Goal: Task Accomplishment & Management: Use online tool/utility

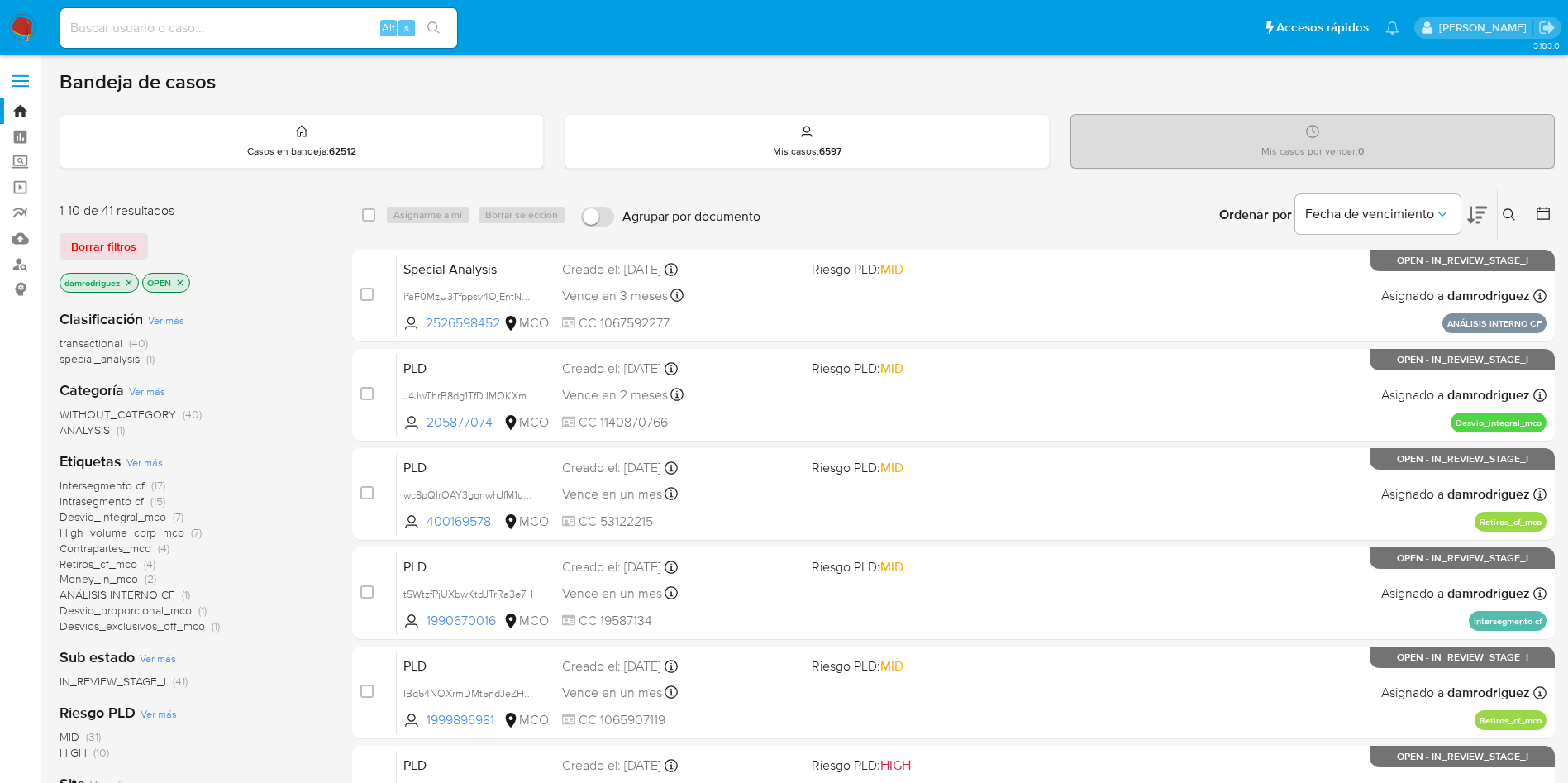
click at [256, 229] on div "1-10 de 41 resultados Borrar filtros damrodriguez OPEN" at bounding box center [192, 249] width 264 height 94
click at [277, 296] on div "Clasificación Ver más transactional (40) special_analysis (1) Categoría Ver más…" at bounding box center [193, 577] width 266 height 562
click at [22, 26] on img at bounding box center [22, 28] width 28 height 28
click at [275, 331] on div "Clasificación Ver más transactional (40) special_analysis (1)" at bounding box center [193, 339] width 266 height 58
click at [1406, 203] on button "Fecha de vencimiento" at bounding box center [1378, 215] width 166 height 40
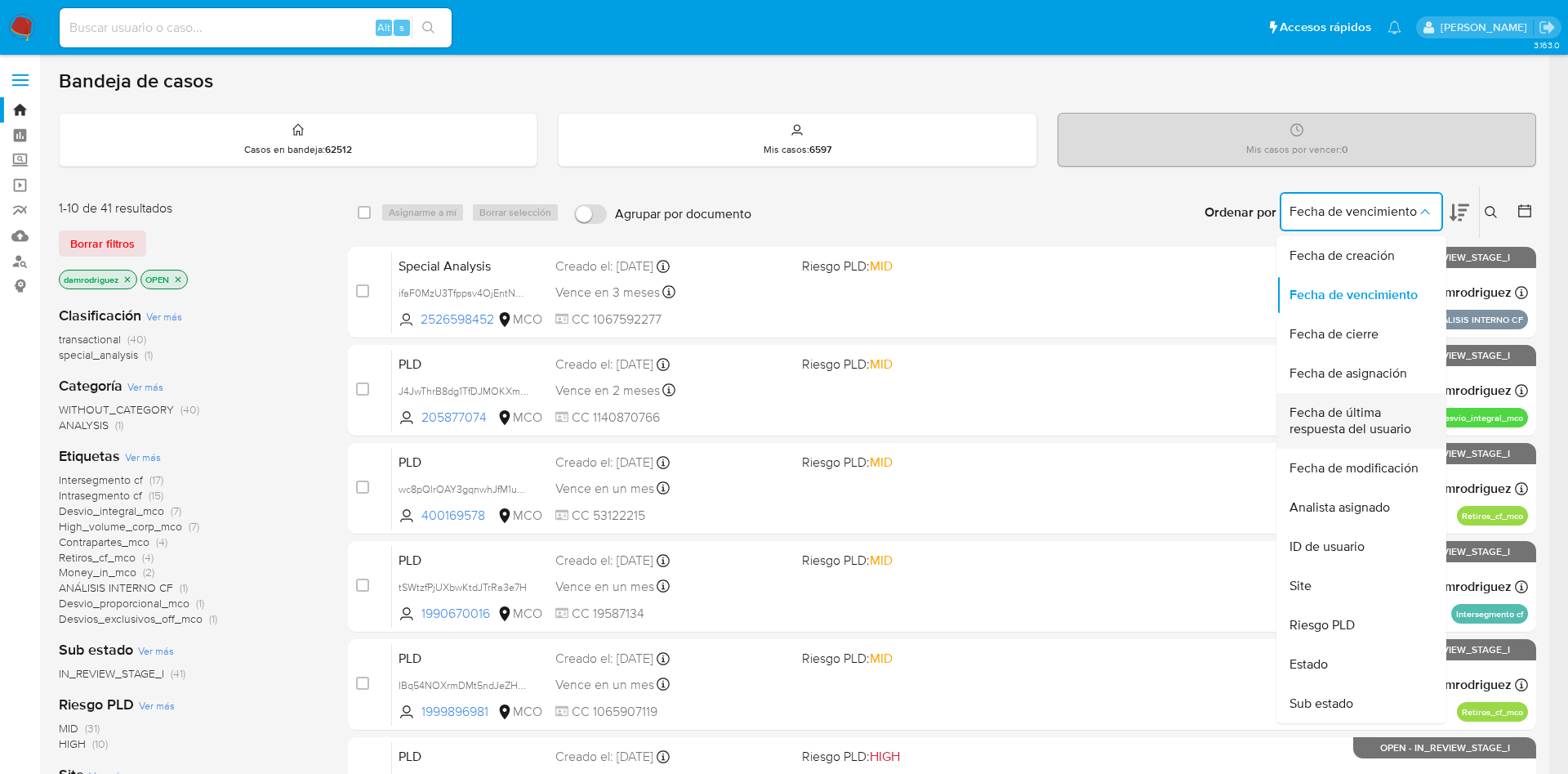
click at [1408, 417] on span "Fecha de última respuesta del usuario" at bounding box center [1357, 421] width 134 height 33
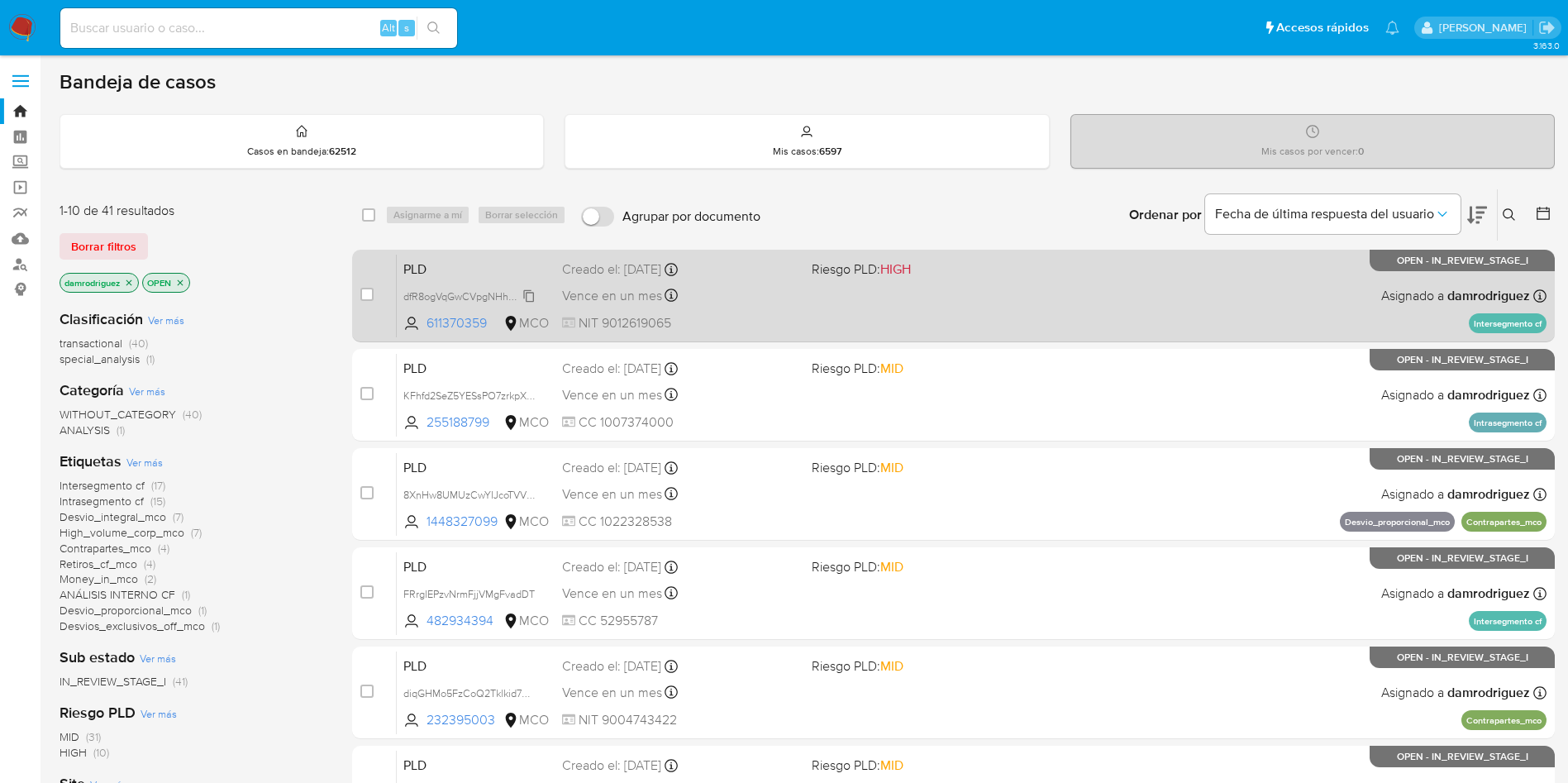
click at [452, 294] on span "dfR8ogVqGwCVpgNHhEaidQxW" at bounding box center [477, 295] width 148 height 18
click at [505, 294] on span "dfR8ogVqGwCVpgNHhEaidQxW" at bounding box center [477, 295] width 148 height 18
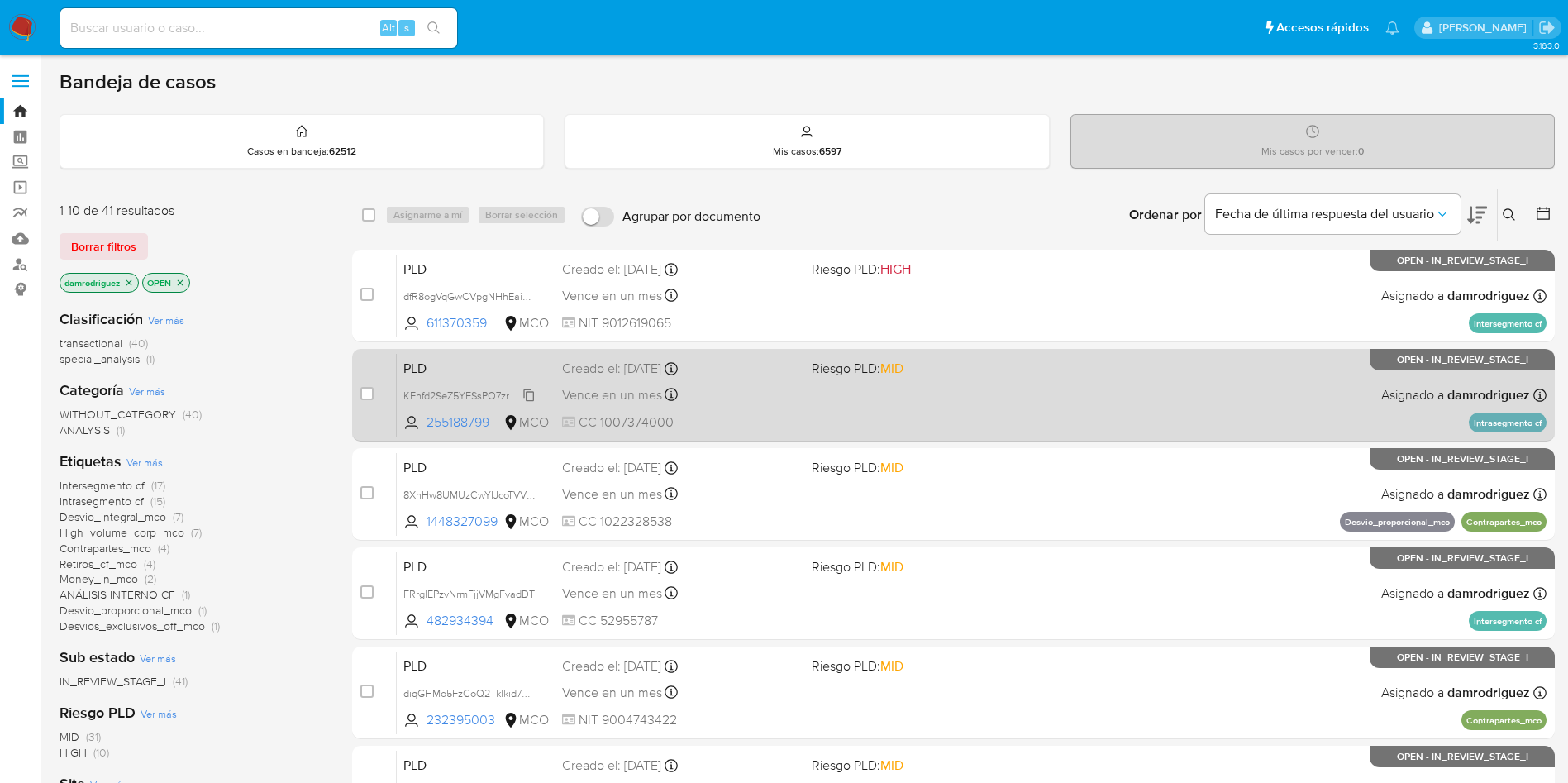
click at [447, 398] on span "KFhfd2SeZ5YESsPO7zrkpXCj" at bounding box center [470, 395] width 133 height 18
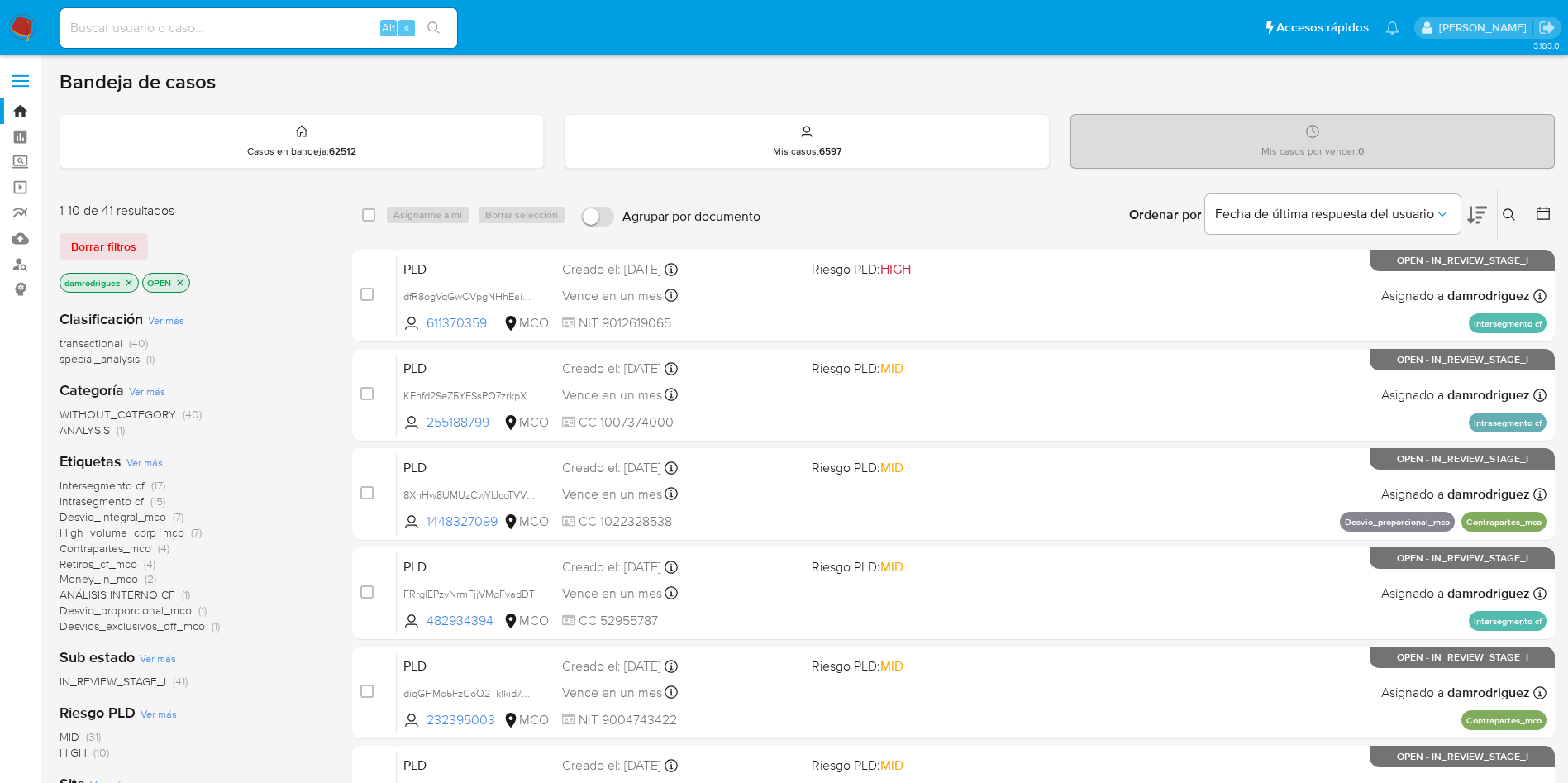
click at [1479, 221] on icon at bounding box center [1477, 215] width 20 height 17
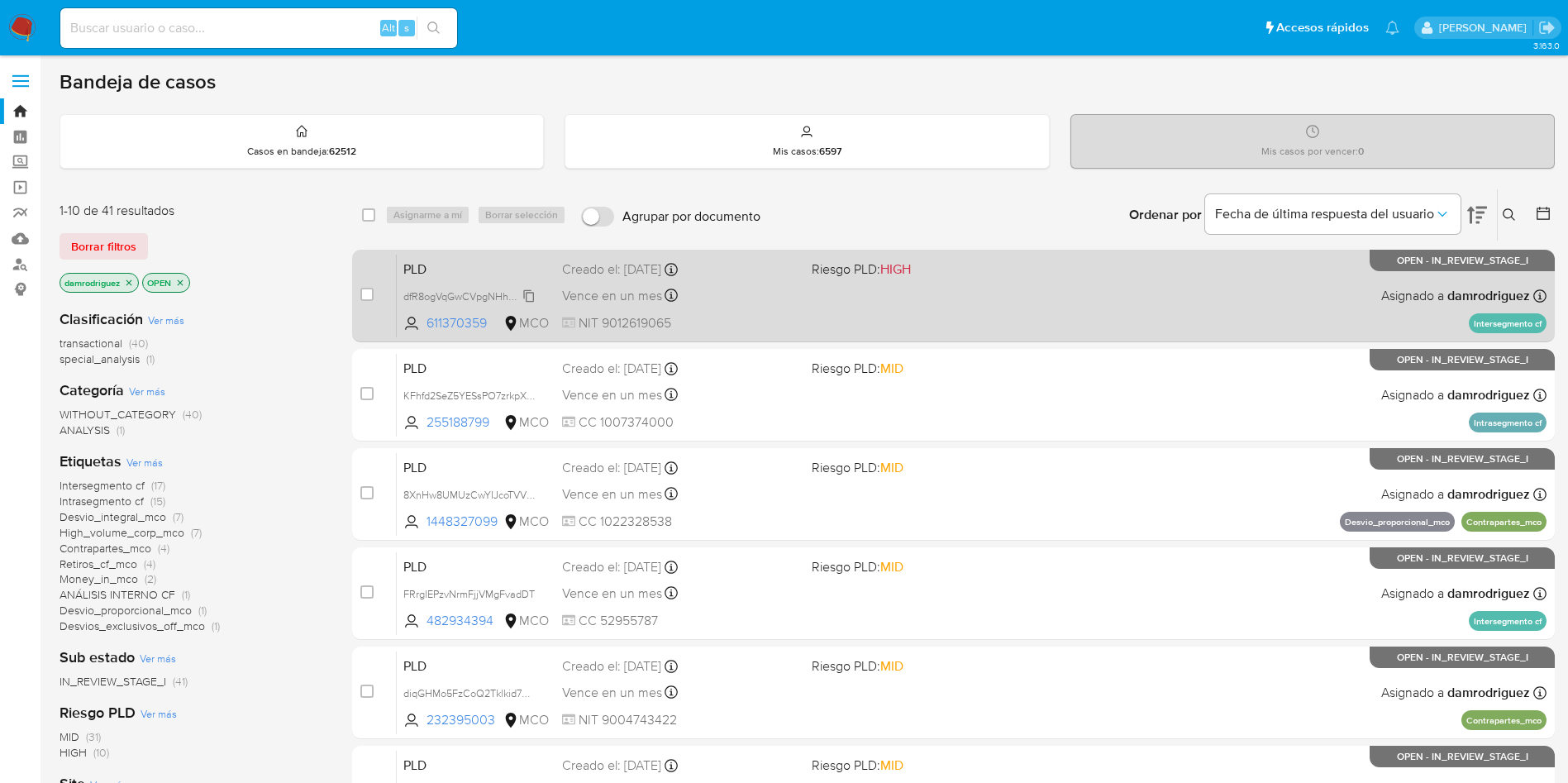
click at [435, 297] on span "dfR8ogVqGwCVpgNHhEaidQxW" at bounding box center [477, 295] width 148 height 18
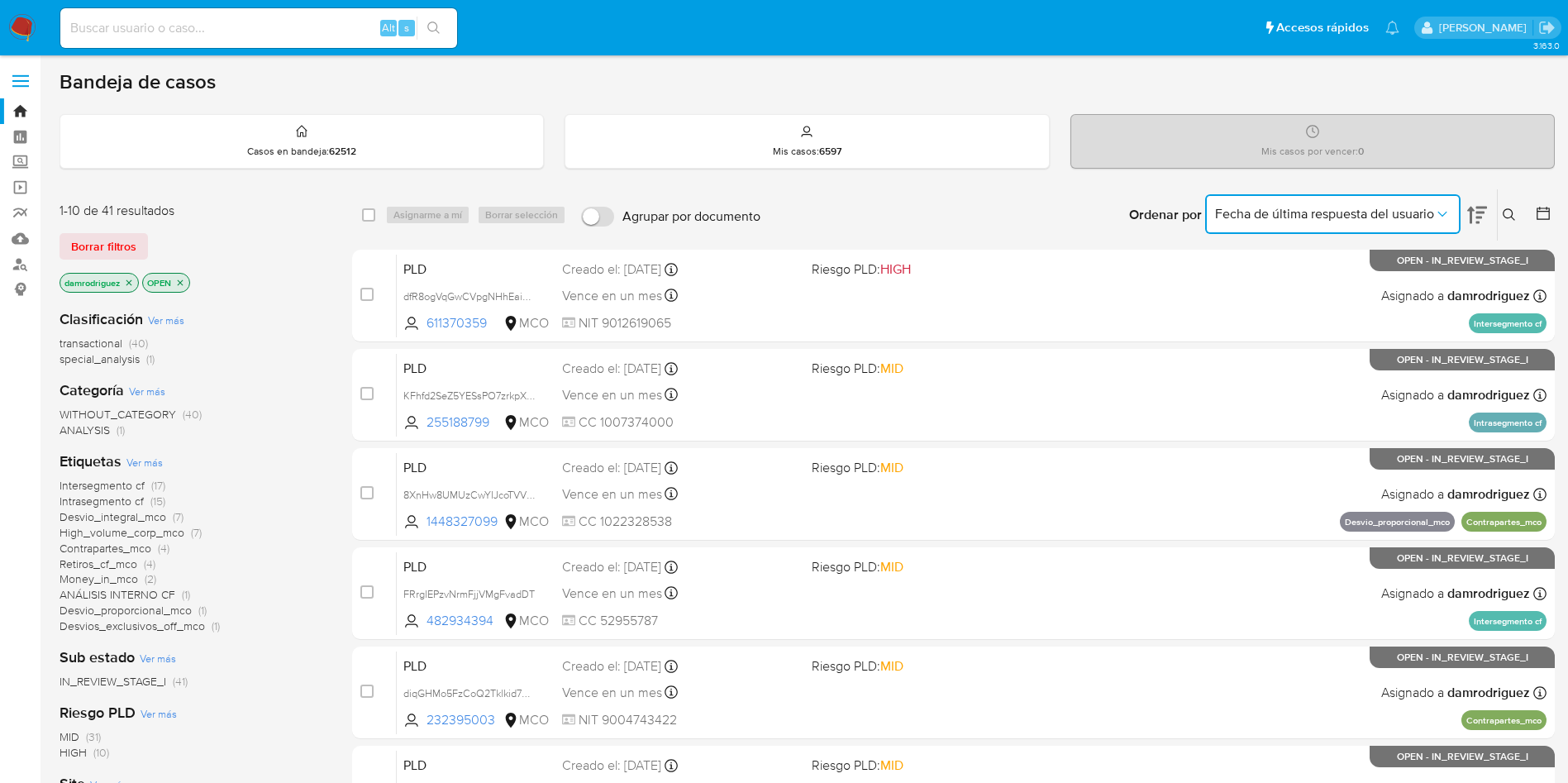
click at [1352, 209] on span "Fecha de última respuesta del usuario" at bounding box center [1324, 214] width 219 height 16
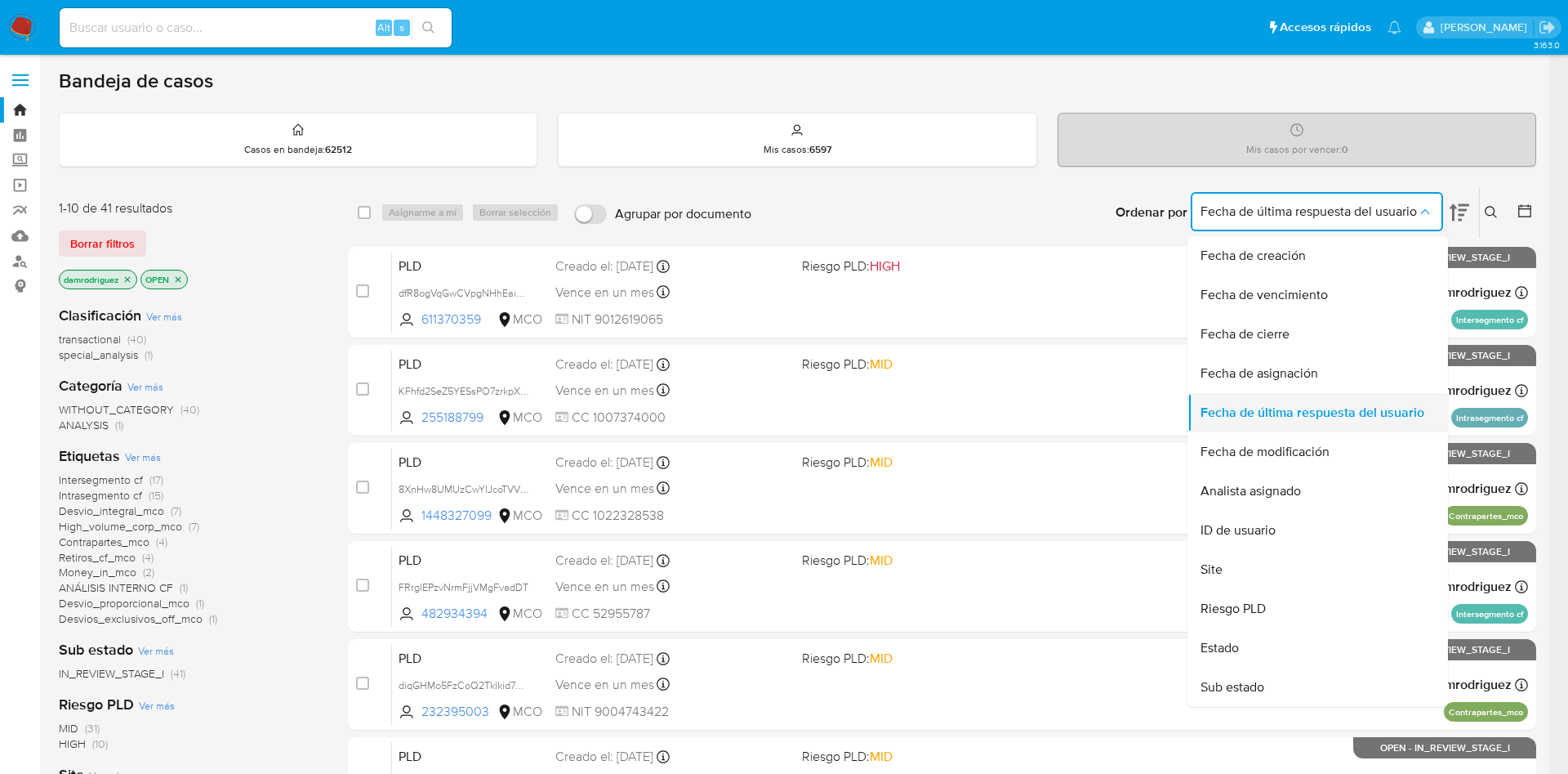
click at [1320, 404] on span "Fecha de última respuesta del usuario" at bounding box center [1312, 413] width 224 height 16
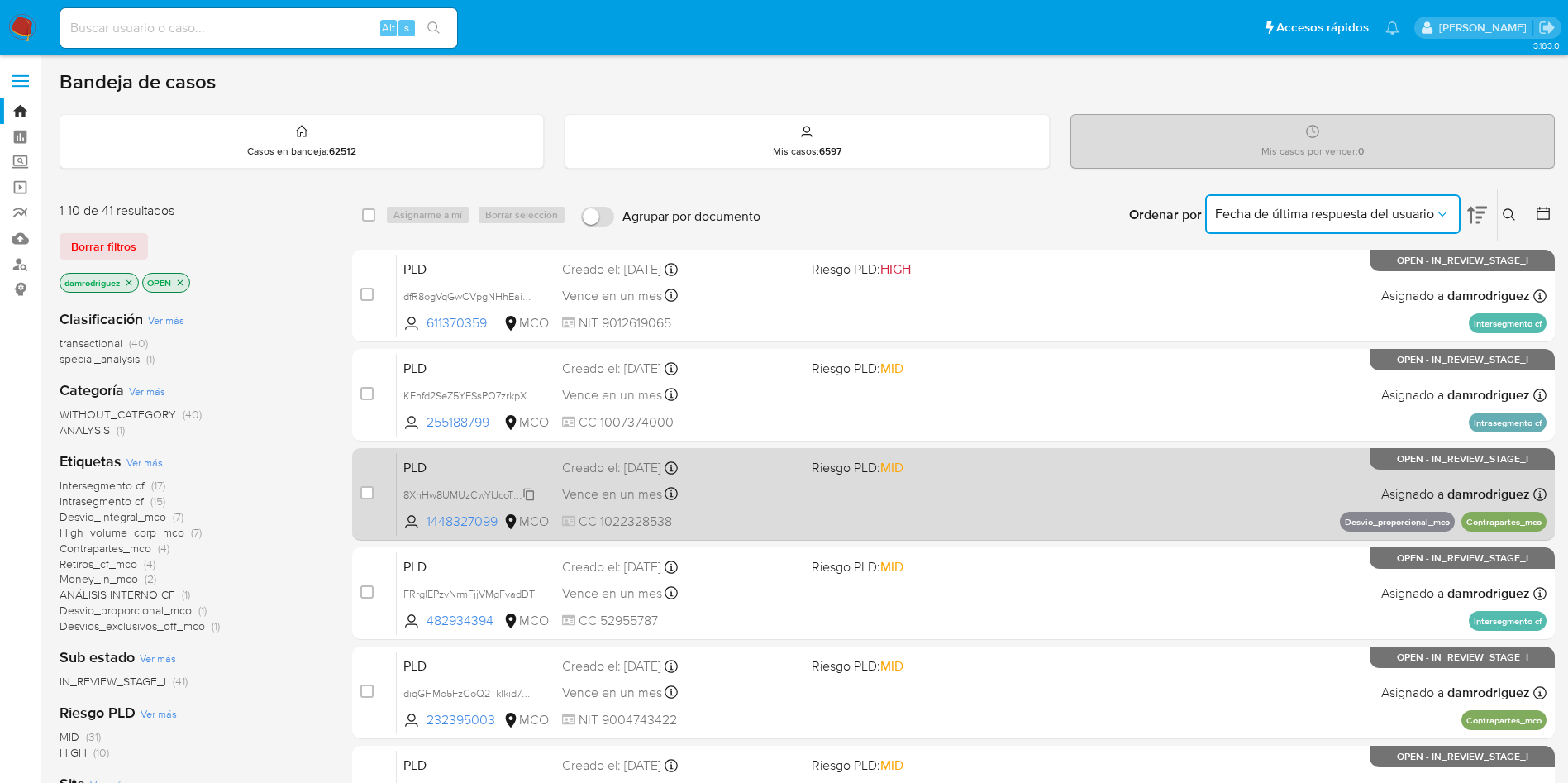
click at [447, 490] on span "8XnHw8UMUzCwYIJcoTVVmS4n" at bounding box center [478, 493] width 148 height 18
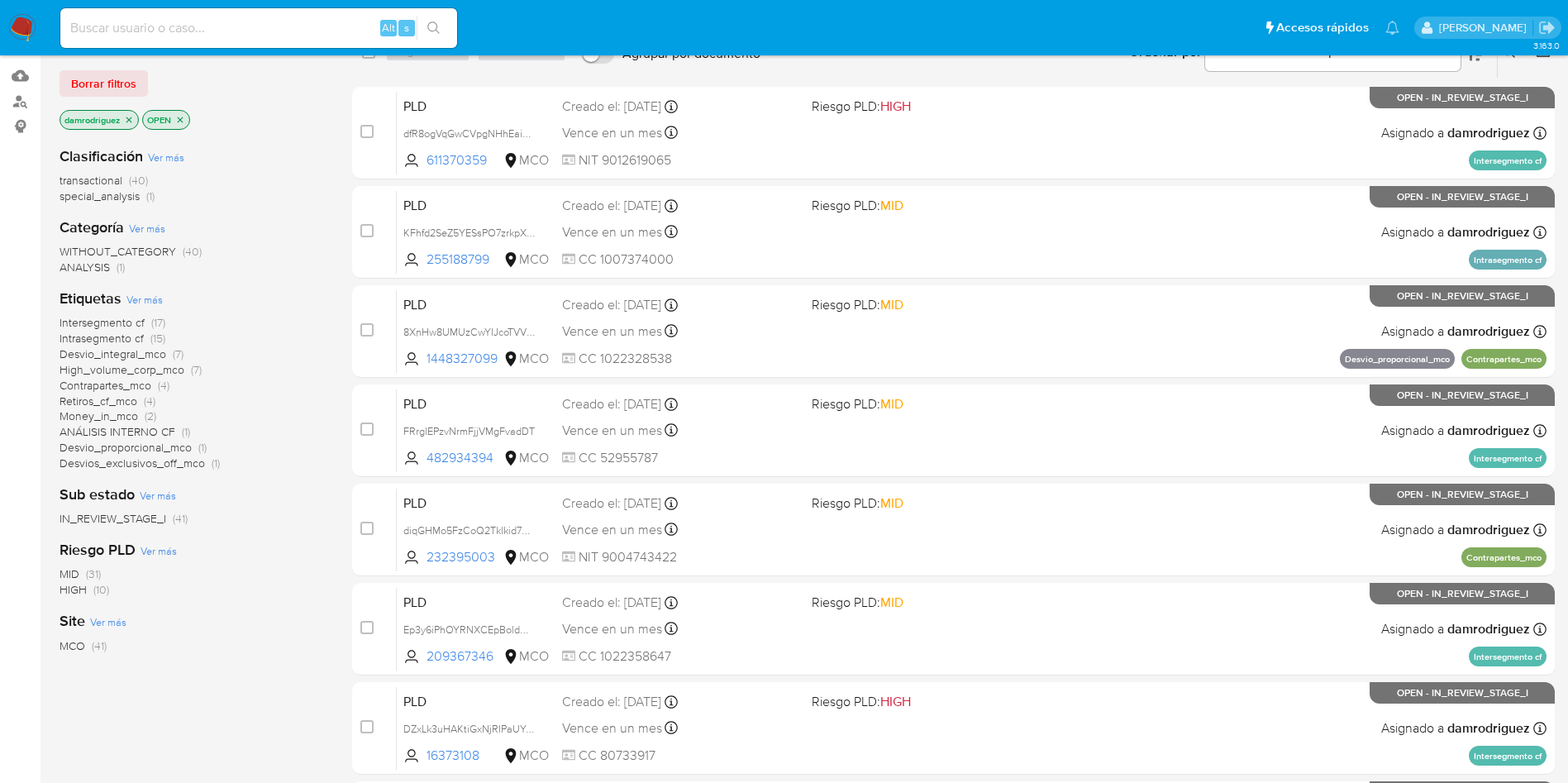
scroll to position [582, 0]
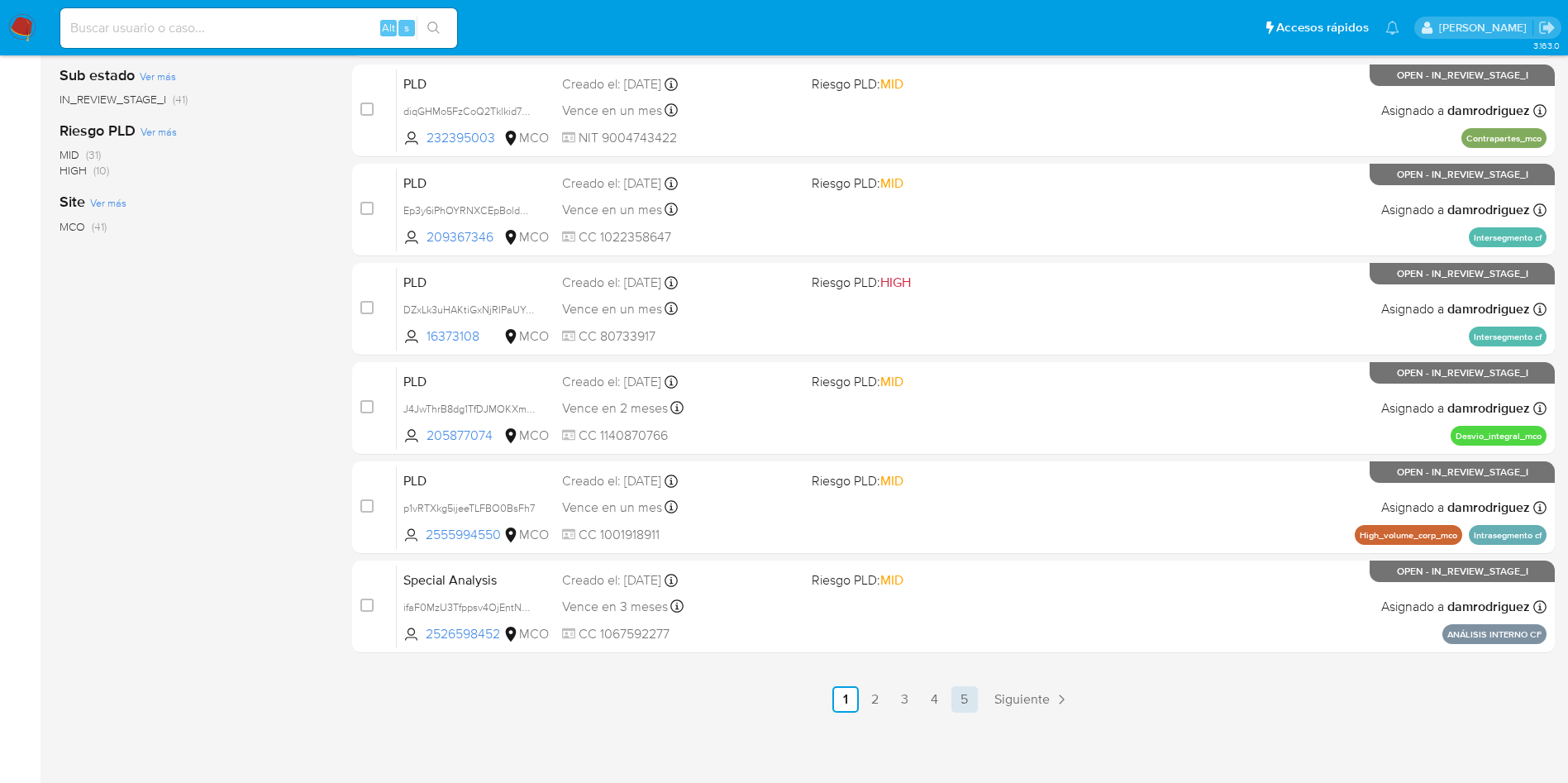
click at [968, 703] on link "5" at bounding box center [964, 699] width 26 height 26
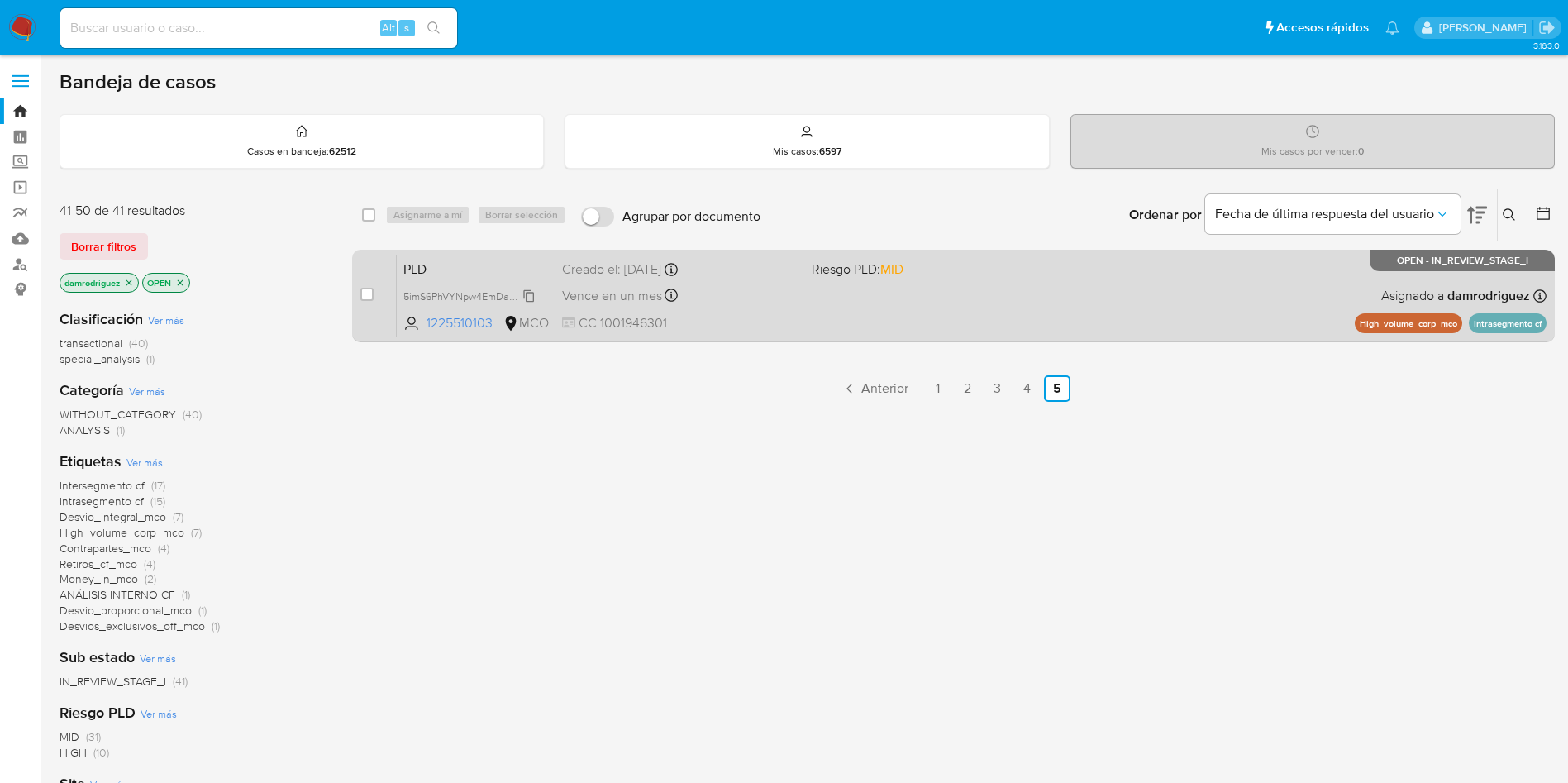
click at [435, 297] on span "5imS6PhVYNpw4EmDa3ijjG9r" at bounding box center [472, 295] width 136 height 18
click at [447, 267] on span "PLD" at bounding box center [476, 268] width 146 height 22
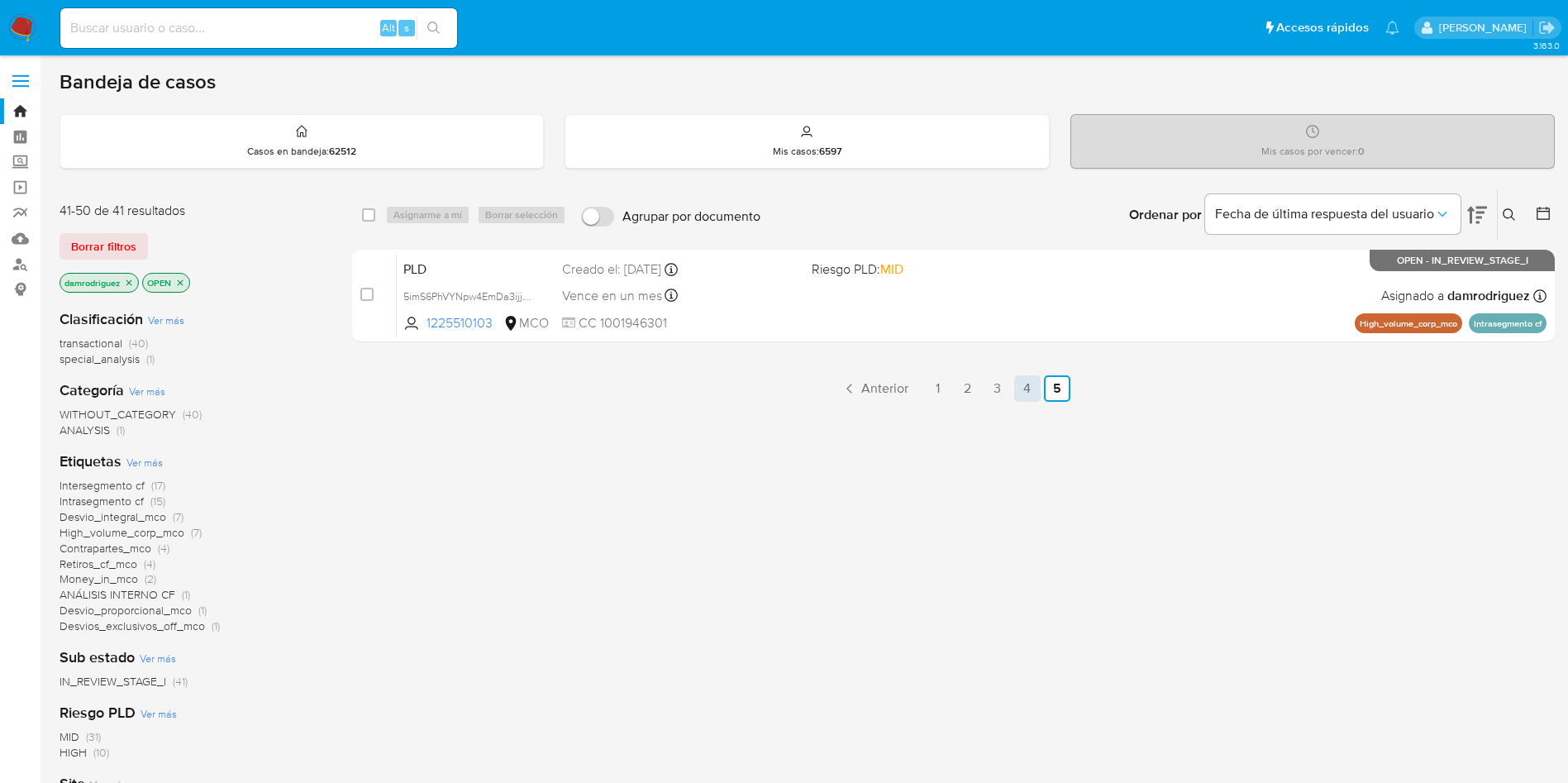
click at [1034, 393] on link "4" at bounding box center [1027, 388] width 26 height 26
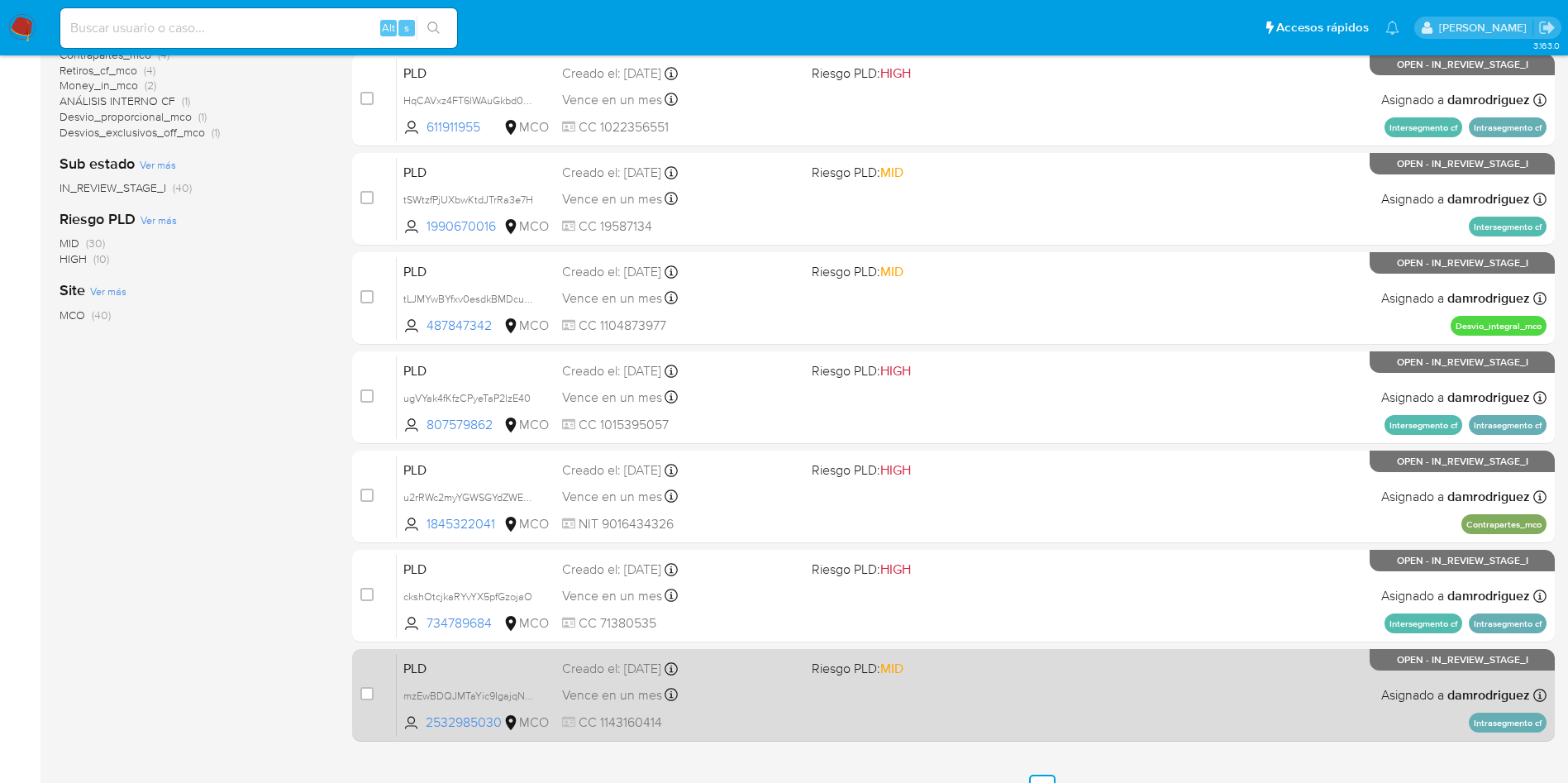
scroll to position [582, 0]
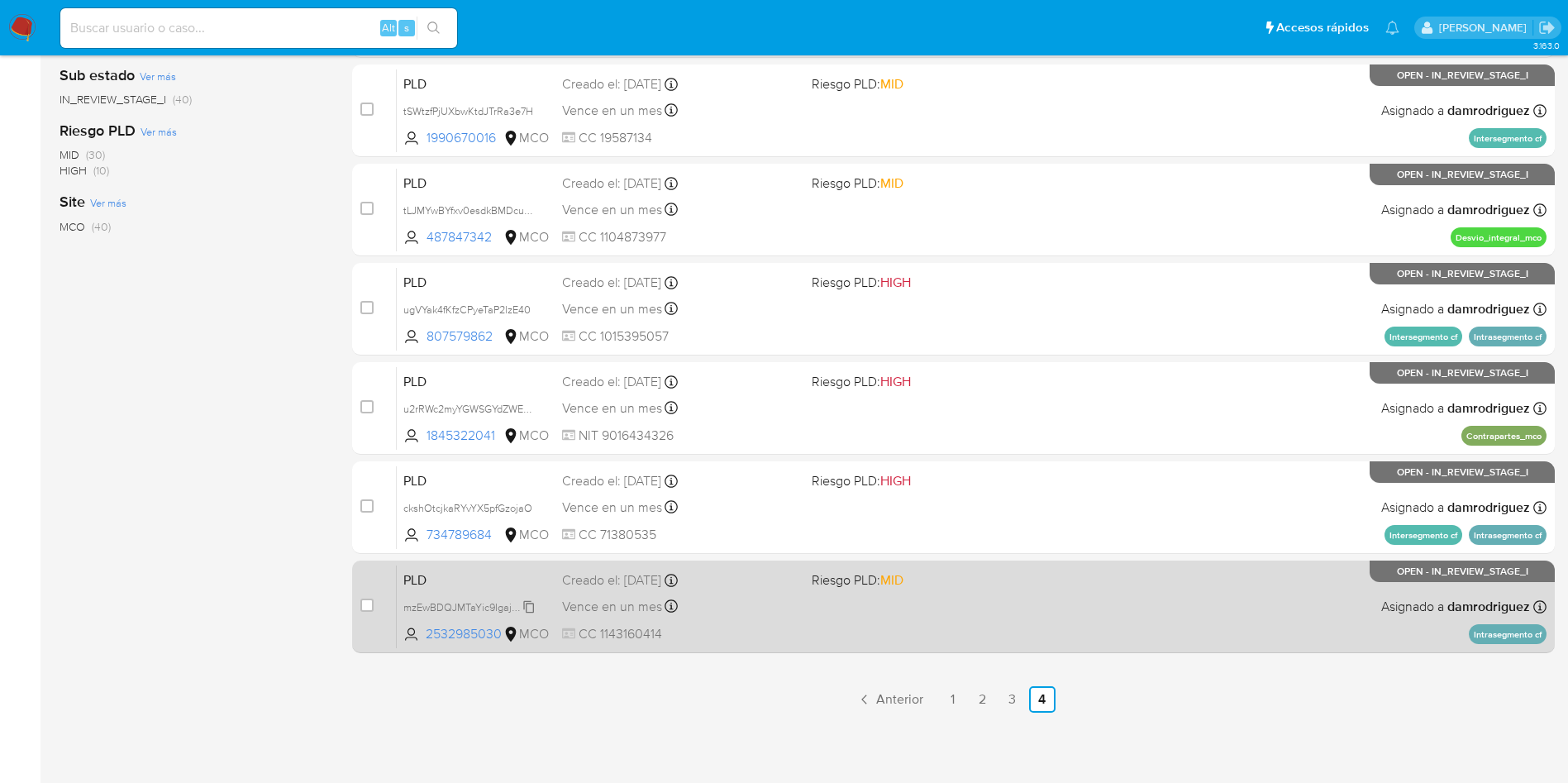
click at [448, 606] on span "mzEwBDQJMTaYic9IgajqNPYH" at bounding box center [474, 606] width 141 height 18
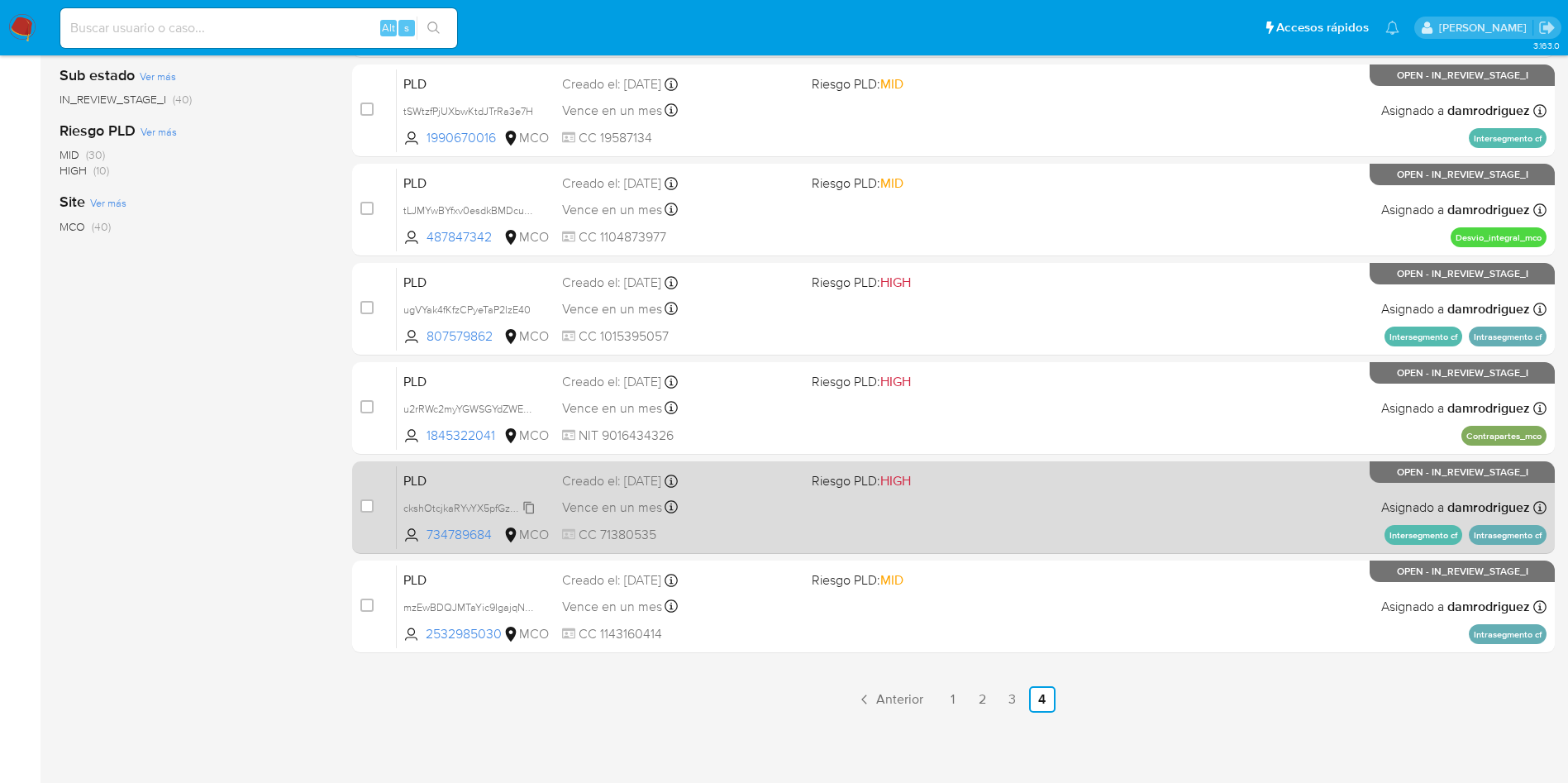
click at [481, 507] on span "ckshOtcjkaRYvYX5pfGzojaO" at bounding box center [468, 507] width 129 height 18
click at [457, 483] on span "PLD" at bounding box center [476, 480] width 146 height 22
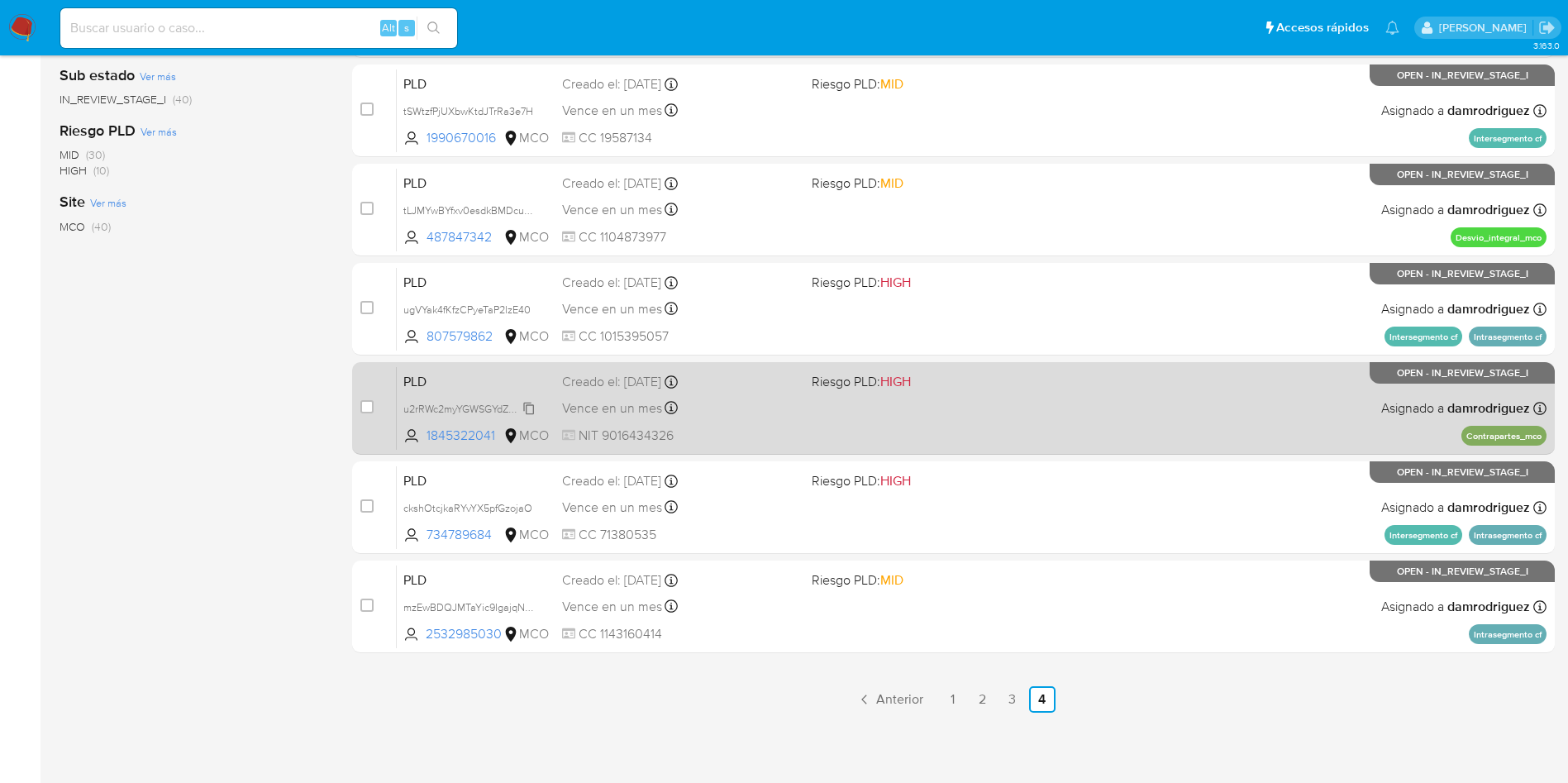
click at [462, 404] on span "u2rRWc2myYGWSGYdZWEVmOVf" at bounding box center [480, 407] width 152 height 18
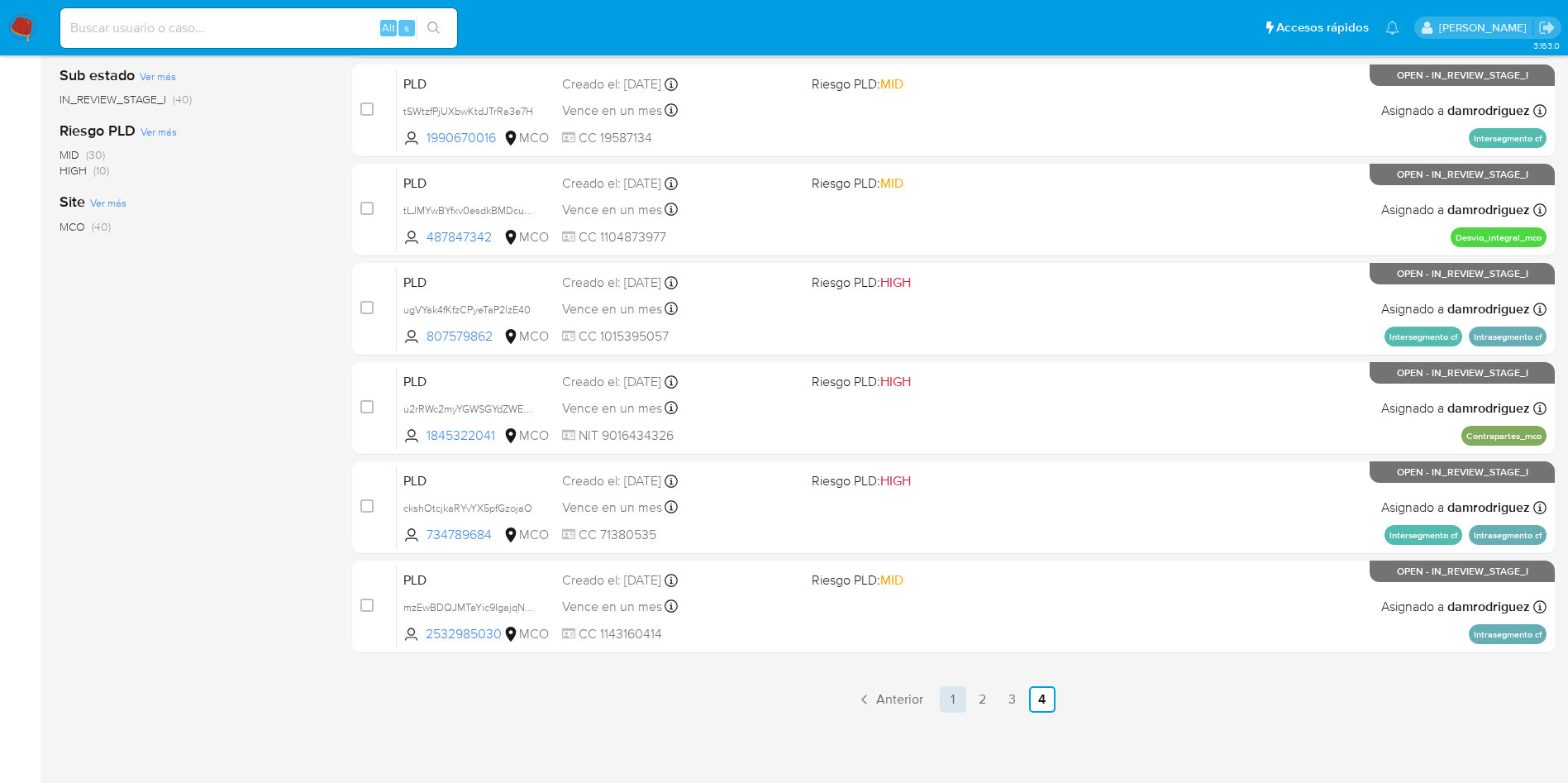
click at [947, 701] on link "1" at bounding box center [952, 699] width 26 height 26
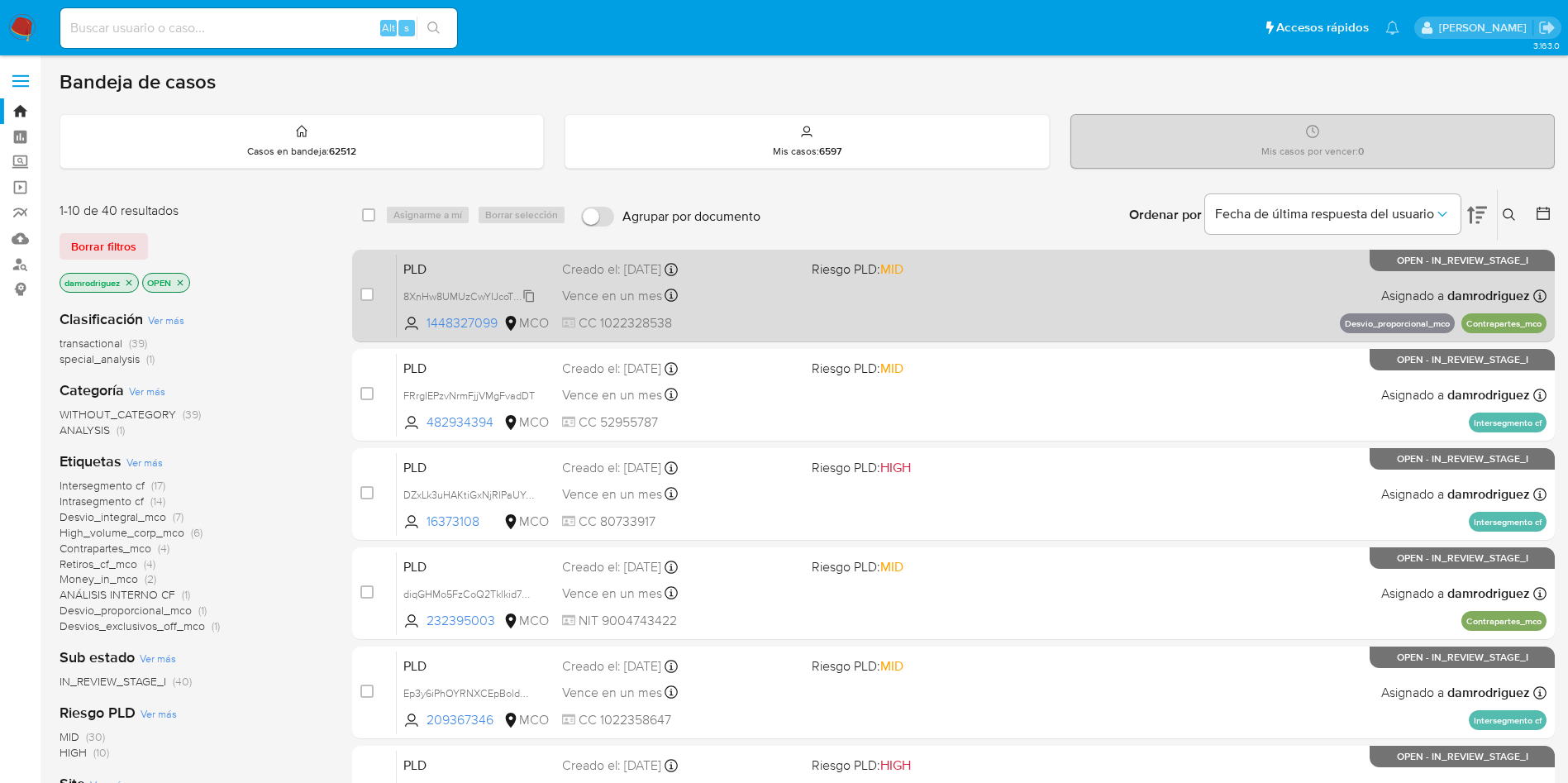
click at [478, 297] on span "8XnHw8UMUzCwYIJcoTVVmS4n" at bounding box center [478, 295] width 148 height 18
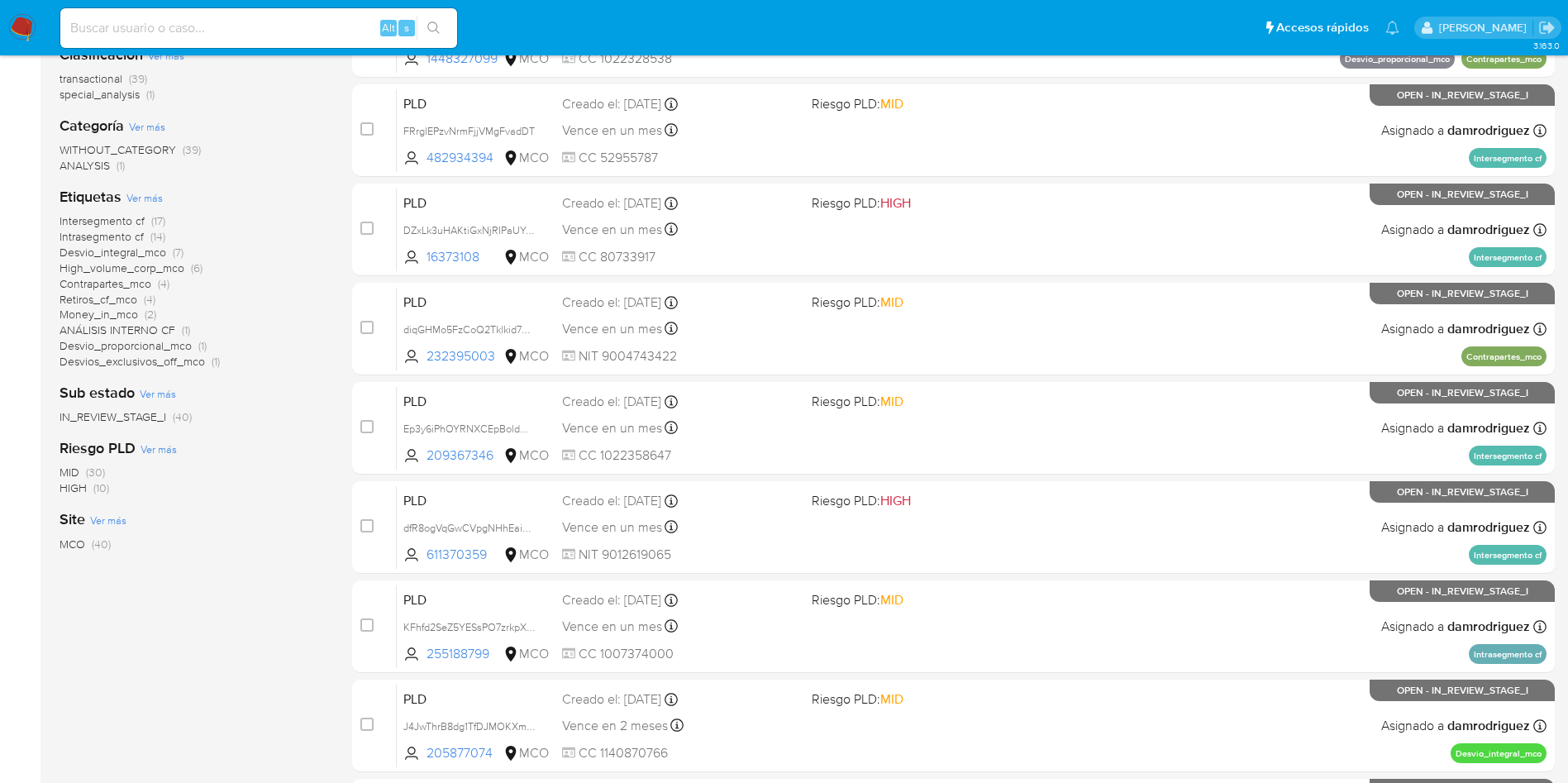
scroll to position [582, 0]
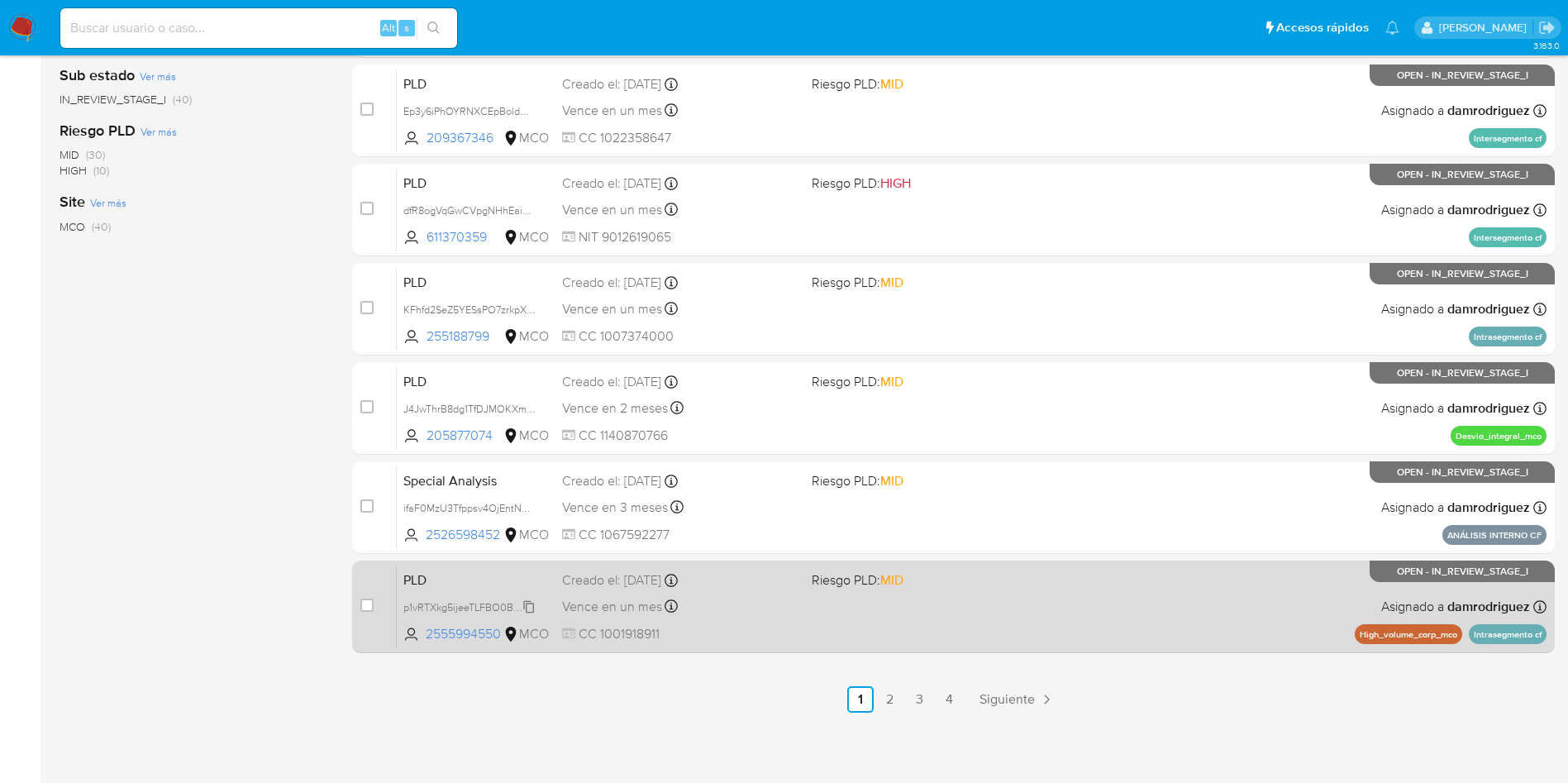
click at [464, 603] on span "p1vRTXkg5ijeeTLFBO0BsFh7" at bounding box center [469, 606] width 131 height 18
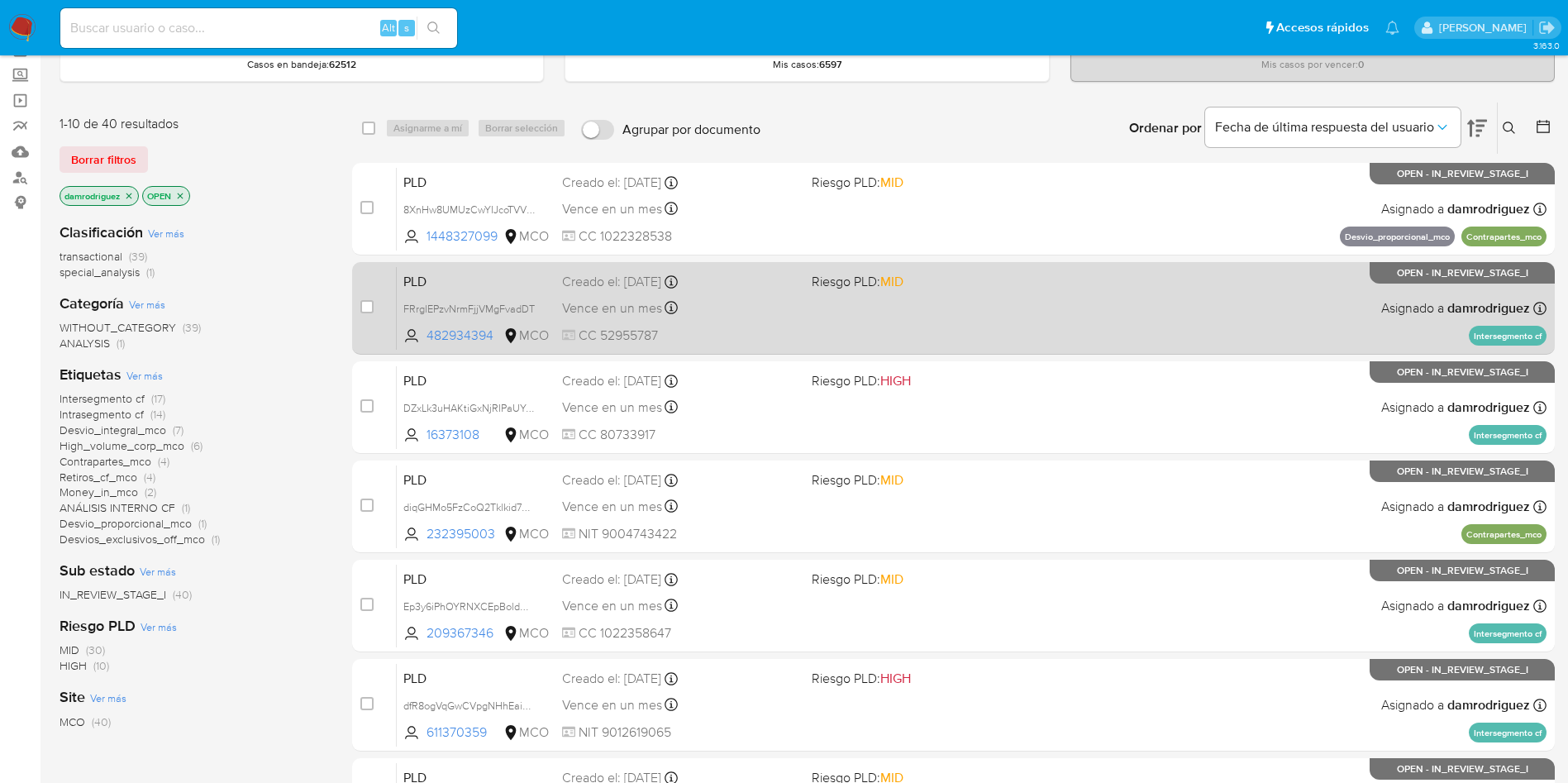
scroll to position [248, 0]
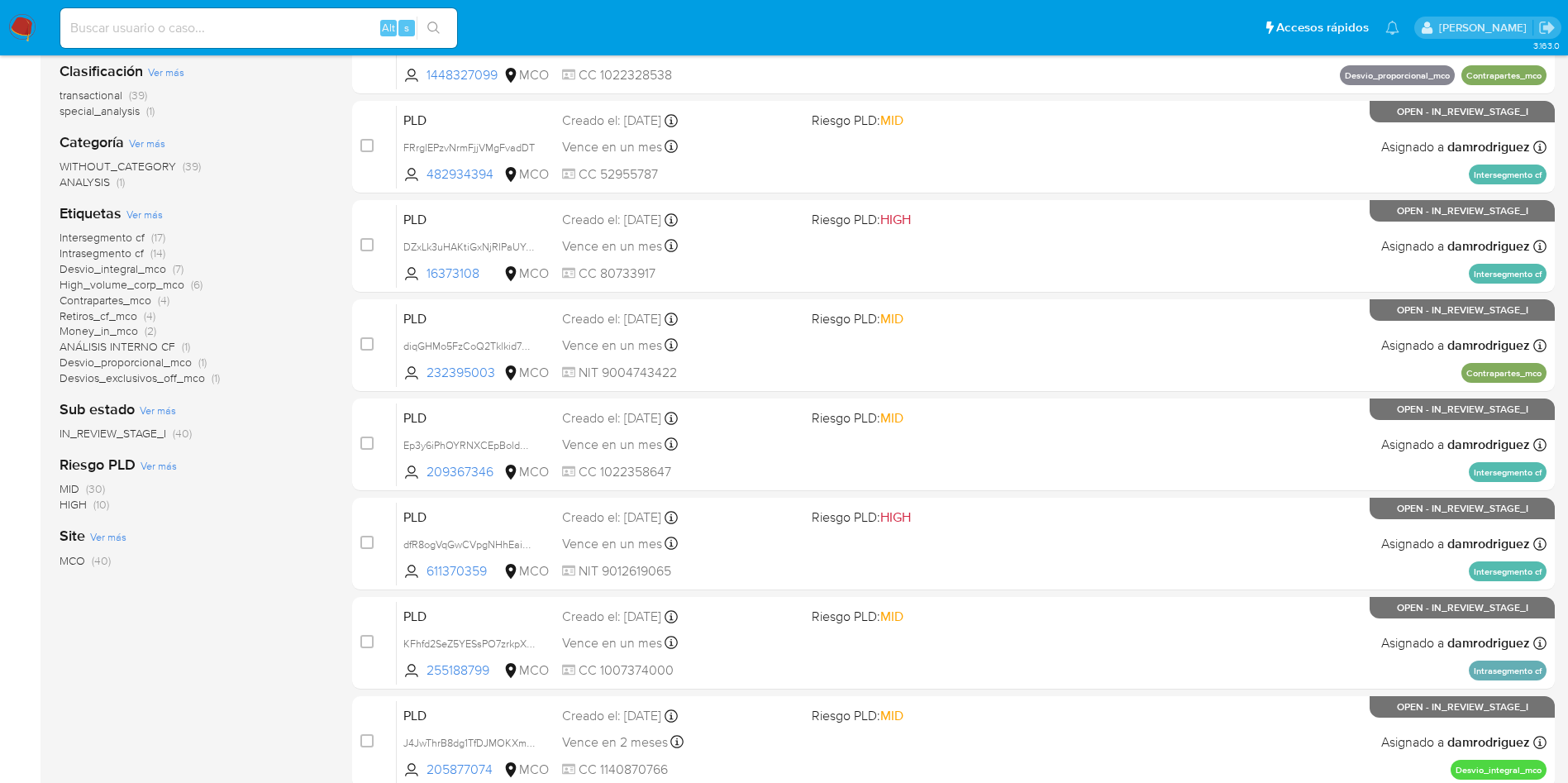
click at [243, 654] on div "1-10 de 40 resultados Borrar filtros damrodriguez OPEN Clasificación Ver más tr…" at bounding box center [193, 493] width 266 height 1106
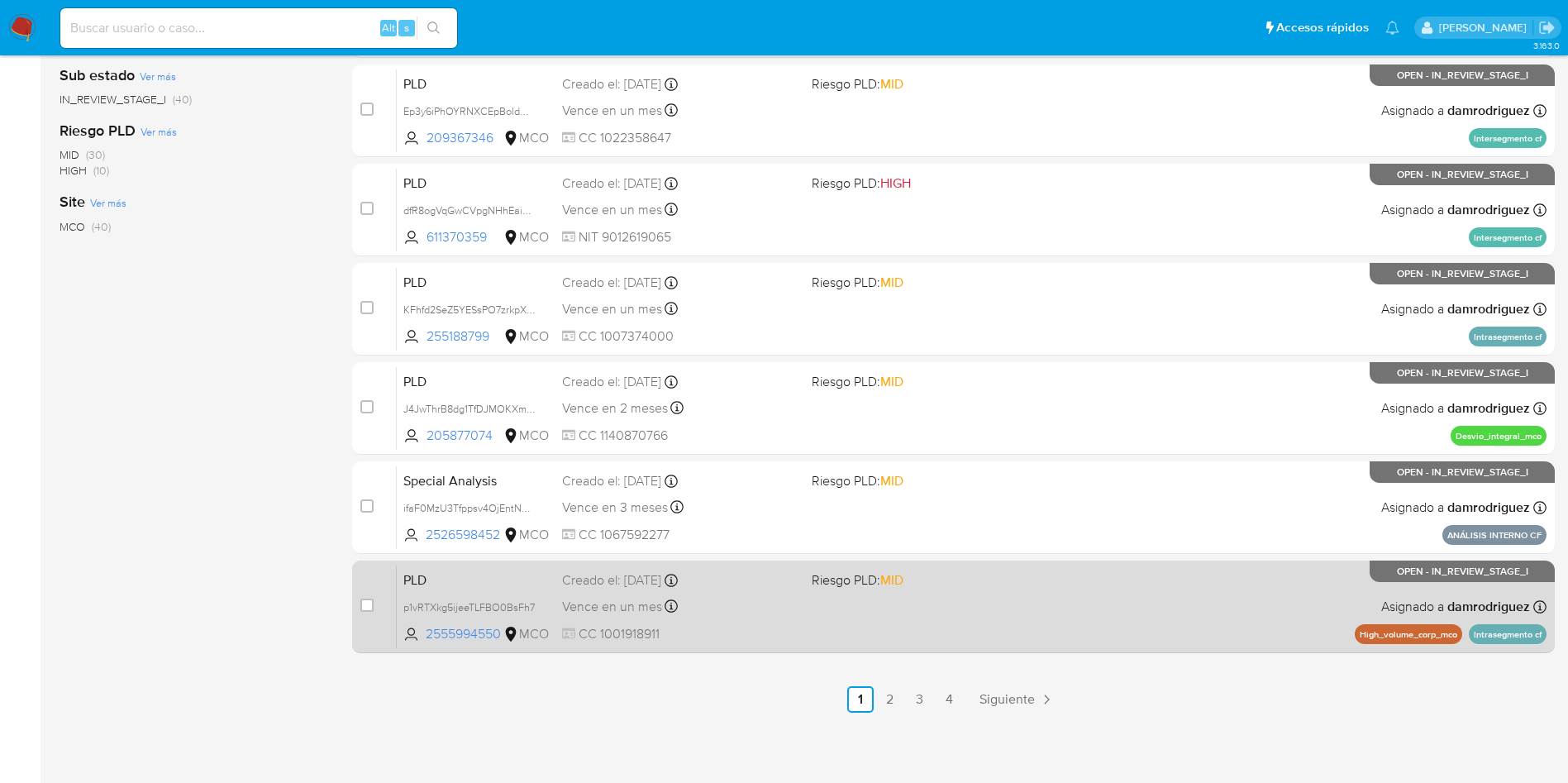
click at [441, 569] on span "PLD" at bounding box center [476, 578] width 146 height 22
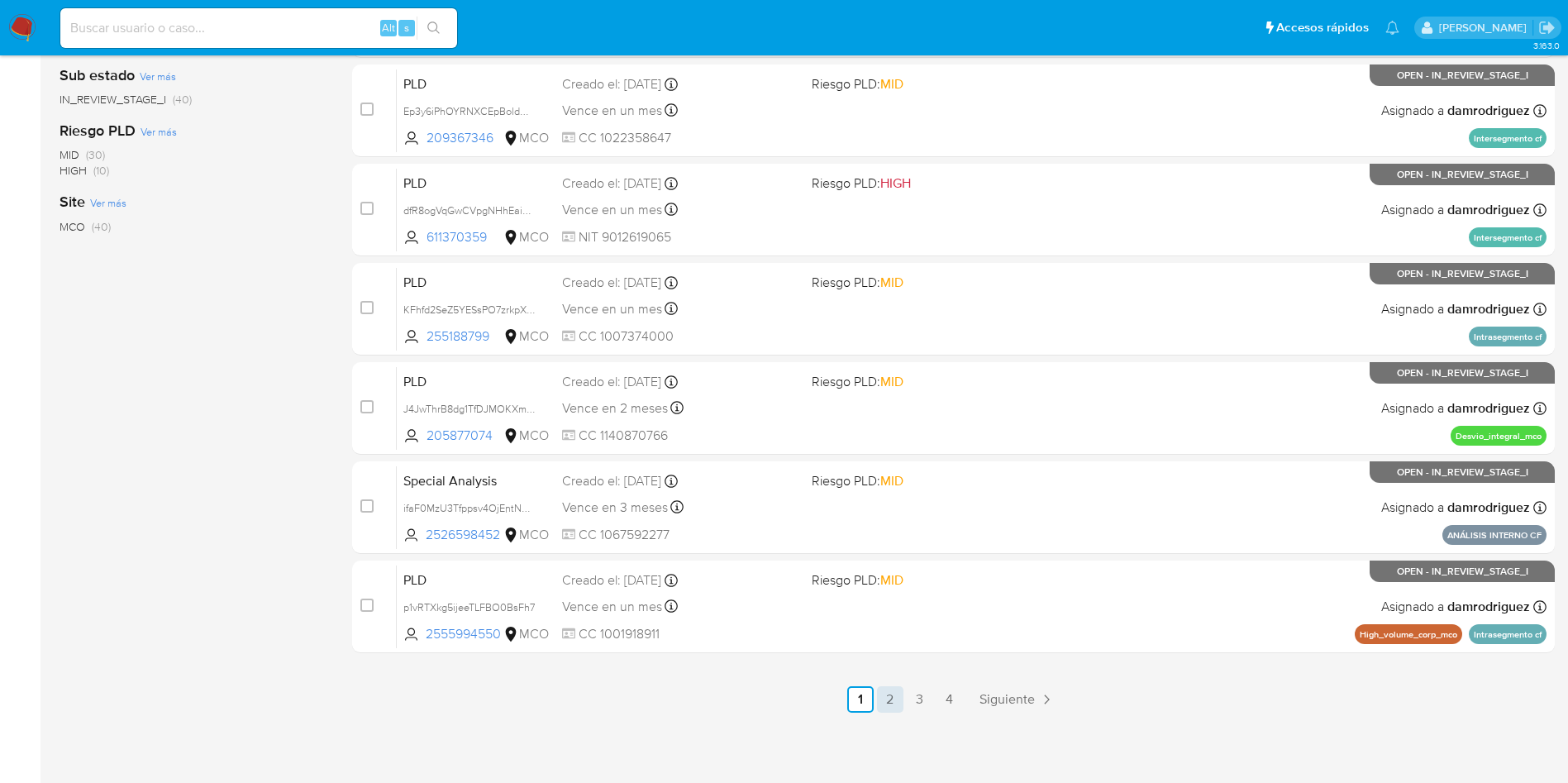
click at [890, 700] on link "2" at bounding box center [890, 699] width 26 height 26
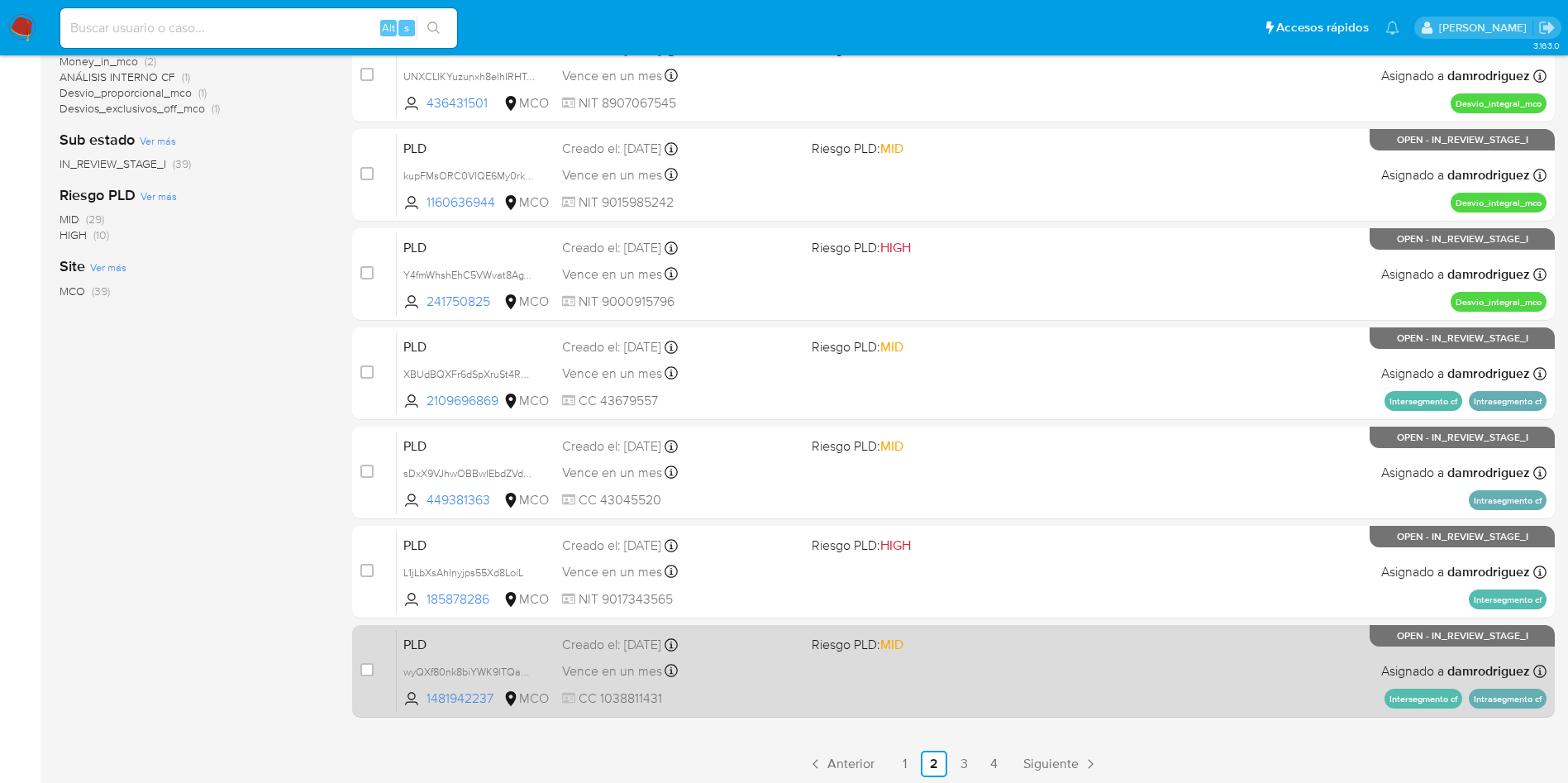
scroll to position [582, 0]
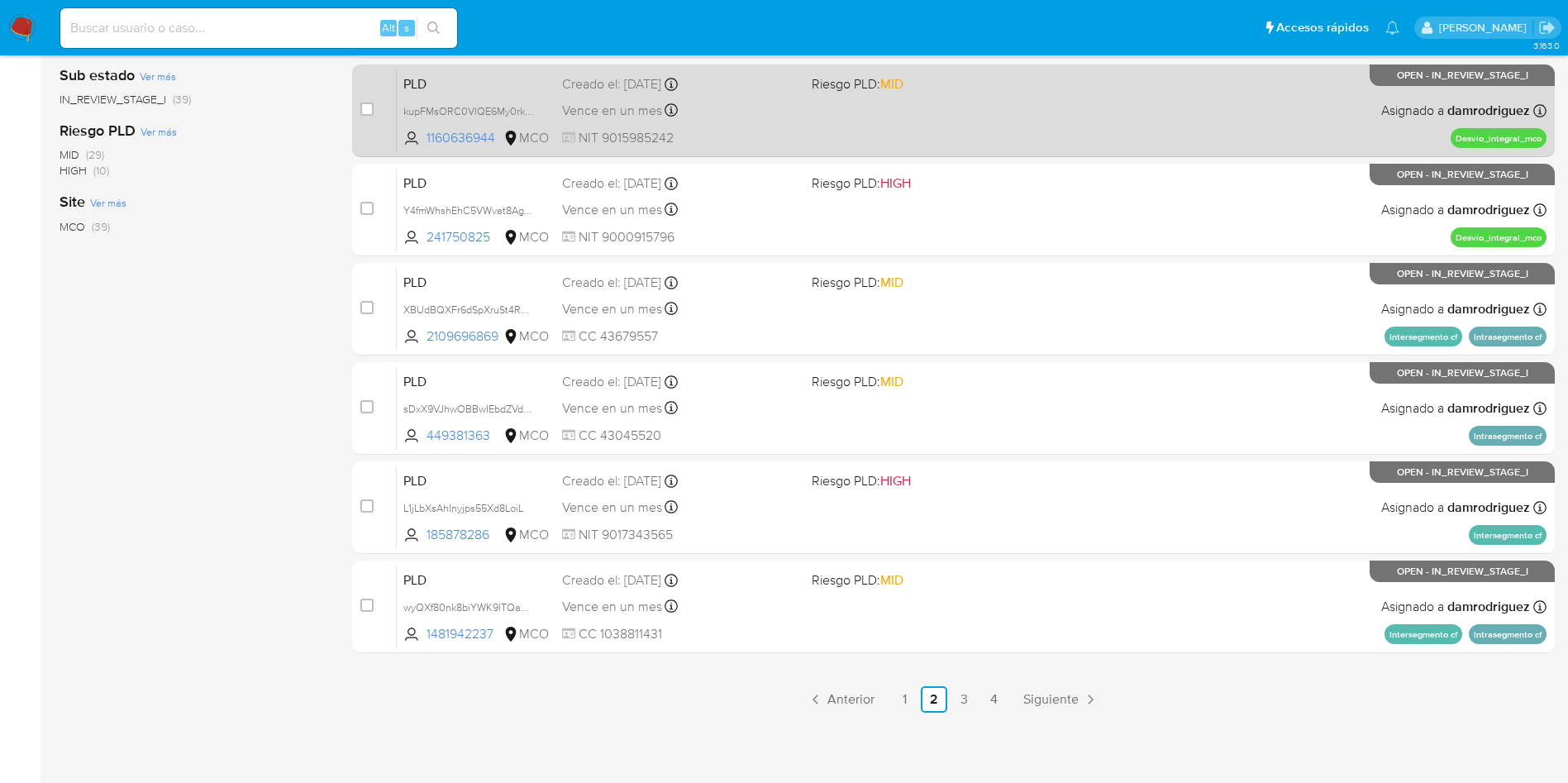
click at [900, 699] on link "1" at bounding box center [904, 699] width 26 height 26
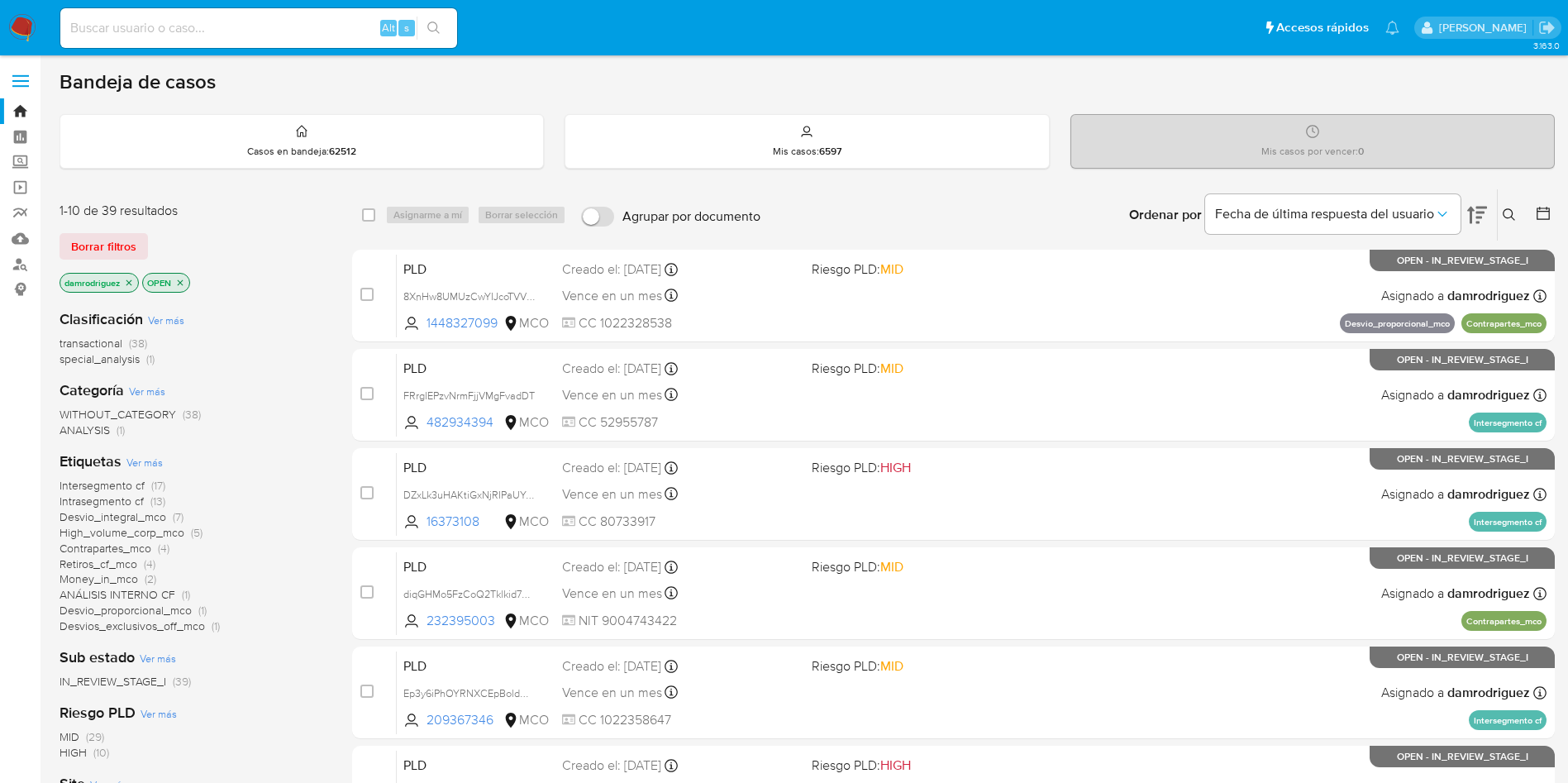
click at [331, 292] on div "1-10 de 39 resultados Borrar filtros damrodriguez OPEN Clasificación Ver más tr…" at bounding box center [808, 741] width 1496 height 1106
click at [279, 33] on input at bounding box center [259, 28] width 397 height 22
paste input "CL8GZw133G3M24vvi0SyTKtE"
type input "CL8GZw133G3M24vvi0SyTKtE"
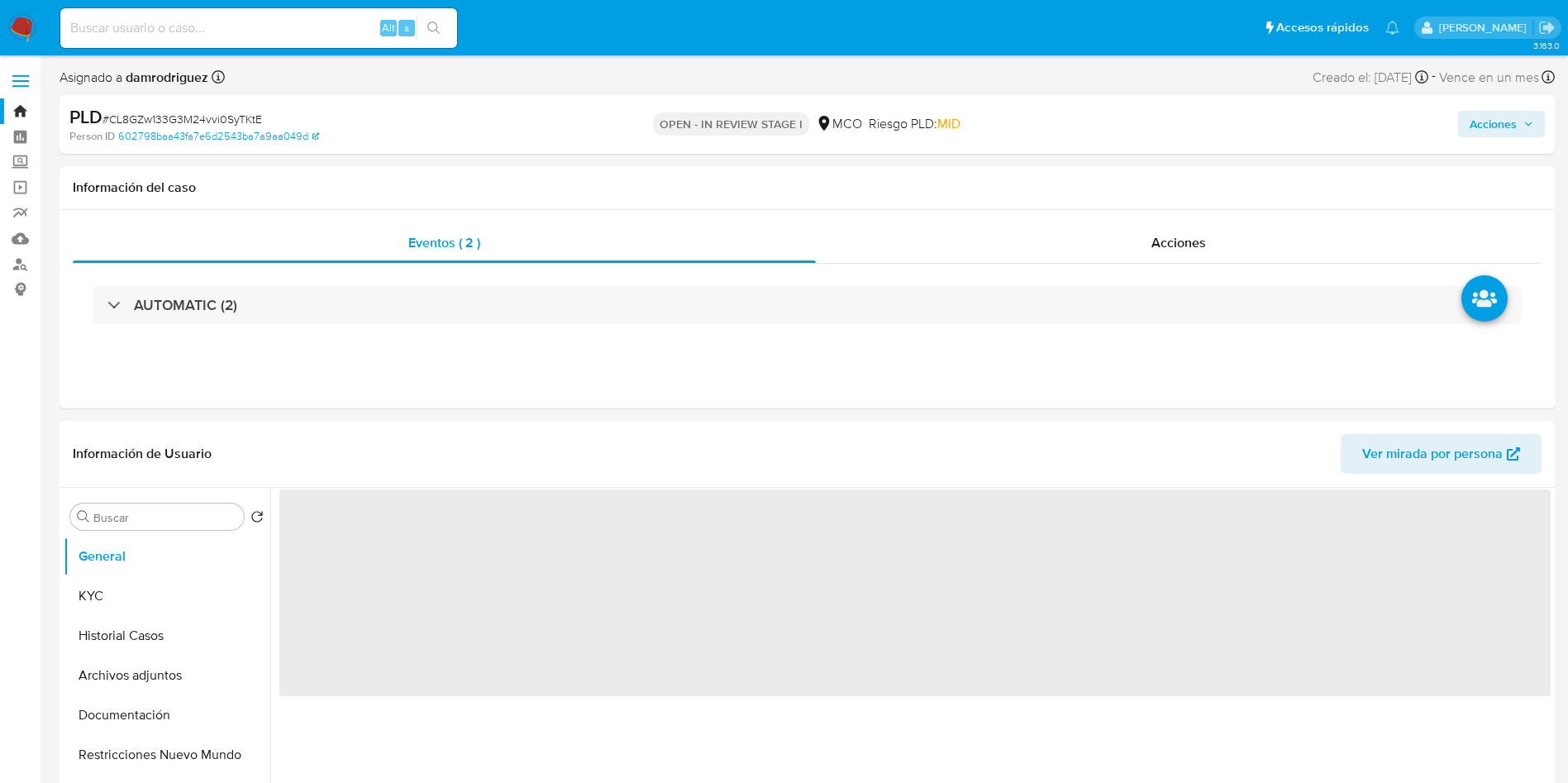
select select "10"
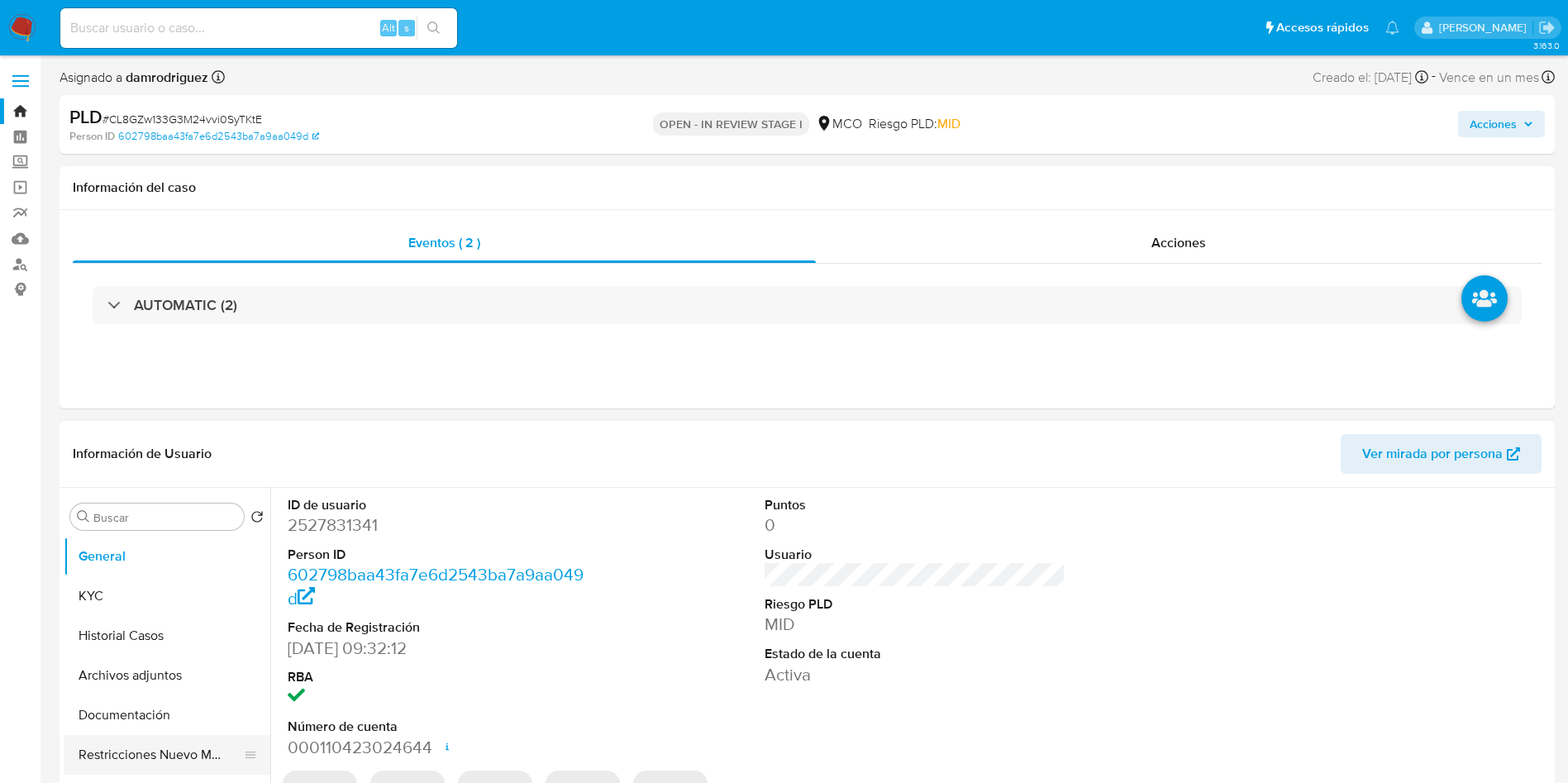
click at [98, 759] on button "Restricciones Nuevo Mundo" at bounding box center [160, 755] width 194 height 40
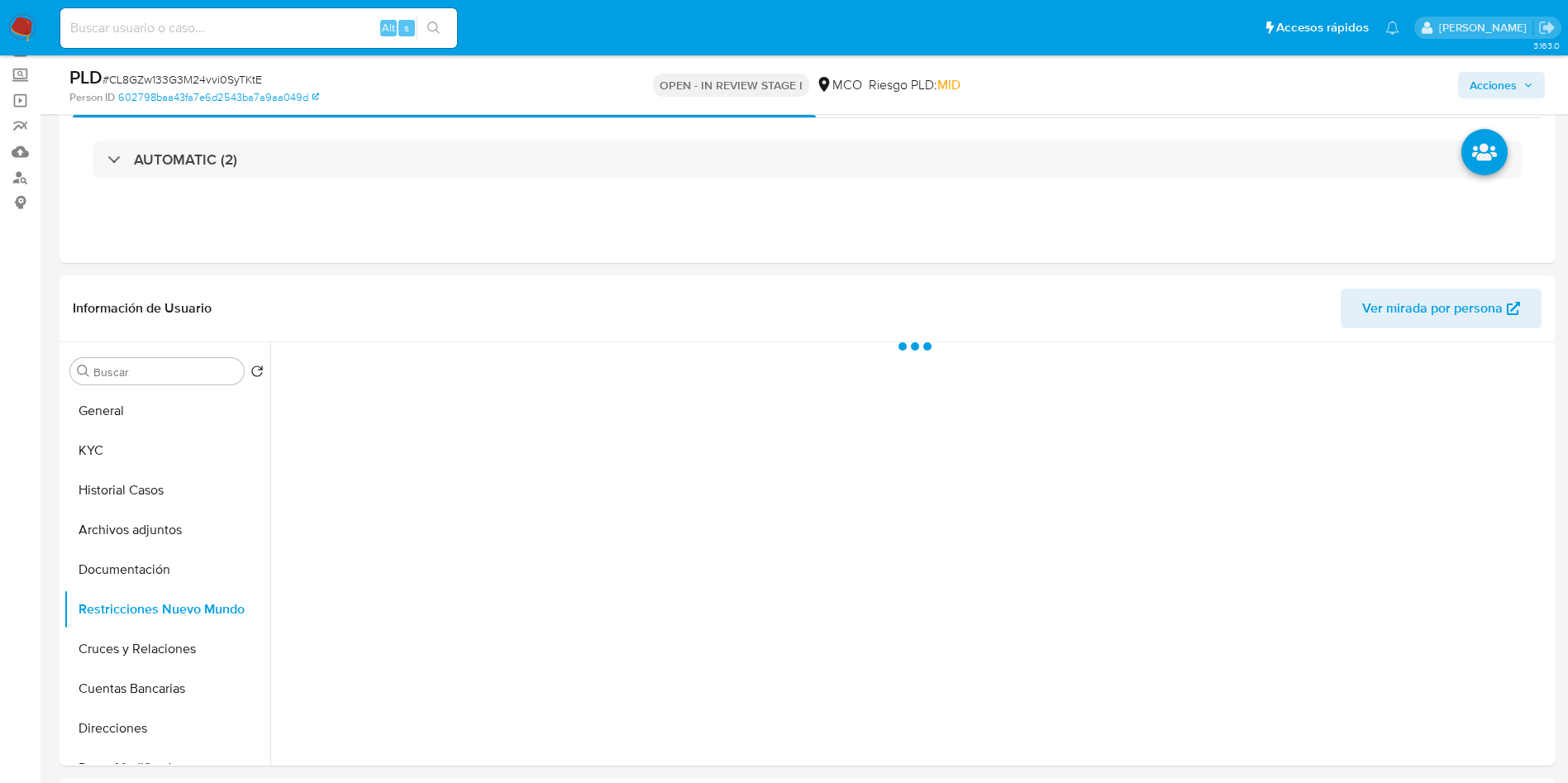
scroll to position [124, 0]
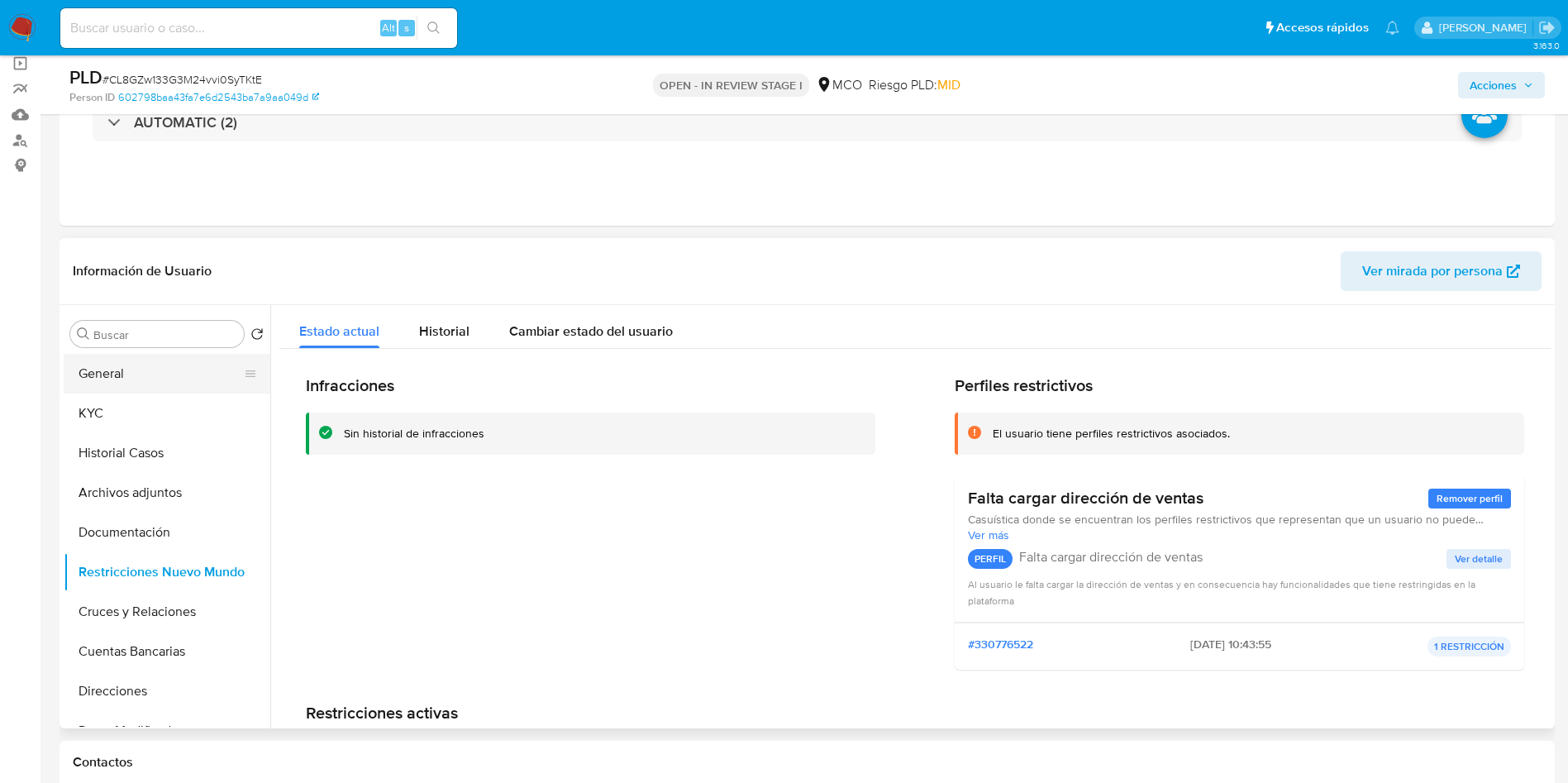
click at [95, 376] on button "General" at bounding box center [160, 374] width 194 height 40
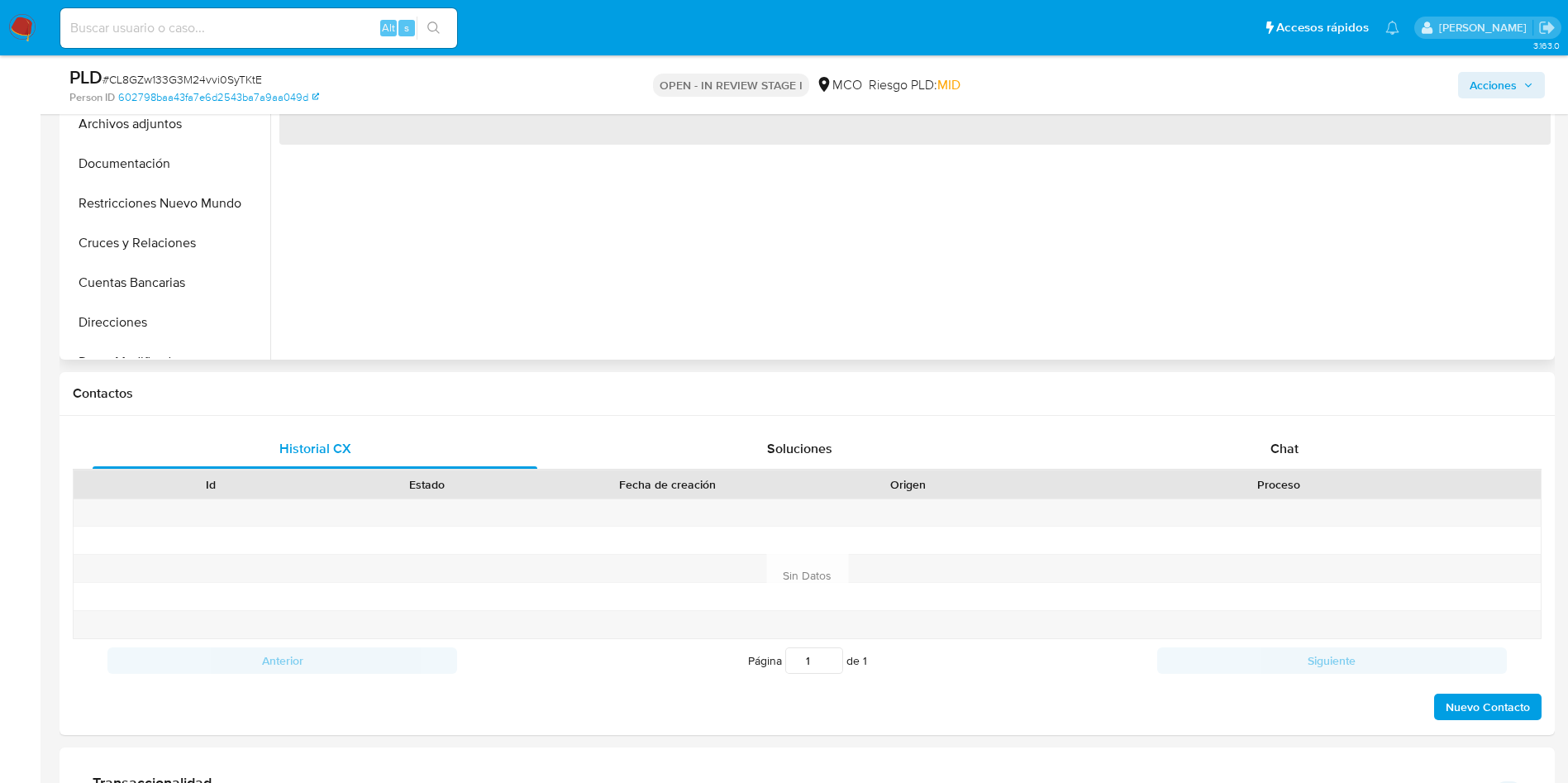
scroll to position [496, 0]
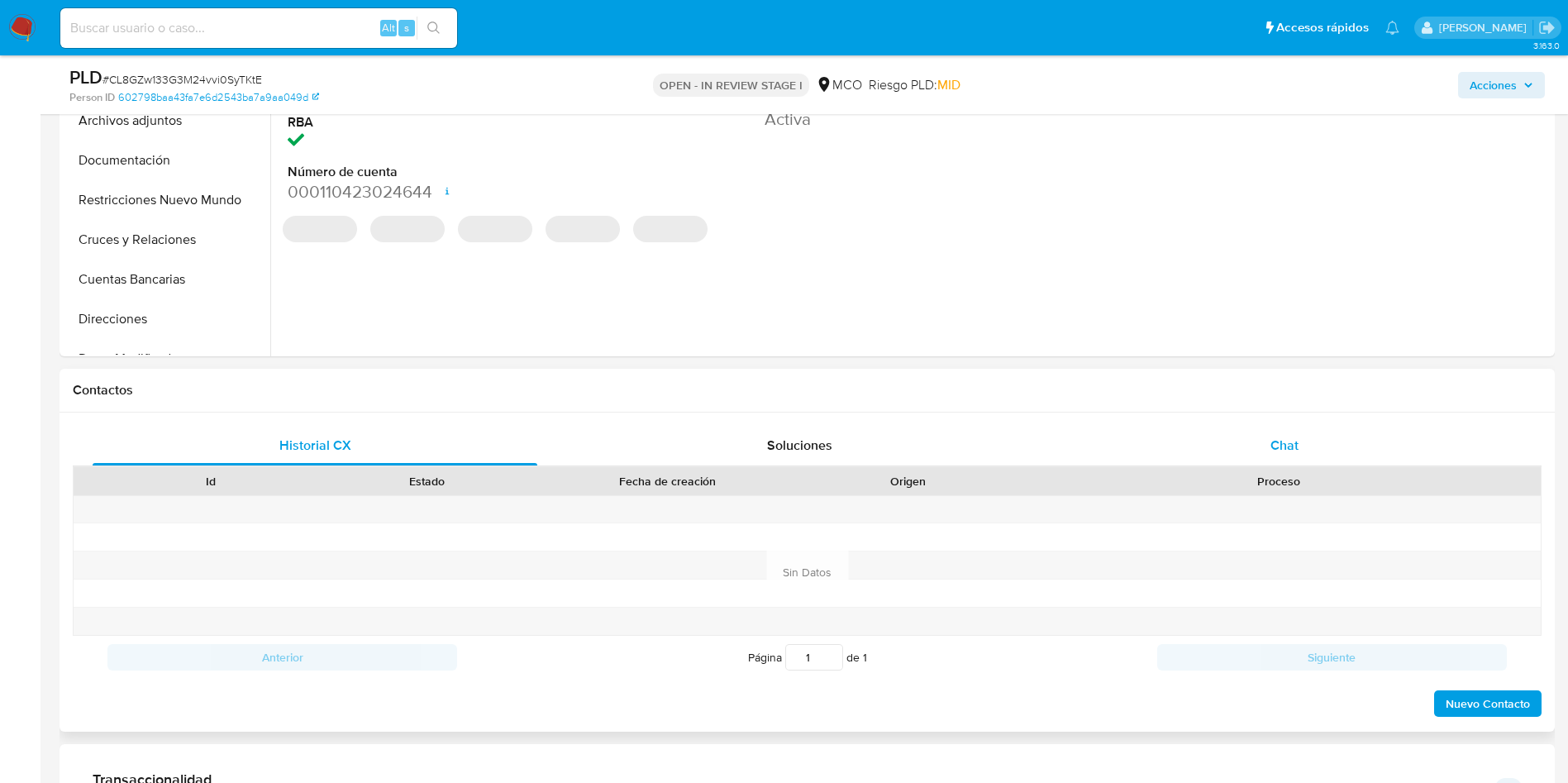
click at [1344, 433] on div "Chat" at bounding box center [1284, 445] width 445 height 40
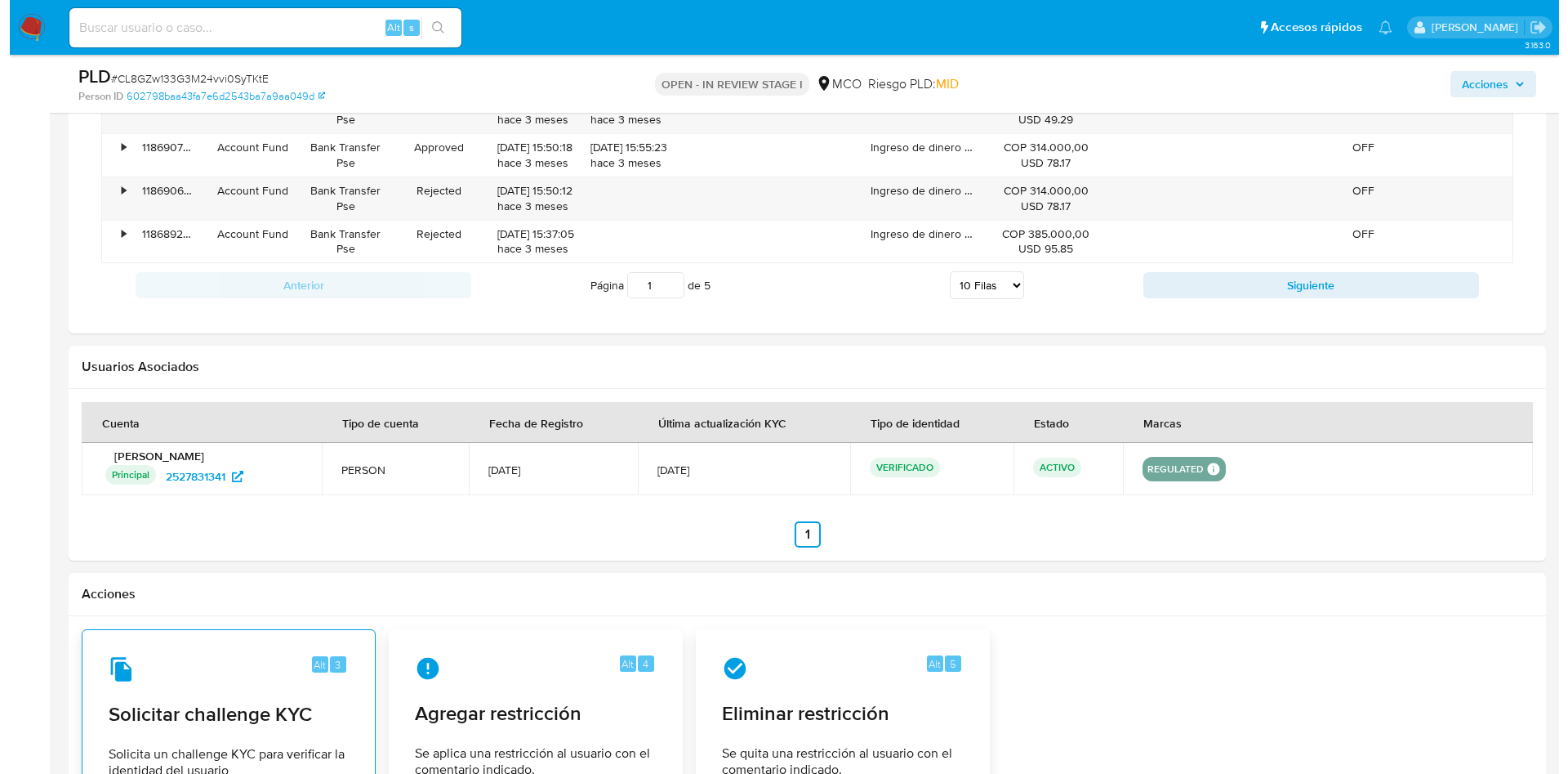
scroll to position [2451, 0]
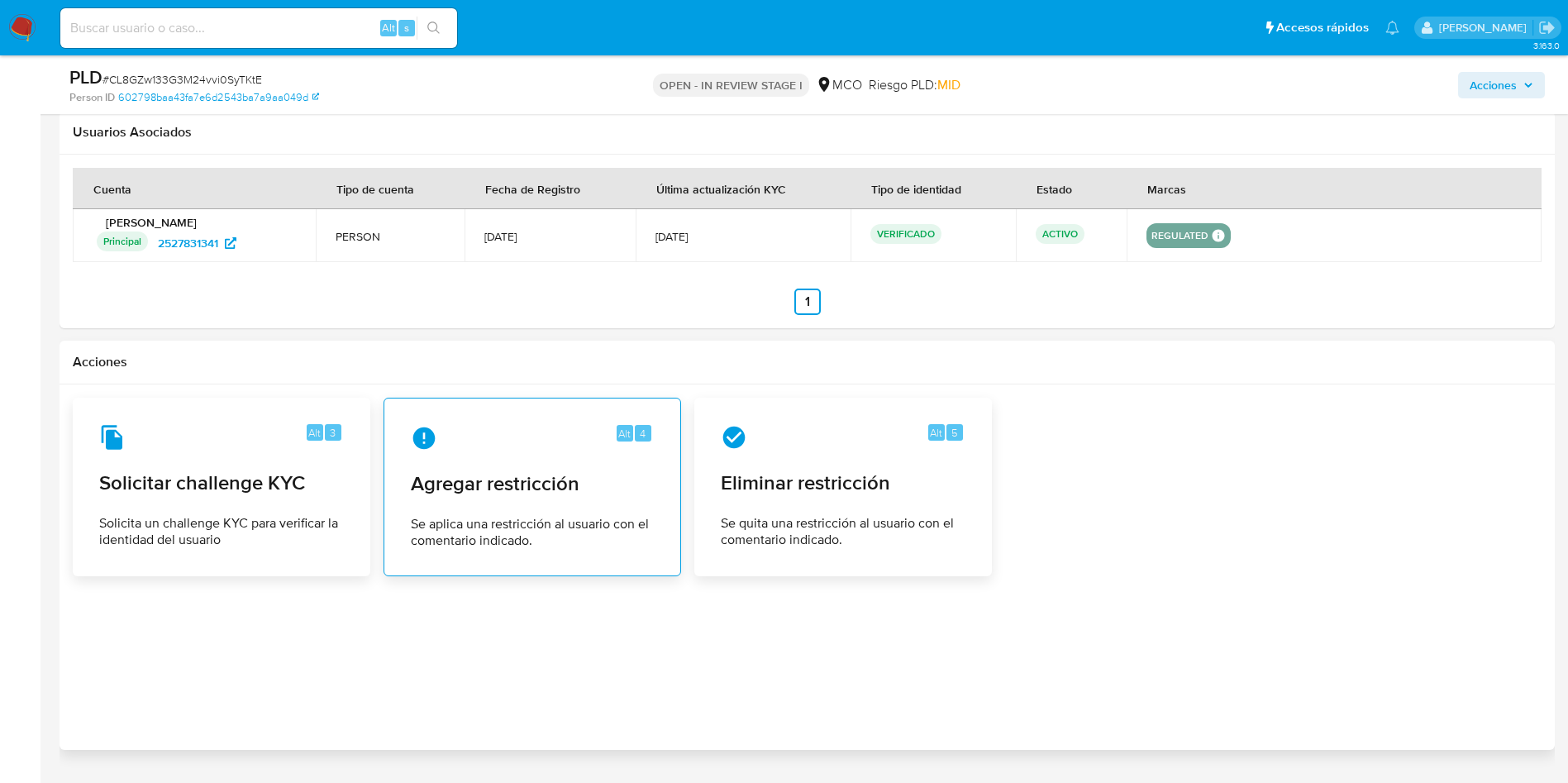
click at [512, 473] on span "Agregar restricción" at bounding box center [532, 482] width 243 height 24
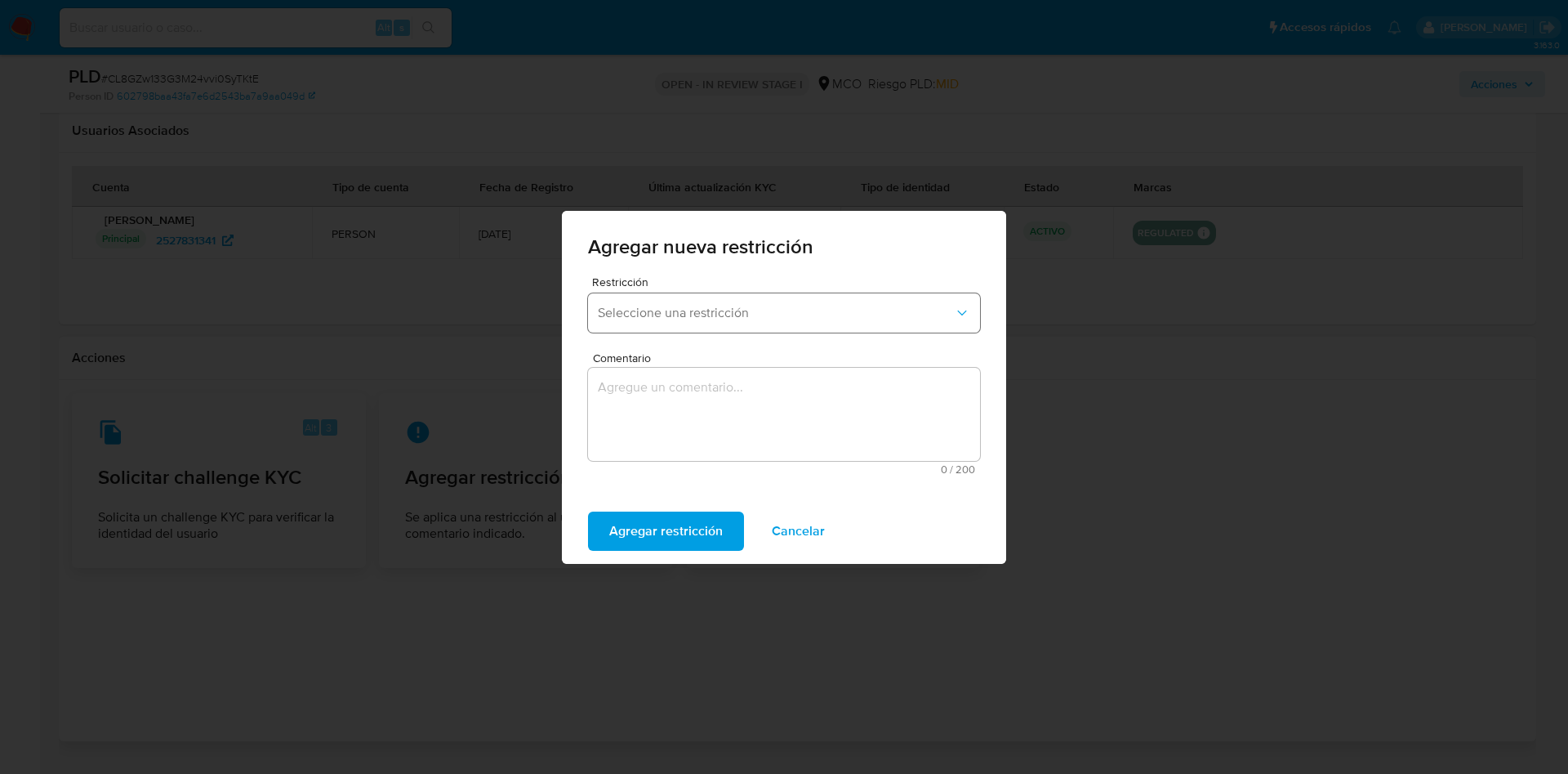
click at [764, 298] on button "Seleccione una restricción" at bounding box center [784, 313] width 392 height 39
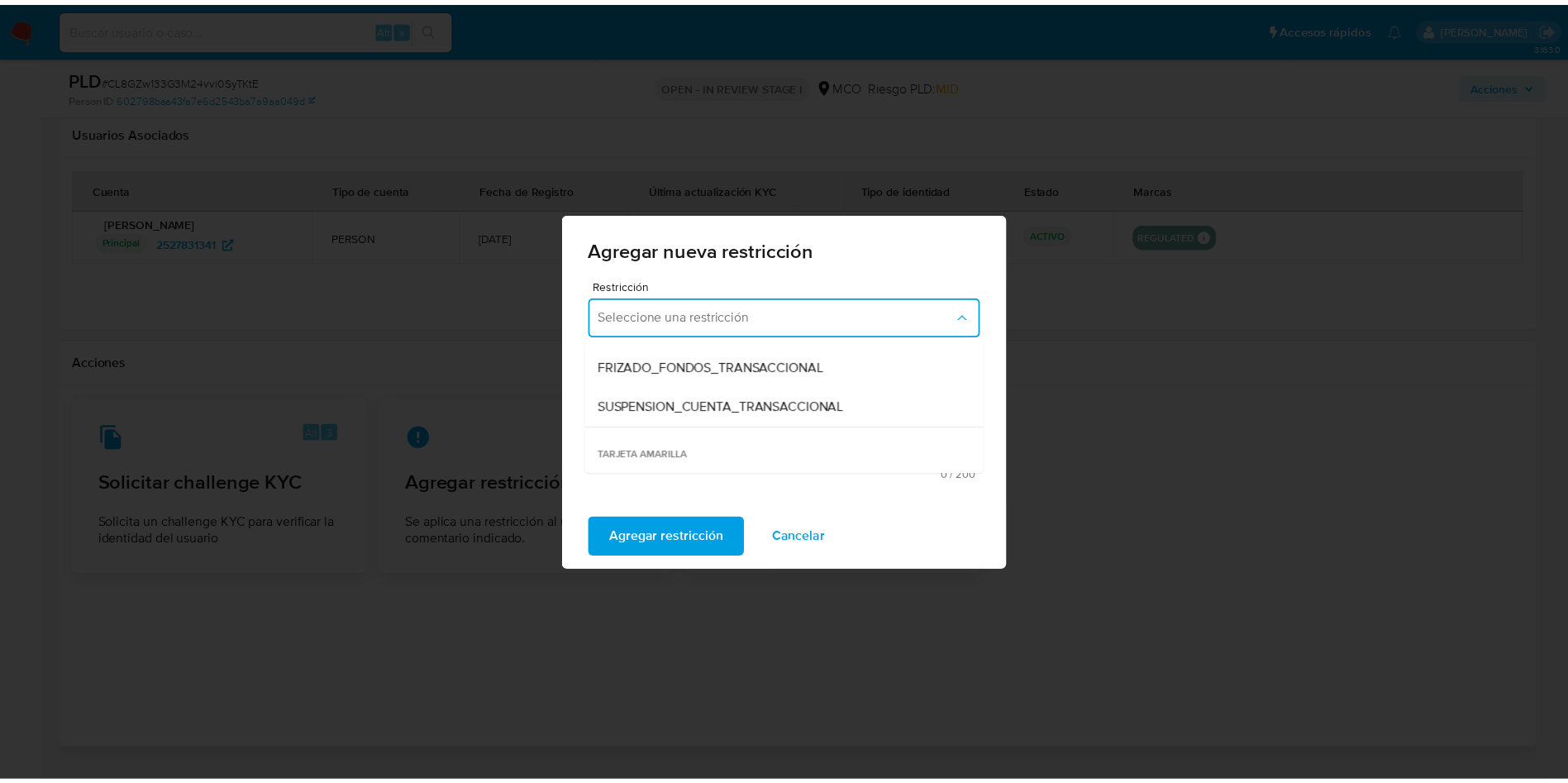
scroll to position [306, 0]
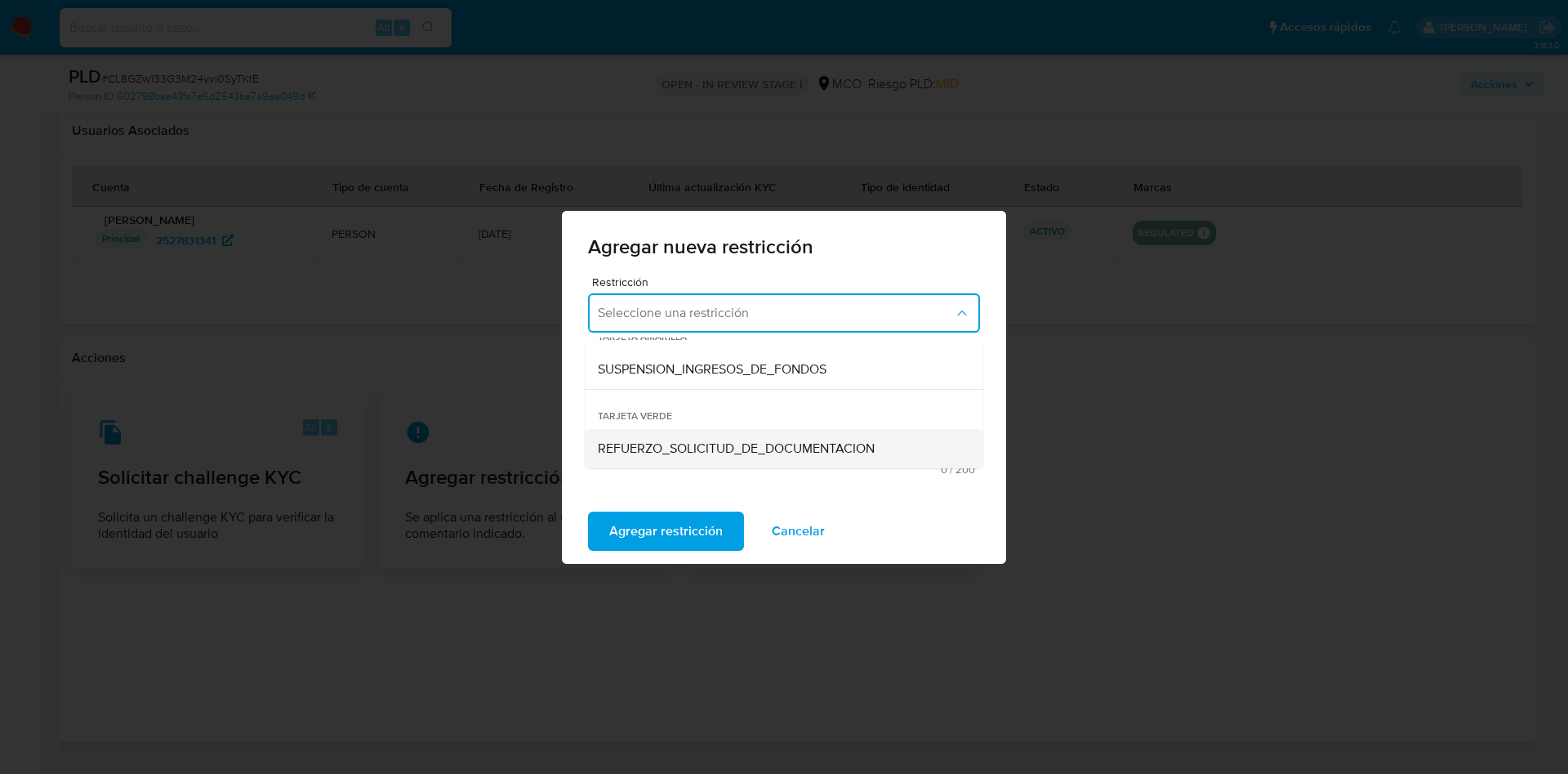
click at [704, 447] on span "REFUERZO_SOLICITUD_DE_DOCUMENTACION" at bounding box center [736, 448] width 277 height 16
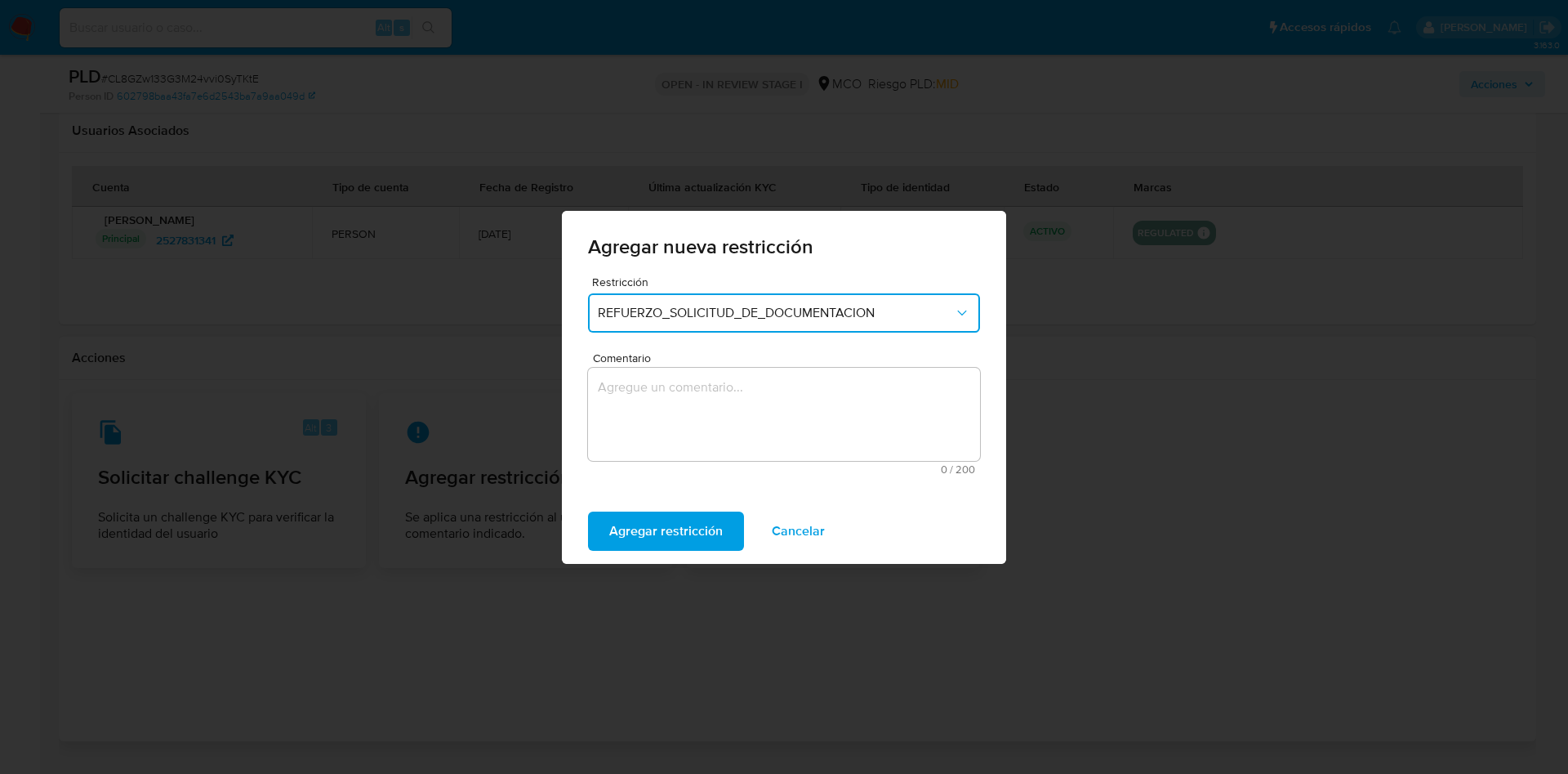
click at [697, 405] on textarea "Comentario" at bounding box center [784, 414] width 392 height 93
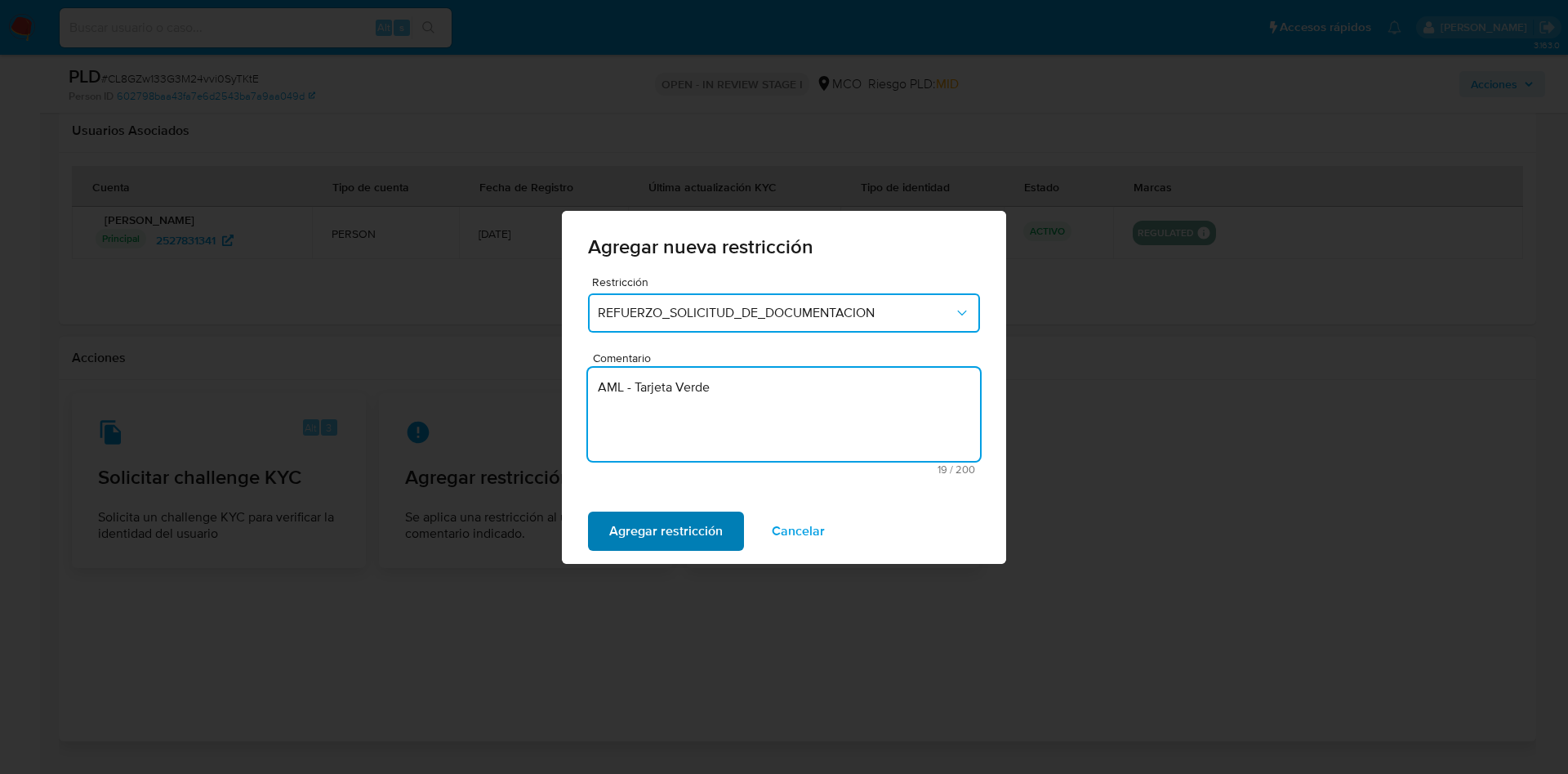
type textarea "AML - Tarjeta Verde"
click at [691, 532] on span "Agregar restricción" at bounding box center [665, 531] width 114 height 36
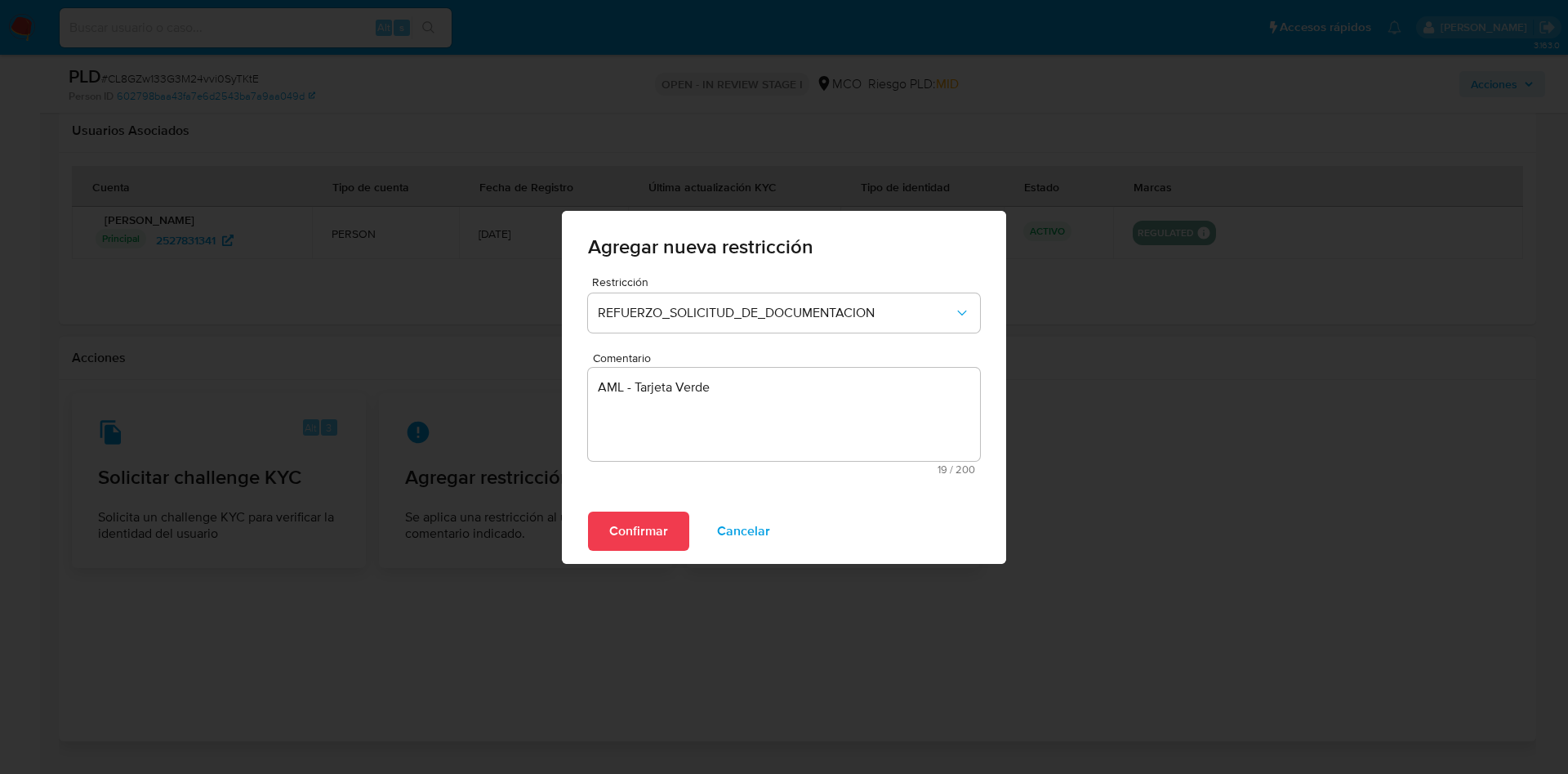
drag, startPoint x: 539, startPoint y: 540, endPoint x: 551, endPoint y: 542, distance: 12.2
click at [540, 542] on div "Agregar nueva restricción Restricción REFUERZO_SOLICITUD_DE_DOCUMENTACION Comen…" at bounding box center [784, 387] width 1568 height 774
click at [632, 542] on span "Confirmar" at bounding box center [639, 531] width 59 height 36
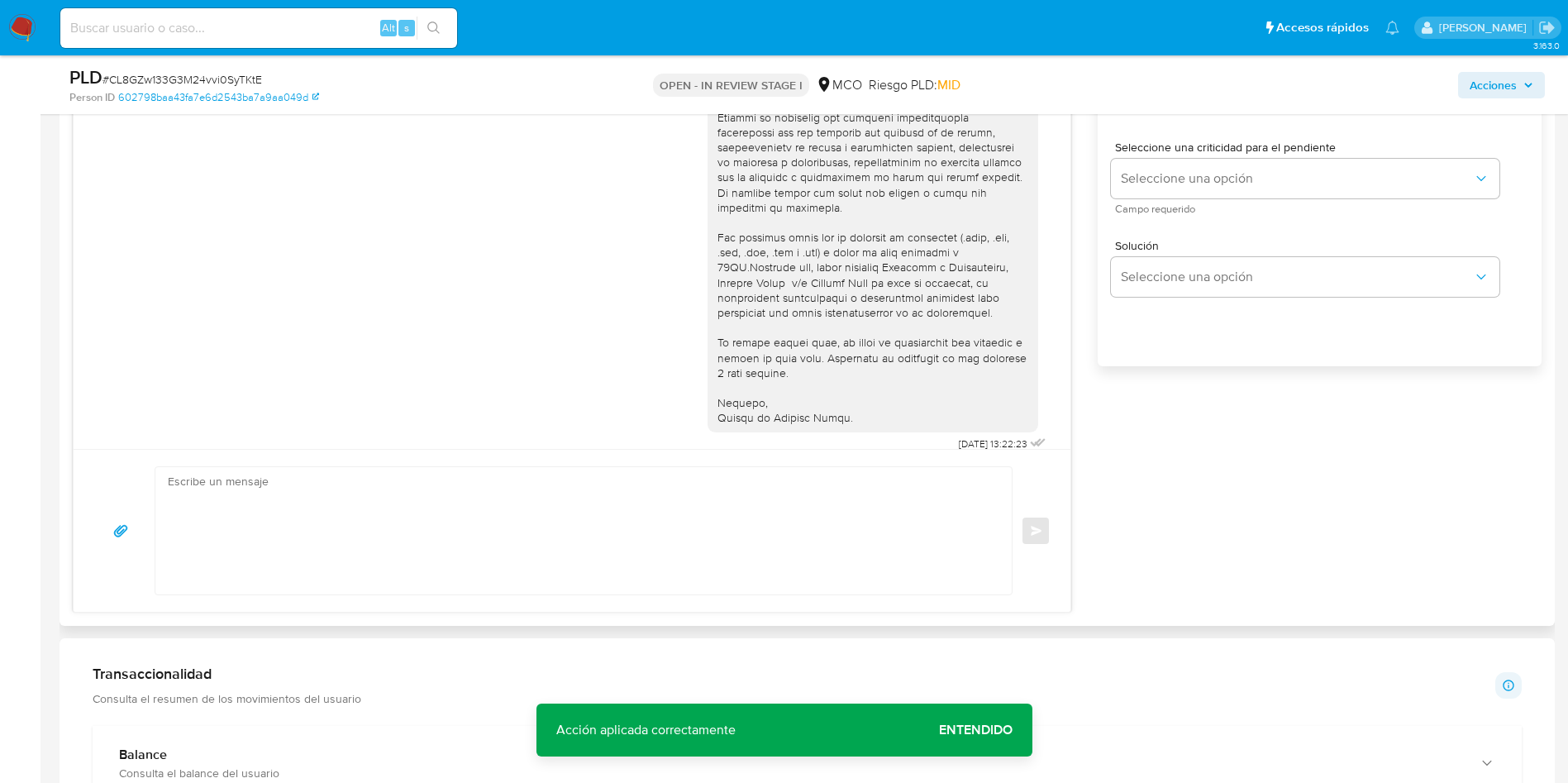
scroll to position [868, 0]
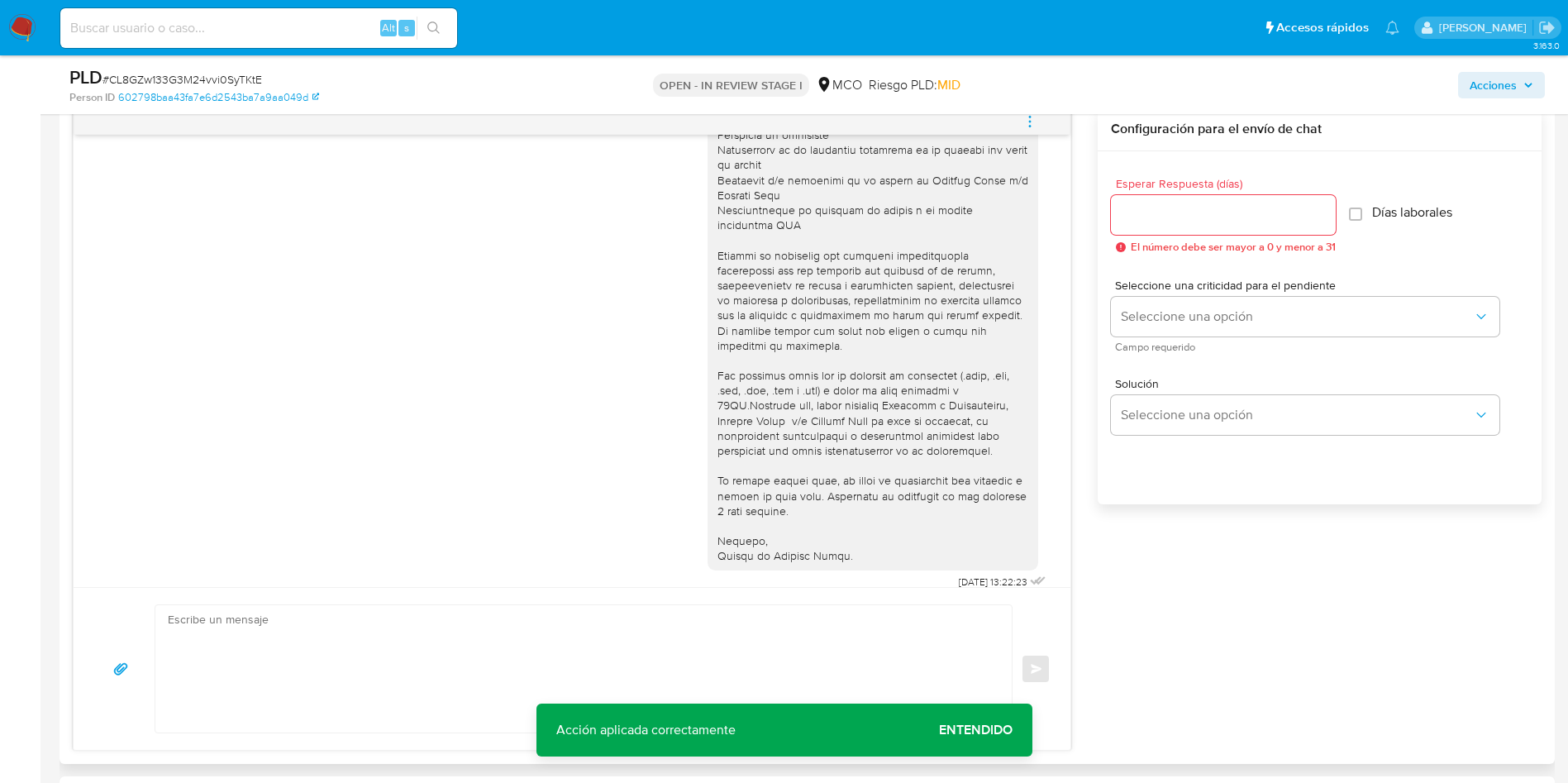
click at [1165, 215] on input "Esperar Respuesta (días)" at bounding box center [1223, 215] width 225 height 22
type input "3"
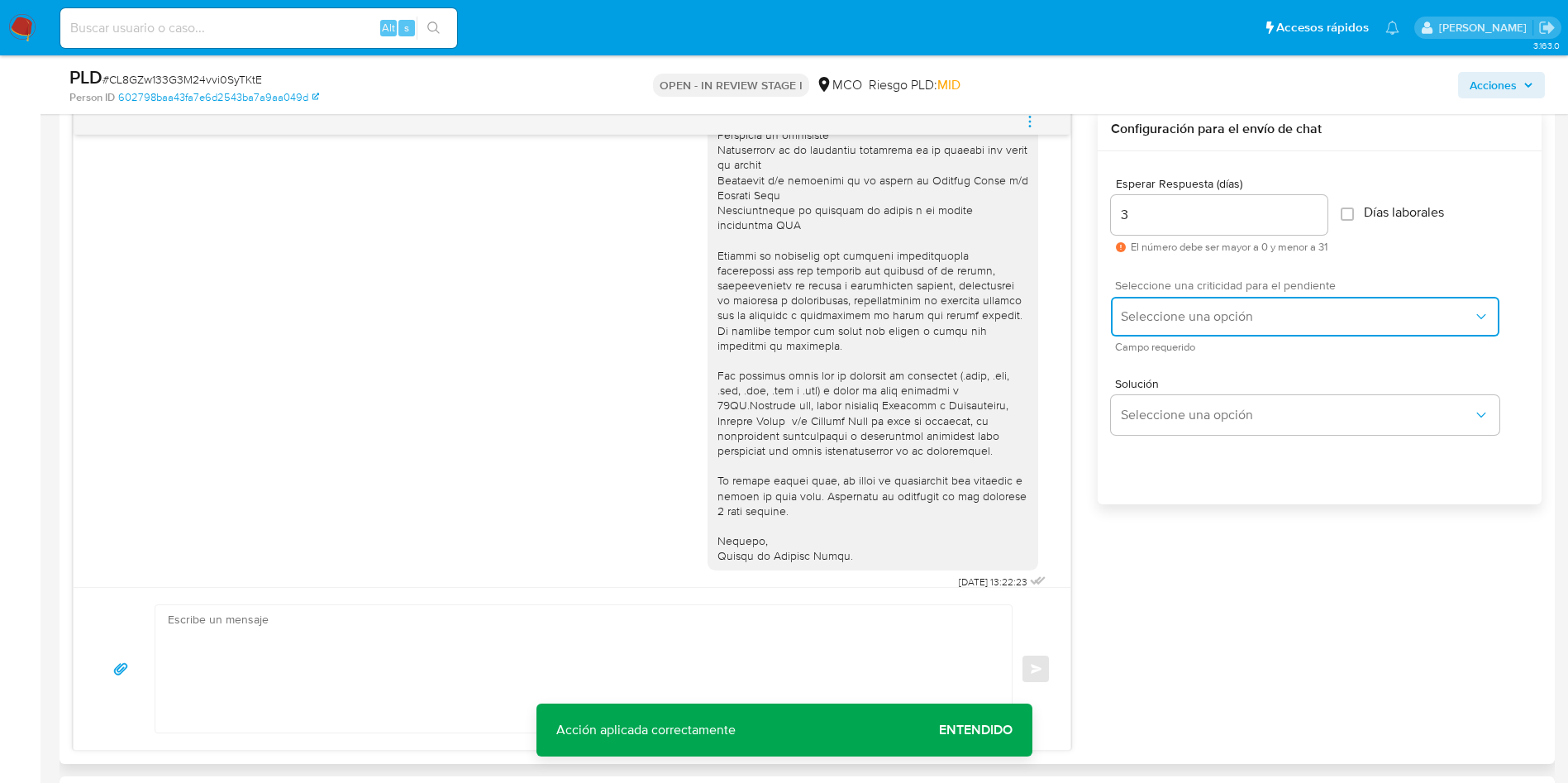
click at [1165, 312] on span "Seleccione una opción" at bounding box center [1296, 317] width 352 height 16
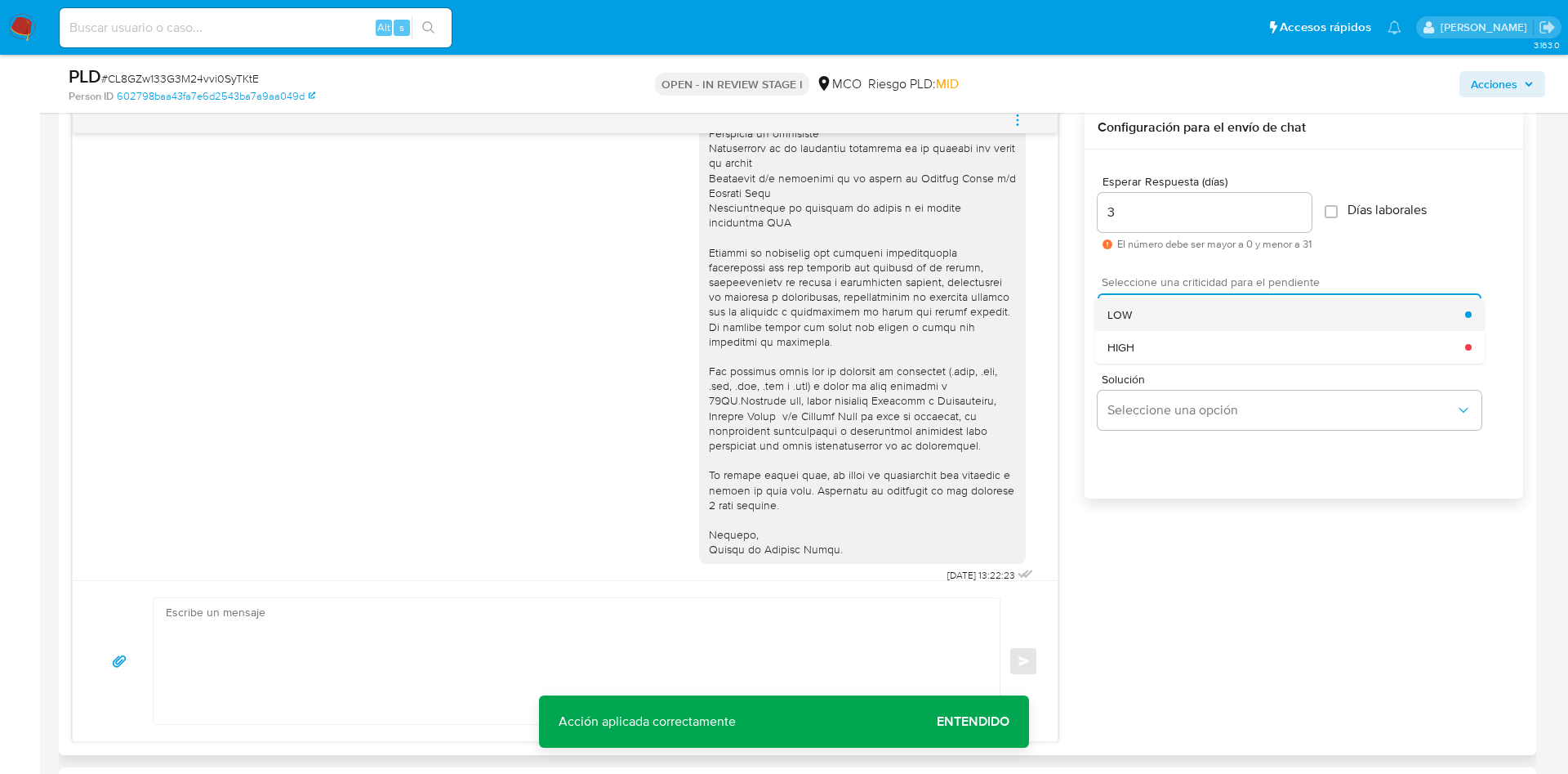
click at [1157, 316] on div "LOW" at bounding box center [1286, 314] width 358 height 33
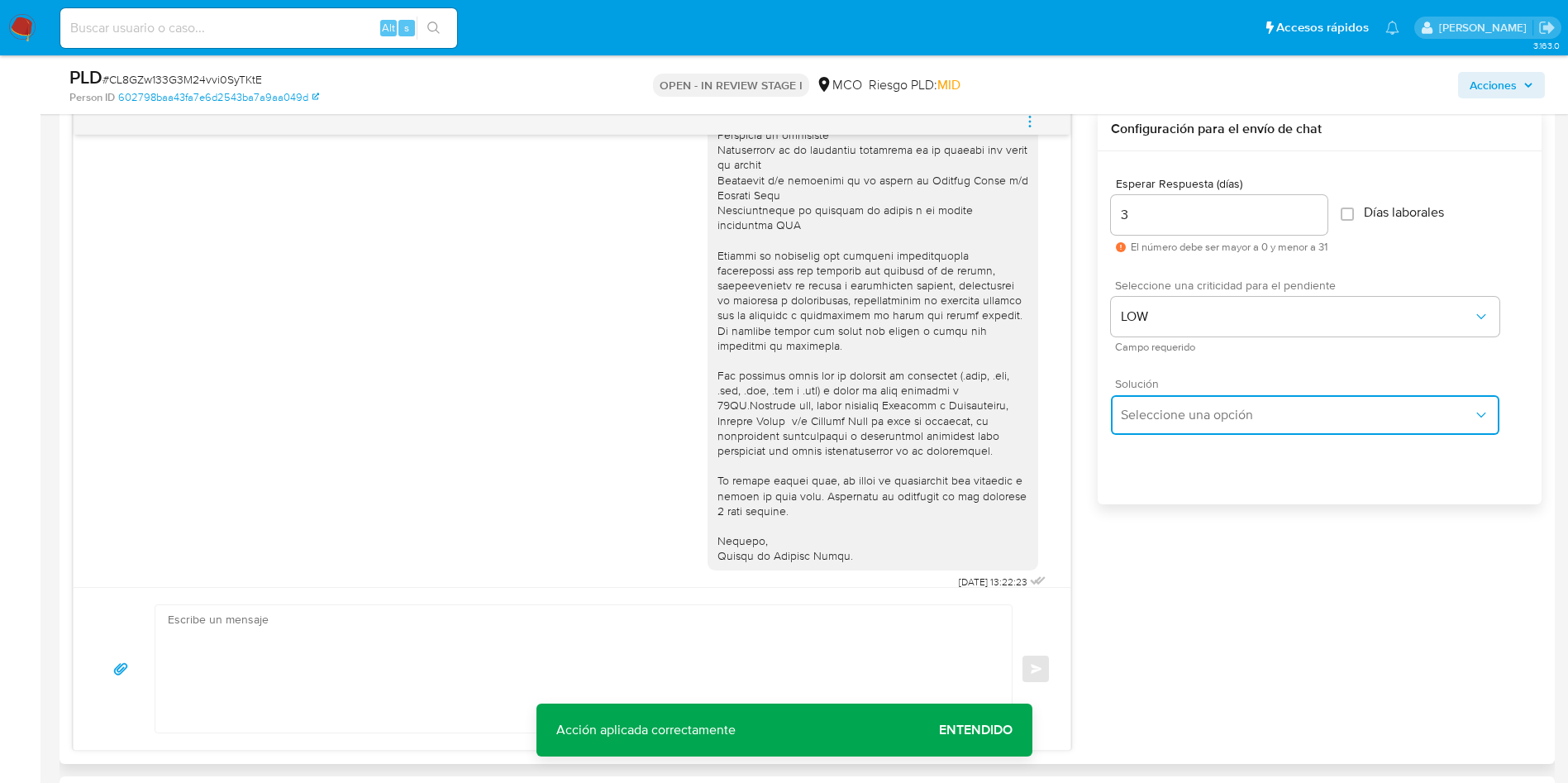
click at [1186, 415] on span "Seleccione una opción" at bounding box center [1296, 415] width 352 height 16
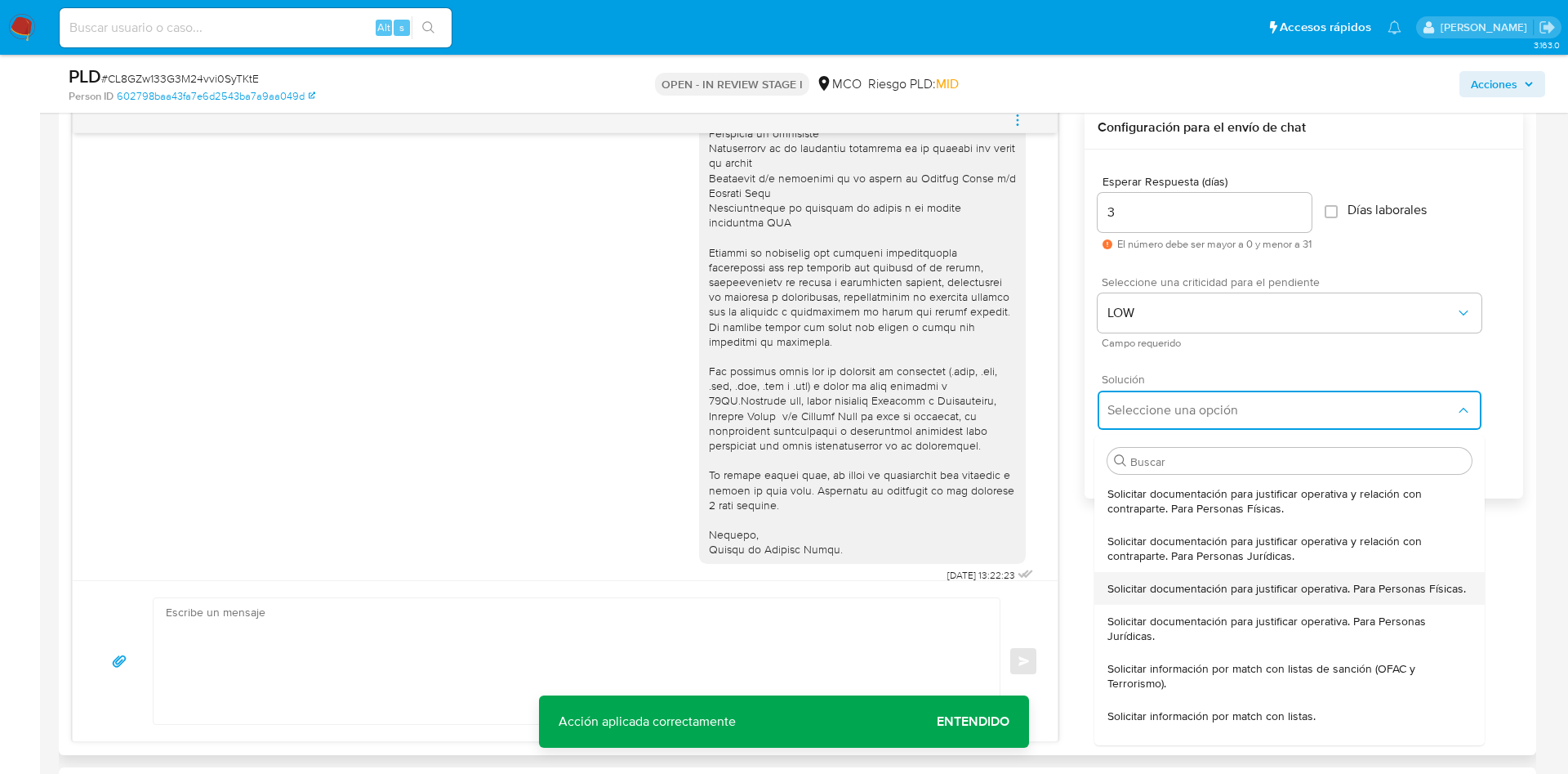
click at [1225, 595] on span "Solicitar documentación para justificar operativa. Para Personas Físicas." at bounding box center [1286, 588] width 359 height 14
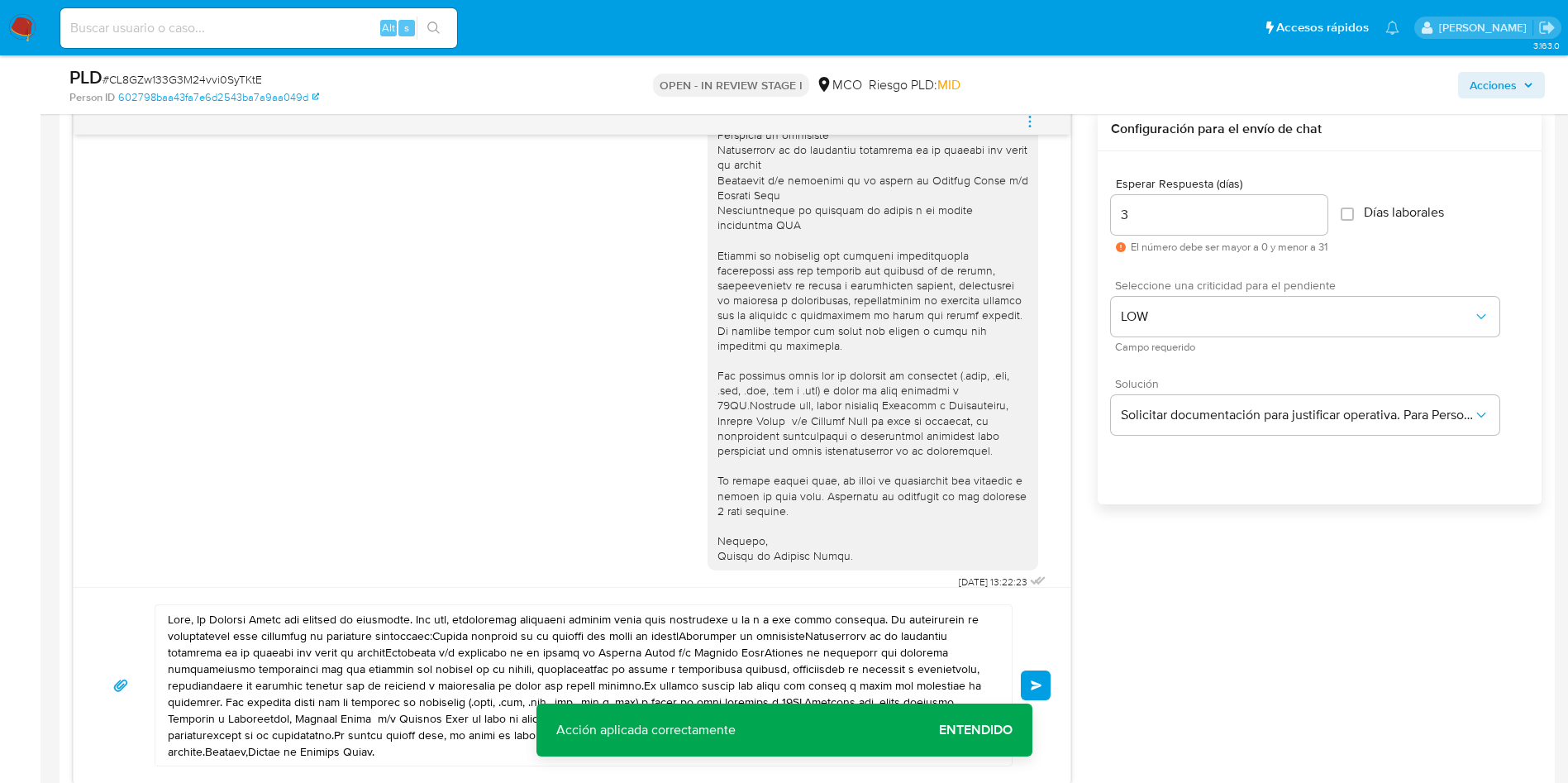
scroll to position [1116, 0]
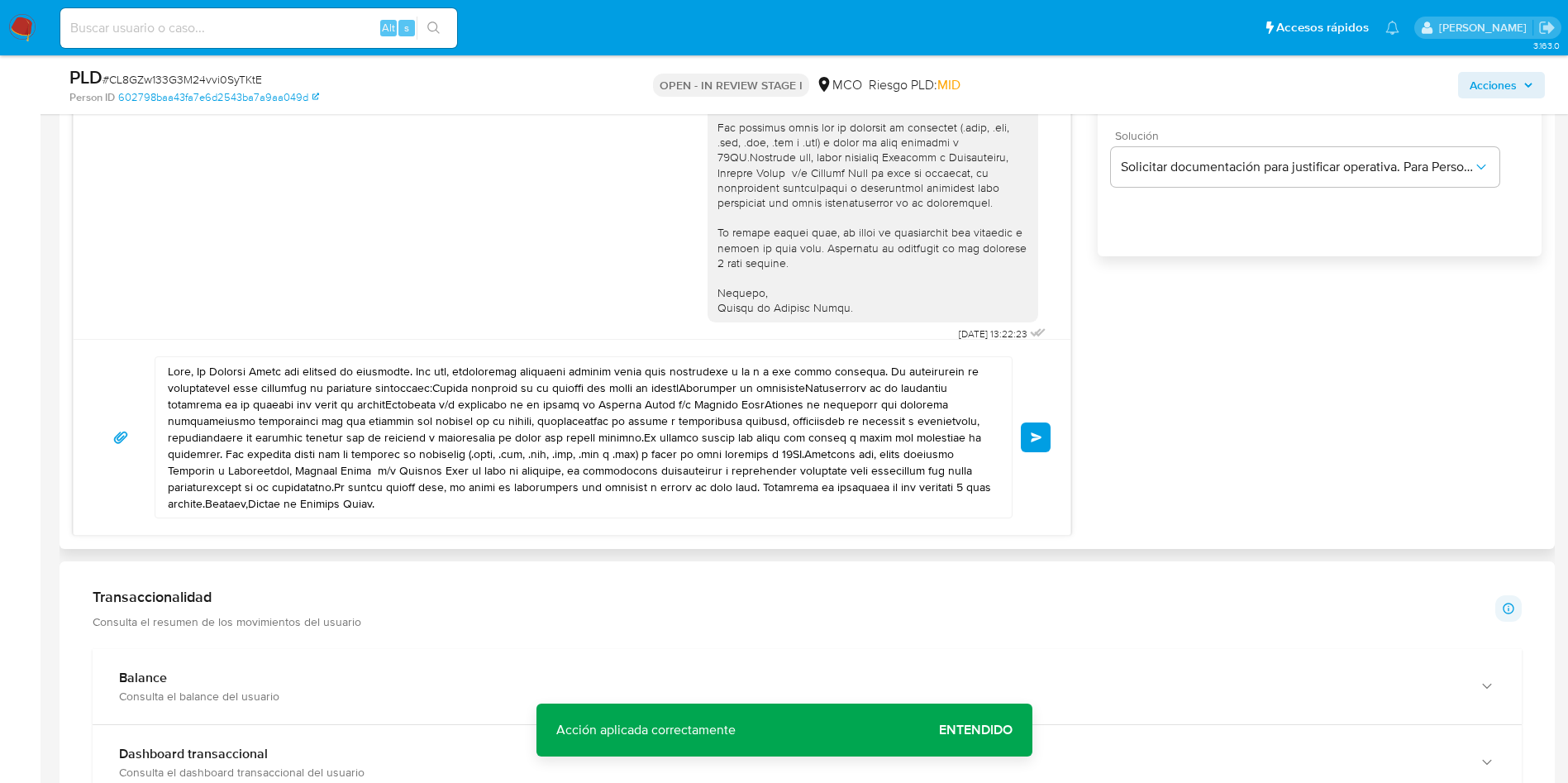
click at [330, 425] on textarea at bounding box center [578, 436] width 823 height 160
paste textarea "Te consultamos si tuviste oportunidad de leer el requerimiento de información y…"
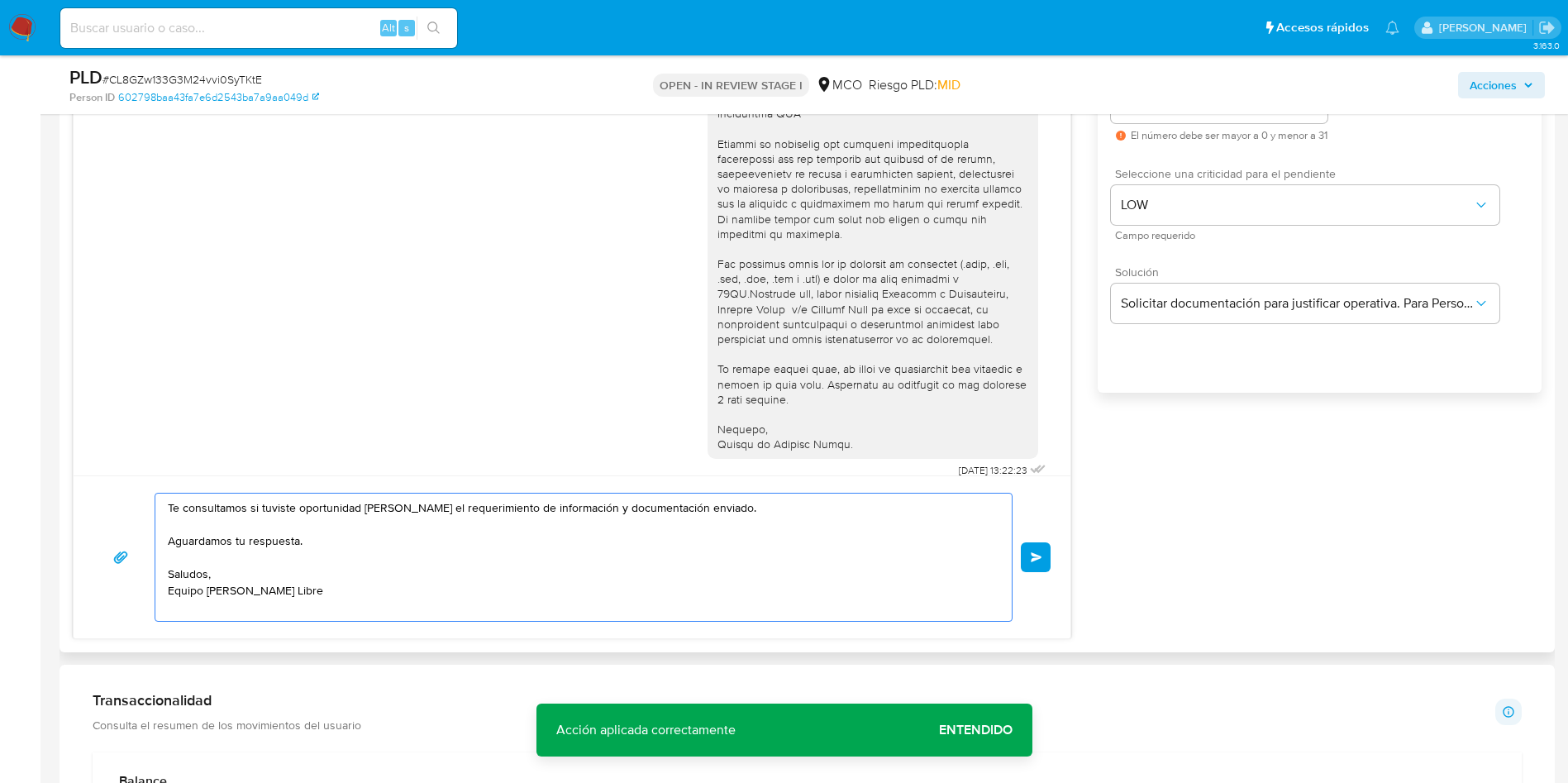
scroll to position [868, 0]
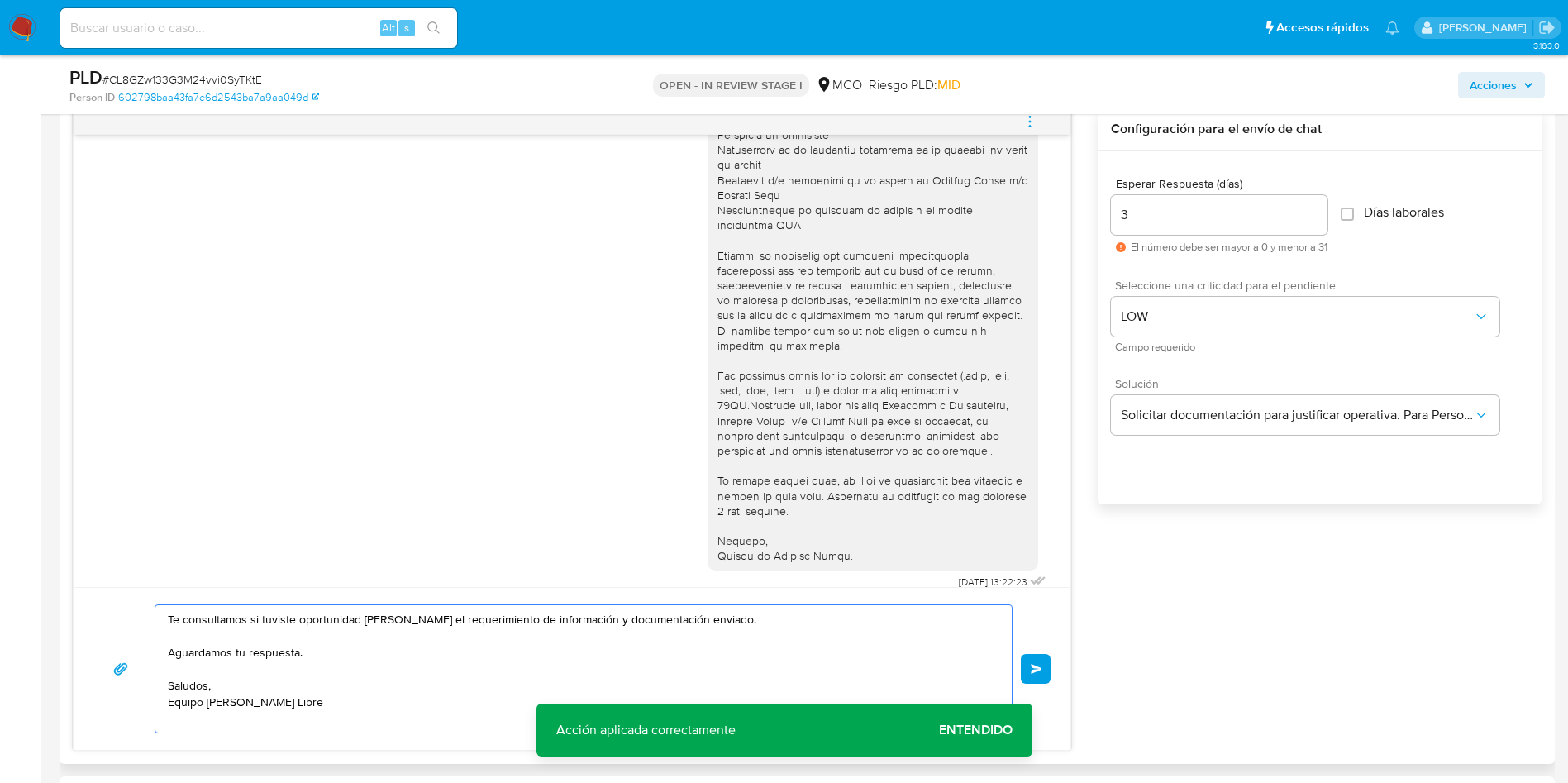
click at [171, 618] on textarea "Te consultamos si tuviste oportunidad de leer el requerimiento de información y…" at bounding box center [578, 668] width 823 height 128
click at [167, 616] on div "Te consultamos si tuviste oportunidad de leer el requerimiento de información y…" at bounding box center [579, 668] width 848 height 128
click at [169, 618] on textarea "Te consultamos si tuviste oportunidad de leer el requerimiento de información y…" at bounding box center [578, 668] width 823 height 128
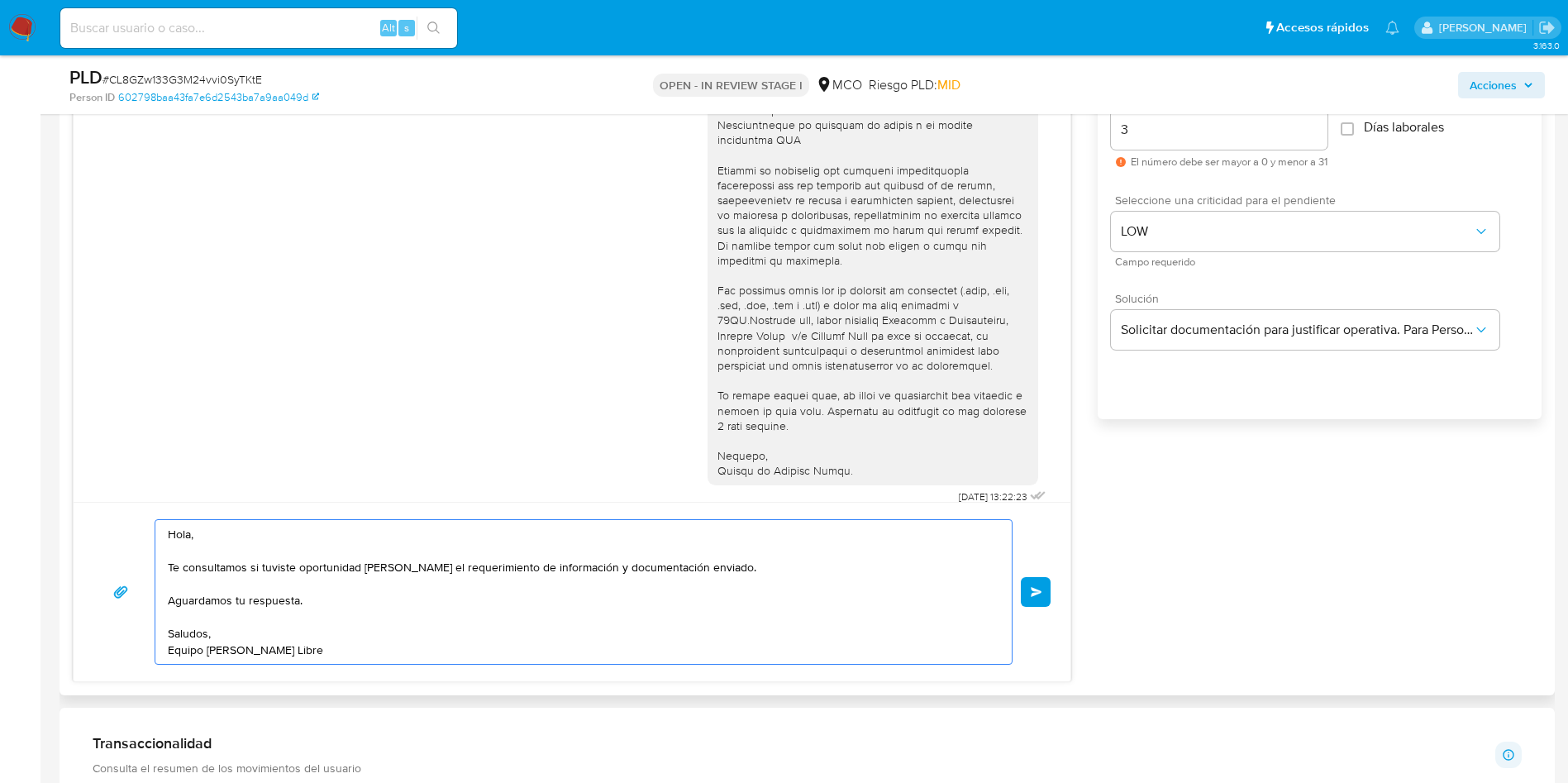
scroll to position [992, 0]
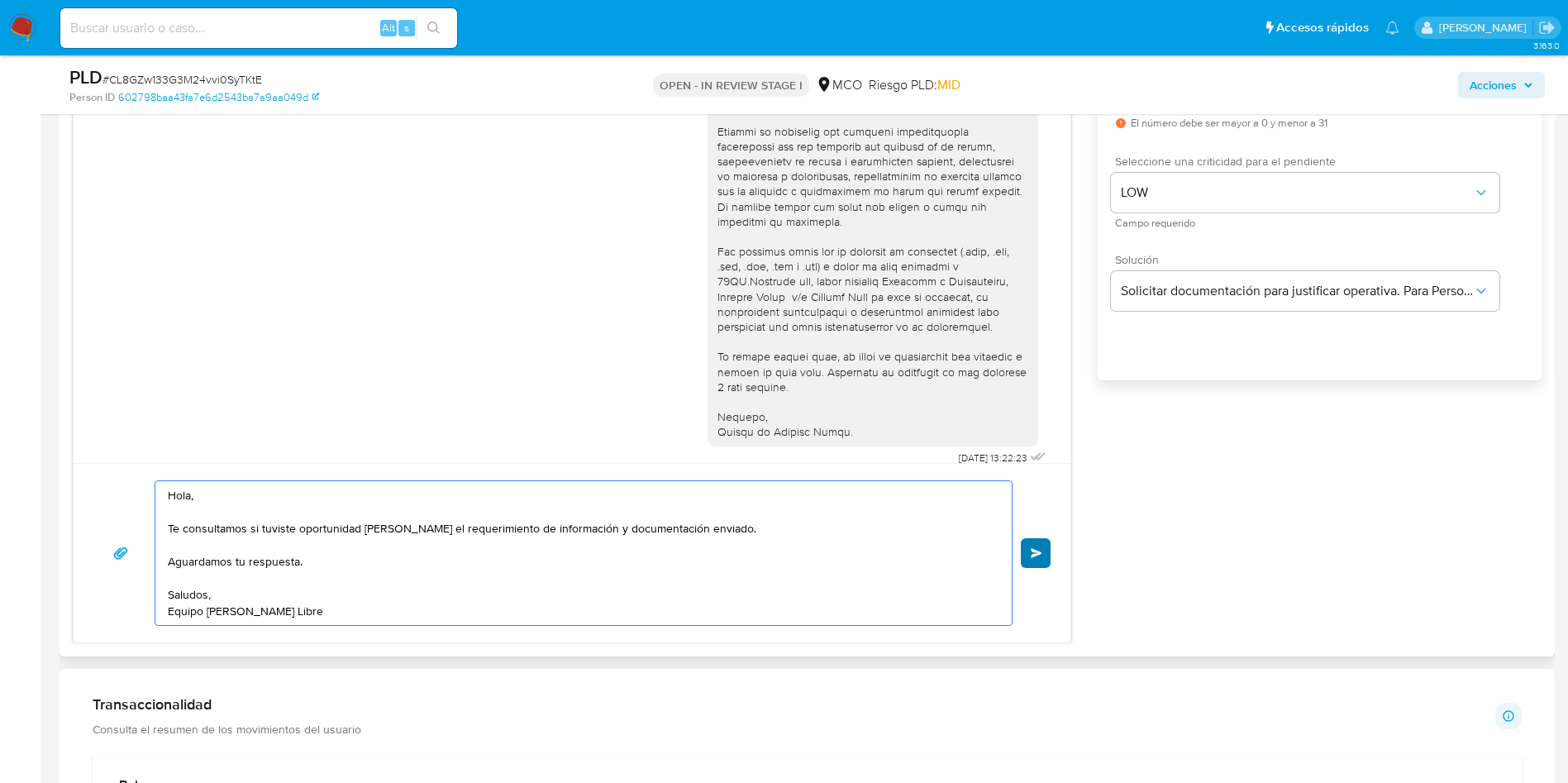
type textarea "Hola, Te consultamos si tuviste oportunidad de leer el requerimiento de informa…"
click at [1035, 553] on span "Enviar" at bounding box center [1037, 552] width 12 height 10
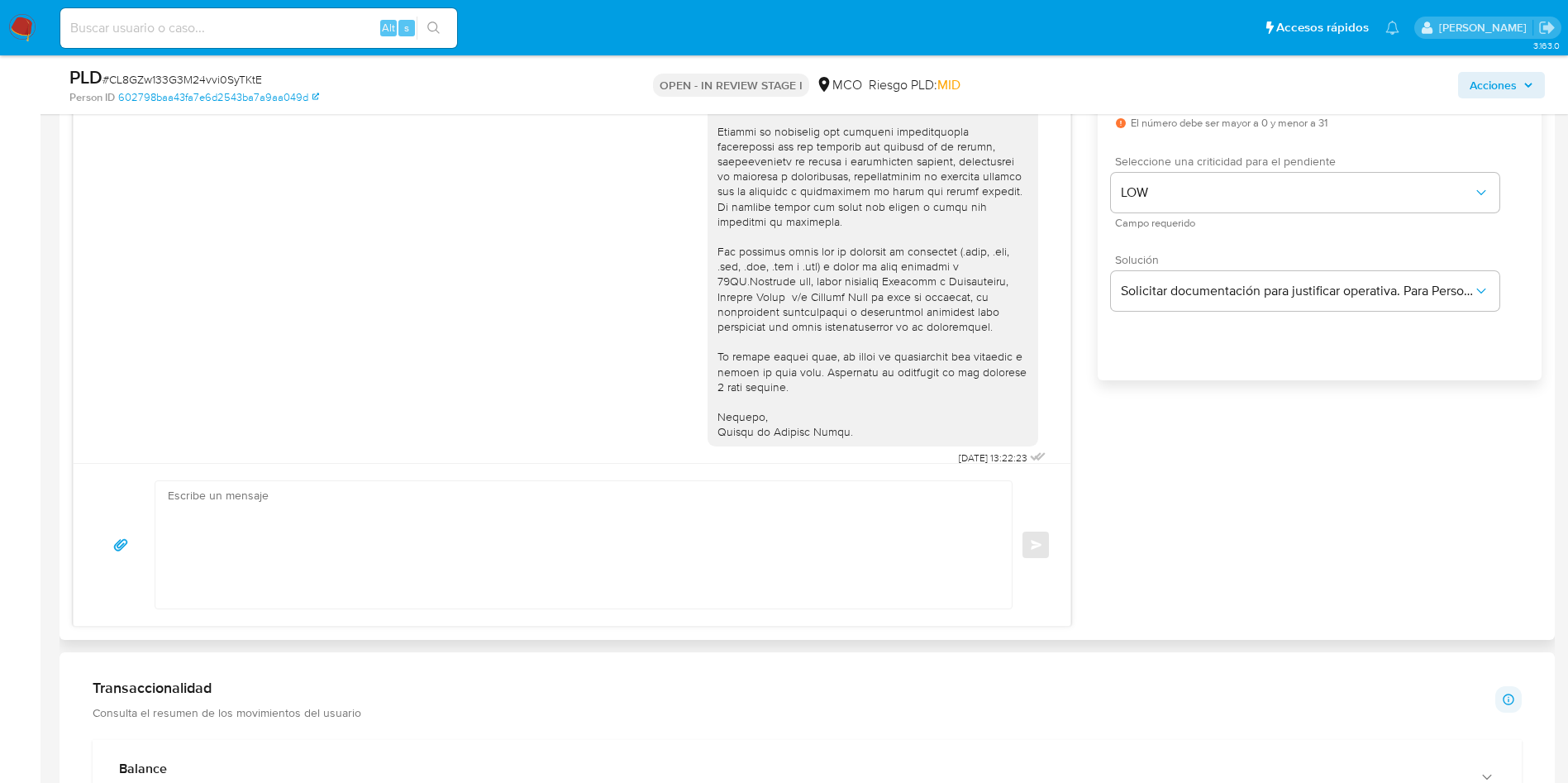
scroll to position [338, 0]
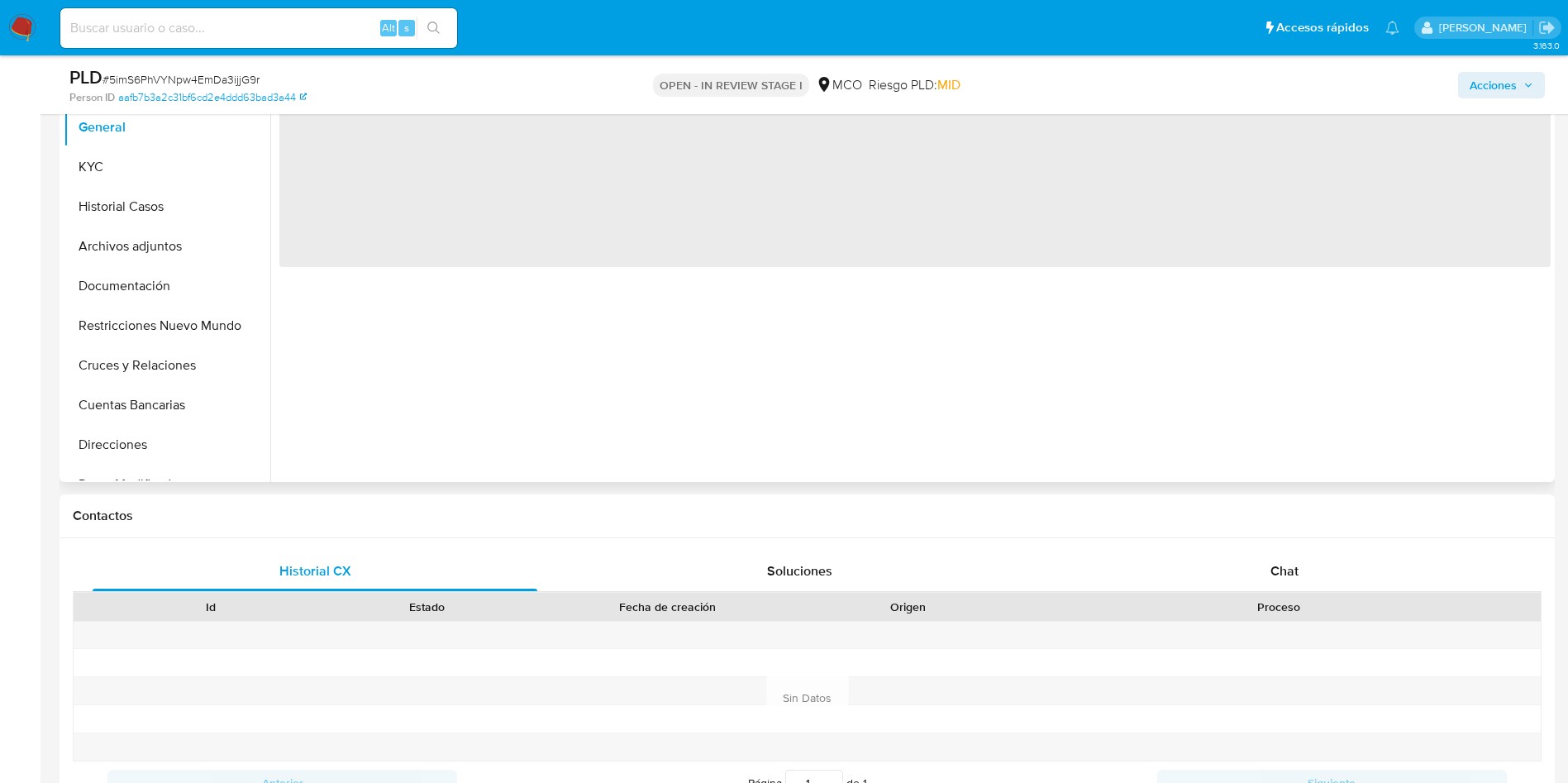
scroll to position [372, 0]
click at [1274, 578] on span "Chat" at bounding box center [1284, 568] width 28 height 19
select select "10"
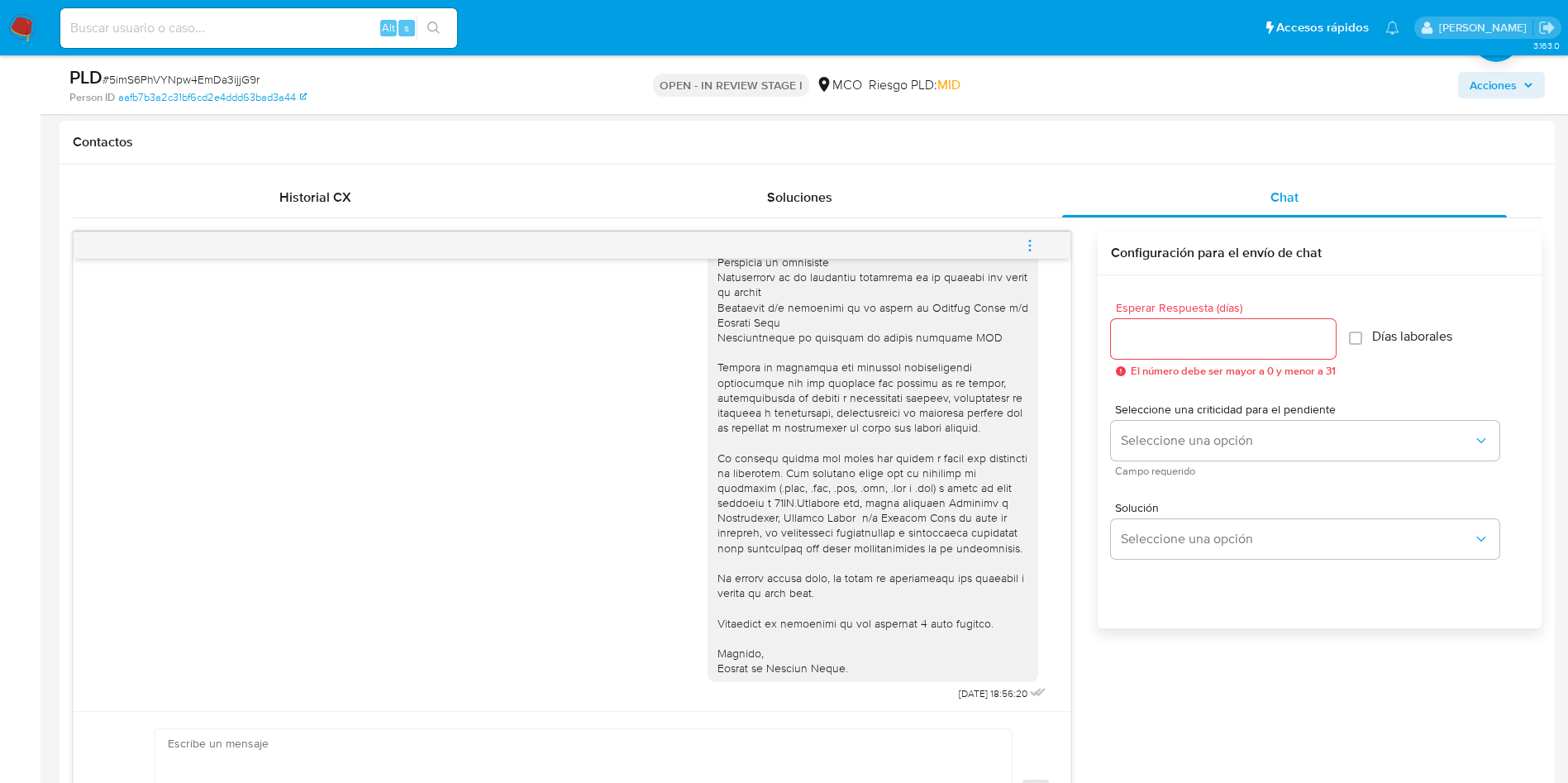
scroll to position [154, 0]
click at [1195, 343] on input "Esperar Respuesta (días)" at bounding box center [1223, 339] width 225 height 22
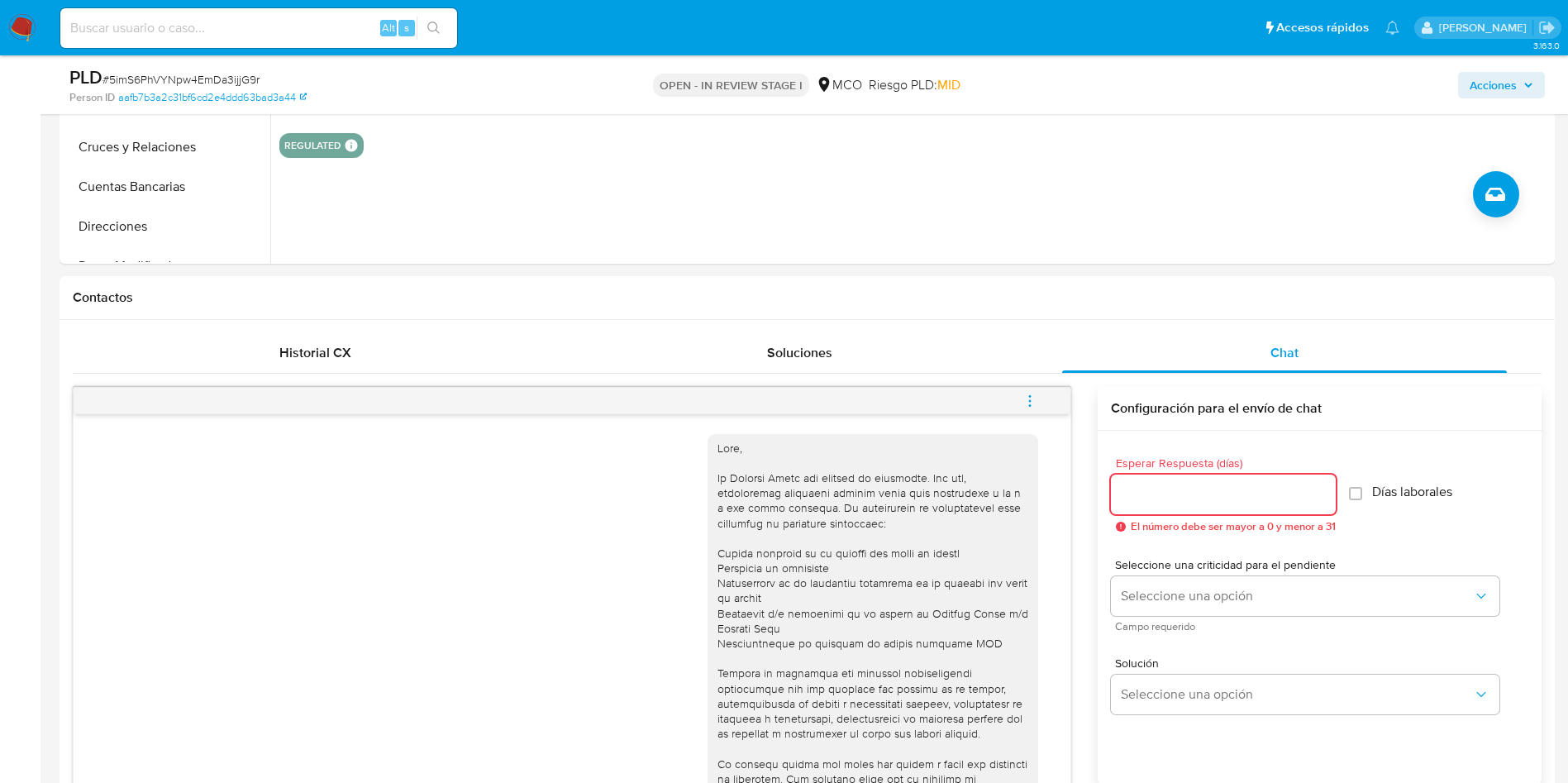
scroll to position [372, 0]
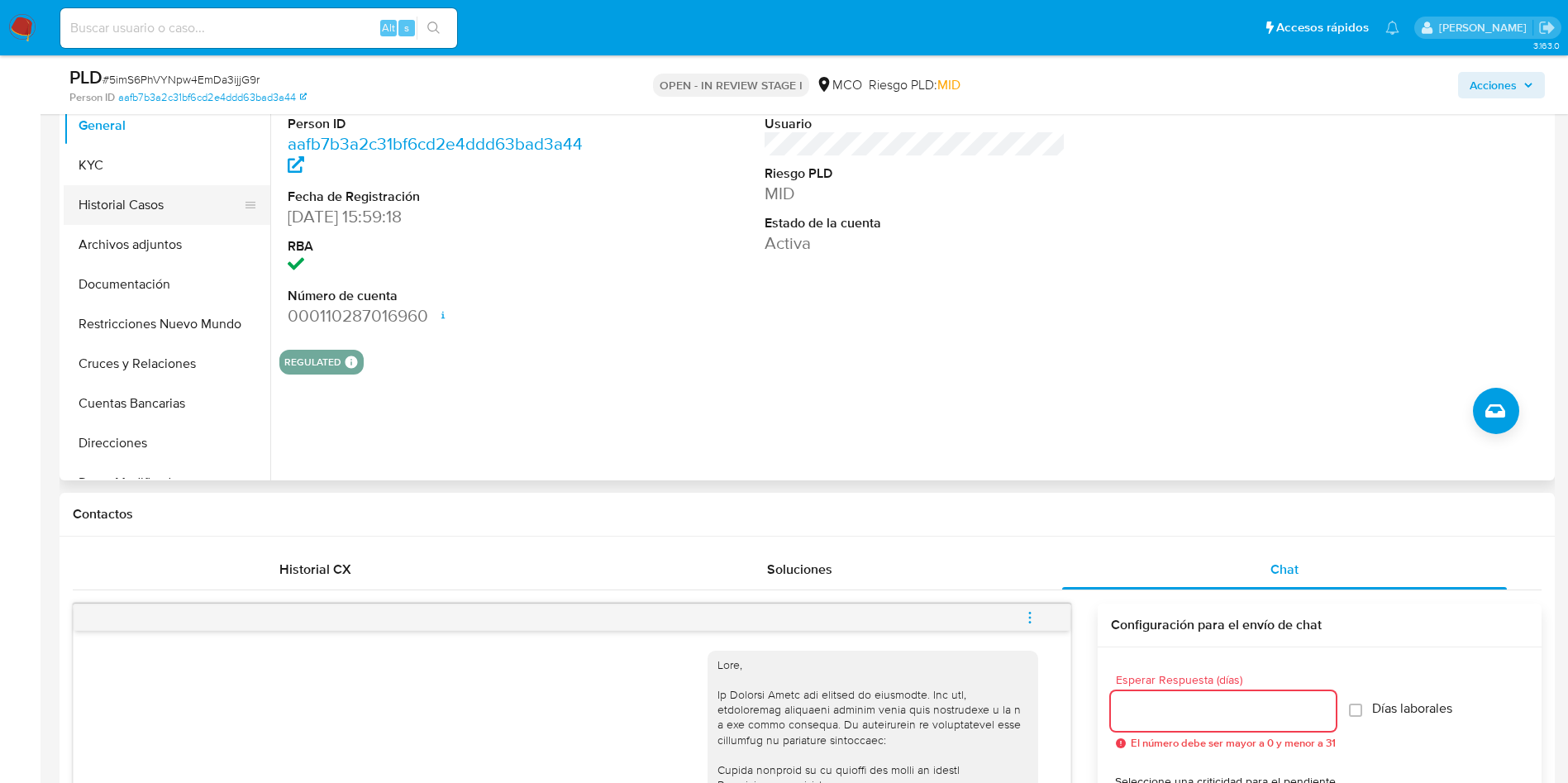
click at [120, 210] on button "Historial Casos" at bounding box center [160, 205] width 194 height 40
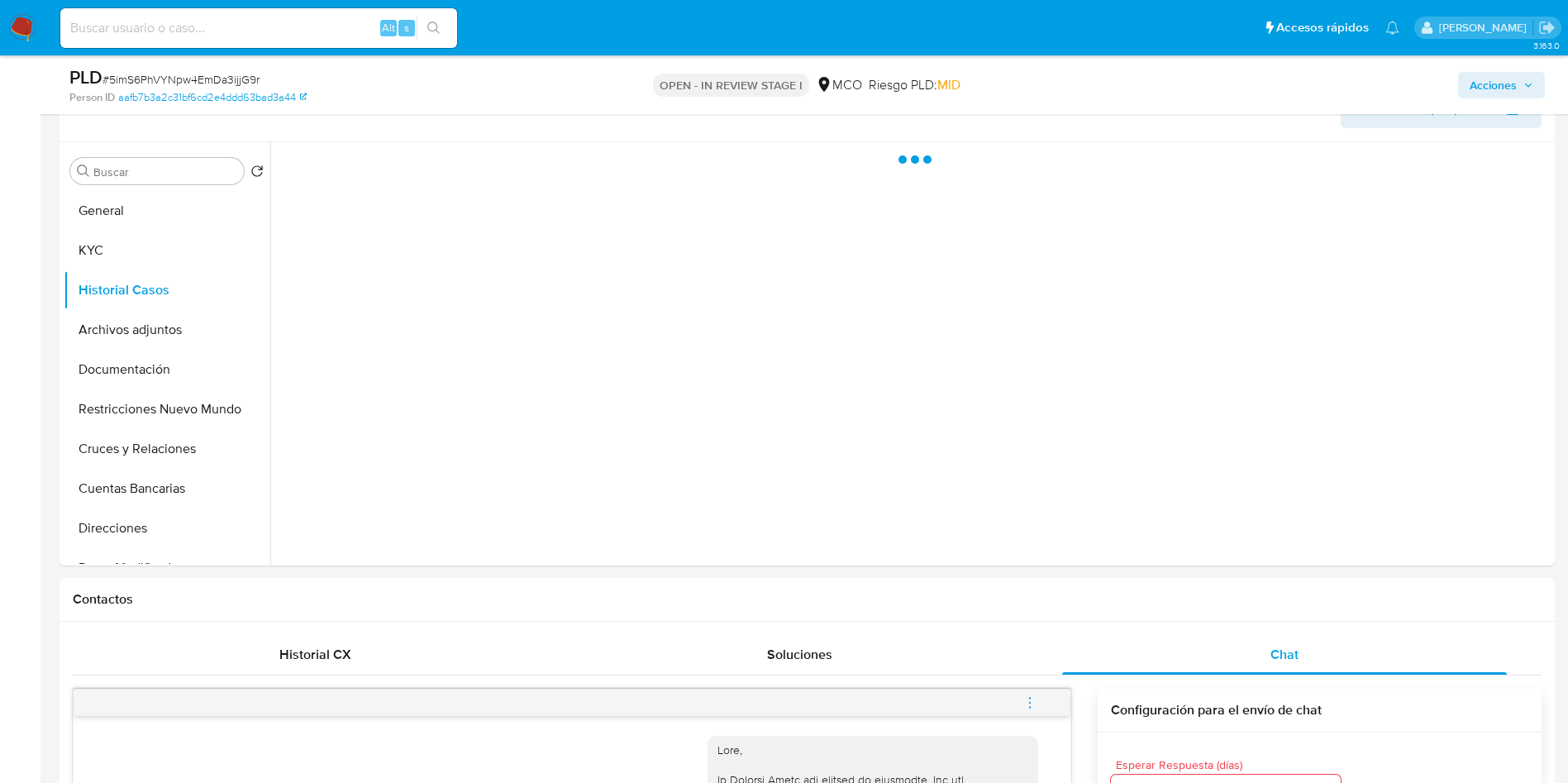
scroll to position [248, 0]
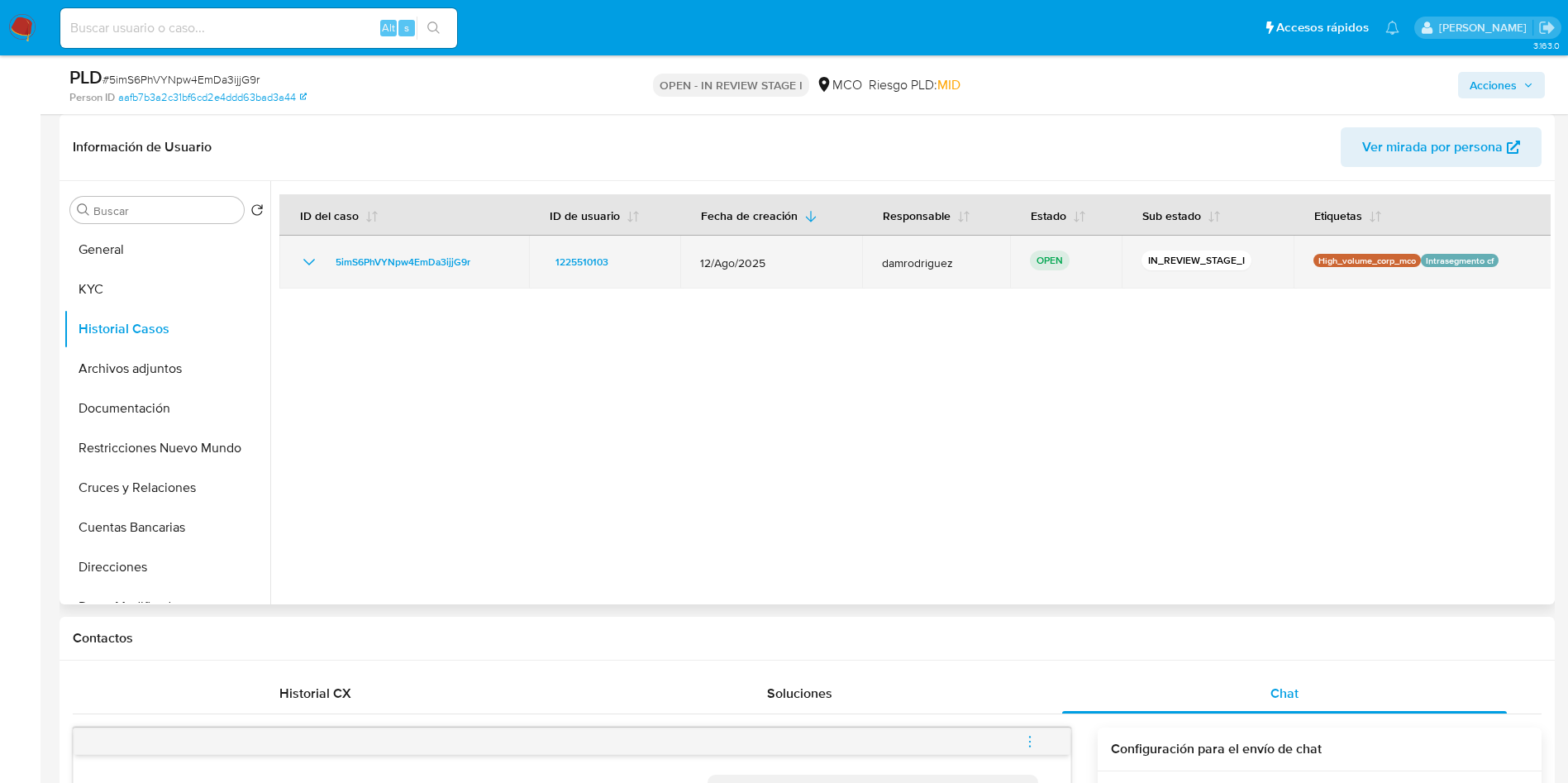
click at [310, 261] on icon "Mostrar/Ocultar" at bounding box center [310, 263] width 20 height 20
click at [305, 264] on icon "Mostrar/Ocultar" at bounding box center [310, 263] width 20 height 20
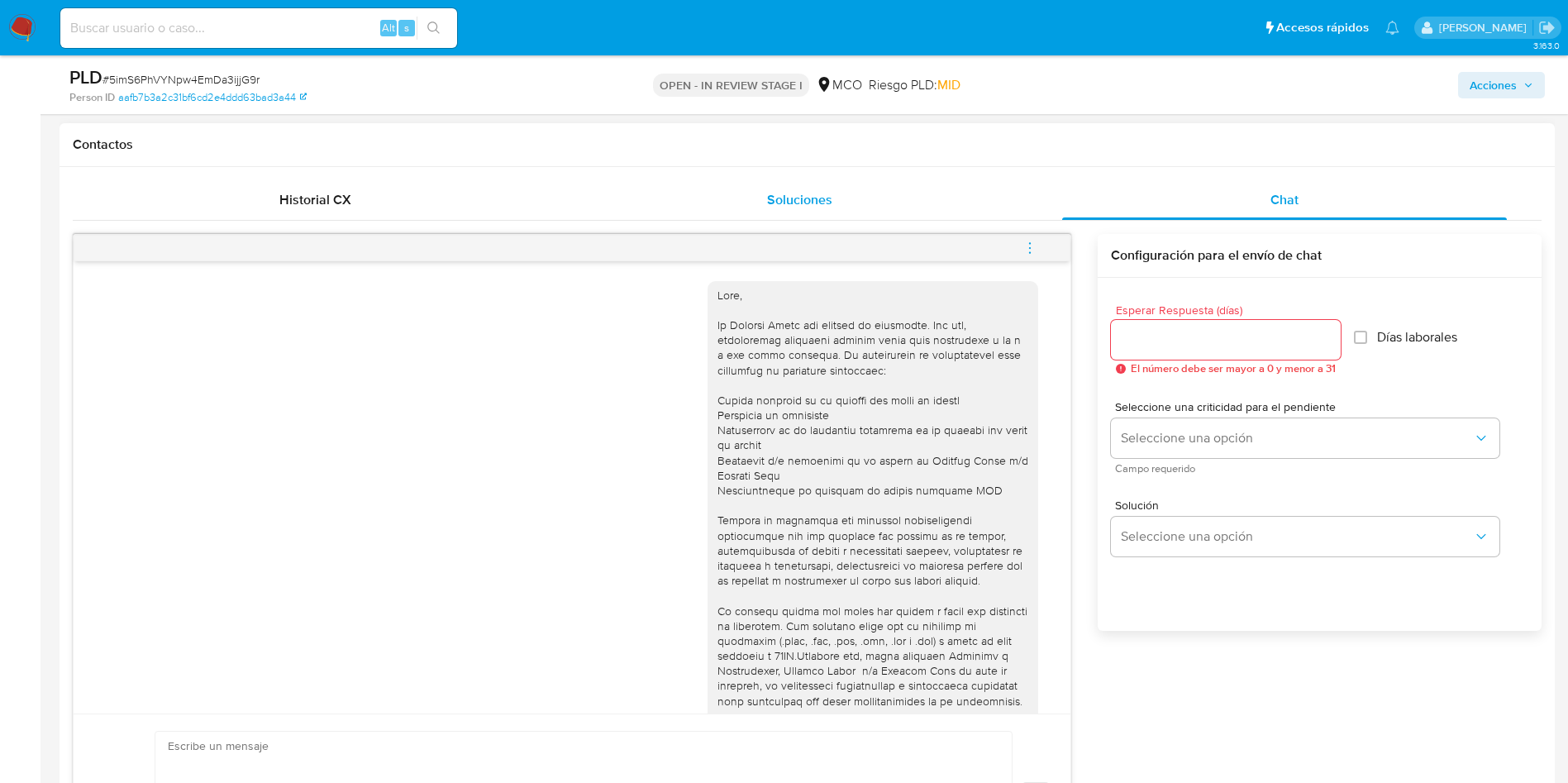
scroll to position [744, 0]
click at [1181, 352] on div at bounding box center [1226, 338] width 230 height 40
click at [1186, 339] on input "Esperar Respuesta (días)" at bounding box center [1226, 338] width 230 height 22
type input "3"
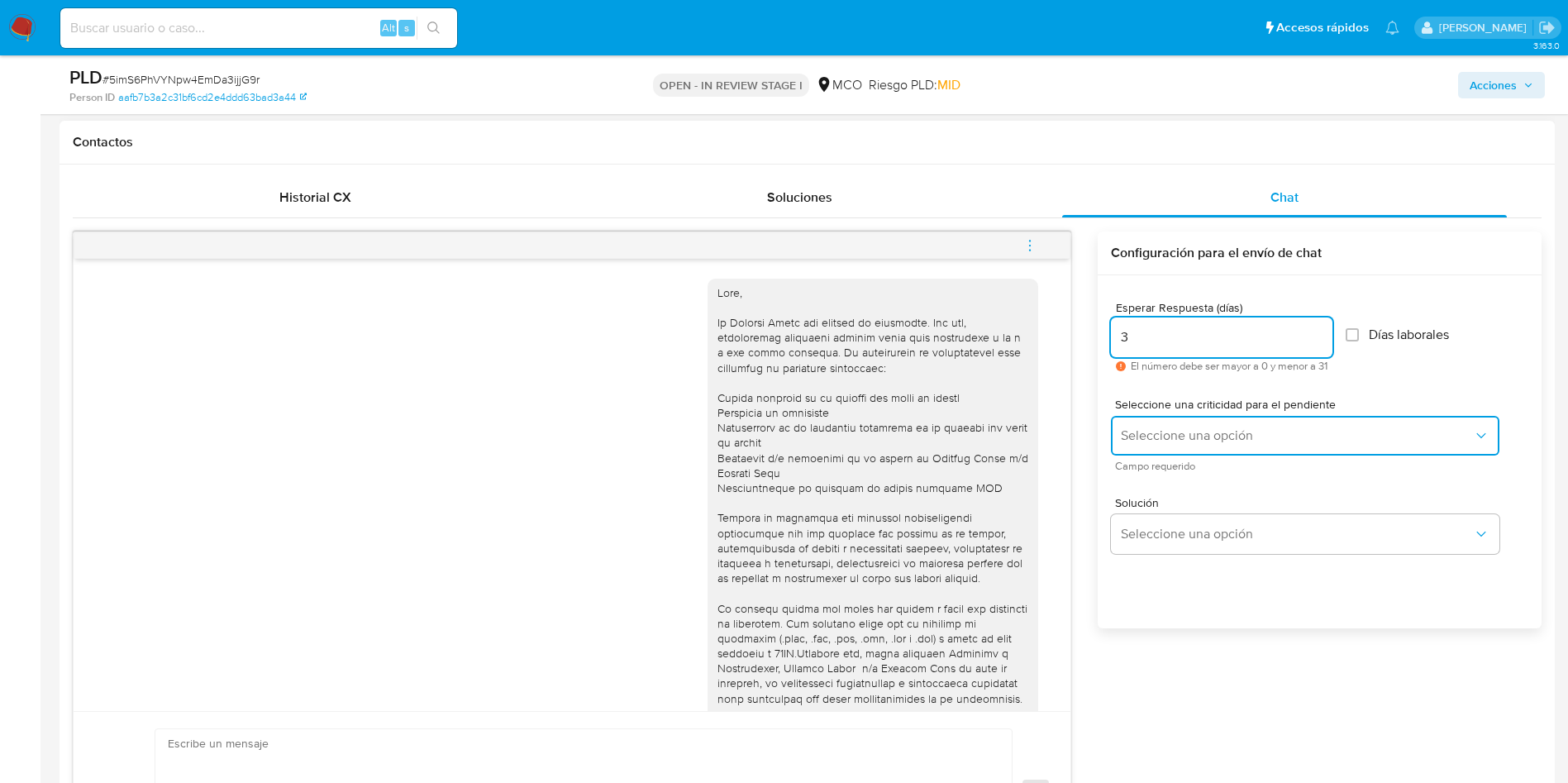
click at [1198, 425] on button "Seleccione una opción" at bounding box center [1305, 435] width 388 height 40
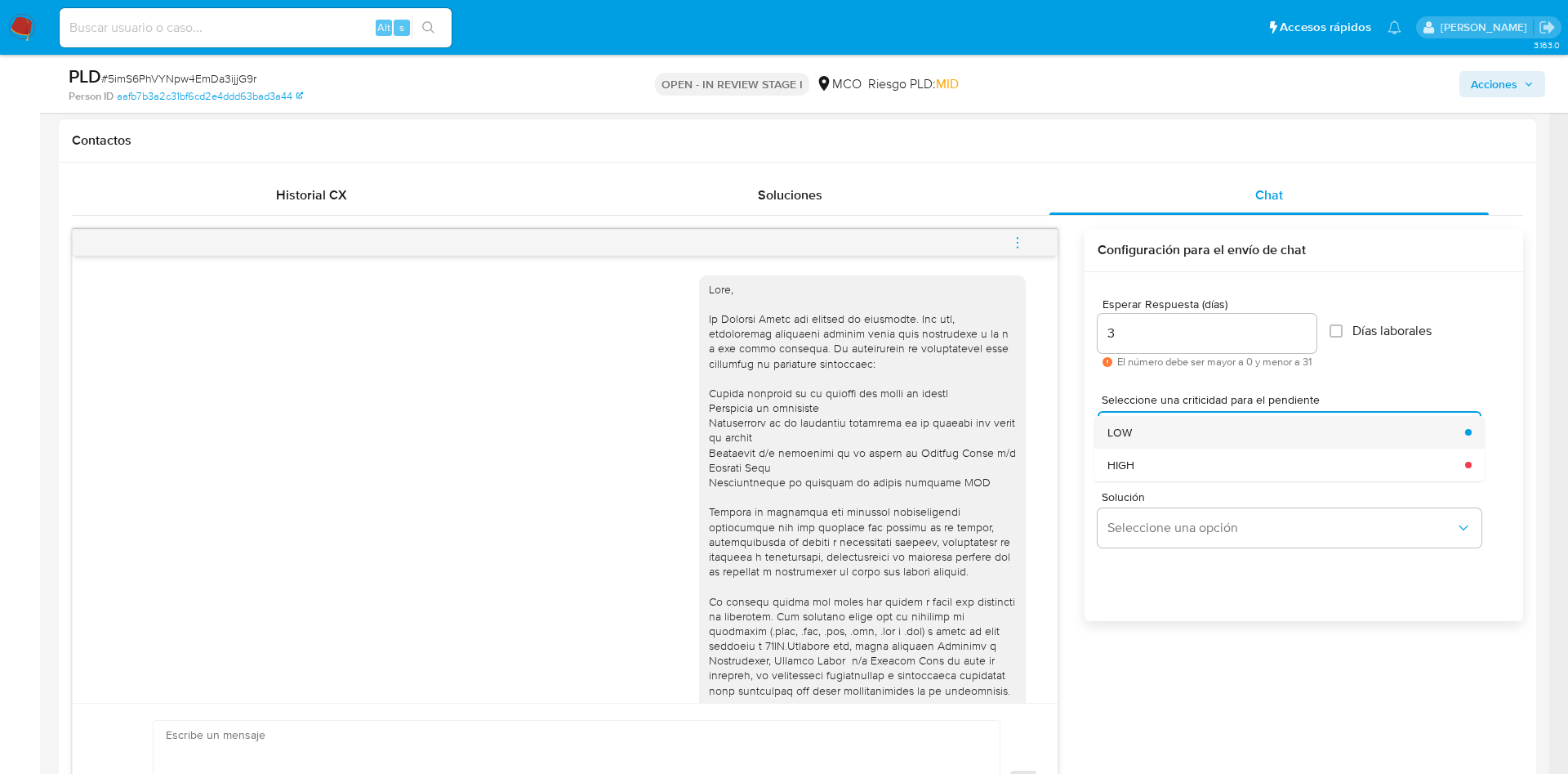
click at [1196, 435] on div "LOW" at bounding box center [1281, 432] width 348 height 33
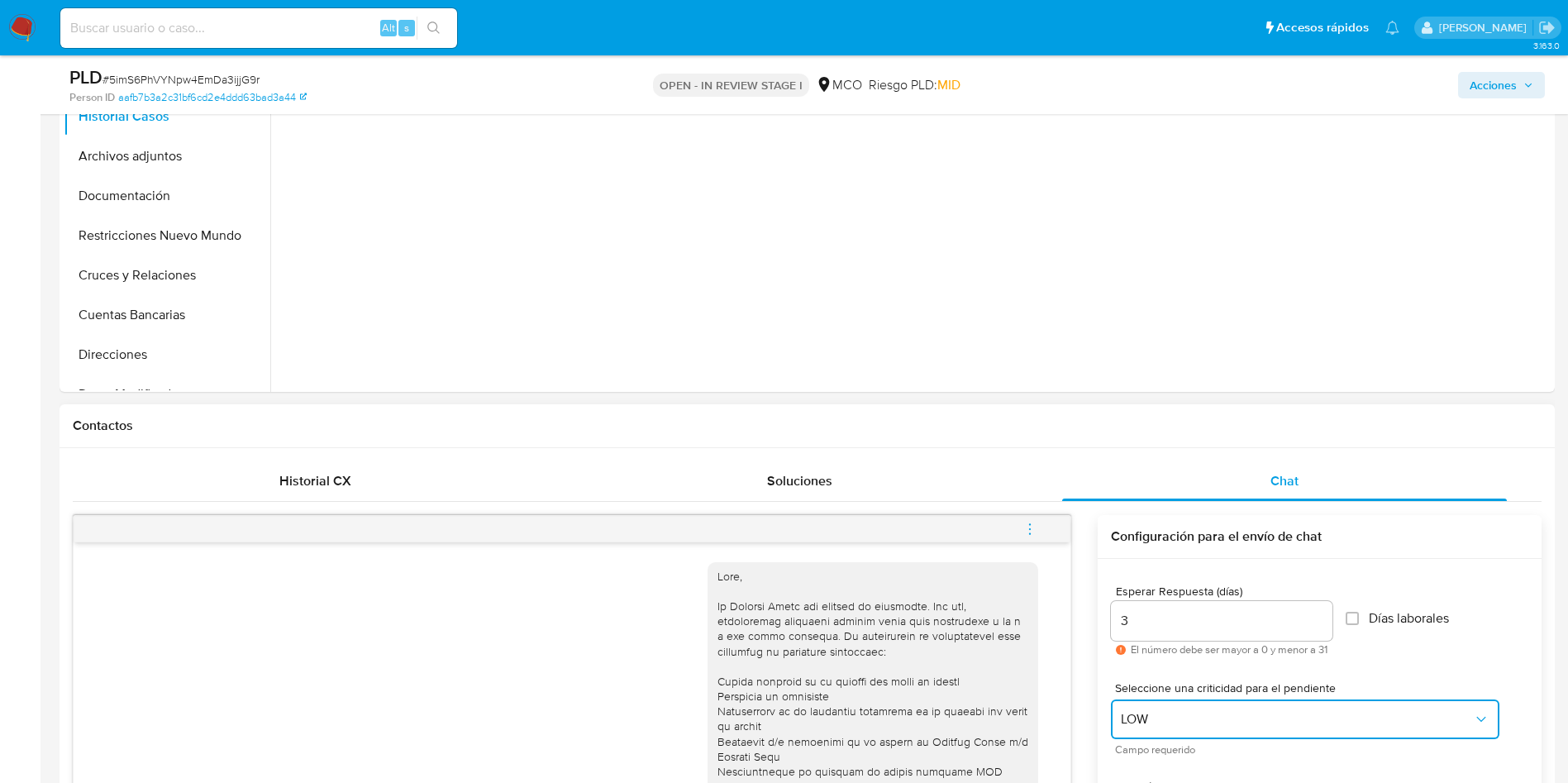
scroll to position [372, 0]
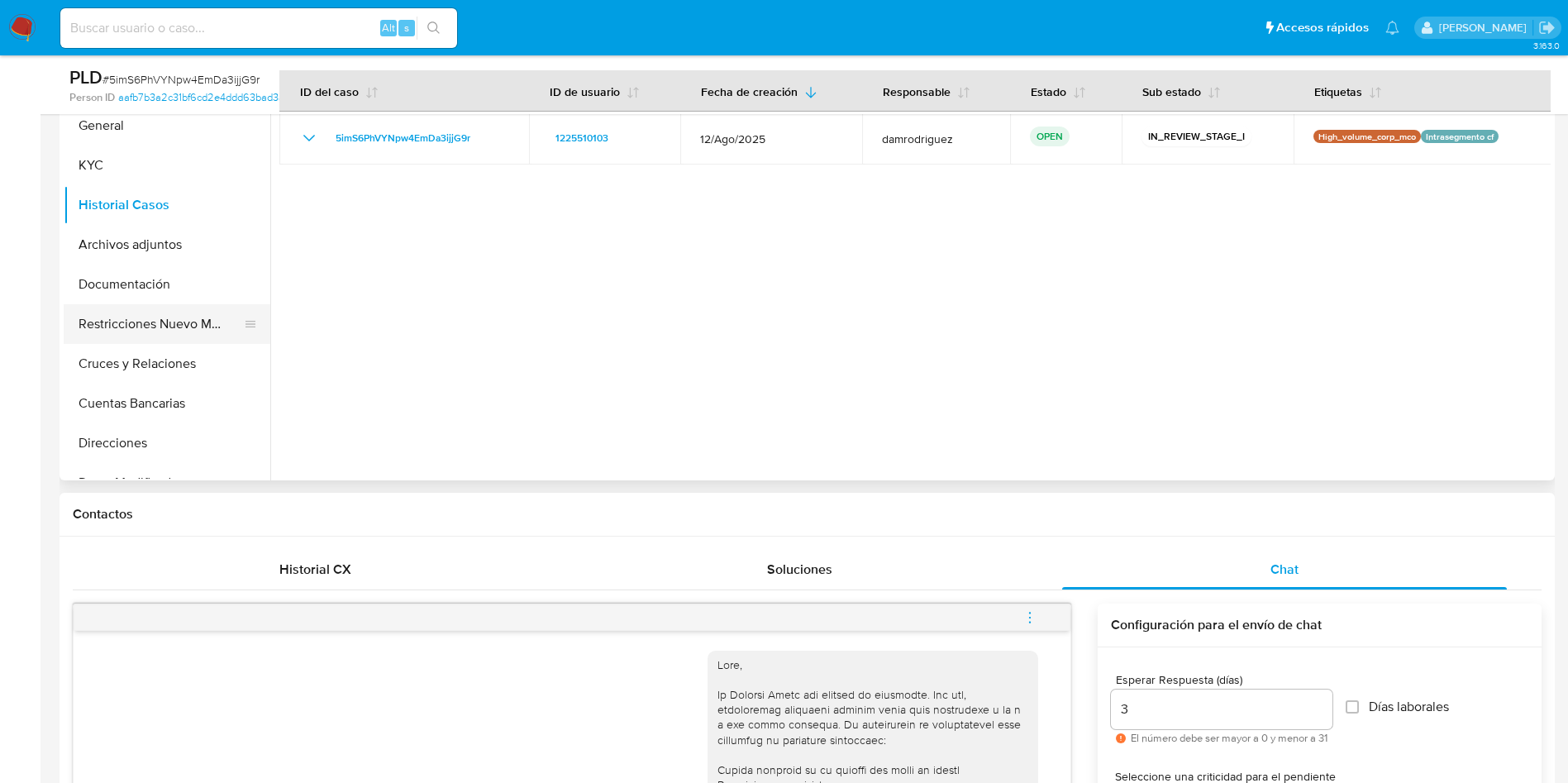
click at [120, 340] on button "Restricciones Nuevo Mundo" at bounding box center [160, 324] width 194 height 40
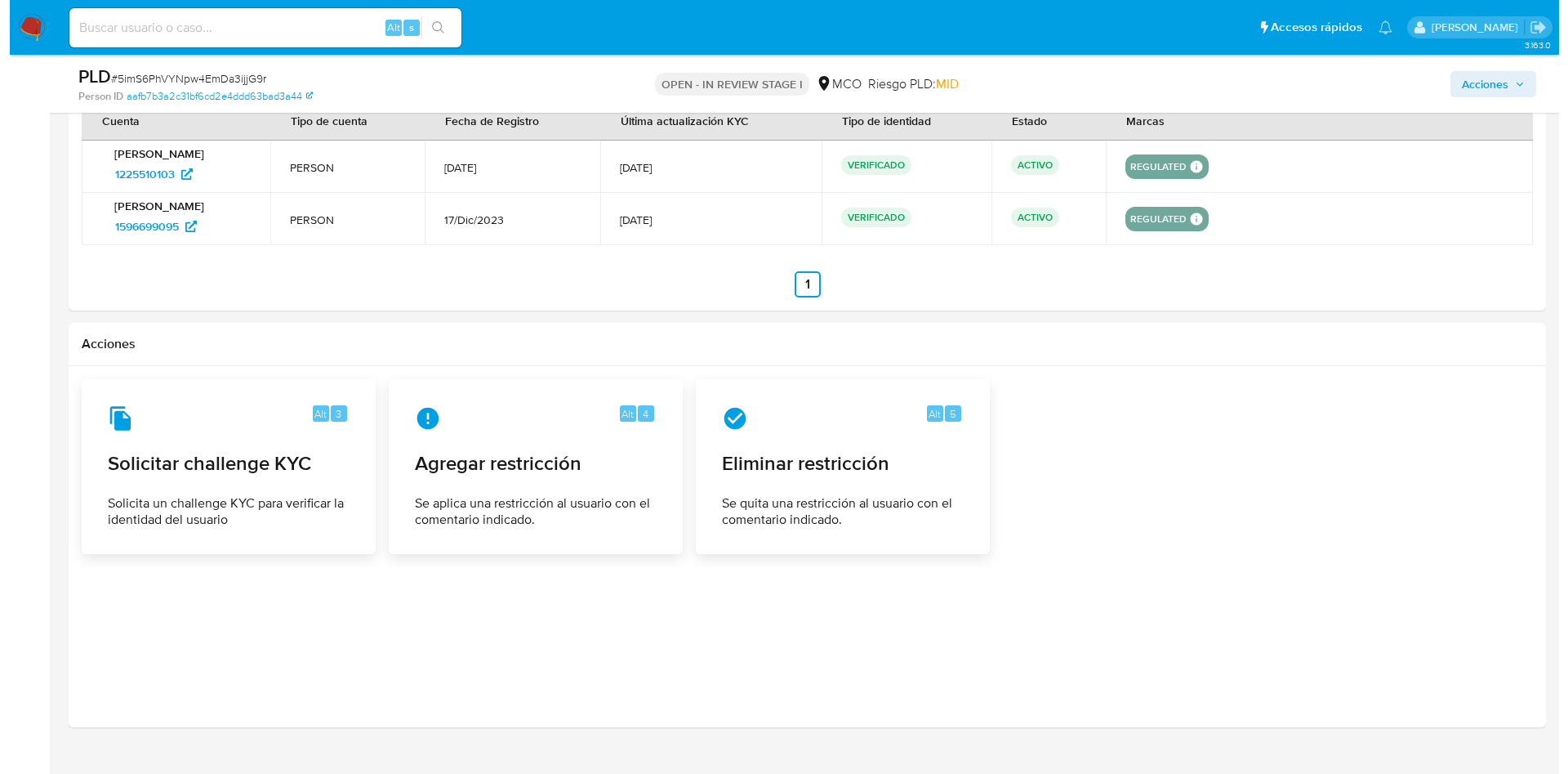
scroll to position [2553, 0]
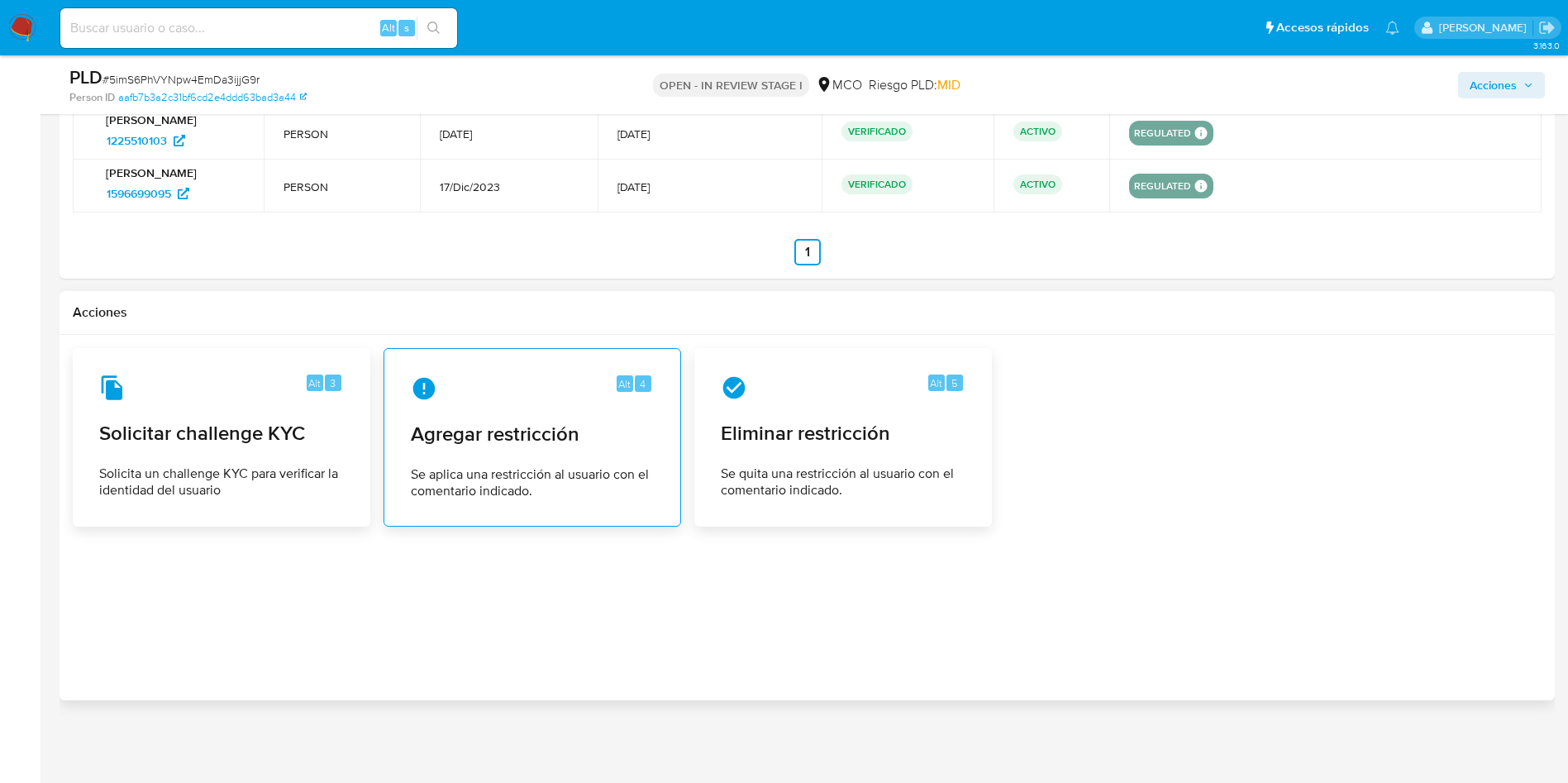
click at [501, 467] on span "Se aplica una restricción al usuario con el comentario indicado." at bounding box center [532, 482] width 243 height 33
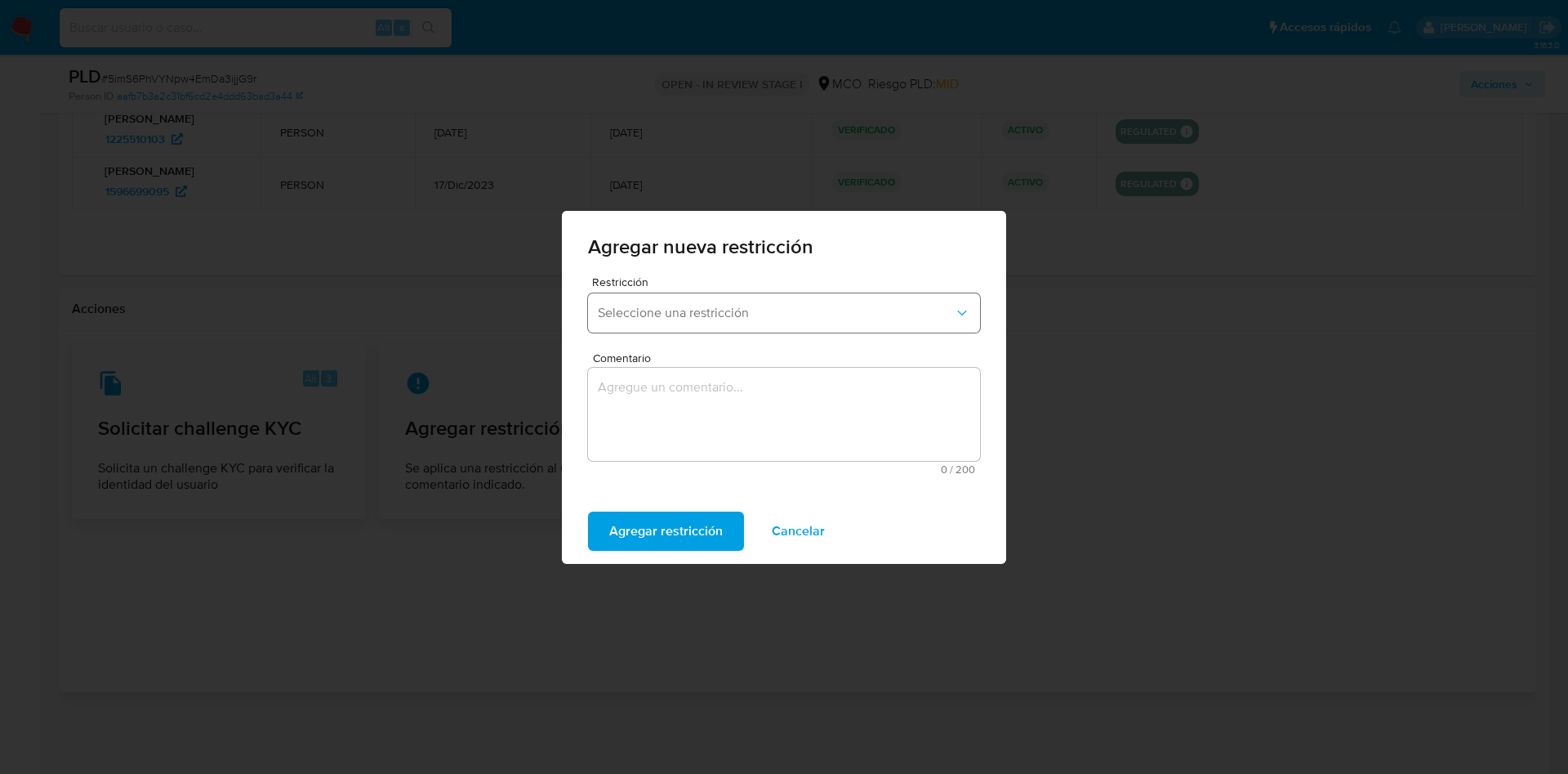
click at [691, 315] on span "Seleccione una restricción" at bounding box center [776, 313] width 356 height 16
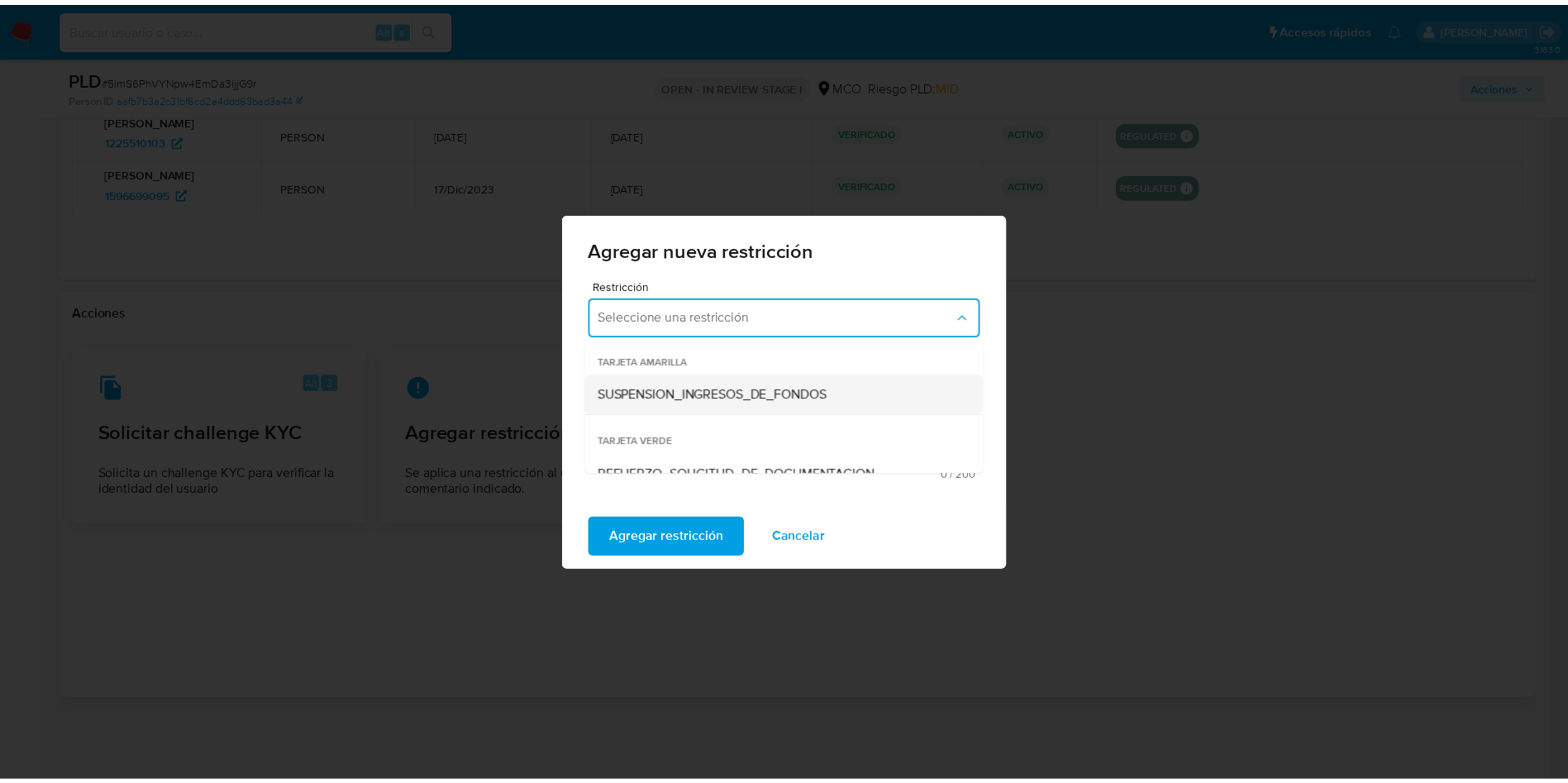
scroll to position [306, 0]
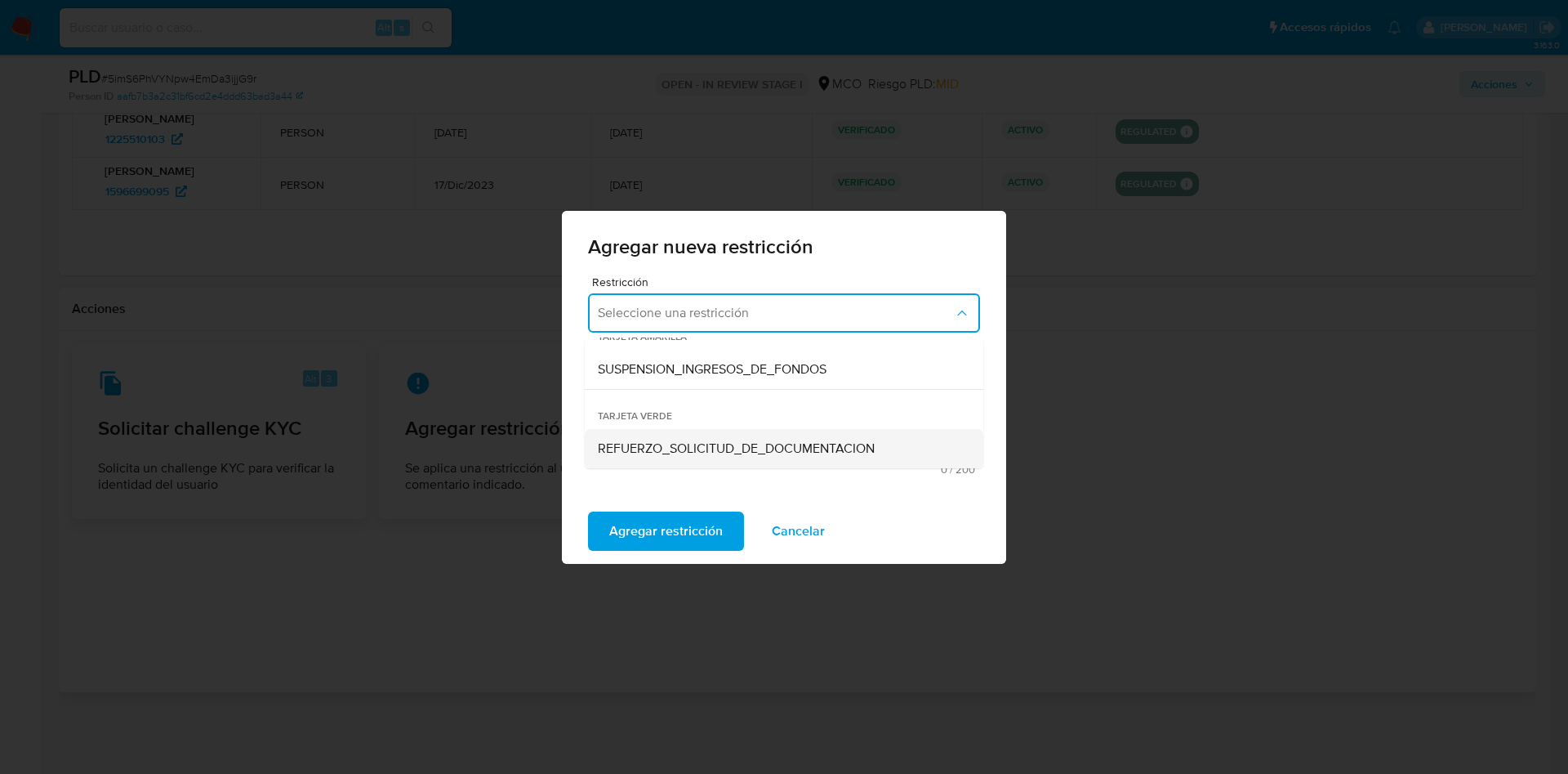
click at [709, 445] on span "REFUERZO_SOLICITUD_DE_DOCUMENTACION" at bounding box center [736, 448] width 277 height 16
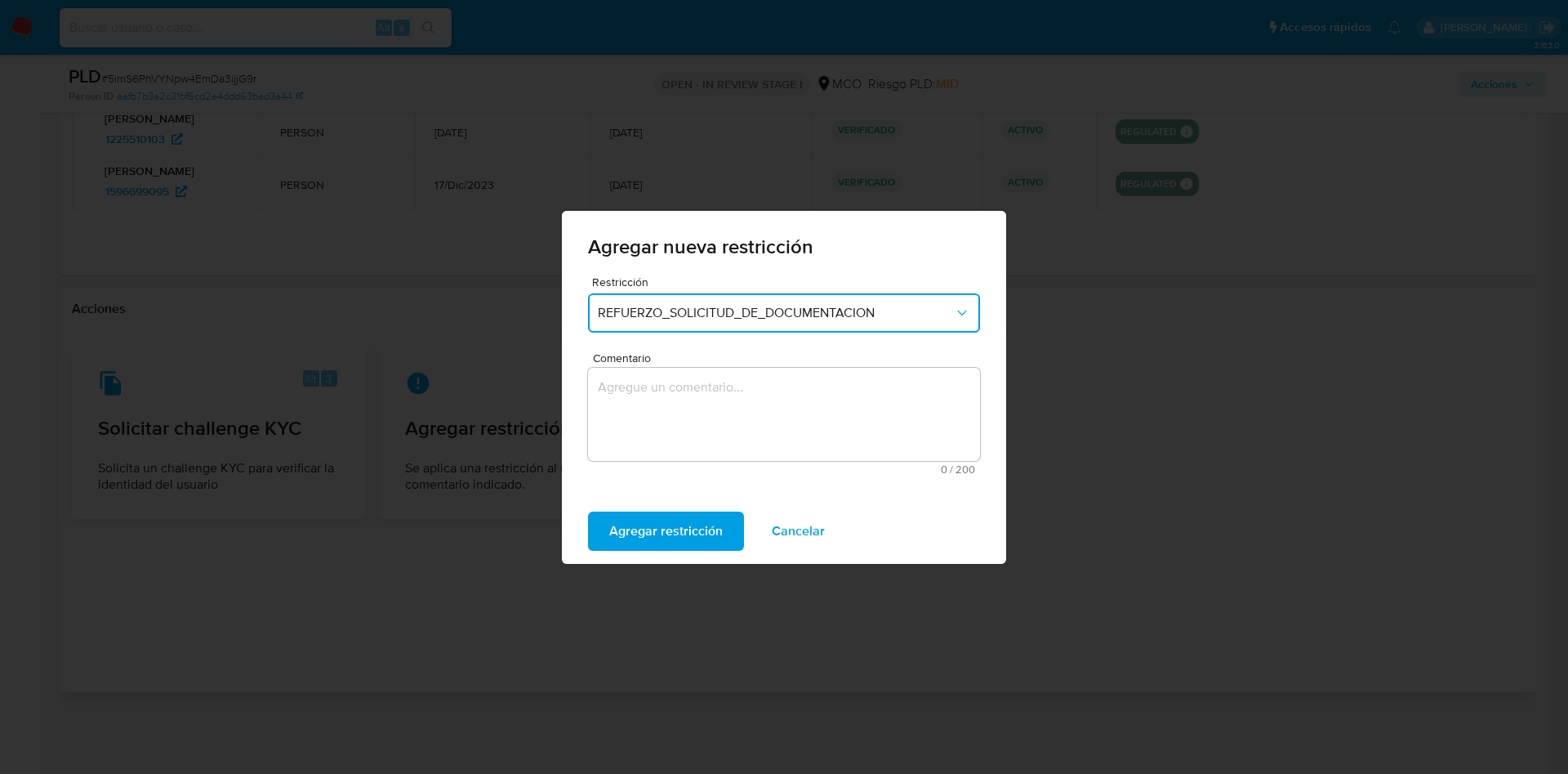
click at [694, 415] on textarea "Comentario" at bounding box center [784, 414] width 392 height 93
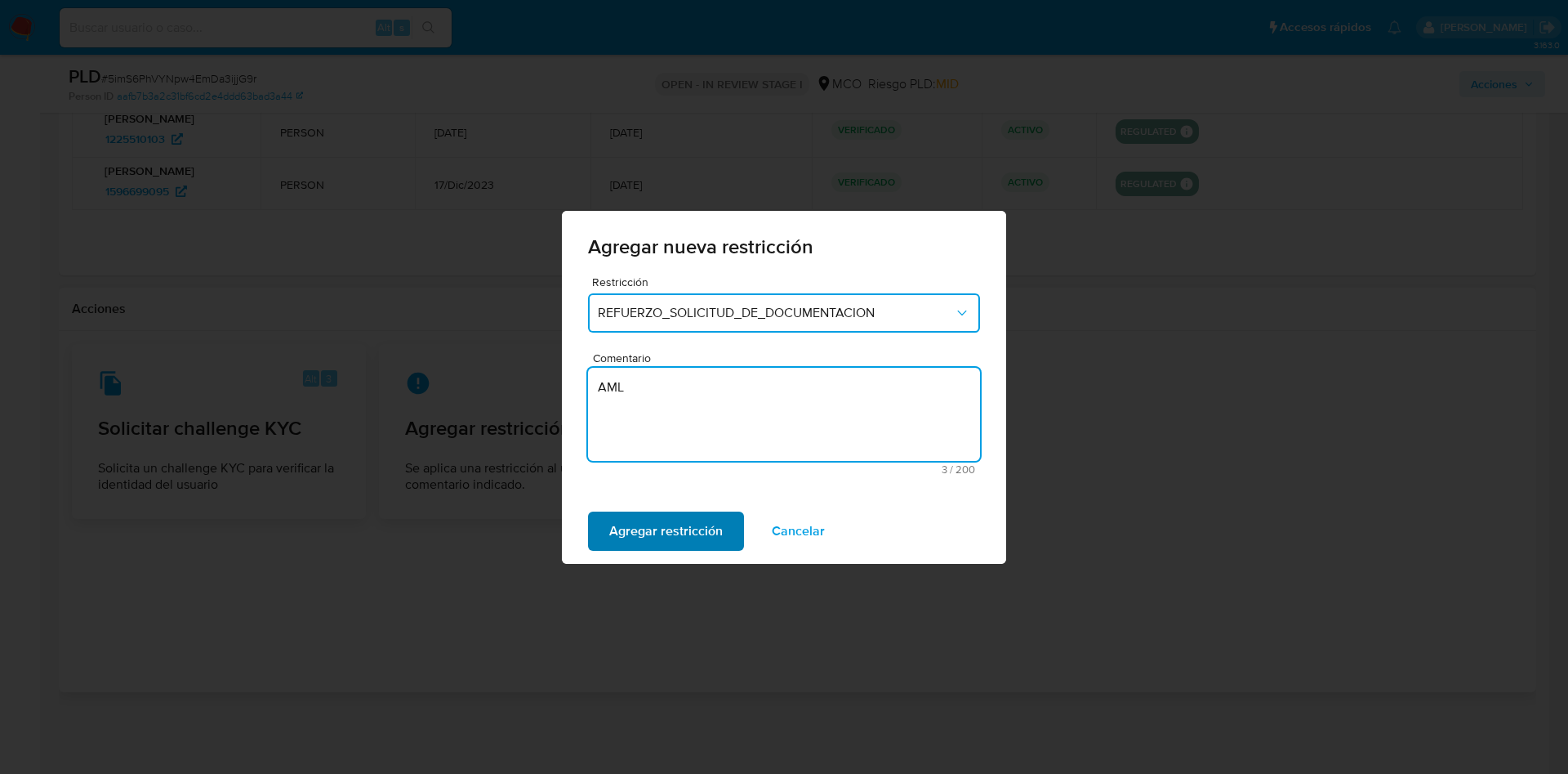
type textarea "AML"
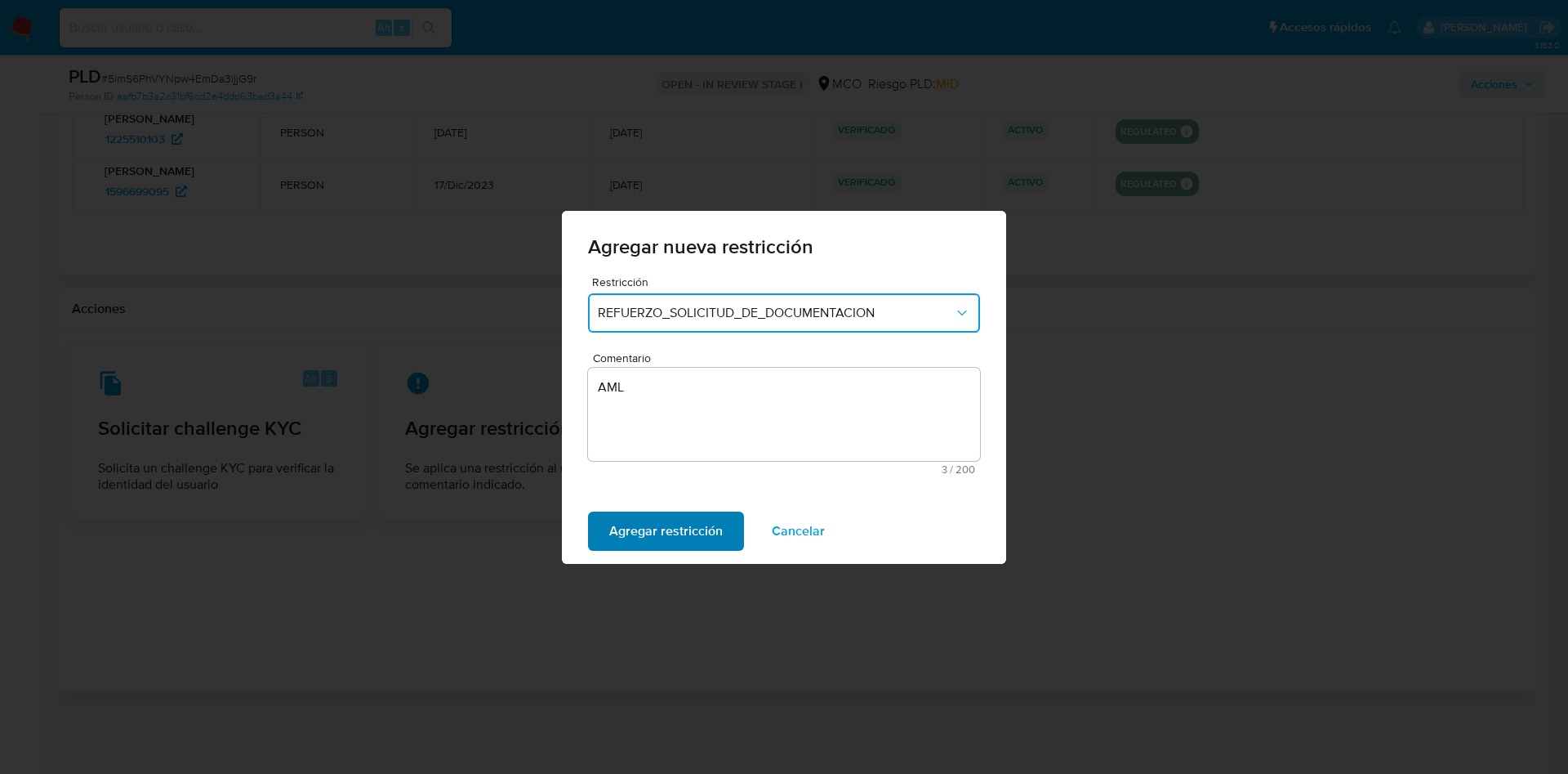
click at [682, 532] on span "Agregar restricción" at bounding box center [665, 531] width 114 height 36
click at [657, 533] on span "Confirmar" at bounding box center [639, 531] width 59 height 36
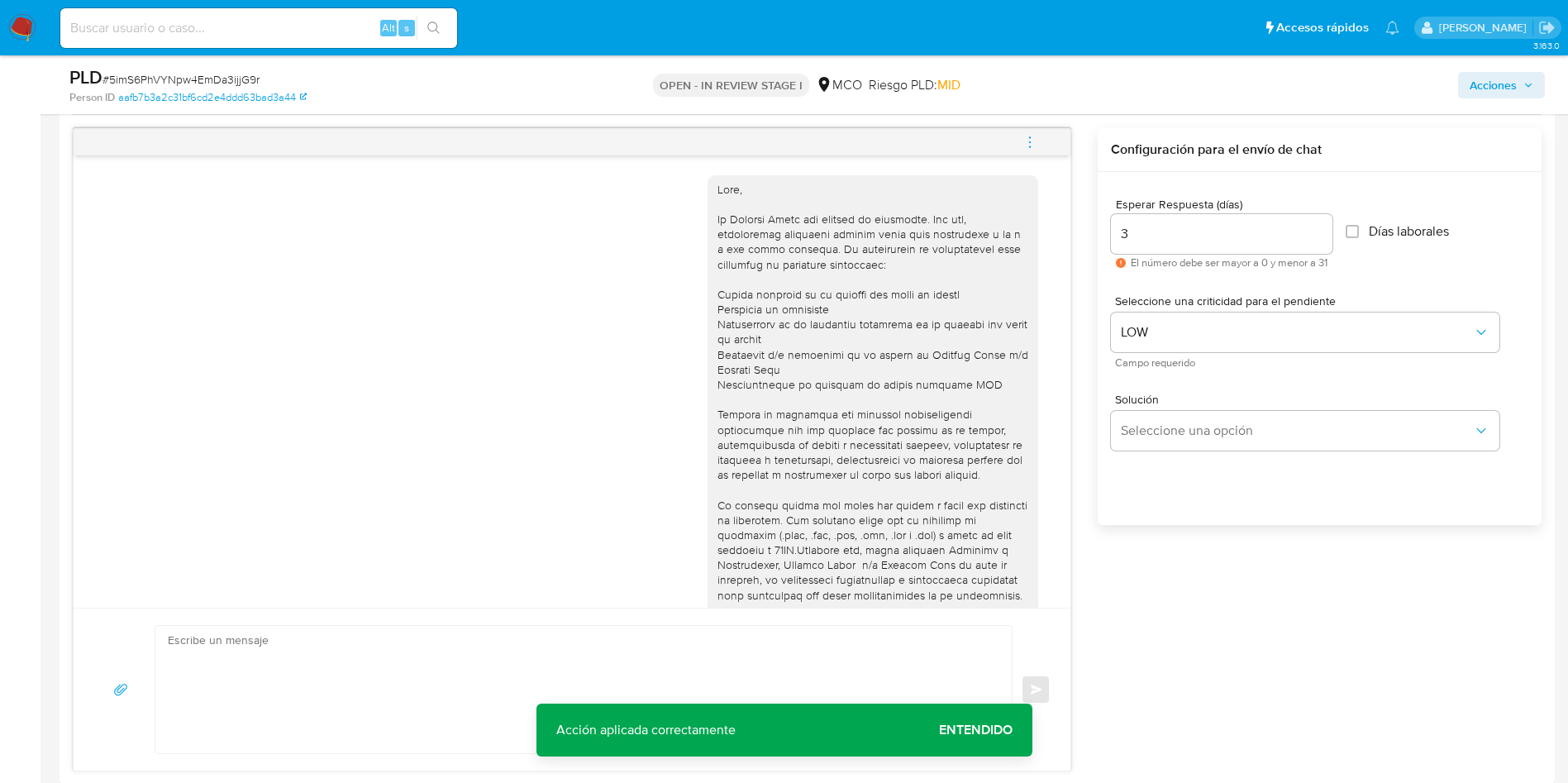
scroll to position [846, 0]
click at [1171, 448] on button "Seleccione una opción" at bounding box center [1305, 432] width 388 height 40
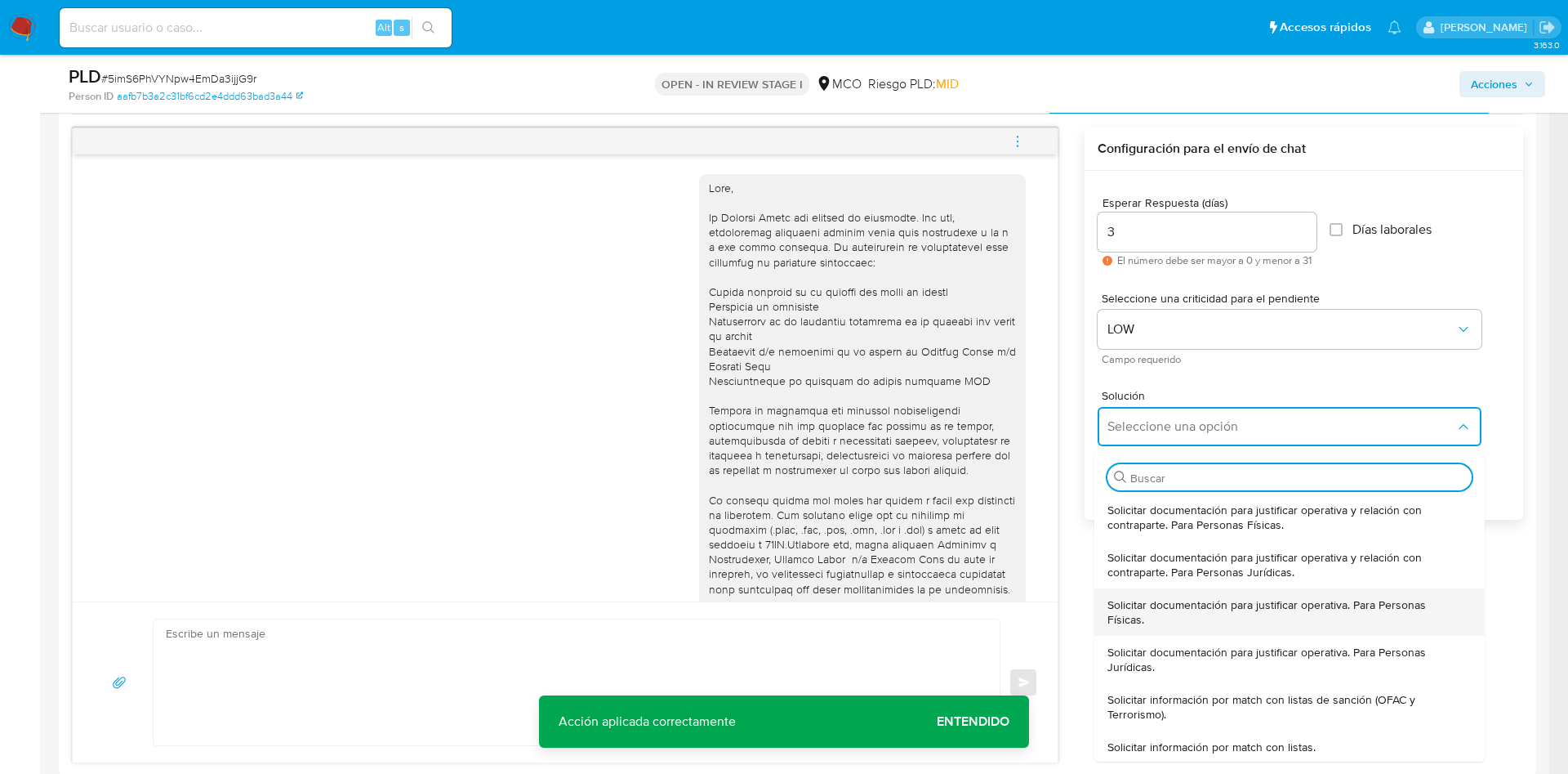
click at [1210, 608] on span "Solicitar documentación para justificar operativa. Para Personas Físicas." at bounding box center [1284, 611] width 354 height 30
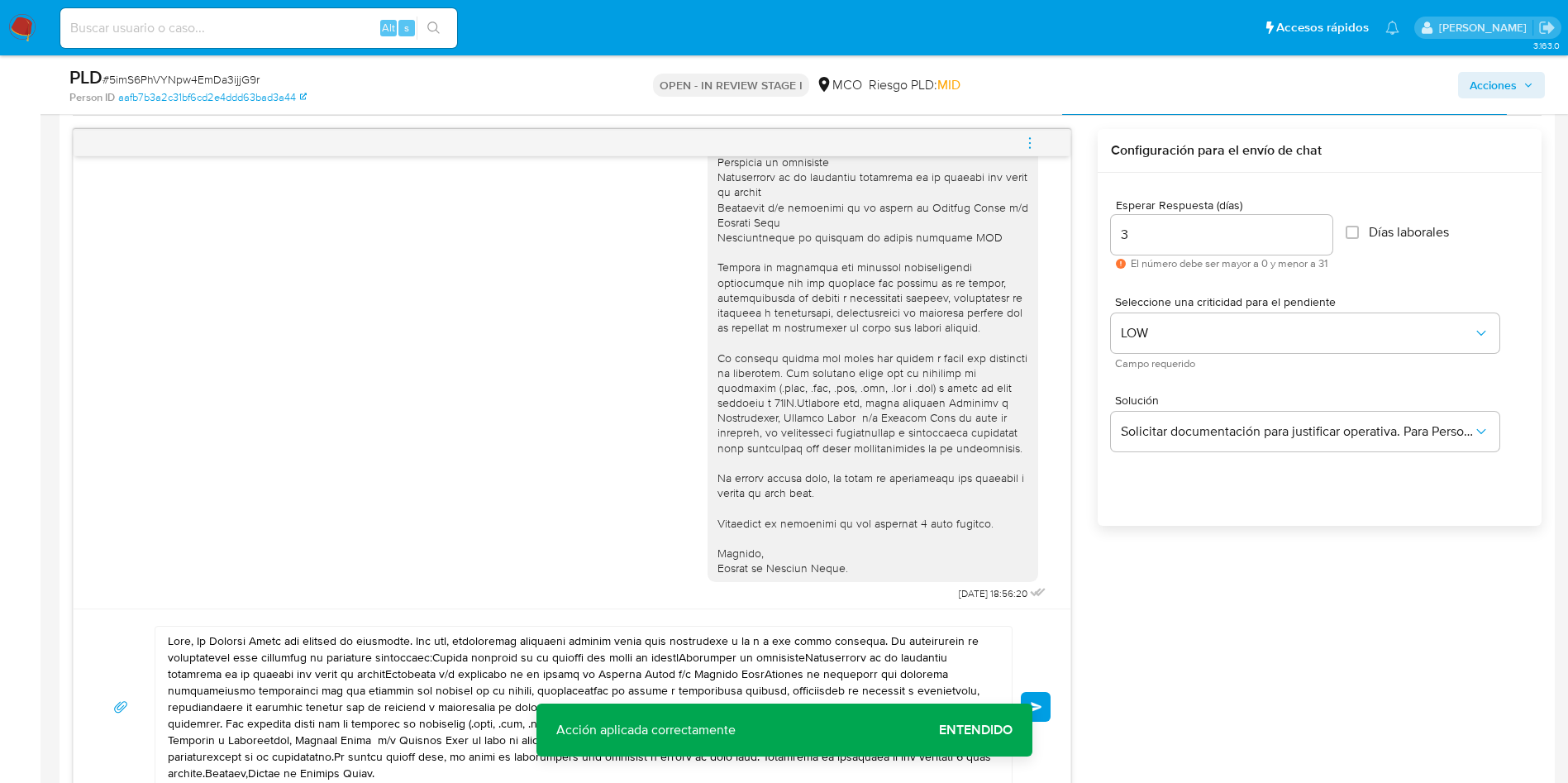
scroll to position [154, 0]
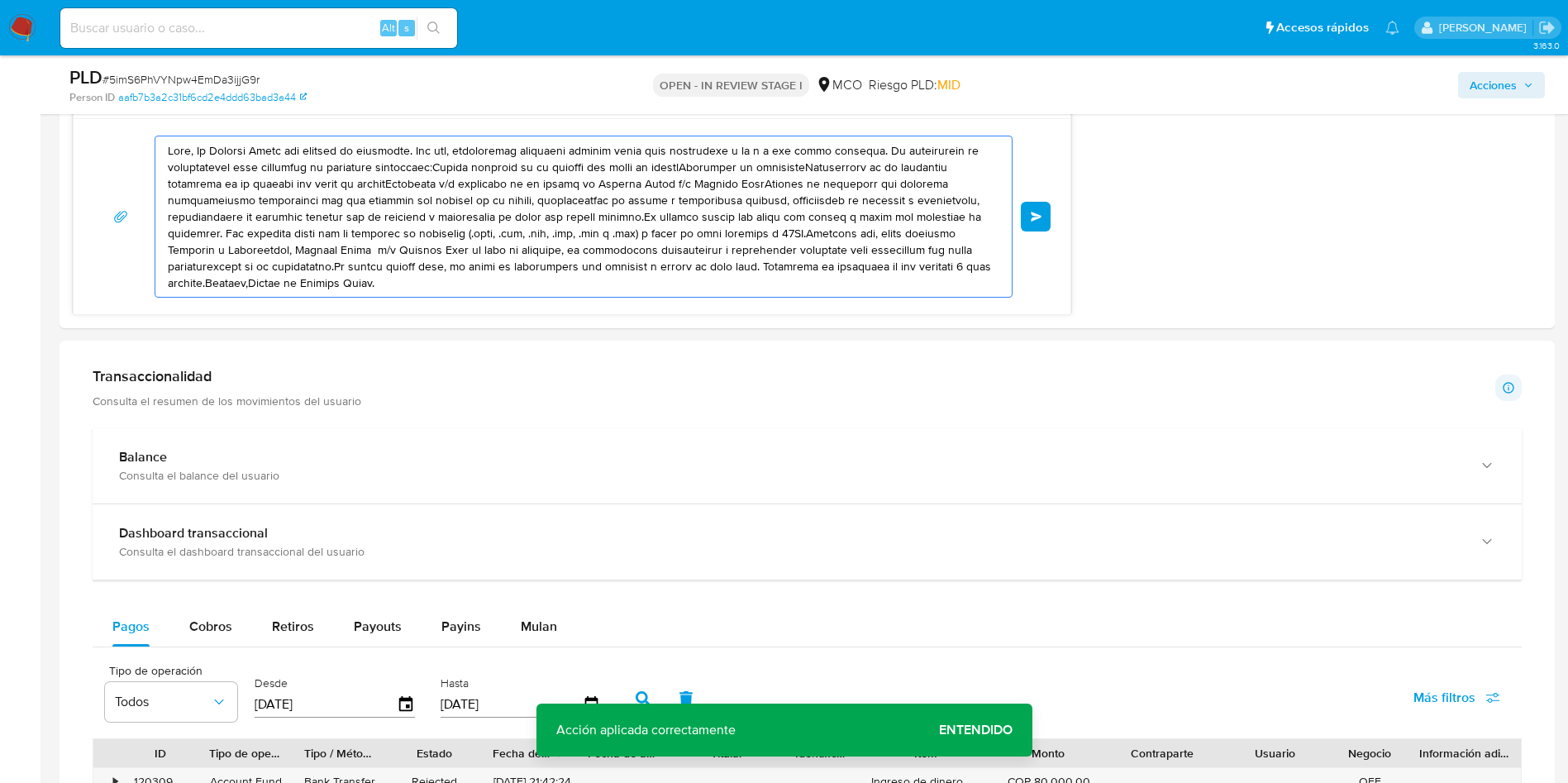
drag, startPoint x: 201, startPoint y: 644, endPoint x: 757, endPoint y: 841, distance: 589.9
click at [757, 782] on html "Pausado Ver notificaciones Alt s Accesos rápidos Presiona las siguientes teclas…" at bounding box center [784, 362] width 1568 height 3398
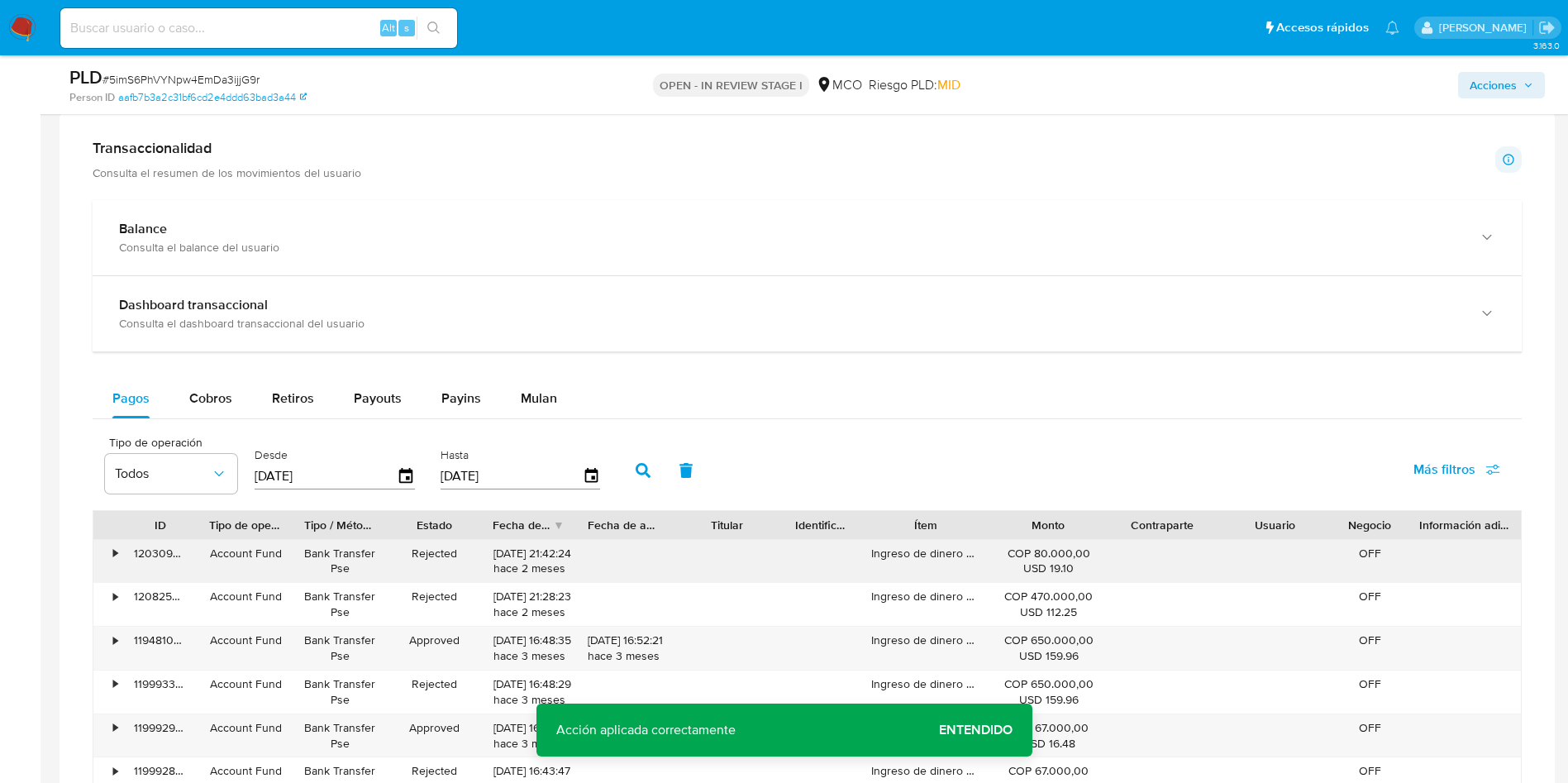
paste textarea "Te consultamos si tuviste oportunidad [PERSON_NAME] el requerimiento de informa…"
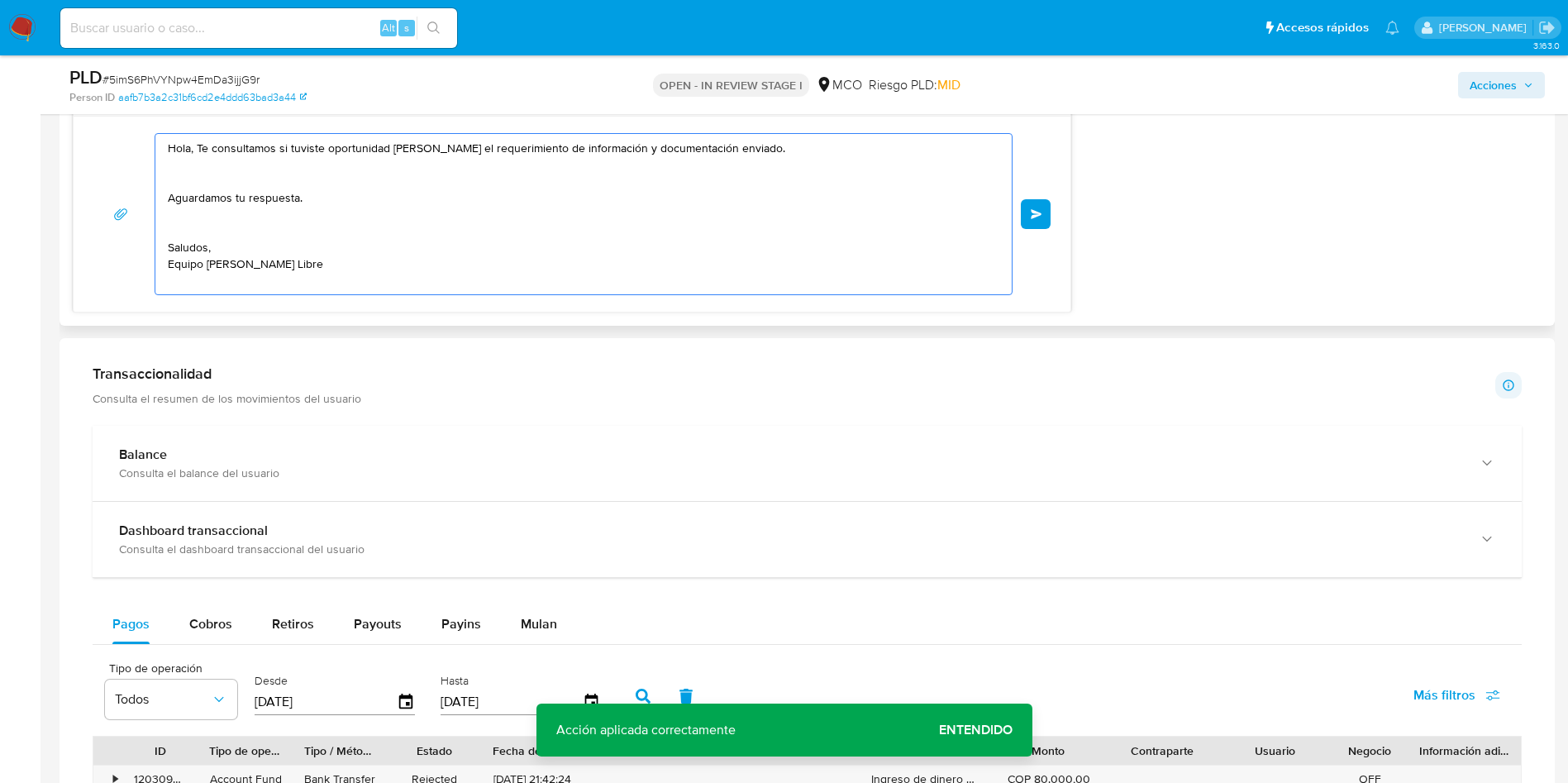
scroll to position [1069, 0]
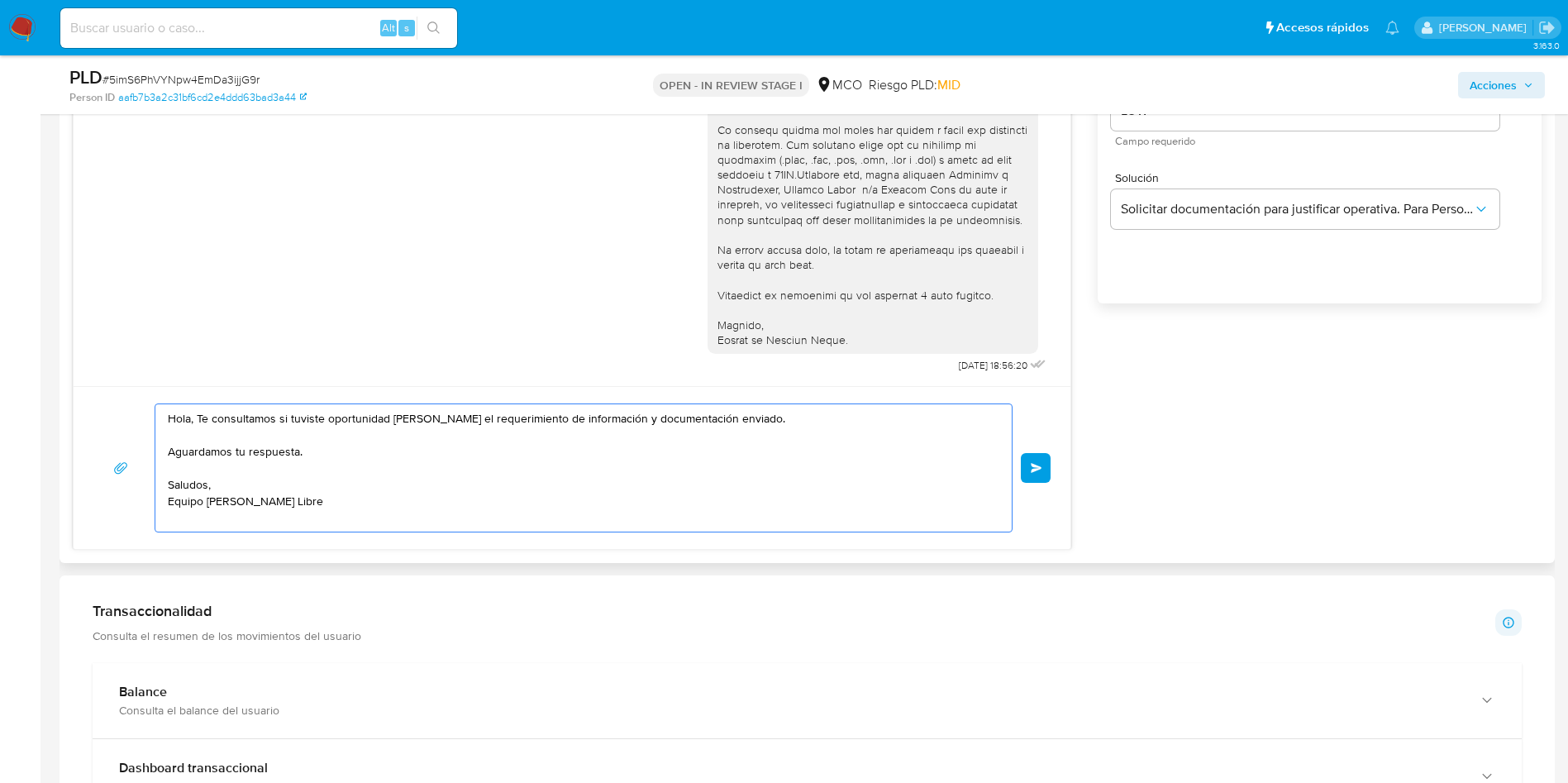
click at [198, 419] on textarea "Hola, Te consultamos si tuviste oportunidad de leer el requerimiento de informa…" at bounding box center [578, 468] width 823 height 128
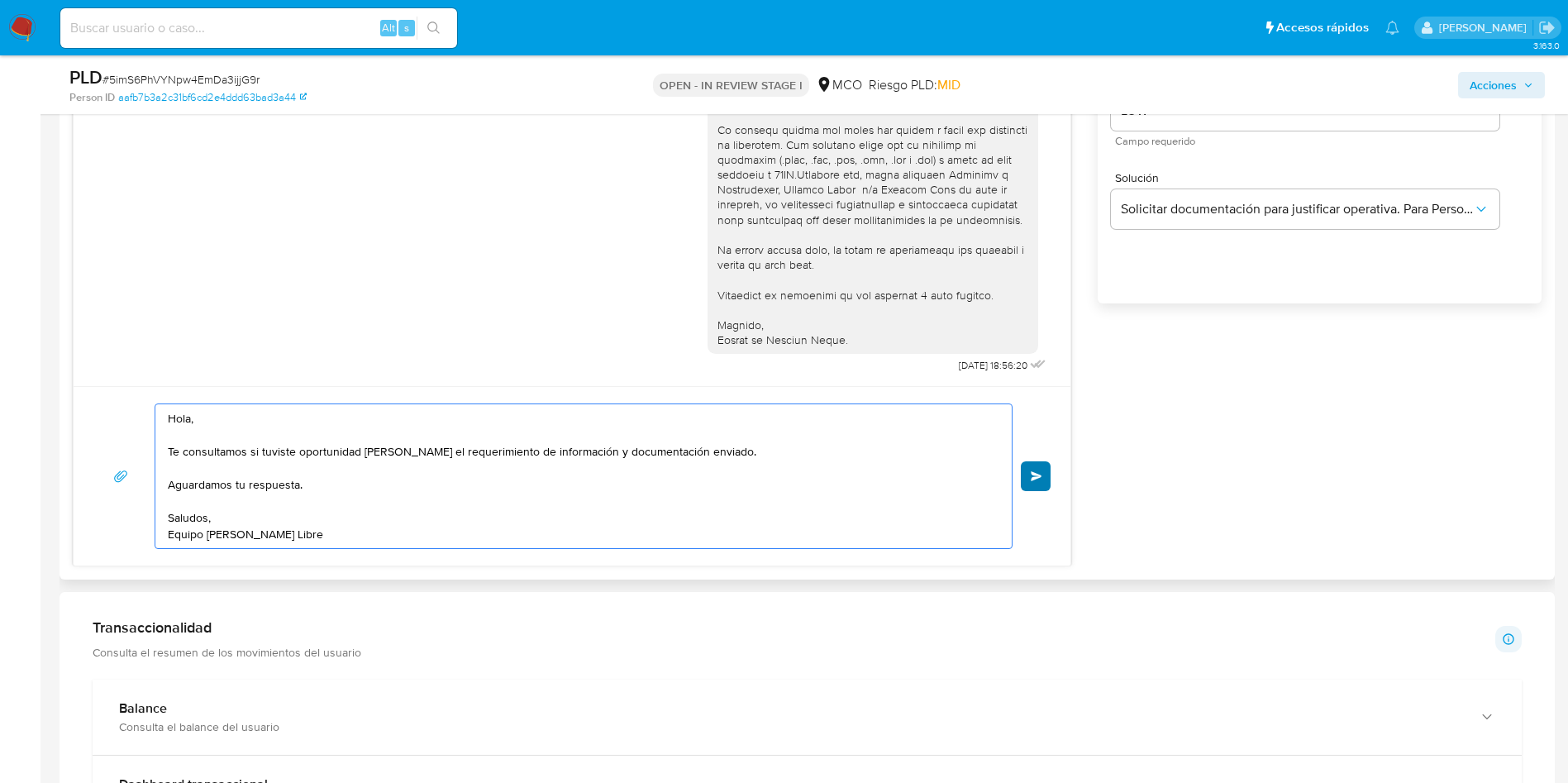
type textarea "Hola, Te consultamos si tuviste oportunidad de leer el requerimiento de informa…"
click at [1034, 480] on span "Enviar" at bounding box center [1037, 475] width 12 height 10
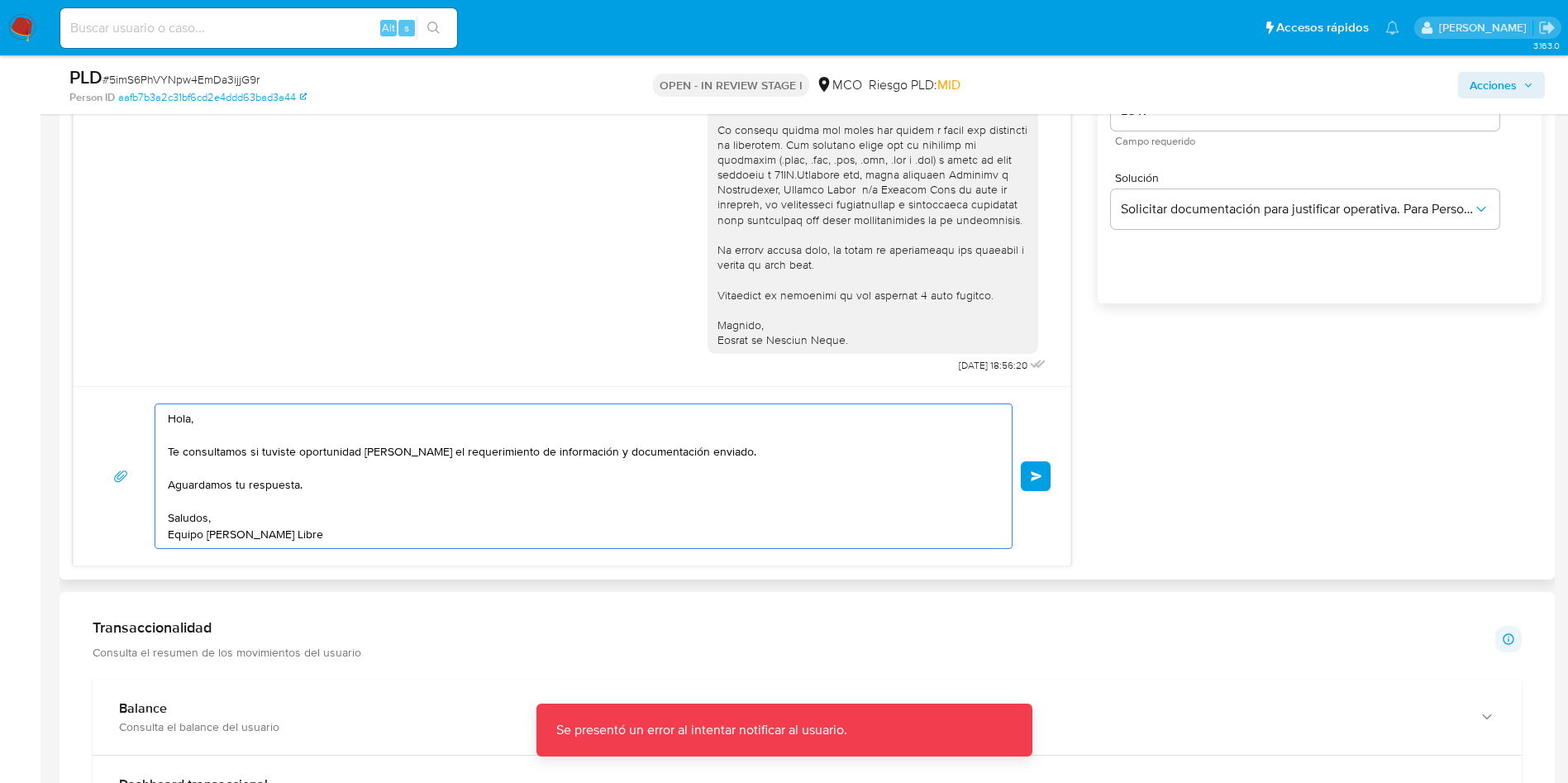
click at [310, 530] on textarea "Hola, Te consultamos si tuviste oportunidad de leer el requerimiento de informa…" at bounding box center [578, 476] width 823 height 144
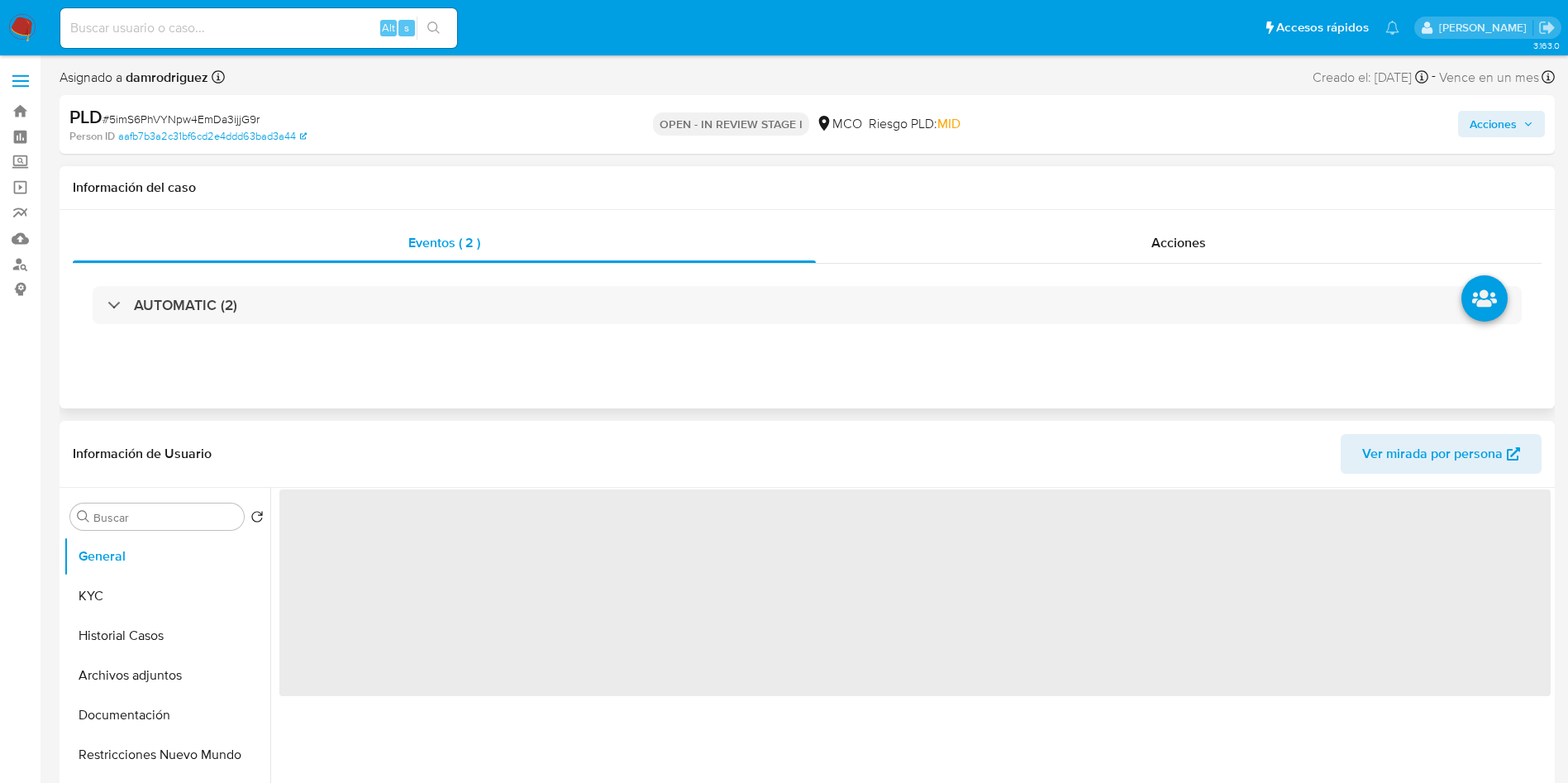
select select "10"
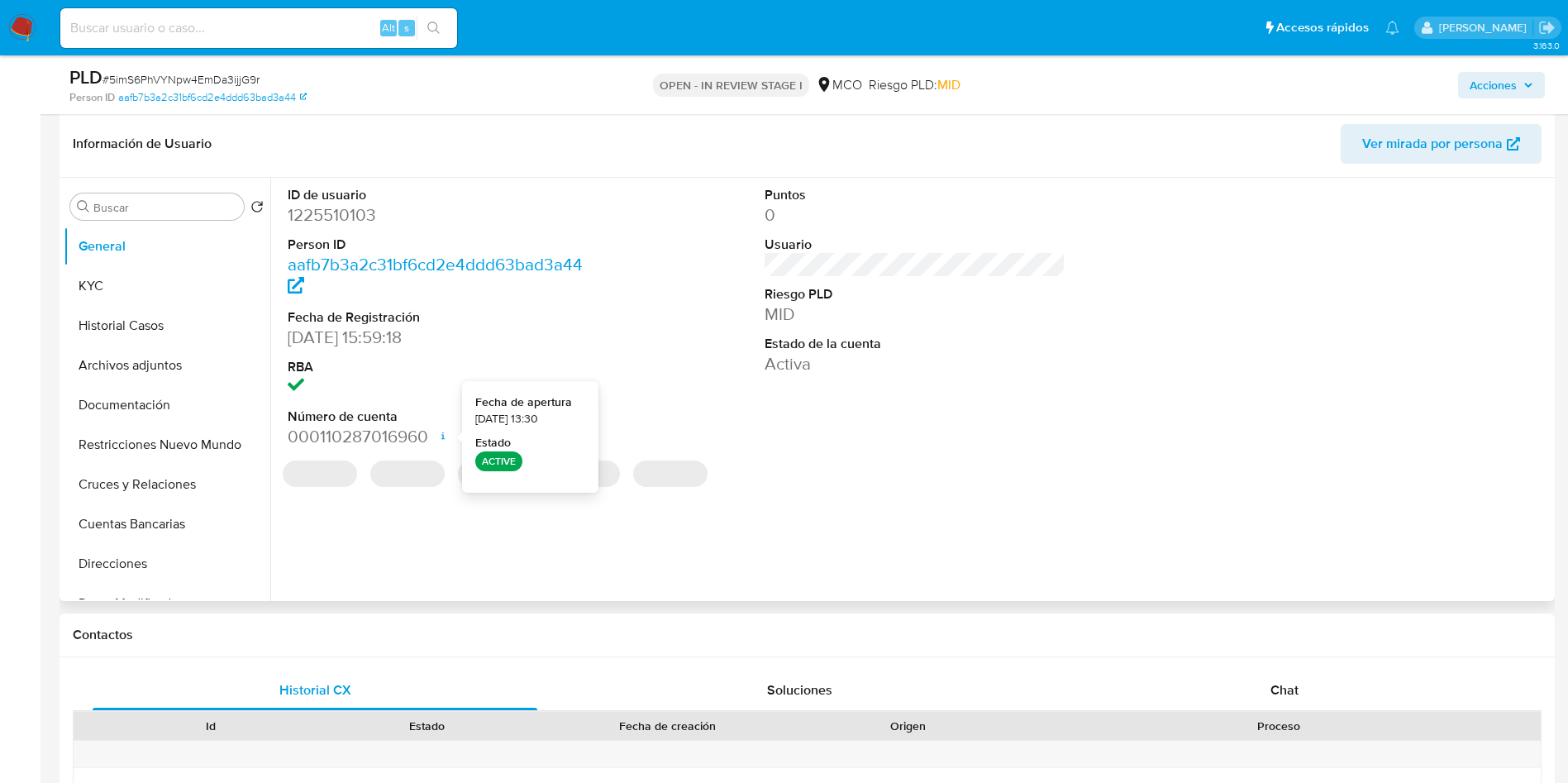
scroll to position [372, 0]
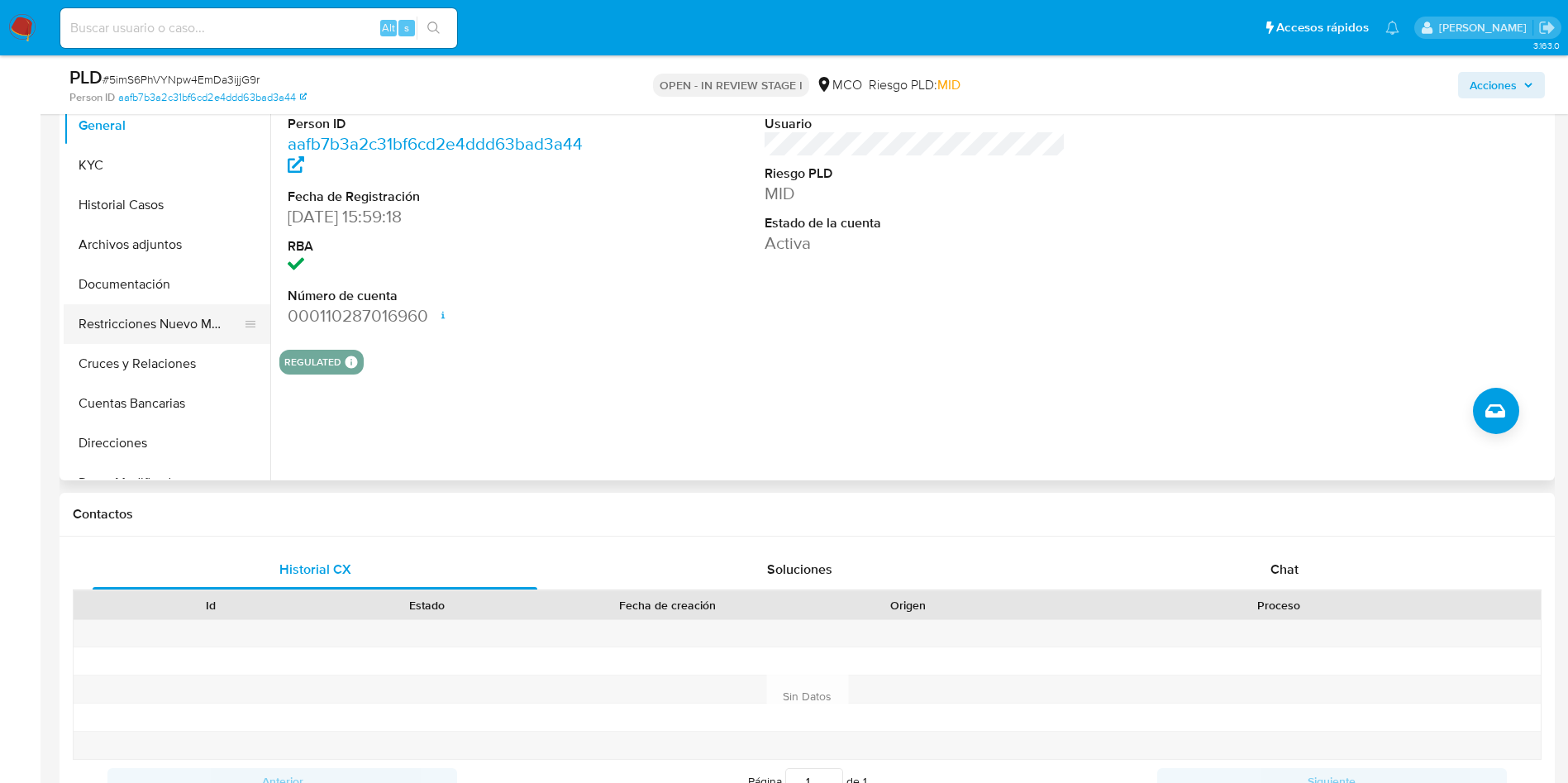
click at [156, 338] on ul "General KYC Historial Casos Archivos adjuntos Documentación Restricciones Nuevo…" at bounding box center [167, 292] width 206 height 373
click at [157, 329] on button "Restricciones Nuevo Mundo" at bounding box center [160, 324] width 194 height 40
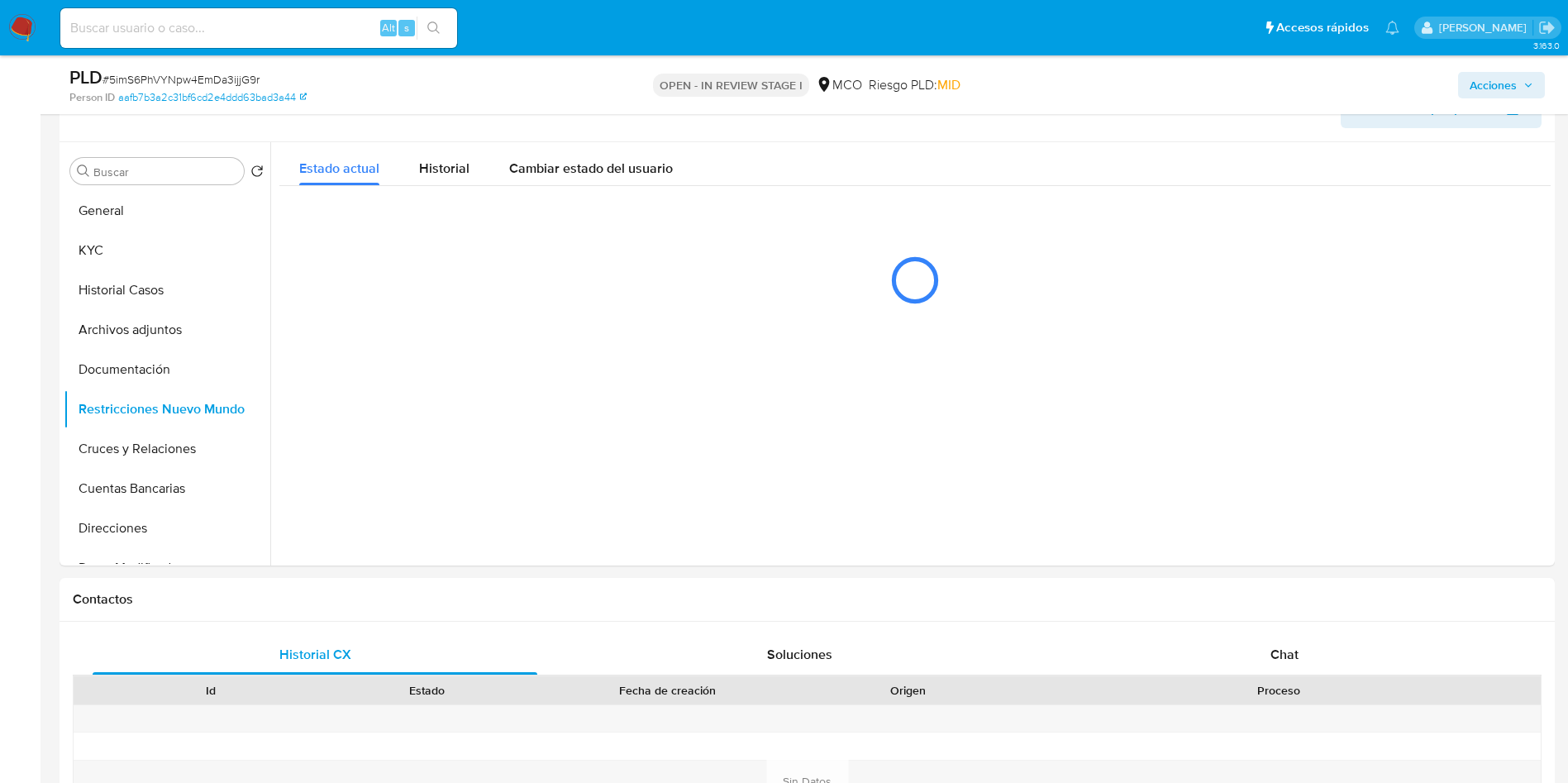
scroll to position [248, 0]
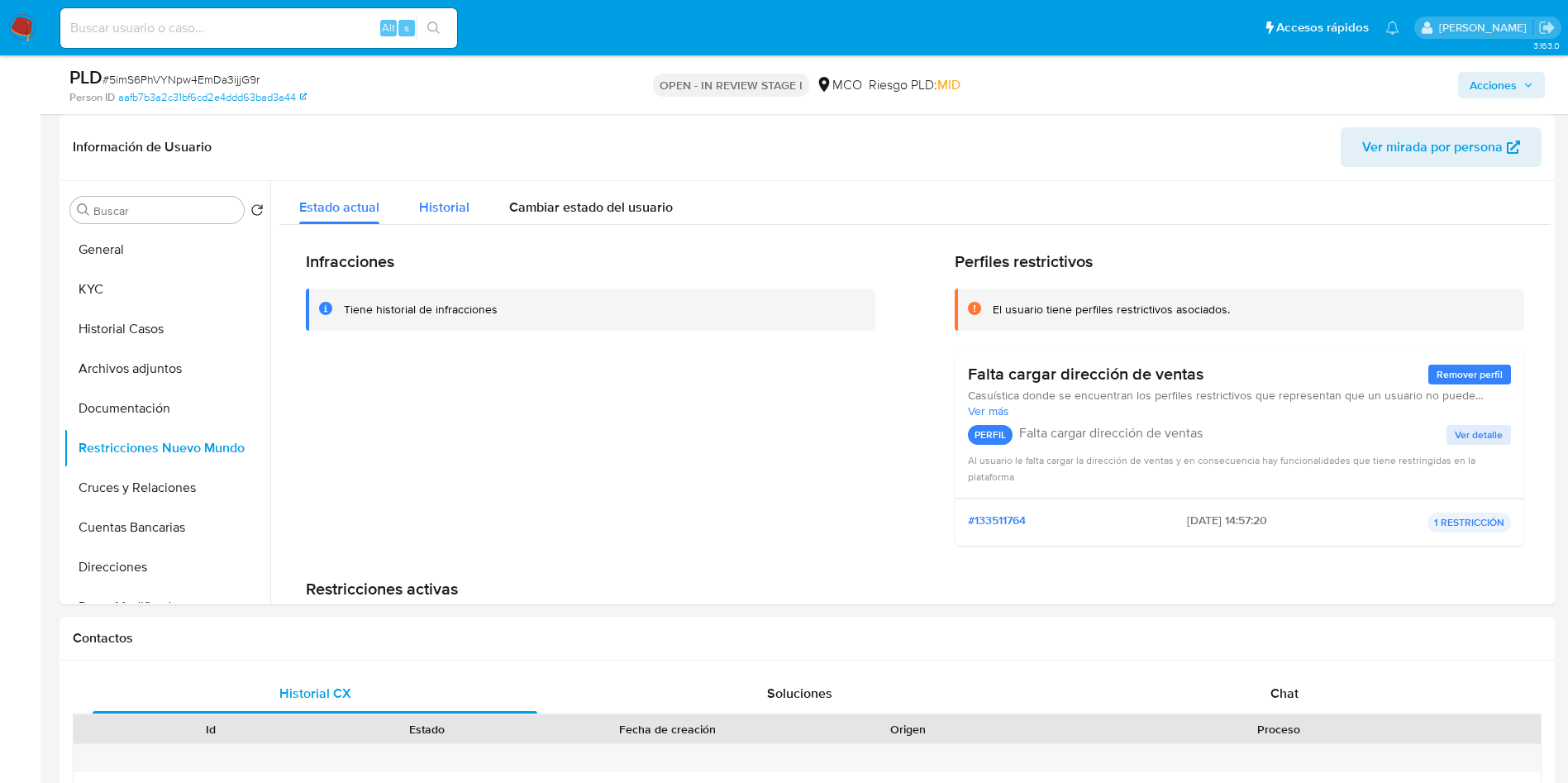
click at [451, 200] on span "Historial" at bounding box center [445, 206] width 51 height 19
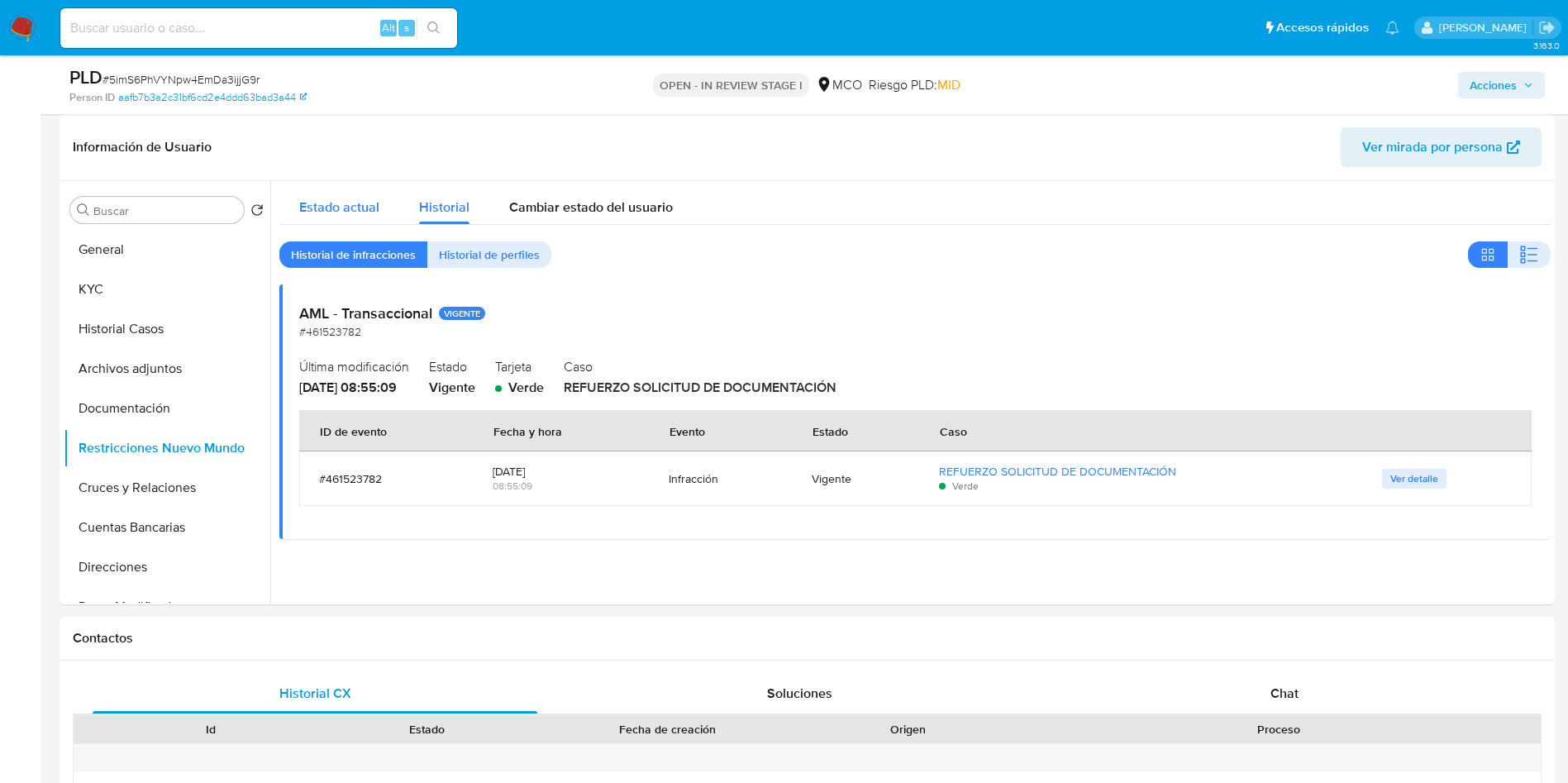
click at [329, 197] on span "Estado actual" at bounding box center [339, 206] width 81 height 19
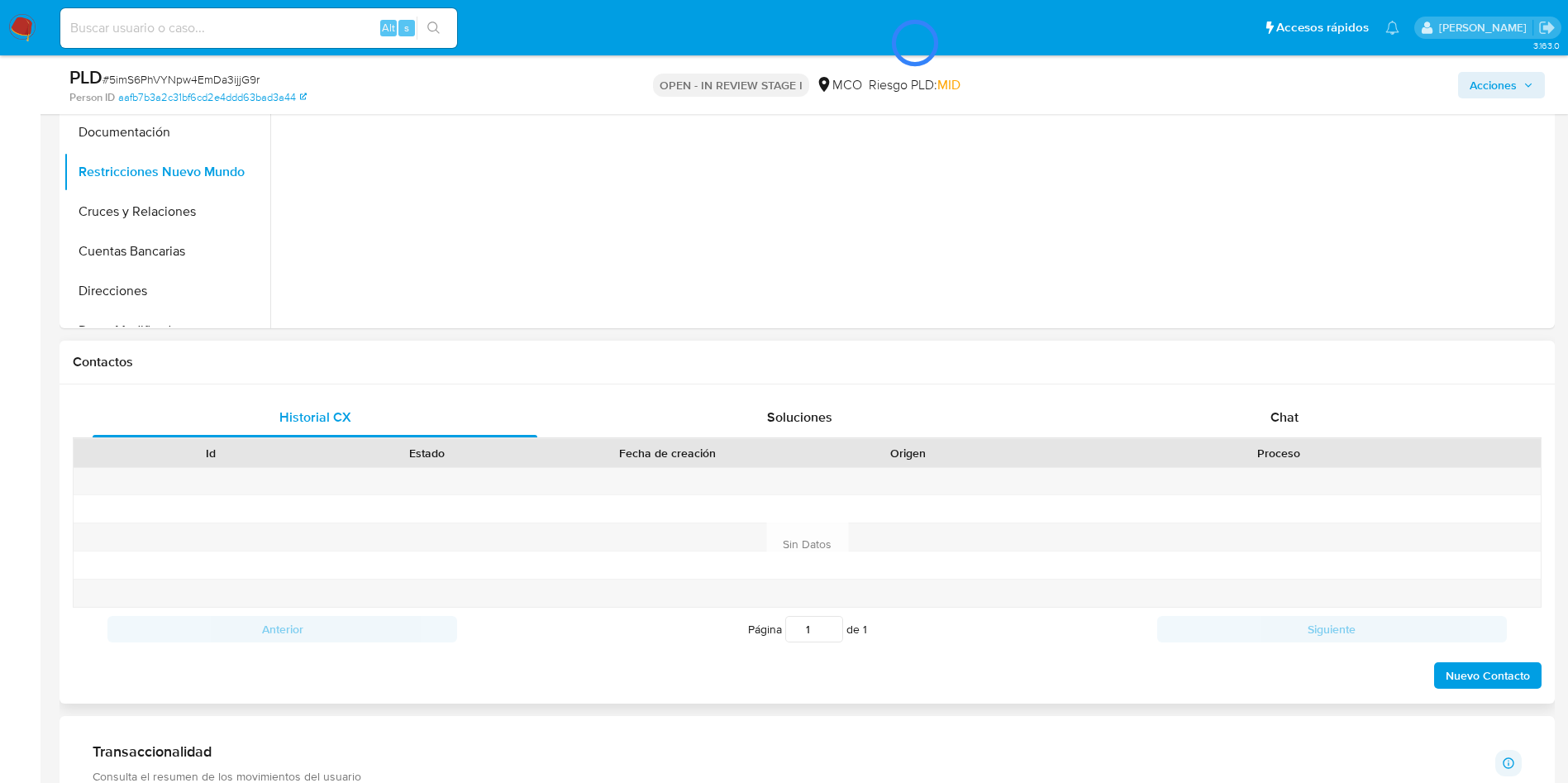
scroll to position [620, 0]
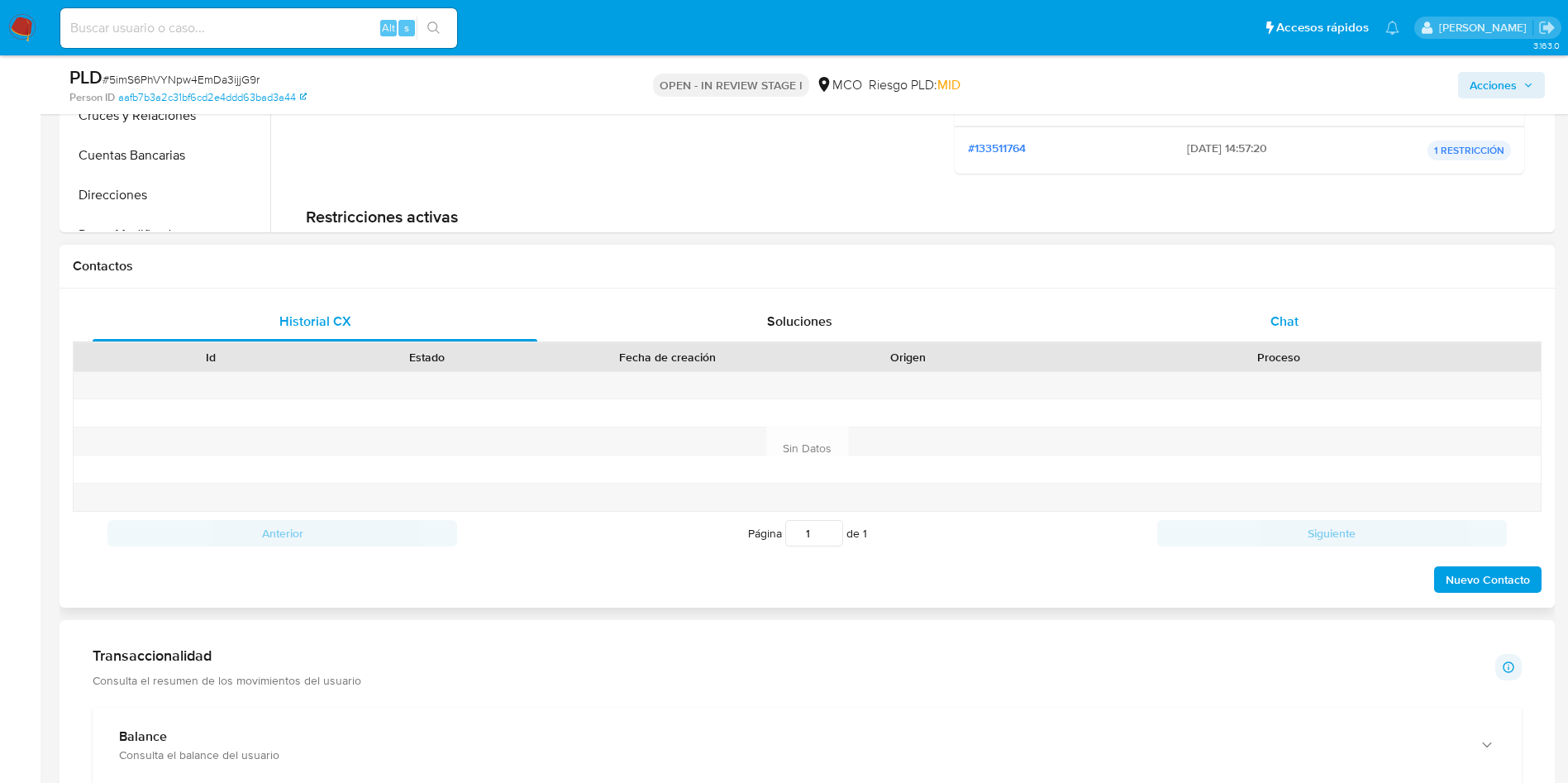
click at [1331, 309] on div "Chat" at bounding box center [1284, 321] width 445 height 40
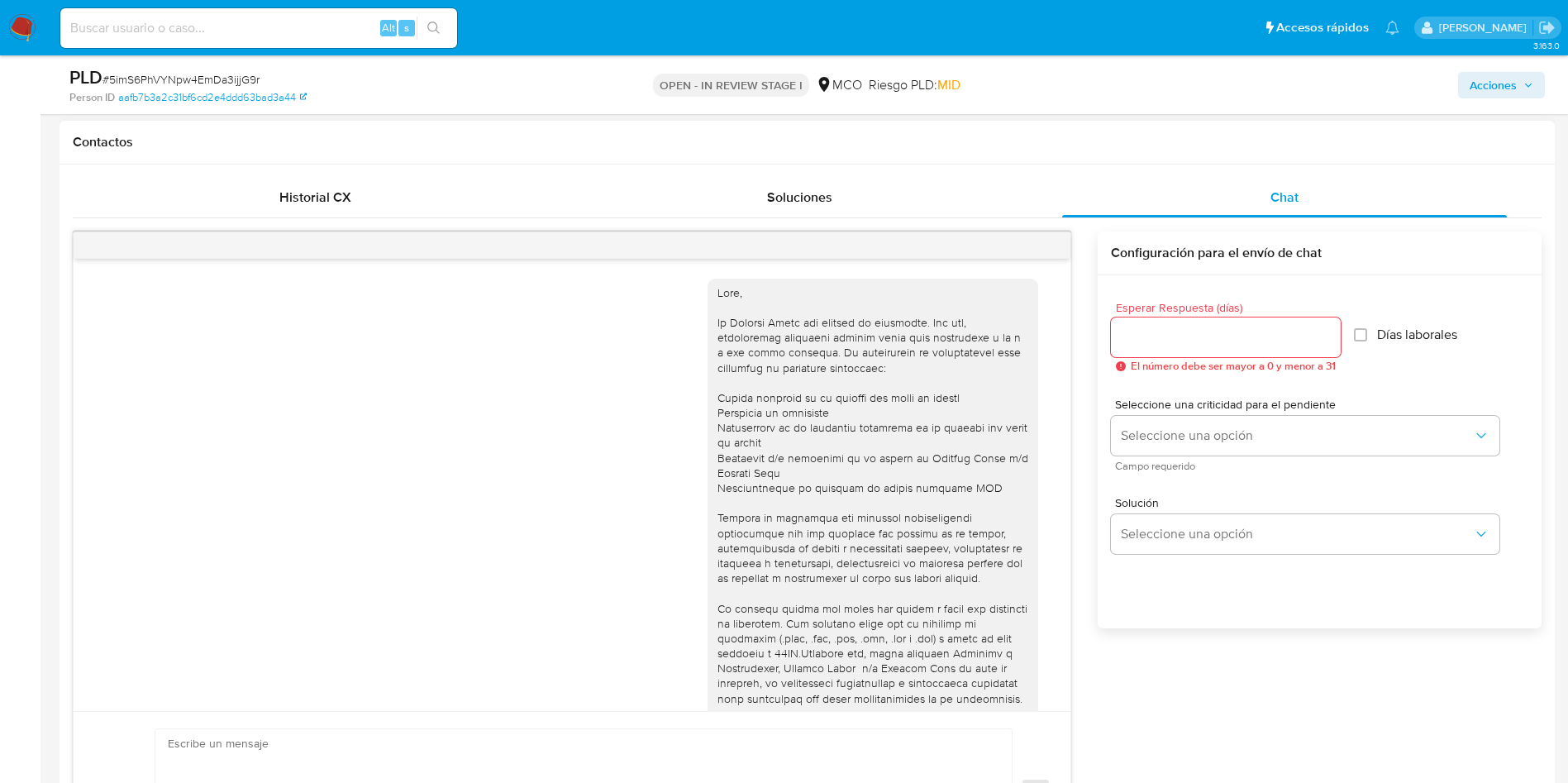
scroll to position [154, 0]
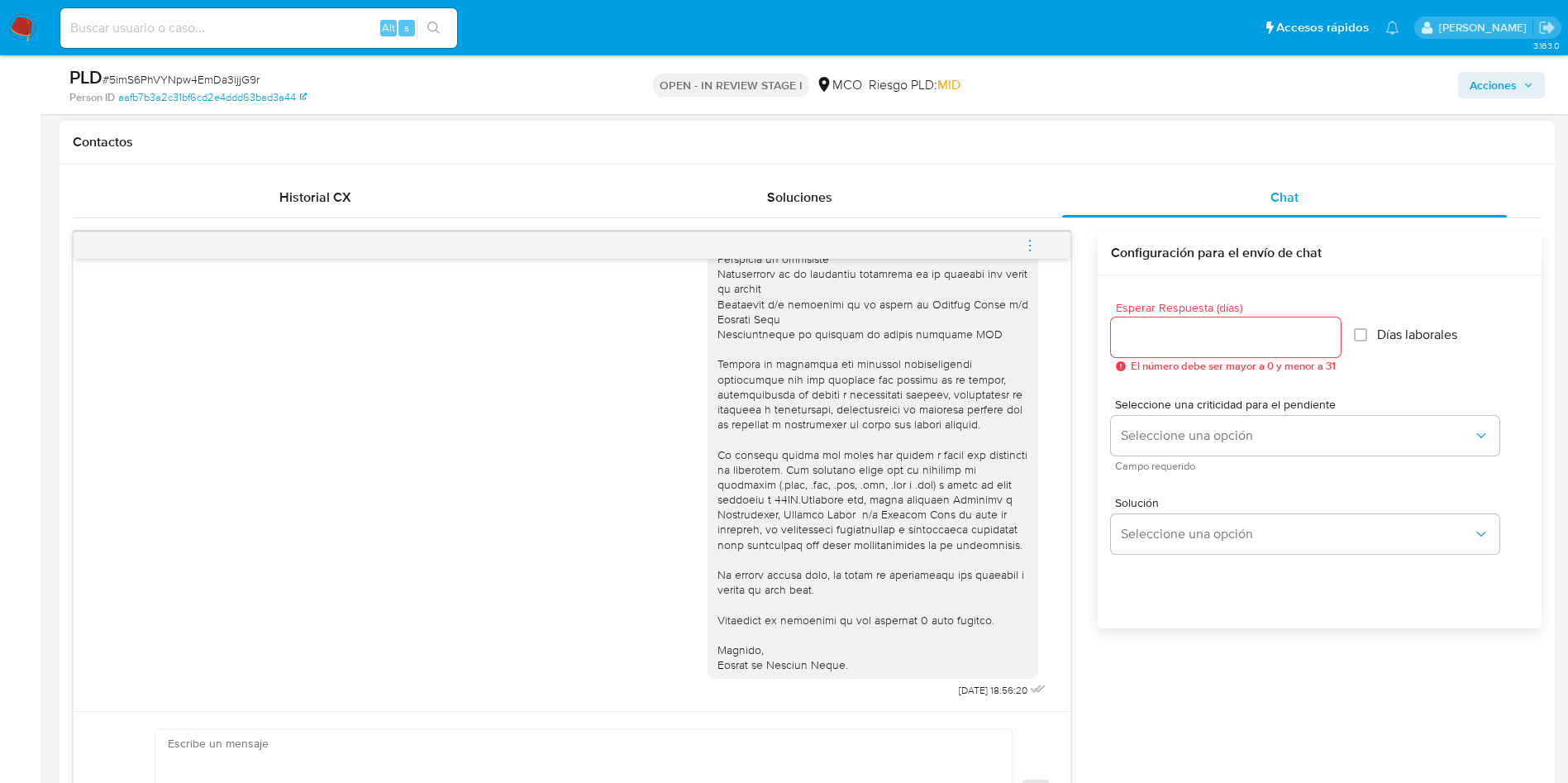
click at [1150, 339] on input "Esperar Respuesta (días)" at bounding box center [1226, 338] width 230 height 22
type input "3"
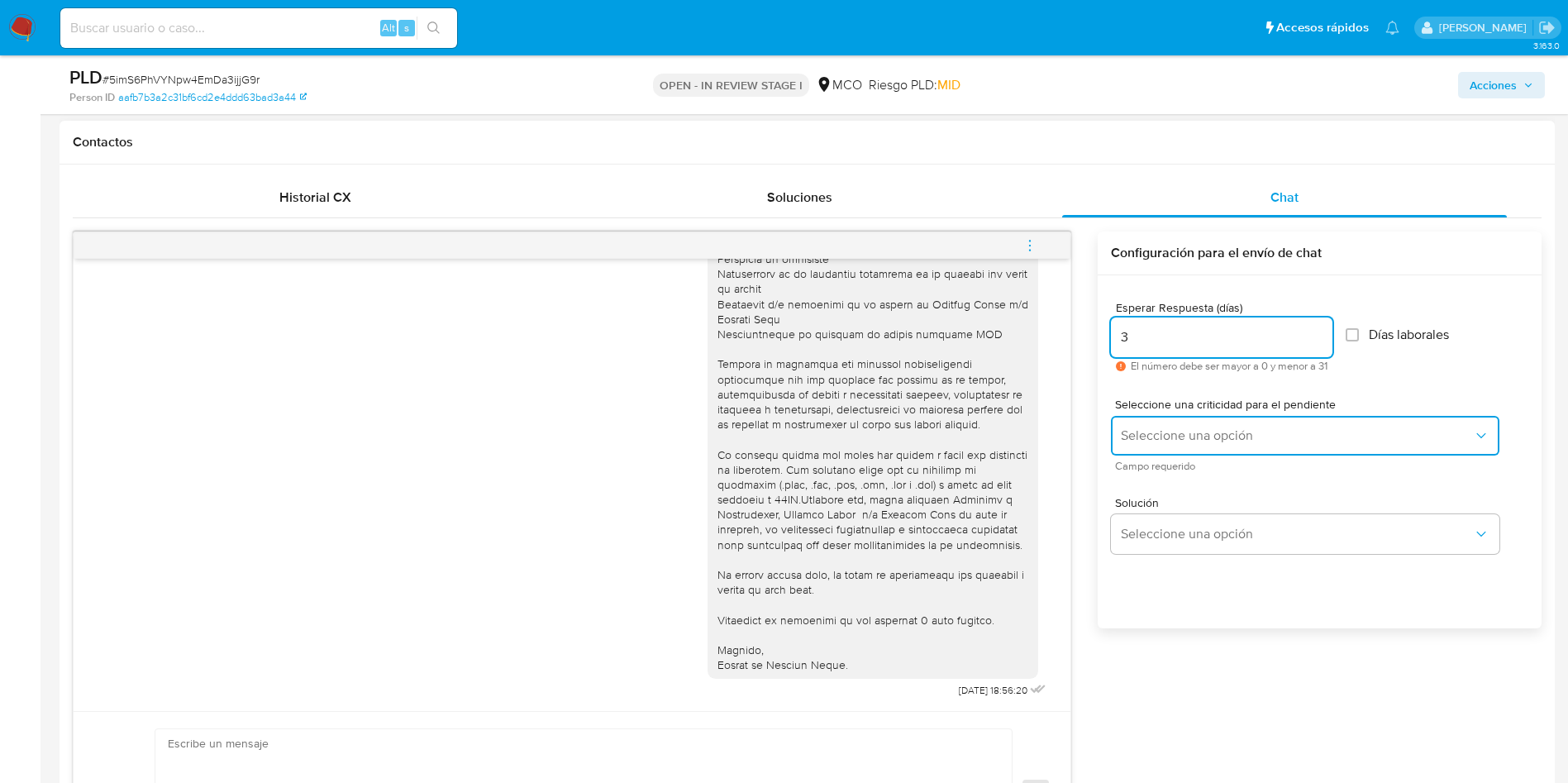
click at [1168, 444] on button "Seleccione una opción" at bounding box center [1305, 435] width 388 height 40
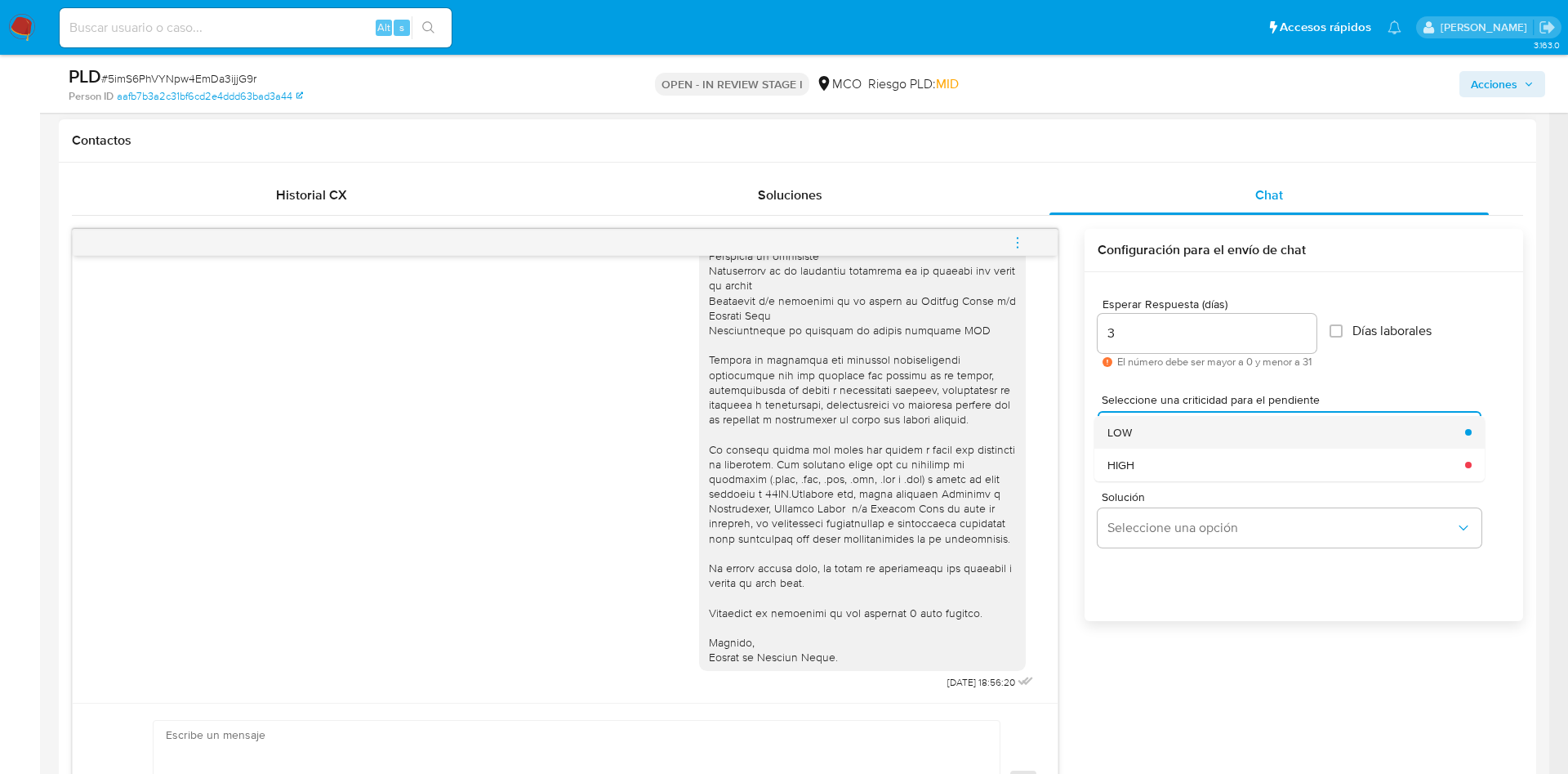
click at [1167, 440] on div "LOW" at bounding box center [1281, 432] width 348 height 33
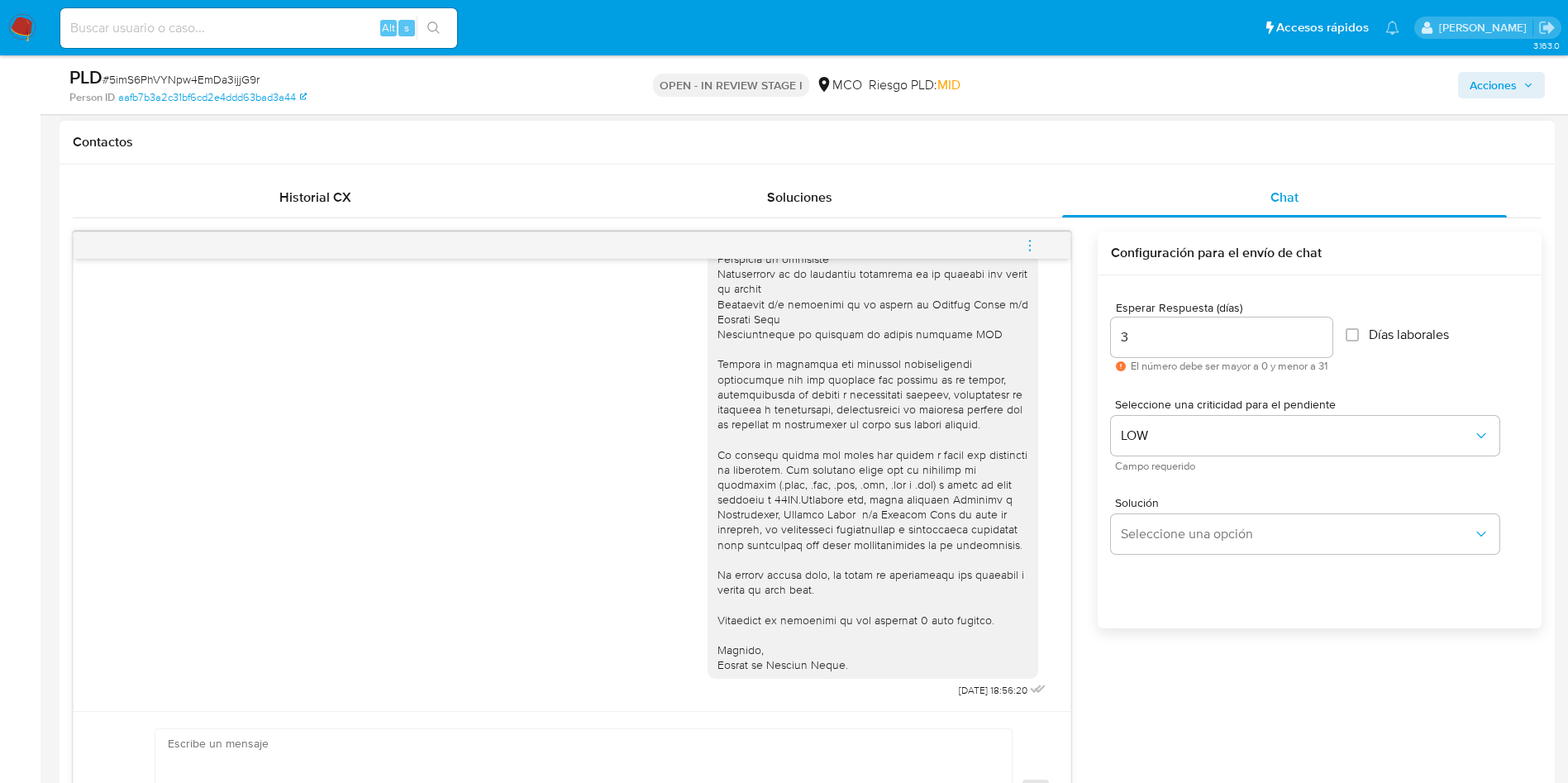
click at [1181, 558] on div "Solución Seleccione una opción" at bounding box center [1319, 529] width 417 height 91
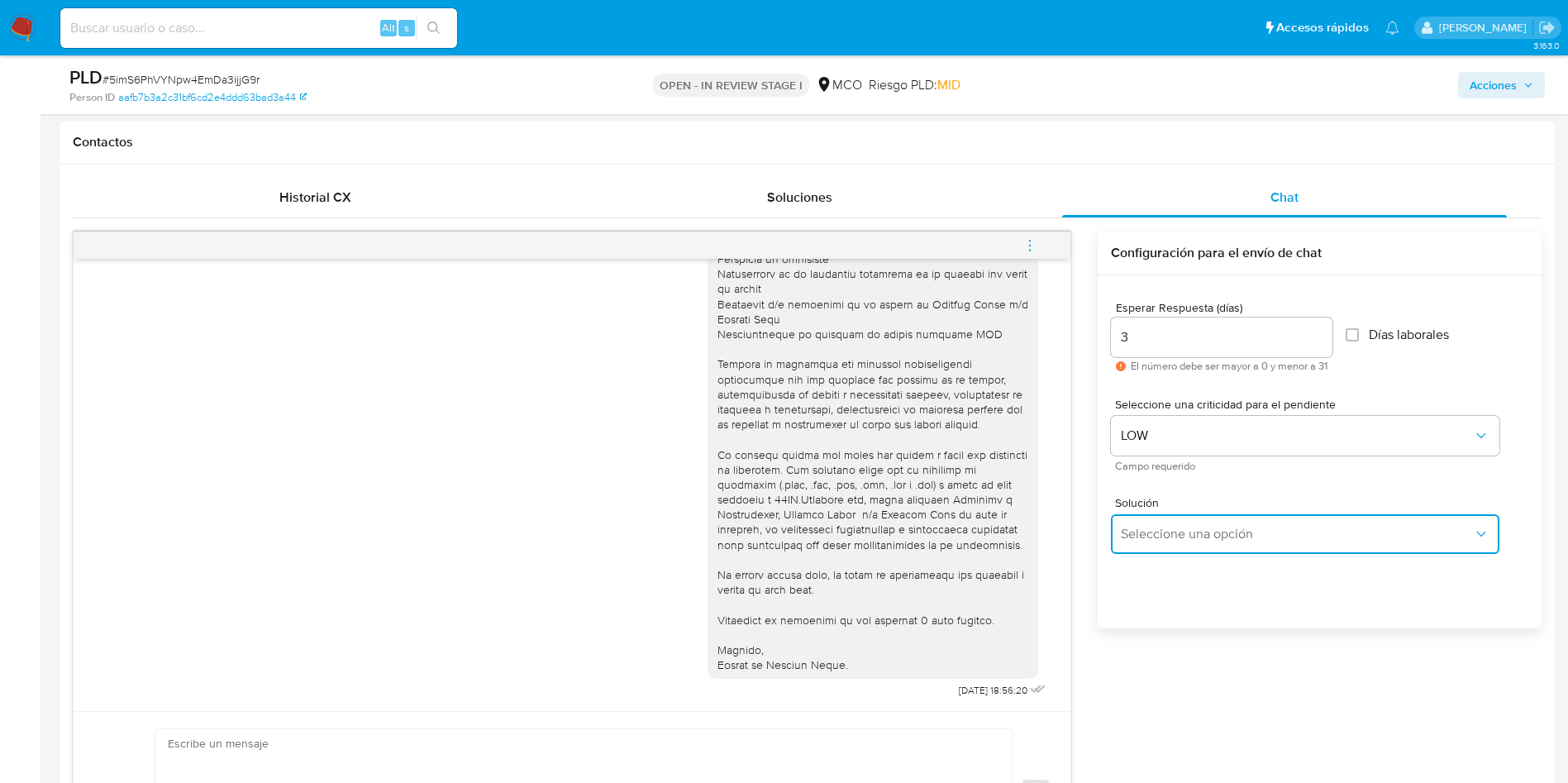
click at [1184, 540] on span "Seleccione una opción" at bounding box center [1296, 534] width 352 height 16
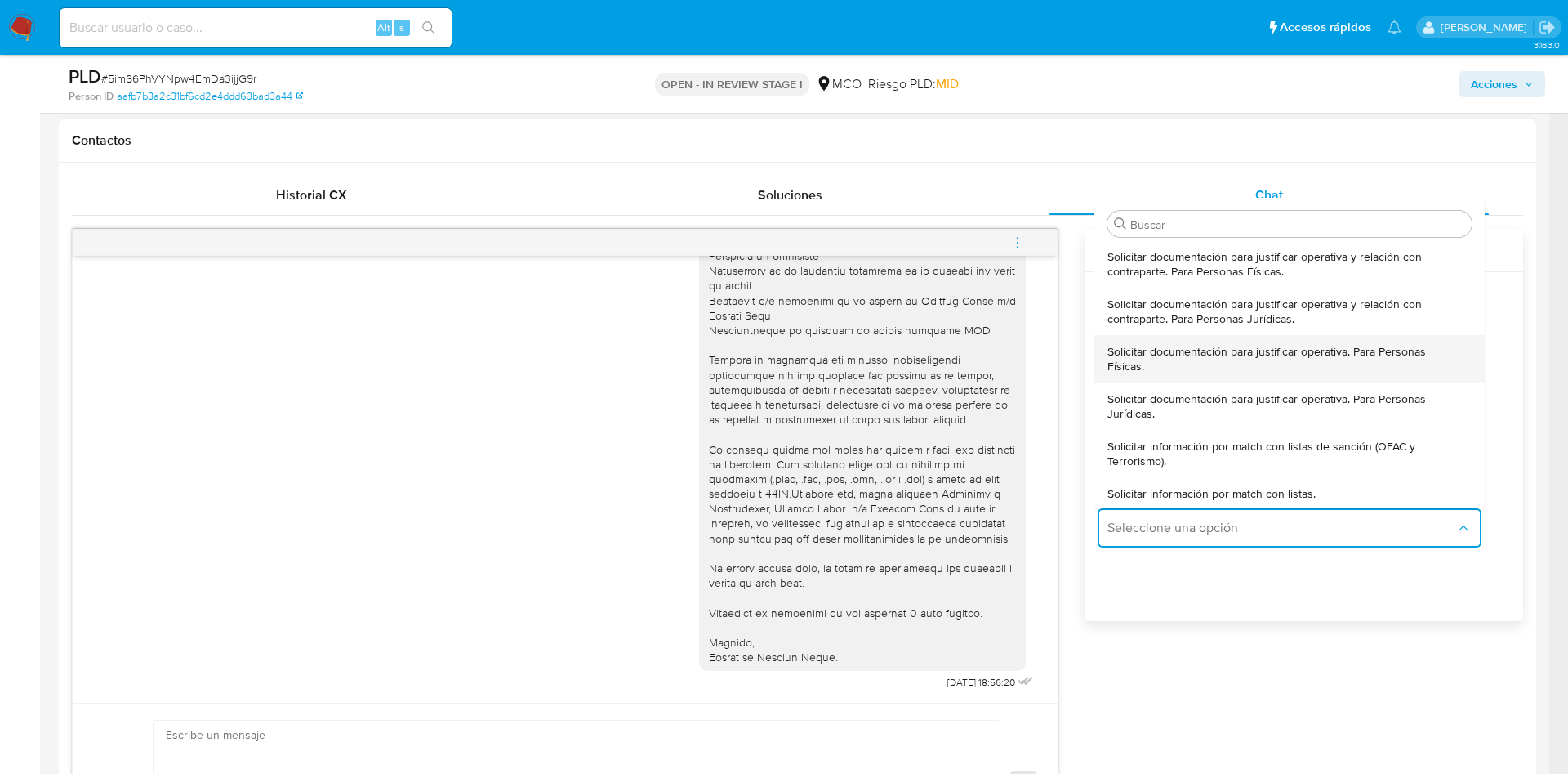
click at [1199, 355] on span "Solicitar documentación para justificar operativa. Para Personas Físicas." at bounding box center [1284, 358] width 354 height 30
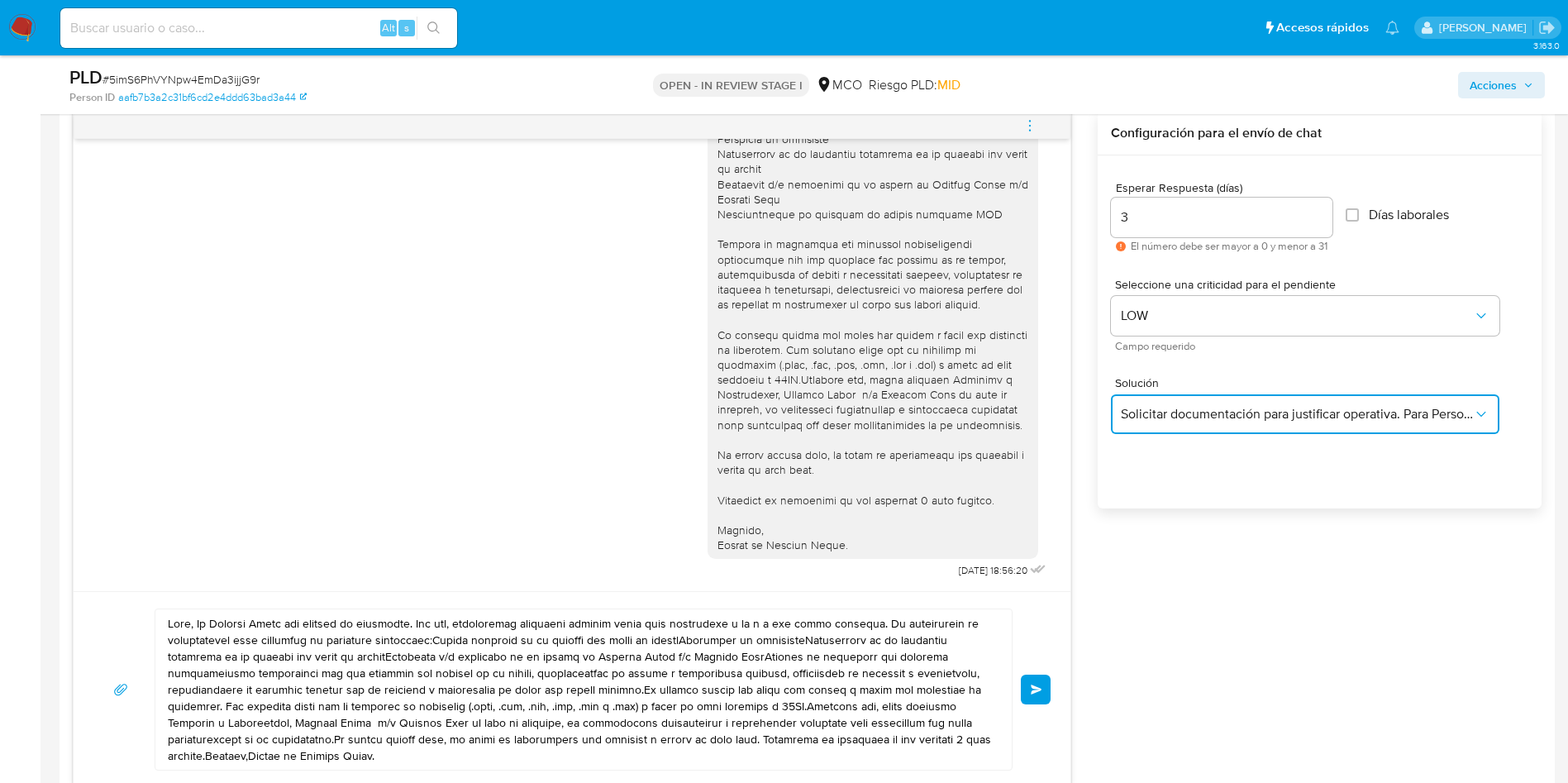
scroll to position [1116, 0]
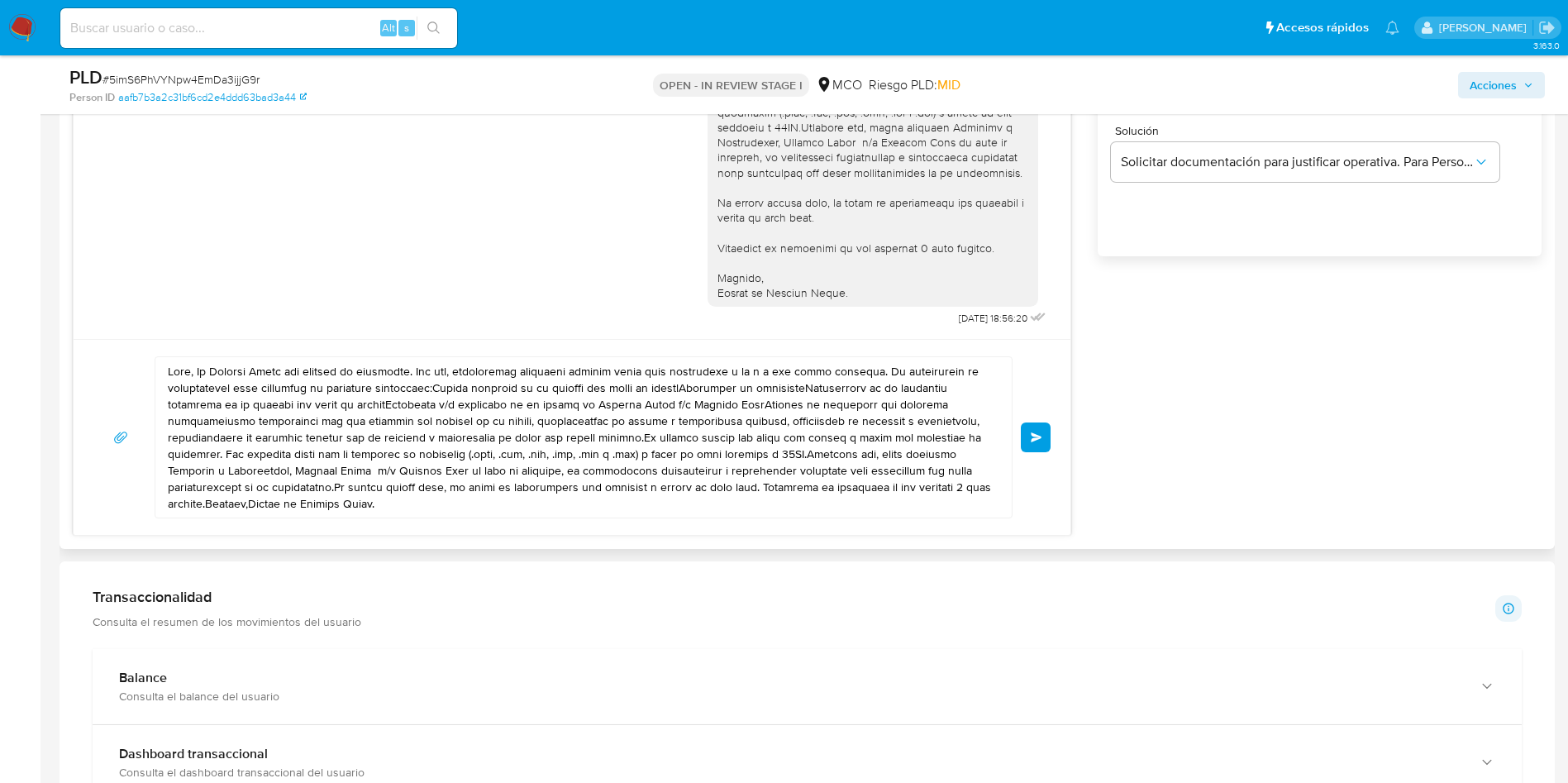
click at [350, 458] on textarea at bounding box center [578, 436] width 823 height 160
paste textarea "Te consultamos si tuviste oportunidad de leer el requerimiento de información y…"
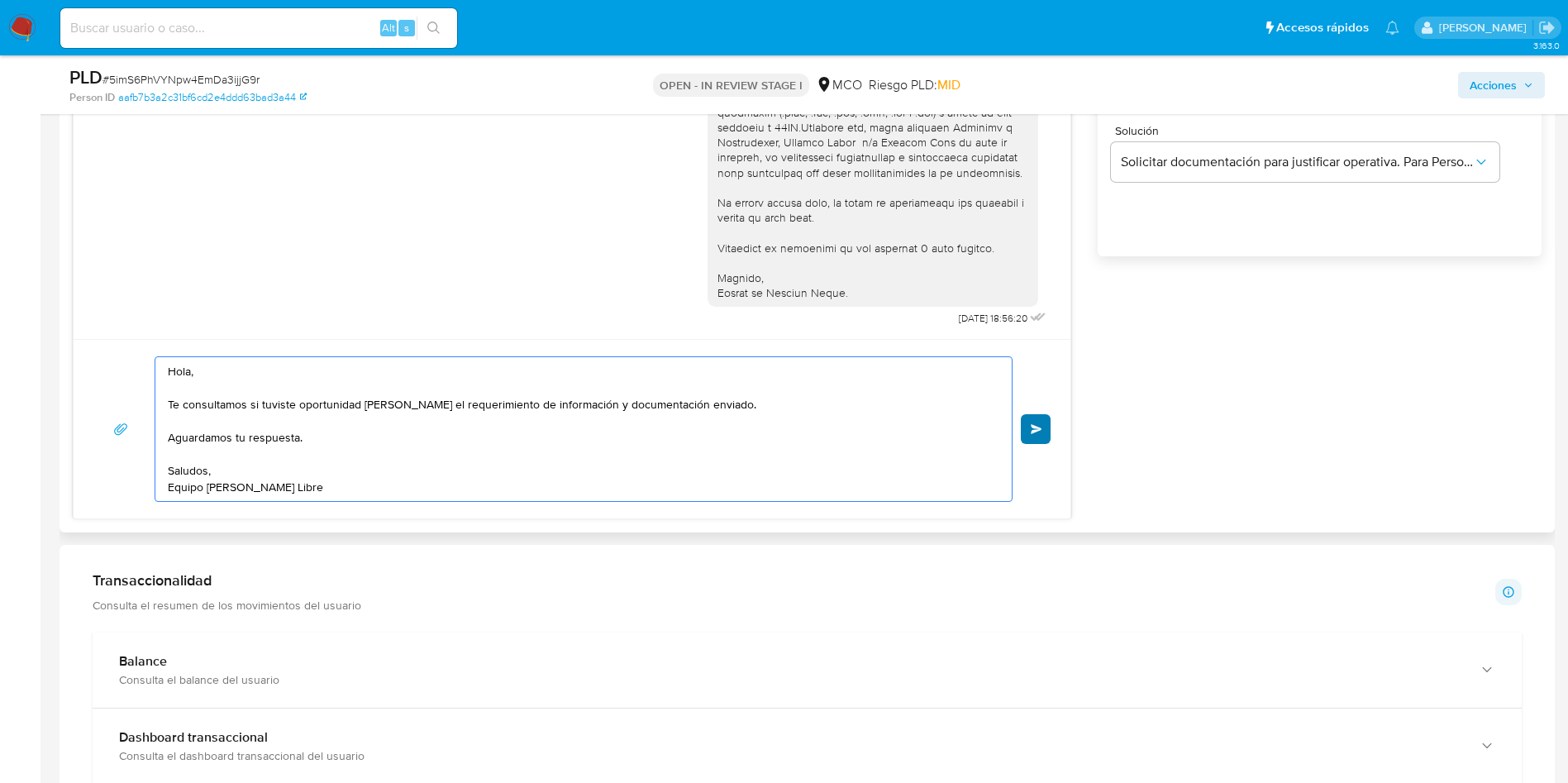
type textarea "Hola, Te consultamos si tuviste oportunidad de leer el requerimiento de informa…"
click at [1029, 438] on button "Enviar" at bounding box center [1036, 428] width 30 height 30
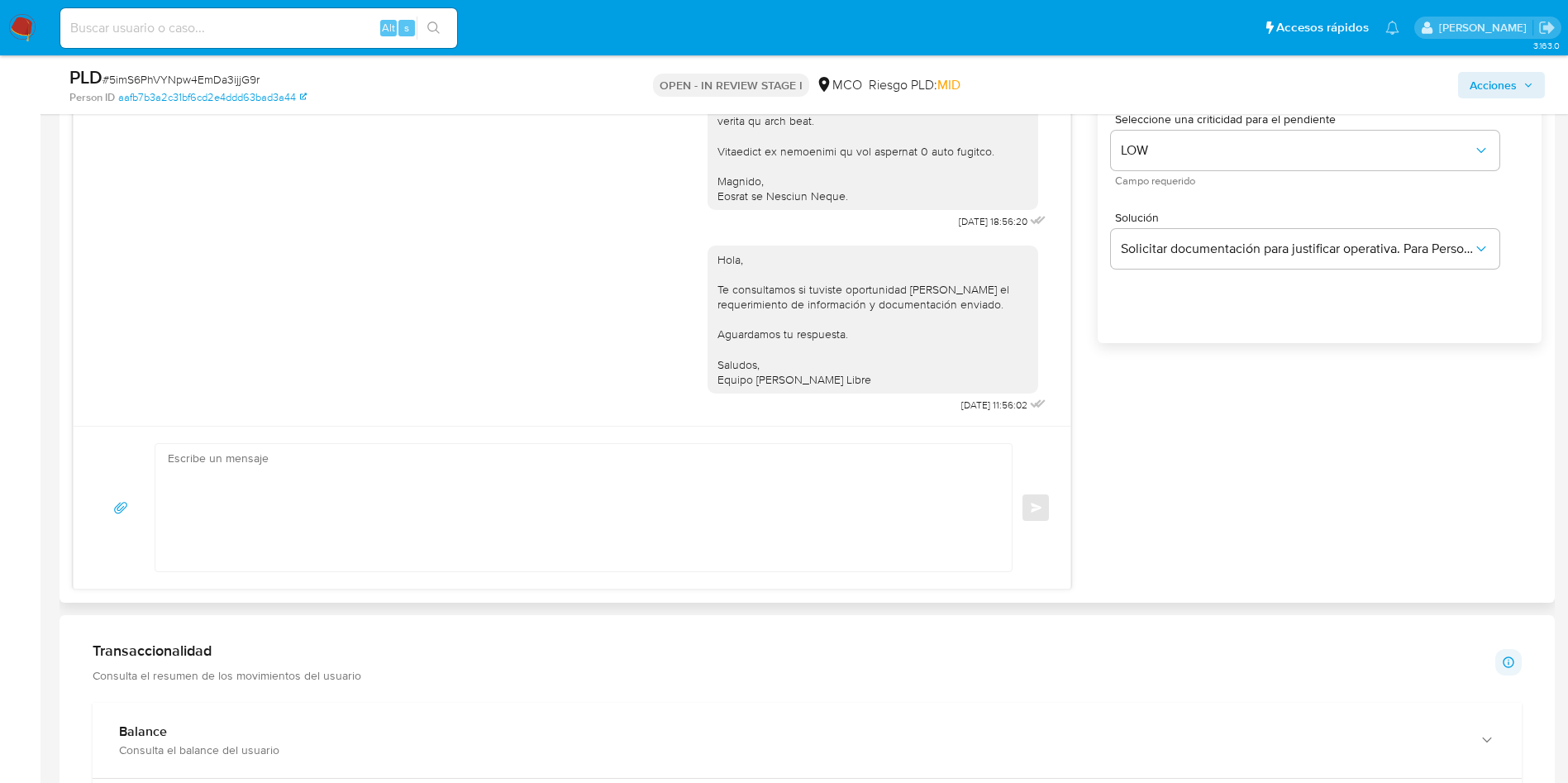
scroll to position [992, 0]
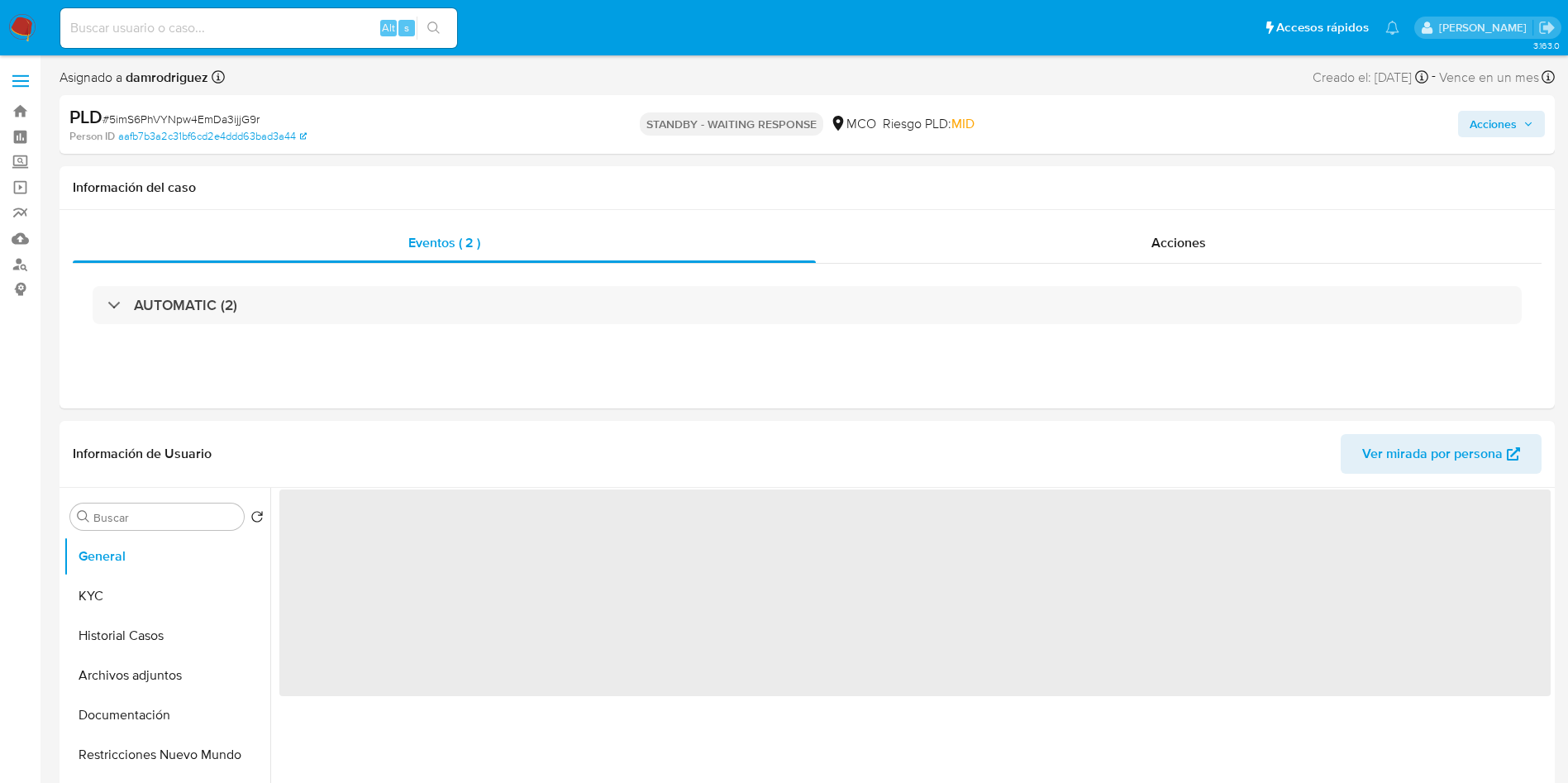
select select "10"
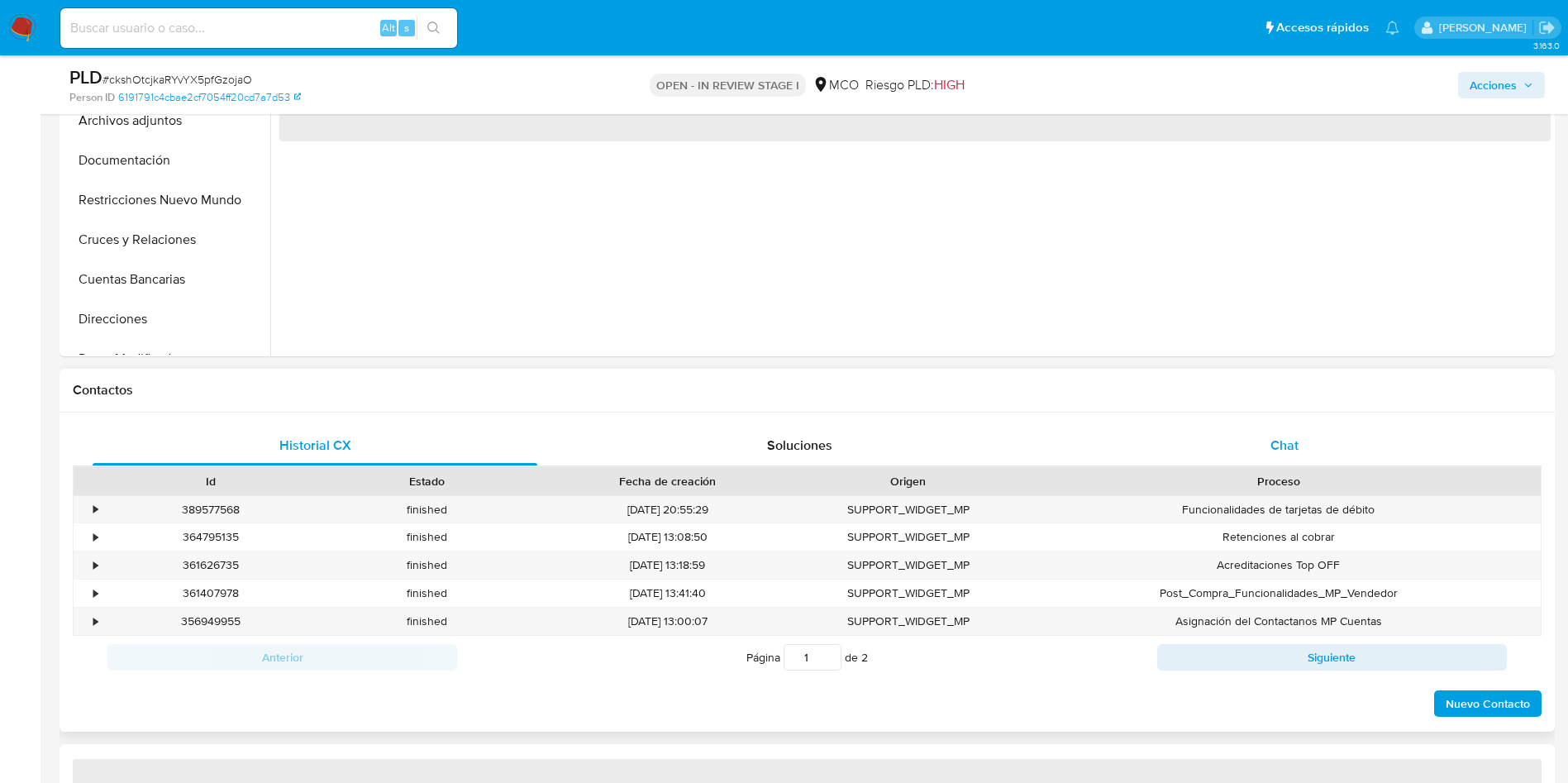
click at [1267, 443] on div "Chat" at bounding box center [1284, 445] width 445 height 40
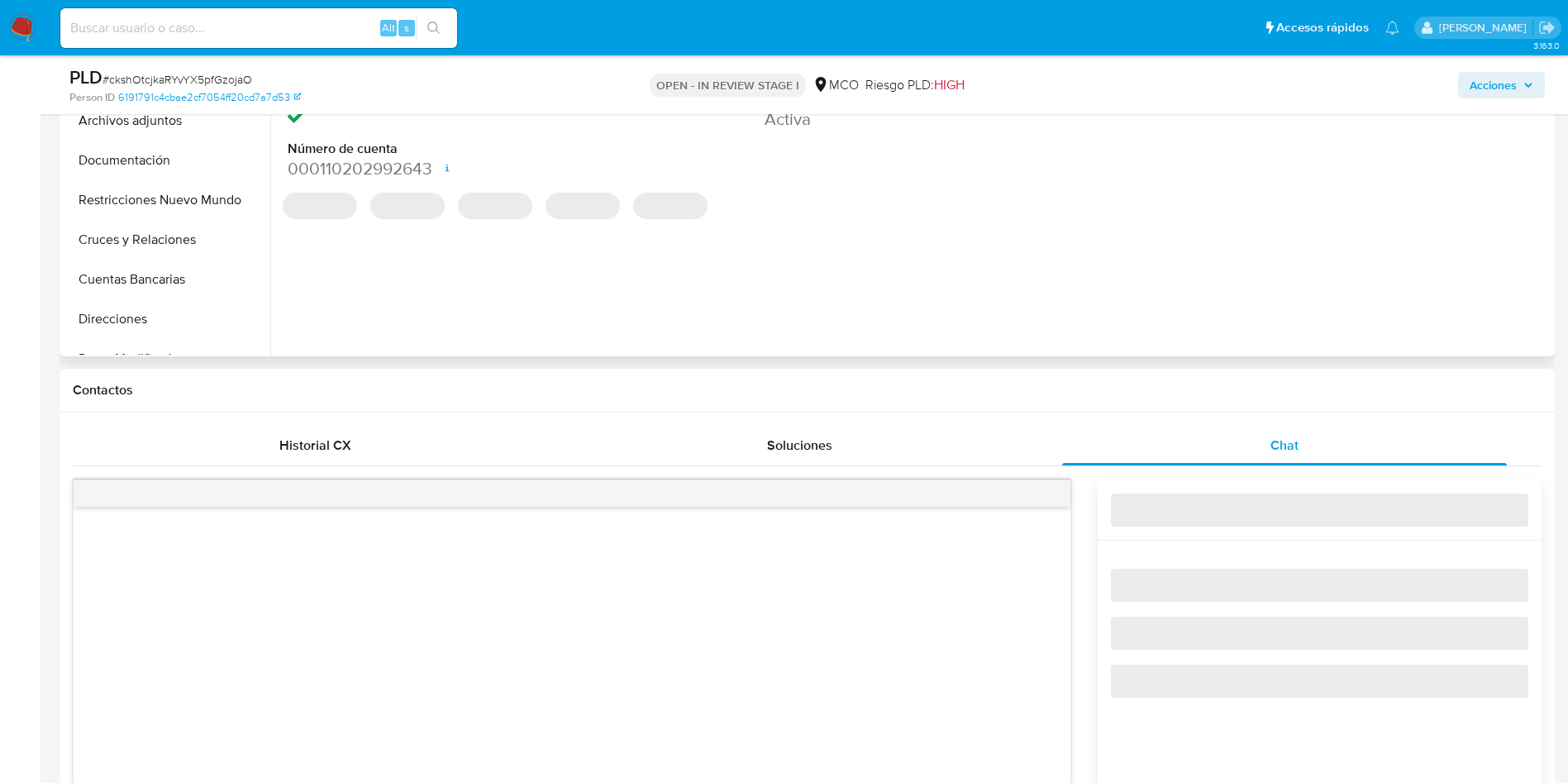
select select "10"
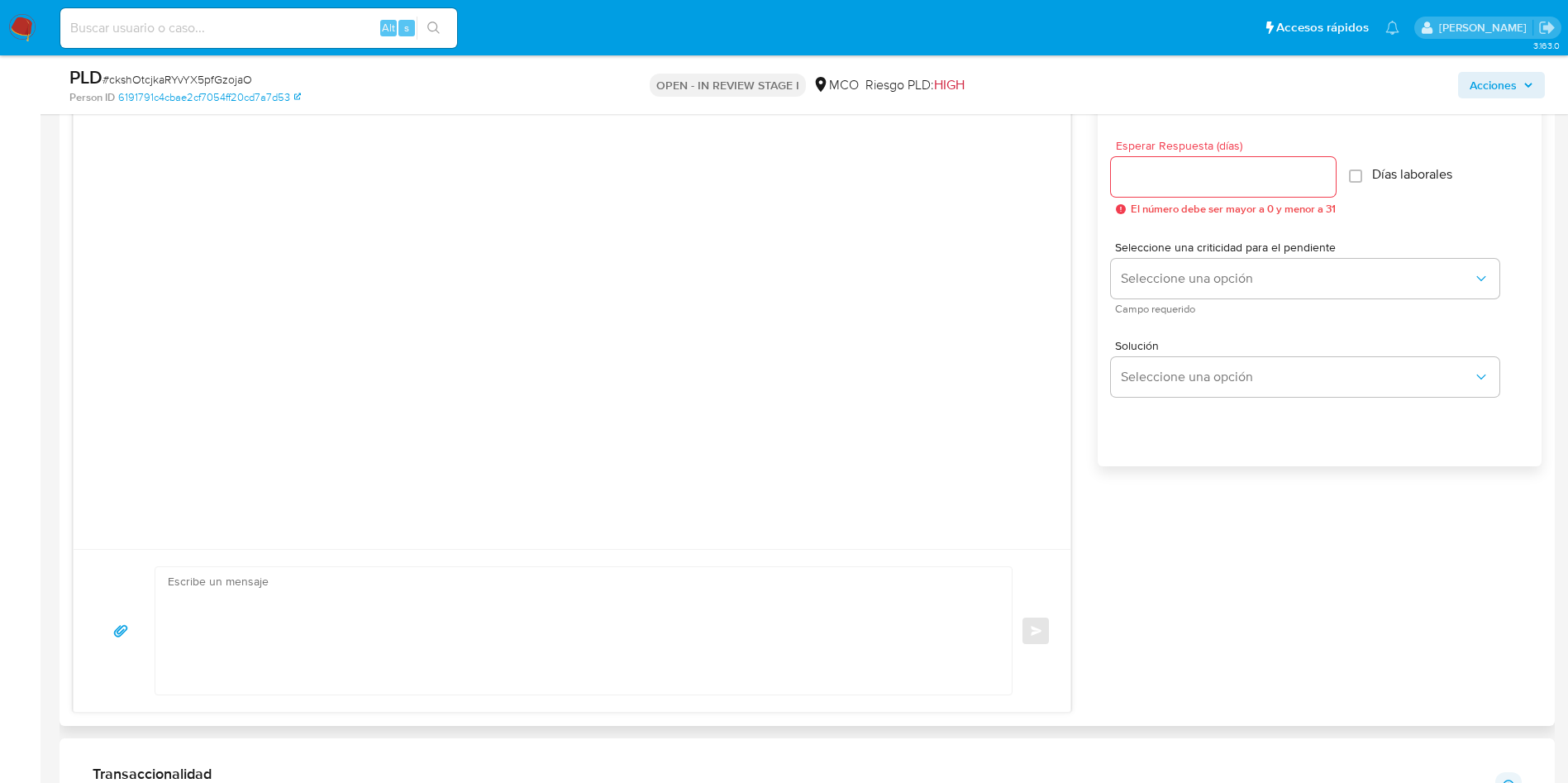
scroll to position [992, 0]
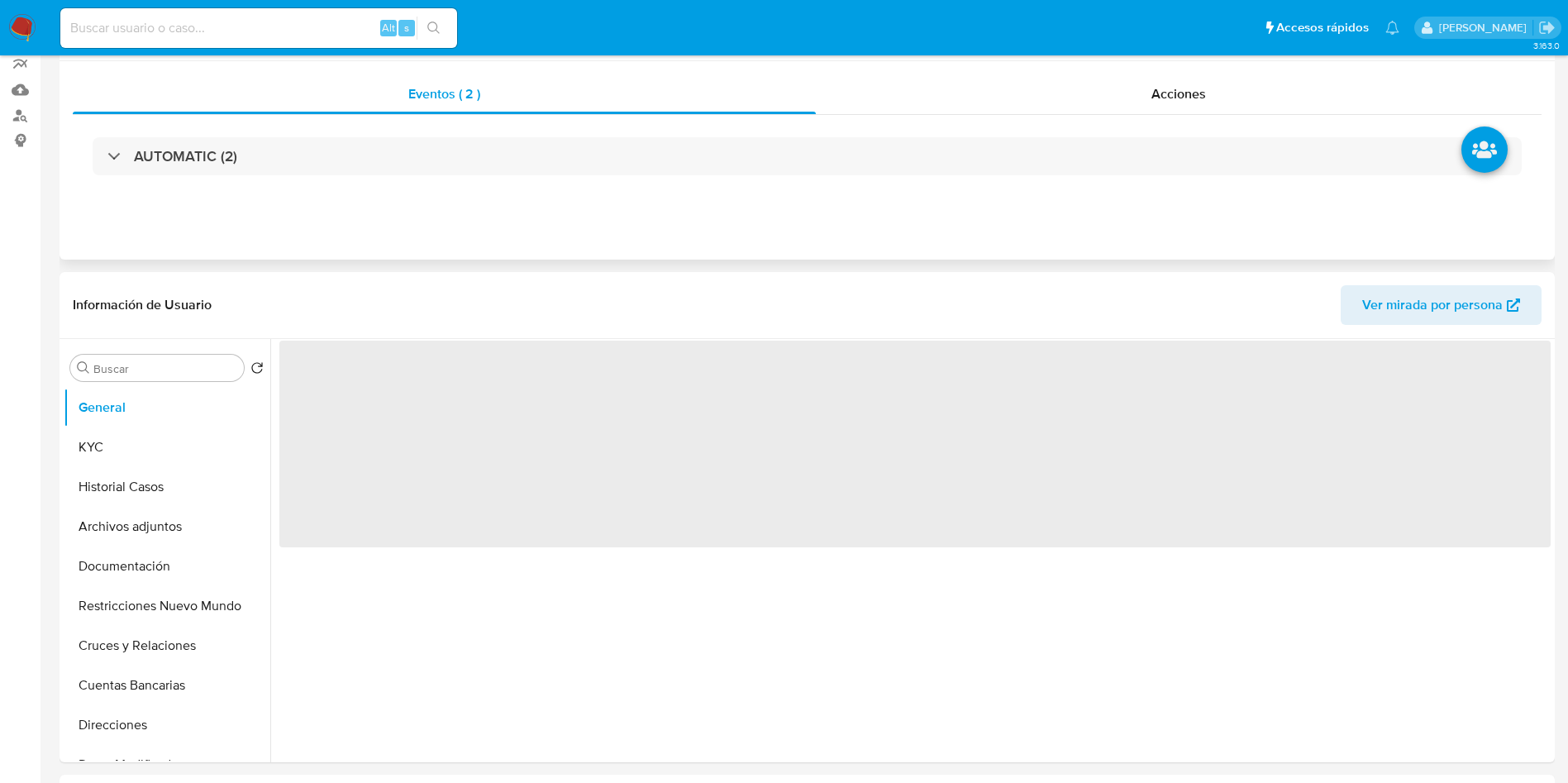
select select "10"
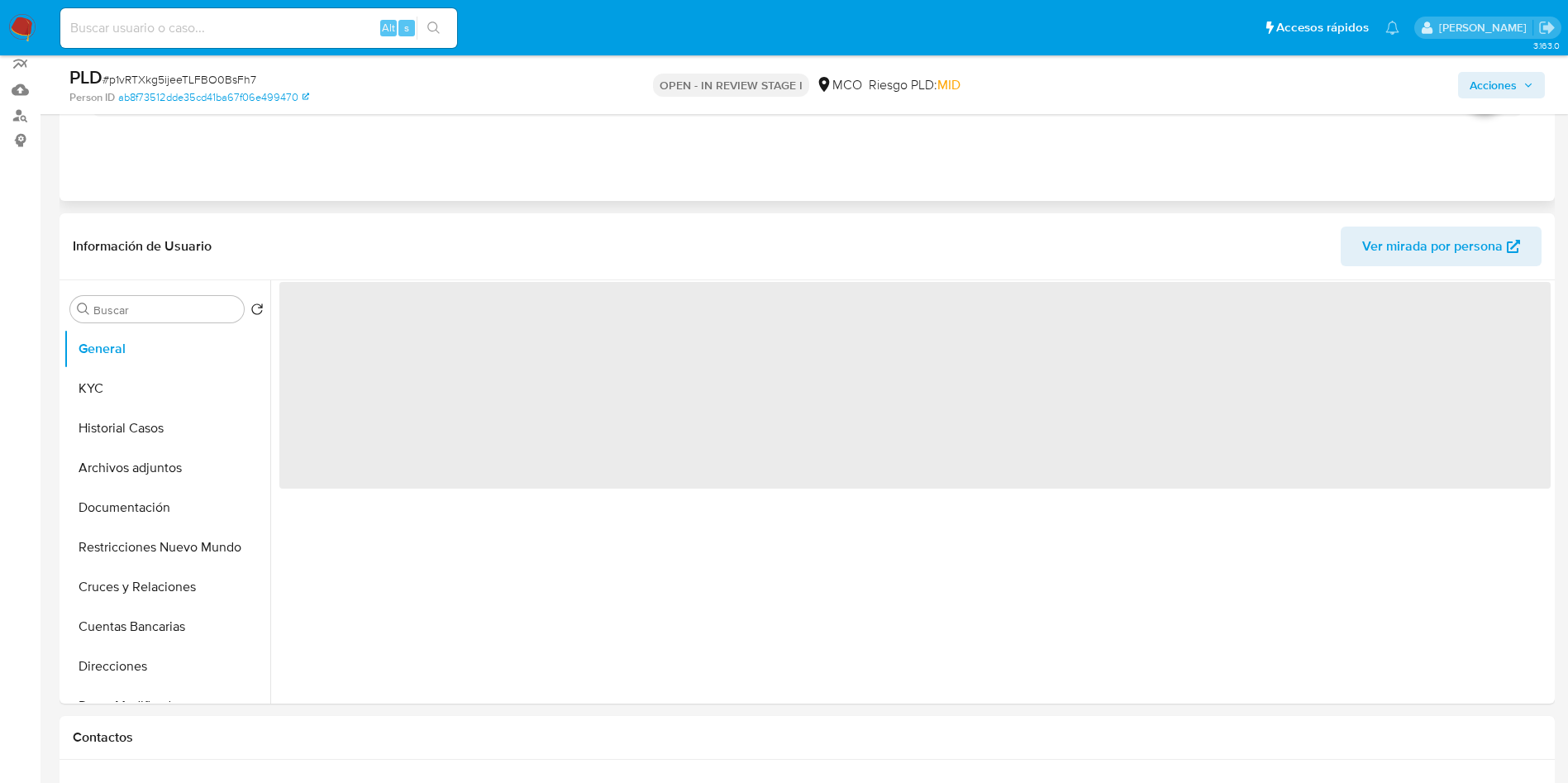
scroll to position [248, 0]
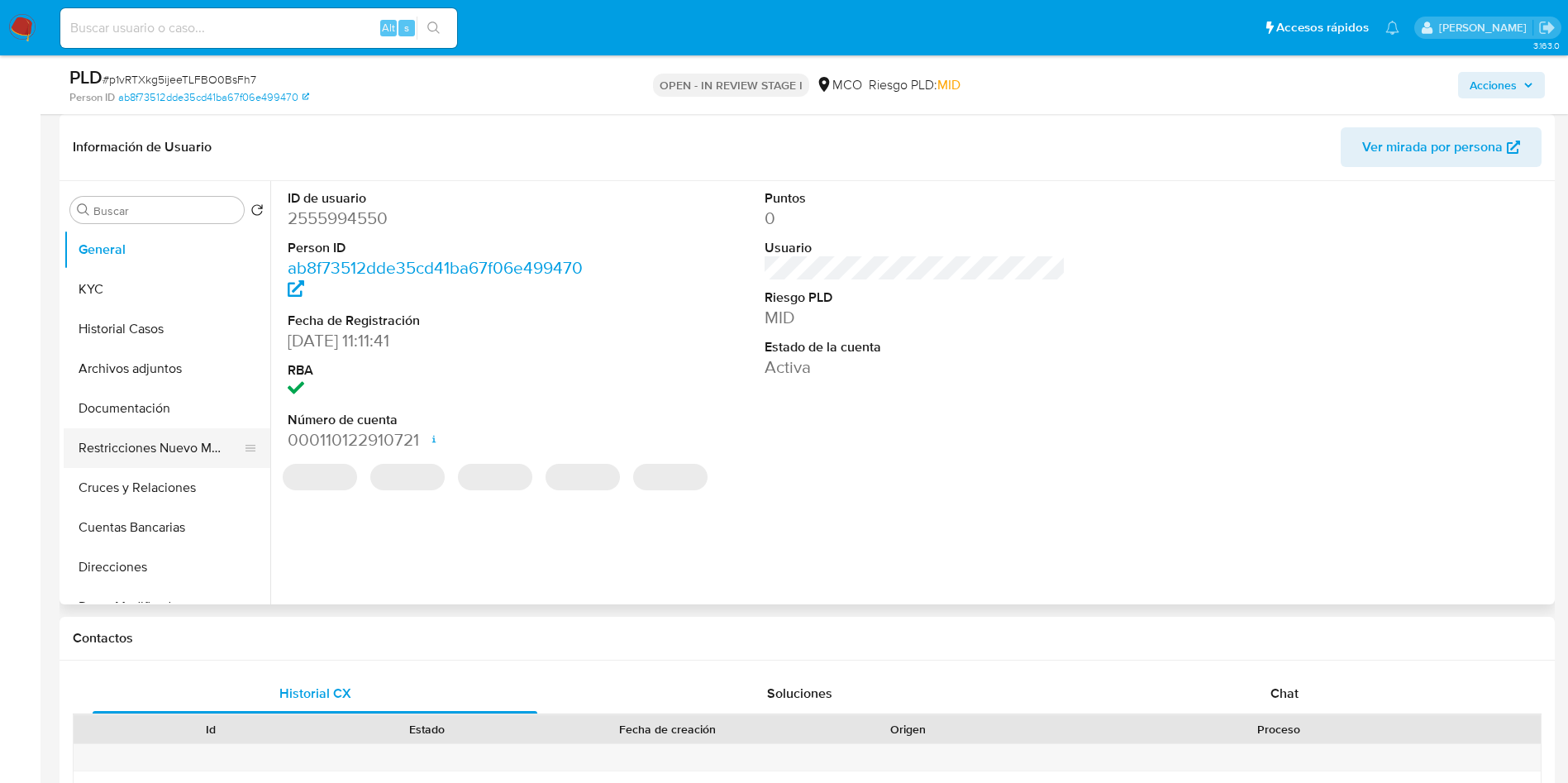
click at [205, 440] on button "Restricciones Nuevo Mundo" at bounding box center [160, 448] width 194 height 40
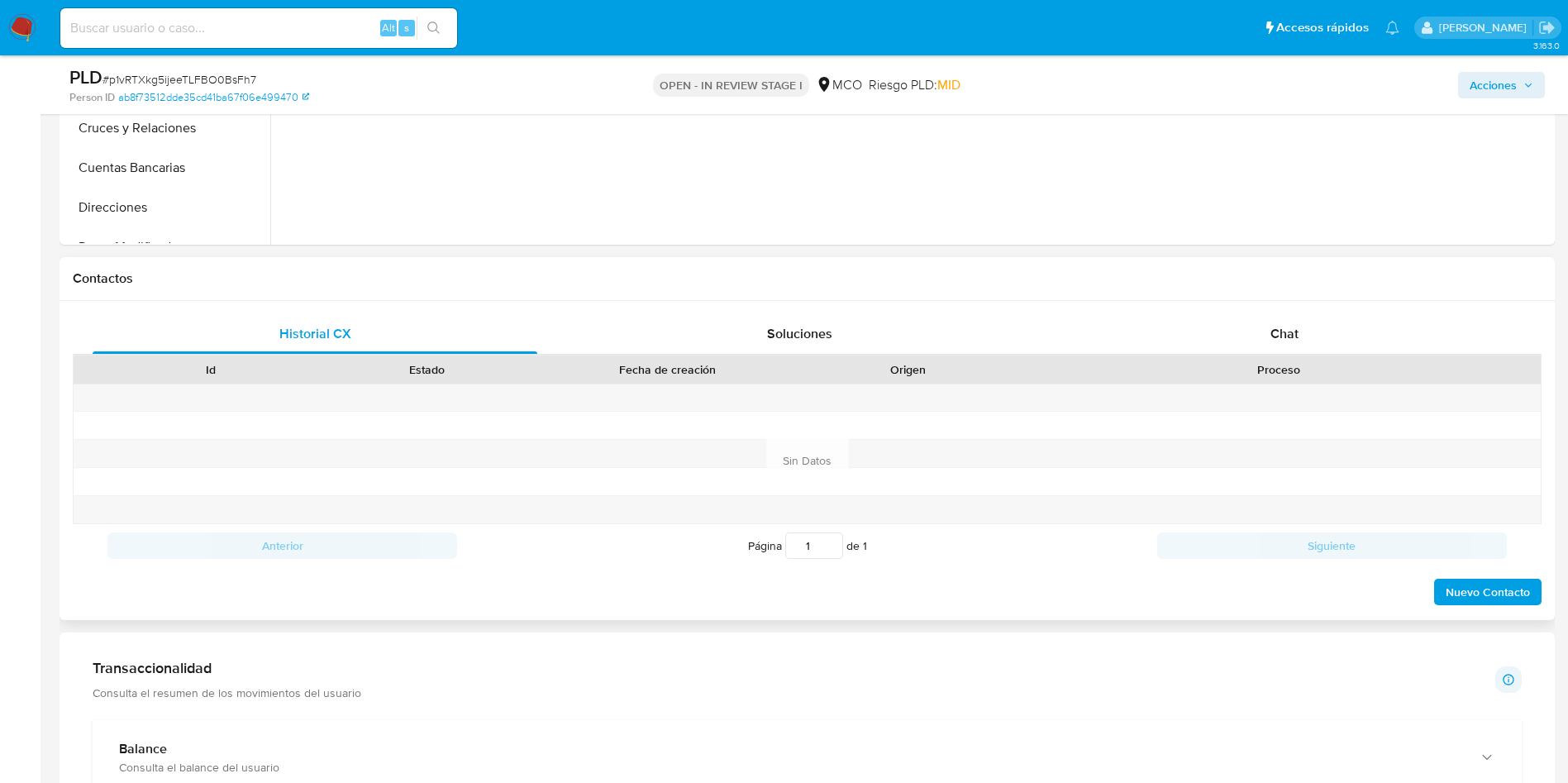
scroll to position [744, 0]
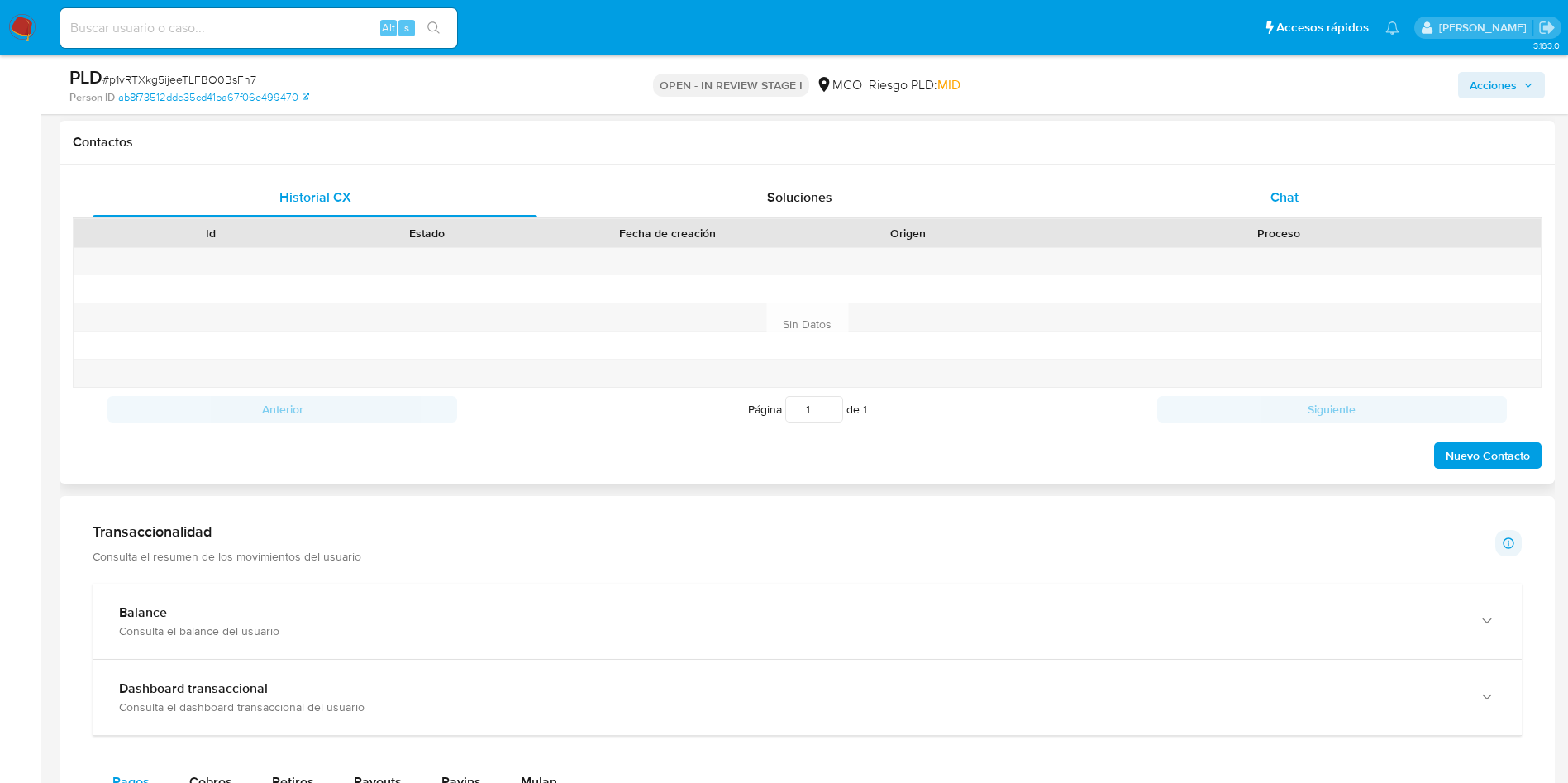
click at [1262, 196] on div "Chat" at bounding box center [1284, 197] width 445 height 40
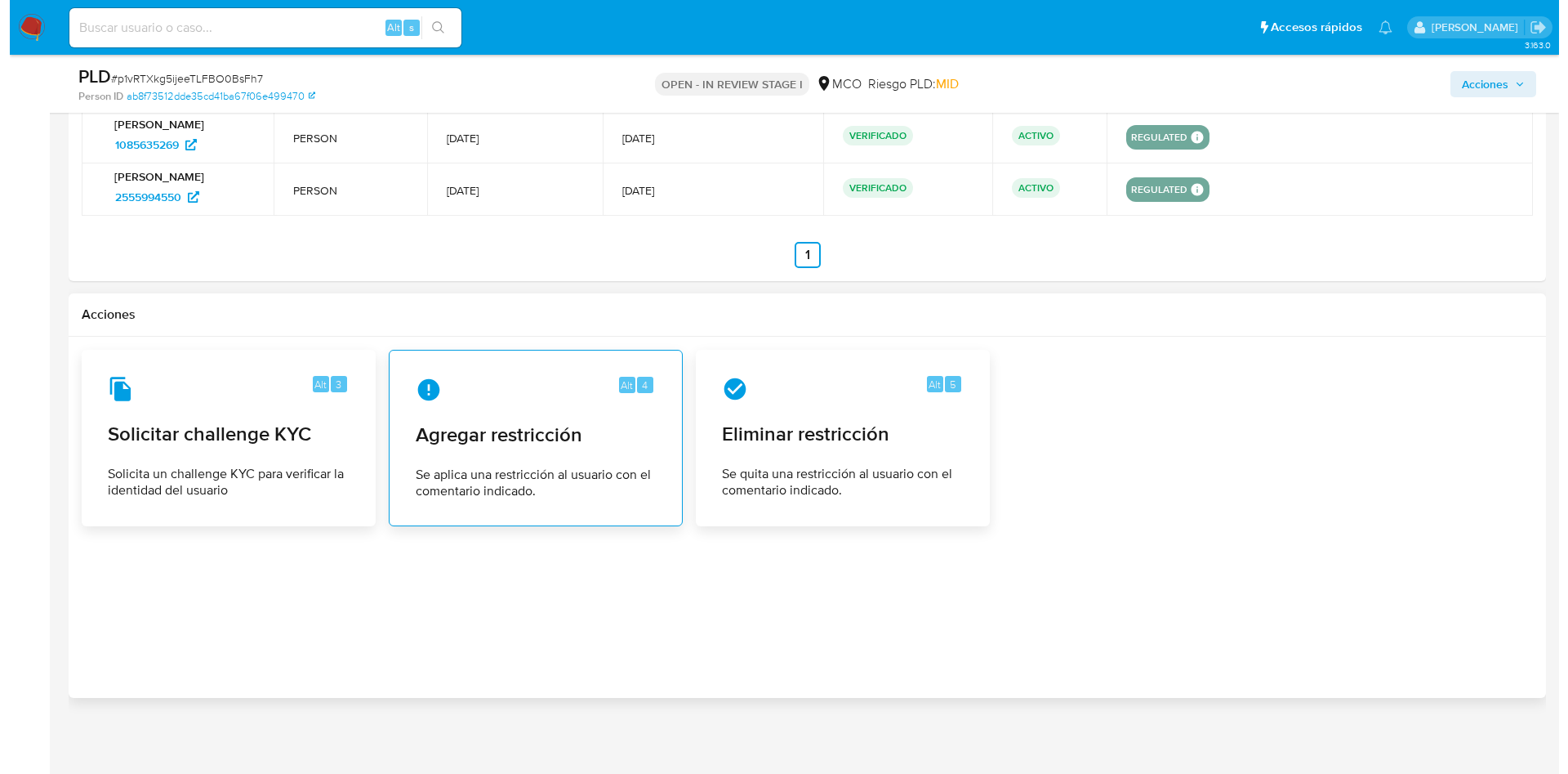
scroll to position [2553, 0]
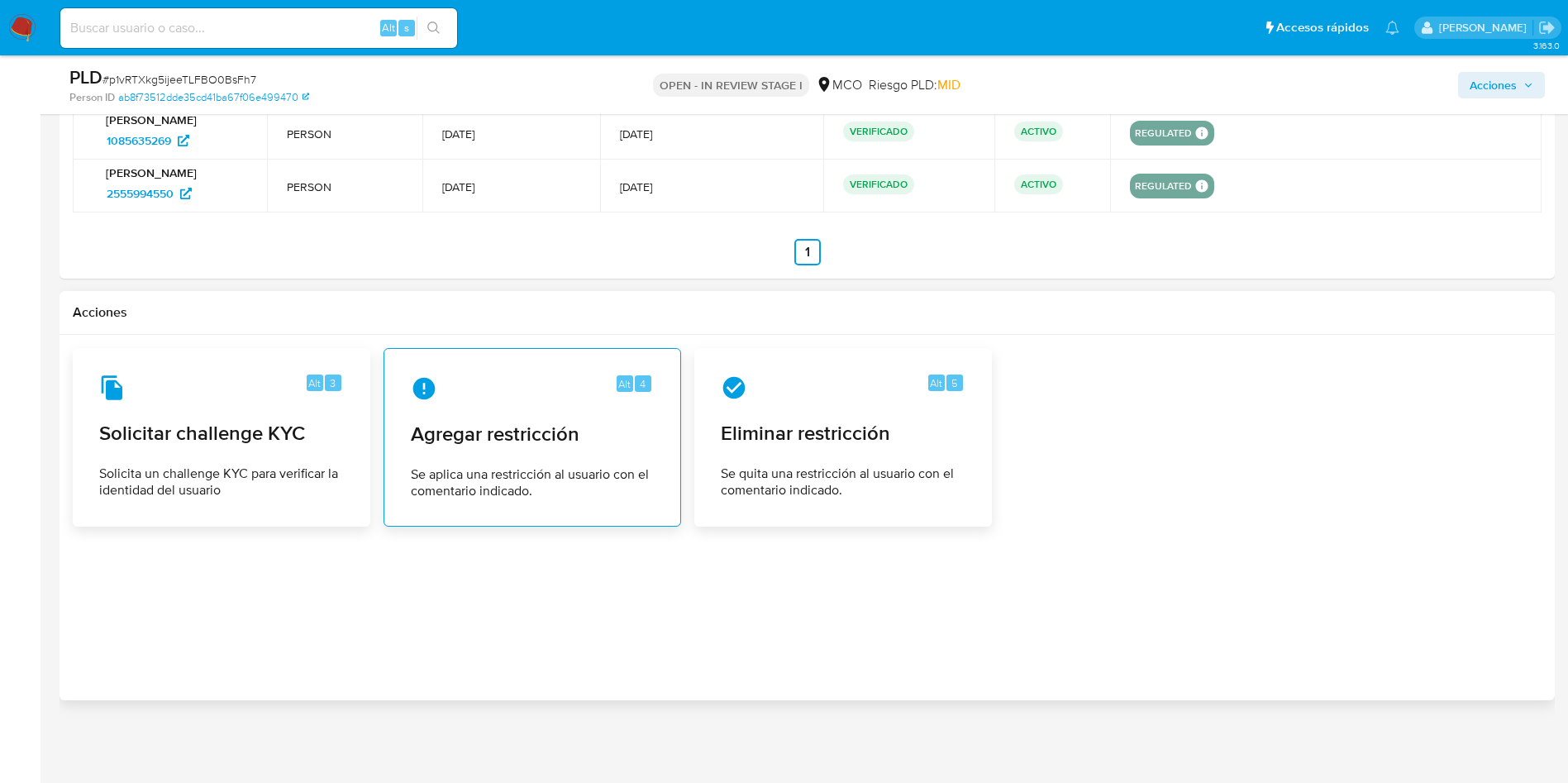
click at [483, 454] on div "Alt 4 Agregar restricción Se aplica una restricción al usuario con el comentari…" at bounding box center [532, 437] width 270 height 150
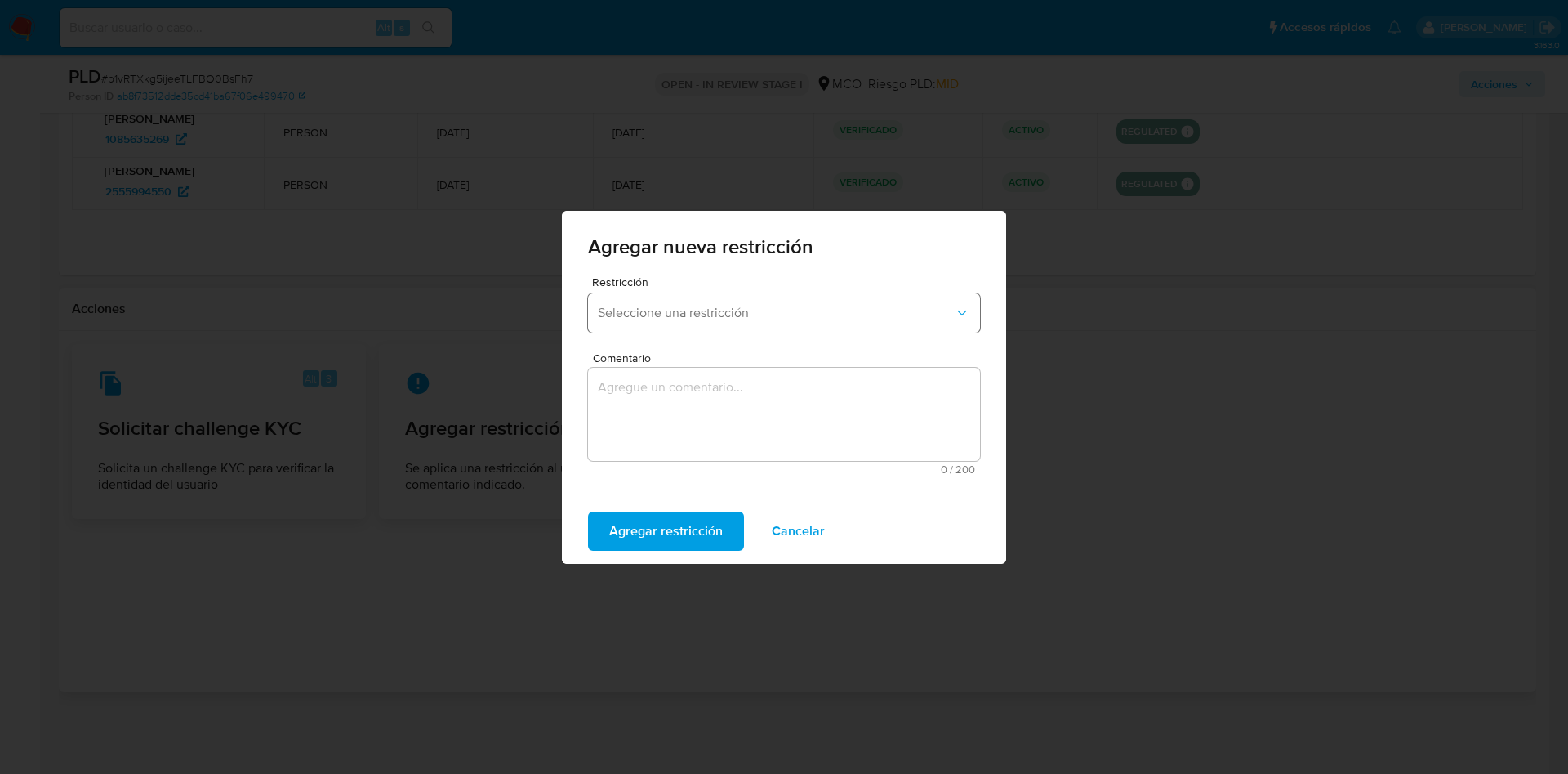
click at [793, 330] on button "Seleccione una restricción" at bounding box center [784, 313] width 392 height 39
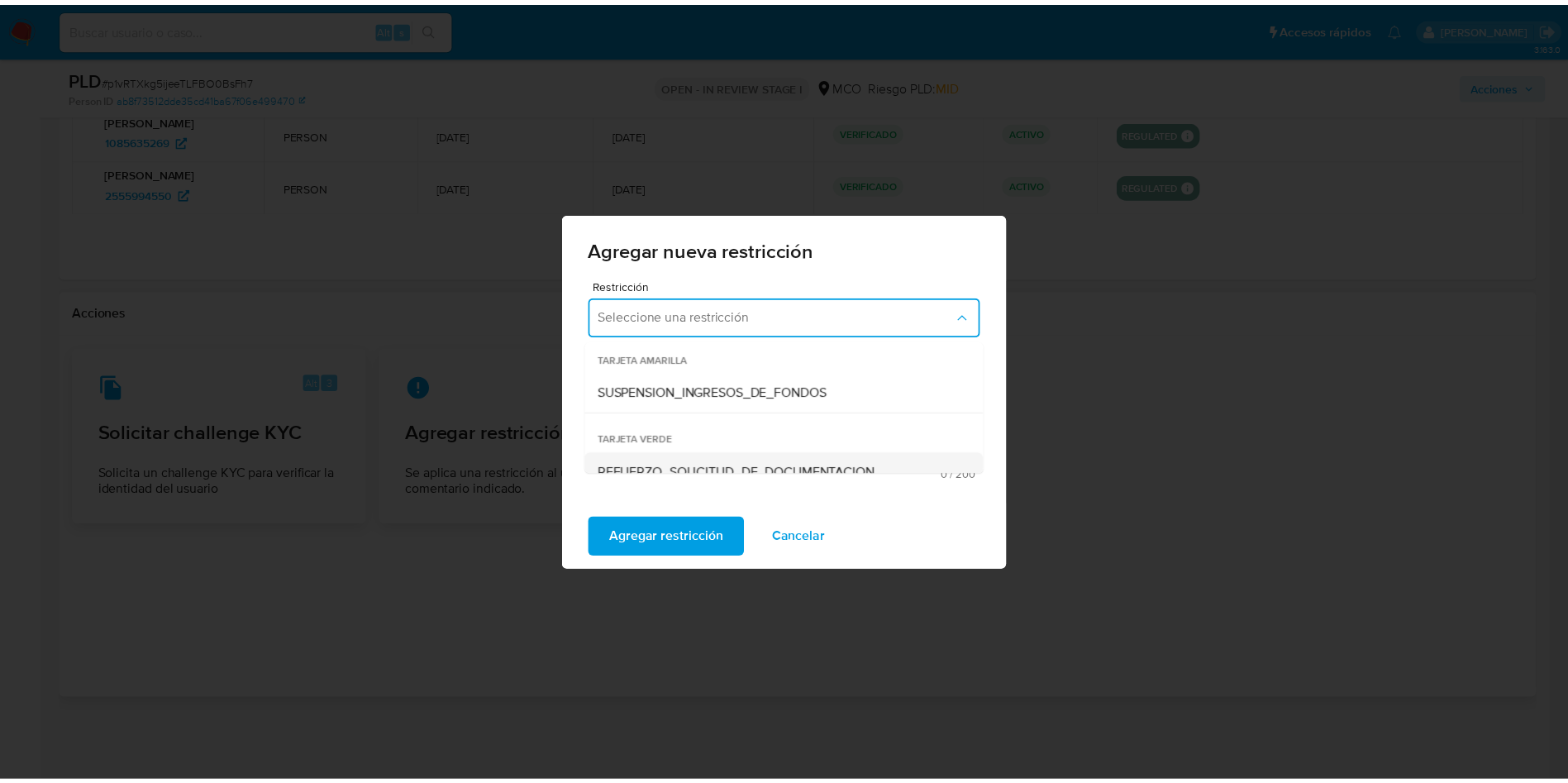
scroll to position [306, 0]
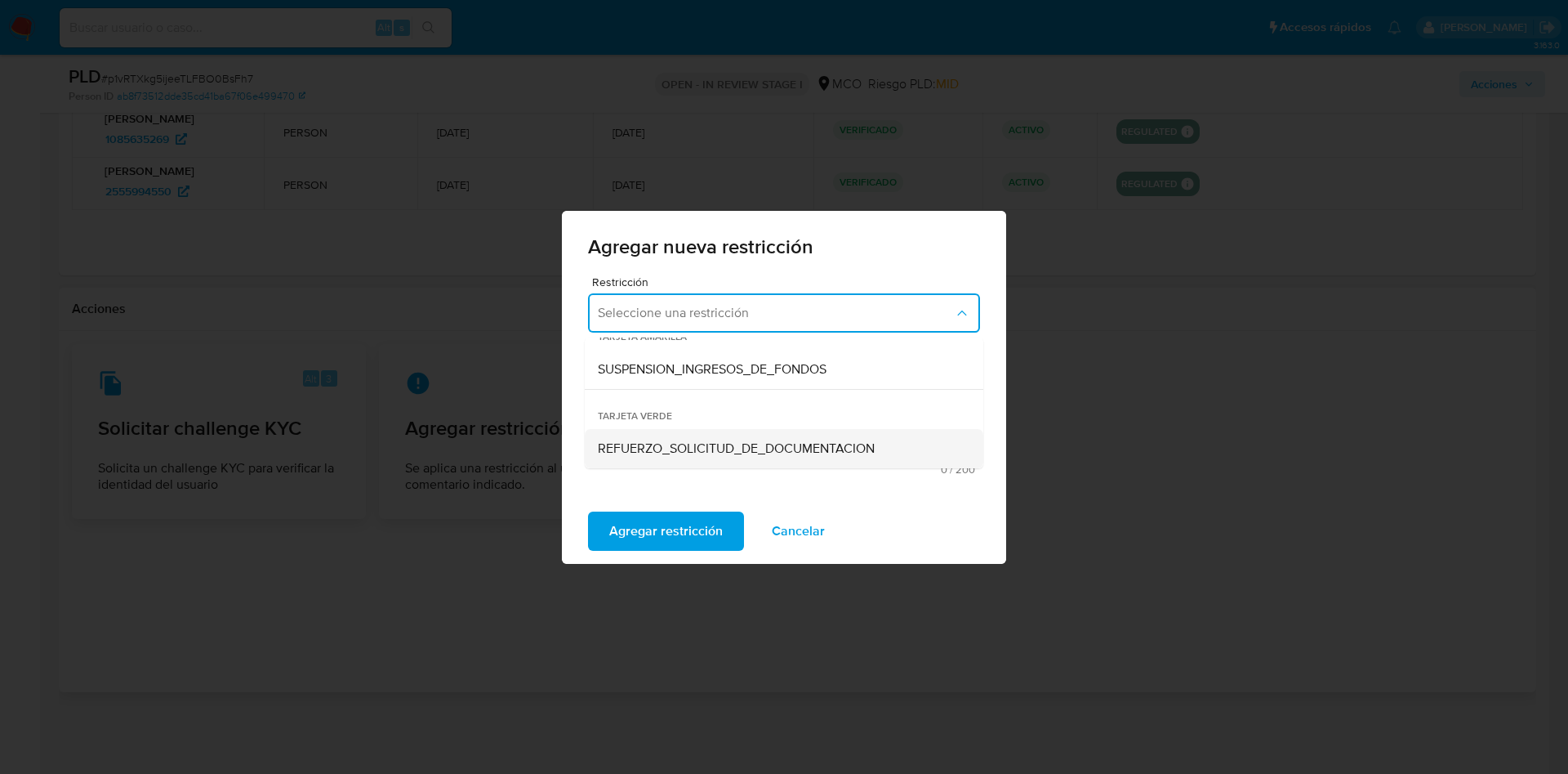
click at [719, 435] on div "REFUERZO_SOLICITUD_DE_DOCUMENTACION" at bounding box center [778, 448] width 362 height 39
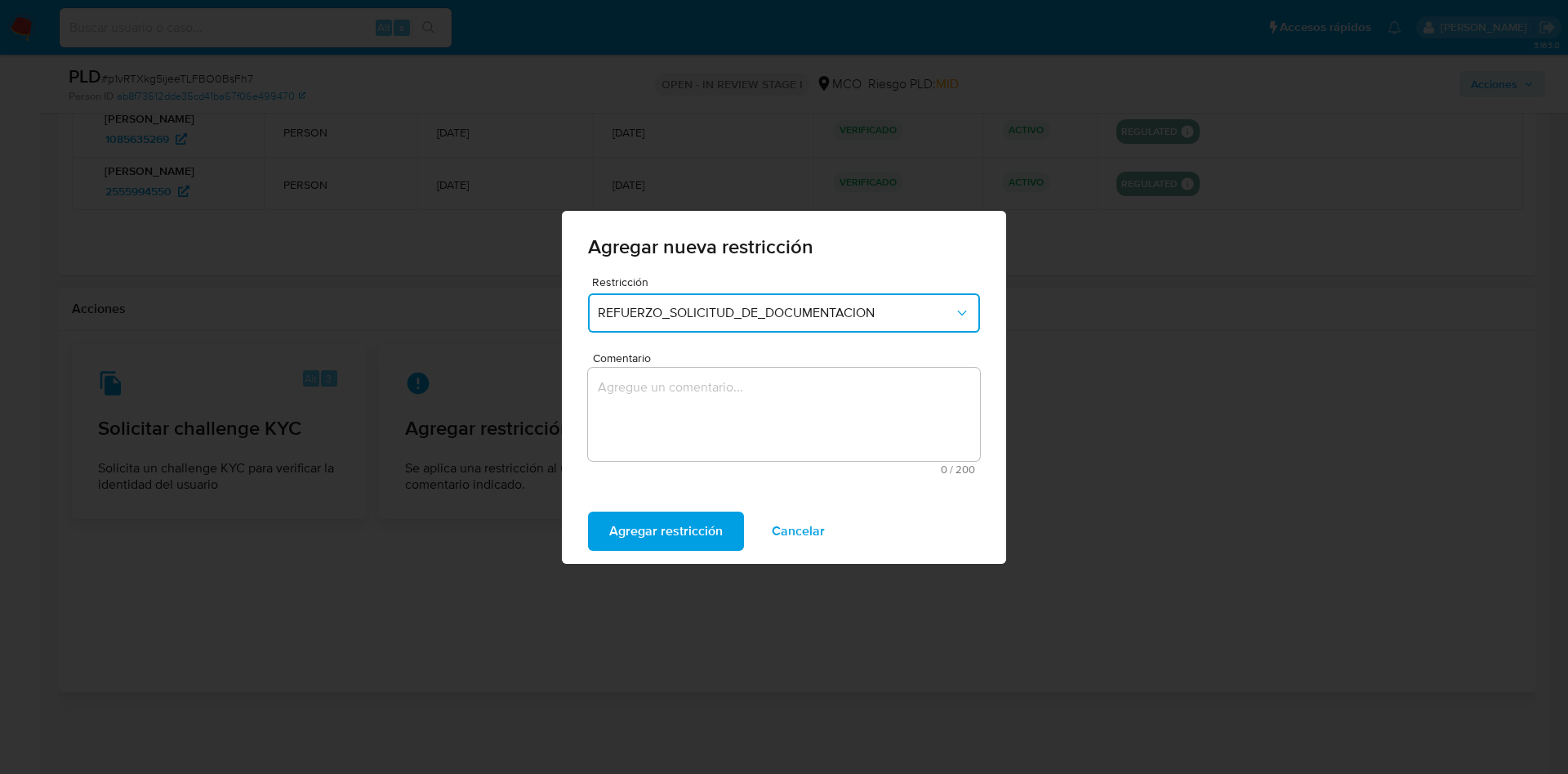
click at [686, 425] on textarea "Comentario" at bounding box center [784, 414] width 392 height 93
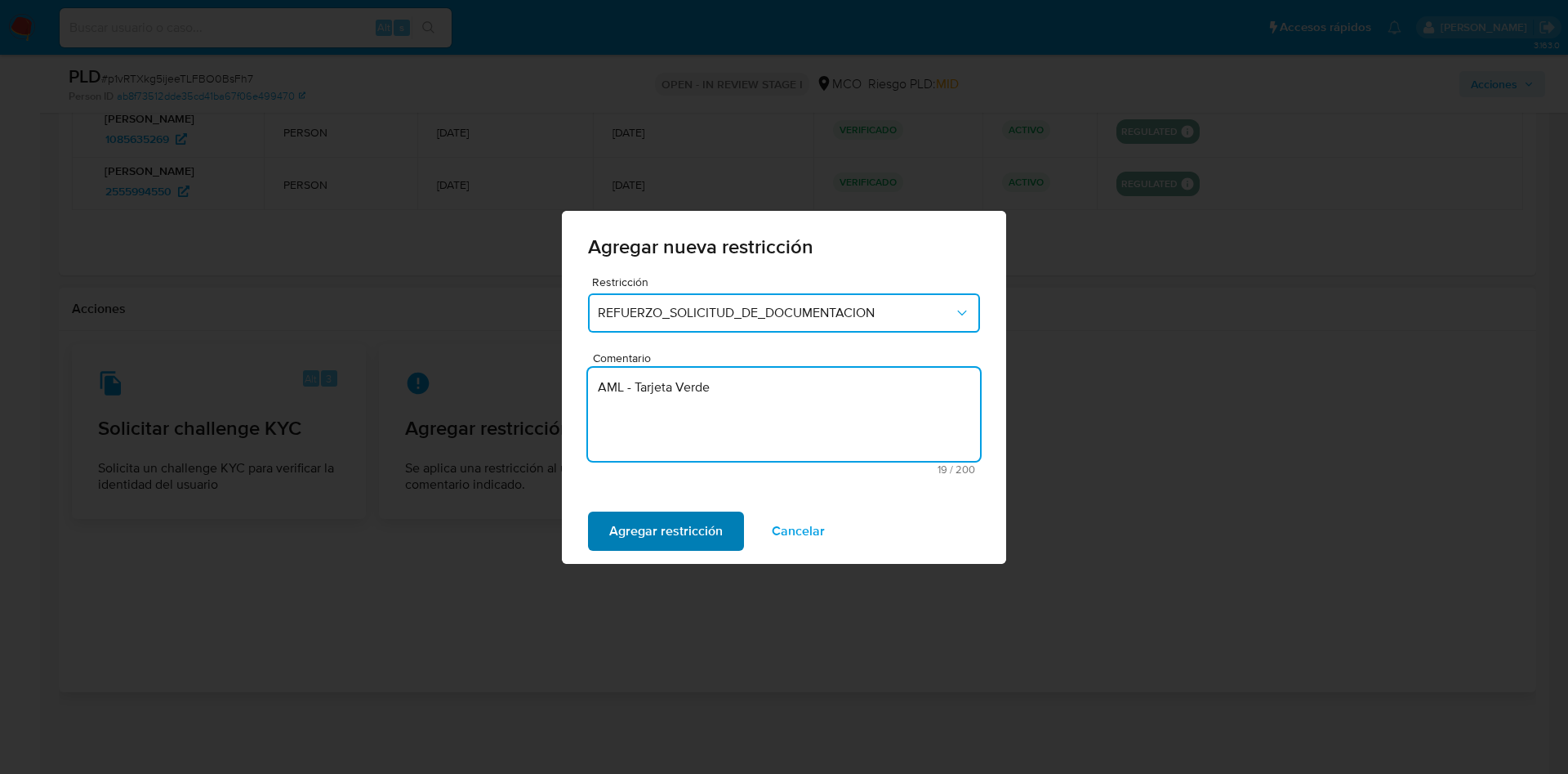
type textarea "AML - Tarjeta Verde"
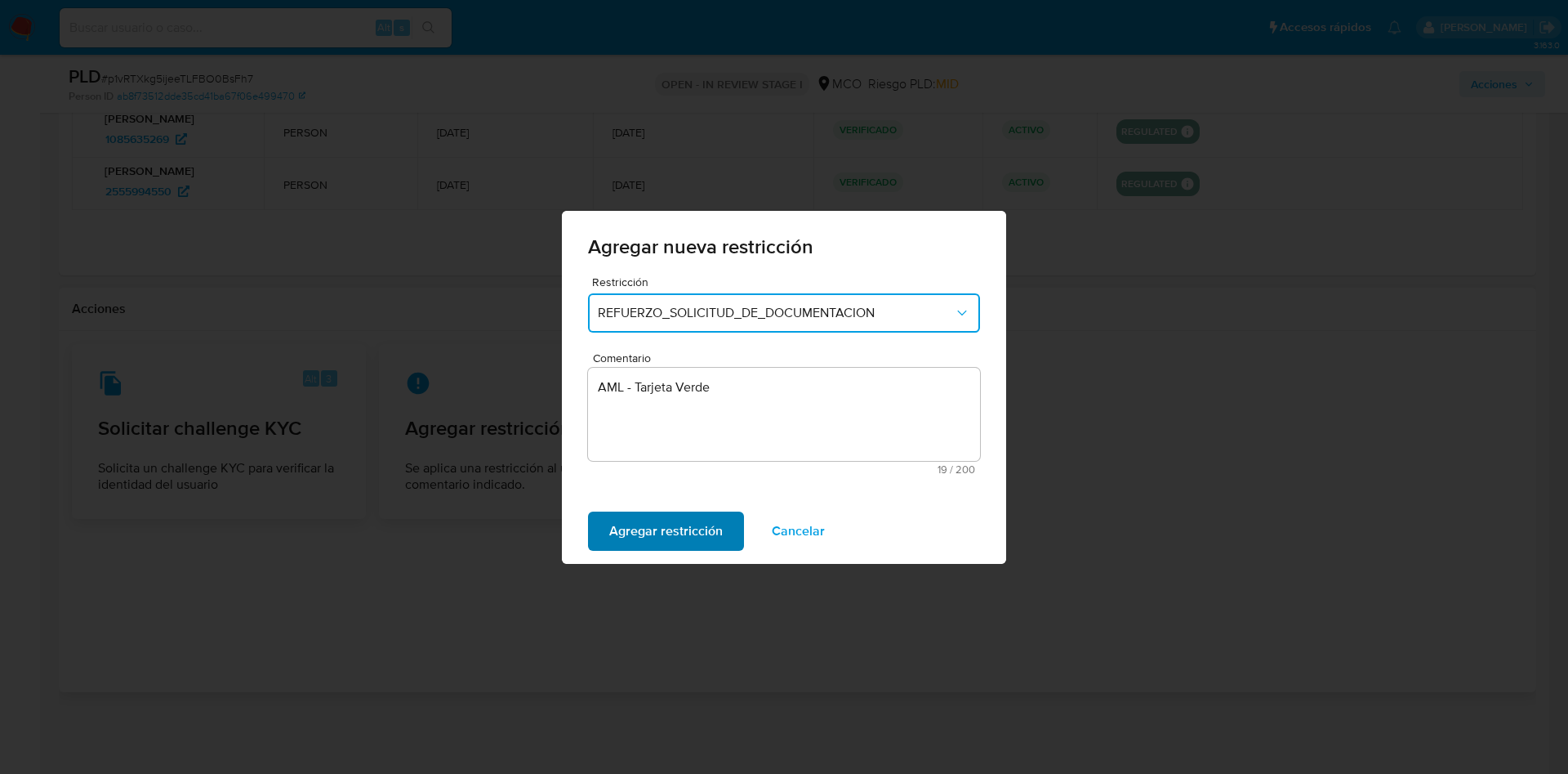
click at [656, 523] on span "Agregar restricción" at bounding box center [665, 531] width 114 height 36
click at [645, 530] on span "Confirmar" at bounding box center [639, 531] width 59 height 36
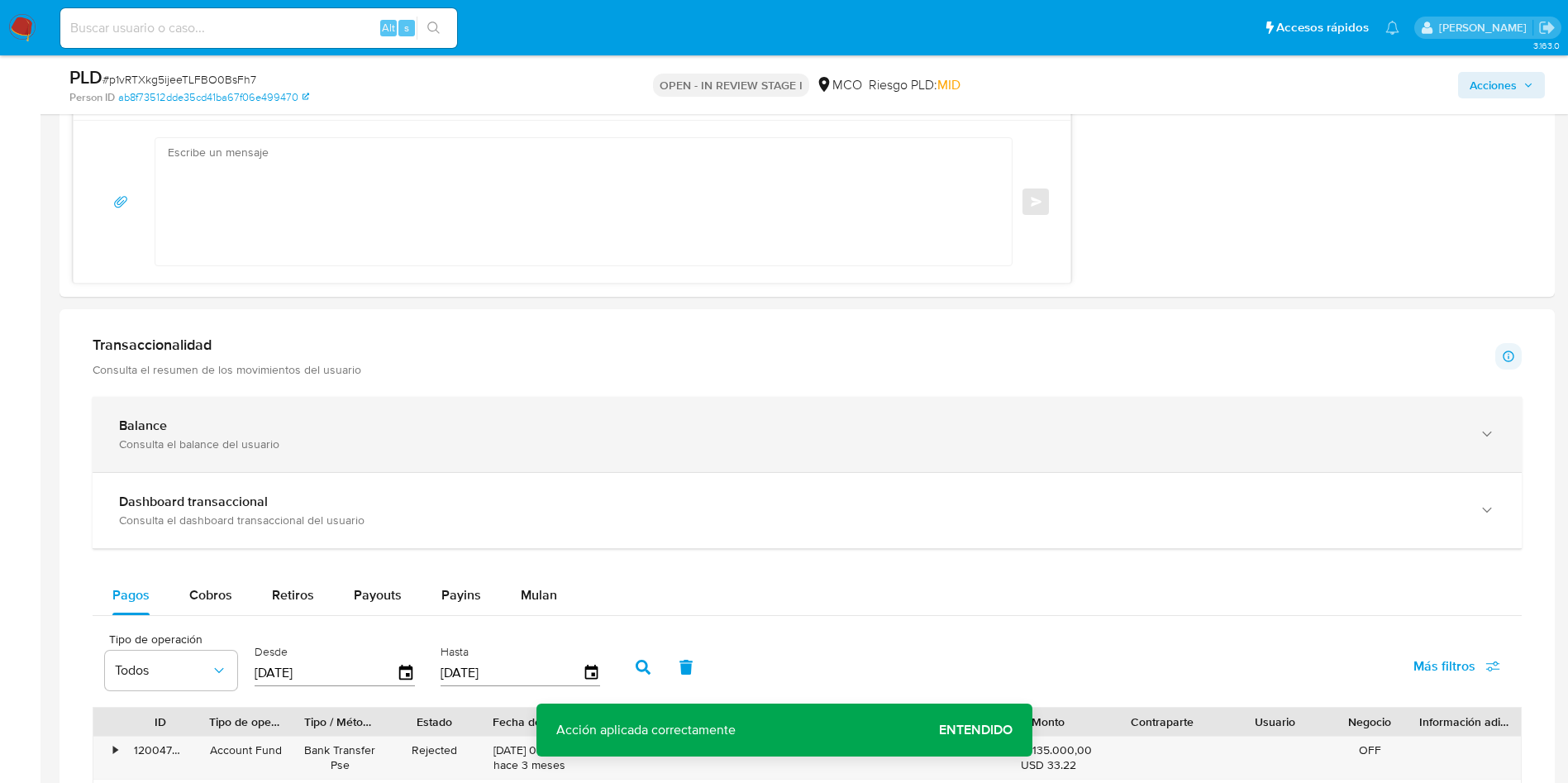
scroll to position [846, 0]
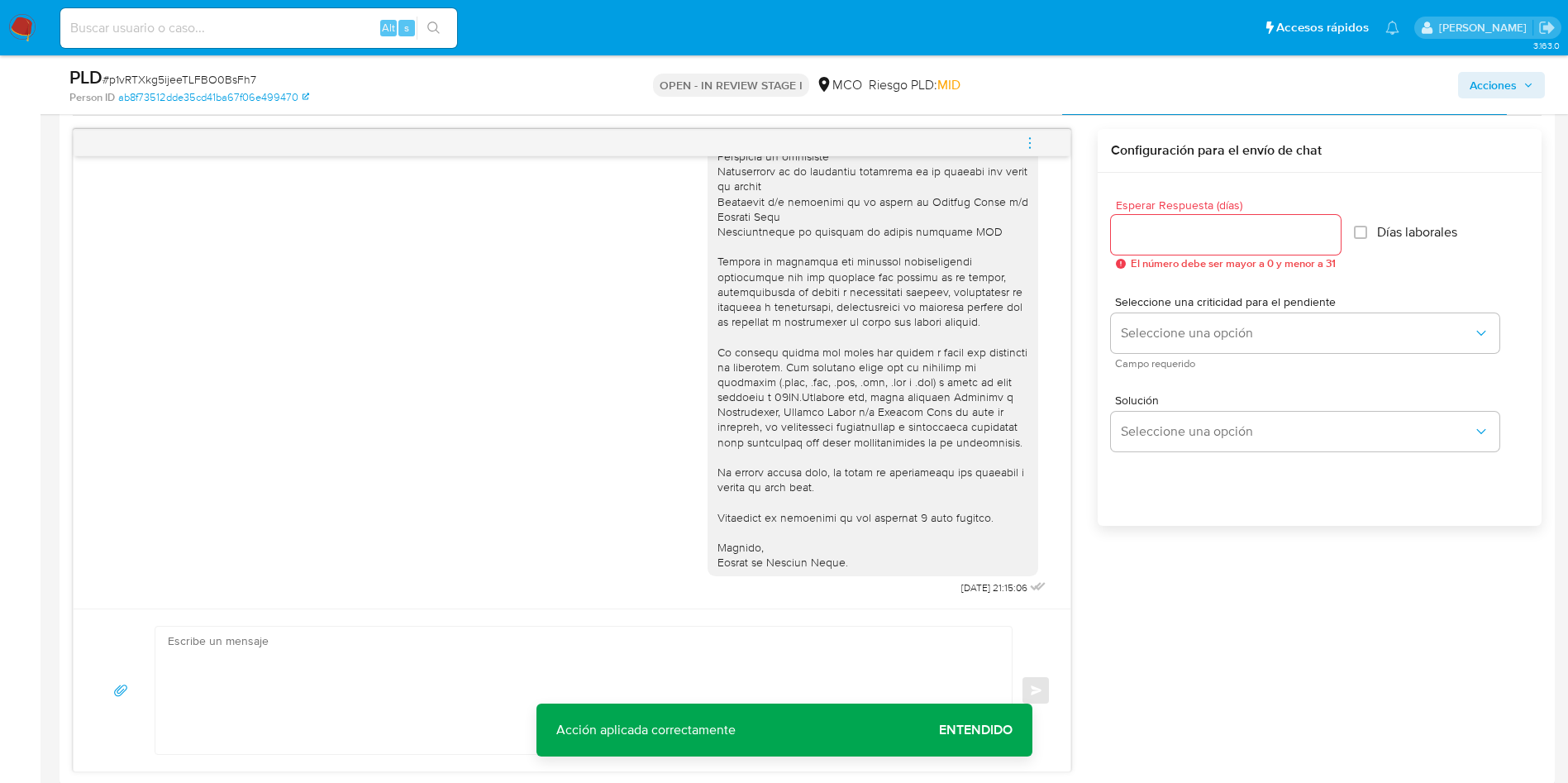
click at [1183, 244] on input "Esperar Respuesta (días)" at bounding box center [1226, 234] width 230 height 22
drag, startPoint x: 1154, startPoint y: 243, endPoint x: 1060, endPoint y: 242, distance: 94.0
click at [1060, 242] on div "09/10/2025 21:15:06 Enviar Configuración para el envío de chat Esperar Respuest…" at bounding box center [807, 450] width 1469 height 643
type input "3"
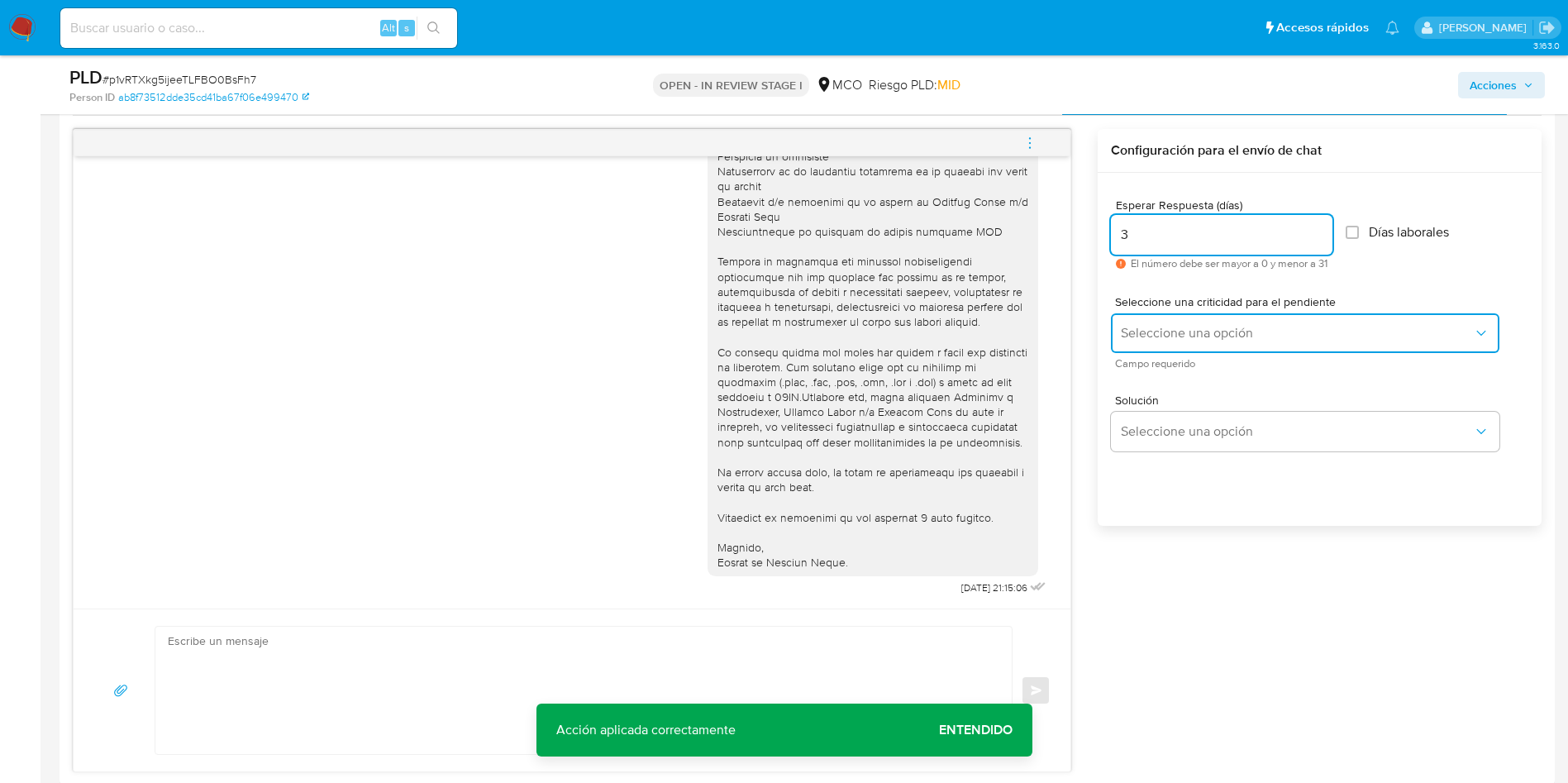
click at [1156, 326] on span "Seleccione una opción" at bounding box center [1296, 333] width 352 height 16
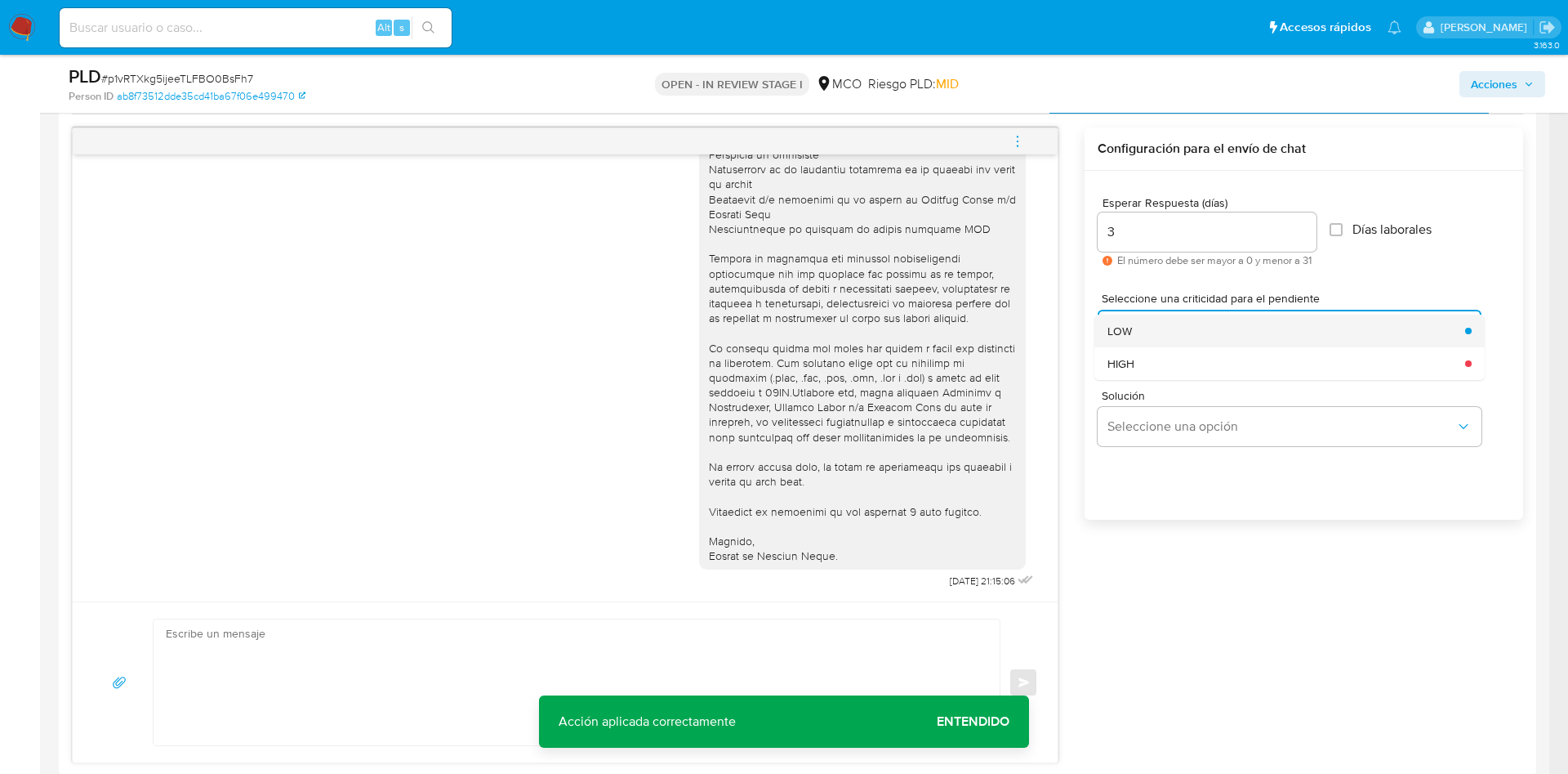
click at [1148, 334] on div "LOW" at bounding box center [1281, 331] width 348 height 33
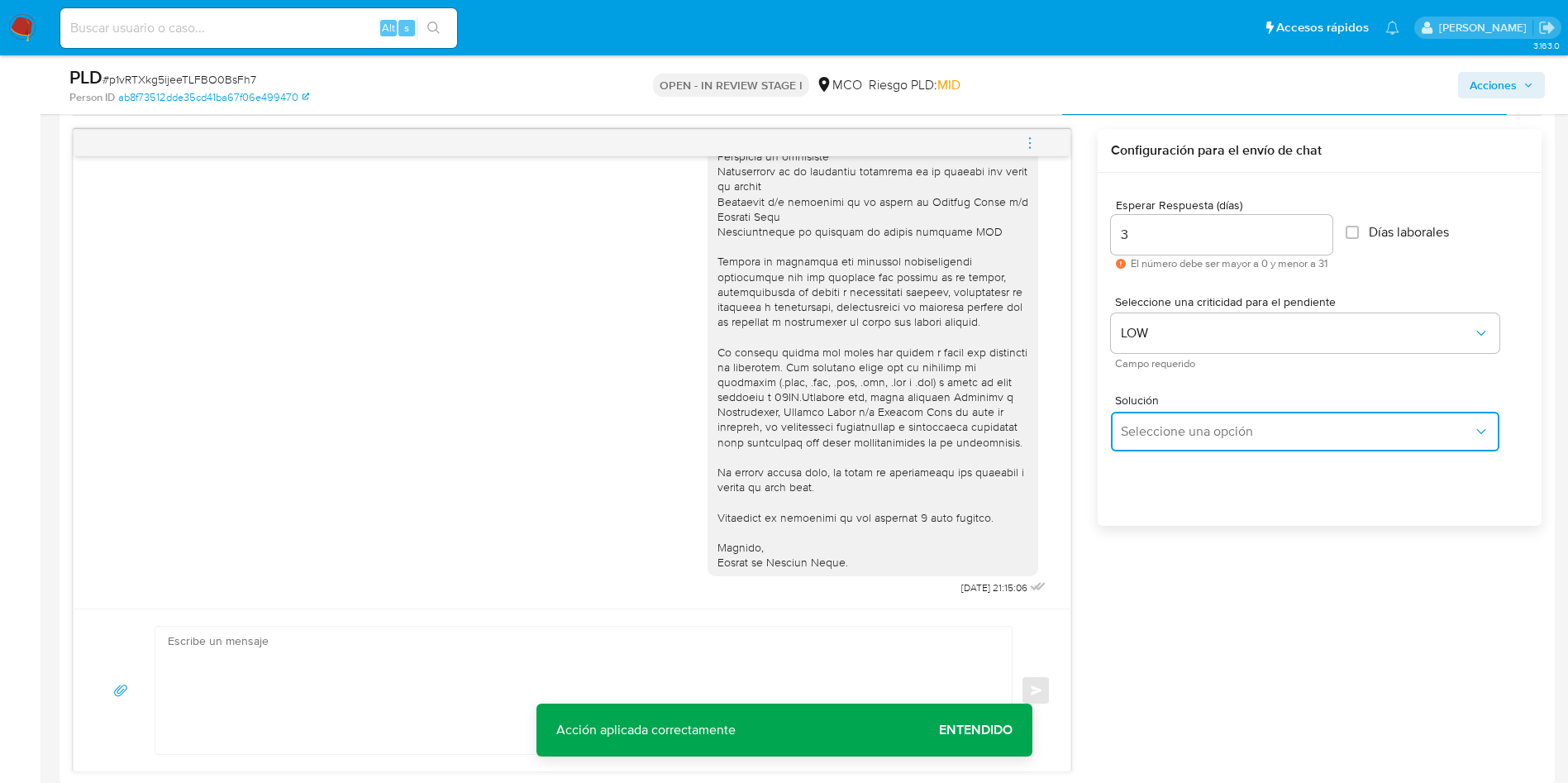
click at [1189, 445] on button "Seleccione una opción" at bounding box center [1305, 432] width 388 height 40
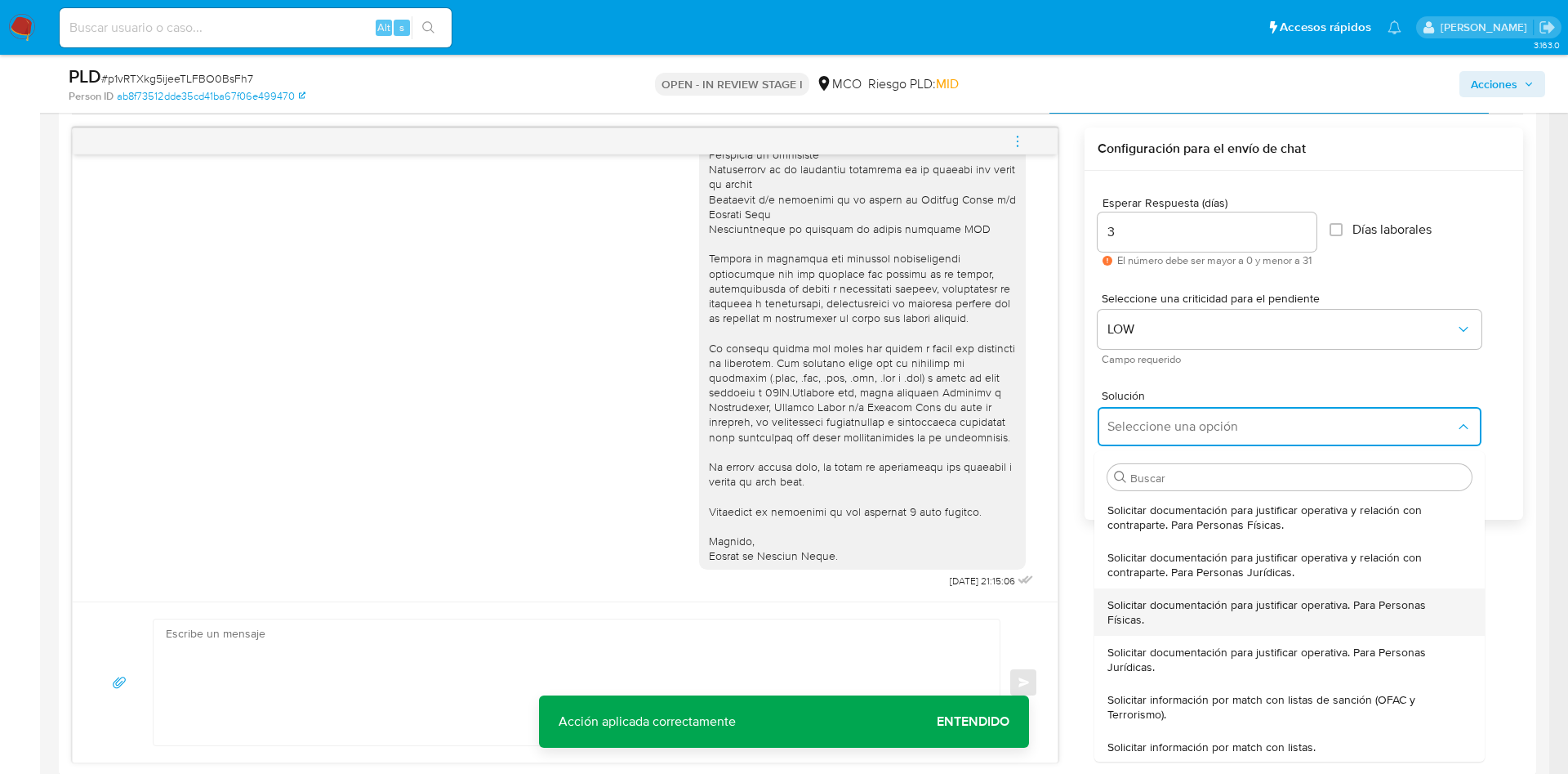
click at [1184, 611] on span "Solicitar documentación para justificar operativa. Para Personas Físicas." at bounding box center [1284, 611] width 354 height 30
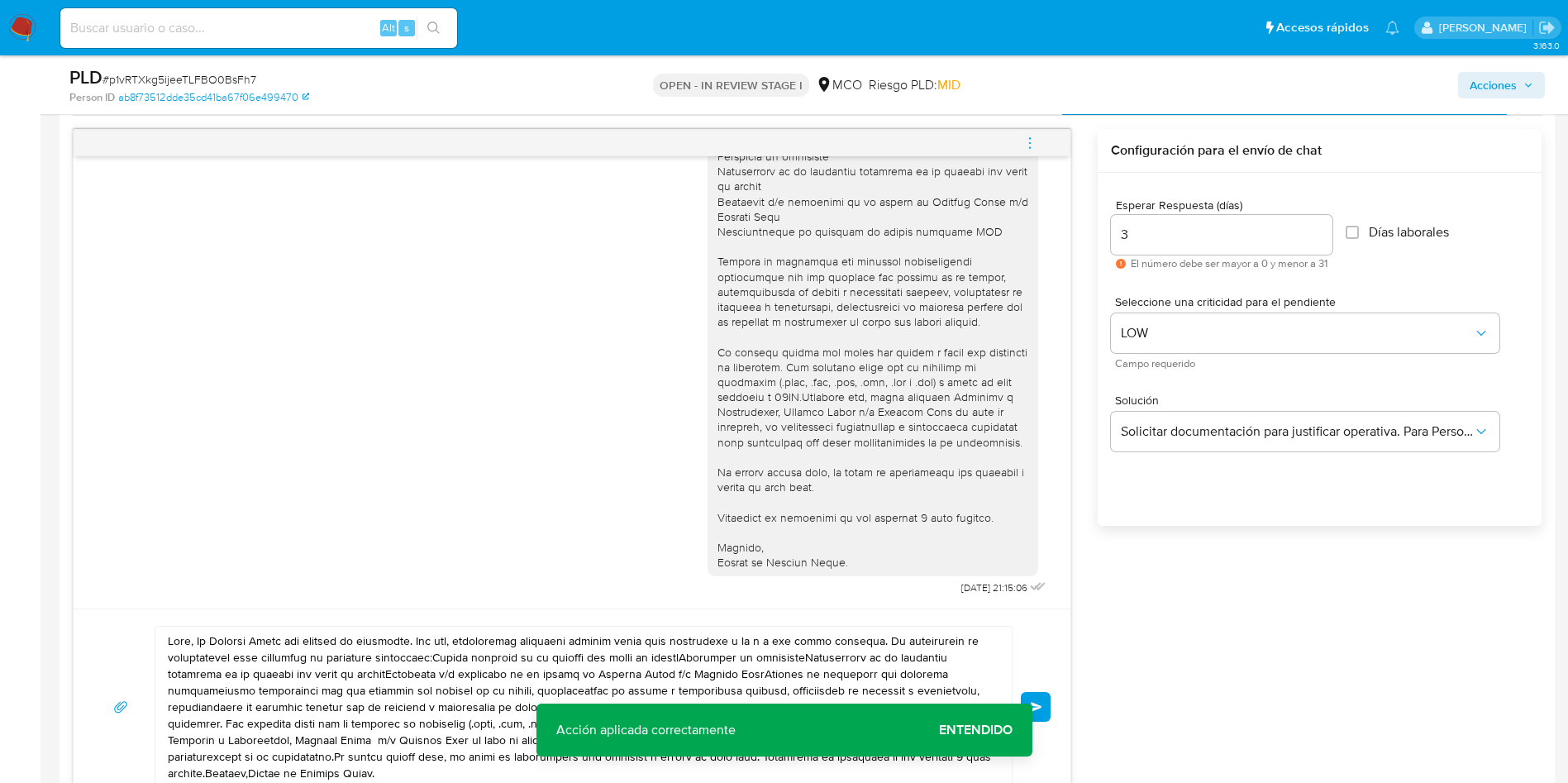
scroll to position [1094, 0]
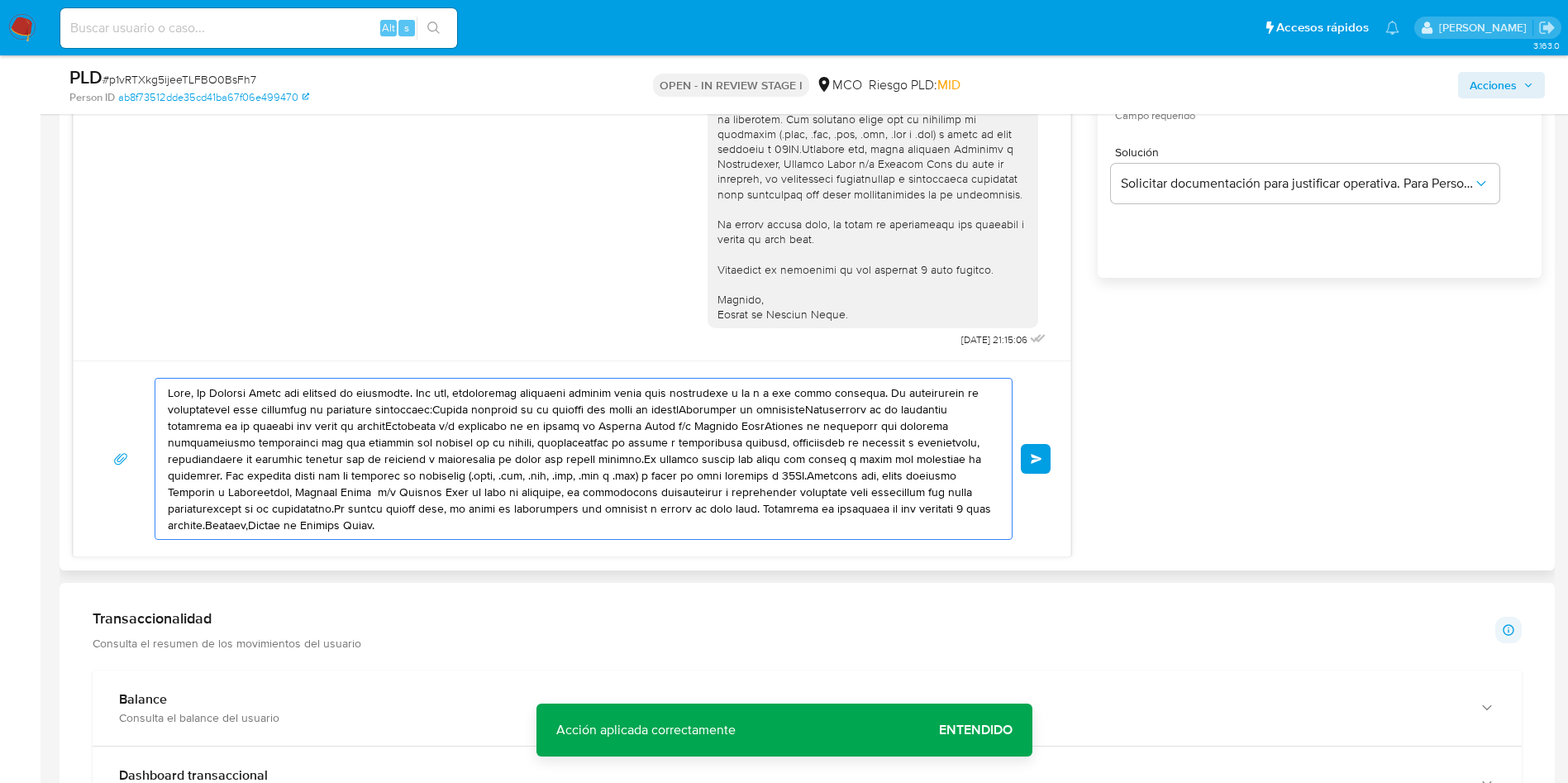
click at [282, 433] on textarea at bounding box center [578, 458] width 823 height 160
paste textarea "Te consultamos si tuviste oportunidad [PERSON_NAME] el requerimiento de informa…"
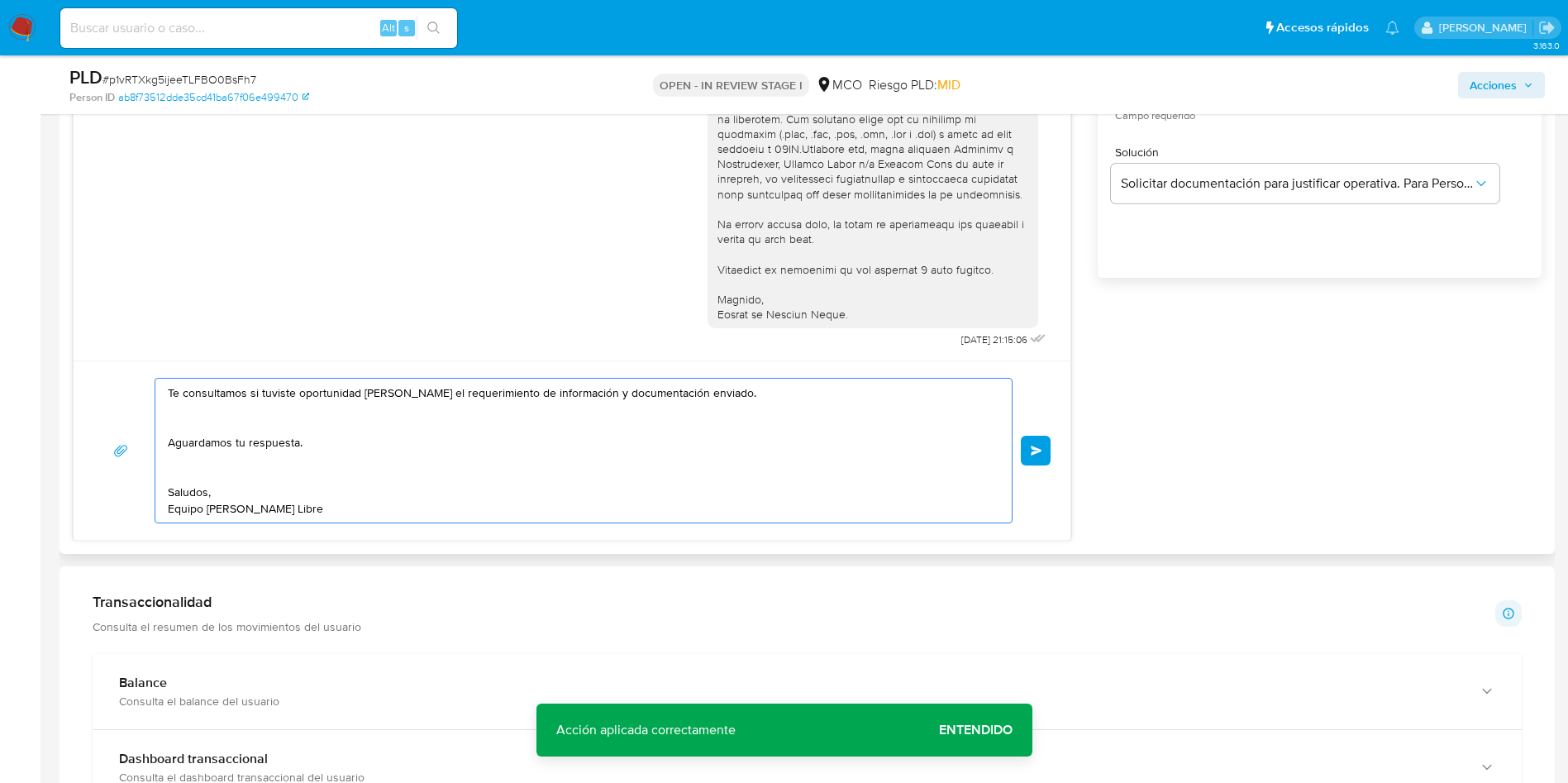
click at [234, 473] on textarea "Te consultamos si tuviste oportunidad [PERSON_NAME] el requerimiento de informa…" at bounding box center [578, 450] width 823 height 144
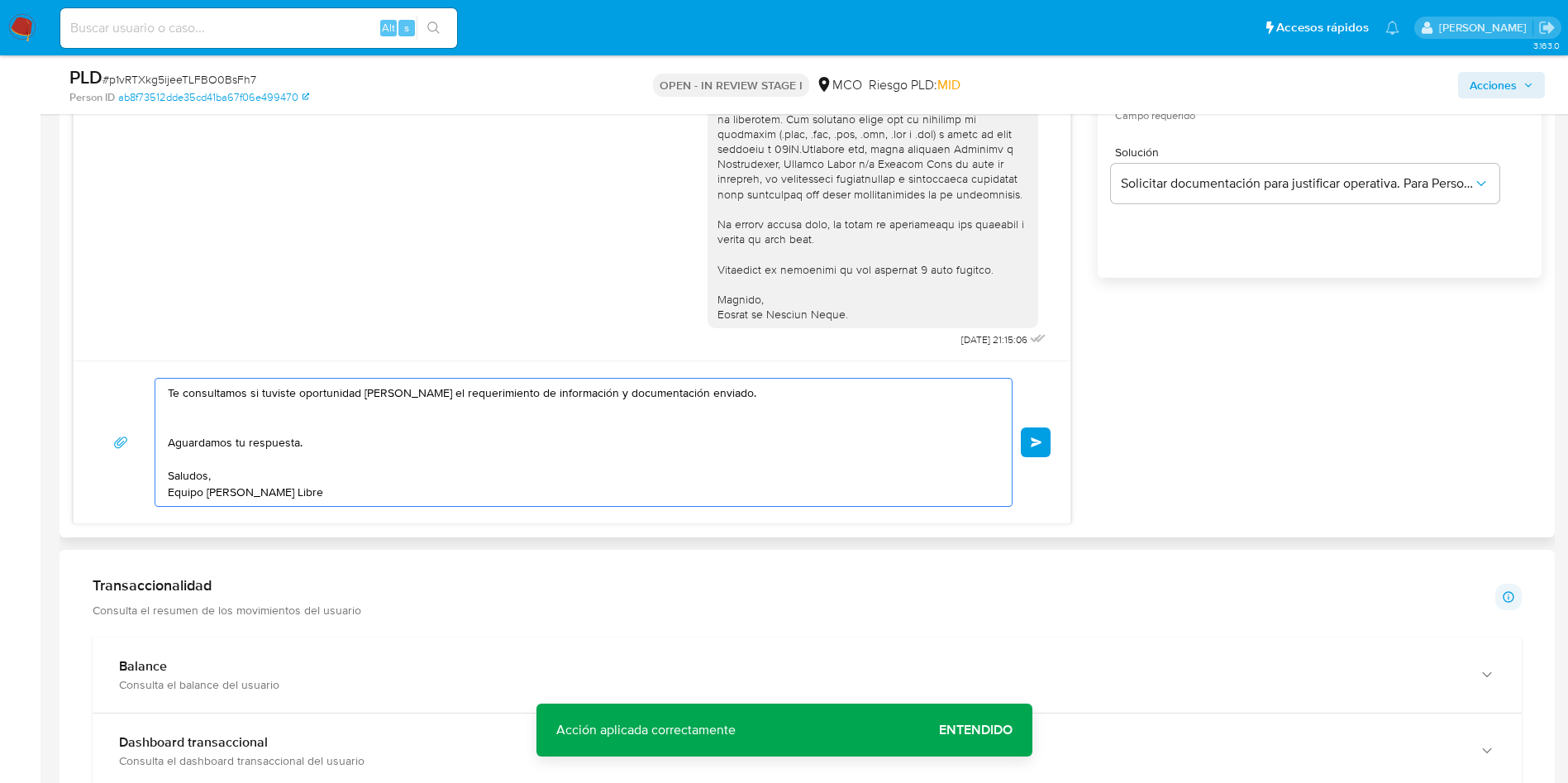
click at [214, 413] on textarea "Te consultamos si tuviste oportunidad de leer el requerimiento de información y…" at bounding box center [578, 442] width 823 height 128
click at [626, 490] on textarea "Te consultamos si tuviste oportunidad de leer el requerimiento de información y…" at bounding box center [578, 442] width 823 height 128
type textarea "Te consultamos si tuviste oportunidad de leer el requerimiento de información y…"
click at [1032, 433] on button "Enviar" at bounding box center [1036, 442] width 30 height 30
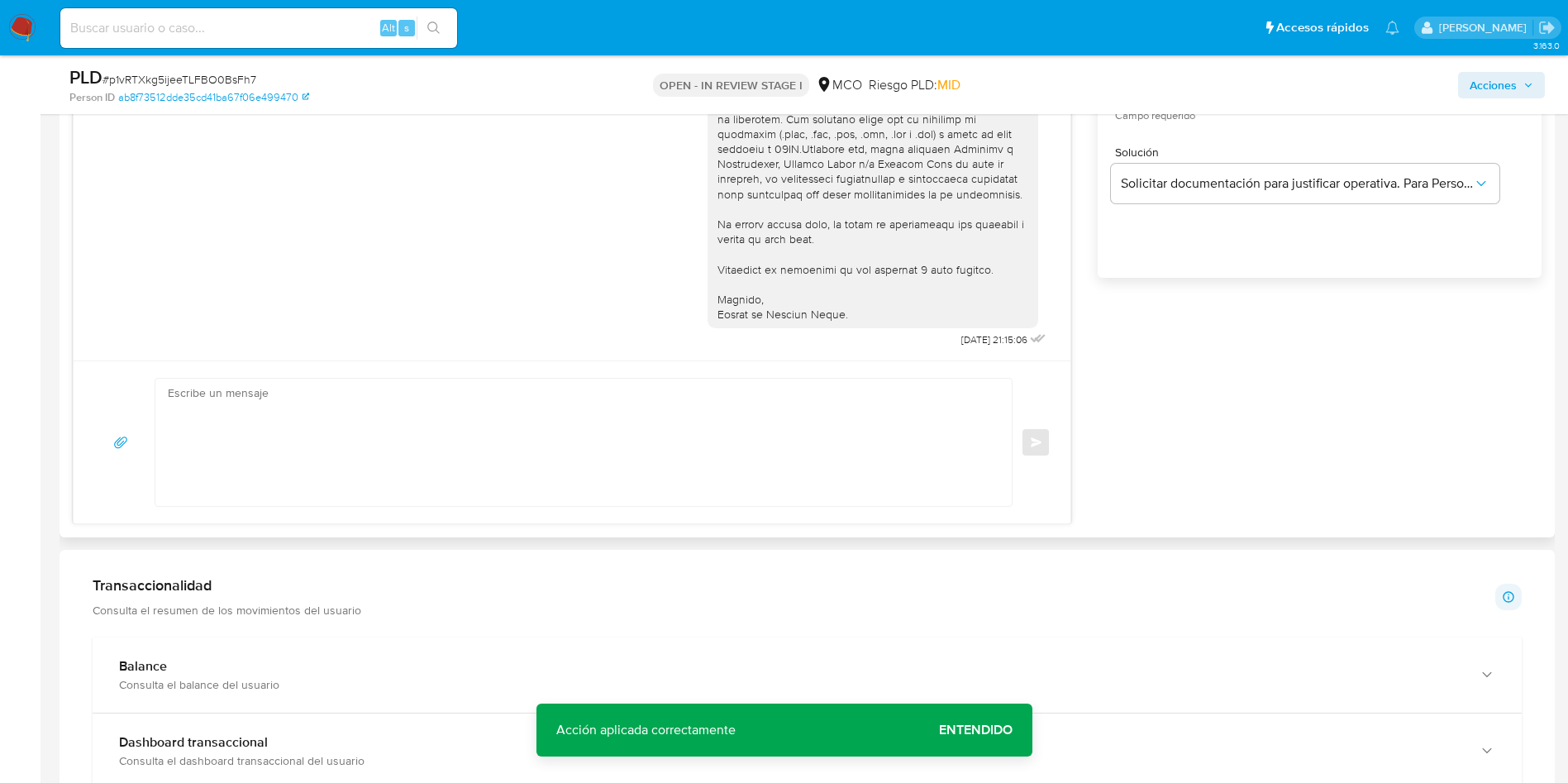
scroll to position [307, 0]
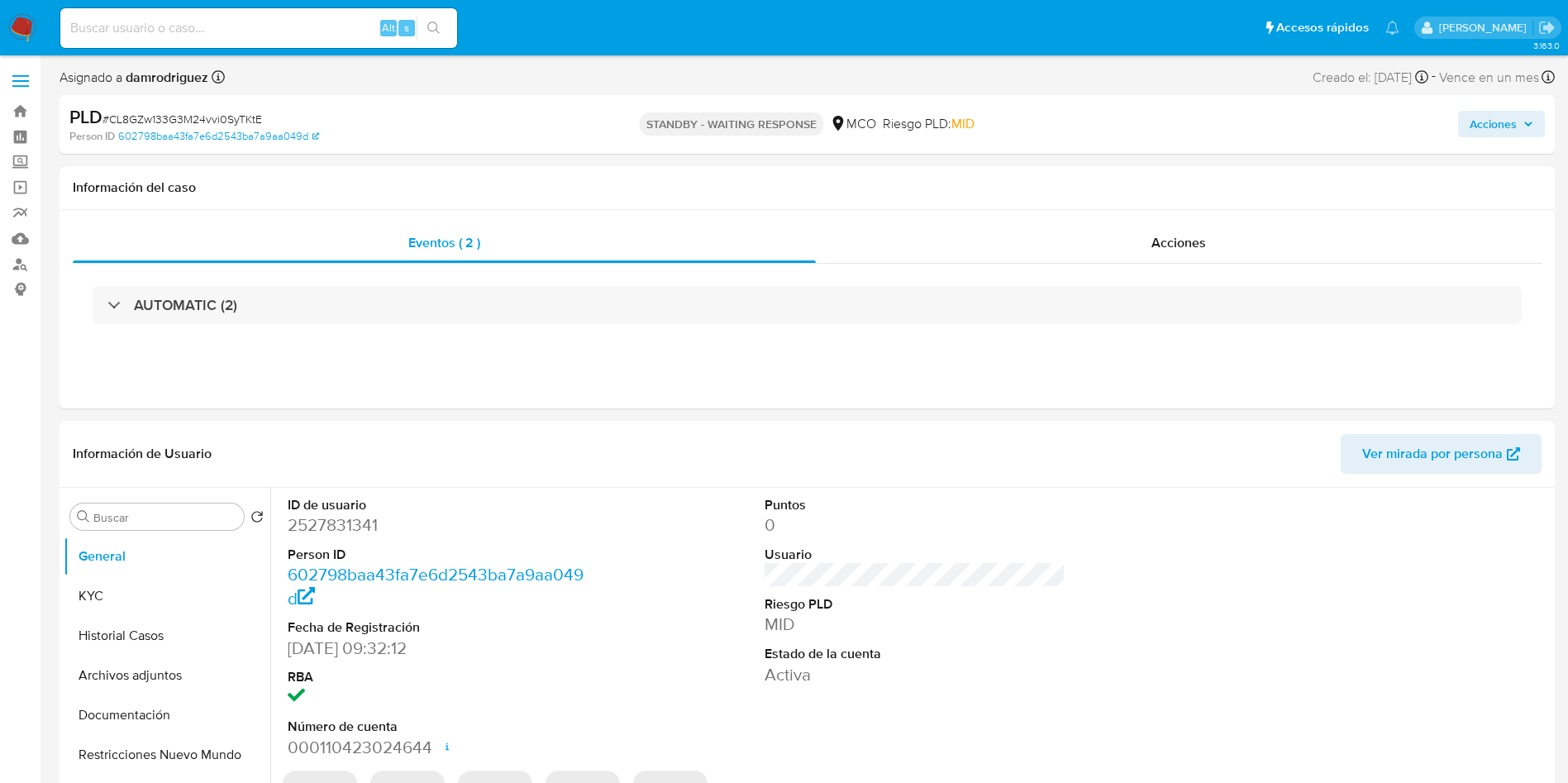
select select "10"
click at [619, 645] on div "ID de usuario 2527831341 Person ID 602798baa43fa7e6d2543ba7a9aa049d Fecha de Re…" at bounding box center [915, 627] width 1271 height 280
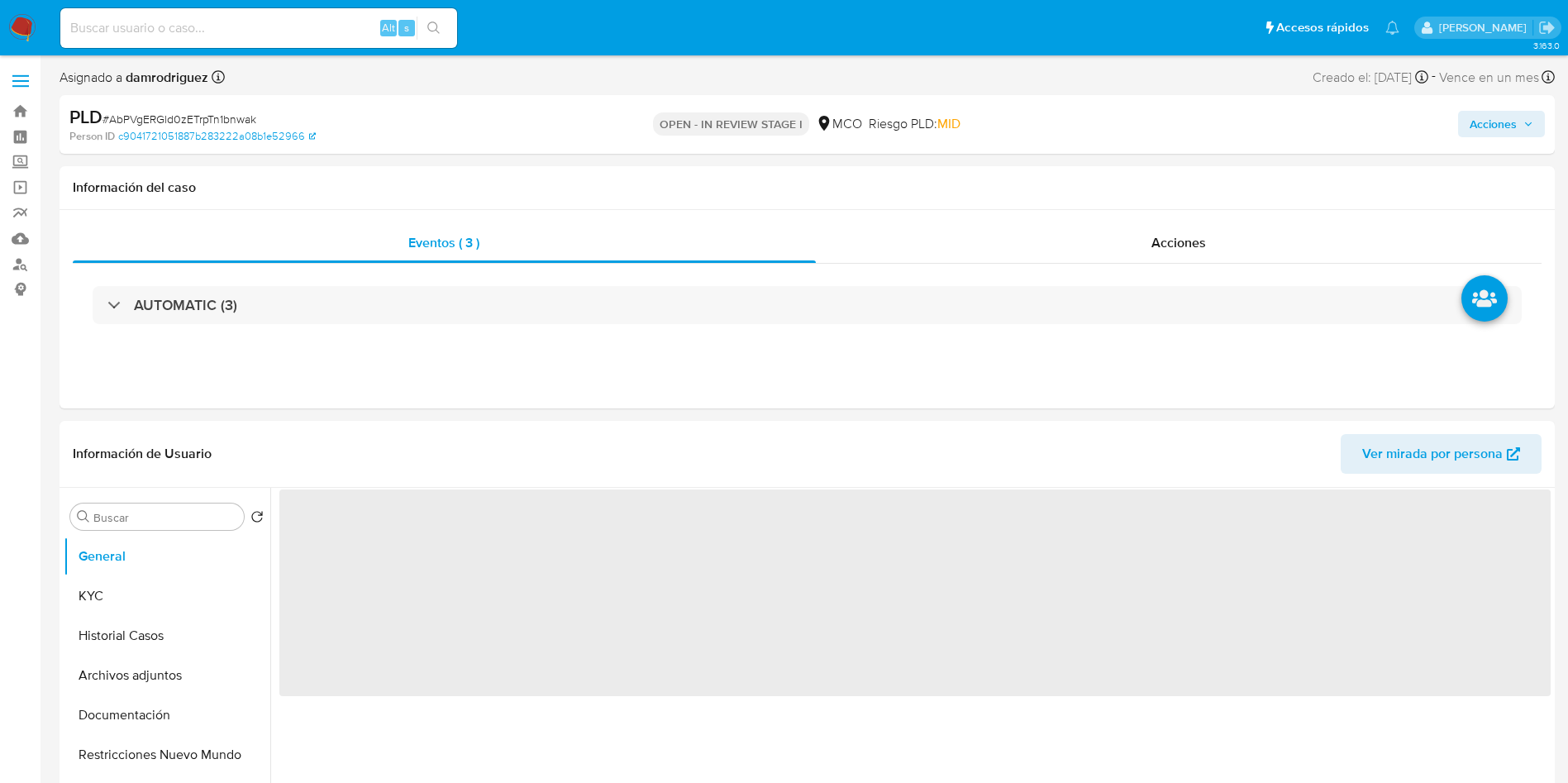
select select "10"
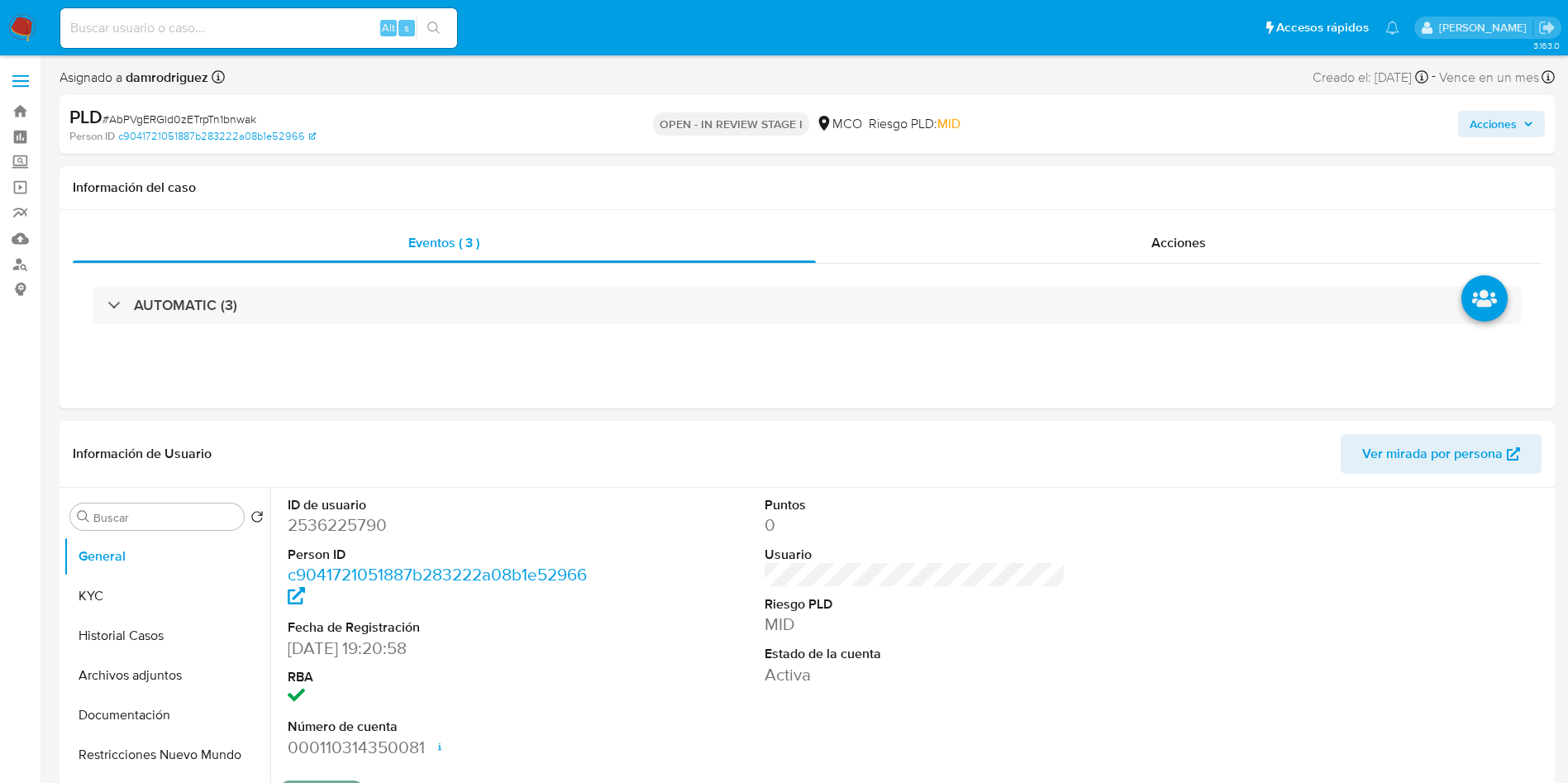
drag, startPoint x: 19, startPoint y: 26, endPoint x: 41, endPoint y: 18, distance: 23.4
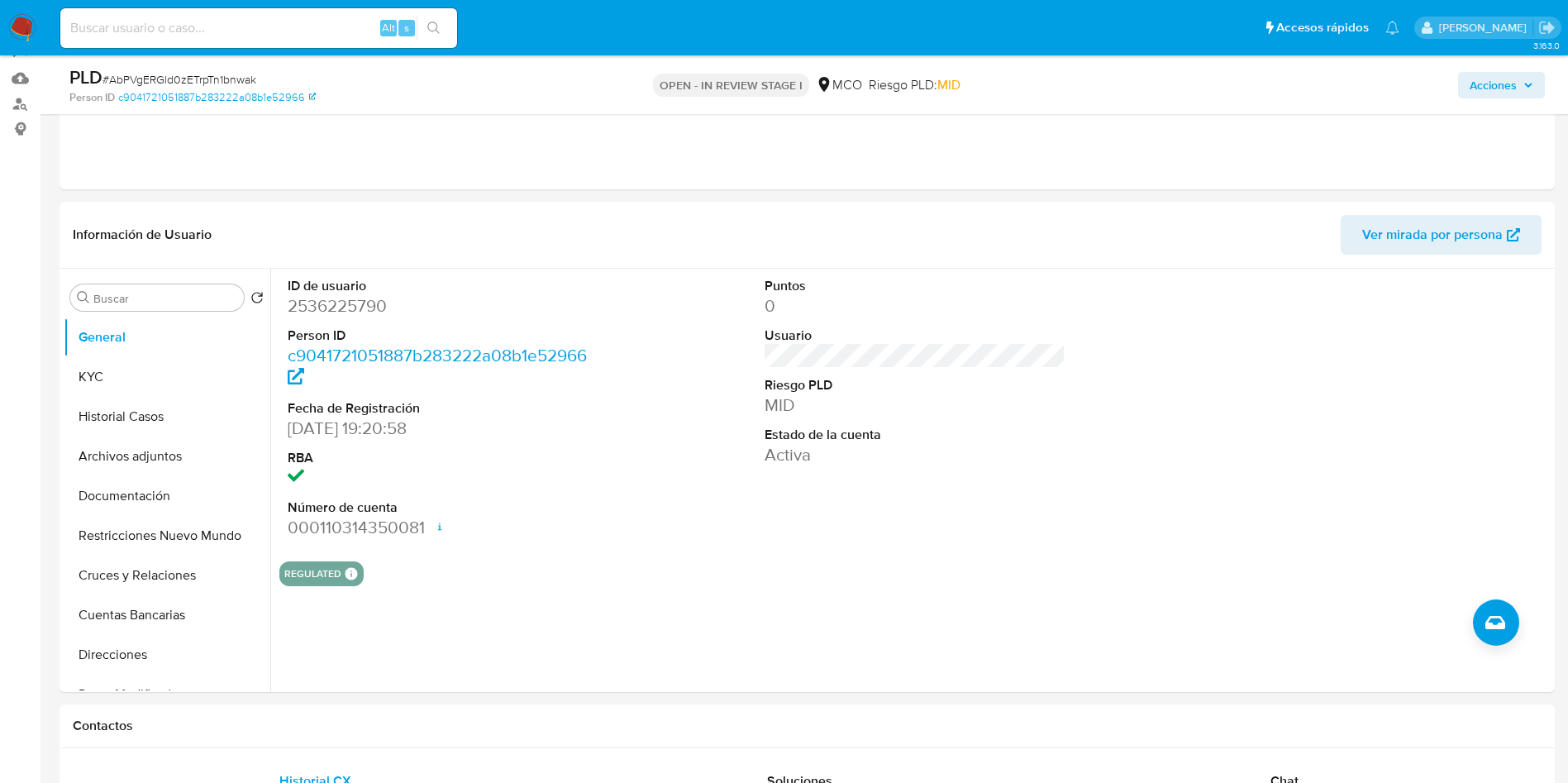
scroll to position [372, 0]
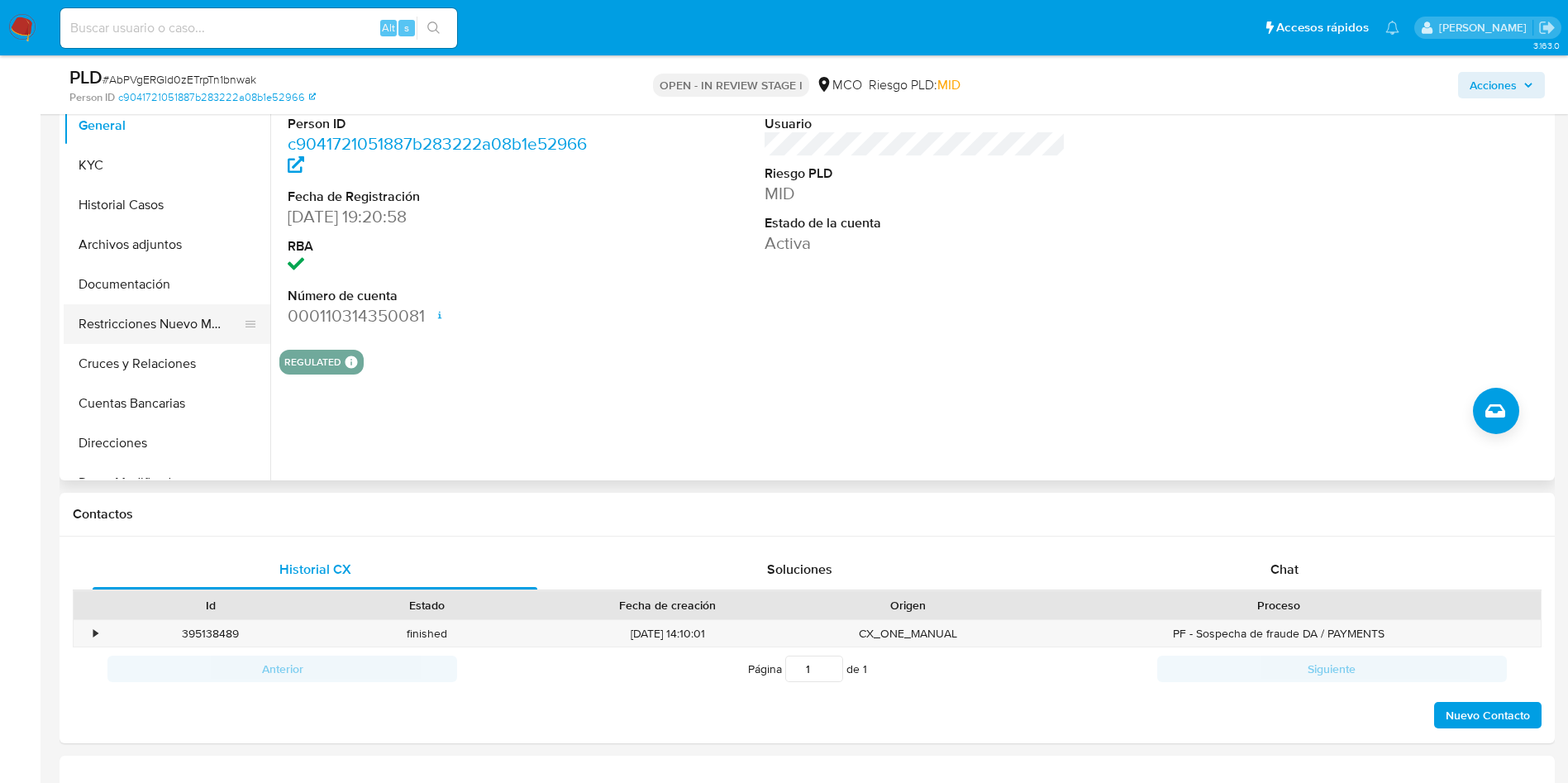
click at [151, 327] on button "Restricciones Nuevo Mundo" at bounding box center [160, 324] width 194 height 40
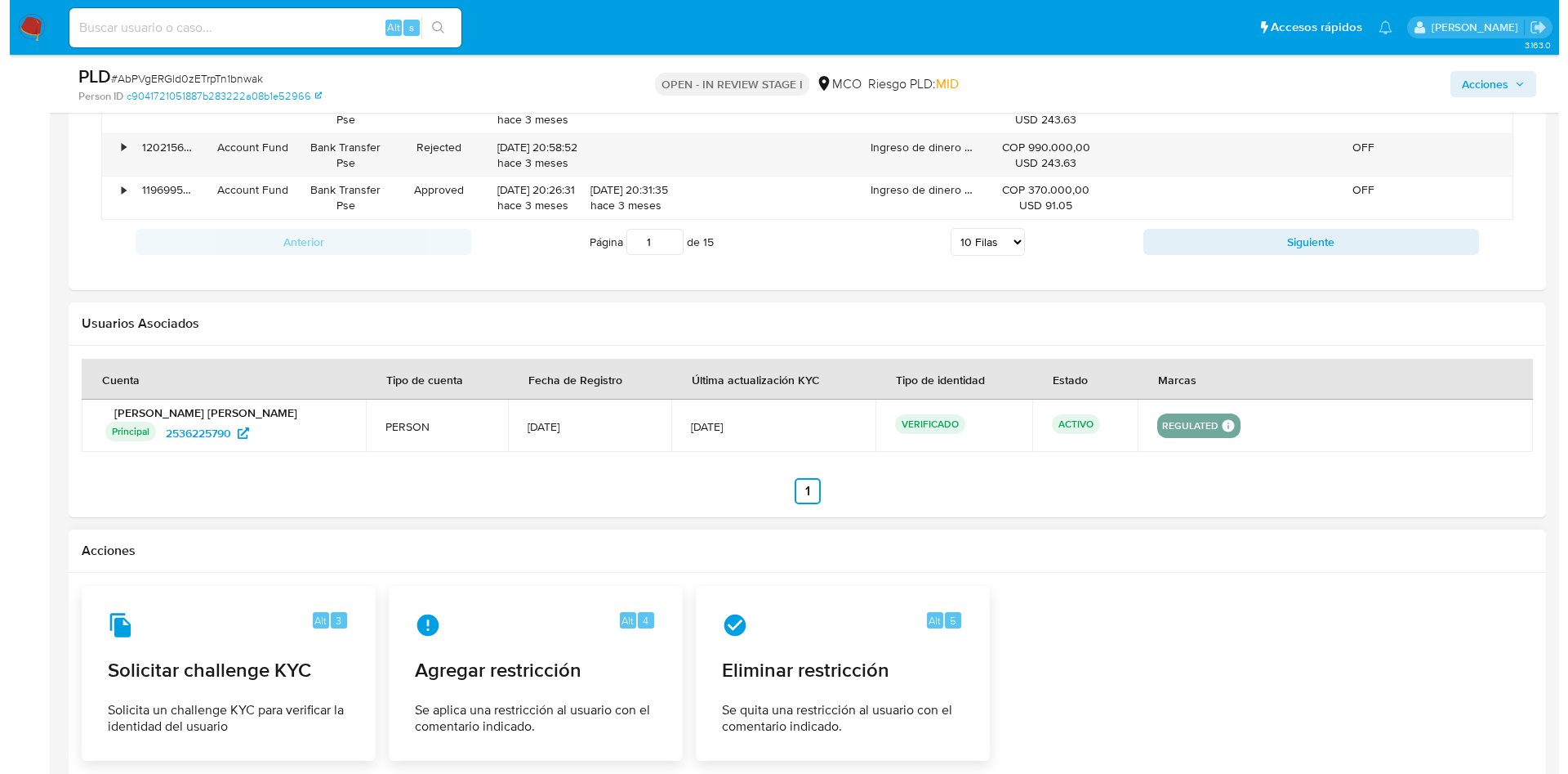
scroll to position [1961, 0]
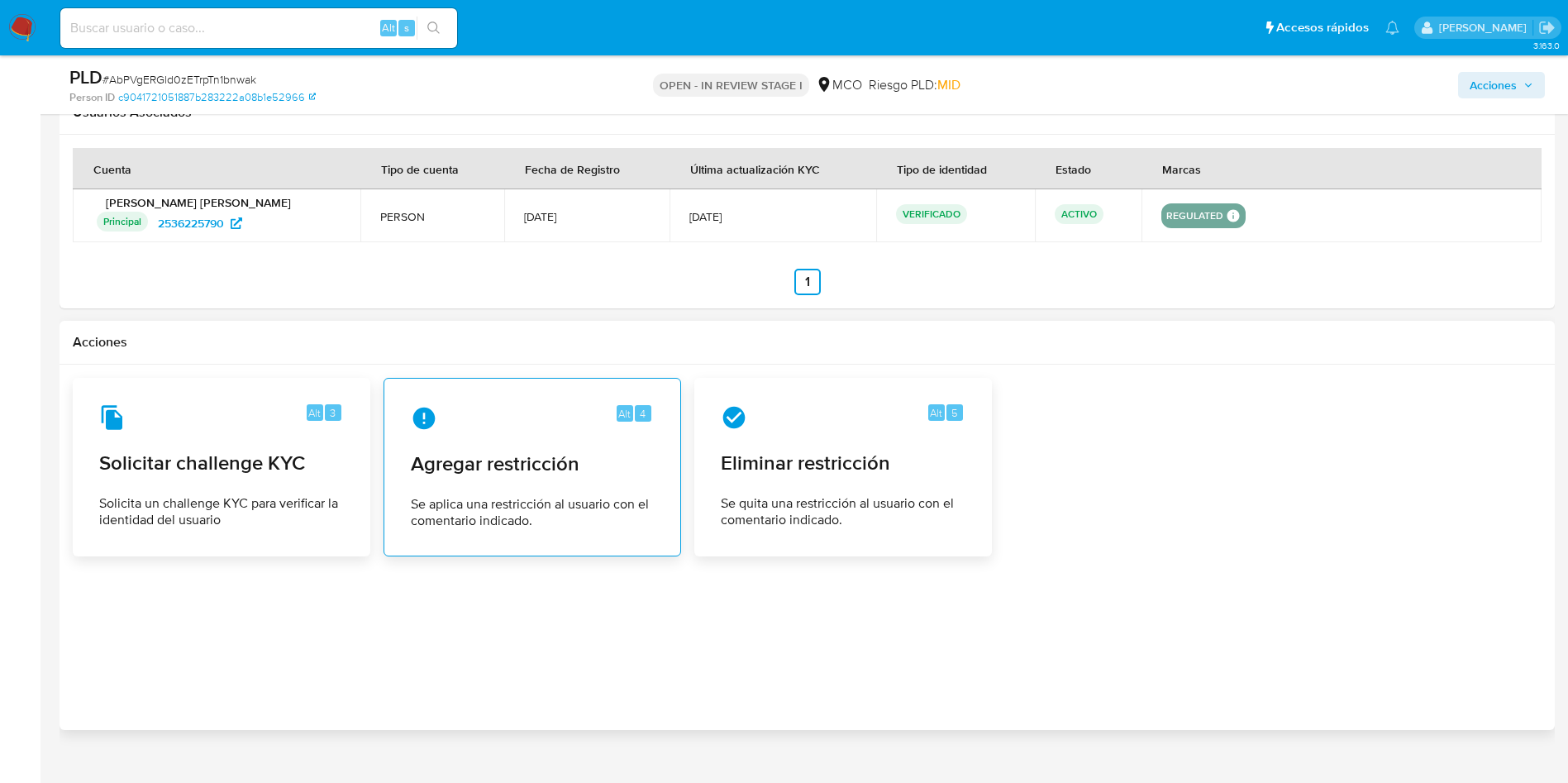
click at [488, 503] on span "Se aplica una restricción al usuario con el comentario indicado." at bounding box center [532, 512] width 243 height 33
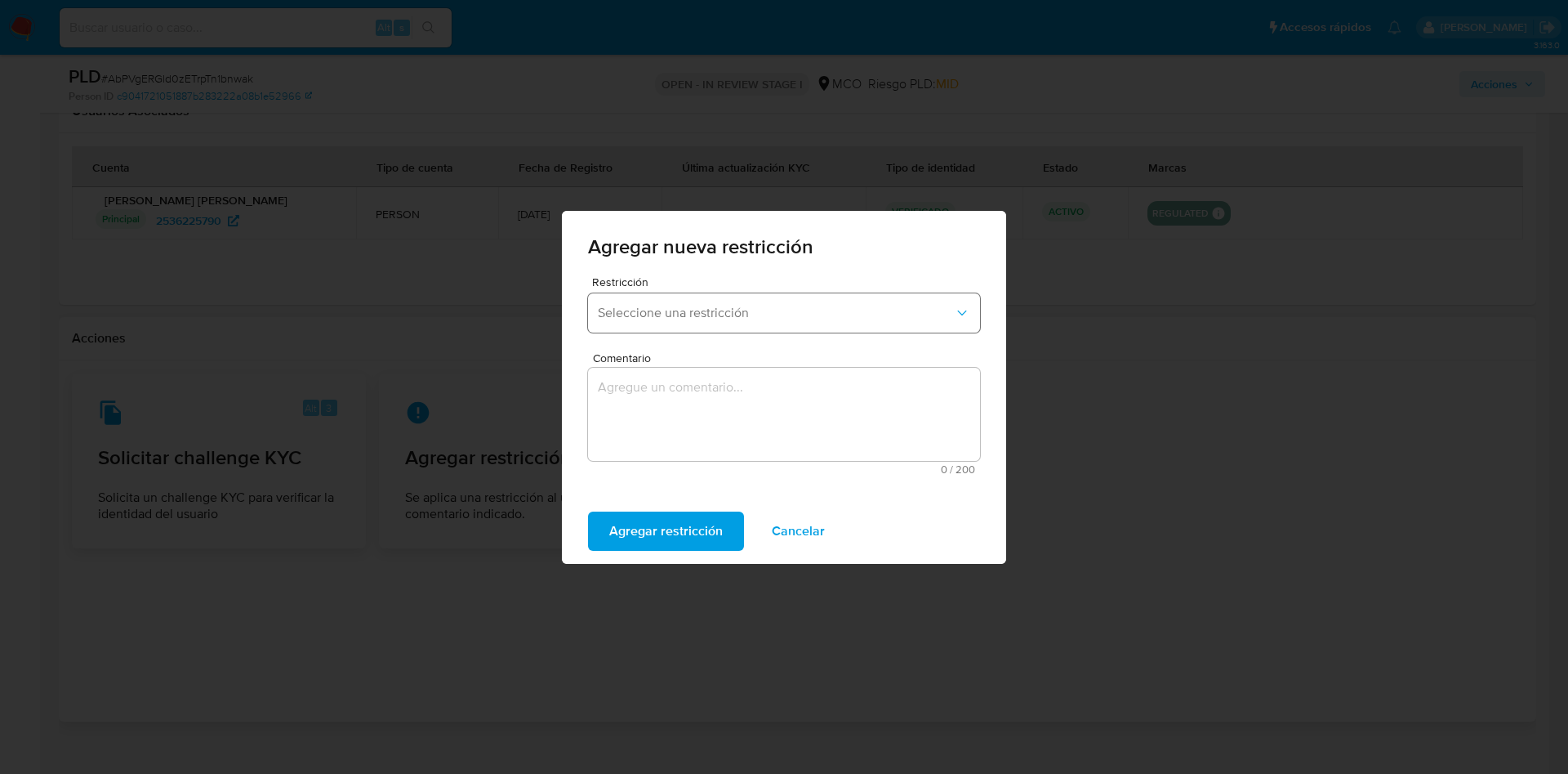
click at [679, 318] on span "Seleccione una restricción" at bounding box center [776, 313] width 356 height 16
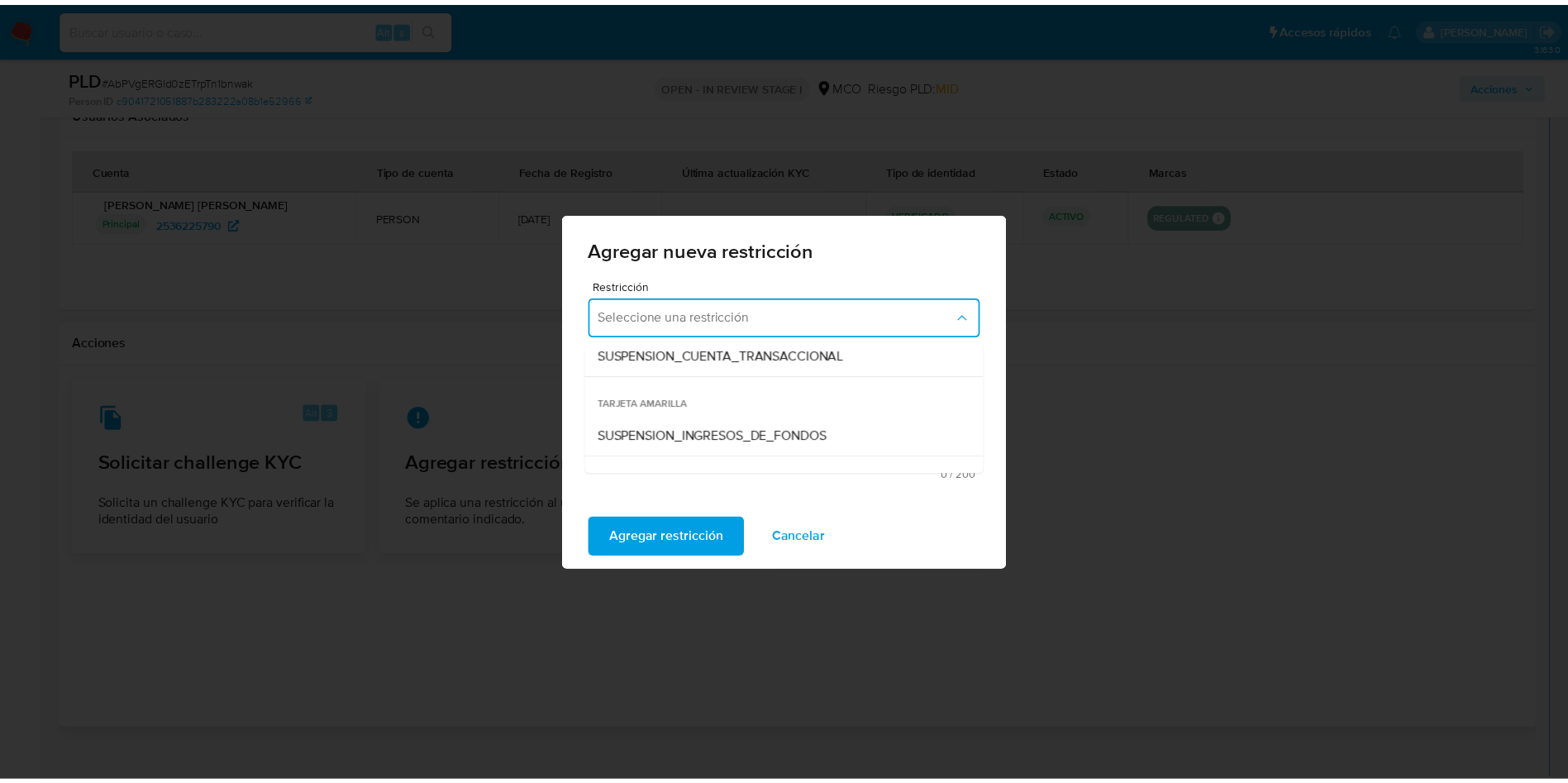
scroll to position [306, 0]
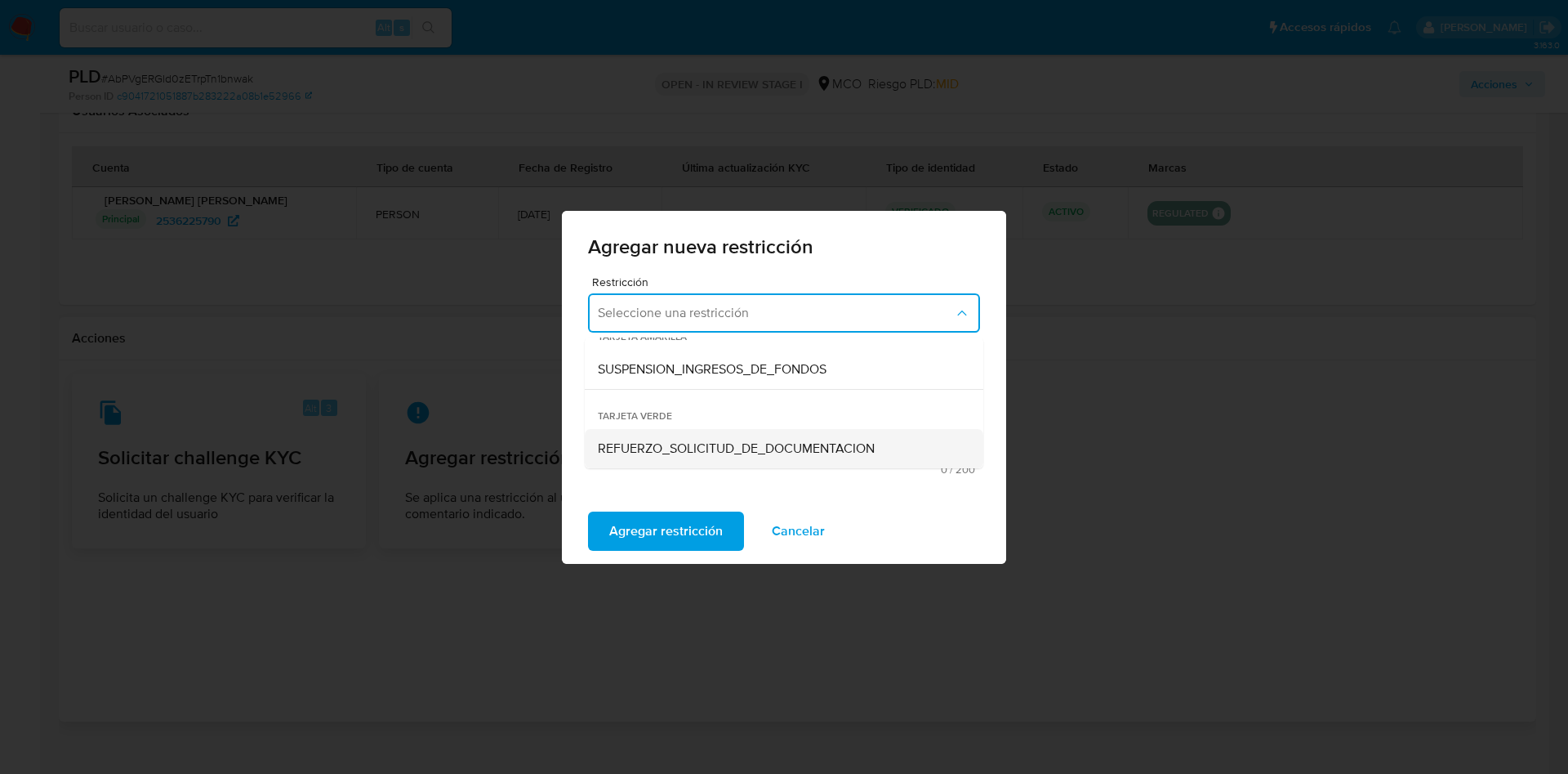
click at [671, 441] on span "REFUERZO_SOLICITUD_DE_DOCUMENTACION" at bounding box center [736, 448] width 277 height 16
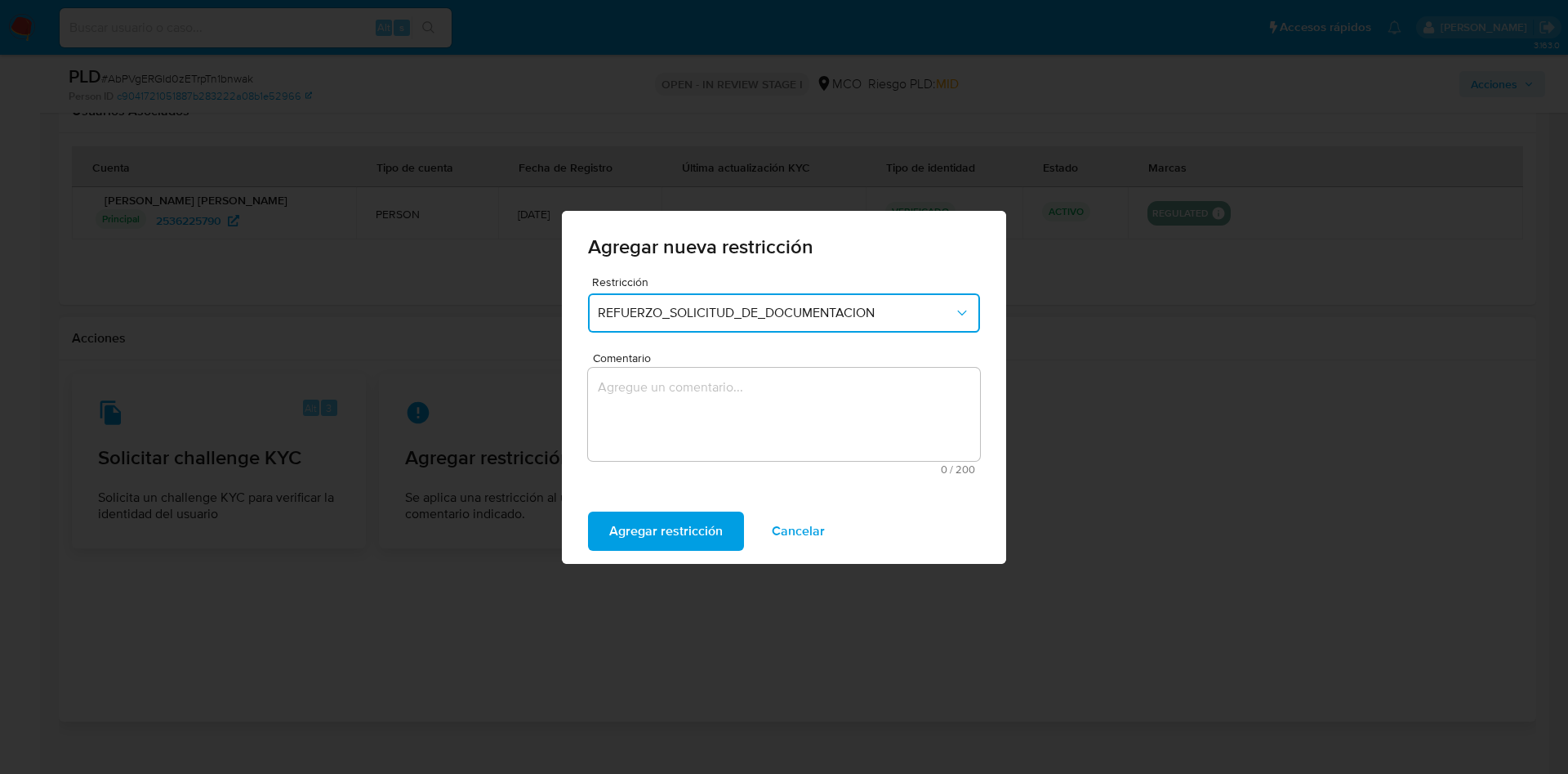
click at [668, 426] on textarea "Comentario" at bounding box center [784, 414] width 392 height 93
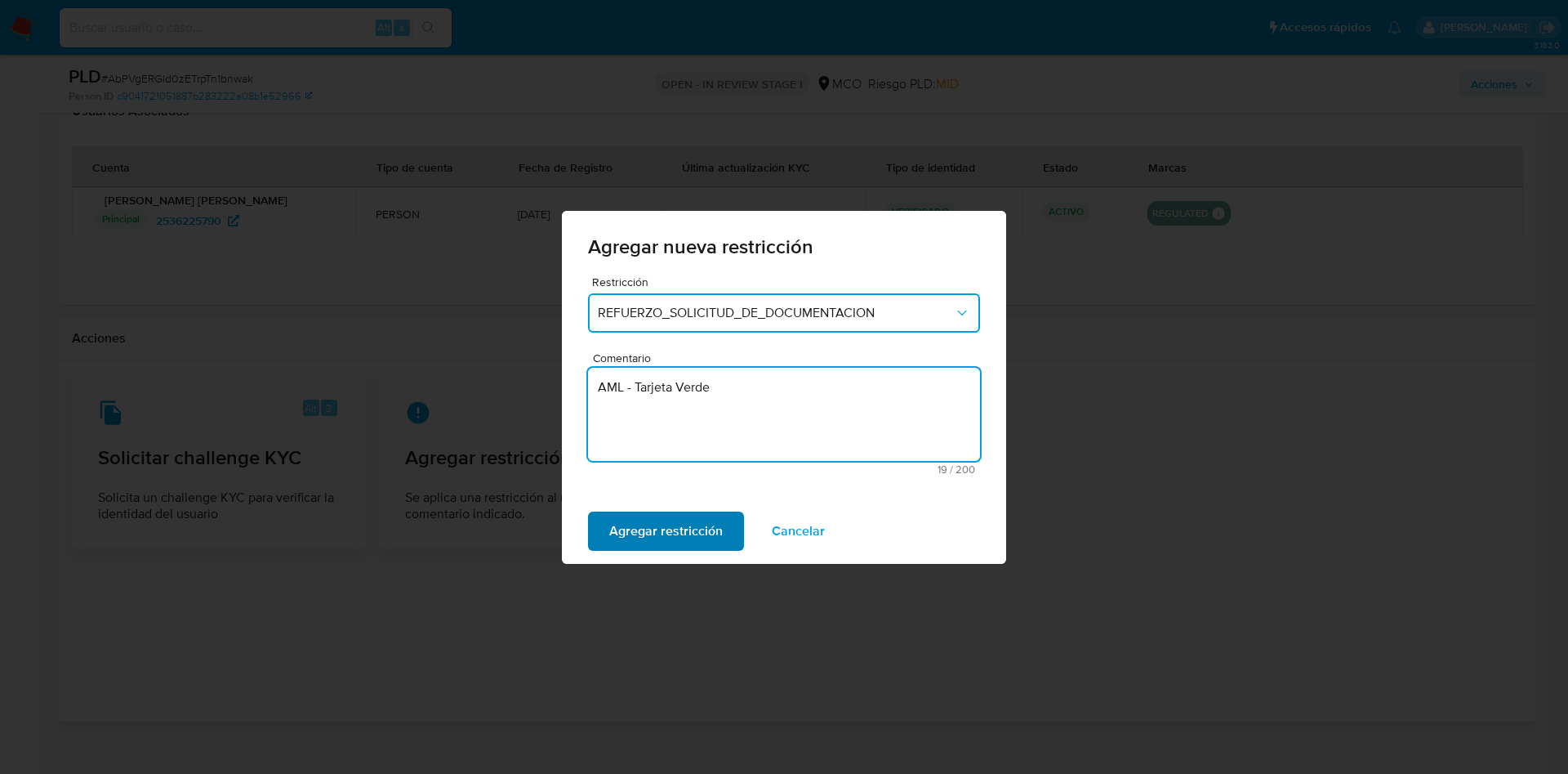
type textarea "AML - Tarjeta Verde"
click at [722, 545] on button "Agregar restricción" at bounding box center [665, 532] width 156 height 39
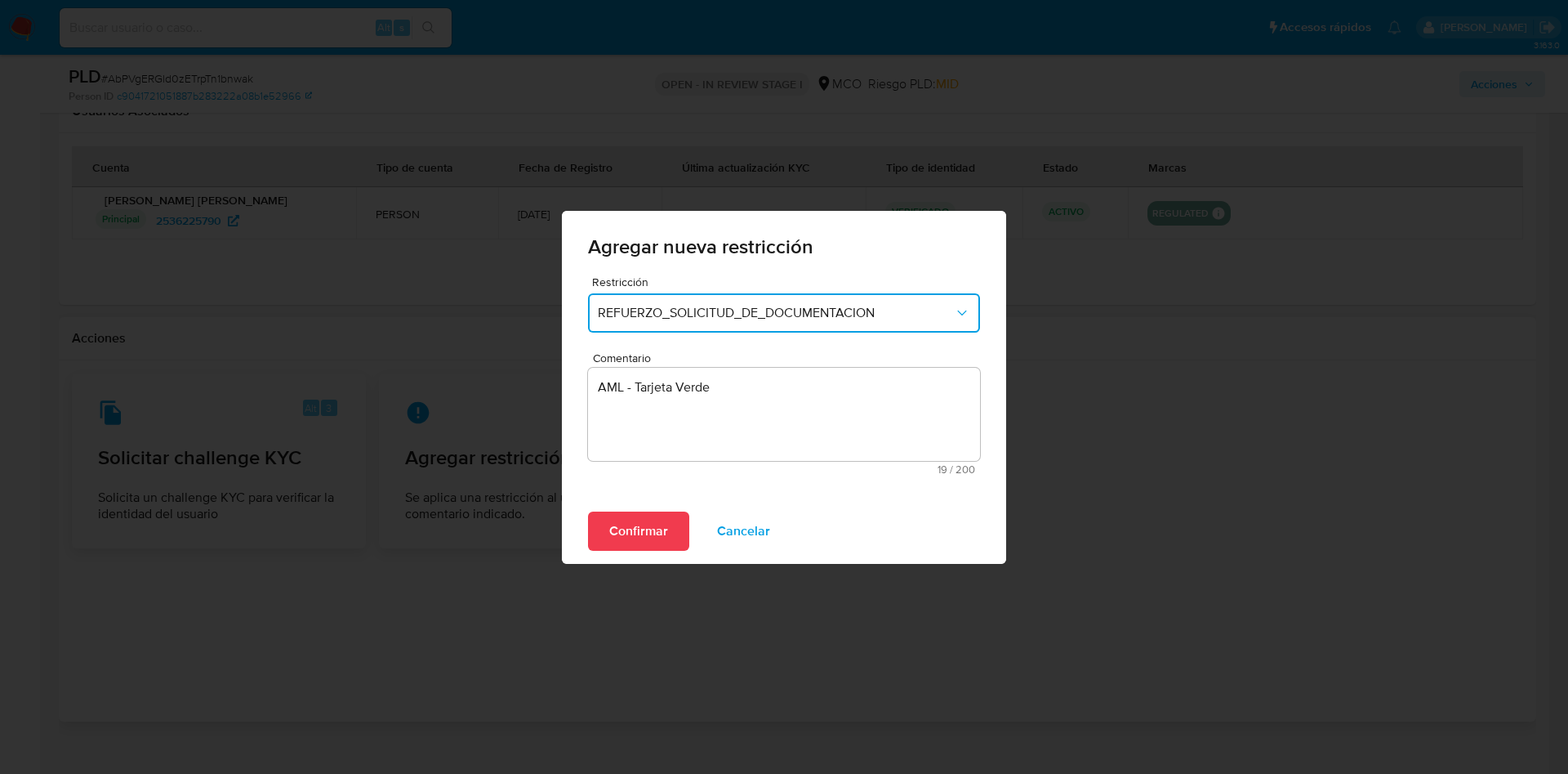
click at [611, 522] on span "Confirmar" at bounding box center [639, 531] width 59 height 36
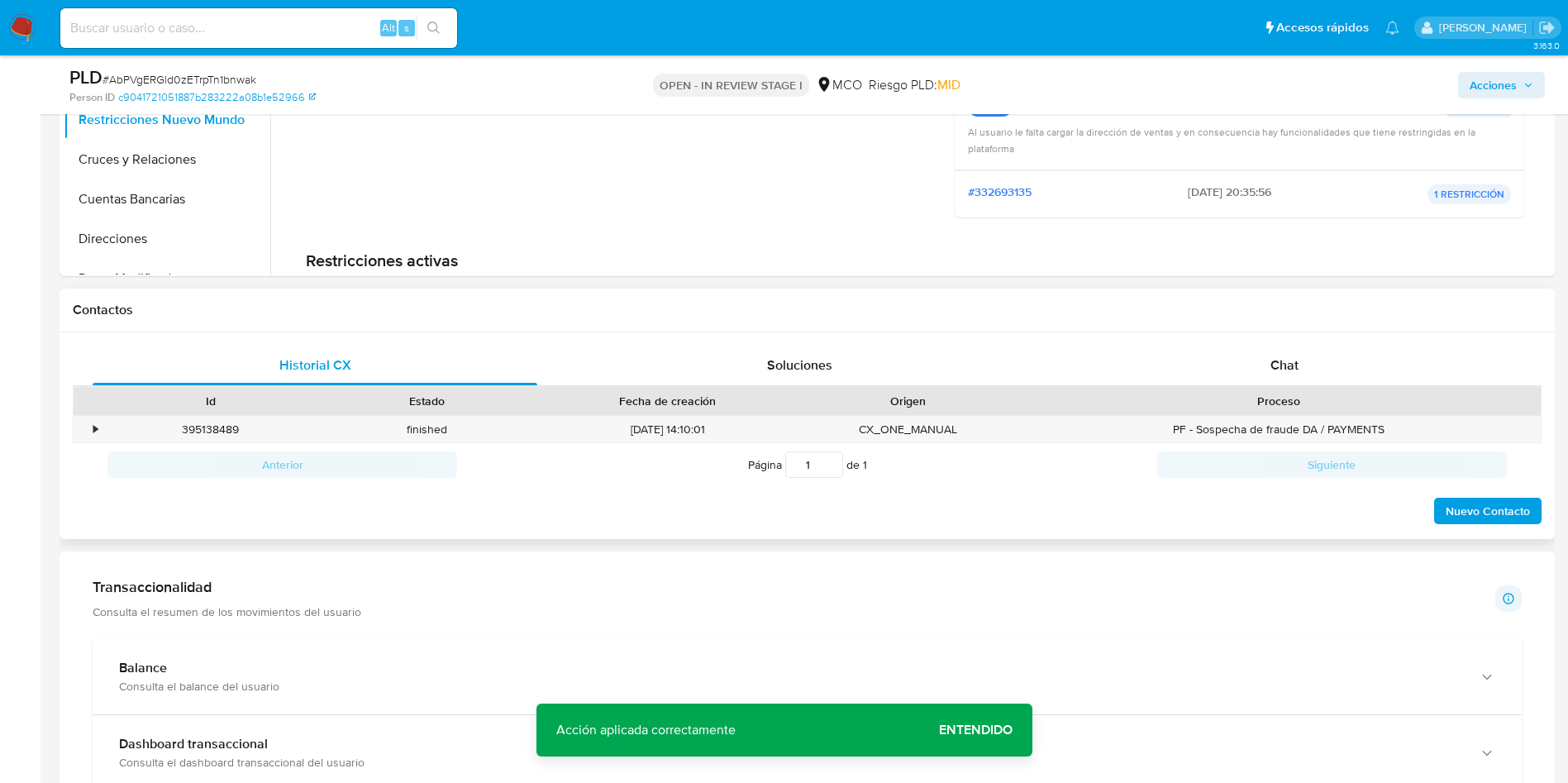
scroll to position [372, 0]
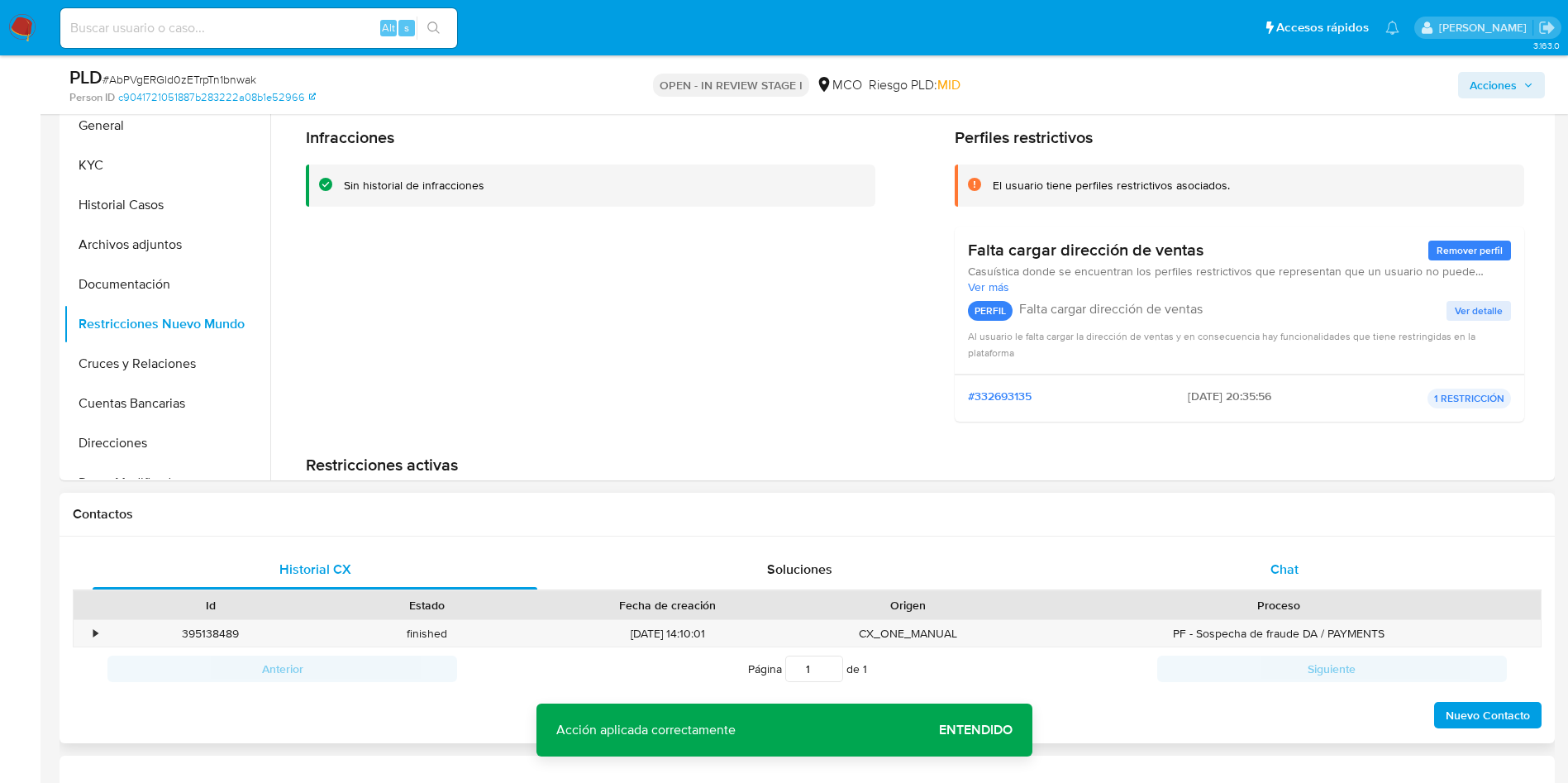
click at [1265, 557] on div "Chat" at bounding box center [1284, 569] width 445 height 40
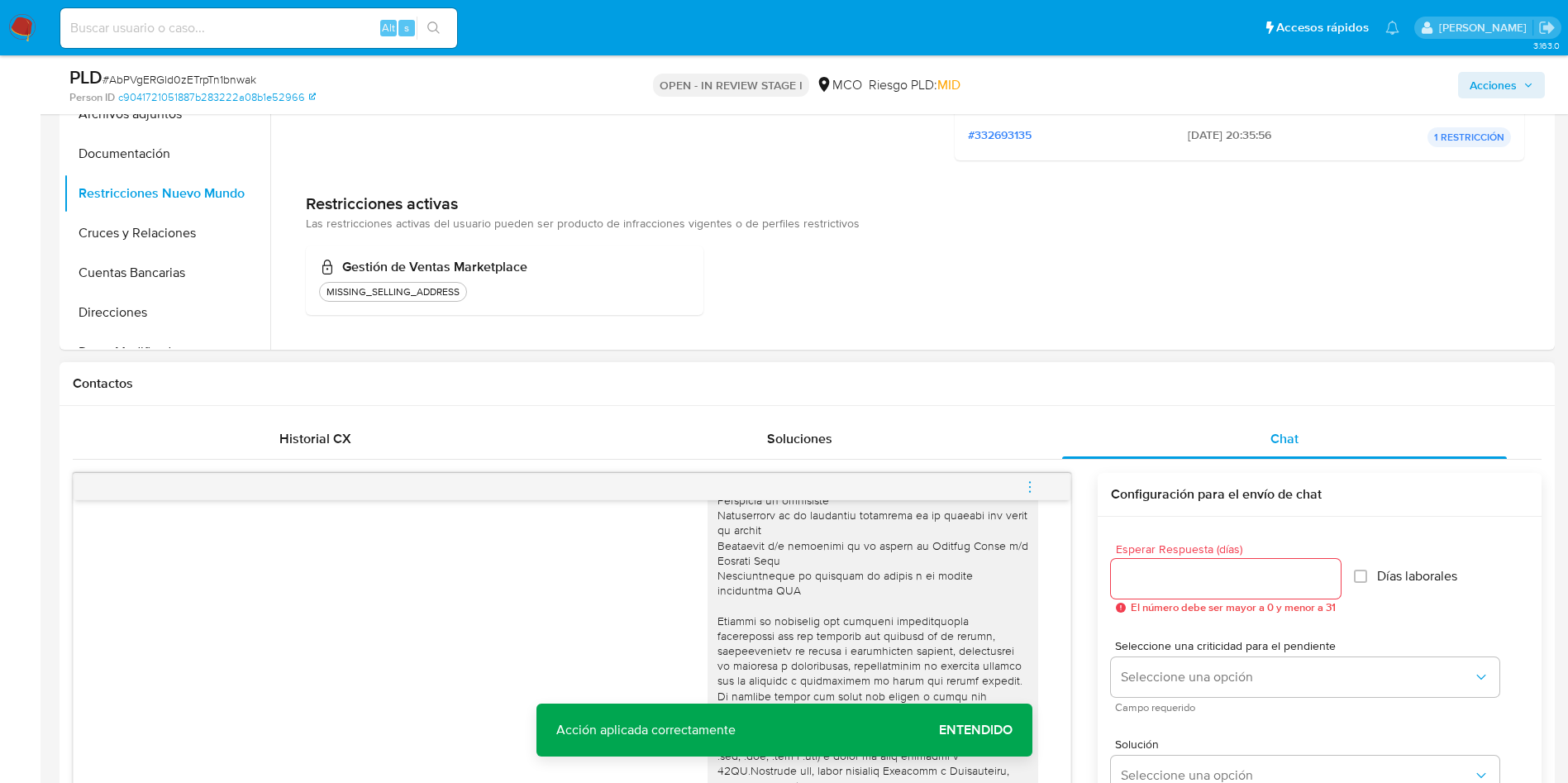
scroll to position [620, 0]
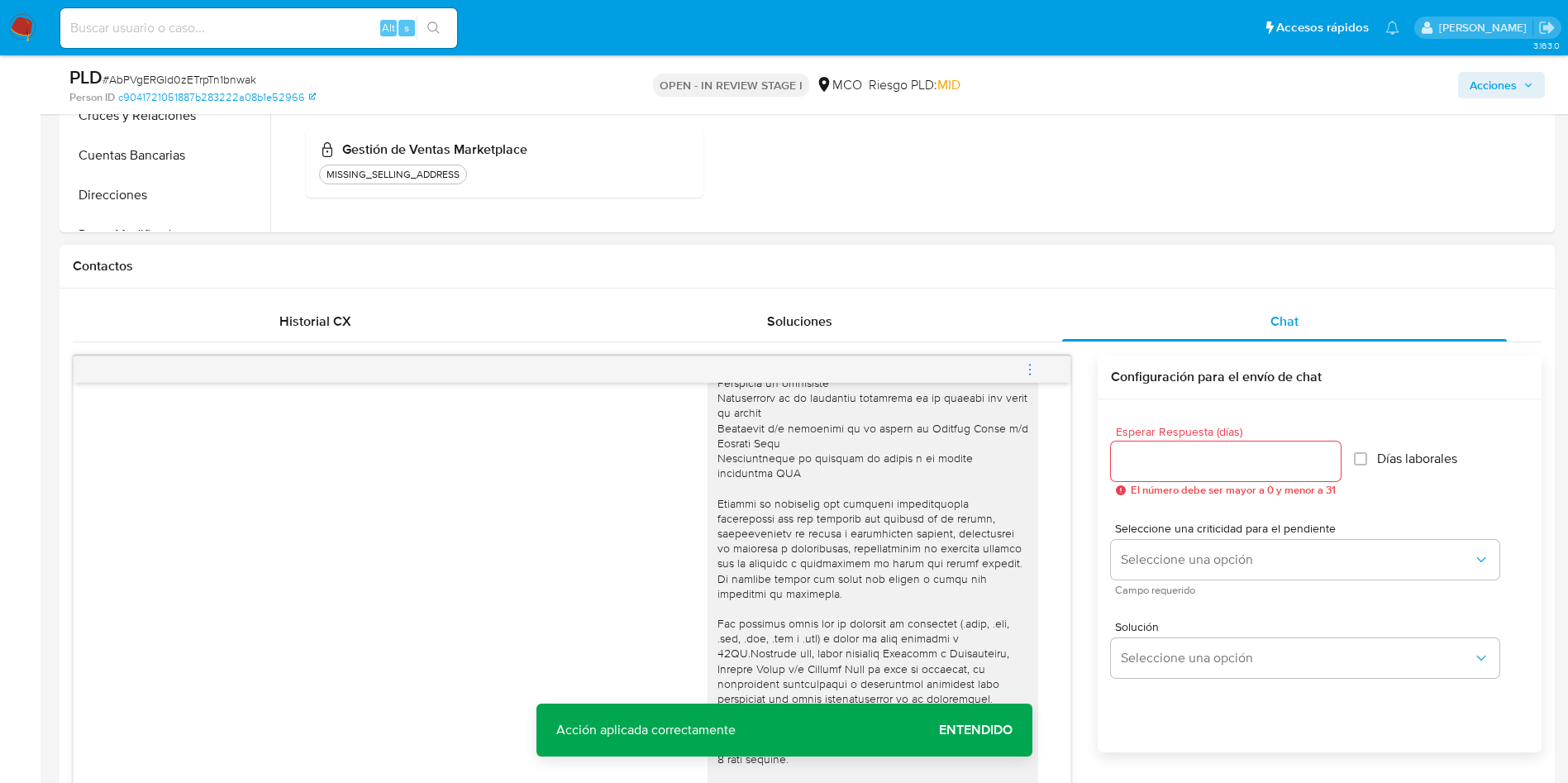
click at [1214, 466] on input "Esperar Respuesta (días)" at bounding box center [1226, 462] width 230 height 22
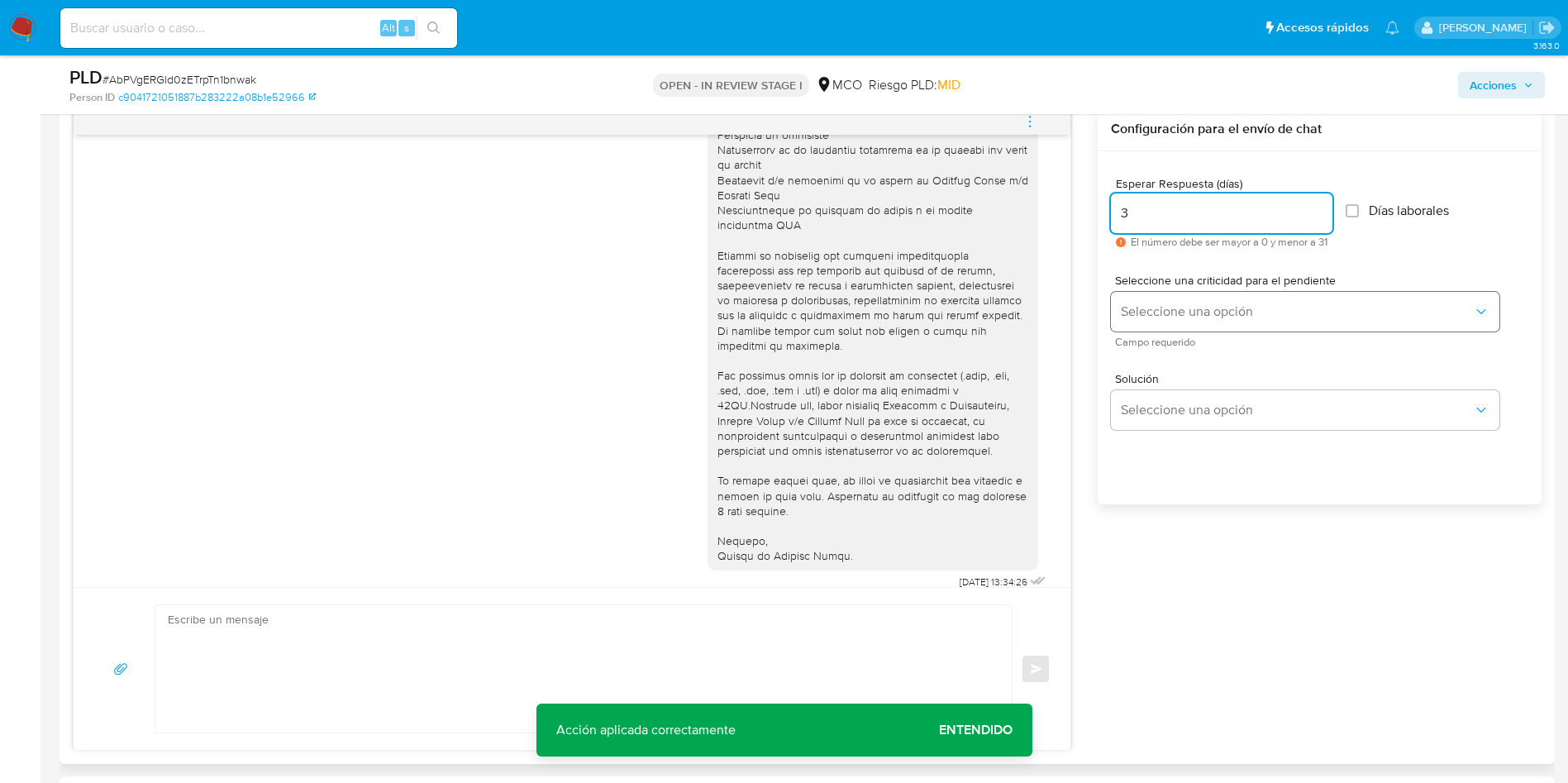
type input "3"
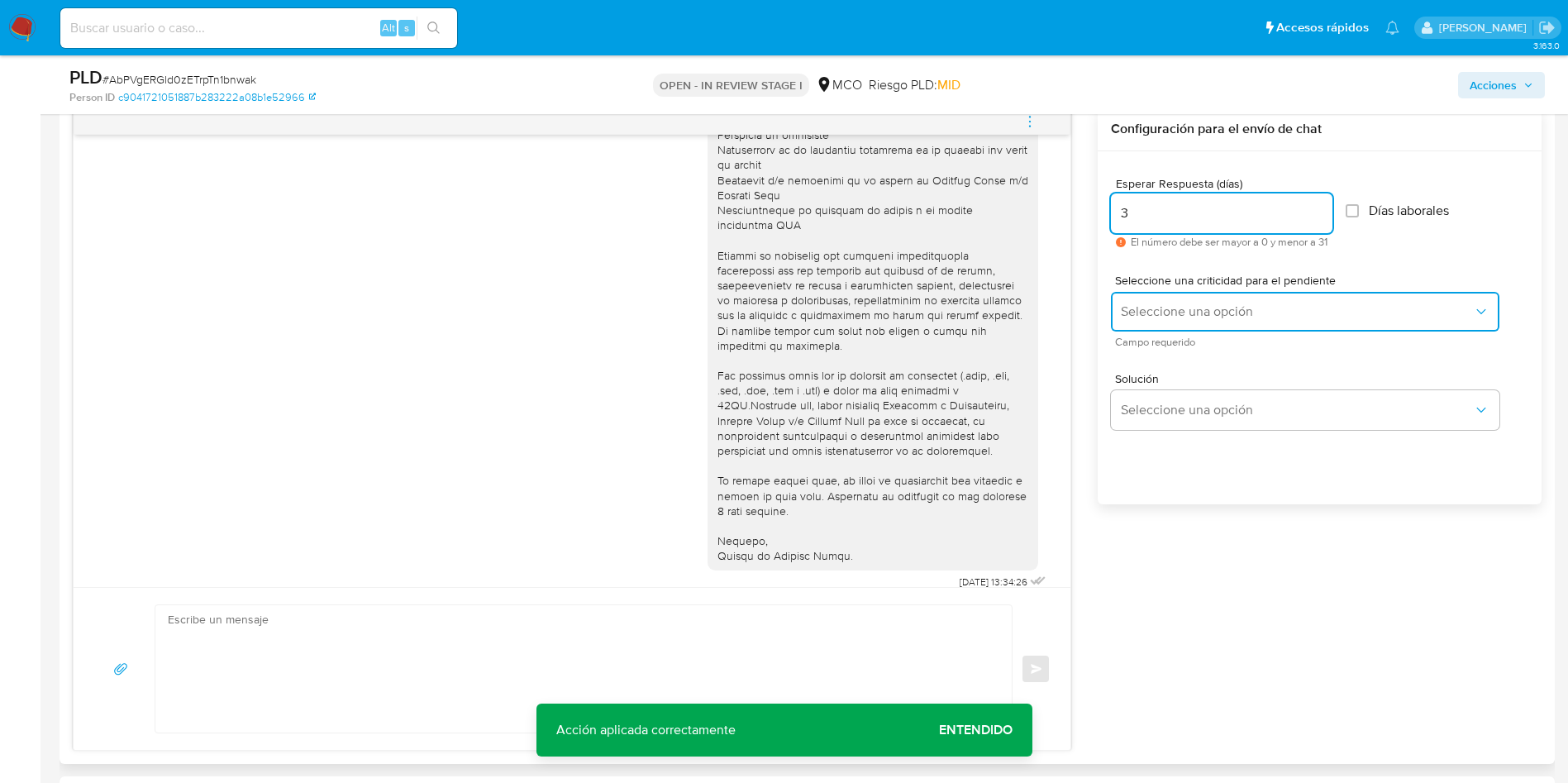
click at [1178, 300] on button "Seleccione una opción" at bounding box center [1305, 311] width 388 height 40
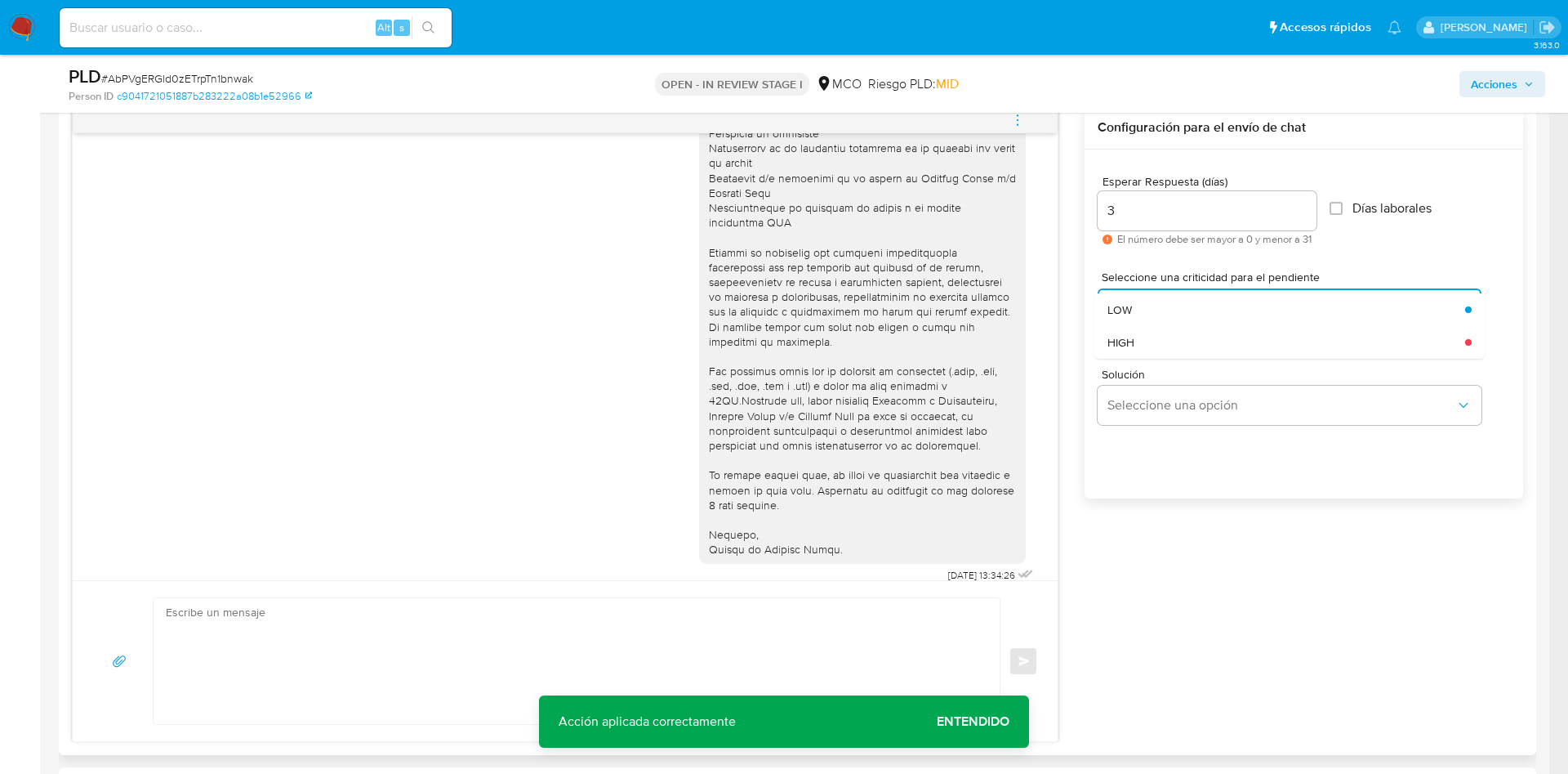
click at [1159, 319] on div "LOW" at bounding box center [1281, 310] width 348 height 33
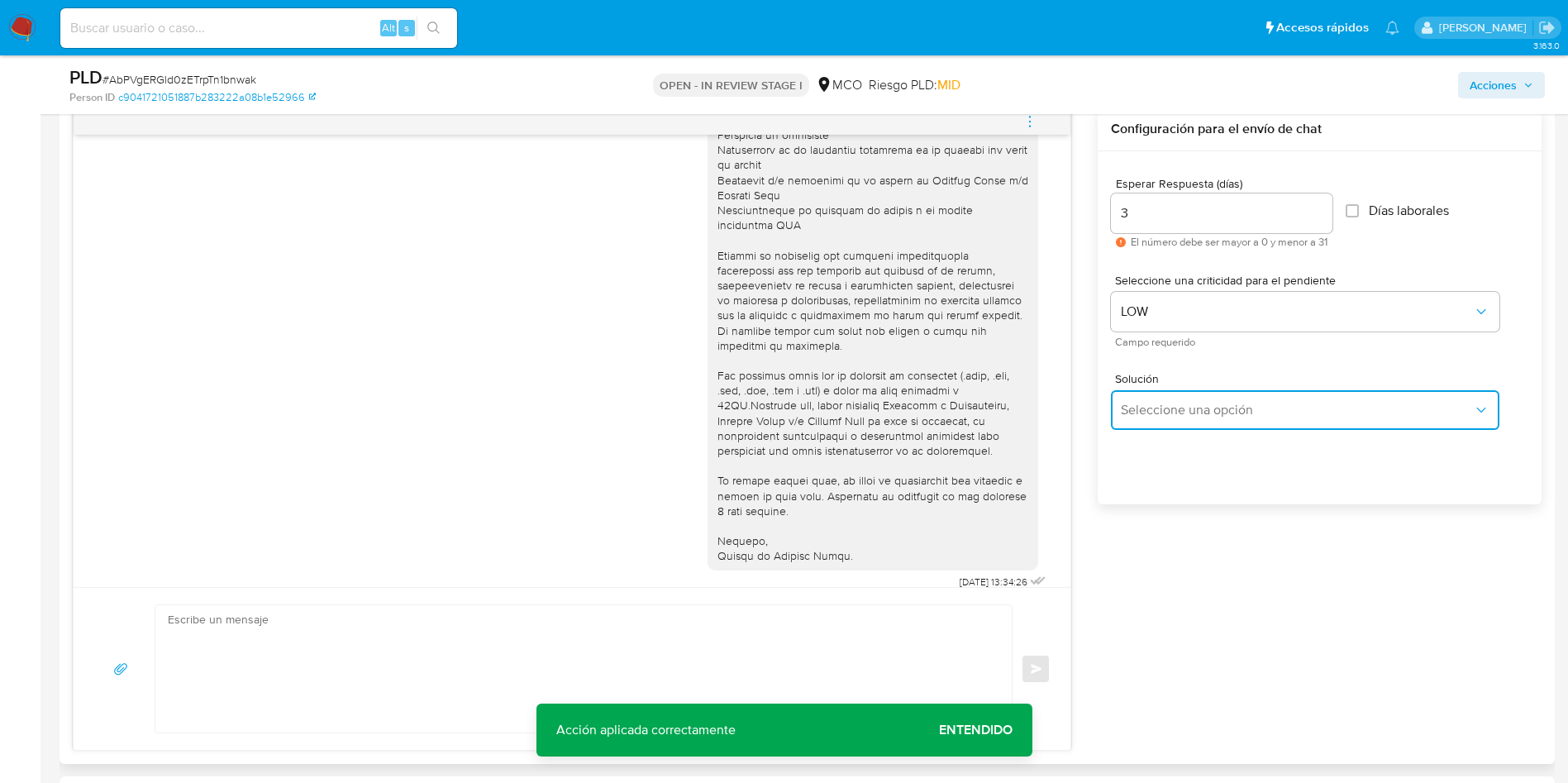
click at [1187, 414] on span "Seleccione una opción" at bounding box center [1296, 410] width 352 height 16
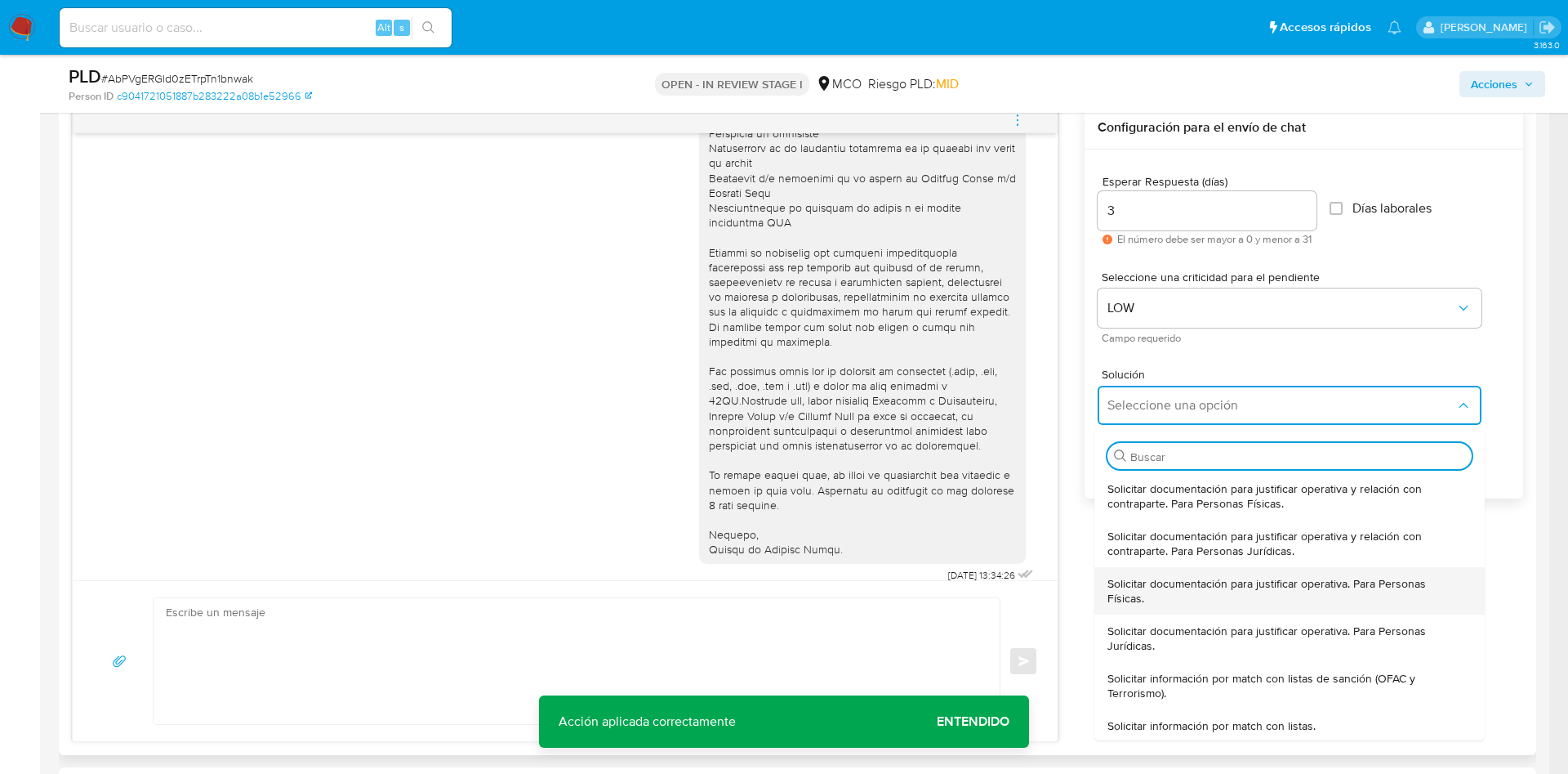
click at [1192, 586] on span "Solicitar documentación para justificar operativa. Para Personas Físicas." at bounding box center [1284, 591] width 354 height 30
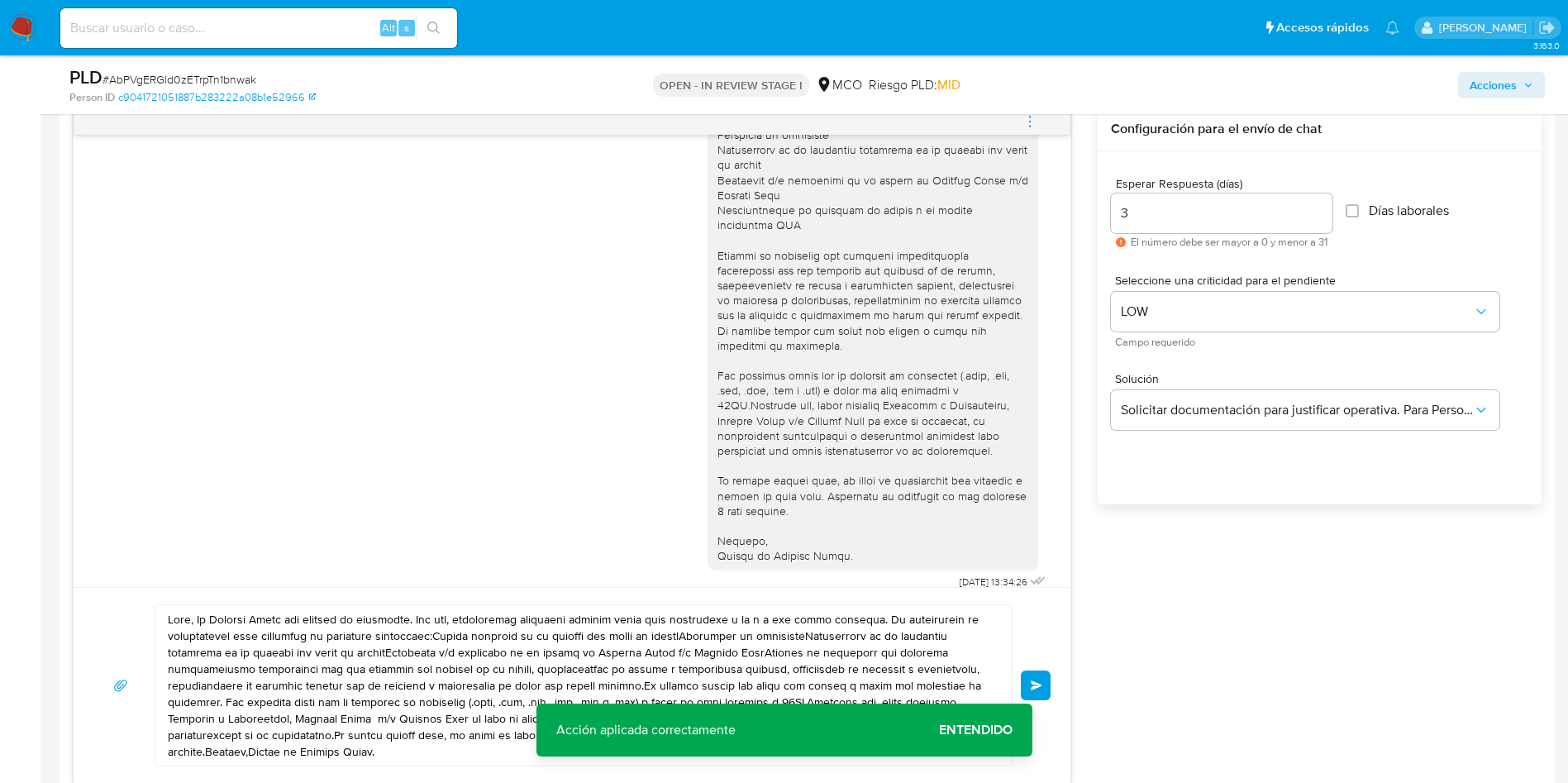
click at [426, 668] on textarea at bounding box center [578, 684] width 823 height 160
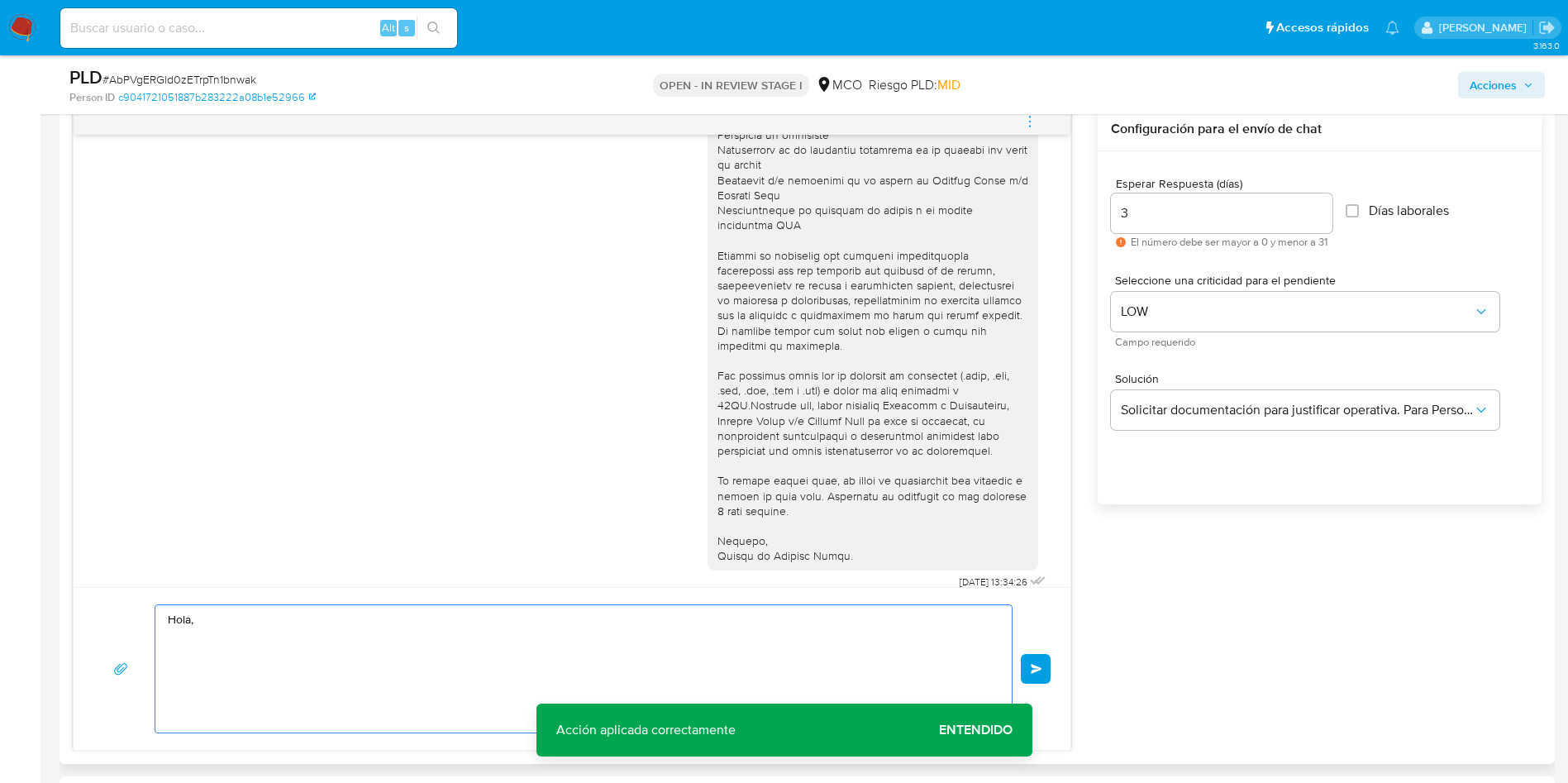
paste textarea "Te consultamos si tuviste oportunidad de leer el requerimiento de información y…"
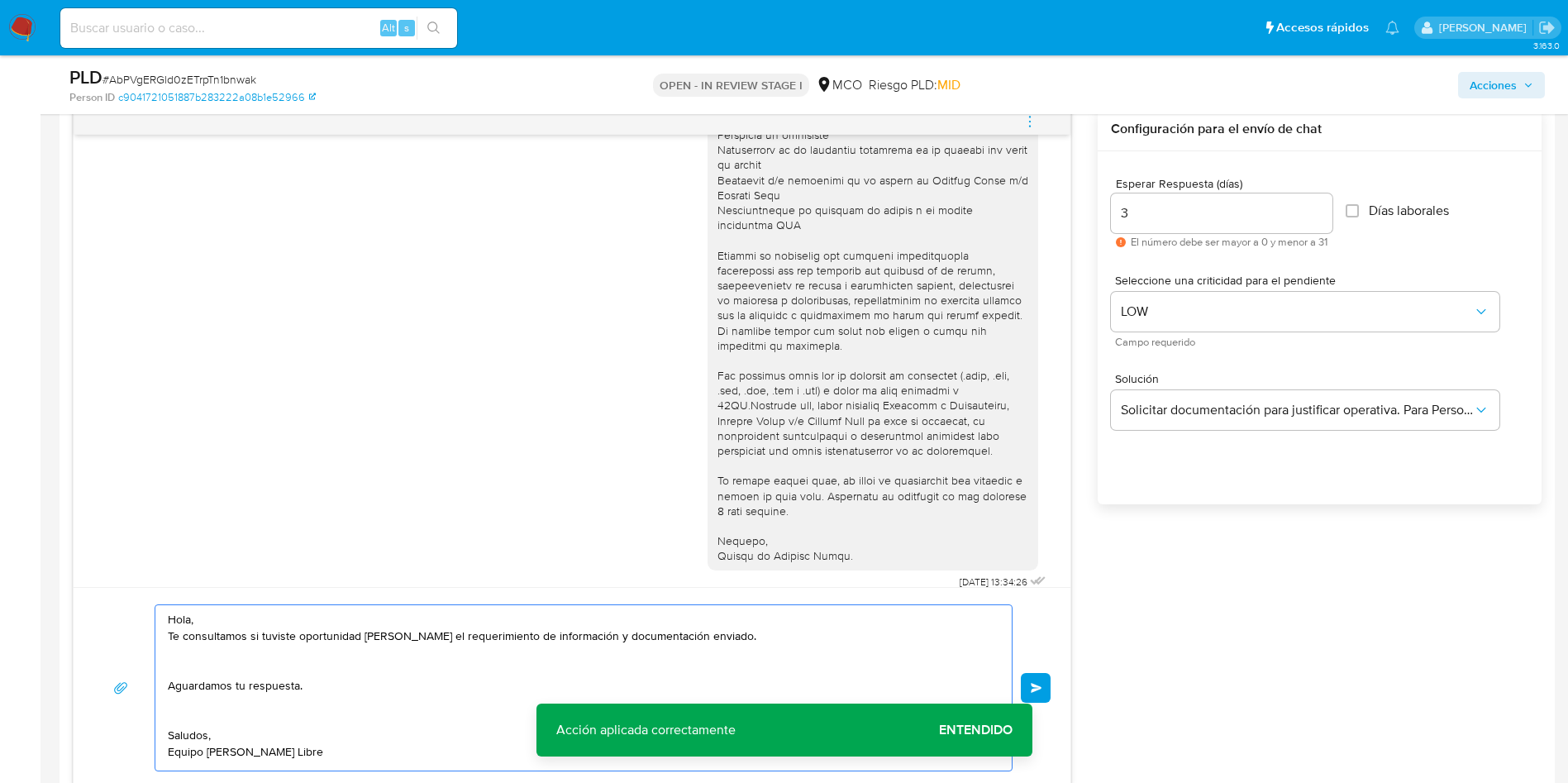
scroll to position [0, 0]
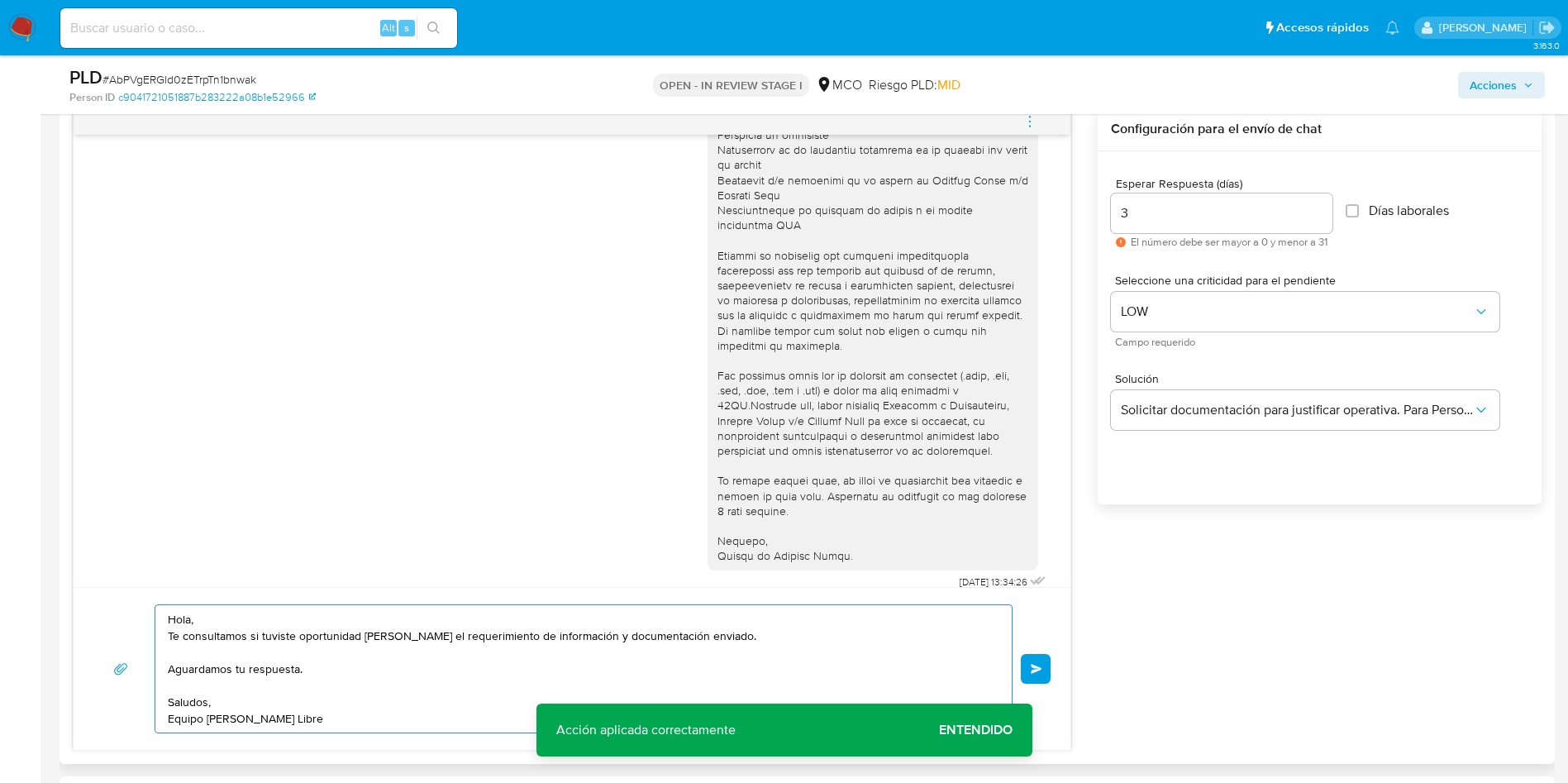
click at [248, 624] on textarea "Hola, Te consultamos si tuviste oportunidad de leer el requerimiento de informa…" at bounding box center [578, 668] width 823 height 128
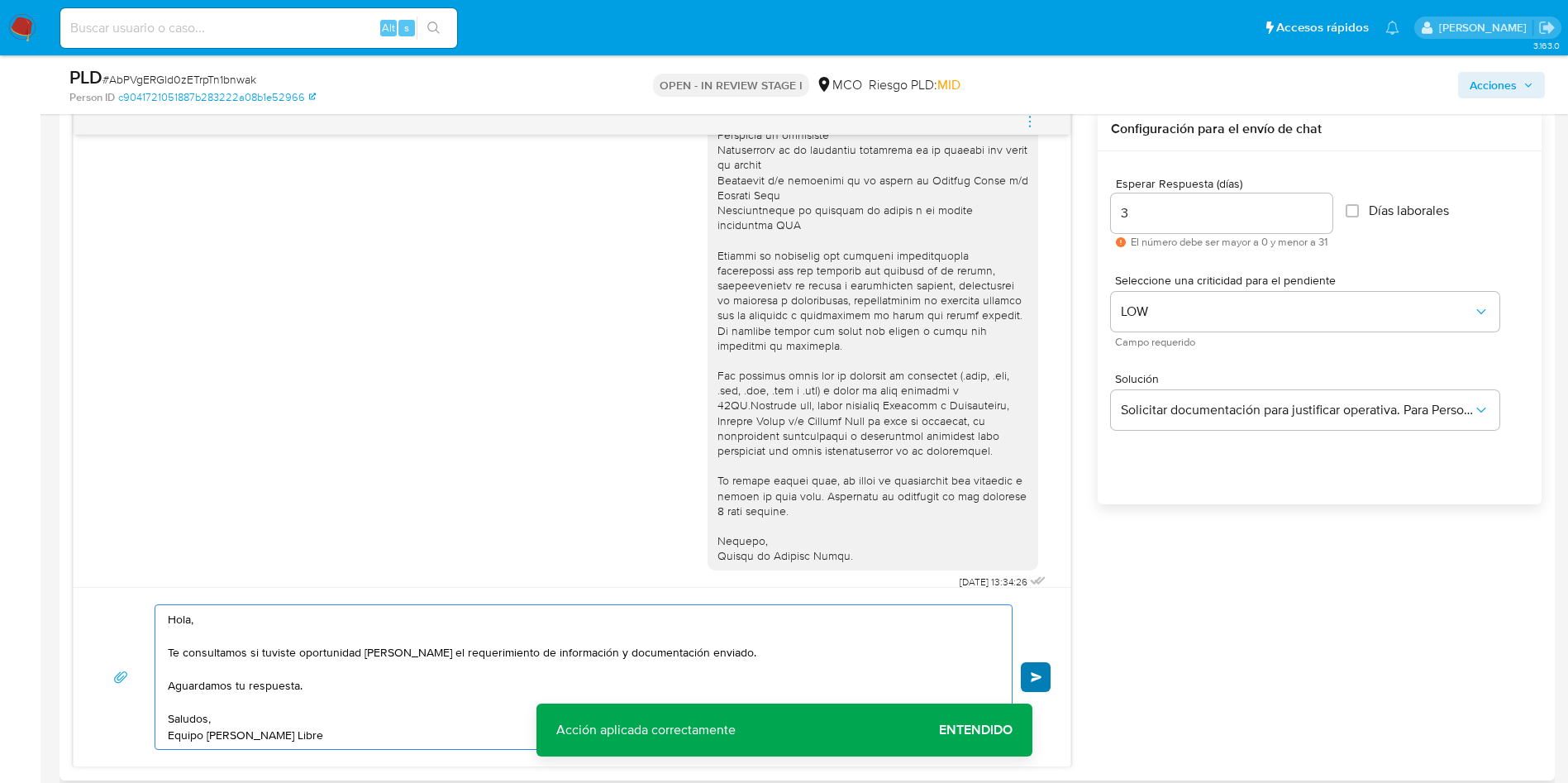
type textarea "Hola, Te consultamos si tuviste oportunidad de leer el requerimiento de informa…"
click at [1033, 678] on span "Enviar" at bounding box center [1037, 676] width 12 height 10
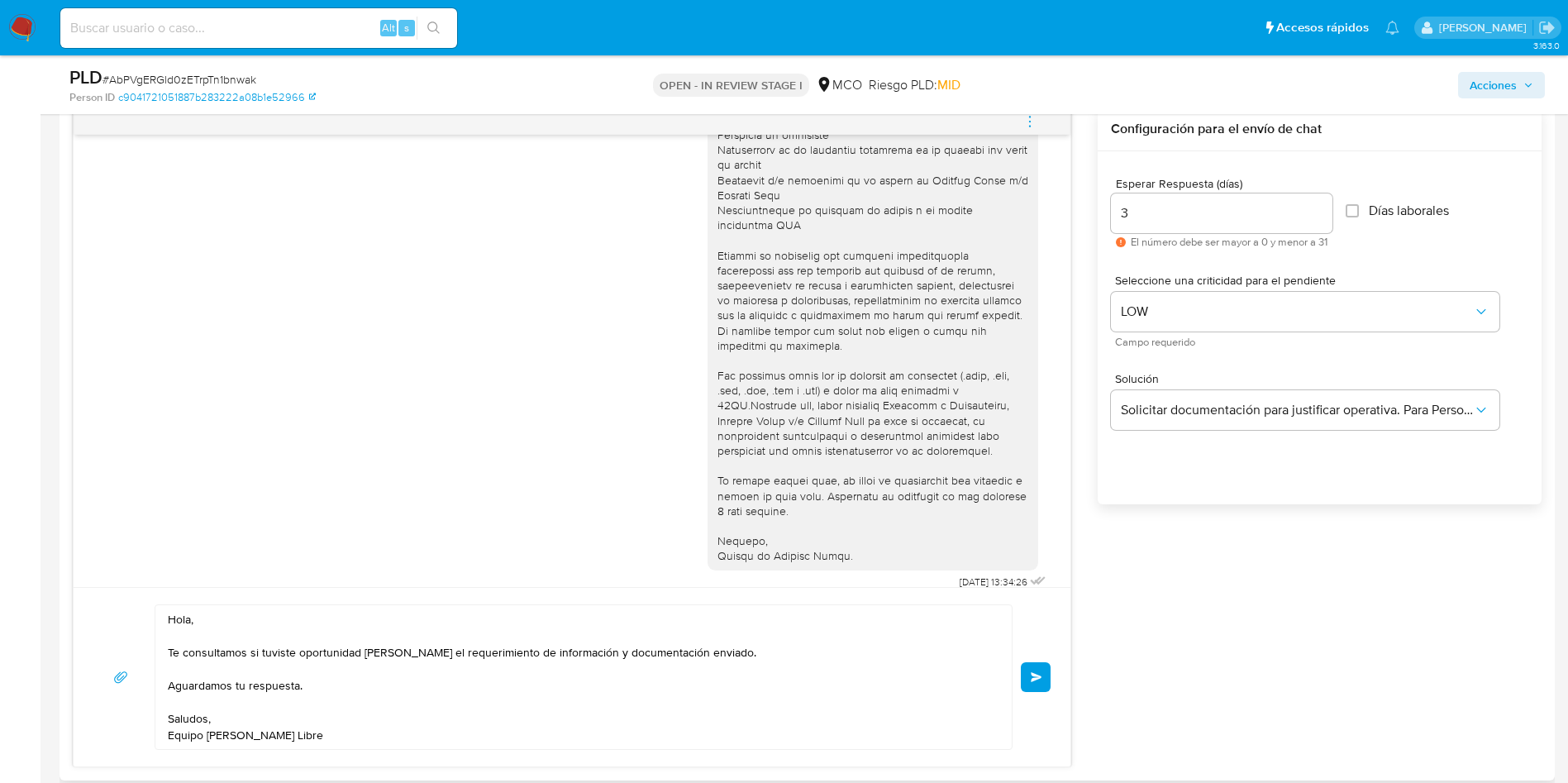
click at [1247, 677] on div "08/10/2025 13:34:26 Hola, Te consultamos si tuviste oportunidad de leer el requ…" at bounding box center [807, 437] width 1469 height 660
click at [1045, 678] on button "Enviar" at bounding box center [1036, 676] width 30 height 30
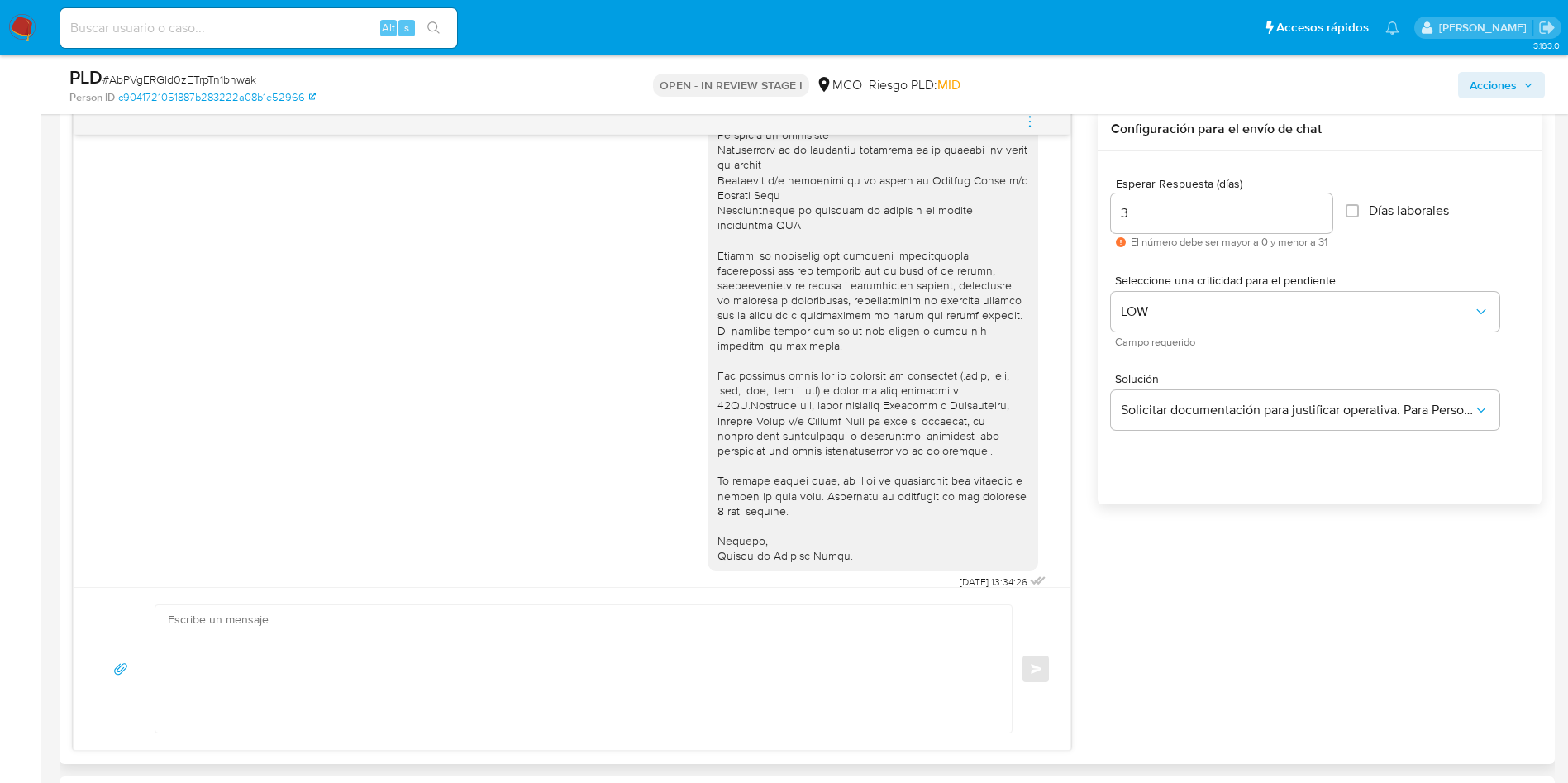
scroll to position [338, 0]
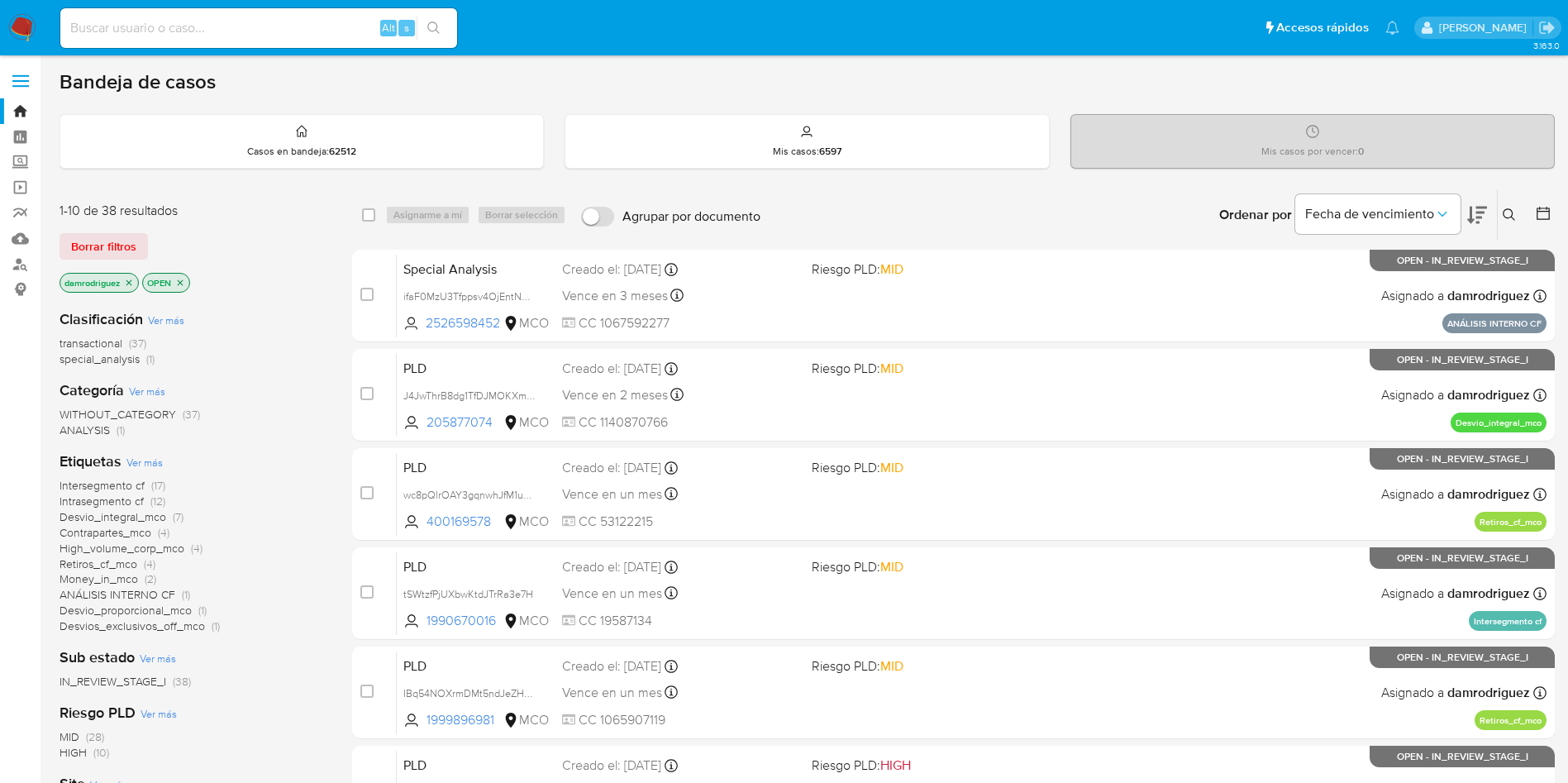
click at [134, 282] on icon "close-filter" at bounding box center [129, 282] width 10 height 10
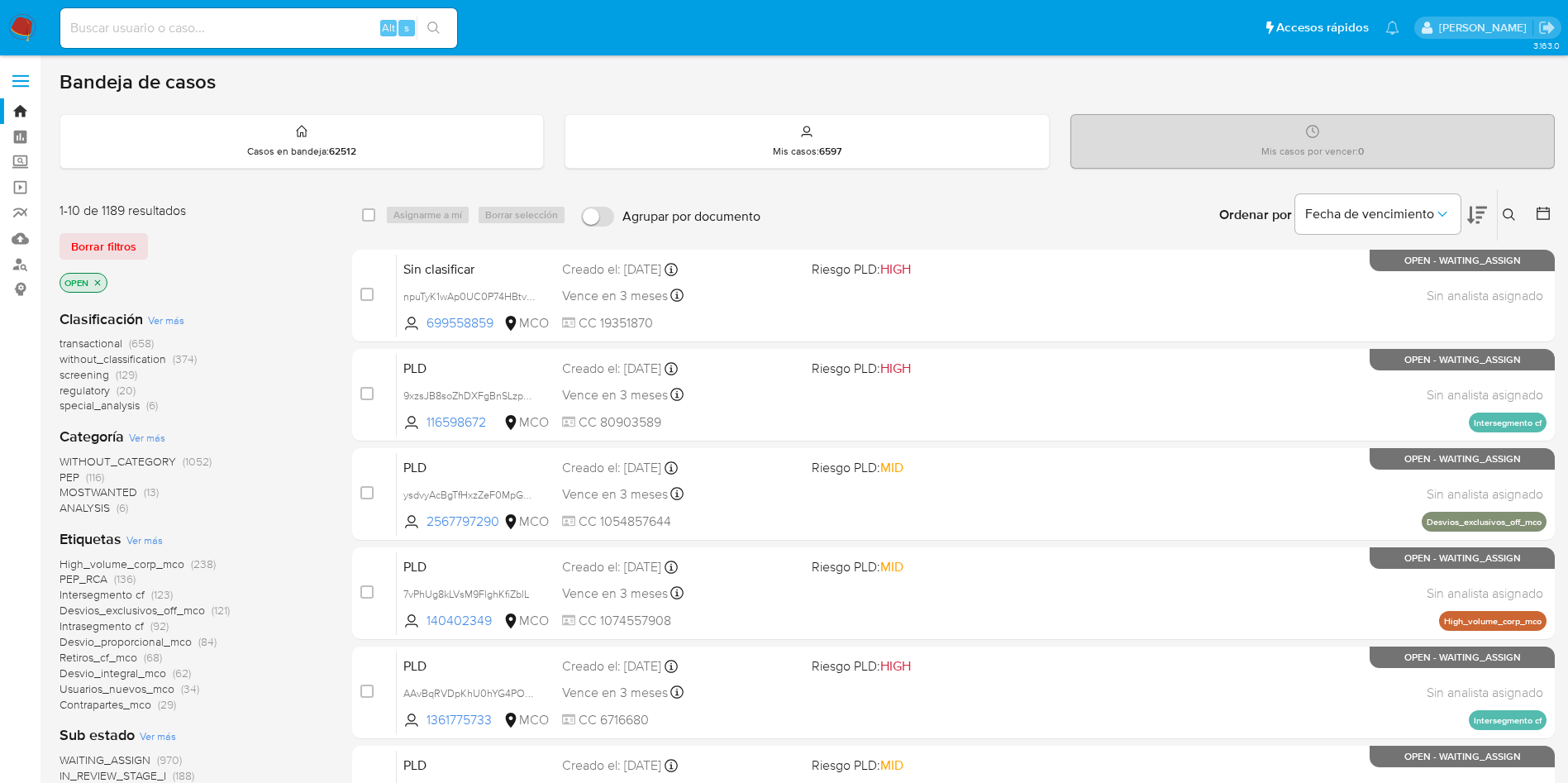
click at [163, 321] on span "Ver más" at bounding box center [166, 320] width 36 height 14
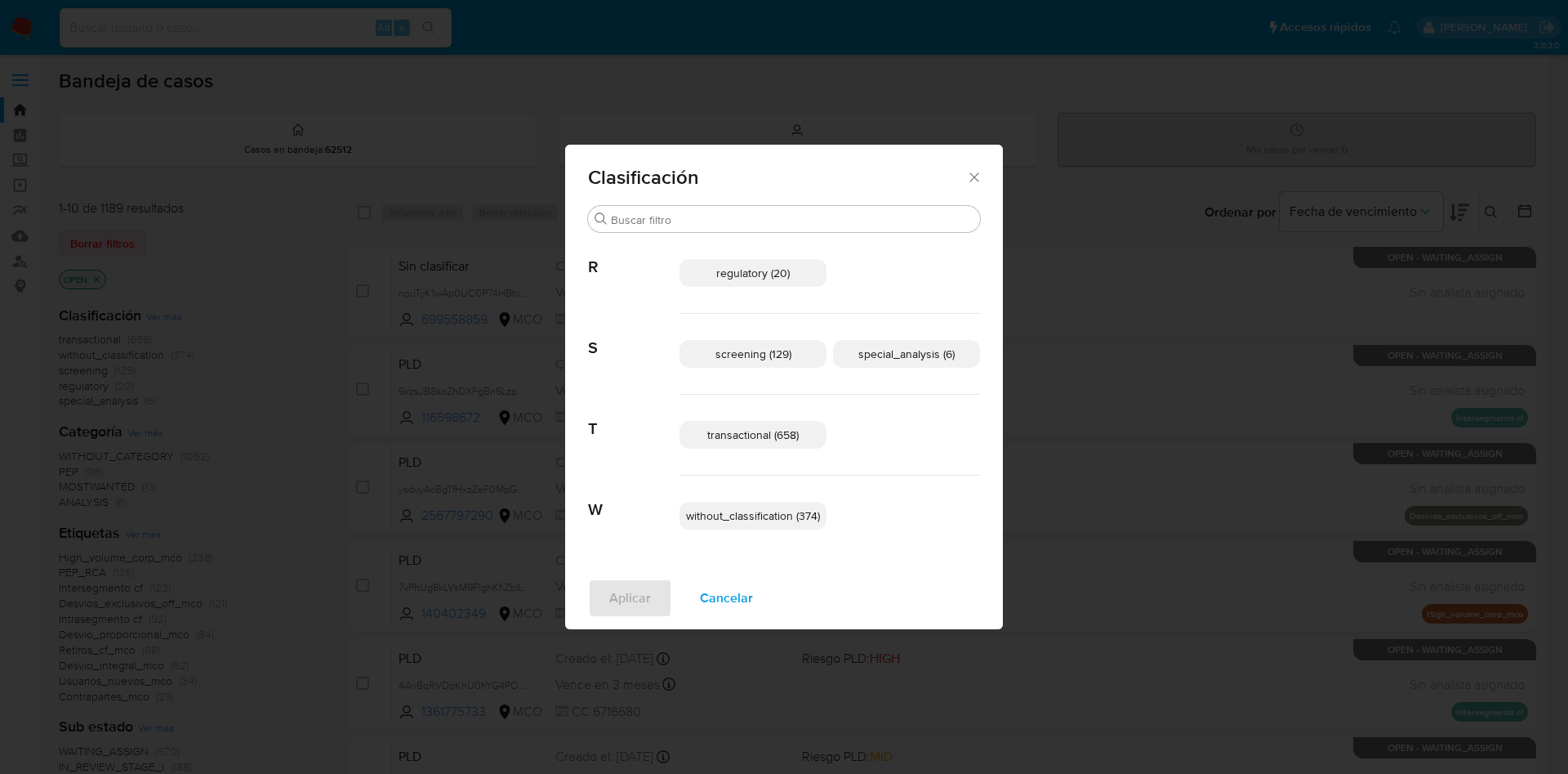
click at [905, 353] on span "special_analysis (6)" at bounding box center [907, 353] width 97 height 16
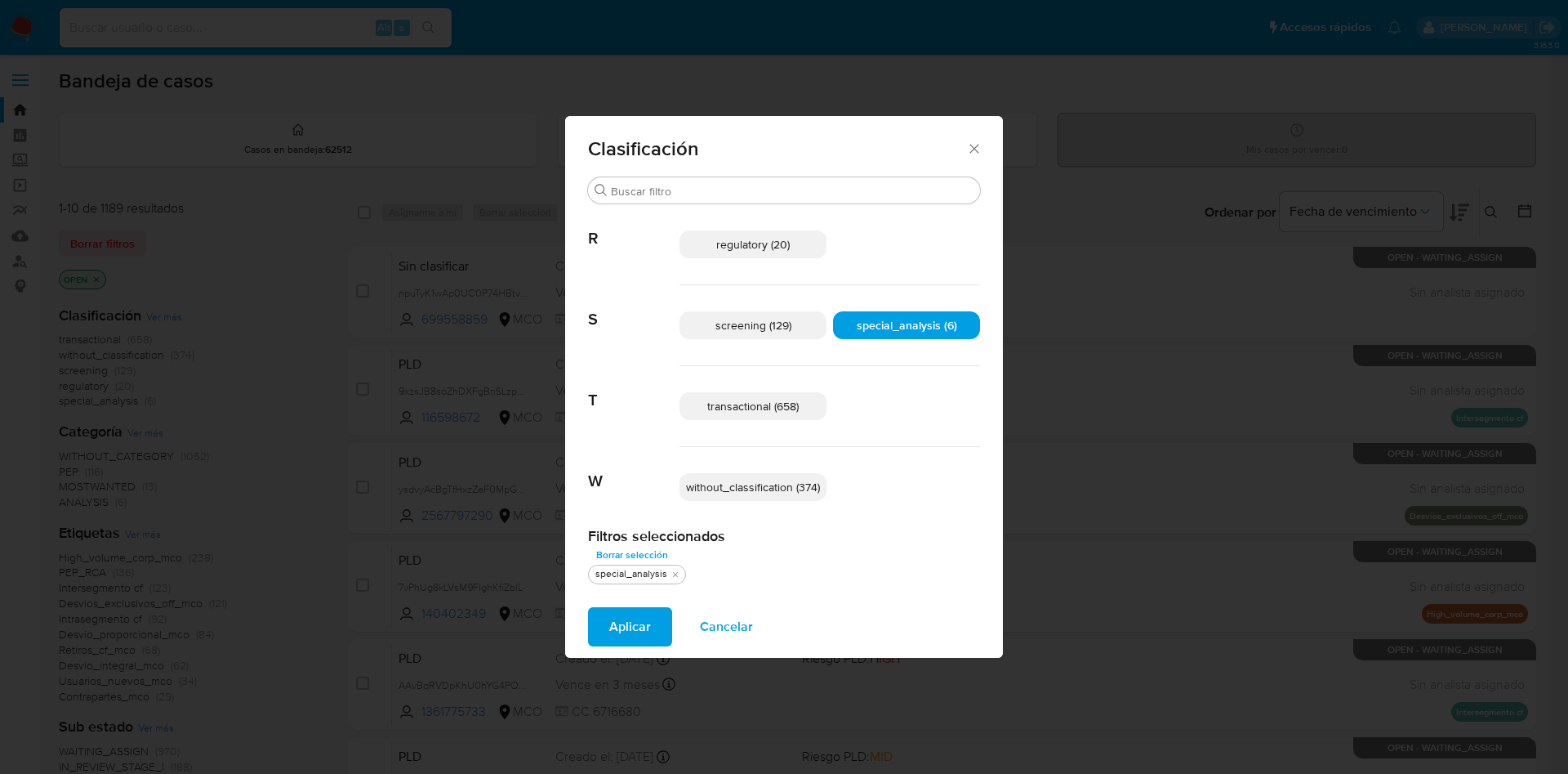
click at [791, 410] on span "transactional (658)" at bounding box center [753, 406] width 91 height 16
click at [629, 631] on span "Aplicar" at bounding box center [630, 626] width 42 height 36
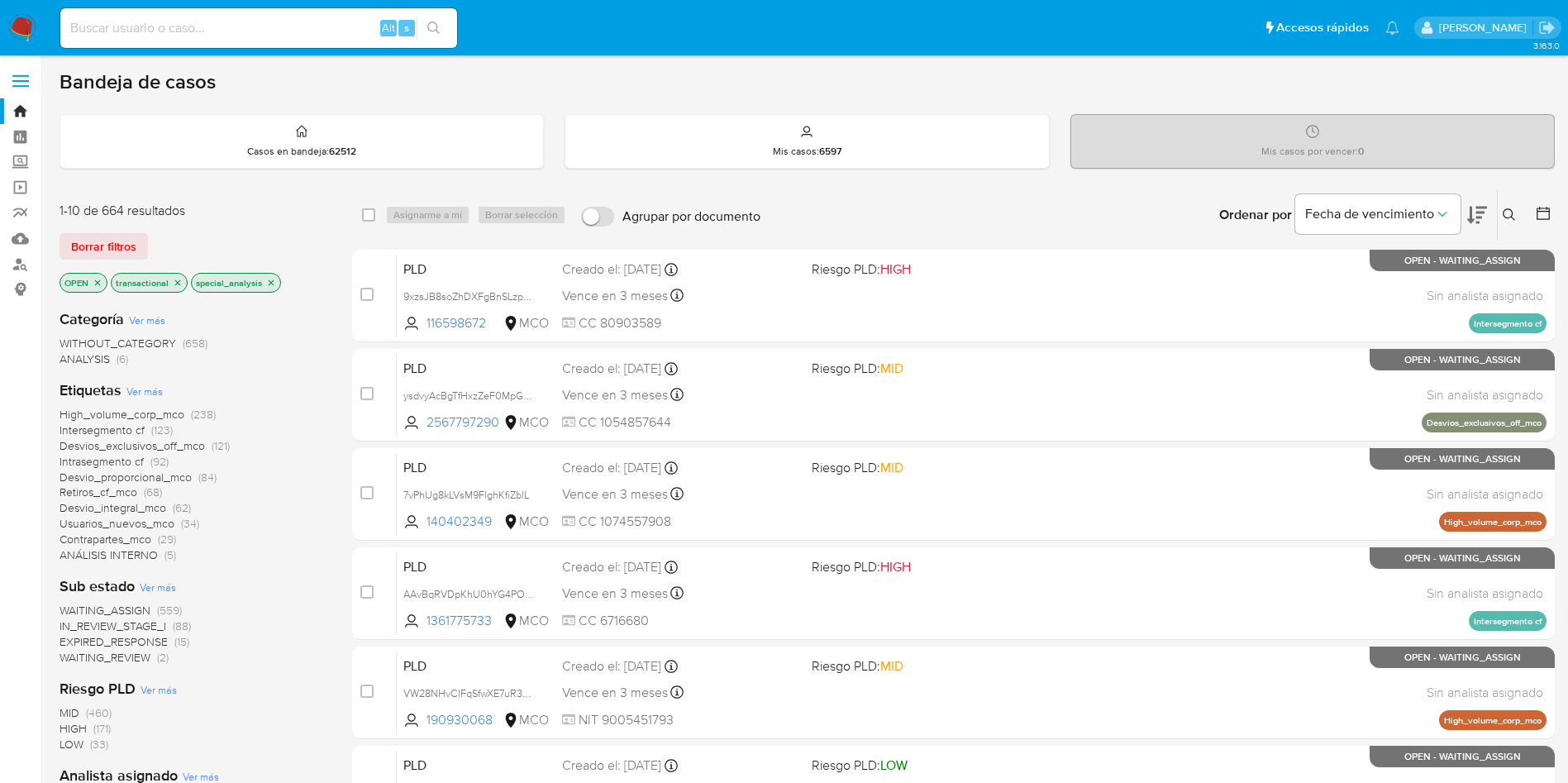
click at [1479, 209] on icon at bounding box center [1477, 215] width 20 height 20
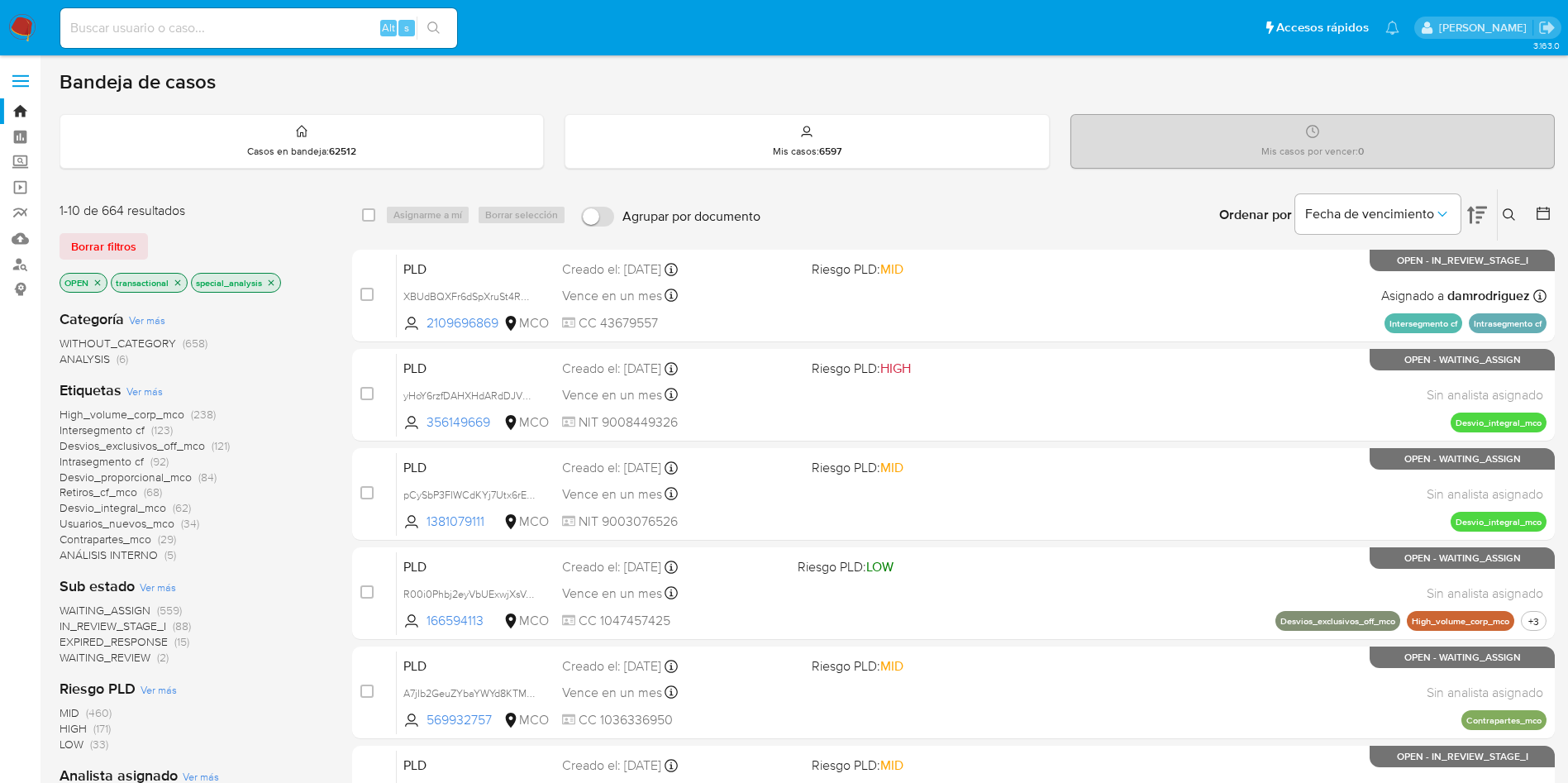
click at [184, 281] on p "transactional" at bounding box center [148, 282] width 75 height 18
click at [171, 284] on p "transactional" at bounding box center [148, 282] width 75 height 18
click at [181, 283] on icon "close-filter" at bounding box center [177, 282] width 10 height 10
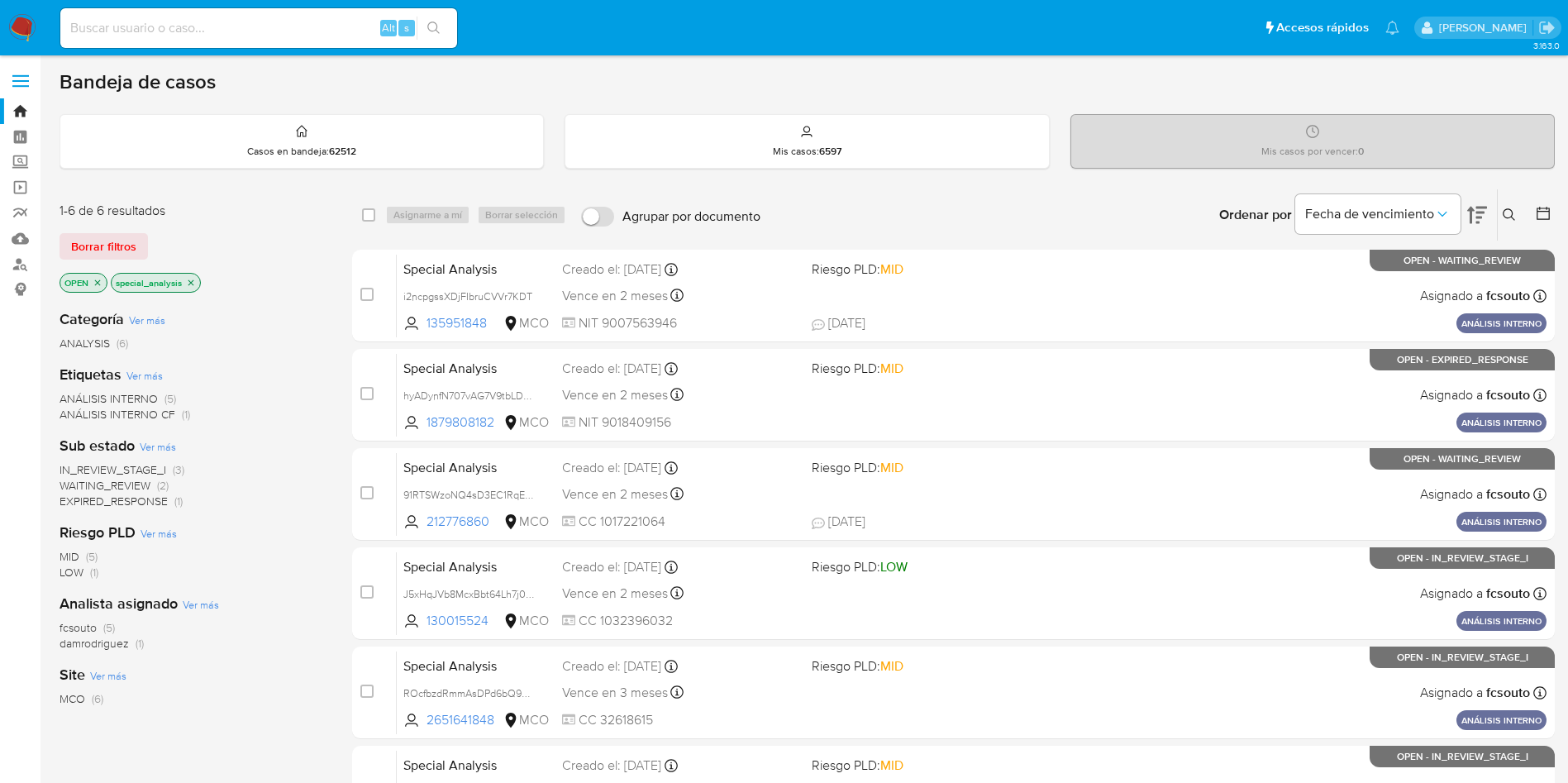
click at [186, 281] on icon "close-filter" at bounding box center [190, 282] width 10 height 10
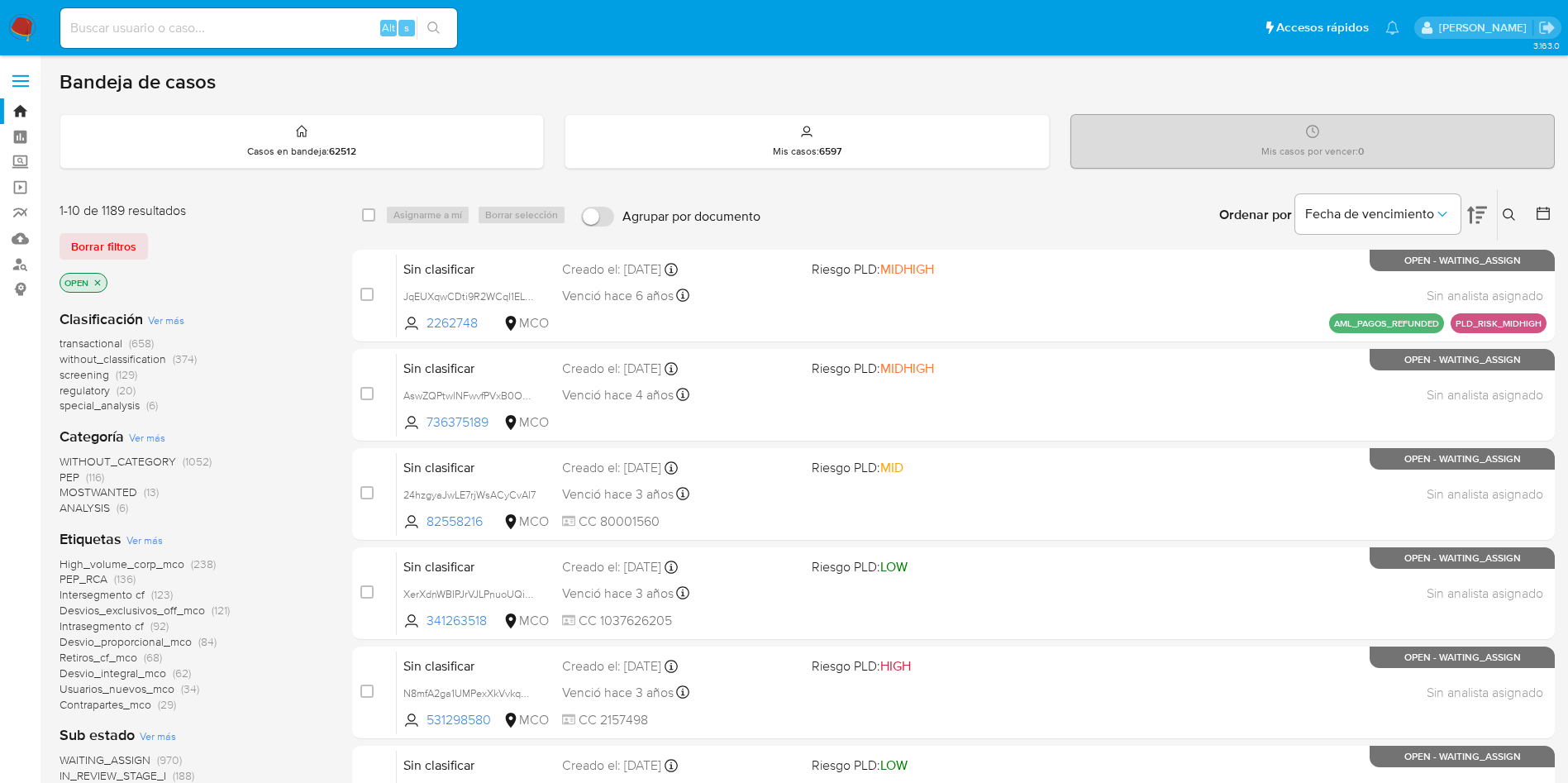
click at [86, 375] on span "screening" at bounding box center [84, 375] width 50 height 16
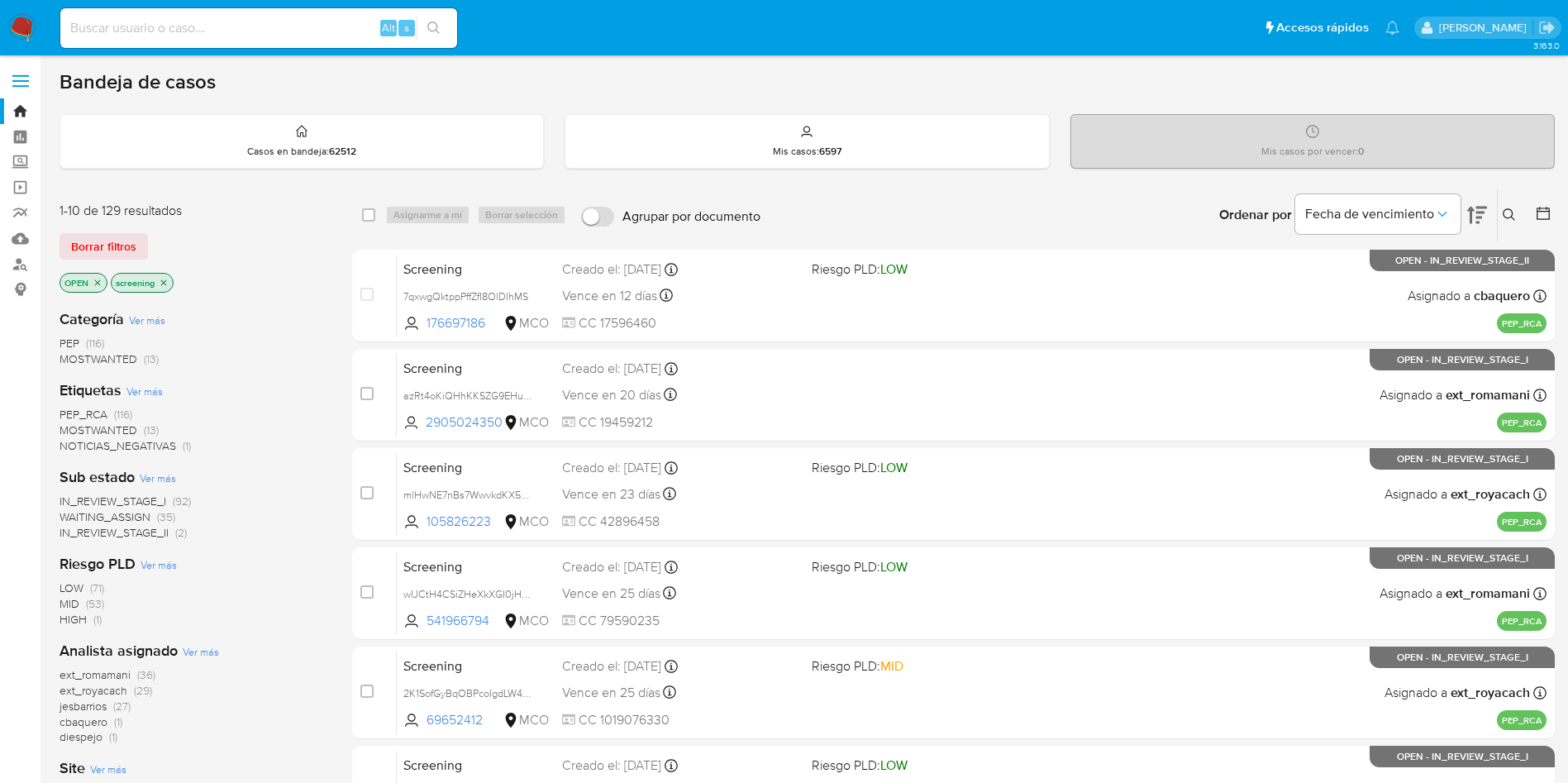
click at [97, 283] on icon "close-filter" at bounding box center [98, 282] width 5 height 5
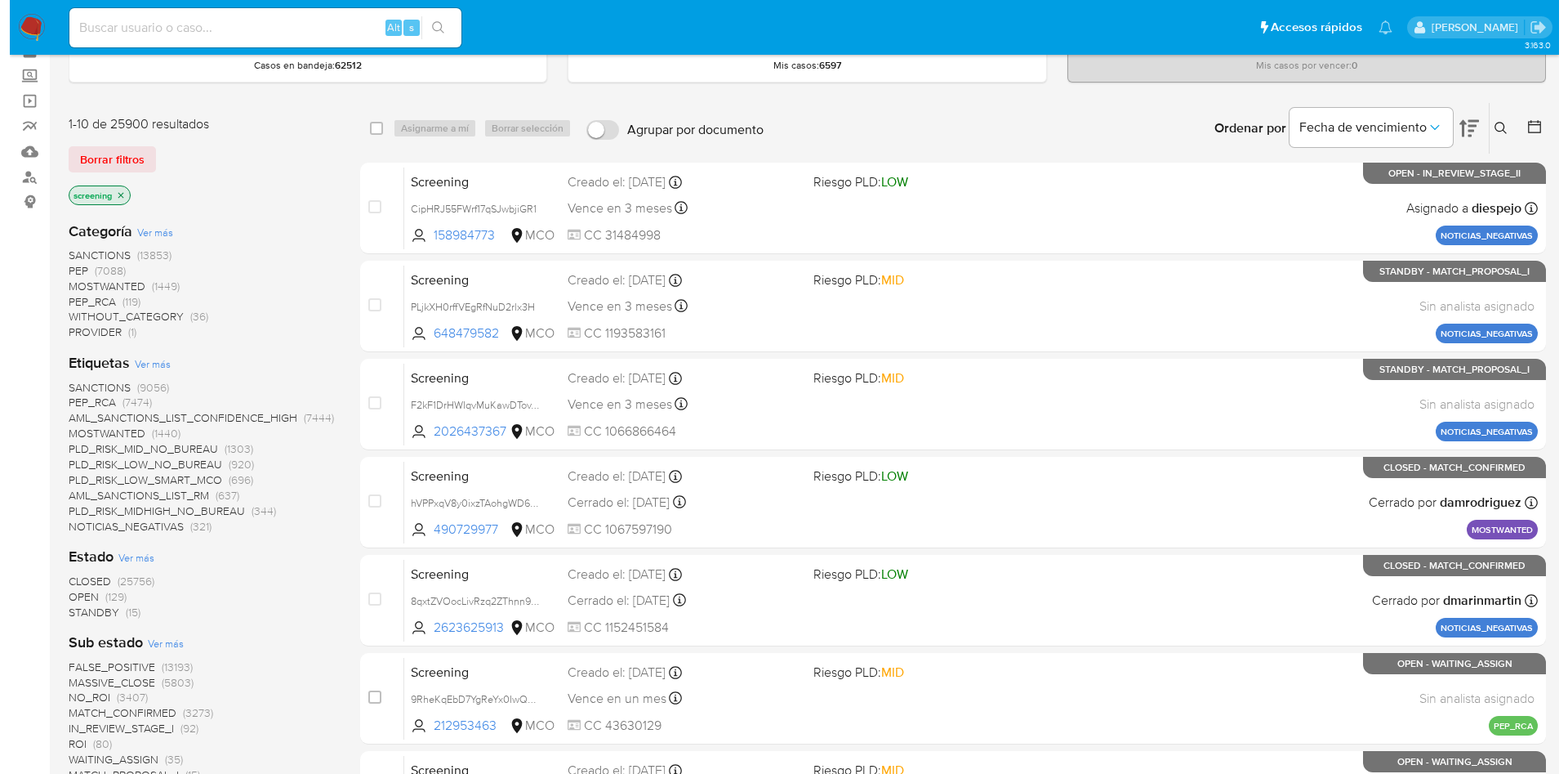
scroll to position [123, 0]
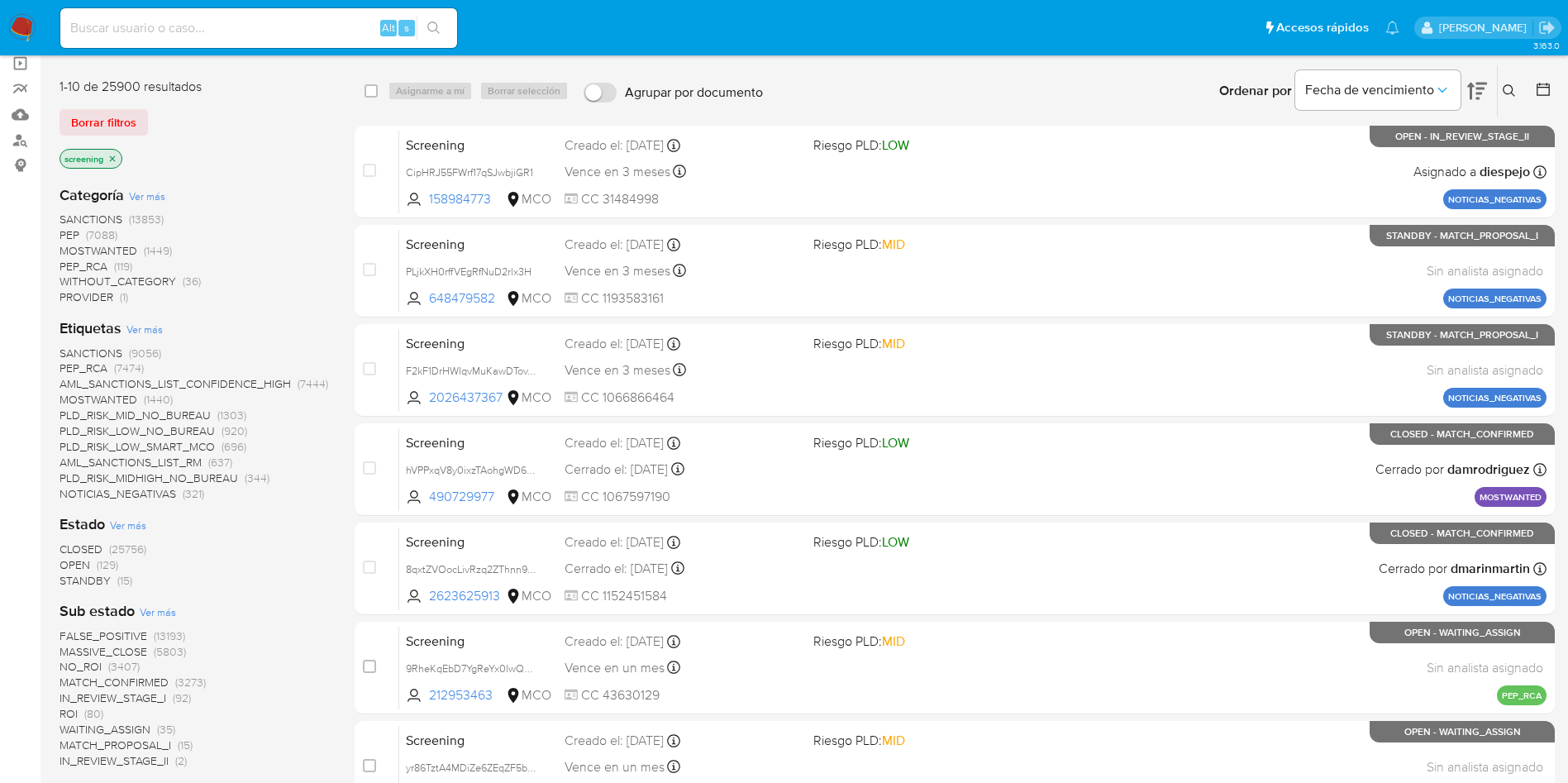
click at [125, 530] on span "Ver más" at bounding box center [128, 525] width 36 height 14
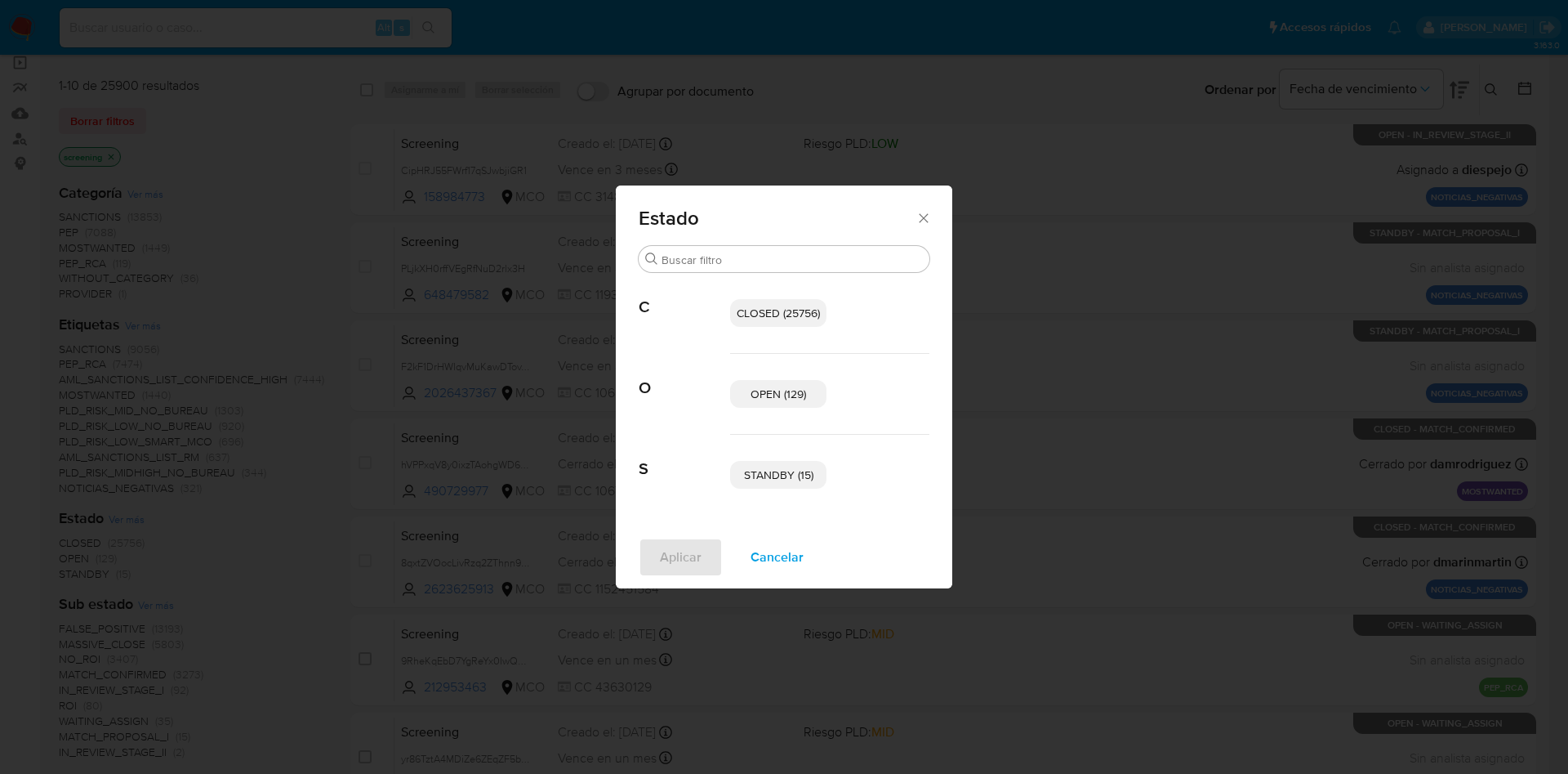
click at [779, 396] on span "OPEN (129)" at bounding box center [778, 394] width 55 height 16
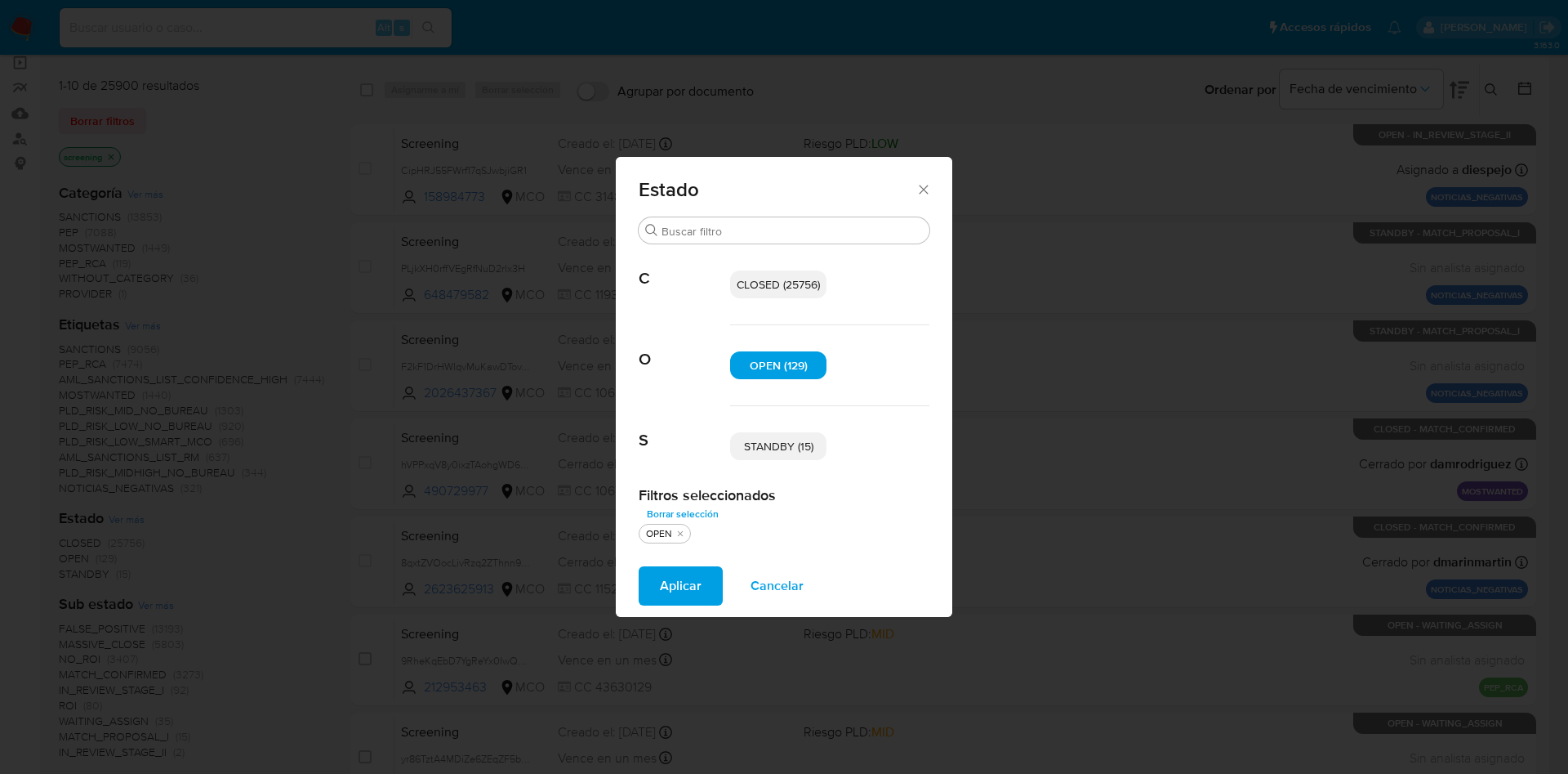
click at [770, 444] on span "STANDBY (15)" at bounding box center [779, 446] width 70 height 16
click at [666, 589] on span "Aplicar" at bounding box center [681, 586] width 42 height 36
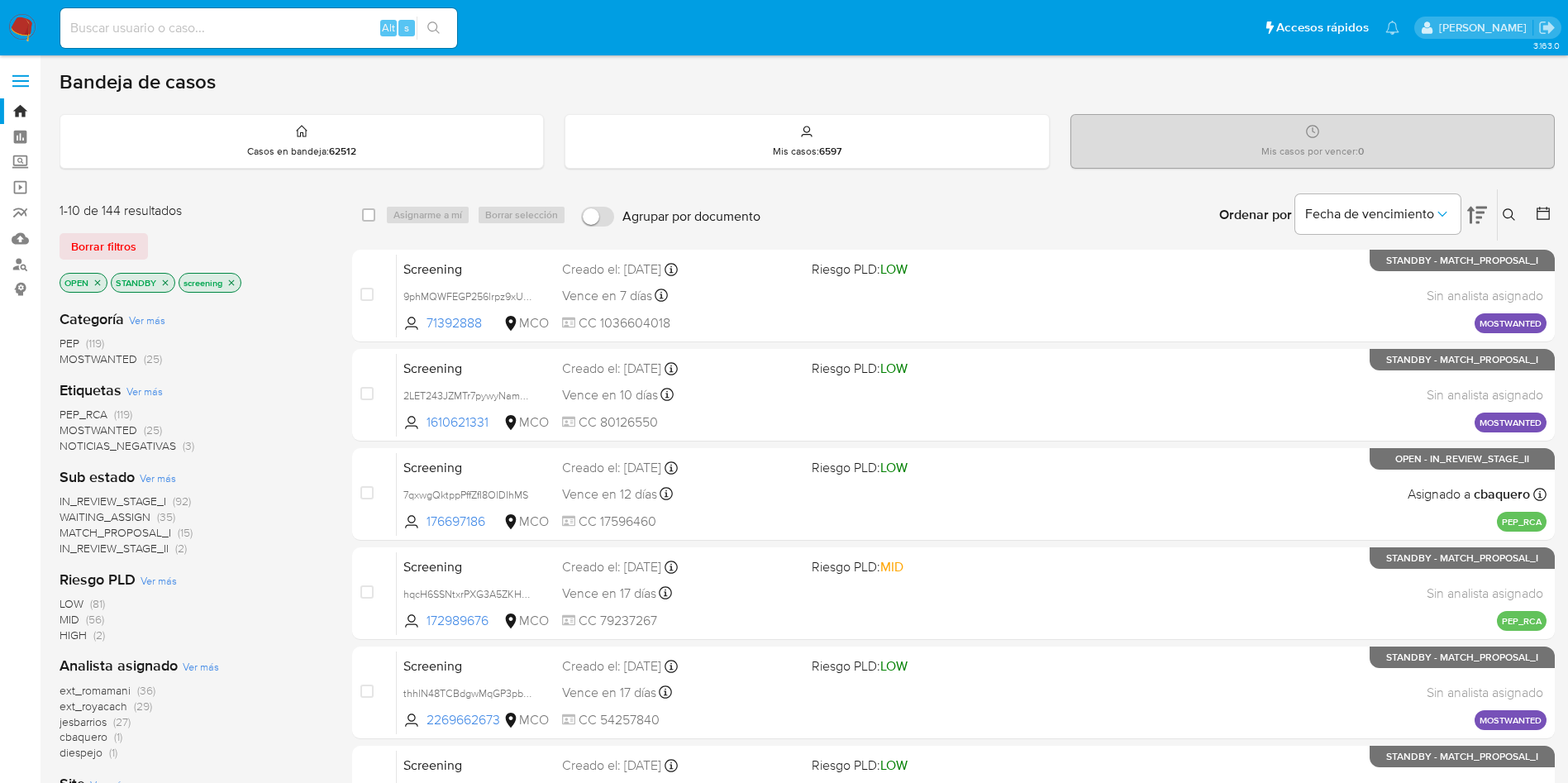
click at [1477, 214] on icon at bounding box center [1477, 215] width 20 height 20
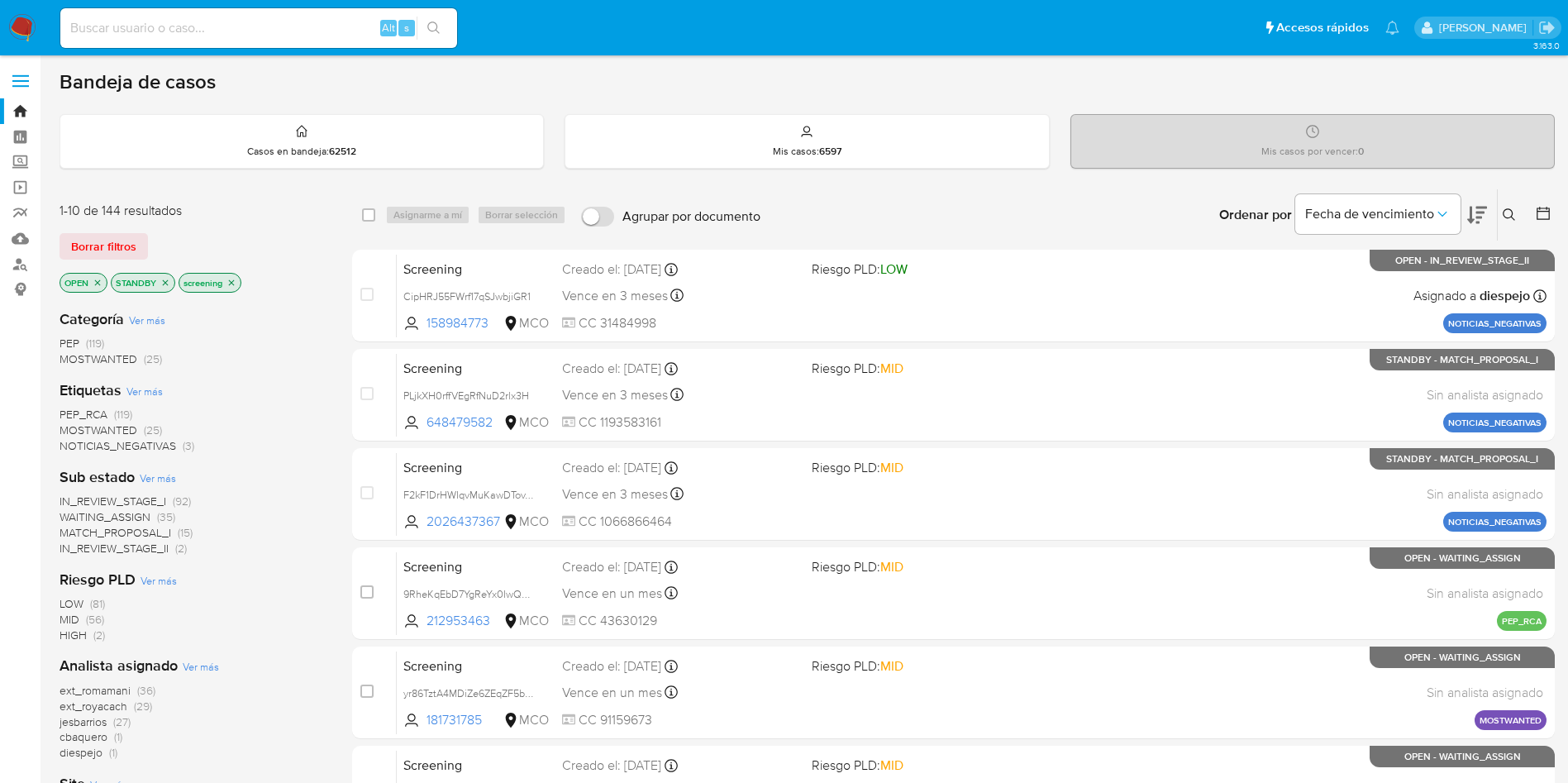
click at [1477, 214] on icon at bounding box center [1477, 215] width 20 height 20
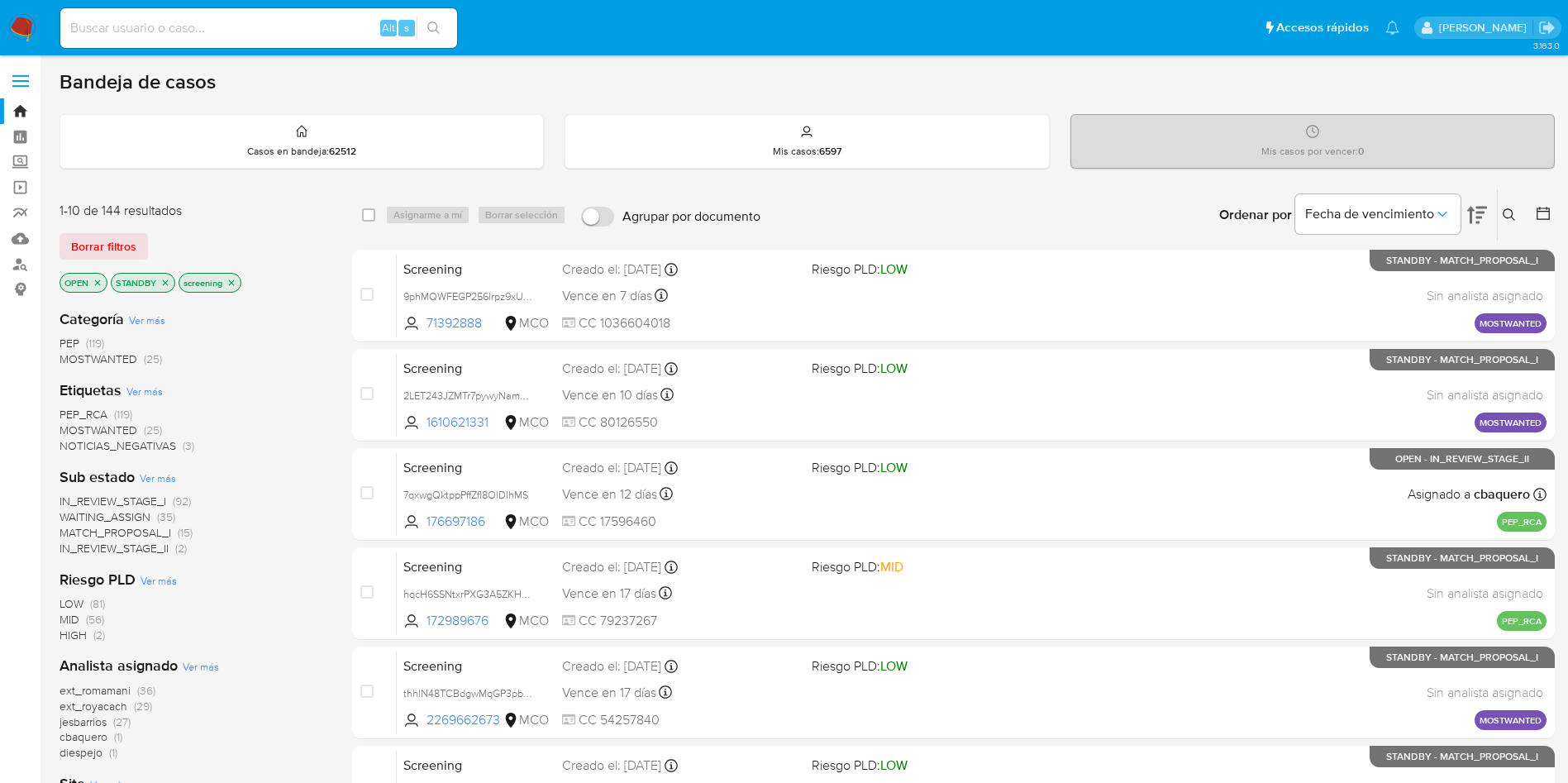
click at [1477, 214] on icon at bounding box center [1477, 215] width 20 height 20
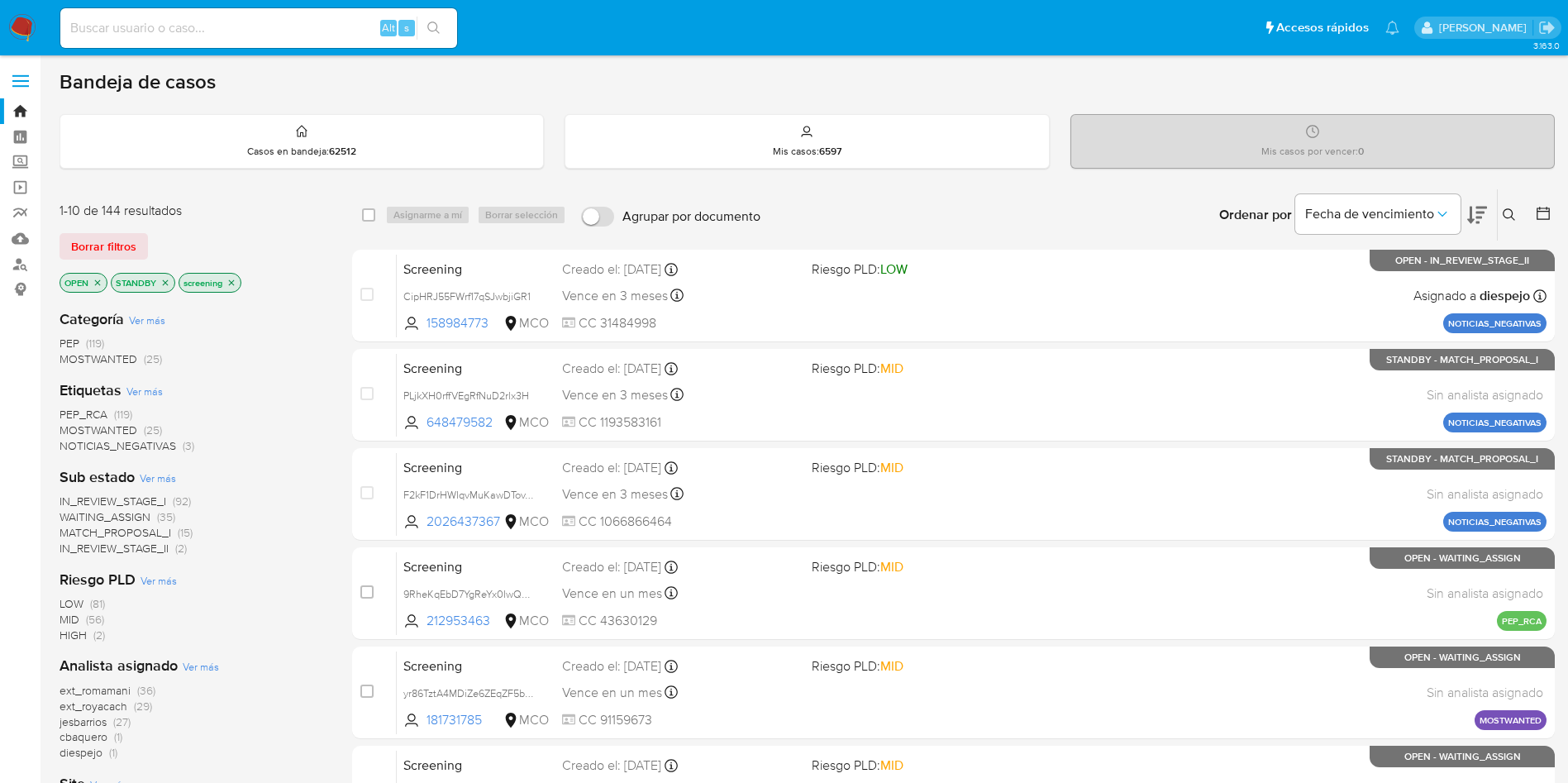
click at [1477, 214] on icon at bounding box center [1477, 215] width 20 height 20
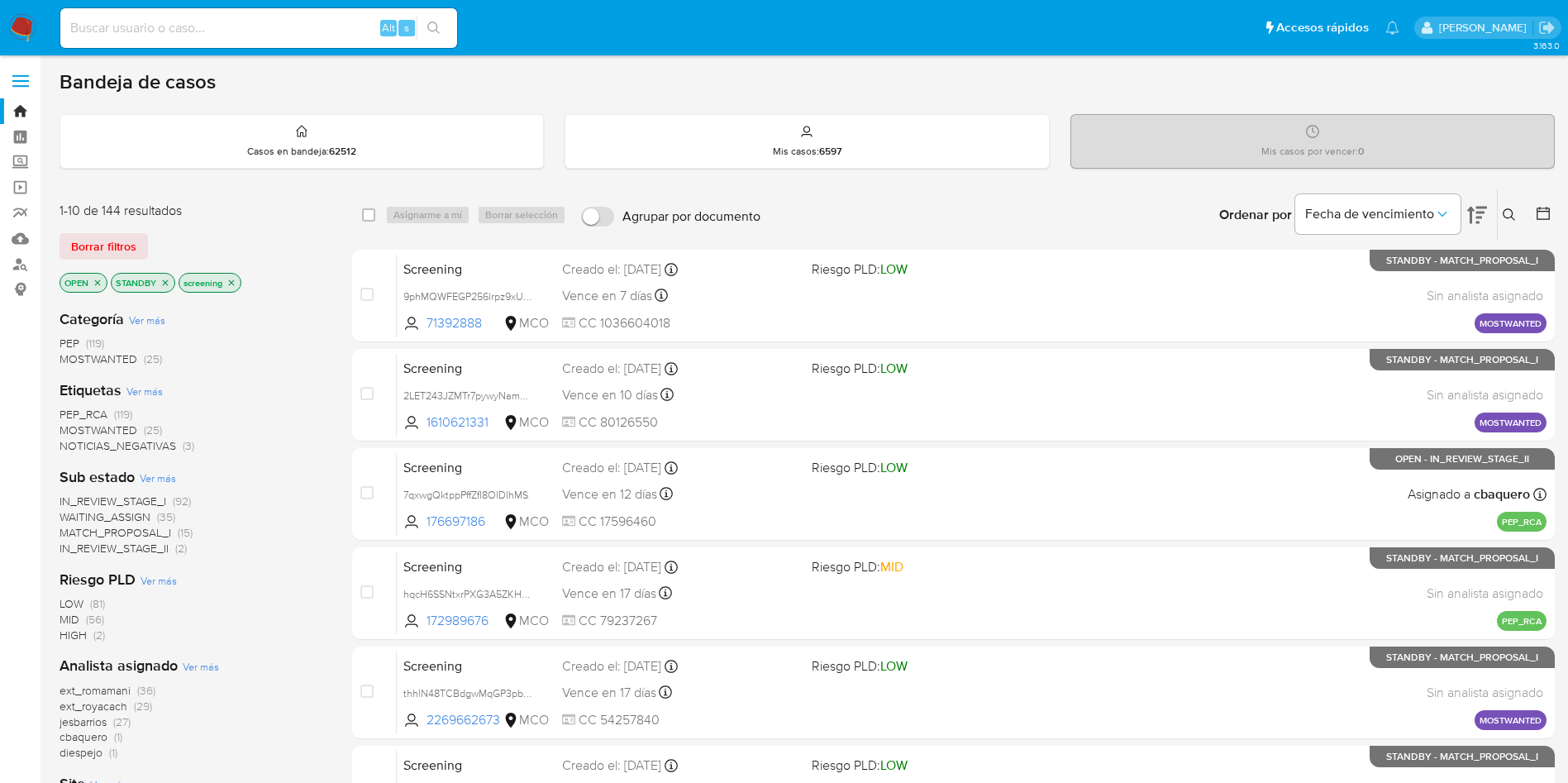
click at [151, 480] on span "Ver más" at bounding box center [158, 478] width 36 height 14
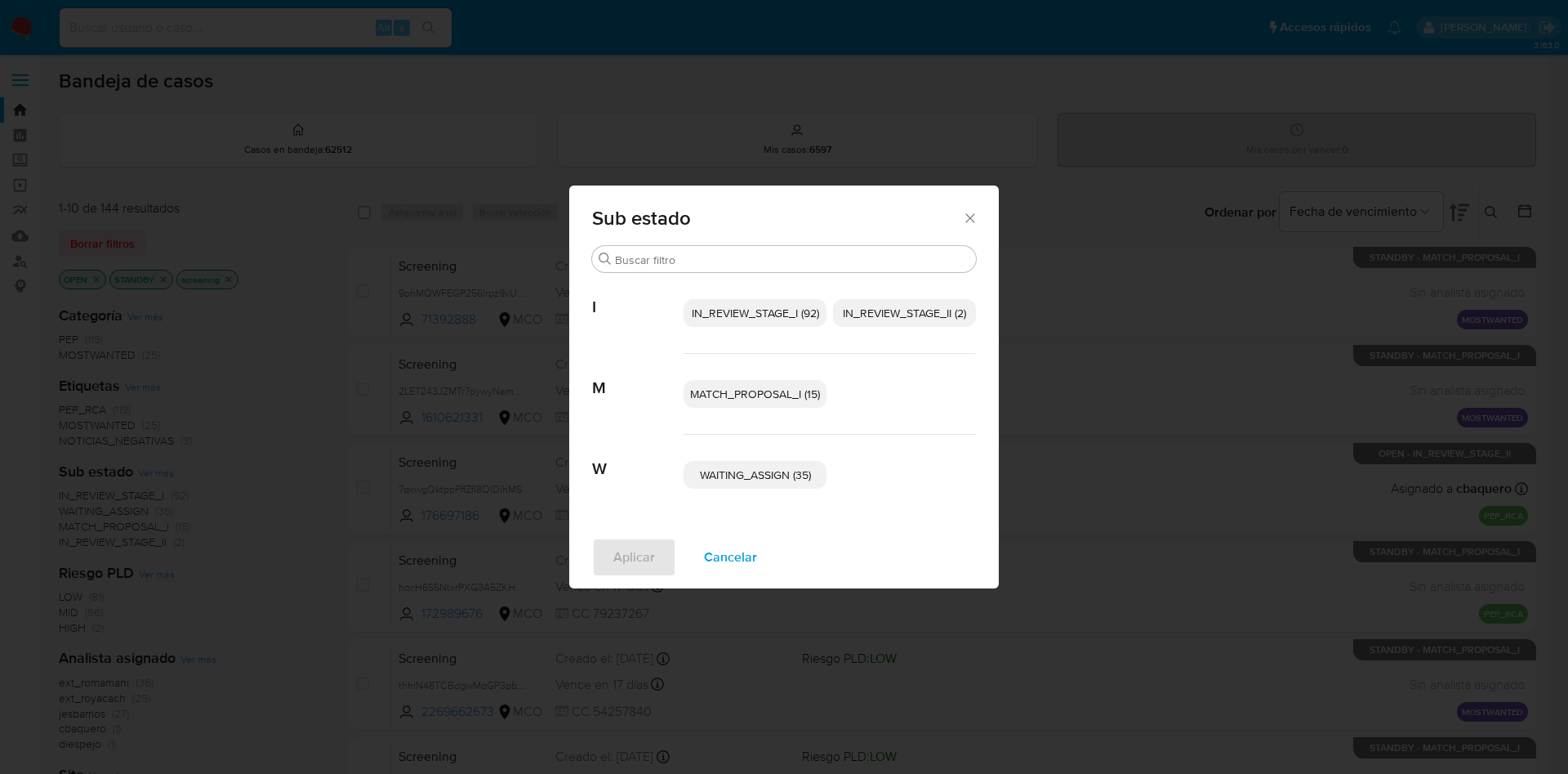
click at [760, 394] on span "MATCH_PROPOSAL_I (15)" at bounding box center [755, 394] width 130 height 16
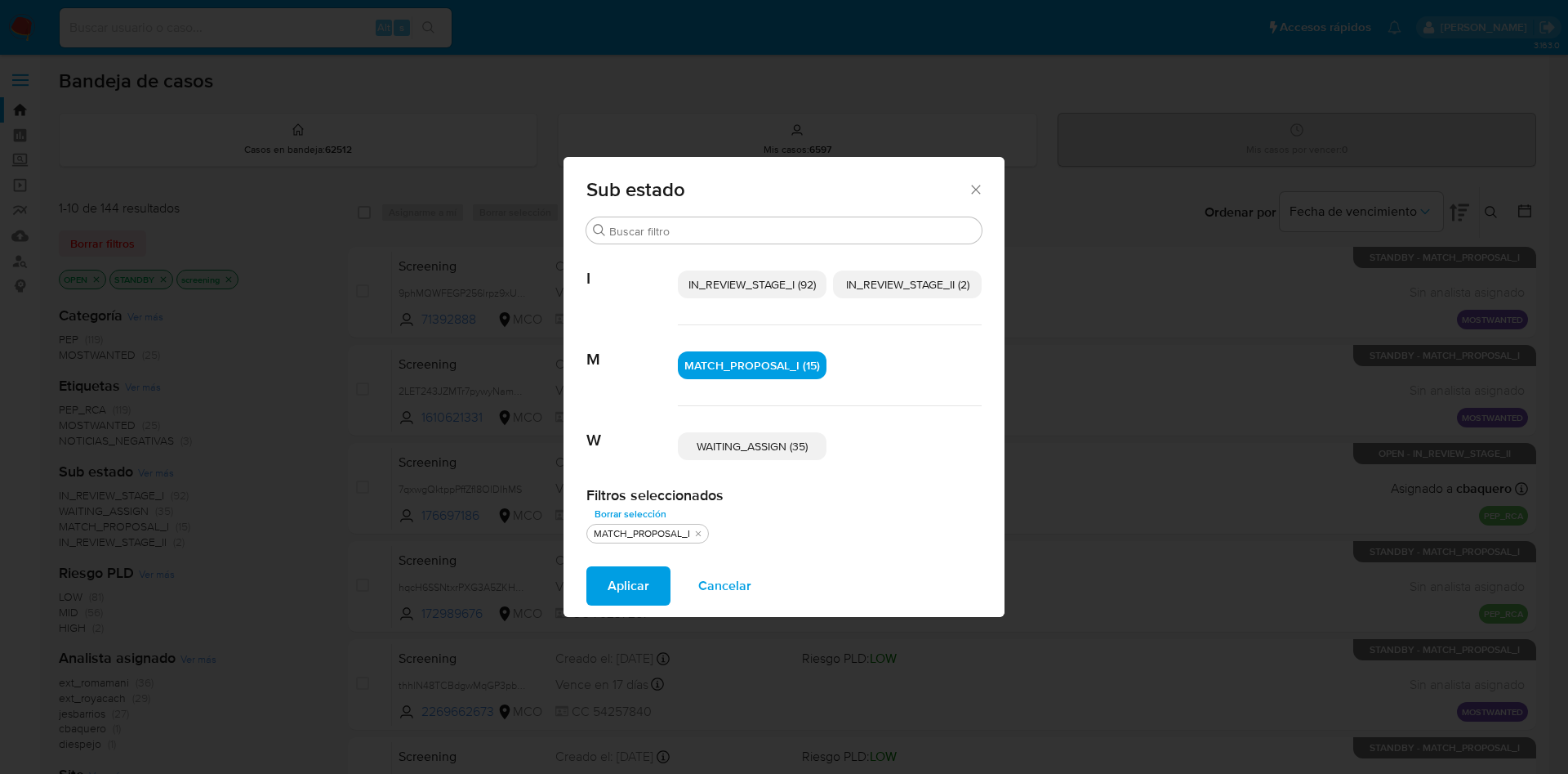
click at [898, 285] on span "IN_REVIEW_STAGE_II (2)" at bounding box center [908, 285] width 123 height 16
click at [637, 583] on span "Aplicar" at bounding box center [628, 586] width 42 height 36
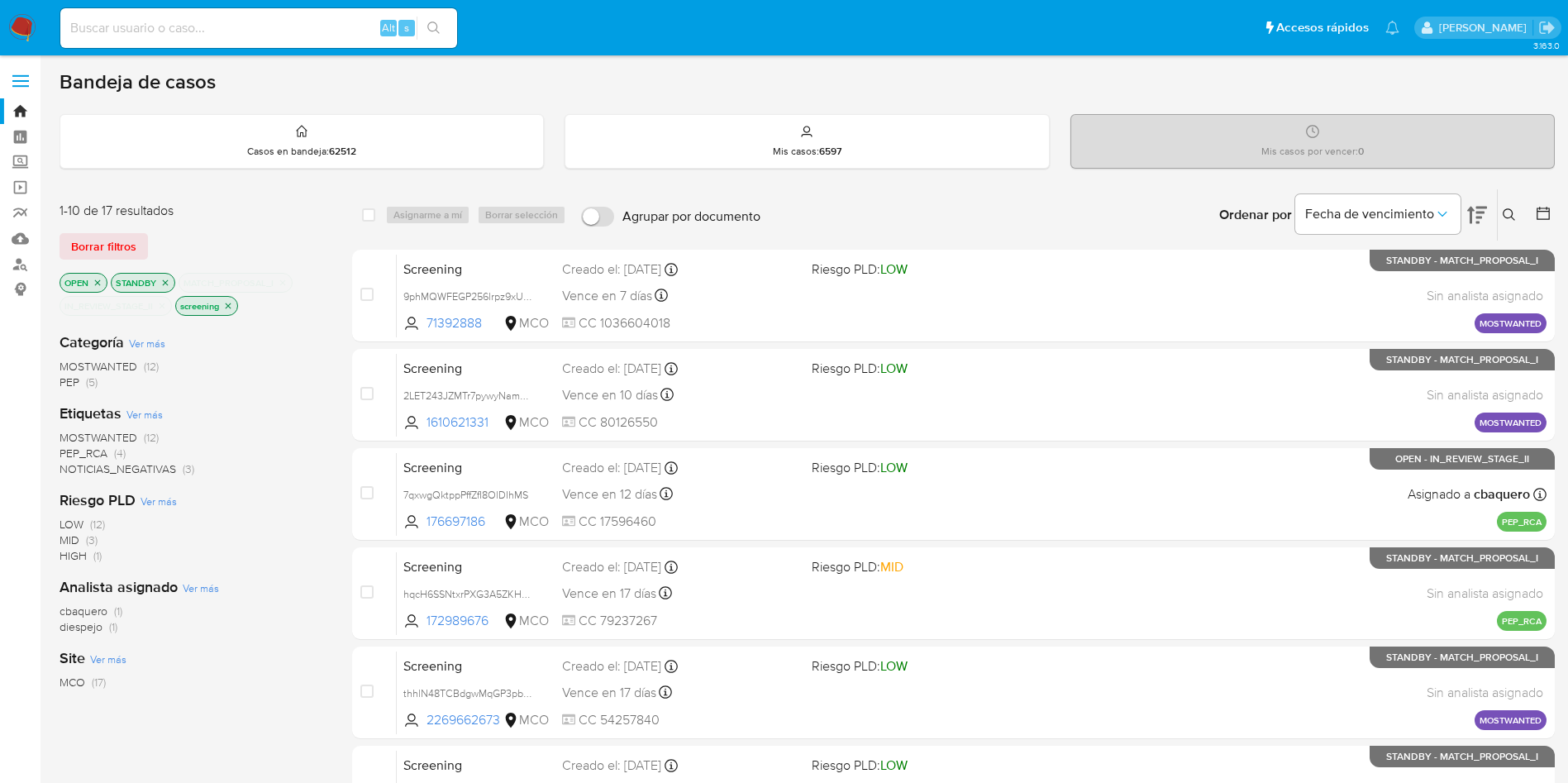
click at [30, 23] on img at bounding box center [22, 28] width 28 height 28
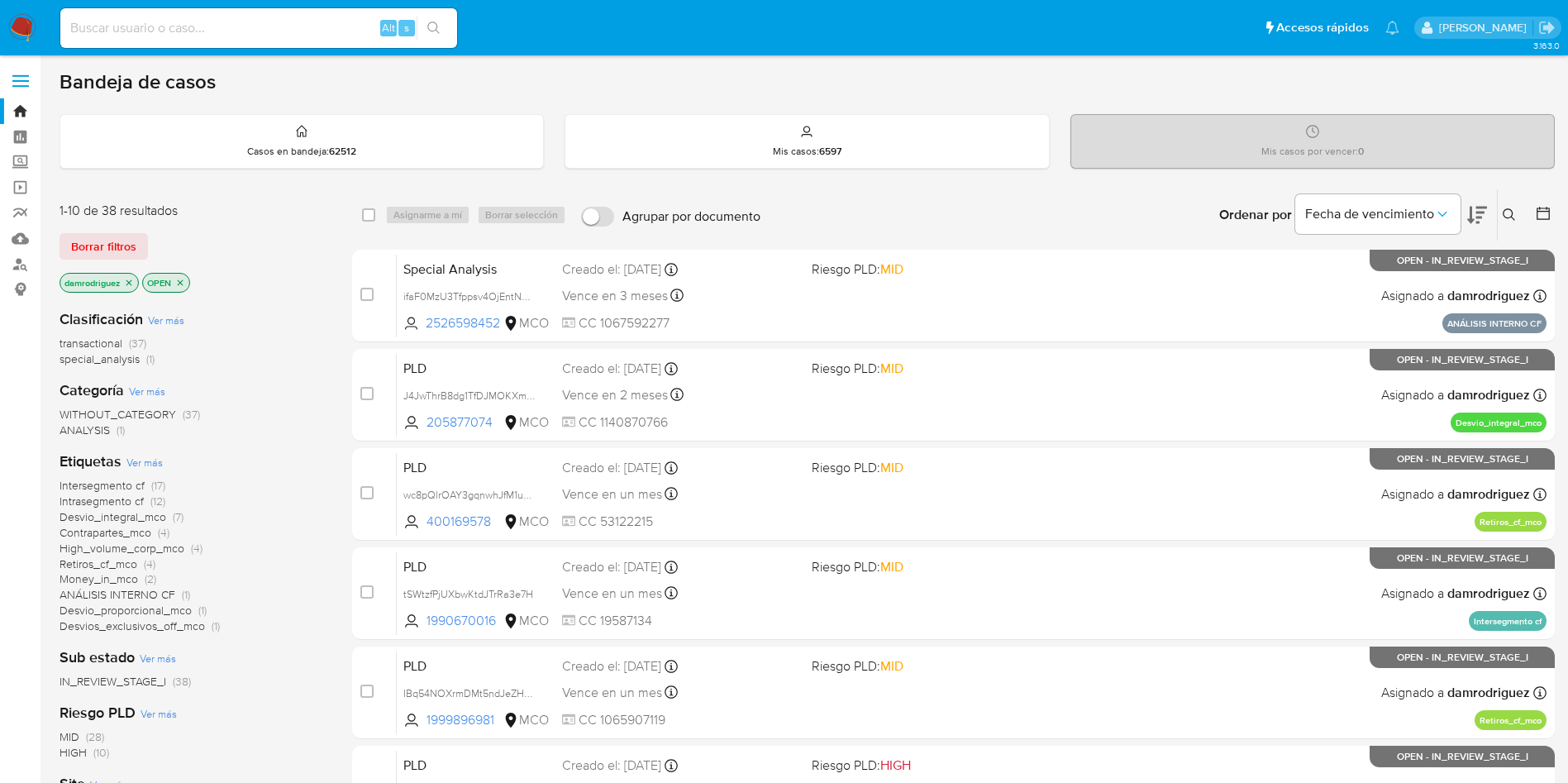
drag, startPoint x: 328, startPoint y: 18, endPoint x: 316, endPoint y: 24, distance: 13.4
click at [327, 19] on input at bounding box center [259, 28] width 397 height 22
click at [316, 24] on input at bounding box center [259, 28] width 397 height 22
paste input "ifaF0MzU3Tfppsv4OjEntNMX"
type input "ifaF0MzU3Tfppsv4OjEntNMX"
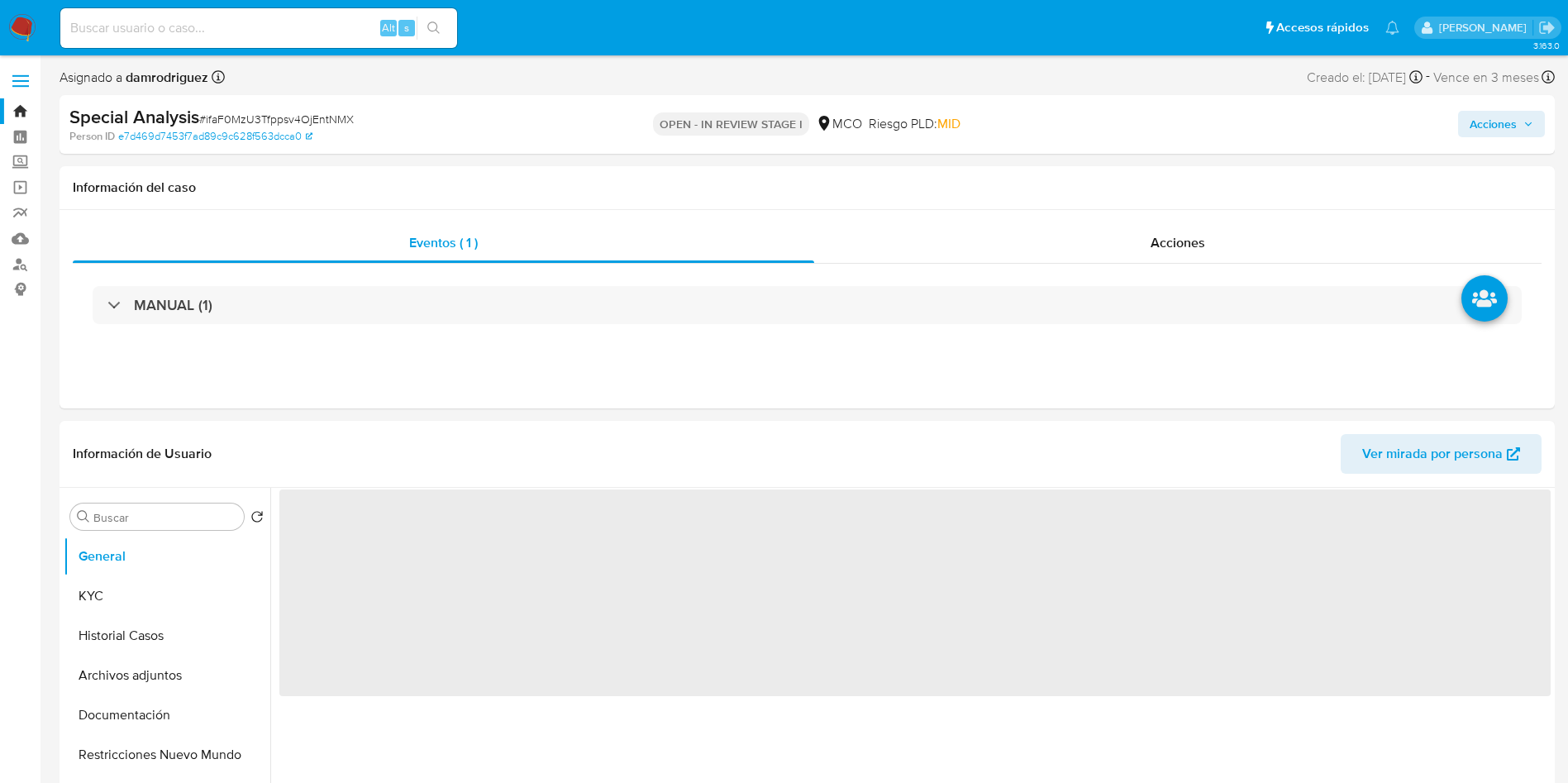
select select "10"
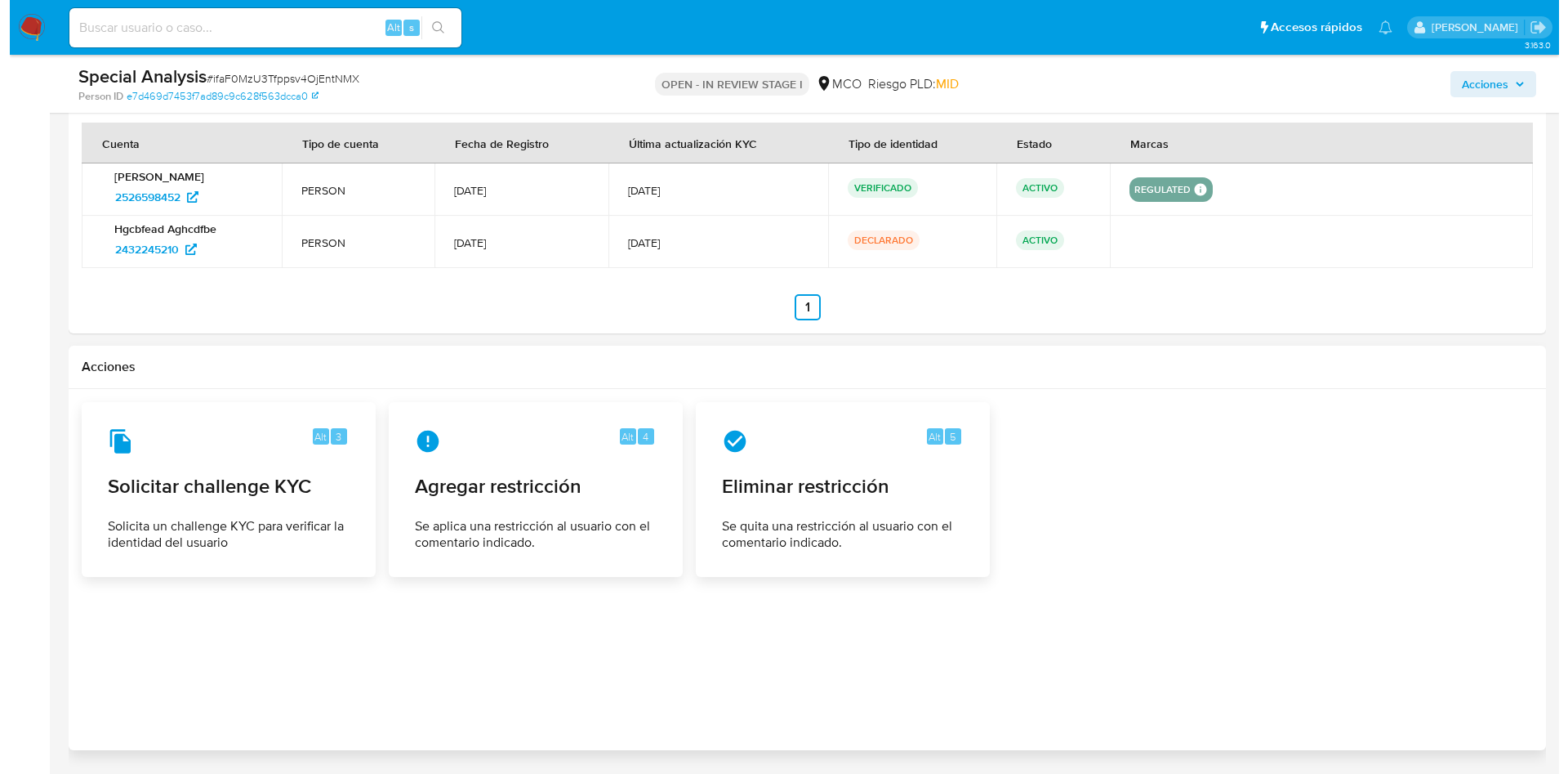
scroll to position [1765, 0]
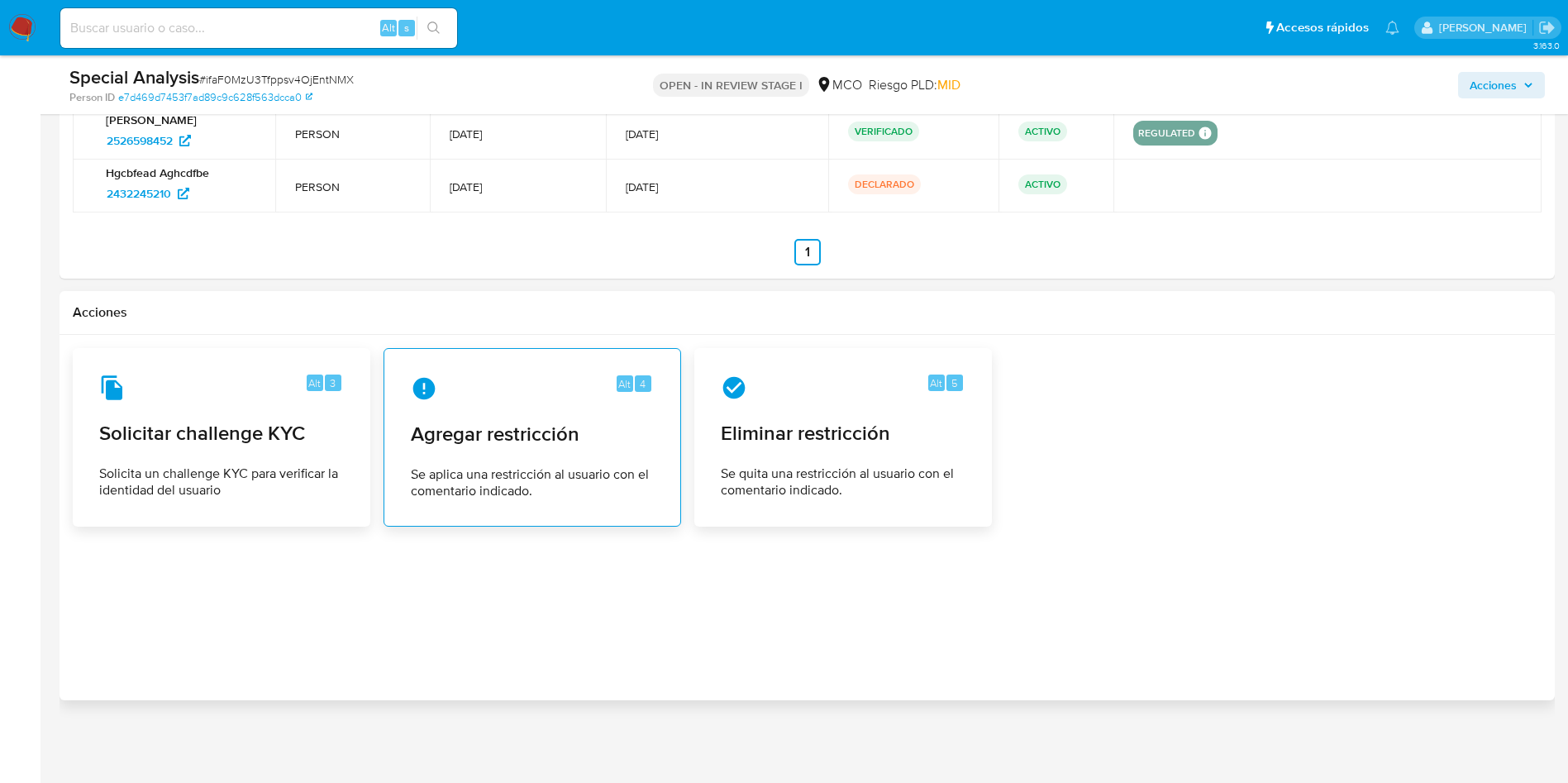
click at [548, 477] on span "Se aplica una restricción al usuario con el comentario indicado." at bounding box center [532, 482] width 243 height 33
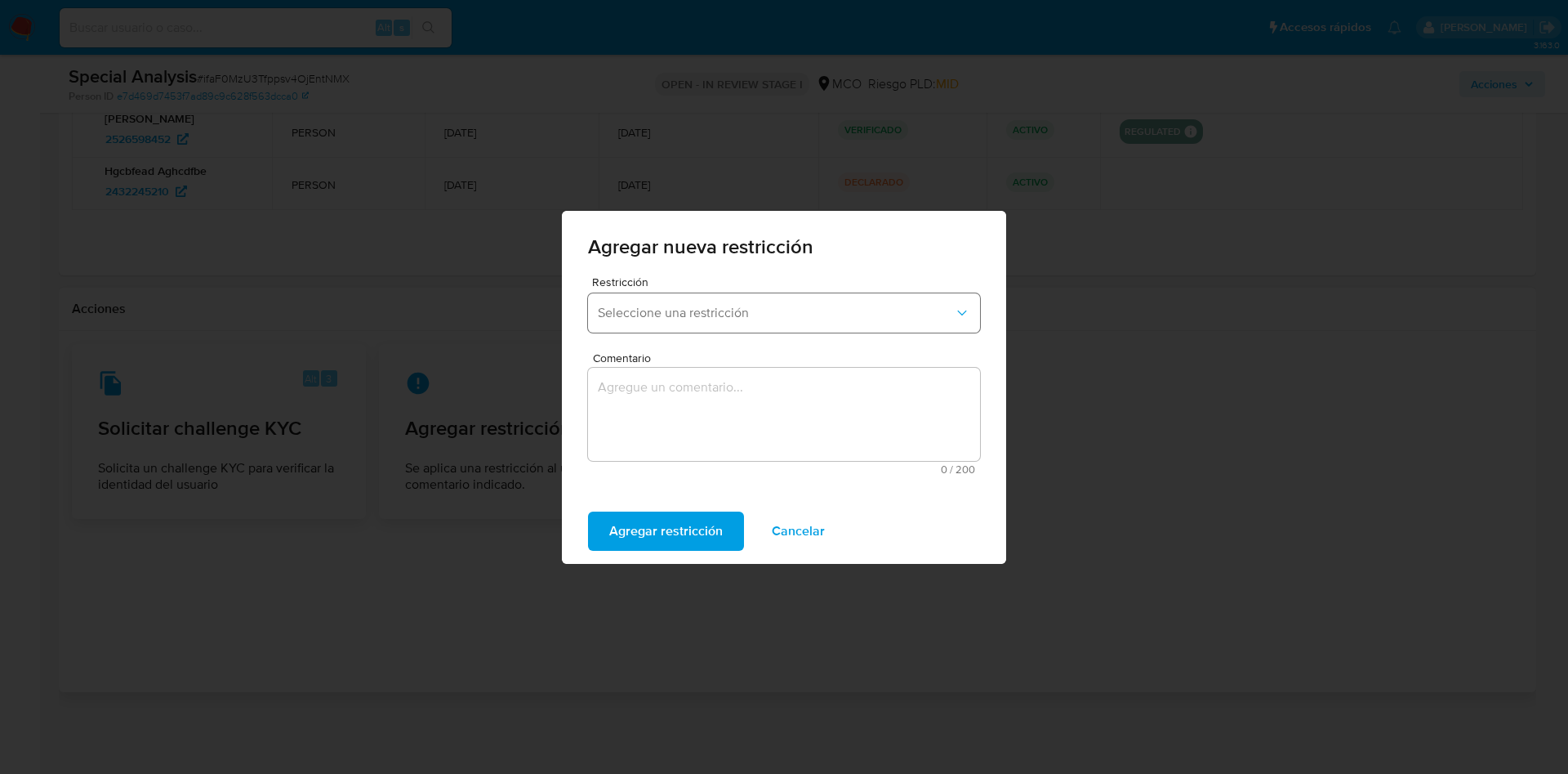
click at [682, 319] on span "Seleccione una restricción" at bounding box center [776, 313] width 356 height 16
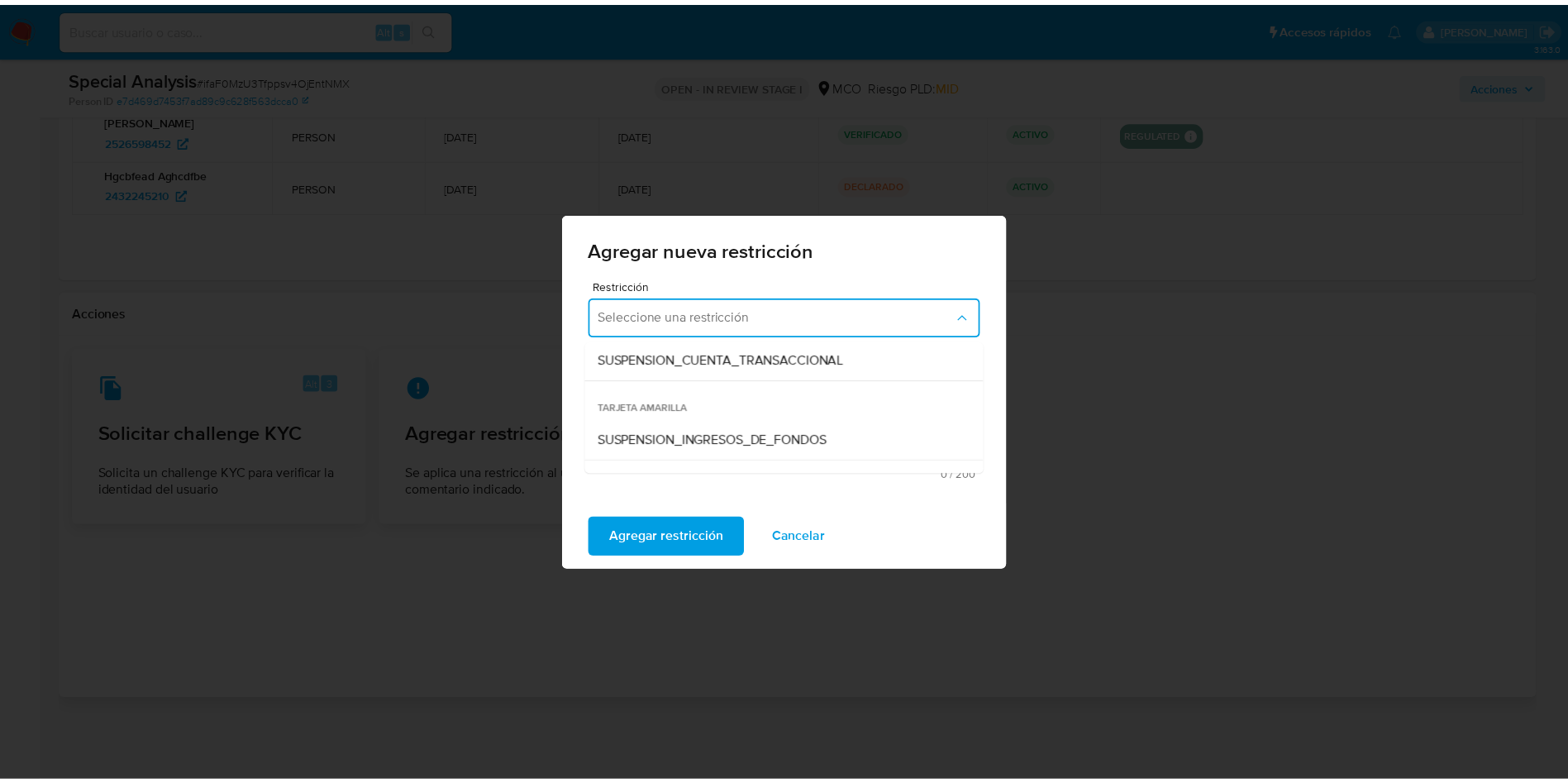
scroll to position [306, 0]
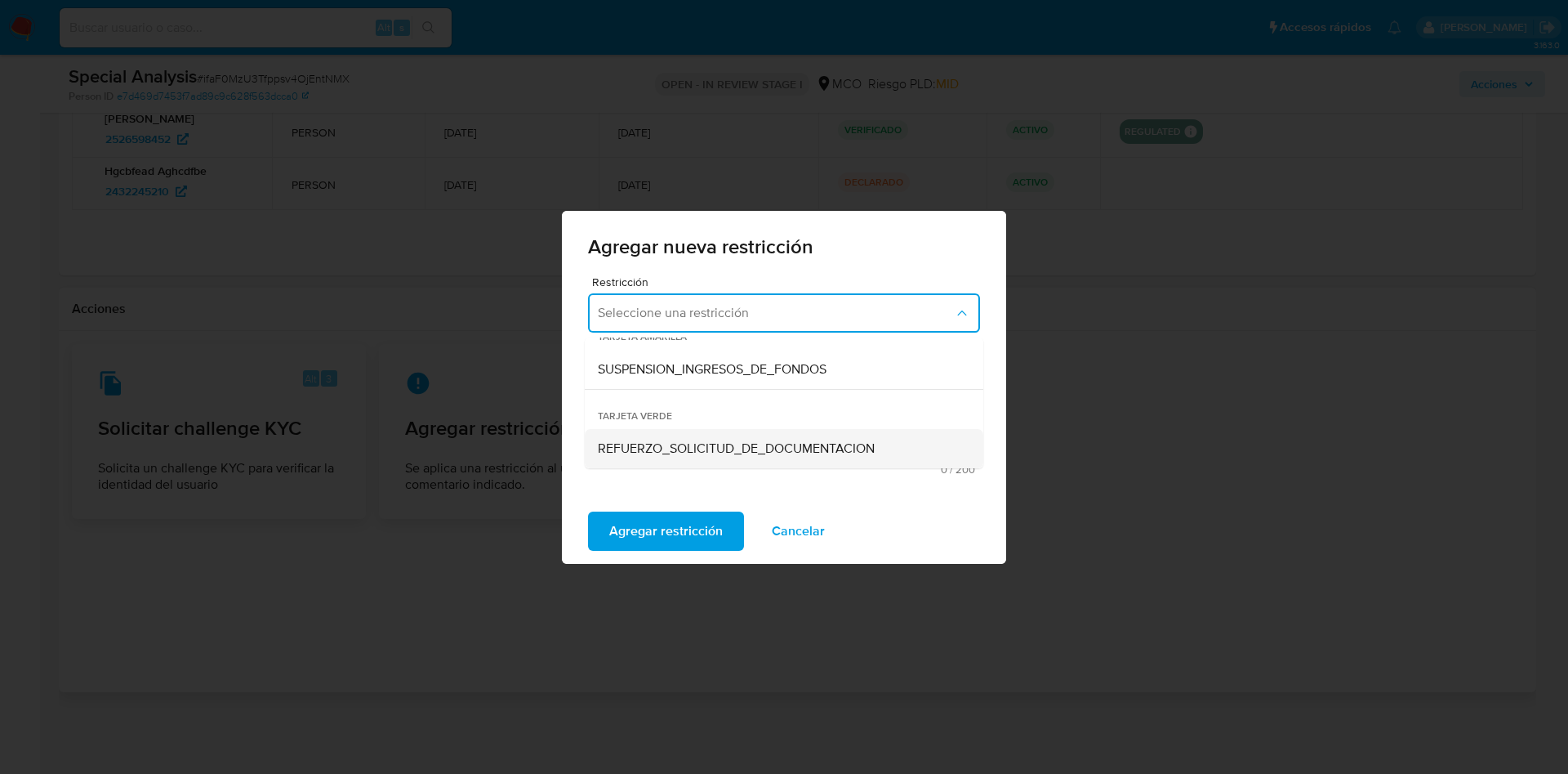
click at [698, 448] on span "REFUERZO_SOLICITUD_DE_DOCUMENTACION" at bounding box center [736, 448] width 277 height 16
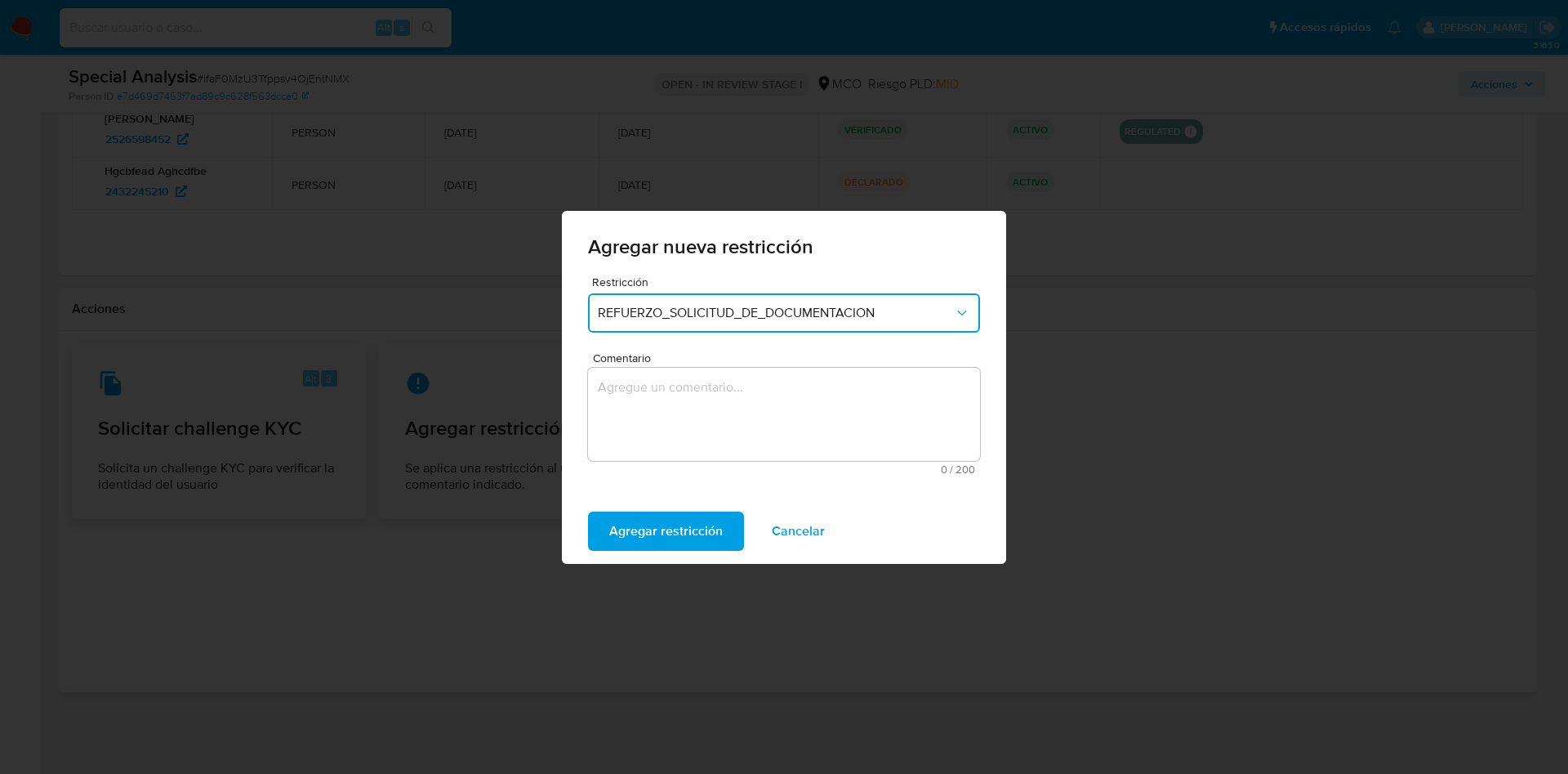
click at [623, 434] on textarea "Comentario" at bounding box center [784, 414] width 392 height 93
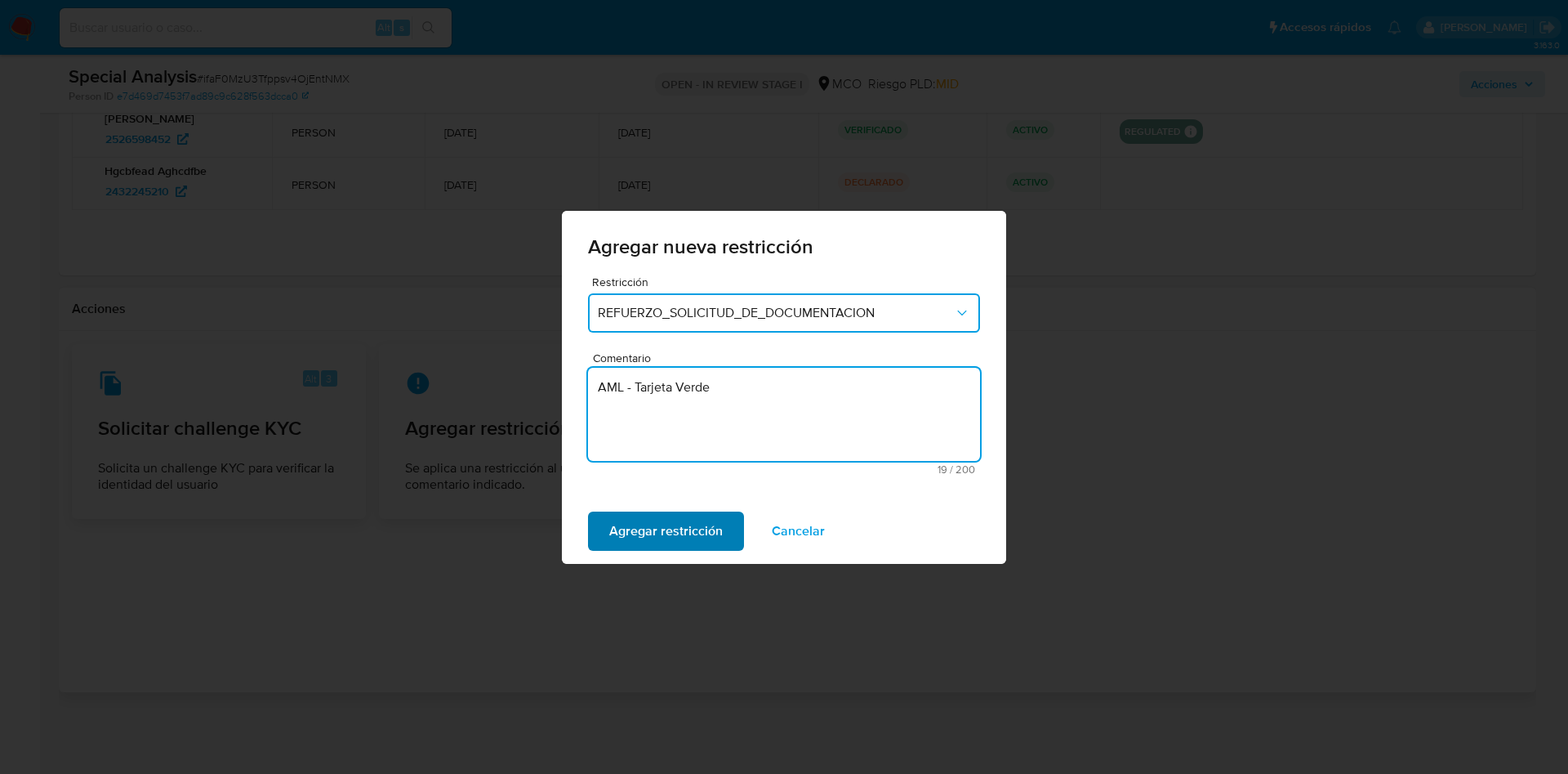
type textarea "AML - Tarjeta Verde"
click at [662, 527] on span "Agregar restricción" at bounding box center [665, 531] width 114 height 36
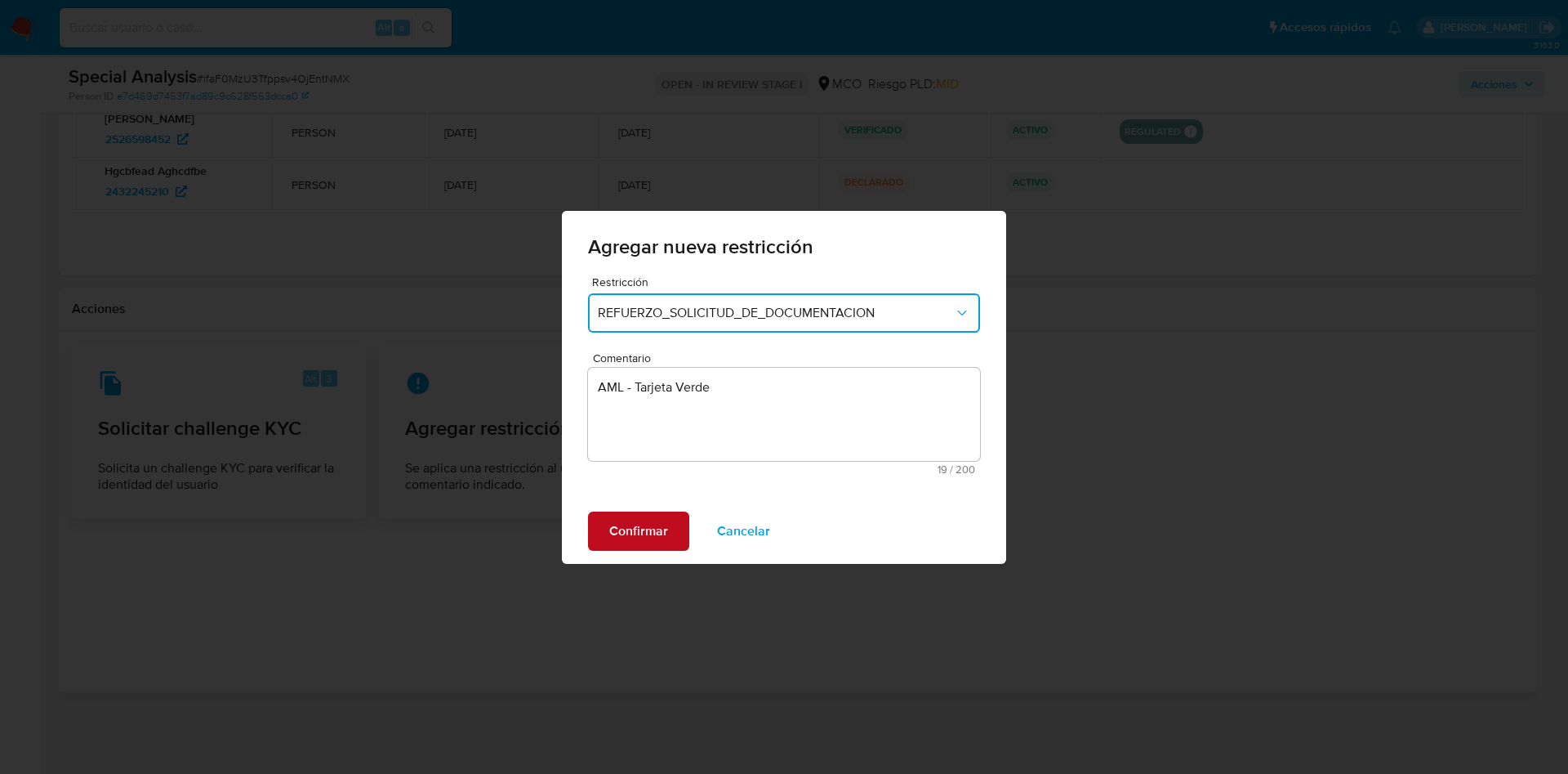
click at [635, 527] on span "Confirmar" at bounding box center [639, 531] width 59 height 36
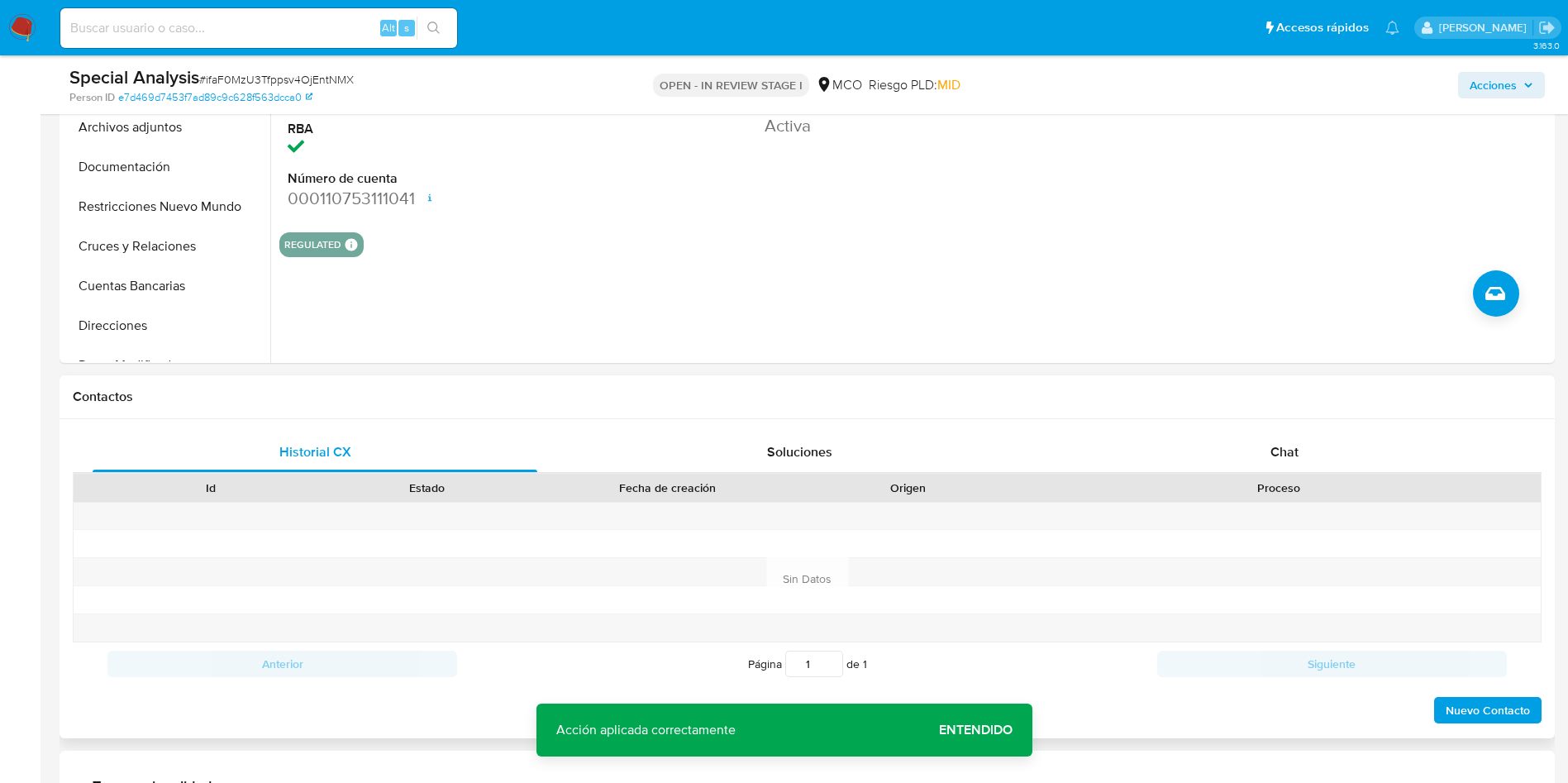
scroll to position [671, 0]
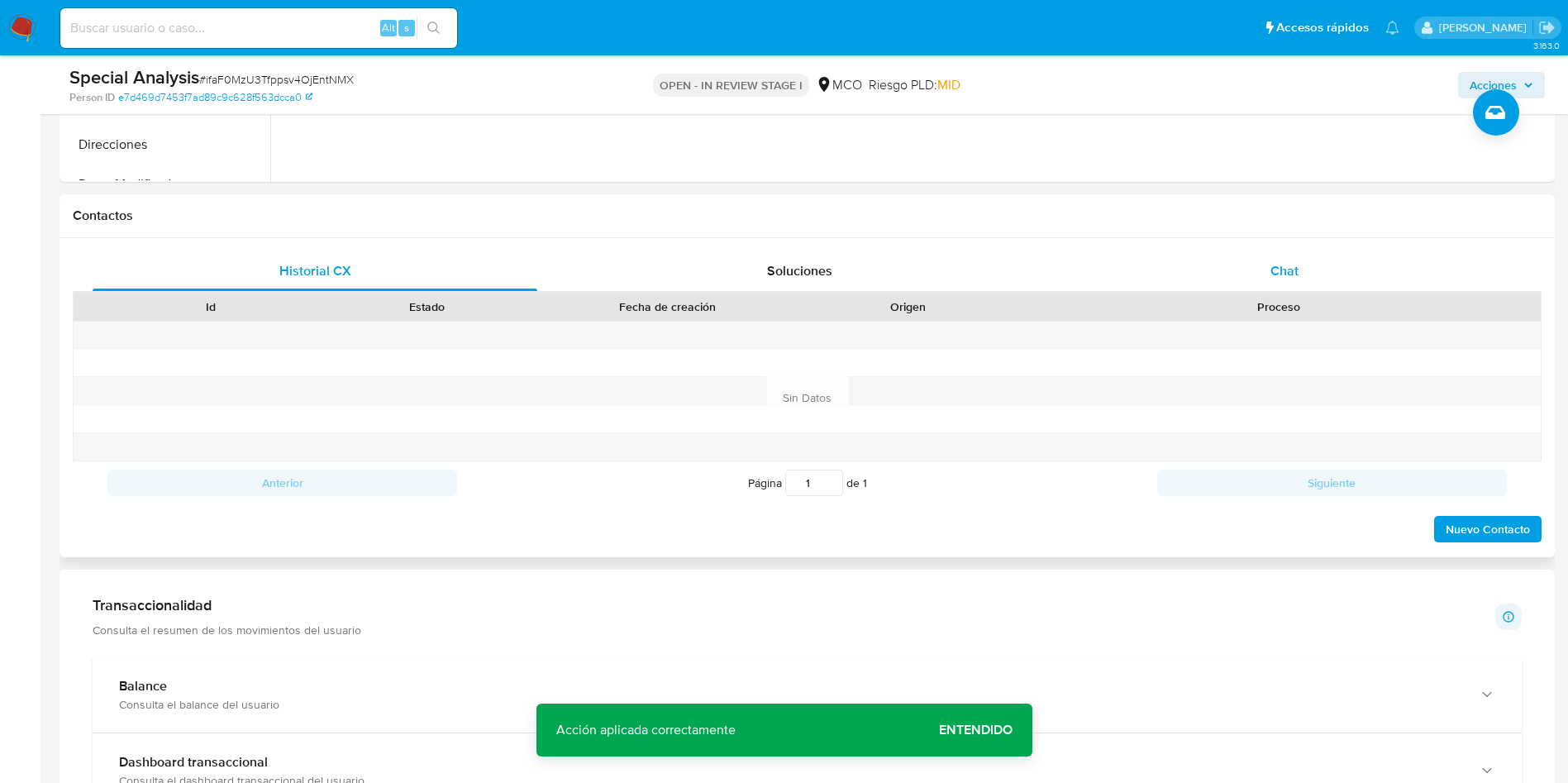
click at [1303, 253] on div "Chat" at bounding box center [1284, 272] width 445 height 40
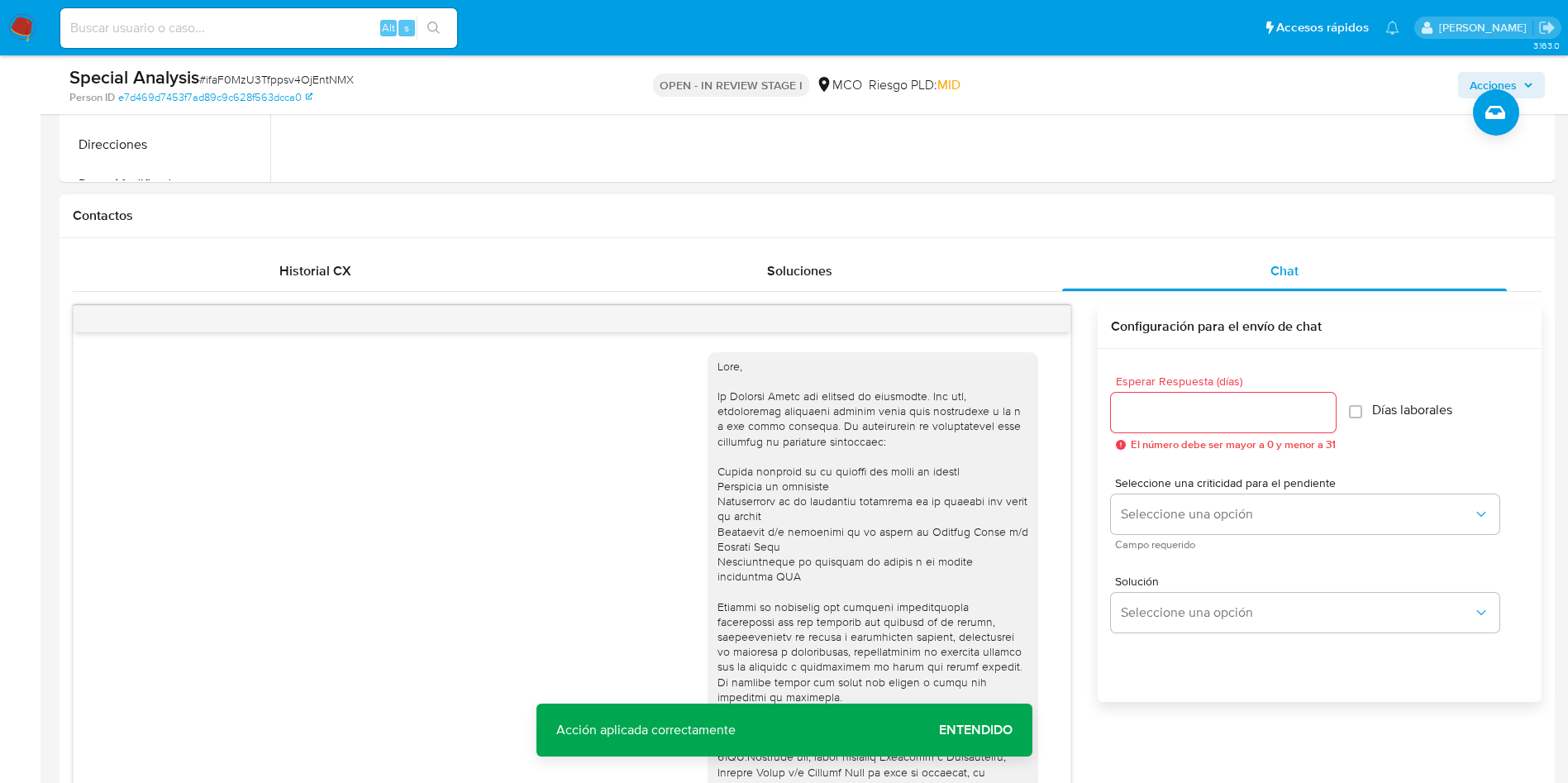
scroll to position [154, 0]
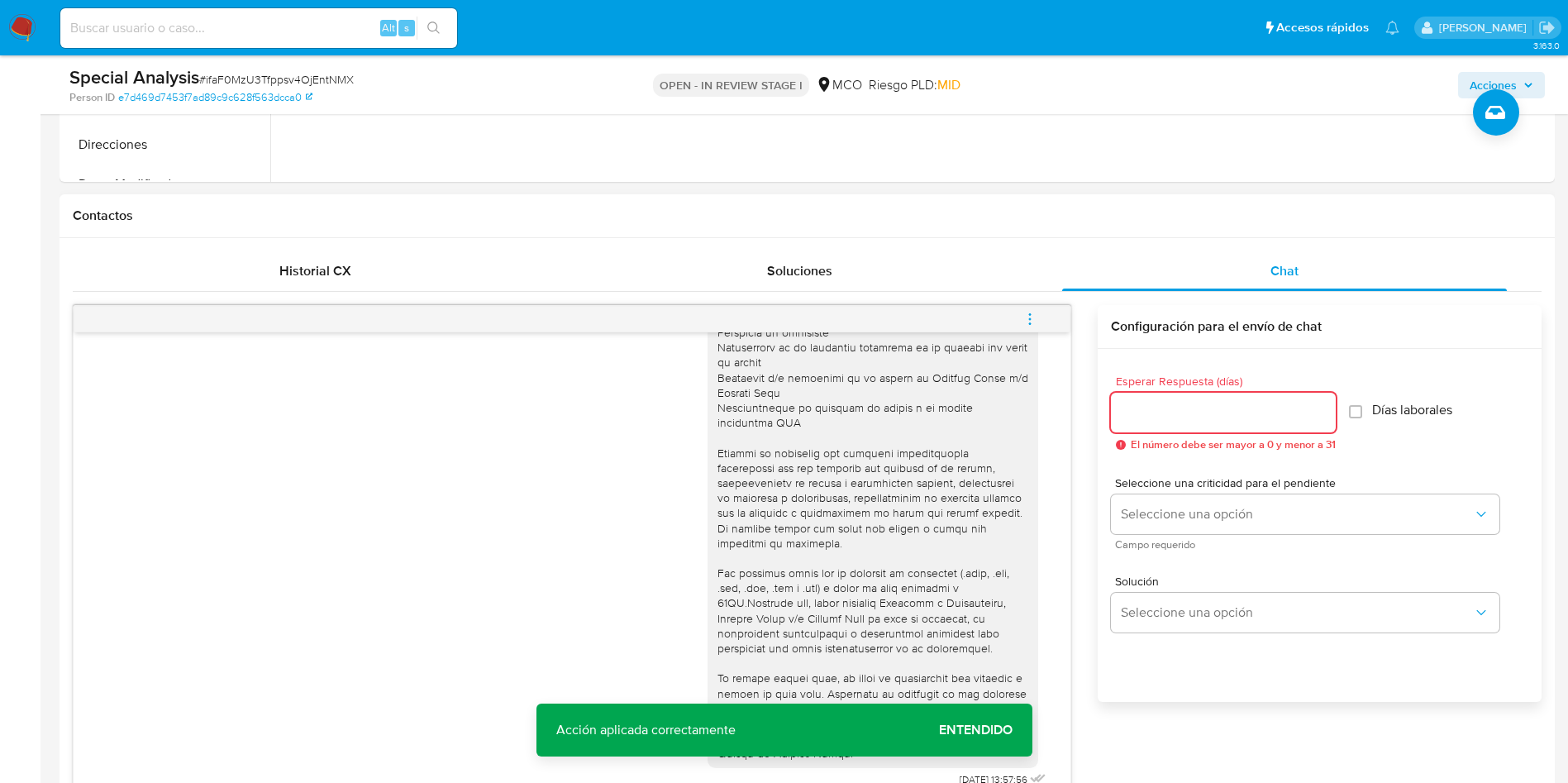
click at [1190, 412] on input "Esperar Respuesta (días)" at bounding box center [1223, 413] width 225 height 22
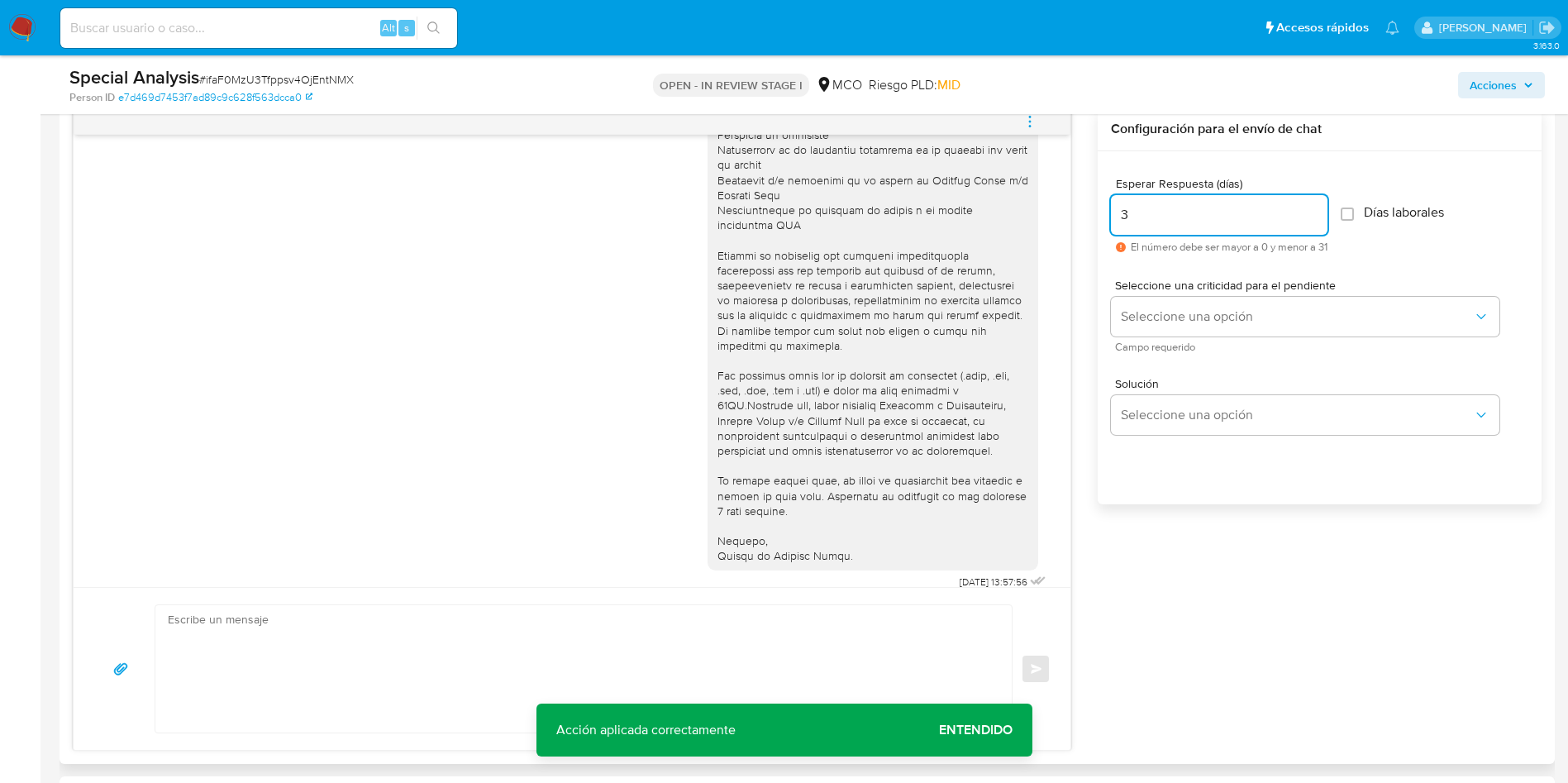
scroll to position [795, 0]
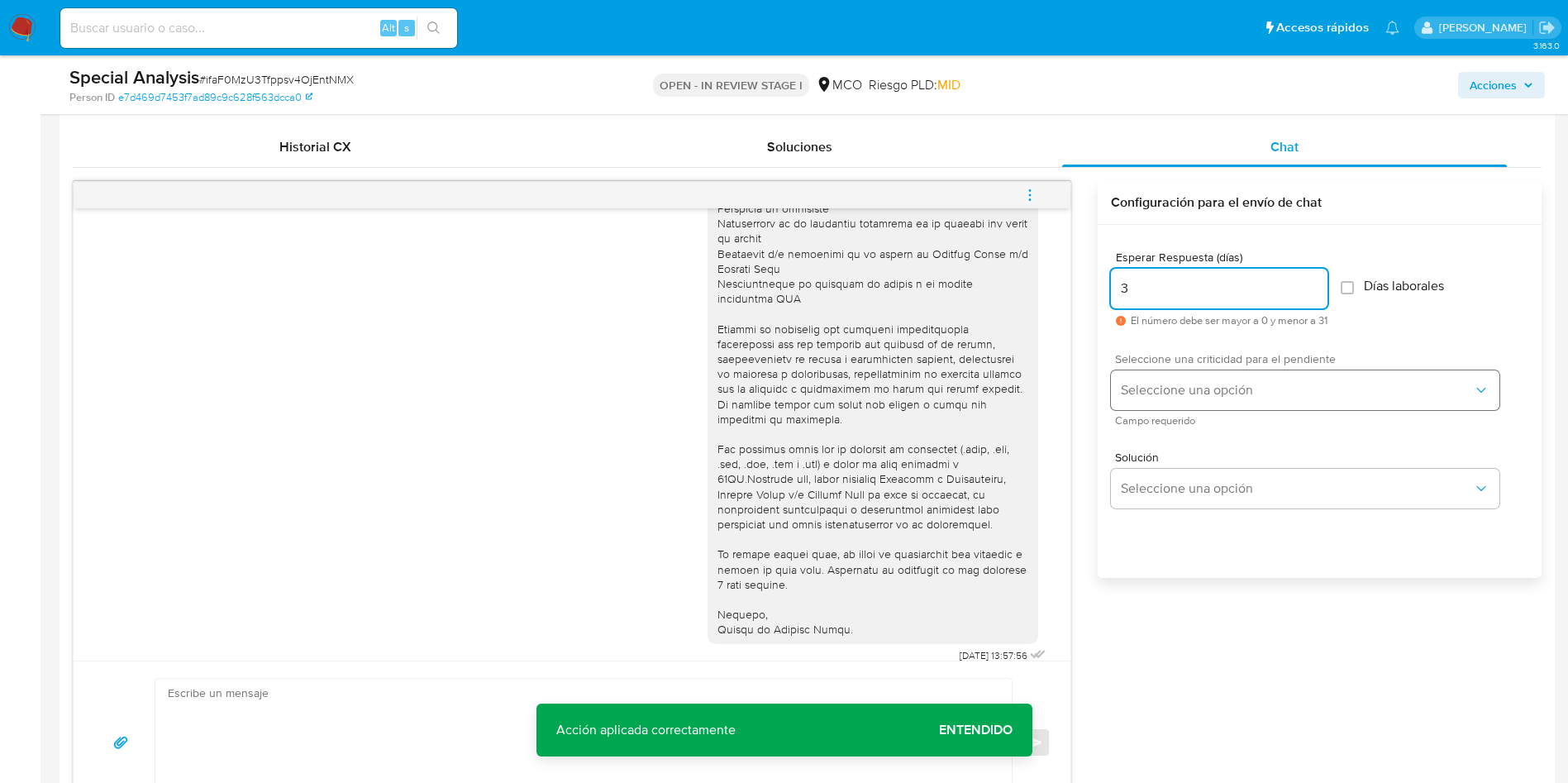
type input "3"
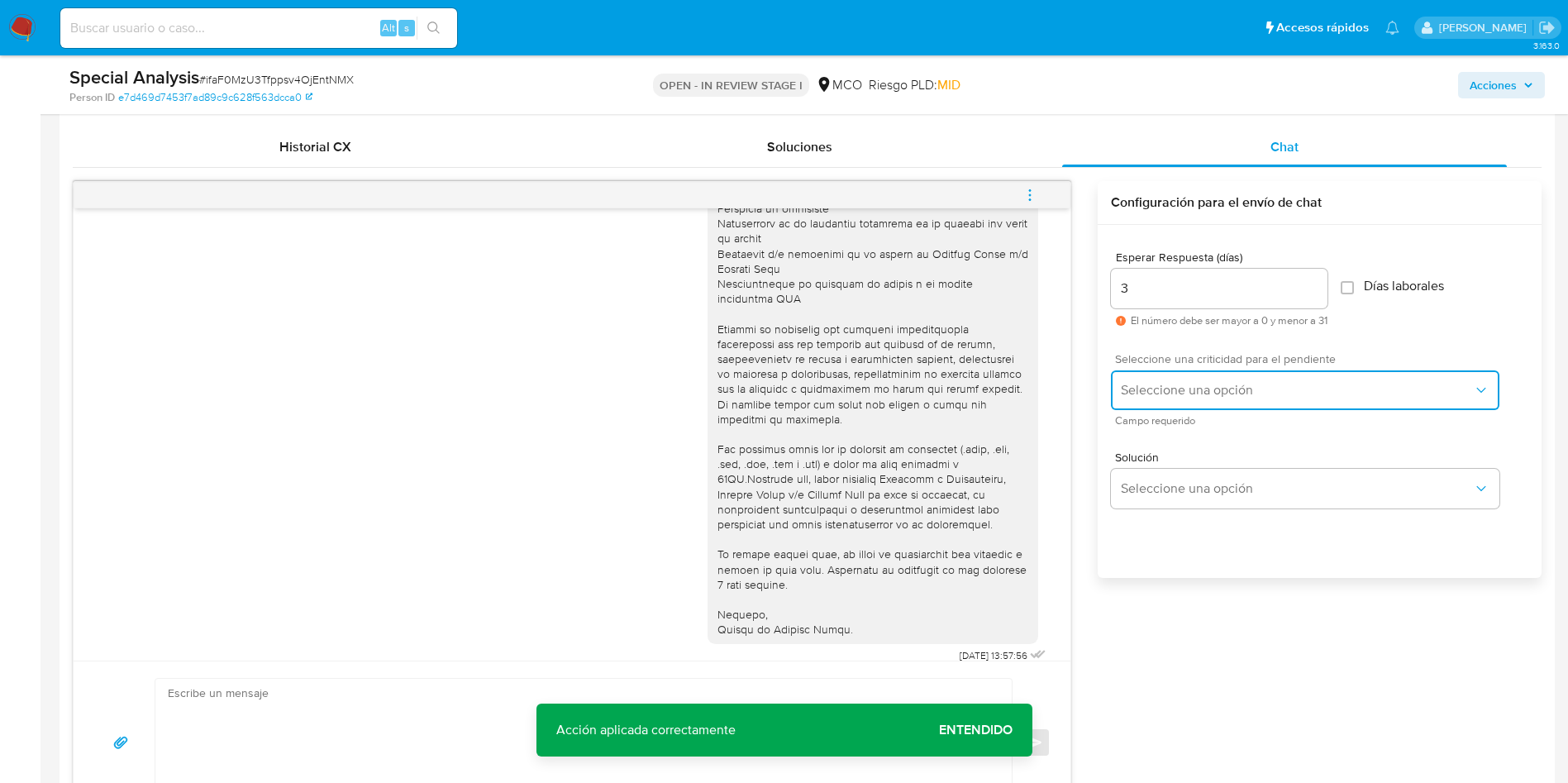
click at [1221, 397] on span "Seleccione una opción" at bounding box center [1296, 390] width 352 height 16
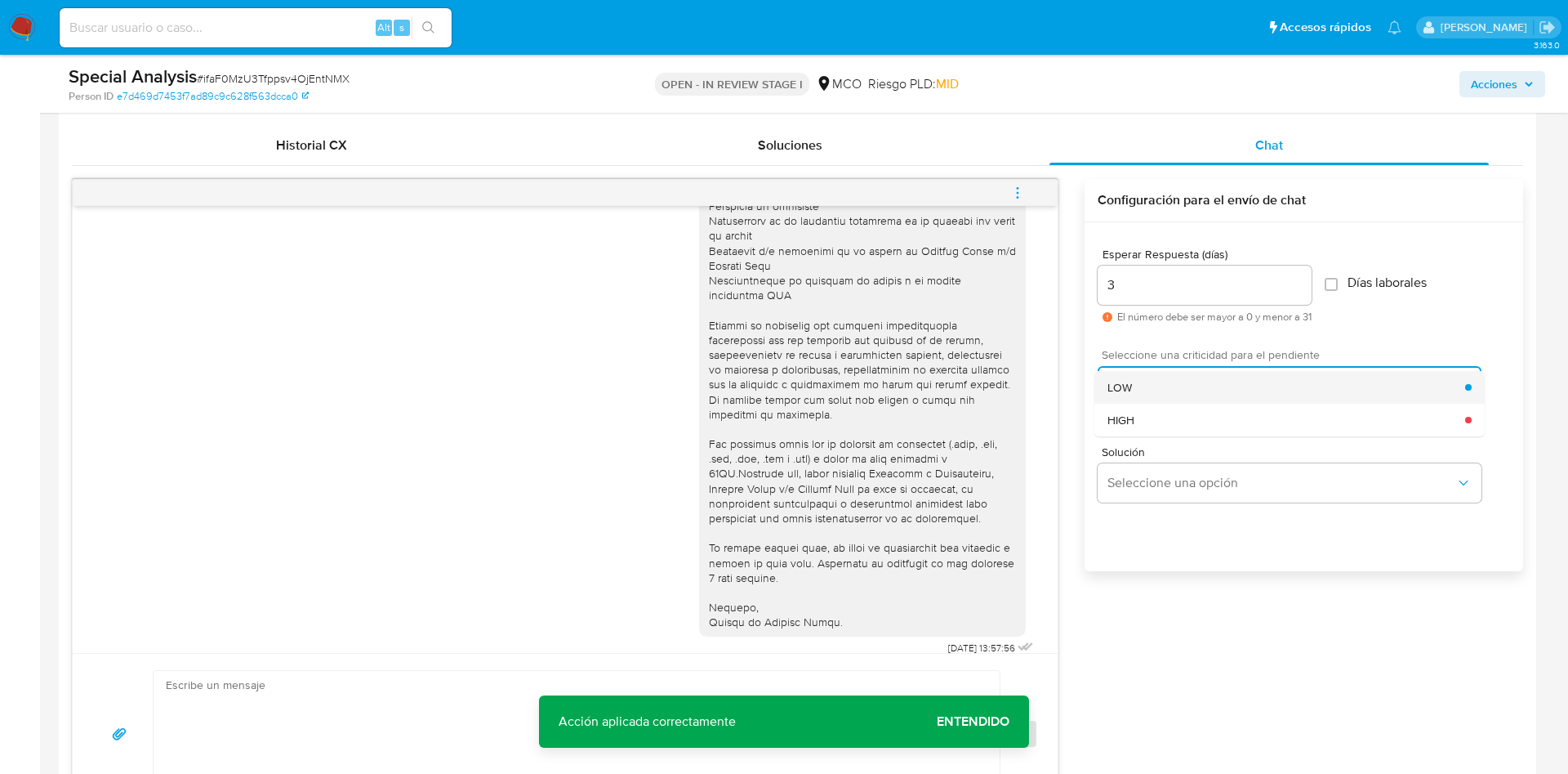
click at [1157, 385] on div "LOW" at bounding box center [1286, 387] width 358 height 33
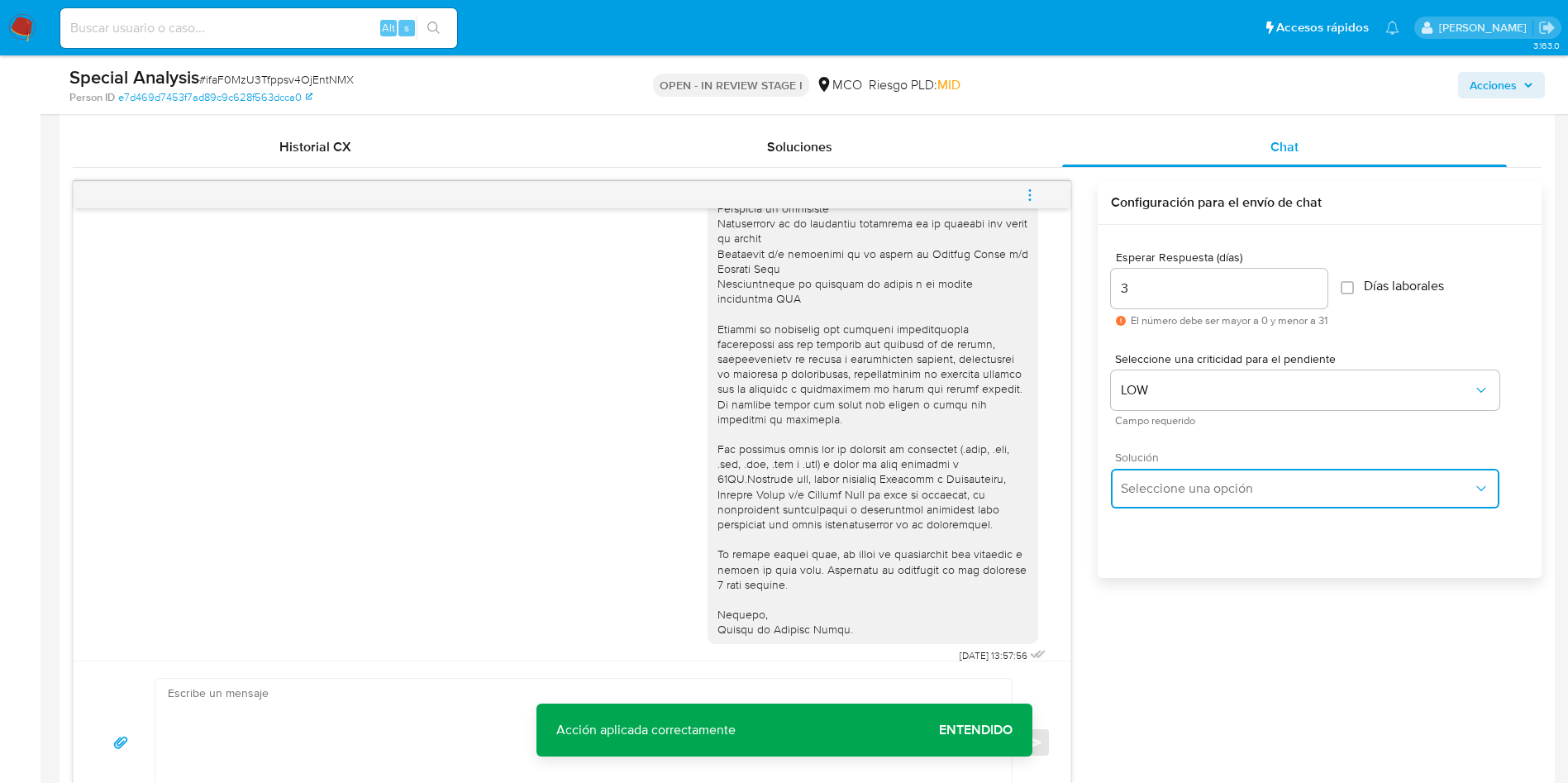
click at [1175, 471] on button "Seleccione una opción" at bounding box center [1305, 489] width 388 height 40
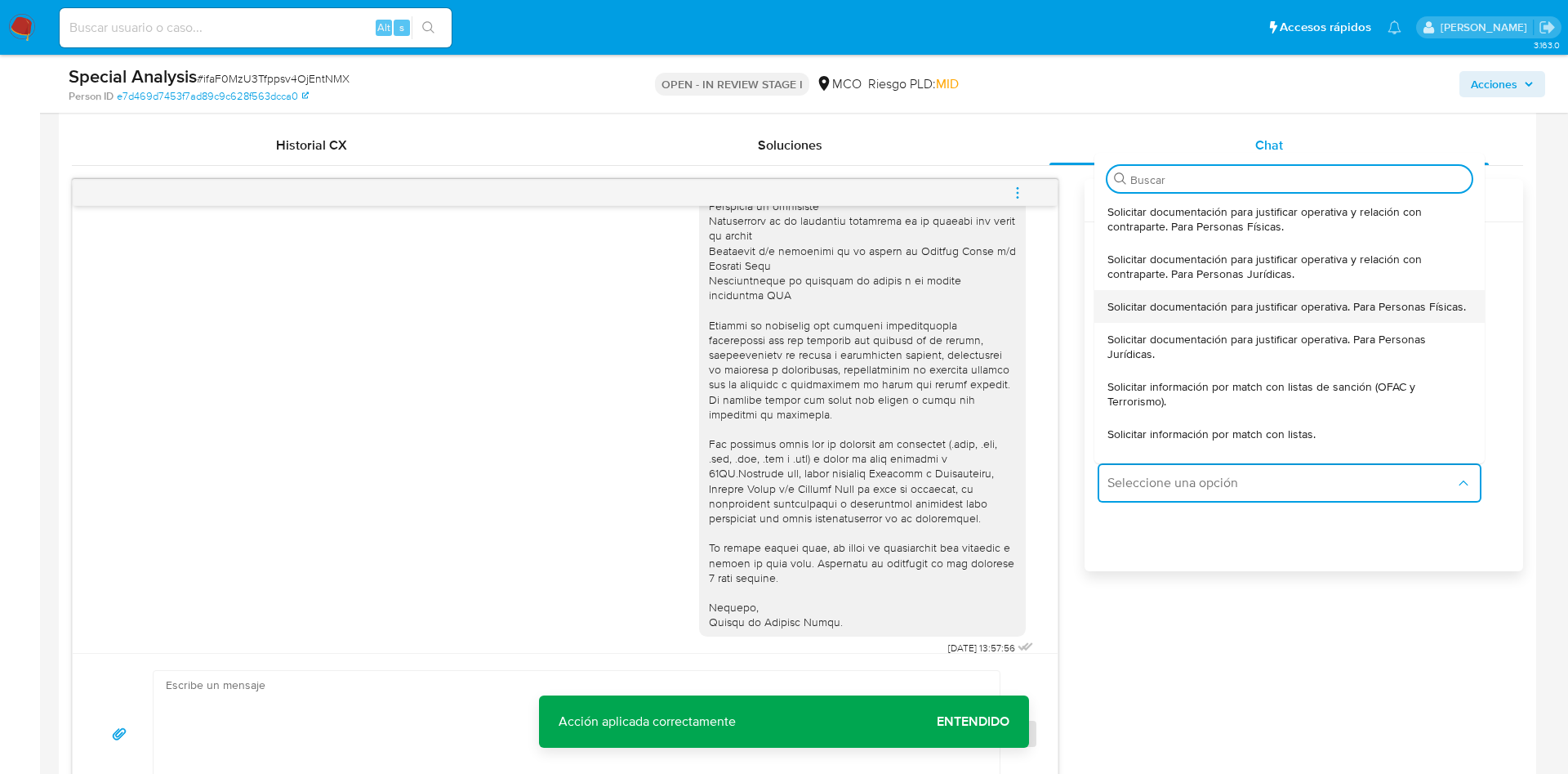
click at [1203, 311] on span "Solicitar documentación para justificar operativa. Para Personas Físicas." at bounding box center [1286, 306] width 359 height 14
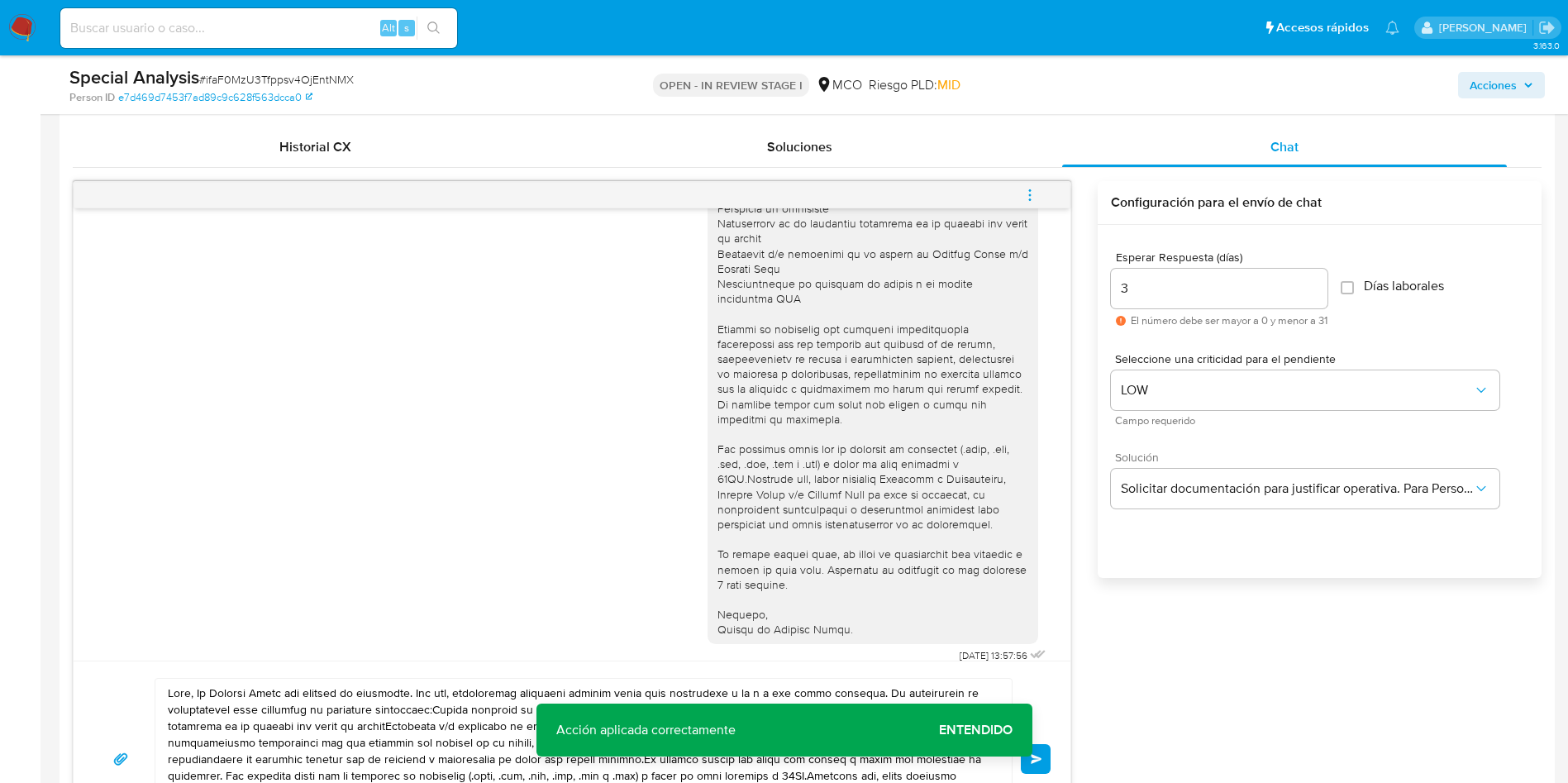
click at [280, 705] on textarea at bounding box center [578, 759] width 823 height 160
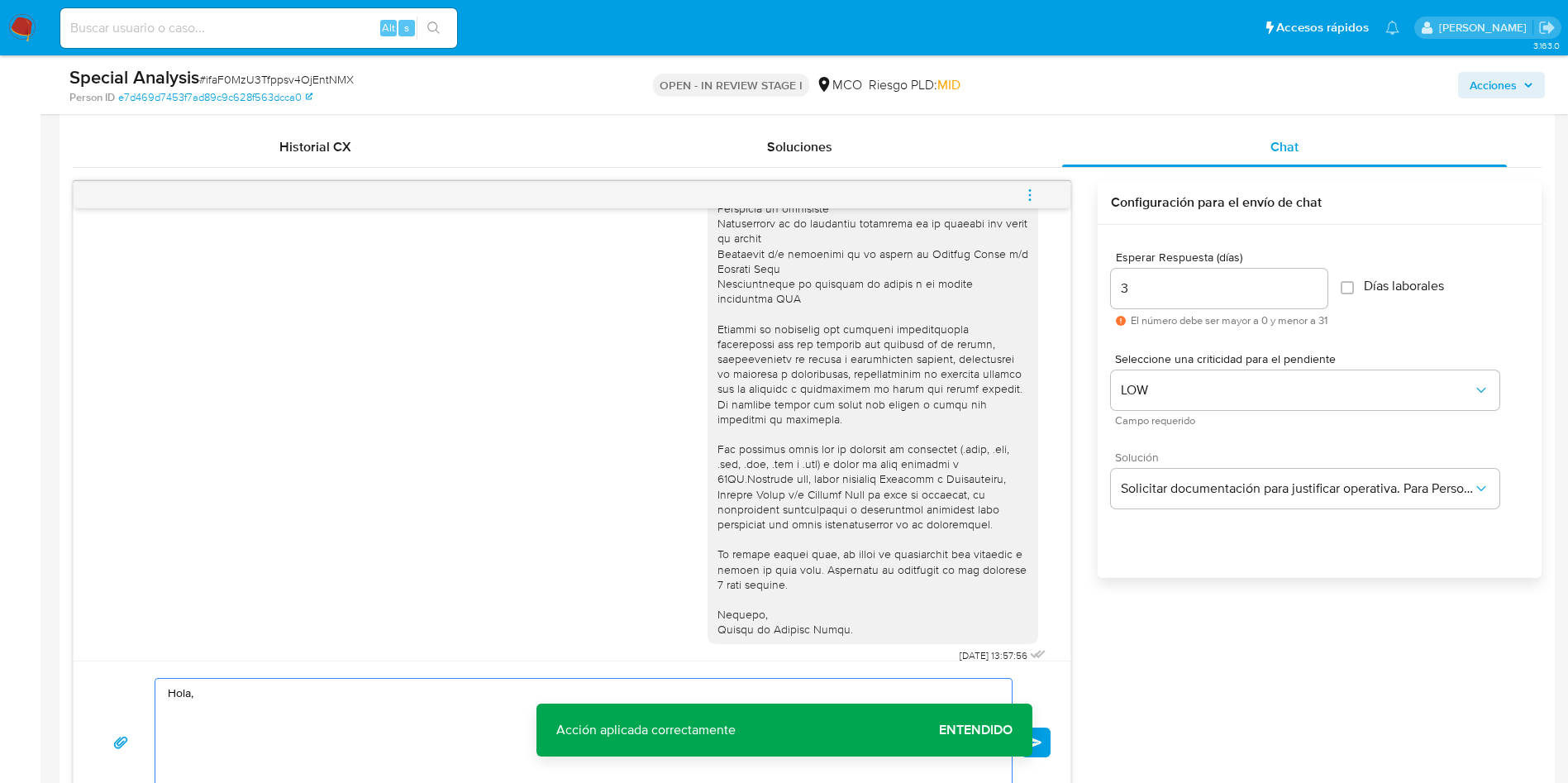
paste textarea "Te consultamos si tuviste oportunidad de leer el requerimiento de información y…"
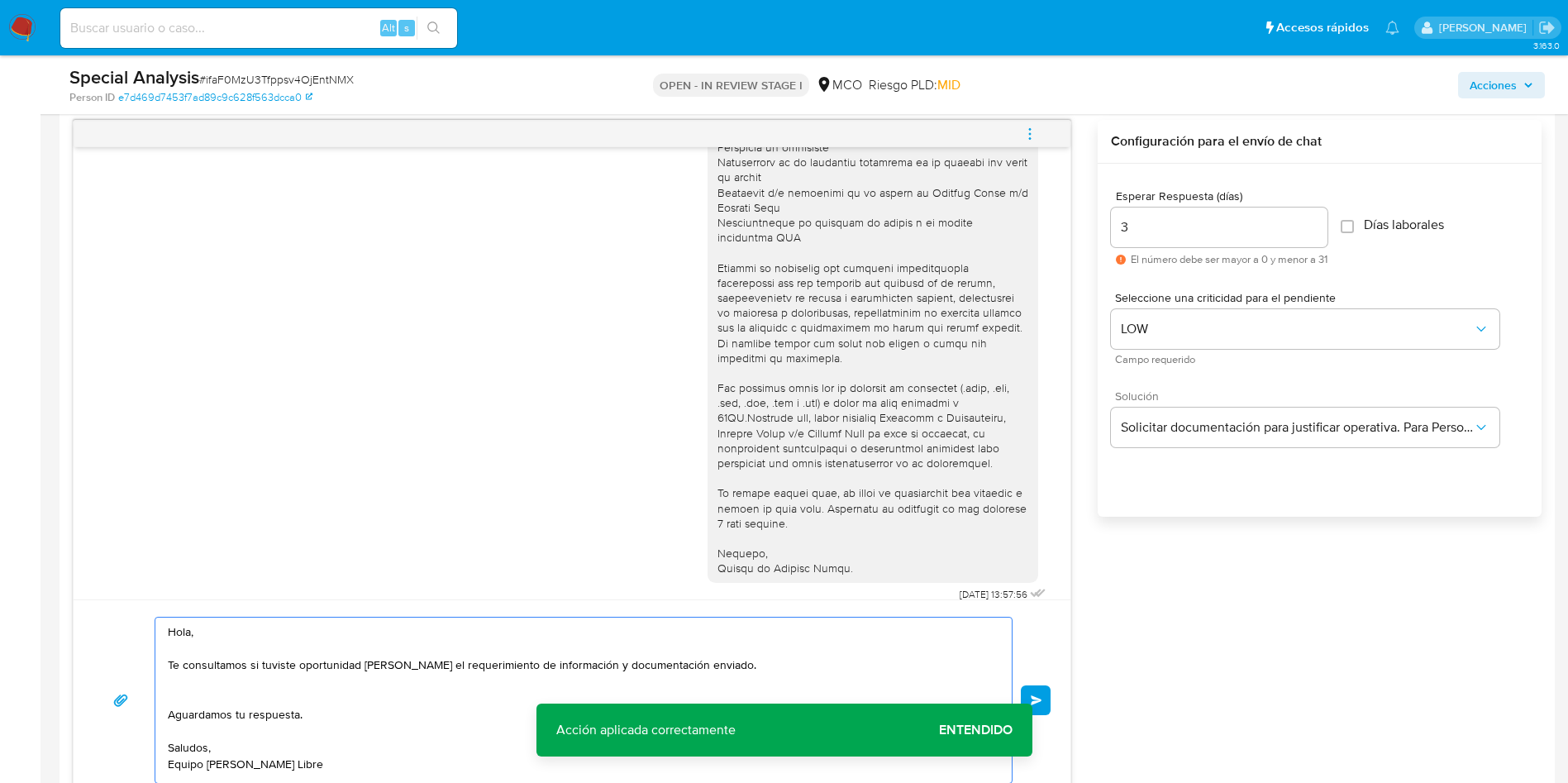
scroll to position [0, 0]
type textarea "Hola, Te consultamos si tuviste oportunidad de leer el requerimiento de informa…"
click at [1386, 702] on div "08/10/2025 13:57:56 Hola, Te consultamos si tuviste oportunidad de leer el requ…" at bounding box center [807, 449] width 1469 height 660
click at [1101, 683] on div "08/10/2025 13:57:56 Hola, Te consultamos si tuviste oportunidad de leer el requ…" at bounding box center [807, 449] width 1469 height 660
click at [1036, 690] on span "Enviar" at bounding box center [1037, 689] width 12 height 10
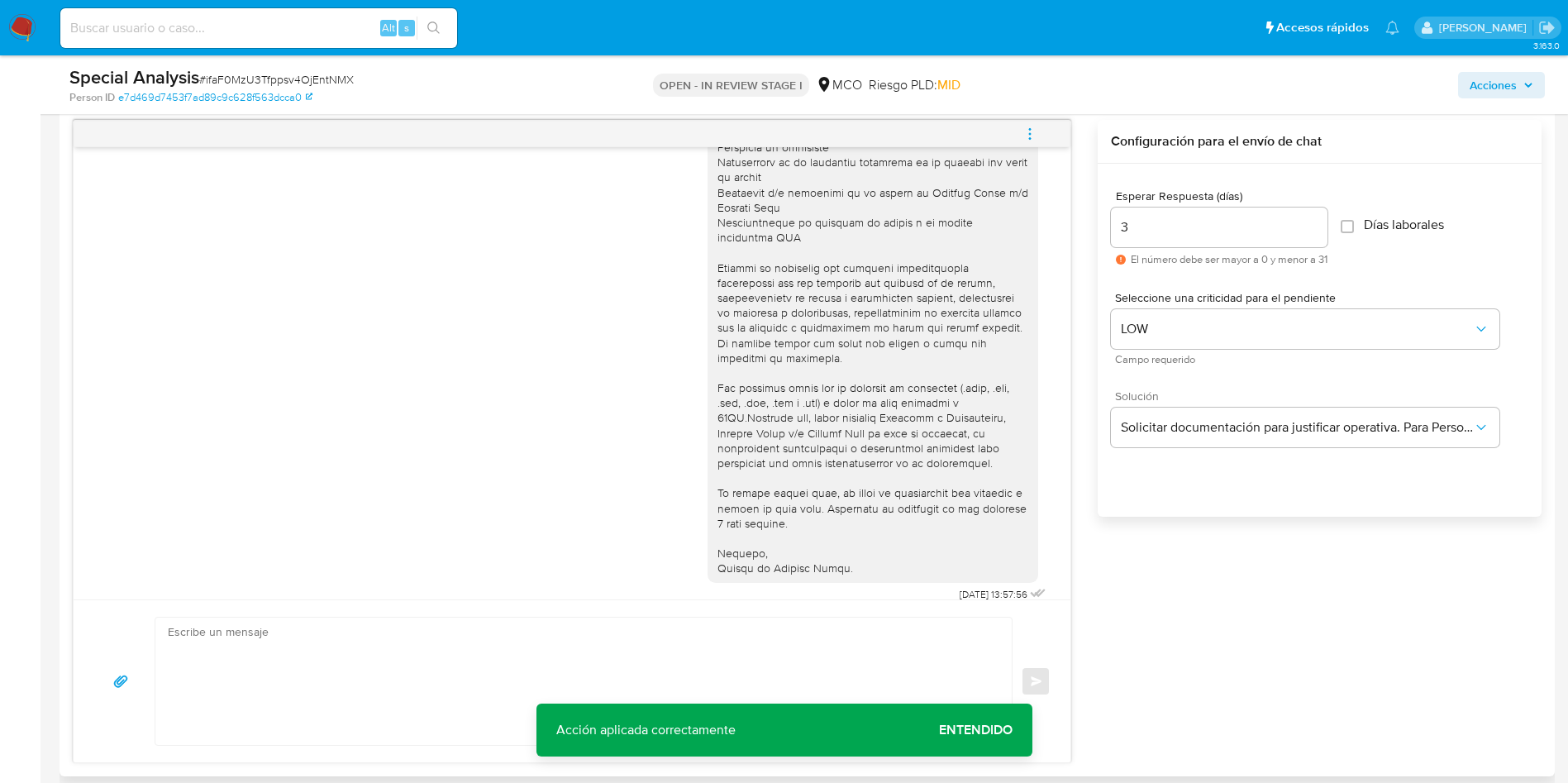
scroll to position [338, 0]
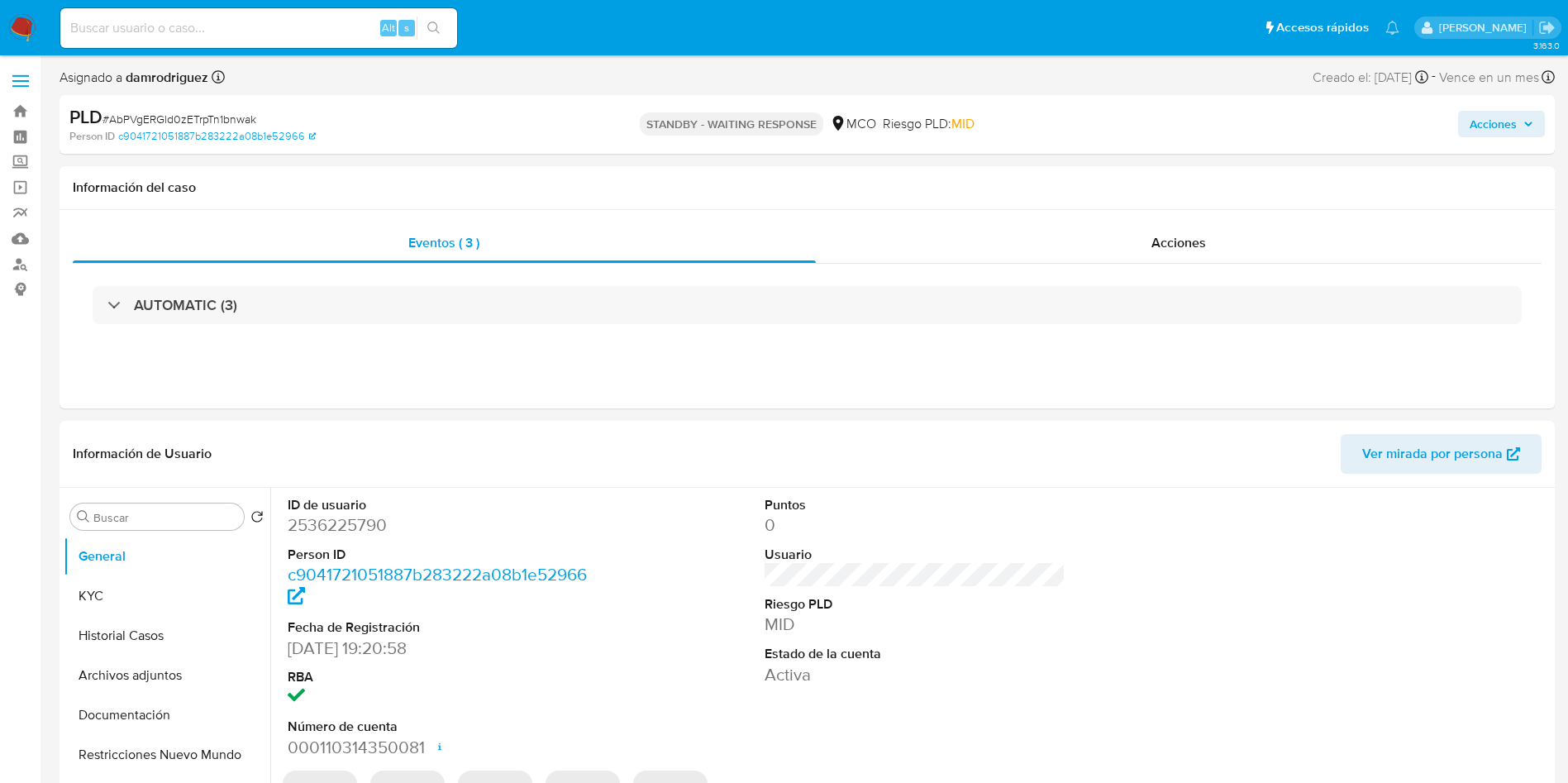
select select "10"
click at [241, 32] on input at bounding box center [259, 28] width 397 height 22
paste input "NRshsbP330x11PNAIqHPz6Dn"
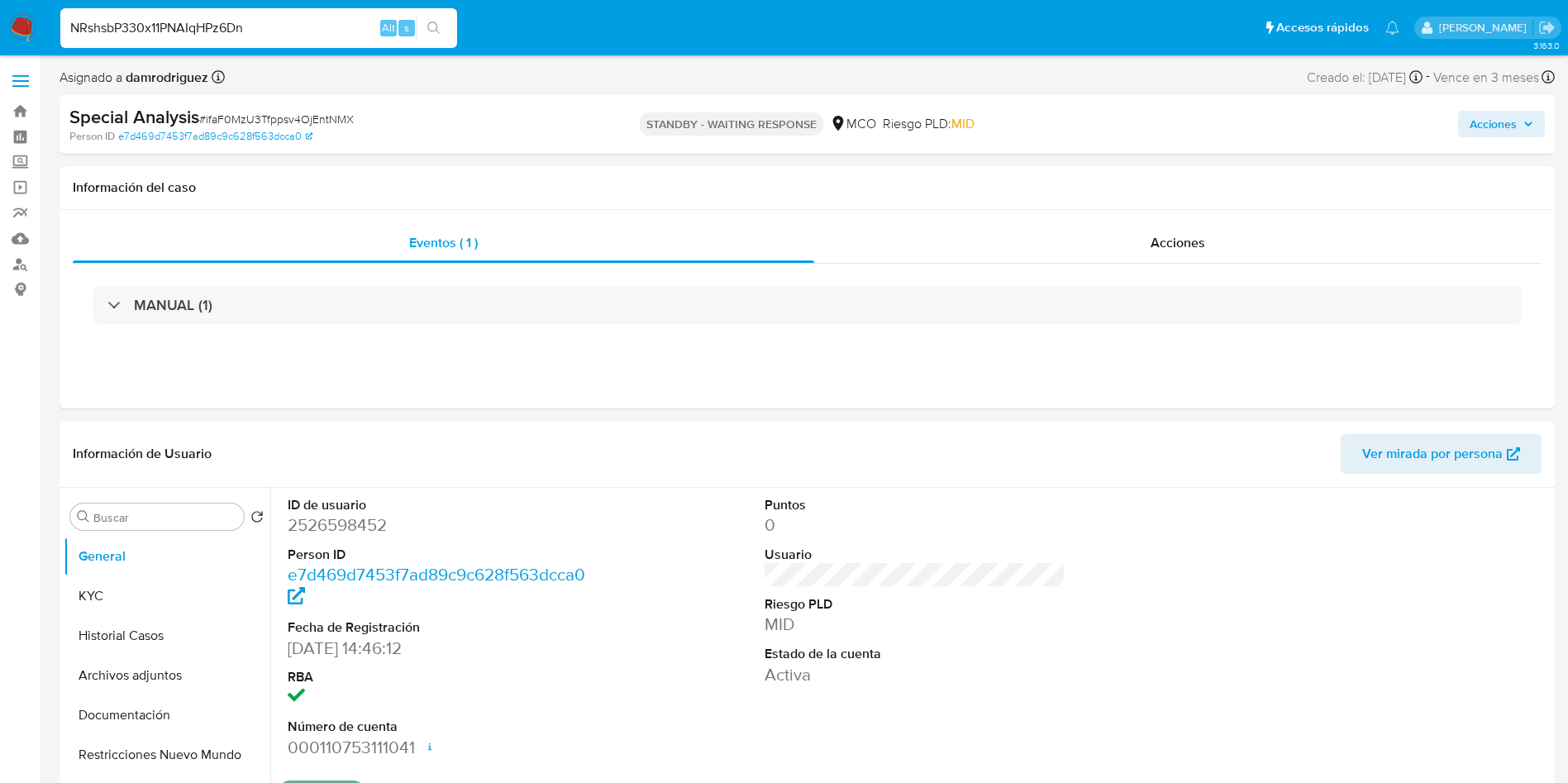
type input "NRshsbP330x11PNAIqHPz6Dn"
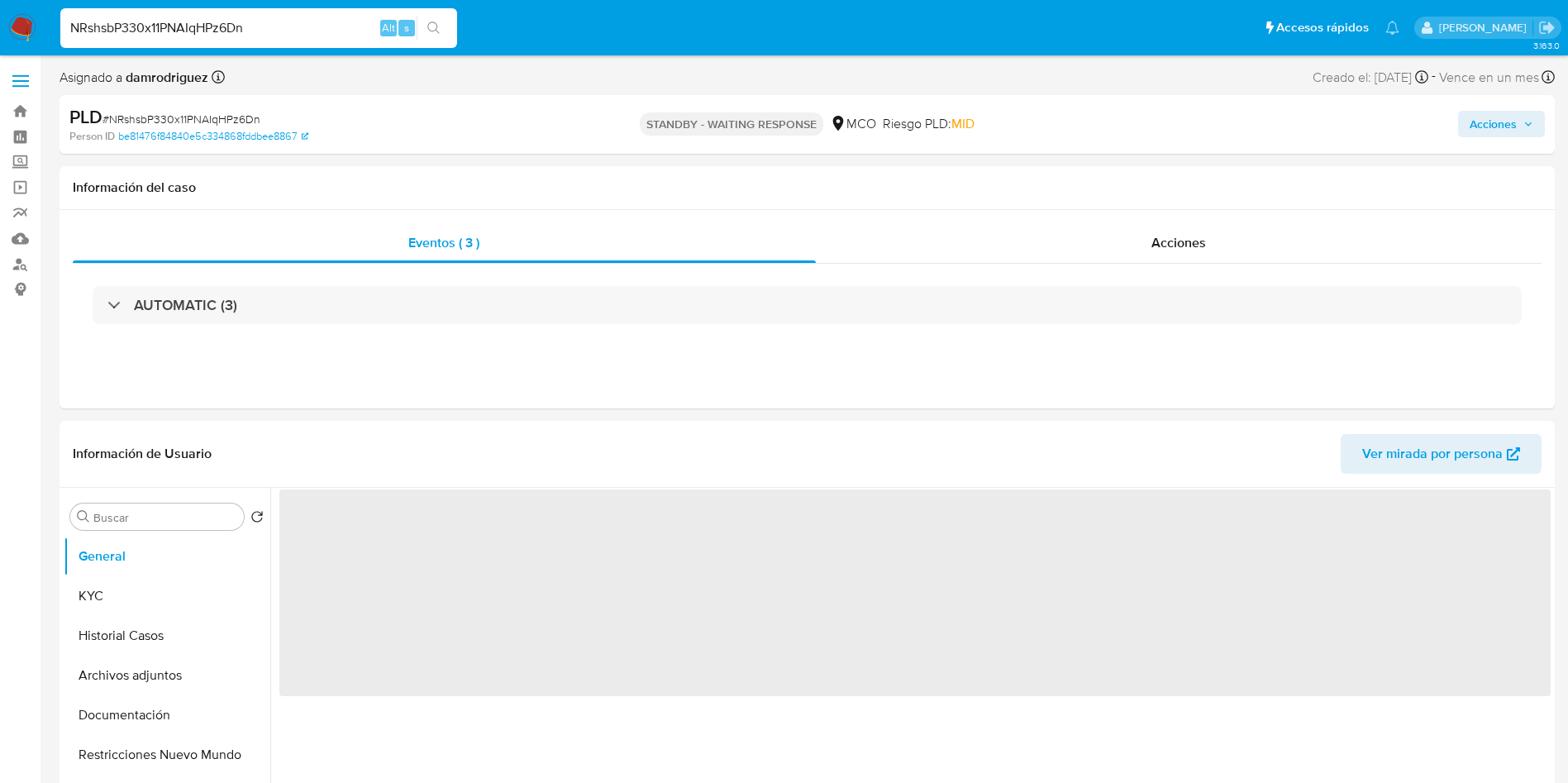
select select "10"
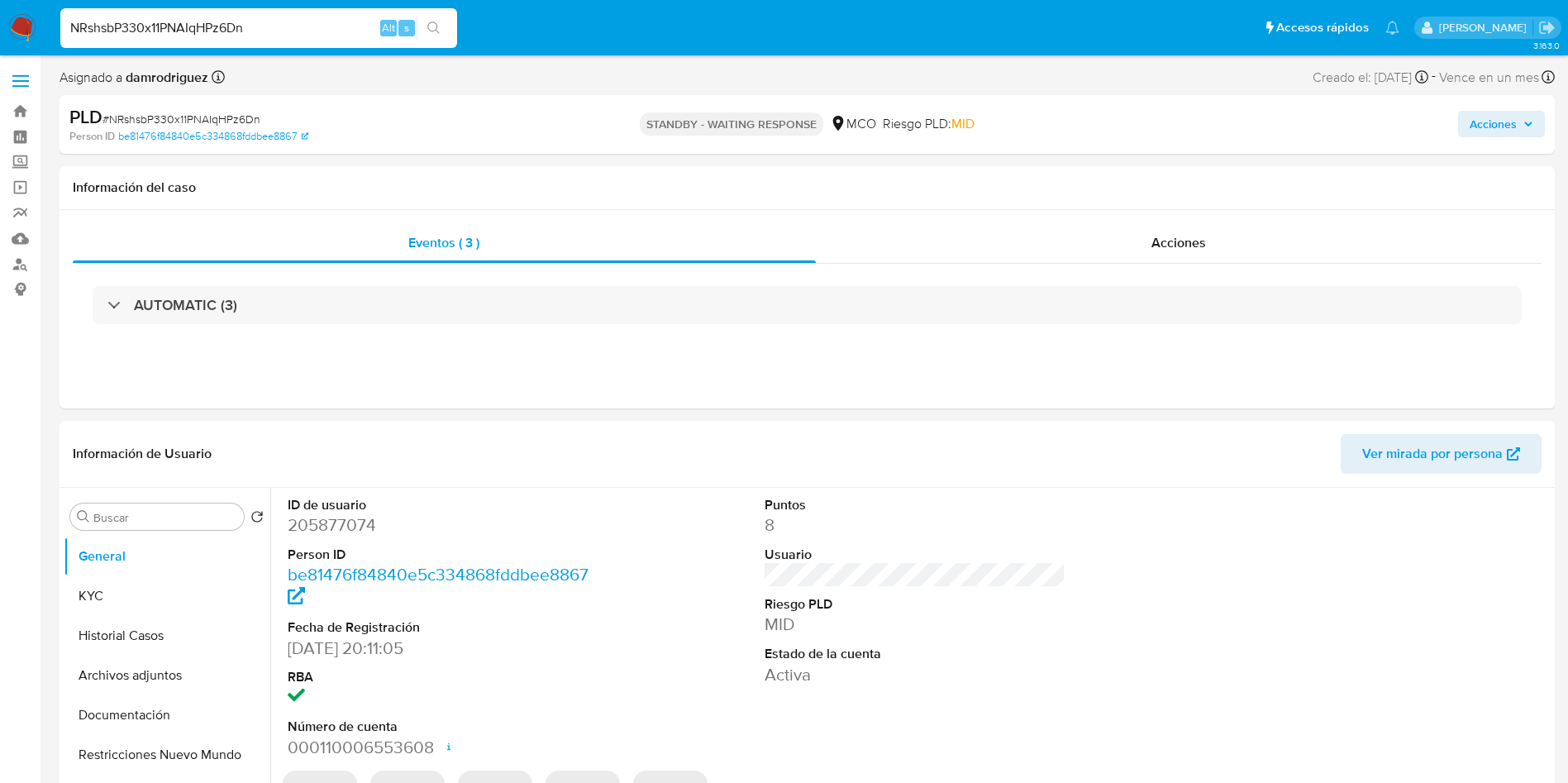
click at [278, 14] on div "NRshsbP330x11PNAIqHPz6Dn Alt s" at bounding box center [259, 28] width 397 height 40
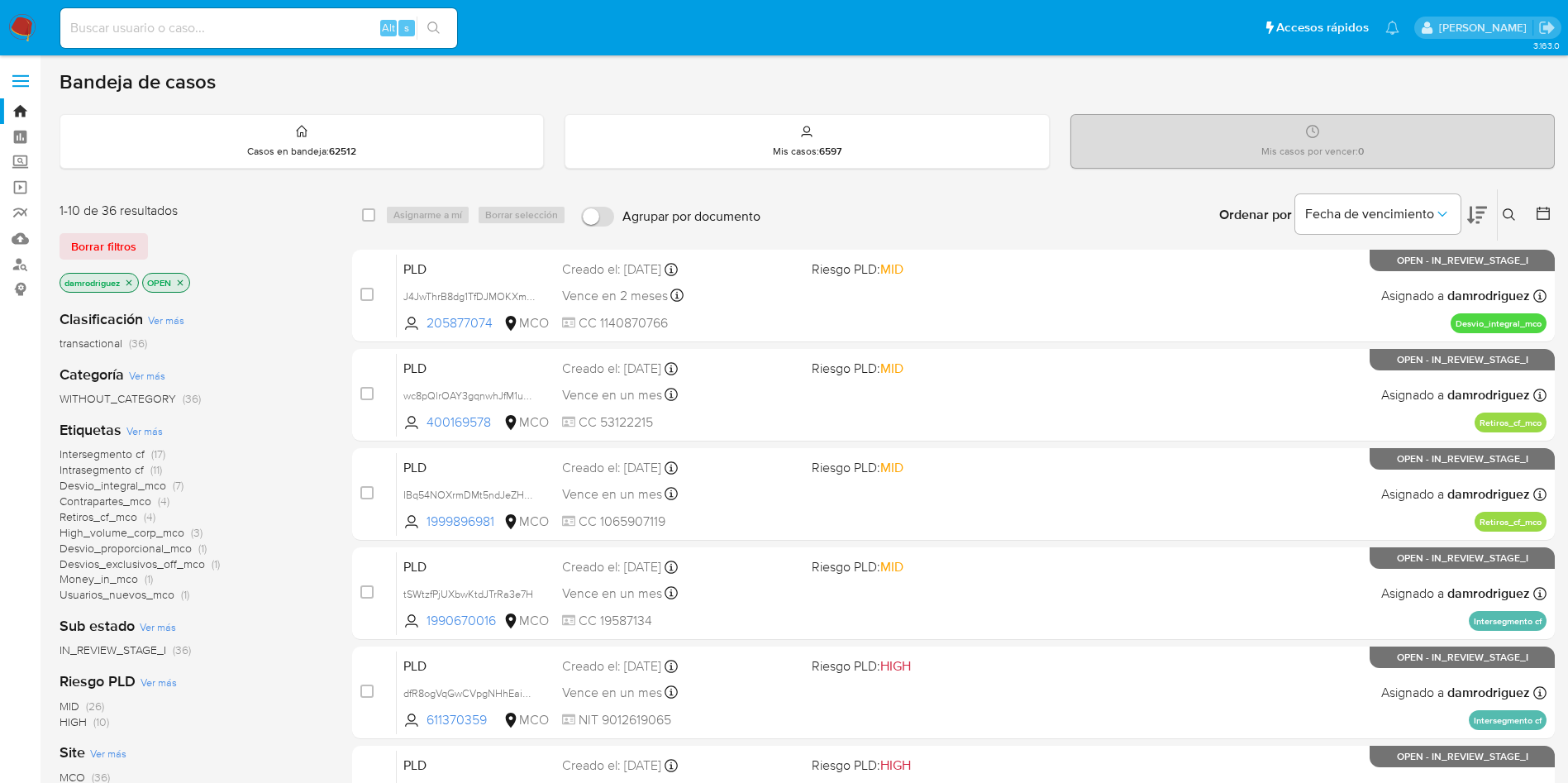
click at [1546, 225] on div at bounding box center [1540, 215] width 30 height 52
click at [1543, 209] on icon at bounding box center [1544, 213] width 16 height 16
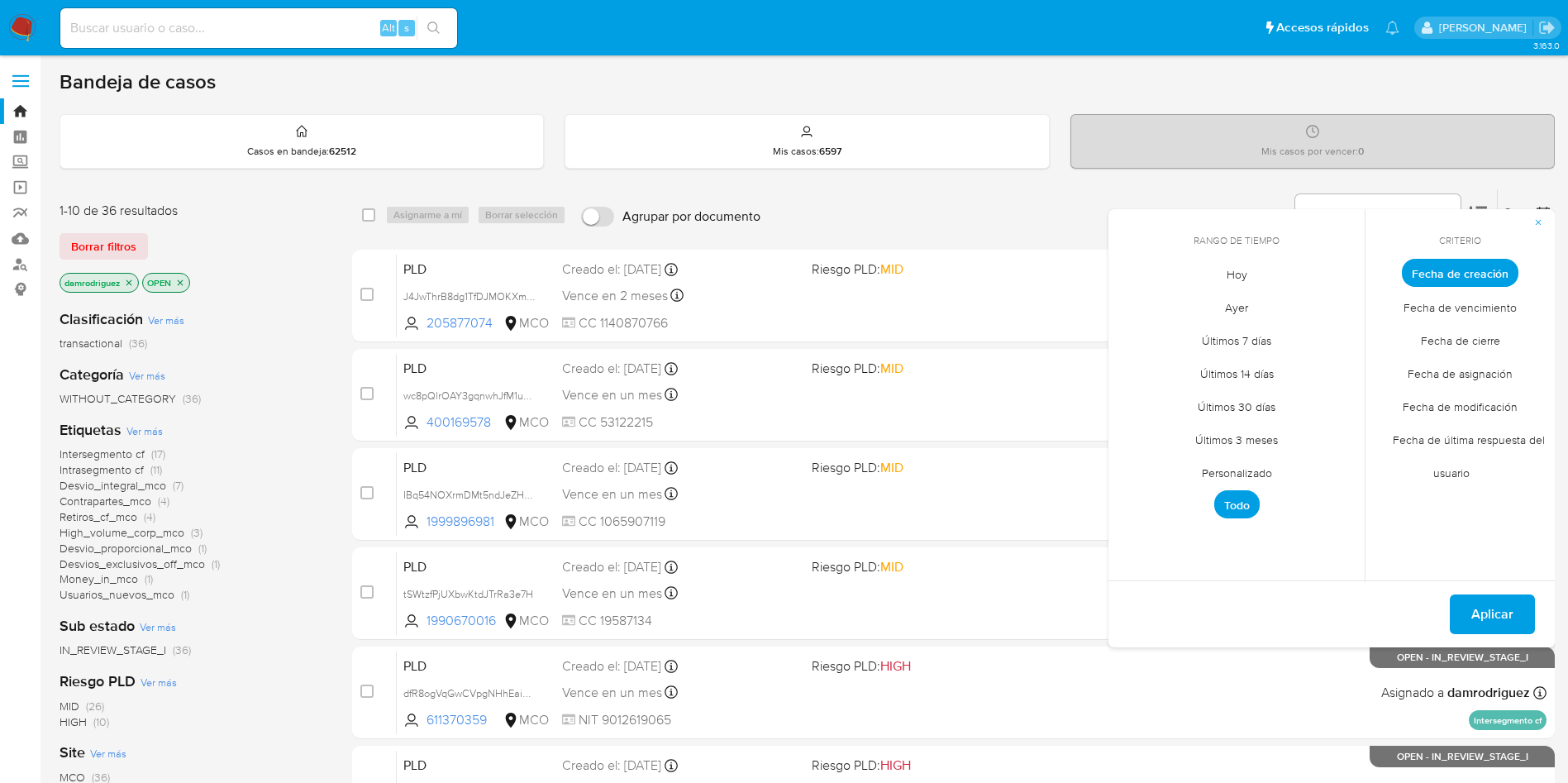
click at [1237, 469] on span "Personalizado" at bounding box center [1237, 472] width 105 height 33
click at [1210, 364] on button "1" at bounding box center [1203, 364] width 26 height 26
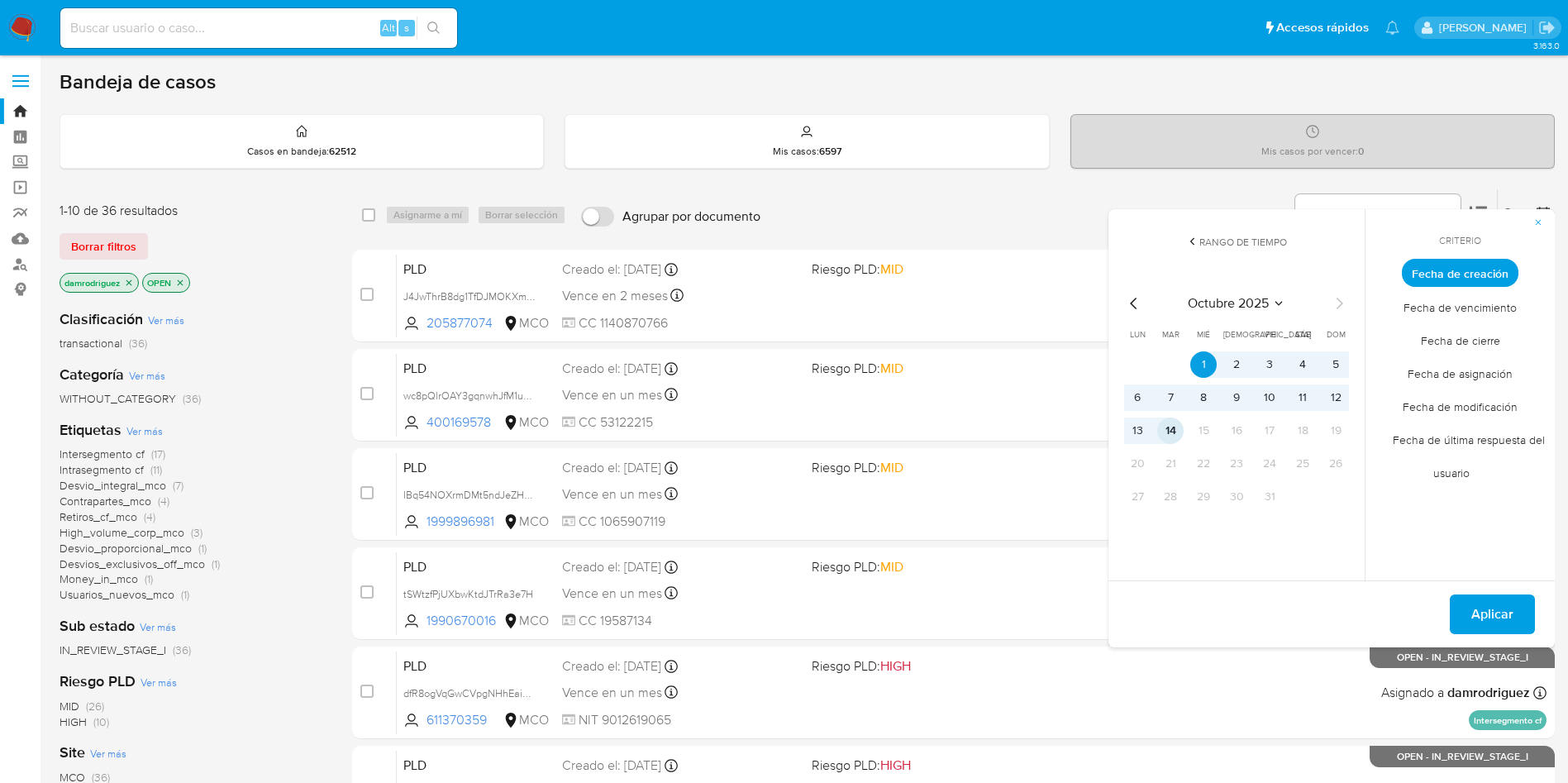
click at [1175, 432] on button "14" at bounding box center [1170, 430] width 26 height 26
click at [1451, 406] on span "Fecha de modificación" at bounding box center [1459, 406] width 149 height 33
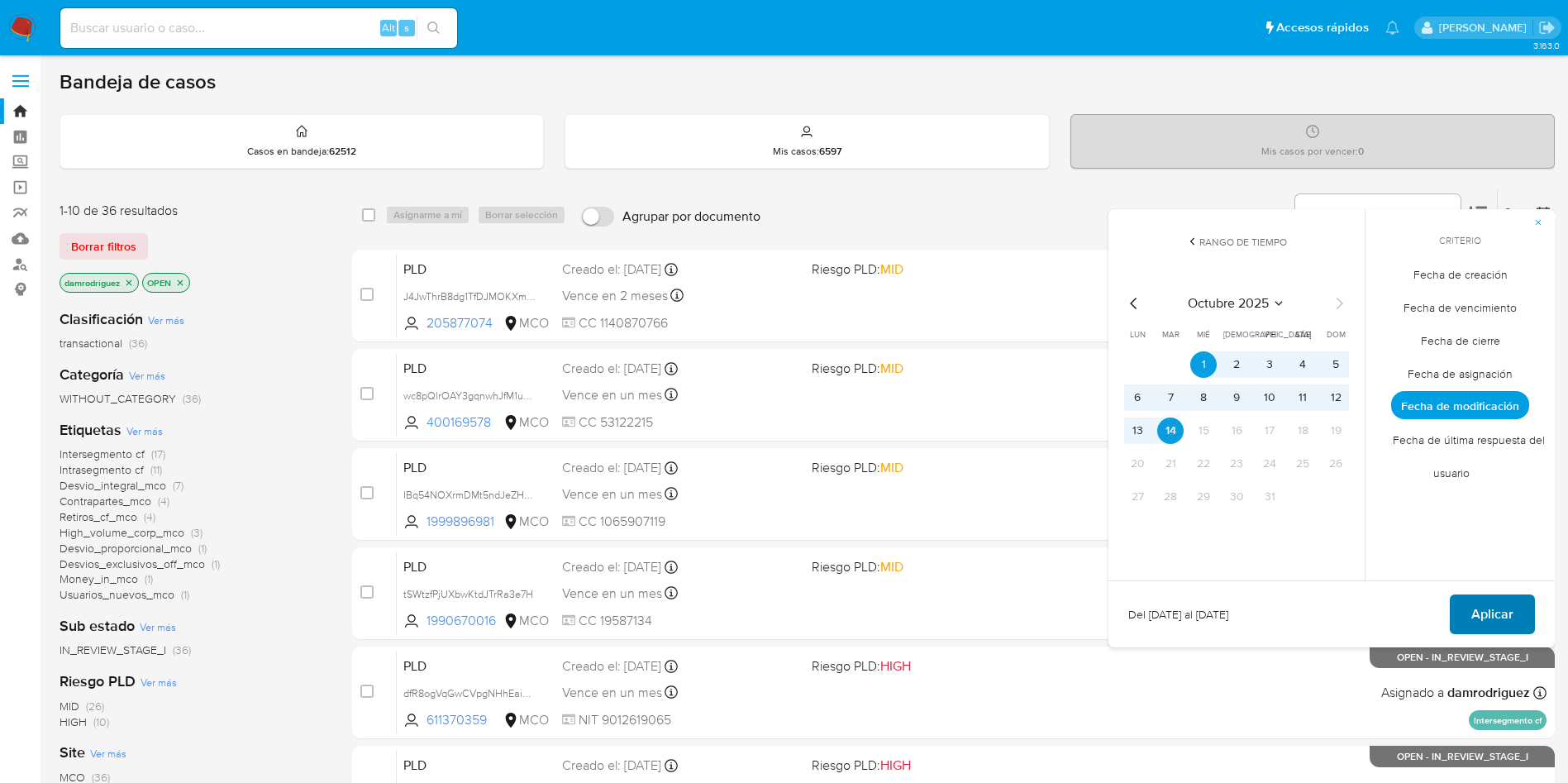
click at [1496, 607] on span "Aplicar" at bounding box center [1492, 614] width 43 height 36
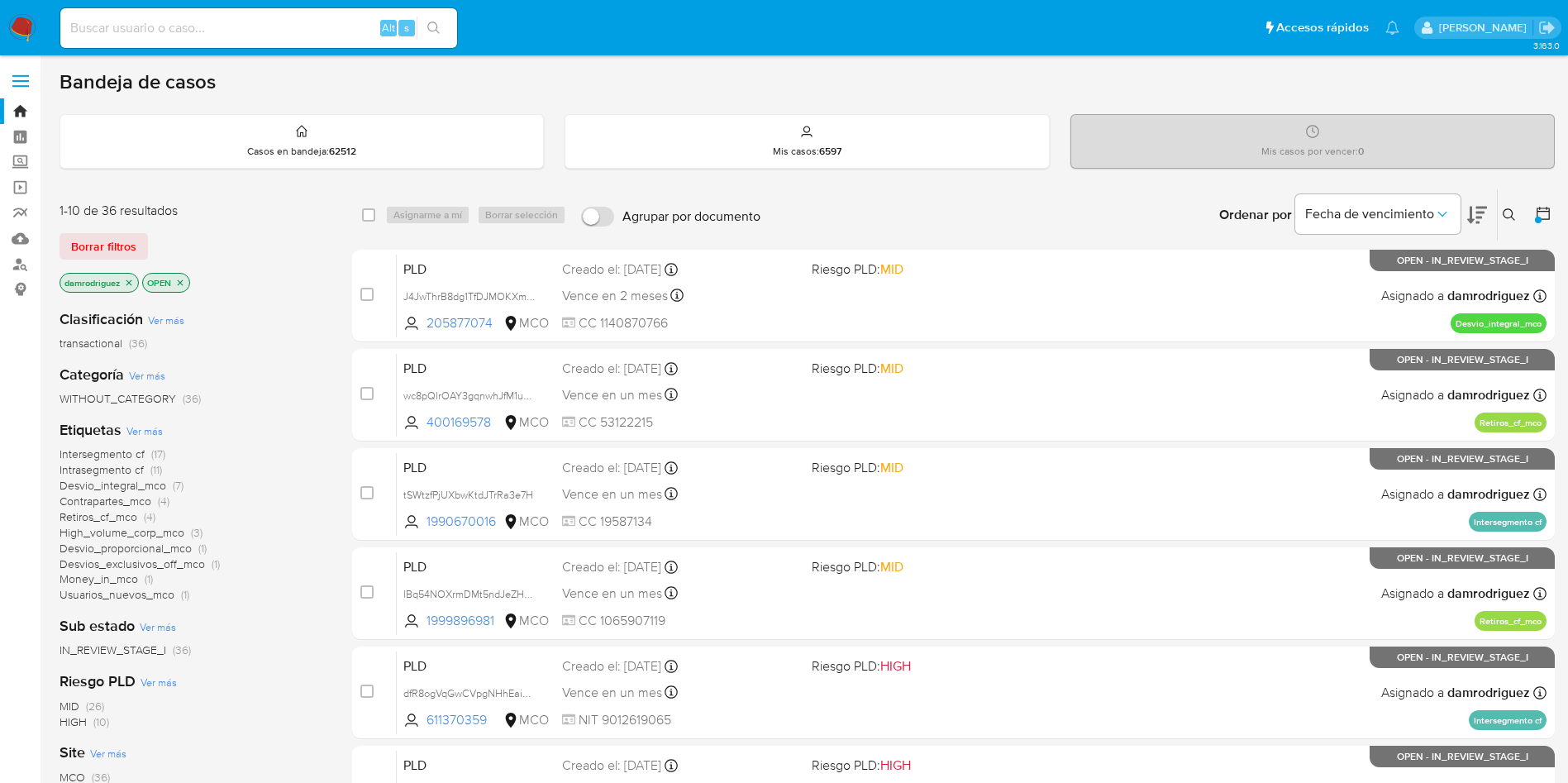
click at [184, 282] on icon "close-filter" at bounding box center [180, 282] width 10 height 10
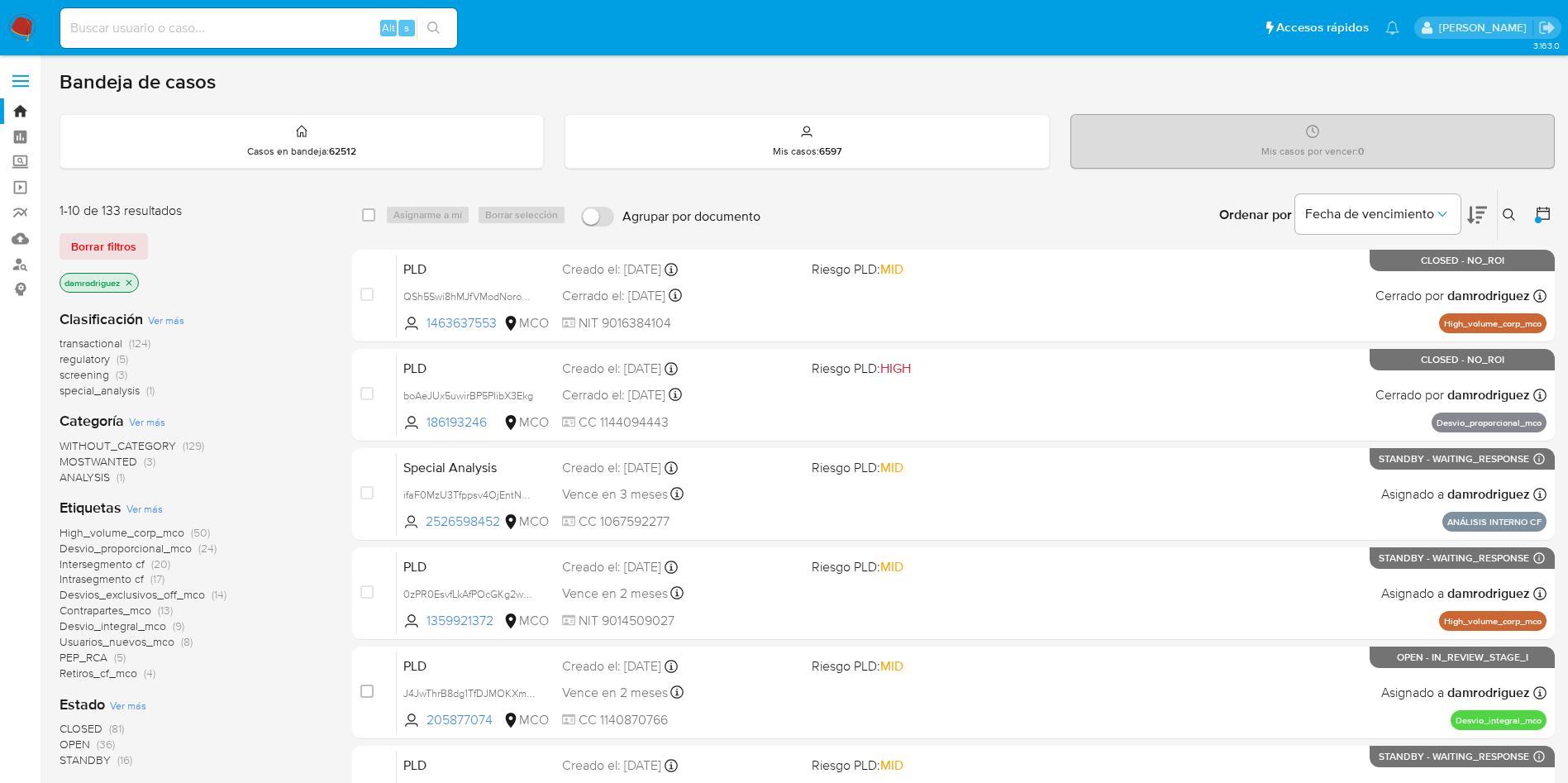
click at [134, 279] on icon "close-filter" at bounding box center [129, 282] width 10 height 10
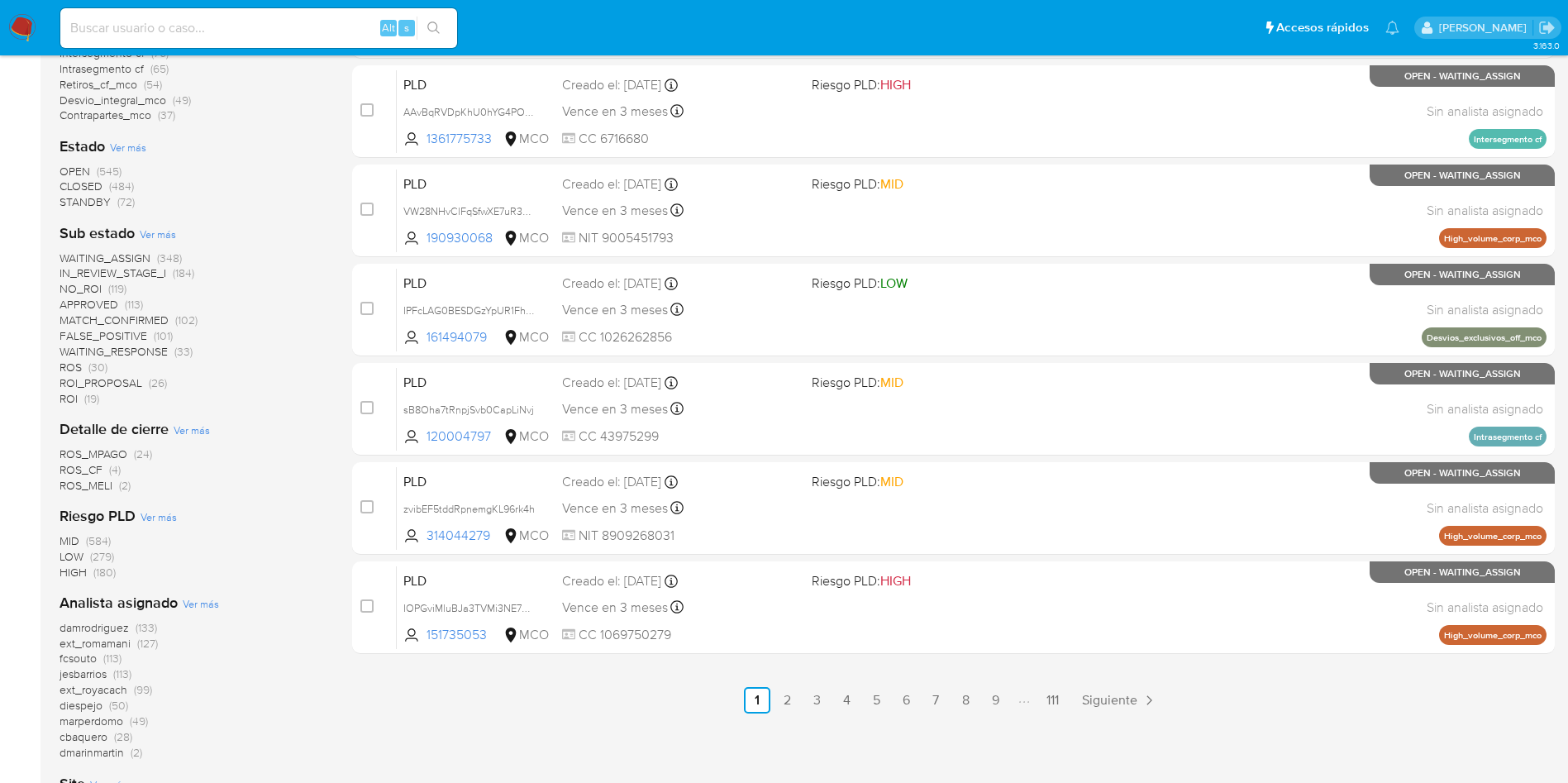
scroll to position [620, 0]
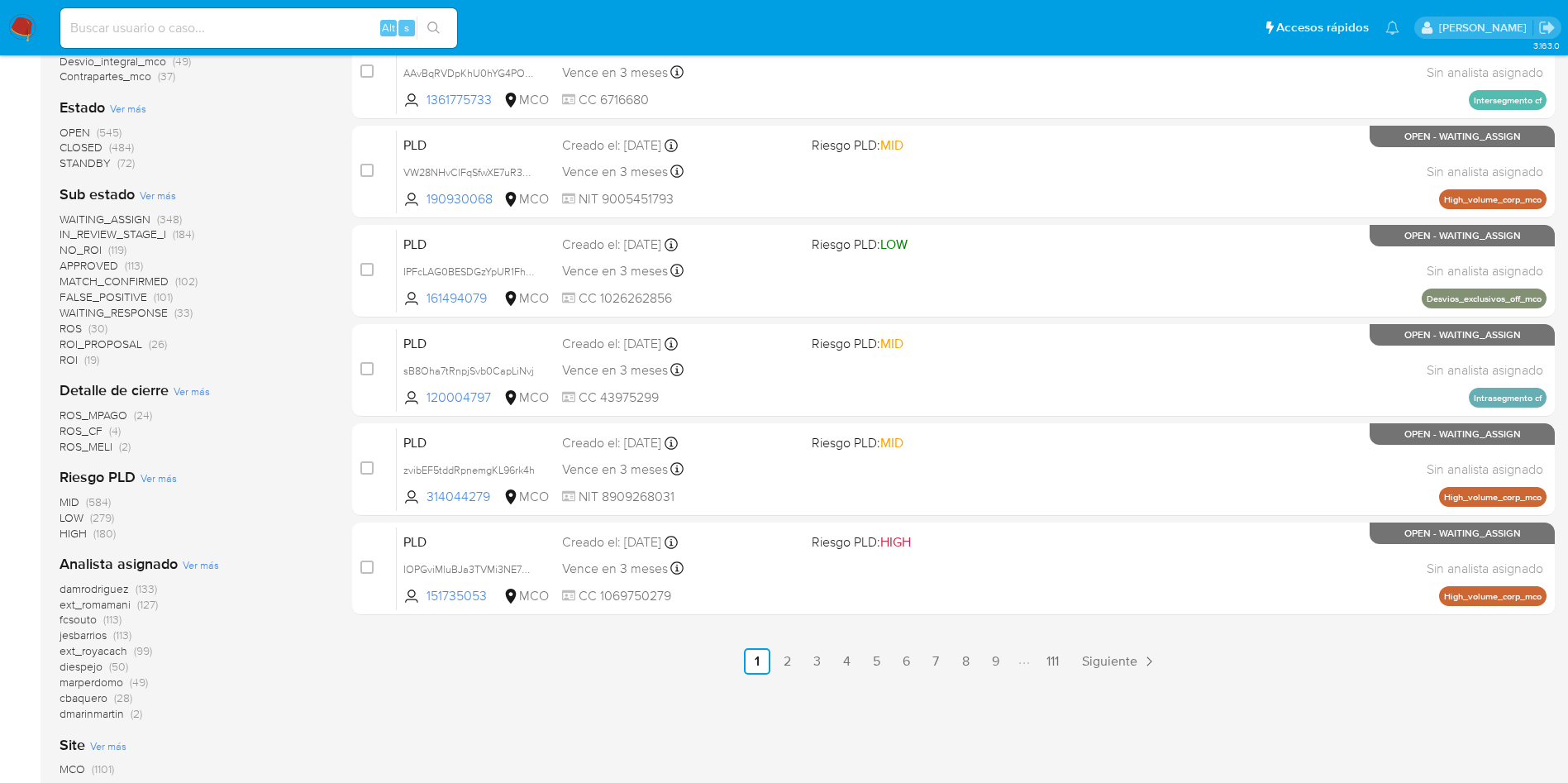
click at [81, 619] on span "fcsouto" at bounding box center [78, 619] width 37 height 16
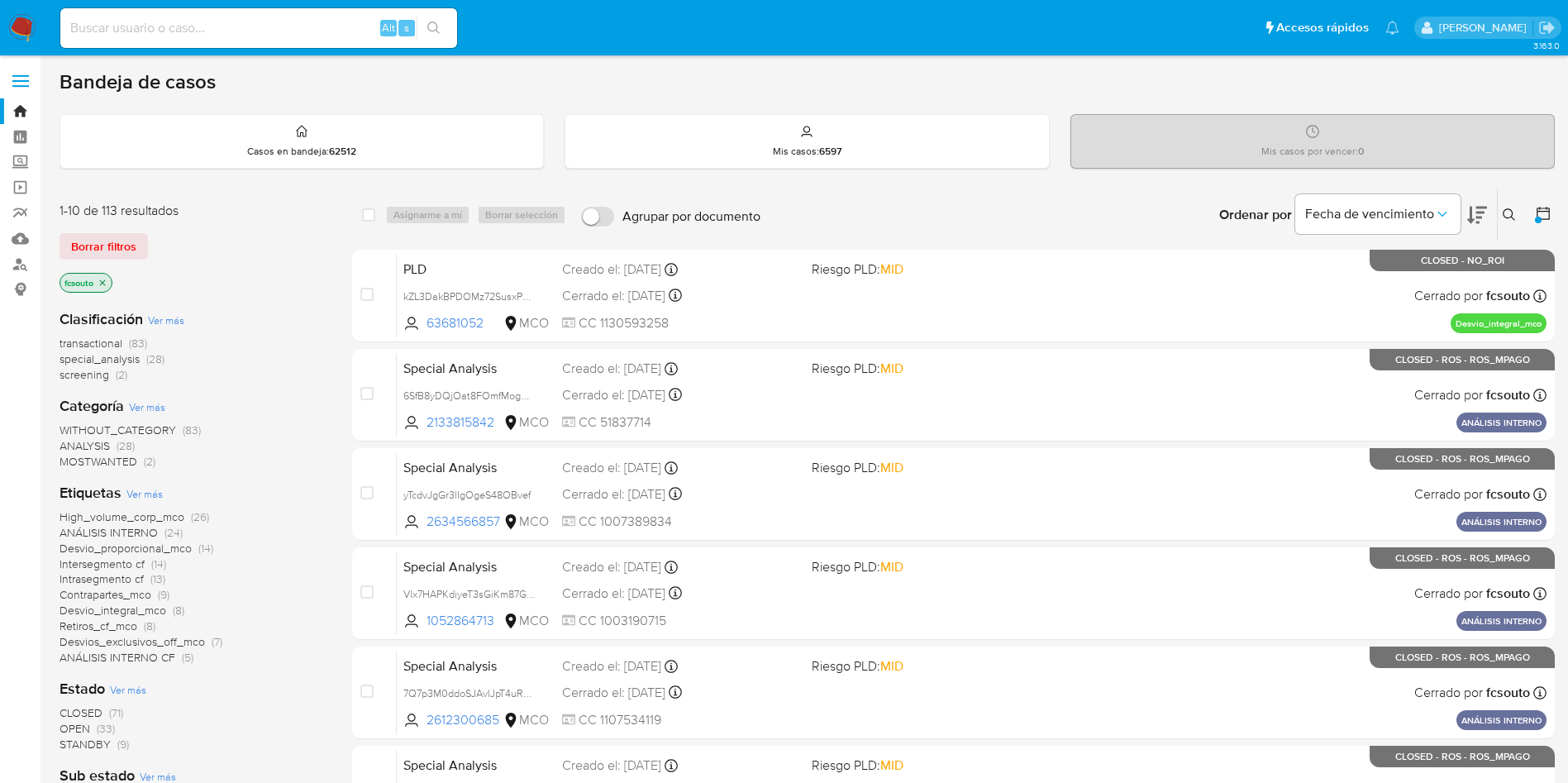
click at [23, 26] on img at bounding box center [22, 28] width 28 height 28
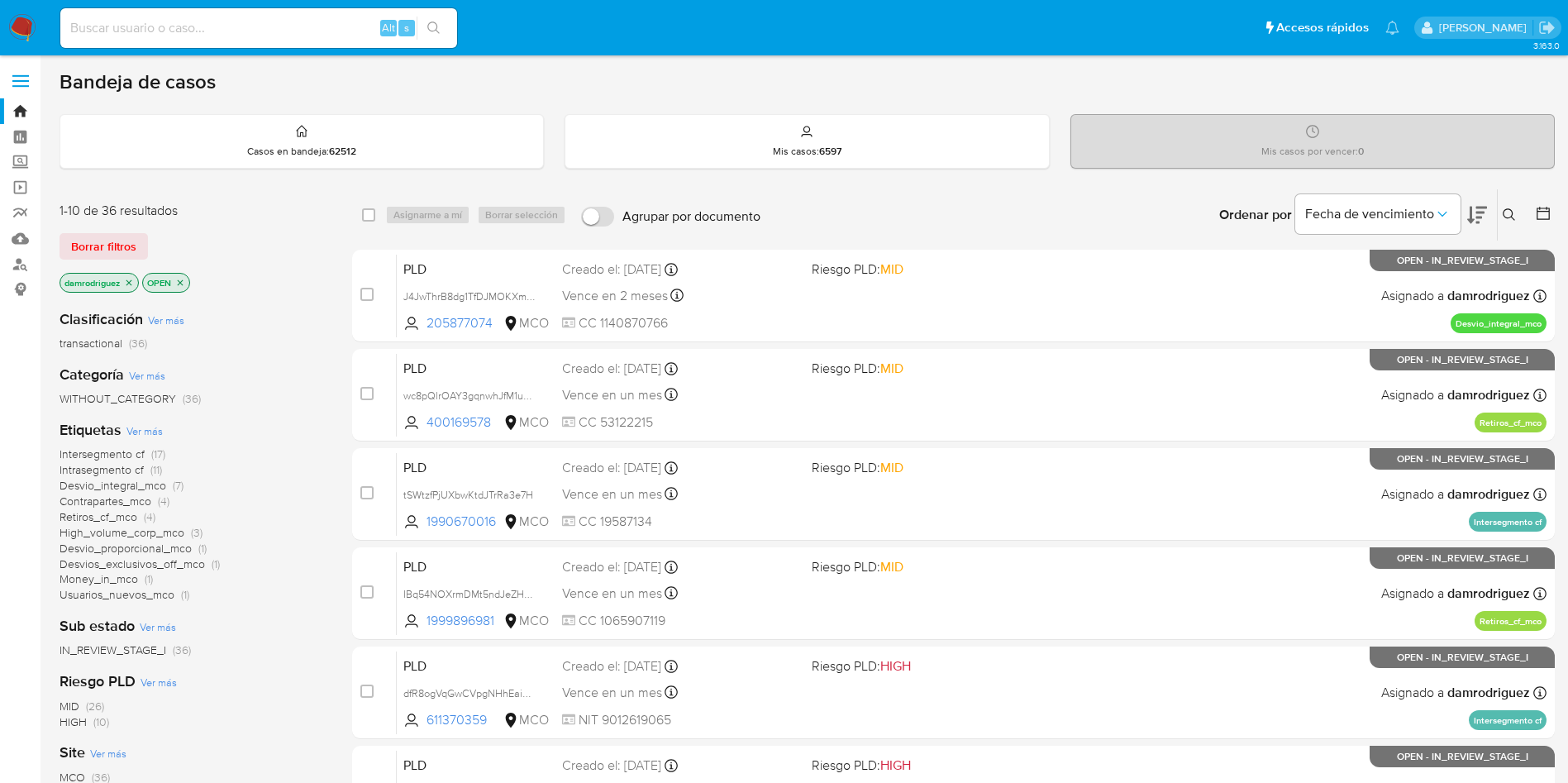
click at [206, 25] on input at bounding box center [259, 28] width 397 height 22
paste input "799244692"
type input "799244692"
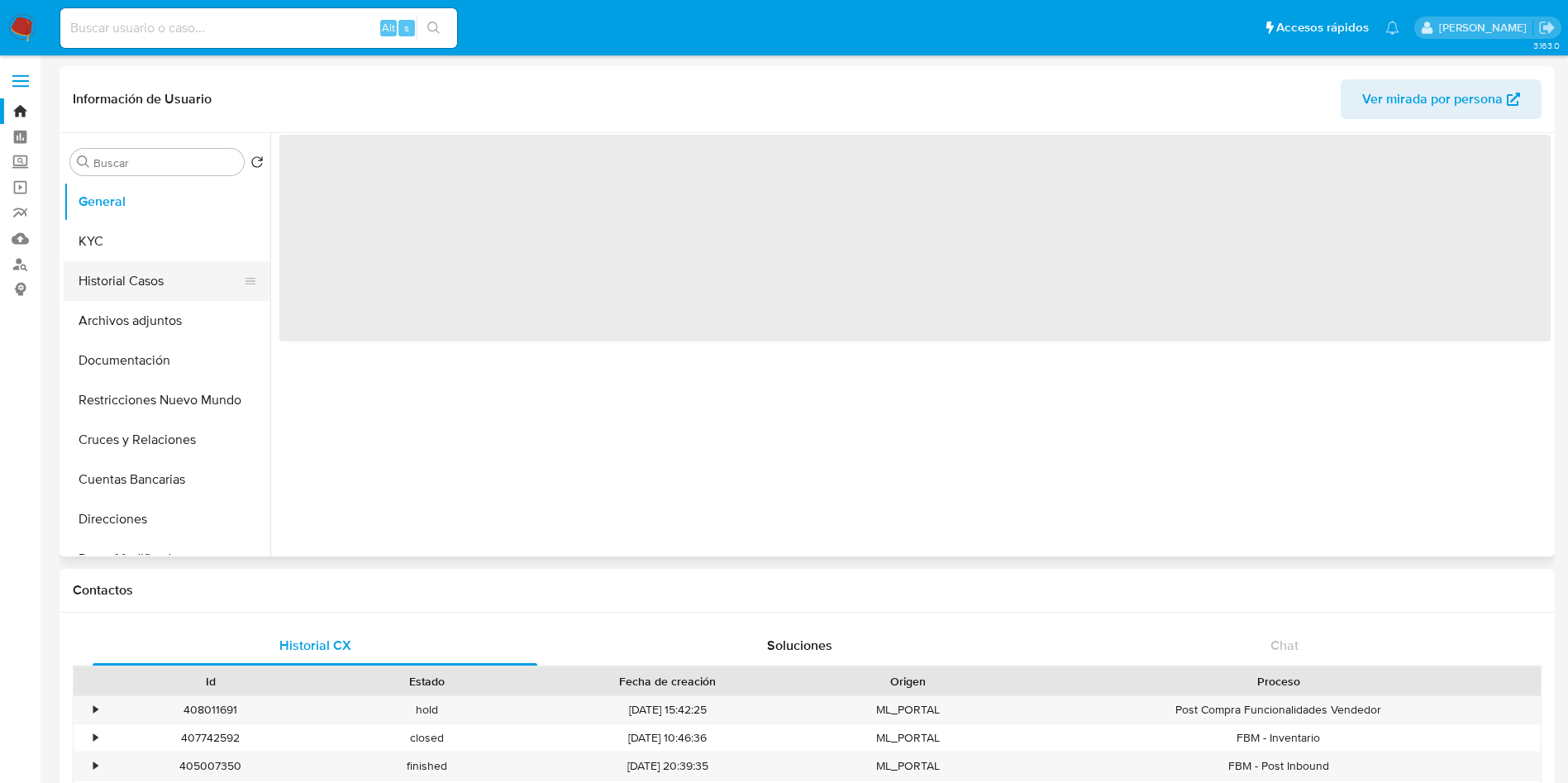
click at [160, 266] on button "Historial Casos" at bounding box center [160, 282] width 194 height 40
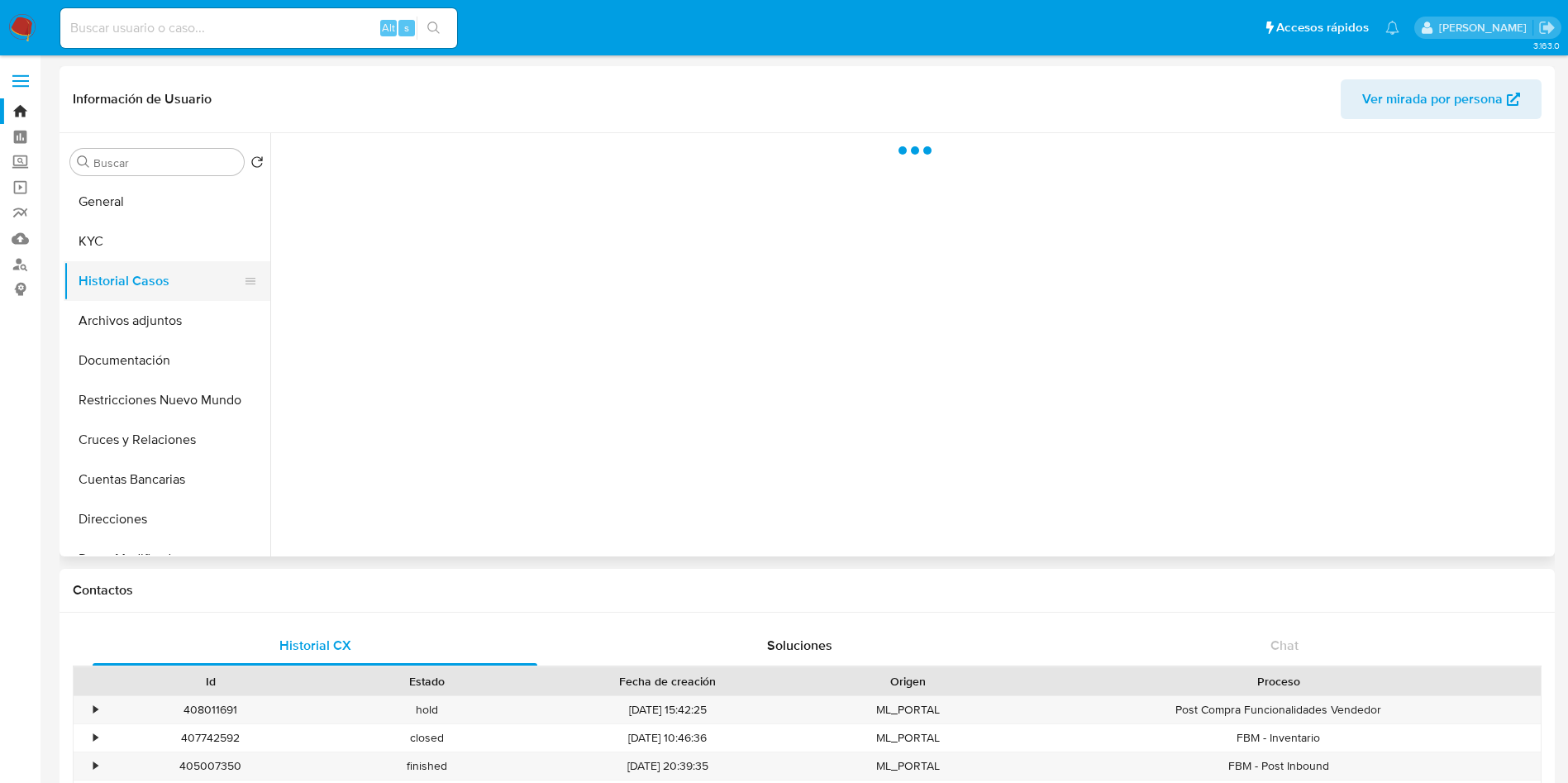
select select "10"
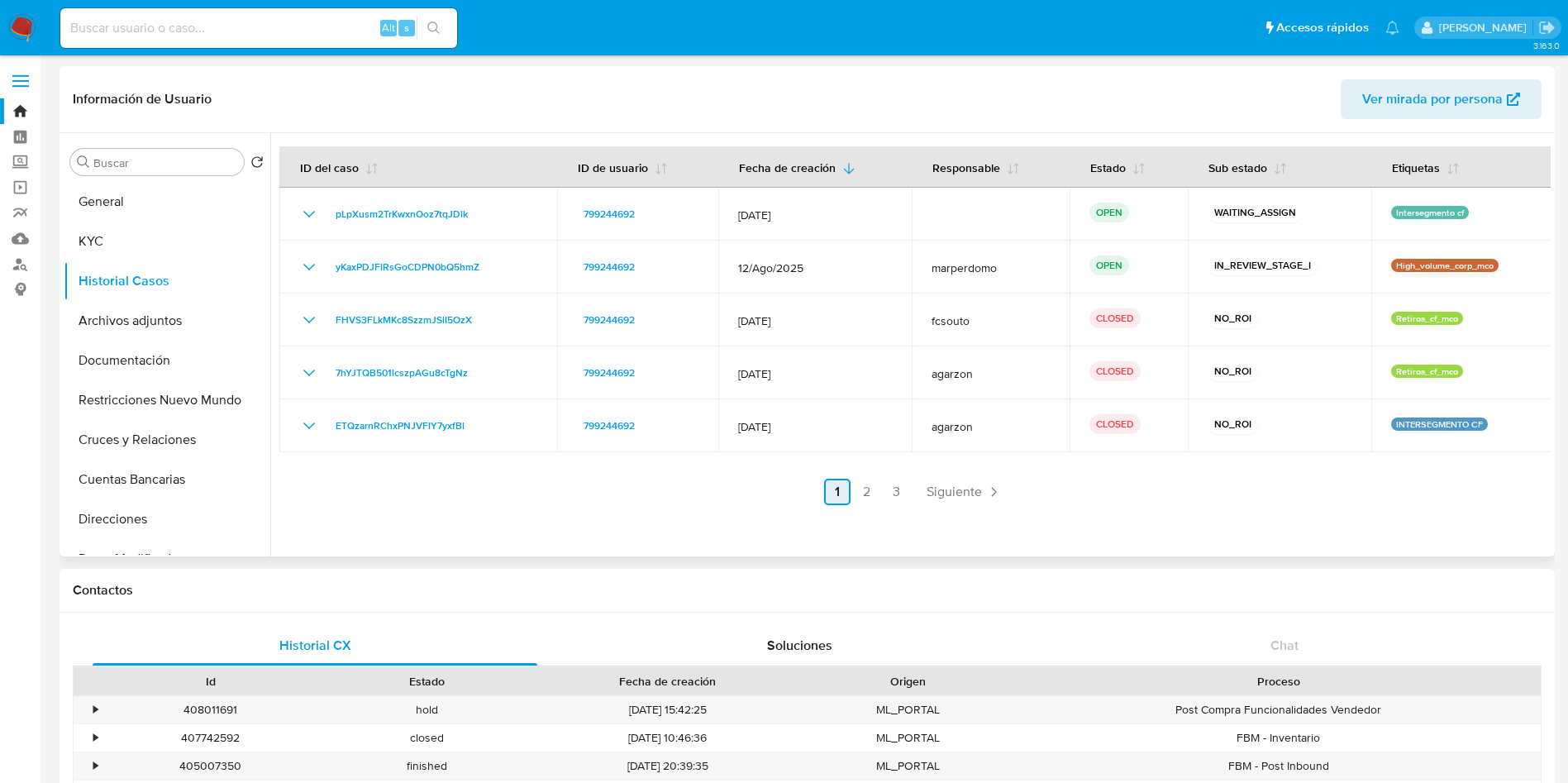
click at [865, 492] on link "2" at bounding box center [866, 492] width 26 height 26
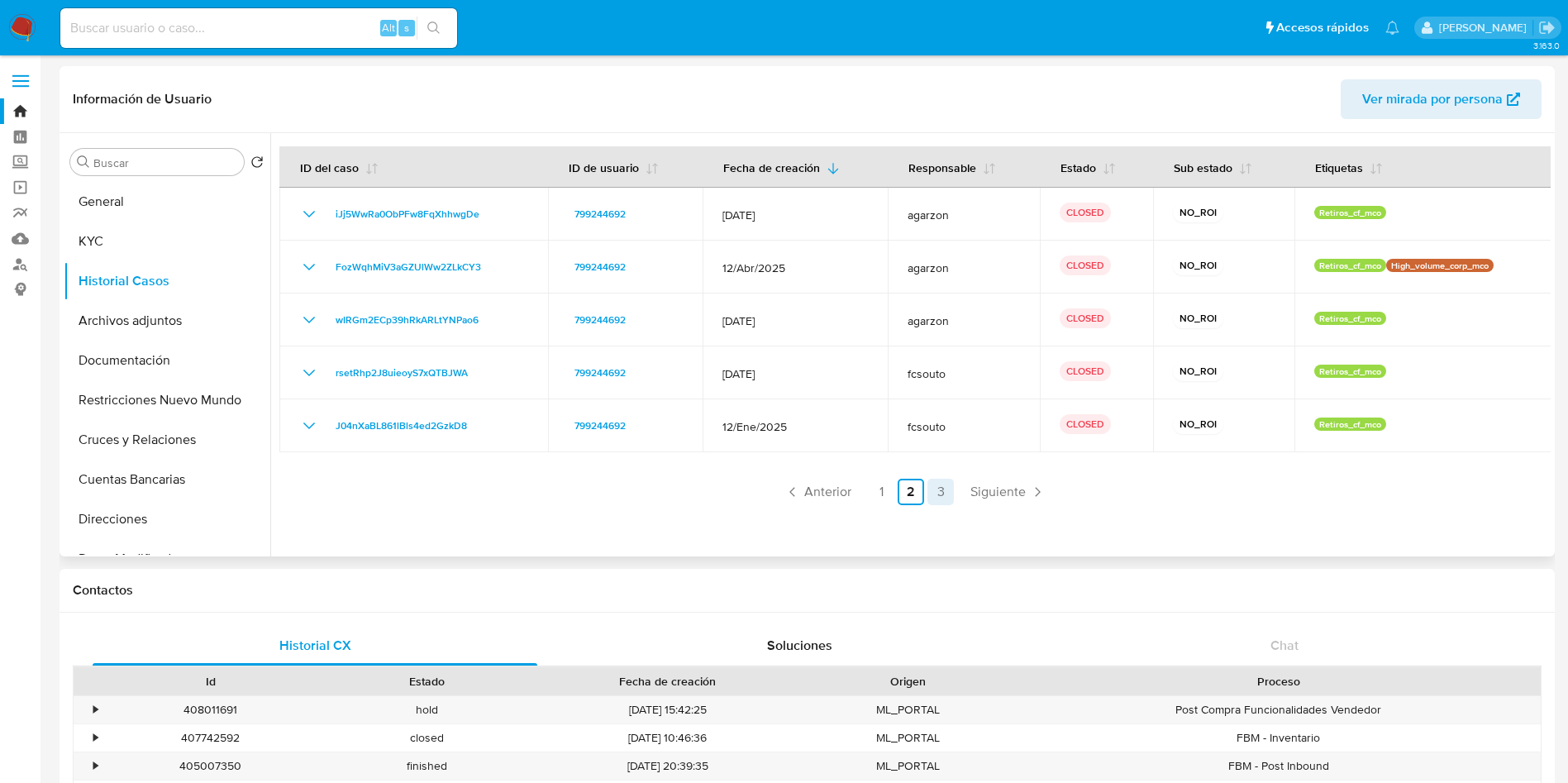
click at [939, 496] on link "3" at bounding box center [941, 492] width 26 height 26
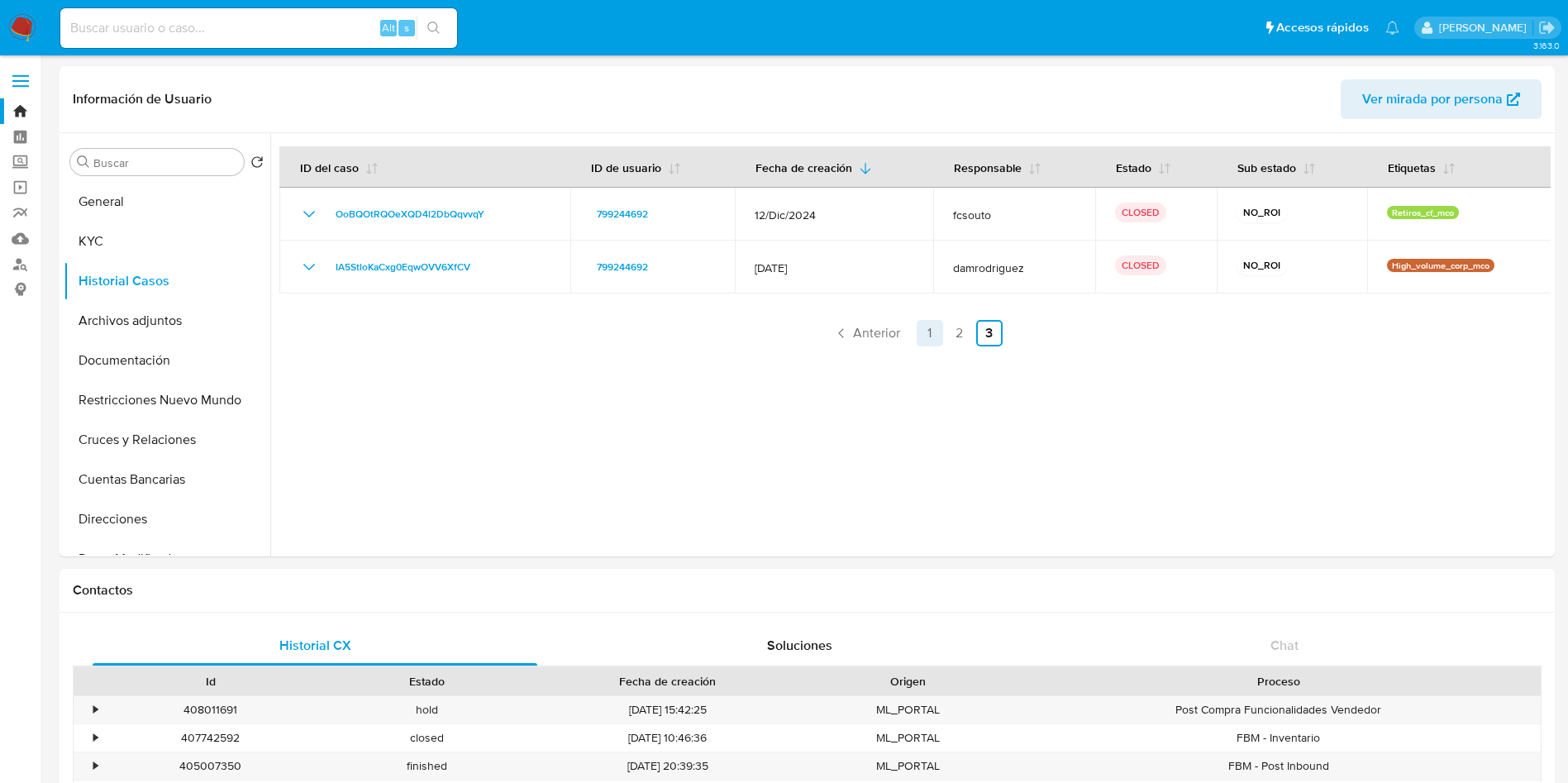
drag, startPoint x: 906, startPoint y: 348, endPoint x: 927, endPoint y: 334, distance: 25.2
click at [913, 346] on div at bounding box center [911, 345] width 1280 height 424
click at [927, 334] on link "1" at bounding box center [930, 332] width 26 height 26
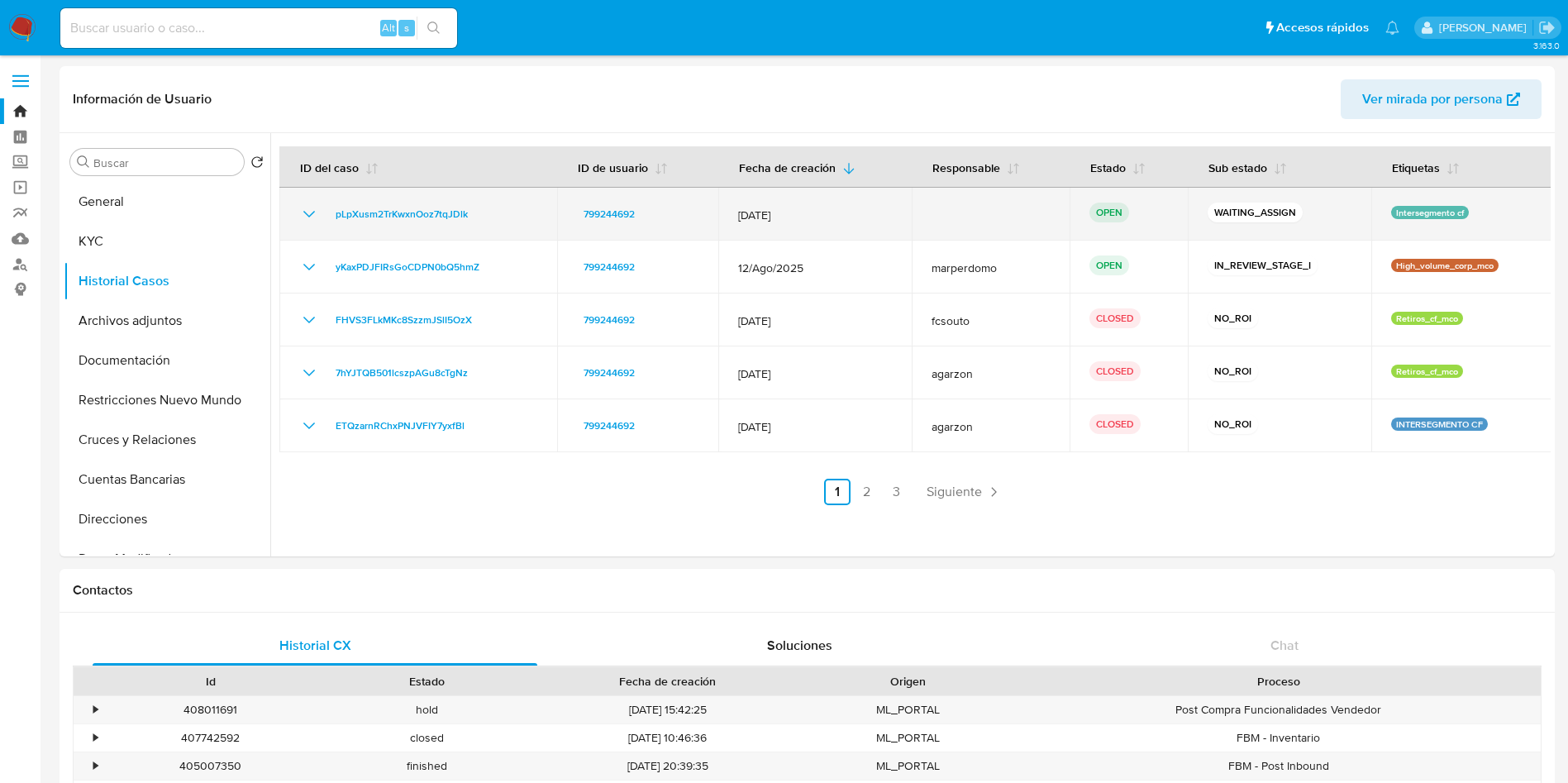
drag, startPoint x: 510, startPoint y: 224, endPoint x: 318, endPoint y: 225, distance: 192.0
click at [318, 225] on td "pLpXusm2TrKwxnOoz7tqJDlk" at bounding box center [418, 214] width 278 height 53
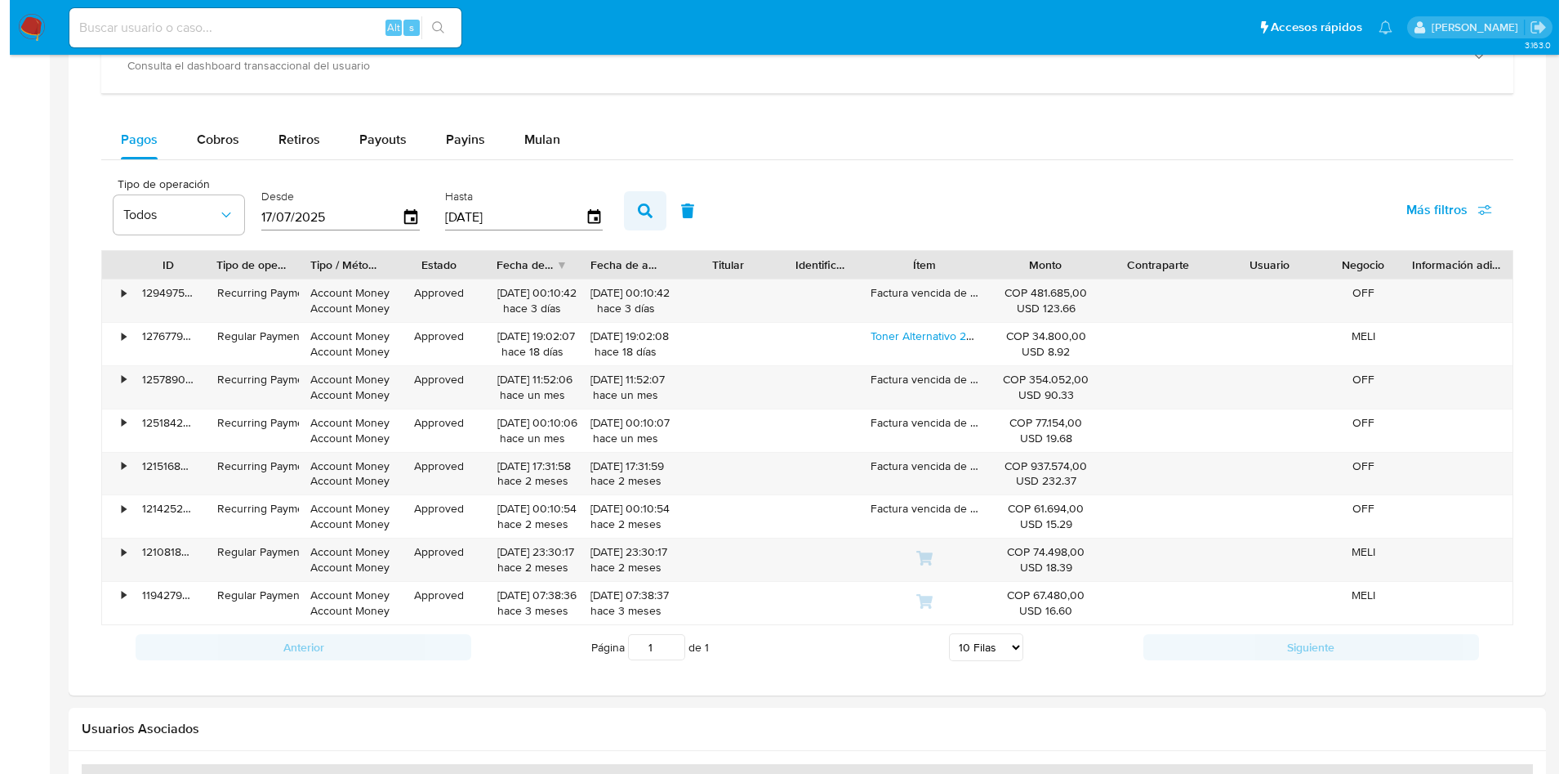
scroll to position [1103, 0]
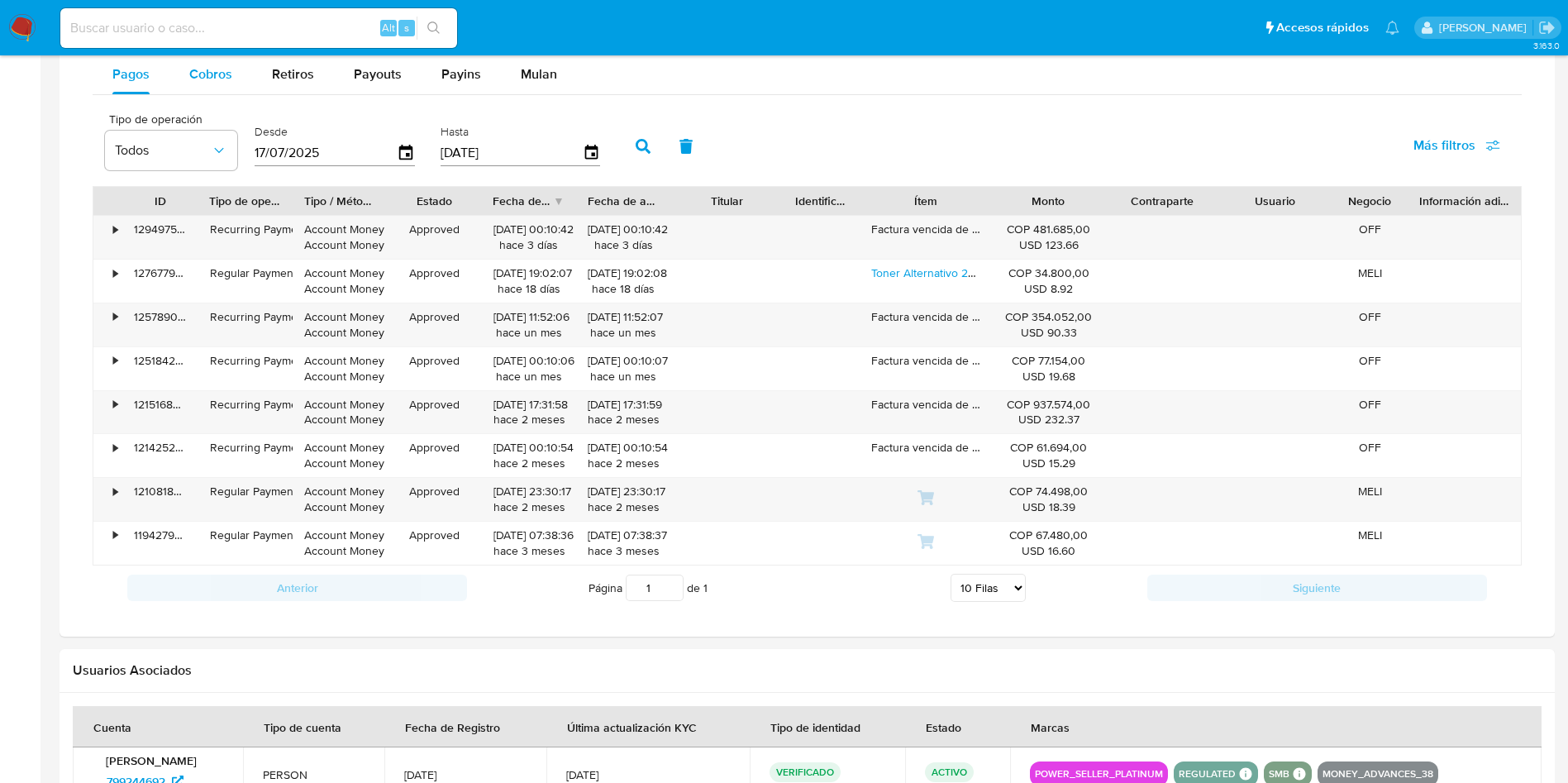
click at [203, 86] on div "Cobros" at bounding box center [210, 74] width 43 height 40
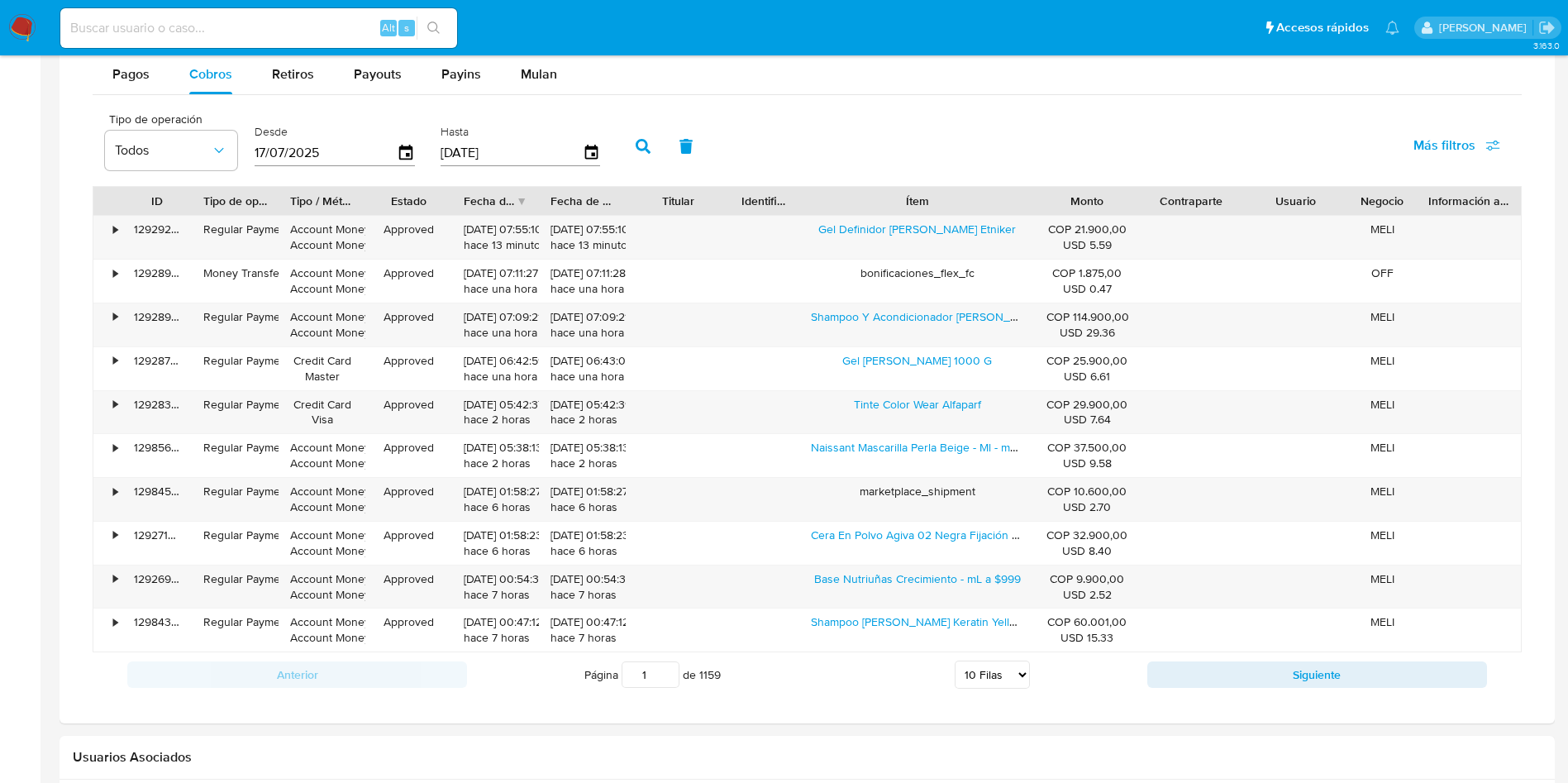
drag, startPoint x: 992, startPoint y: 196, endPoint x: 1095, endPoint y: 200, distance: 103.1
click at [1095, 200] on div "ID Tipo de operación Tipo / Método Estado Fecha de creación Fecha de aprobación…" at bounding box center [807, 200] width 1428 height 28
click at [984, 675] on select "5 Filas 10 Filas 20 Filas 25 Filas 50 Filas 100 Filas" at bounding box center [992, 674] width 75 height 28
select select "100"
click at [955, 661] on select "5 Filas 10 Filas 20 Filas 25 Filas 50 Filas 100 Filas" at bounding box center [992, 674] width 75 height 28
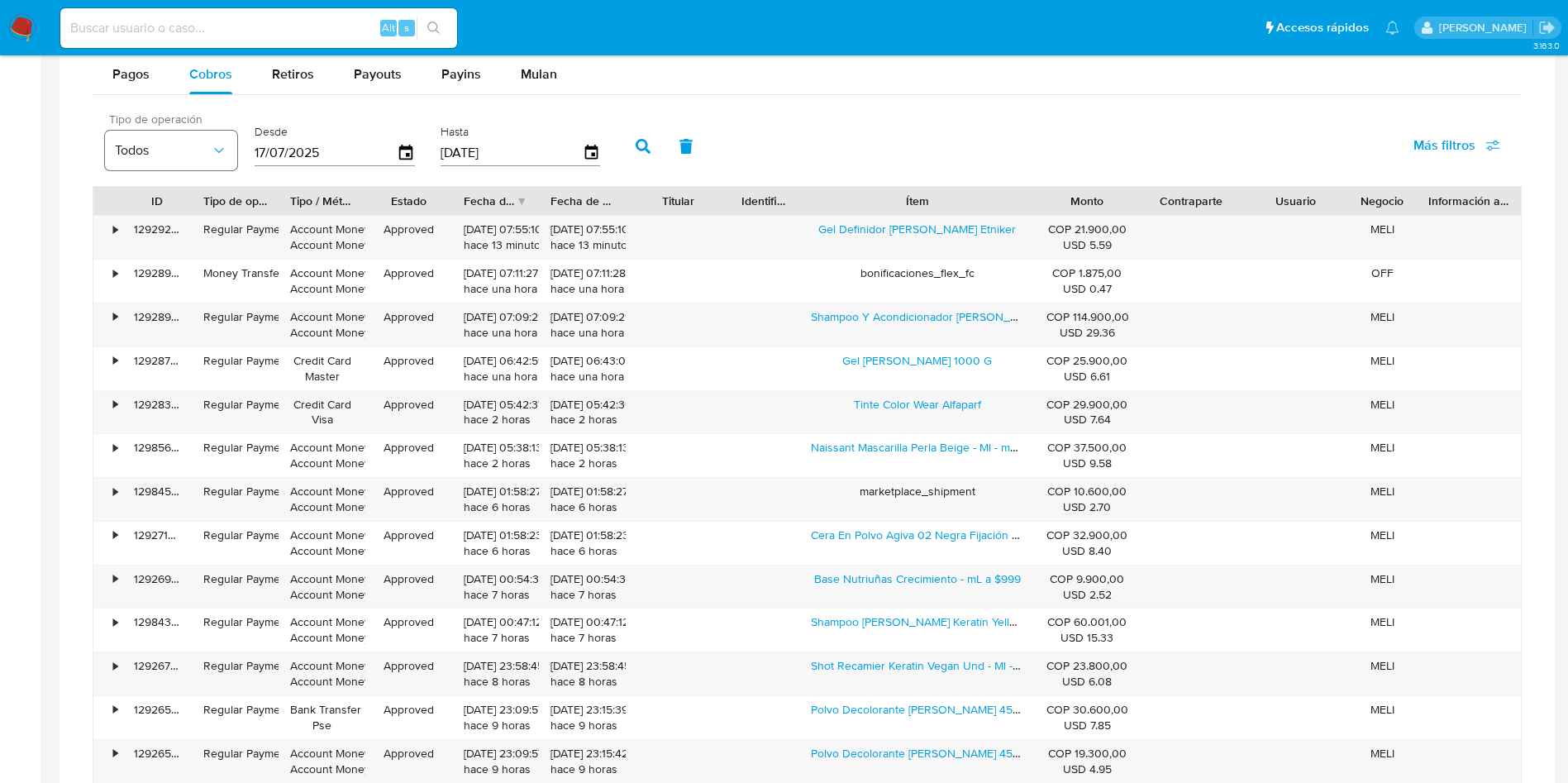
click at [178, 139] on button "Todos" at bounding box center [171, 150] width 132 height 40
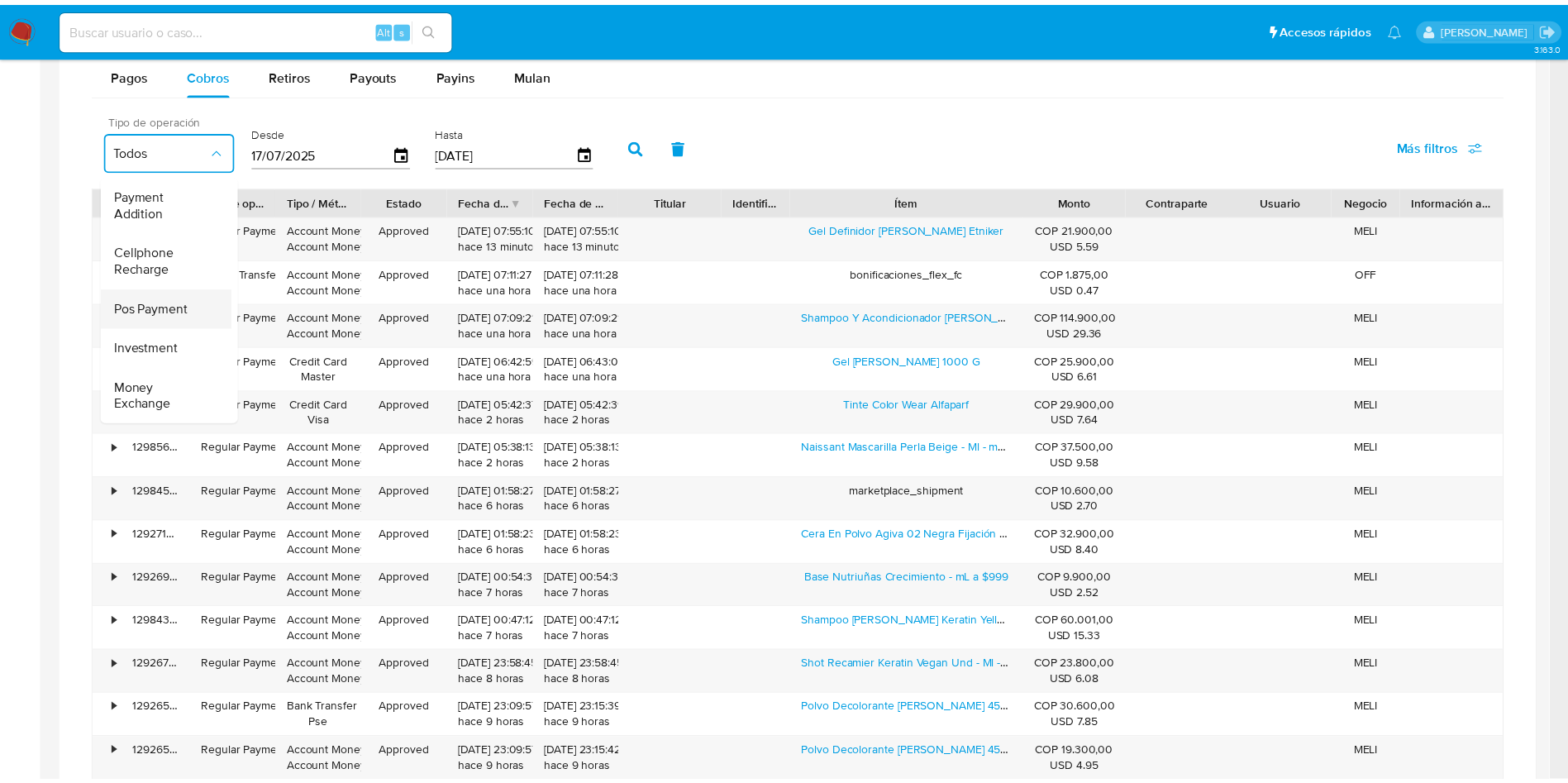
scroll to position [251, 0]
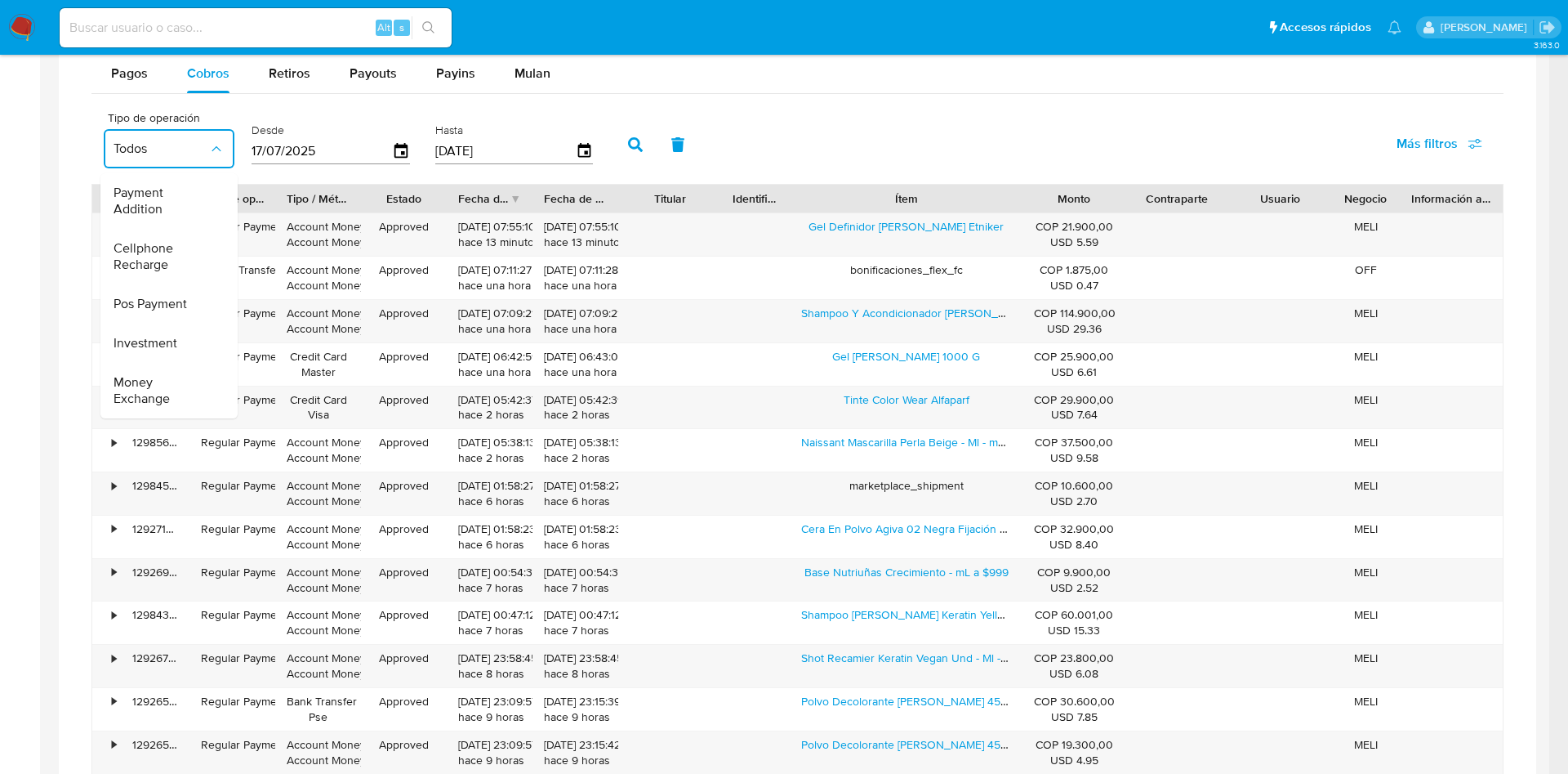
click at [851, 123] on div "Tipo de operación Todos Todos Regular Payment Money Transfer Recurring Payment …" at bounding box center [797, 142] width 1412 height 81
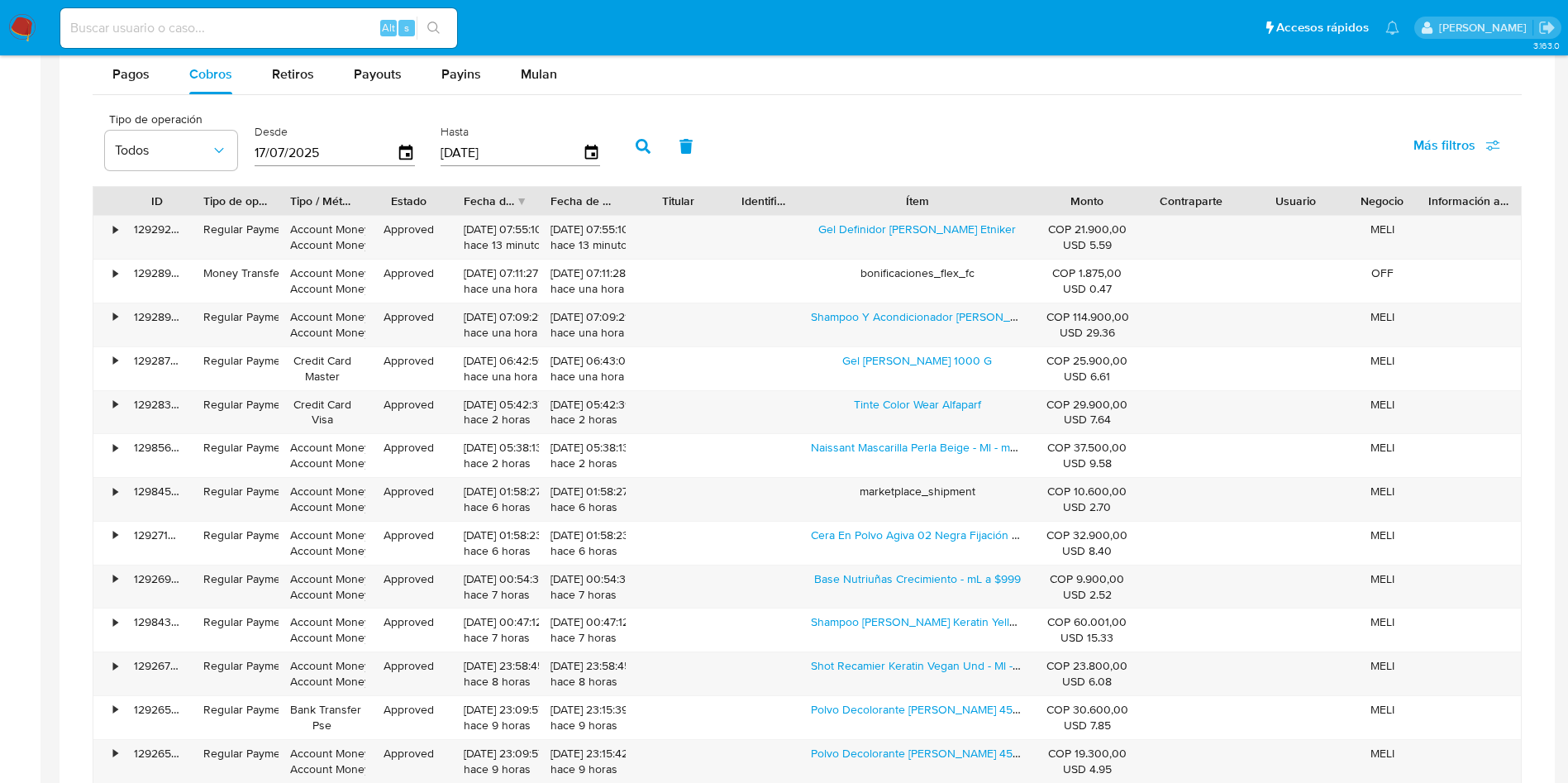
click at [1468, 145] on span "Más filtros" at bounding box center [1444, 146] width 62 height 40
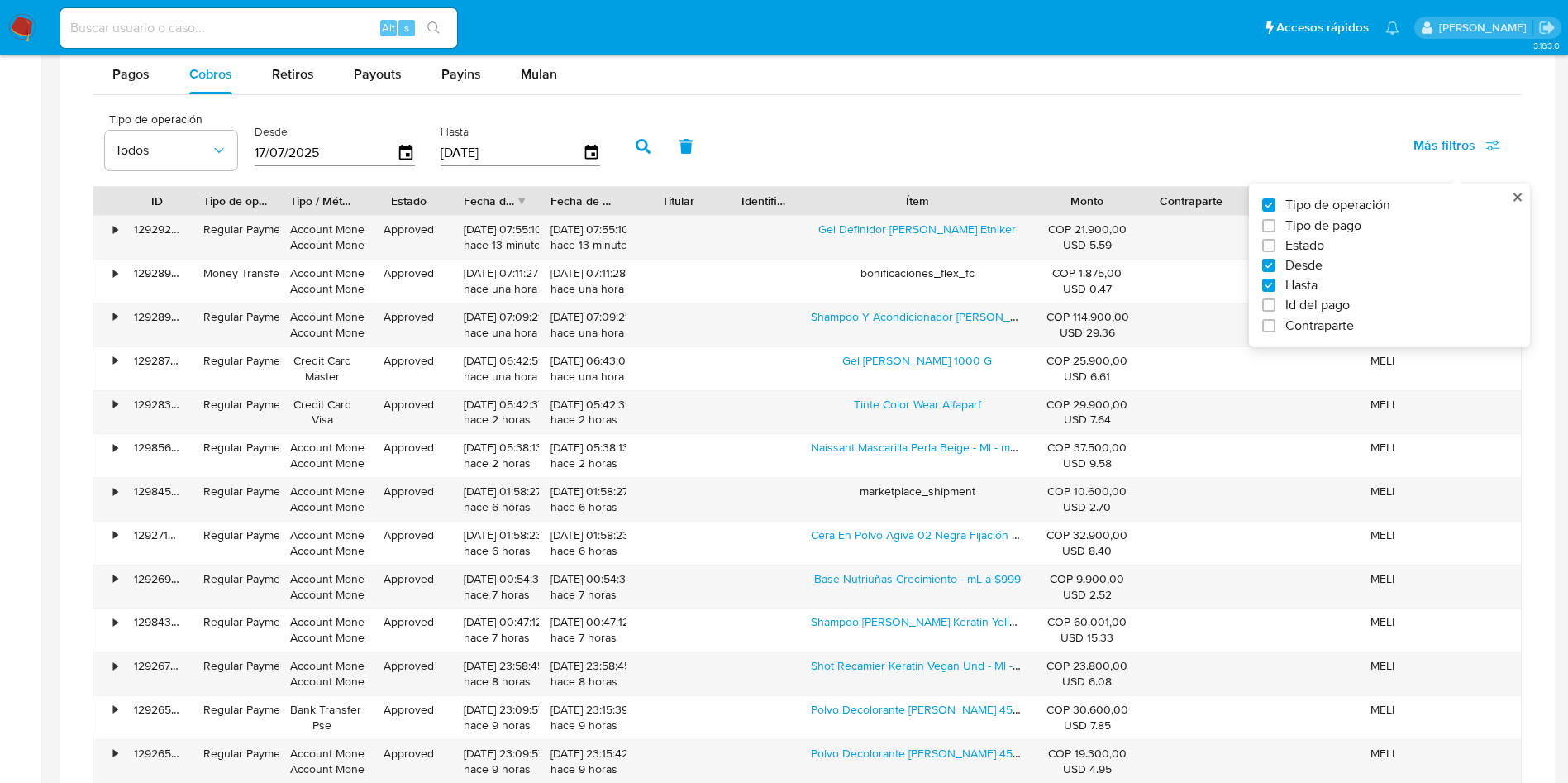
click at [1332, 226] on span "Tipo de pago" at bounding box center [1324, 225] width 76 height 16
click at [1276, 226] on input "Tipo de pago" at bounding box center [1268, 225] width 14 height 14
checkbox input "true"
type input "17/07/2025"
click at [292, 158] on span "Todos" at bounding box center [309, 150] width 96 height 16
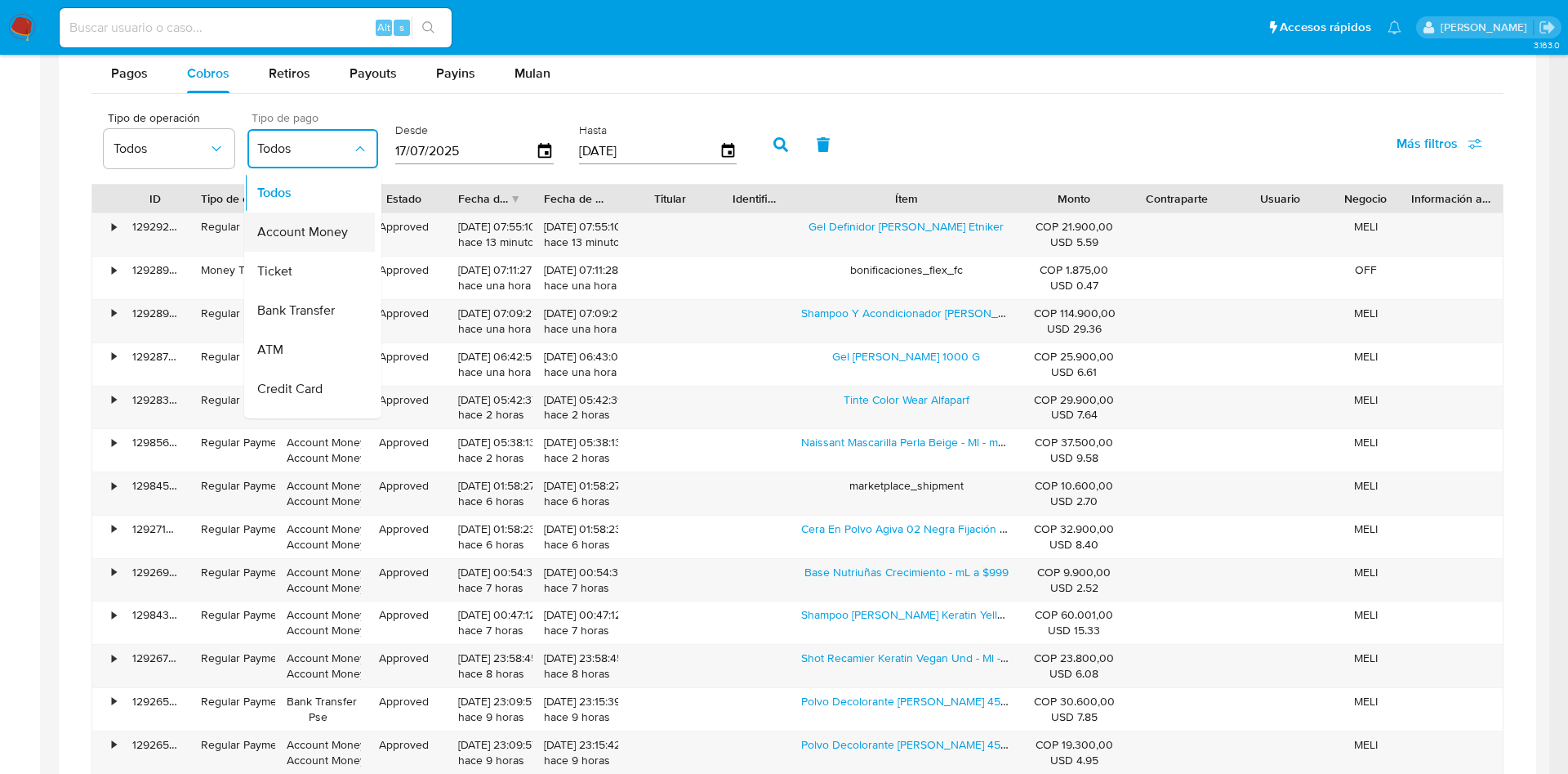
click at [296, 229] on span "Account Money" at bounding box center [302, 232] width 90 height 16
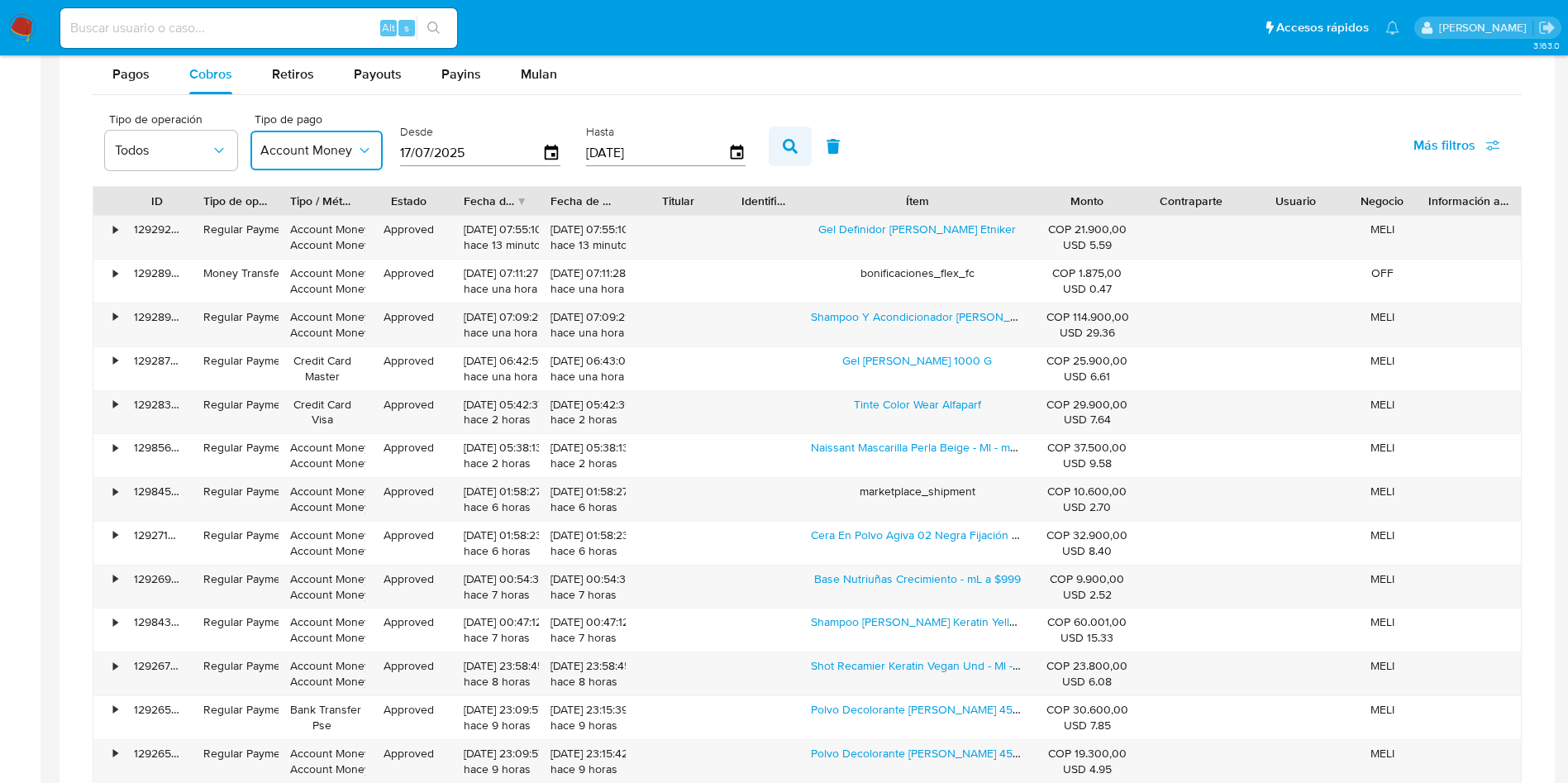
click at [789, 154] on button "button" at bounding box center [789, 147] width 43 height 40
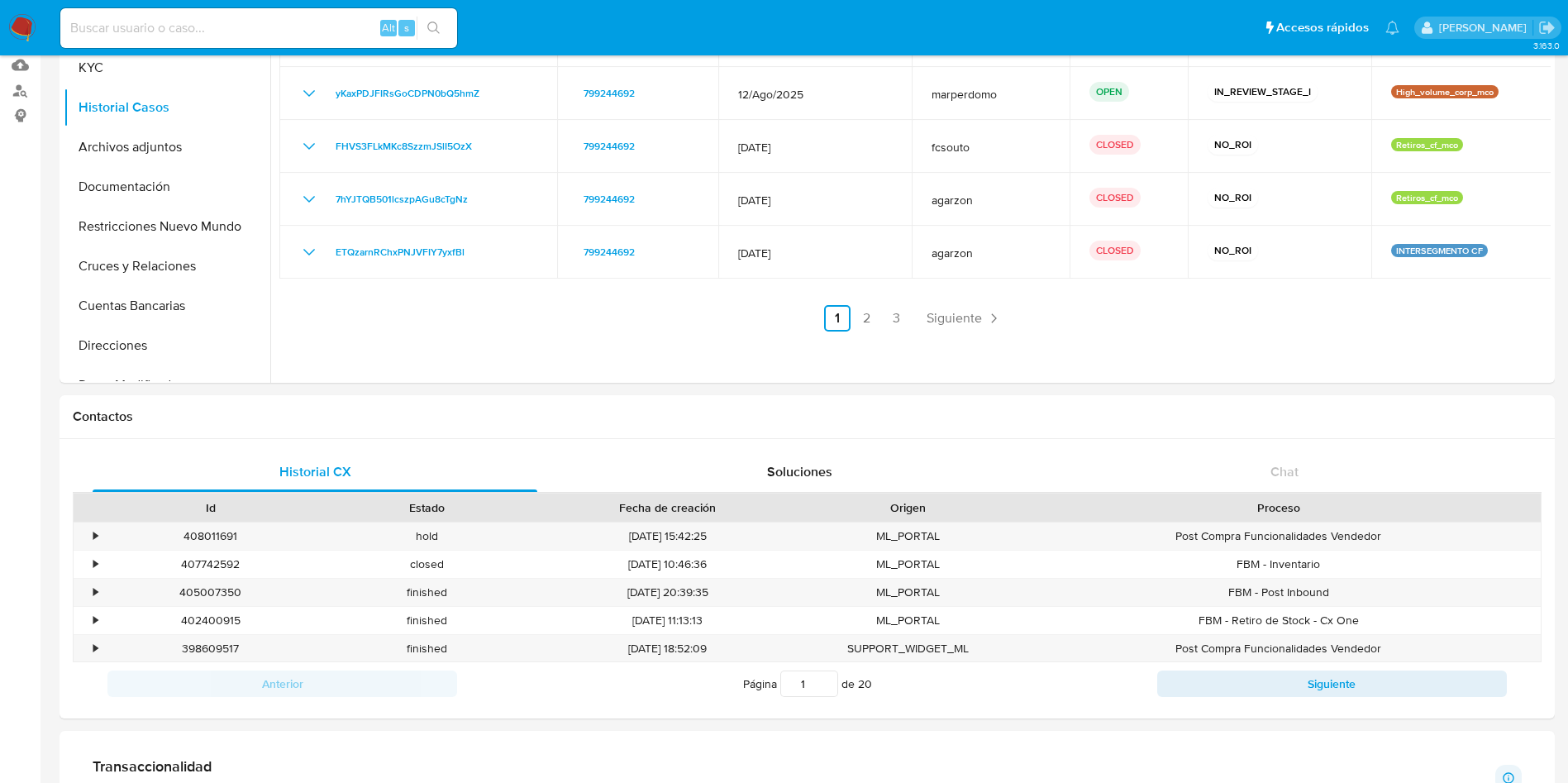
scroll to position [0, 0]
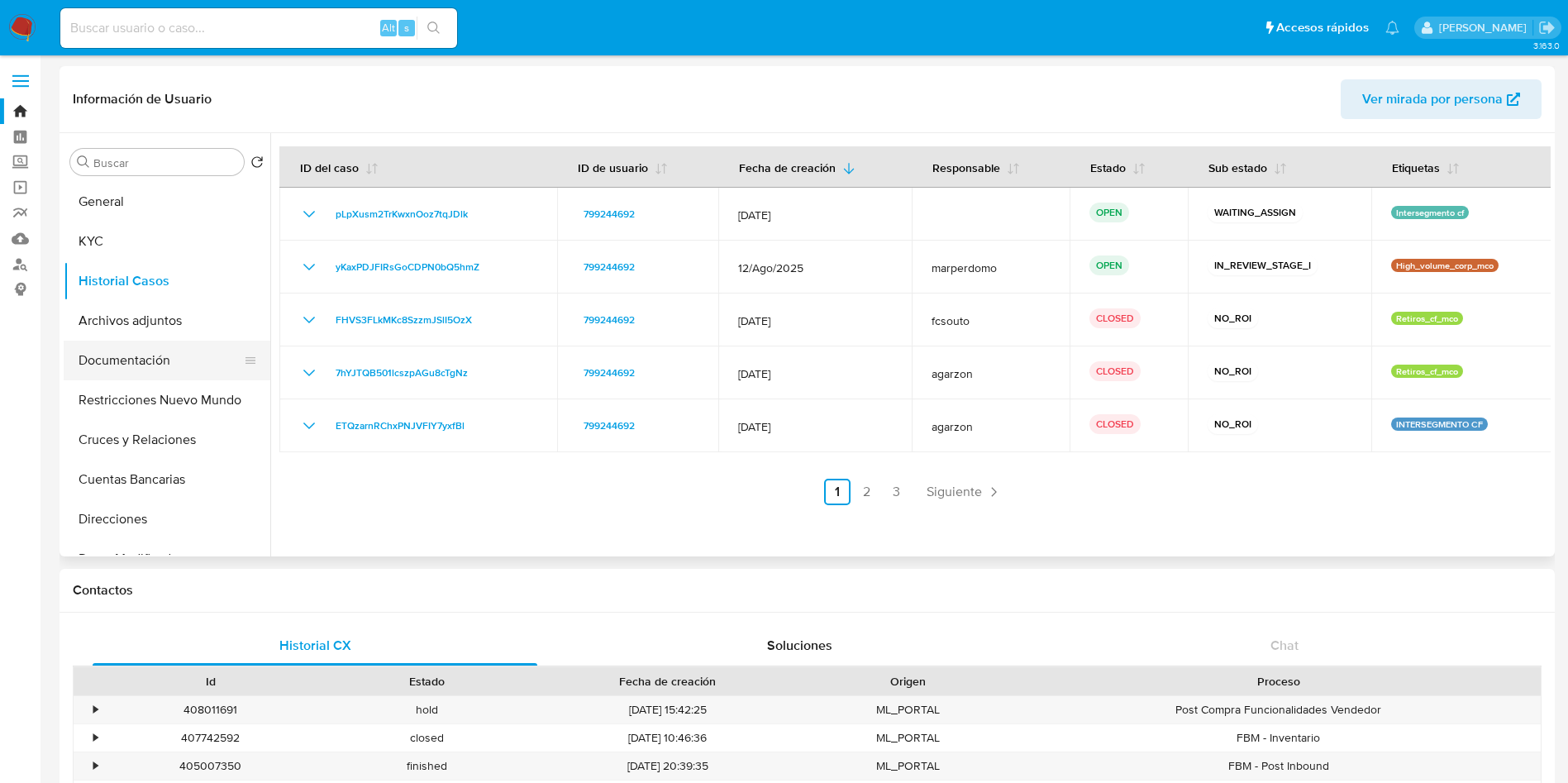
click at [129, 367] on button "Documentación" at bounding box center [160, 360] width 194 height 40
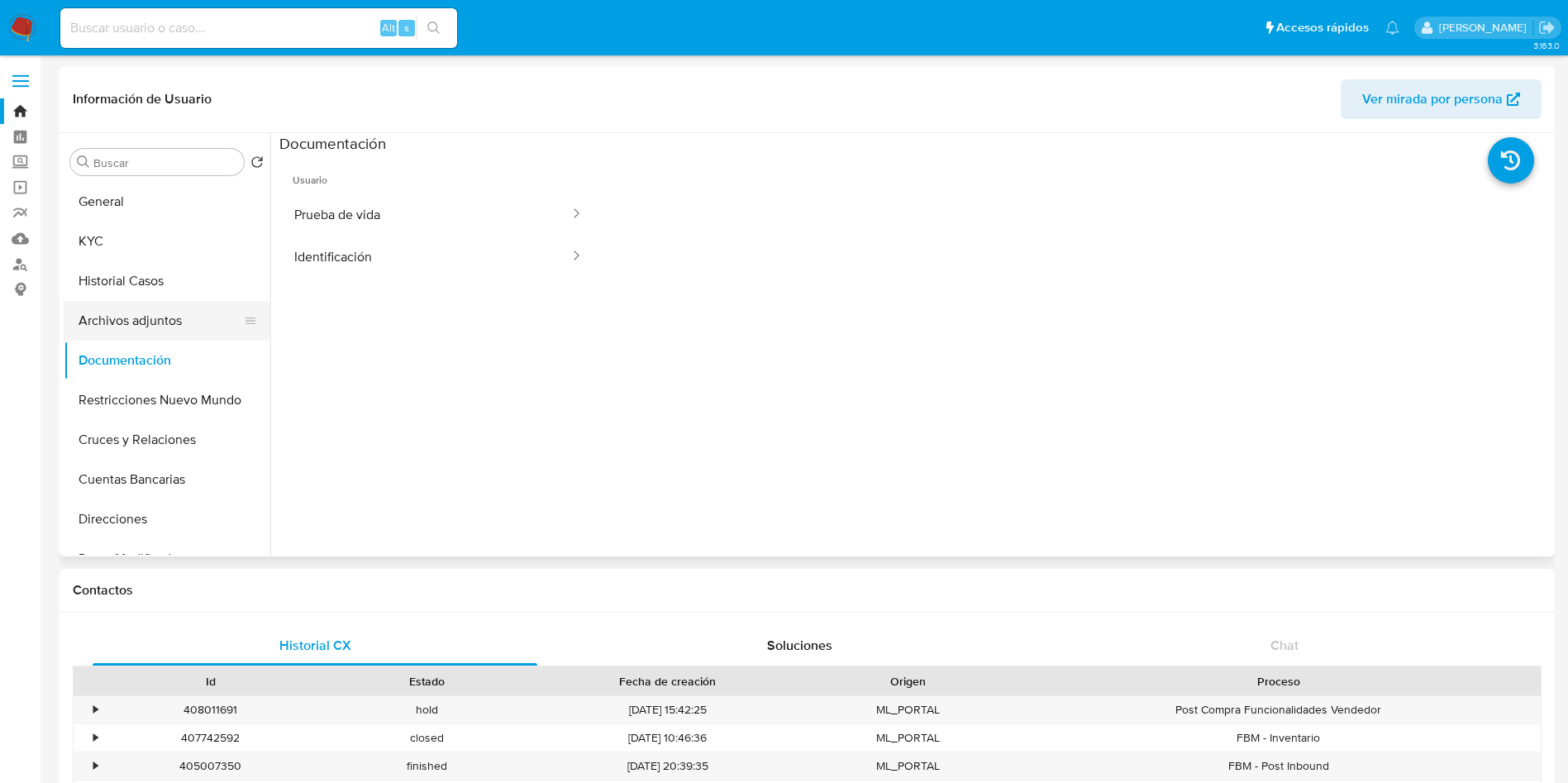
click at [148, 329] on button "Archivos adjuntos" at bounding box center [160, 320] width 194 height 40
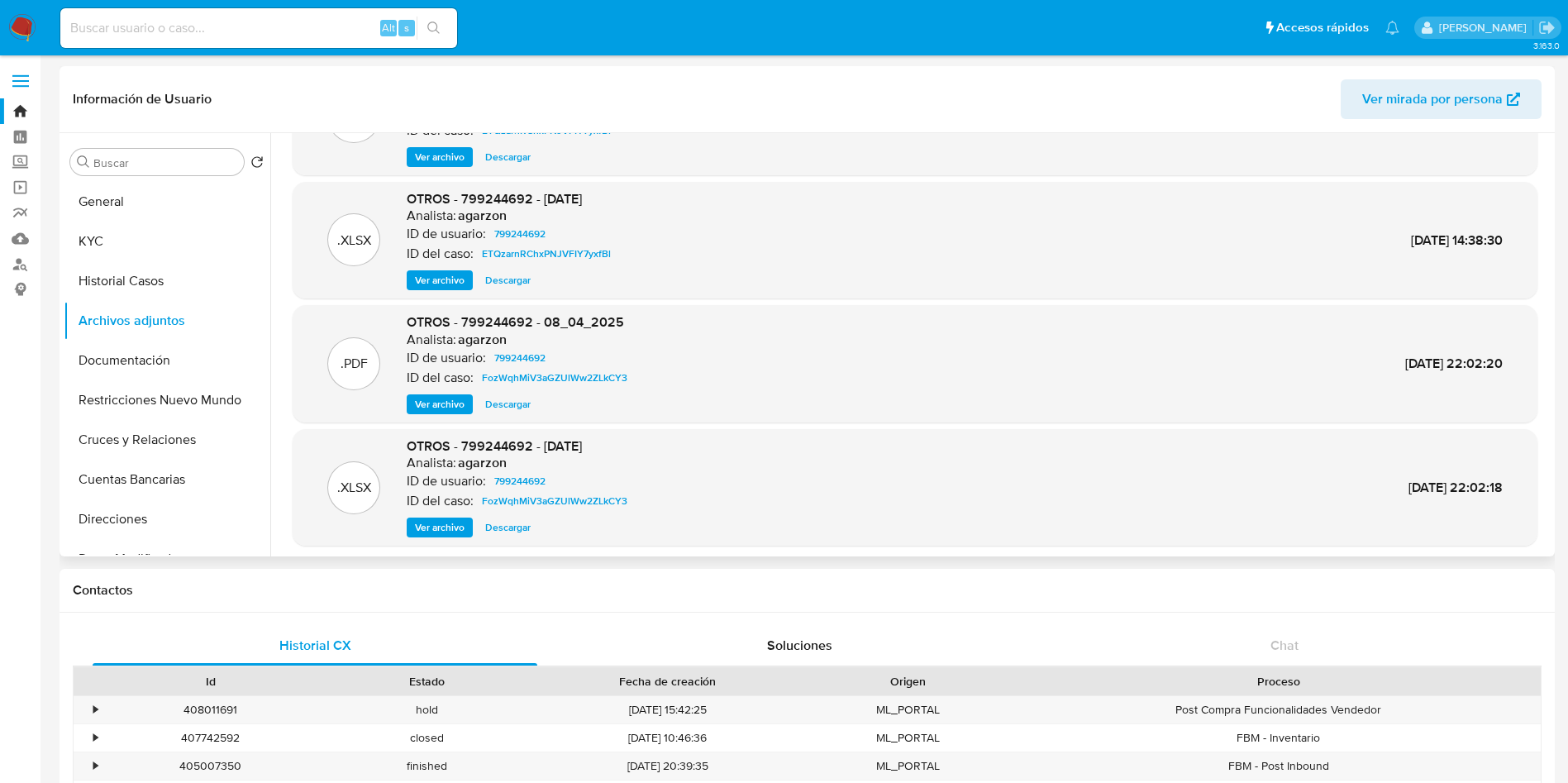
scroll to position [138, 0]
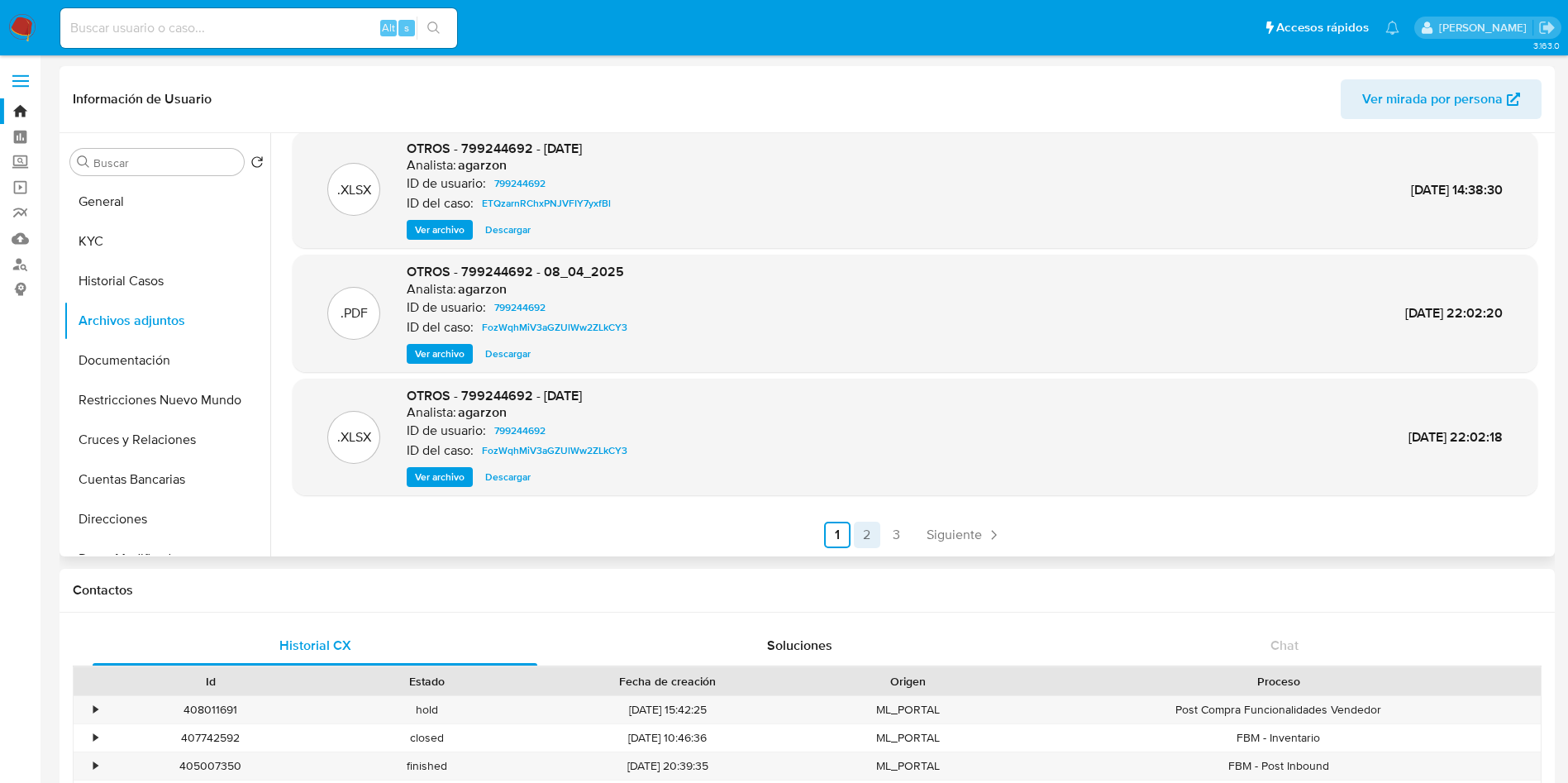
click at [866, 534] on link "2" at bounding box center [866, 534] width 26 height 26
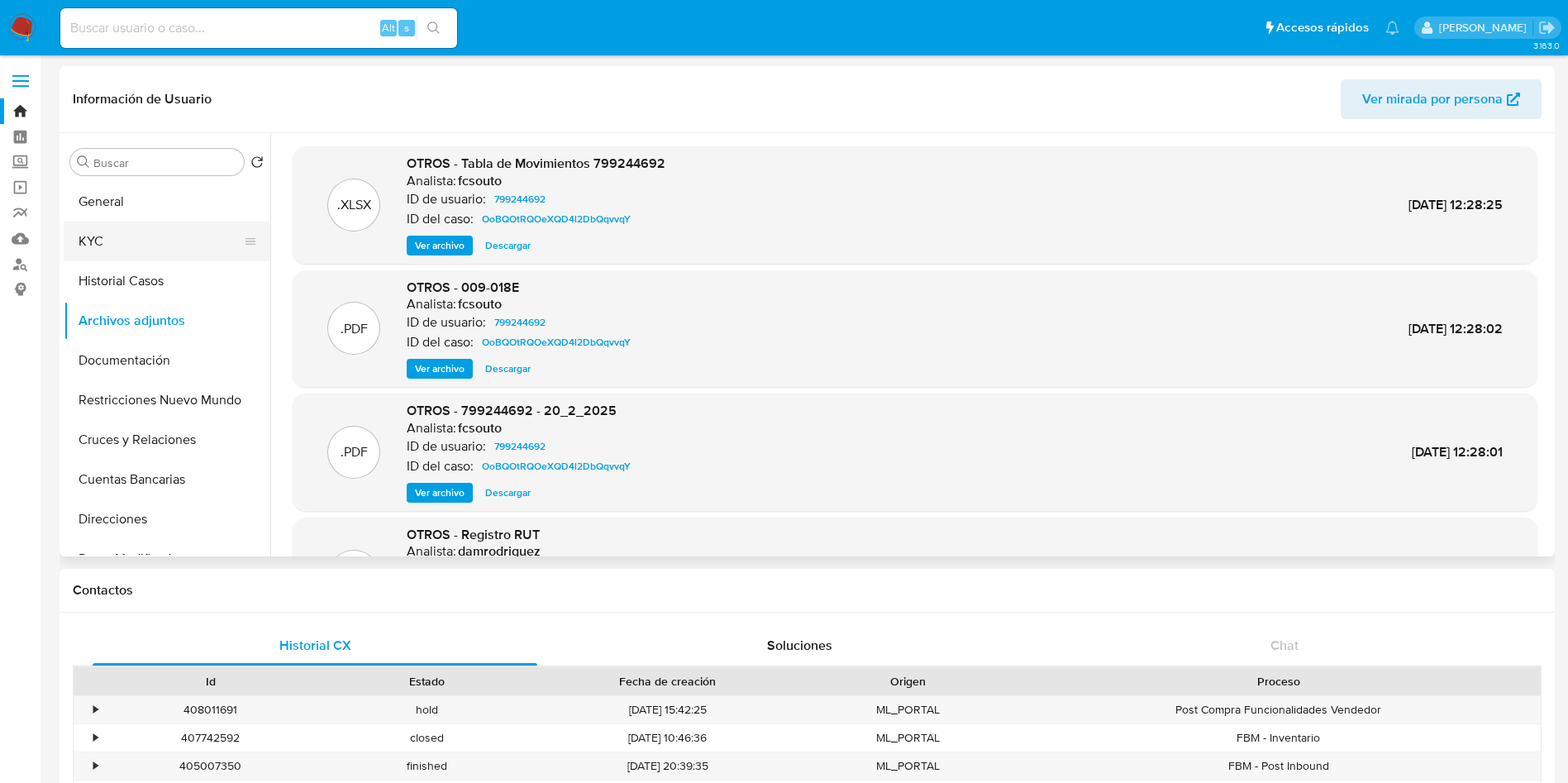
click at [162, 247] on button "KYC" at bounding box center [160, 242] width 194 height 40
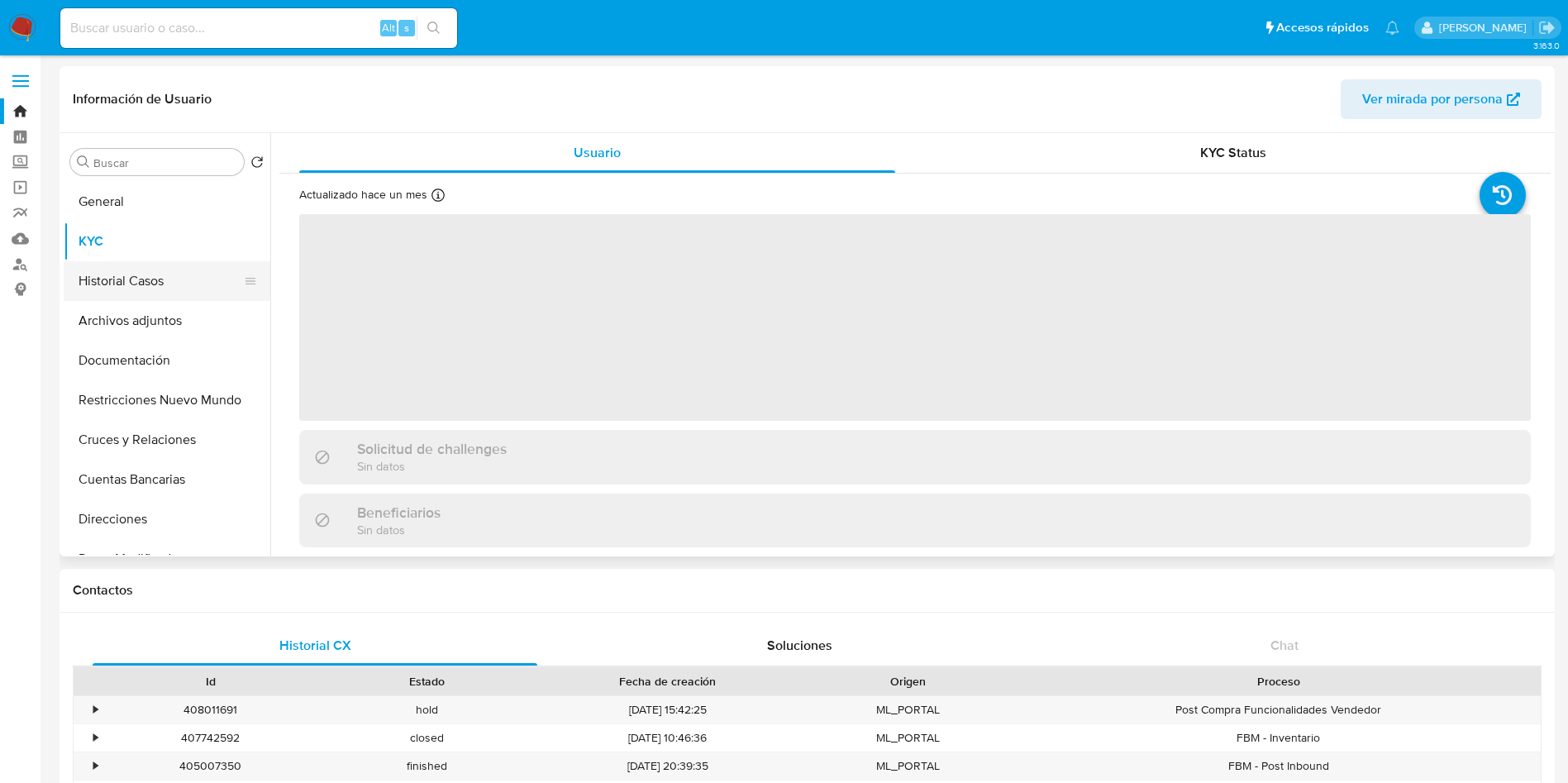
click at [145, 284] on button "Historial Casos" at bounding box center [160, 282] width 194 height 40
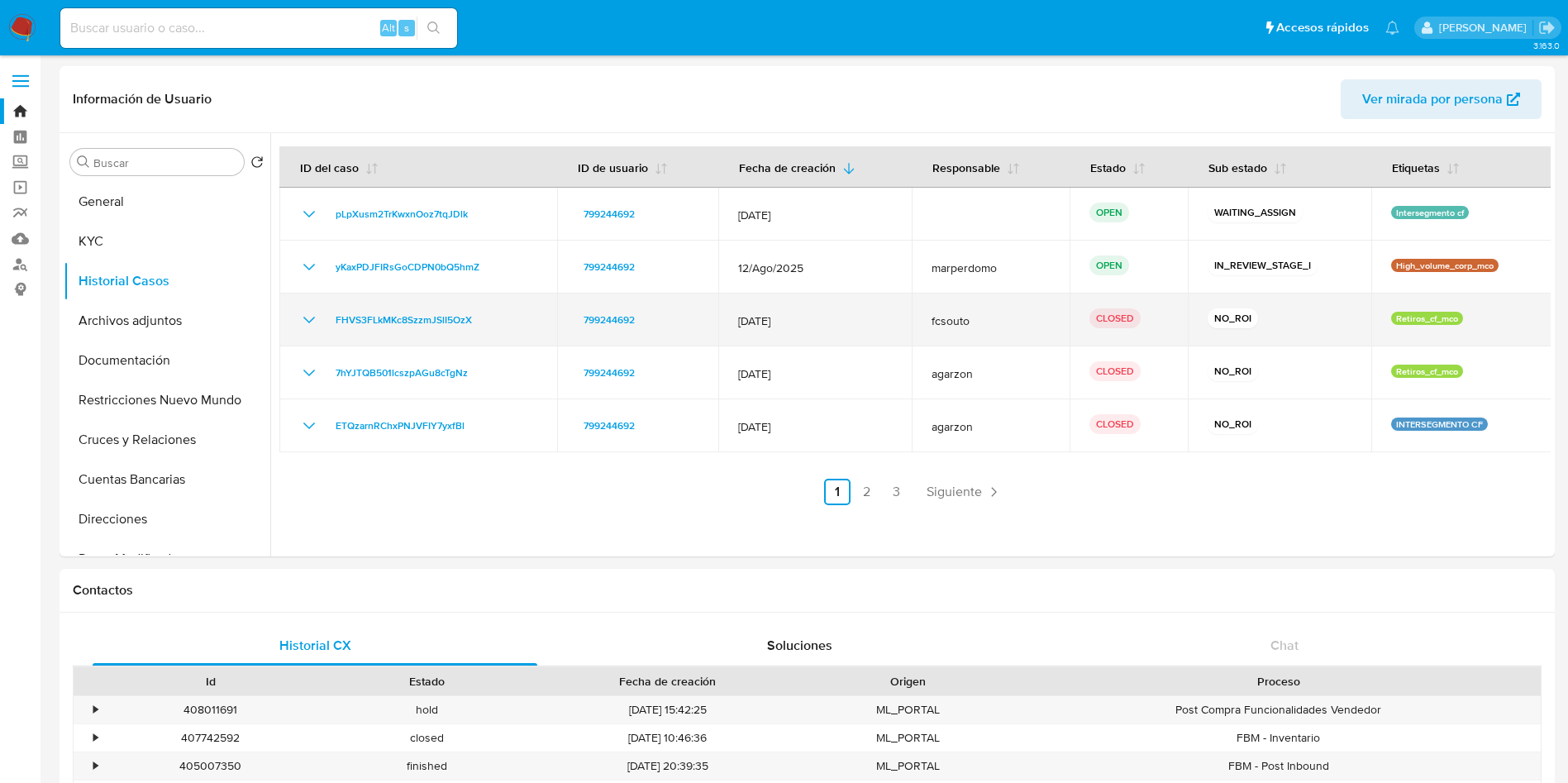
click at [318, 318] on icon "Mostrar/Ocultar" at bounding box center [310, 320] width 20 height 20
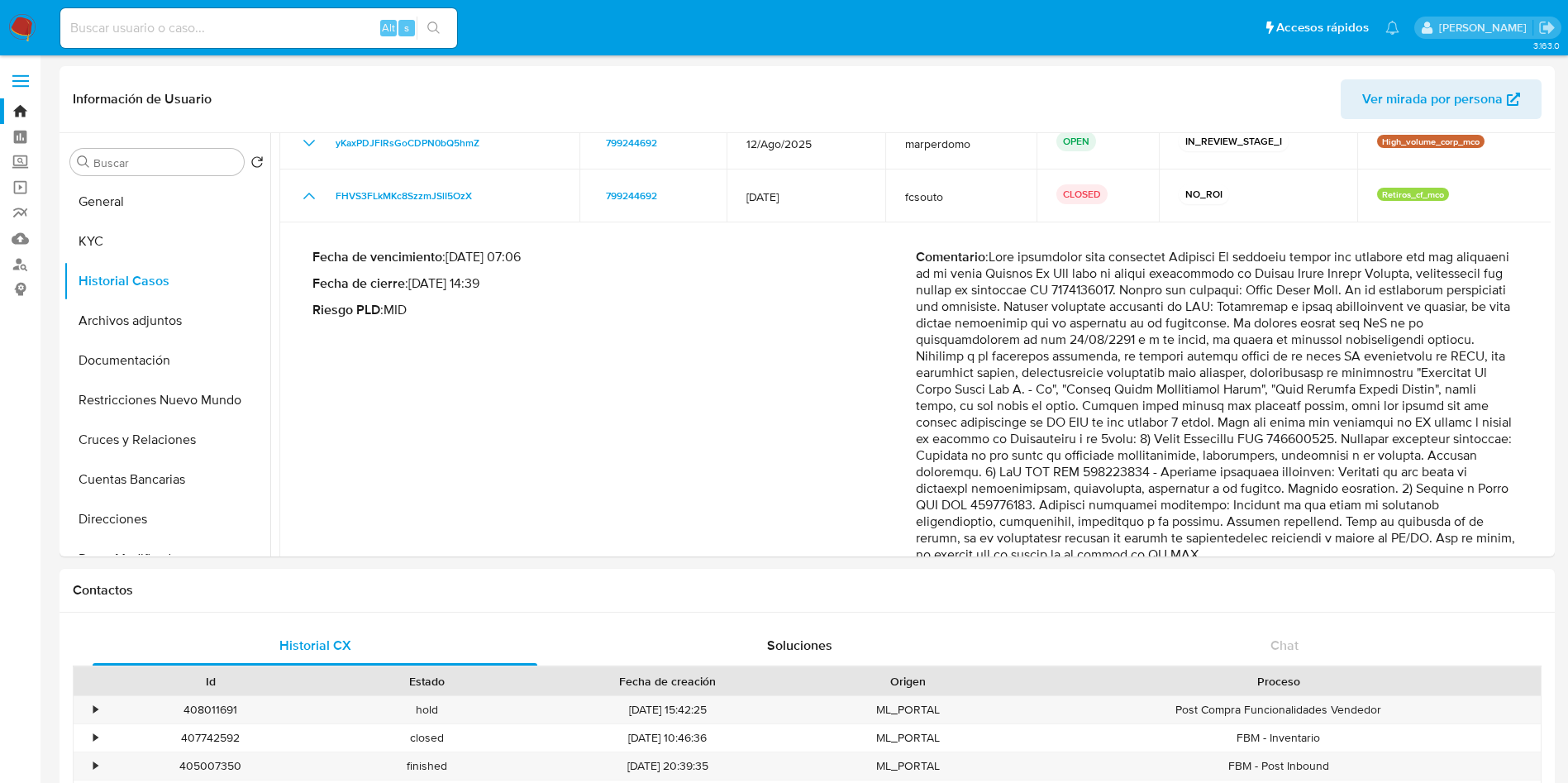
scroll to position [248, 0]
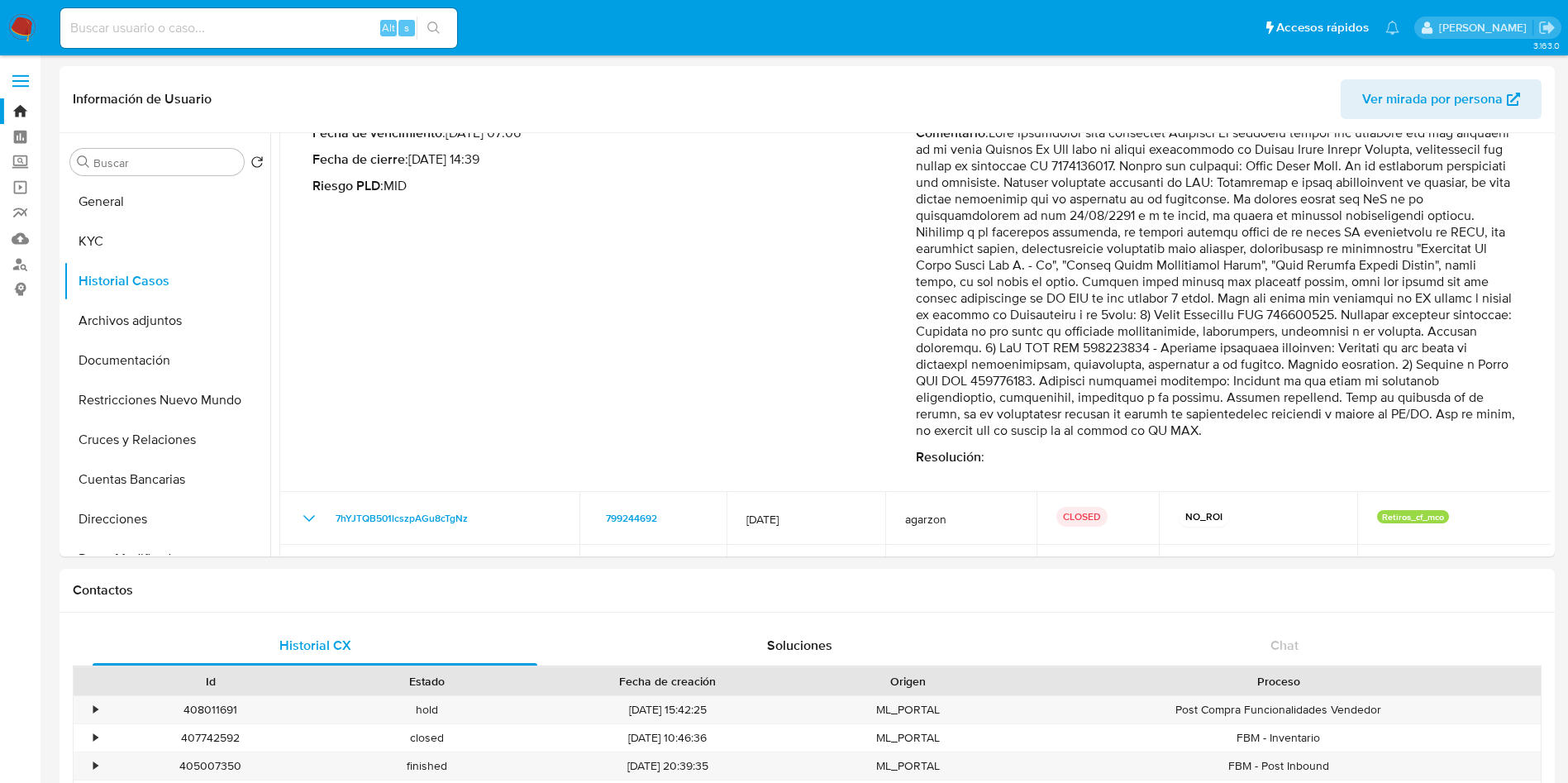
drag, startPoint x: 1413, startPoint y: 291, endPoint x: 1494, endPoint y: 293, distance: 81.0
click at [1494, 293] on p "Comentario :" at bounding box center [1218, 282] width 604 height 314
drag, startPoint x: 998, startPoint y: 328, endPoint x: 1009, endPoint y: 325, distance: 11.4
click at [1002, 327] on p "Comentario :" at bounding box center [1218, 282] width 604 height 314
drag, startPoint x: 1058, startPoint y: 315, endPoint x: 1099, endPoint y: 315, distance: 41.0
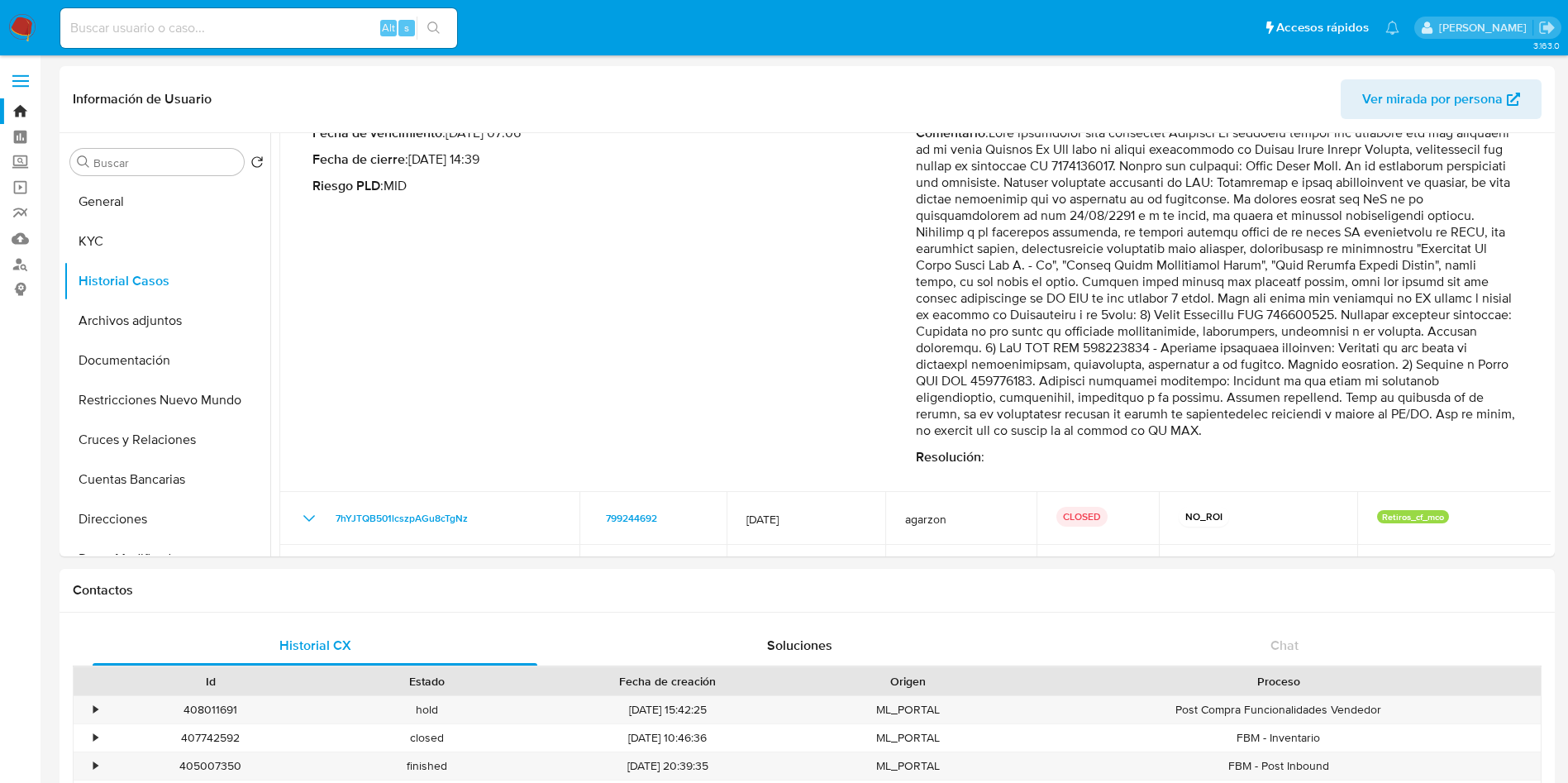
click at [1096, 315] on p "Comentario :" at bounding box center [1218, 282] width 604 height 314
drag, startPoint x: 1215, startPoint y: 310, endPoint x: 1440, endPoint y: 308, distance: 225.0
click at [1438, 308] on p "Comentario :" at bounding box center [1218, 282] width 604 height 314
drag, startPoint x: 1045, startPoint y: 330, endPoint x: 1299, endPoint y: 329, distance: 254.0
click at [1299, 329] on p "Comentario :" at bounding box center [1218, 282] width 604 height 314
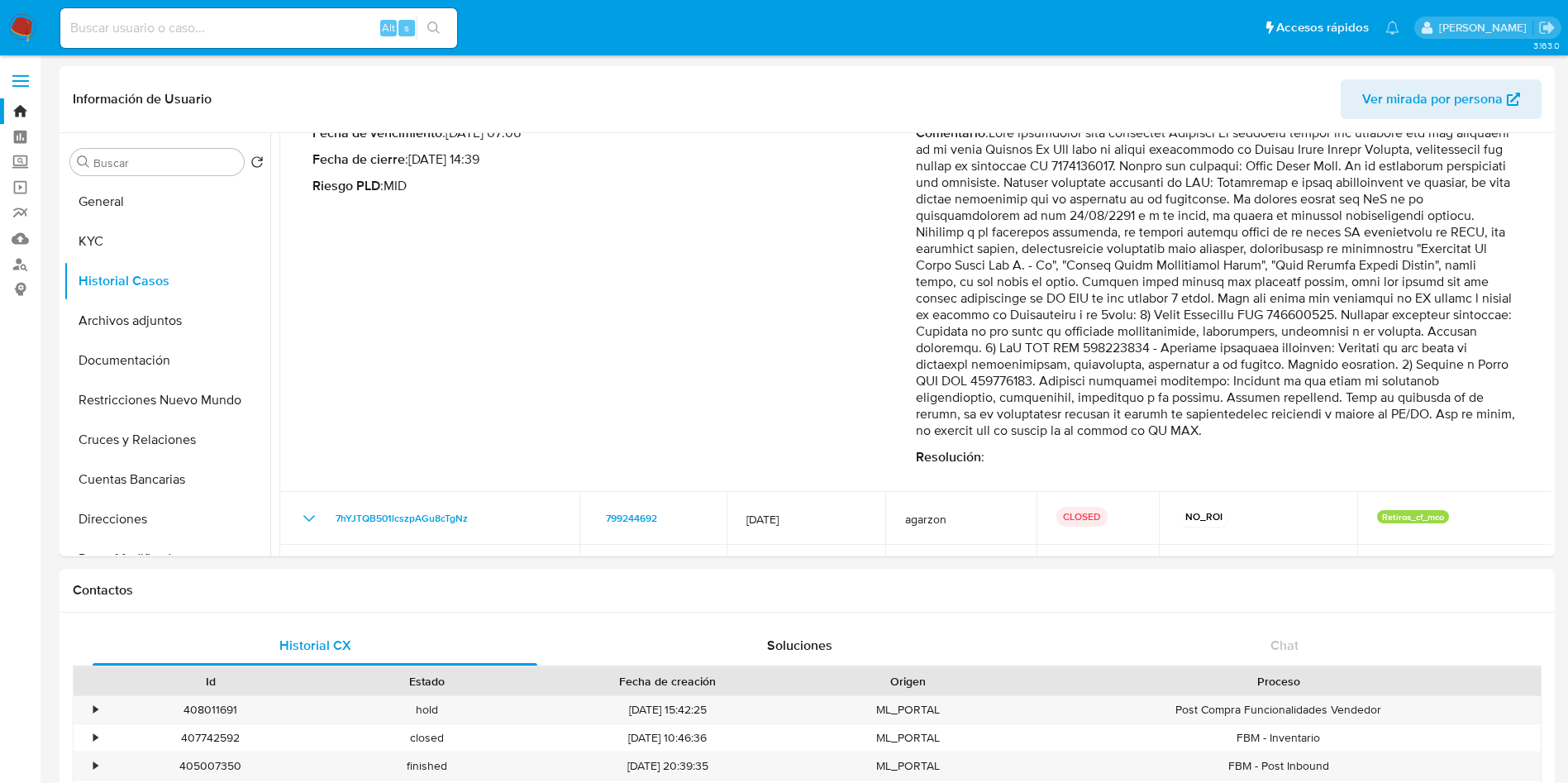
drag, startPoint x: 1337, startPoint y: 328, endPoint x: 1398, endPoint y: 327, distance: 61.0
click at [1343, 328] on p "Comentario :" at bounding box center [1218, 282] width 604 height 314
drag, startPoint x: 1410, startPoint y: 327, endPoint x: 1488, endPoint y: 326, distance: 78.0
click at [1490, 326] on p "Comentario :" at bounding box center [1218, 282] width 604 height 314
drag, startPoint x: 949, startPoint y: 353, endPoint x: 1026, endPoint y: 348, distance: 77.2
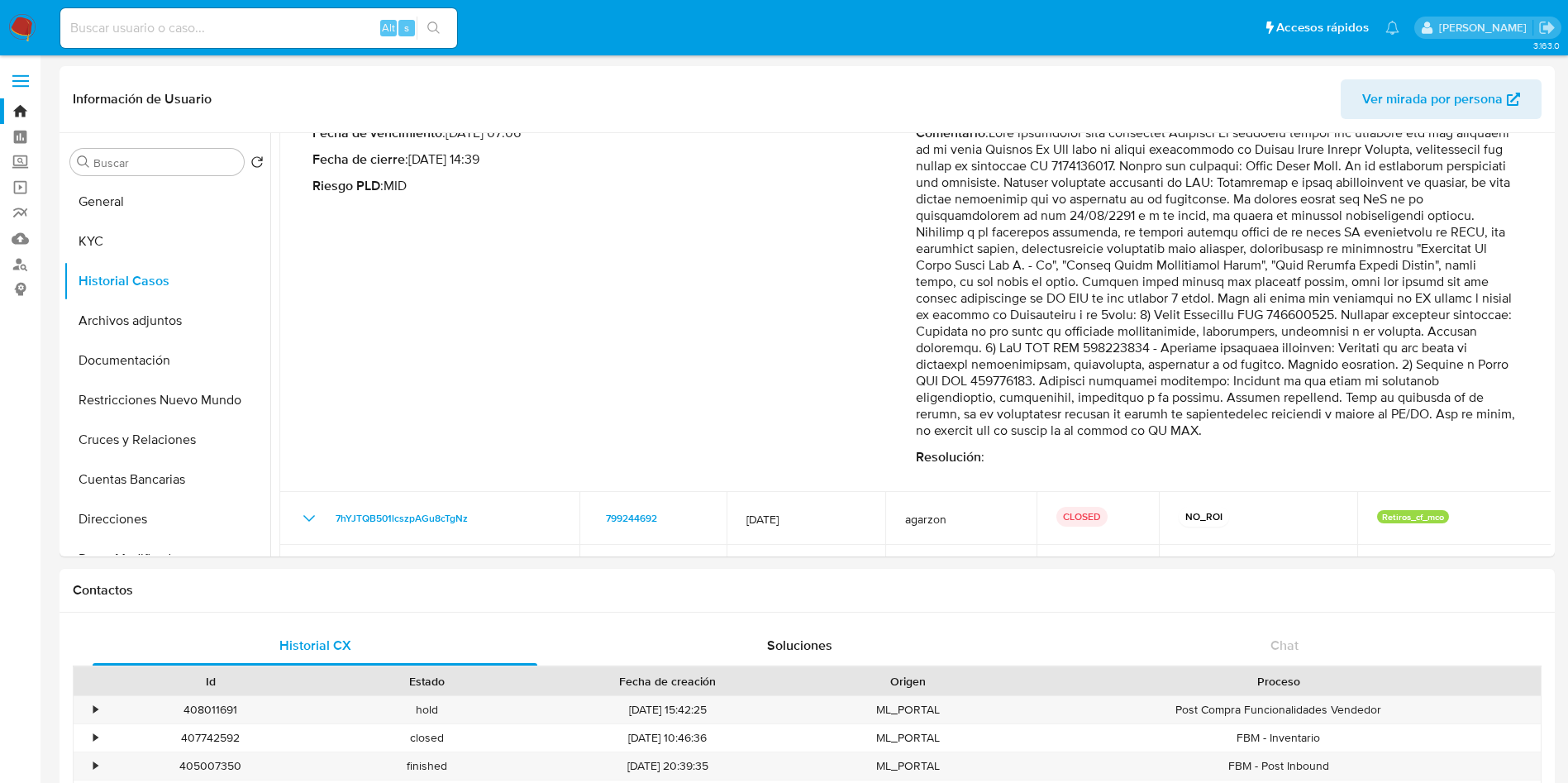
click at [1015, 349] on p "Comentario :" at bounding box center [1218, 282] width 604 height 314
drag, startPoint x: 1144, startPoint y: 344, endPoint x: 1500, endPoint y: 345, distance: 356.0
click at [1490, 345] on p "Comentario :" at bounding box center [1218, 282] width 604 height 314
drag, startPoint x: 948, startPoint y: 364, endPoint x: 1439, endPoint y: 363, distance: 491.0
click at [1439, 363] on p "Comentario :" at bounding box center [1218, 282] width 604 height 314
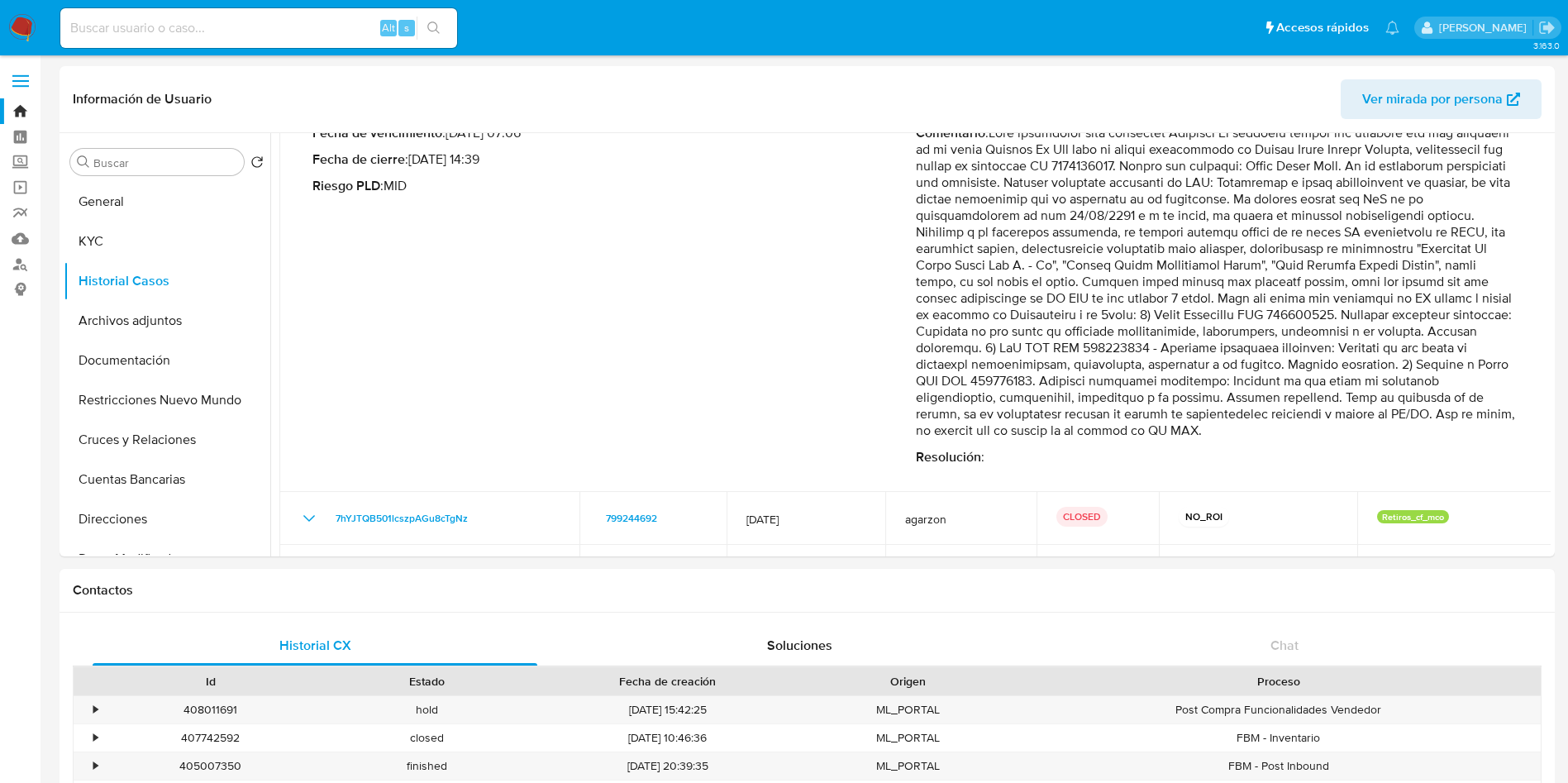
drag, startPoint x: 963, startPoint y: 381, endPoint x: 1295, endPoint y: 377, distance: 332.0
click at [1294, 377] on p "Comentario :" at bounding box center [1218, 282] width 604 height 314
click at [1123, 374] on p "Comentario :" at bounding box center [1218, 282] width 604 height 314
click at [1098, 330] on p "Comentario :" at bounding box center [1218, 282] width 604 height 314
drag, startPoint x: 1133, startPoint y: 312, endPoint x: 1332, endPoint y: 395, distance: 215.6
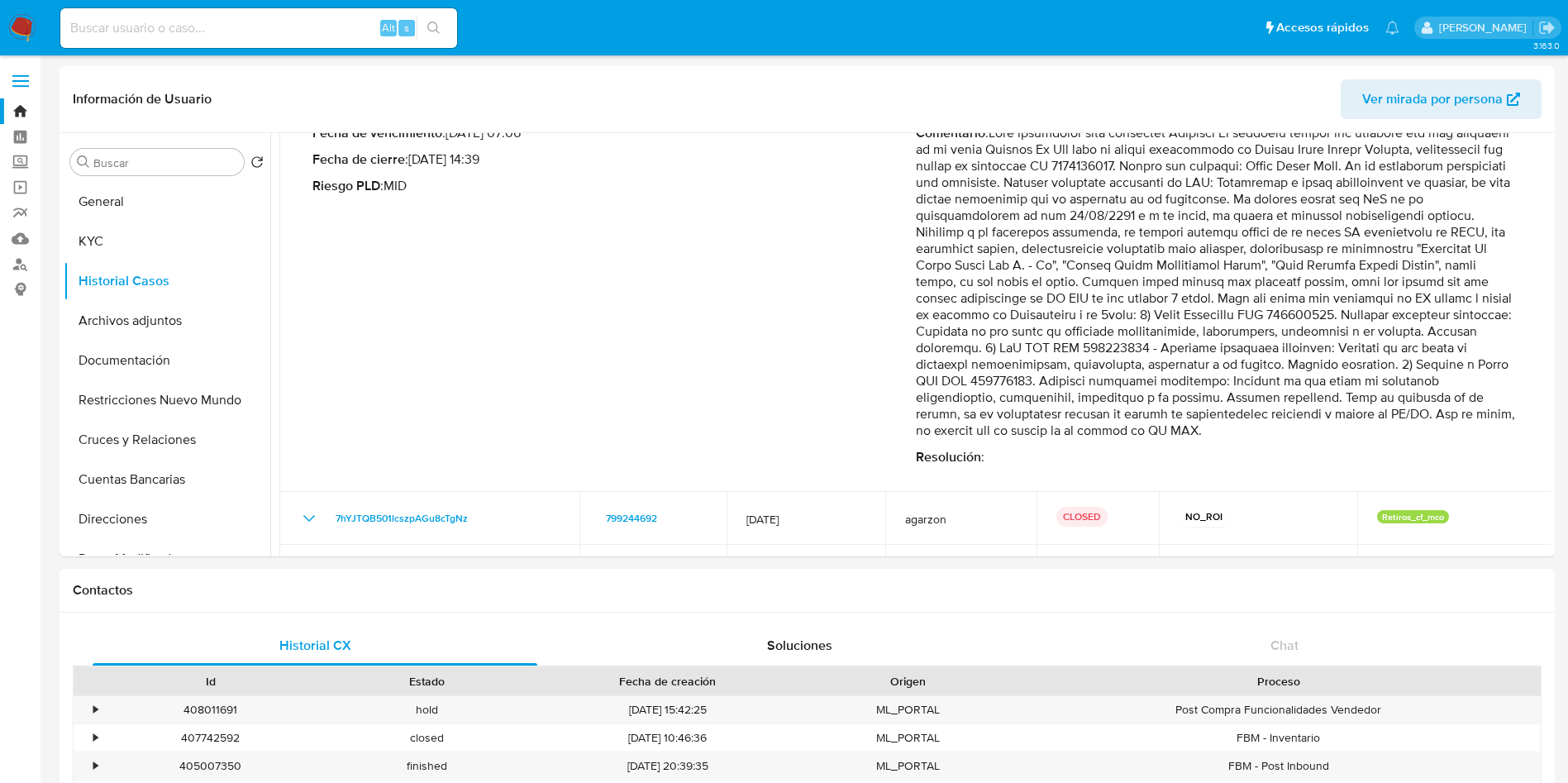
click at [1332, 395] on p "Comentario :" at bounding box center [1218, 282] width 604 height 314
click at [1440, 414] on p "Comentario :" at bounding box center [1218, 282] width 604 height 314
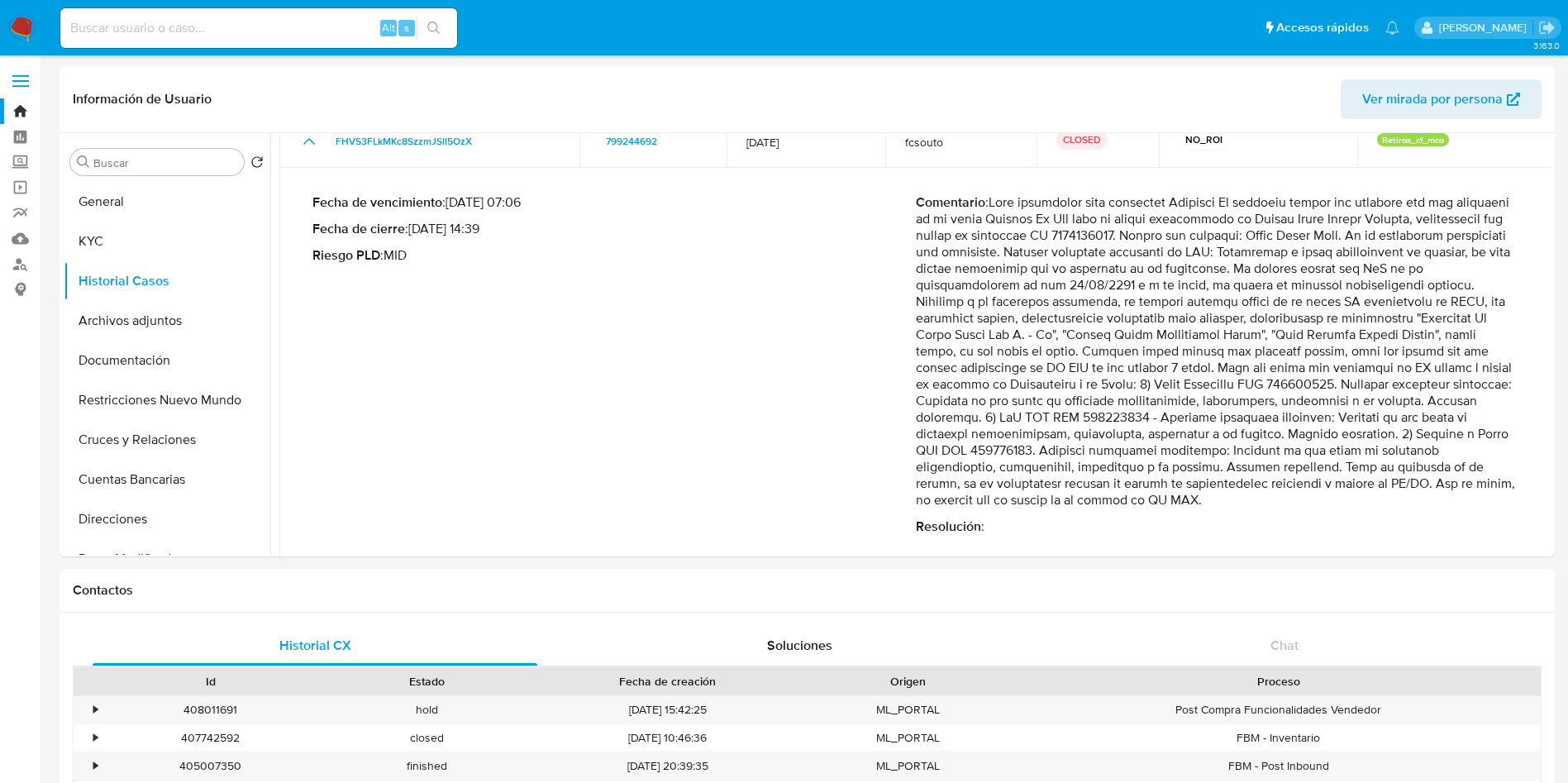
scroll to position [124, 0]
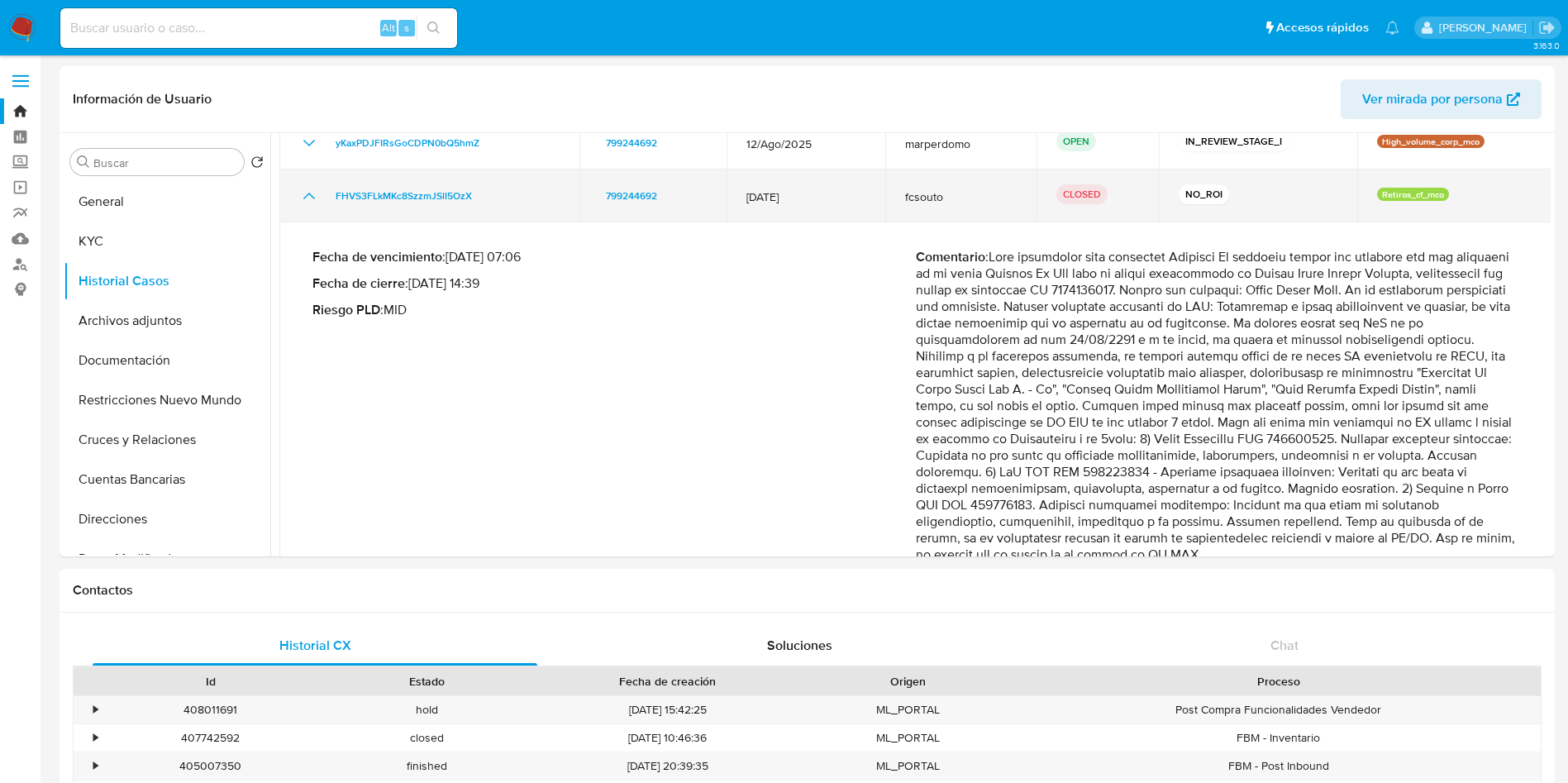
click at [305, 195] on icon "Mostrar/Ocultar" at bounding box center [310, 196] width 20 height 20
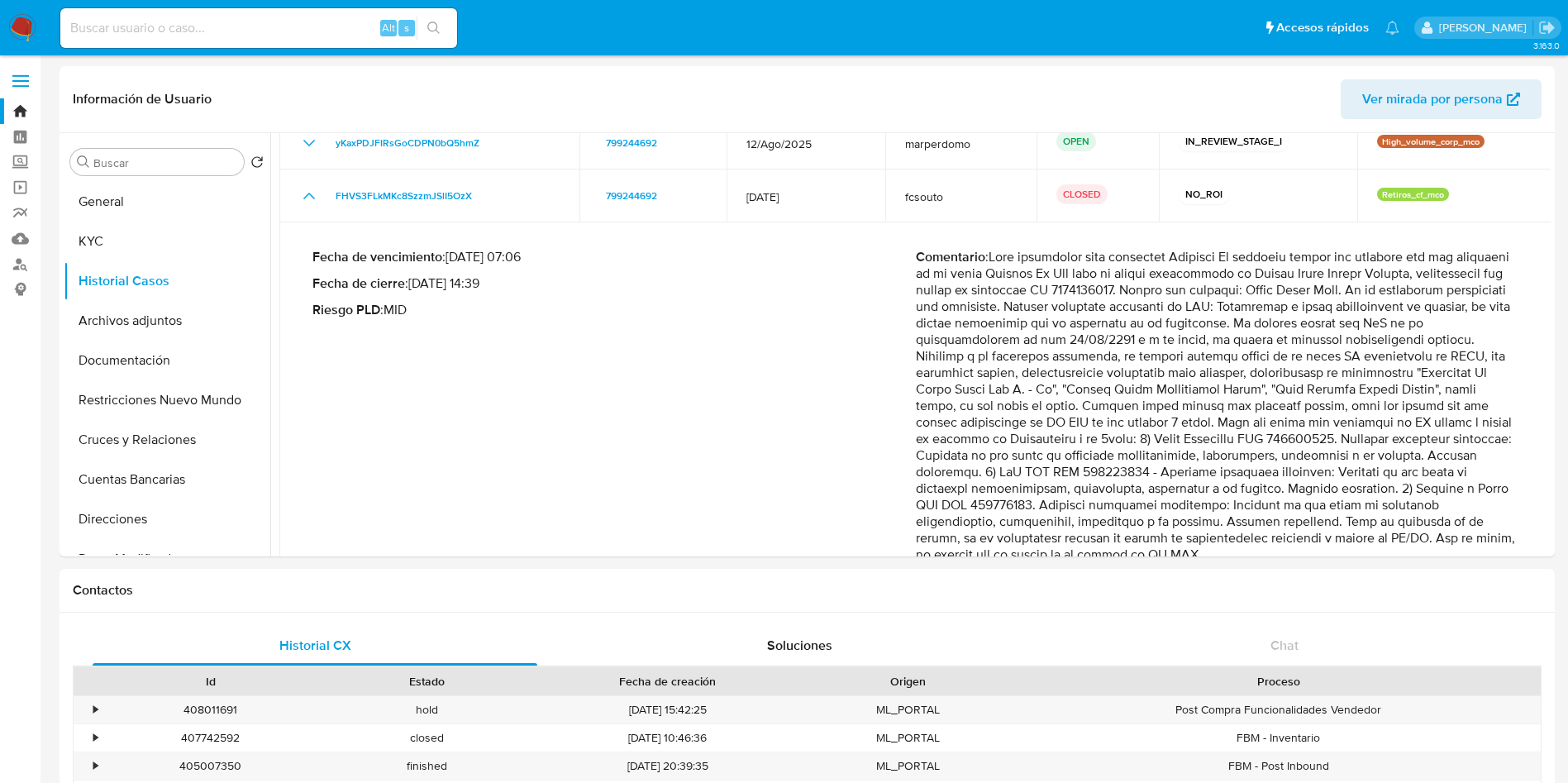
scroll to position [0, 0]
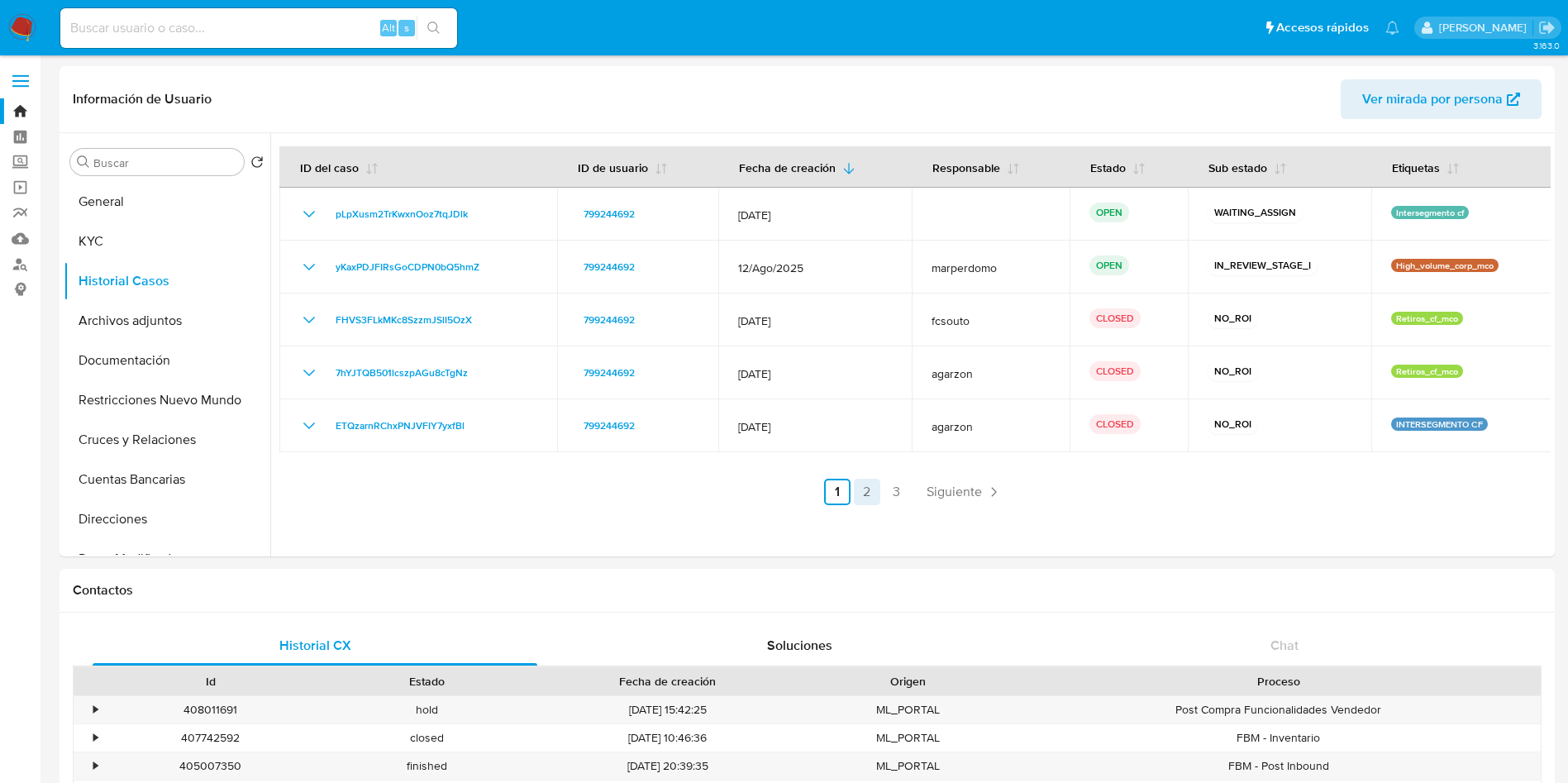
click at [864, 490] on link "2" at bounding box center [866, 492] width 26 height 26
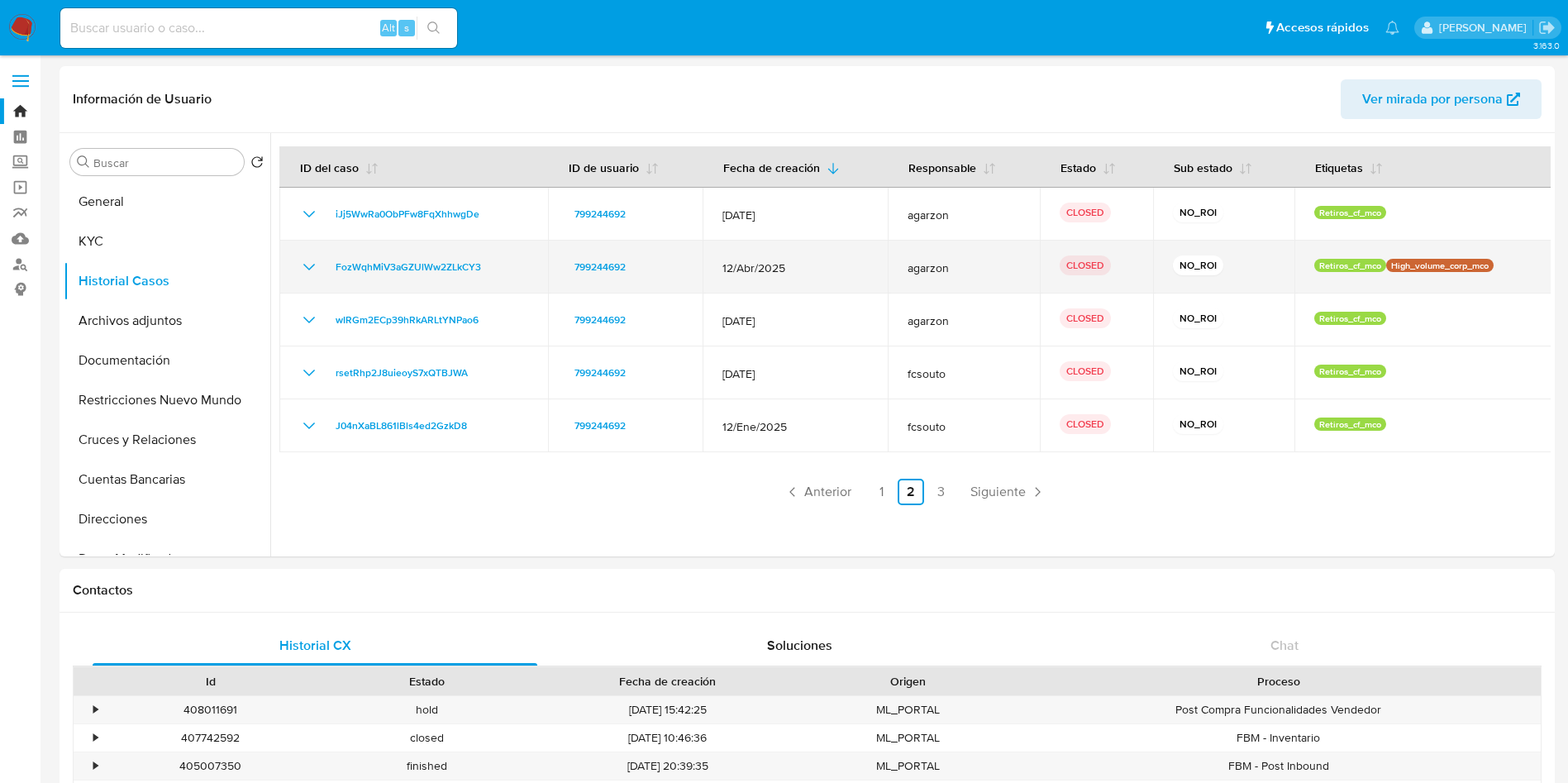
click at [310, 267] on icon "Mostrar/Ocultar" at bounding box center [310, 267] width 20 height 20
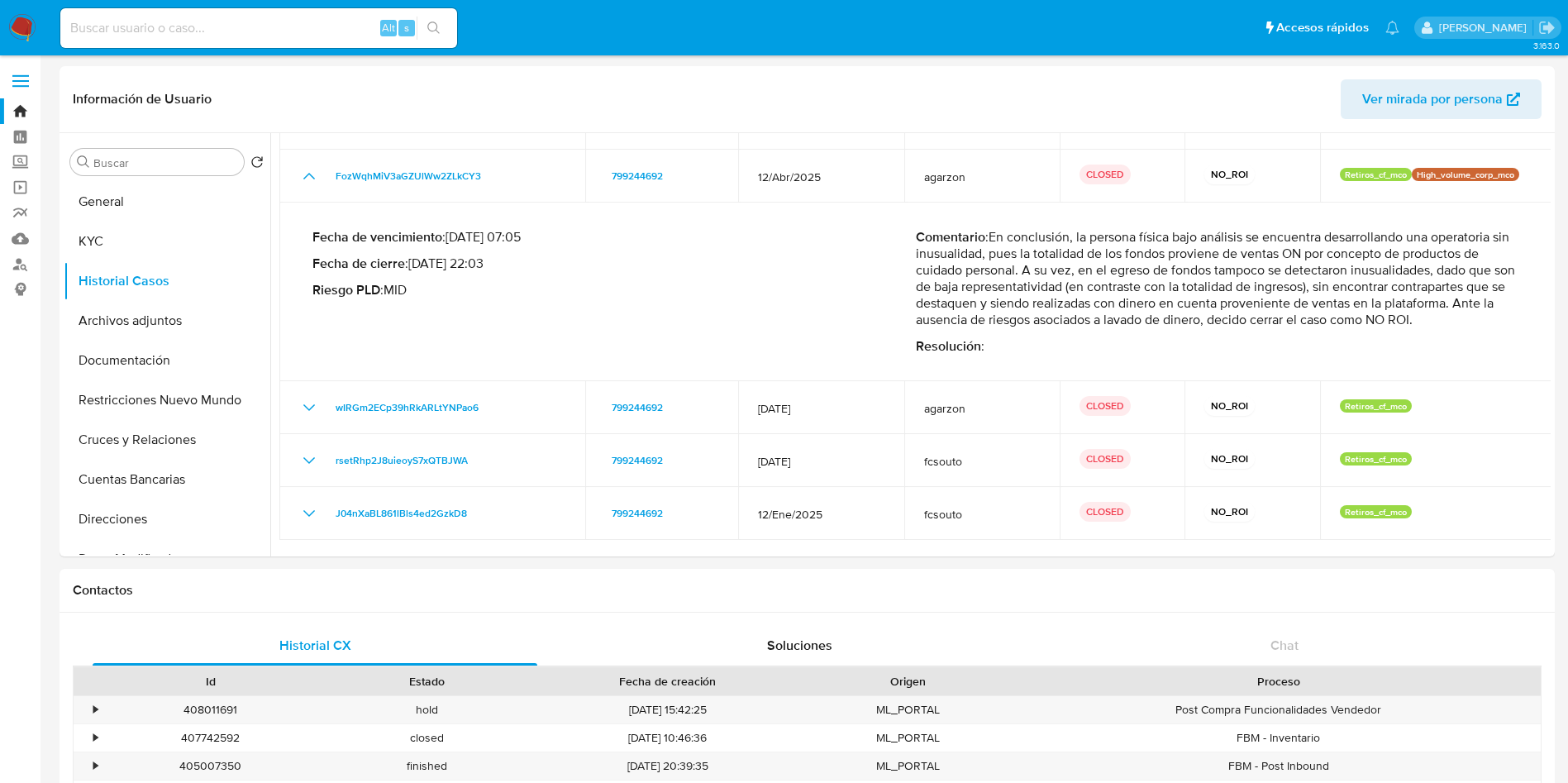
scroll to position [124, 0]
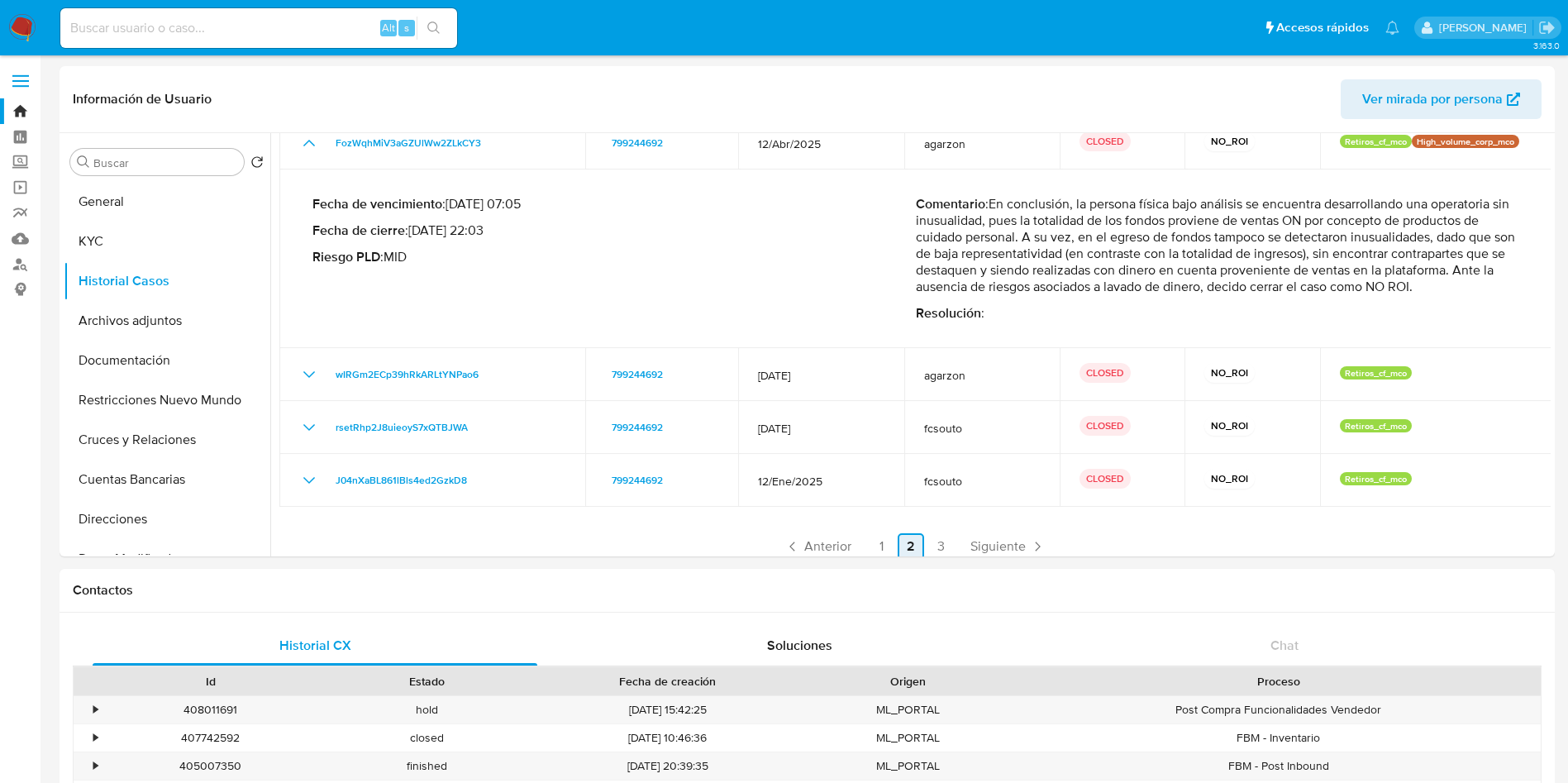
click at [916, 536] on link "2" at bounding box center [911, 546] width 26 height 26
drag, startPoint x: 928, startPoint y: 536, endPoint x: 959, endPoint y: 531, distance: 31.4
click at [928, 536] on link "3" at bounding box center [941, 546] width 26 height 26
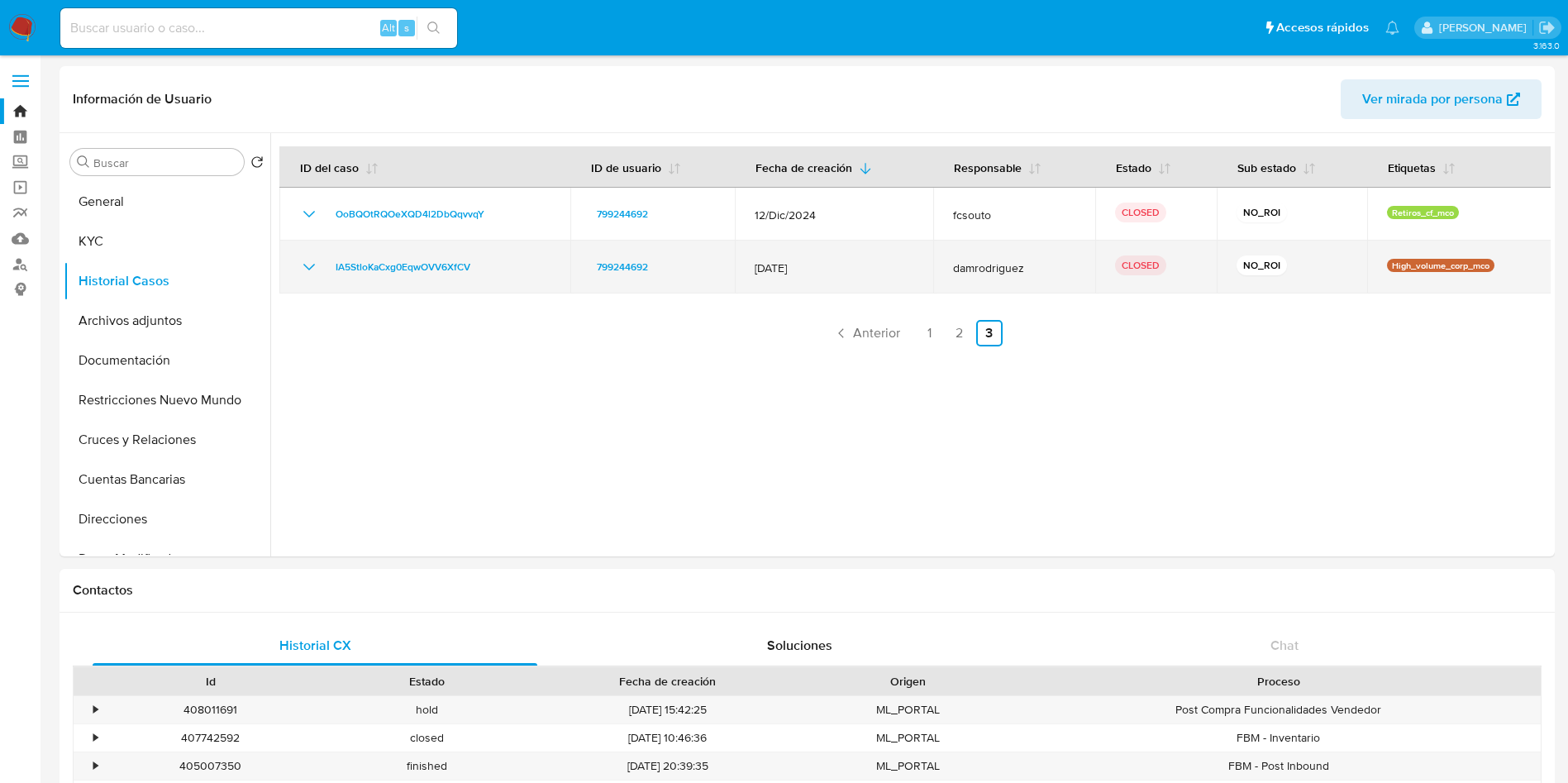
click at [311, 272] on icon "Mostrar/Ocultar" at bounding box center [310, 267] width 20 height 20
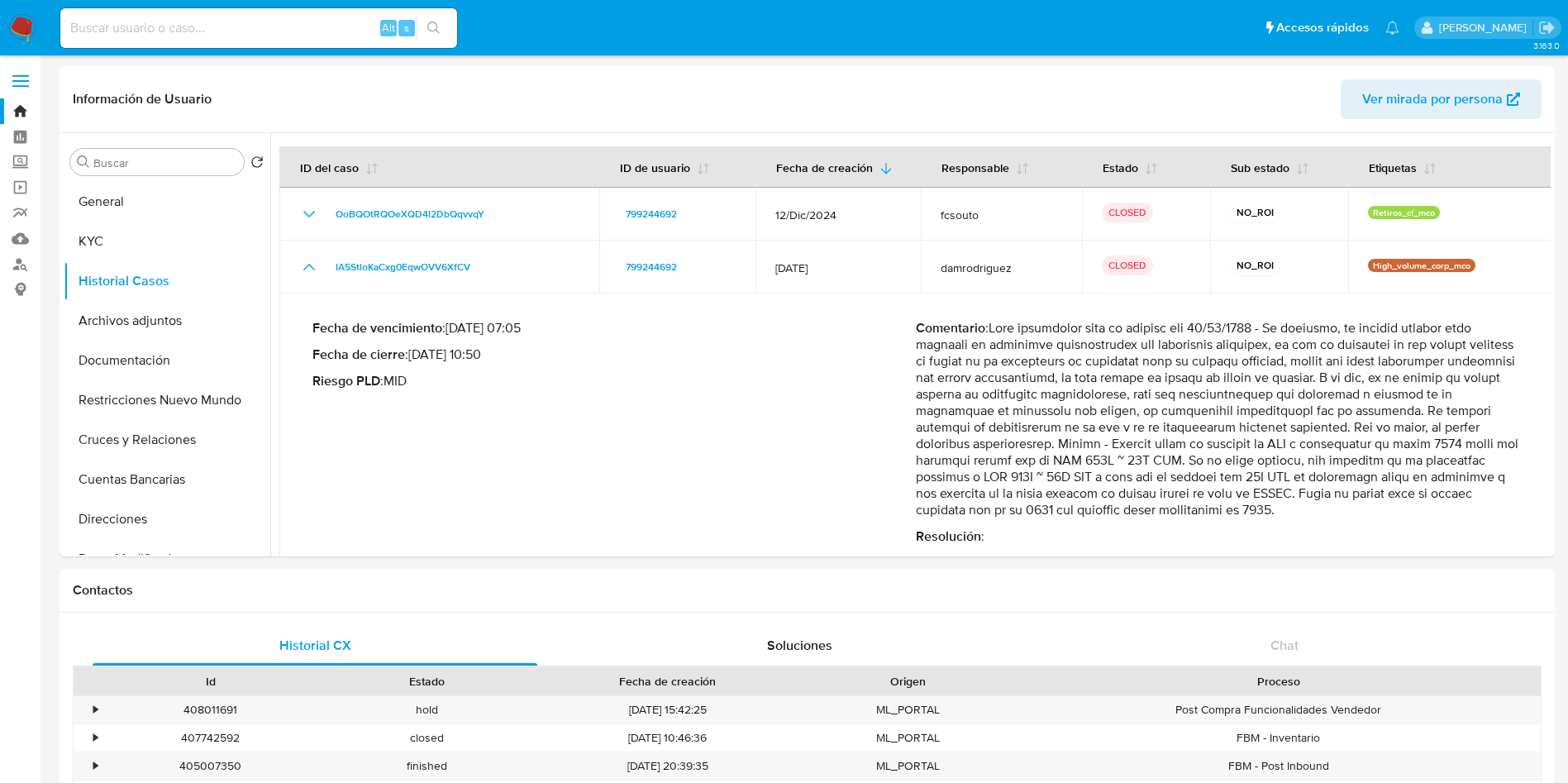
drag, startPoint x: 1155, startPoint y: 439, endPoint x: 1489, endPoint y: 443, distance: 334.0
click at [1489, 443] on p "Comentario :" at bounding box center [1218, 418] width 604 height 198
click at [891, 452] on div "Fecha de vencimiento : 10/02/2025 07:05 Fecha de cierre : 09/12/2024 10:50 Ries…" at bounding box center [614, 432] width 604 height 224
drag, startPoint x: 1143, startPoint y: 455, endPoint x: 1160, endPoint y: 455, distance: 17.0
click at [1150, 455] on p "Comentario :" at bounding box center [1218, 418] width 604 height 198
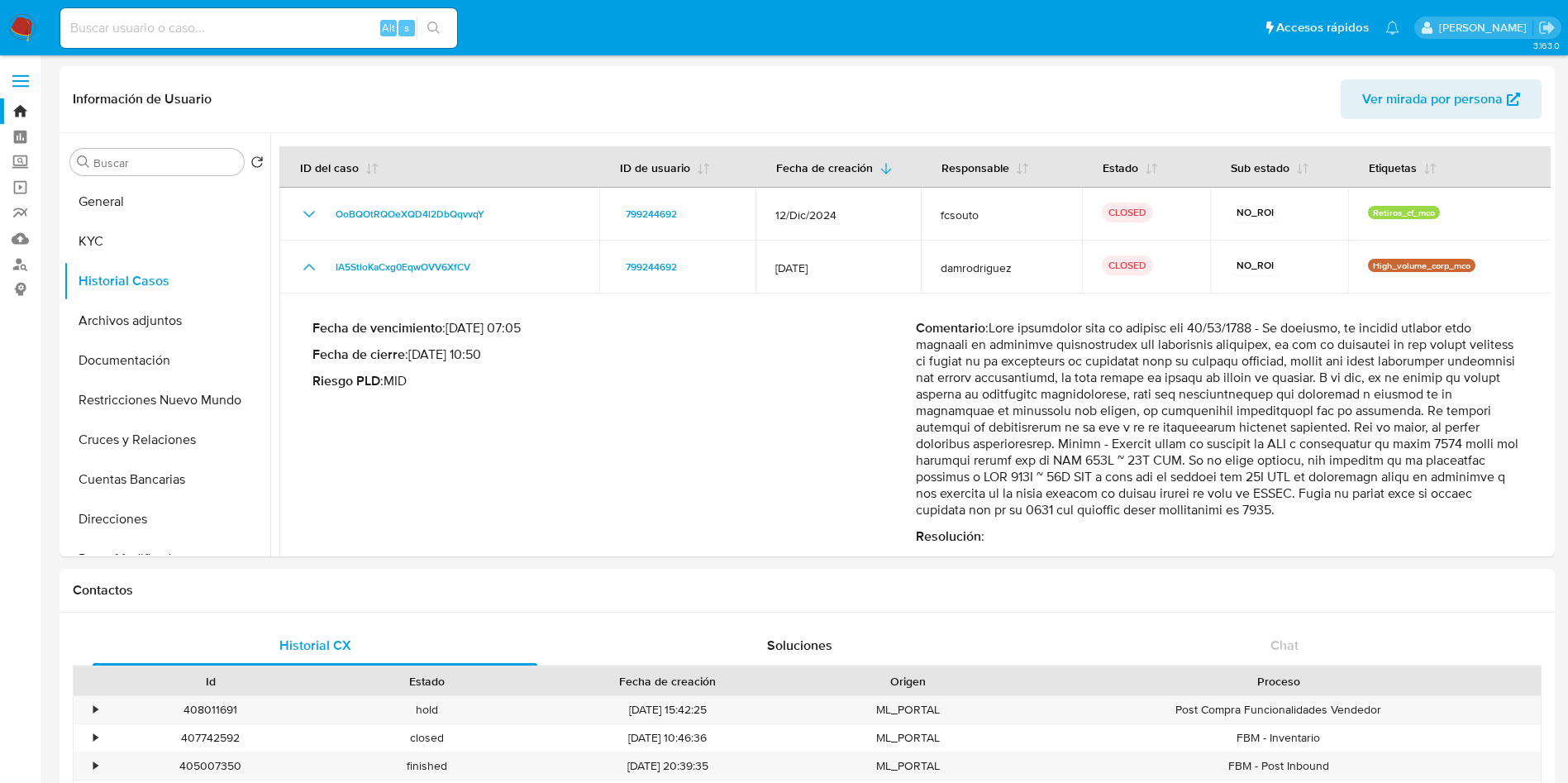
drag, startPoint x: 1220, startPoint y: 446, endPoint x: 1432, endPoint y: 511, distance: 221.7
click at [1432, 511] on p "Comentario :" at bounding box center [1218, 418] width 604 height 198
click at [272, 39] on div "Alt s" at bounding box center [259, 28] width 397 height 40
click at [276, 30] on input at bounding box center [259, 28] width 397 height 22
paste input "MY6nVdcSnYEili4I4rmGFapG"
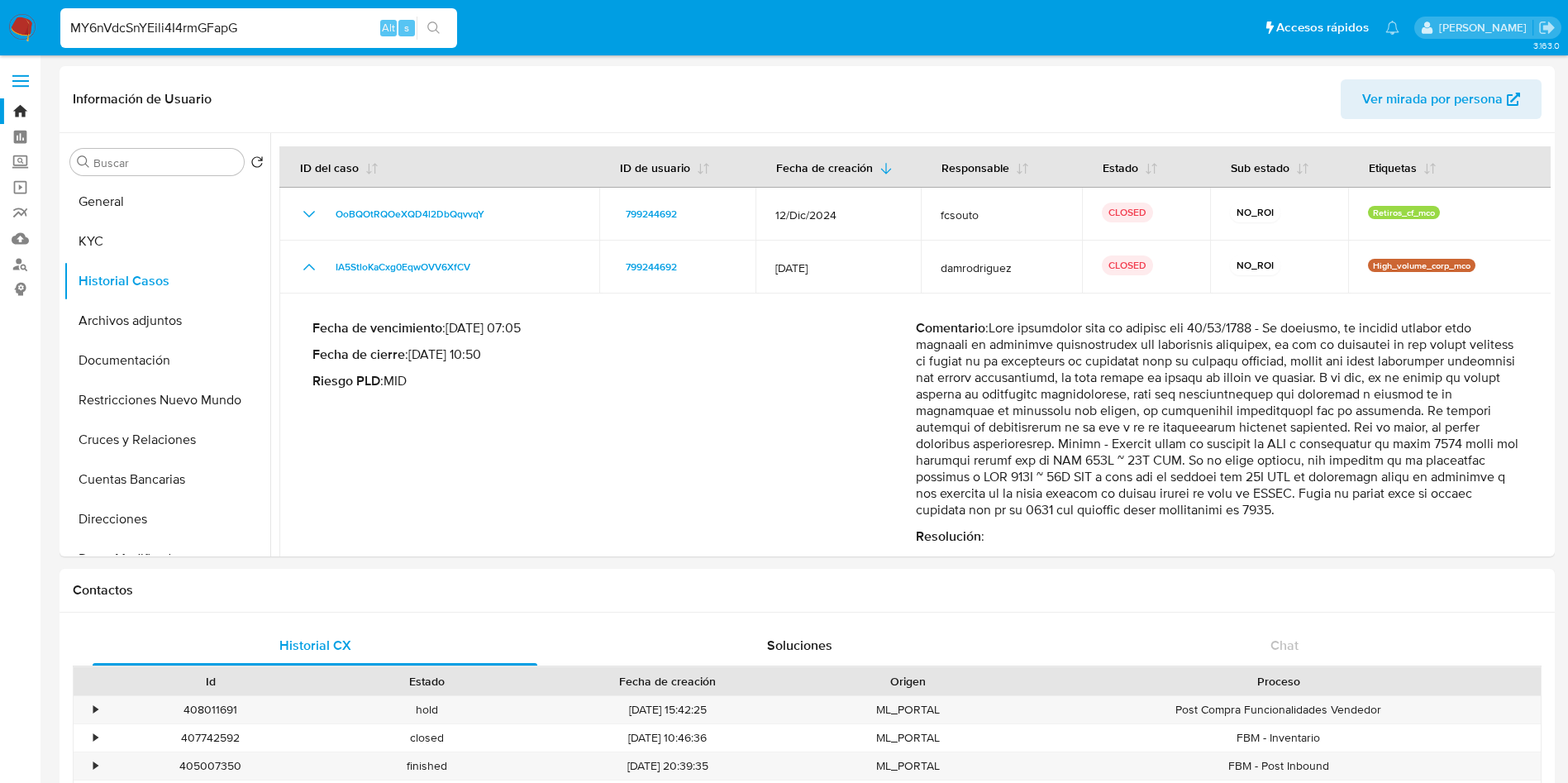
type input "MY6nVdcSnYEili4I4rmGFapG"
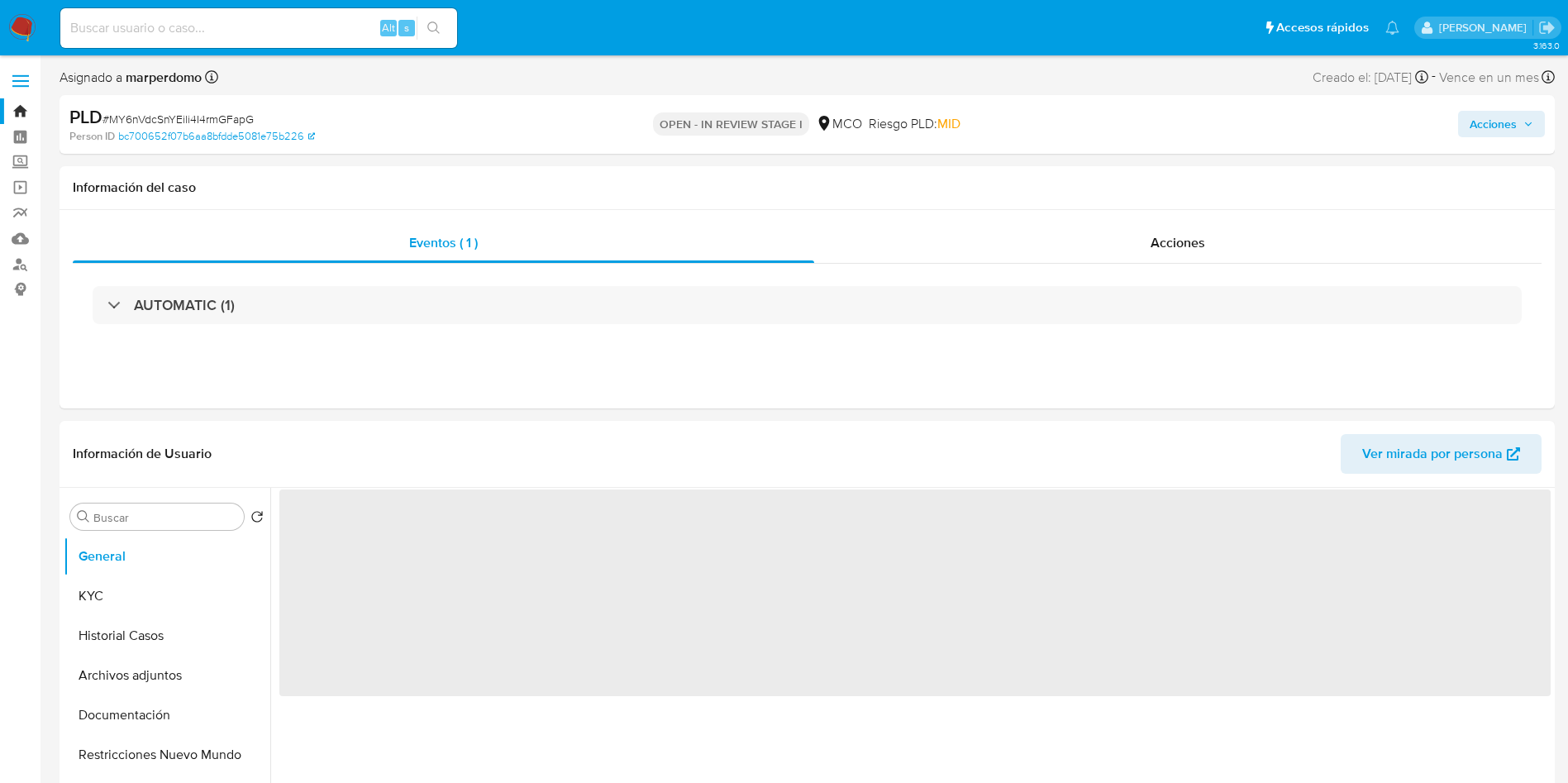
select select "10"
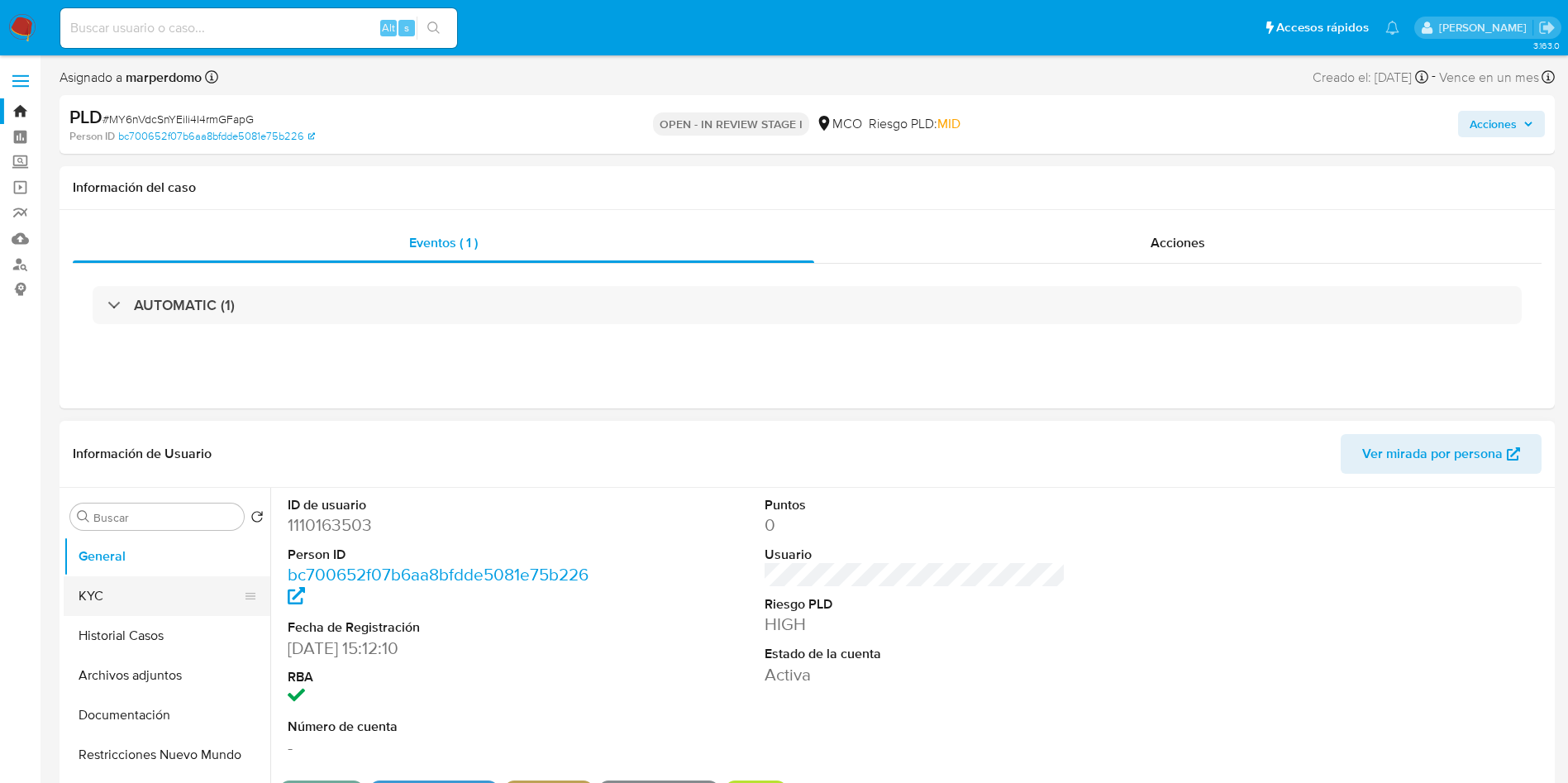
click at [150, 621] on button "Historial Casos" at bounding box center [167, 635] width 206 height 40
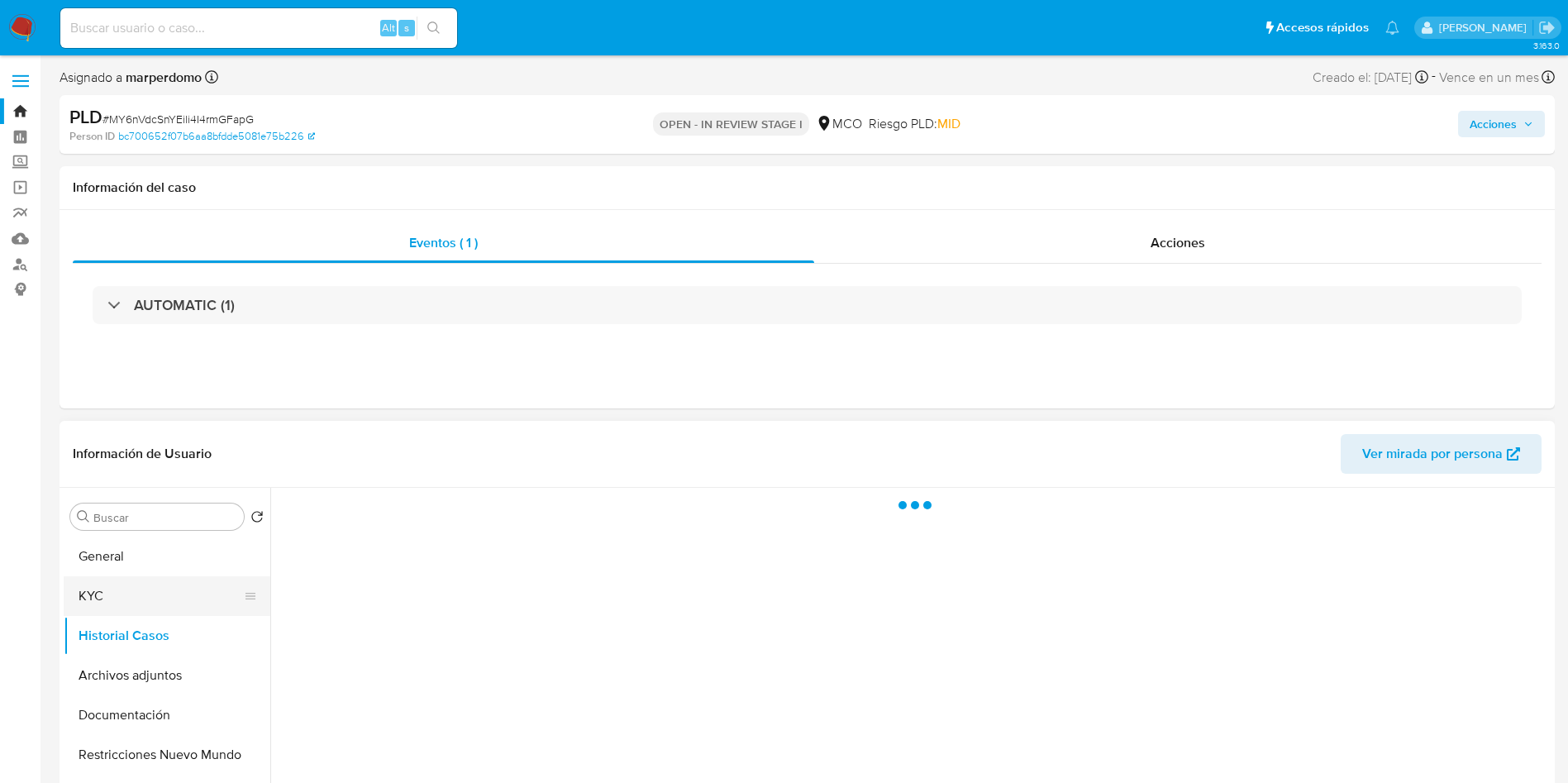
click at [148, 589] on button "KYC" at bounding box center [160, 596] width 194 height 40
click at [432, 444] on header "Información de Usuario Ver mirada por persona" at bounding box center [807, 454] width 1469 height 40
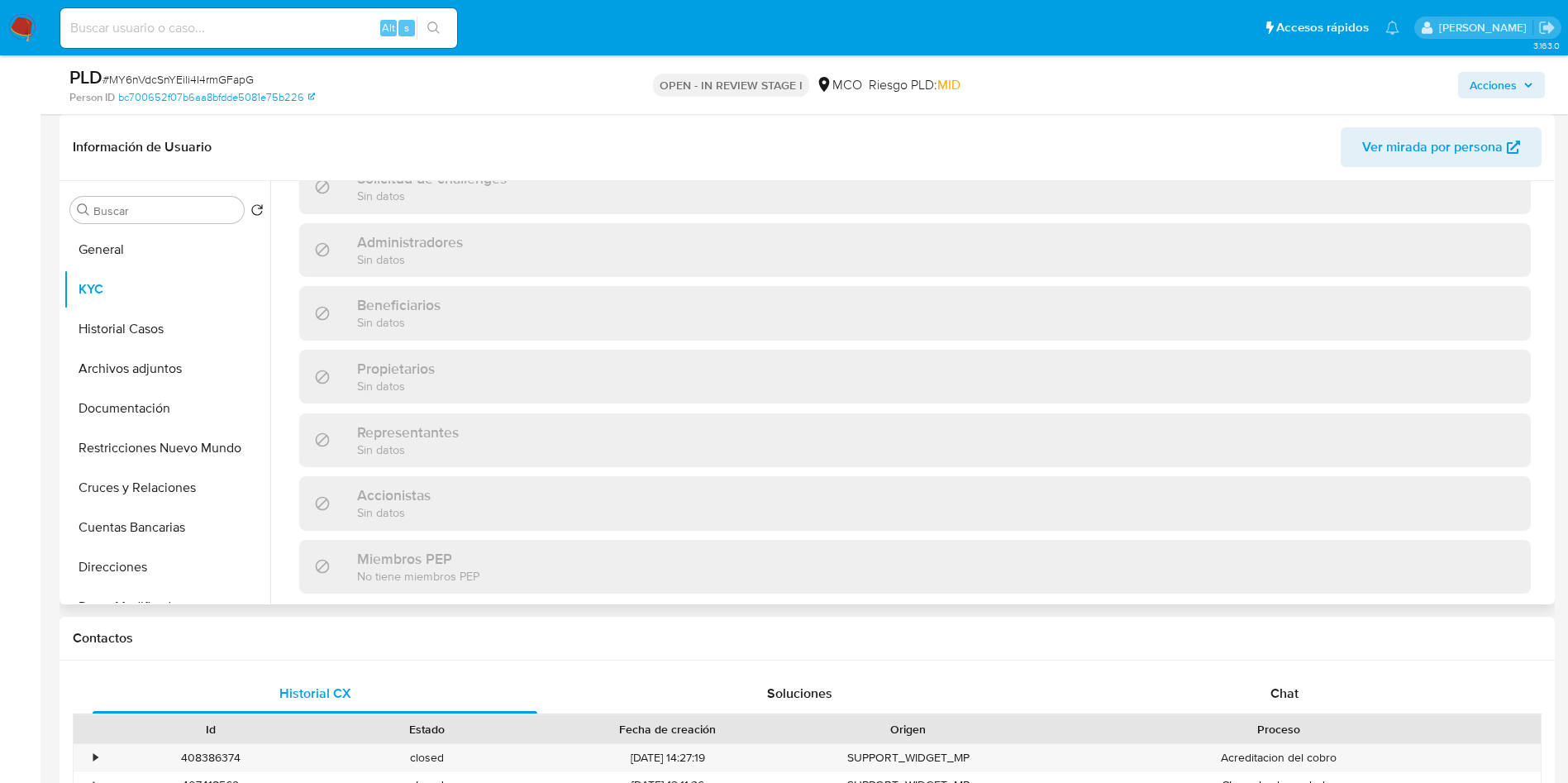
scroll to position [1070, 0]
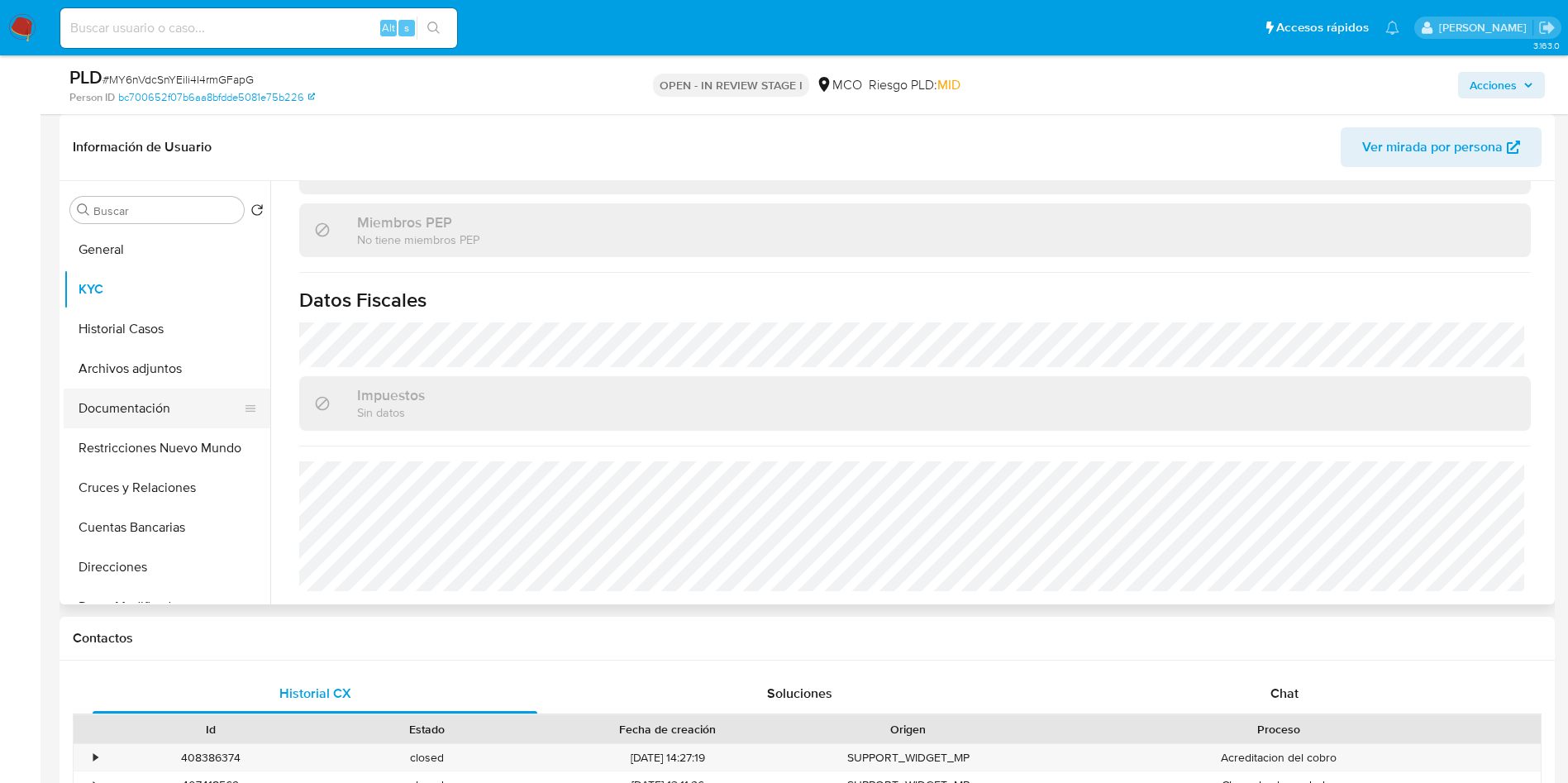
click at [175, 401] on button "Documentación" at bounding box center [160, 408] width 194 height 40
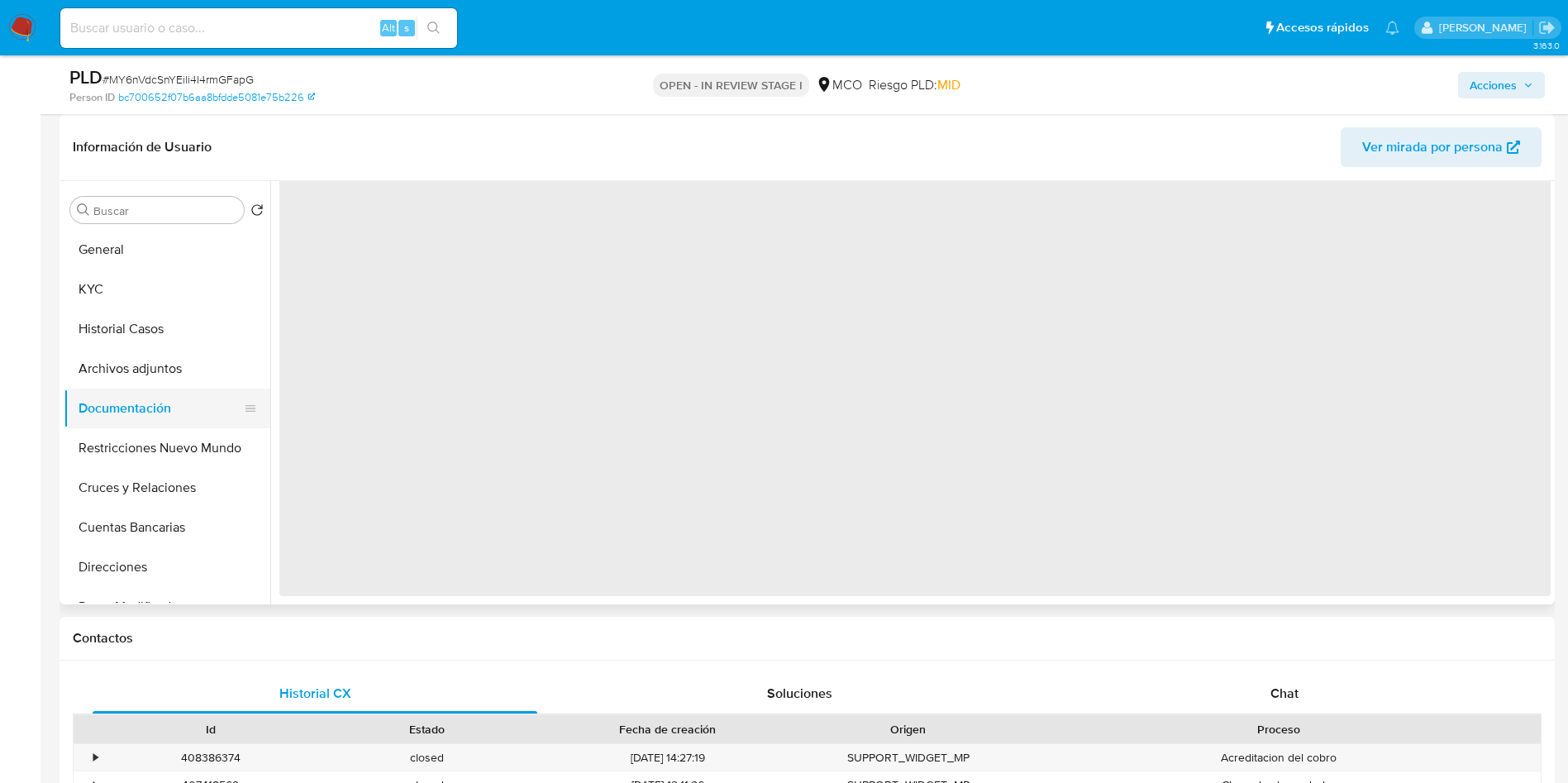
scroll to position [0, 0]
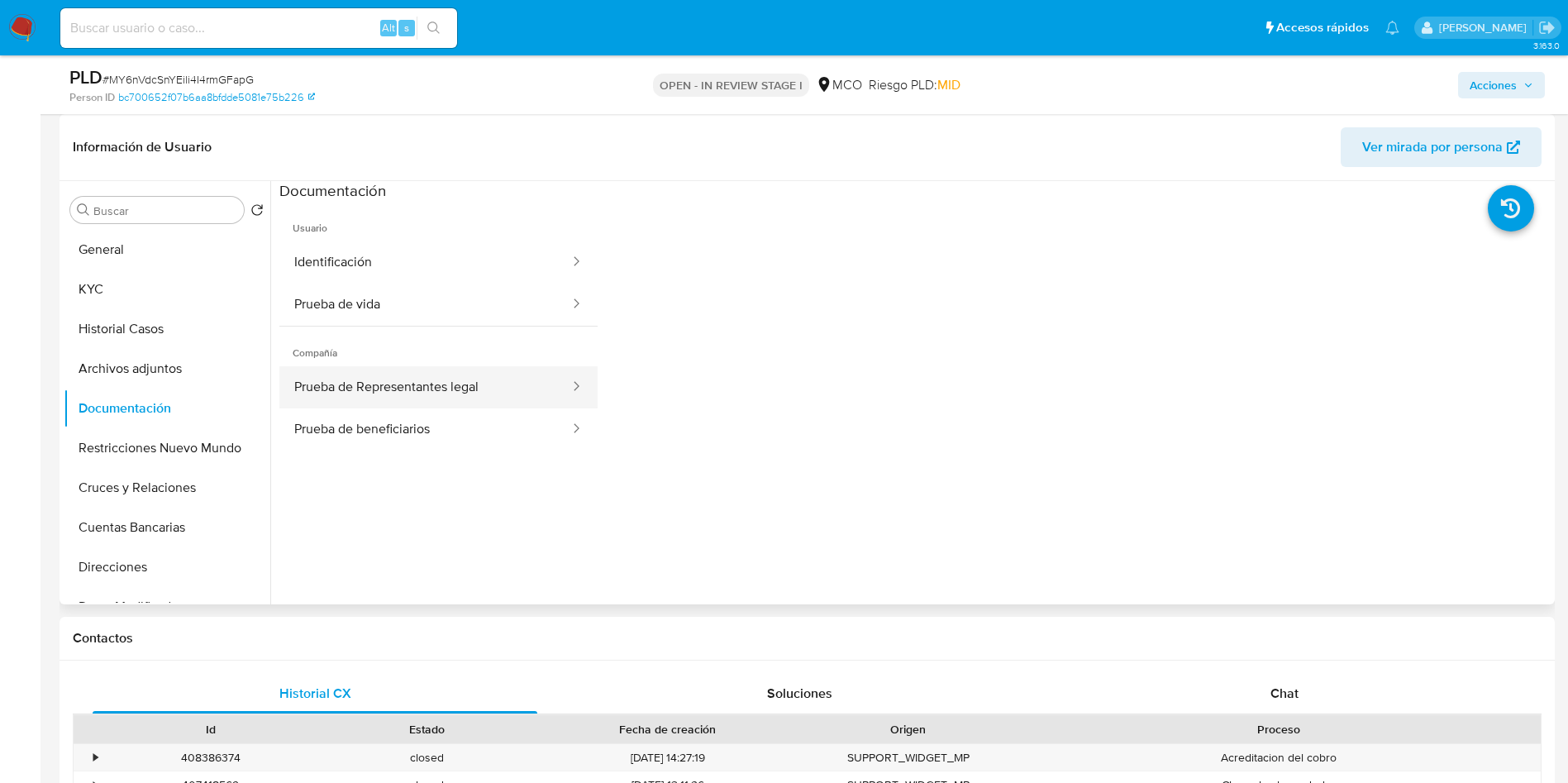
click at [430, 408] on button "Prueba de beneficiarios" at bounding box center [425, 429] width 292 height 43
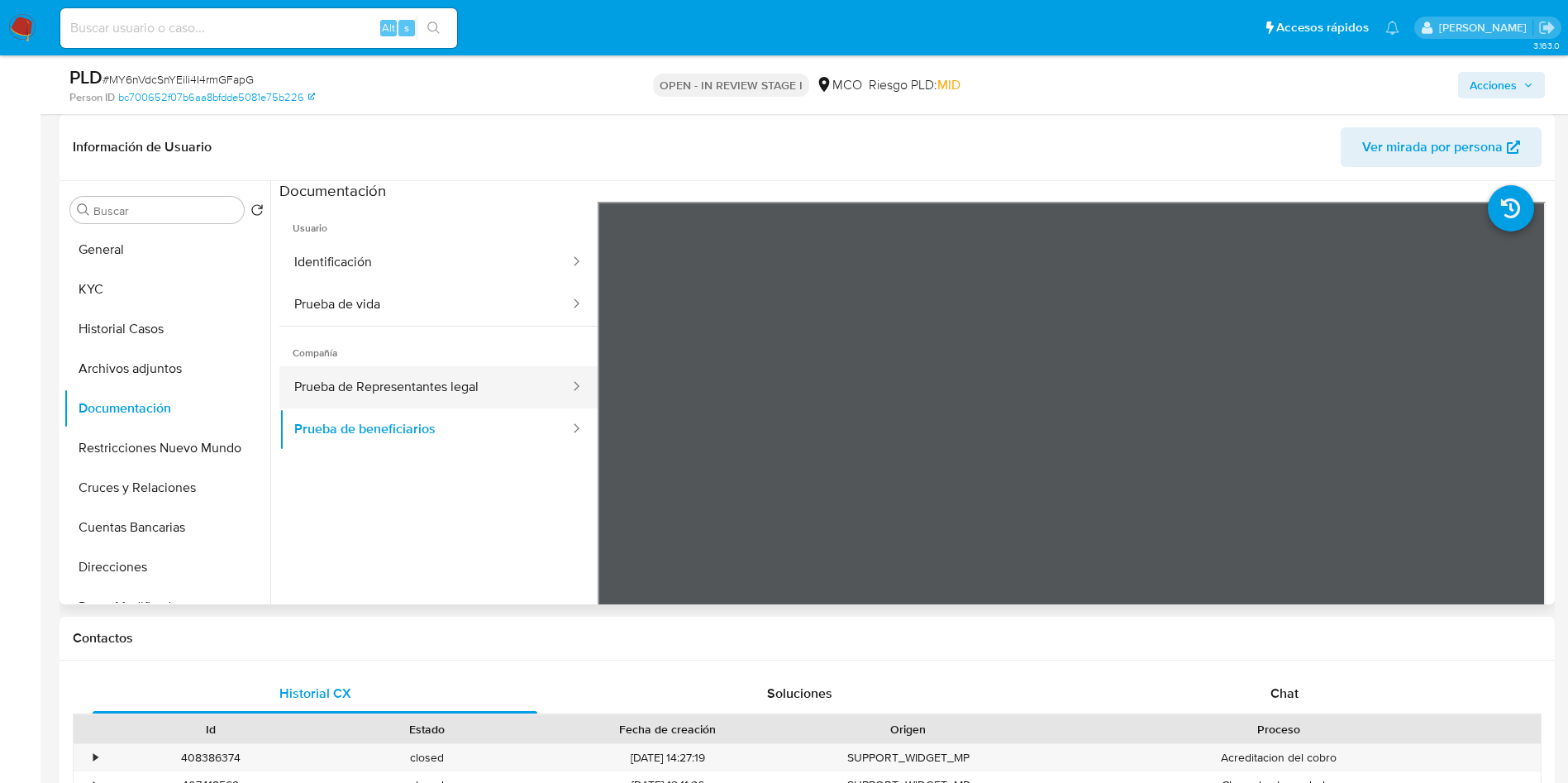
click at [427, 387] on button "Prueba de Representantes legal" at bounding box center [425, 387] width 292 height 43
click at [1514, 475] on icon at bounding box center [1530, 470] width 33 height 33
click at [362, 409] on button "Prueba de beneficiarios" at bounding box center [425, 429] width 292 height 43
click at [110, 262] on button "General" at bounding box center [160, 250] width 194 height 40
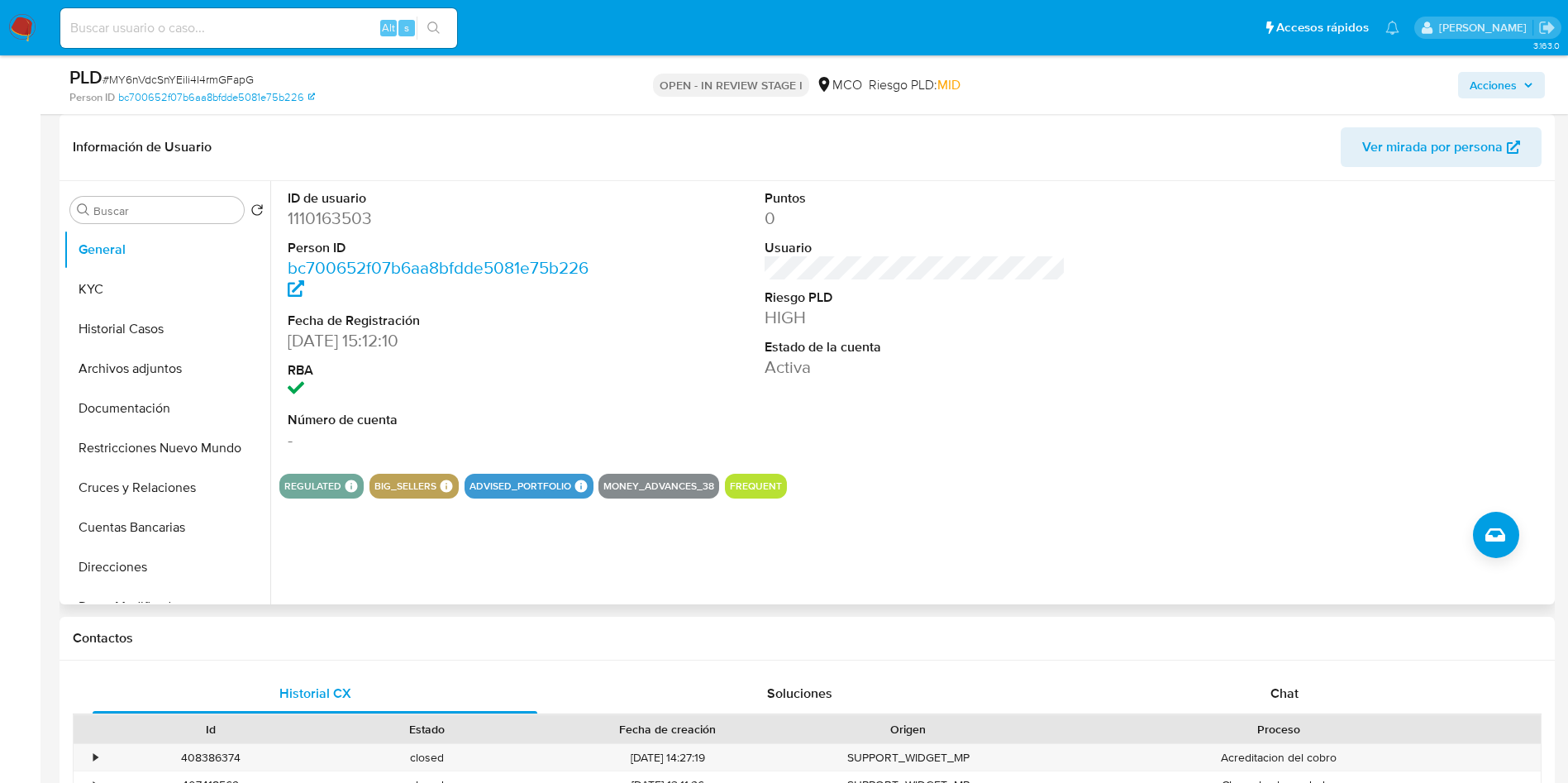
click at [732, 310] on div "ID de usuario 1110163503 Person ID bc700652f07b6aa8bfdde5081e75b226 Fecha de Re…" at bounding box center [915, 320] width 1271 height 280
click at [607, 294] on div "ID de usuario 1110163503 Person ID bc700652f07b6aa8bfdde5081e75b226 Fecha de Re…" at bounding box center [915, 320] width 1271 height 280
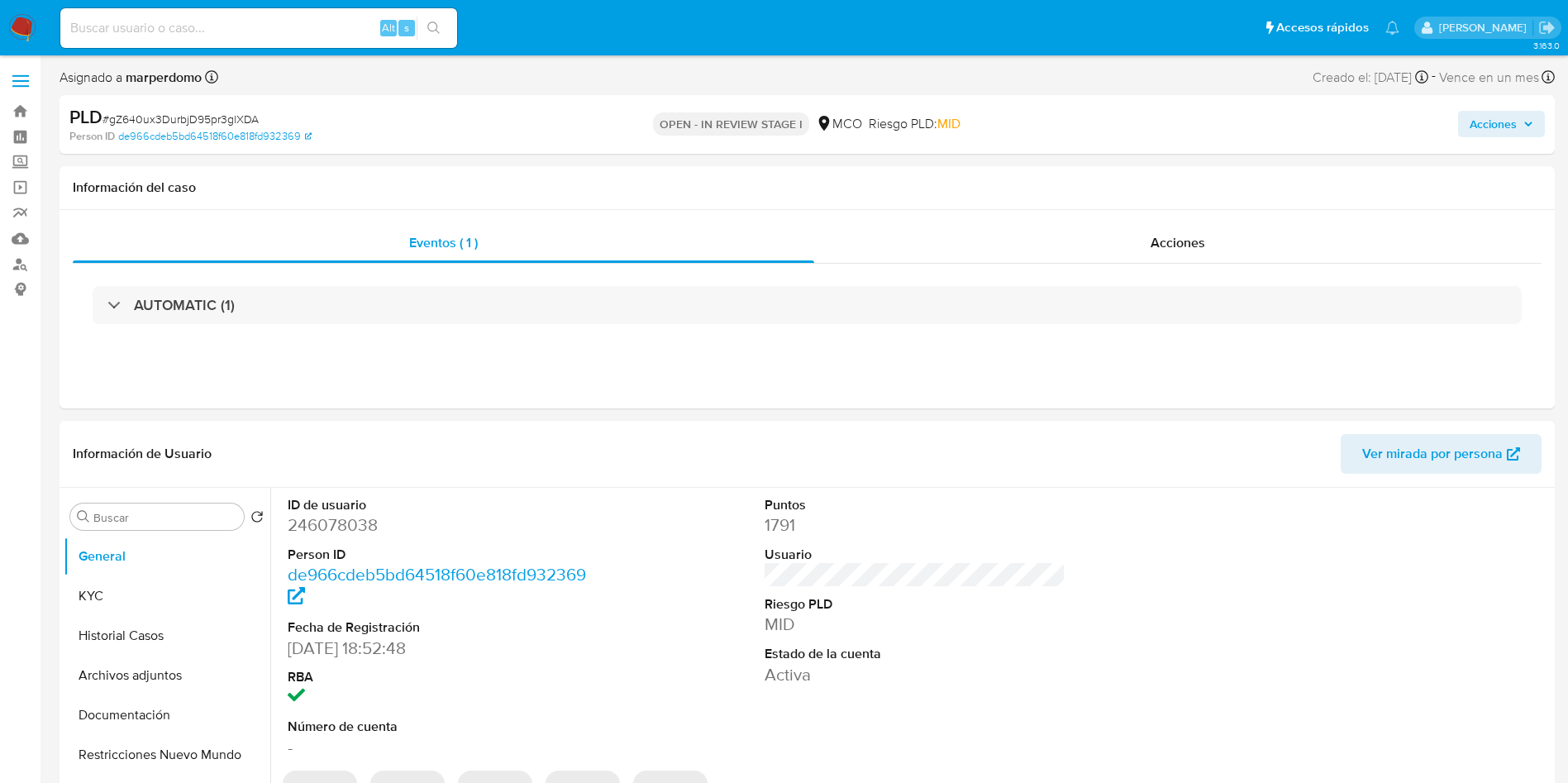
select select "10"
click at [142, 638] on button "Historial Casos" at bounding box center [160, 635] width 194 height 40
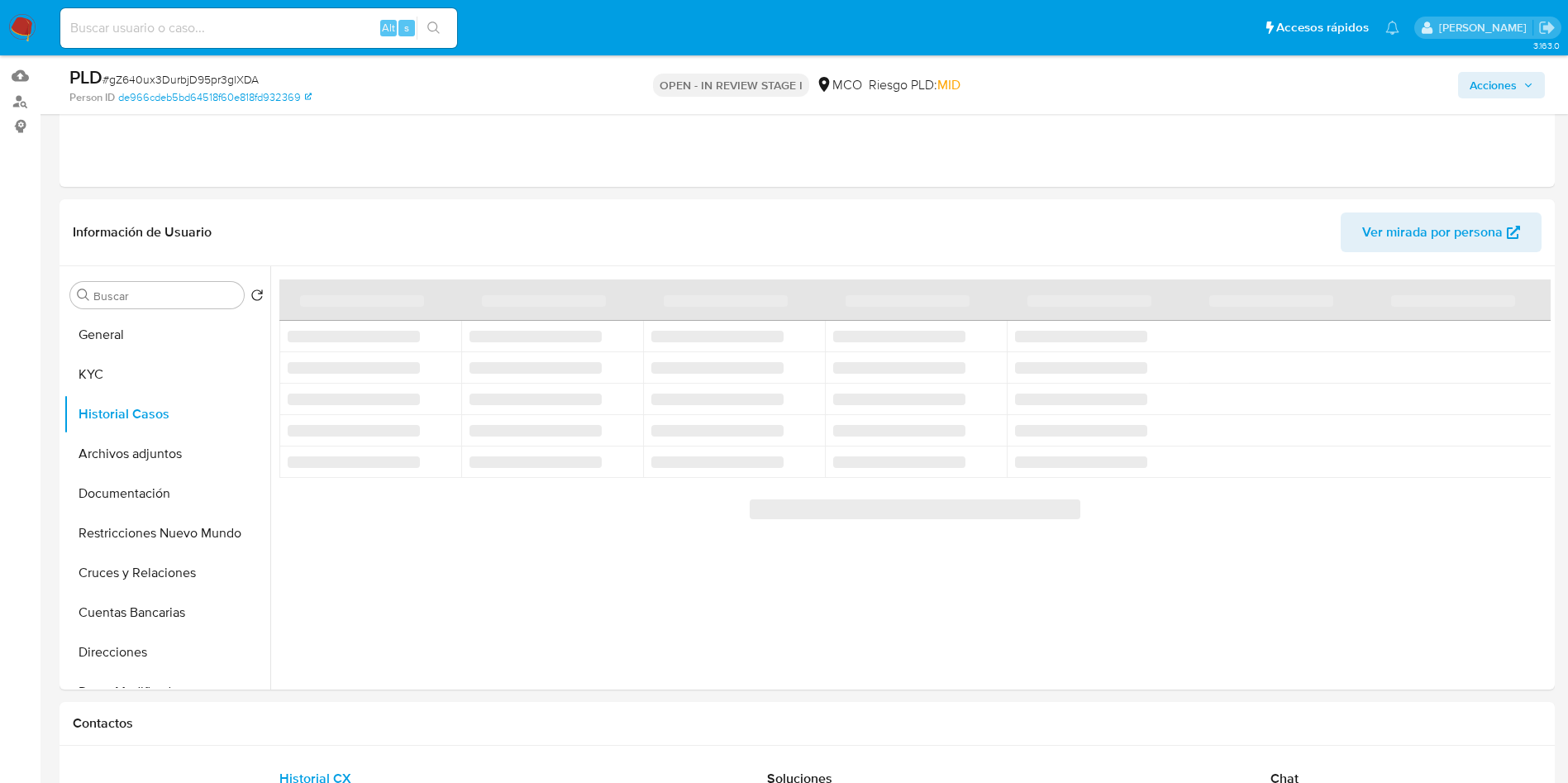
scroll to position [124, 0]
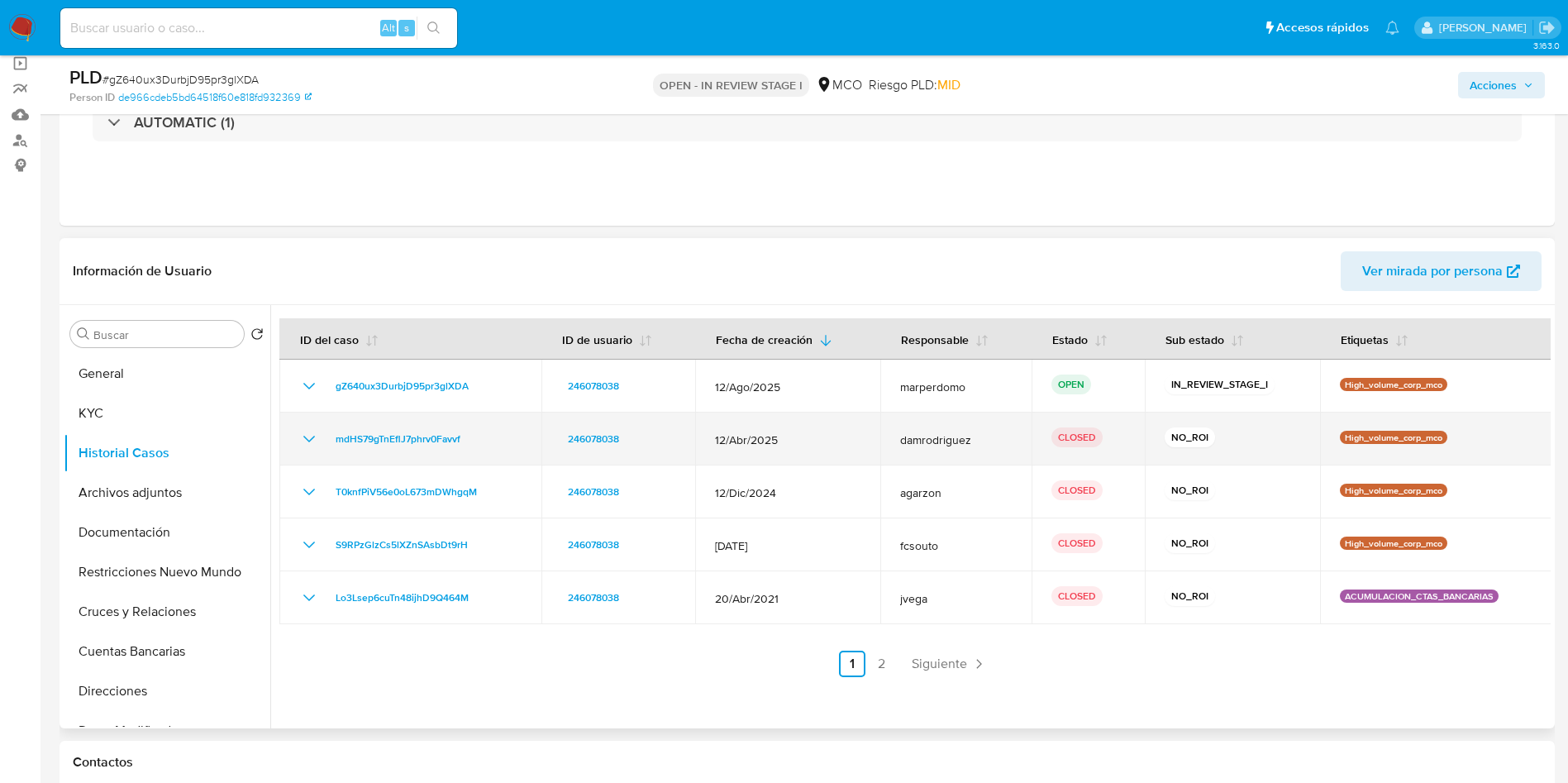
click at [307, 439] on icon "Mostrar/Ocultar" at bounding box center [310, 439] width 20 height 20
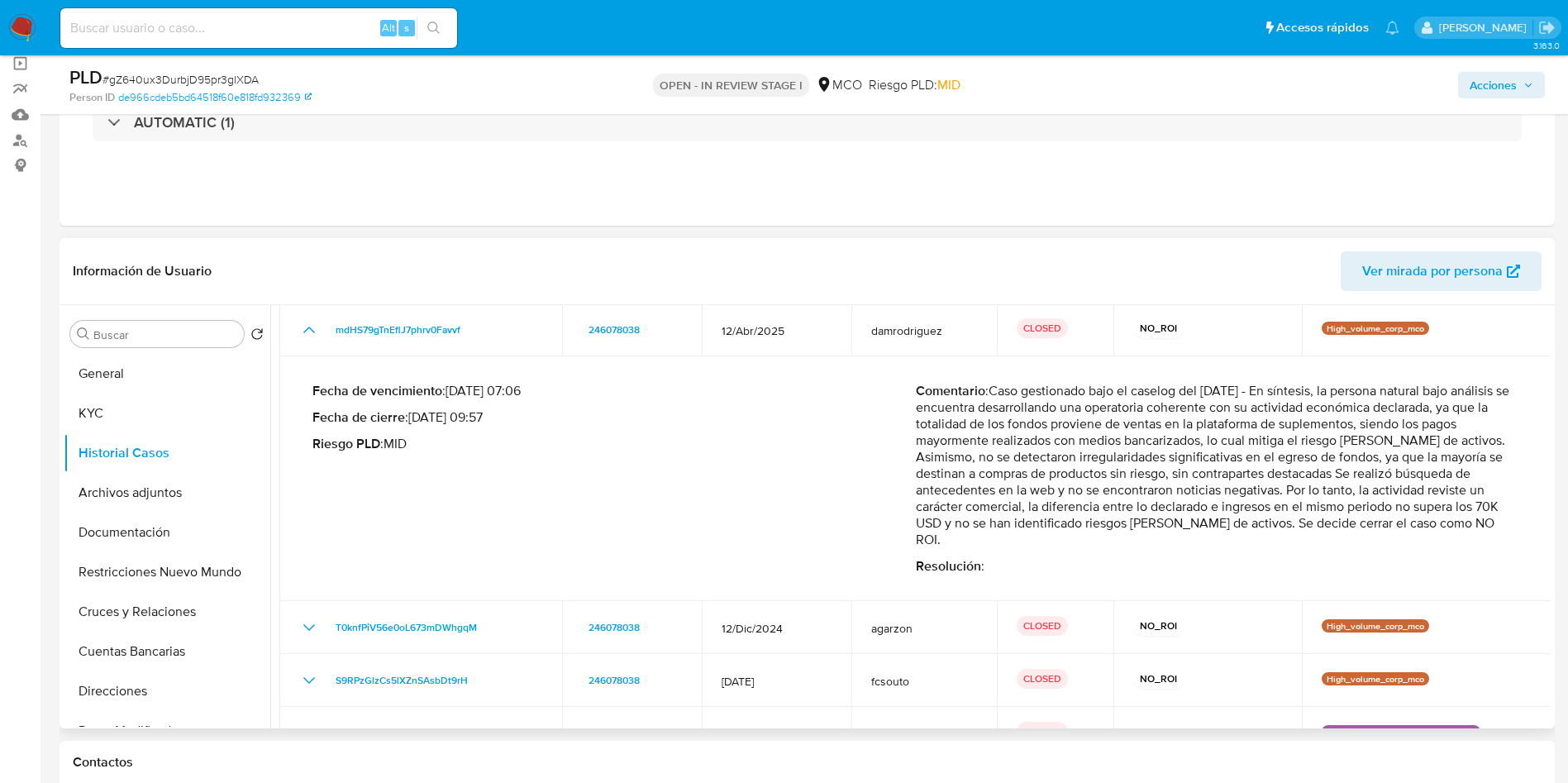
drag, startPoint x: 1009, startPoint y: 471, endPoint x: 1468, endPoint y: 492, distance: 459.5
click at [1477, 492] on p "Comentario : Caso gestionado bajo el caselog del 14/05/2025 - En síntesis, la p…" at bounding box center [1218, 465] width 604 height 166
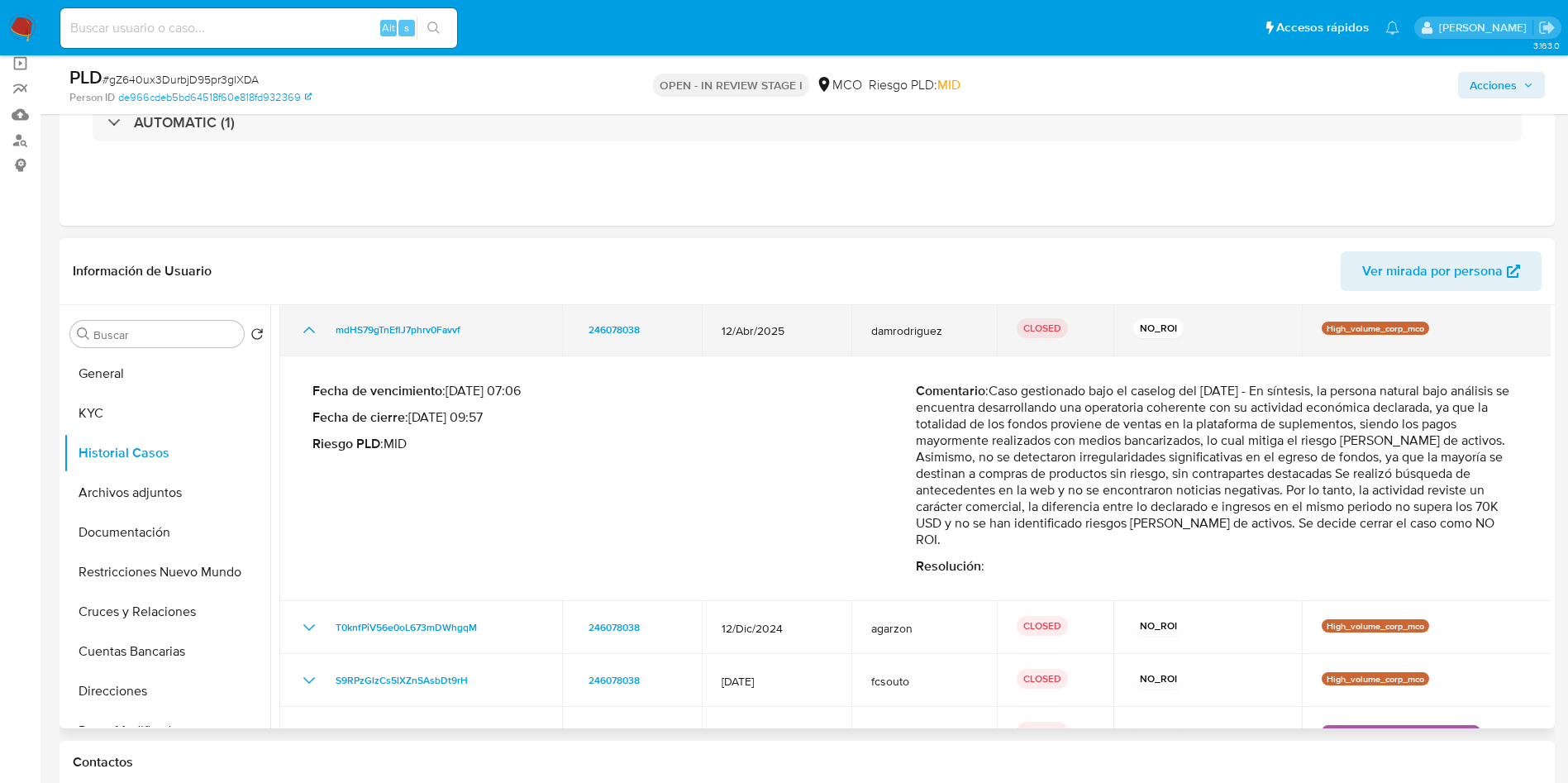
click at [305, 329] on icon "Mostrar/Ocultar" at bounding box center [310, 329] width 20 height 20
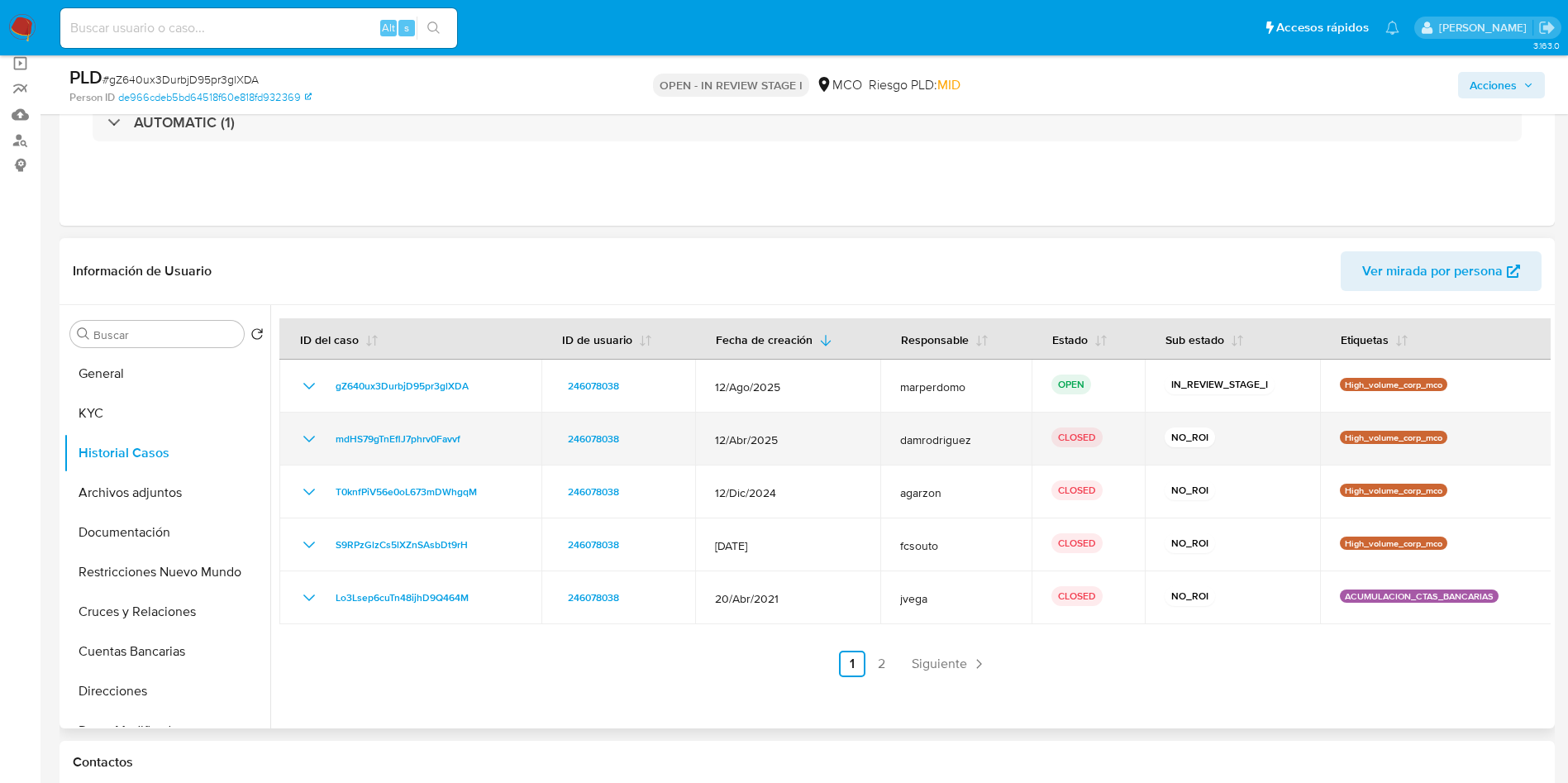
scroll to position [0, 0]
click at [302, 443] on icon "Mostrar/Ocultar" at bounding box center [310, 439] width 20 height 20
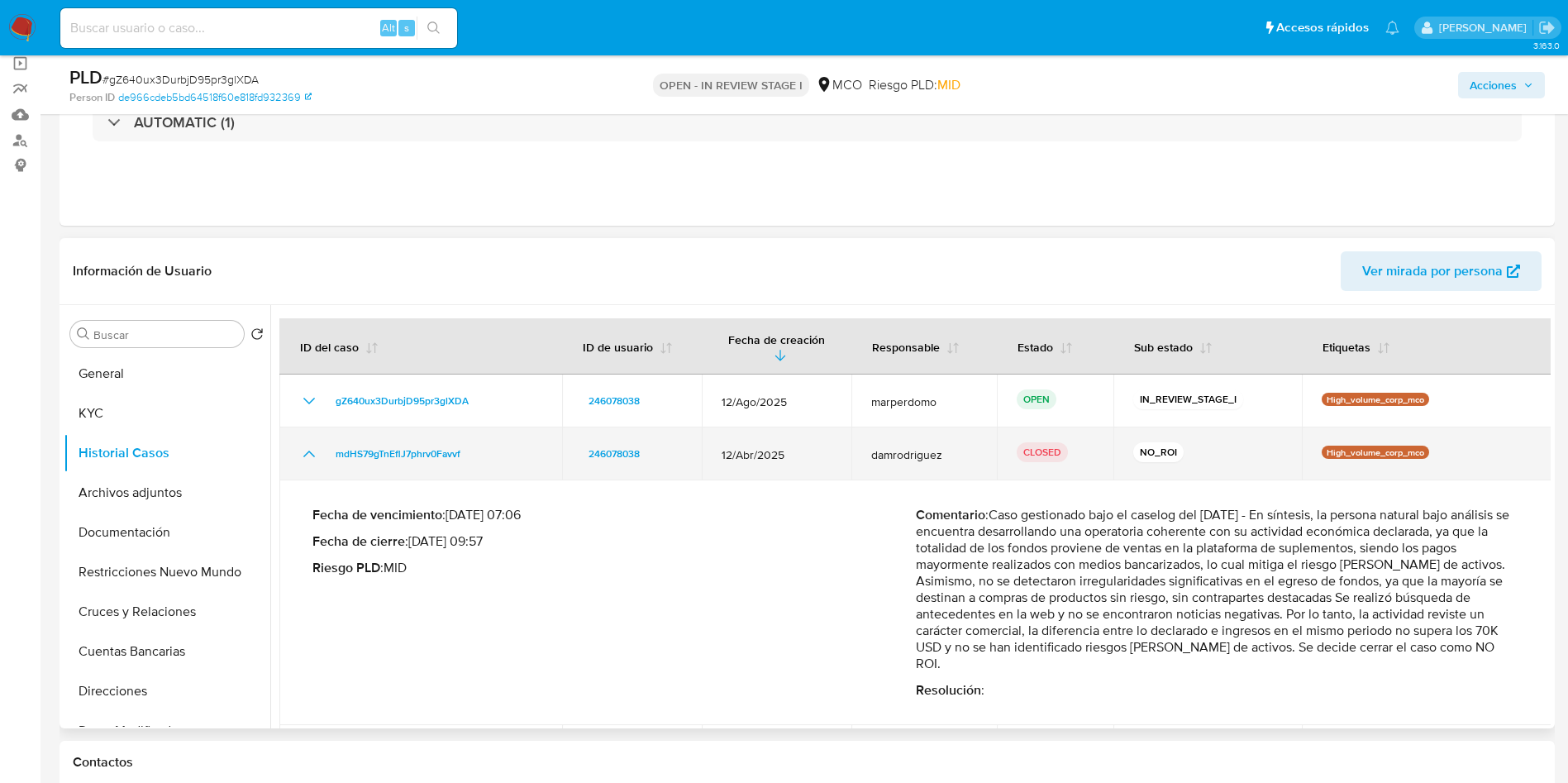
click at [302, 443] on td "mdHS79gTnEflJ7phrv0Favvf" at bounding box center [421, 454] width 282 height 53
click at [310, 458] on icon "Mostrar/Ocultar" at bounding box center [310, 454] width 20 height 20
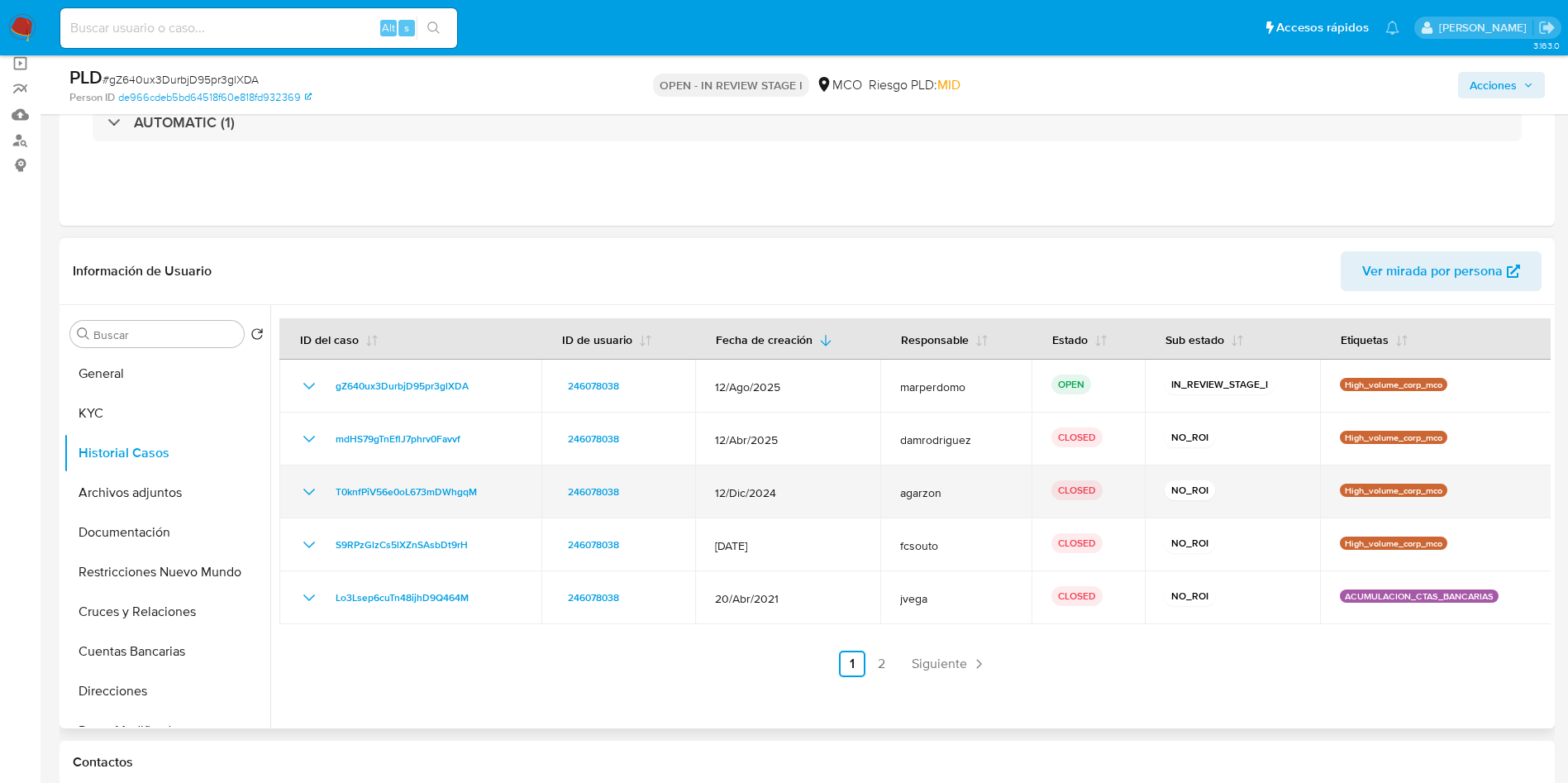
click at [310, 499] on icon "Mostrar/Ocultar" at bounding box center [310, 492] width 20 height 20
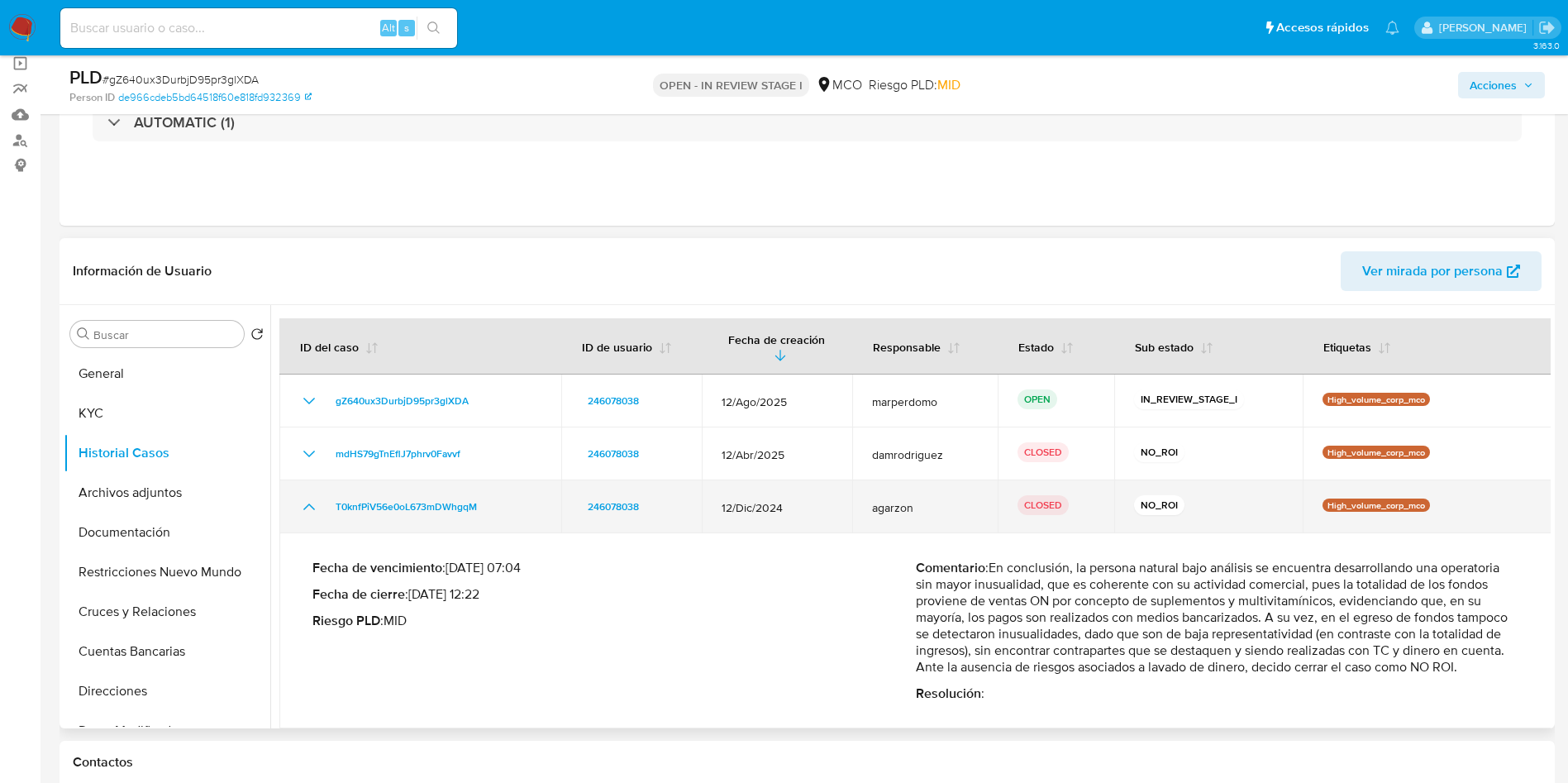
click at [311, 503] on icon "Mostrar/Ocultar" at bounding box center [310, 507] width 20 height 20
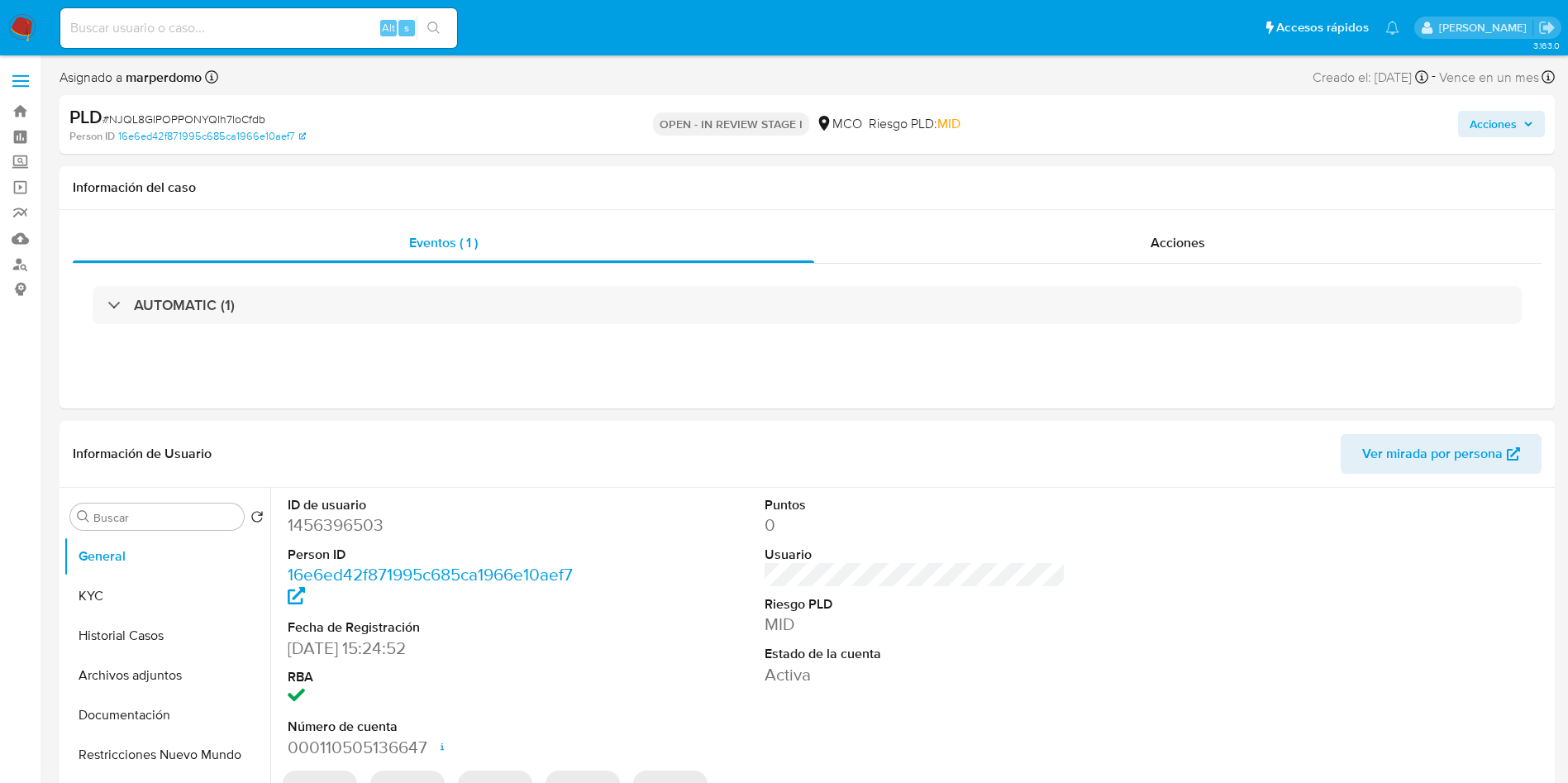
select select "10"
click at [148, 590] on button "KYC" at bounding box center [160, 596] width 194 height 40
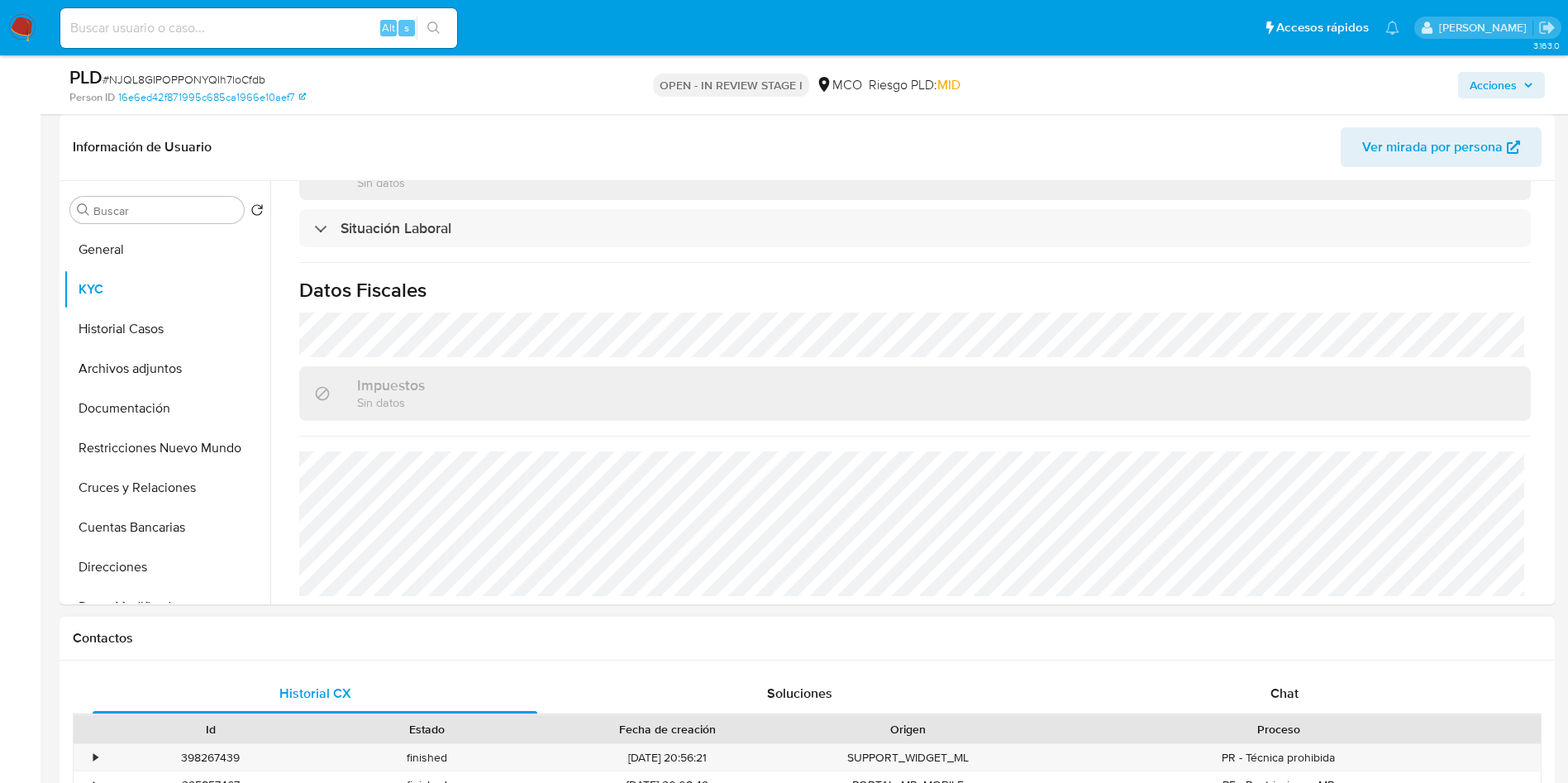
scroll to position [496, 0]
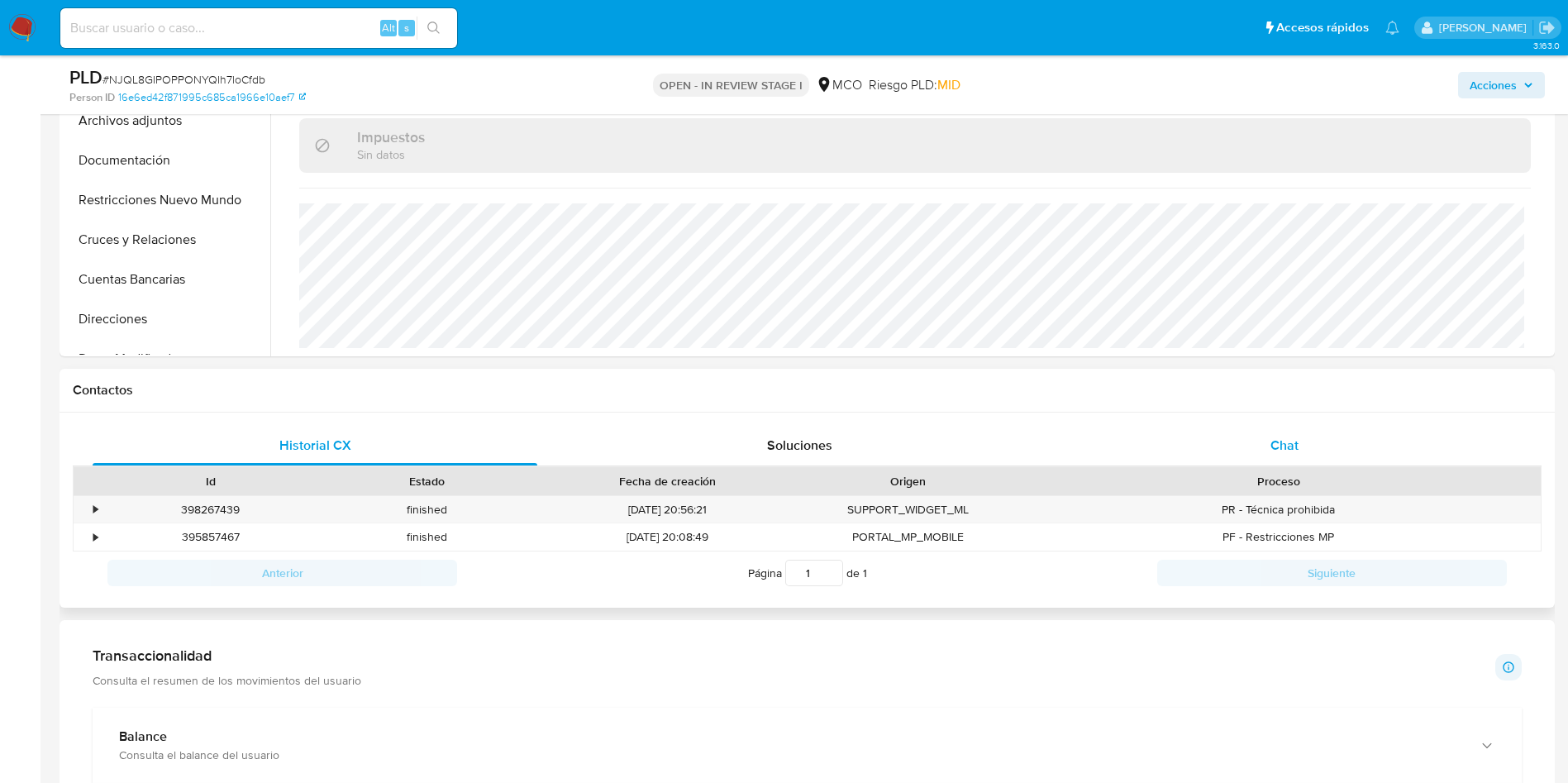
click at [1311, 444] on div "Chat" at bounding box center [1284, 445] width 445 height 40
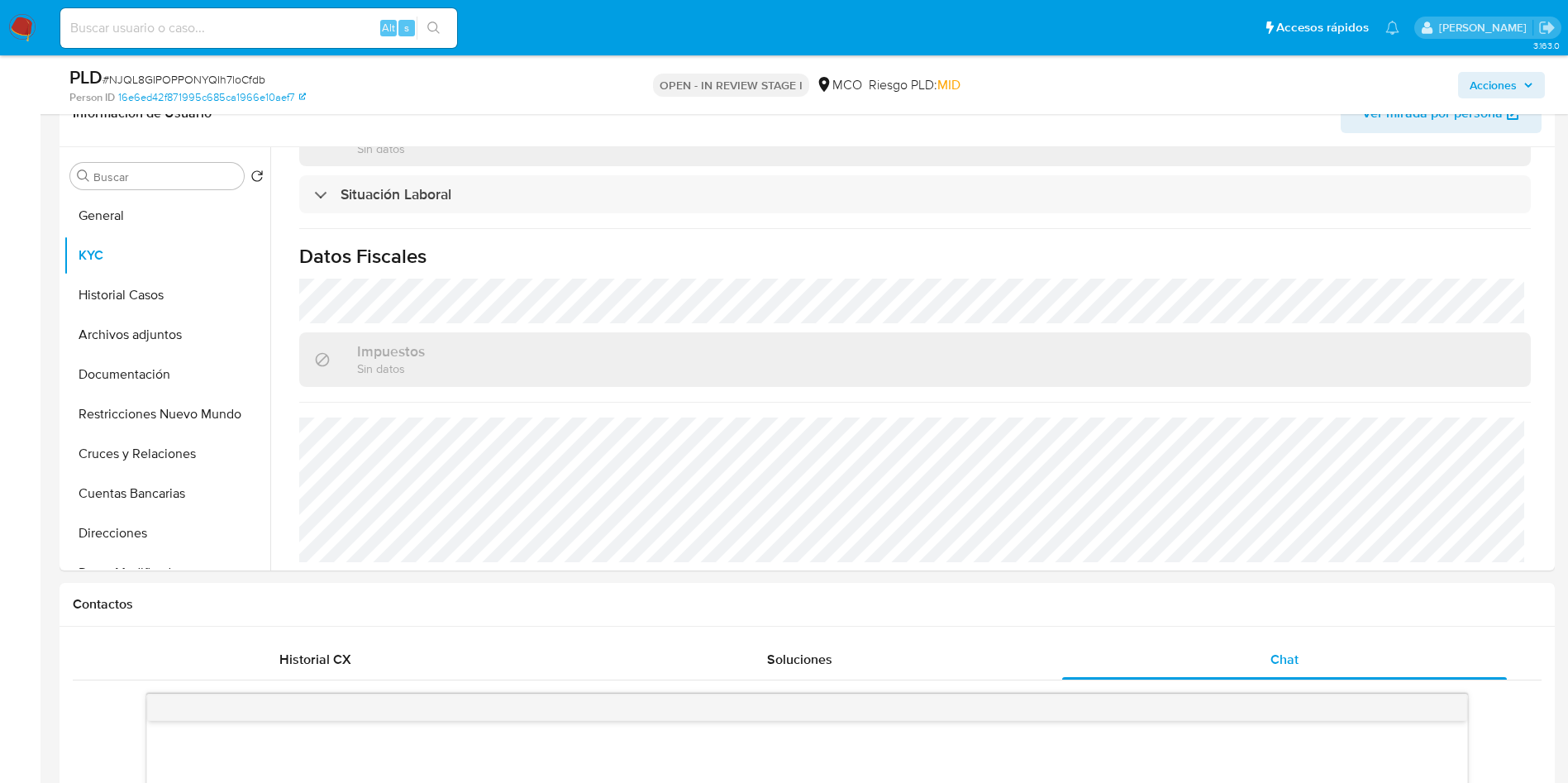
scroll to position [248, 0]
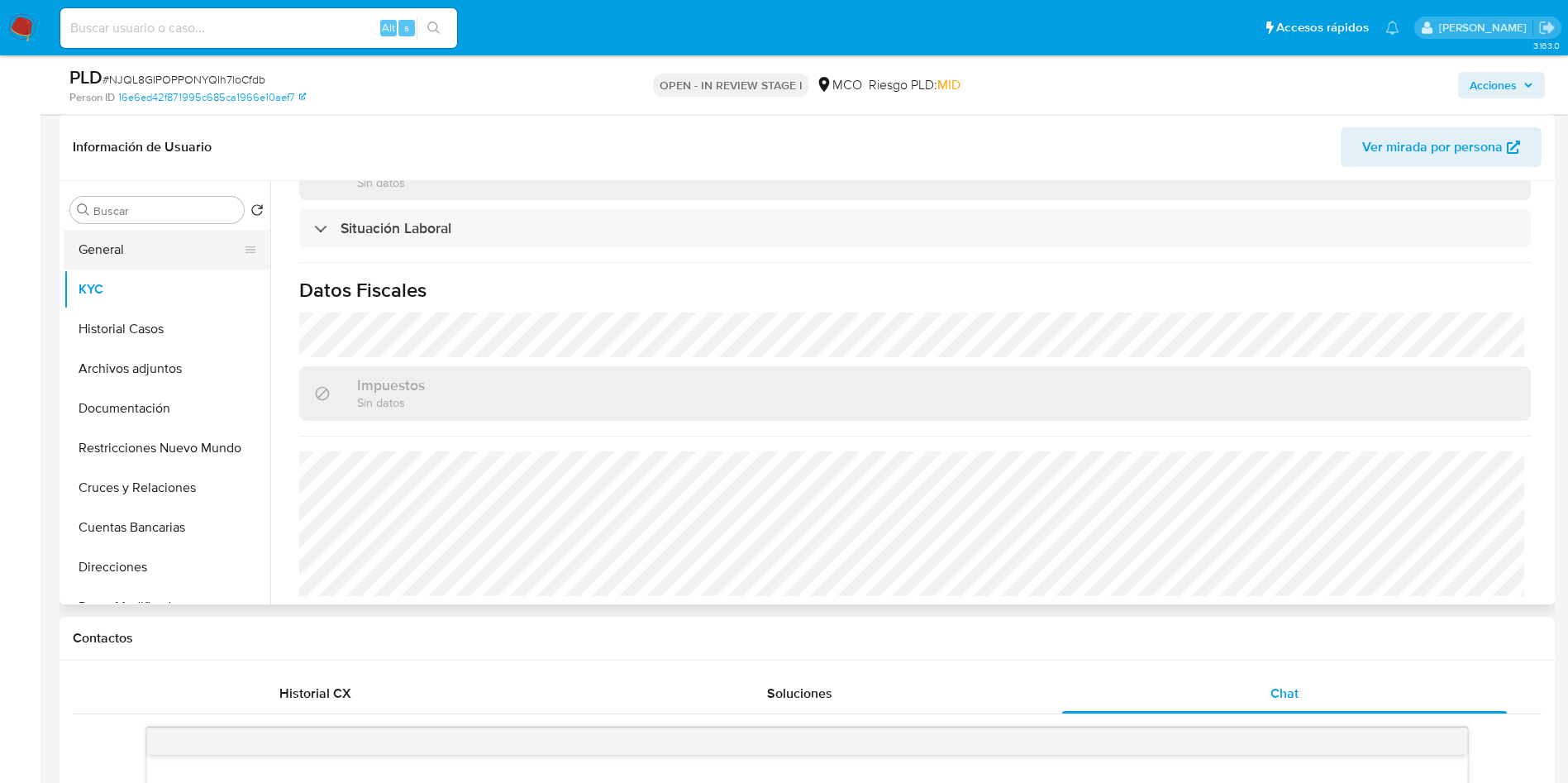
click at [92, 261] on button "General" at bounding box center [160, 250] width 194 height 40
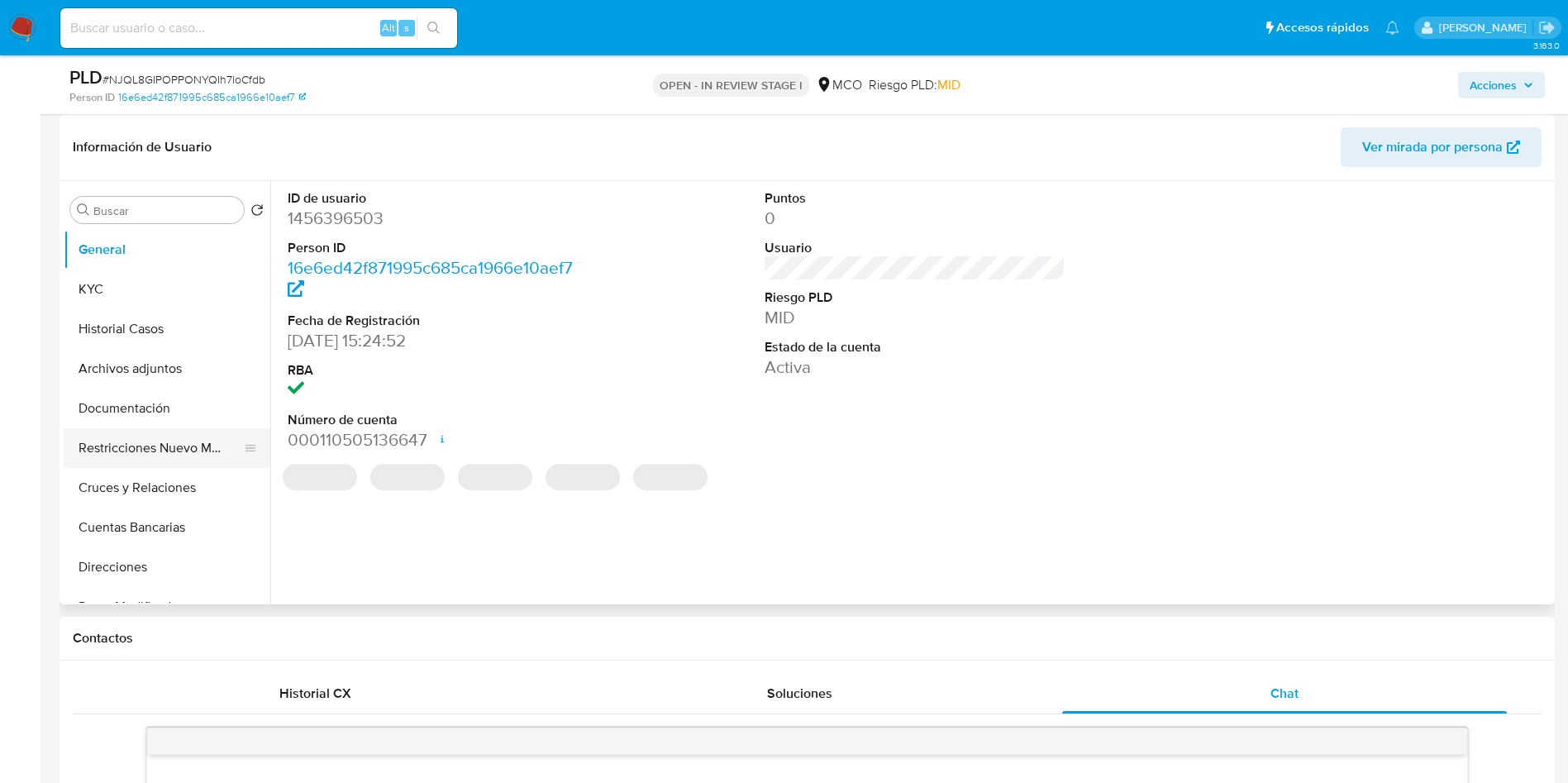
click at [142, 444] on button "Restricciones Nuevo Mundo" at bounding box center [160, 448] width 194 height 40
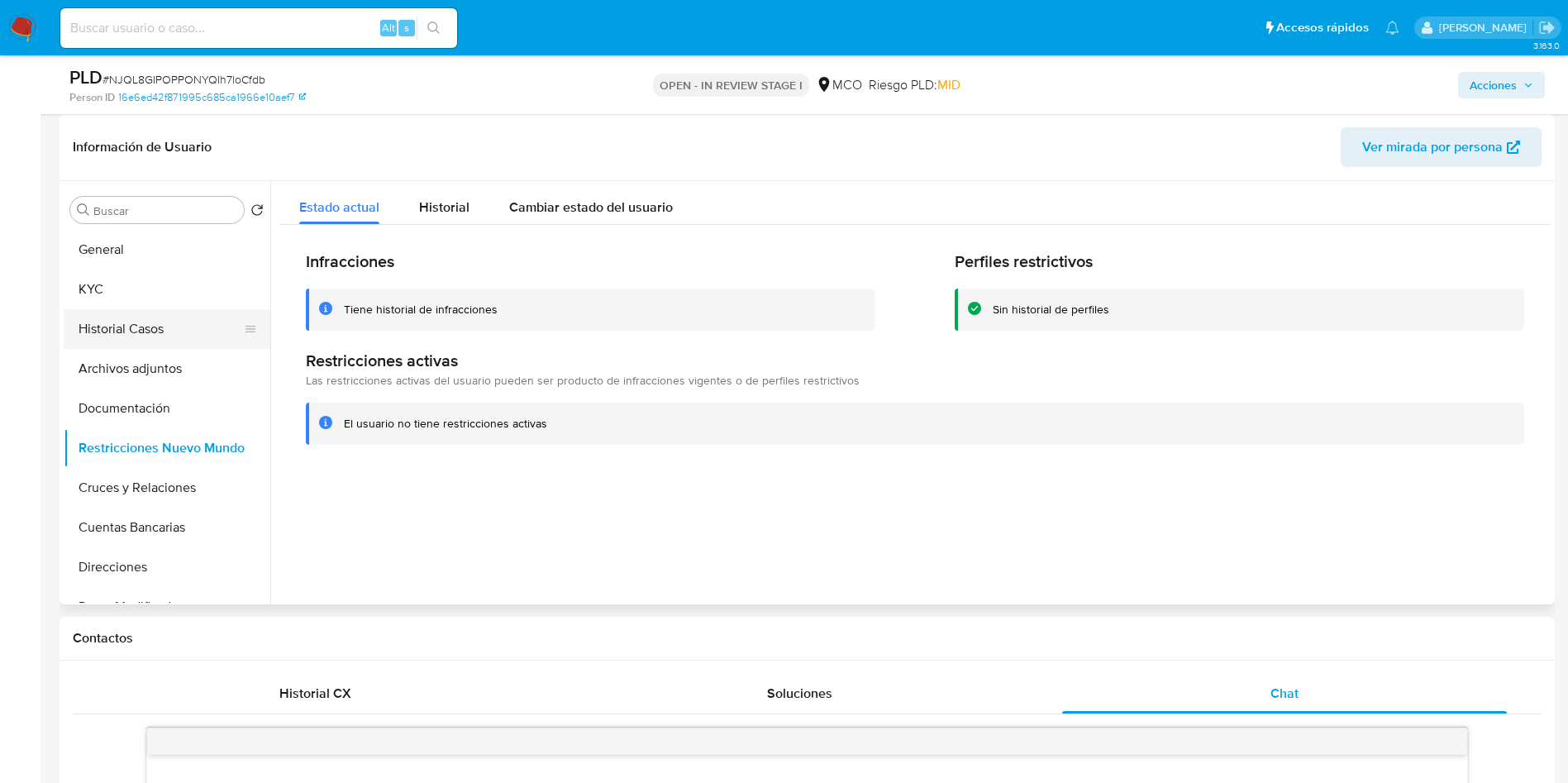
click at [129, 325] on button "Historial Casos" at bounding box center [160, 329] width 194 height 40
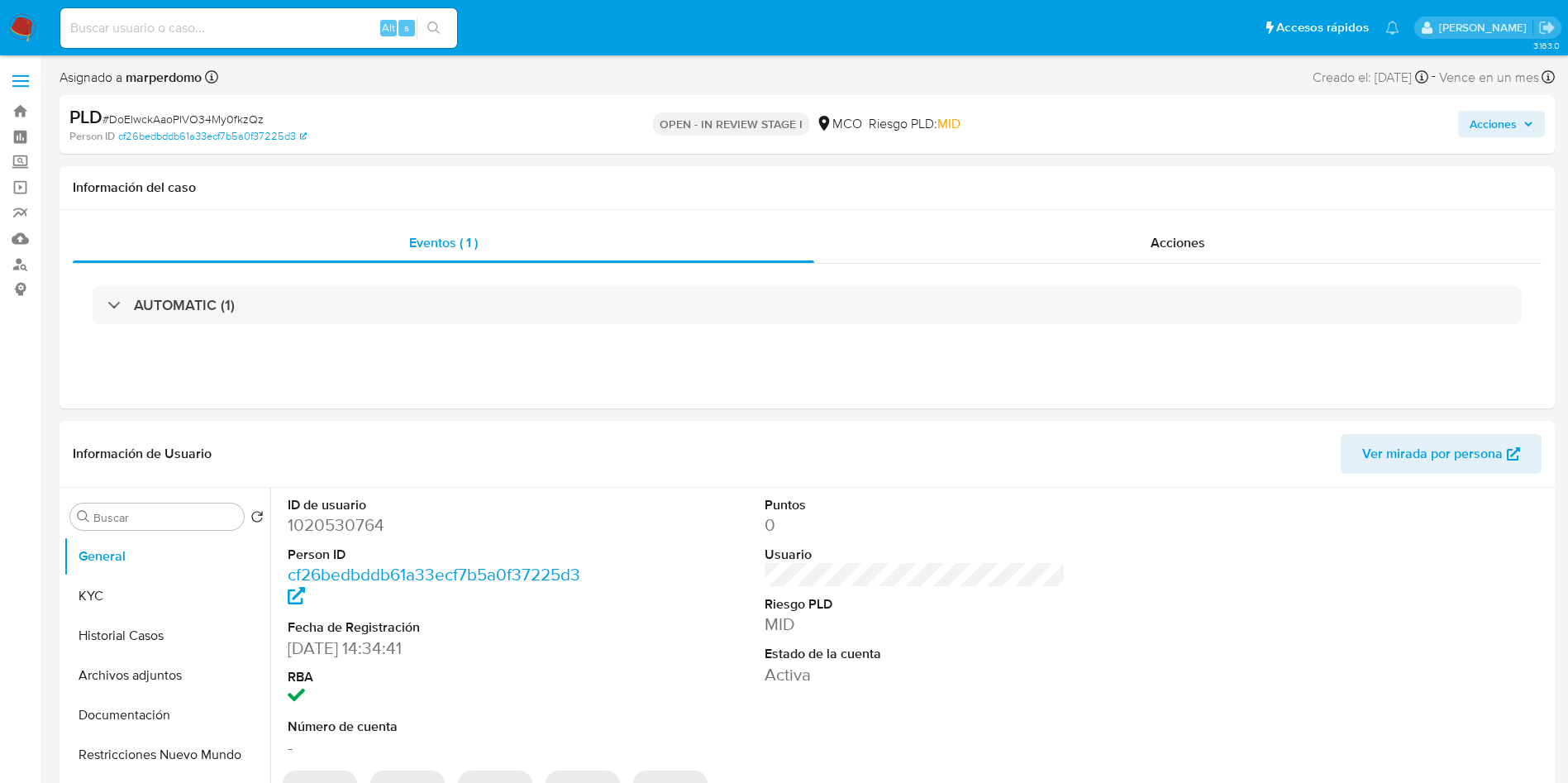
select select "10"
drag, startPoint x: 13, startPoint y: 25, endPoint x: 32, endPoint y: 18, distance: 20.2
click at [47, 32] on nav "Pausado Ver notificaciones Alt s Accesos rápidos Presiona las siguientes teclas…" at bounding box center [784, 27] width 1568 height 55
click at [5, 33] on nav "Pausado Ver notificaciones Alt s Accesos rápidos Presiona las siguientes teclas…" at bounding box center [784, 27] width 1568 height 55
click at [18, 28] on img at bounding box center [22, 28] width 28 height 28
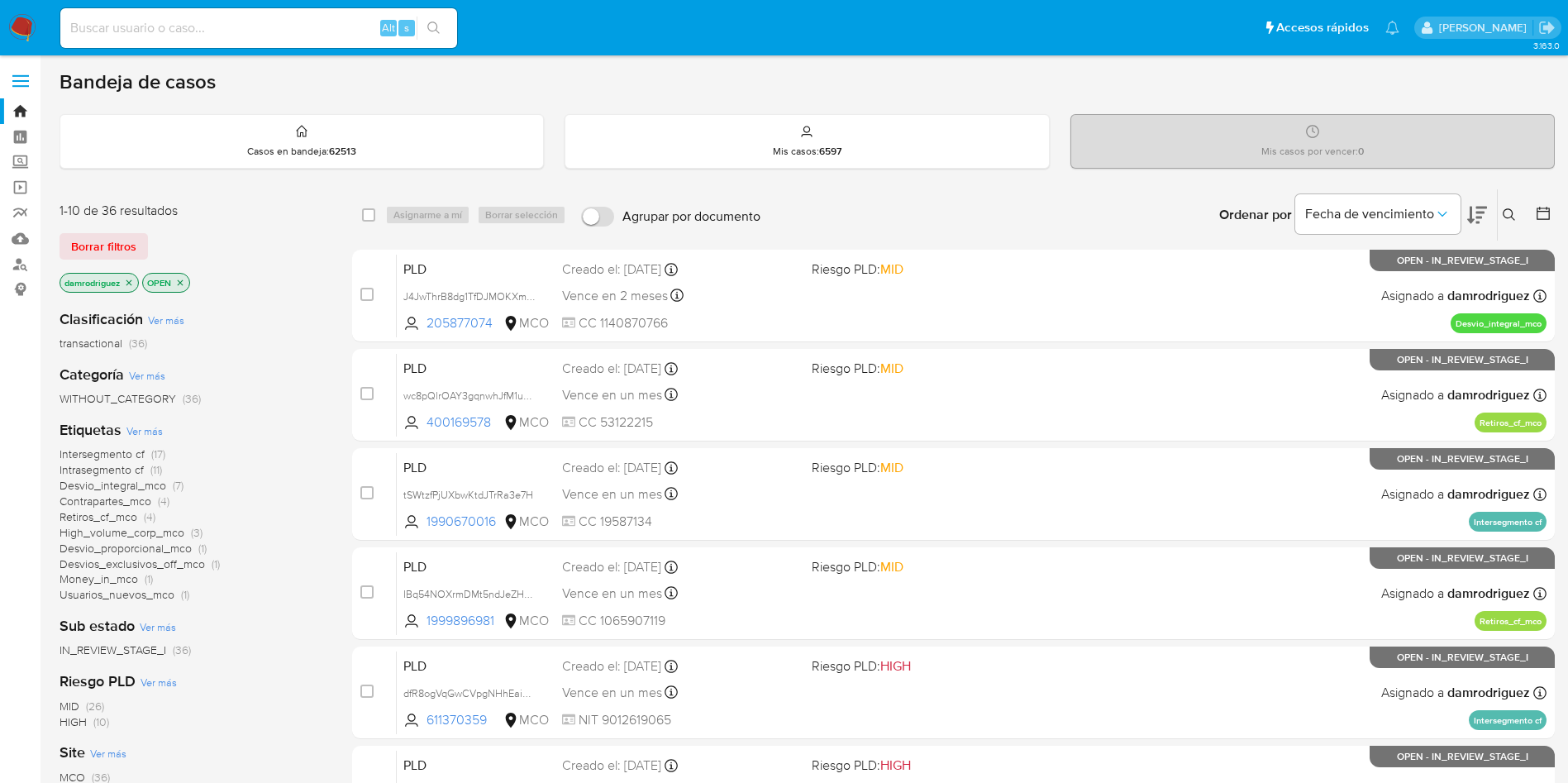
click at [129, 280] on icon "close-filter" at bounding box center [129, 282] width 10 height 10
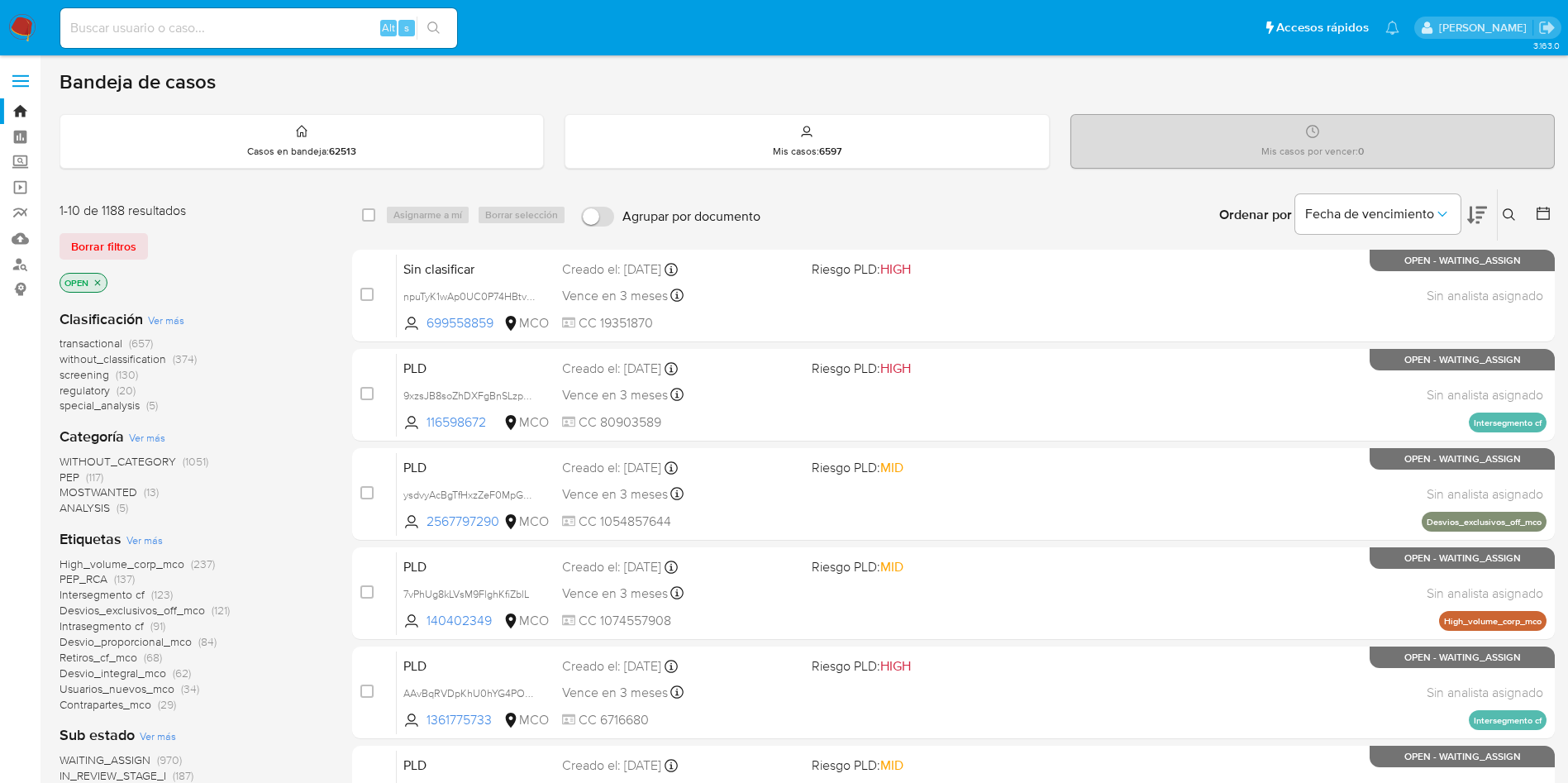
click at [93, 340] on span "transactional" at bounding box center [91, 343] width 62 height 16
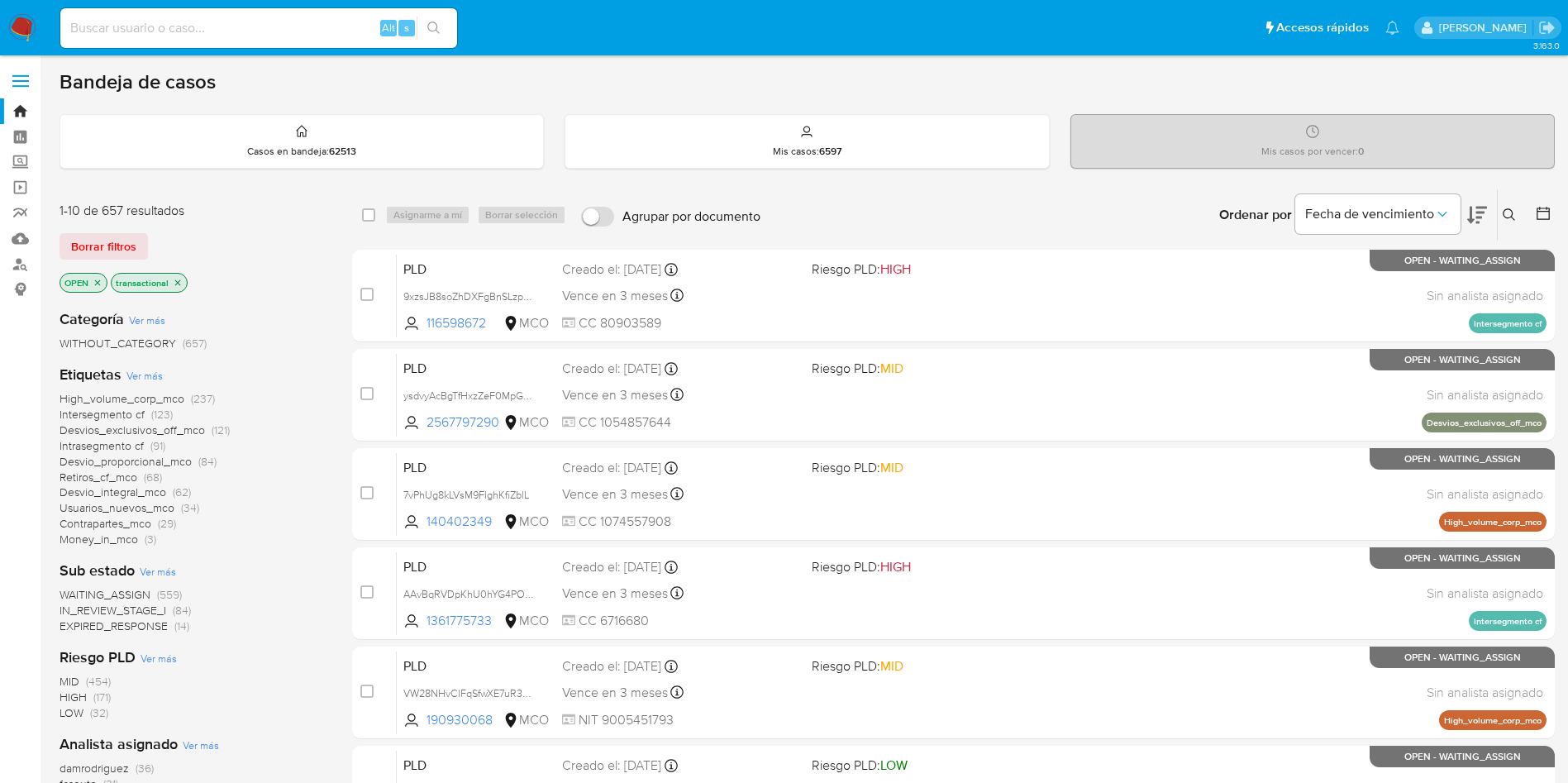
click at [110, 589] on span "WAITING_ASSIGN" at bounding box center [105, 594] width 91 height 16
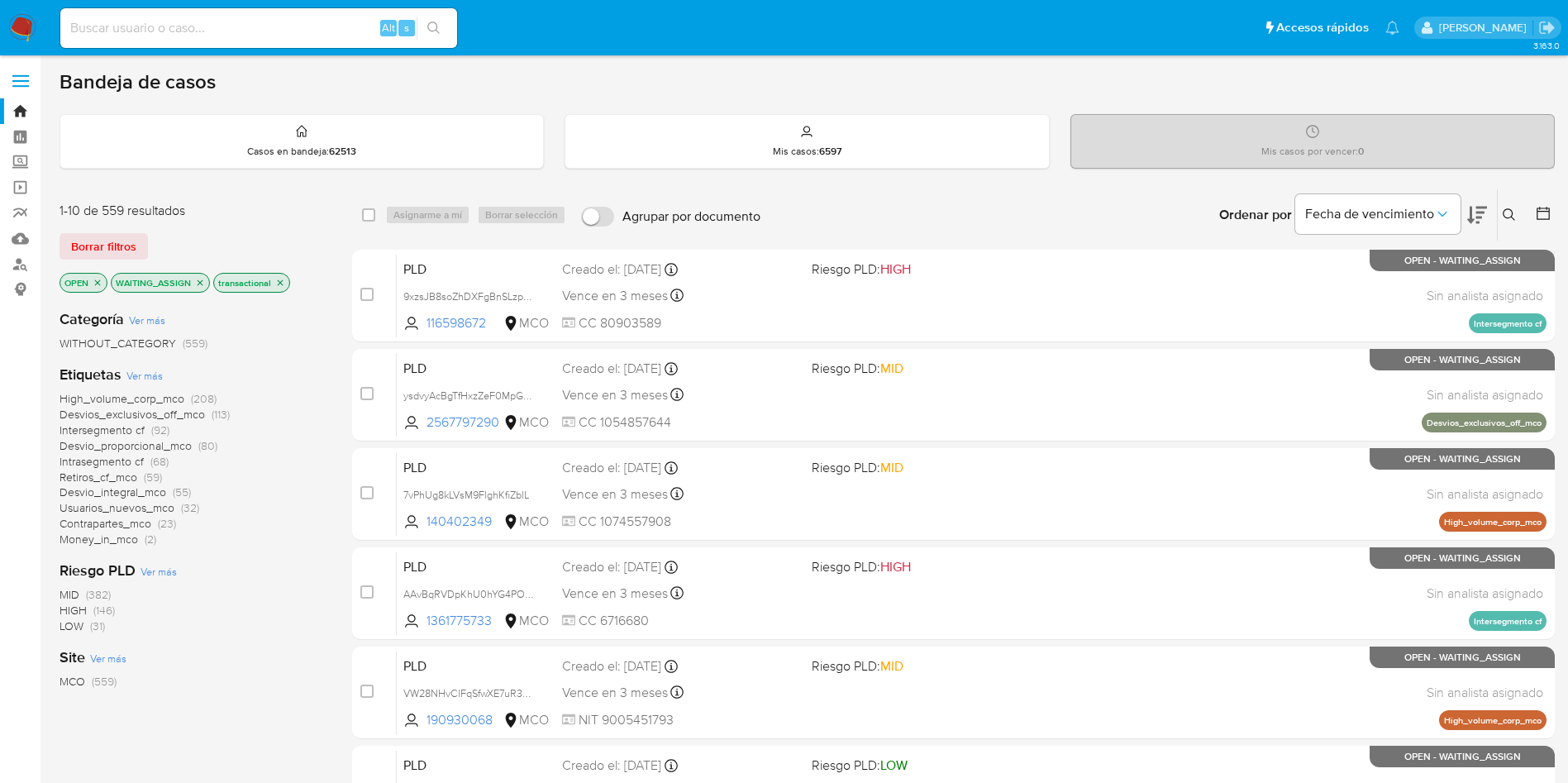
click at [1552, 215] on button at bounding box center [1545, 215] width 20 height 20
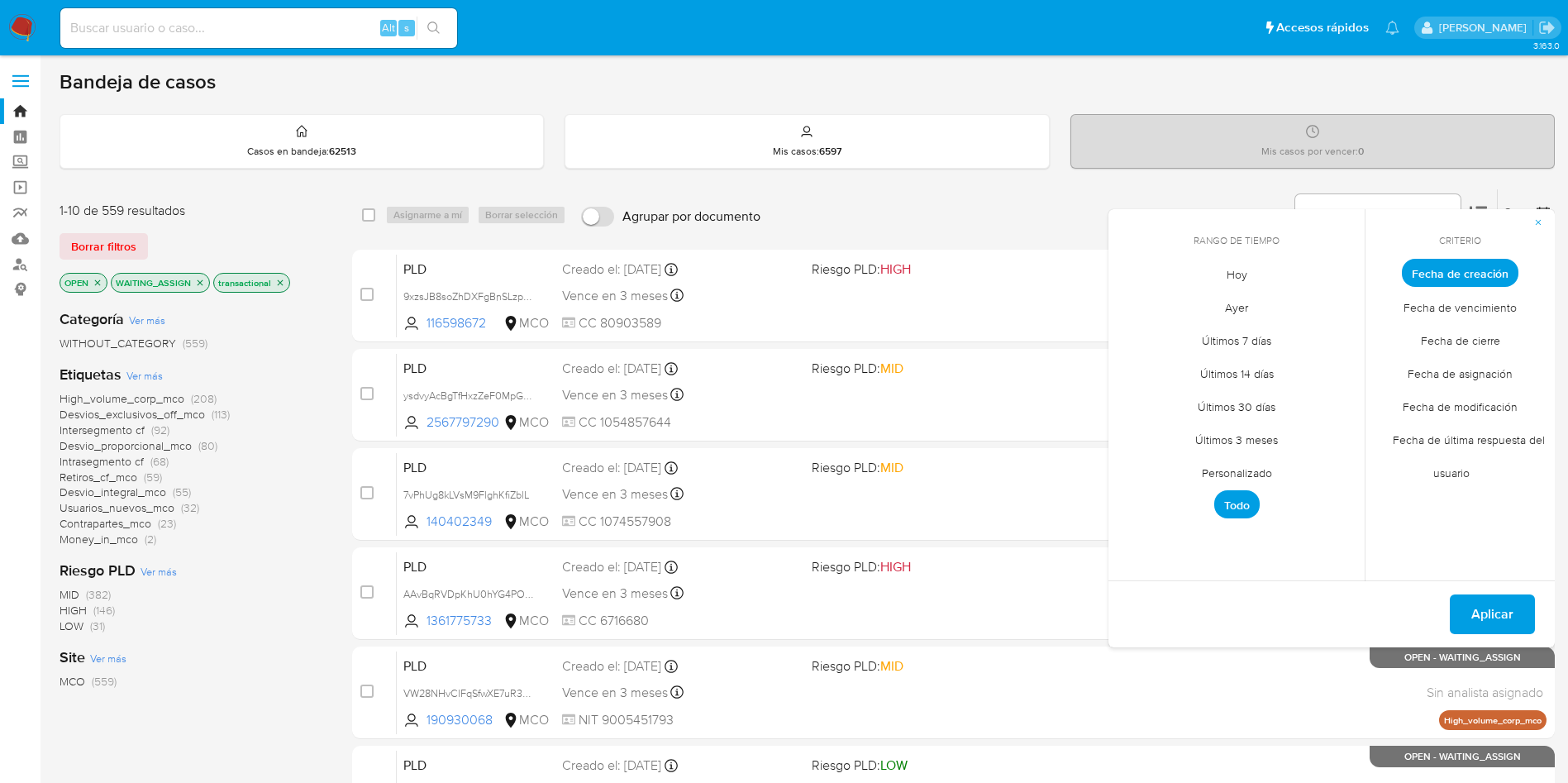
click at [1257, 473] on span "Personalizado" at bounding box center [1237, 472] width 105 height 33
click at [1133, 307] on icon "Mes anterior" at bounding box center [1134, 303] width 20 height 20
drag, startPoint x: 1142, startPoint y: 433, endPoint x: 1220, endPoint y: 433, distance: 78.0
click at [1143, 433] on button "11" at bounding box center [1137, 430] width 26 height 26
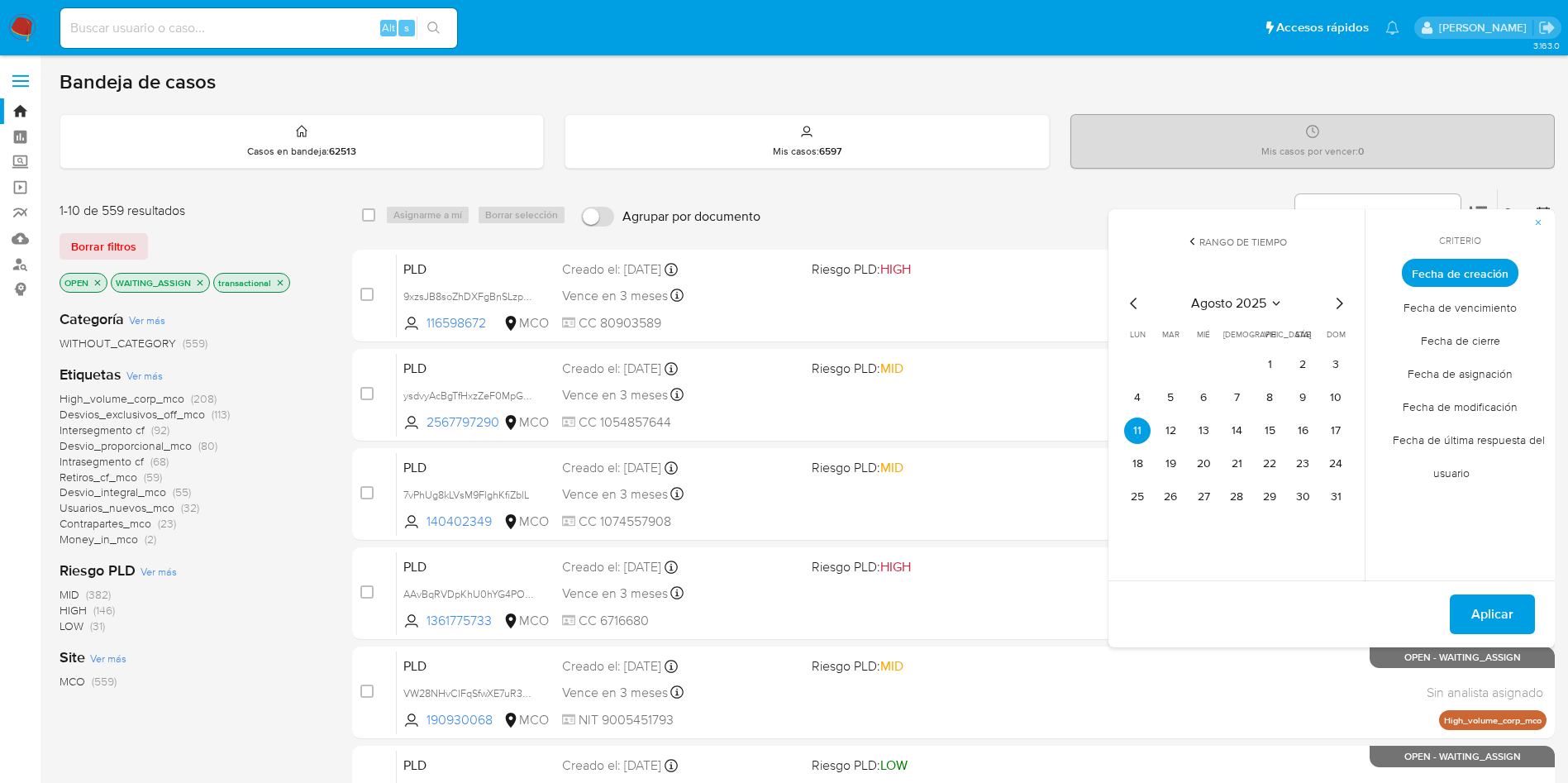
click at [1222, 433] on tr "11 12 13 14 15 16 17" at bounding box center [1237, 430] width 225 height 26
click at [1195, 432] on button "13" at bounding box center [1203, 430] width 26 height 26
click at [1498, 615] on span "Aplicar" at bounding box center [1492, 614] width 43 height 36
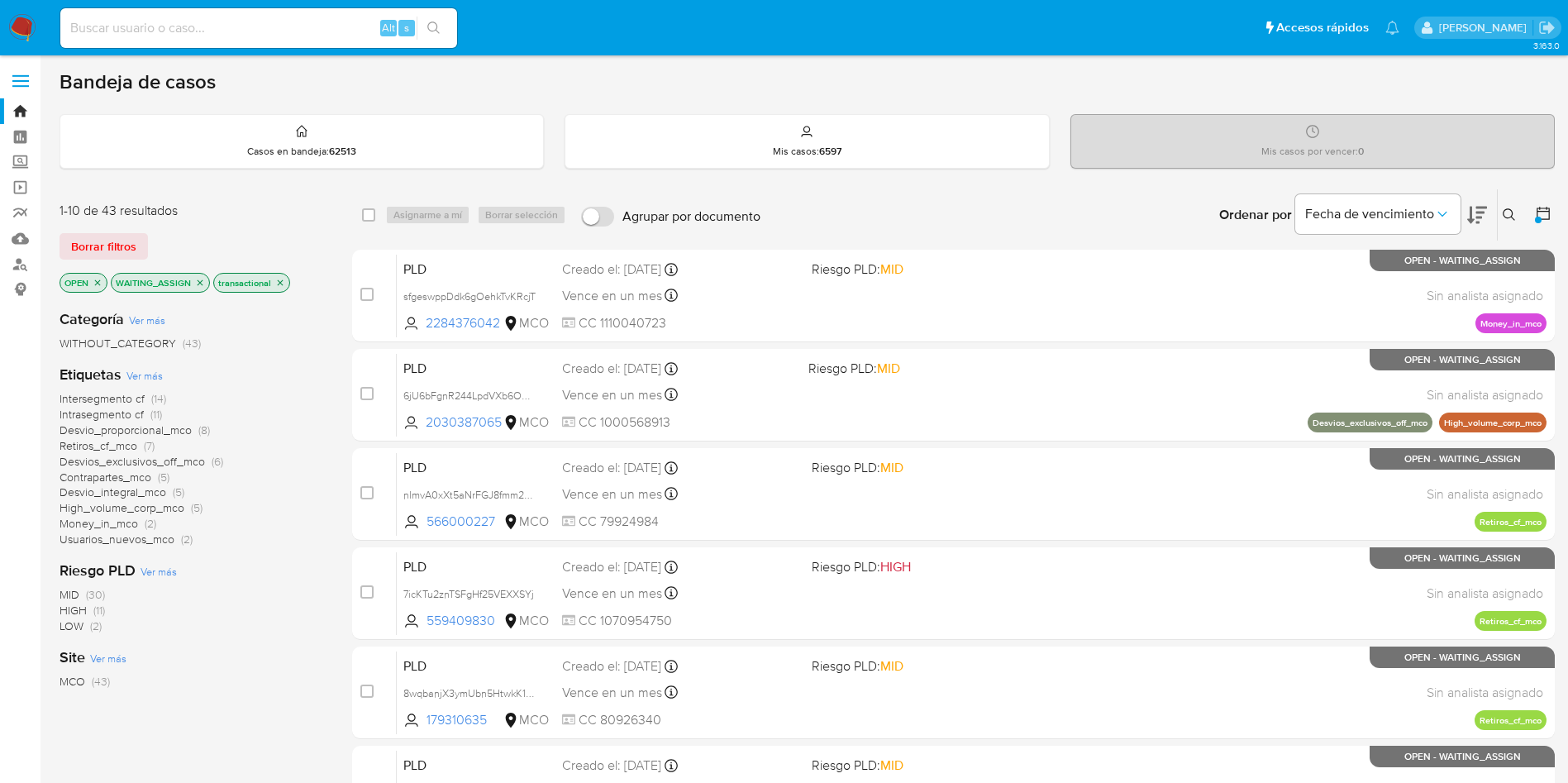
click at [23, 33] on img at bounding box center [22, 28] width 28 height 28
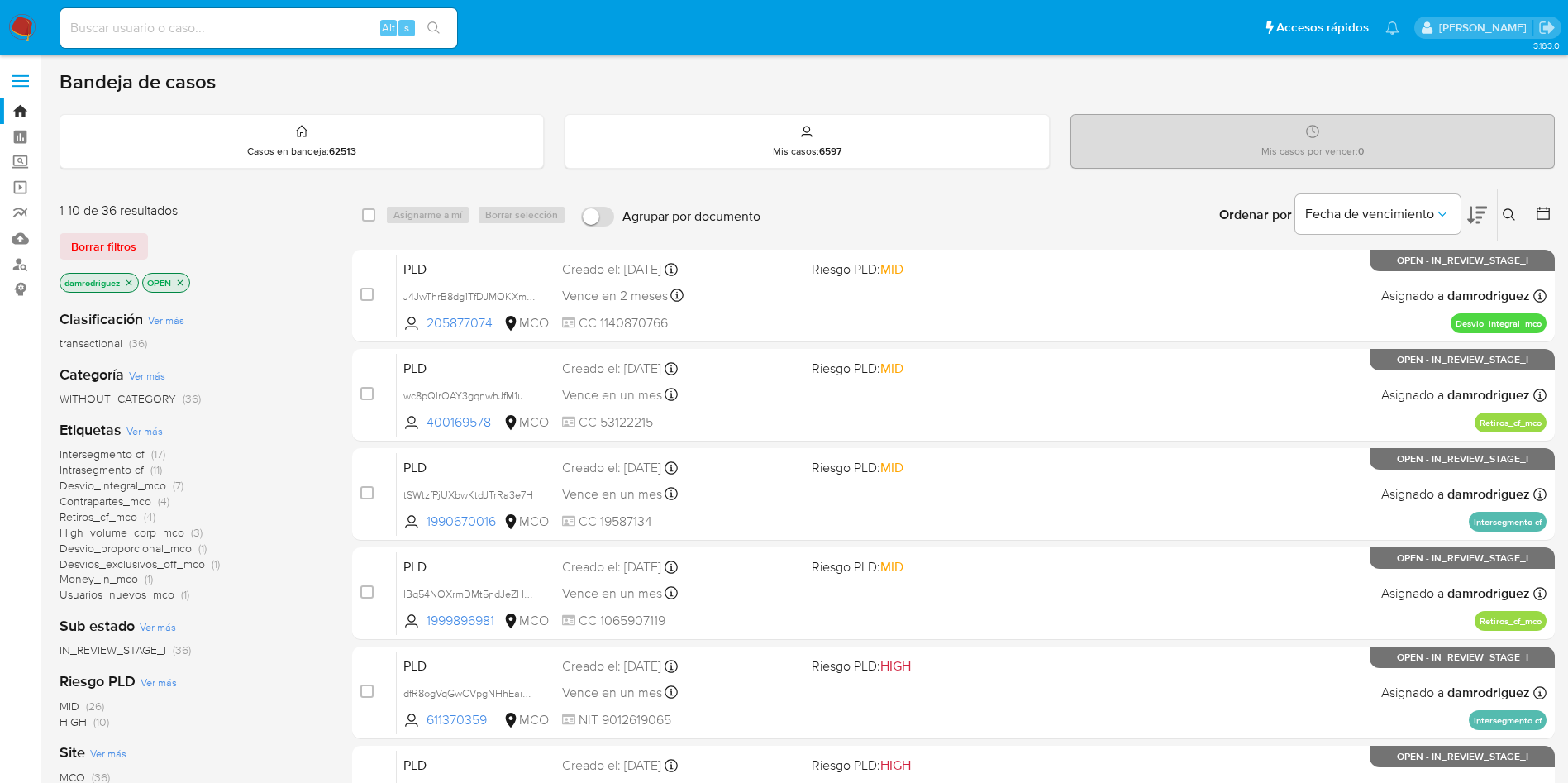
click at [31, 33] on img at bounding box center [22, 28] width 28 height 28
click at [187, 31] on input at bounding box center [259, 28] width 397 height 22
paste input "DoElwckAaoPlVO34My0fkzQz"
type input "DoElwckAaoPlVO34My0fkzQz"
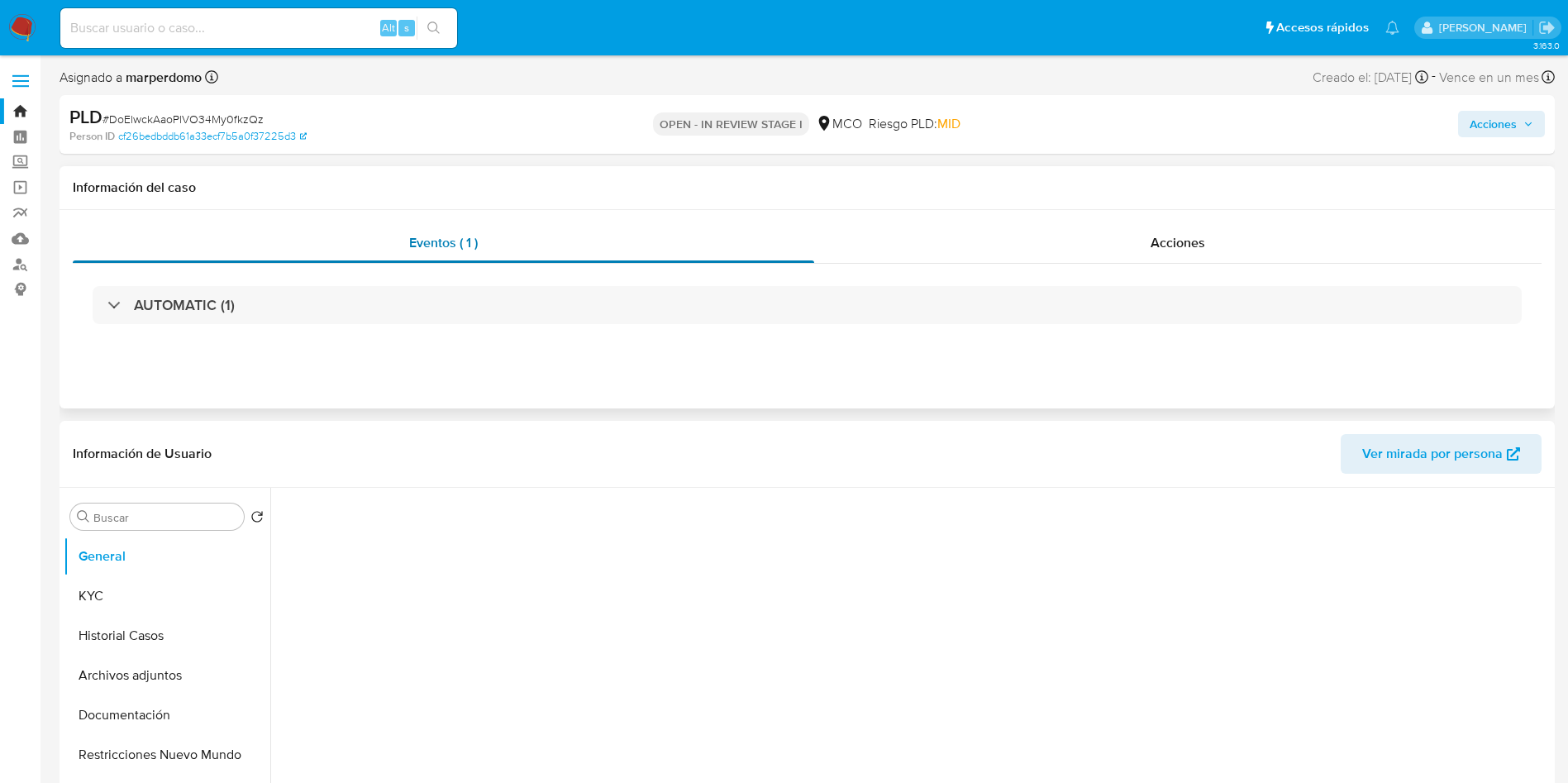
select select "10"
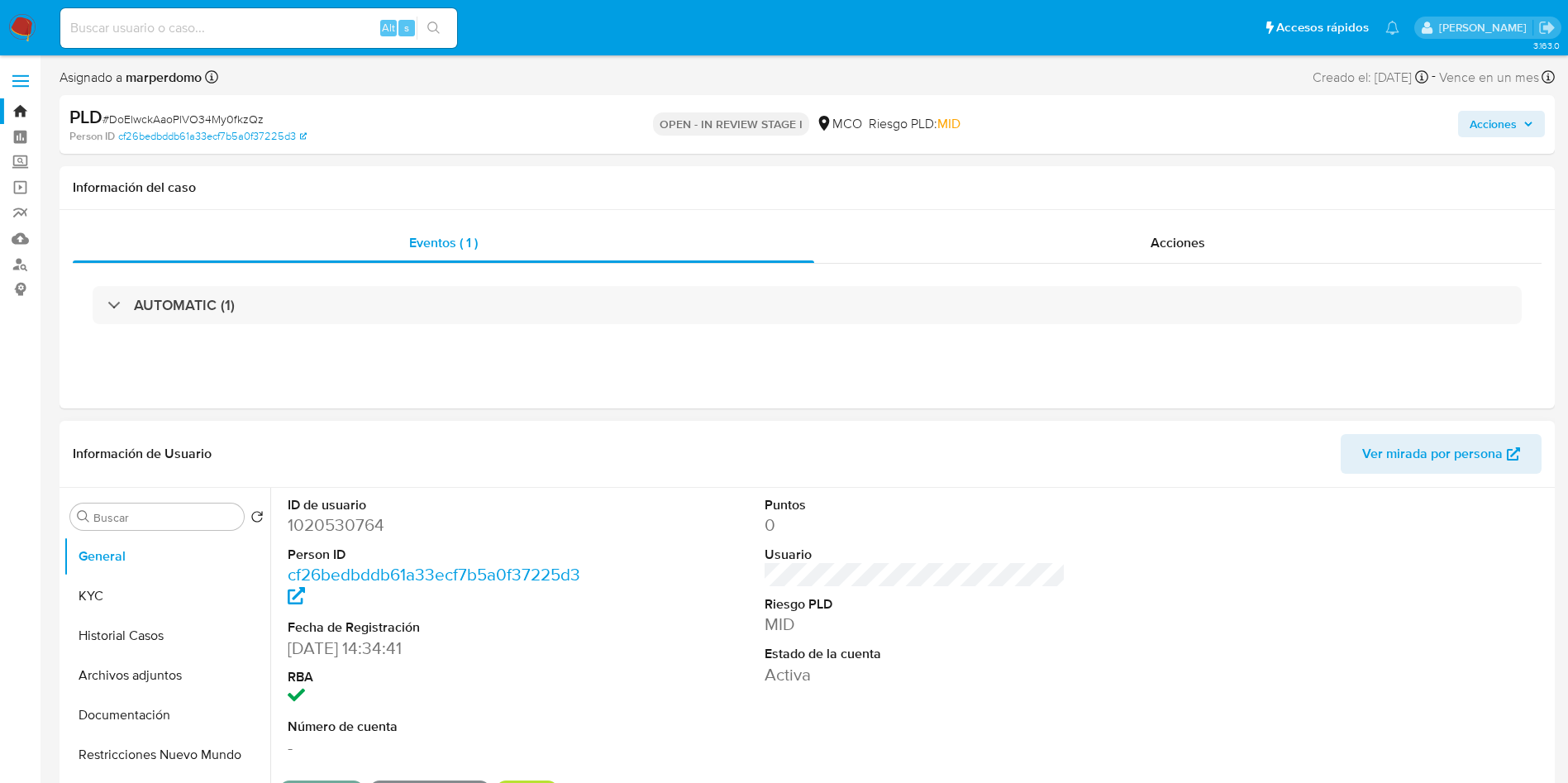
drag, startPoint x: 179, startPoint y: 627, endPoint x: 292, endPoint y: 531, distance: 148.3
click at [179, 627] on button "Historial Casos" at bounding box center [167, 635] width 206 height 40
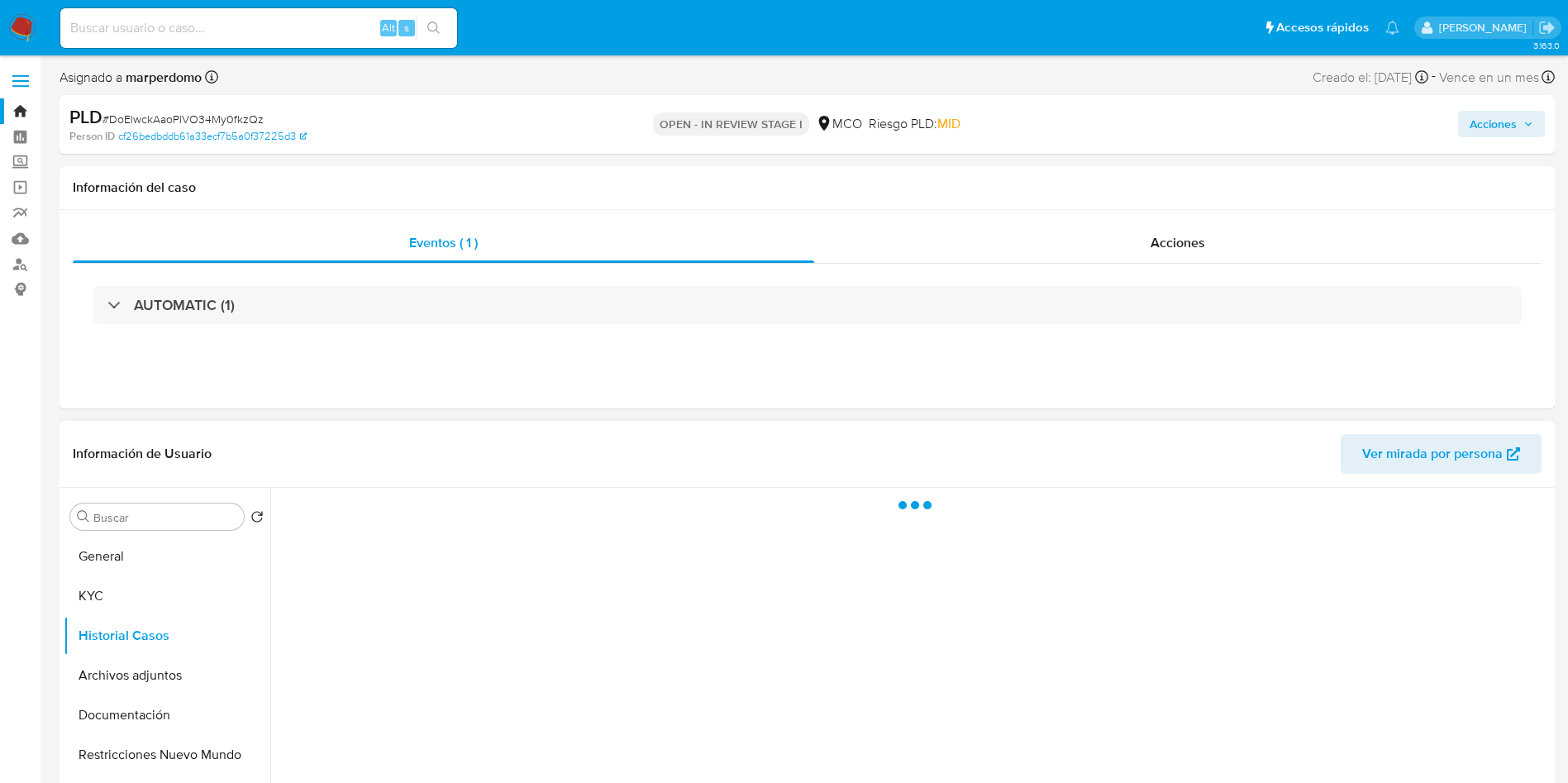
click at [435, 424] on div "Información de Usuario Ver mirada por persona" at bounding box center [808, 454] width 1496 height 67
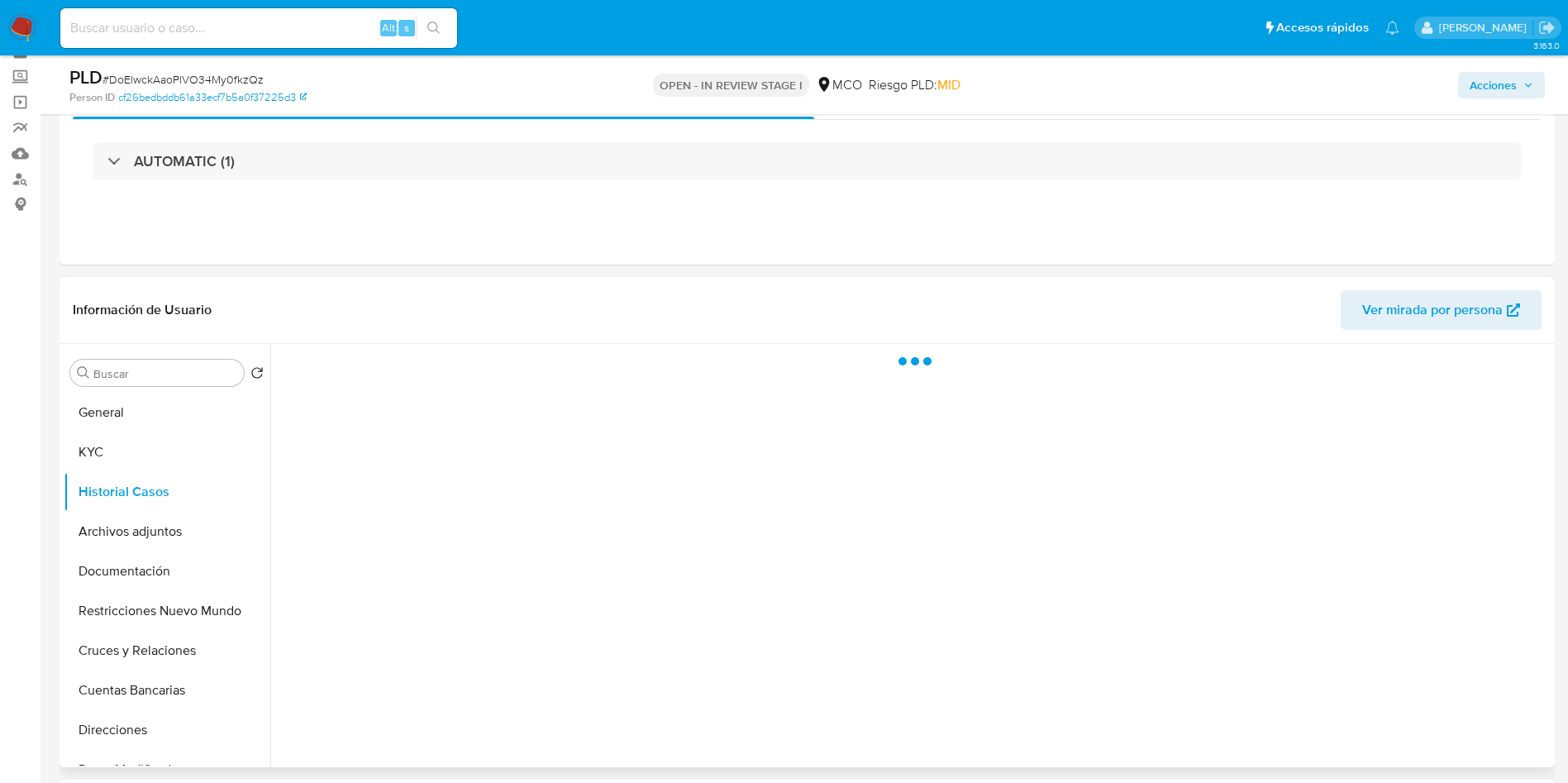
scroll to position [124, 0]
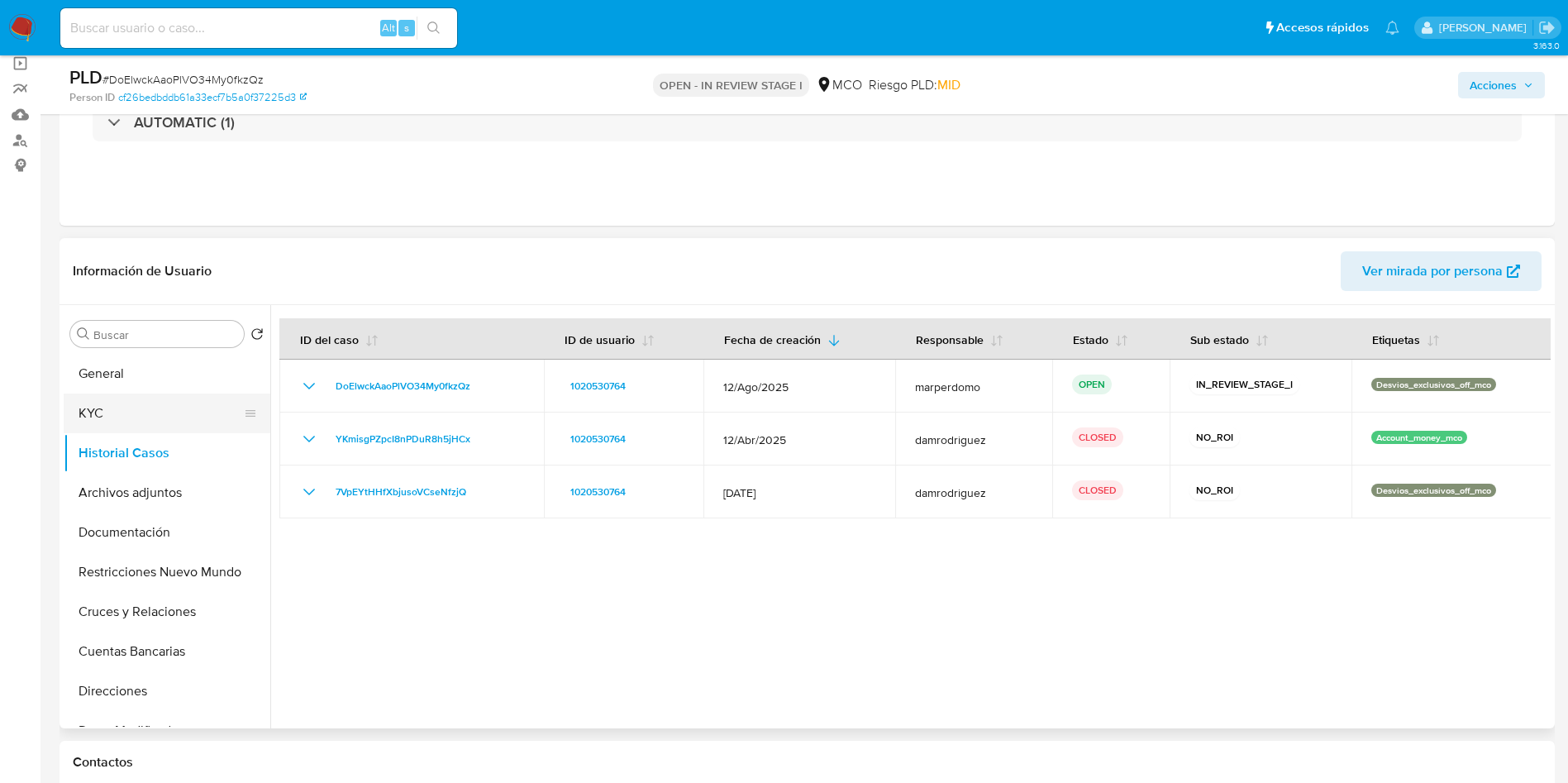
click at [135, 415] on button "KYC" at bounding box center [160, 414] width 194 height 40
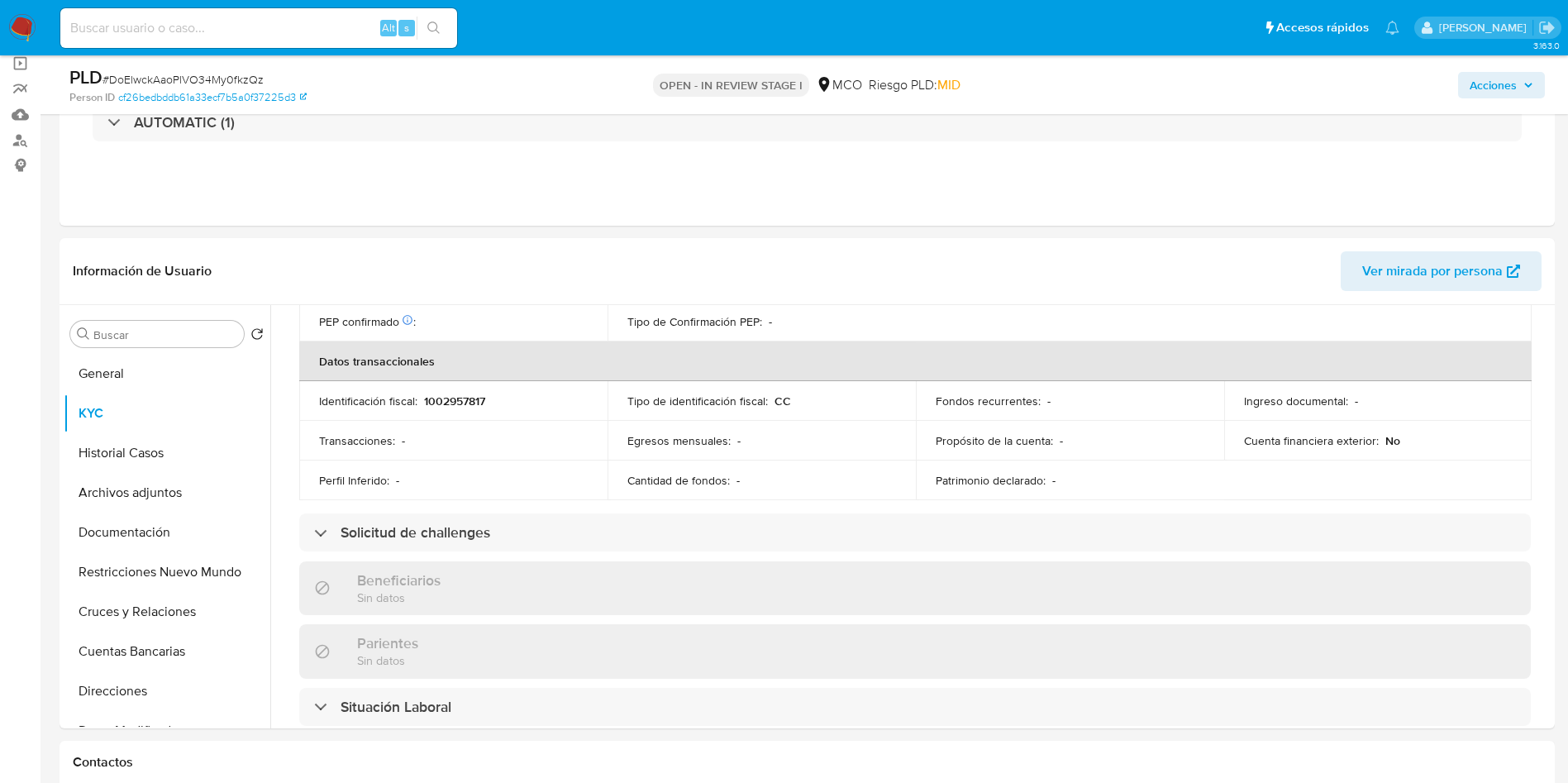
scroll to position [870, 0]
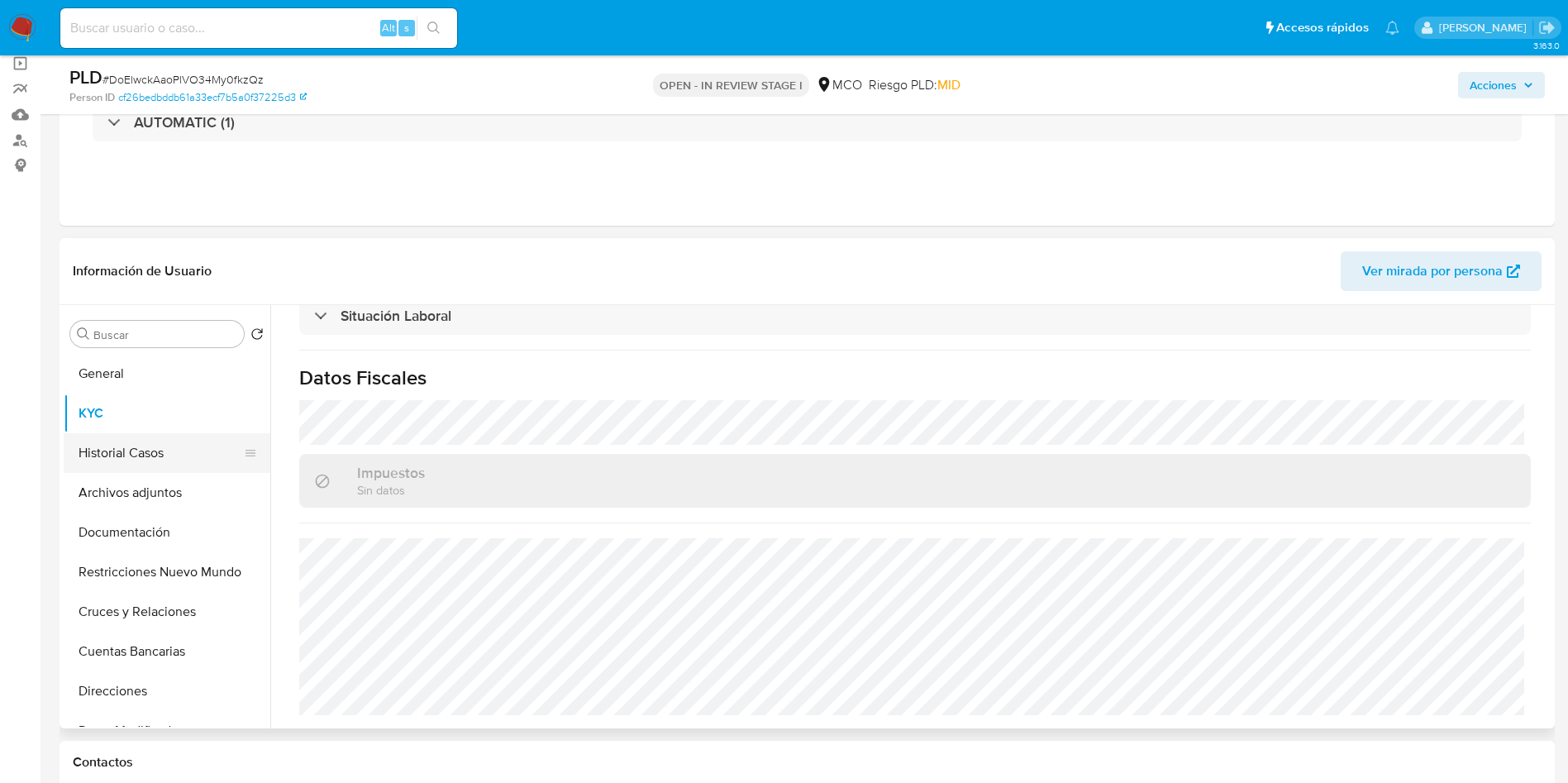
drag, startPoint x: 107, startPoint y: 482, endPoint x: 136, endPoint y: 468, distance: 32.2
click at [107, 482] on button "Archivos adjuntos" at bounding box center [167, 492] width 206 height 40
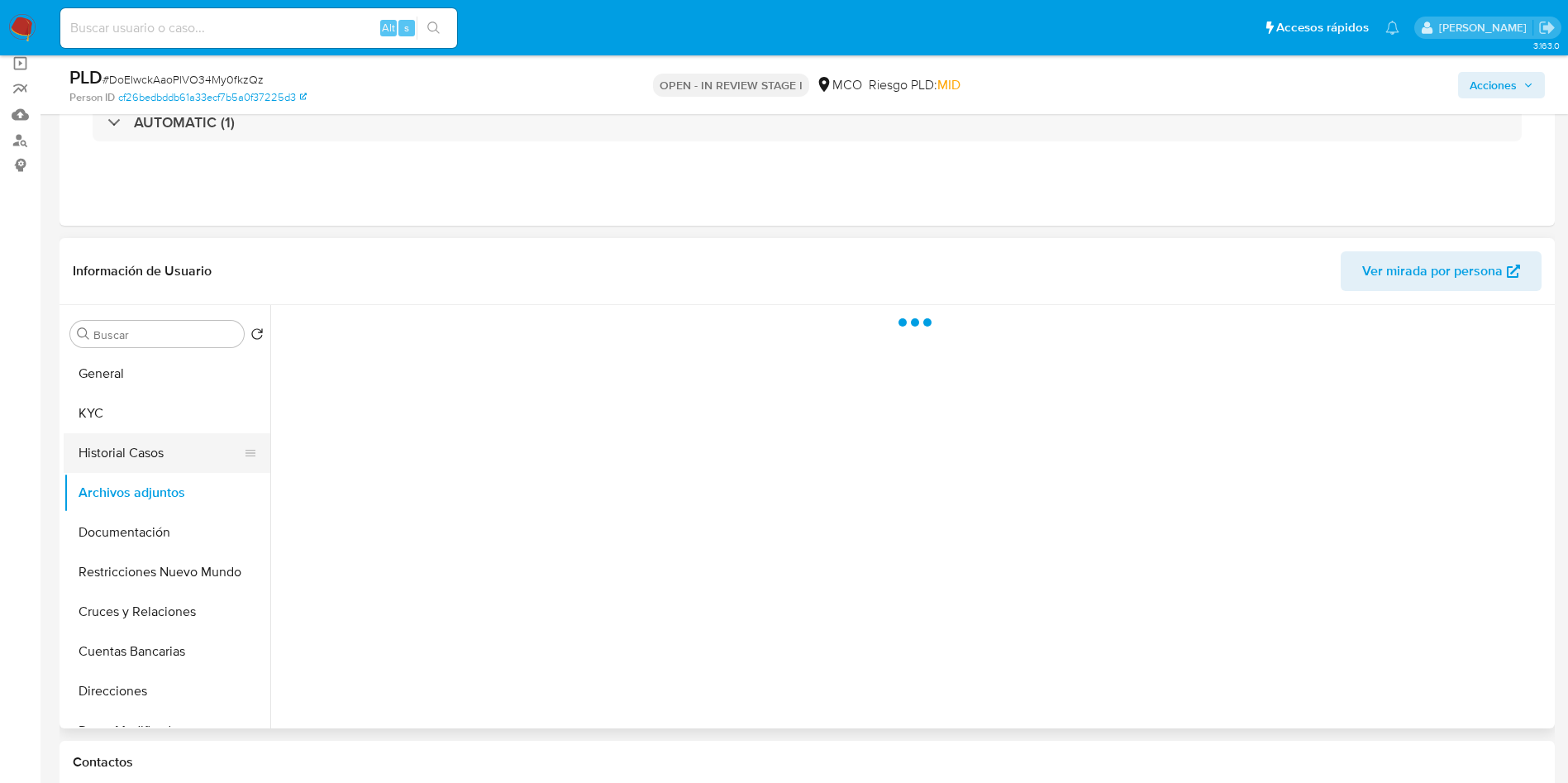
click at [136, 468] on button "Historial Casos" at bounding box center [160, 453] width 194 height 40
click at [320, 286] on header "Información de Usuario Ver mirada por persona" at bounding box center [807, 272] width 1469 height 40
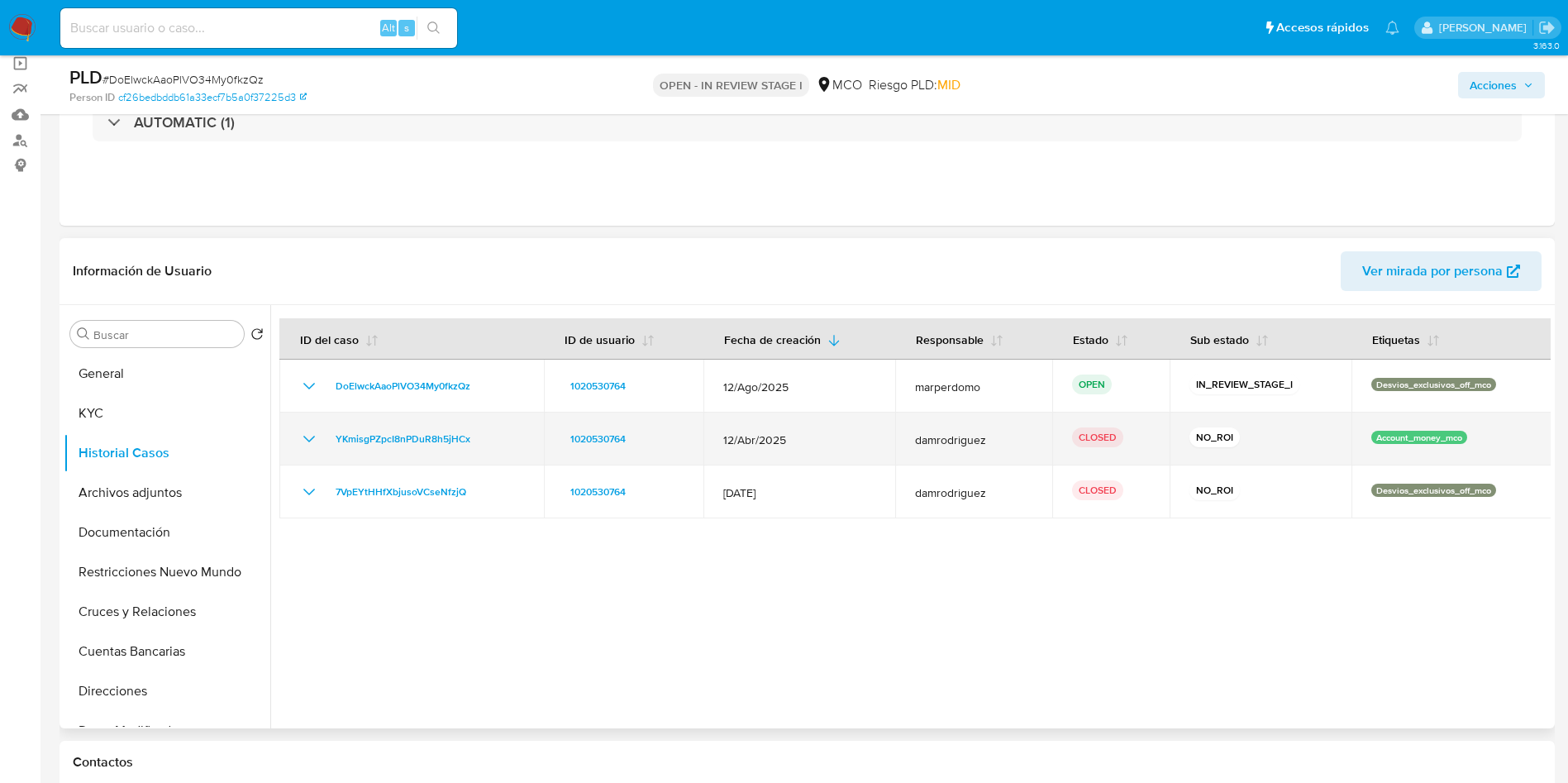
click at [314, 440] on icon "Mostrar/Ocultar" at bounding box center [310, 439] width 20 height 20
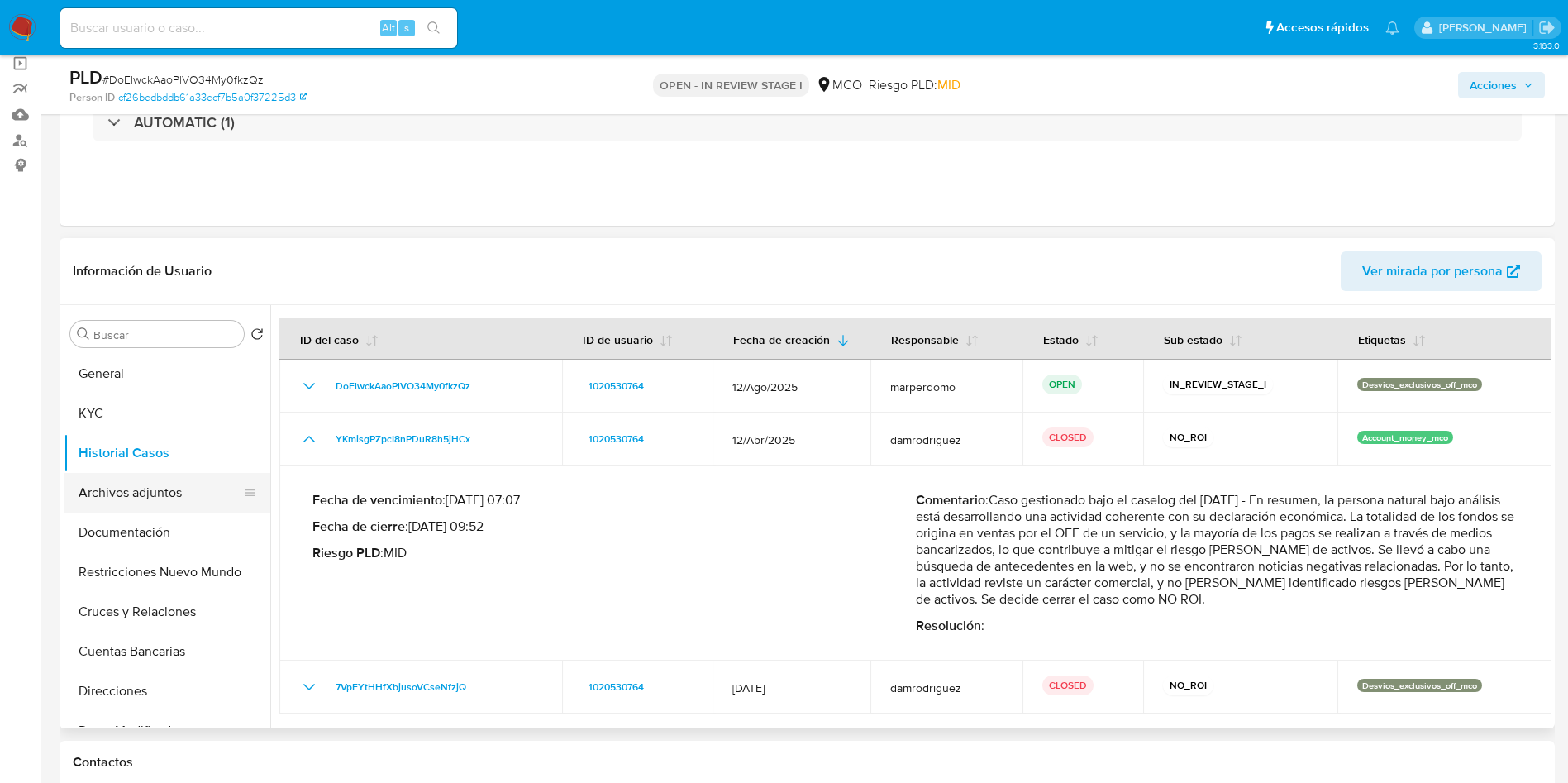
click at [102, 491] on button "Archivos adjuntos" at bounding box center [160, 492] width 194 height 40
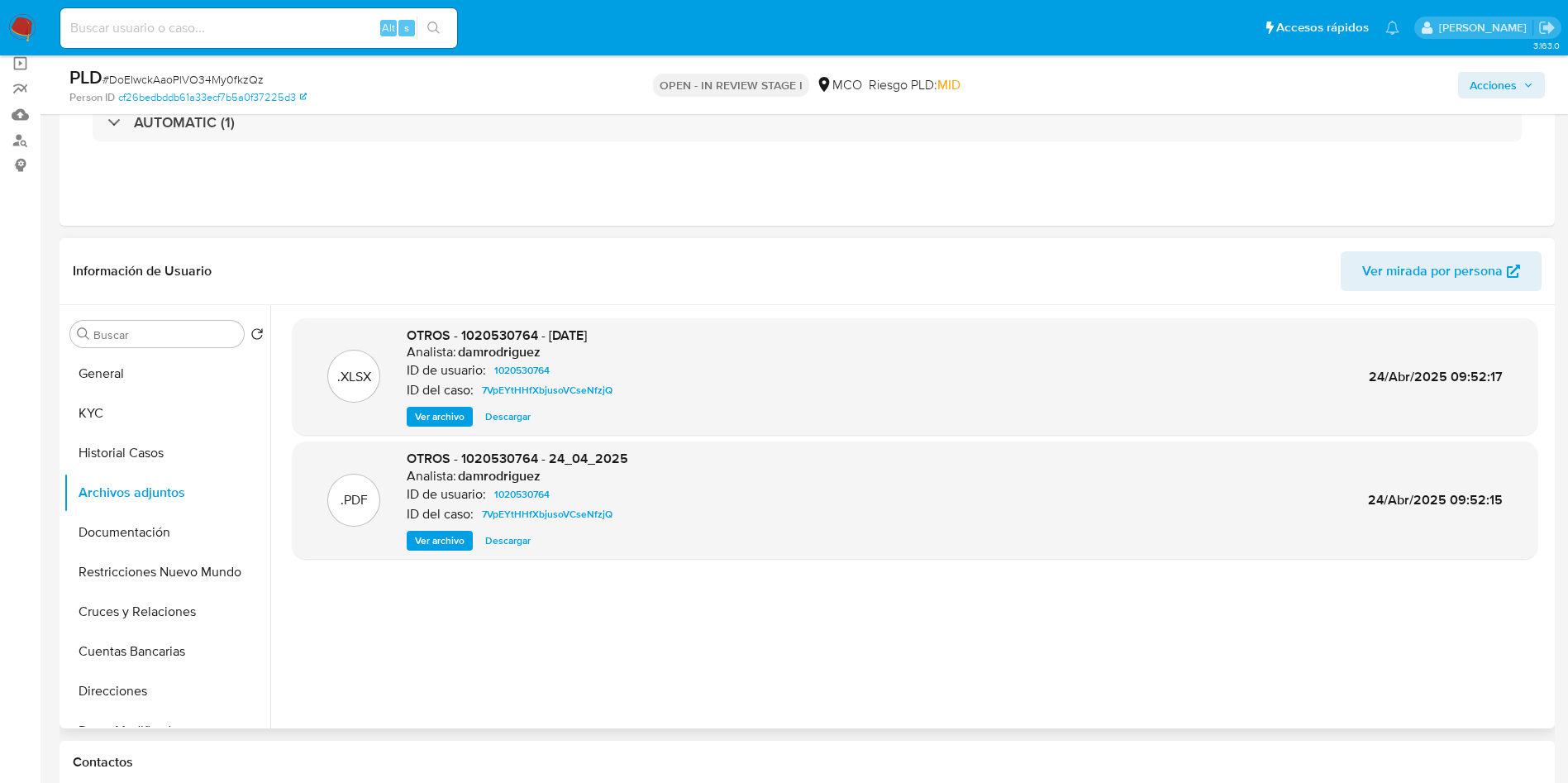
click at [445, 538] on span "Ver archivo" at bounding box center [439, 540] width 50 height 16
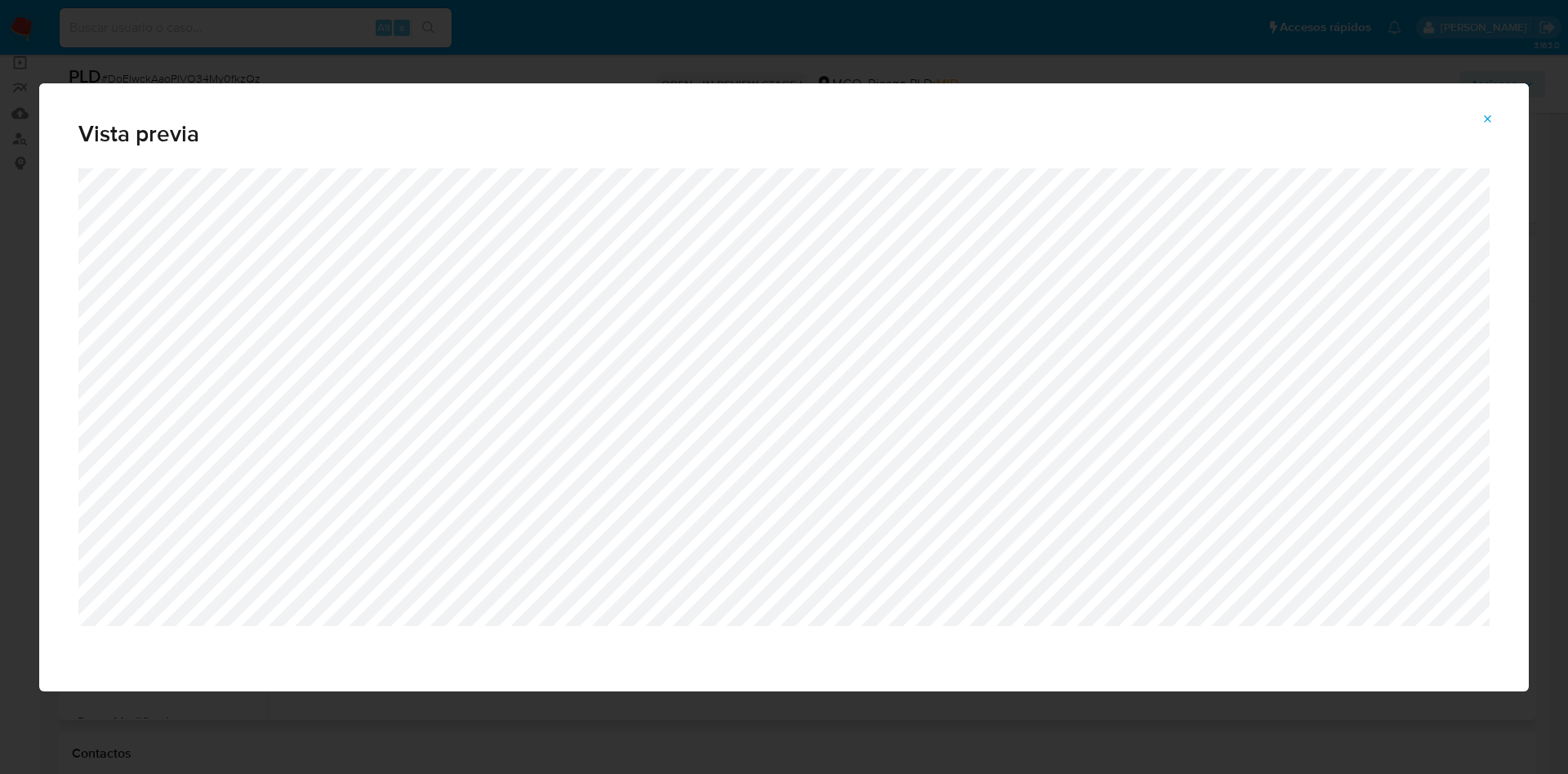
click at [846, 52] on div "Vista previa" at bounding box center [784, 387] width 1568 height 774
click at [1489, 119] on icon "Attachment preview" at bounding box center [1488, 119] width 7 height 7
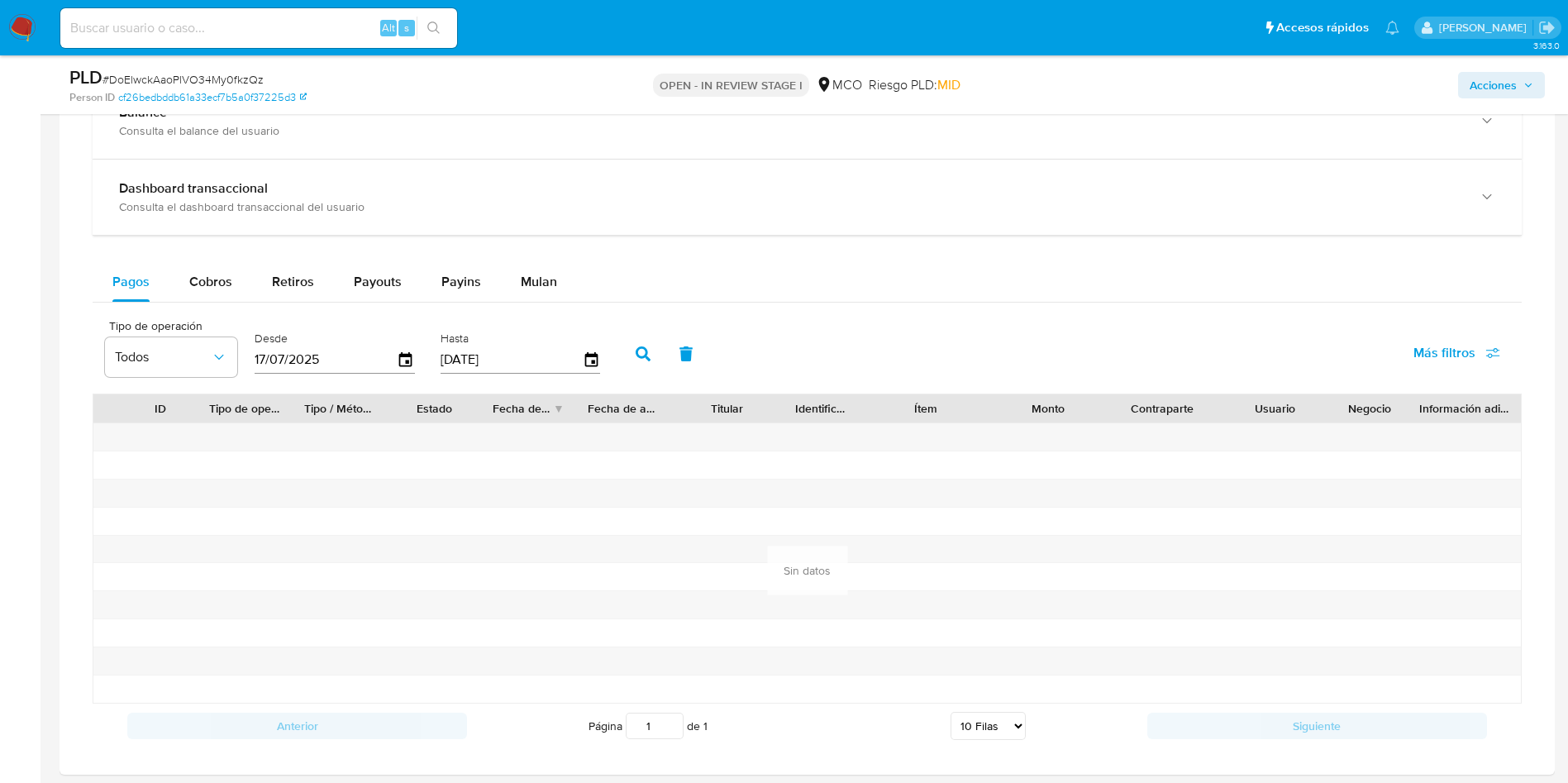
scroll to position [1116, 0]
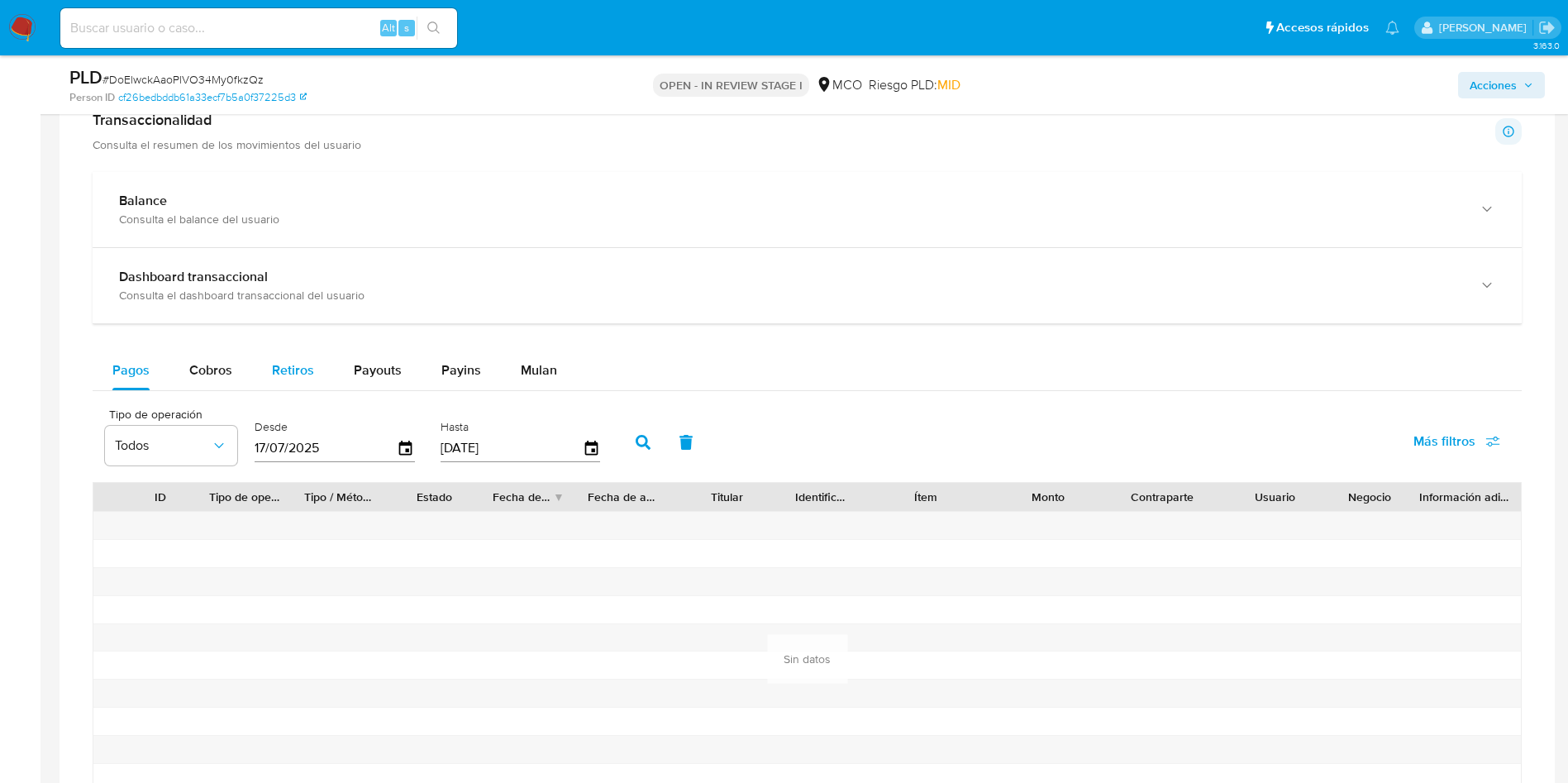
click at [253, 376] on button "Retiros" at bounding box center [293, 370] width 81 height 40
select select "10"
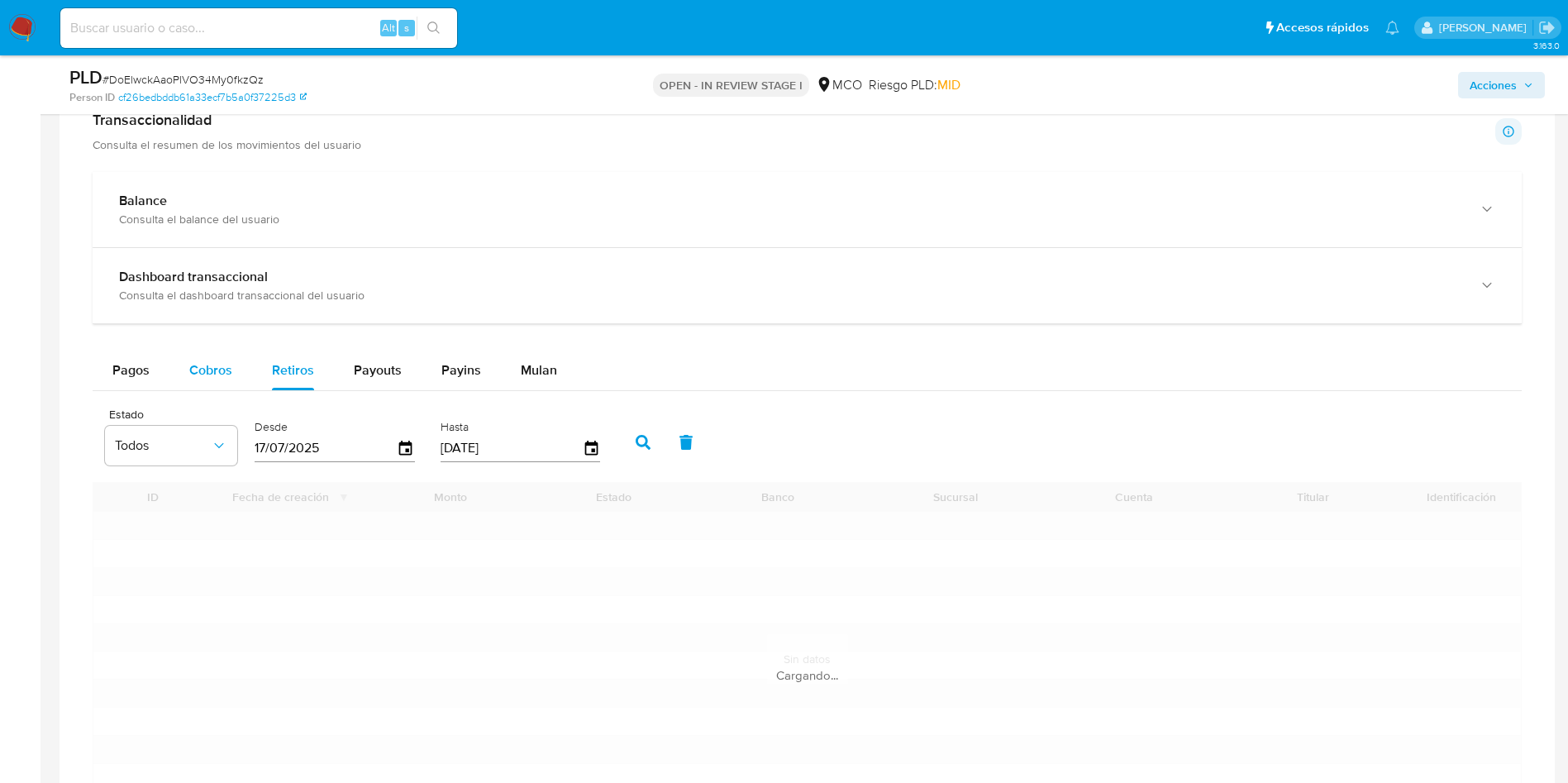
click at [246, 374] on button "Cobros" at bounding box center [210, 370] width 82 height 40
select select "10"
click at [224, 374] on span "Cobros" at bounding box center [210, 369] width 43 height 19
click at [1015, 358] on div "Pagos Cobros Retiros Payouts Payins Mulan" at bounding box center [807, 370] width 1429 height 40
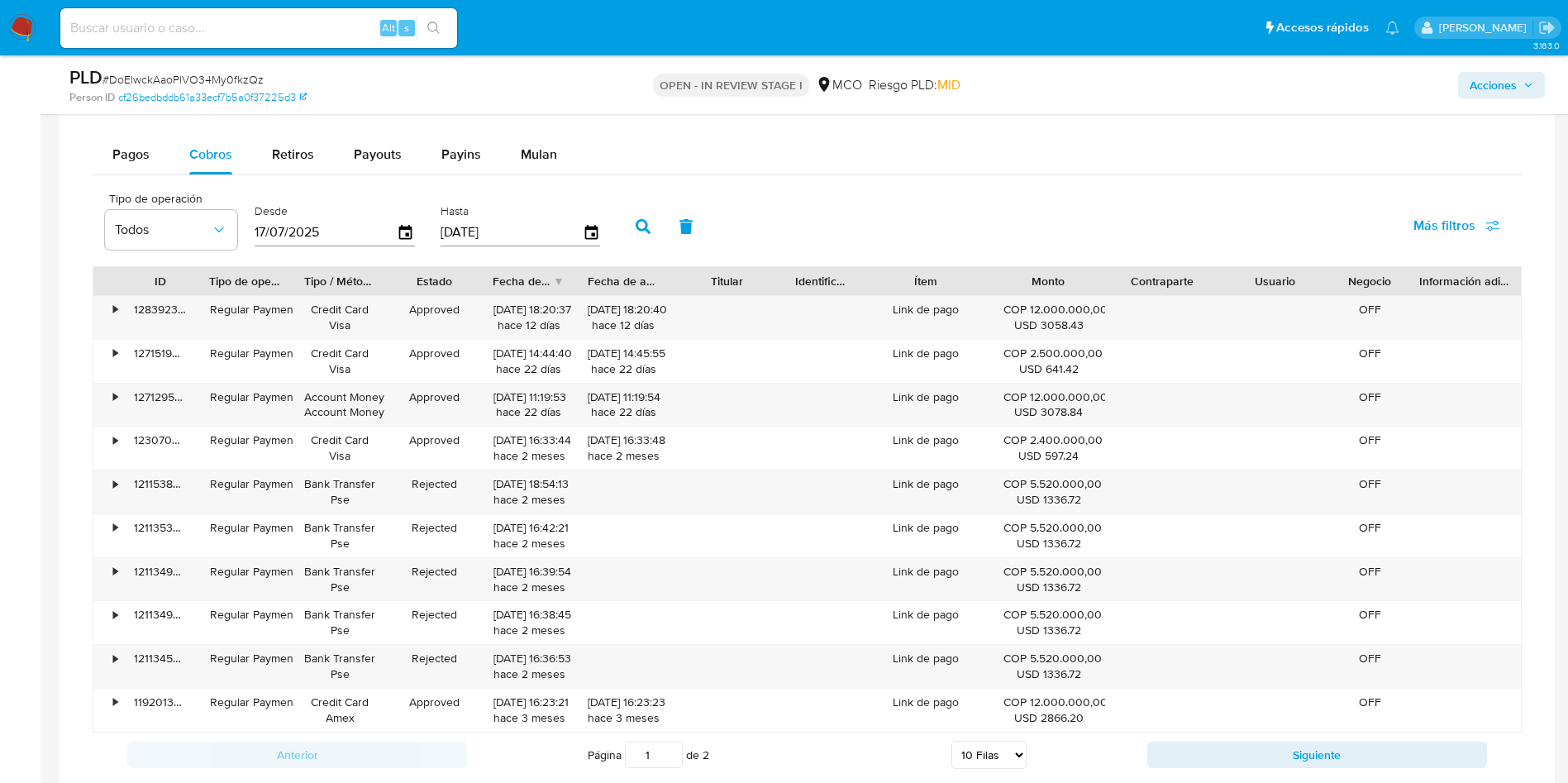
scroll to position [1364, 0]
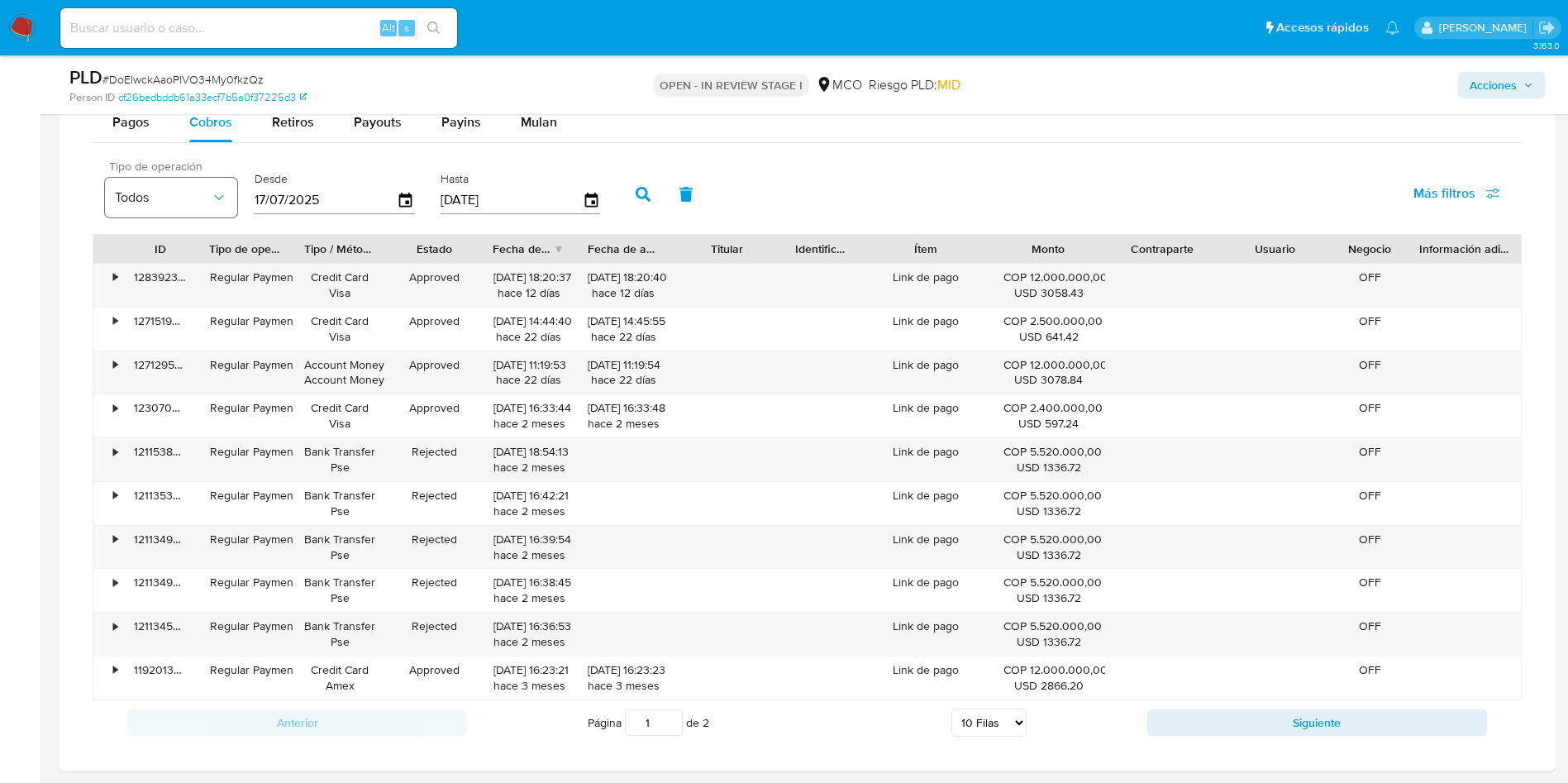
click at [237, 190] on div "Tipo de operación Todos Desde 17/07/2025 Hasta 14/10/2025" at bounding box center [357, 192] width 520 height 66
click at [230, 191] on button "Todos" at bounding box center [171, 197] width 132 height 40
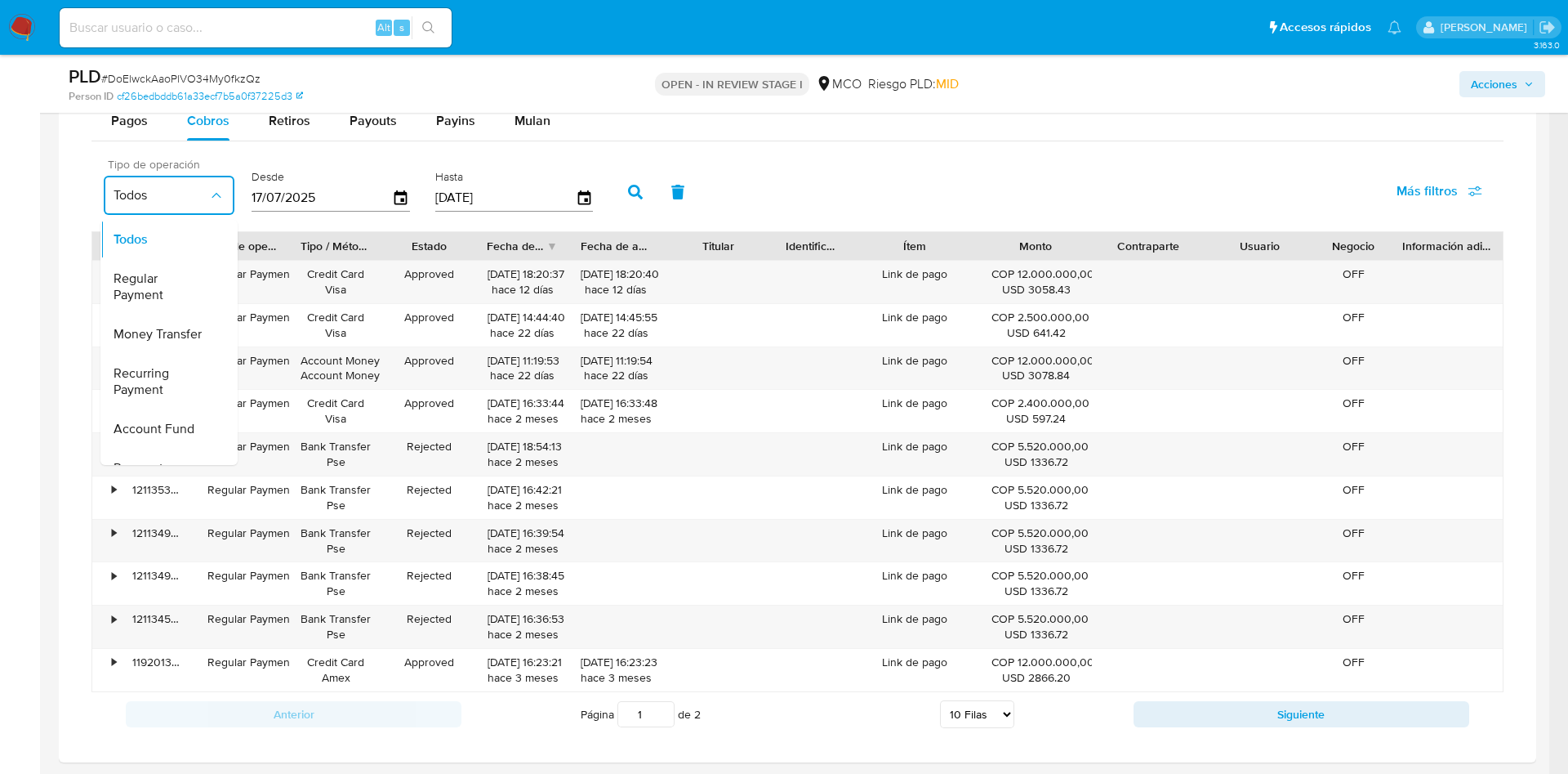
click at [221, 191] on icon "button" at bounding box center [216, 195] width 16 height 16
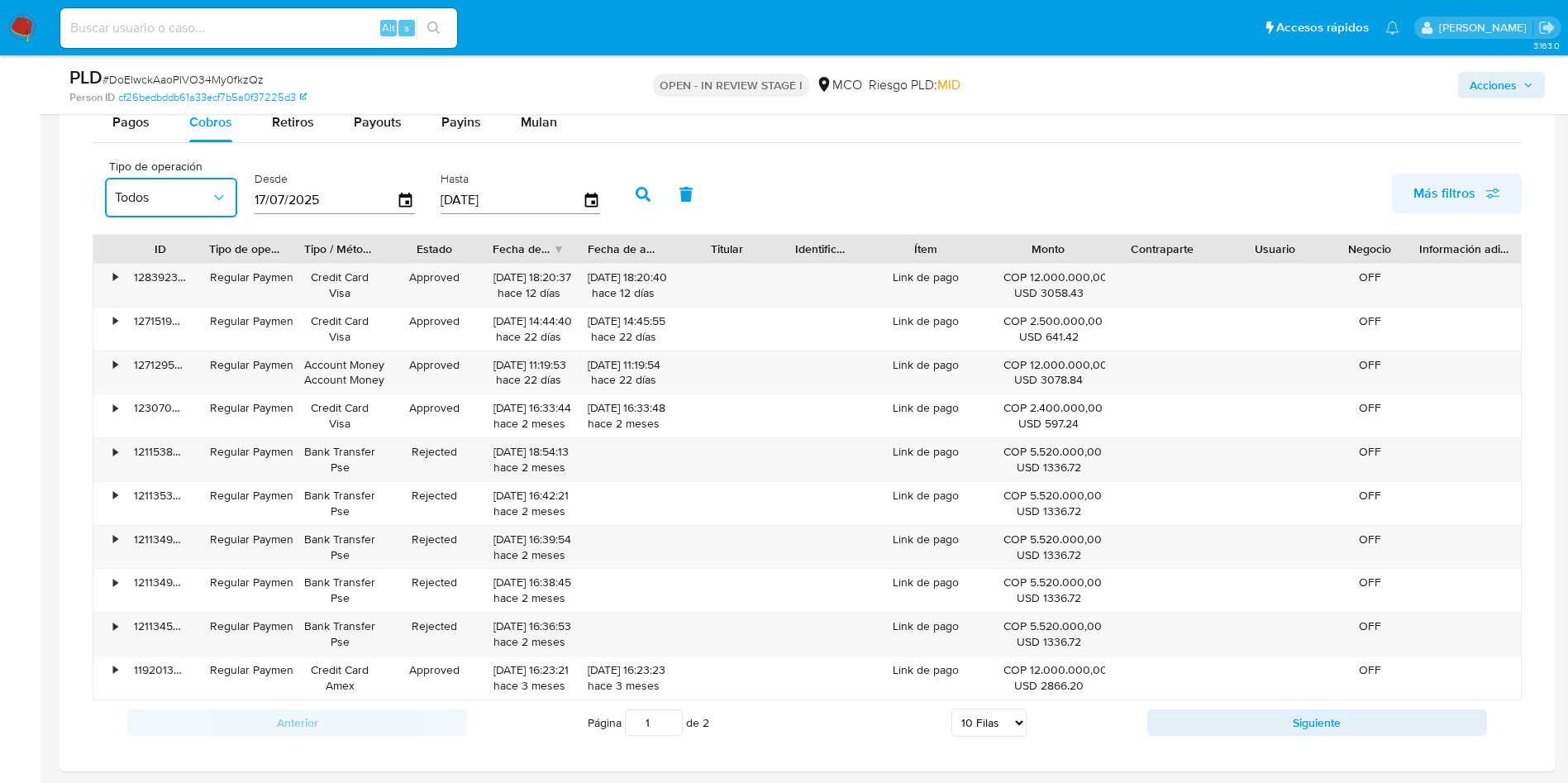
click at [1491, 192] on icon "button" at bounding box center [1493, 193] width 14 height 14
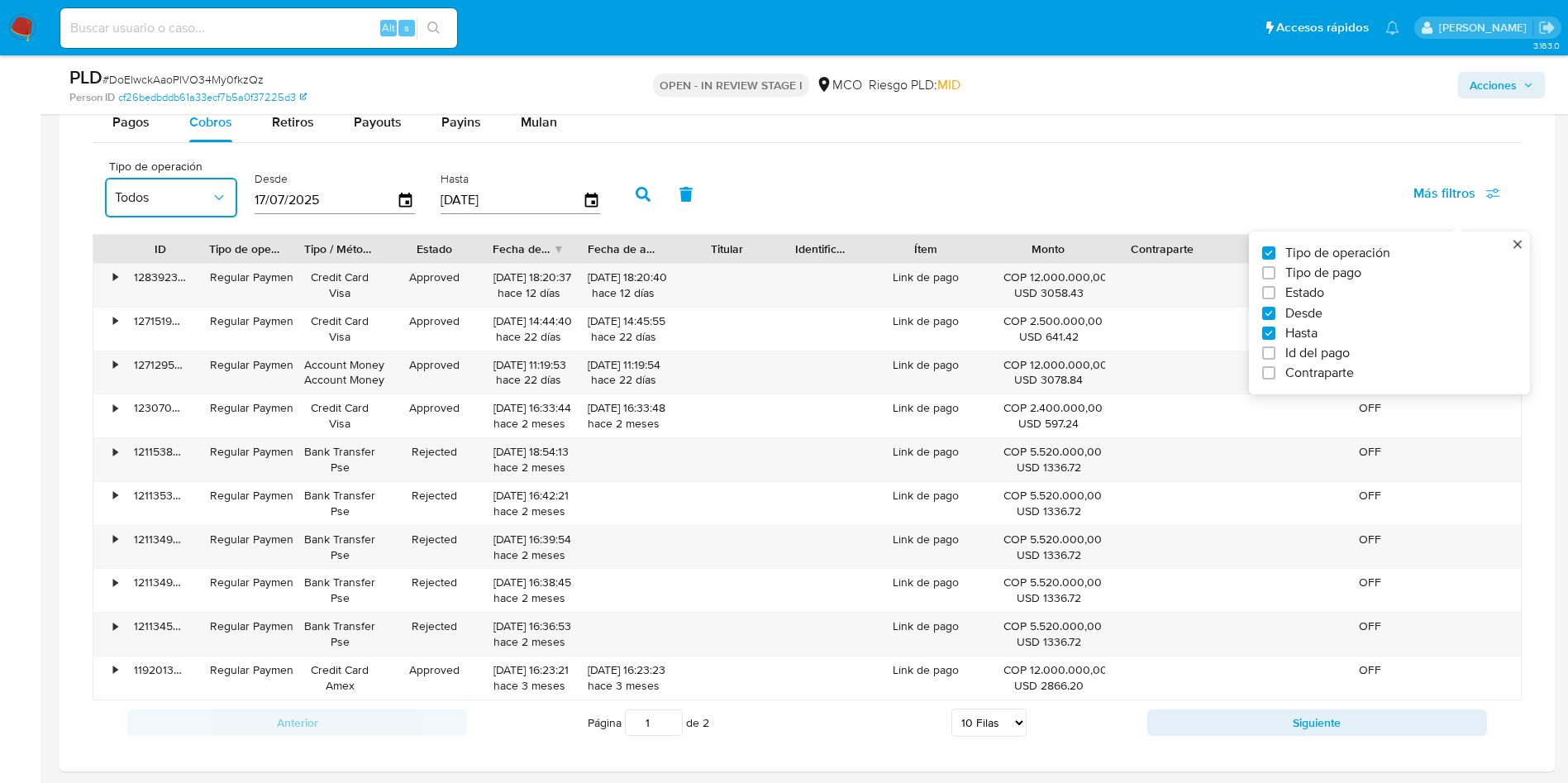
click at [1291, 273] on span "Tipo de pago" at bounding box center [1324, 272] width 76 height 16
click at [1276, 273] on input "Tipo de pago" at bounding box center [1268, 272] width 14 height 14
checkbox input "true"
type input "17/07/2025"
click at [319, 196] on span "Todos" at bounding box center [309, 197] width 96 height 16
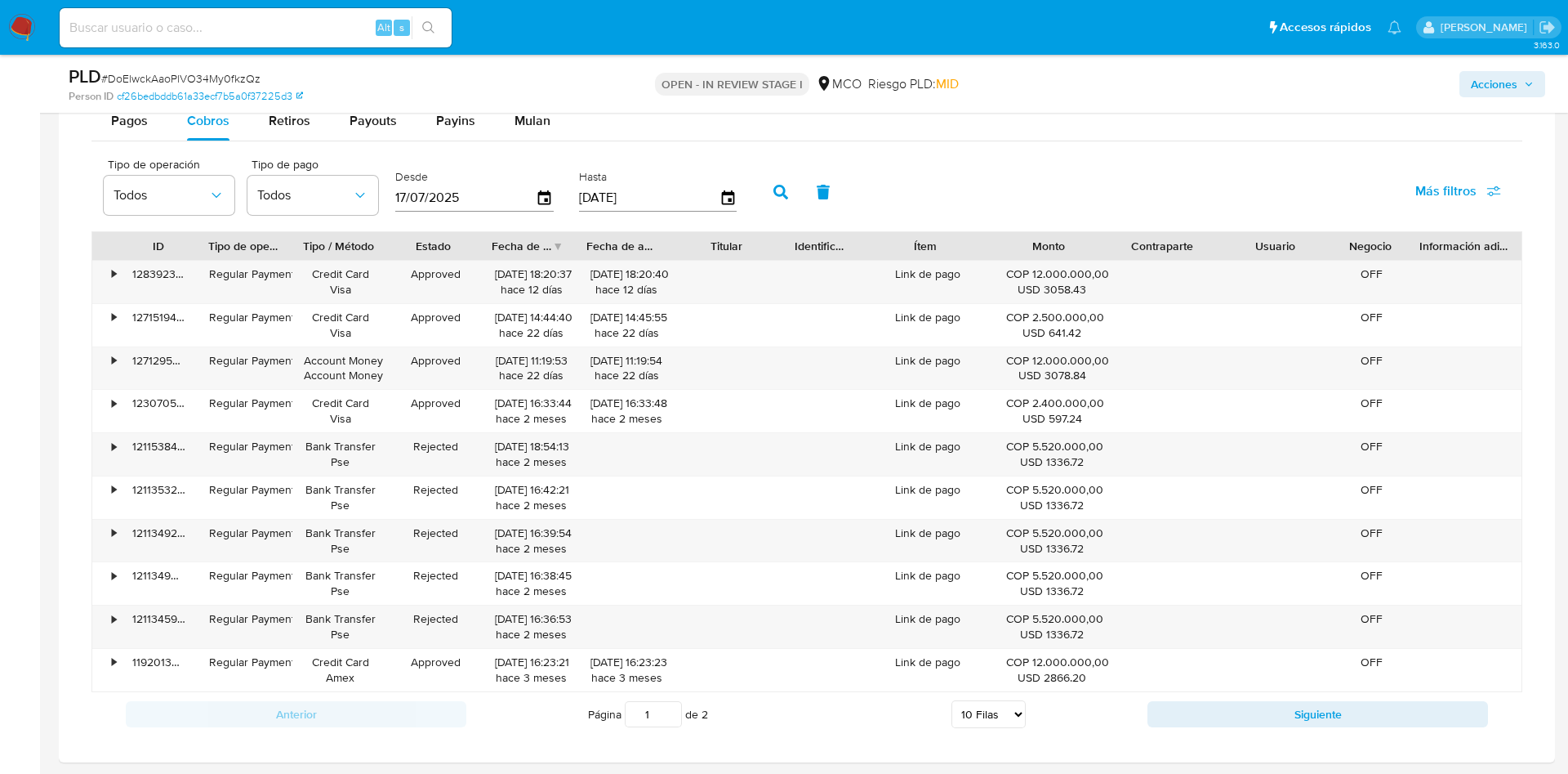
drag, startPoint x: 852, startPoint y: 185, endPoint x: 1097, endPoint y: 191, distance: 245.1
click at [853, 185] on div "Tipo de operación Todos Tipo de pago Todos Desde 17/07/2025 Hasta 14/10/2025 Má…" at bounding box center [807, 190] width 1431 height 81
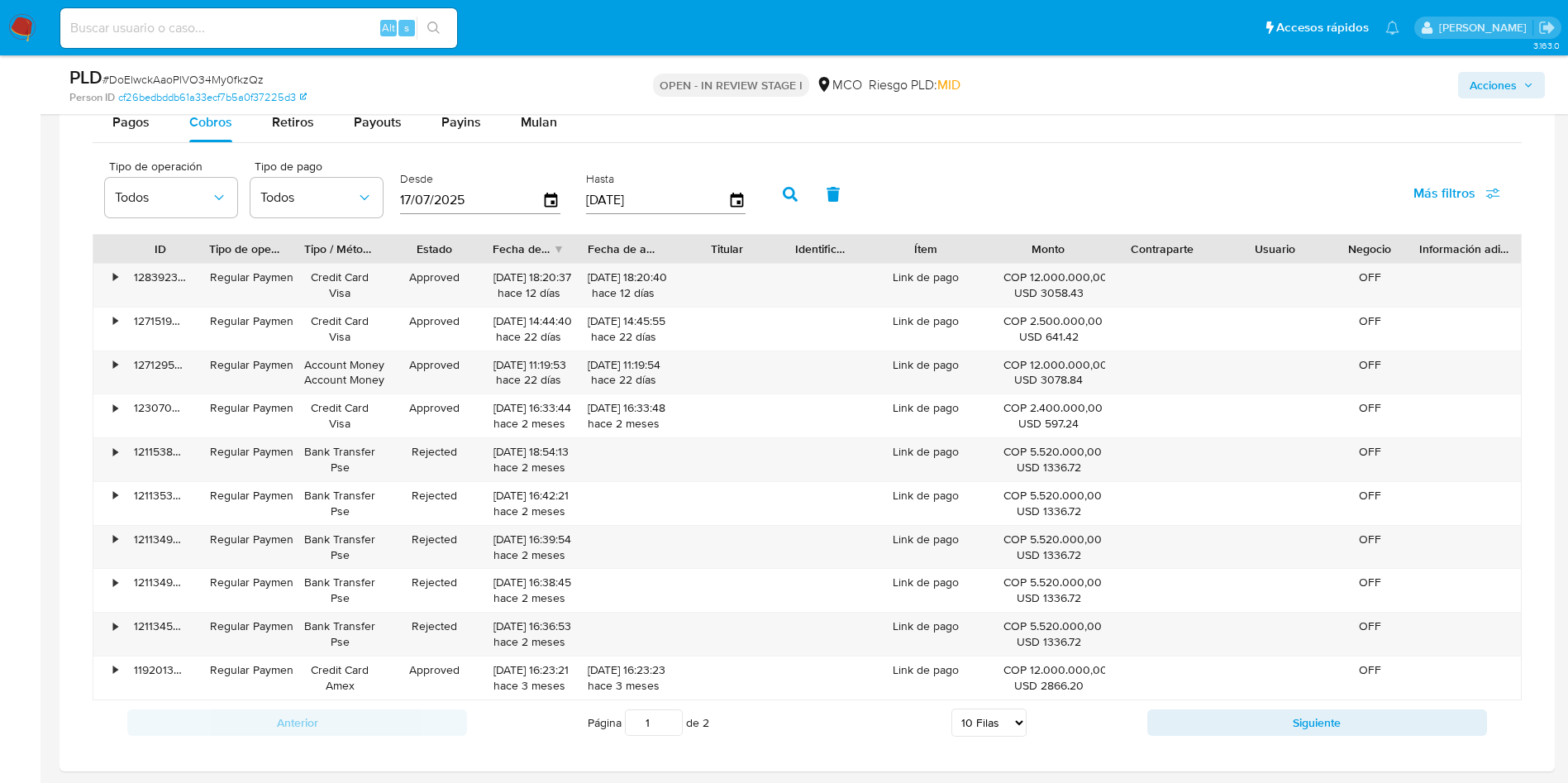
click at [1462, 191] on span "Más filtros" at bounding box center [1444, 194] width 62 height 40
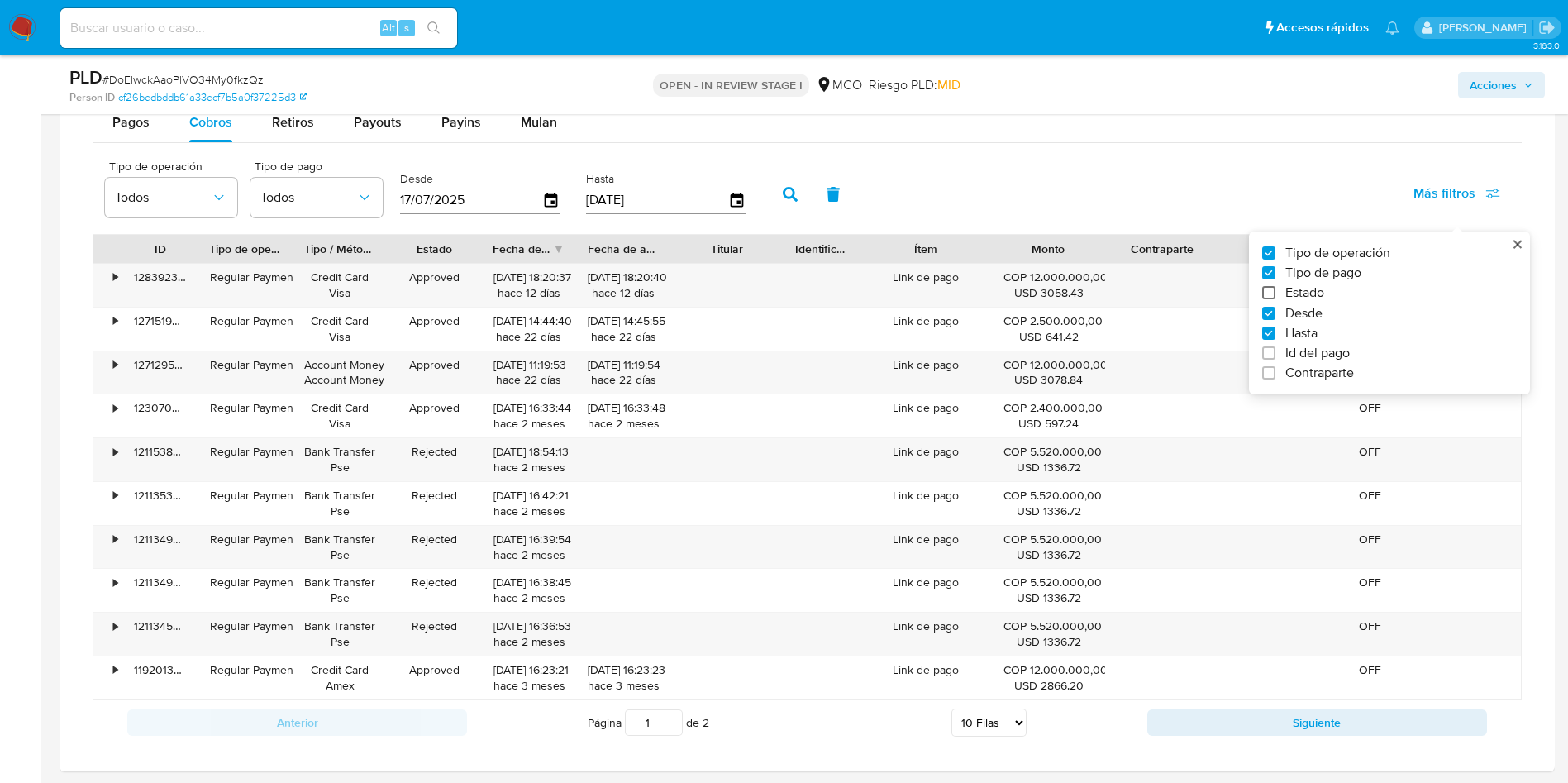
click at [1274, 290] on input "Estado" at bounding box center [1268, 292] width 14 height 14
checkbox input "true"
type input "17/07/2025"
click at [417, 191] on span "Todos" at bounding box center [454, 197] width 96 height 16
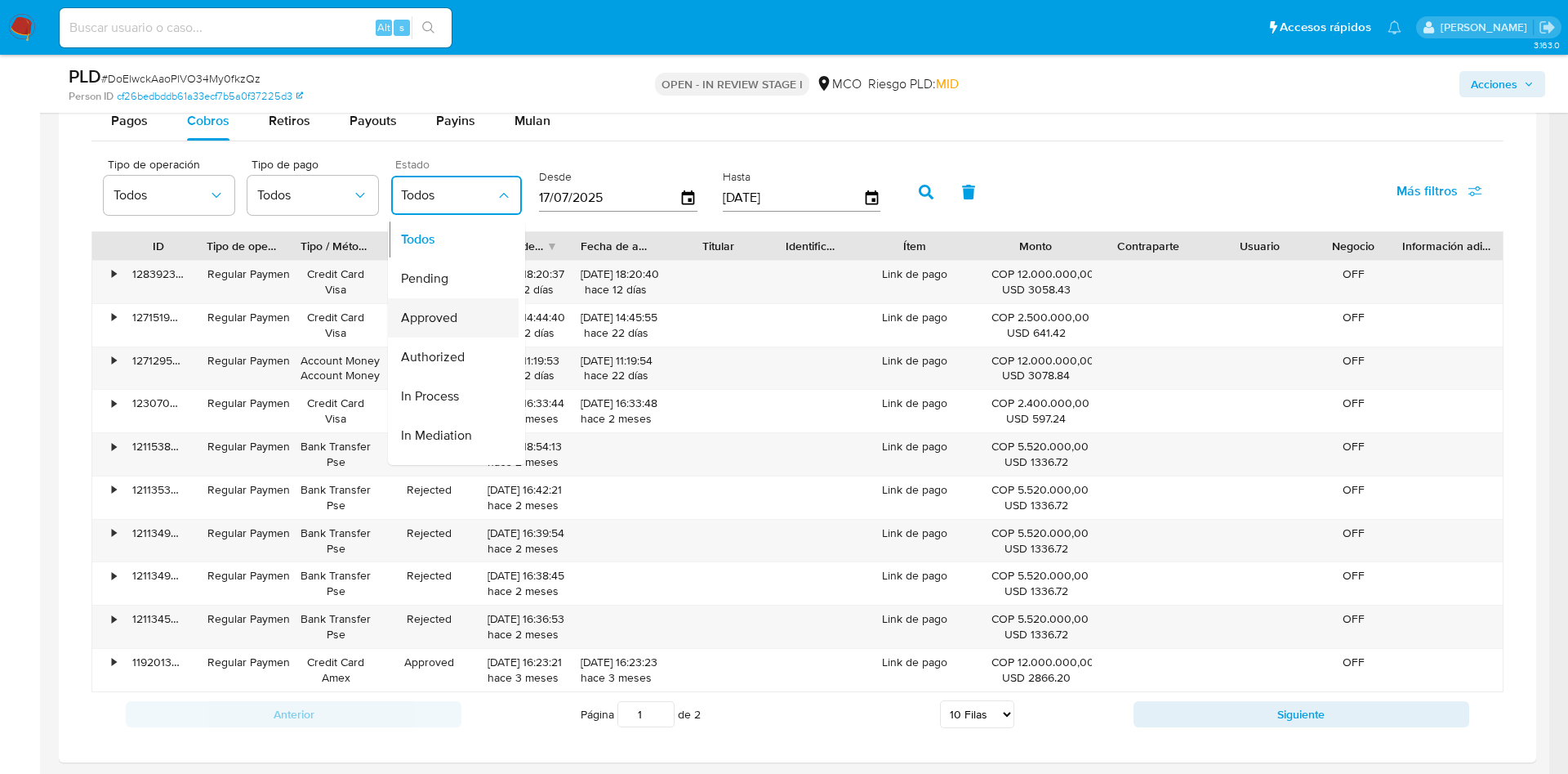
click at [449, 317] on span "Approved" at bounding box center [428, 318] width 56 height 16
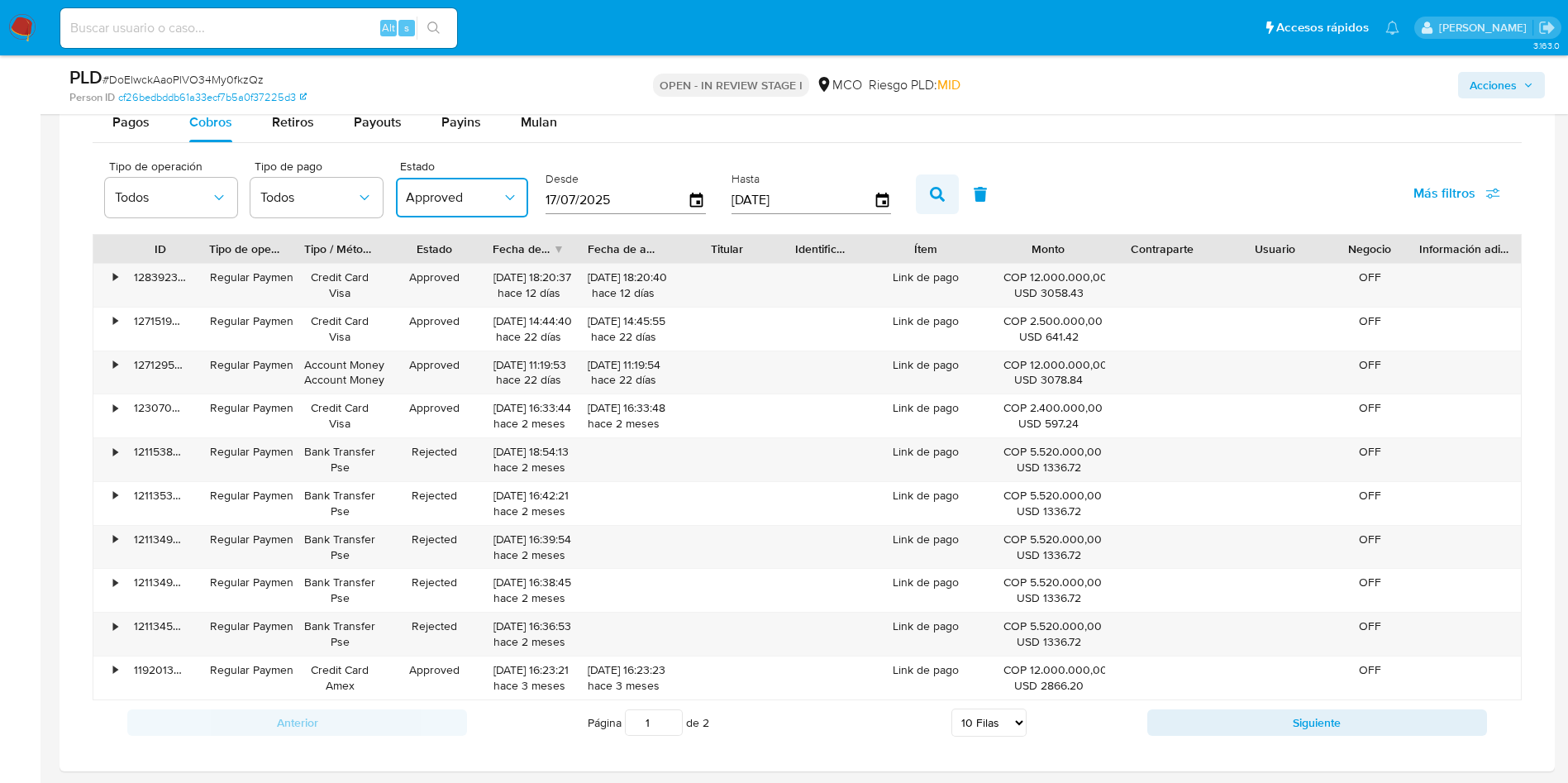
click at [946, 201] on button "button" at bounding box center [937, 195] width 43 height 40
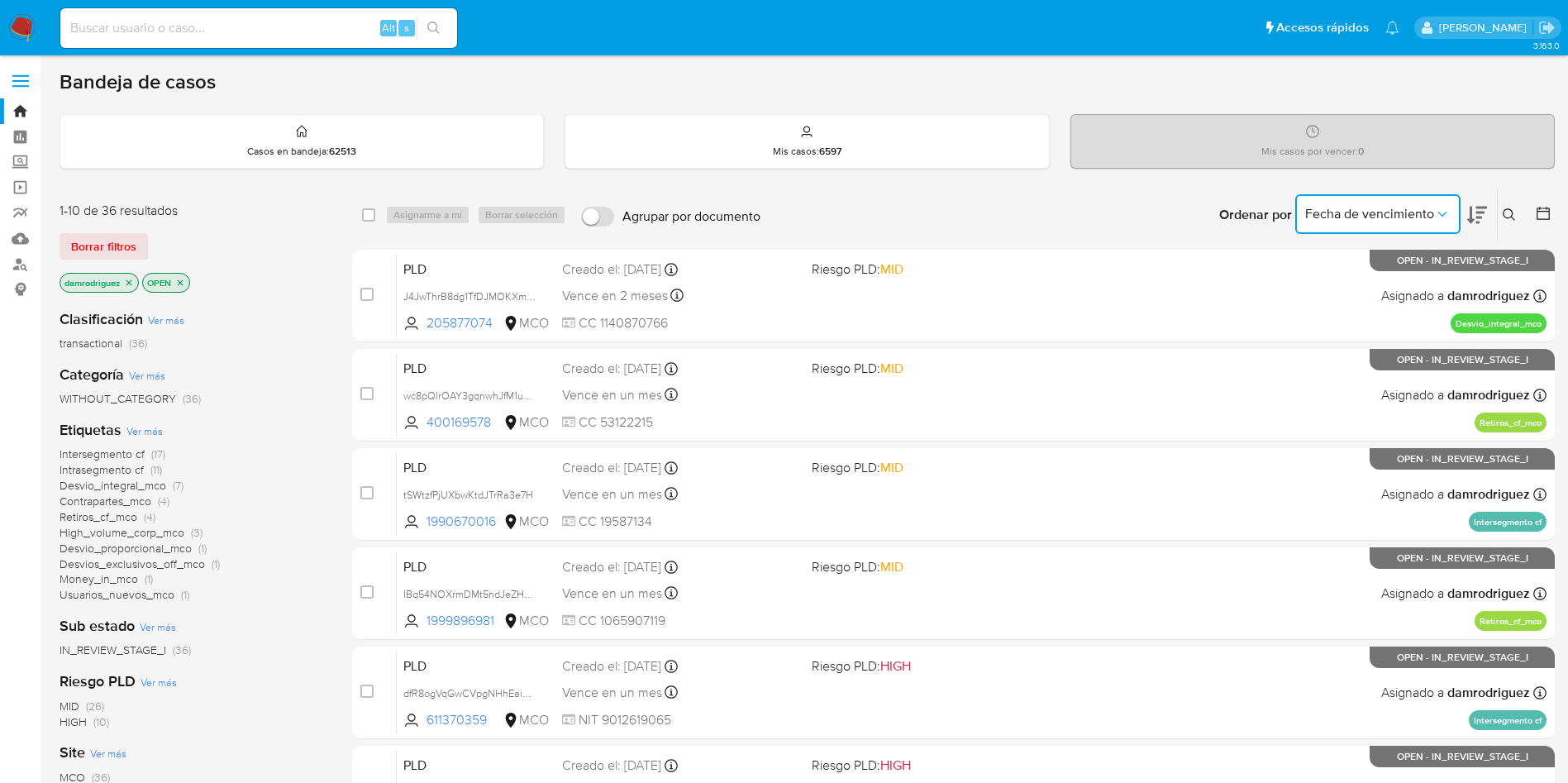
click at [1436, 224] on button "Fecha de vencimiento" at bounding box center [1378, 215] width 166 height 40
click at [600, 81] on div "Bandeja de casos" at bounding box center [808, 81] width 1496 height 24
click at [273, 258] on div "Borrar filtros" at bounding box center [192, 245] width 264 height 26
click at [263, 253] on div "Borrar filtros" at bounding box center [192, 245] width 264 height 26
click at [134, 282] on icon "close-filter" at bounding box center [129, 282] width 10 height 10
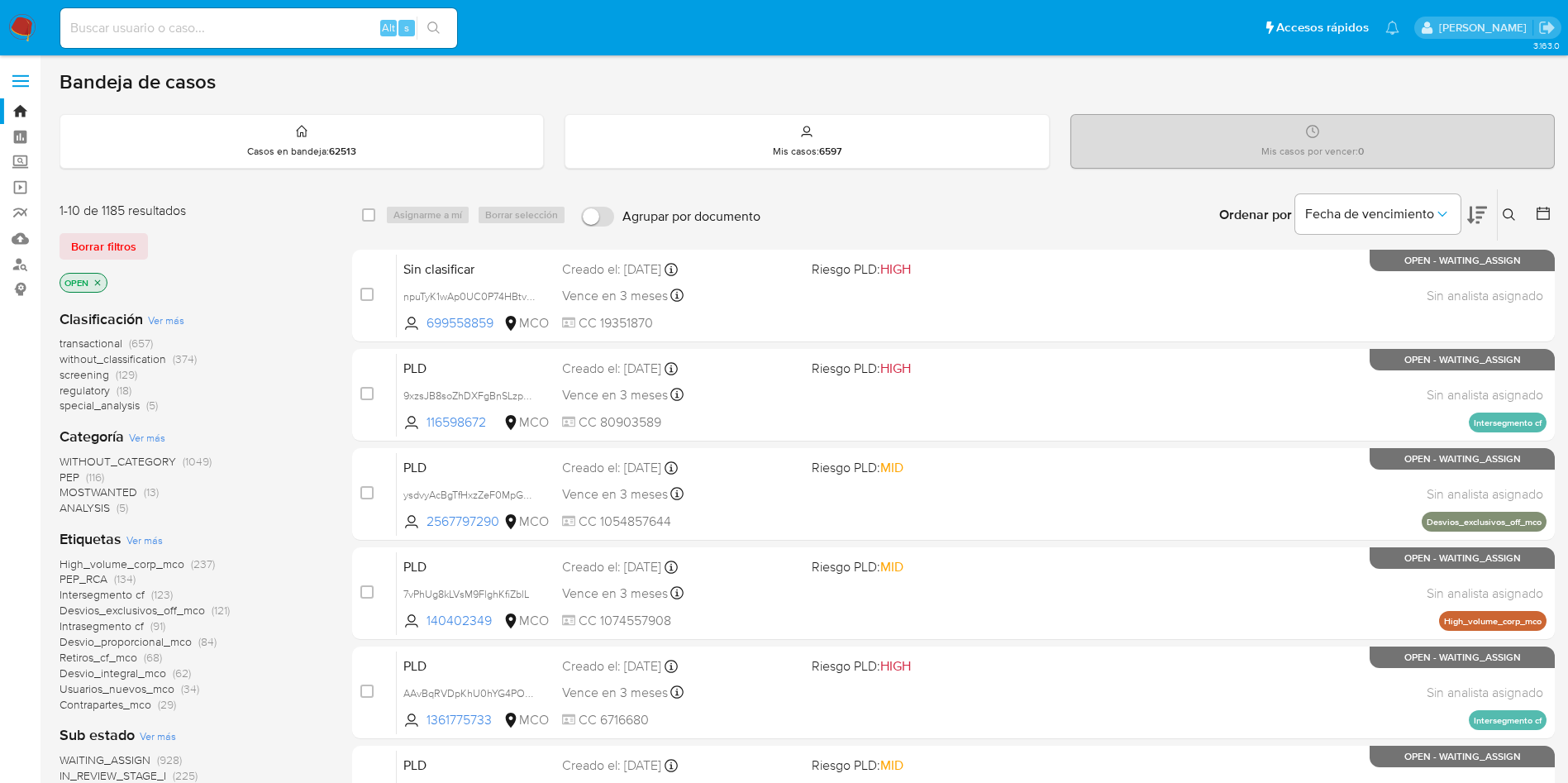
click at [96, 389] on span "regulatory" at bounding box center [85, 390] width 51 height 16
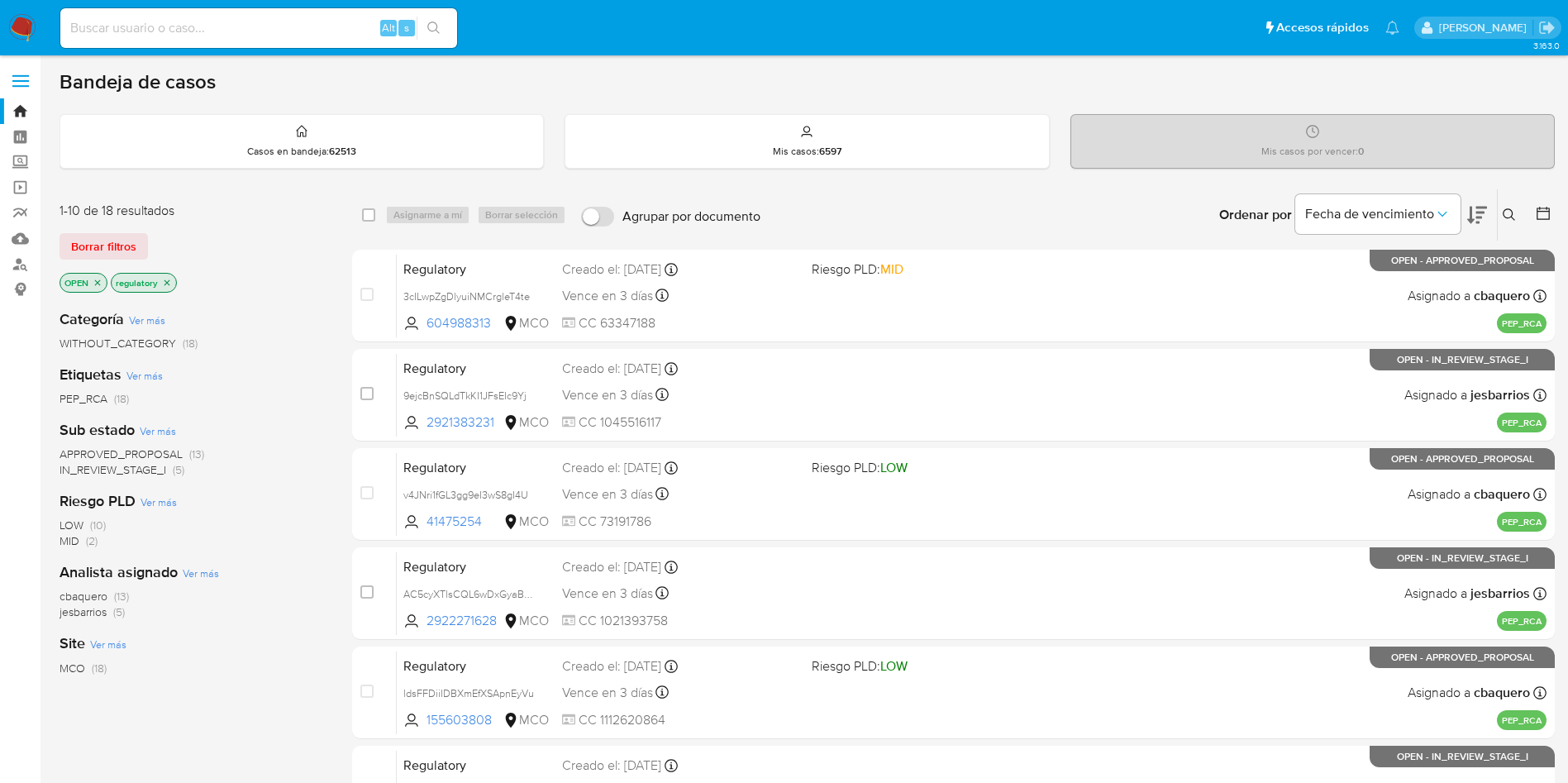
click at [1474, 214] on icon at bounding box center [1477, 215] width 20 height 20
click at [546, 76] on div "Bandeja de casos" at bounding box center [808, 81] width 1496 height 24
click at [272, 260] on div "1-10 de 18 resultados Borrar filtros OPEN regulatory" at bounding box center [192, 249] width 264 height 94
click at [171, 284] on icon "close-filter" at bounding box center [167, 282] width 10 height 10
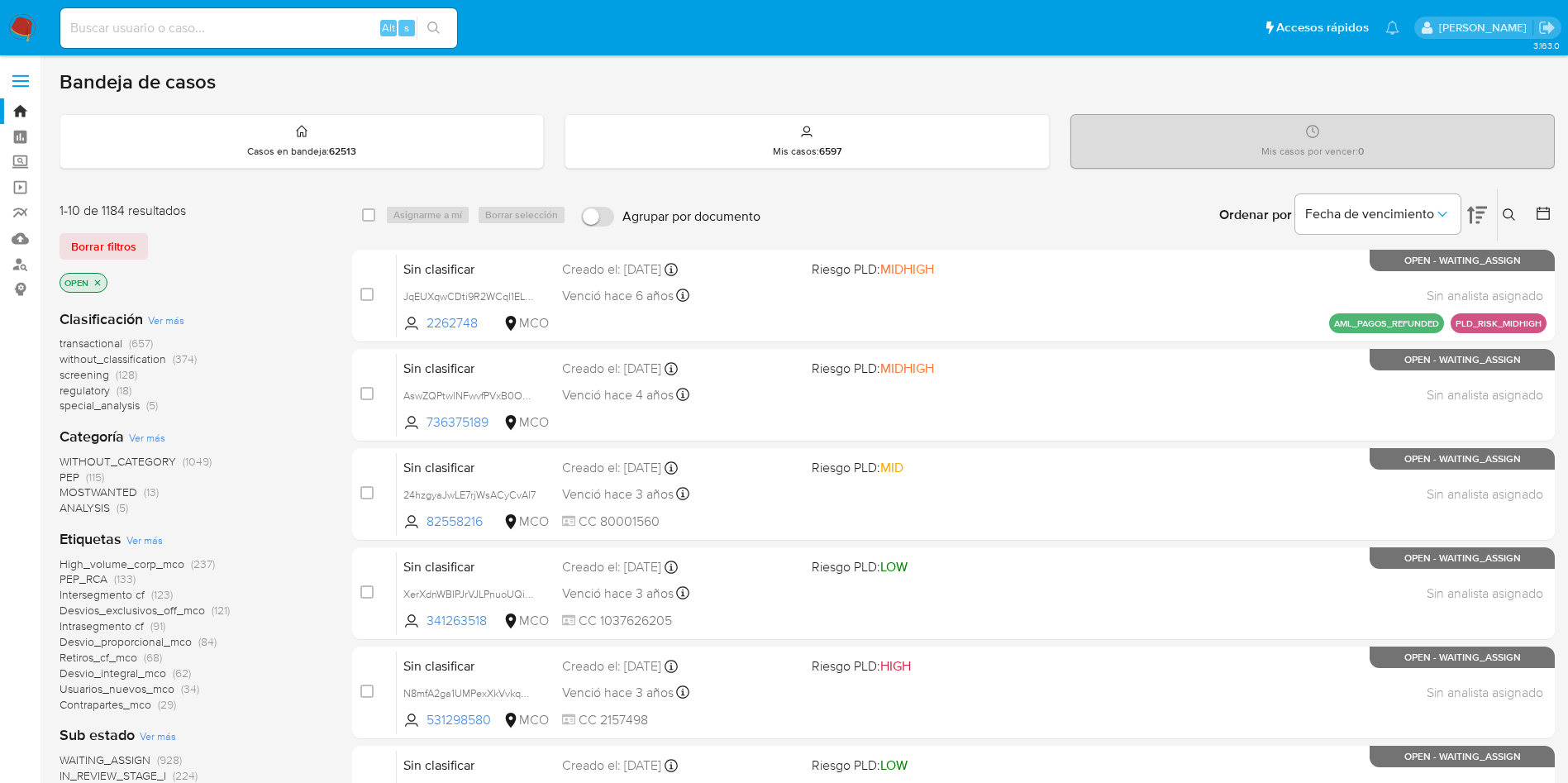
click at [26, 31] on img at bounding box center [22, 28] width 28 height 28
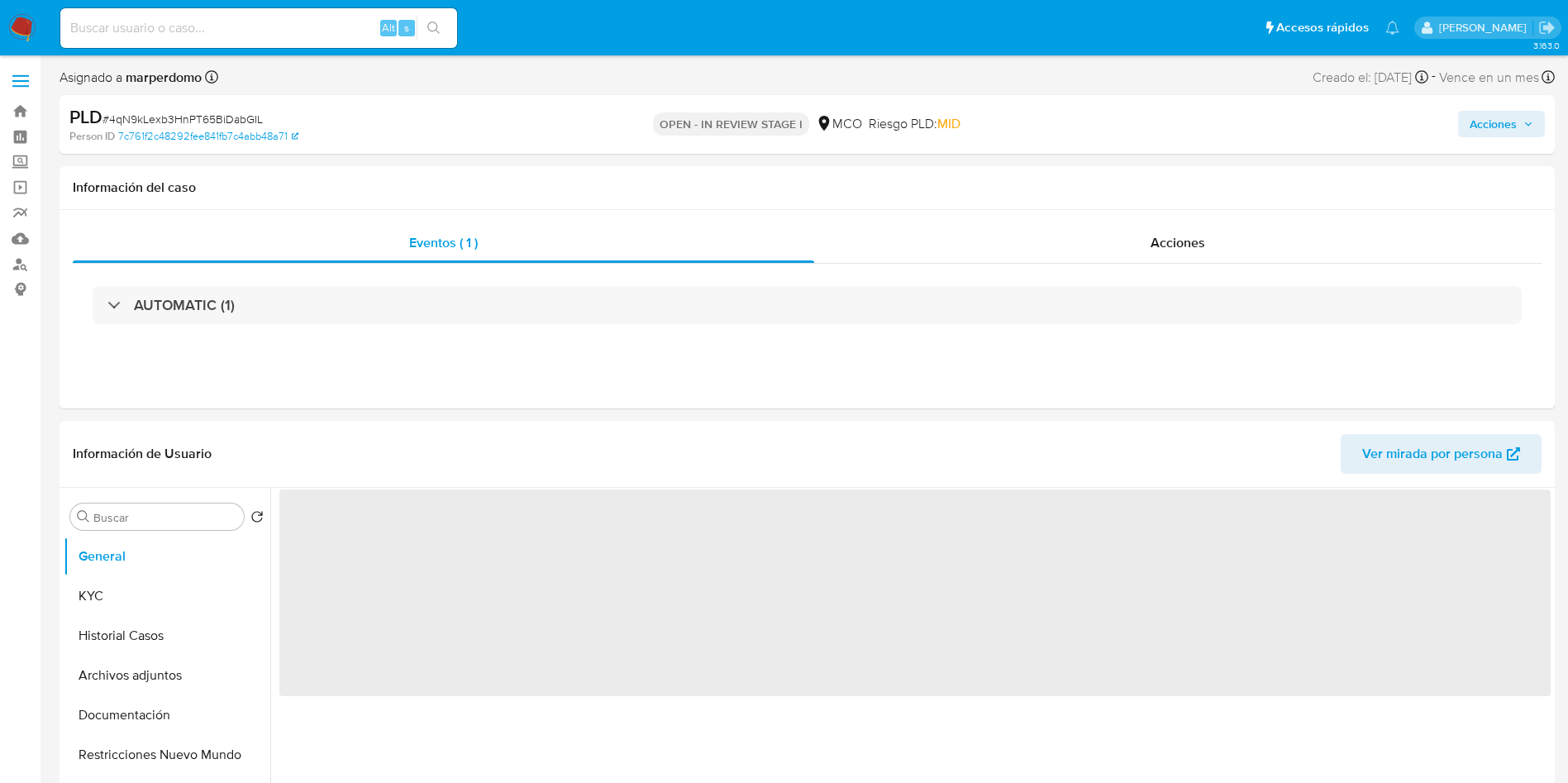
select select "10"
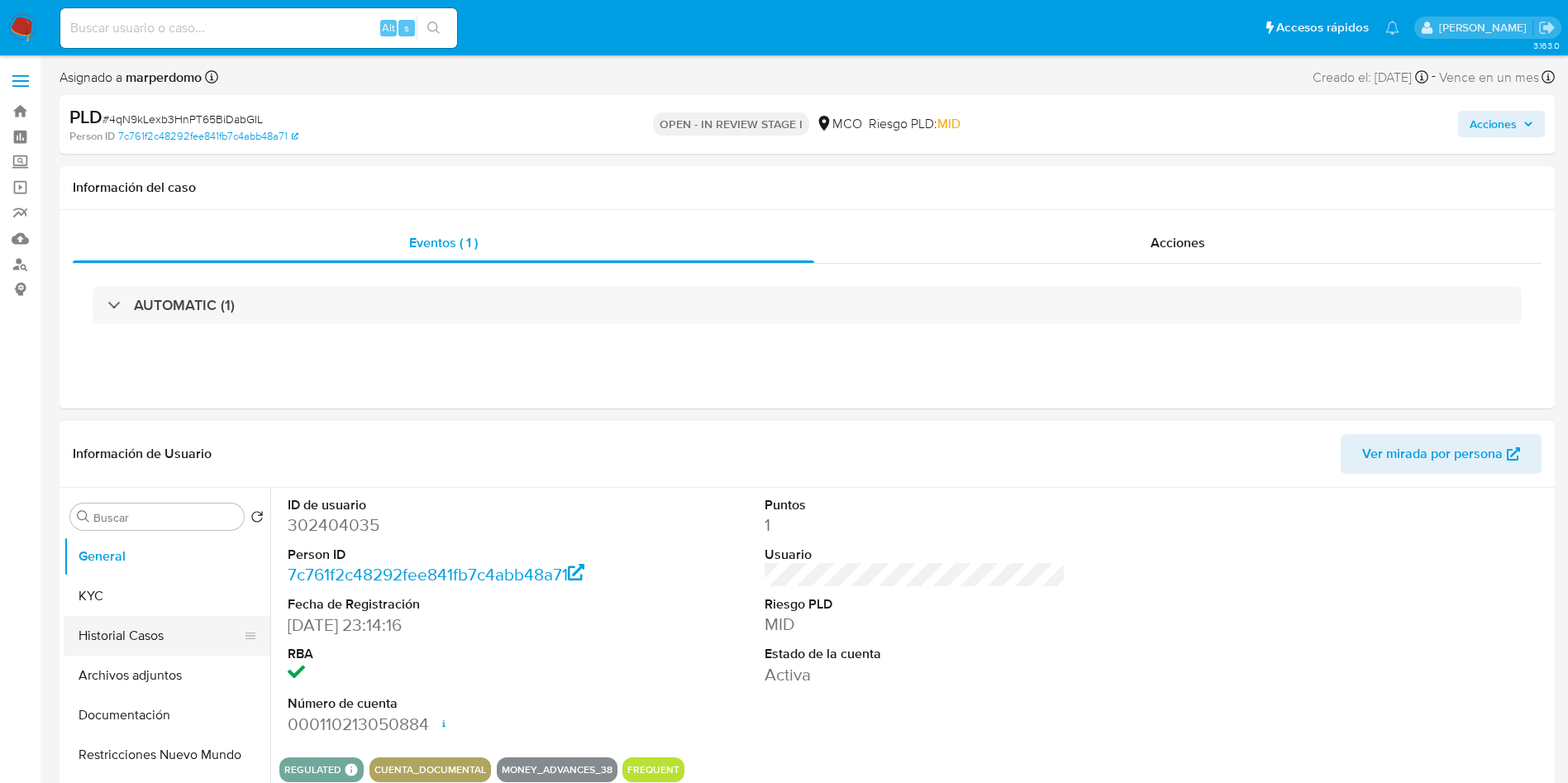
click at [119, 638] on button "Historial Casos" at bounding box center [160, 635] width 194 height 40
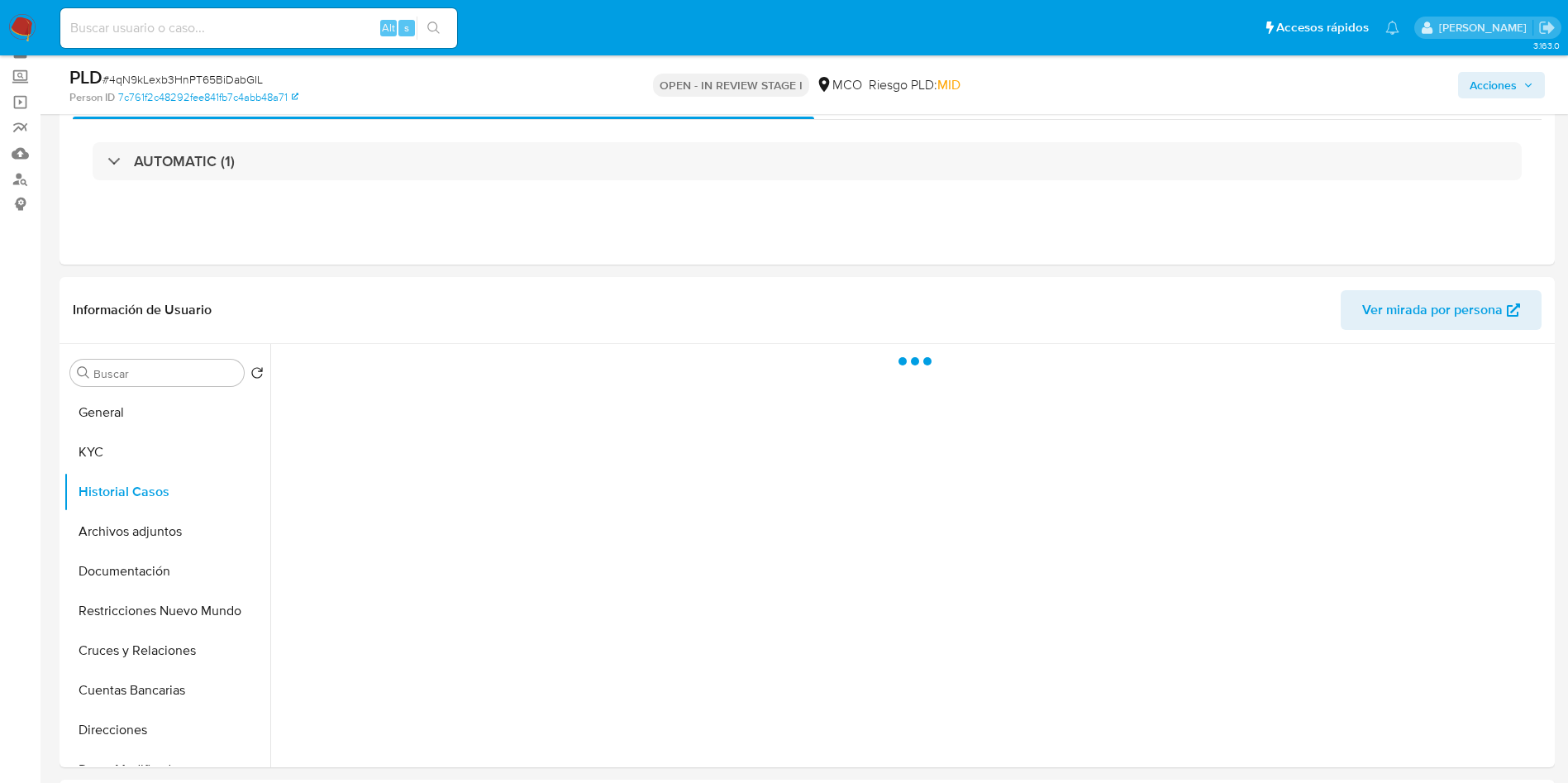
scroll to position [124, 0]
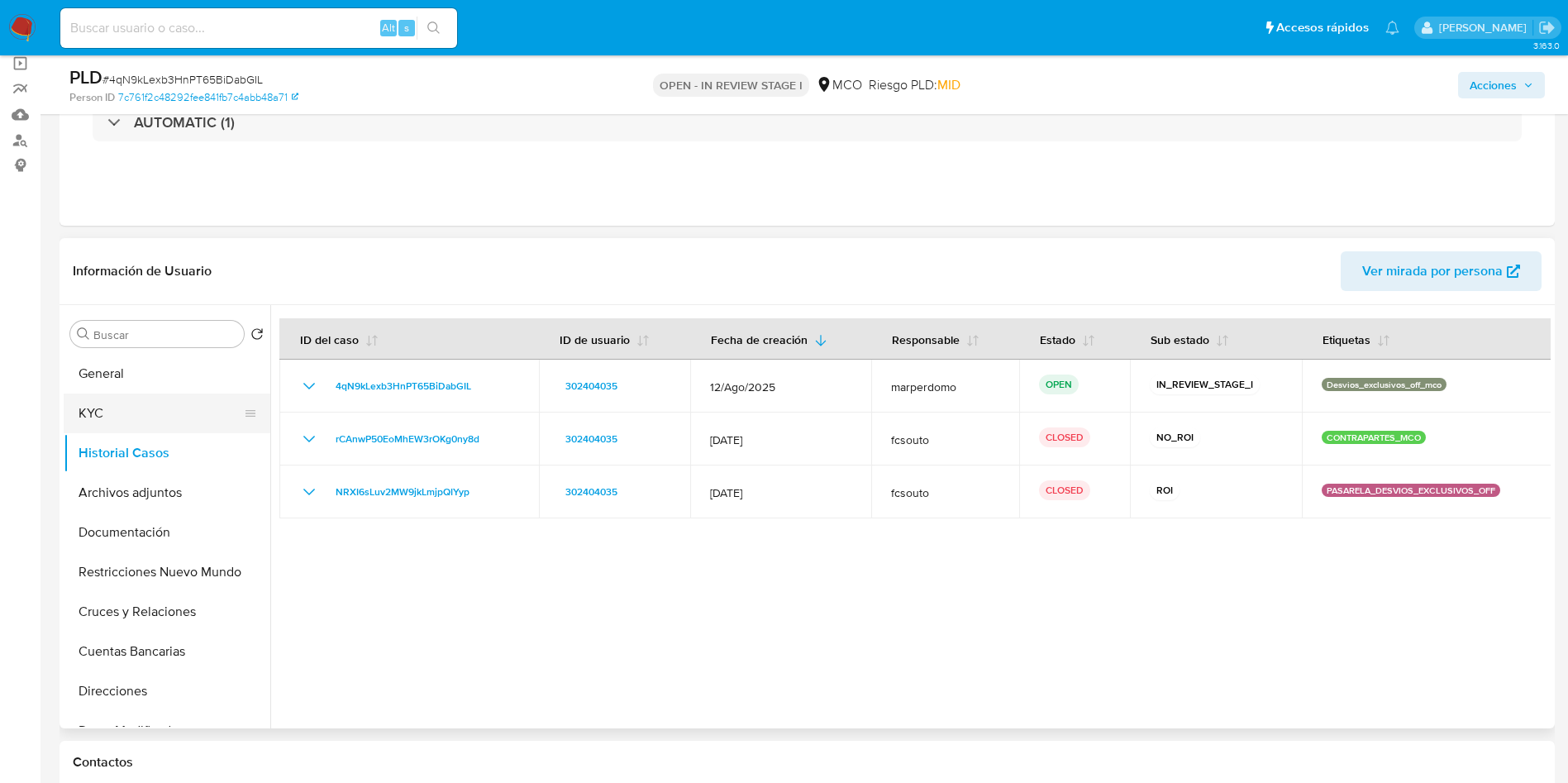
click at [148, 415] on button "KYC" at bounding box center [160, 414] width 194 height 40
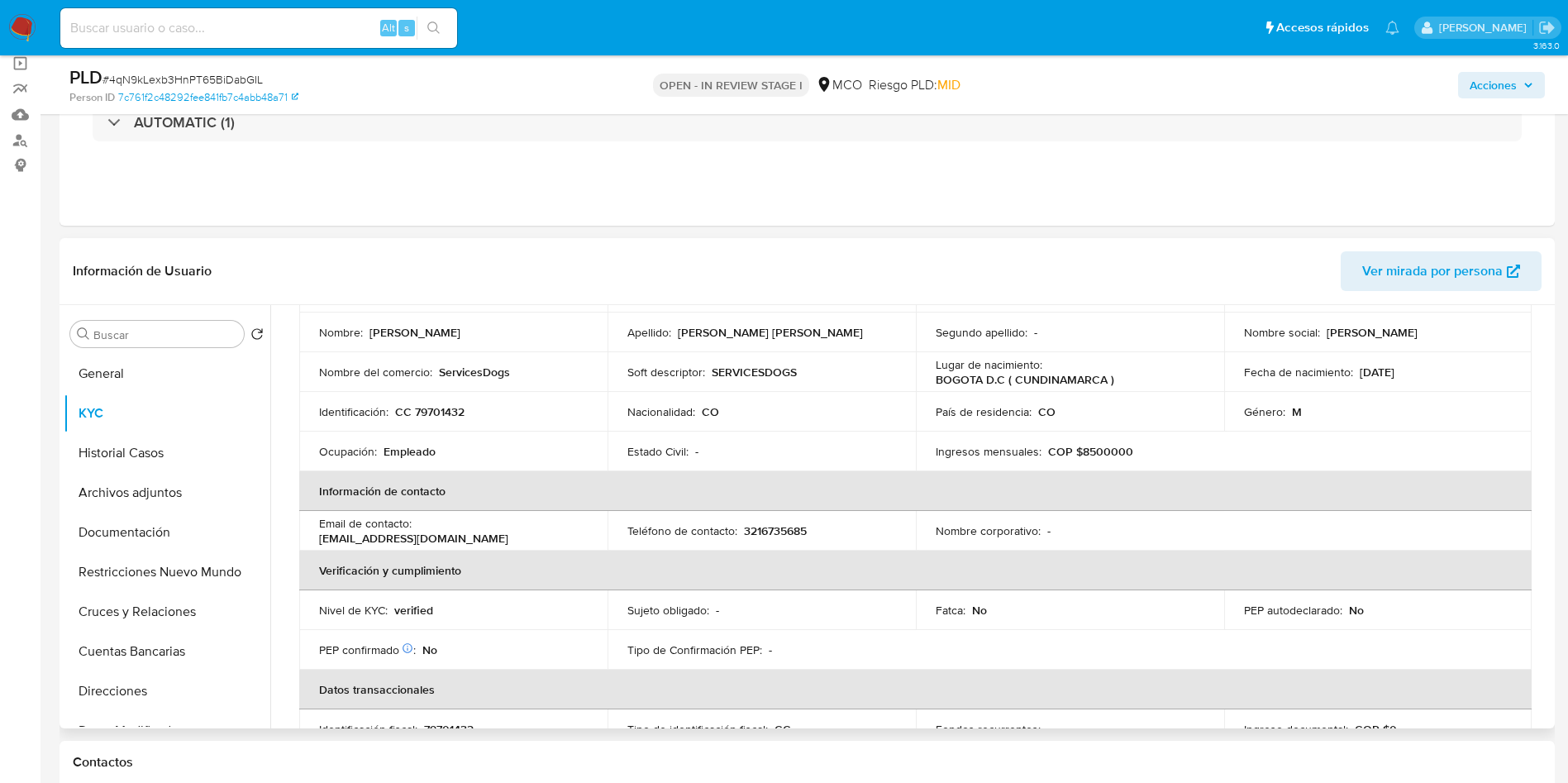
scroll to position [0, 0]
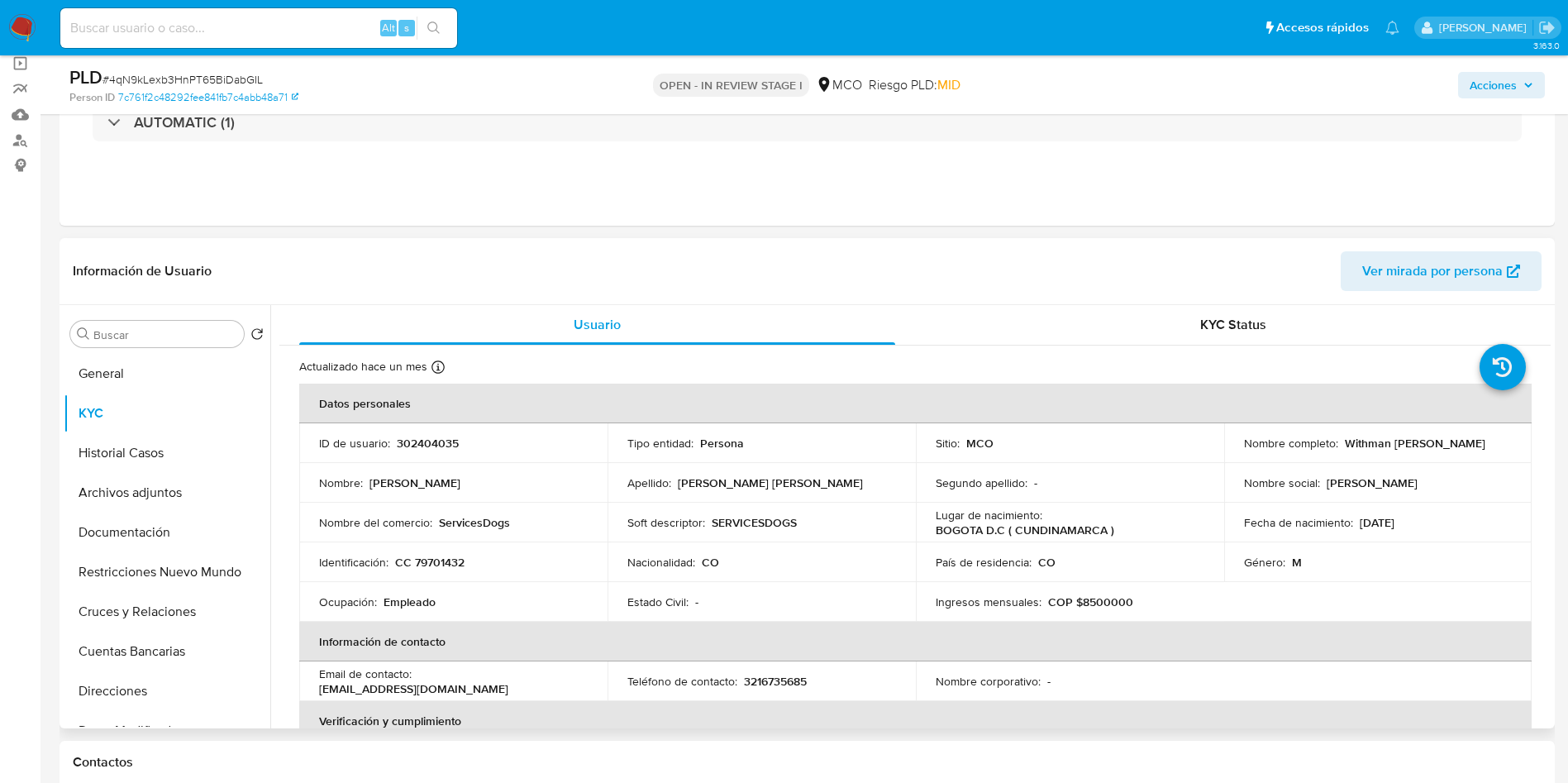
click at [783, 526] on p "SERVICESDOGS" at bounding box center [754, 522] width 85 height 14
copy p "SERVICESDOGS"
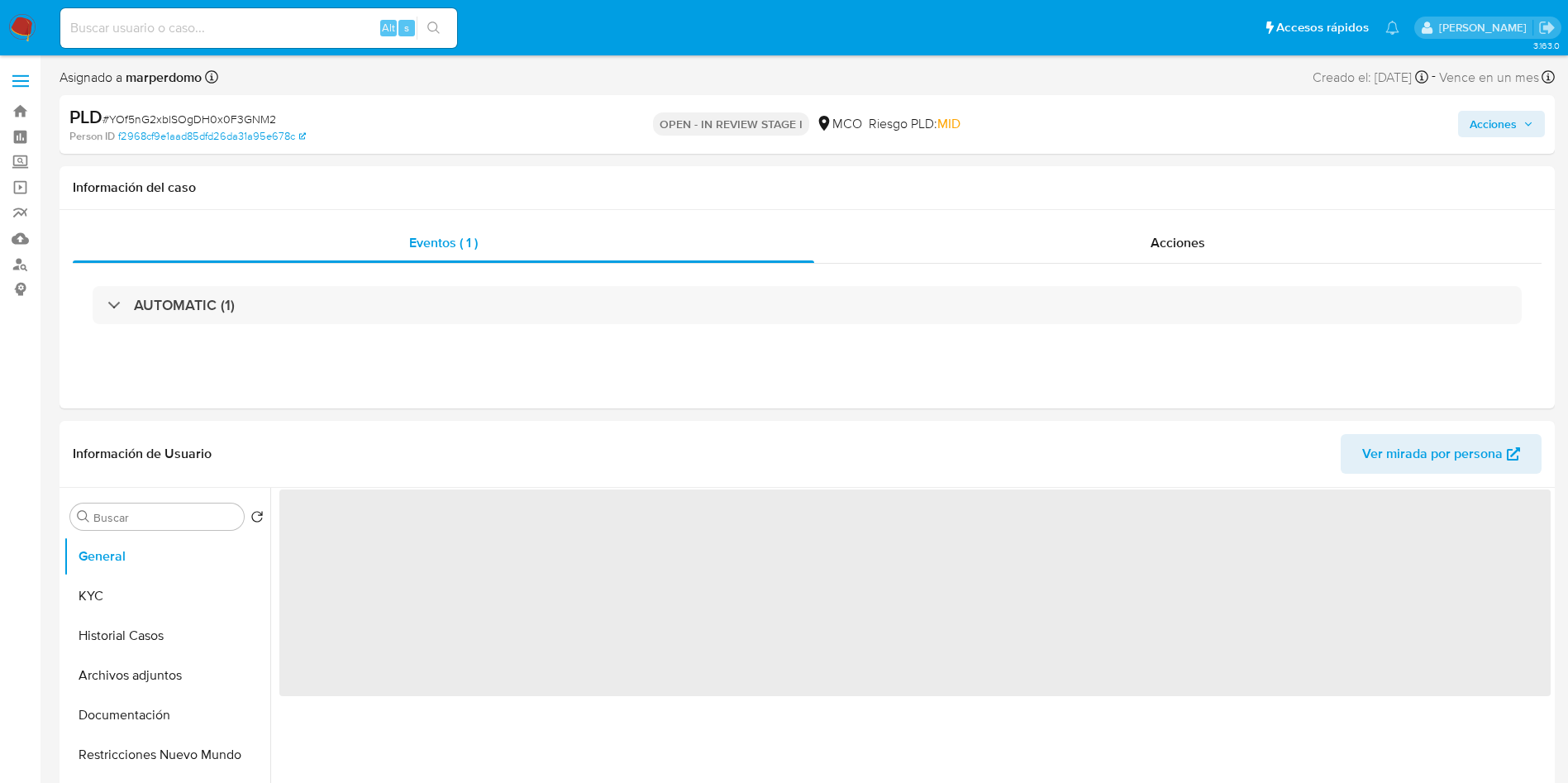
select select "10"
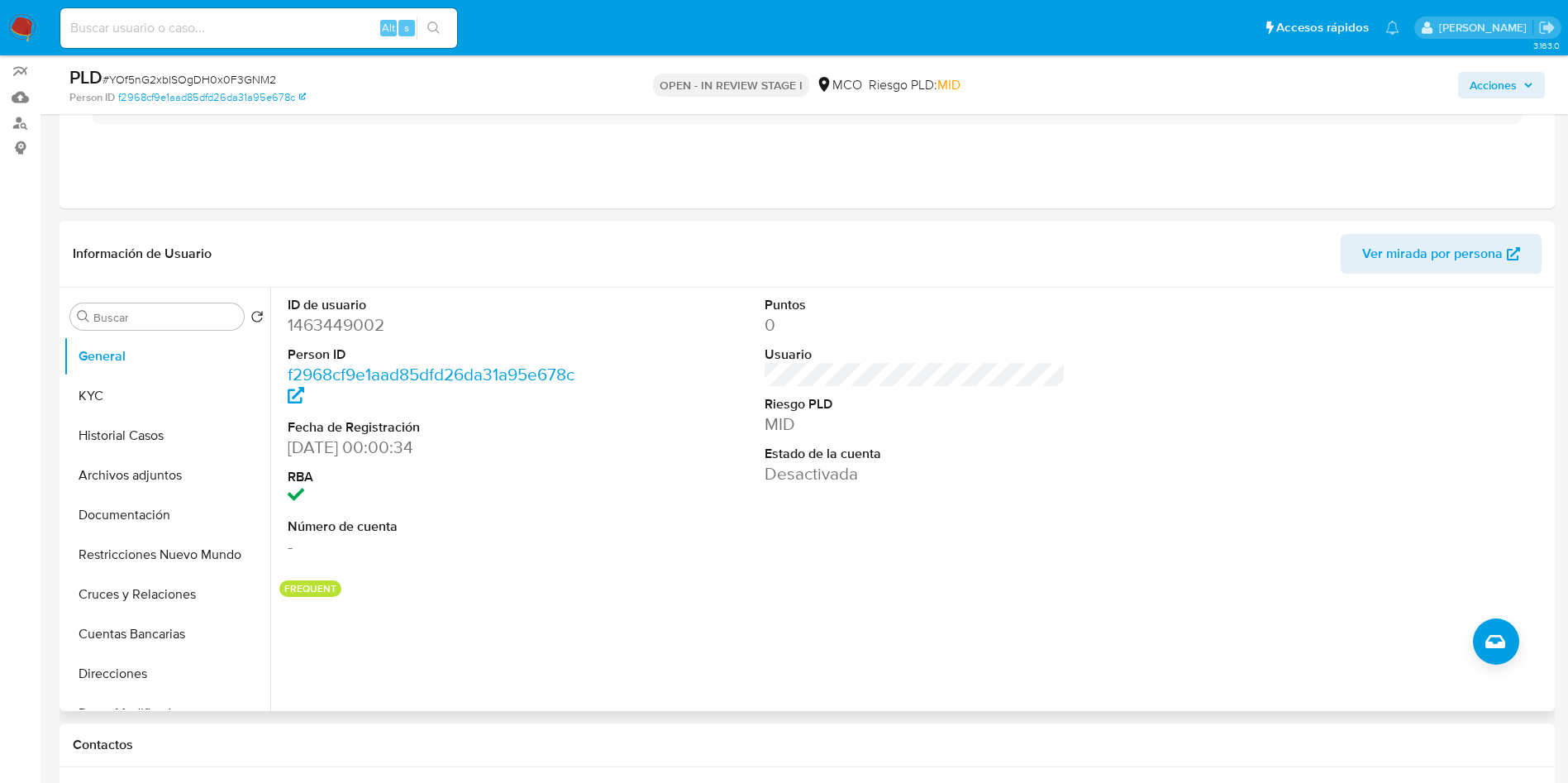
scroll to position [248, 0]
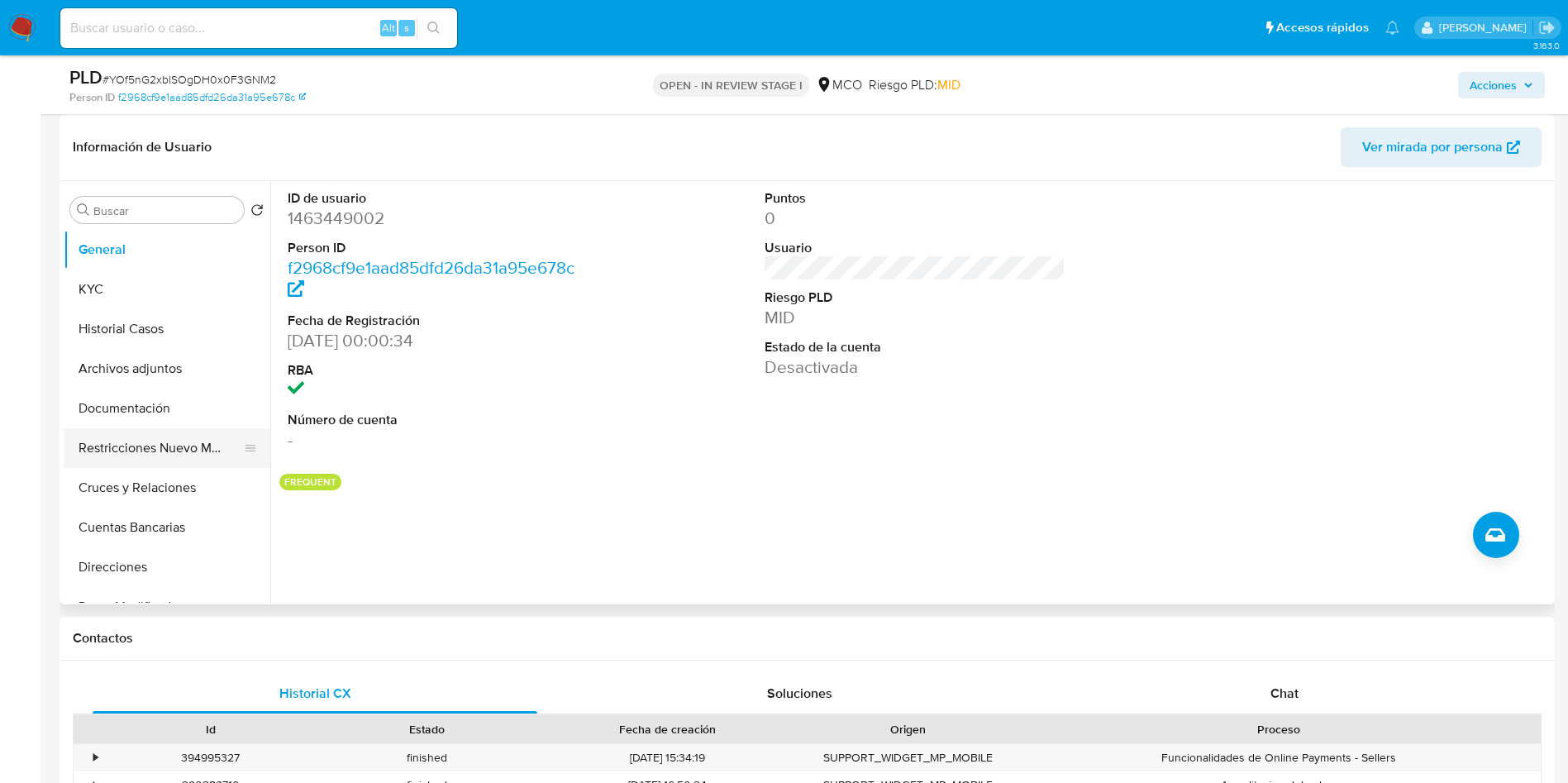
click at [150, 443] on button "Restricciones Nuevo Mundo" at bounding box center [160, 448] width 194 height 40
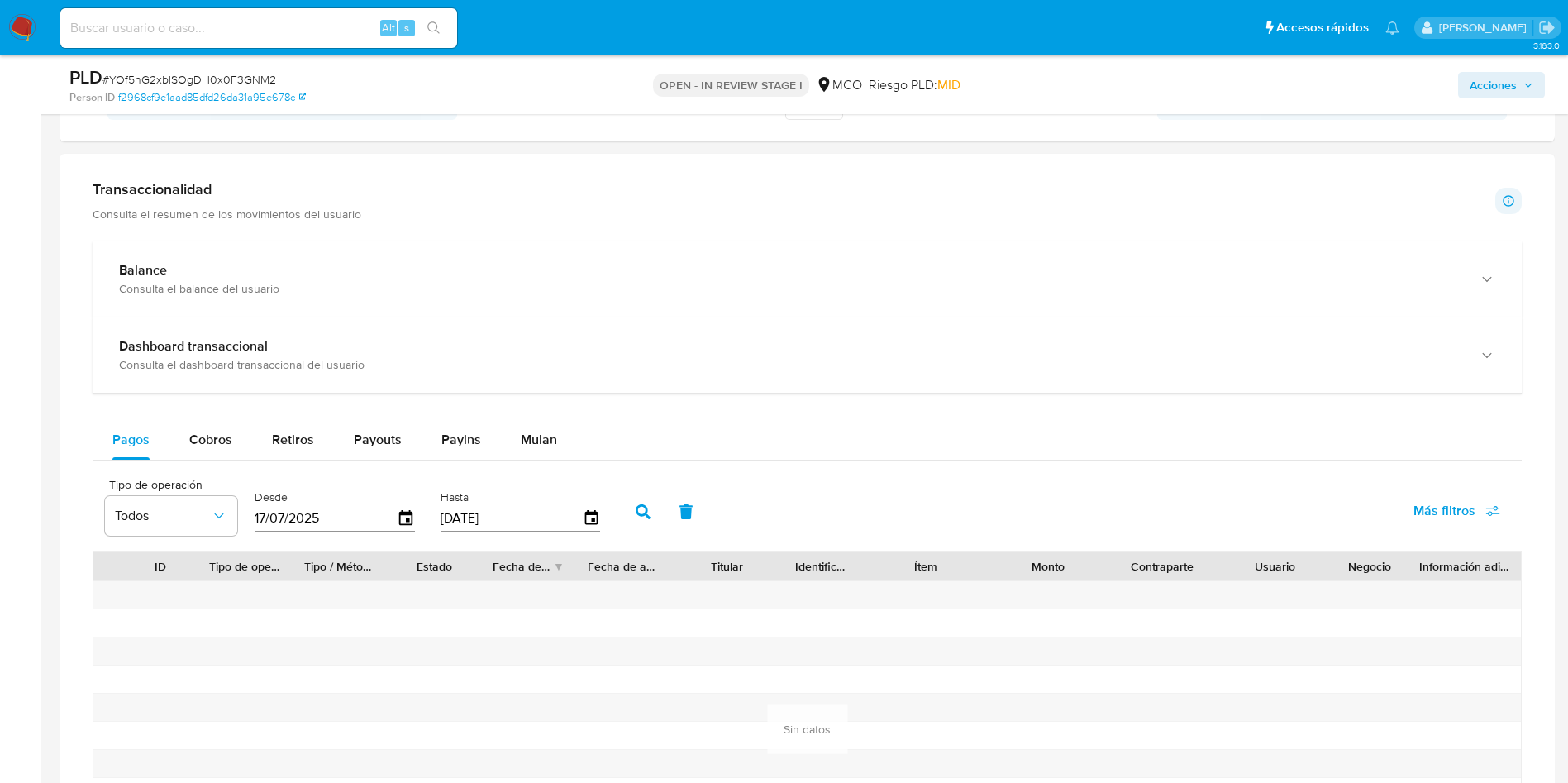
scroll to position [1116, 0]
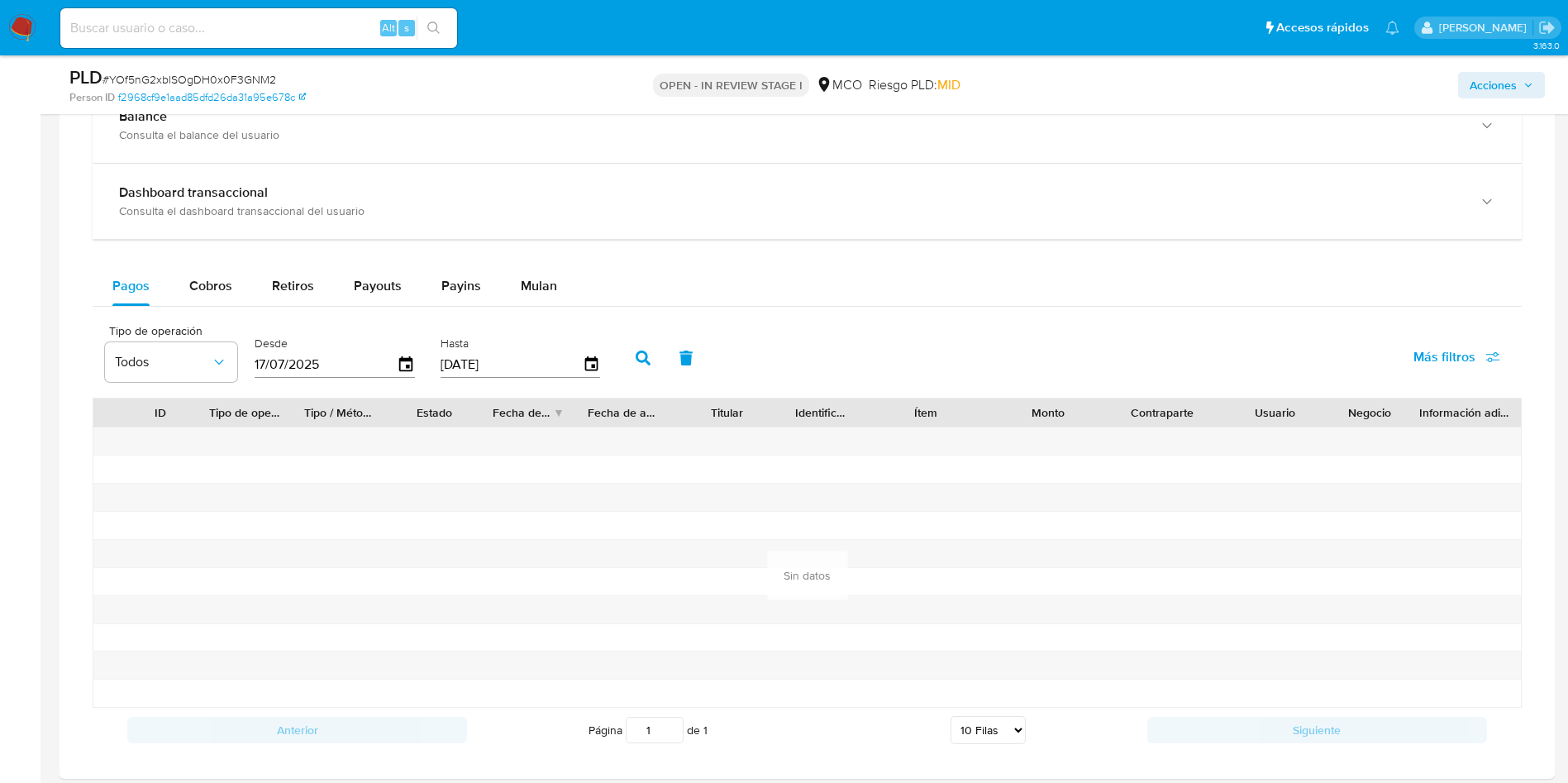
click at [191, 263] on div "Balance Consulta el balance del usuario Dashboard transaccional Consulta el das…" at bounding box center [807, 420] width 1429 height 664
click at [205, 274] on div "Cobros" at bounding box center [210, 286] width 43 height 40
select select "10"
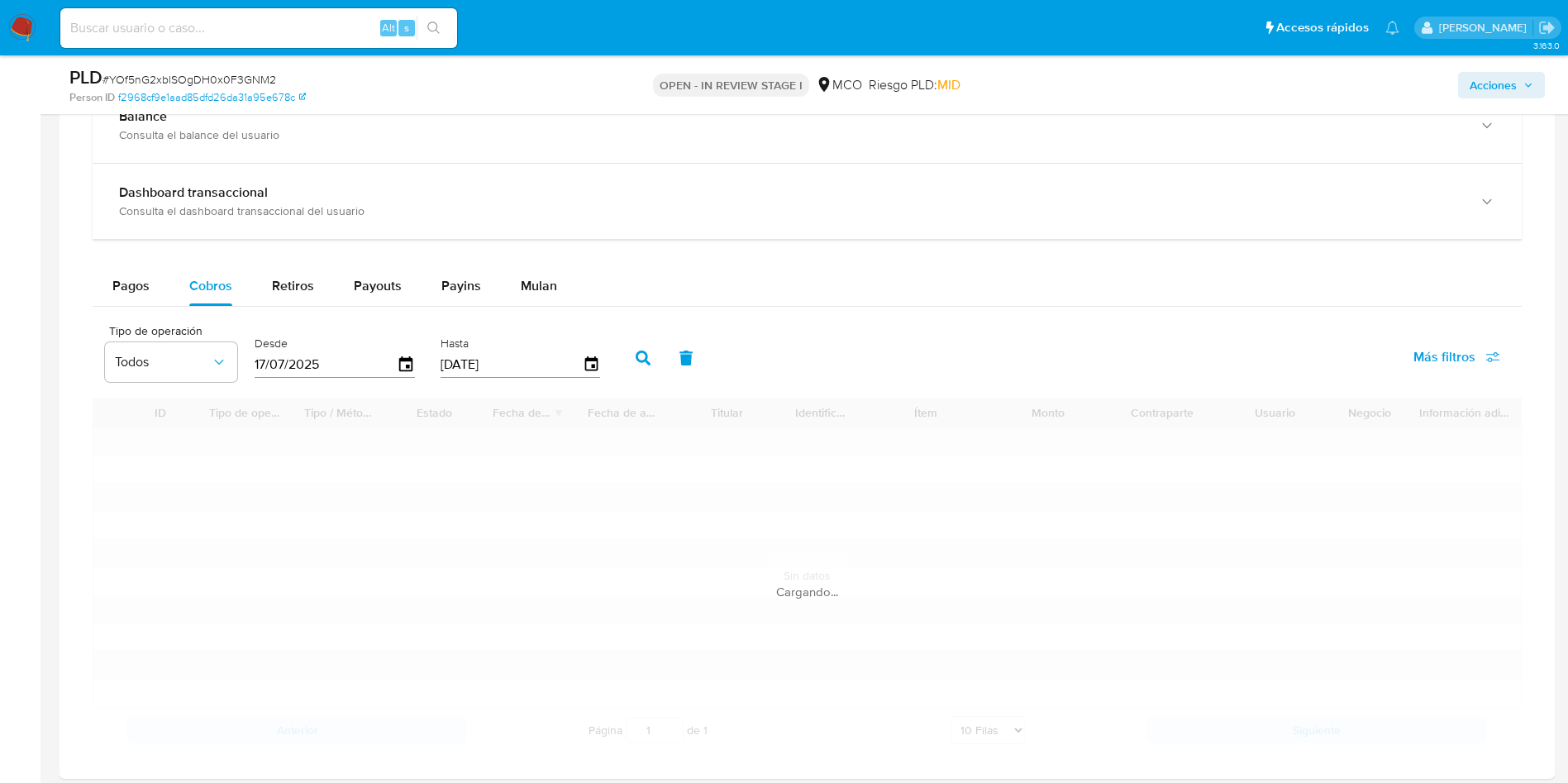
click at [857, 262] on div "Balance Consulta el balance del usuario Dashboard transaccional Consulta el das…" at bounding box center [807, 420] width 1429 height 664
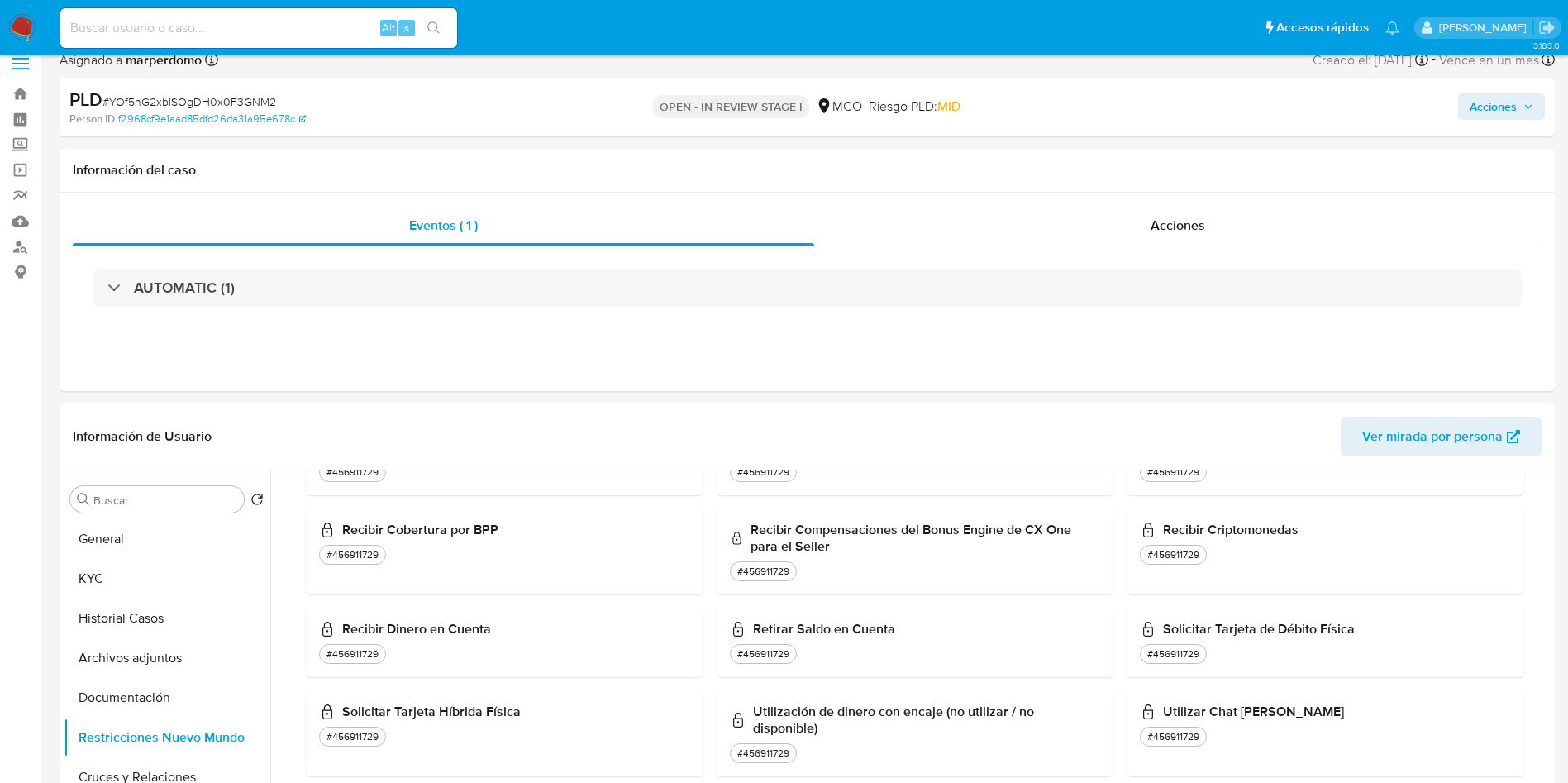
scroll to position [248, 0]
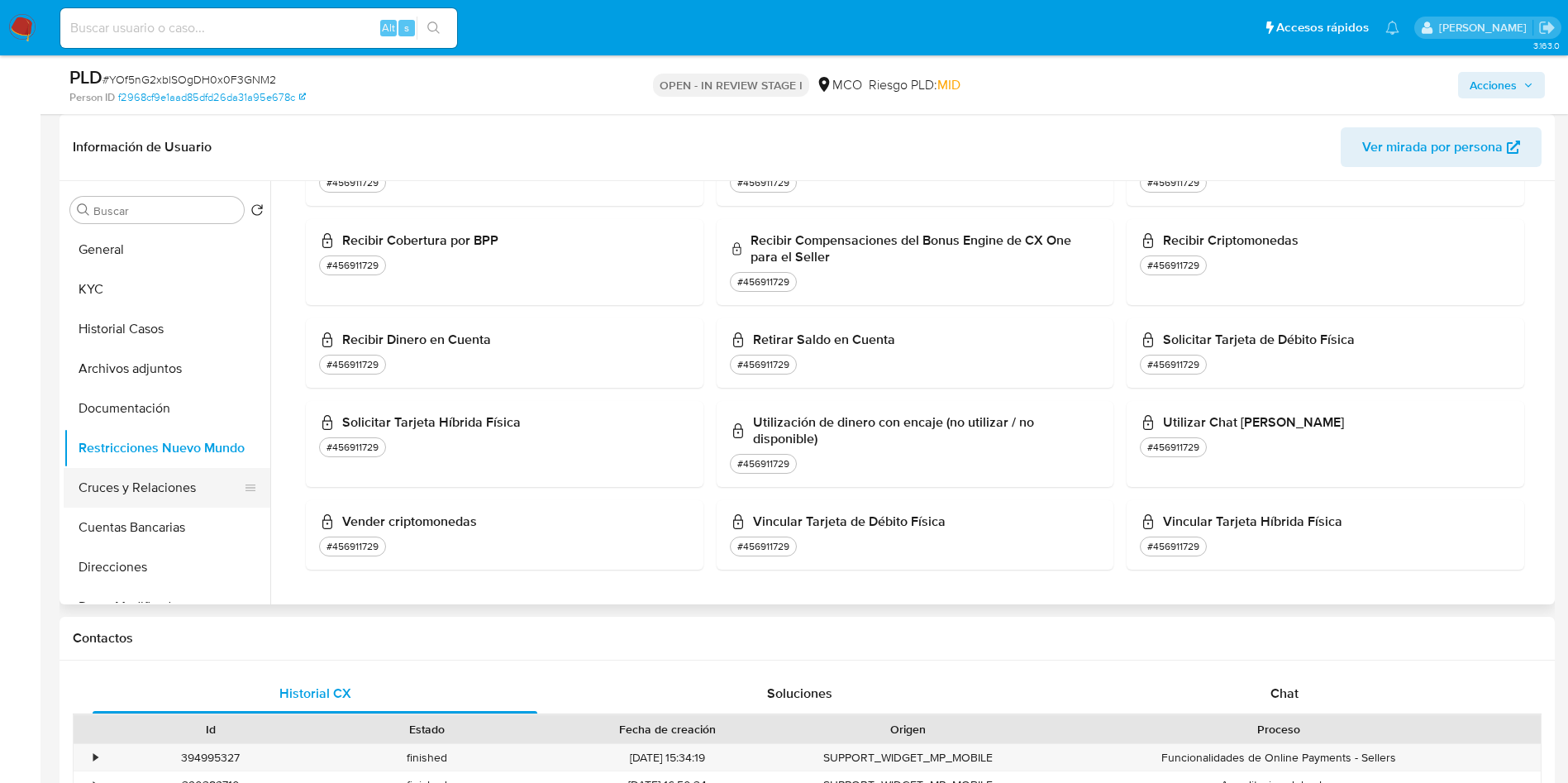
click at [186, 484] on button "Cruces y Relaciones" at bounding box center [160, 488] width 194 height 40
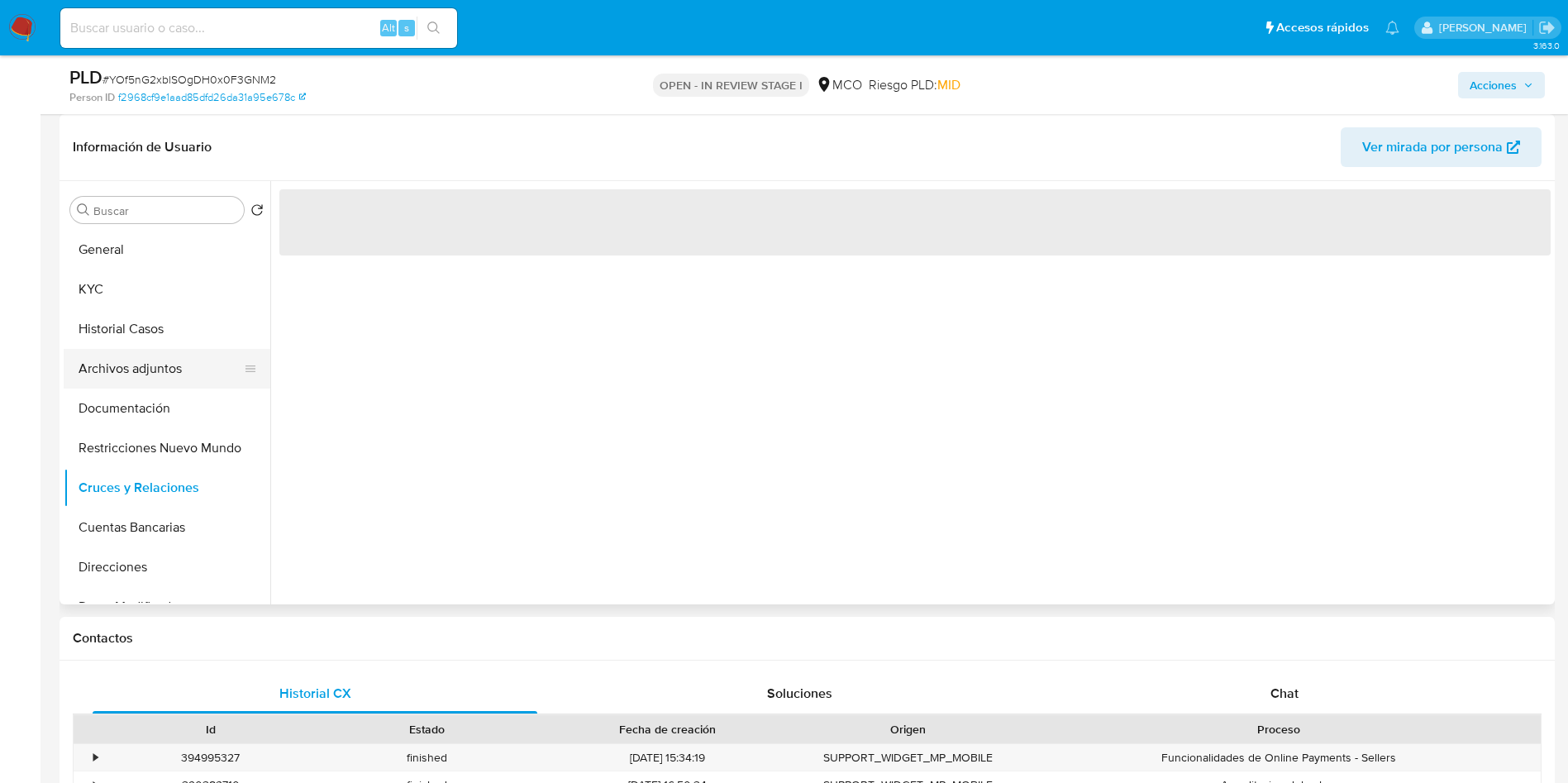
scroll to position [0, 0]
click at [443, 140] on header "Información de Usuario Ver mirada por persona" at bounding box center [807, 148] width 1469 height 40
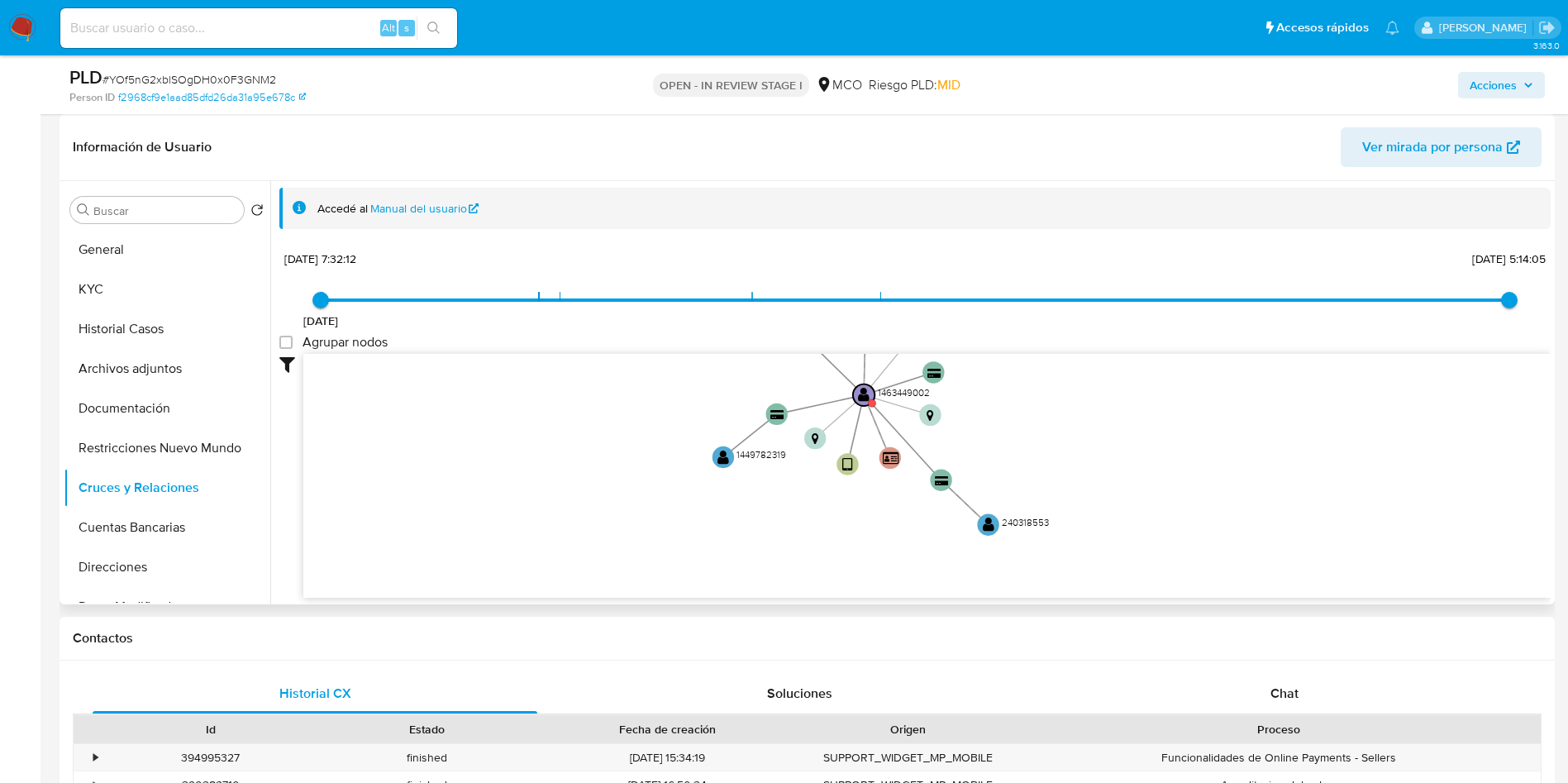
drag, startPoint x: 643, startPoint y: 411, endPoint x: 607, endPoint y: 381, distance: 46.9
click at [607, 381] on icon "user-1463449002  1463449002 device-66264abbaa52e9f67e6dcc5d  device-6422c22c0…" at bounding box center [927, 473] width 1248 height 240
click at [735, 463] on icon "user-1463449002  1463449002 device-66264abbaa52e9f67e6dcc5d  device-6422c22c0…" at bounding box center [927, 473] width 1248 height 240
click at [723, 456] on text "" at bounding box center [723, 456] width 12 height 15
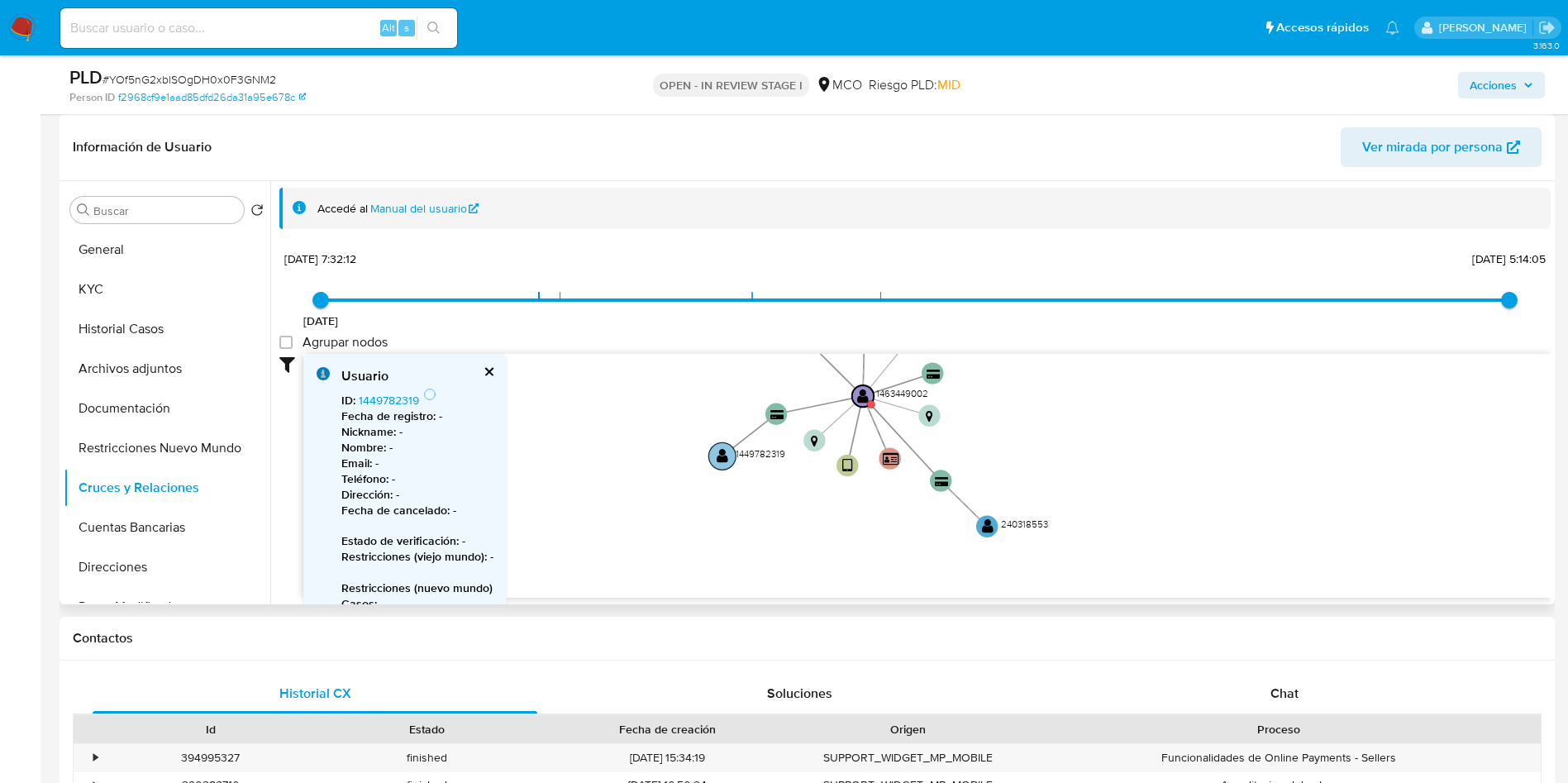
click at [722, 455] on text "" at bounding box center [722, 455] width 12 height 15
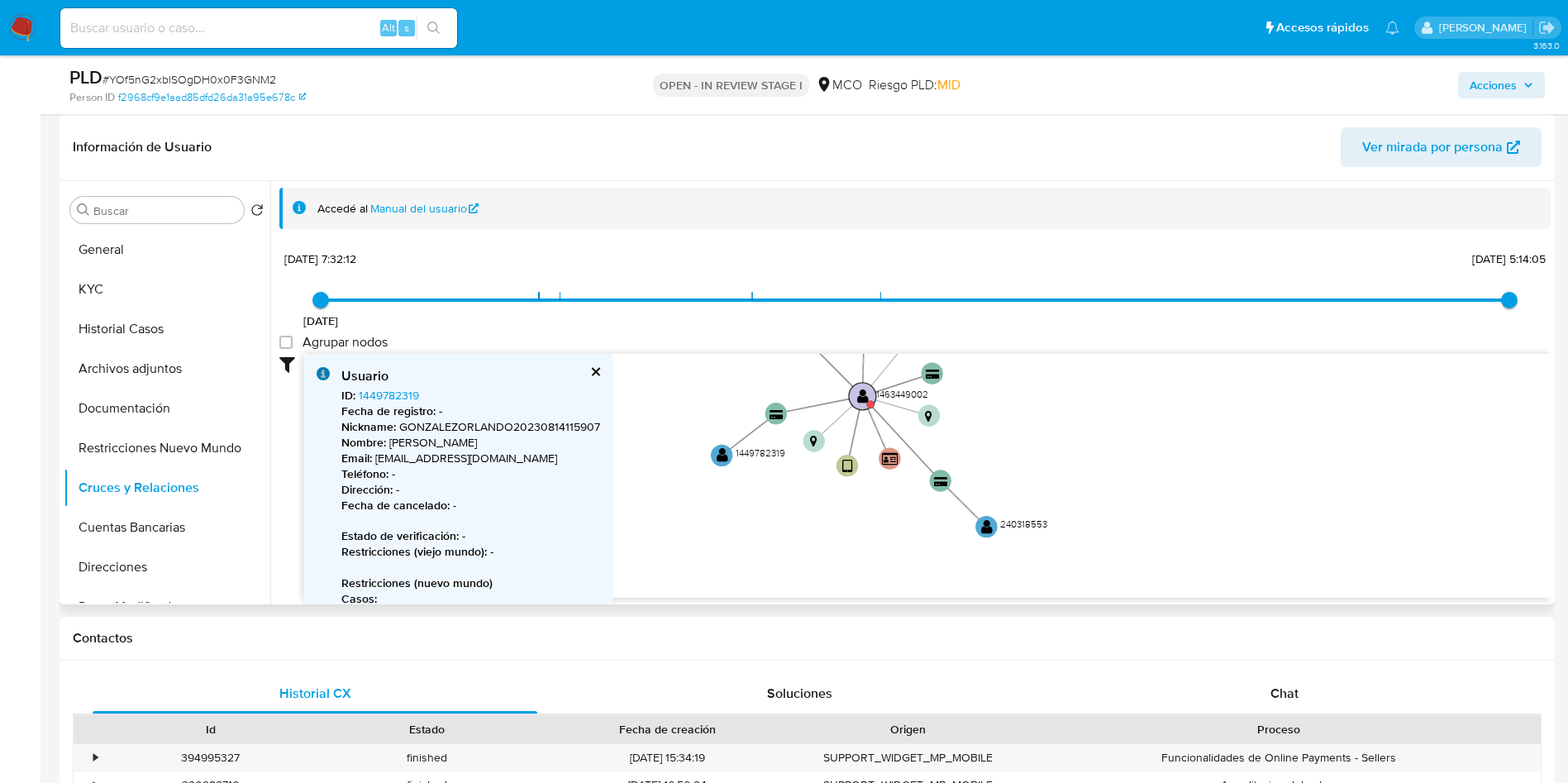
click at [870, 400] on circle at bounding box center [871, 404] width 7 height 7
click at [865, 396] on text "" at bounding box center [863, 396] width 12 height 15
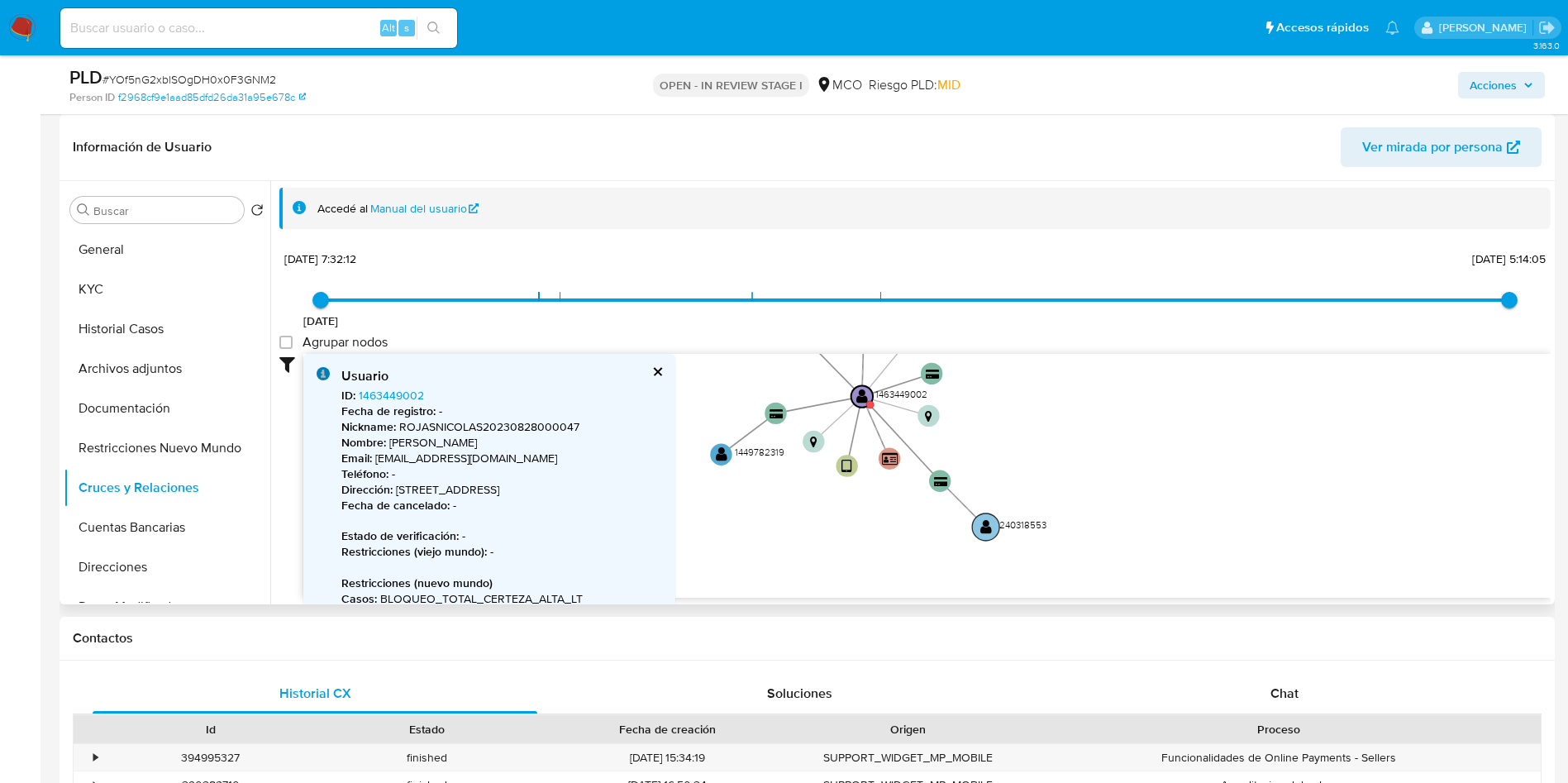
click at [988, 527] on text "" at bounding box center [986, 526] width 12 height 15
click at [990, 525] on text "" at bounding box center [986, 526] width 12 height 15
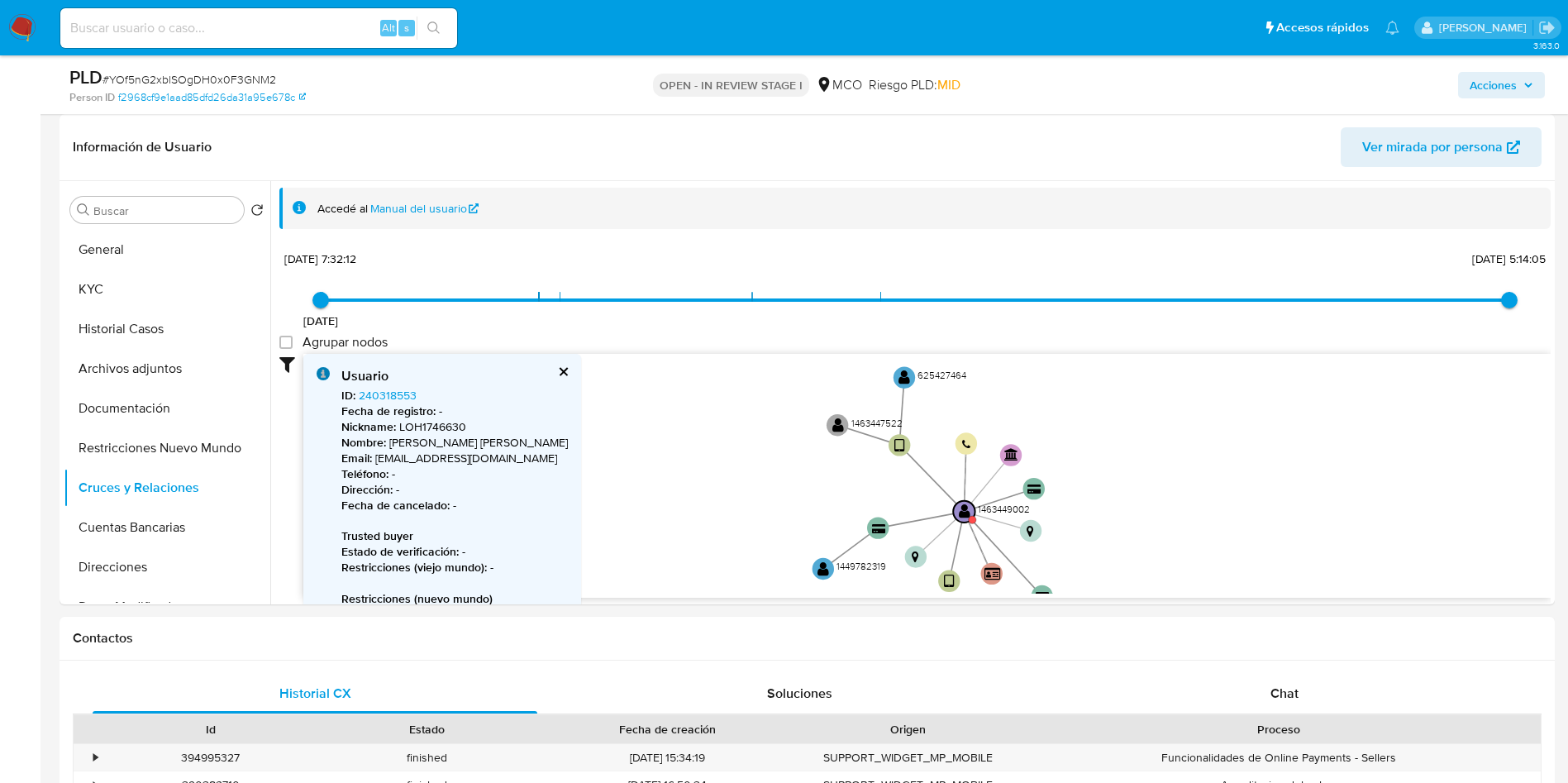
drag, startPoint x: 1037, startPoint y: 482, endPoint x: 1152, endPoint y: 606, distance: 169.1
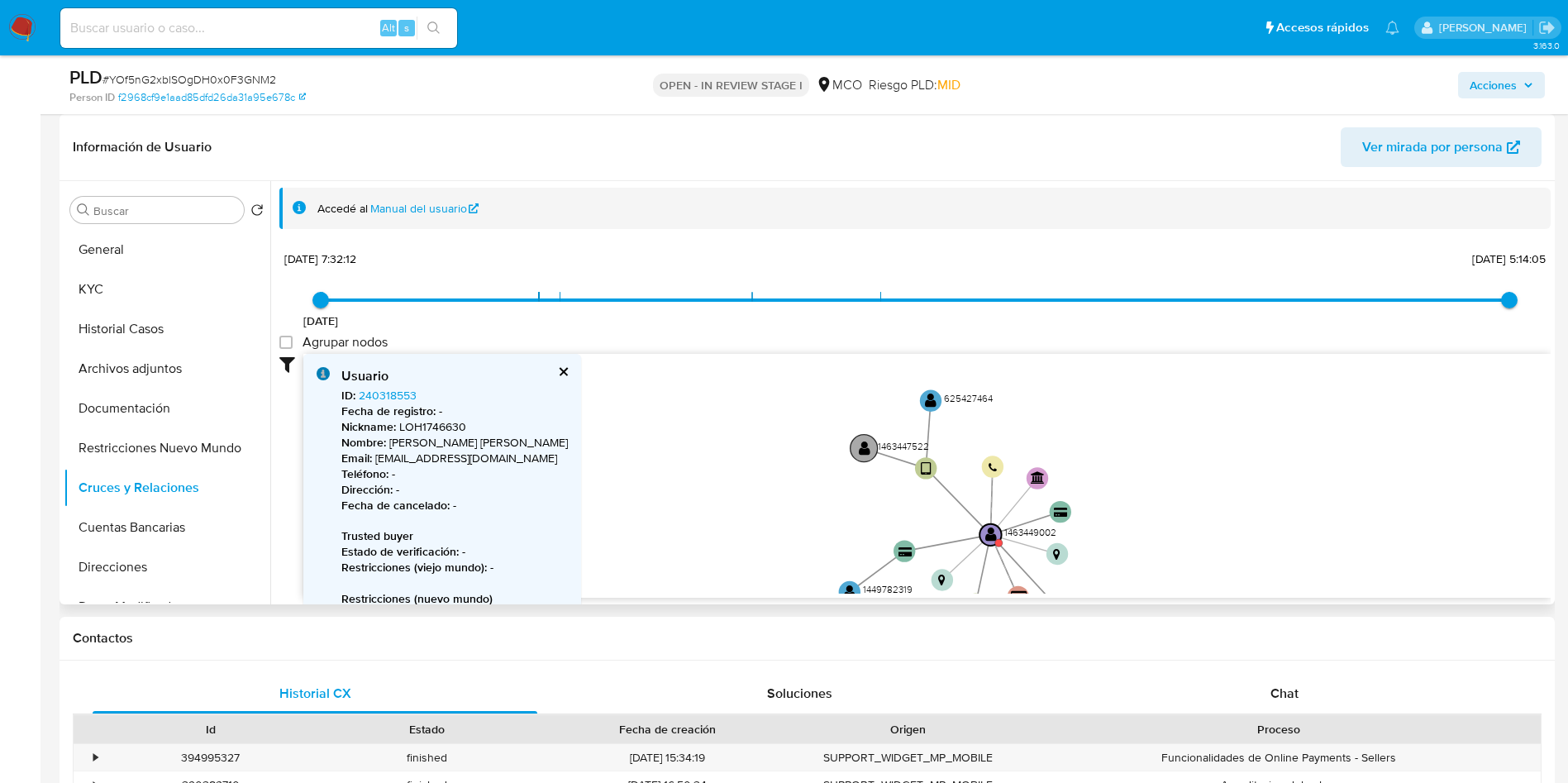
click at [863, 447] on text "" at bounding box center [865, 447] width 12 height 15
click at [866, 448] on text "" at bounding box center [865, 447] width 12 height 15
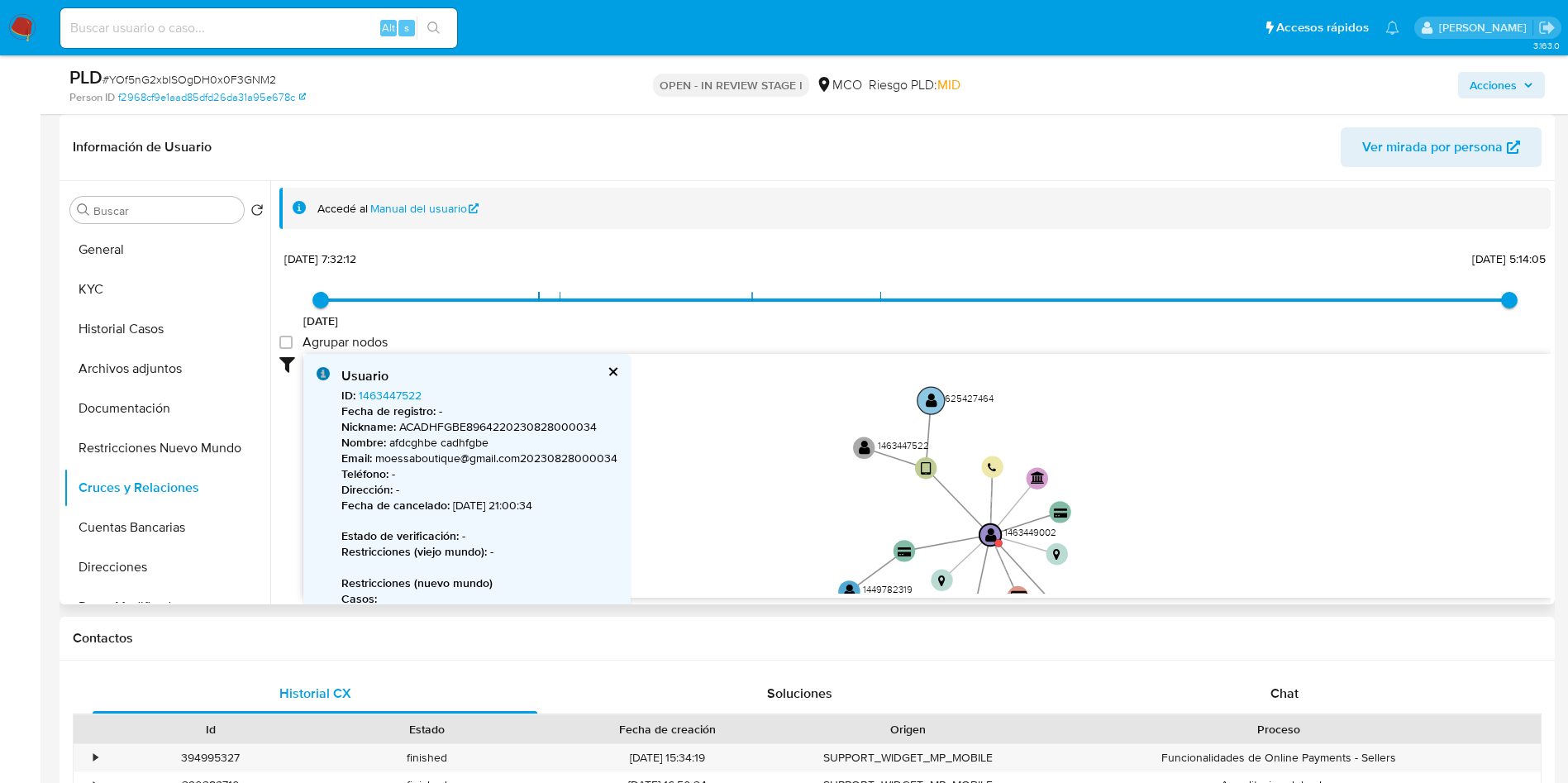
click at [939, 394] on circle at bounding box center [932, 400] width 27 height 27
click at [928, 399] on text "" at bounding box center [932, 400] width 12 height 15
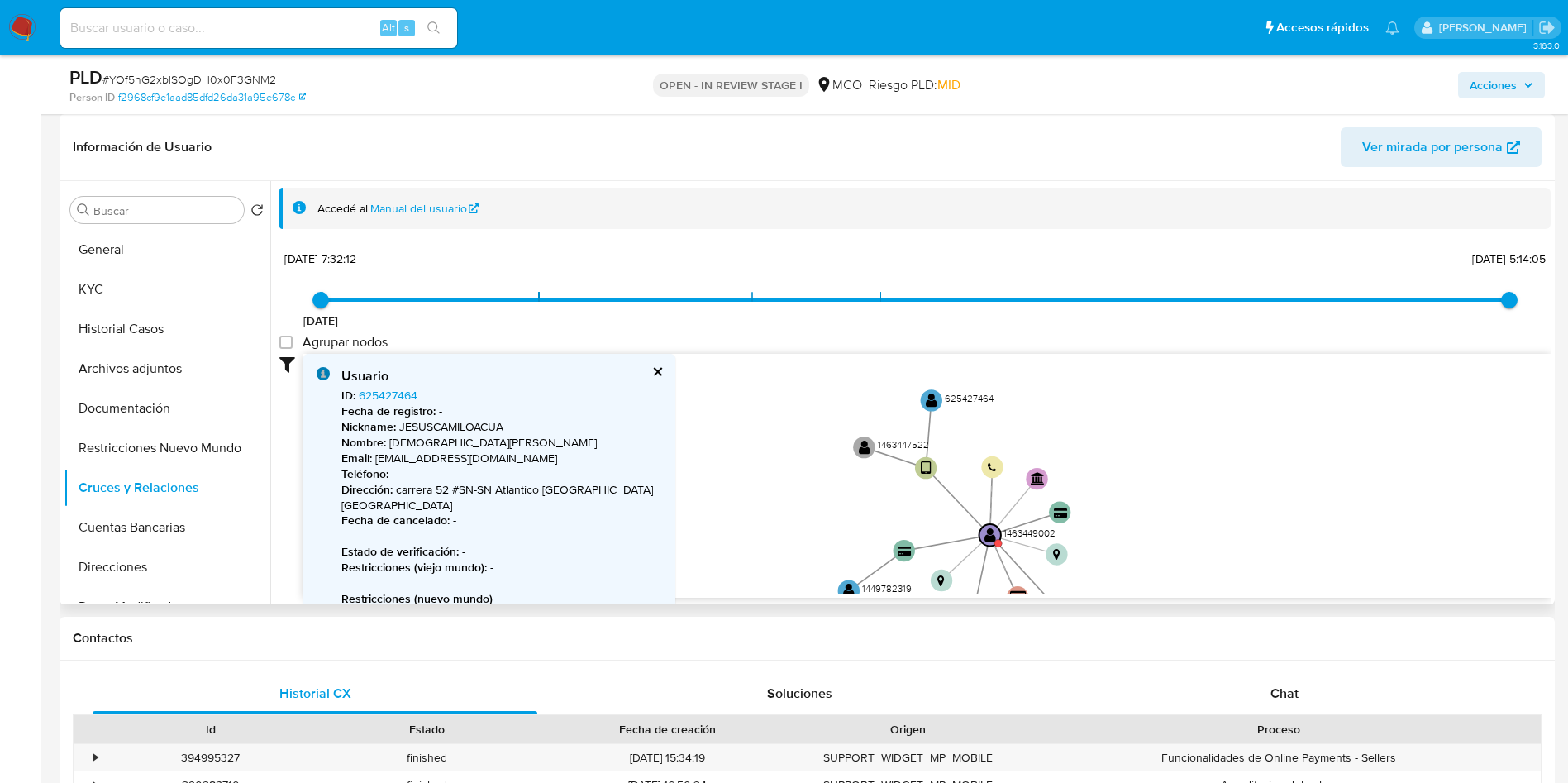
drag, startPoint x: 1326, startPoint y: 481, endPoint x: 1268, endPoint y: 448, distance: 66.7
click at [1268, 448] on icon "user-1463449002  1463449002 device-66264abbaa52e9f67e6dcc5d  device-6422c22c0…" at bounding box center [927, 473] width 1248 height 240
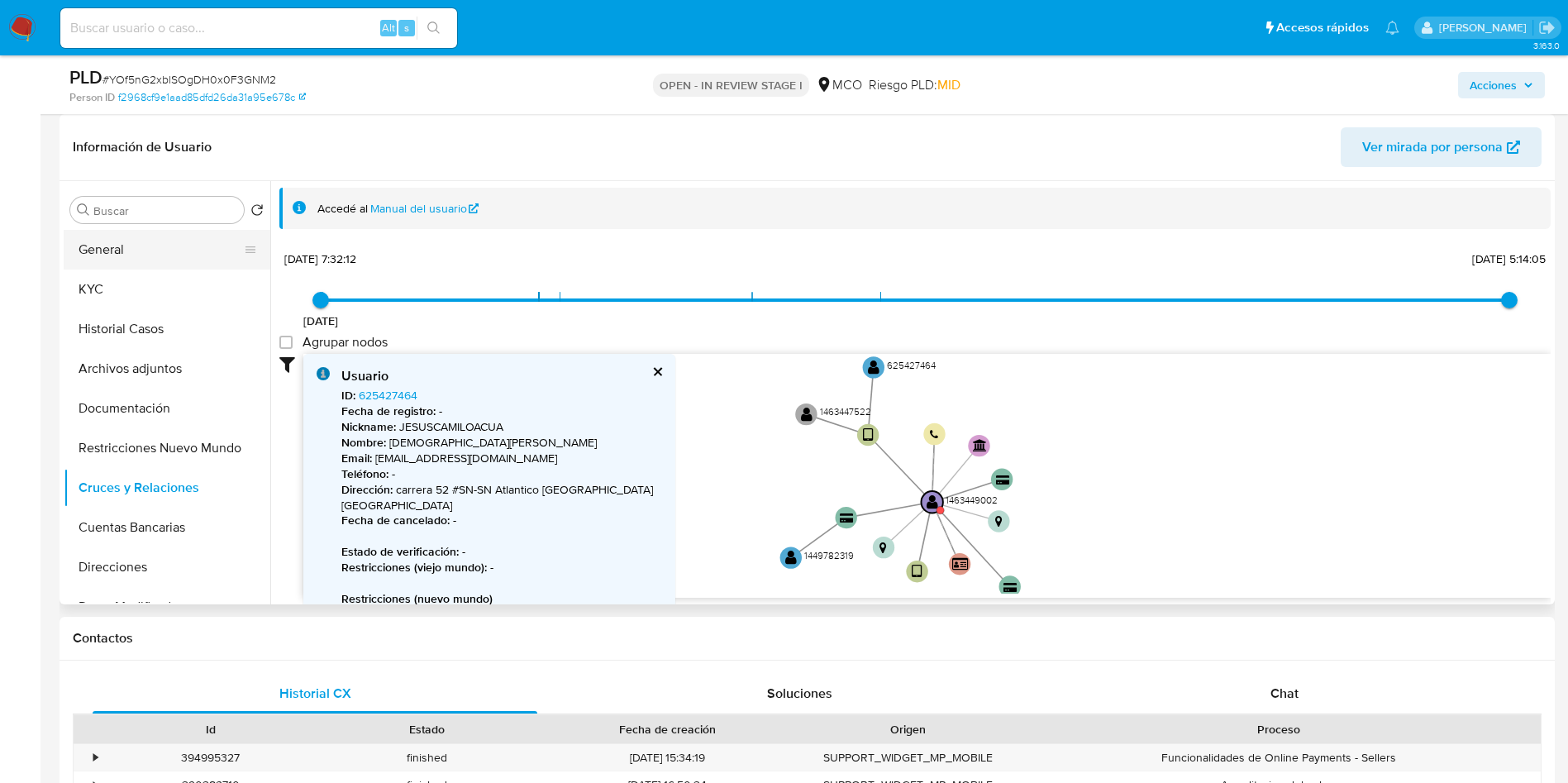
click at [158, 251] on button "General" at bounding box center [160, 250] width 194 height 40
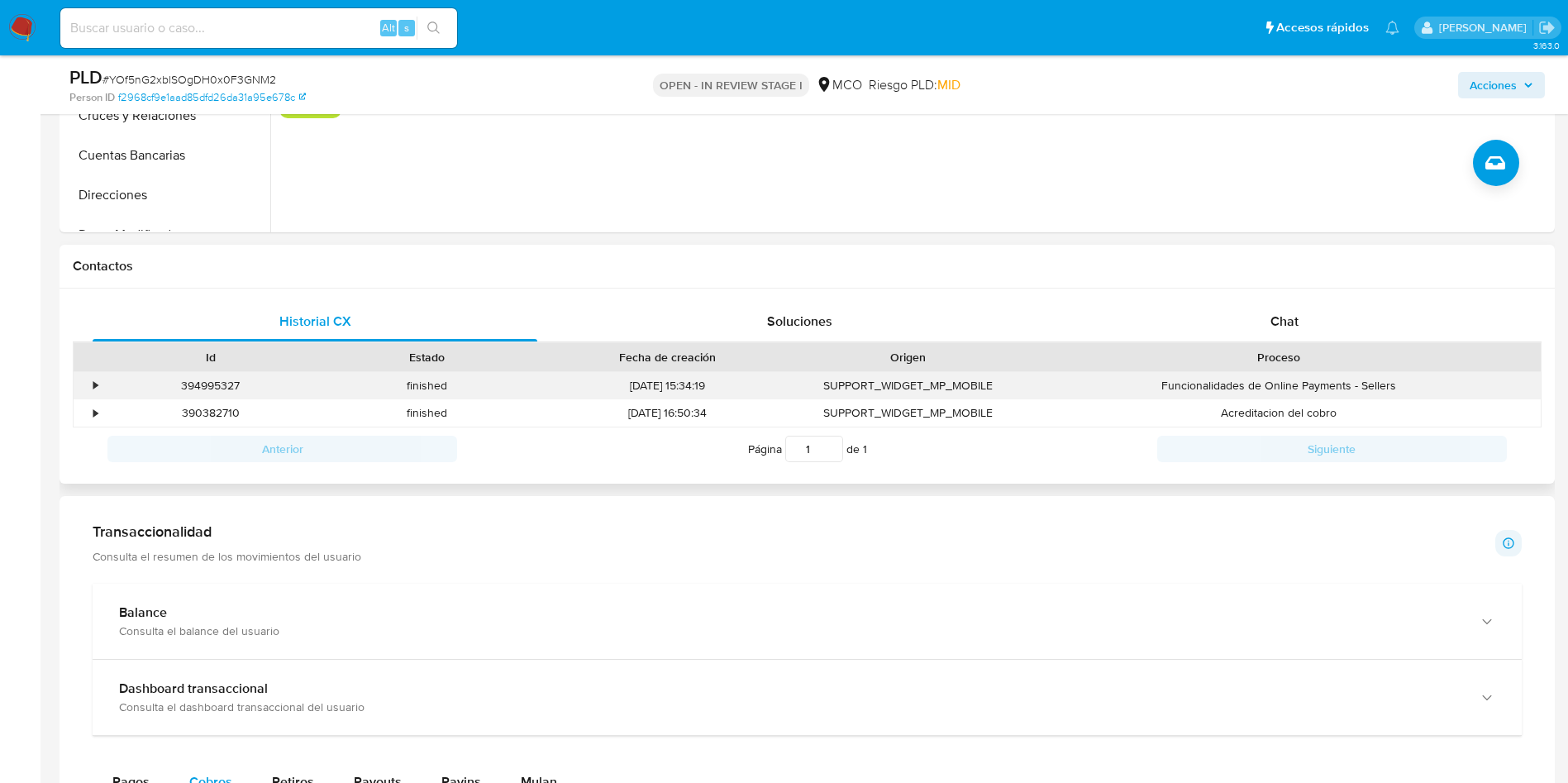
scroll to position [1240, 0]
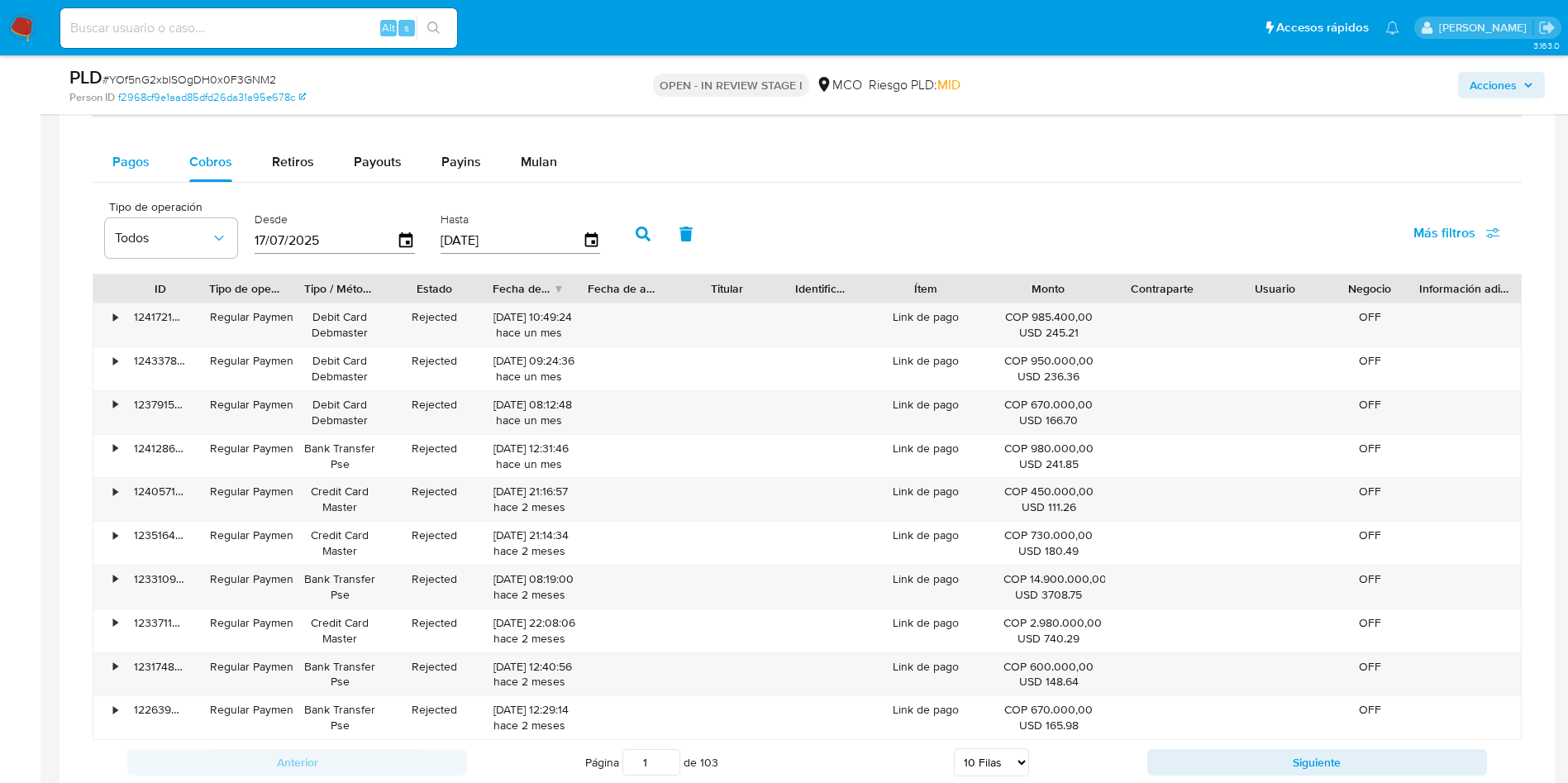
click at [104, 174] on button "Pagos" at bounding box center [130, 162] width 77 height 40
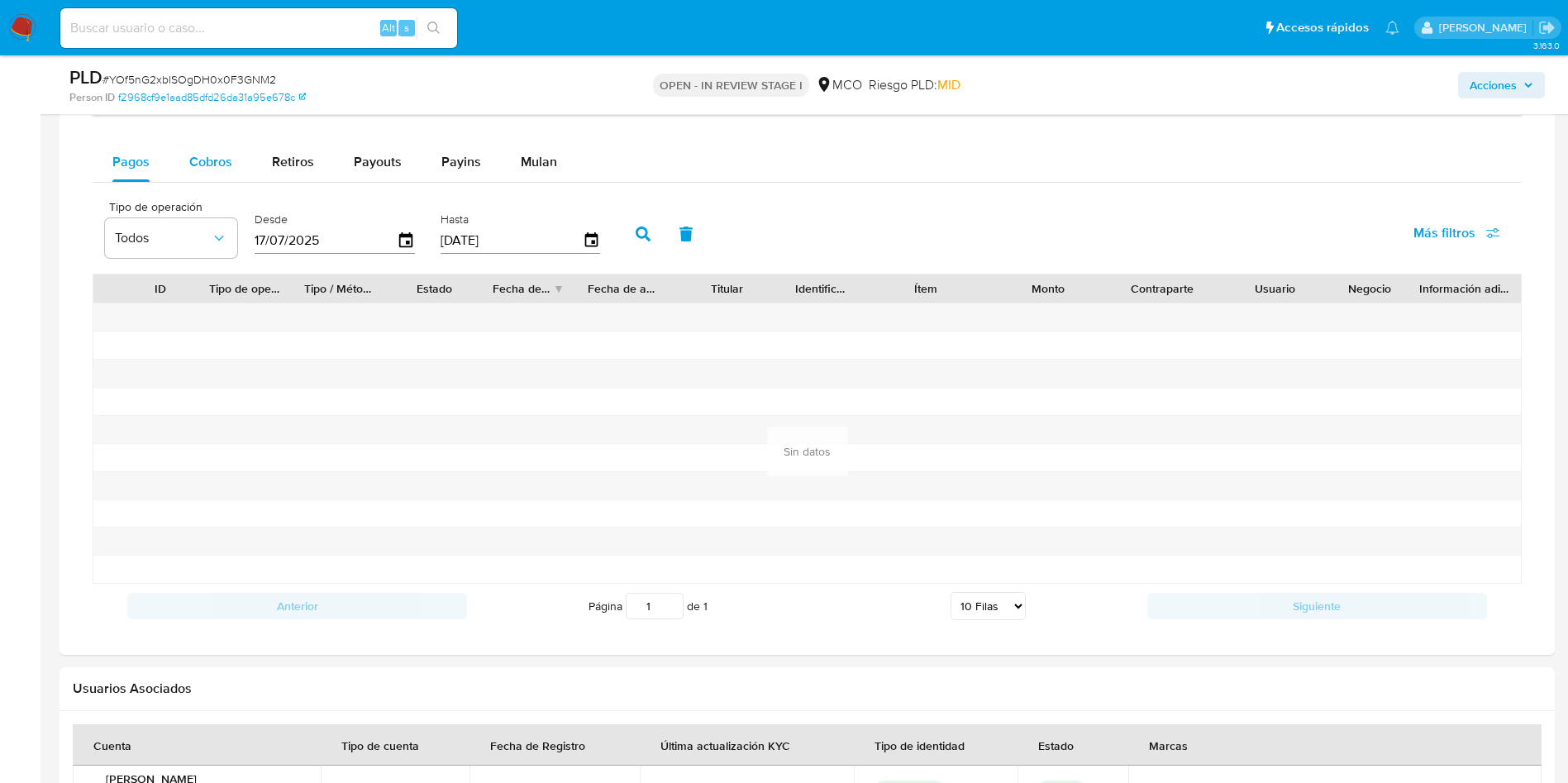
click at [189, 164] on span "Cobros" at bounding box center [210, 161] width 43 height 19
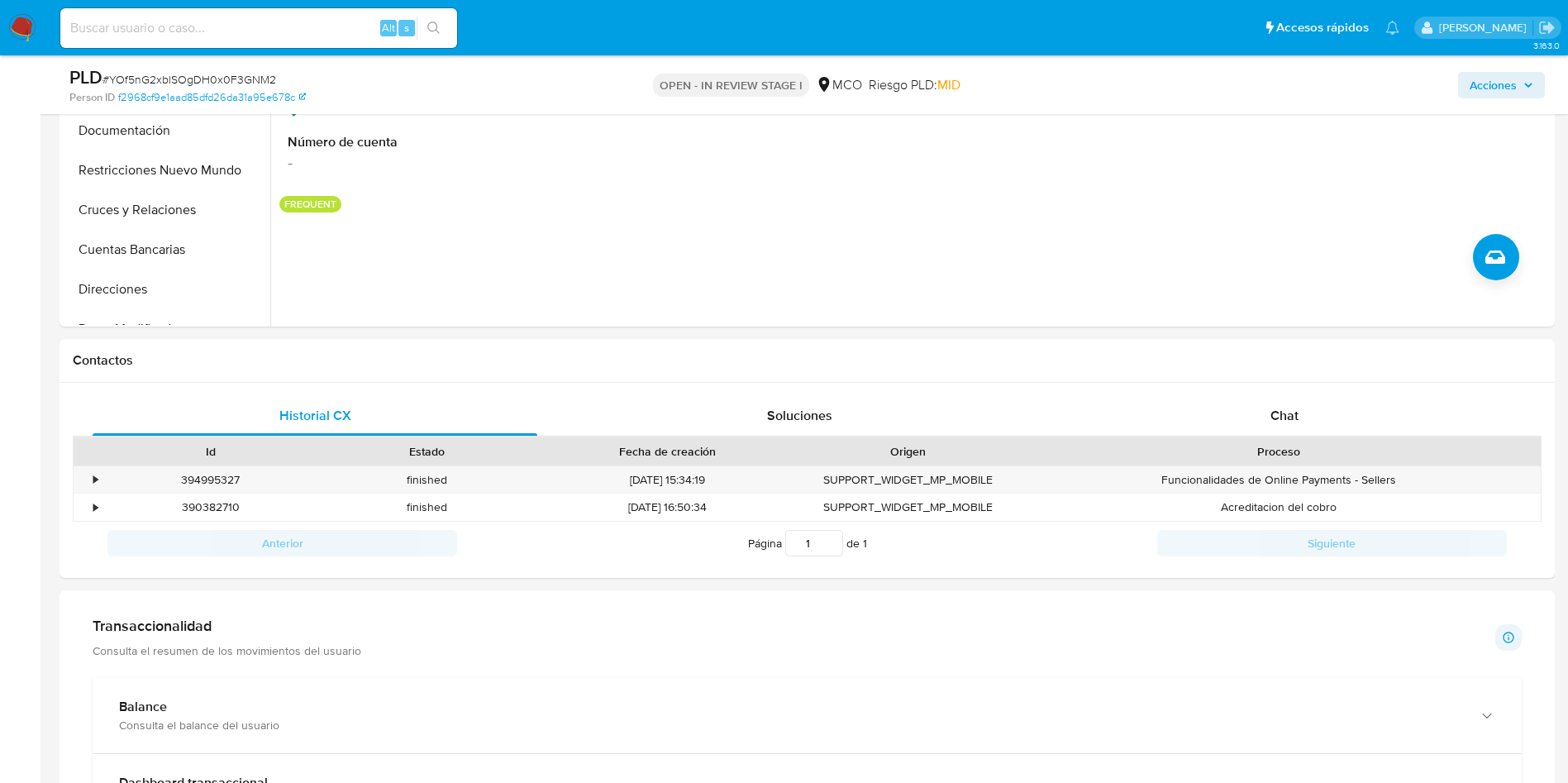
scroll to position [248, 0]
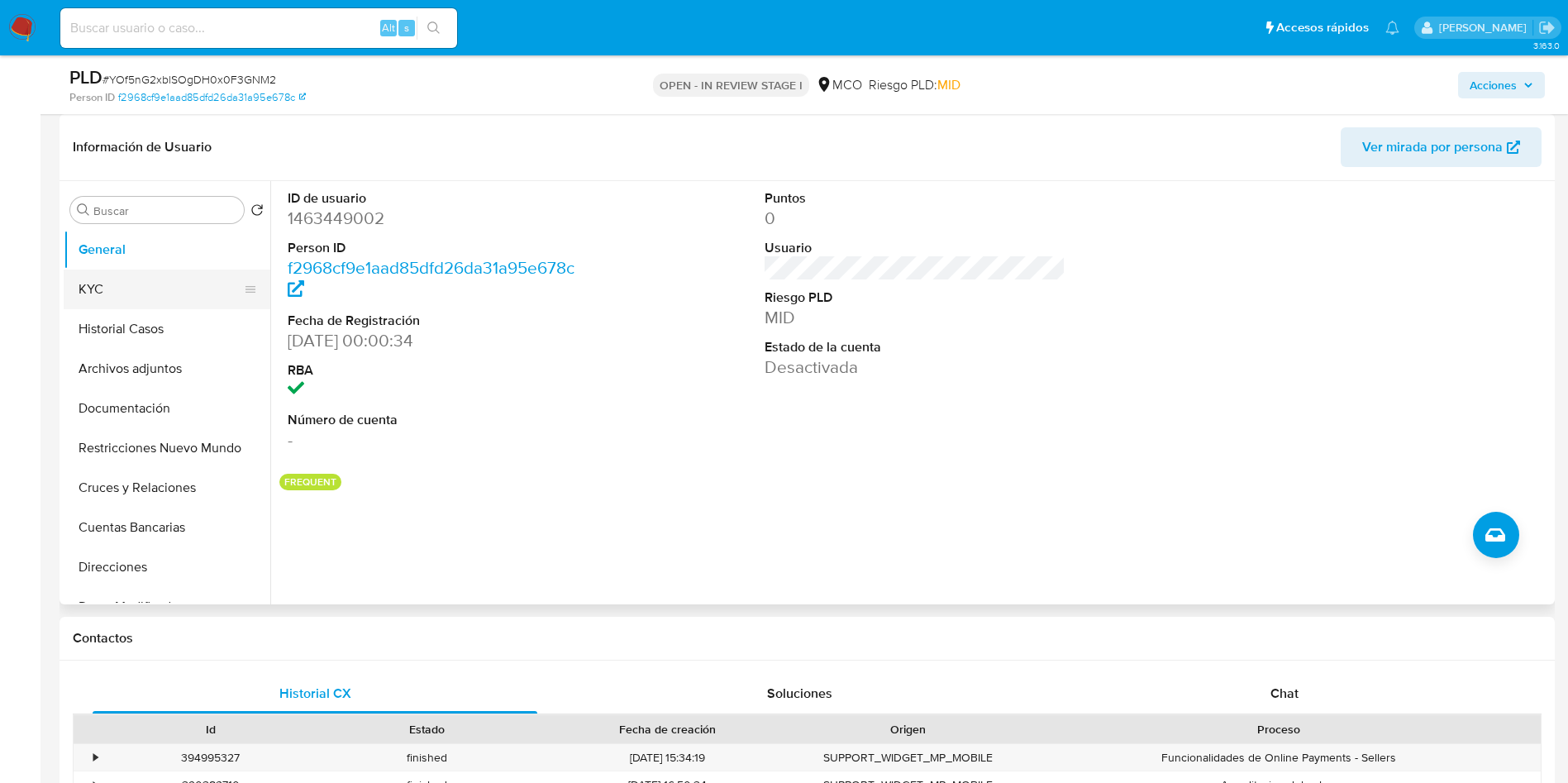
click at [101, 282] on button "KYC" at bounding box center [160, 290] width 194 height 40
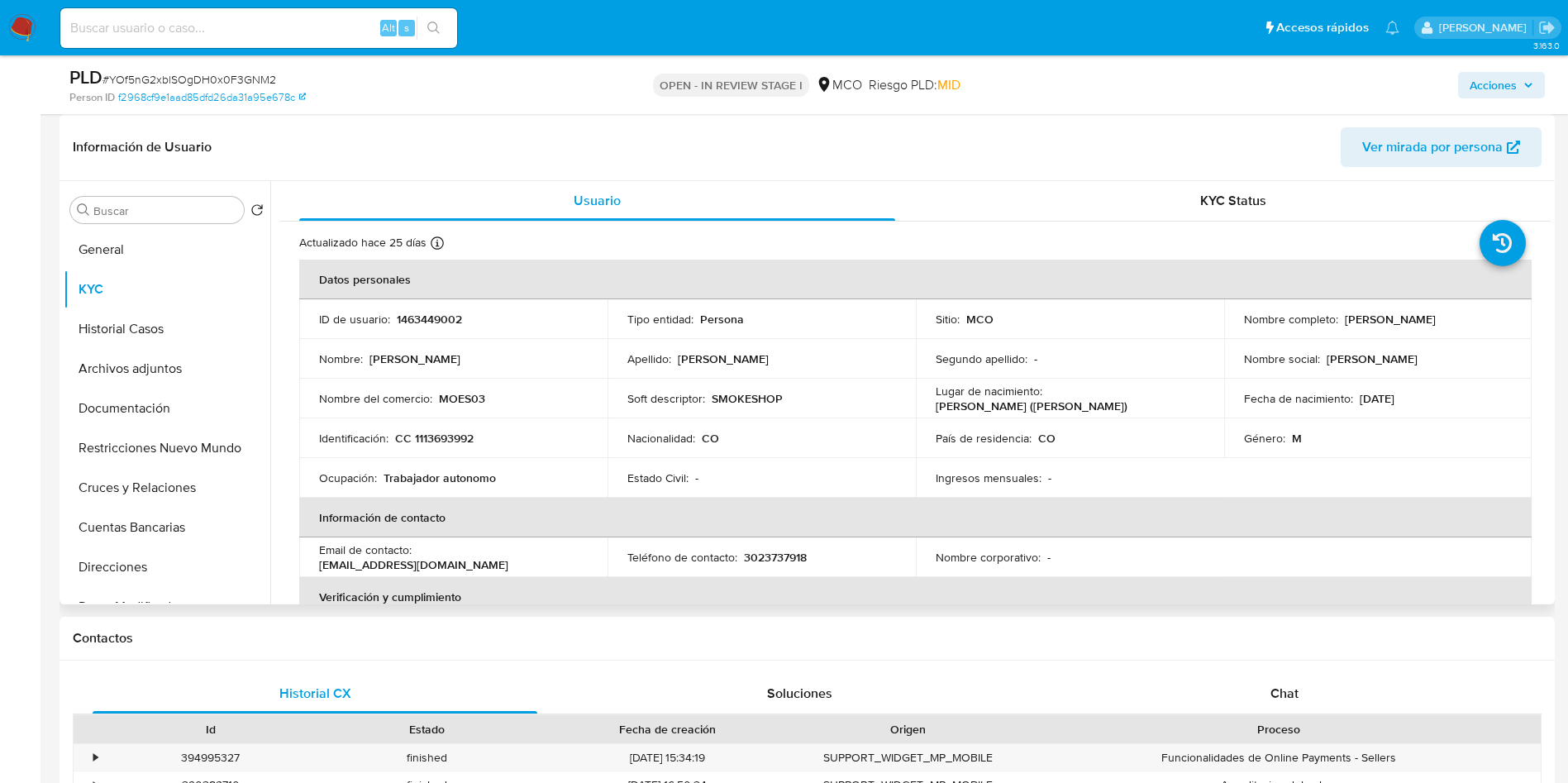
click at [747, 405] on p "SMOKESHOP" at bounding box center [747, 398] width 72 height 14
click at [763, 421] on td "Nacionalidad : CO" at bounding box center [761, 438] width 309 height 40
click at [747, 402] on p "SMOKESHOP" at bounding box center [747, 398] width 72 height 14
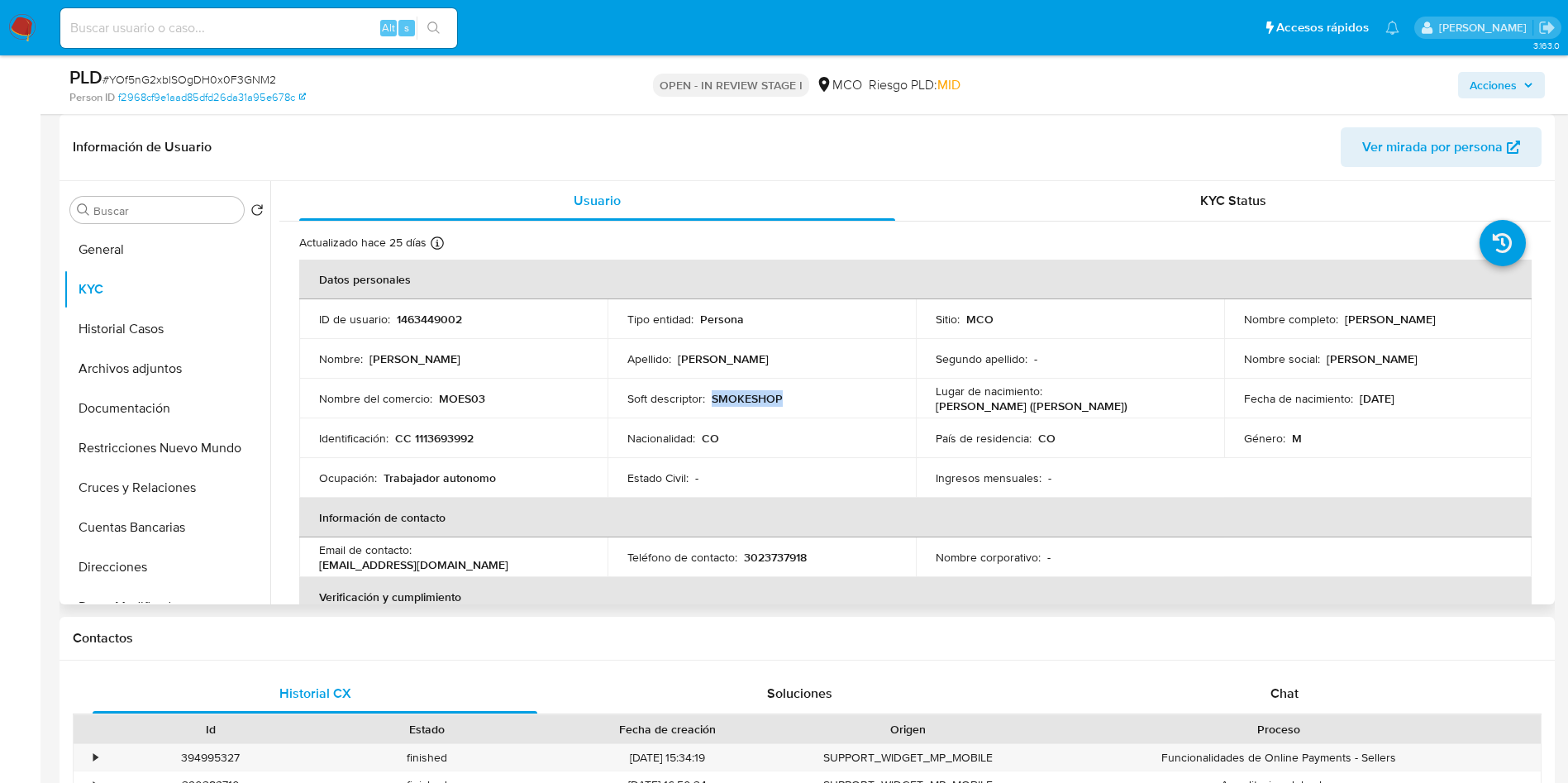
copy p "SMOKESHOP"
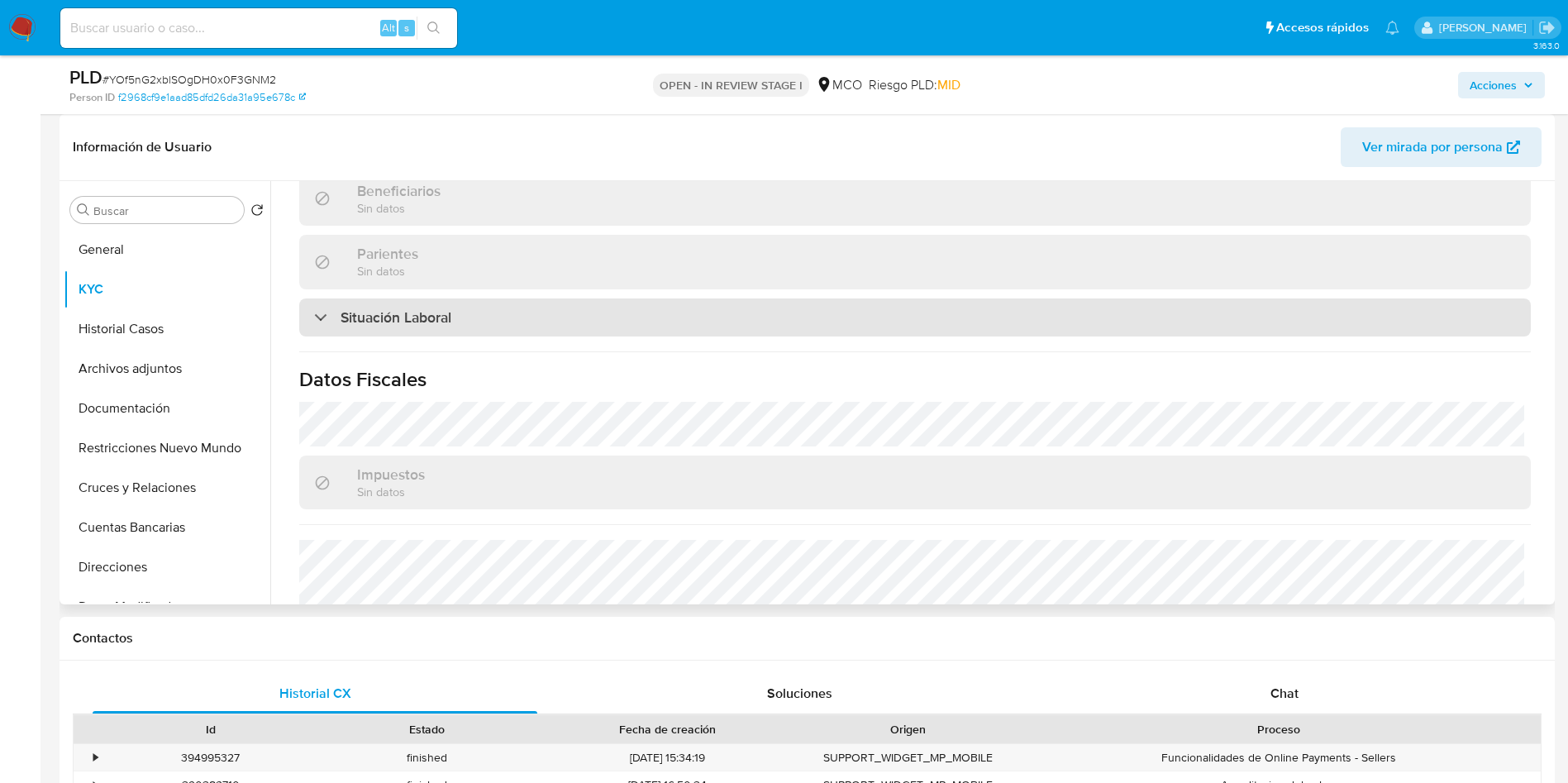
scroll to position [836, 0]
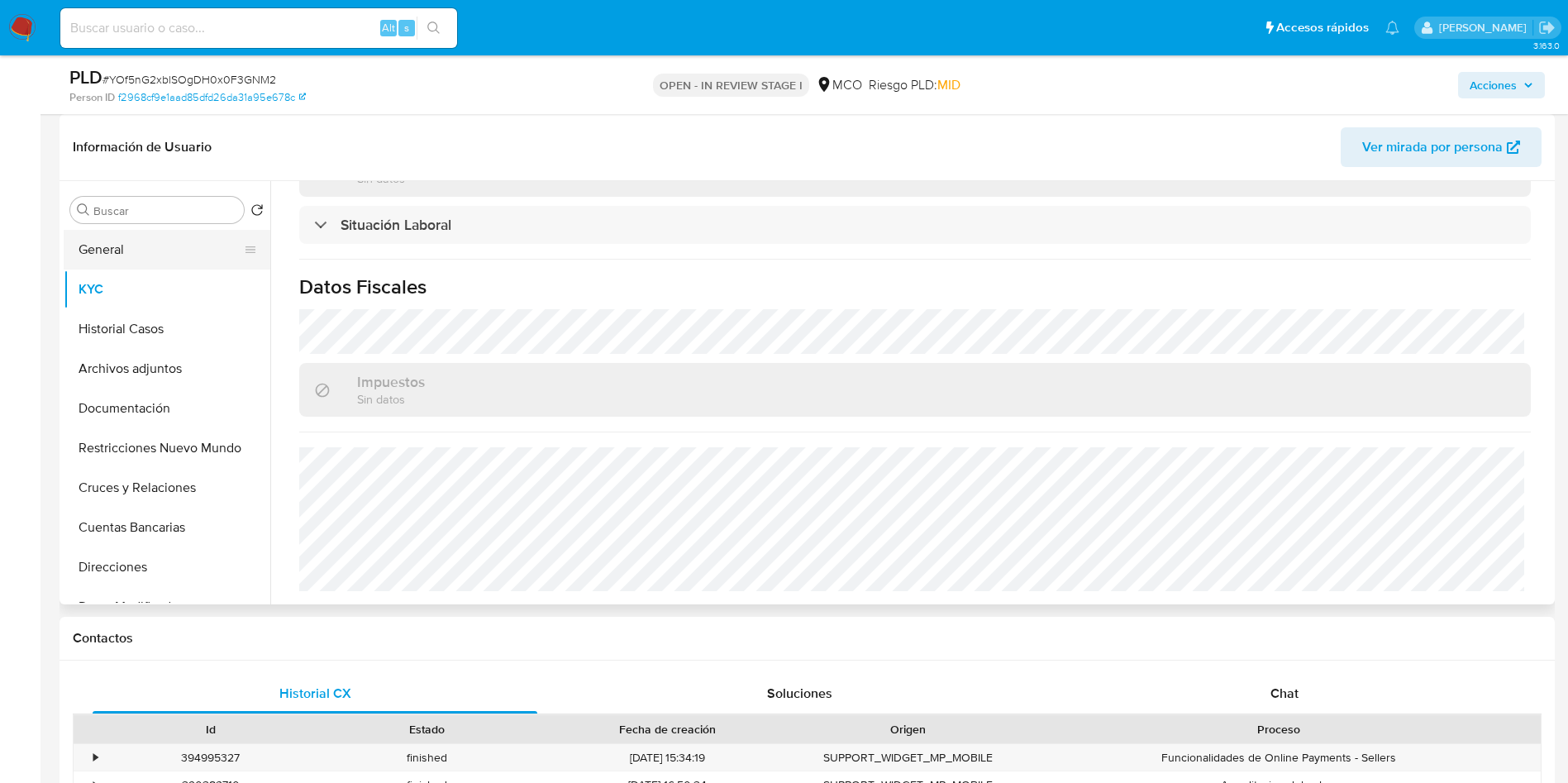
click at [129, 255] on button "General" at bounding box center [160, 250] width 194 height 40
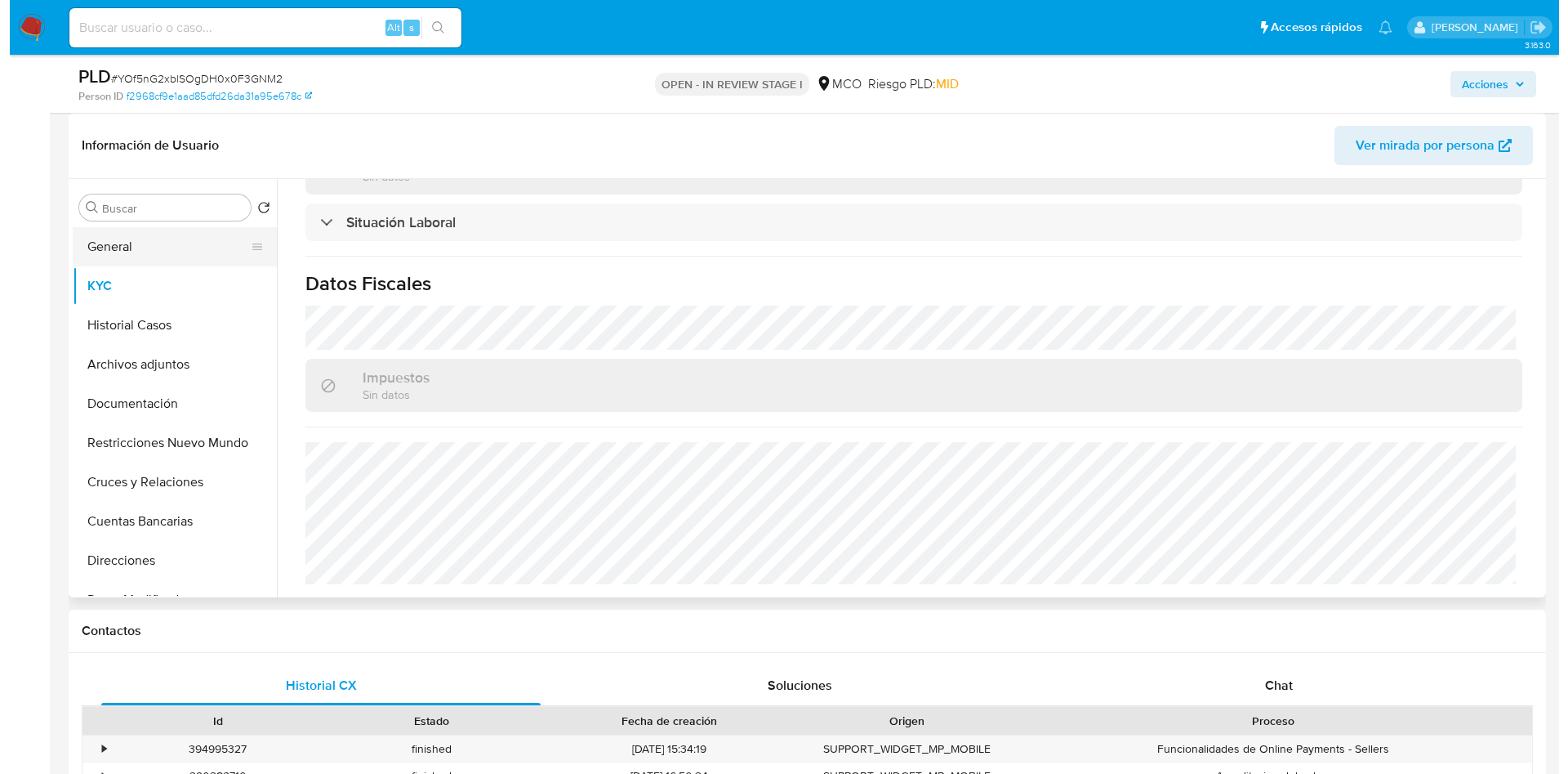
scroll to position [0, 0]
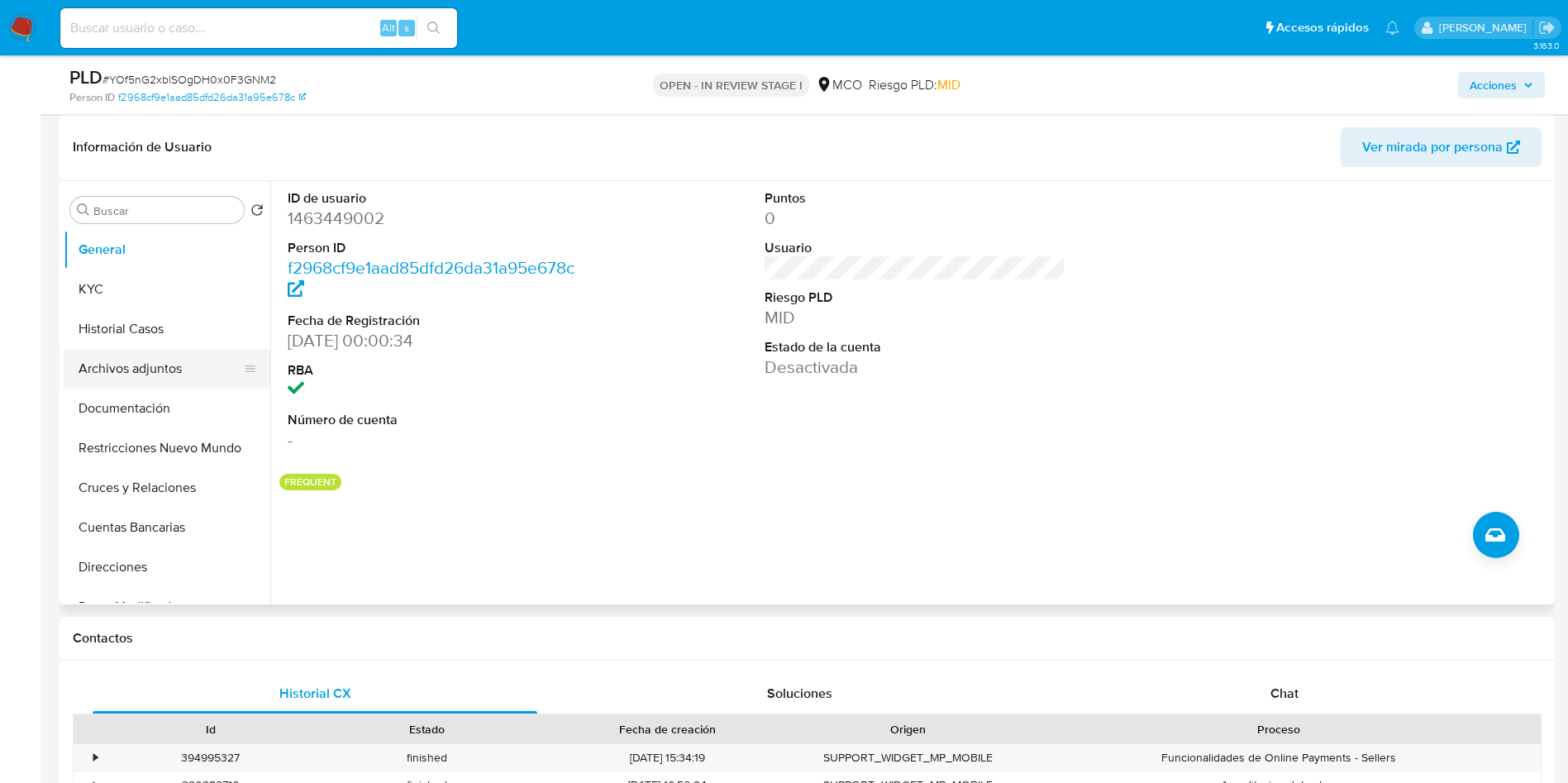
click at [130, 374] on button "Archivos adjuntos" at bounding box center [160, 368] width 194 height 40
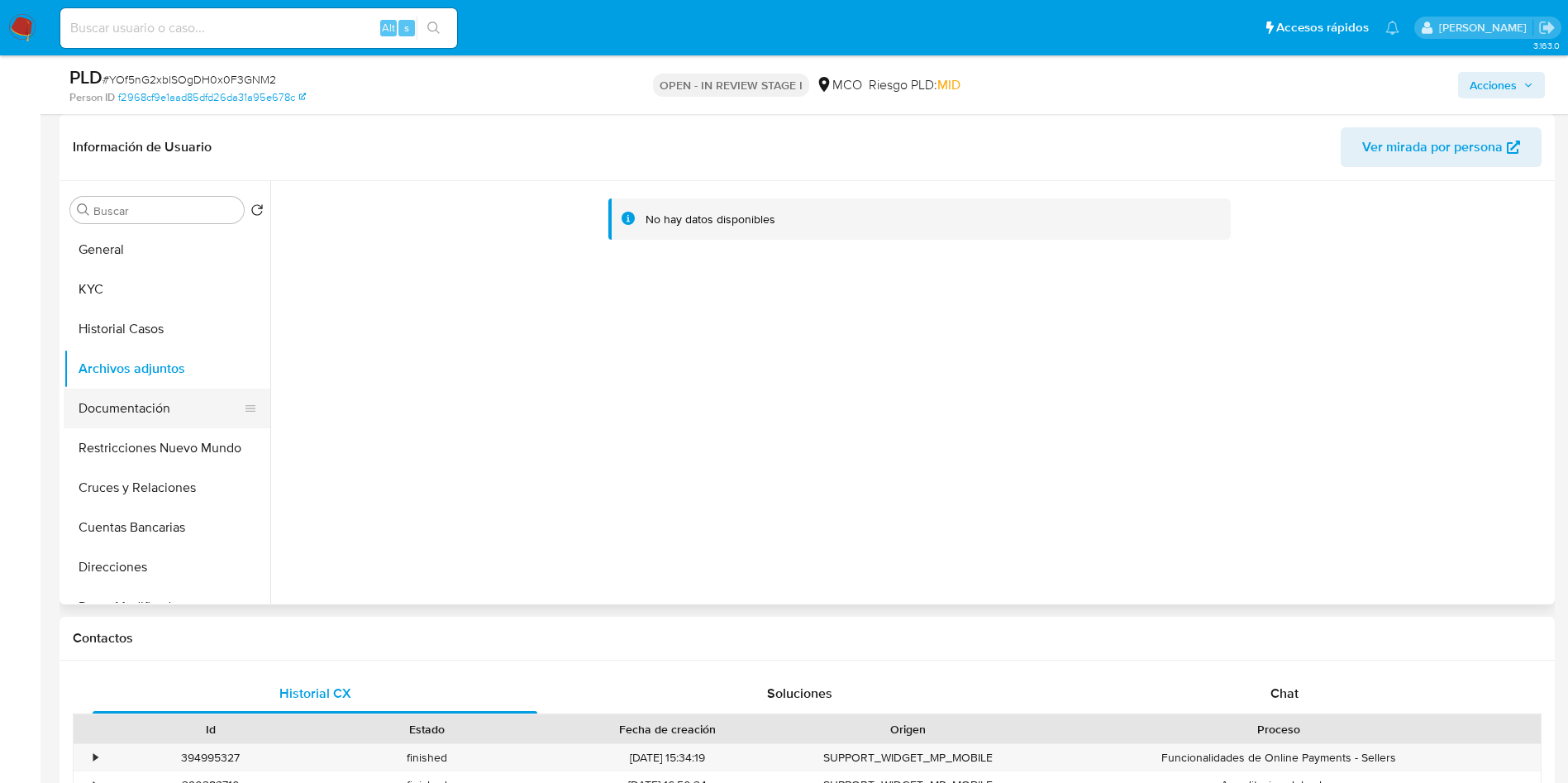
drag, startPoint x: 123, startPoint y: 397, endPoint x: 130, endPoint y: 410, distance: 14.8
click at [123, 398] on button "Documentación" at bounding box center [160, 408] width 194 height 40
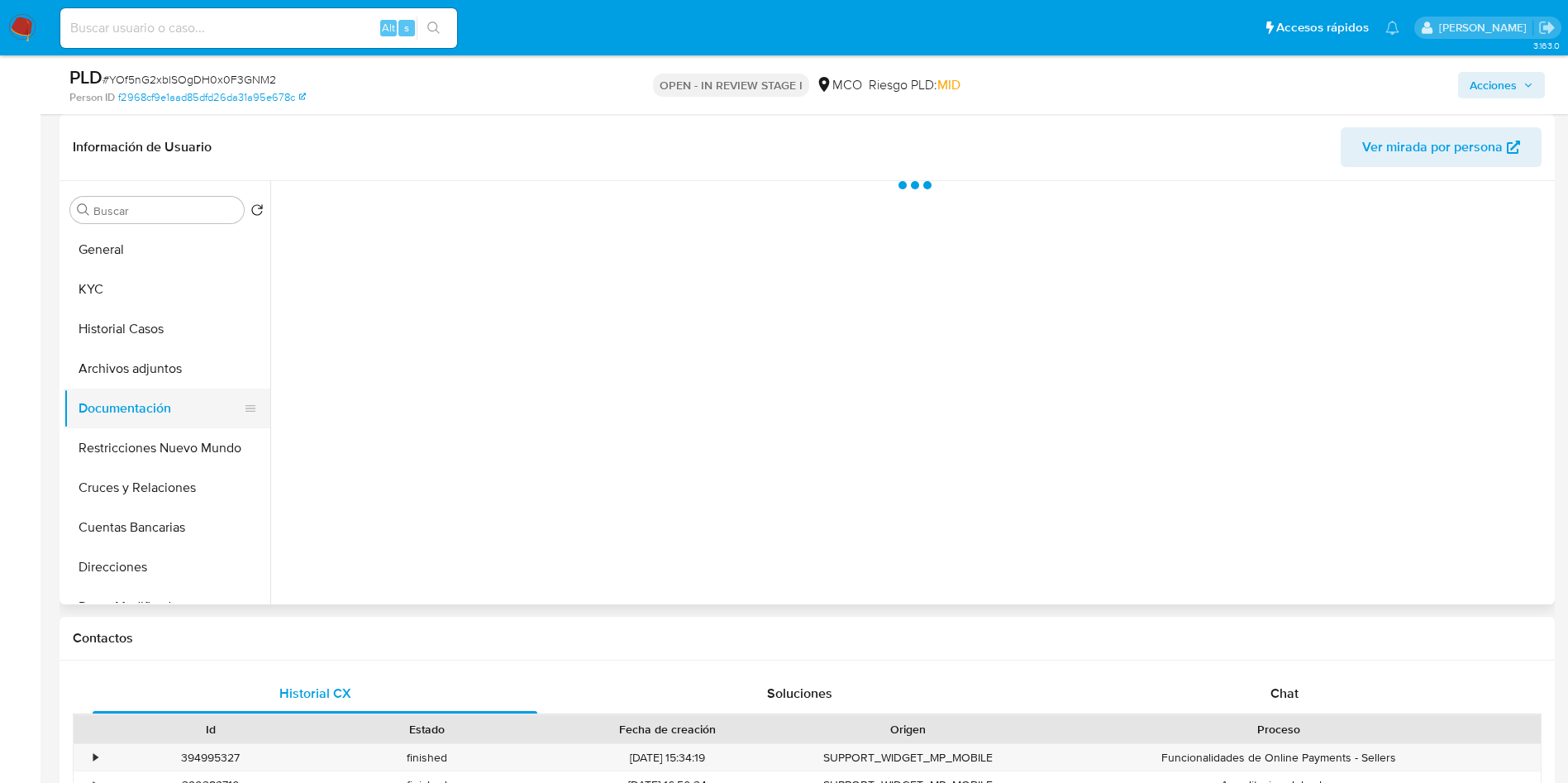
drag, startPoint x: 130, startPoint y: 410, endPoint x: 154, endPoint y: 423, distance: 27.3
click at [132, 411] on button "Documentación" at bounding box center [160, 408] width 194 height 40
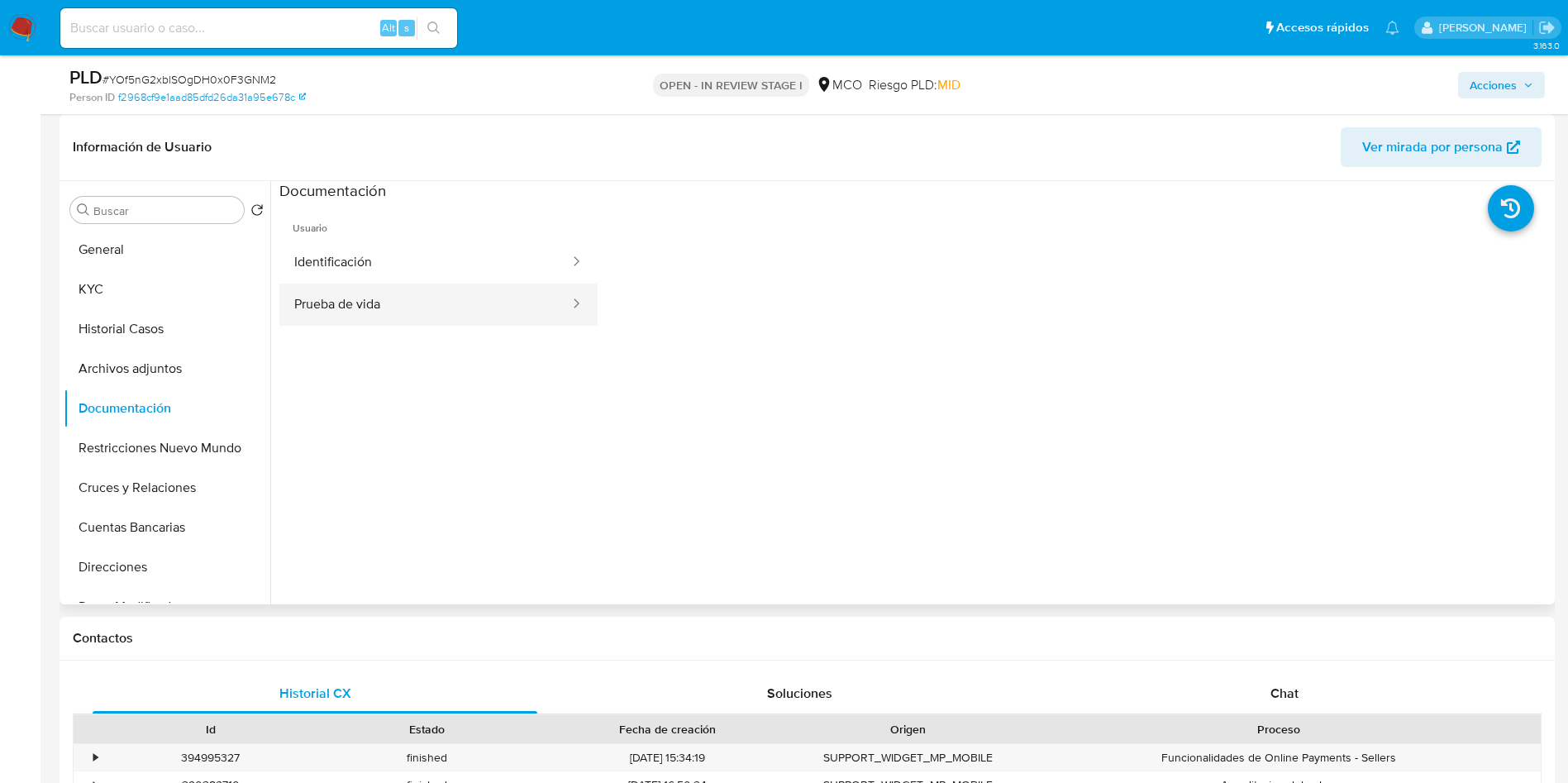
click at [368, 307] on button "Prueba de vida" at bounding box center [425, 304] width 292 height 43
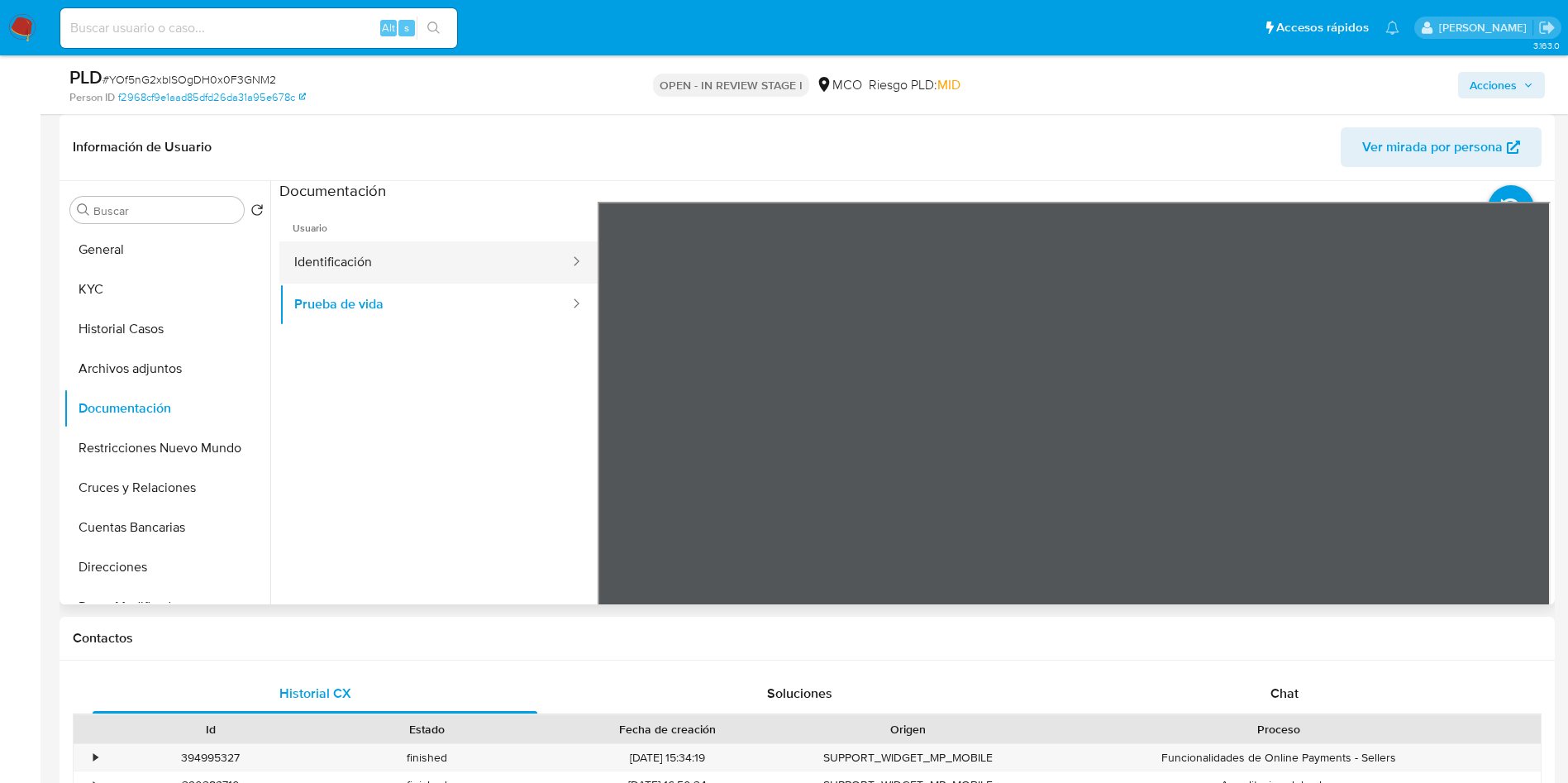
click at [333, 258] on button "Identificación" at bounding box center [425, 263] width 292 height 43
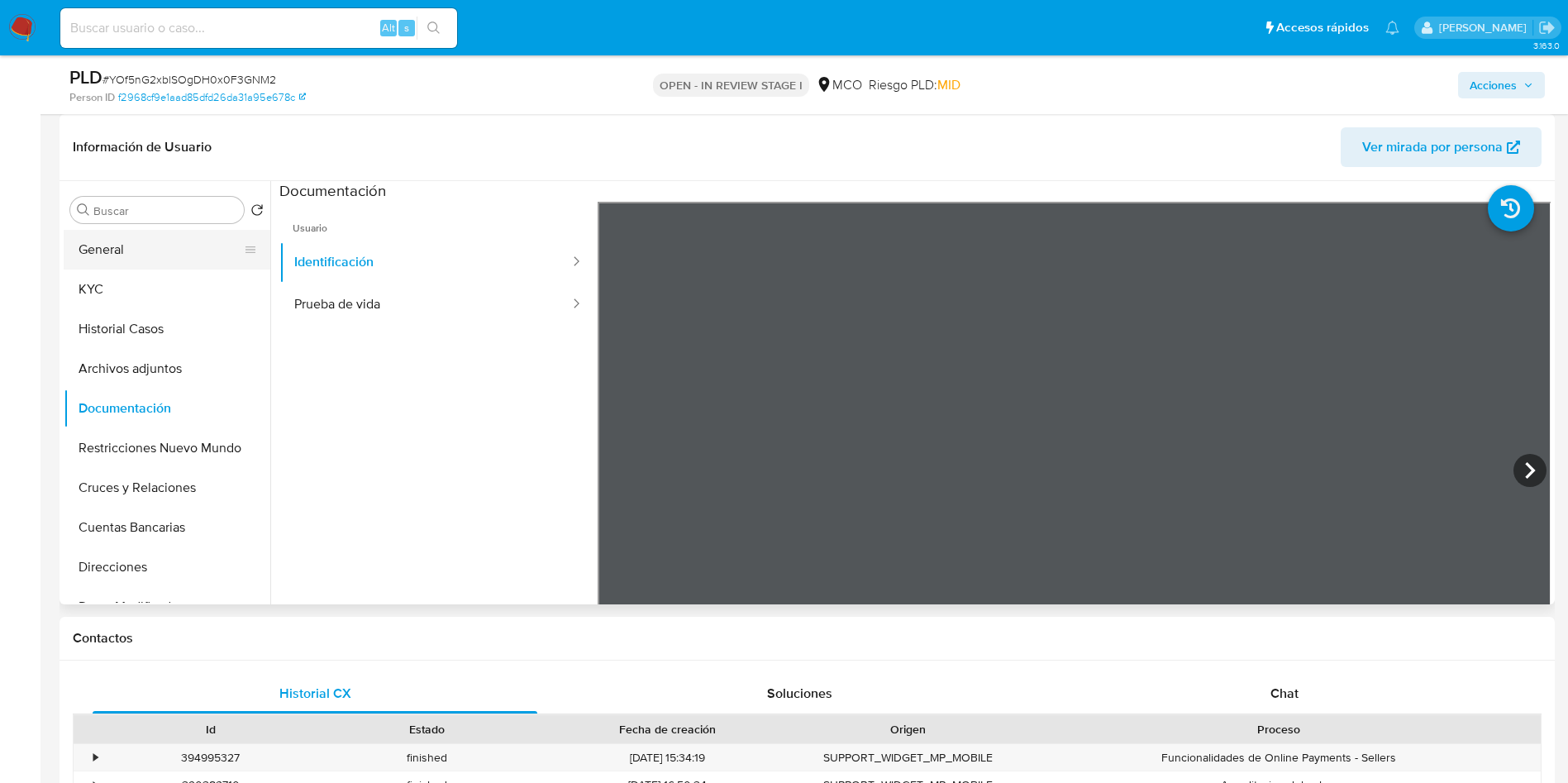
click at [79, 251] on button "General" at bounding box center [160, 250] width 194 height 40
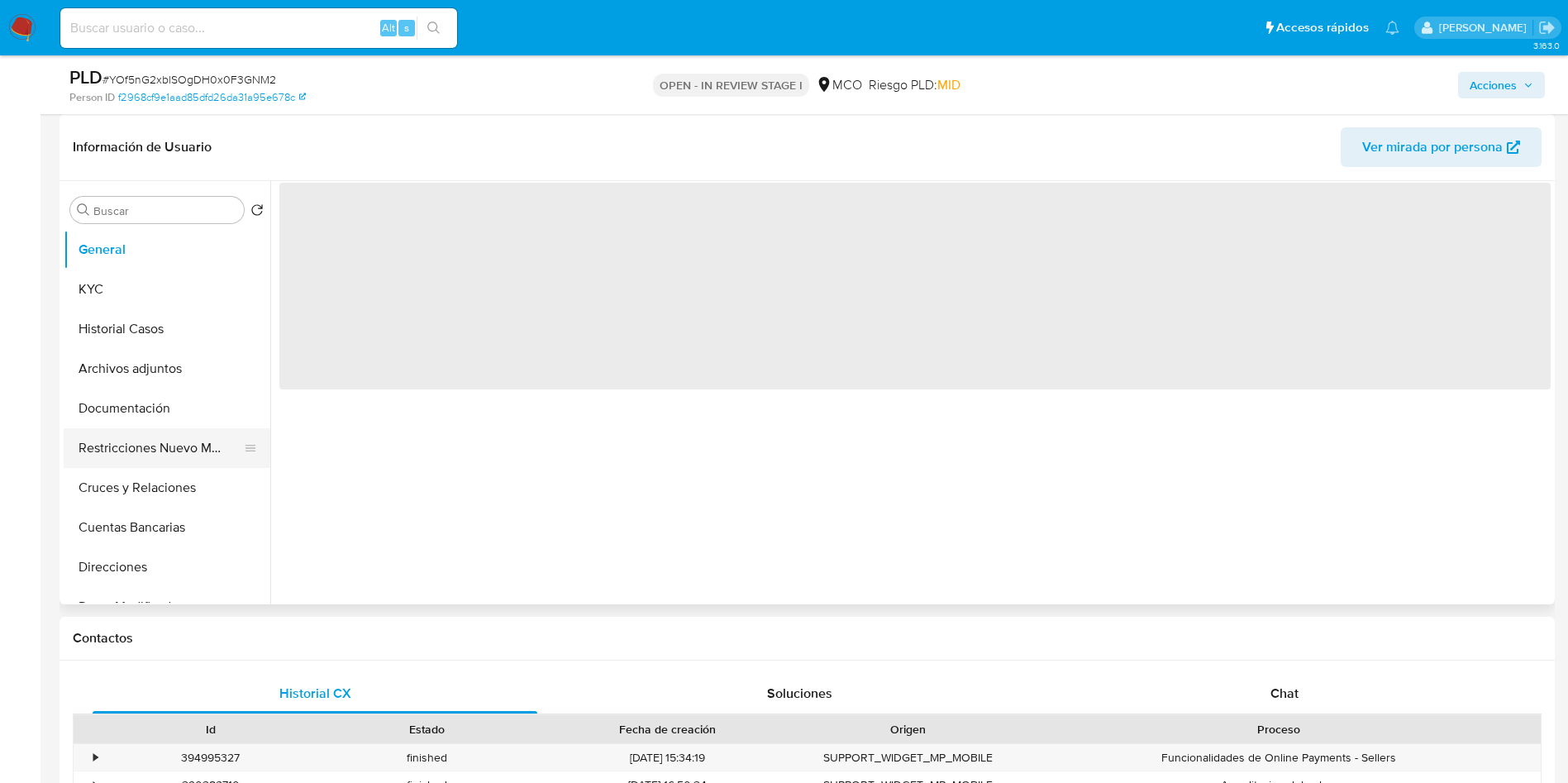
click at [167, 463] on button "Restricciones Nuevo Mundo" at bounding box center [160, 448] width 194 height 40
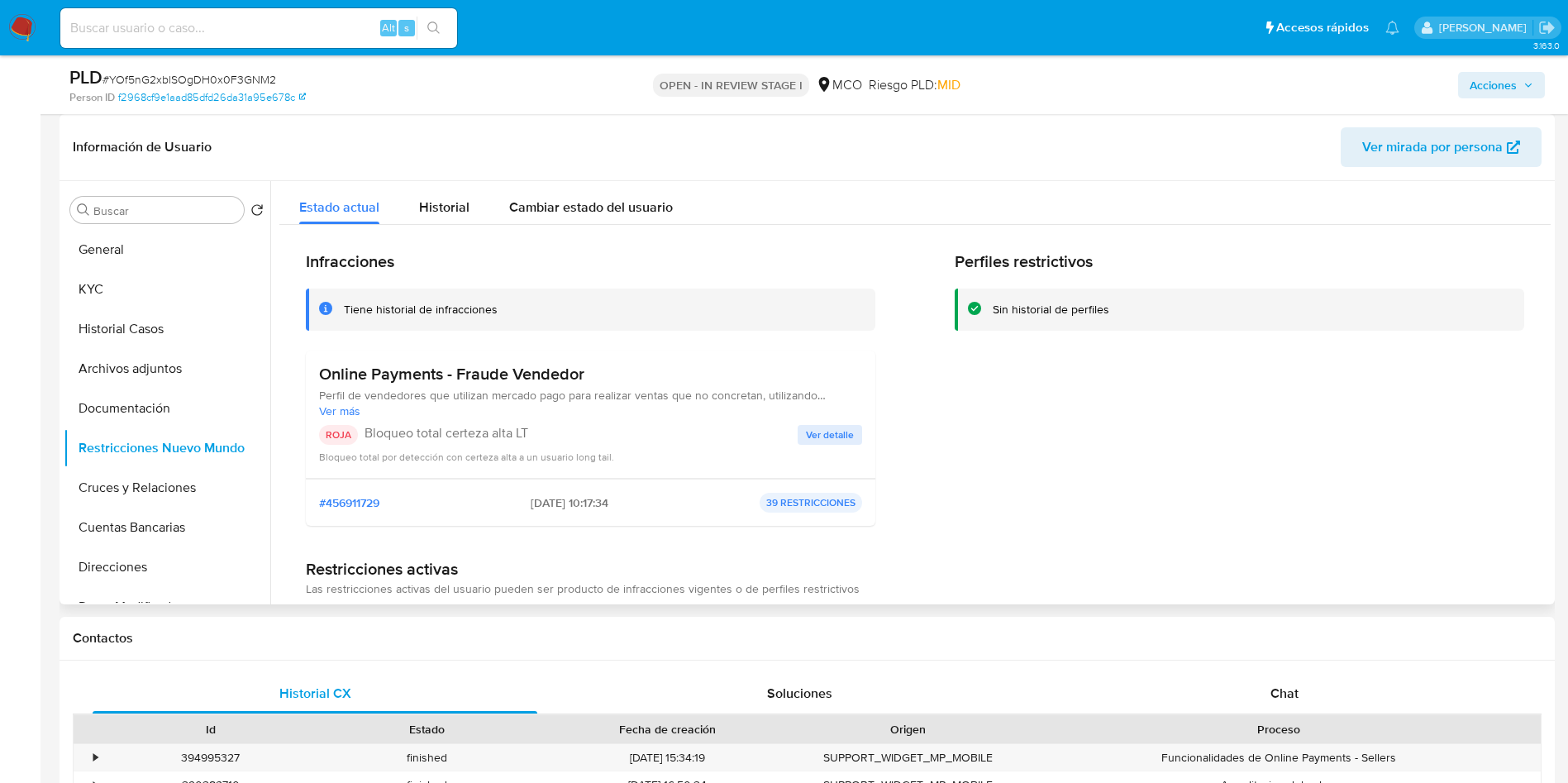
click at [827, 437] on span "Ver detalle" at bounding box center [829, 434] width 48 height 16
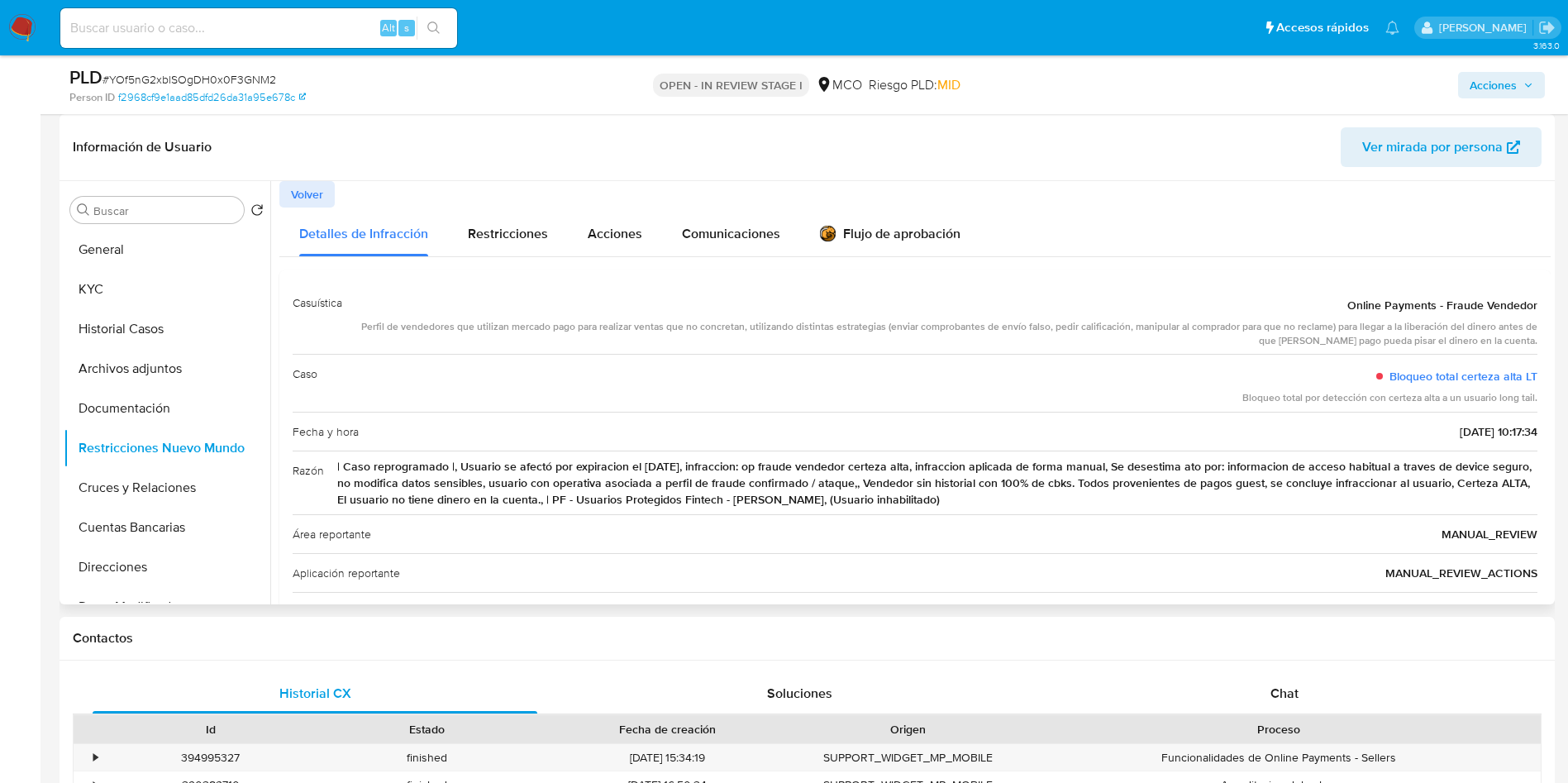
drag, startPoint x: 490, startPoint y: 463, endPoint x: 1481, endPoint y: 466, distance: 991.0
click at [1481, 466] on span "| Caso reprogramado |, Usuario se afectó por expiracion el 16/09/2025, infracci…" at bounding box center [938, 482] width 1200 height 50
drag, startPoint x: 428, startPoint y: 478, endPoint x: 685, endPoint y: 493, distance: 257.4
click at [685, 493] on span "| Caso reprogramado |, Usuario se afectó por expiracion el 16/09/2025, infracci…" at bounding box center [938, 482] width 1200 height 50
click at [727, 481] on span "| Caso reprogramado |, Usuario se afectó por expiracion el 16/09/2025, infracci…" at bounding box center [938, 482] width 1200 height 50
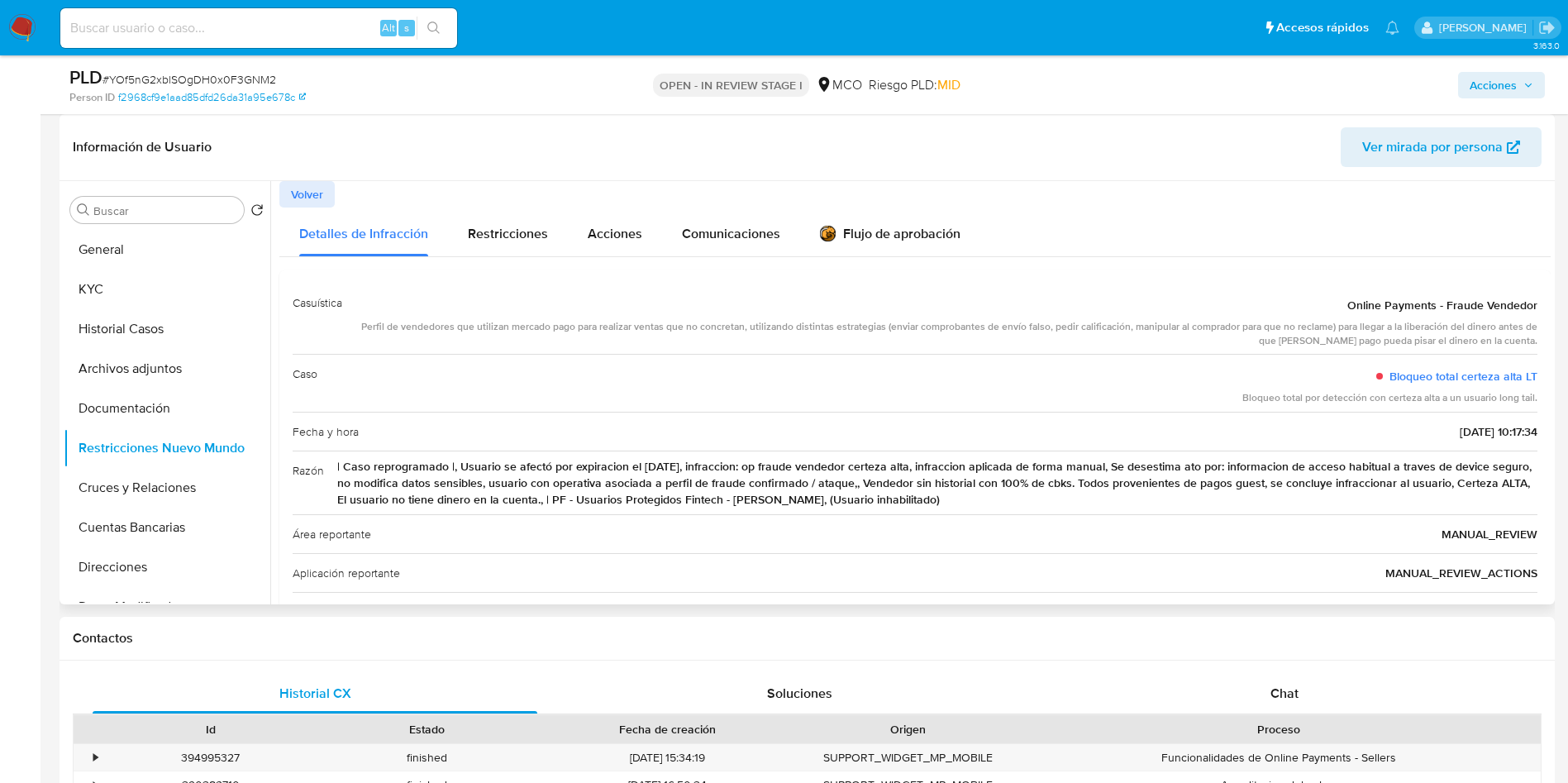
click at [778, 481] on span "| Caso reprogramado |, Usuario se afectó por expiracion el 16/09/2025, infracci…" at bounding box center [938, 482] width 1200 height 50
drag, startPoint x: 884, startPoint y: 481, endPoint x: 1468, endPoint y: 480, distance: 584.0
click at [1466, 481] on span "| Caso reprogramado |, Usuario se afectó por expiracion el 16/09/2025, infracci…" at bounding box center [938, 482] width 1200 height 50
drag, startPoint x: 412, startPoint y: 501, endPoint x: 976, endPoint y: 496, distance: 564.0
click at [970, 496] on span "| Caso reprogramado |, Usuario se afectó por expiracion el 16/09/2025, infracci…" at bounding box center [938, 482] width 1200 height 50
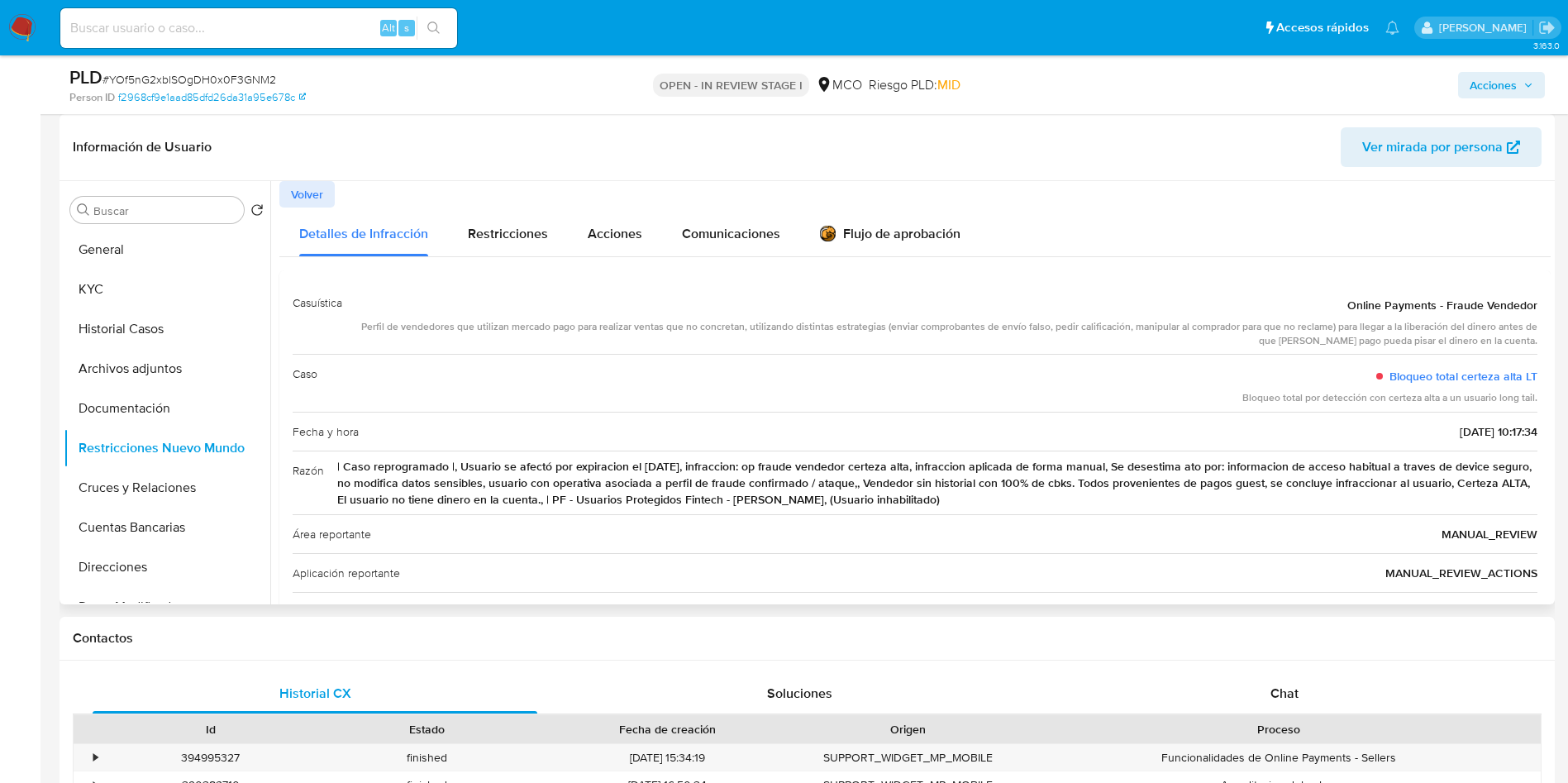
click at [1011, 495] on span "| Caso reprogramado |, Usuario se afectó por expiracion el 16/09/2025, infracci…" at bounding box center [938, 482] width 1200 height 50
drag, startPoint x: 721, startPoint y: 500, endPoint x: 1047, endPoint y: 497, distance: 326.0
click at [1040, 498] on span "| Caso reprogramado |, Usuario se afectó por expiracion el 16/09/2025, infracci…" at bounding box center [938, 482] width 1200 height 50
click at [481, 217] on div "Restricciones" at bounding box center [508, 232] width 81 height 49
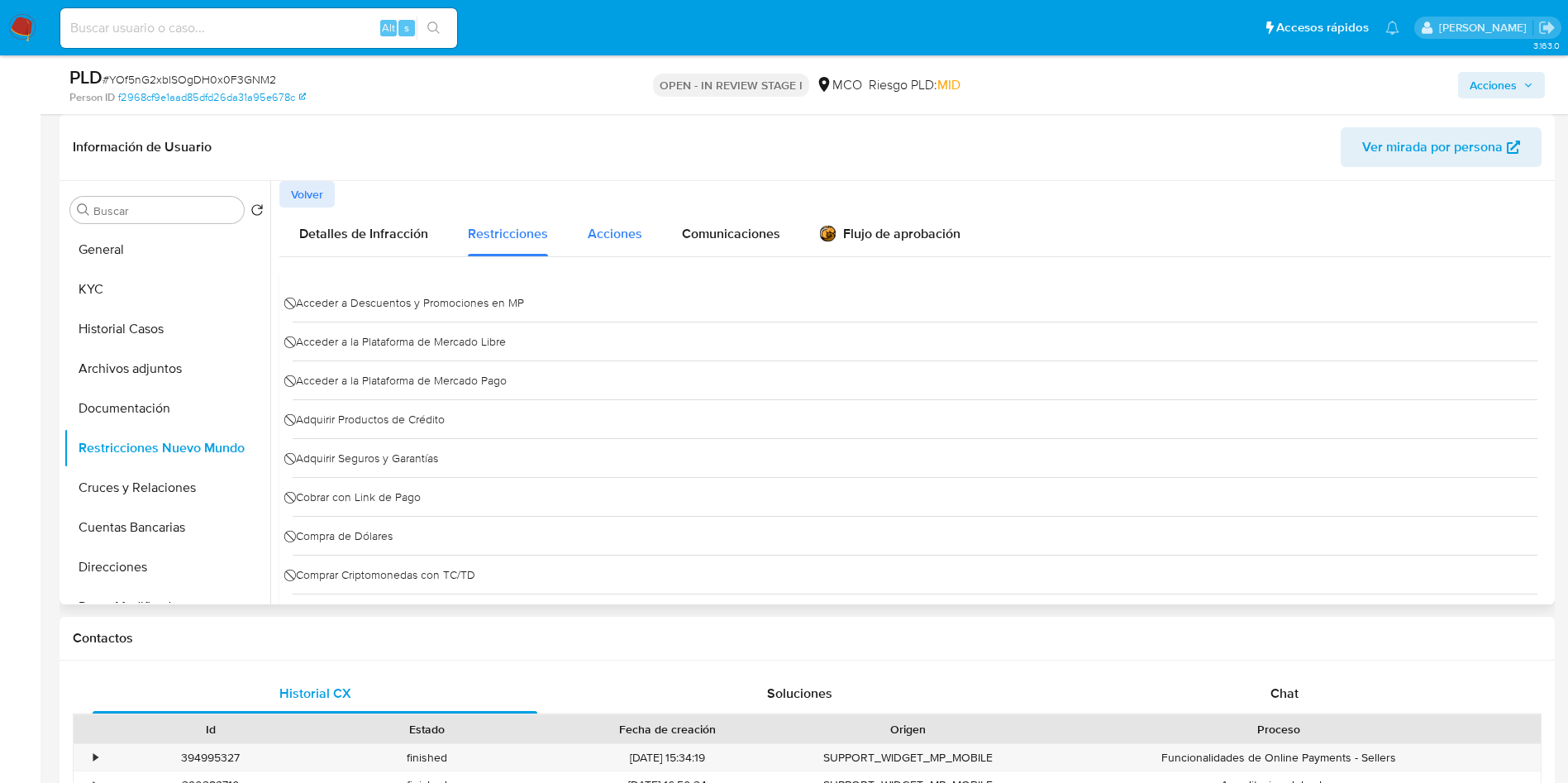
click at [606, 232] on span "Acciones" at bounding box center [615, 233] width 54 height 19
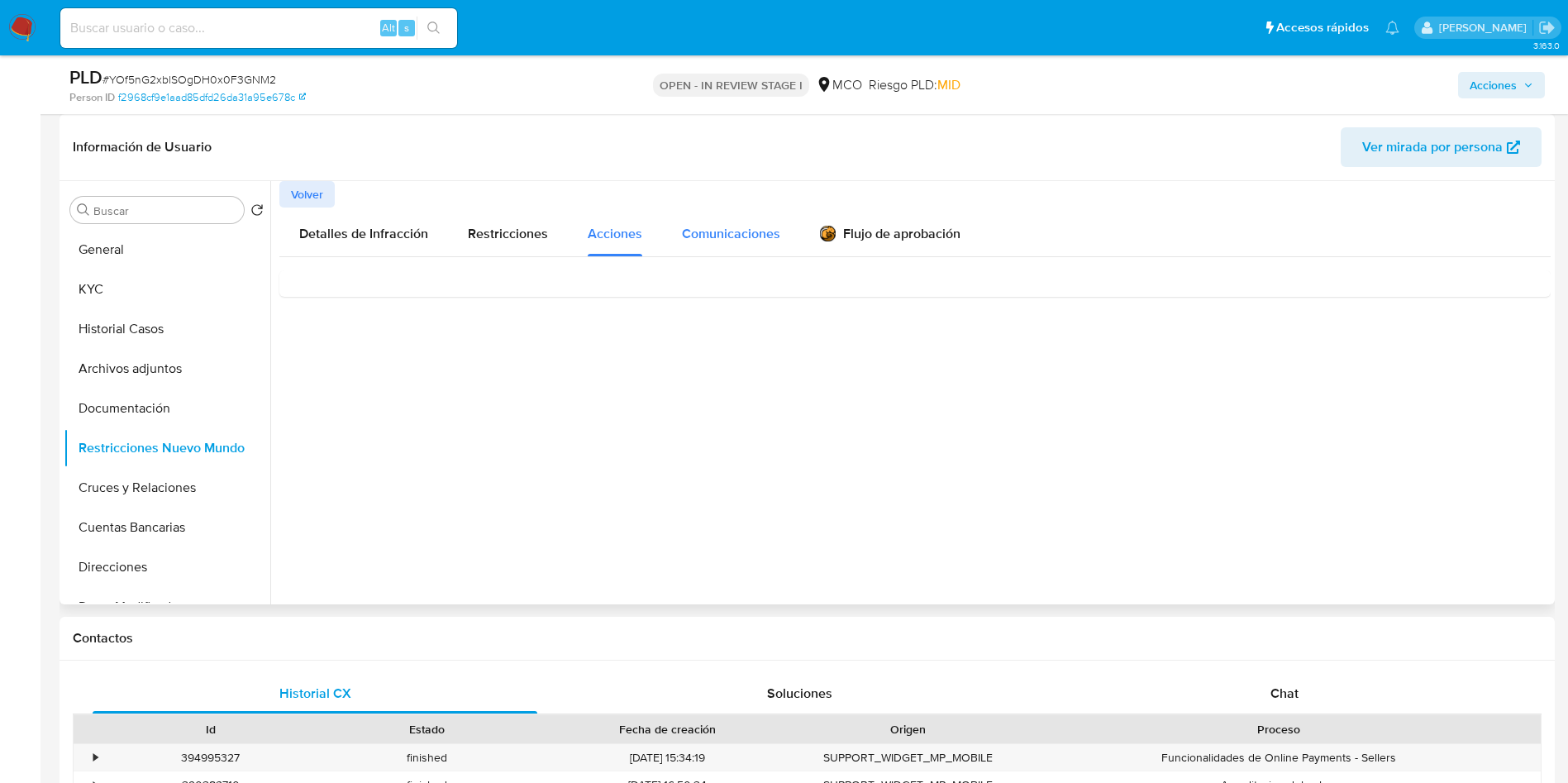
click at [738, 235] on span "Comunicaciones" at bounding box center [731, 233] width 99 height 19
click at [523, 312] on div "Suspendimos tu cuenta" at bounding box center [914, 305] width 1245 height 44
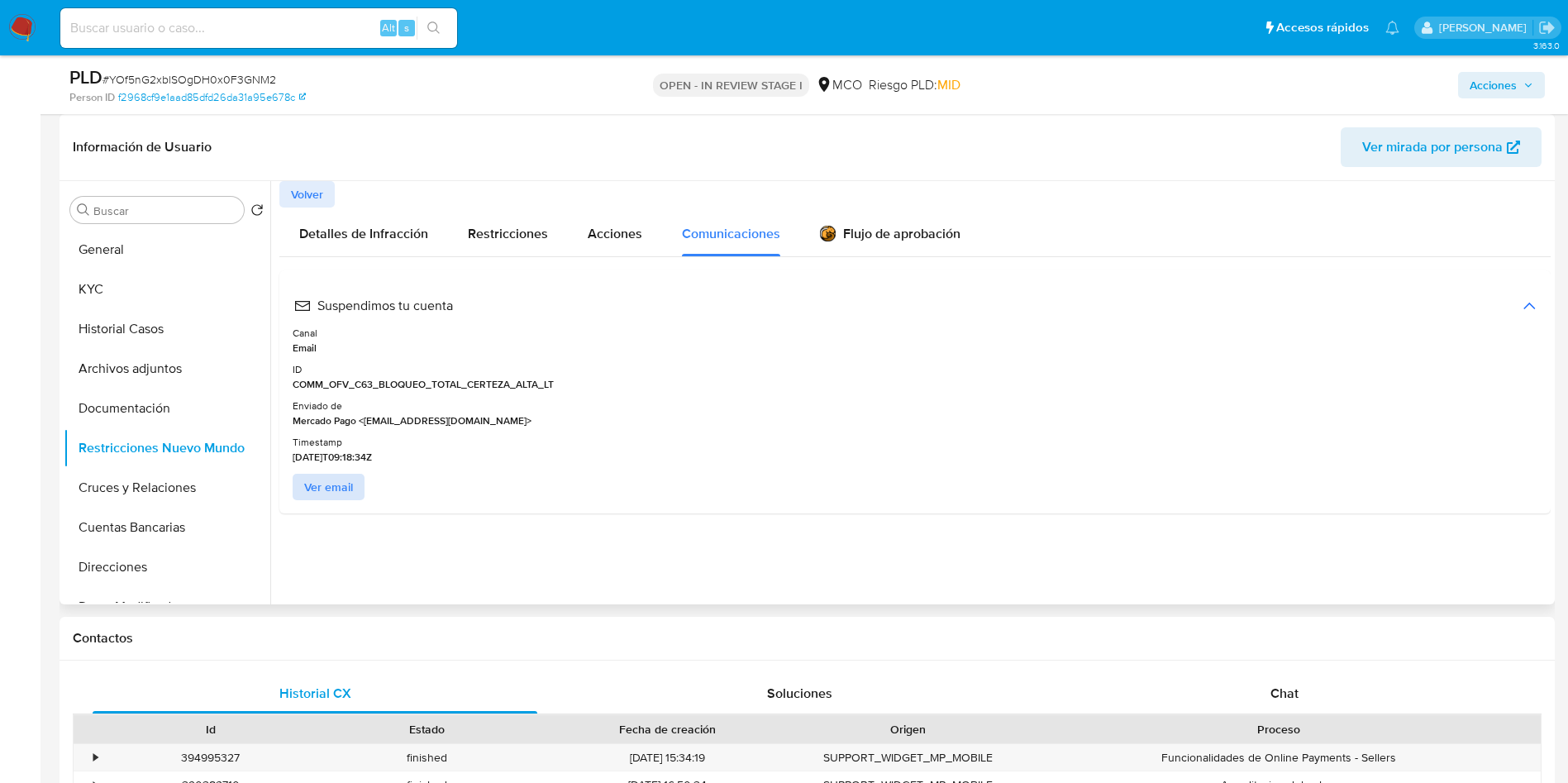
click at [321, 490] on span "Ver email" at bounding box center [329, 487] width 49 height 24
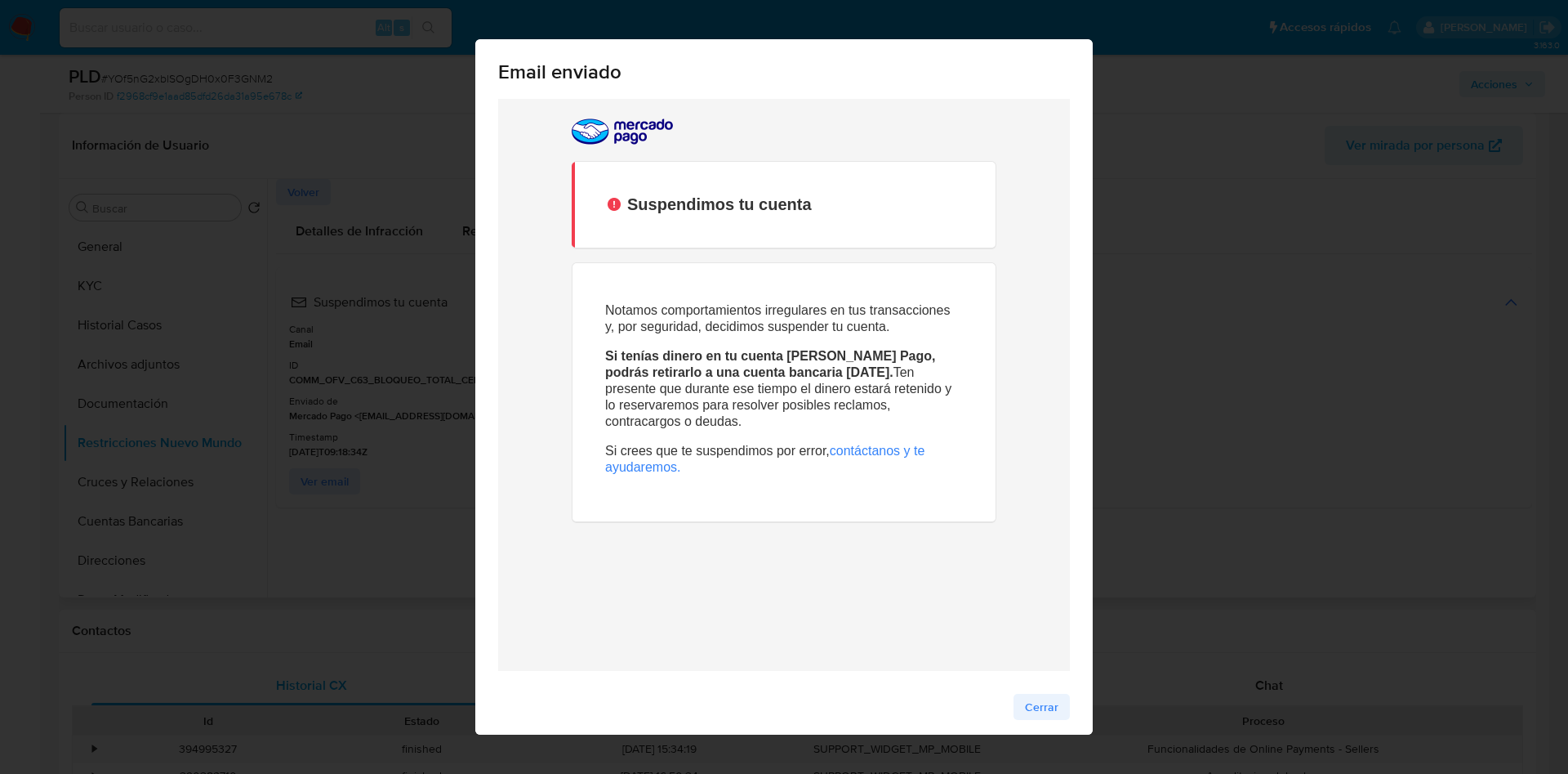
click at [1030, 702] on span "Cerrar" at bounding box center [1041, 707] width 33 height 23
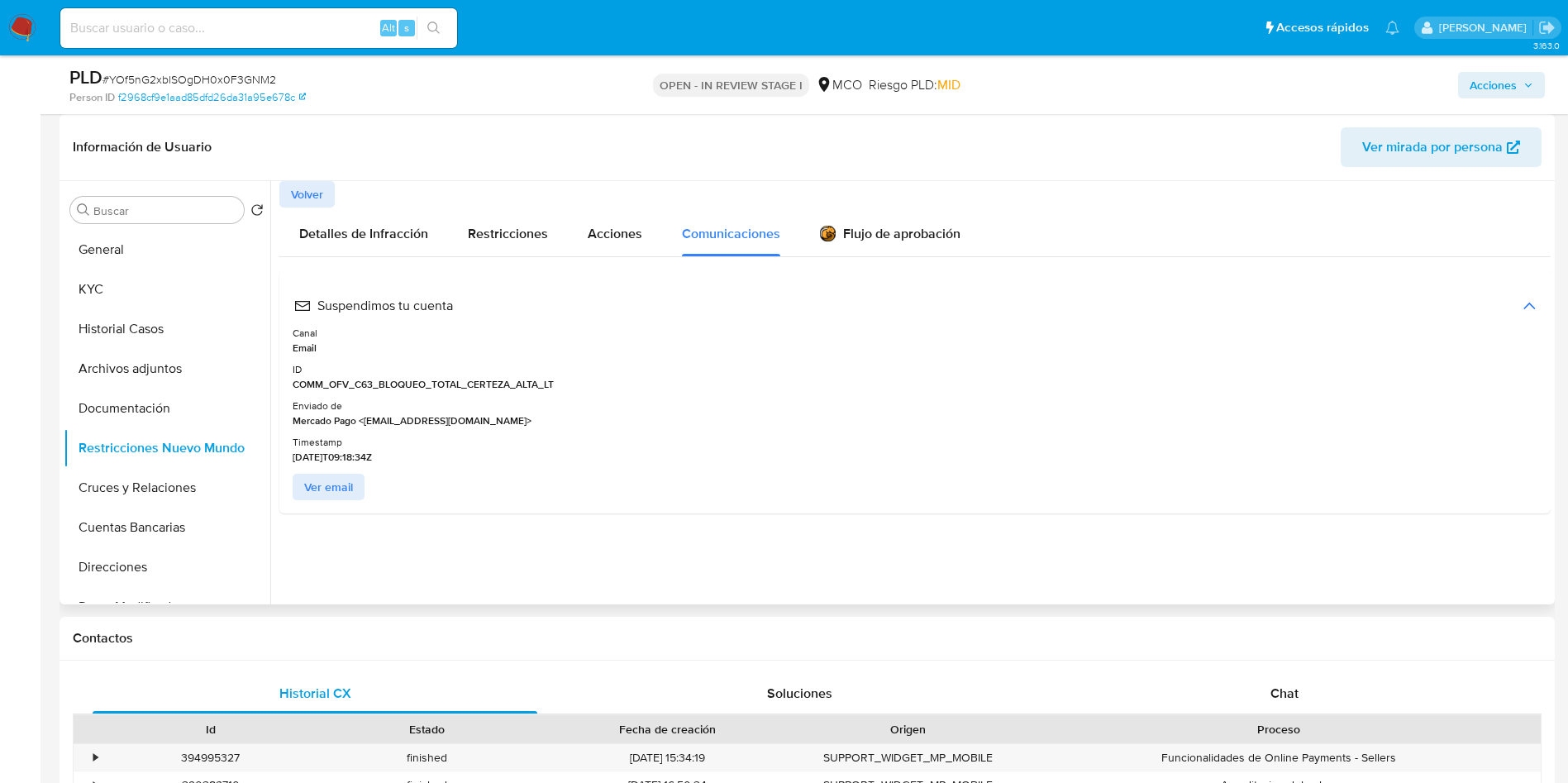
click at [883, 263] on div "Detalles de Infracción Restricciones Acciones Comunicaciones Flujo de aprobació…" at bounding box center [915, 360] width 1271 height 306
click at [883, 249] on div "Flujo de aprobación" at bounding box center [890, 232] width 140 height 49
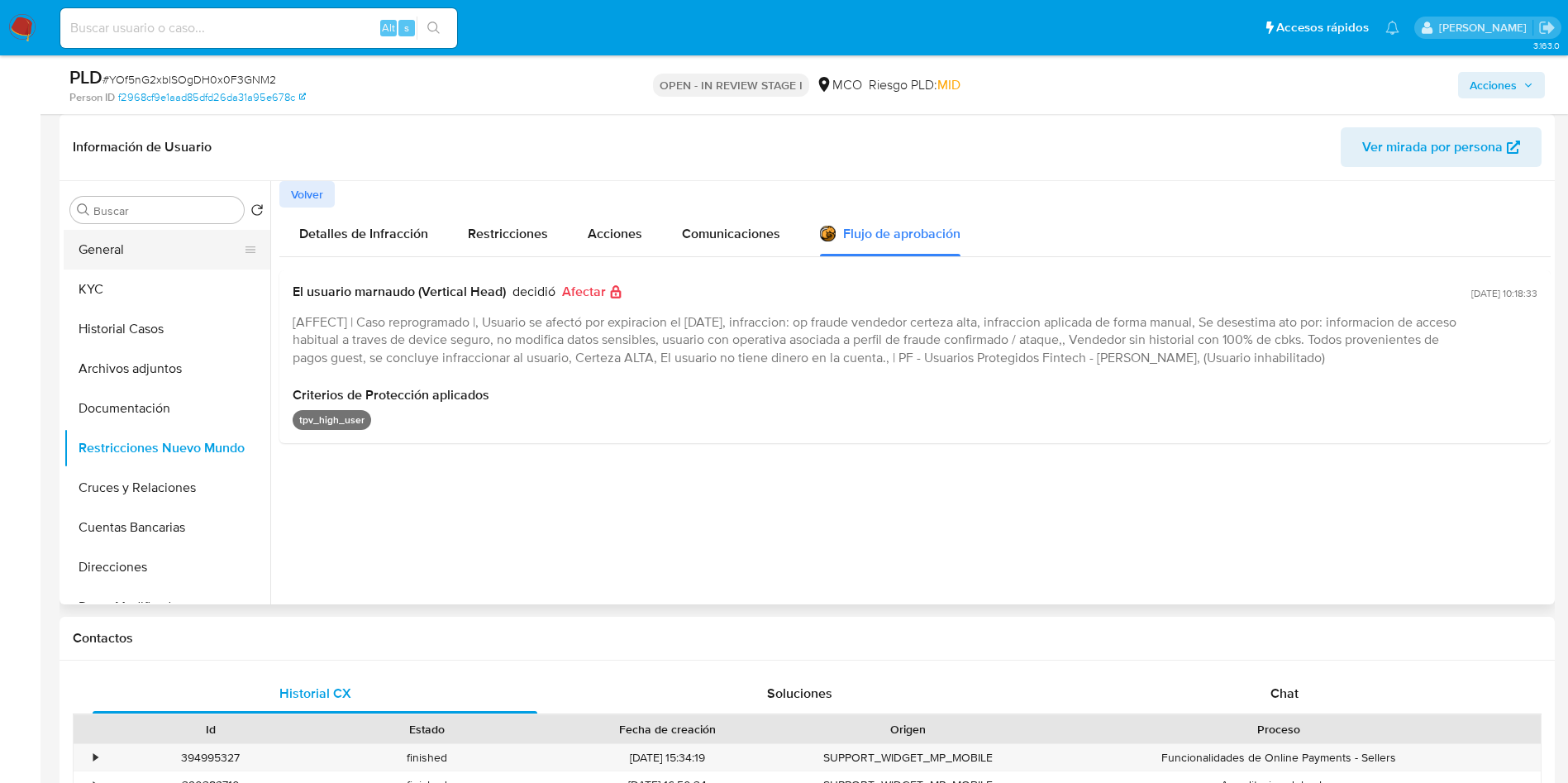
click at [130, 253] on button "General" at bounding box center [160, 250] width 194 height 40
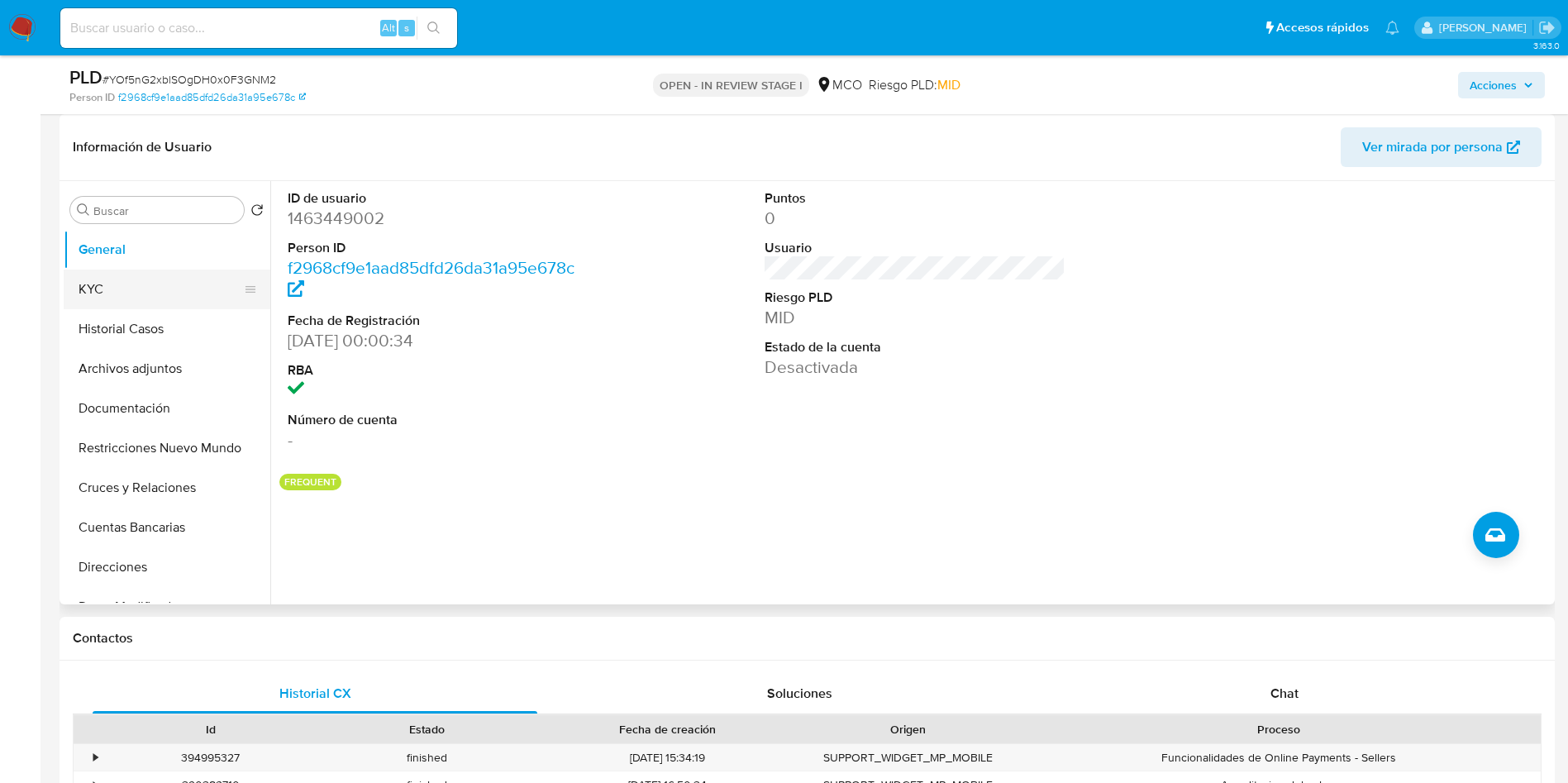
click at [129, 293] on button "KYC" at bounding box center [160, 290] width 194 height 40
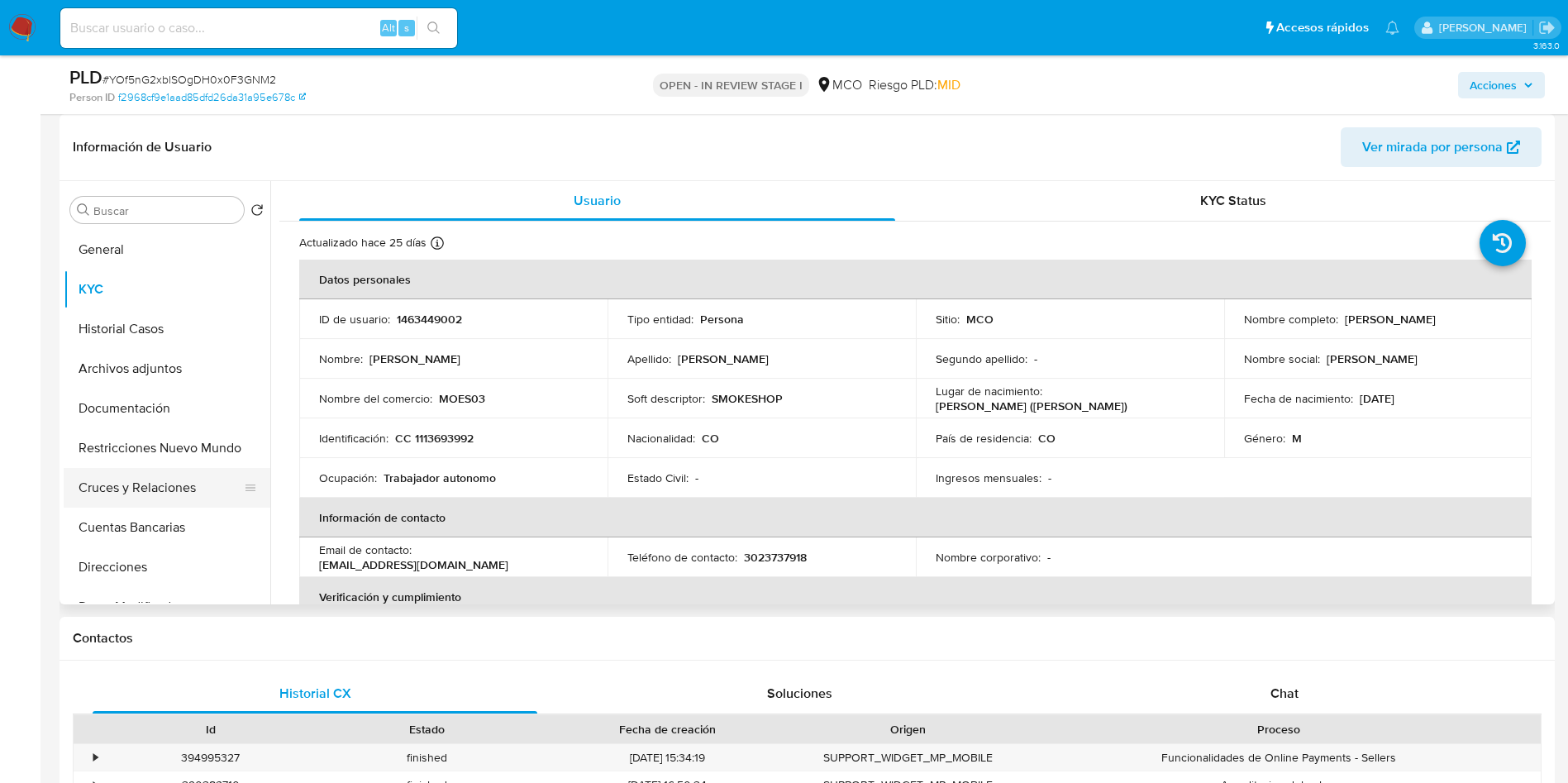
click at [155, 480] on button "Cruces y Relaciones" at bounding box center [160, 488] width 194 height 40
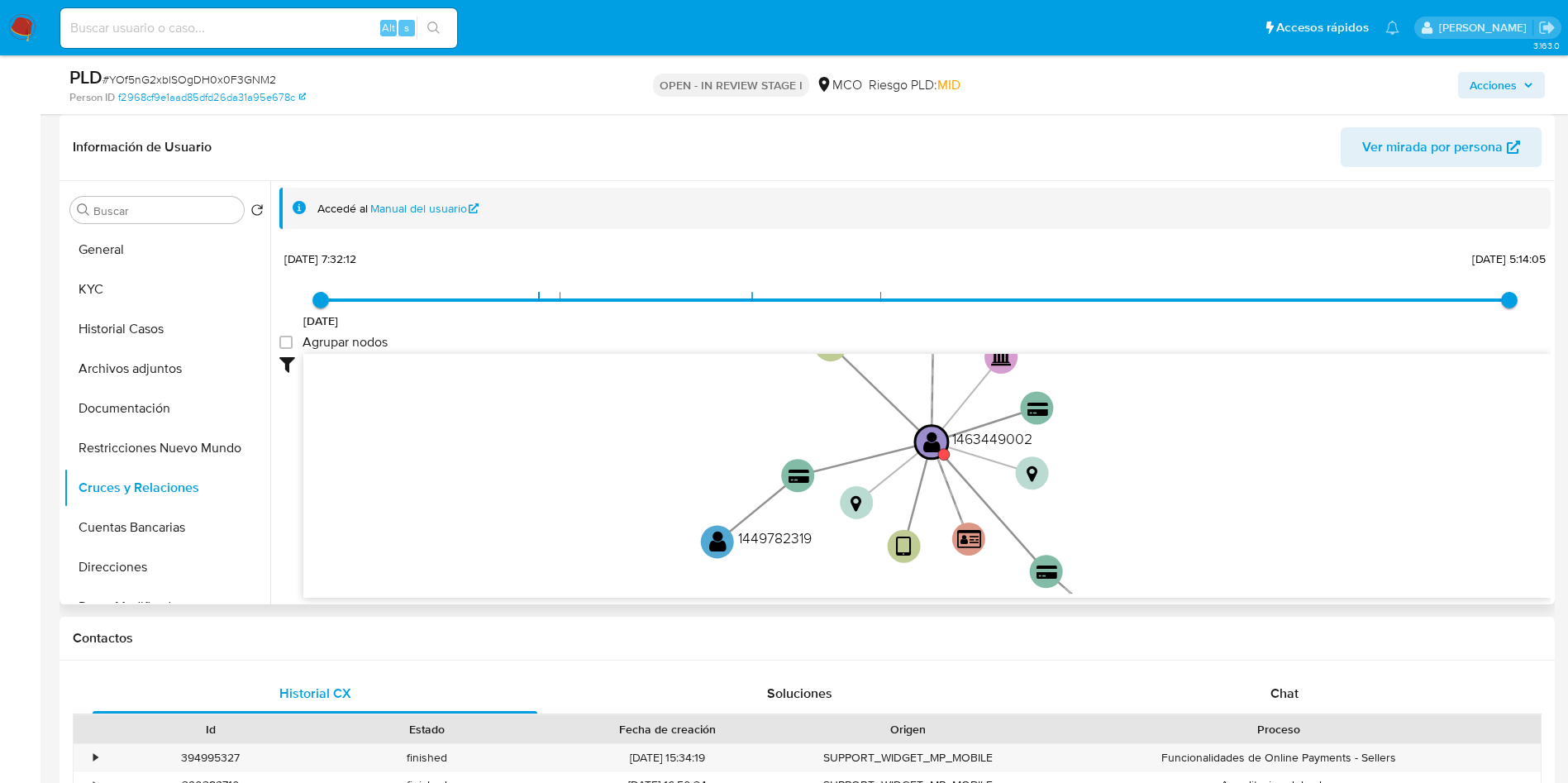
drag, startPoint x: 503, startPoint y: 411, endPoint x: 479, endPoint y: 375, distance: 43.3
click at [479, 375] on icon "user-1463449002  1463449002 device-66264abbaa52e9f67e6dcc5d  device-6422c22c0…" at bounding box center [927, 473] width 1248 height 240
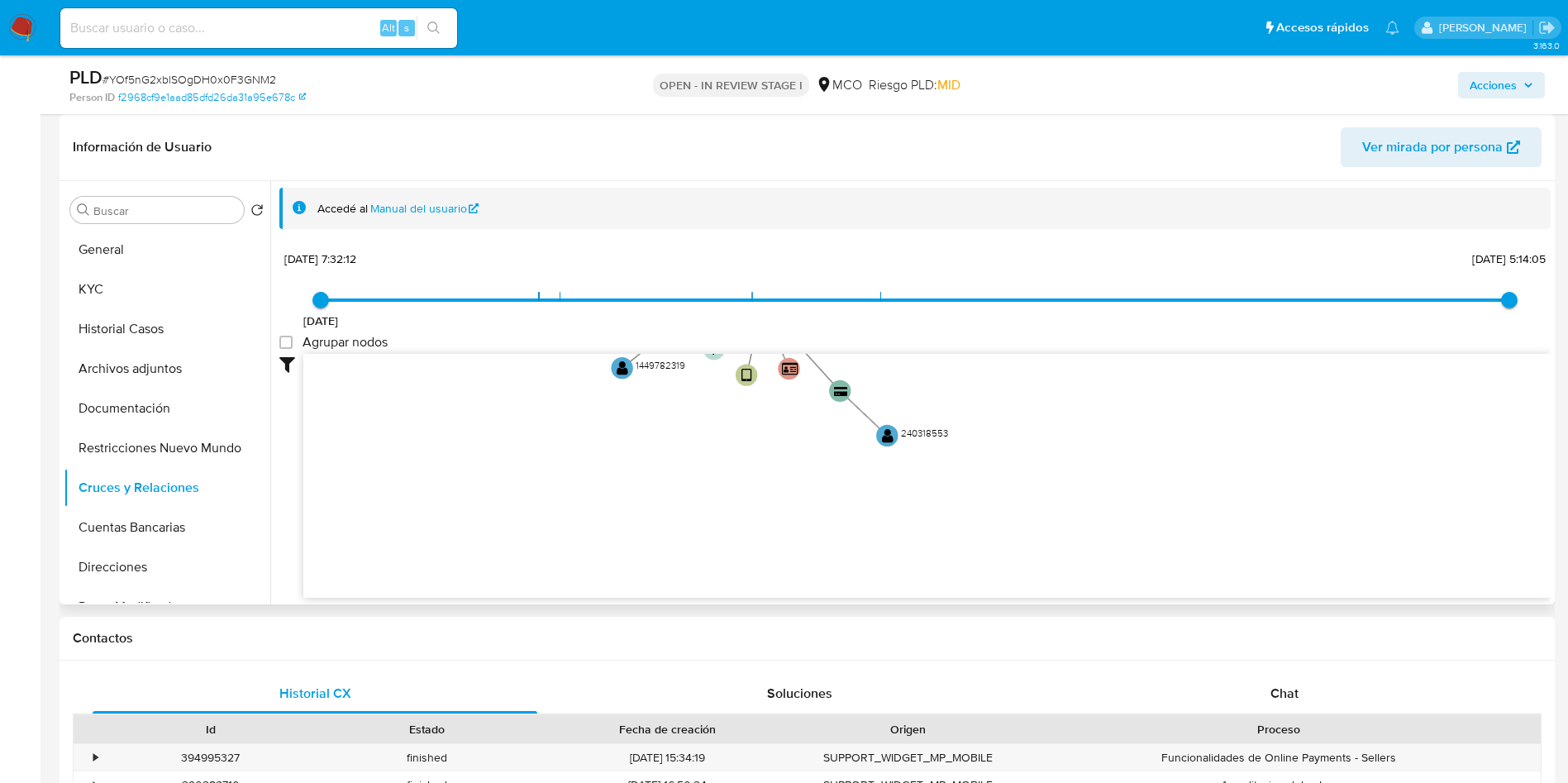
drag, startPoint x: 474, startPoint y: 453, endPoint x: 492, endPoint y: 395, distance: 60.7
click at [459, 379] on icon "user-1463449002  1463449002 device-66264abbaa52e9f67e6dcc5d  device-6422c22c0…" at bounding box center [927, 473] width 1248 height 240
drag, startPoint x: 497, startPoint y: 400, endPoint x: 585, endPoint y: 505, distance: 137.0
click at [545, 508] on icon "user-1463449002  1463449002 device-66264abbaa52e9f67e6dcc5d  device-6422c22c0…" at bounding box center [927, 473] width 1248 height 240
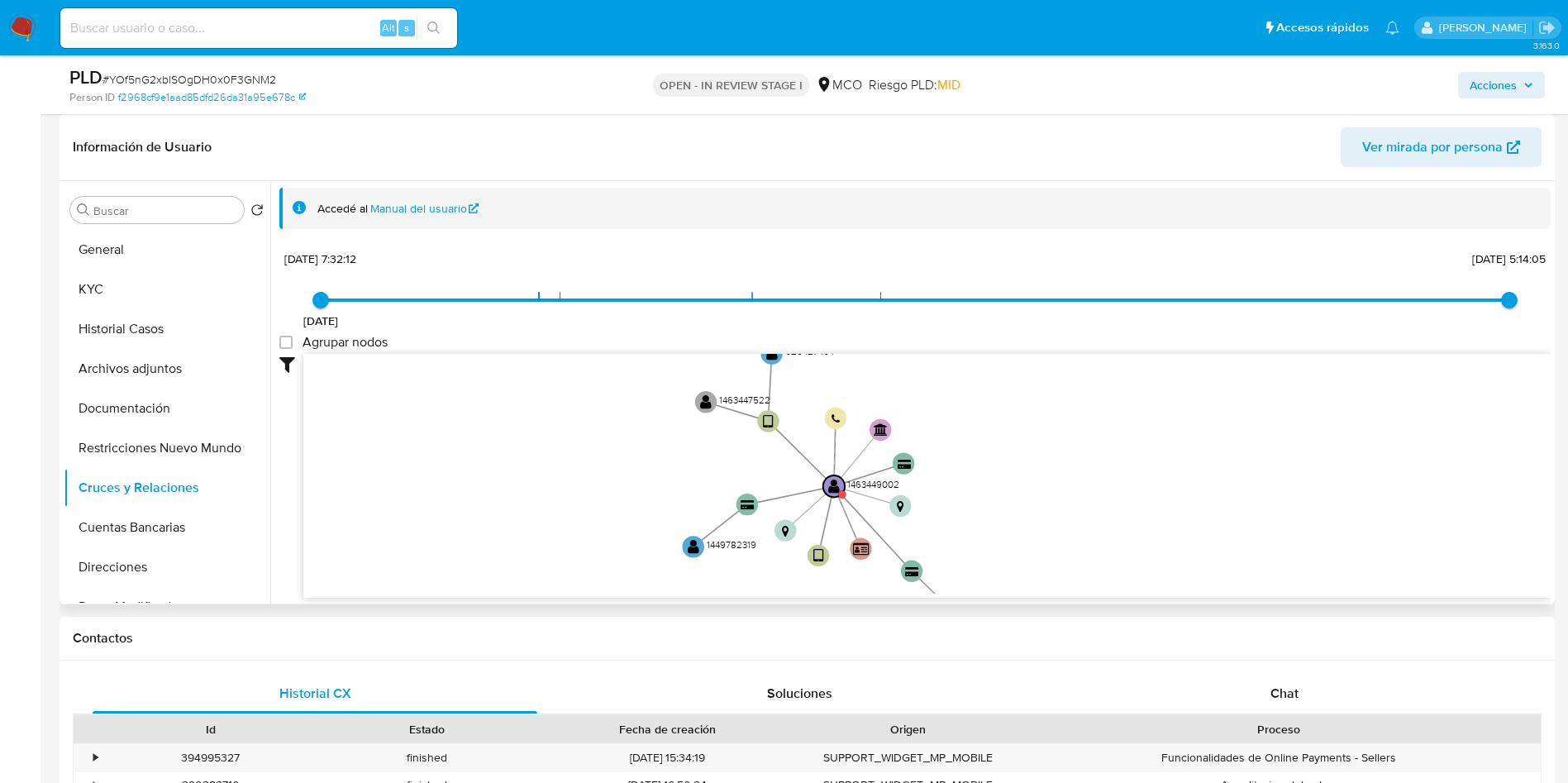
drag, startPoint x: 1068, startPoint y: 442, endPoint x: 1085, endPoint y: 497, distance: 57.6
click at [1085, 497] on icon "user-1463449002  1463449002 device-66264abbaa52e9f67e6dcc5d  device-6422c22c0…" at bounding box center [927, 473] width 1248 height 240
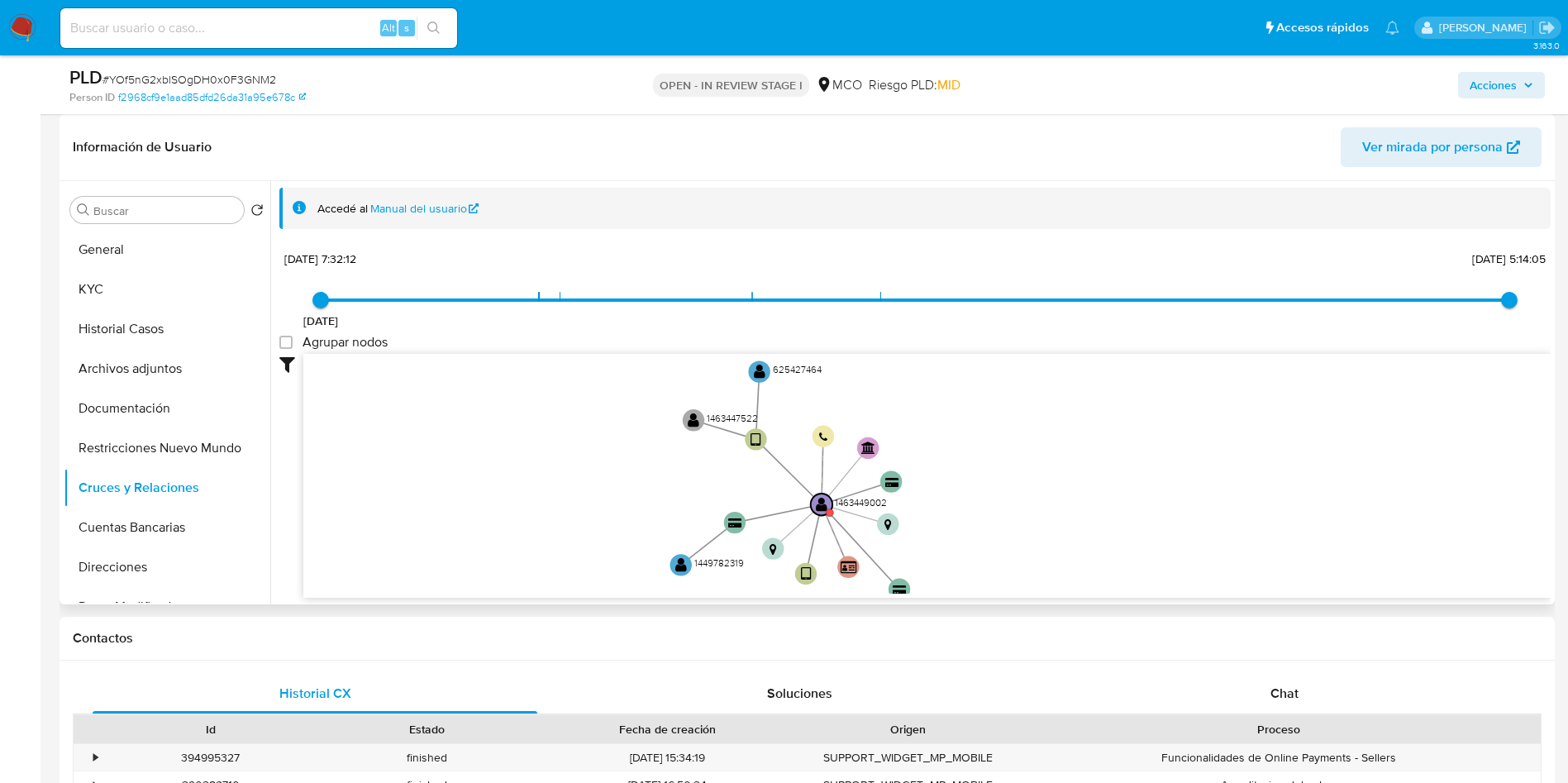
drag, startPoint x: 727, startPoint y: 447, endPoint x: 711, endPoint y: 471, distance: 28.8
click at [711, 471] on icon "user-1463449002  1463449002 device-66264abbaa52e9f67e6dcc5d  device-6422c22c0…" at bounding box center [927, 473] width 1248 height 240
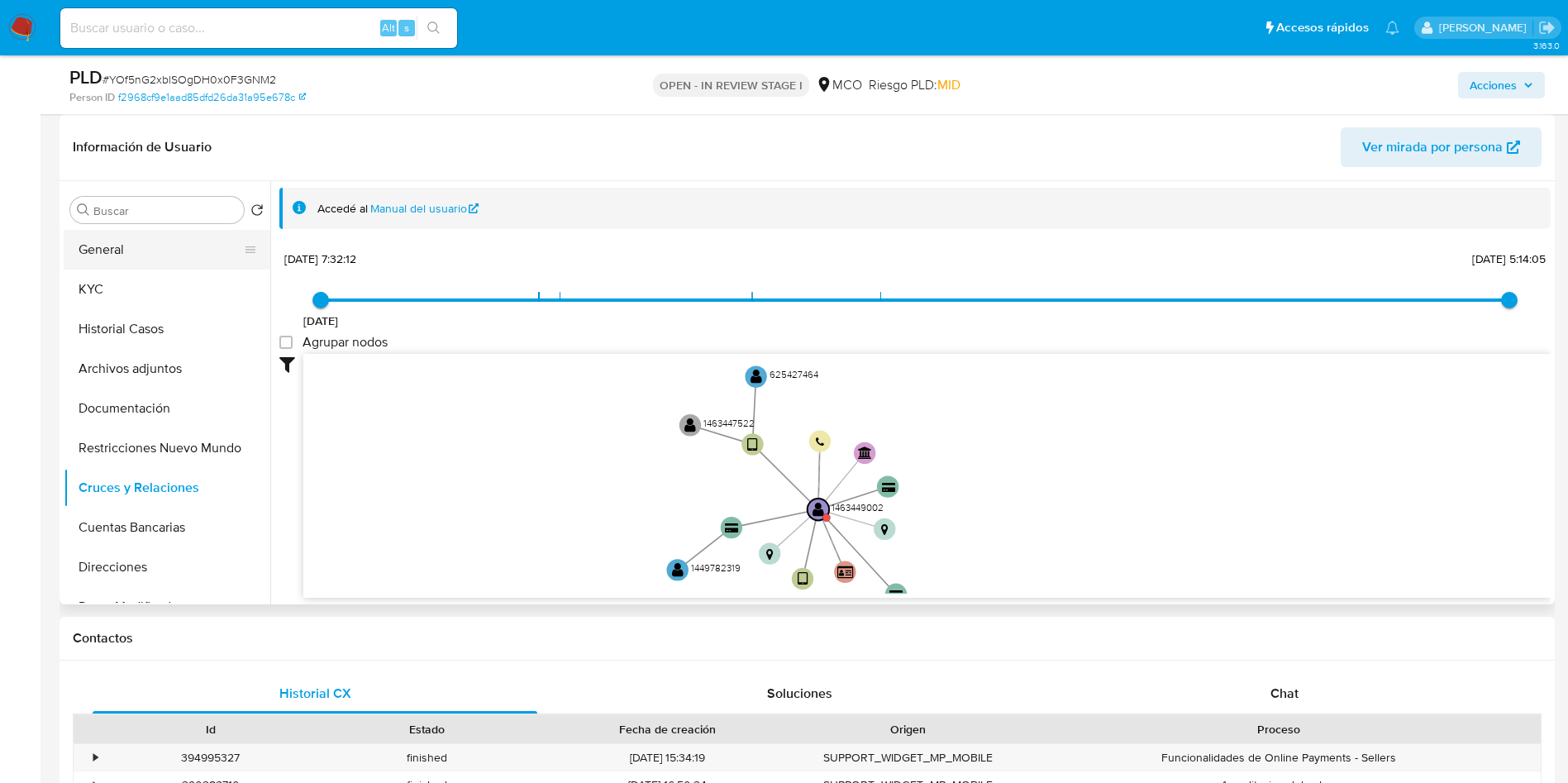
click at [130, 242] on button "General" at bounding box center [160, 250] width 194 height 40
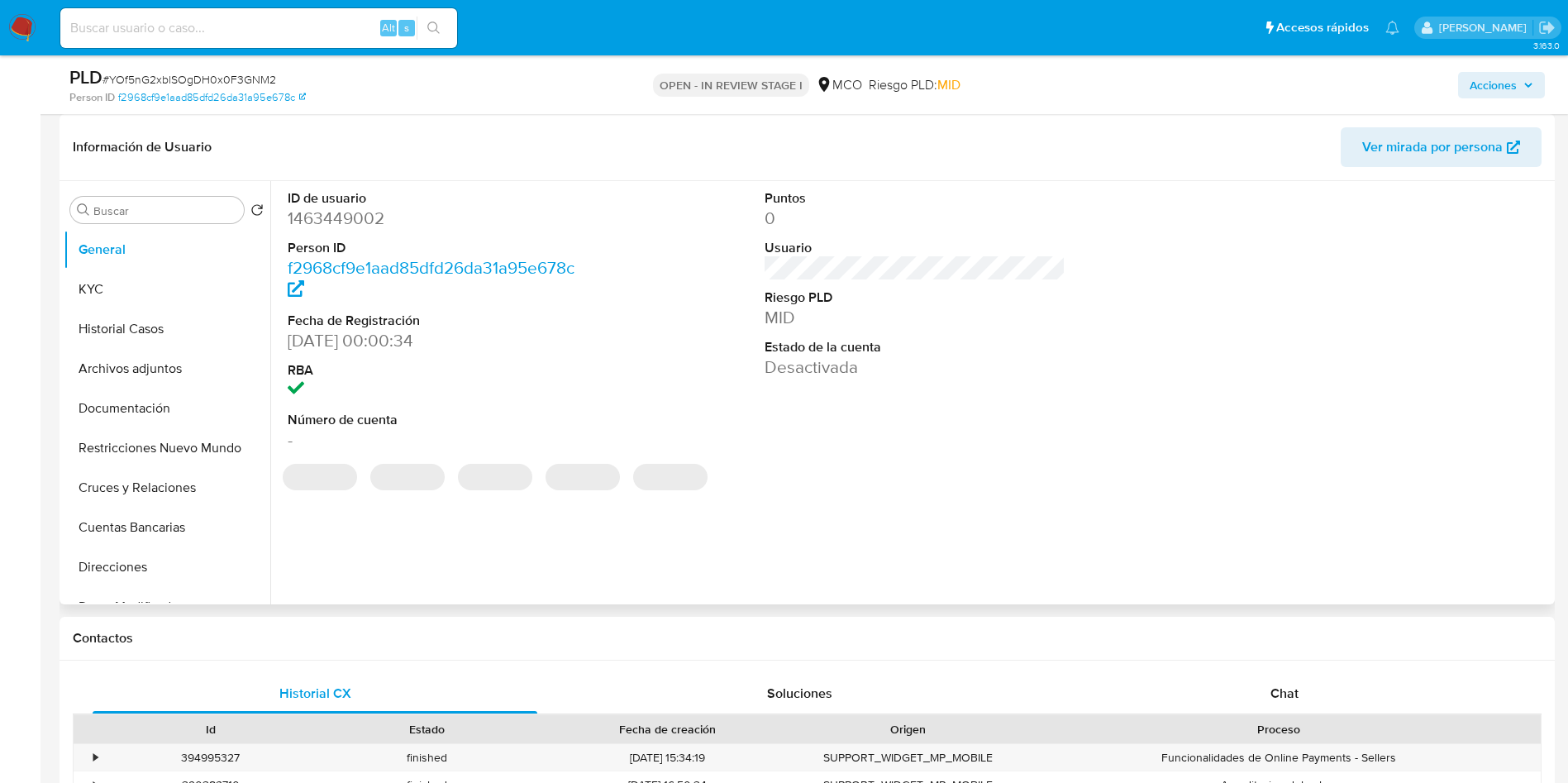
click at [344, 221] on dd "1463449002" at bounding box center [438, 218] width 301 height 24
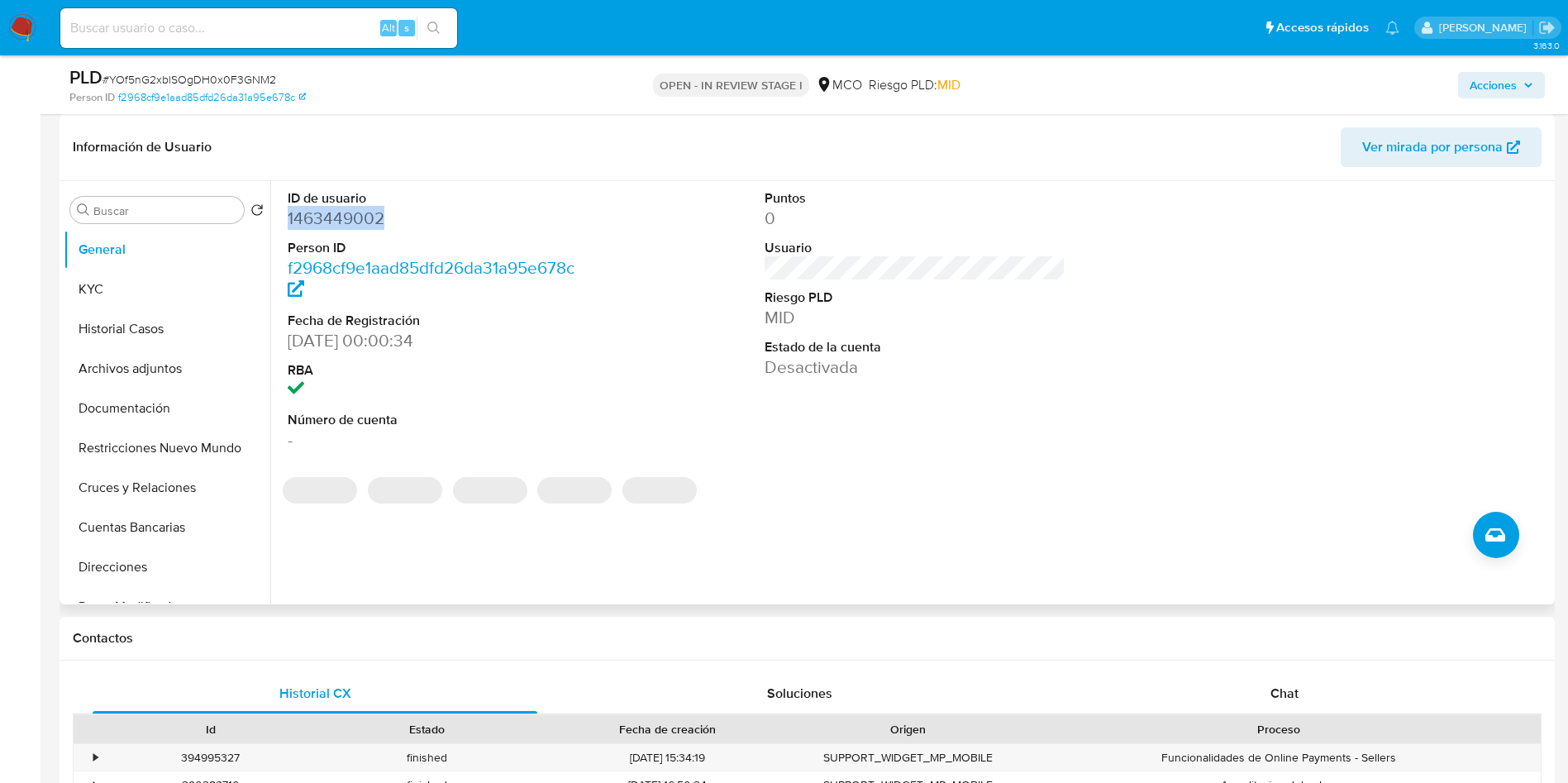
copy dd "1463449002"
click at [139, 246] on button "General" at bounding box center [160, 250] width 194 height 40
click at [112, 286] on button "KYC" at bounding box center [160, 290] width 194 height 40
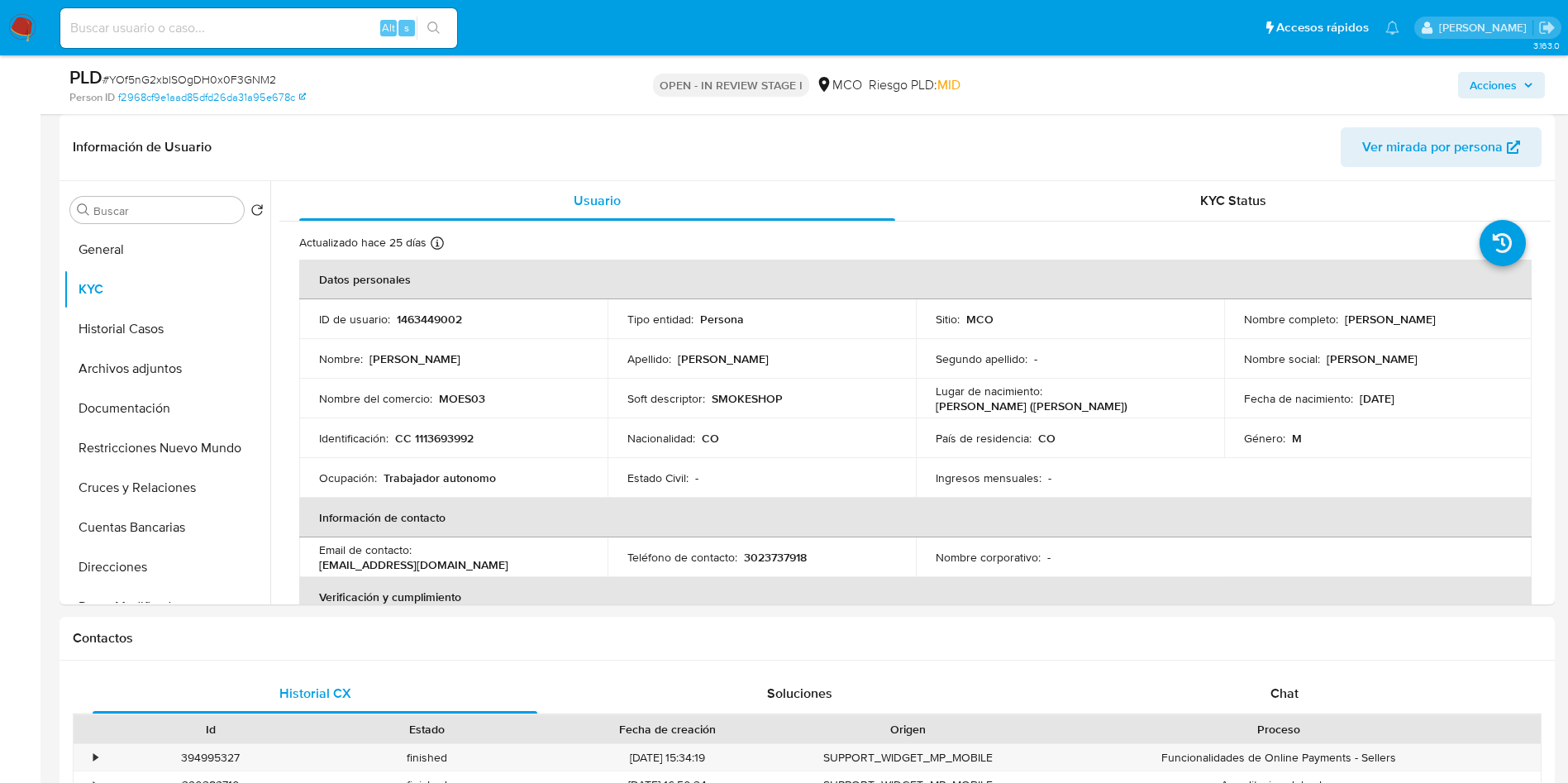
drag, startPoint x: 23, startPoint y: 29, endPoint x: 122, endPoint y: 5, distance: 101.9
click at [23, 28] on img at bounding box center [22, 28] width 28 height 28
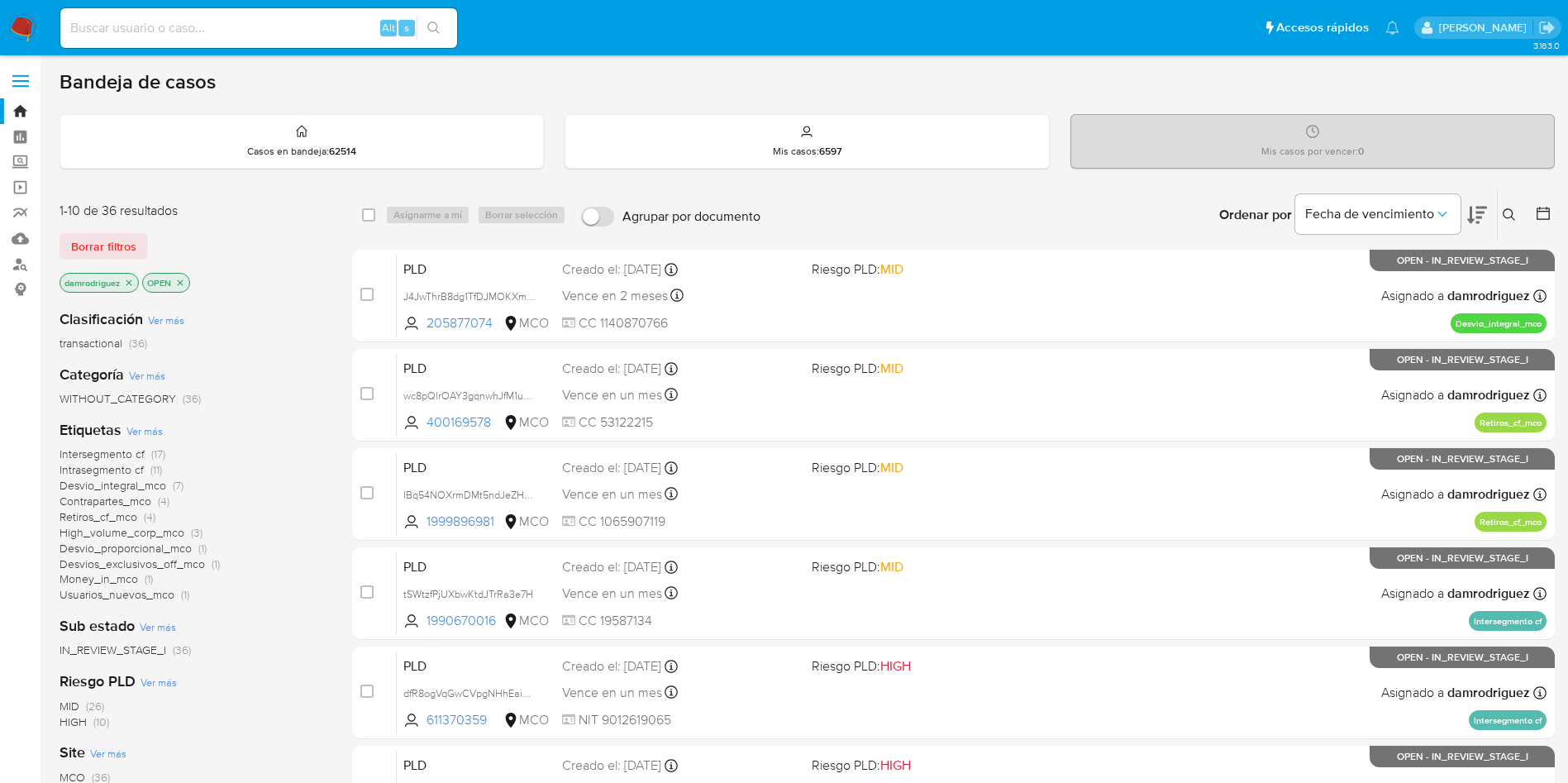
click at [1551, 224] on button at bounding box center [1545, 215] width 20 height 20
click at [1546, 213] on icon at bounding box center [1544, 213] width 16 height 16
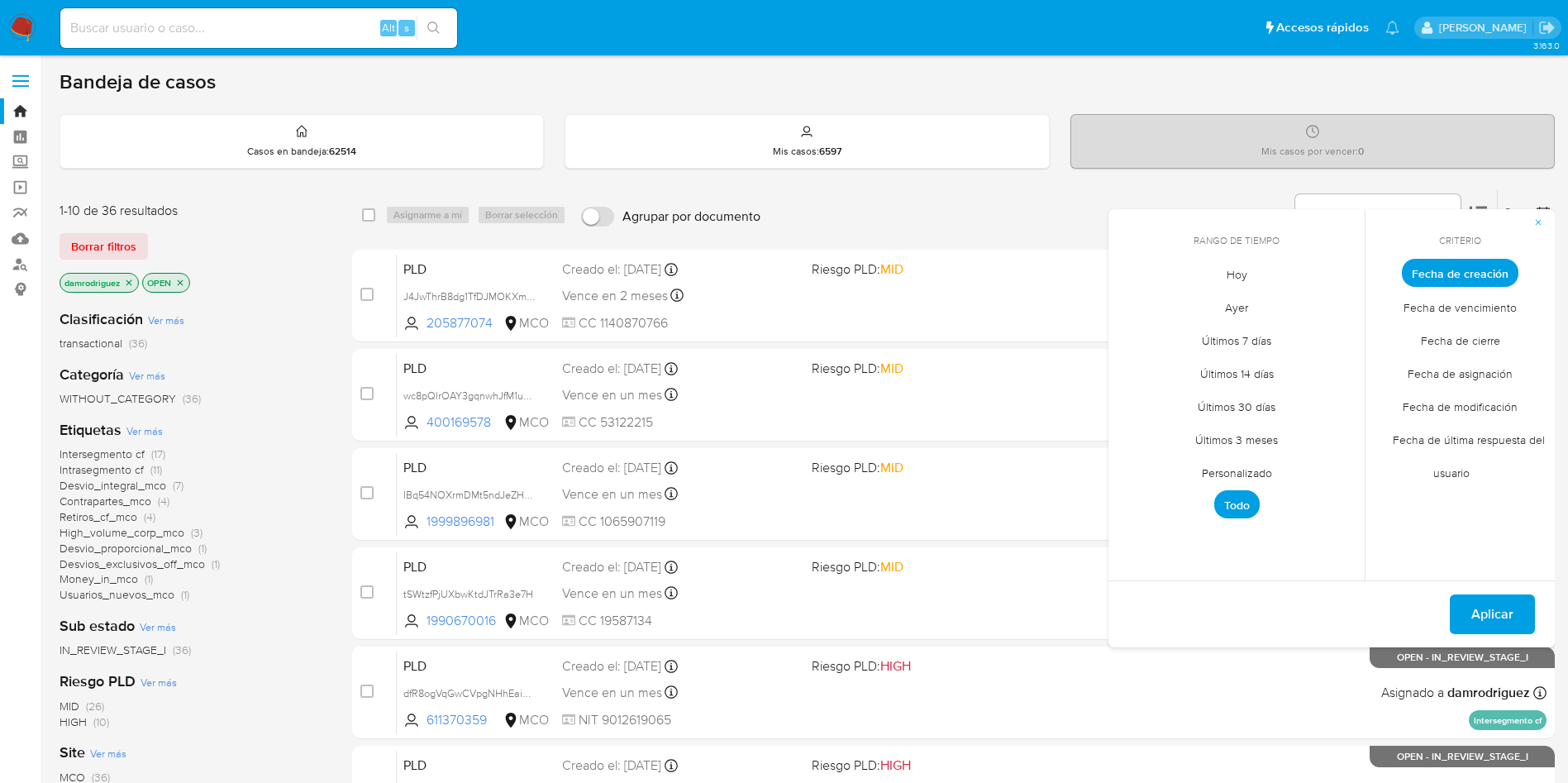
click at [1251, 473] on span "Personalizado" at bounding box center [1237, 472] width 105 height 33
click at [1265, 396] on button "10" at bounding box center [1269, 397] width 26 height 26
click at [1142, 432] on button "13" at bounding box center [1137, 430] width 26 height 26
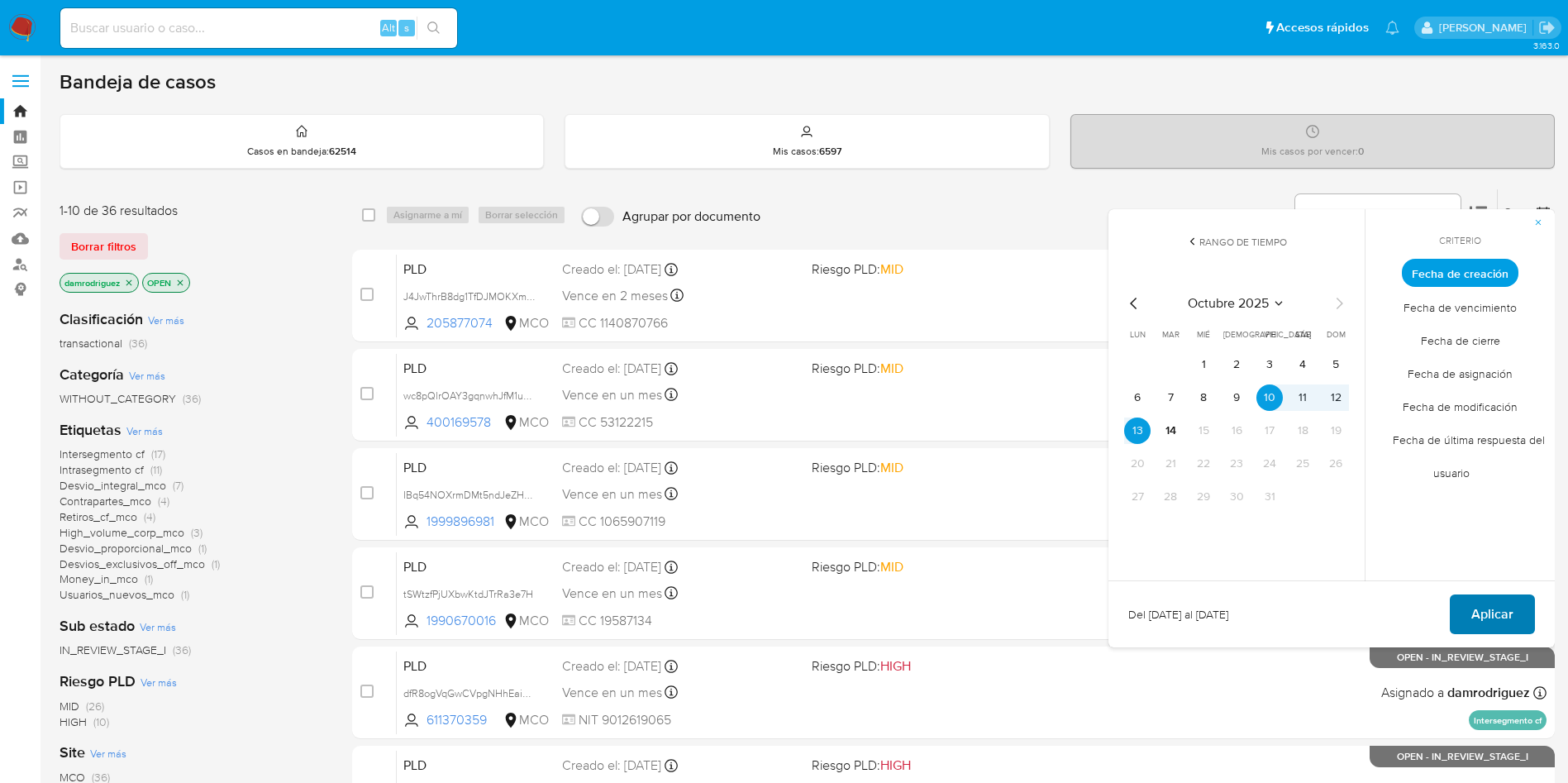
drag, startPoint x: 1493, startPoint y: 614, endPoint x: 1485, endPoint y: 610, distance: 8.9
click at [1496, 584] on div "Del [DATE] al [DATE] Aplicar" at bounding box center [1331, 614] width 446 height 67
click at [1485, 614] on span "Aplicar" at bounding box center [1492, 614] width 43 height 36
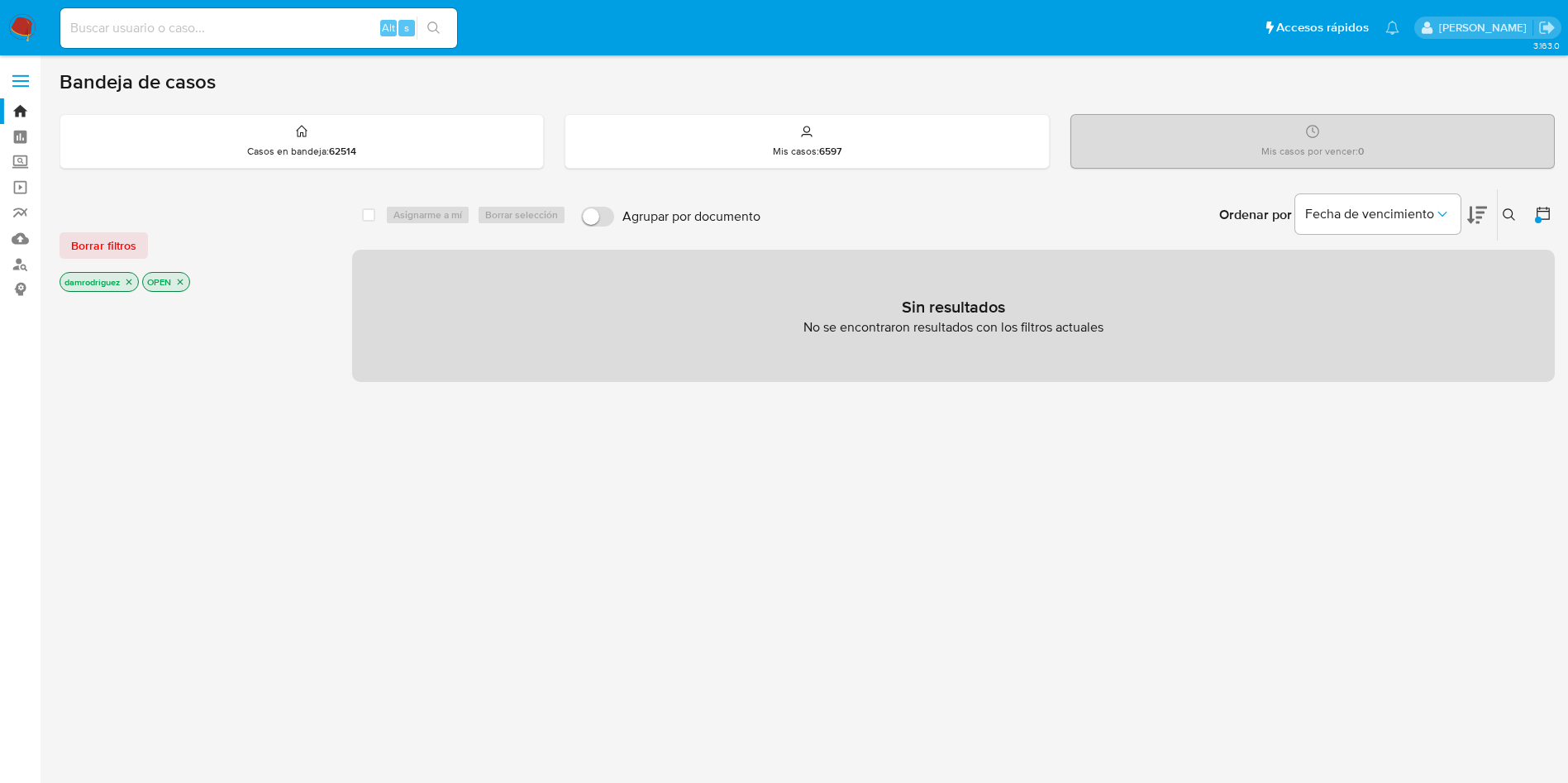
click at [133, 281] on icon "close-filter" at bounding box center [129, 282] width 10 height 10
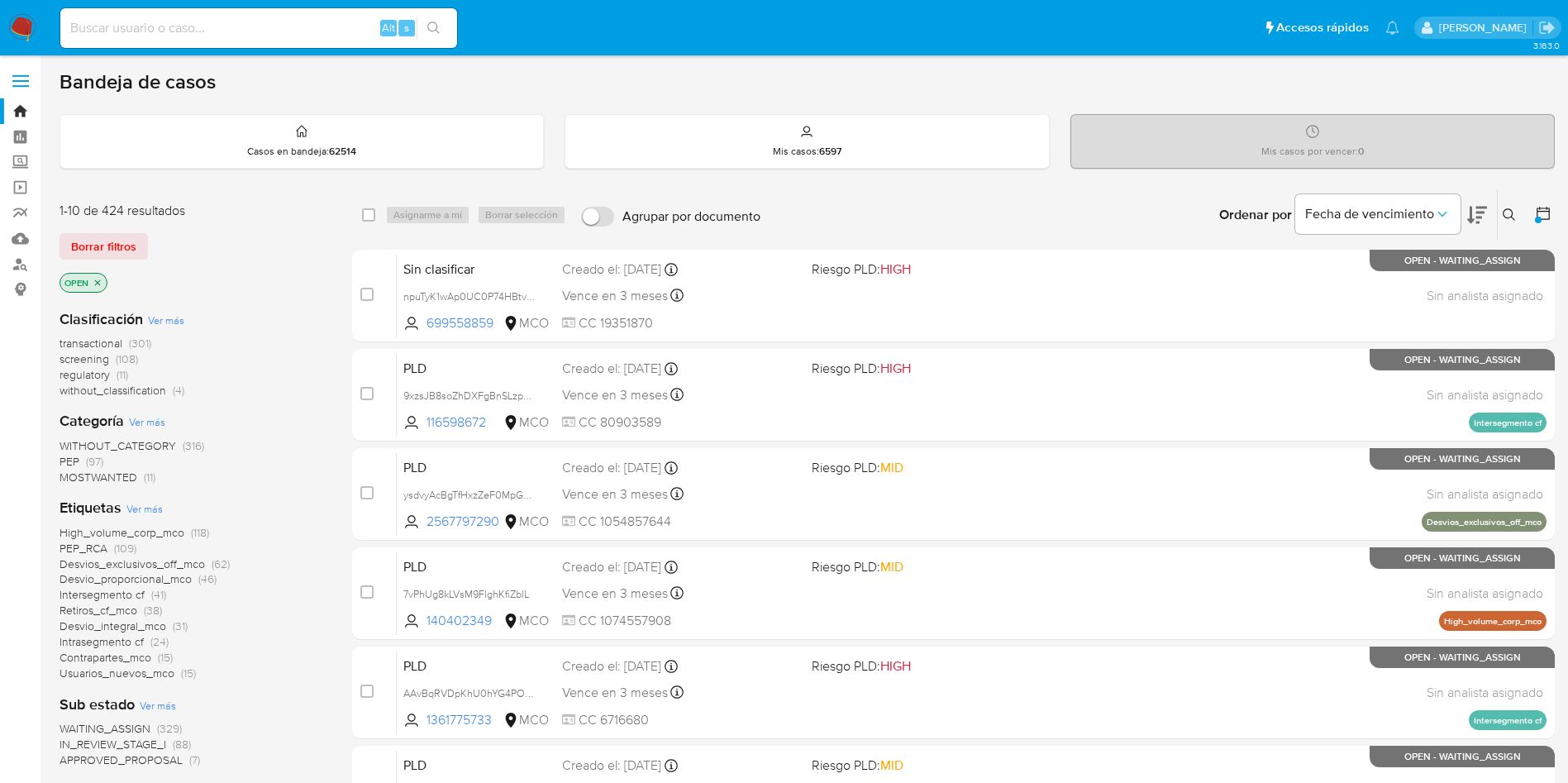
click at [285, 258] on div "Borrar filtros" at bounding box center [192, 245] width 264 height 26
click at [99, 283] on icon "close-filter" at bounding box center [97, 282] width 10 height 10
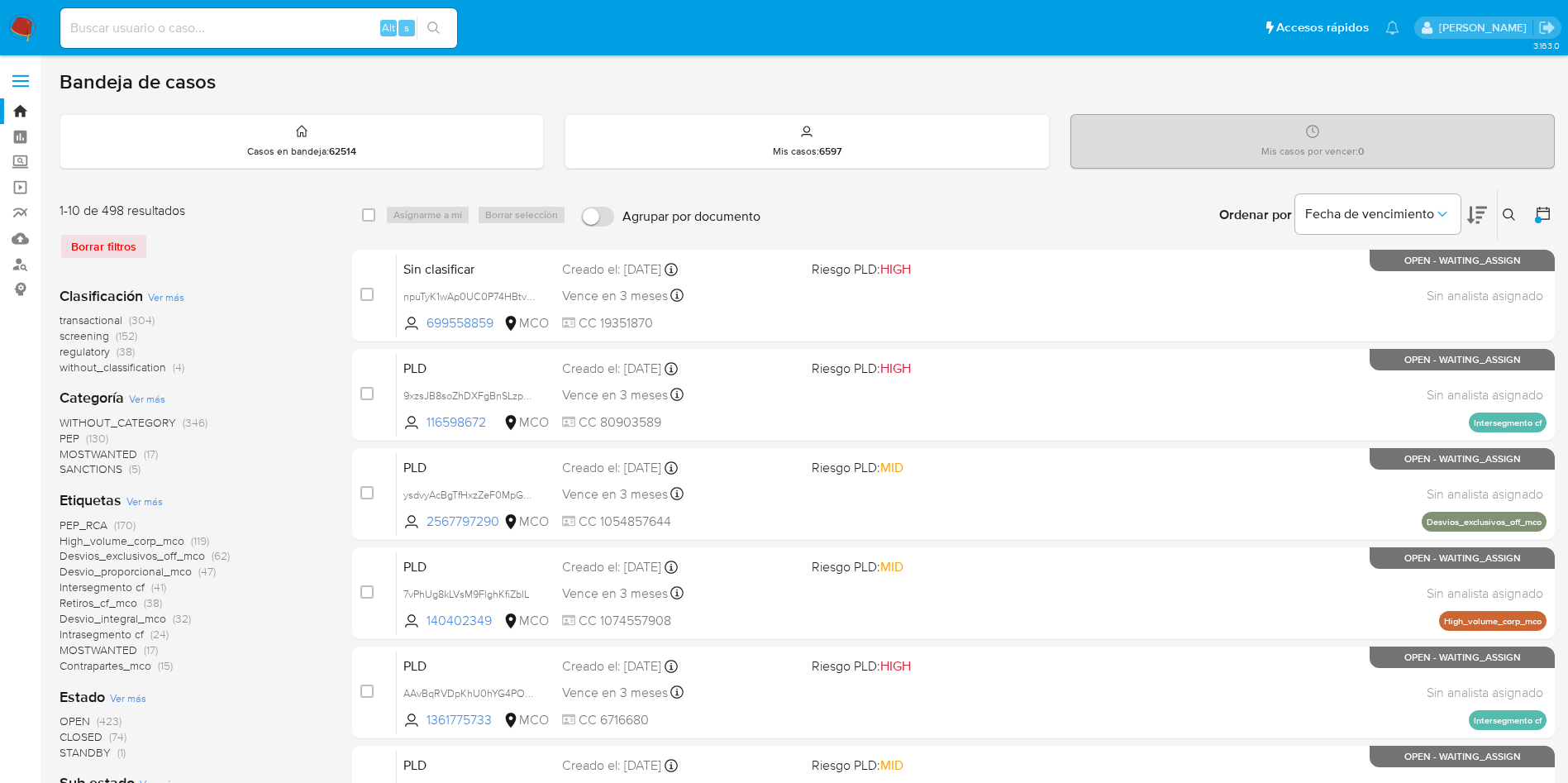
click at [26, 29] on img at bounding box center [22, 28] width 28 height 28
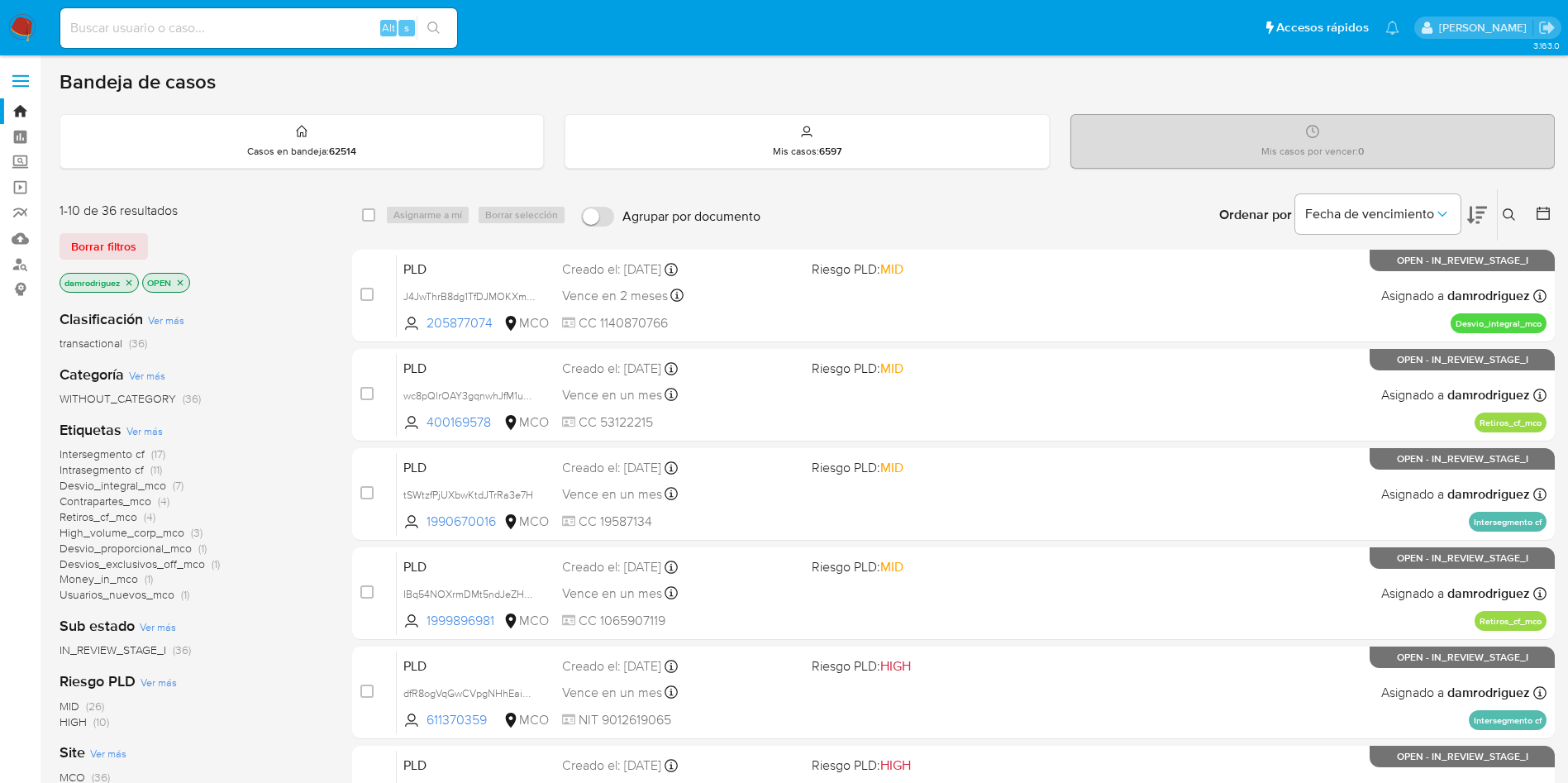
click at [268, 206] on div "1-10 de 36 resultados" at bounding box center [192, 211] width 264 height 18
click at [299, 538] on div "Intersegmento cf (17) Intrasegmento cf (11) Desvio_integral_mco (7) Contraparte…" at bounding box center [193, 524] width 266 height 157
click at [552, 84] on div "Bandeja de casos" at bounding box center [808, 81] width 1496 height 24
click at [550, 78] on div "Bandeja de casos" at bounding box center [808, 81] width 1496 height 24
click at [134, 281] on icon "close-filter" at bounding box center [129, 282] width 10 height 10
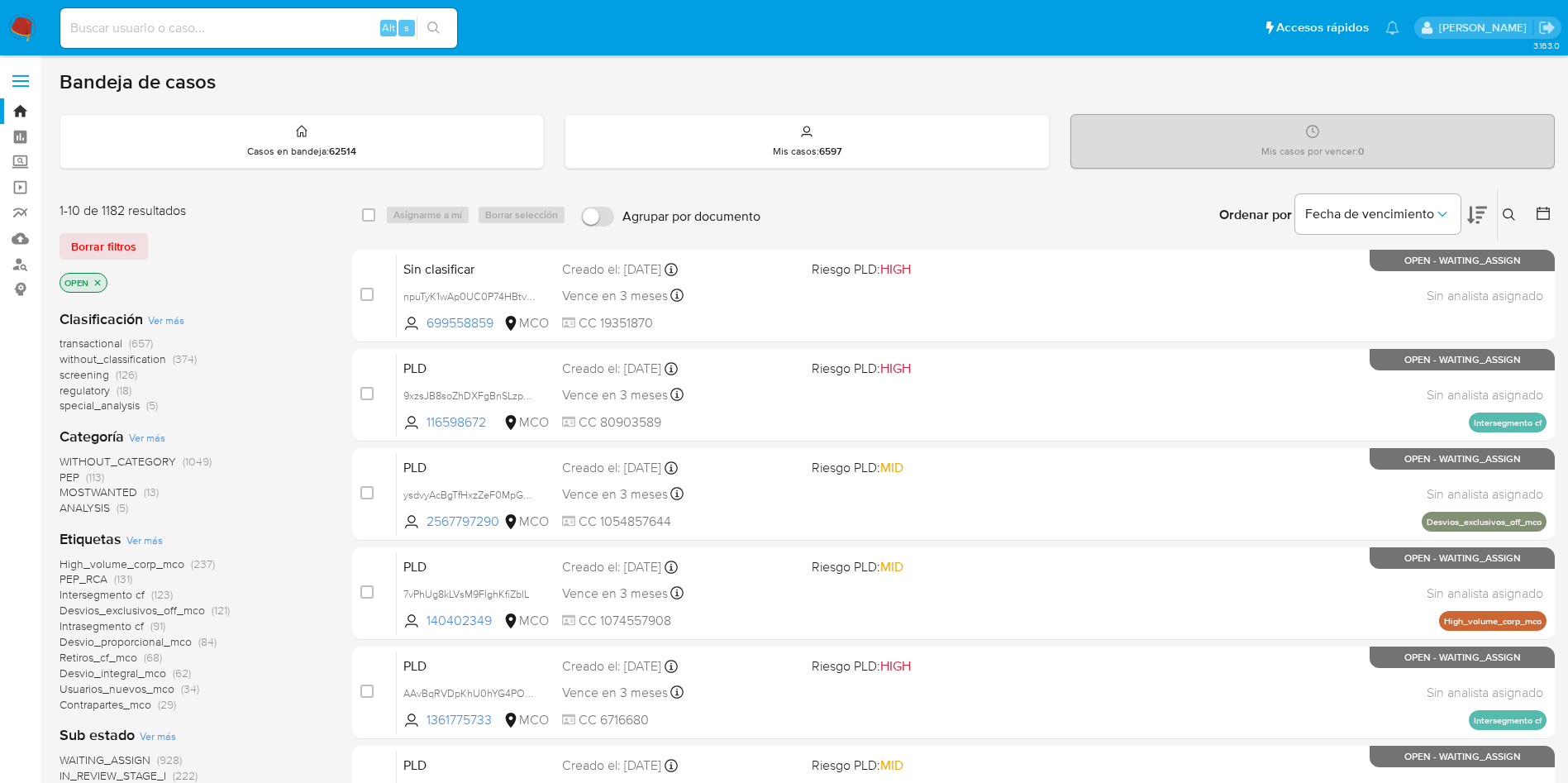
click at [97, 390] on span "regulatory" at bounding box center [85, 390] width 51 height 16
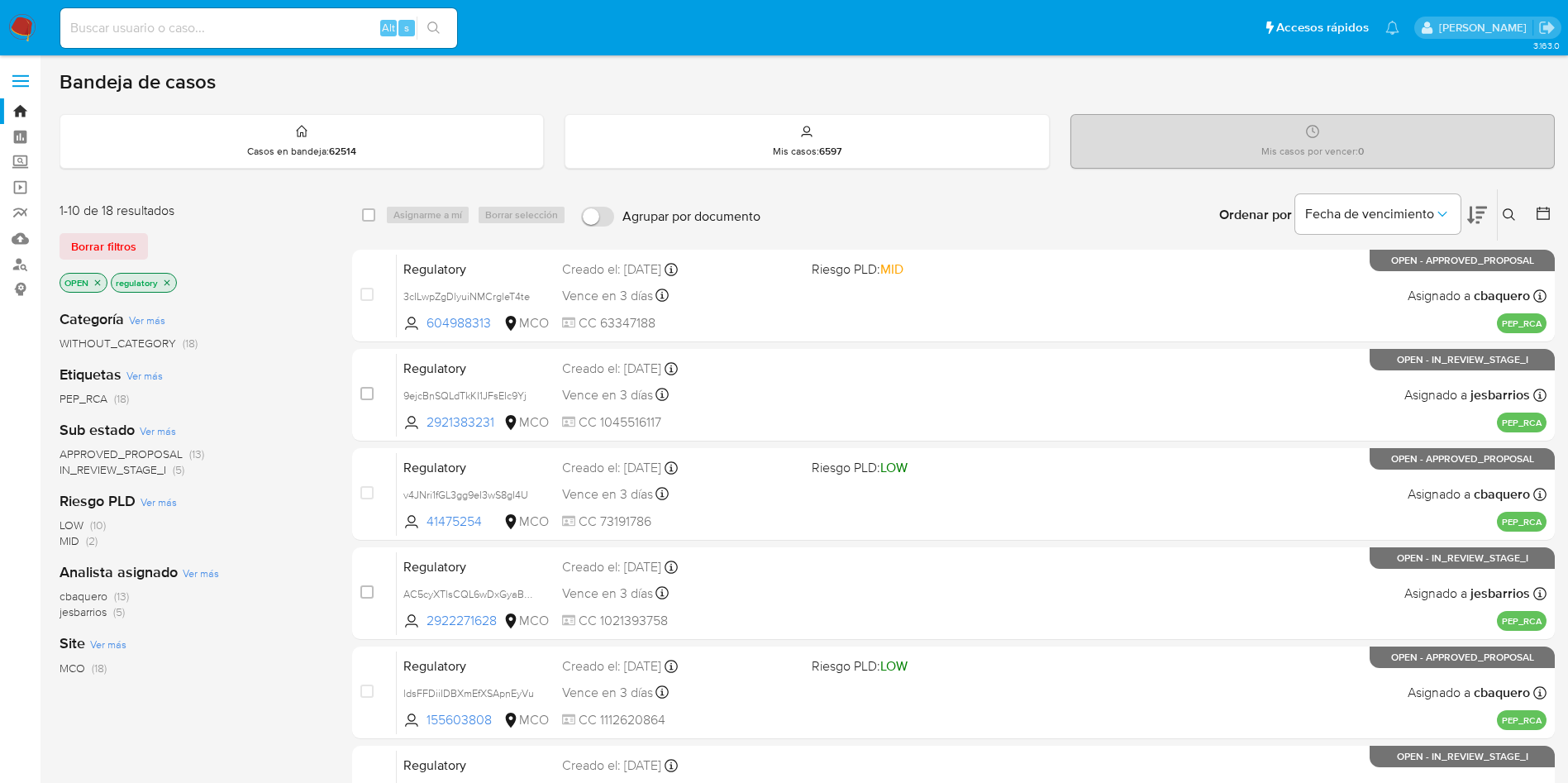
click at [162, 453] on span "APPROVED_PROPOSAL" at bounding box center [121, 454] width 123 height 16
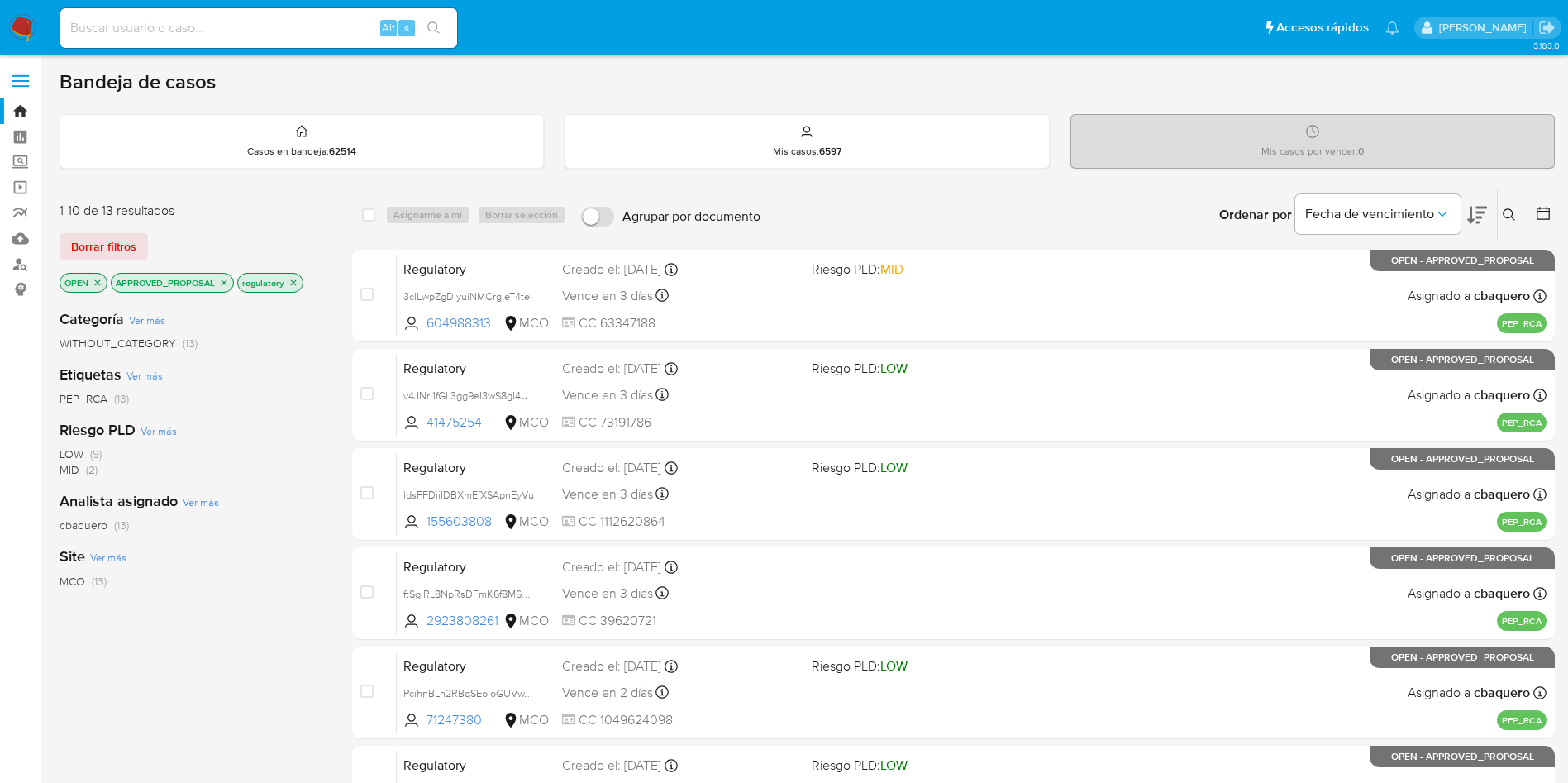
click at [229, 281] on icon "close-filter" at bounding box center [224, 282] width 10 height 10
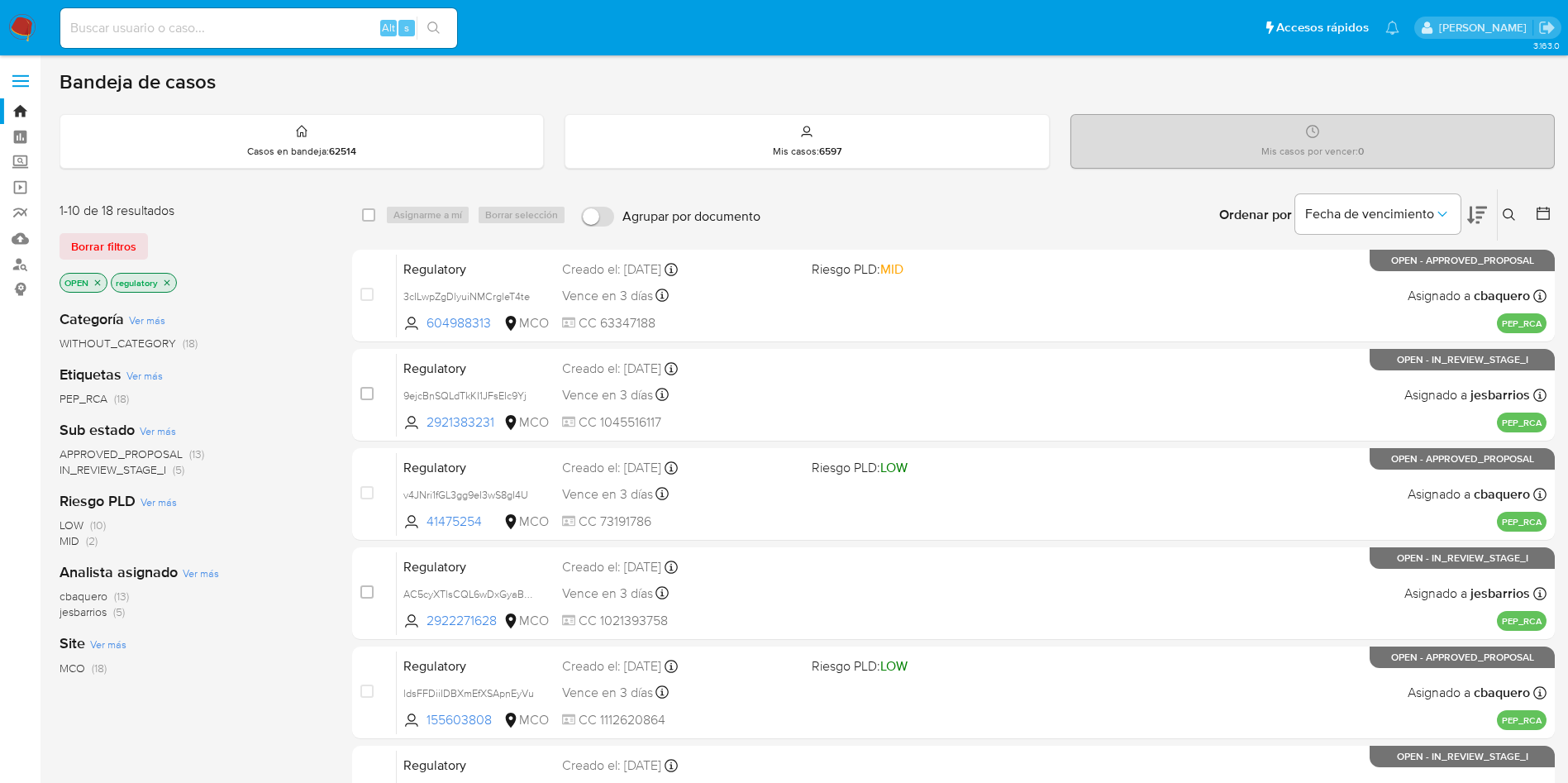
click at [154, 449] on span "APPROVED_PROPOSAL" at bounding box center [121, 454] width 123 height 16
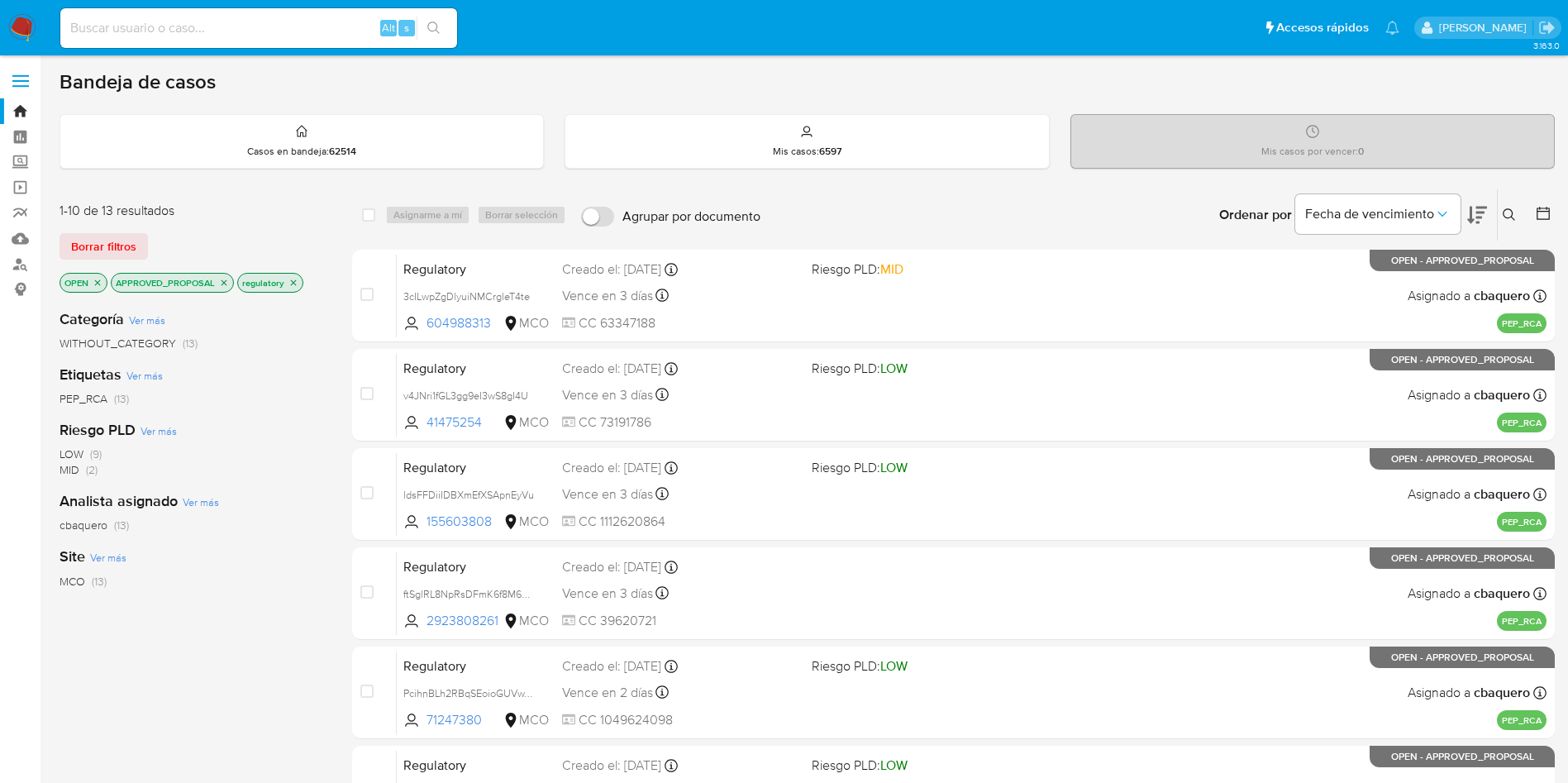
click at [97, 285] on icon "close-filter" at bounding box center [97, 282] width 10 height 10
click at [176, 287] on icon "close-filter" at bounding box center [172, 282] width 10 height 10
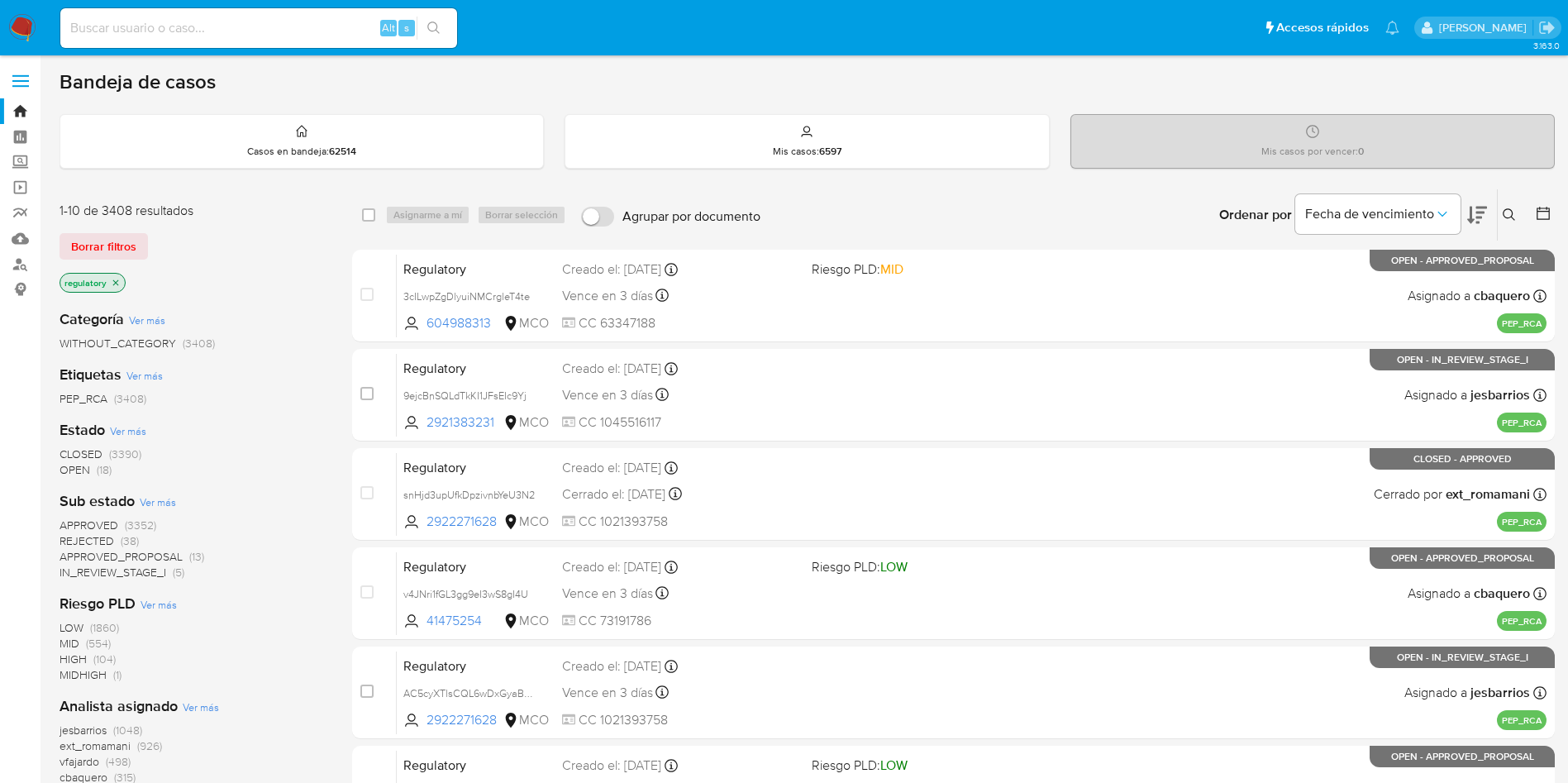
click at [75, 467] on span "OPEN" at bounding box center [75, 470] width 31 height 16
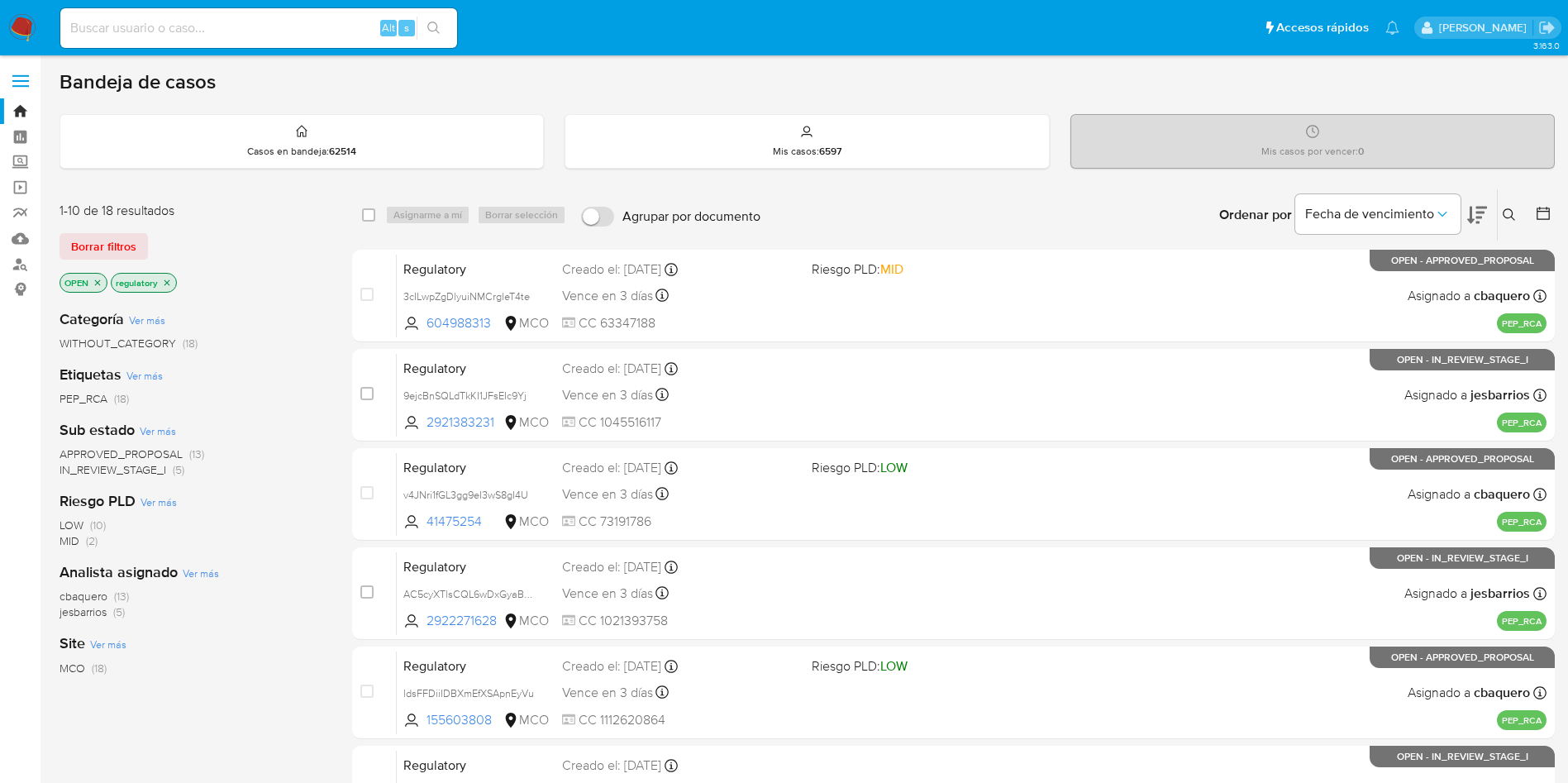
click at [1470, 216] on icon at bounding box center [1477, 215] width 20 height 17
click at [555, 59] on main "3.163.0" at bounding box center [784, 683] width 1568 height 1365
drag, startPoint x: 270, startPoint y: 234, endPoint x: 313, endPoint y: 230, distance: 43.2
click at [271, 234] on div "Borrar filtros" at bounding box center [192, 245] width 264 height 26
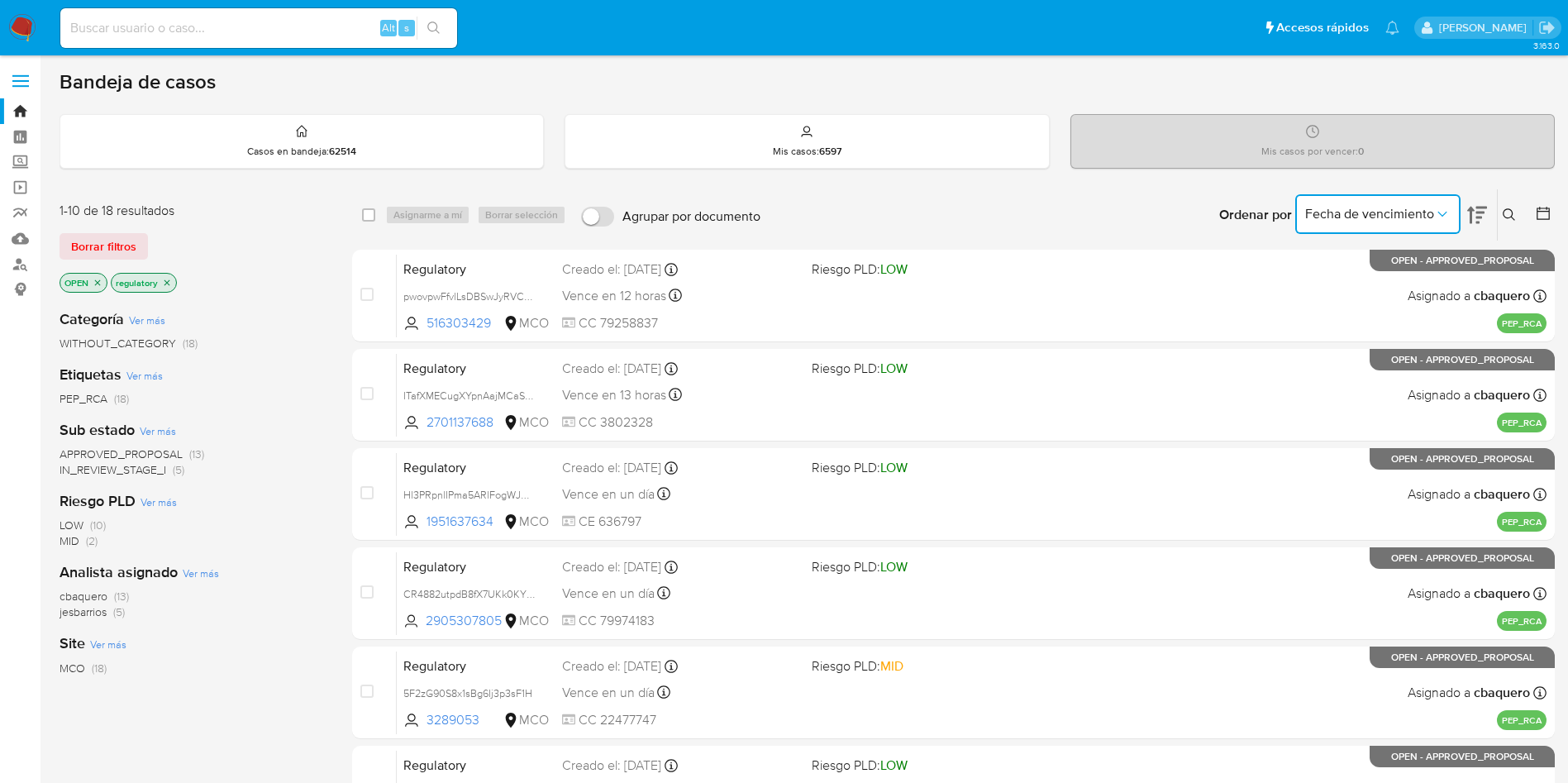
click at [1399, 224] on button "Fecha de vencimiento" at bounding box center [1378, 215] width 166 height 40
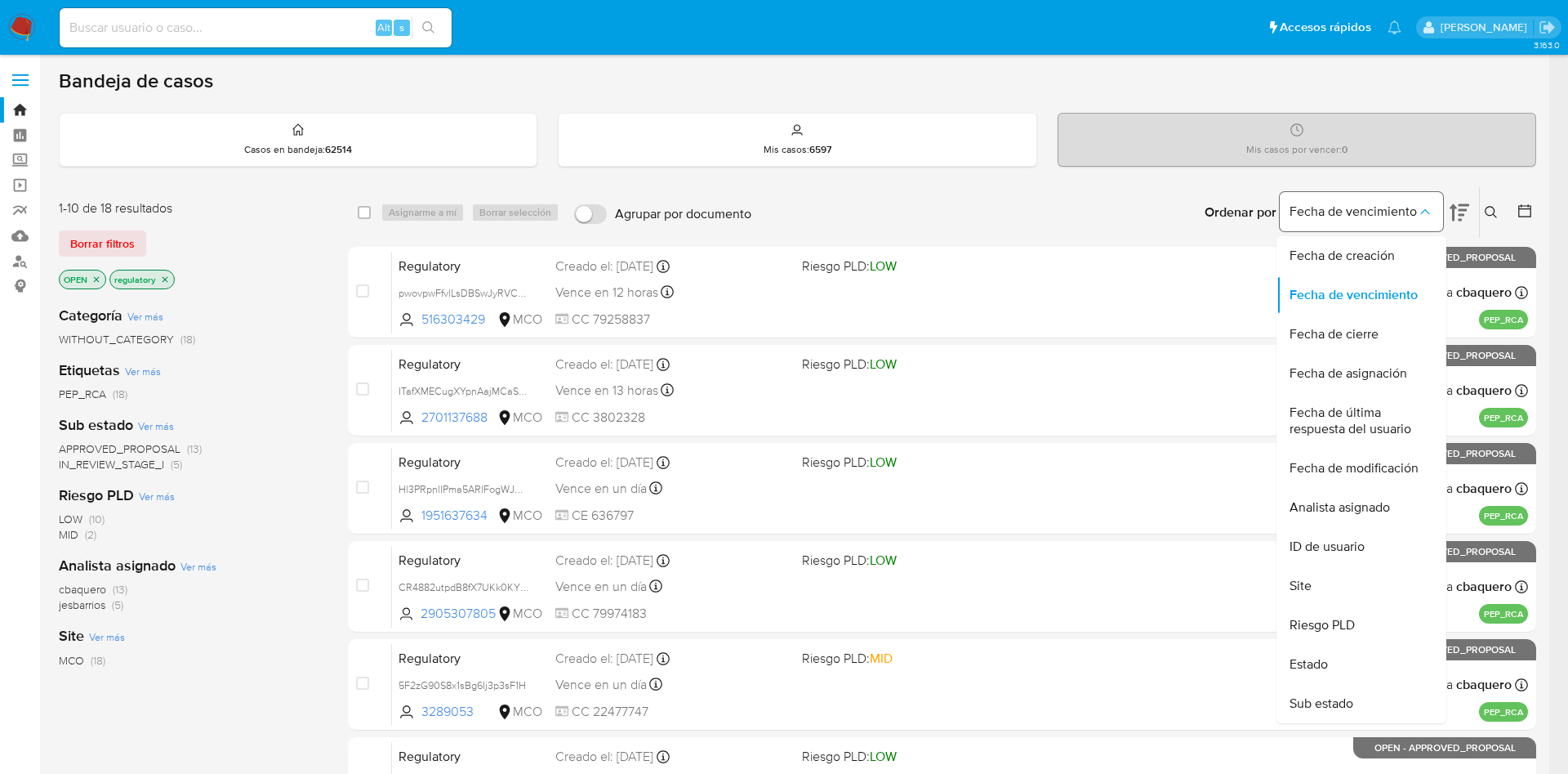
click at [1426, 211] on icon "Ordenar por" at bounding box center [1425, 211] width 16 height 16
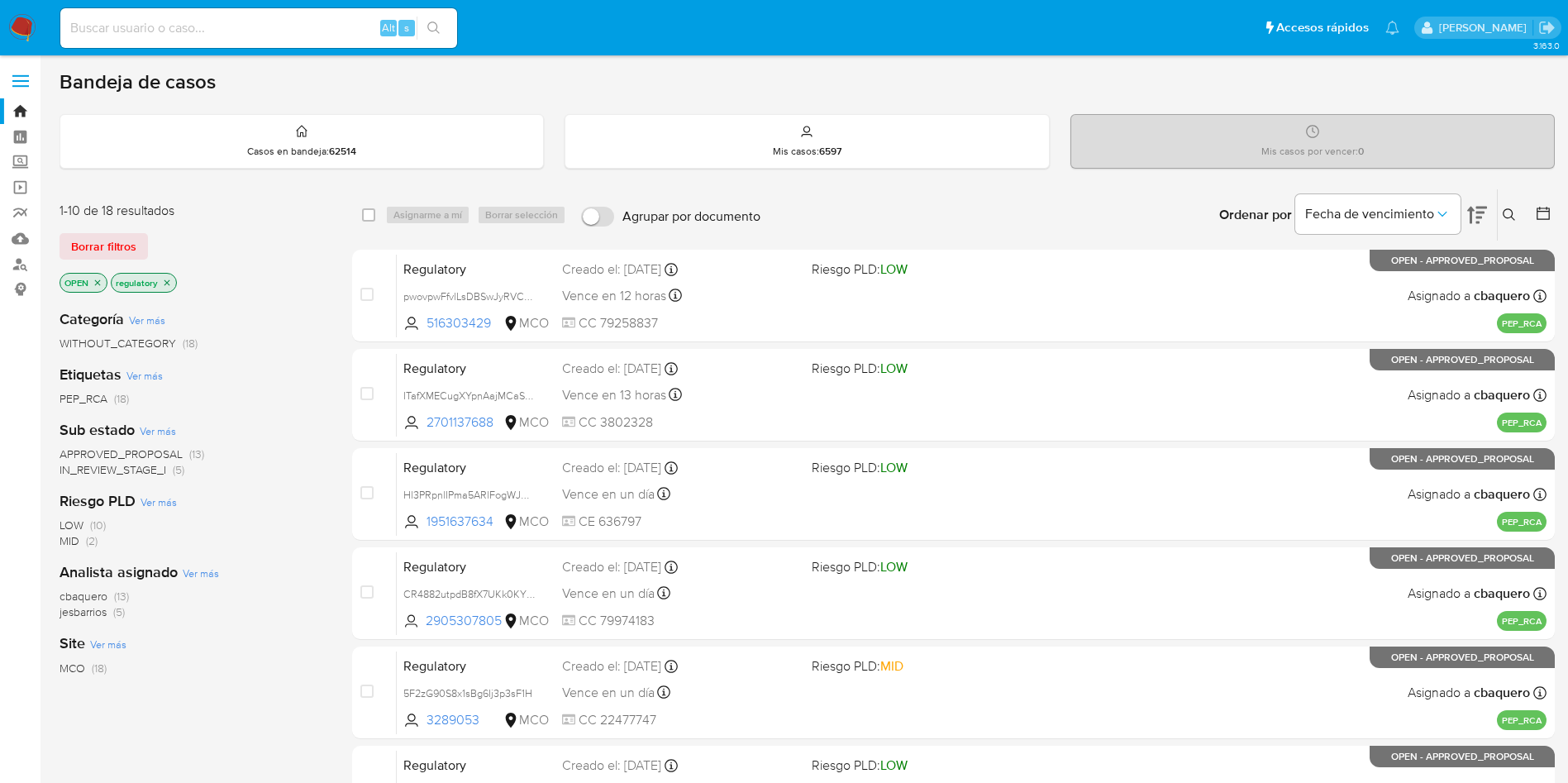
click at [1180, 191] on div "Ordenar por Fecha de vencimiento No es posible ordenar los resultados mientras …" at bounding box center [1162, 215] width 786 height 52
drag, startPoint x: 35, startPoint y: 4, endPoint x: 10, endPoint y: 43, distance: 46.3
click at [10, 43] on nav "Pausado Ver notificaciones Alt s Accesos rápidos Presiona las siguientes teclas…" at bounding box center [784, 27] width 1568 height 55
click at [12, 33] on img at bounding box center [22, 28] width 28 height 28
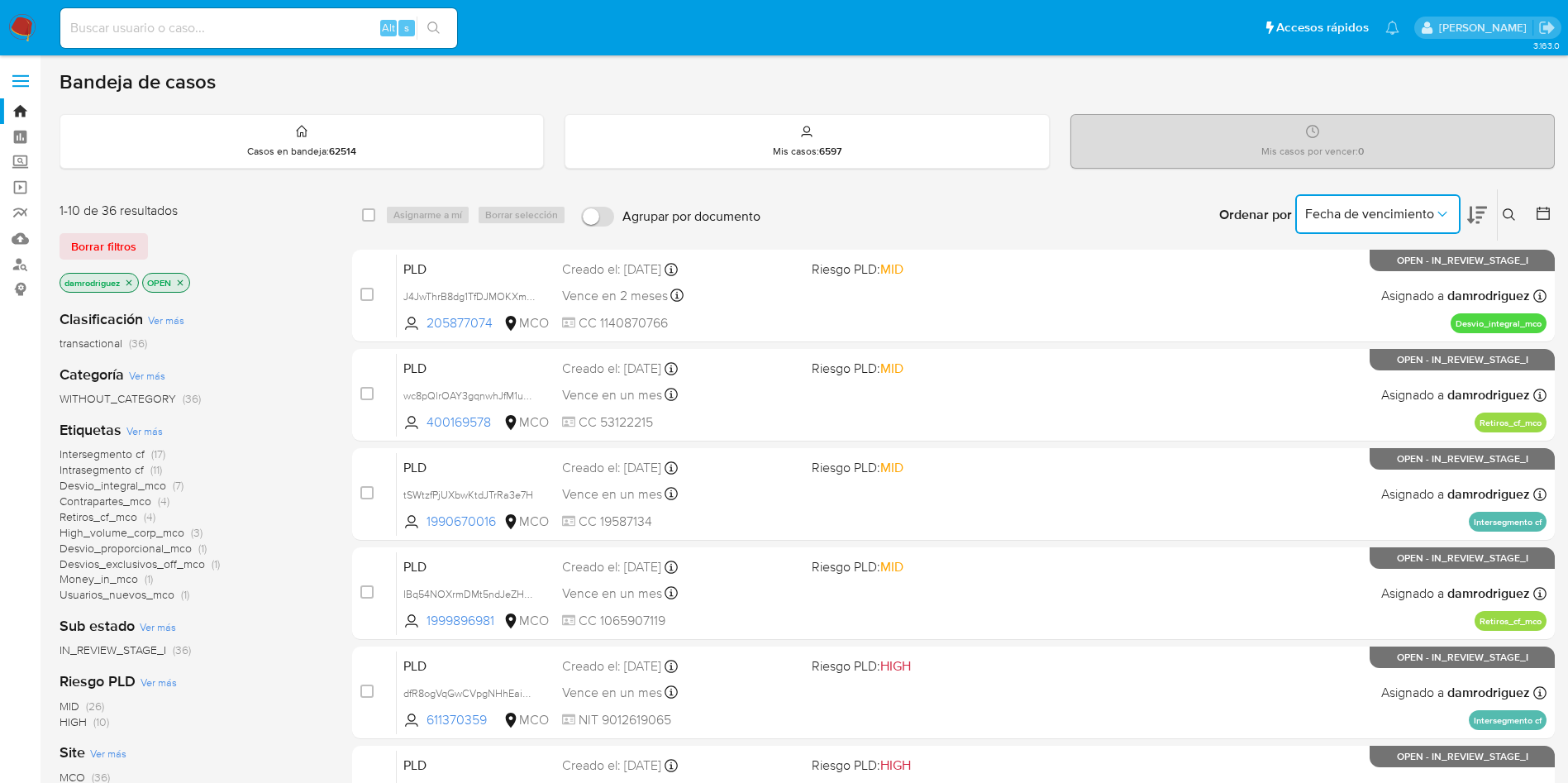
click at [1386, 222] on span "Fecha de vencimiento" at bounding box center [1370, 214] width 129 height 16
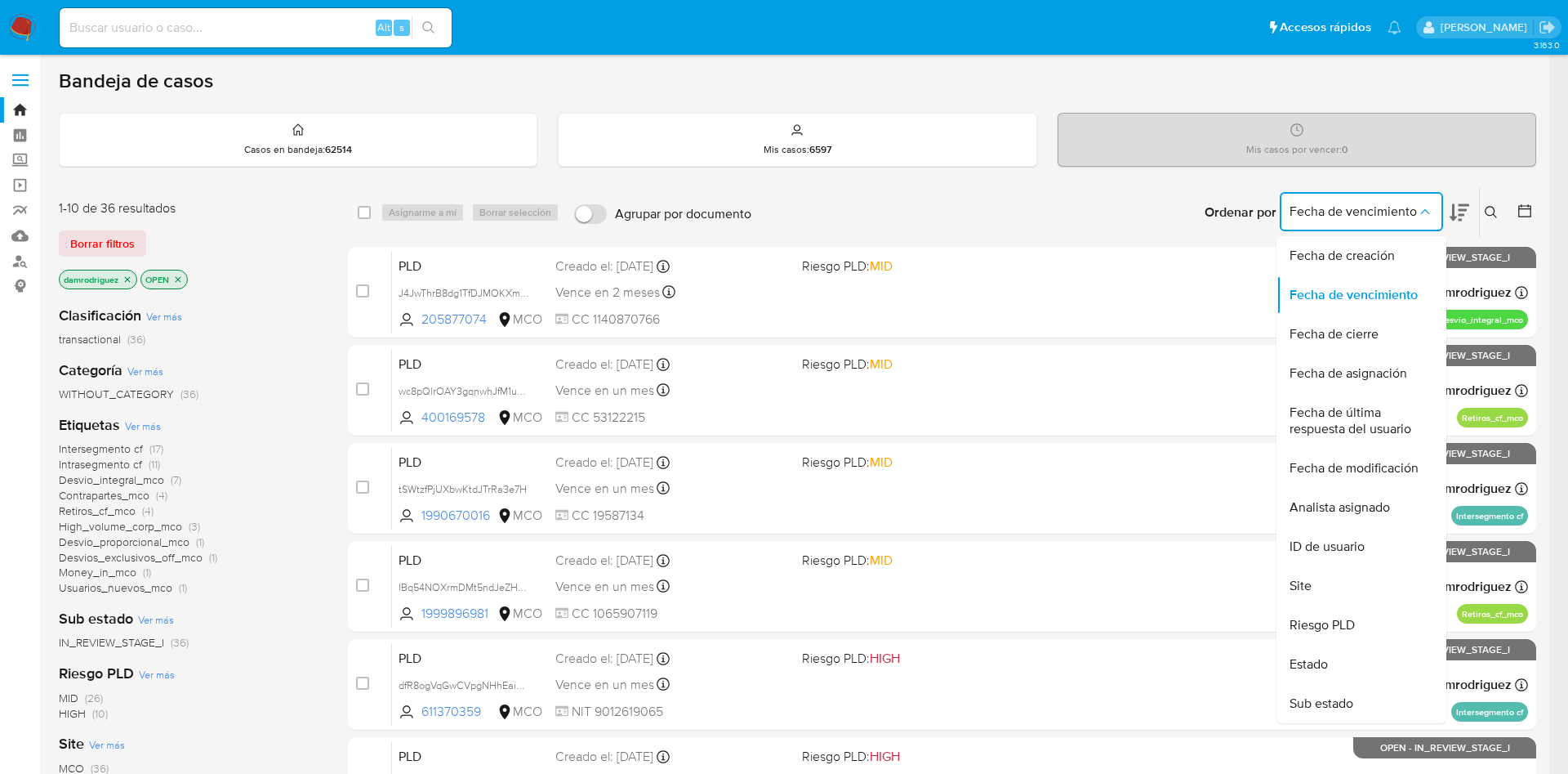
click at [898, 74] on div "Bandeja de casos" at bounding box center [798, 81] width 1478 height 24
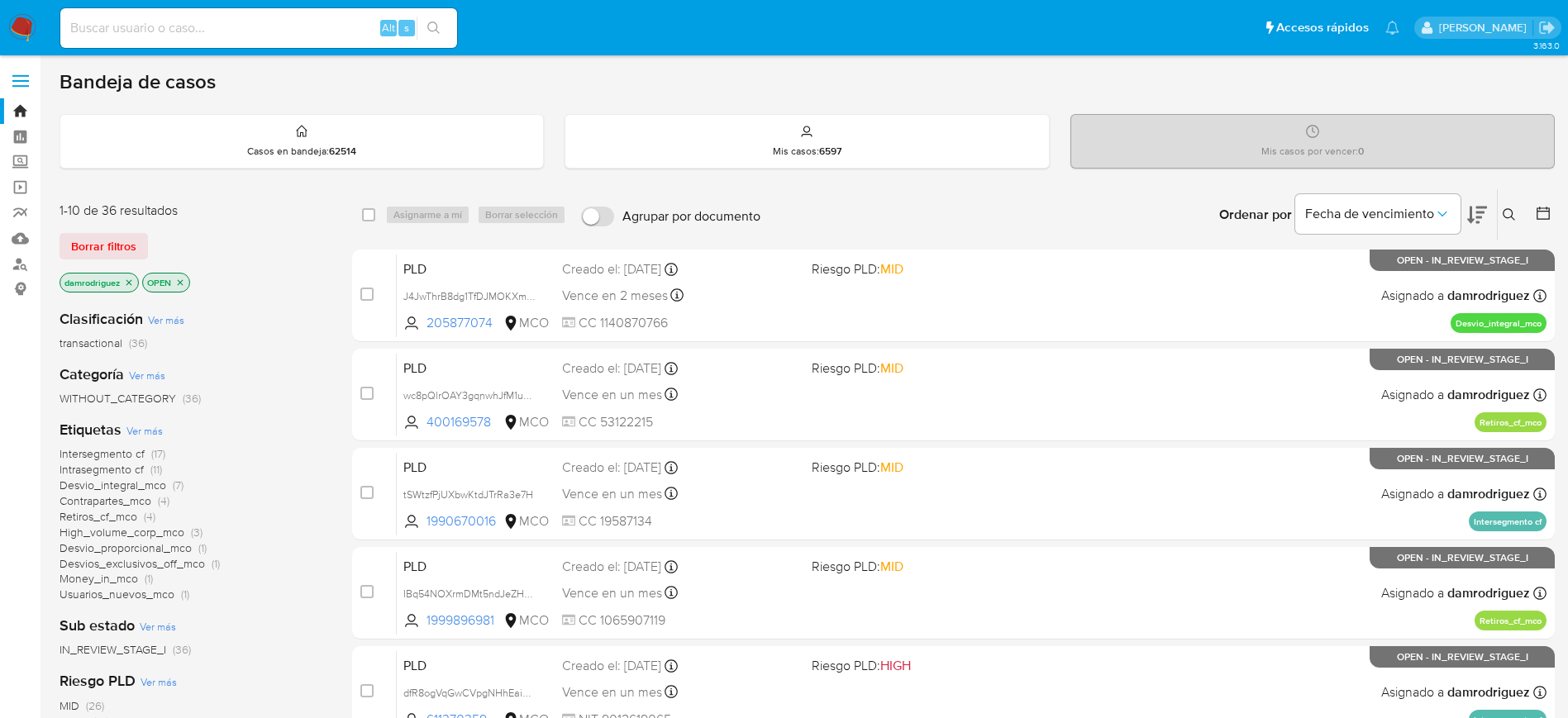
click at [909, 77] on div "Bandeja de casos" at bounding box center [808, 81] width 1496 height 24
click at [245, 254] on div "Borrar filtros" at bounding box center [192, 245] width 264 height 26
click at [1394, 206] on span "Fecha de vencimiento" at bounding box center [1370, 214] width 129 height 16
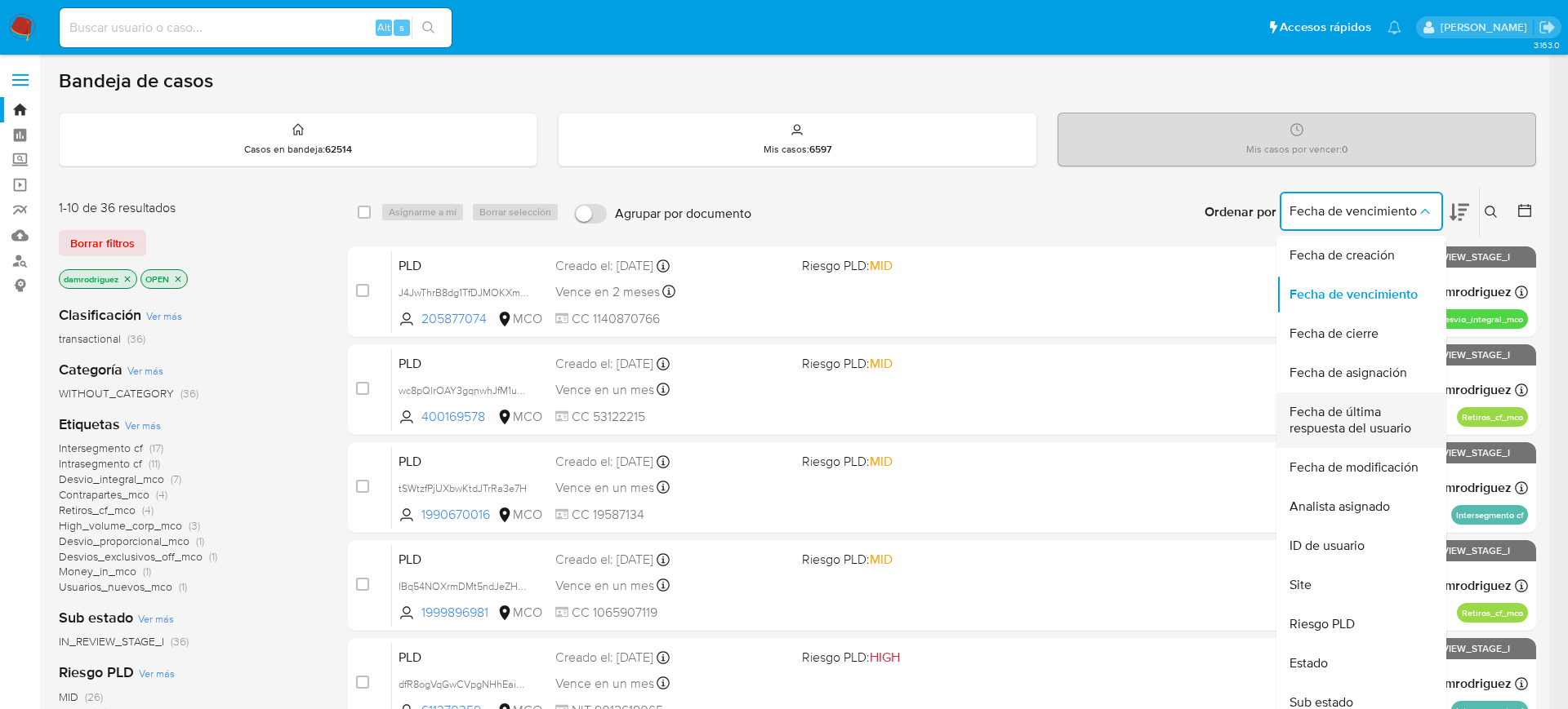
click at [1346, 408] on span "Fecha de última respuesta del usuario" at bounding box center [1357, 420] width 134 height 33
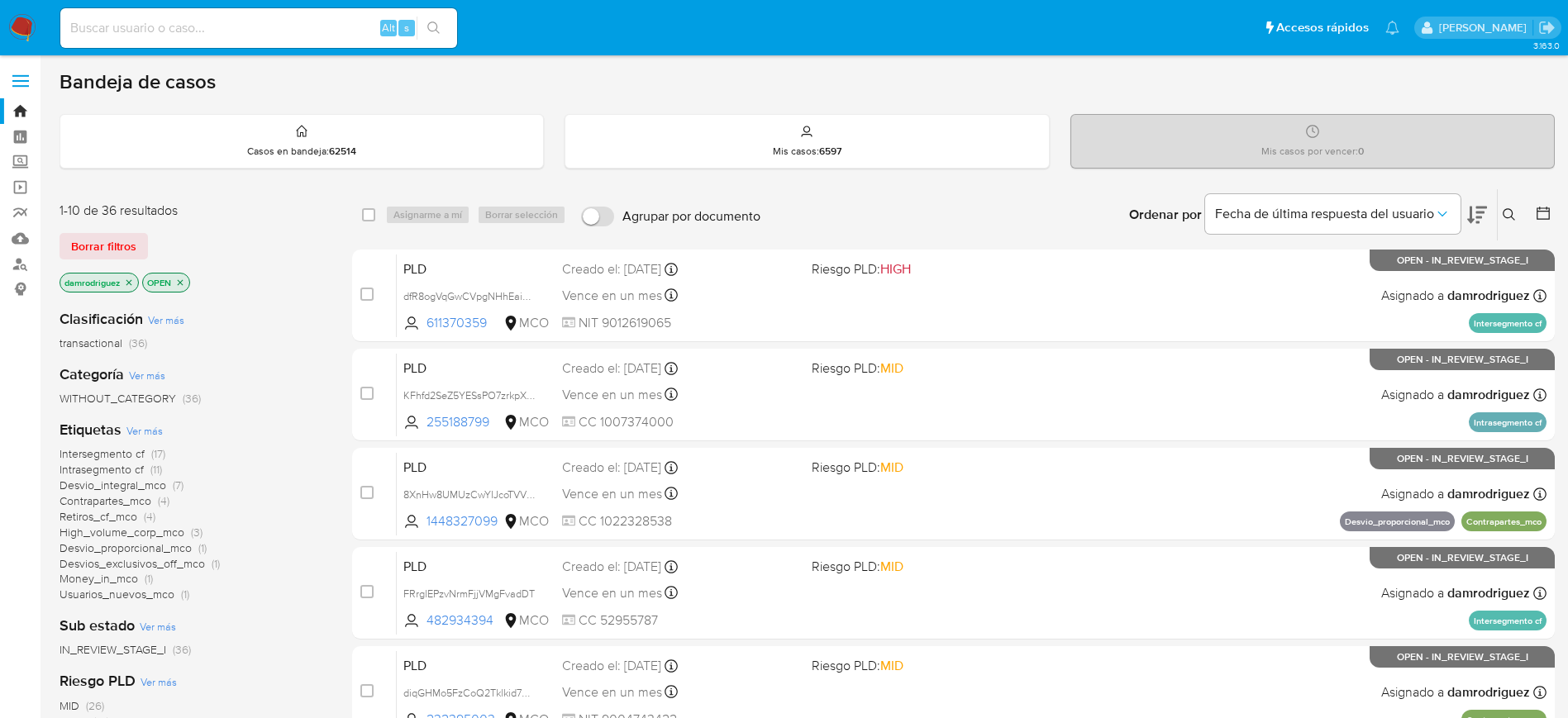
click at [1477, 214] on icon at bounding box center [1477, 215] width 20 height 20
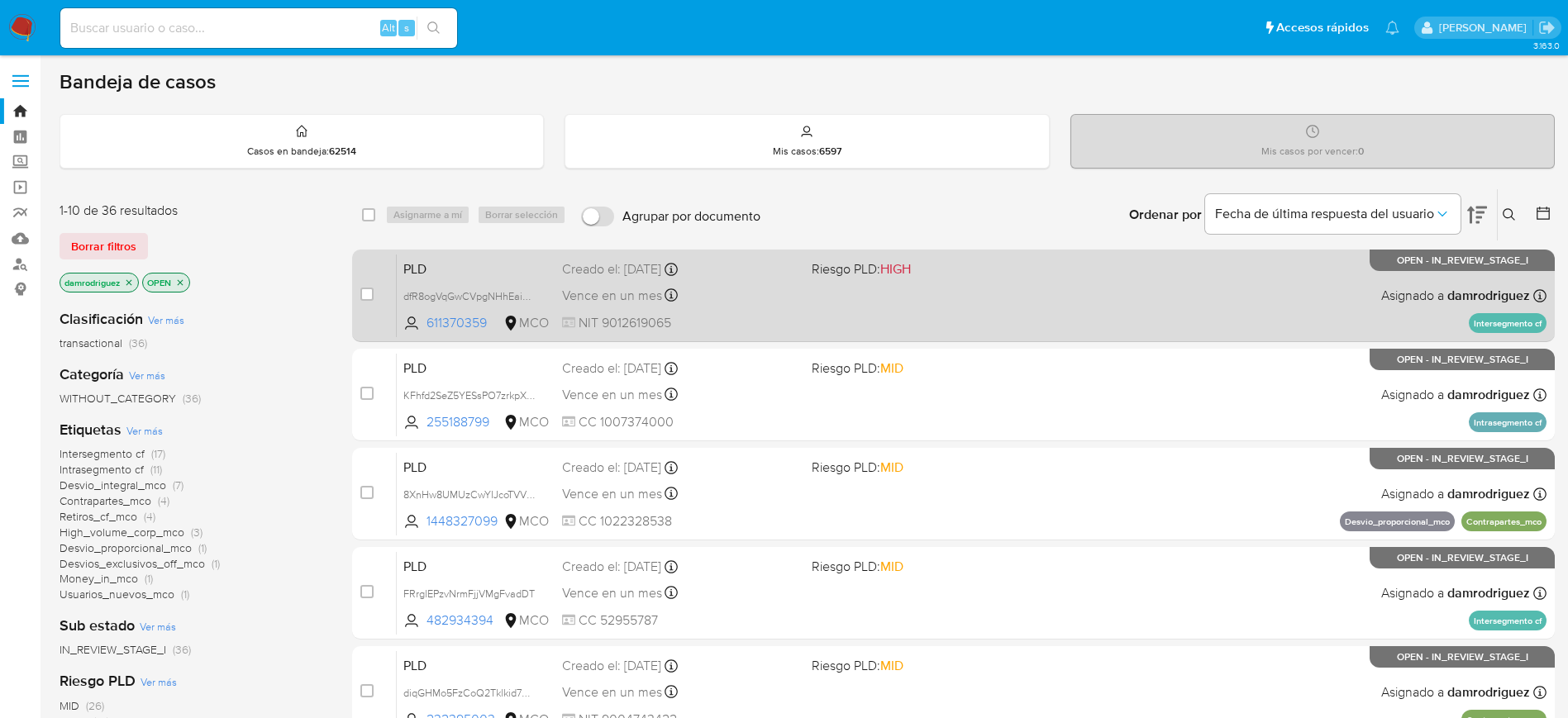
scroll to position [124, 0]
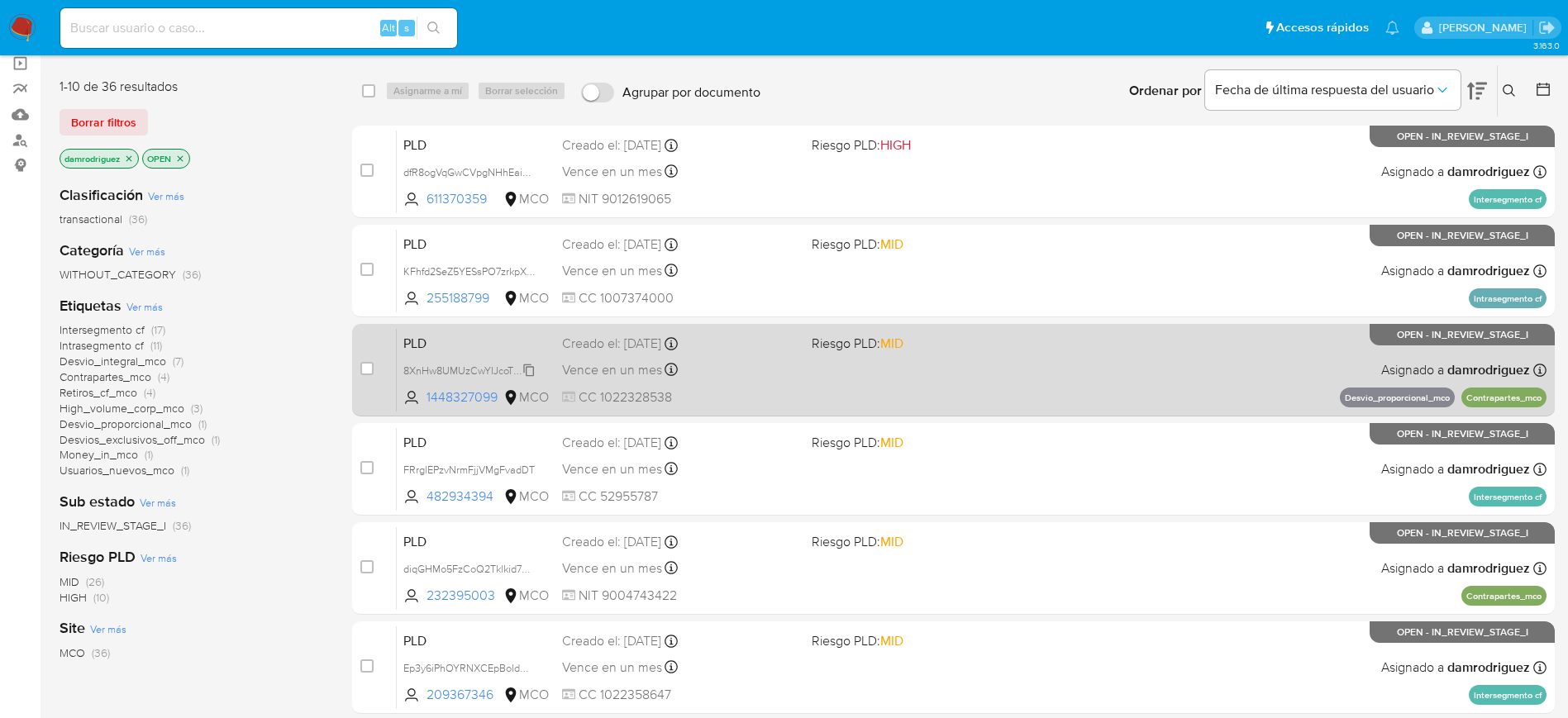
click at [429, 367] on span "8XnHw8UMUzCwYIJcoTVVmS4n" at bounding box center [478, 369] width 148 height 18
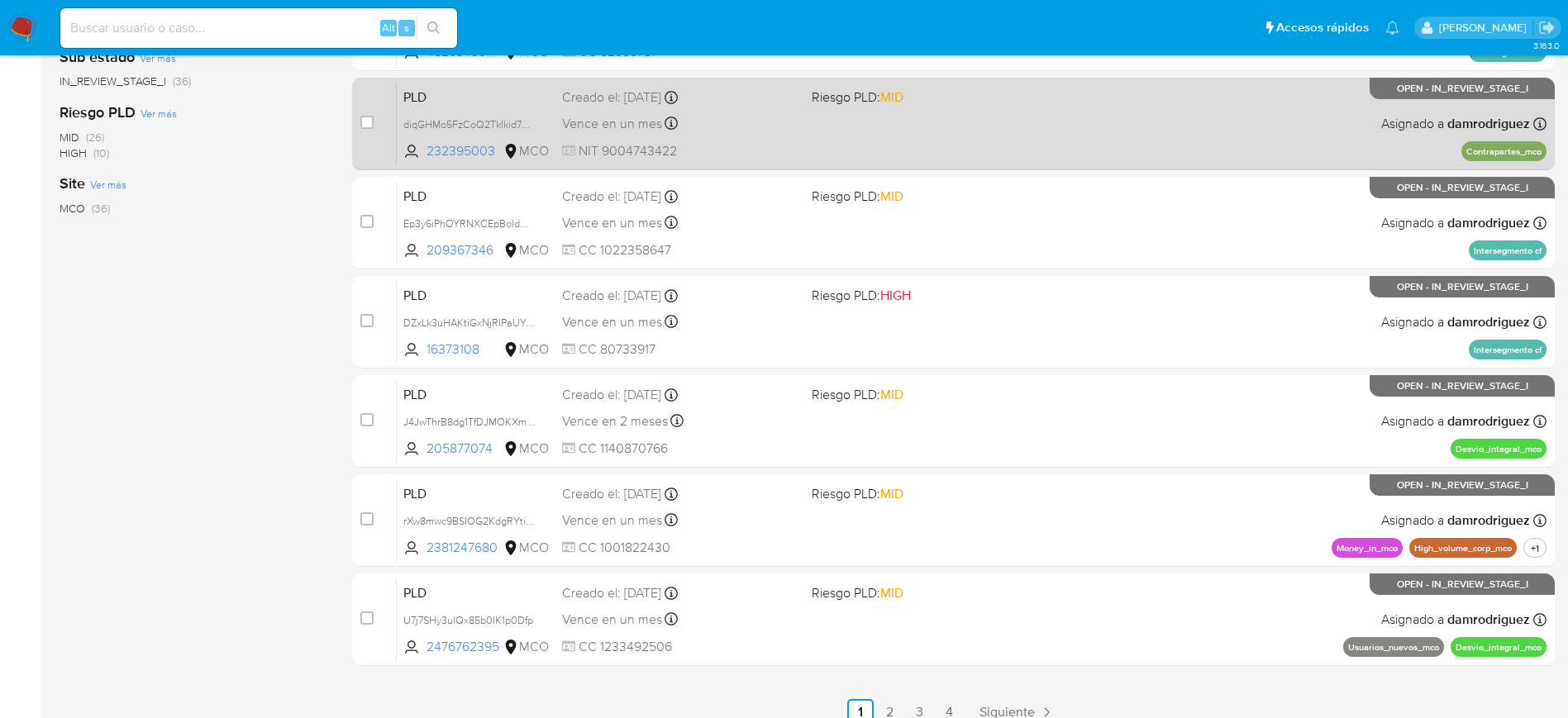
scroll to position [620, 0]
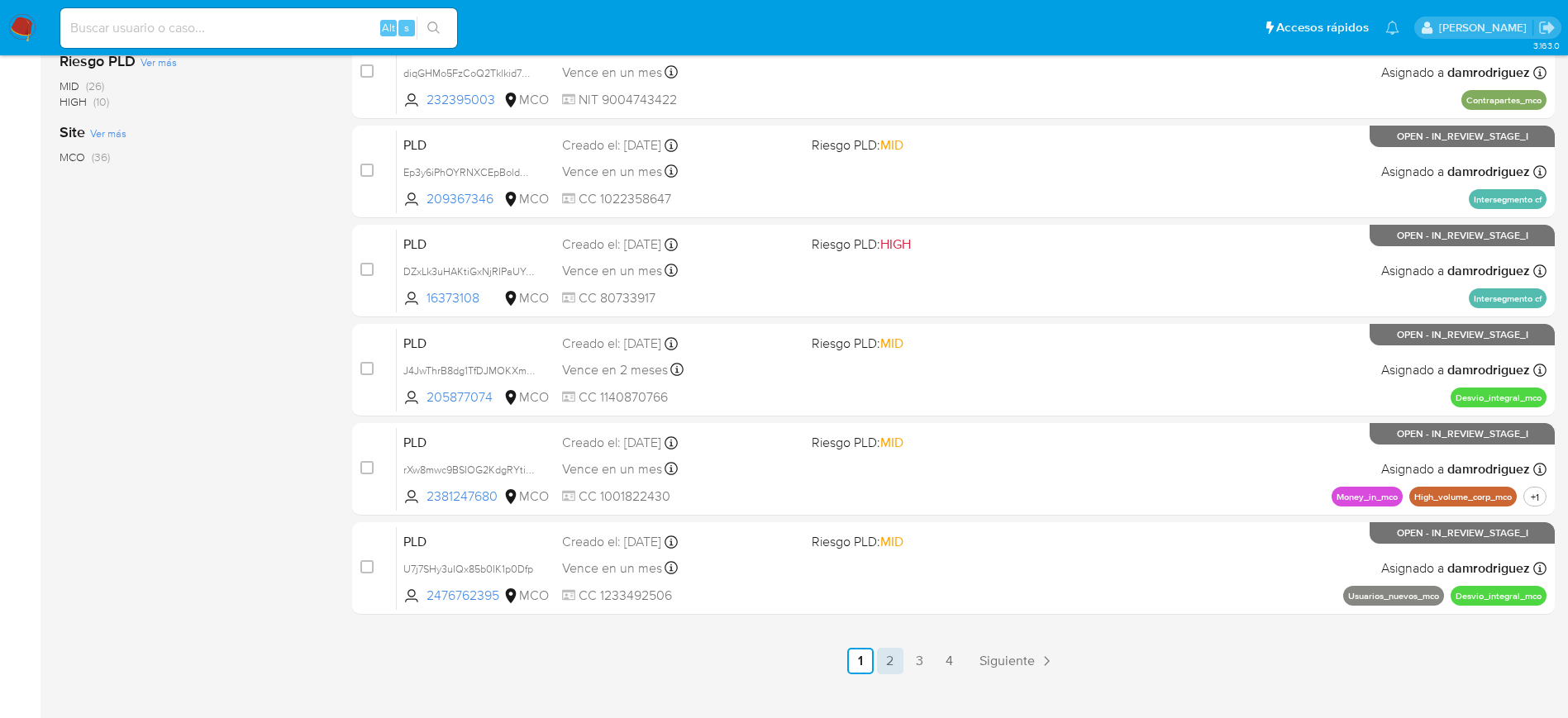
click at [896, 656] on link "2" at bounding box center [890, 661] width 26 height 26
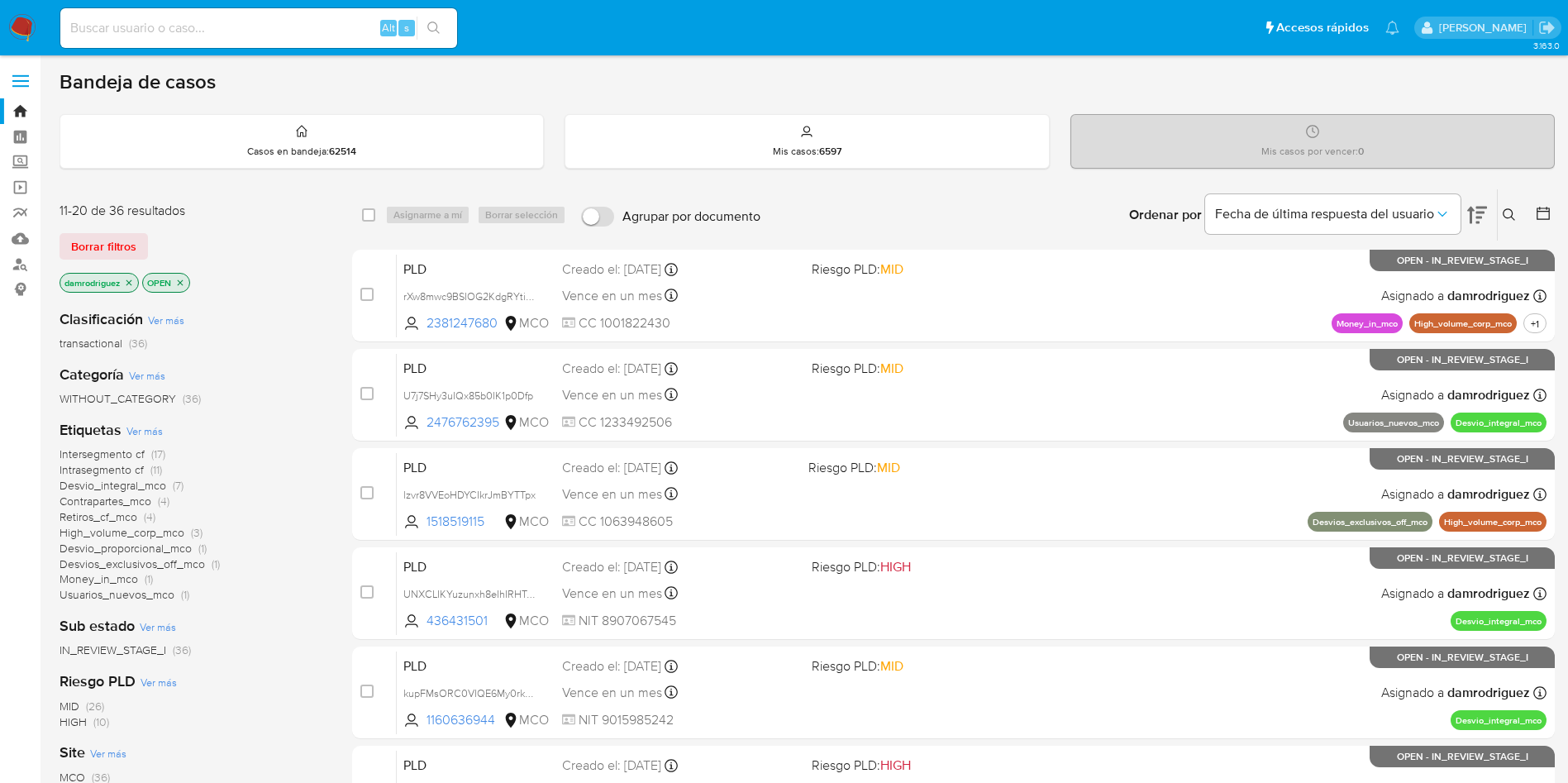
click at [595, 58] on main "3.163.0" at bounding box center [784, 683] width 1568 height 1365
click at [818, 62] on main "3.163.0" at bounding box center [784, 683] width 1568 height 1365
click at [808, 79] on div "Bandeja de casos" at bounding box center [808, 81] width 1496 height 24
click at [800, 79] on div "Bandeja de casos" at bounding box center [808, 81] width 1496 height 24
click at [295, 280] on div "damrodriguez OPEN" at bounding box center [192, 284] width 264 height 24
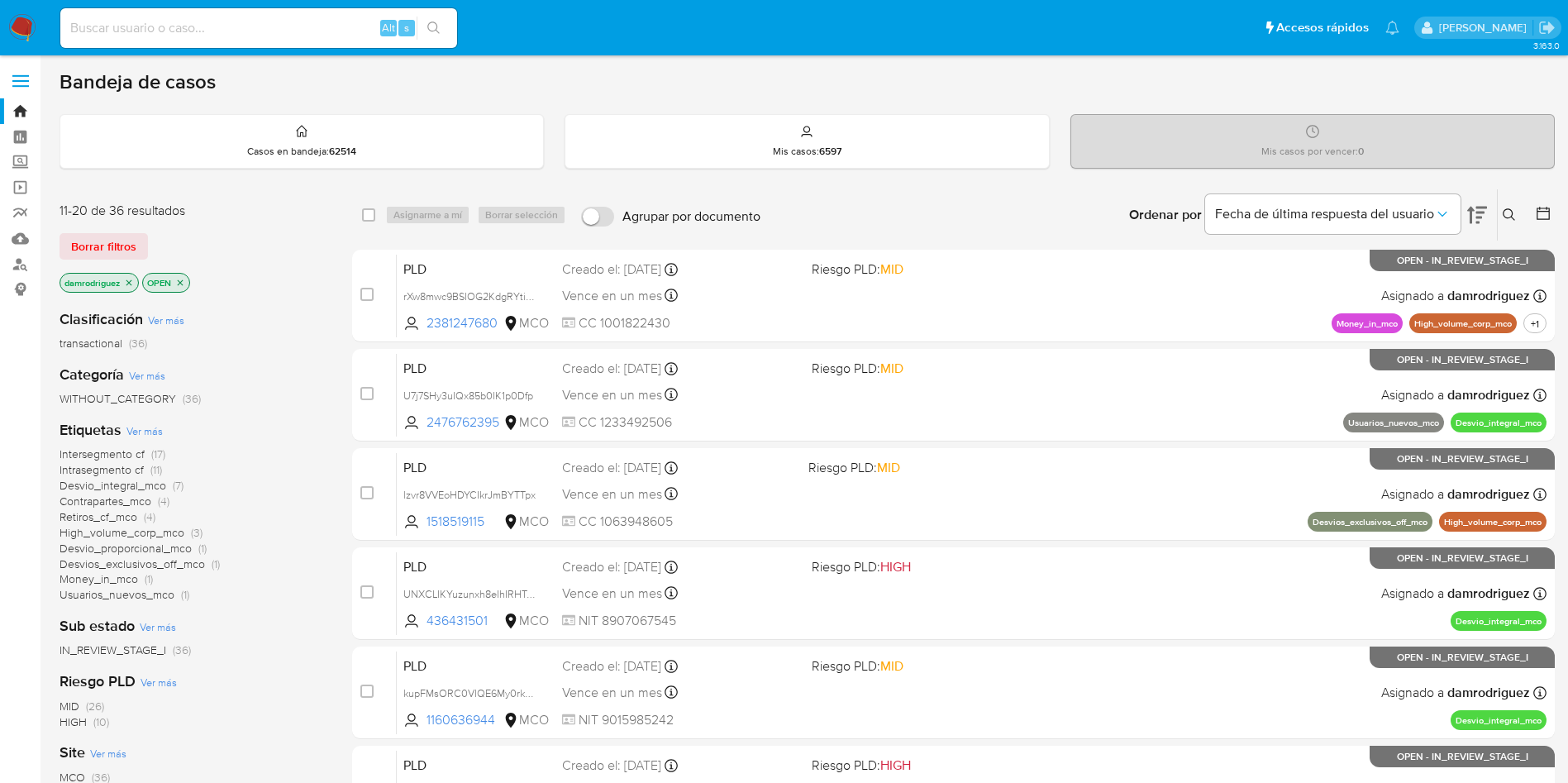
click at [27, 28] on img at bounding box center [22, 28] width 28 height 28
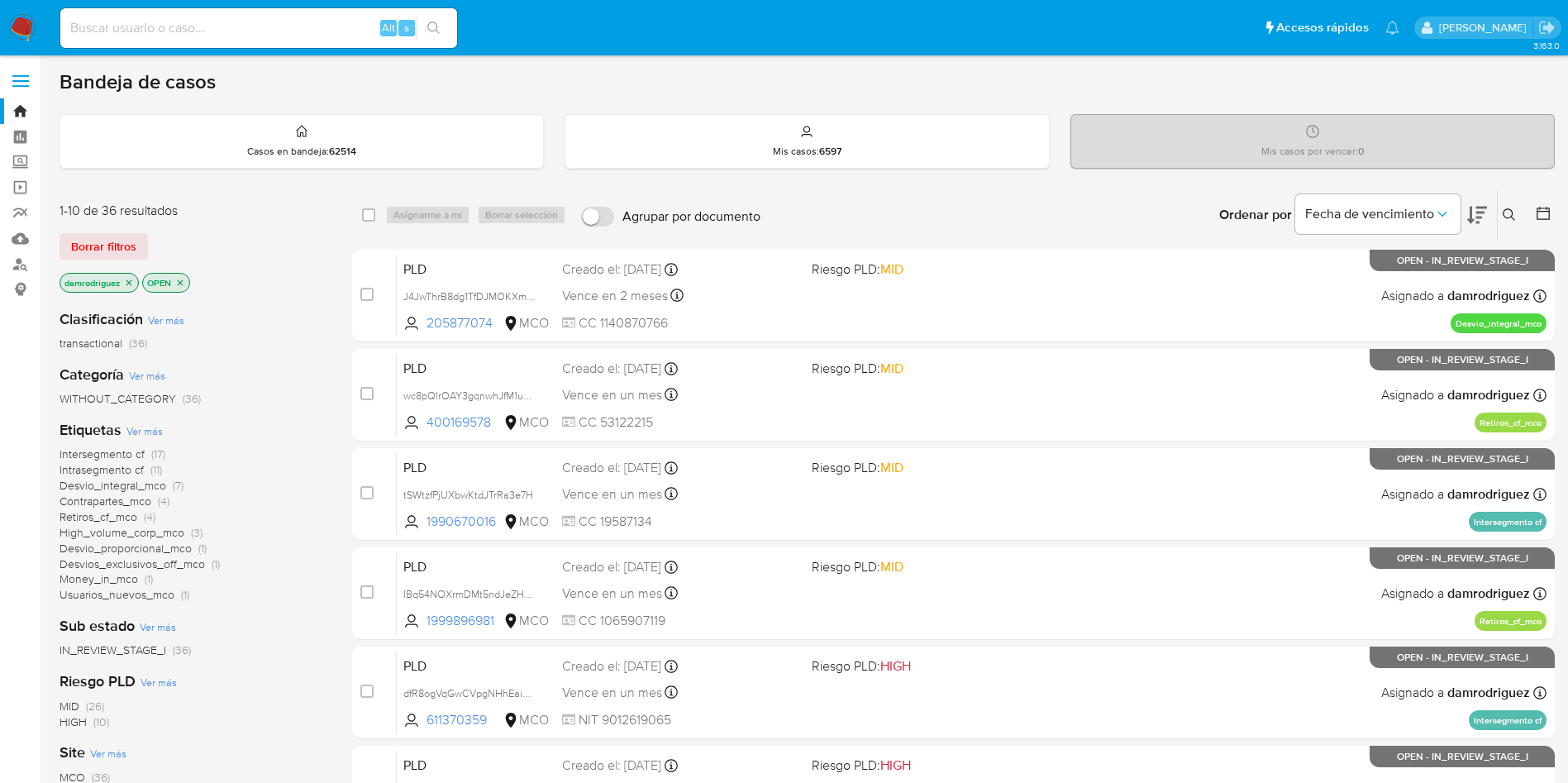
click at [270, 13] on div "Alt s" at bounding box center [259, 28] width 397 height 40
click at [269, 23] on input at bounding box center [259, 28] width 397 height 22
paste input "2534262561"
type input "2534262561"
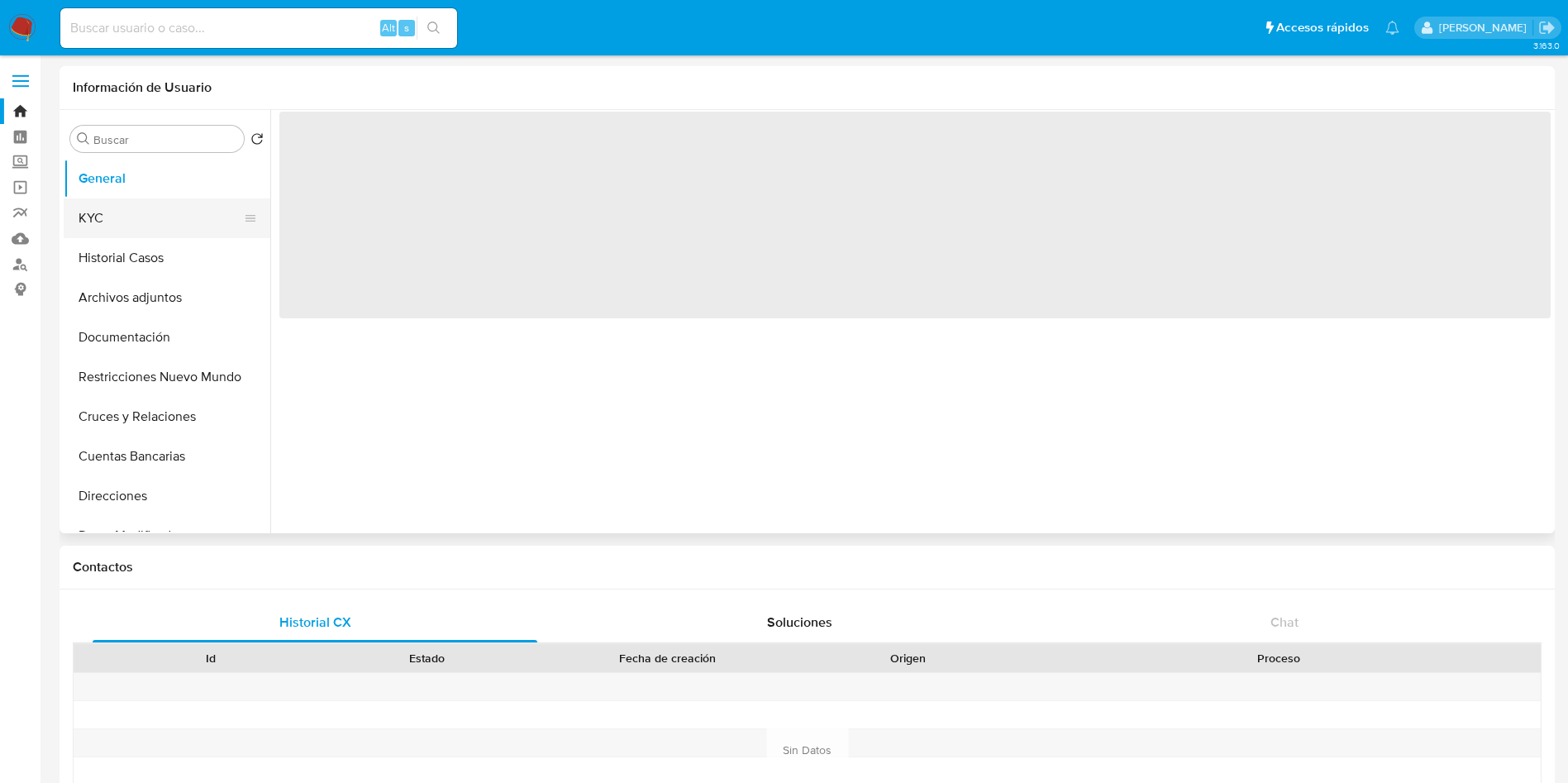
select select "10"
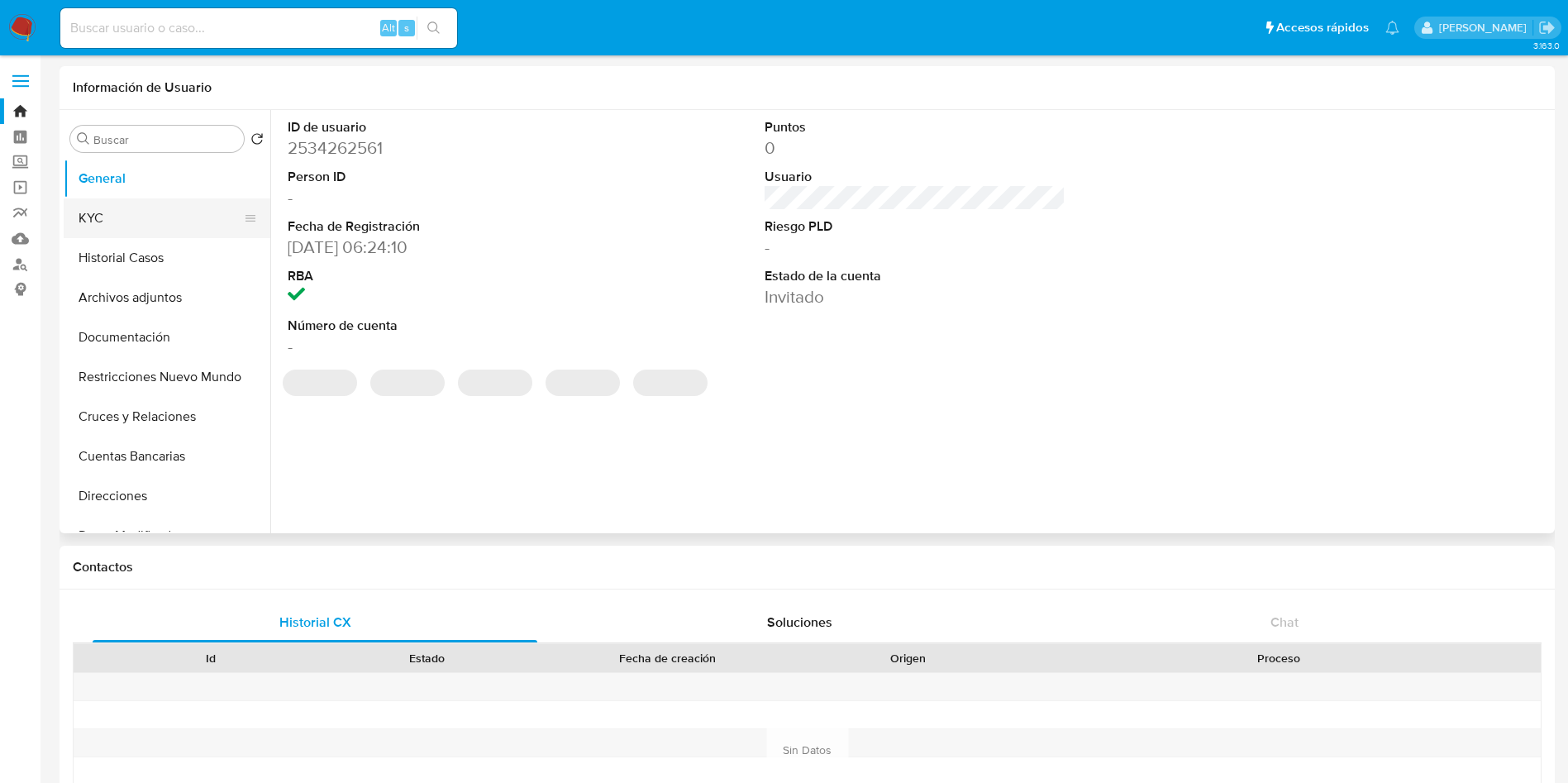
click at [111, 221] on button "KYC" at bounding box center [160, 218] width 194 height 40
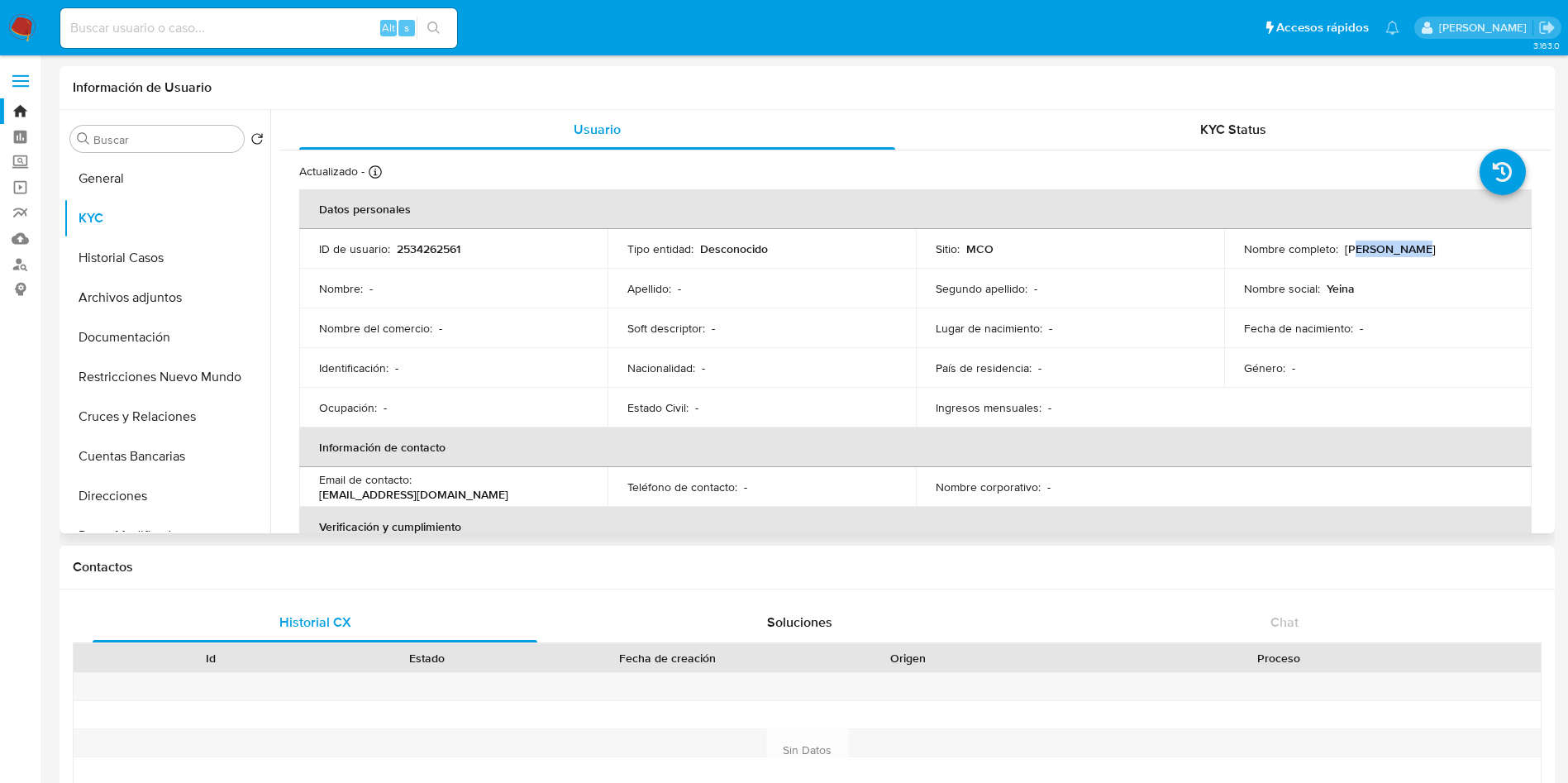
drag, startPoint x: 1351, startPoint y: 250, endPoint x: 1414, endPoint y: 254, distance: 63.1
click at [1411, 252] on p "[PERSON_NAME]" at bounding box center [1391, 249] width 91 height 14
drag, startPoint x: 403, startPoint y: 243, endPoint x: 520, endPoint y: 251, distance: 117.3
click at [514, 250] on div "ID de usuario : 2534262561" at bounding box center [453, 249] width 269 height 14
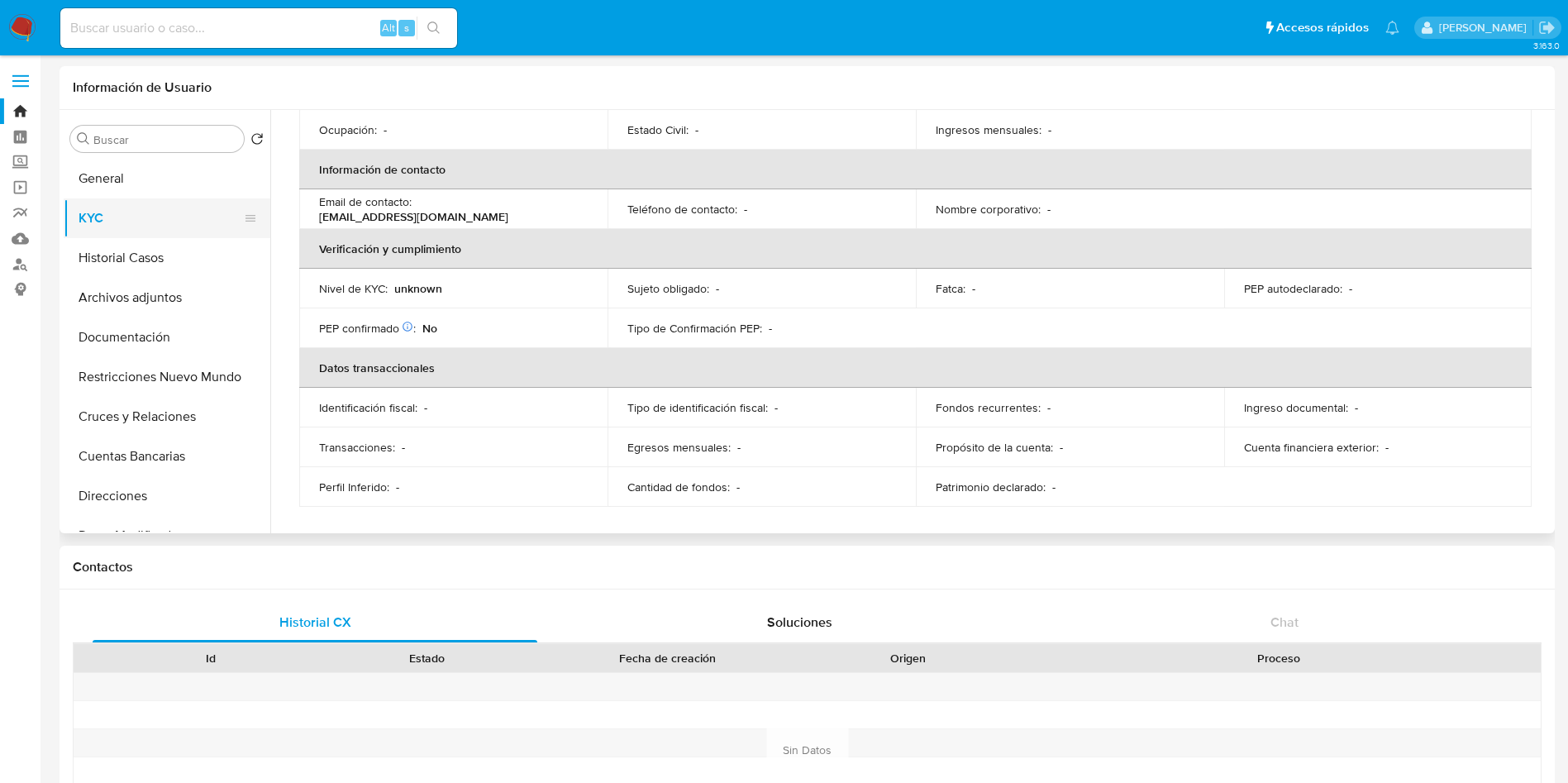
click at [127, 203] on button "KYC" at bounding box center [160, 218] width 194 height 40
click at [138, 376] on button "Restricciones Nuevo Mundo" at bounding box center [160, 377] width 194 height 40
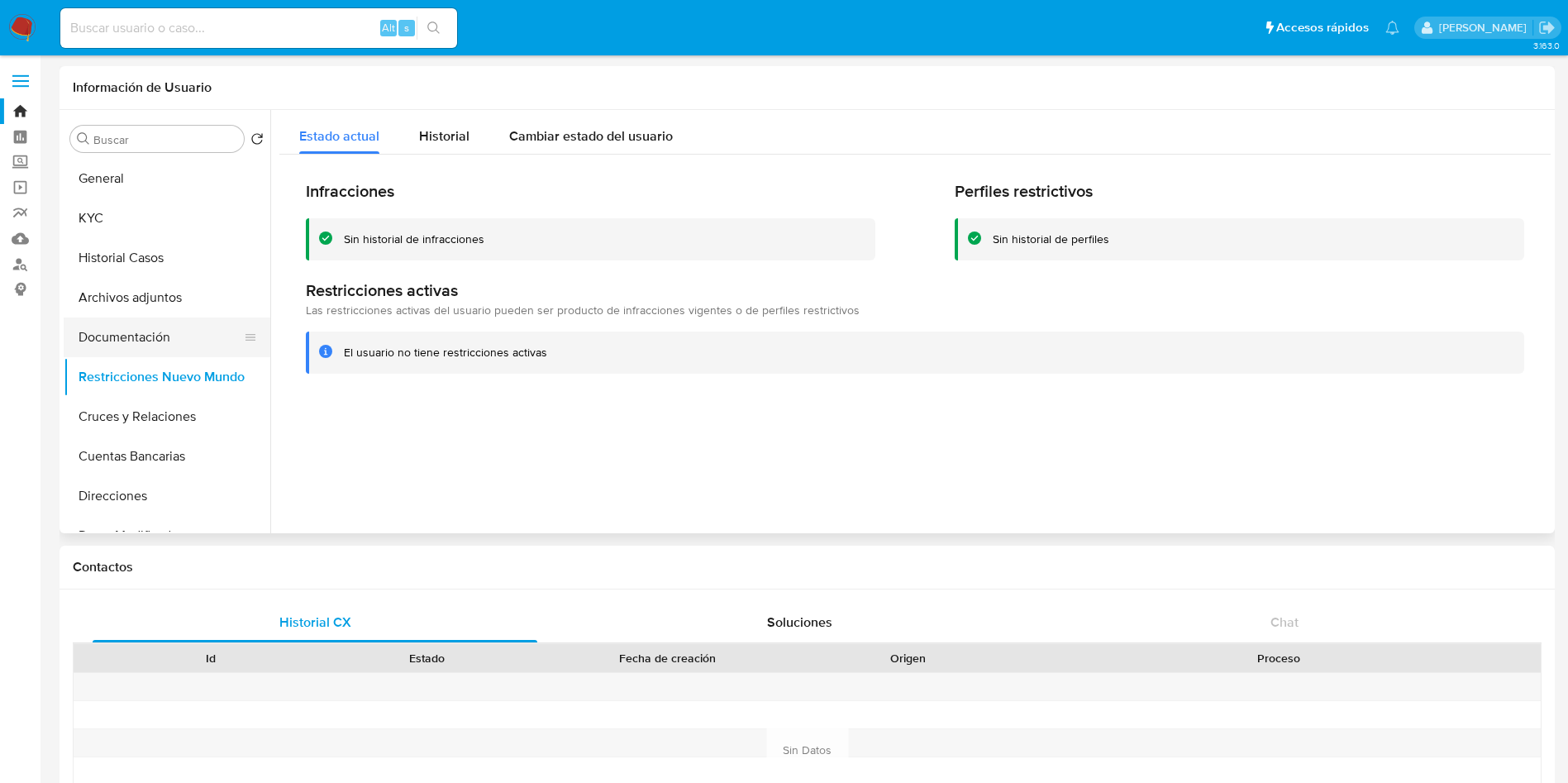
click at [138, 340] on button "Documentación" at bounding box center [160, 338] width 194 height 40
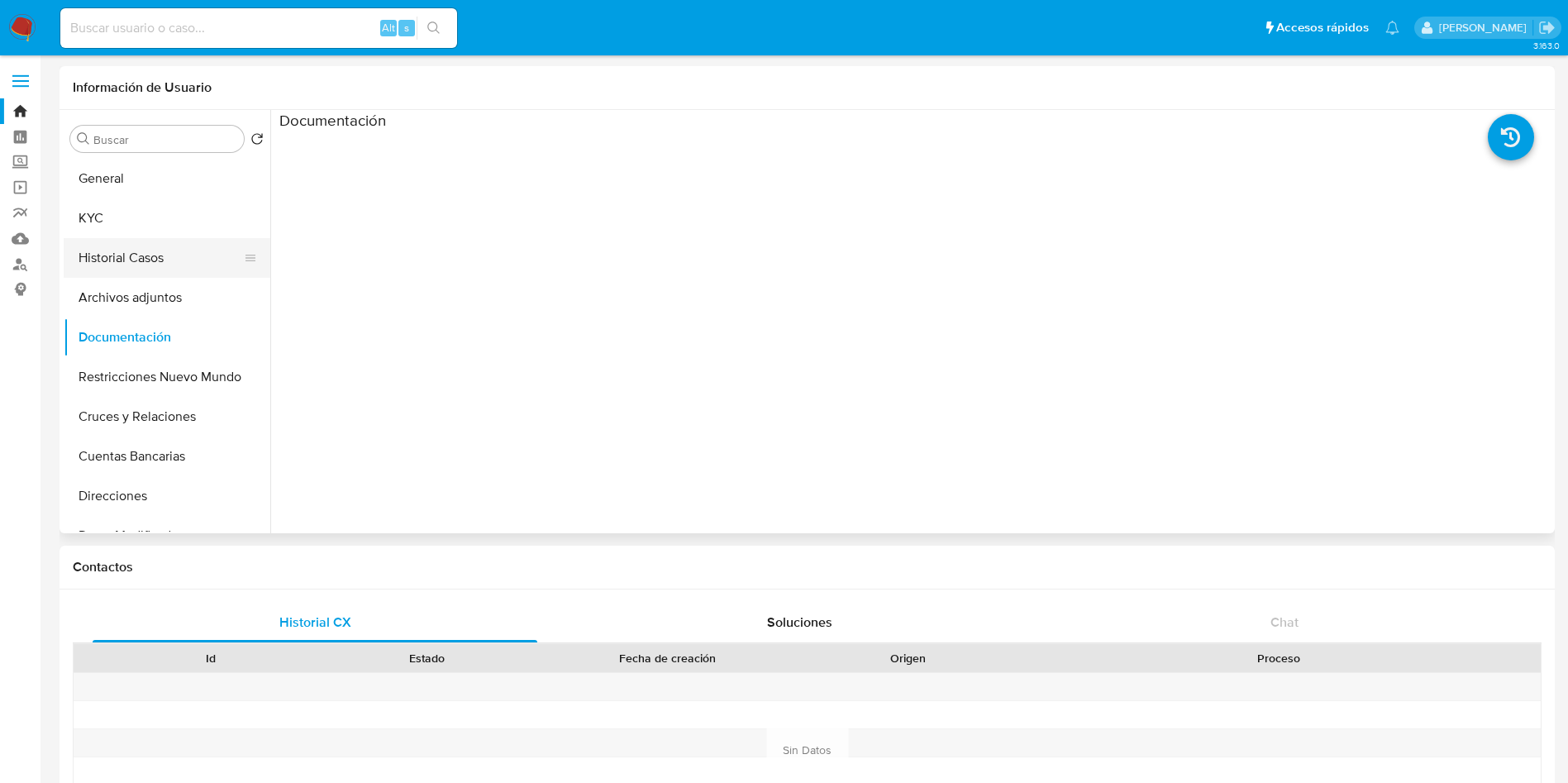
click at [157, 262] on button "Historial Casos" at bounding box center [160, 258] width 194 height 40
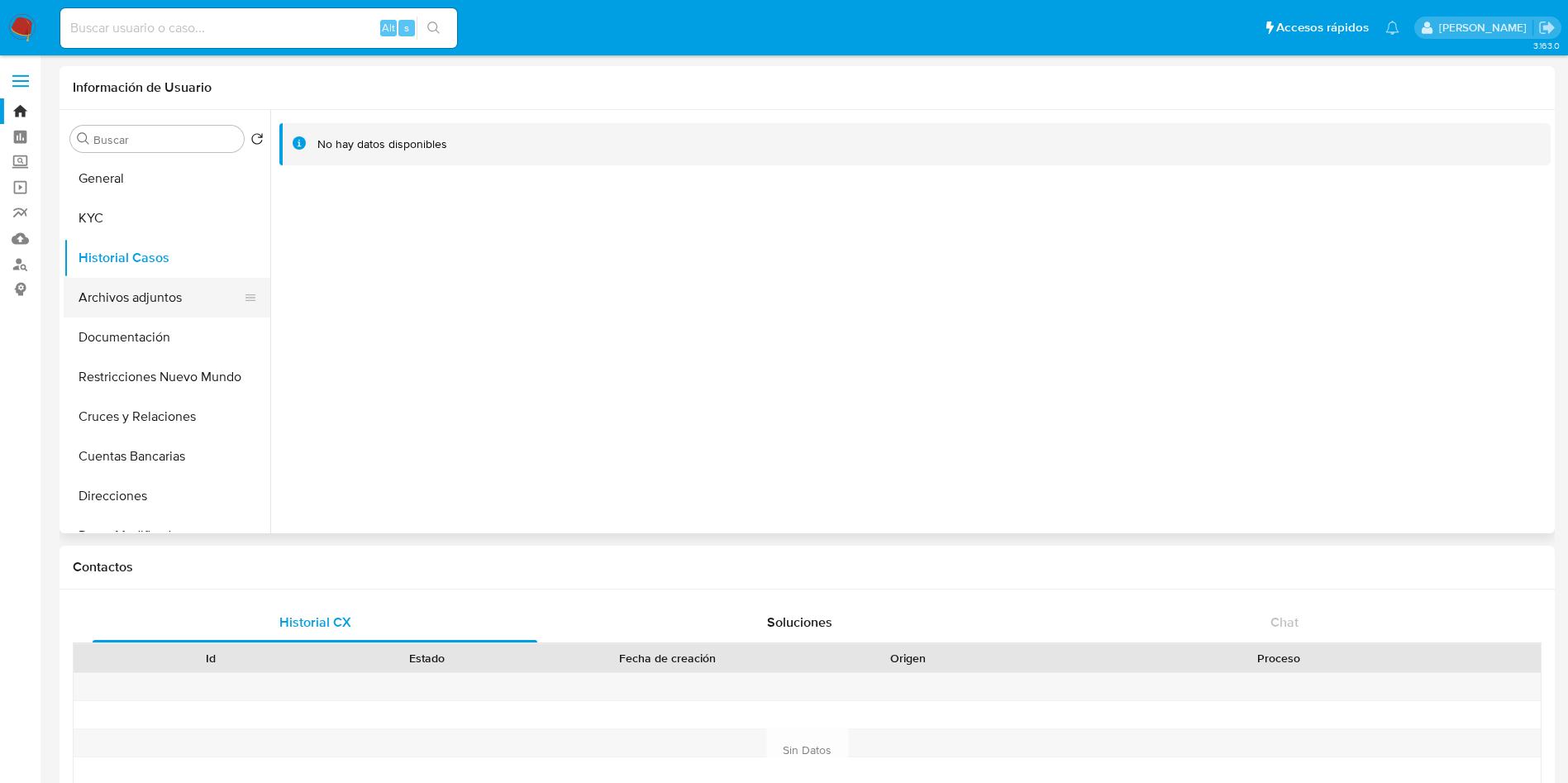
click at [163, 291] on button "Archivos adjuntos" at bounding box center [160, 298] width 194 height 40
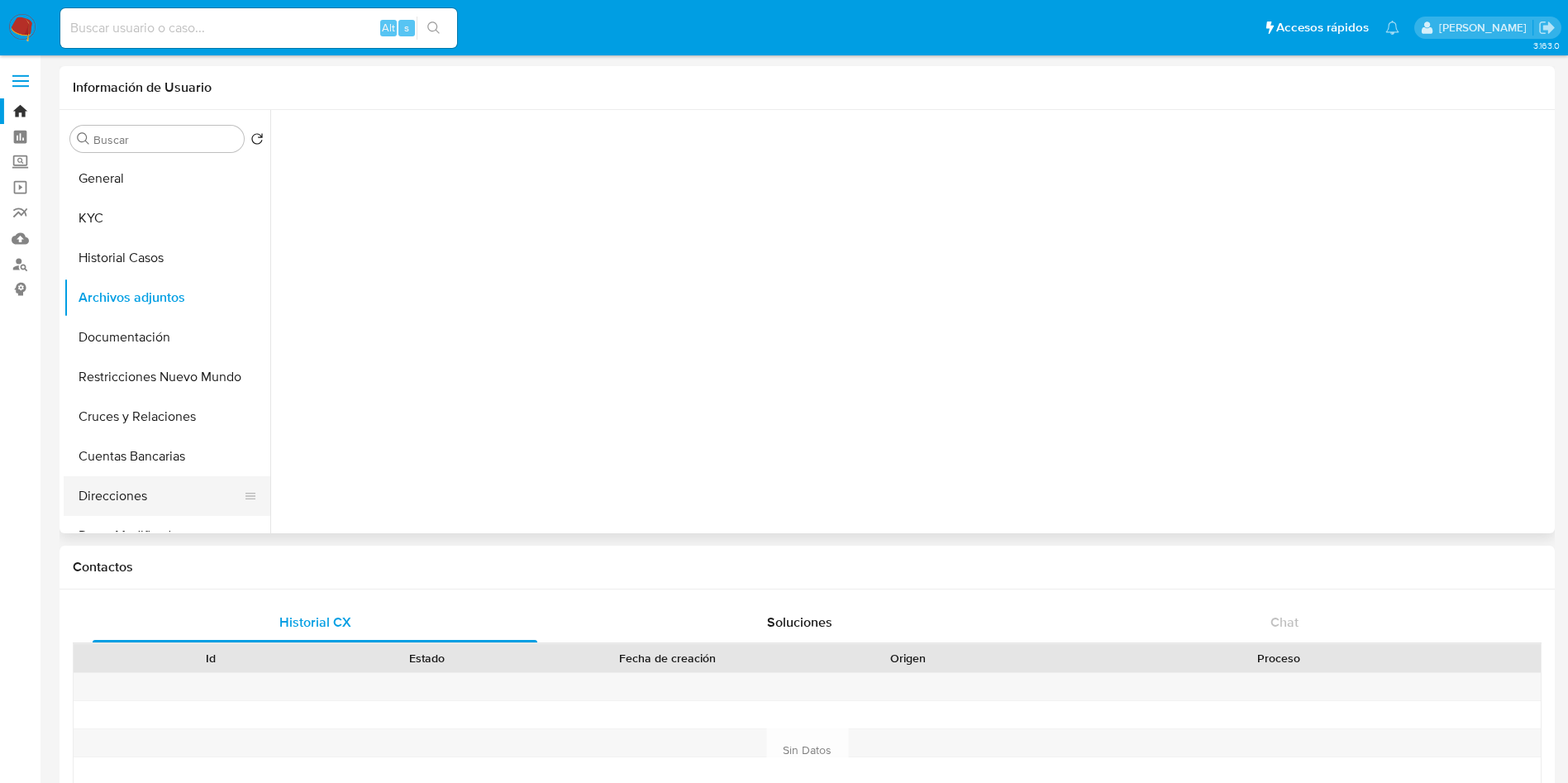
click at [139, 496] on button "Direcciones" at bounding box center [160, 496] width 194 height 40
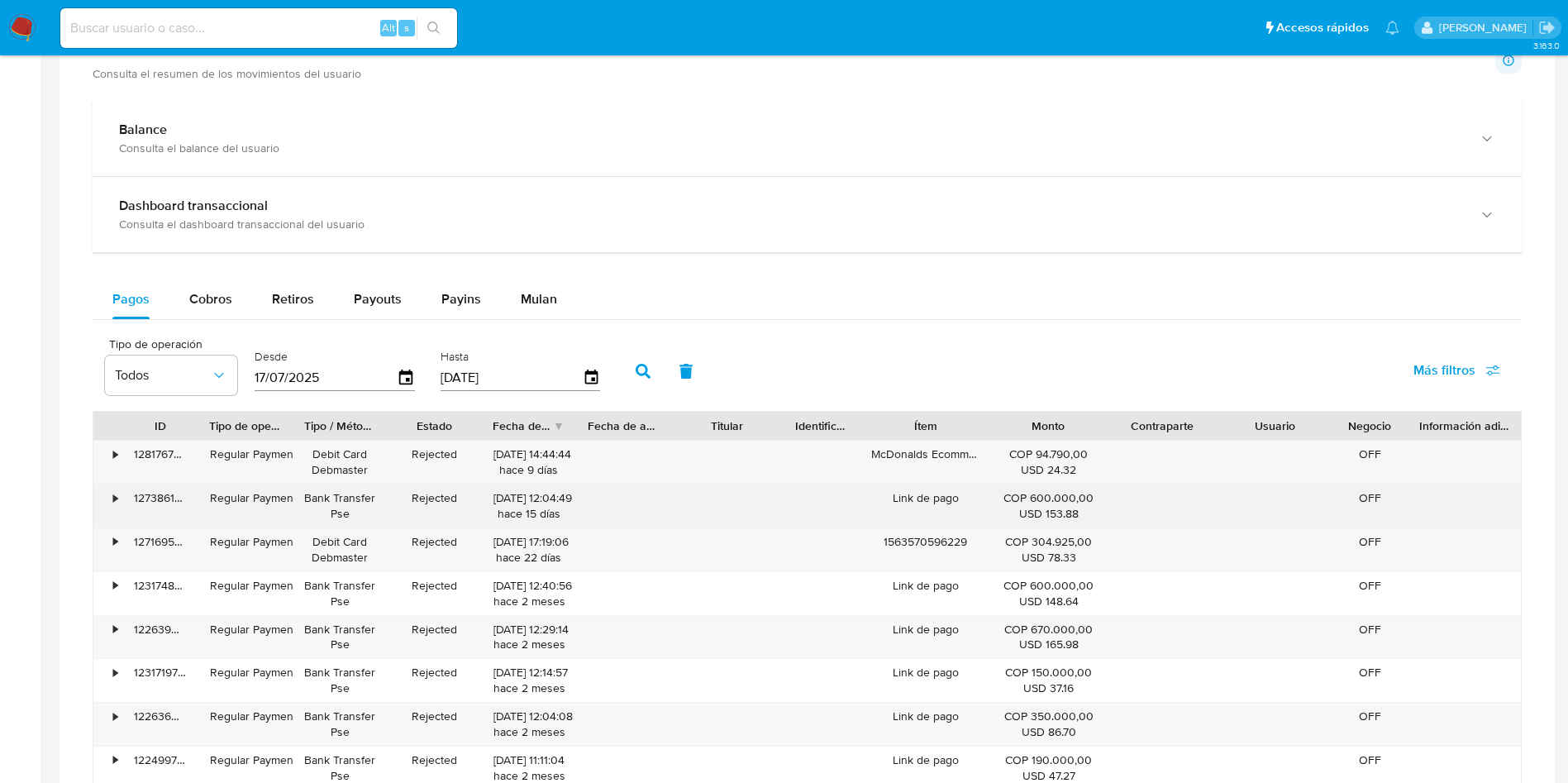
scroll to position [992, 0]
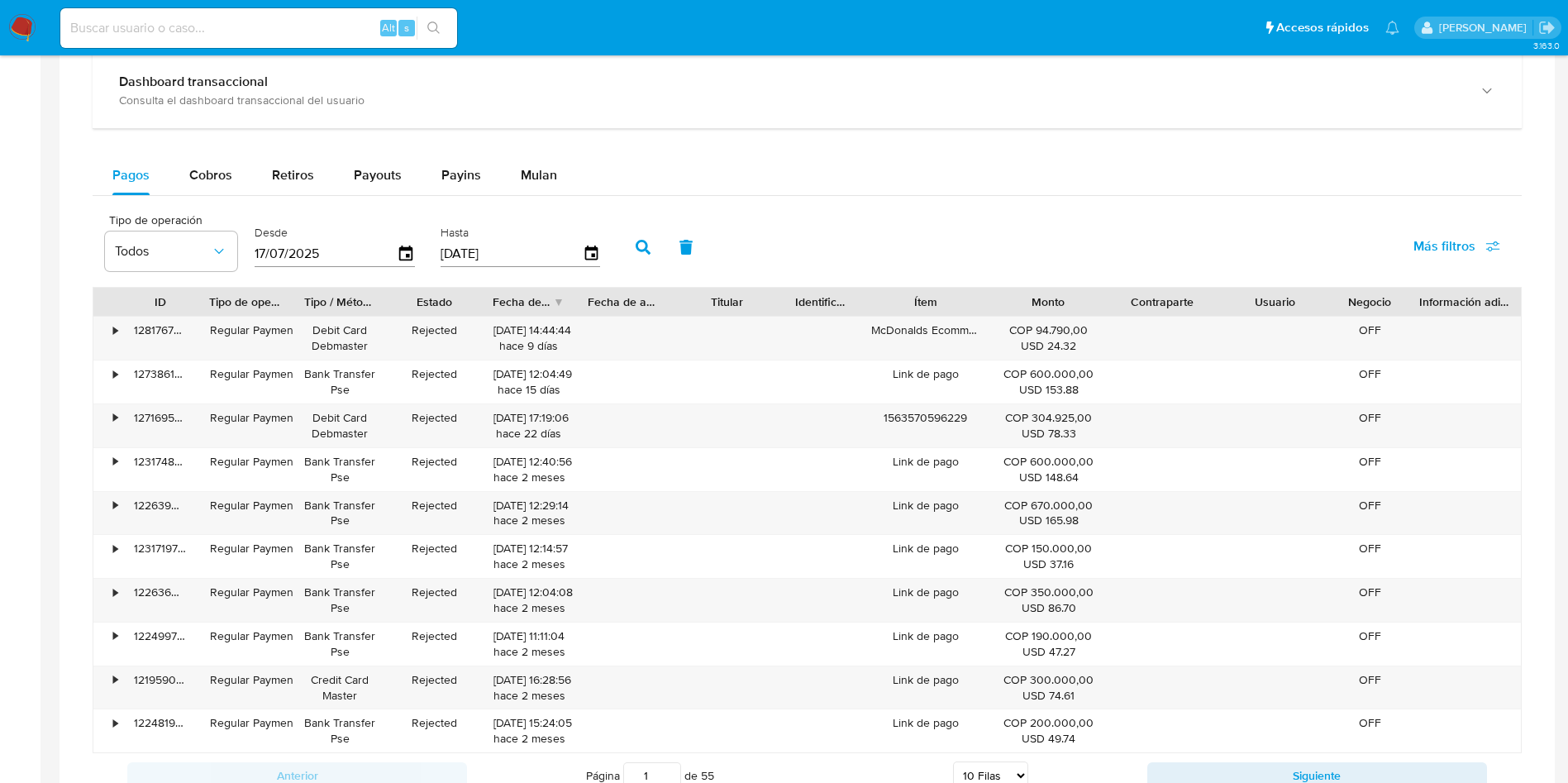
click at [824, 228] on div "Tipo de operación Todos Desde [DATE] Hasta [DATE] Más filtros" at bounding box center [807, 245] width 1429 height 82
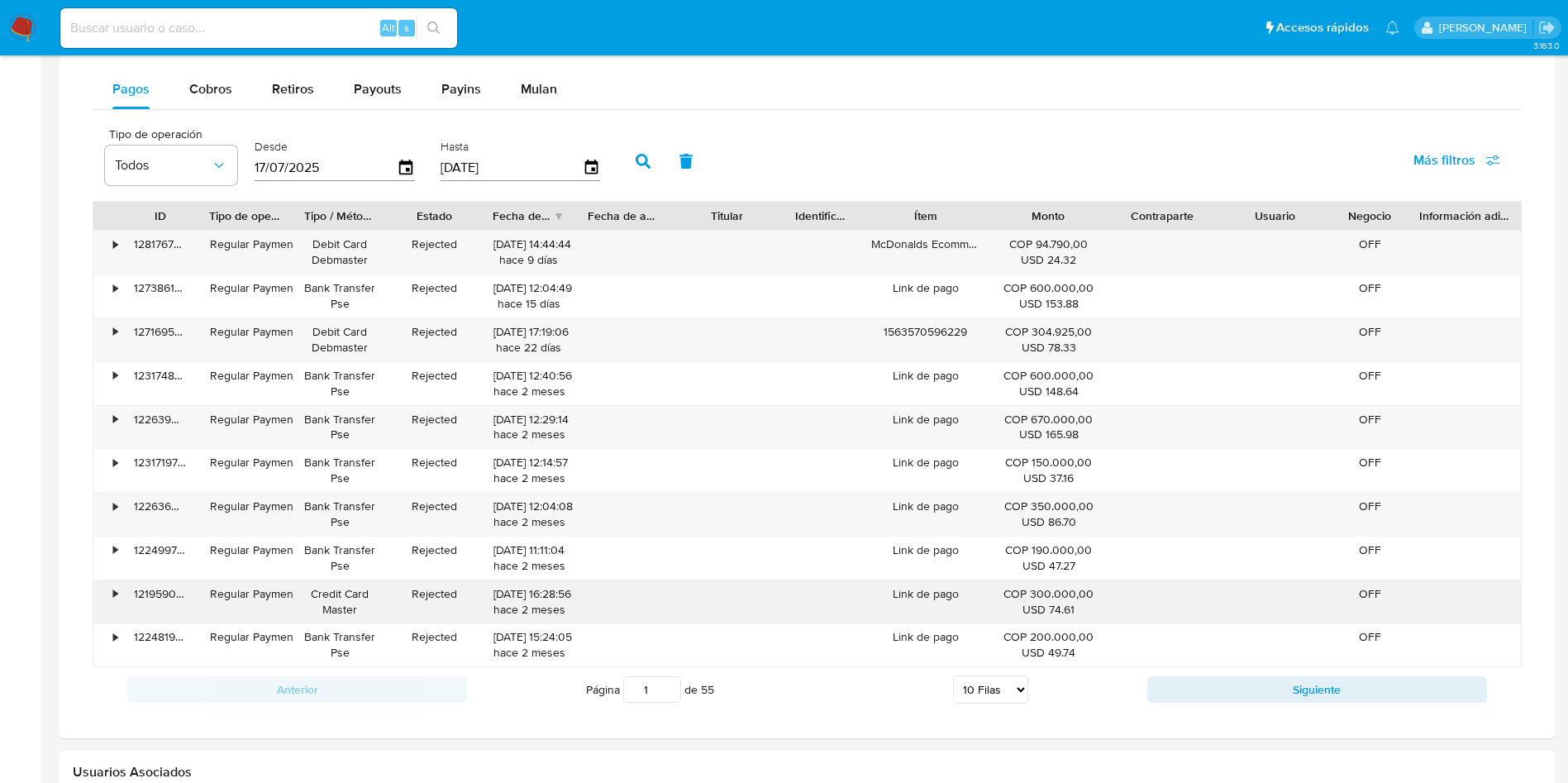
scroll to position [1116, 0]
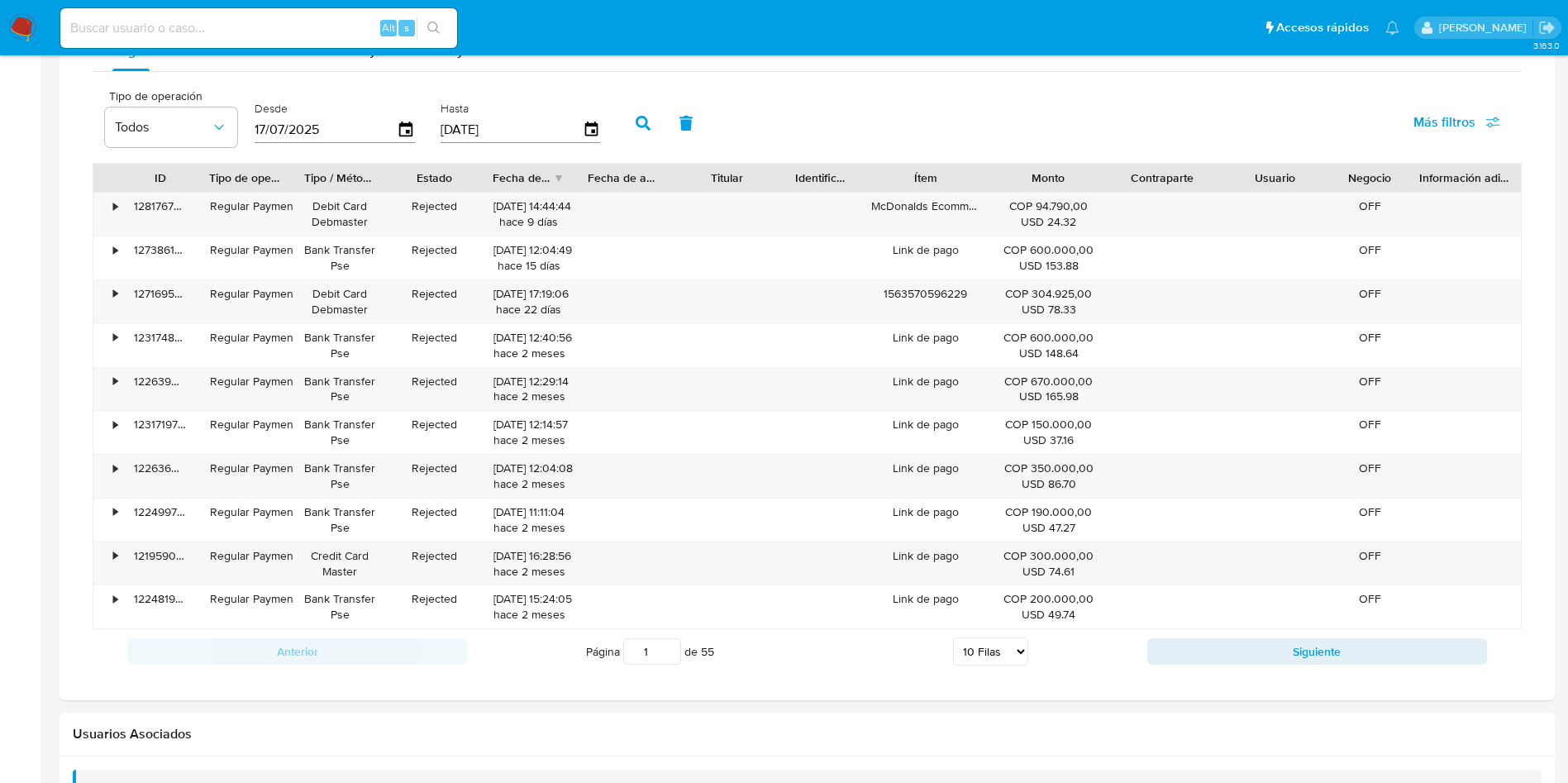
drag, startPoint x: 1245, startPoint y: 637, endPoint x: 1182, endPoint y: 641, distance: 63.1
click at [1246, 638] on button "Siguiente" at bounding box center [1316, 651] width 339 height 26
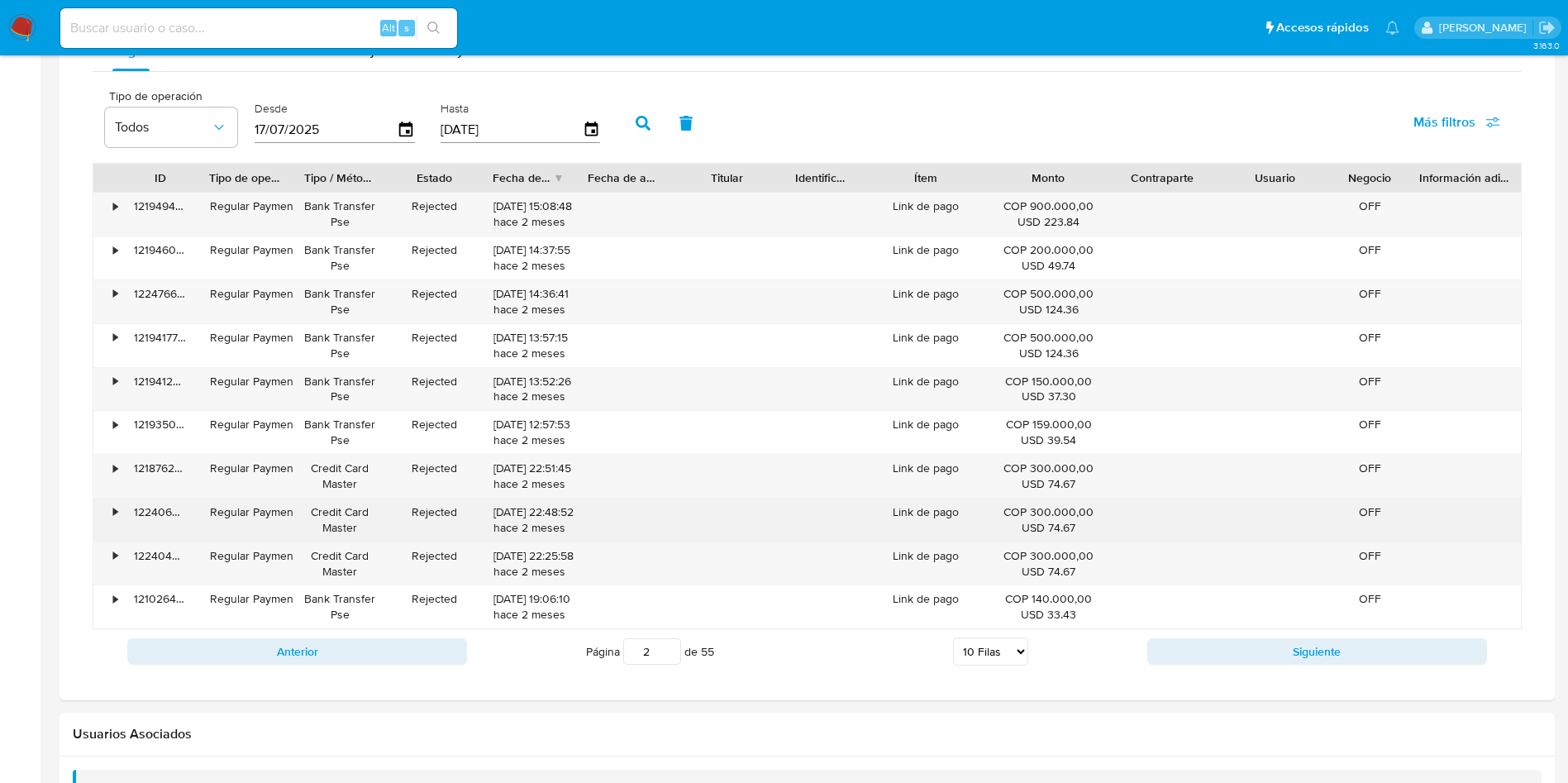
click at [580, 526] on div at bounding box center [623, 520] width 94 height 43
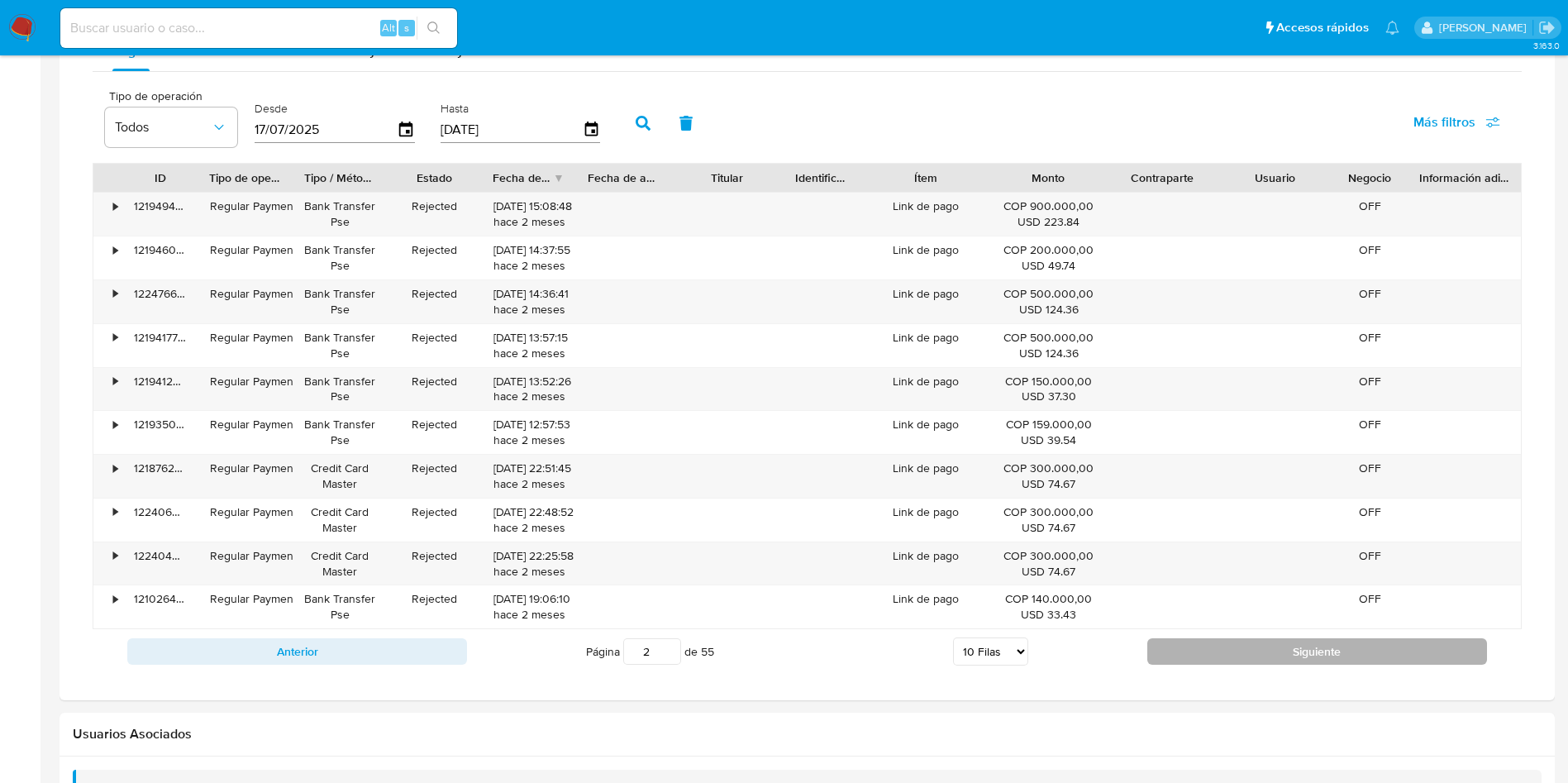
click at [1255, 652] on button "Siguiente" at bounding box center [1316, 651] width 339 height 26
type input "3"
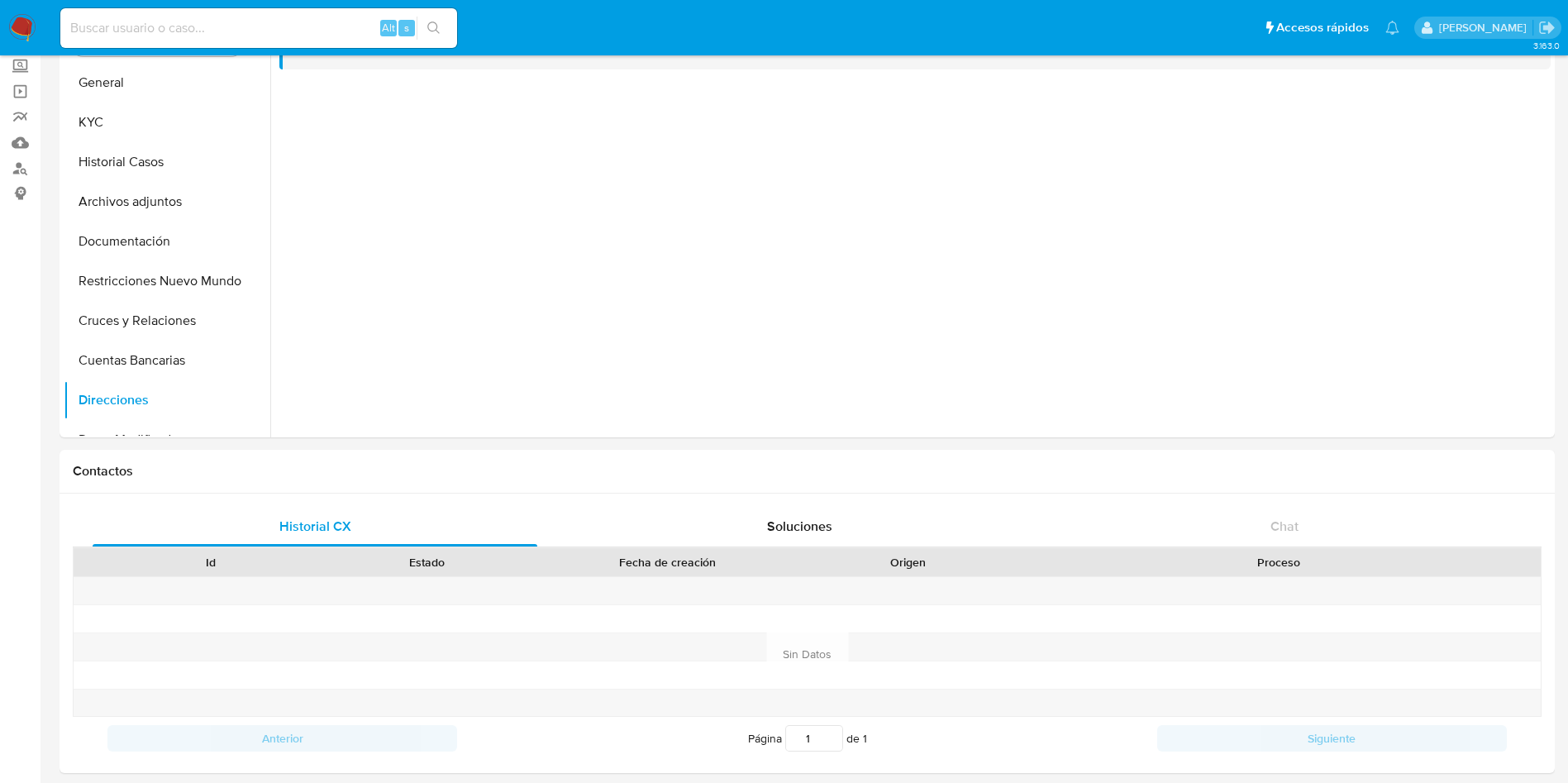
scroll to position [0, 0]
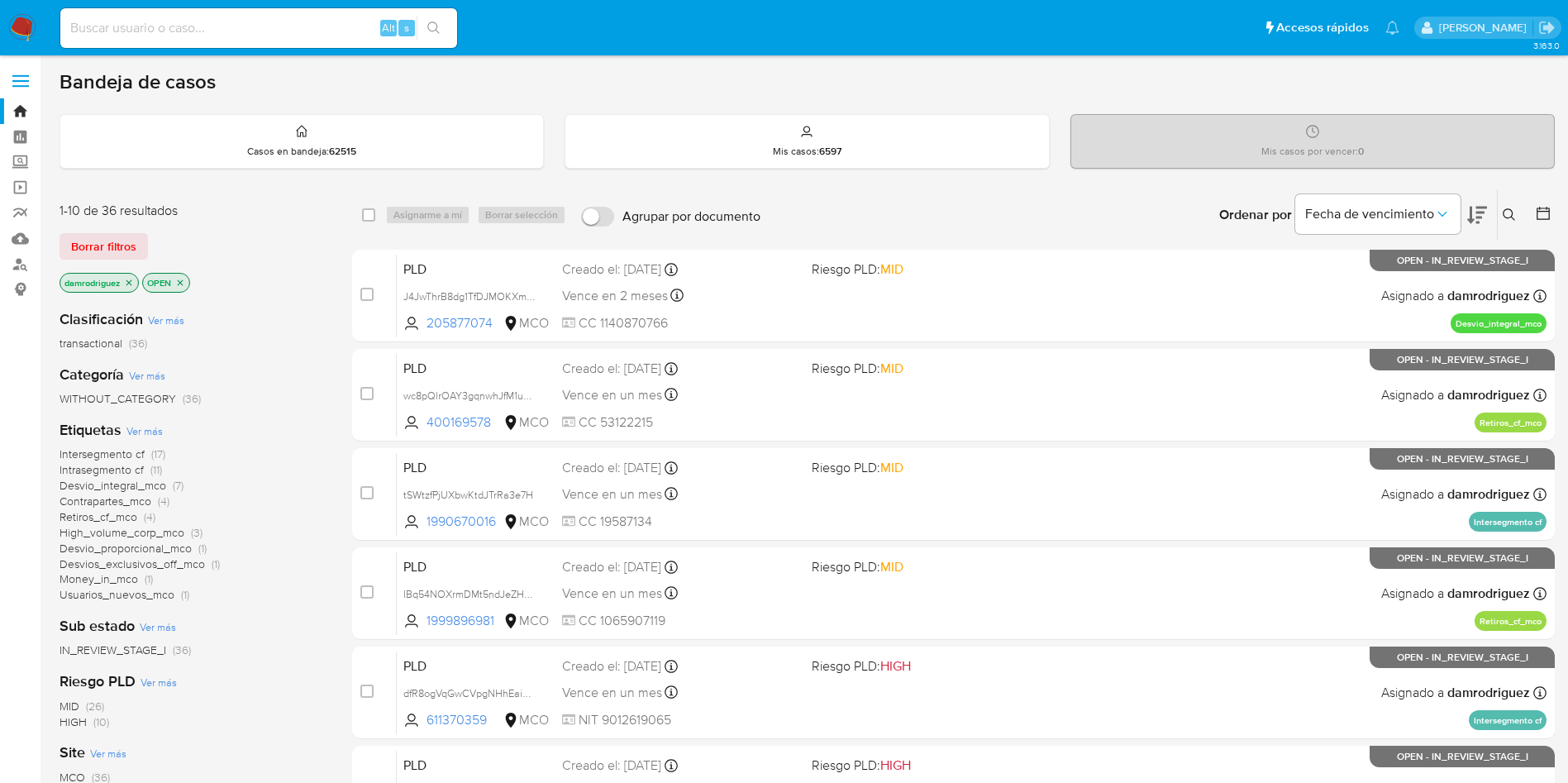
click at [186, 281] on icon "close-filter" at bounding box center [180, 282] width 10 height 10
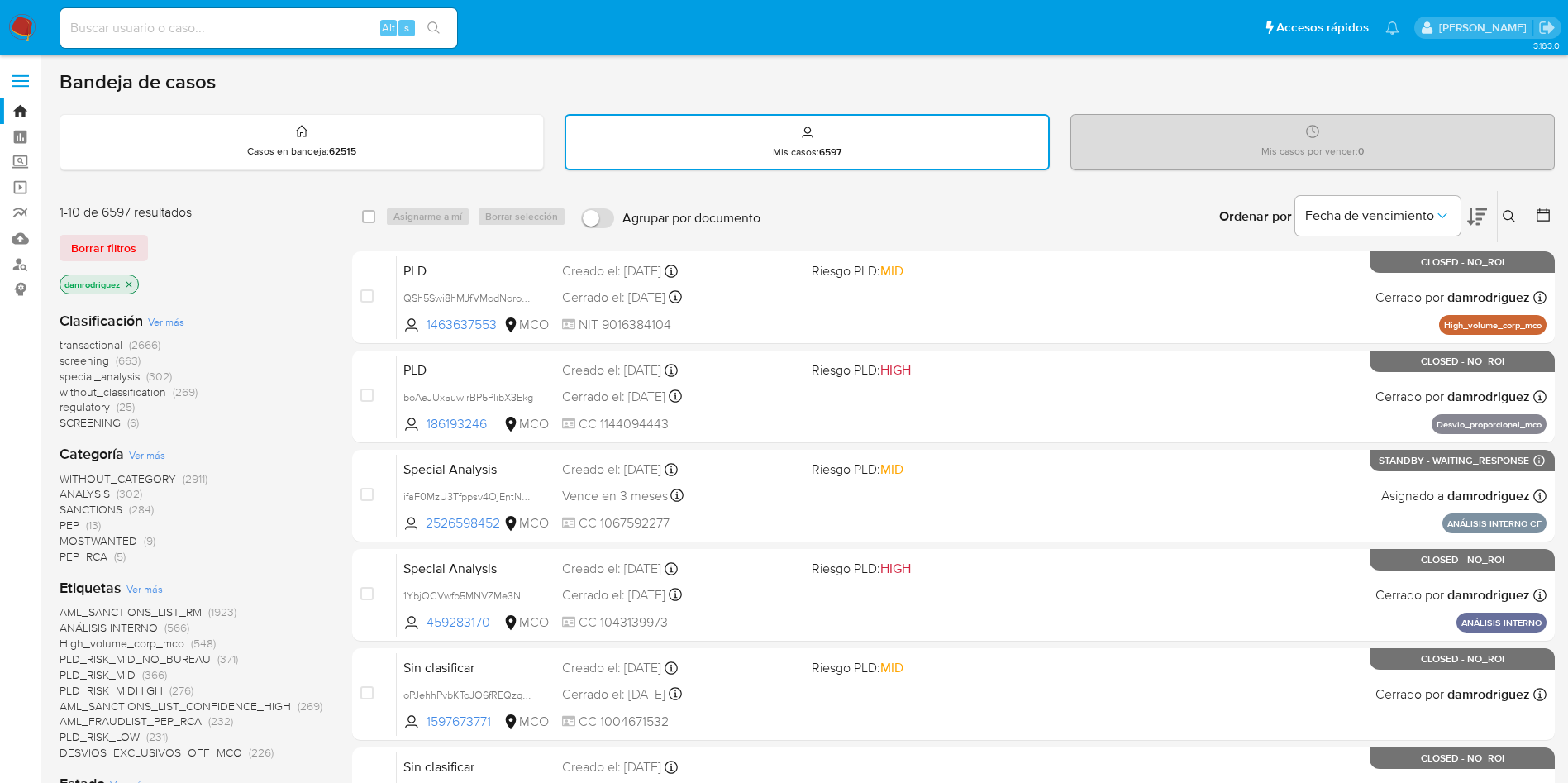
click at [1549, 220] on icon at bounding box center [1543, 215] width 14 height 14
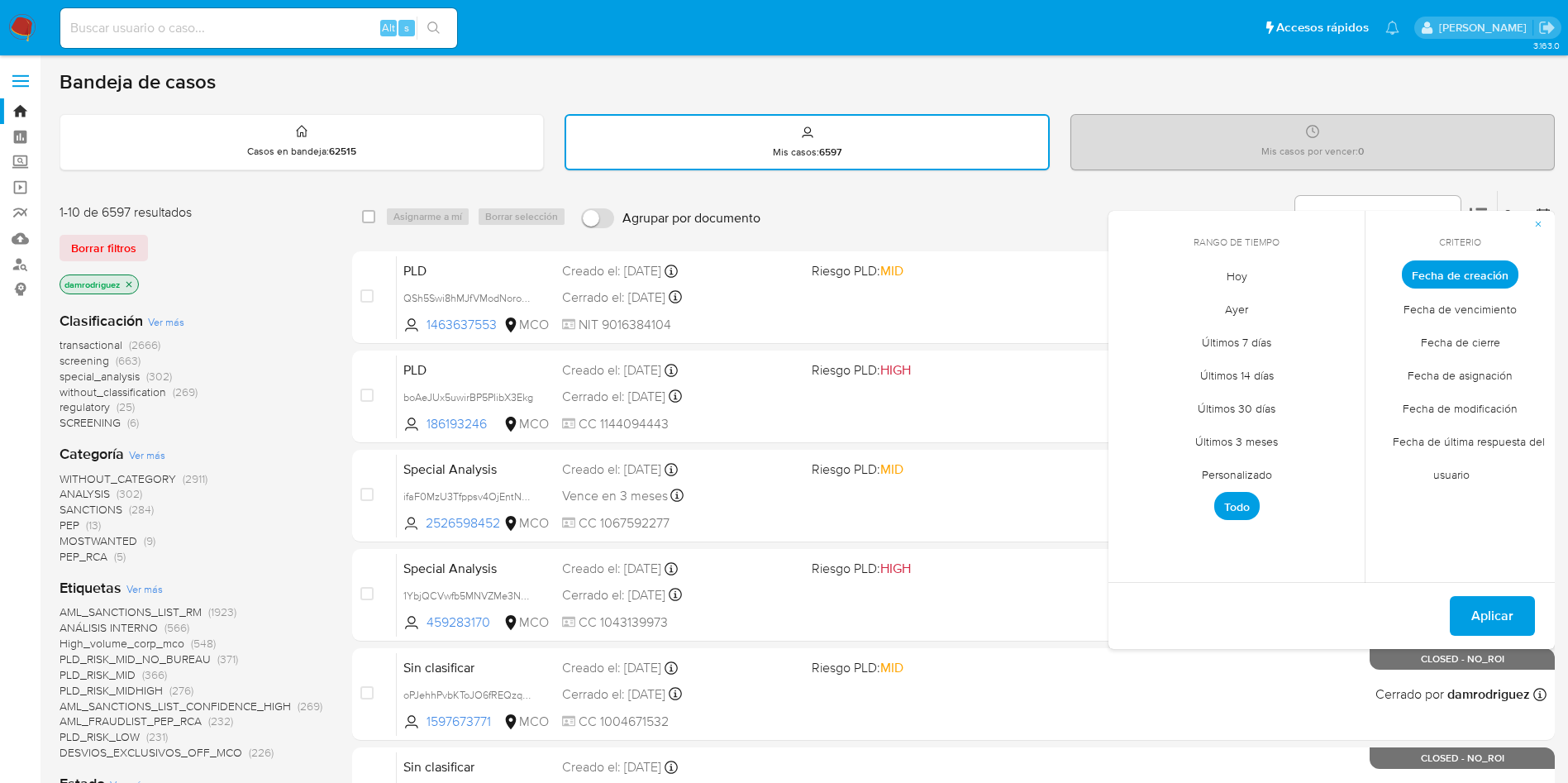
click at [1246, 471] on span "Personalizado" at bounding box center [1237, 473] width 105 height 33
click at [1203, 366] on button "1" at bounding box center [1203, 366] width 26 height 26
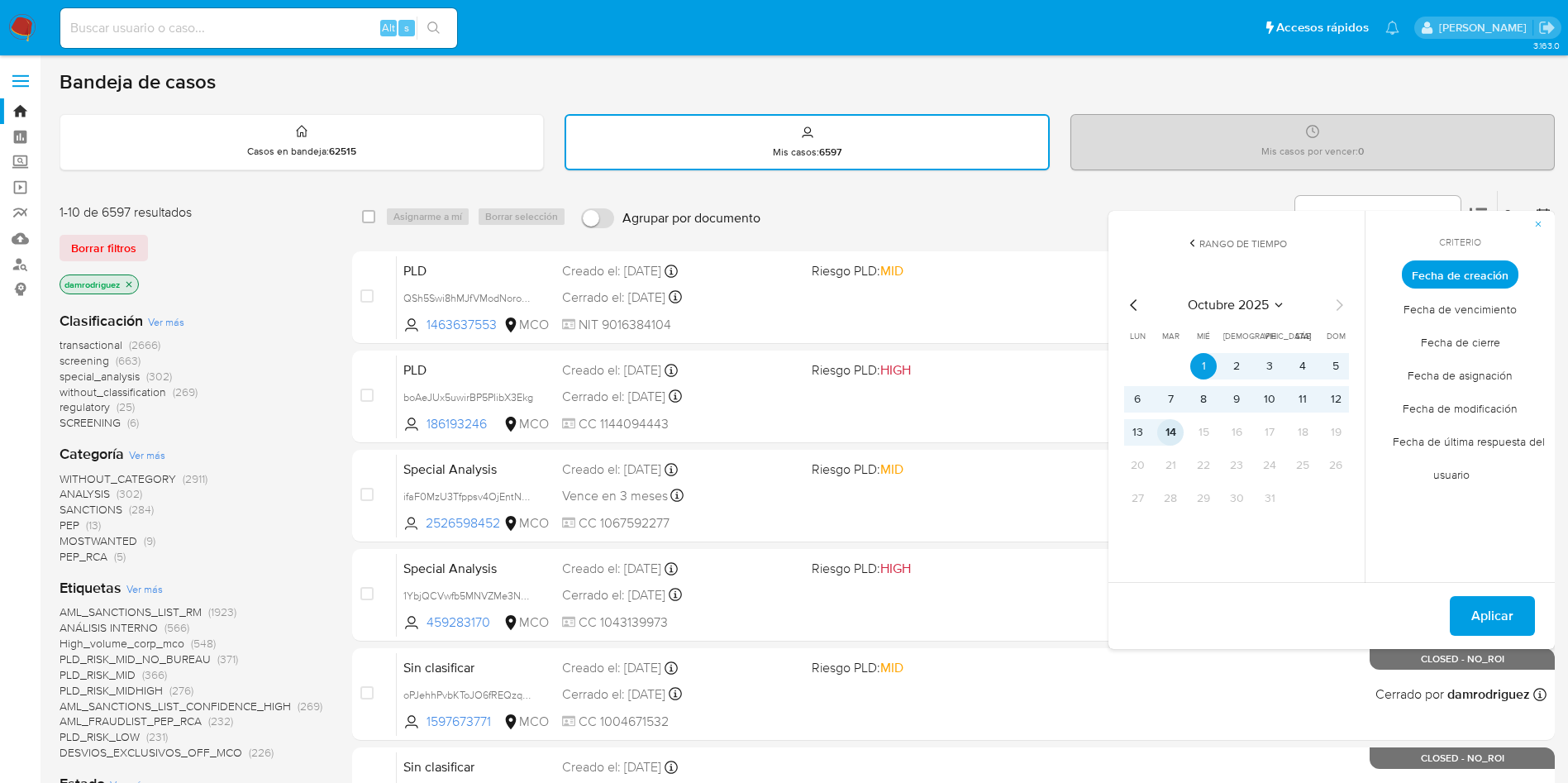
click at [1175, 435] on button "14" at bounding box center [1170, 432] width 26 height 26
click at [1465, 411] on span "Fecha de modificación" at bounding box center [1459, 407] width 149 height 33
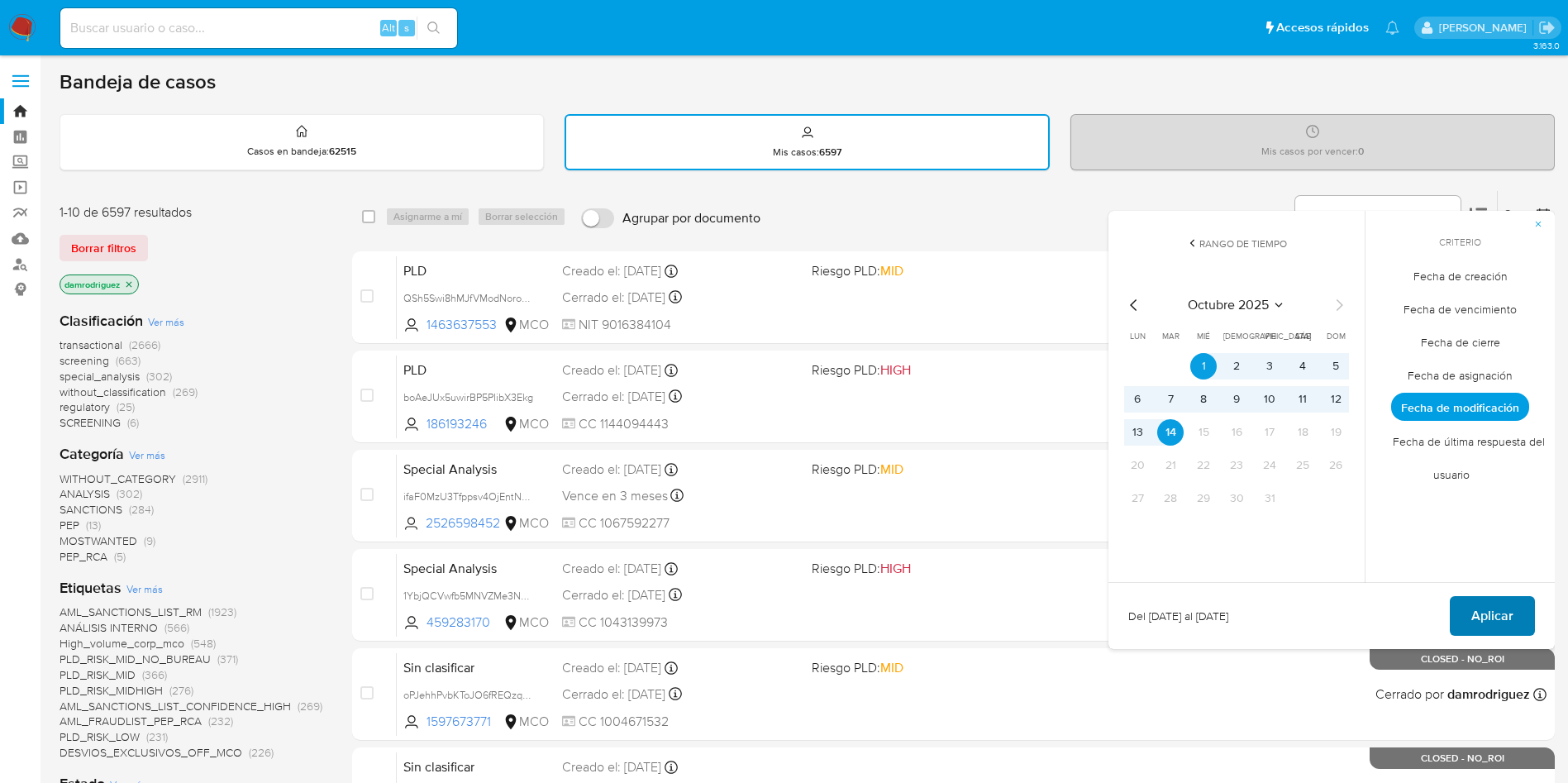
click at [1497, 605] on span "Aplicar" at bounding box center [1492, 616] width 43 height 36
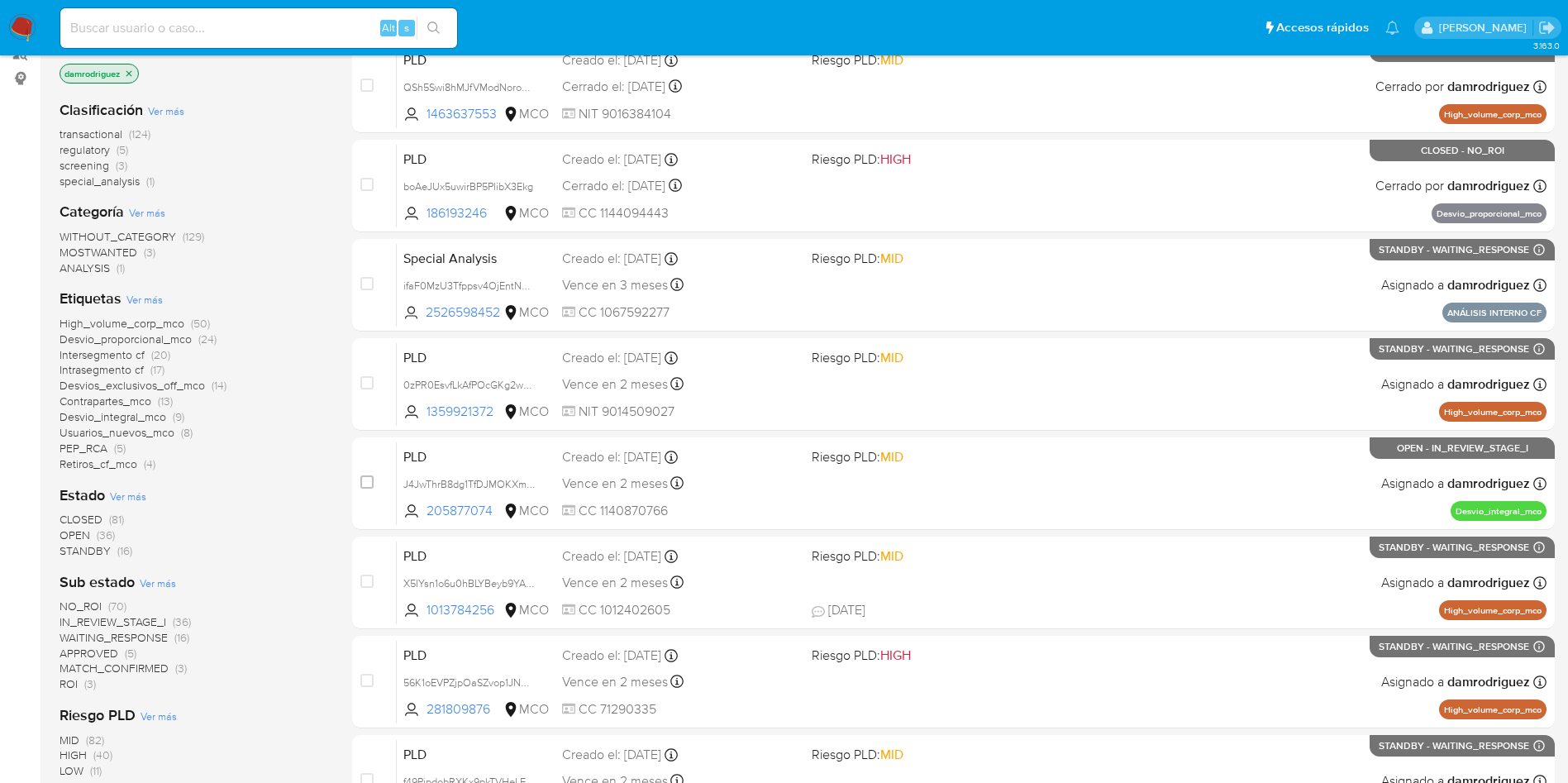
scroll to position [248, 0]
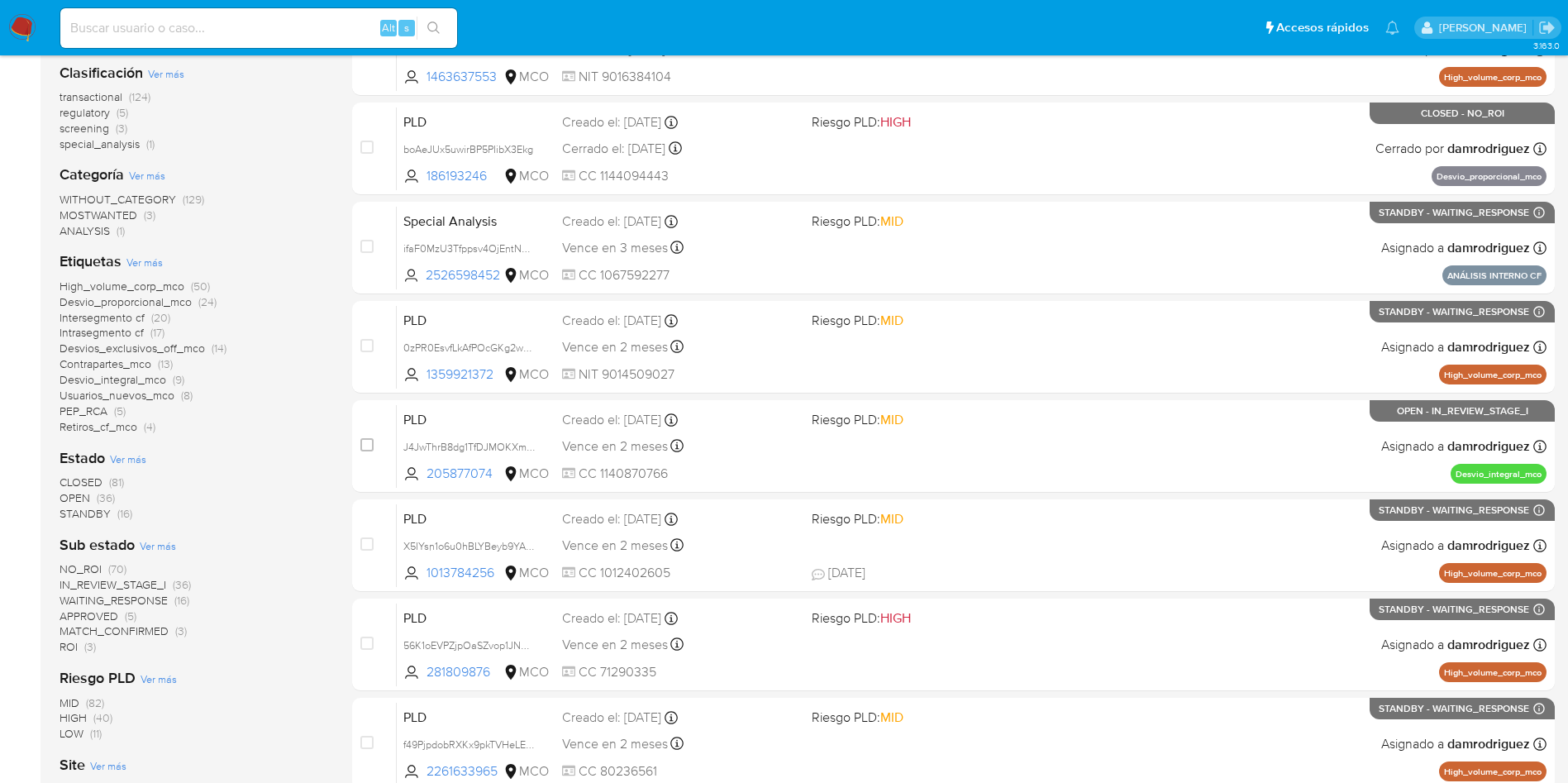
click at [319, 221] on div "WITHOUT_CATEGORY (129) MOSTWANTED (3) ANALYSIS (1)" at bounding box center [193, 215] width 266 height 47
click at [312, 238] on div "Clasificación Ver más transactional (124) regulatory (5) screening (3) special_…" at bounding box center [193, 424] width 266 height 748
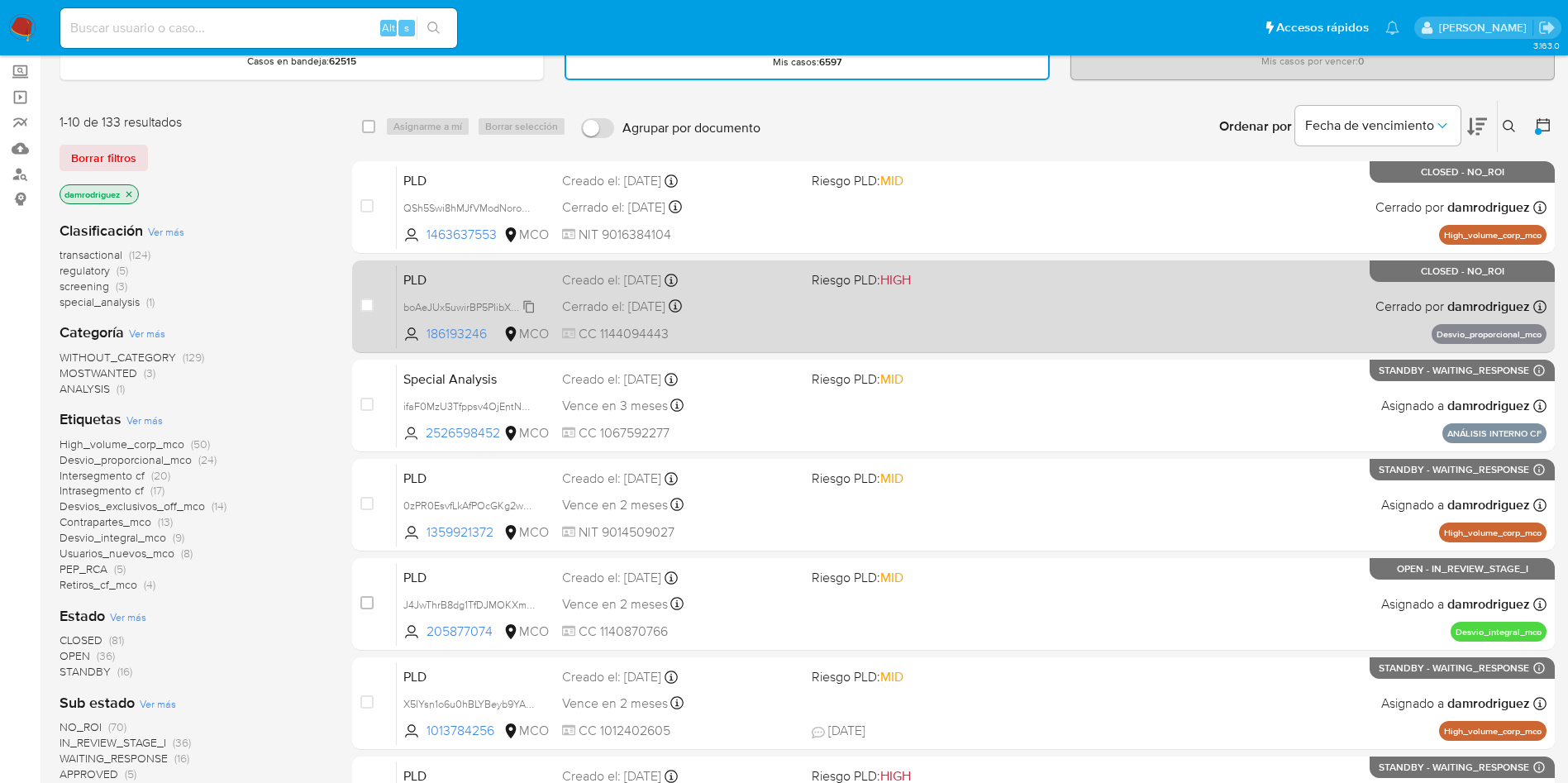
scroll to position [0, 0]
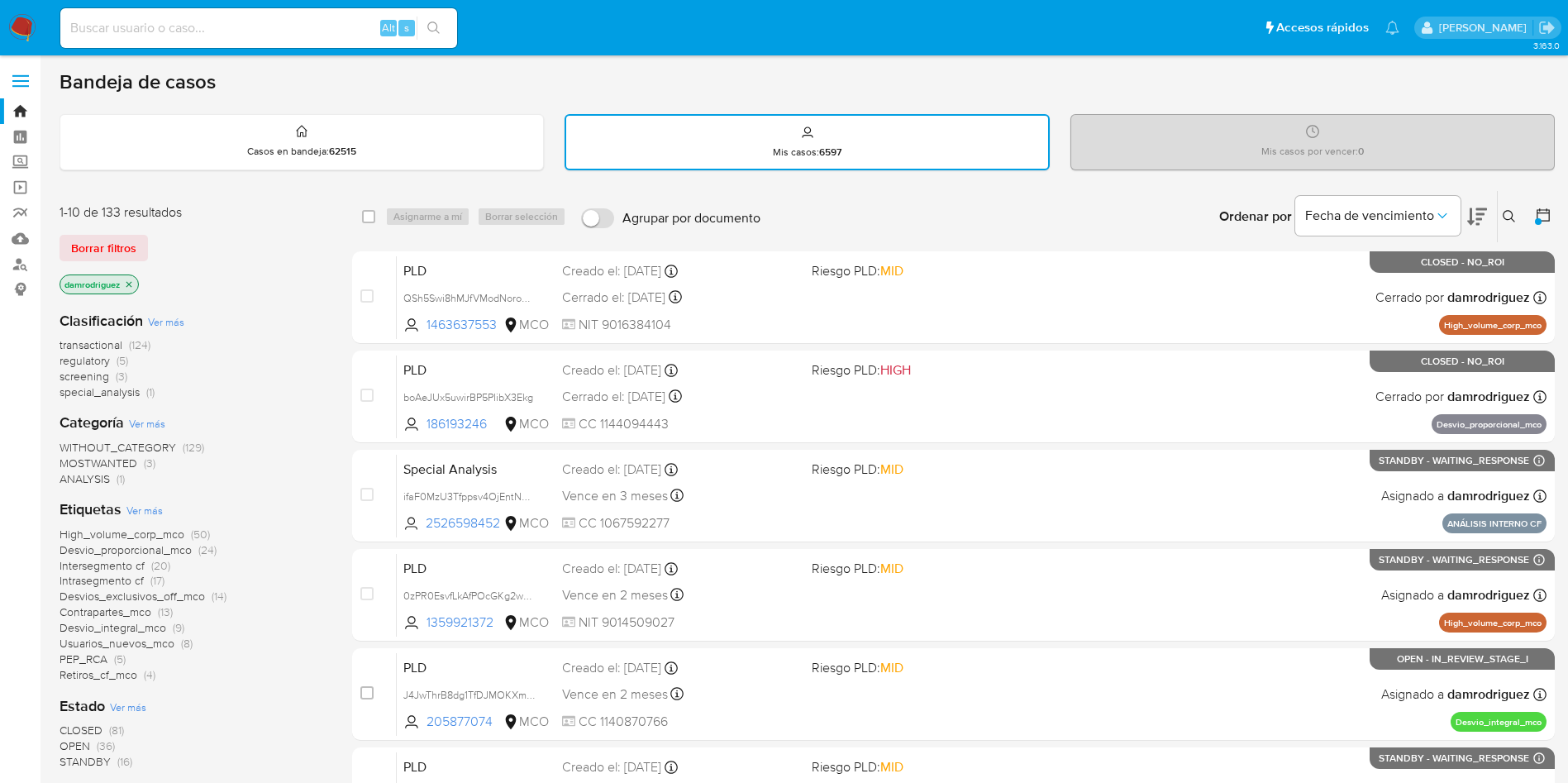
click at [22, 22] on img at bounding box center [22, 28] width 28 height 28
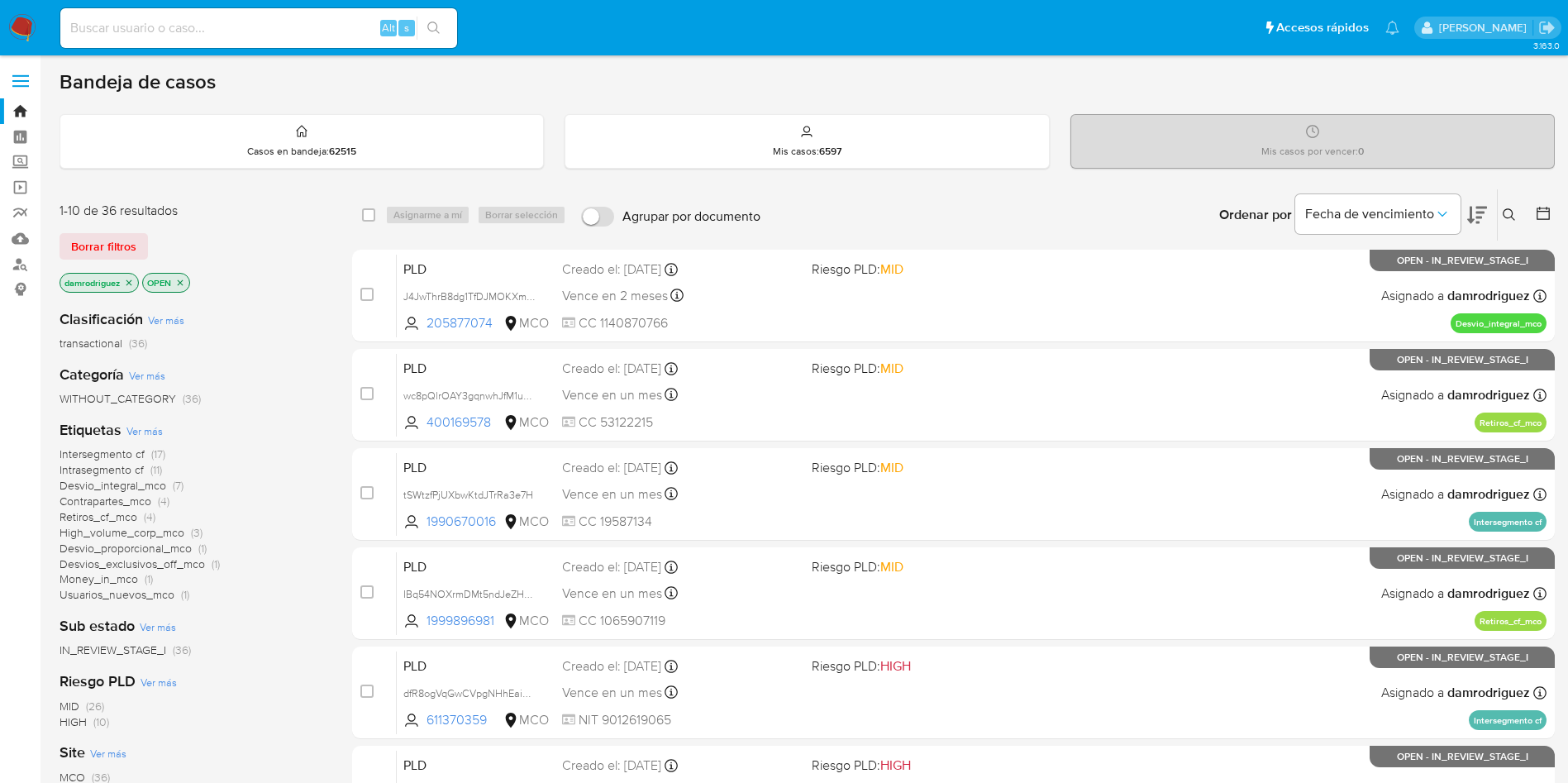
click at [158, 596] on span "Usuarios_nuevos_mco" at bounding box center [117, 594] width 115 height 16
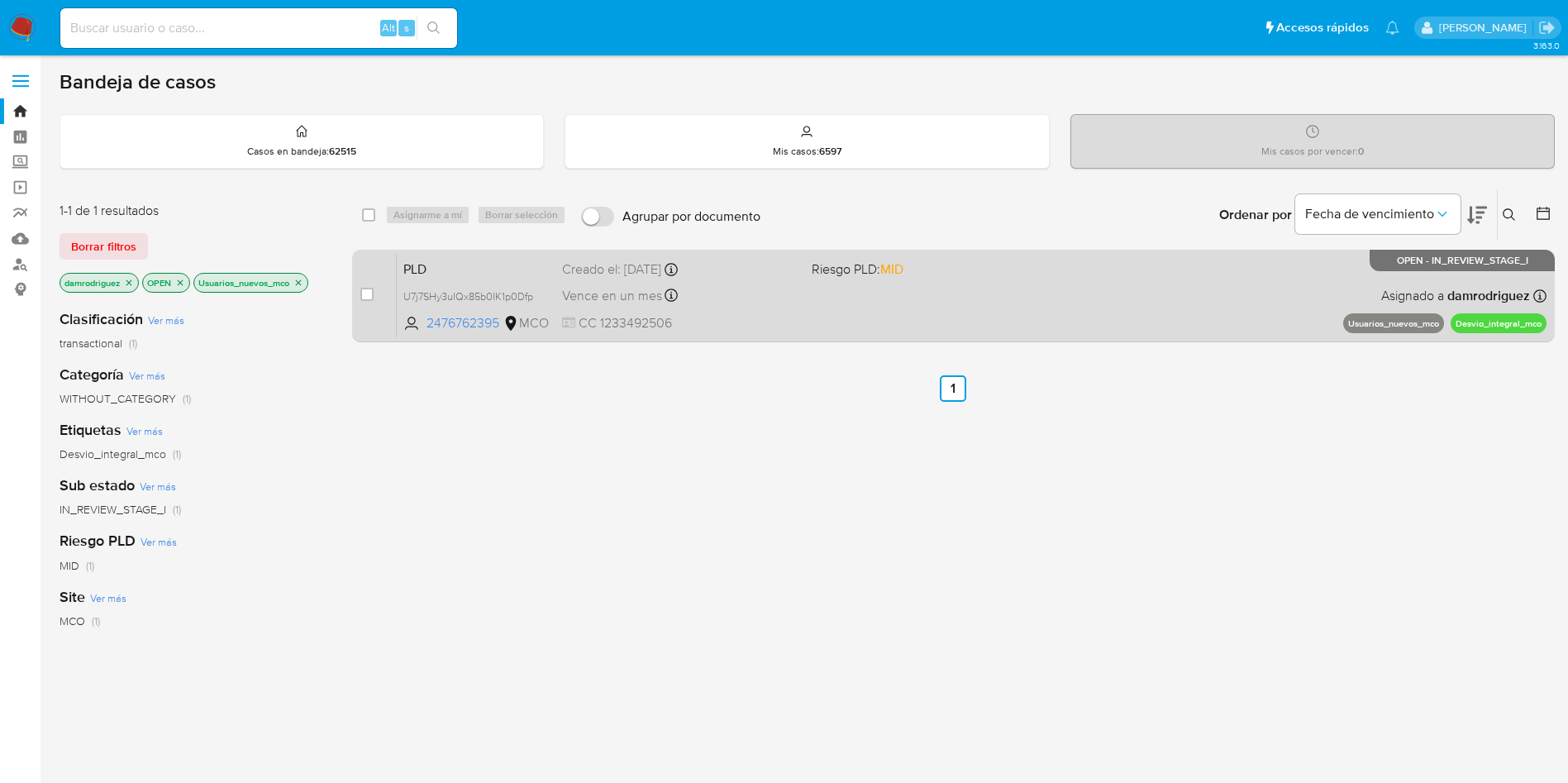
click at [425, 270] on span "PLD" at bounding box center [476, 268] width 146 height 22
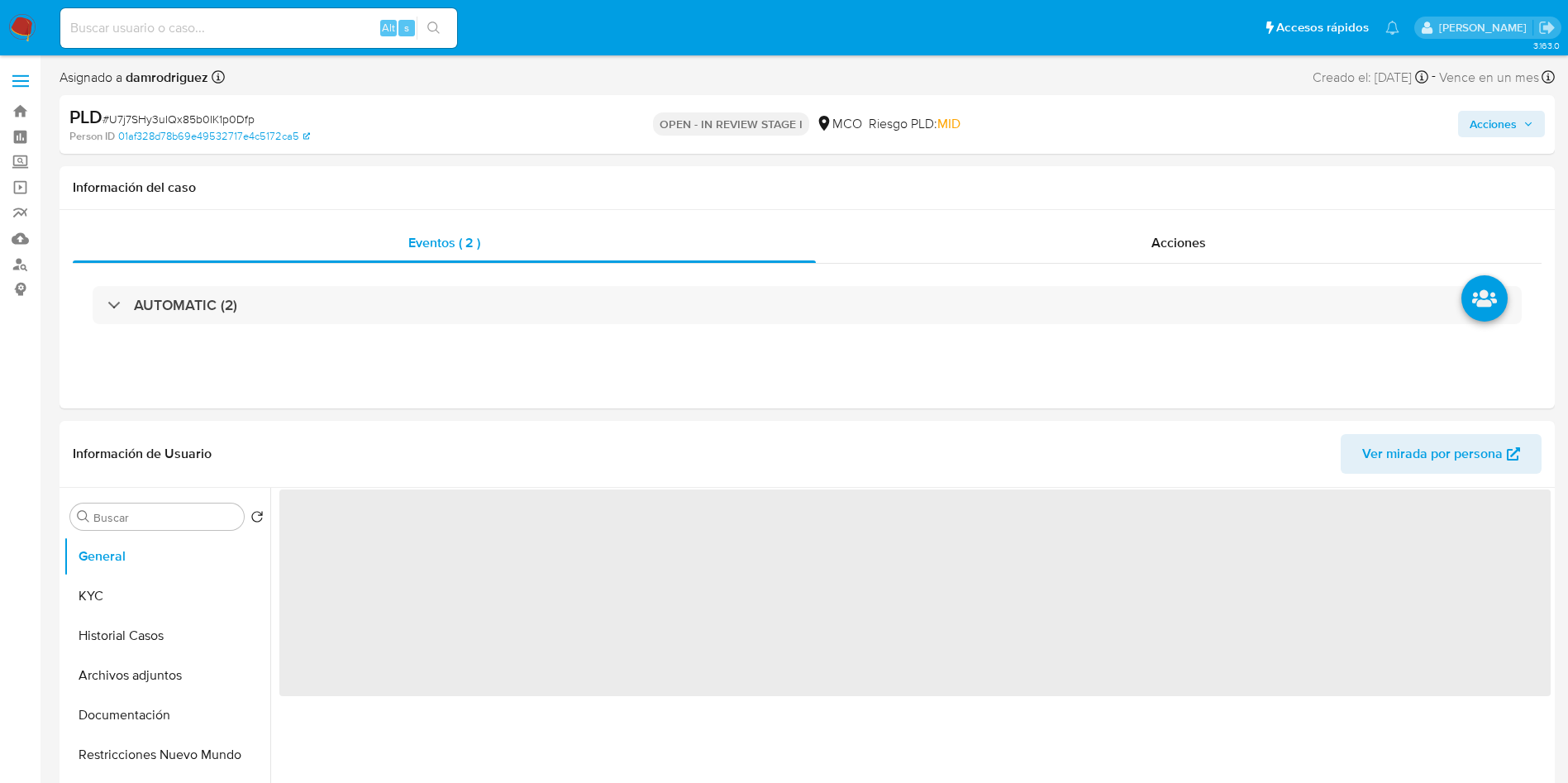
select select "10"
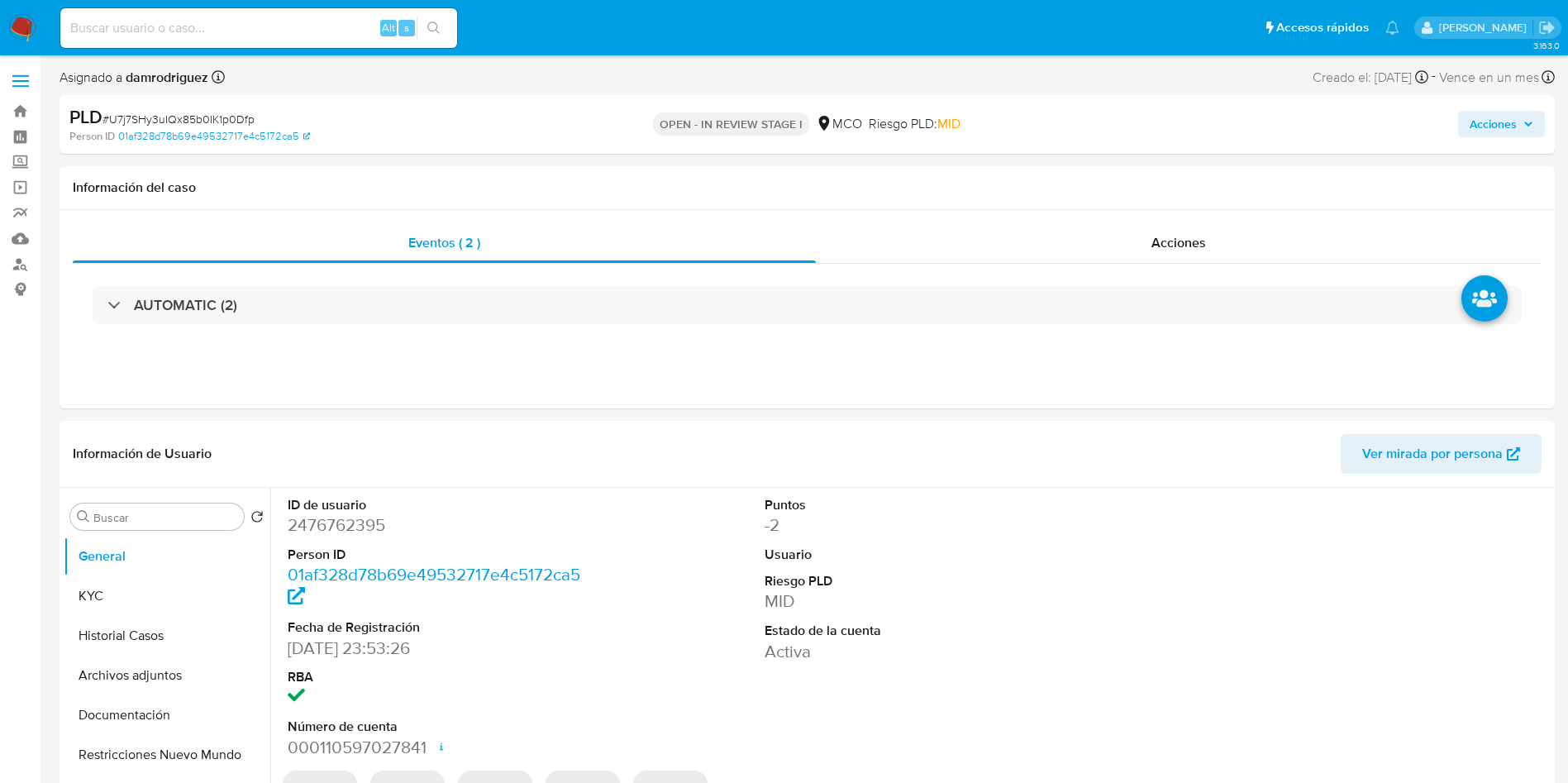
click at [494, 111] on div "PLD # U7j7SHy3uIQx85b0IK1p0Dfp" at bounding box center [312, 117] width 486 height 24
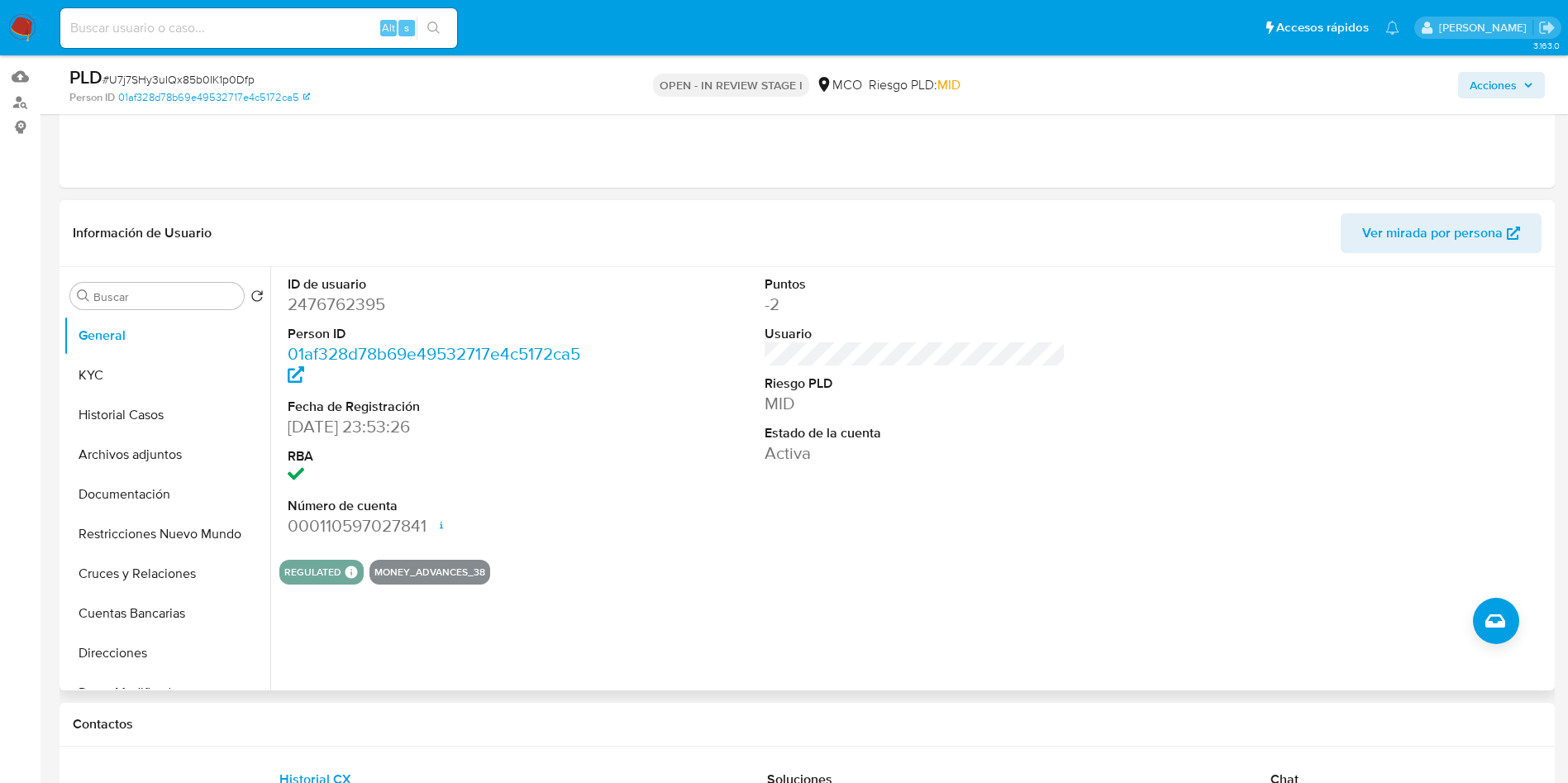
scroll to position [124, 0]
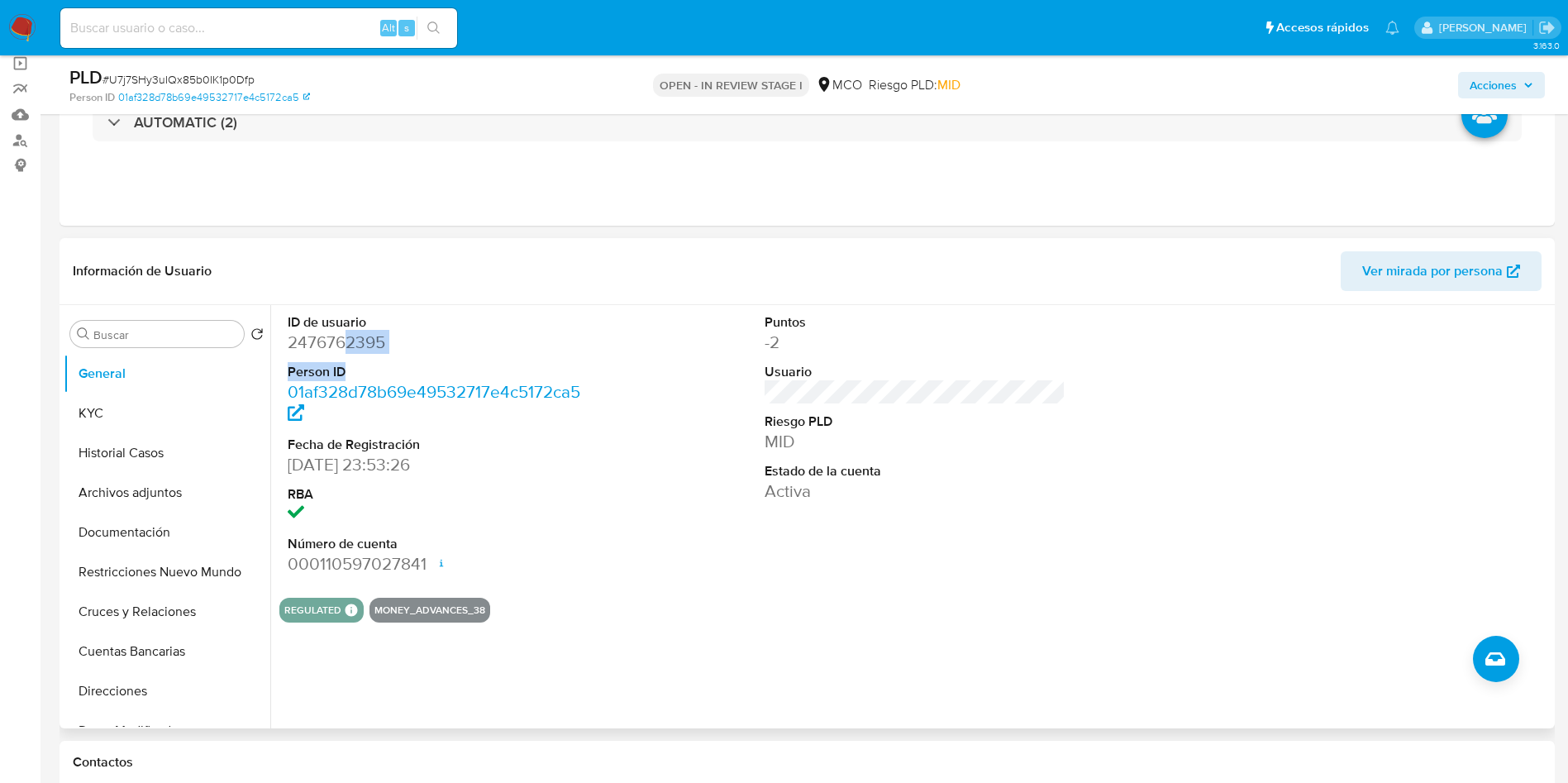
click at [349, 355] on dl "ID de usuario 2476762395 Person ID 01af328d78b69e49532717e4c5172ca5 Fecha de Re…" at bounding box center [438, 444] width 301 height 263
click at [348, 345] on dd "2476762395" at bounding box center [438, 342] width 301 height 24
copy dd "2476762395"
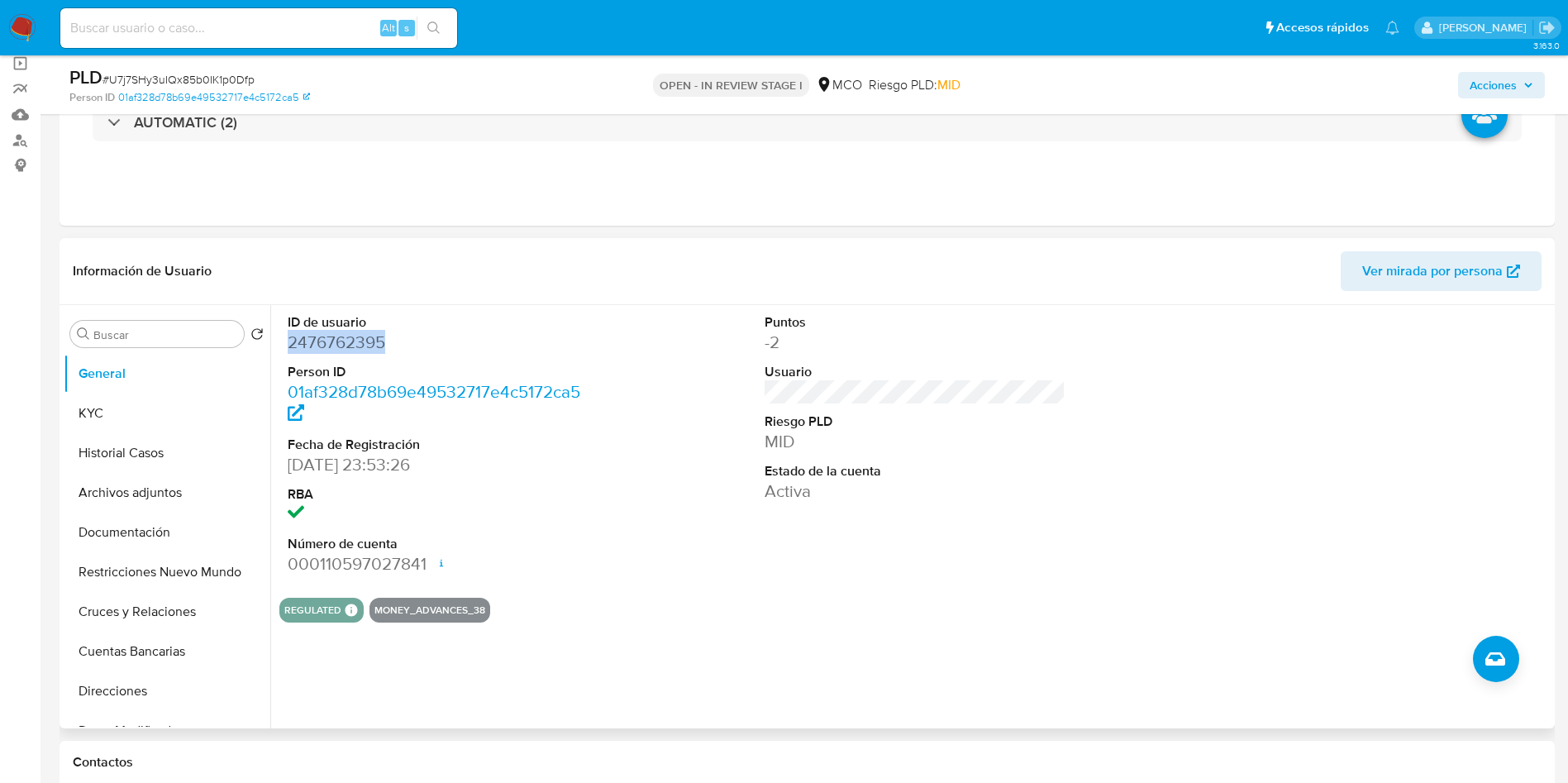
click at [327, 334] on dd "2476762395" at bounding box center [438, 342] width 301 height 24
click at [119, 471] on button "Historial Casos" at bounding box center [160, 453] width 194 height 40
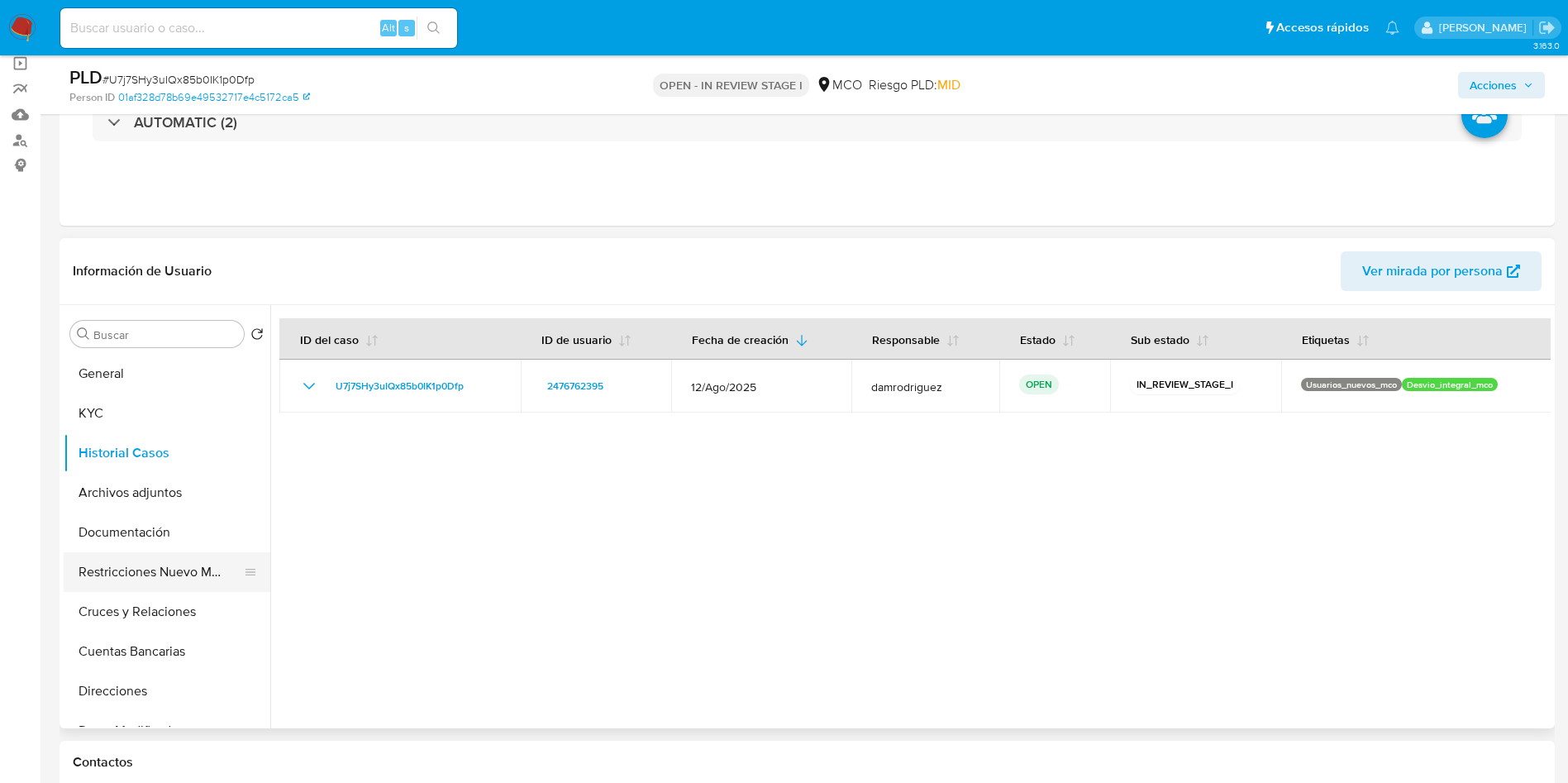
click at [164, 570] on button "Restricciones Nuevo Mundo" at bounding box center [160, 572] width 194 height 40
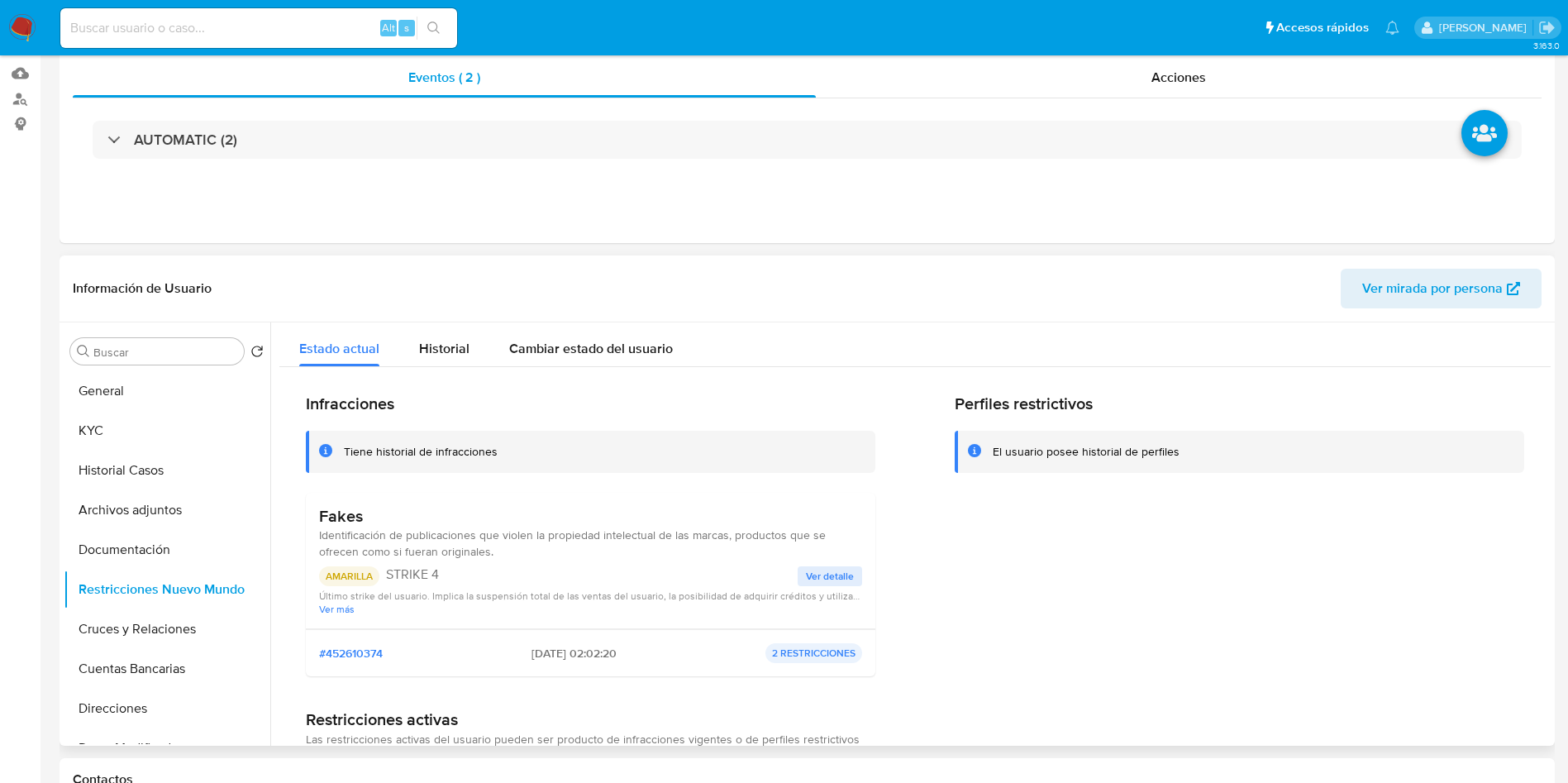
scroll to position [248, 0]
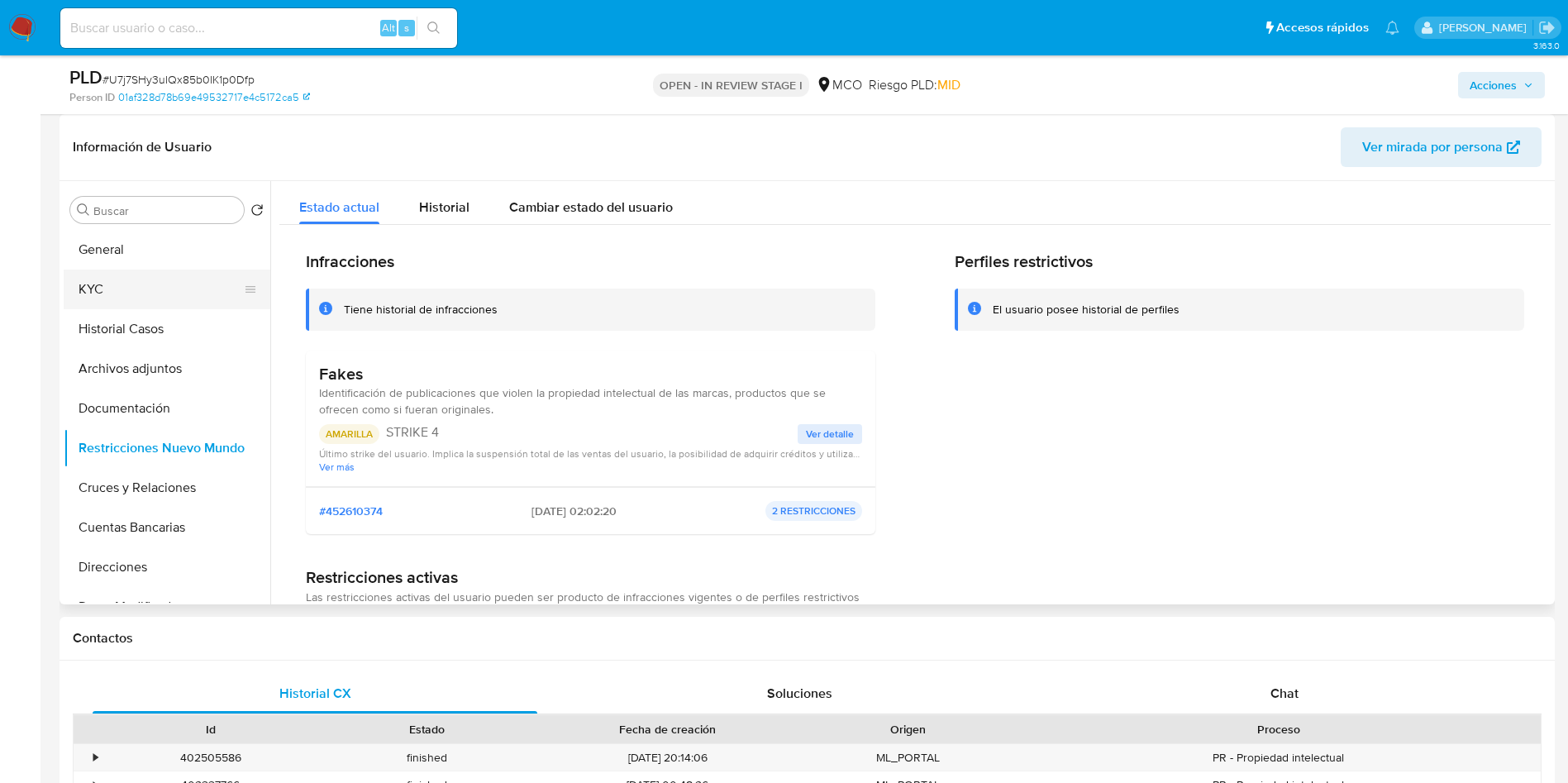
click at [120, 272] on button "KYC" at bounding box center [160, 290] width 194 height 40
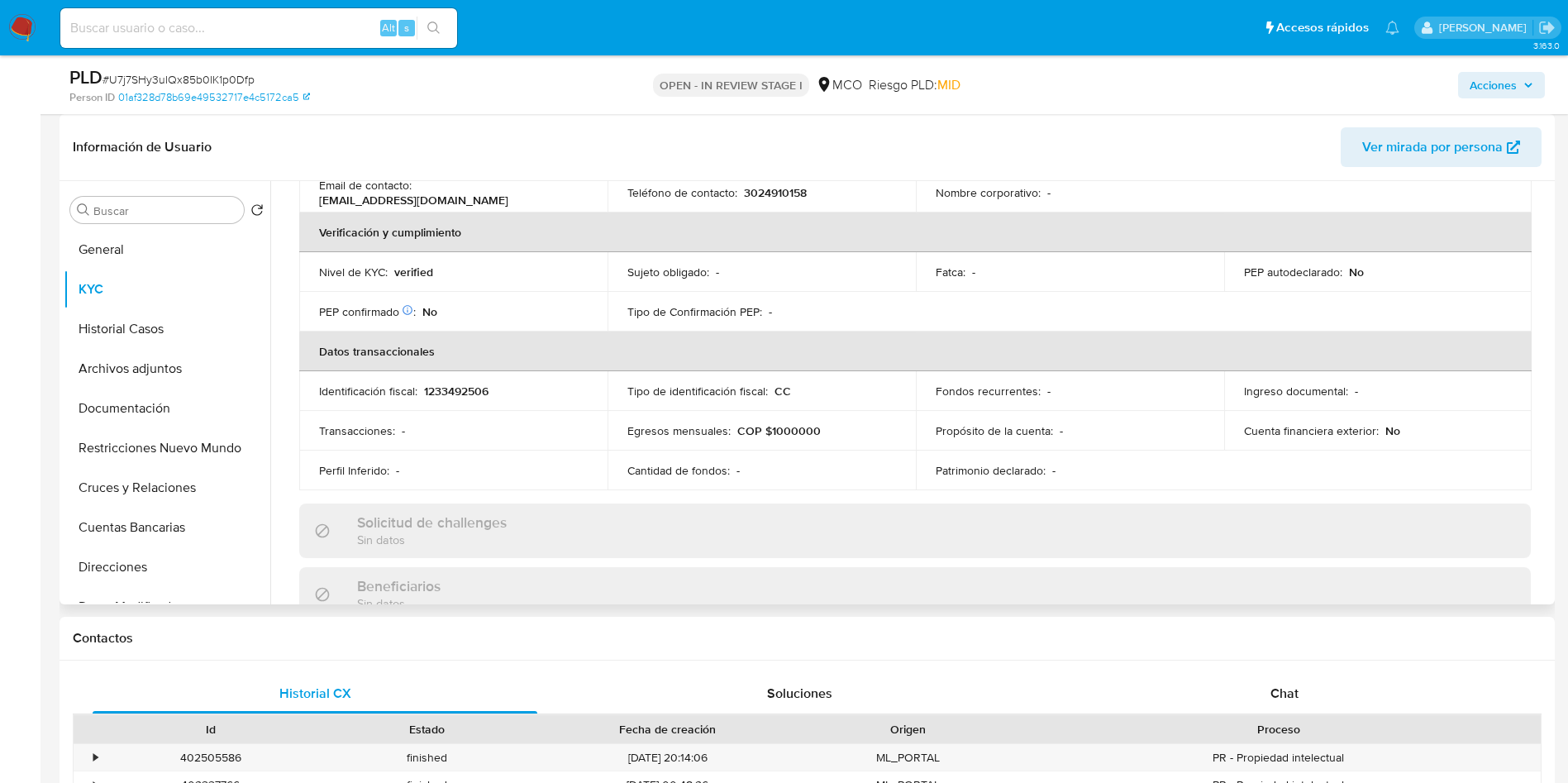
scroll to position [854, 0]
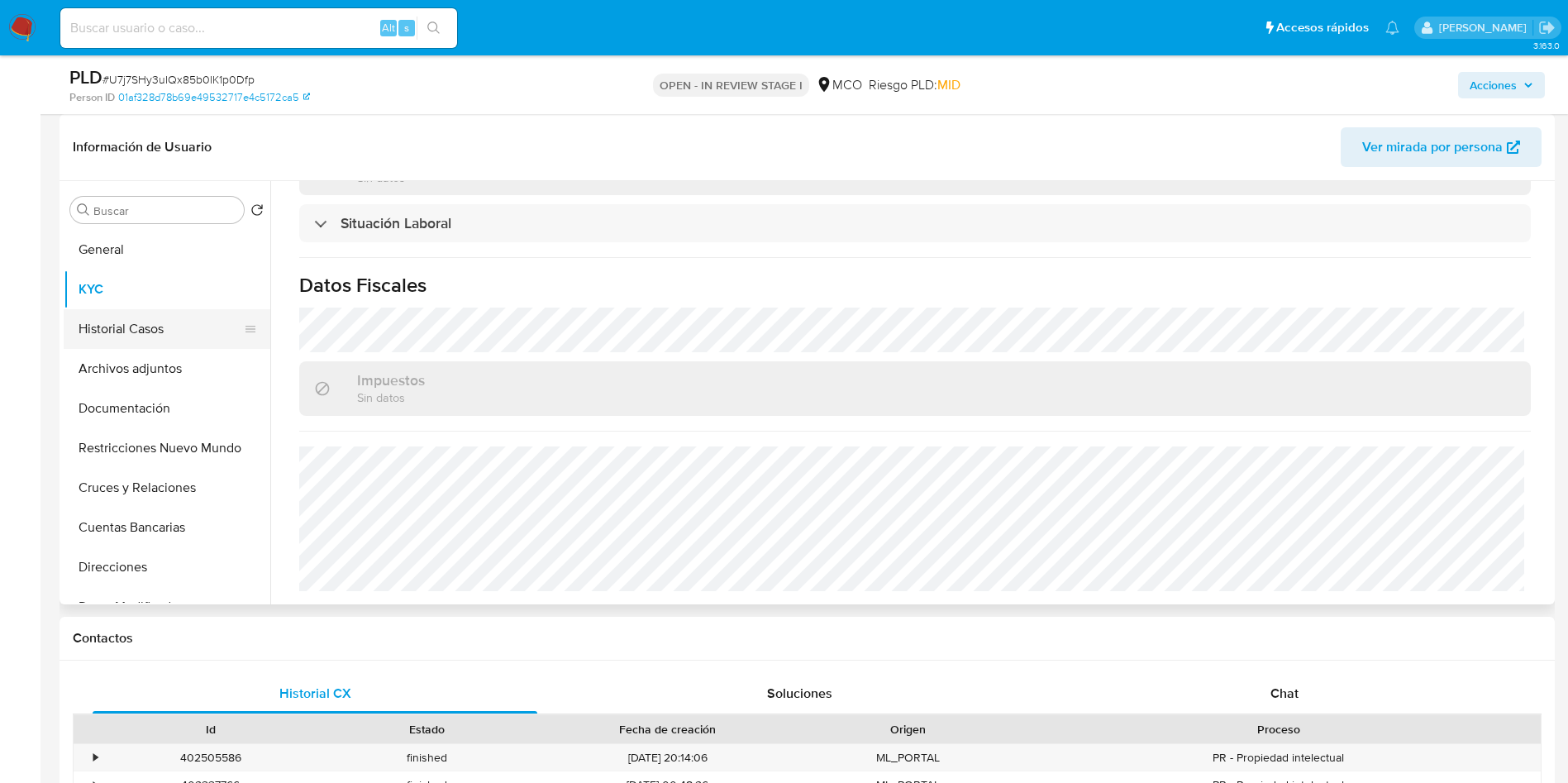
click at [157, 329] on button "Historial Casos" at bounding box center [160, 329] width 194 height 40
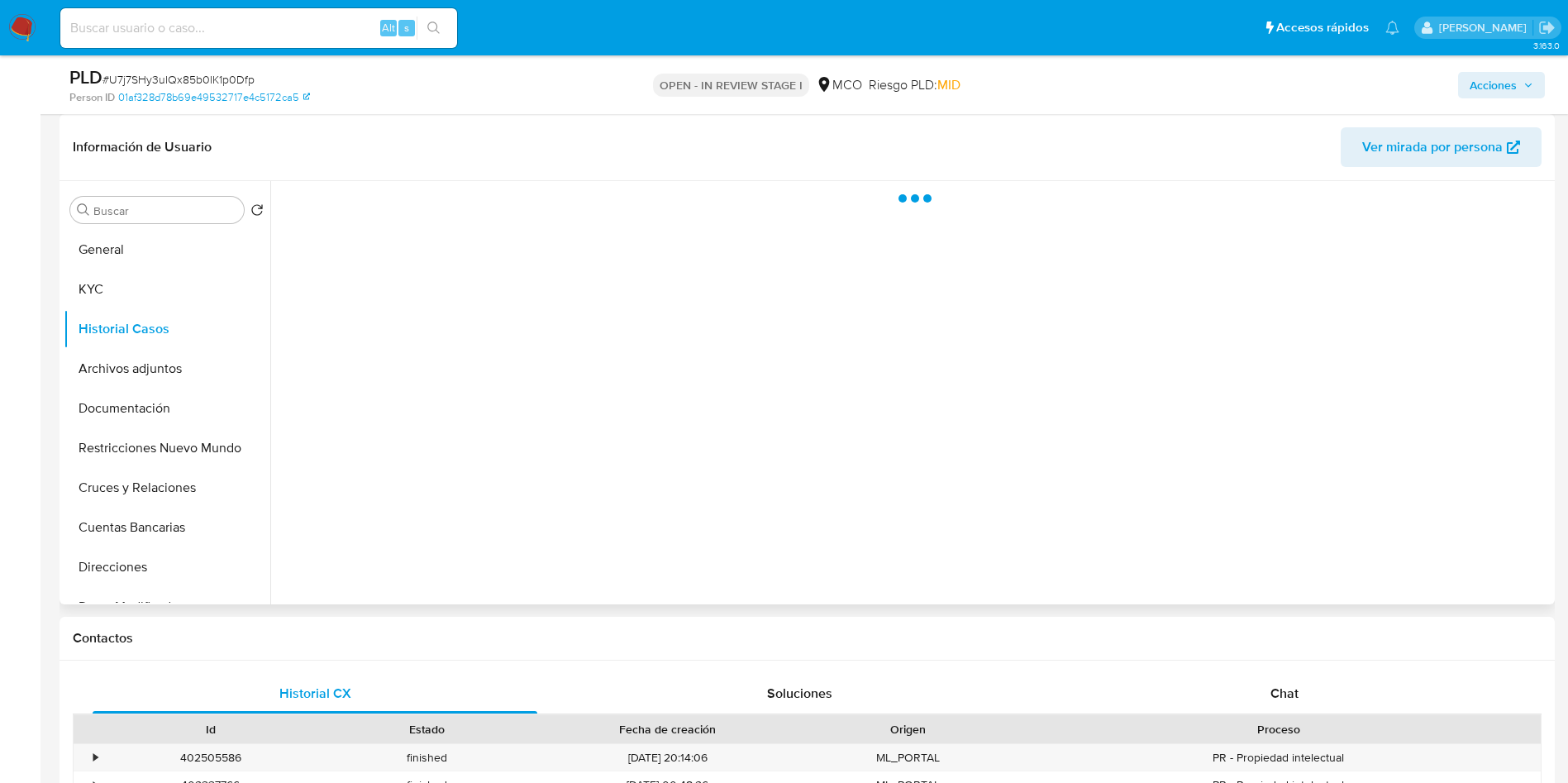
scroll to position [0, 0]
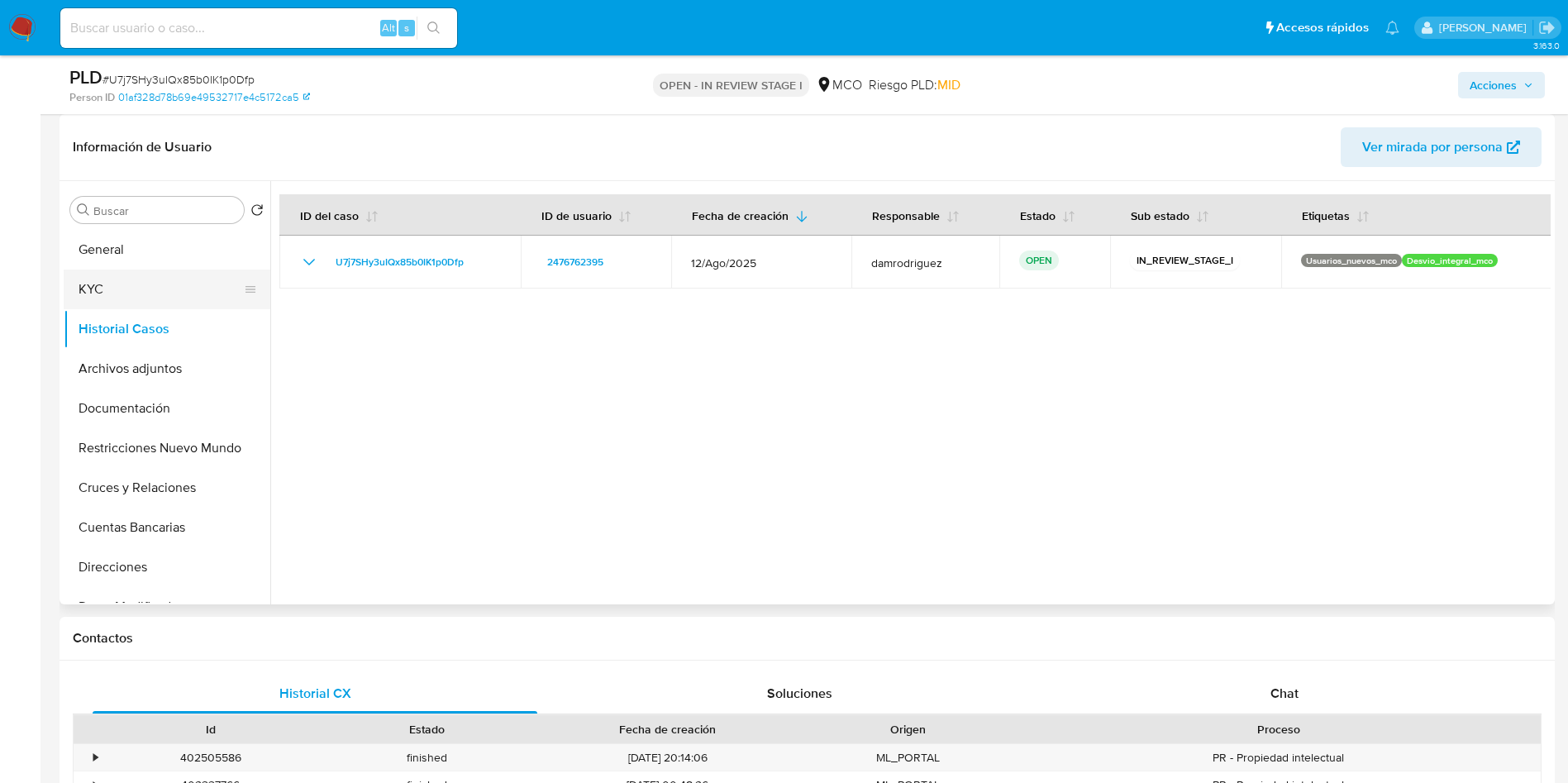
click at [146, 282] on button "KYC" at bounding box center [160, 290] width 194 height 40
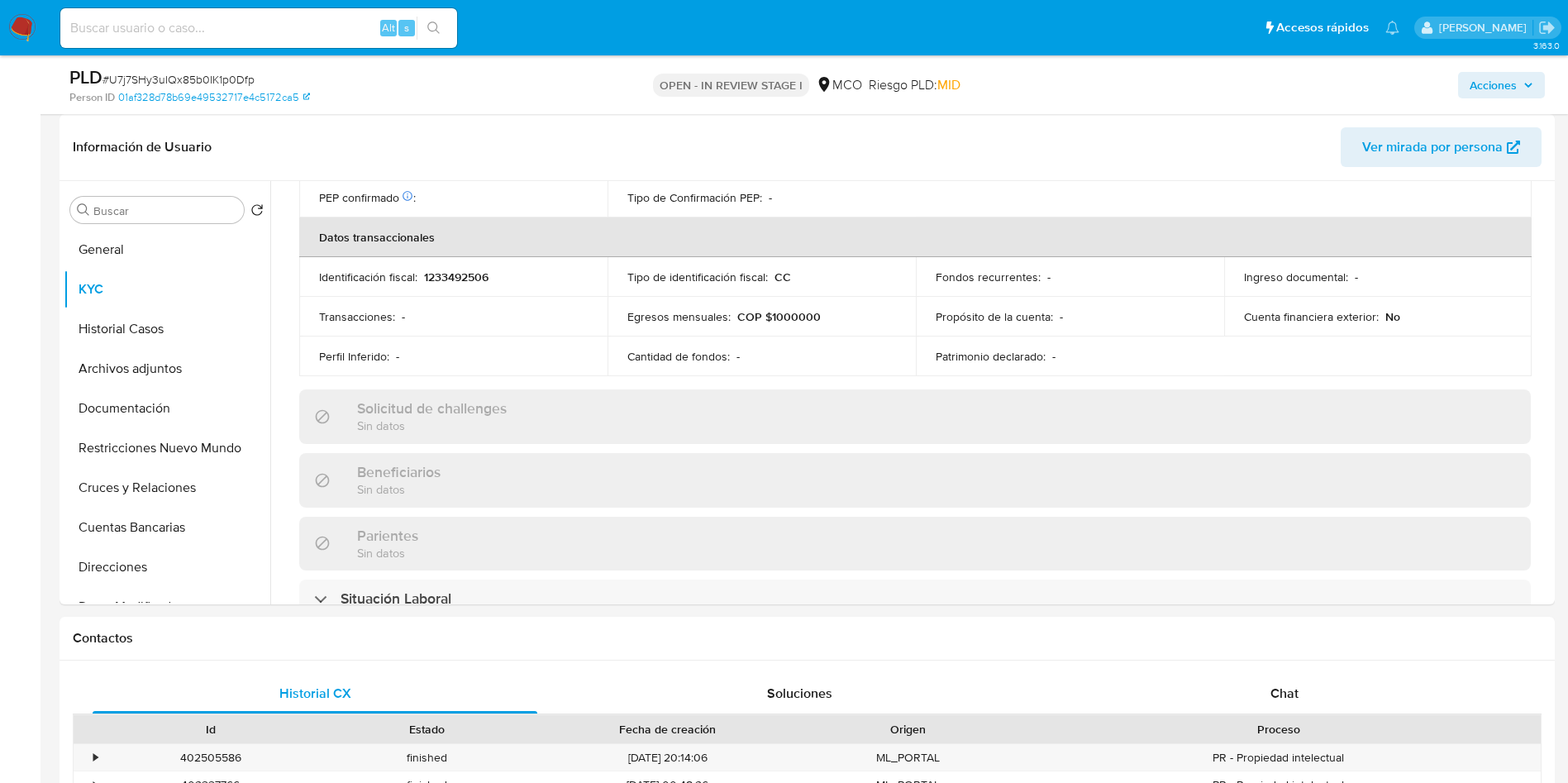
scroll to position [855, 0]
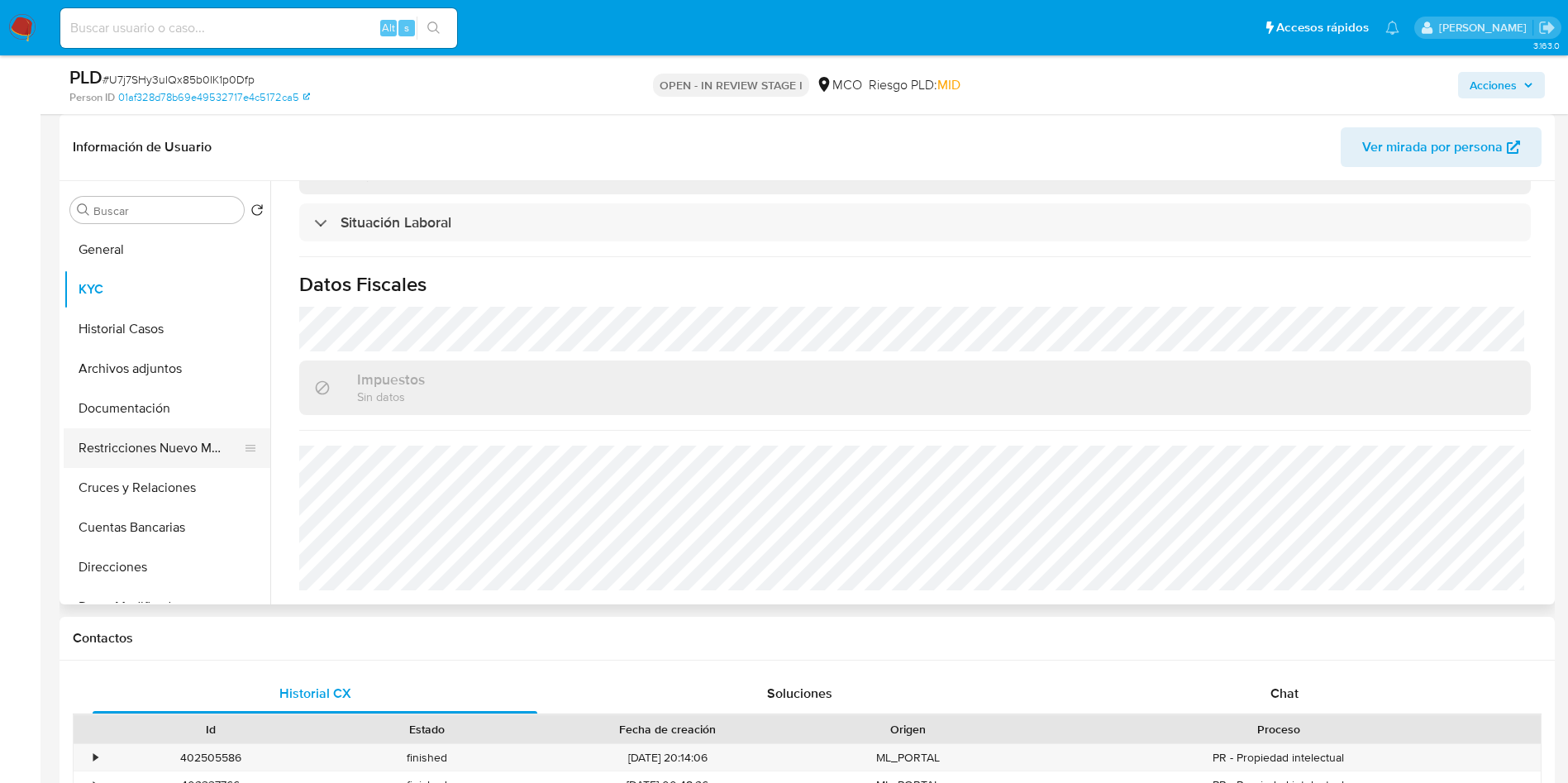
click at [137, 433] on button "Restricciones Nuevo Mundo" at bounding box center [160, 448] width 194 height 40
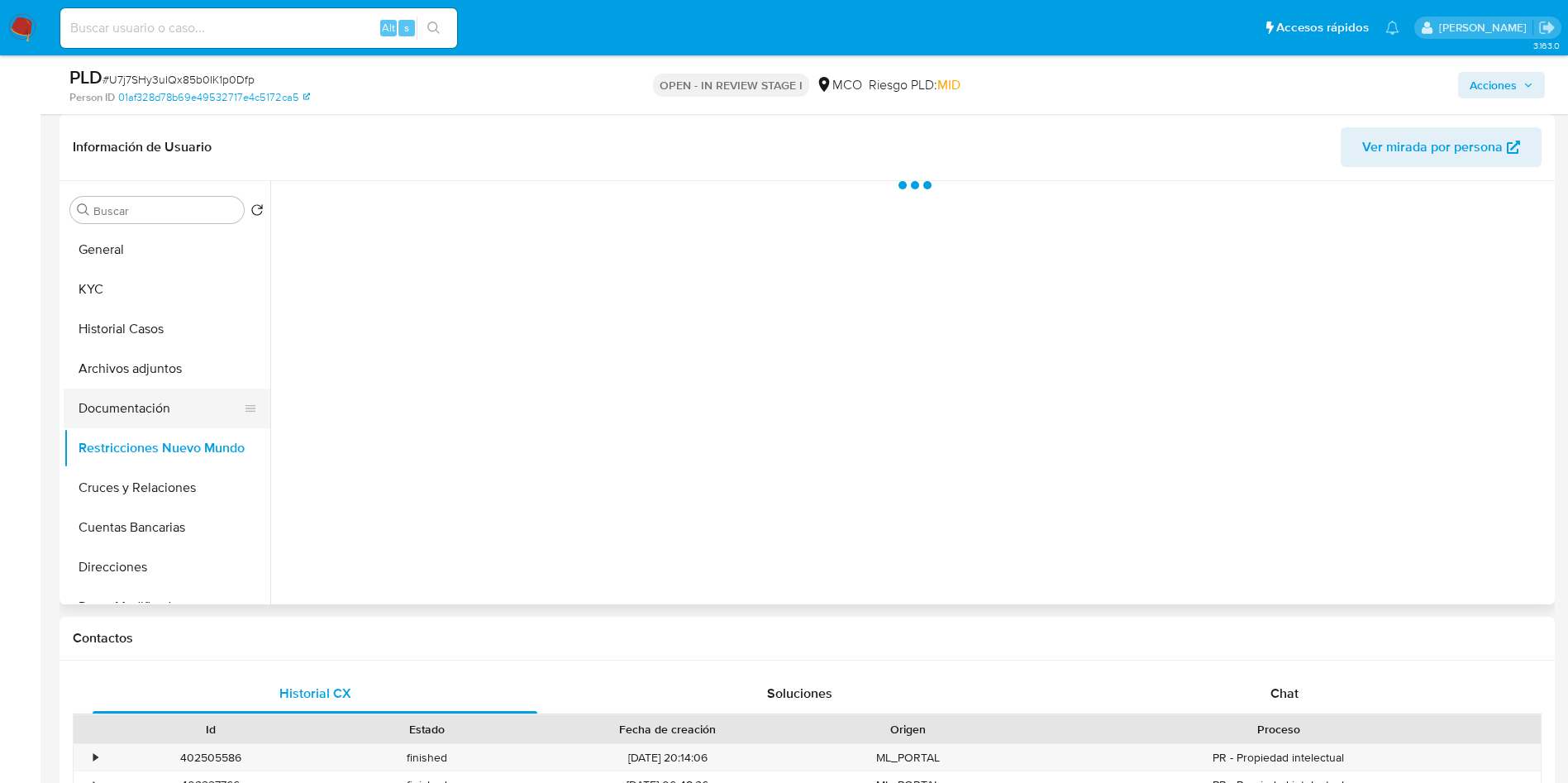
scroll to position [0, 0]
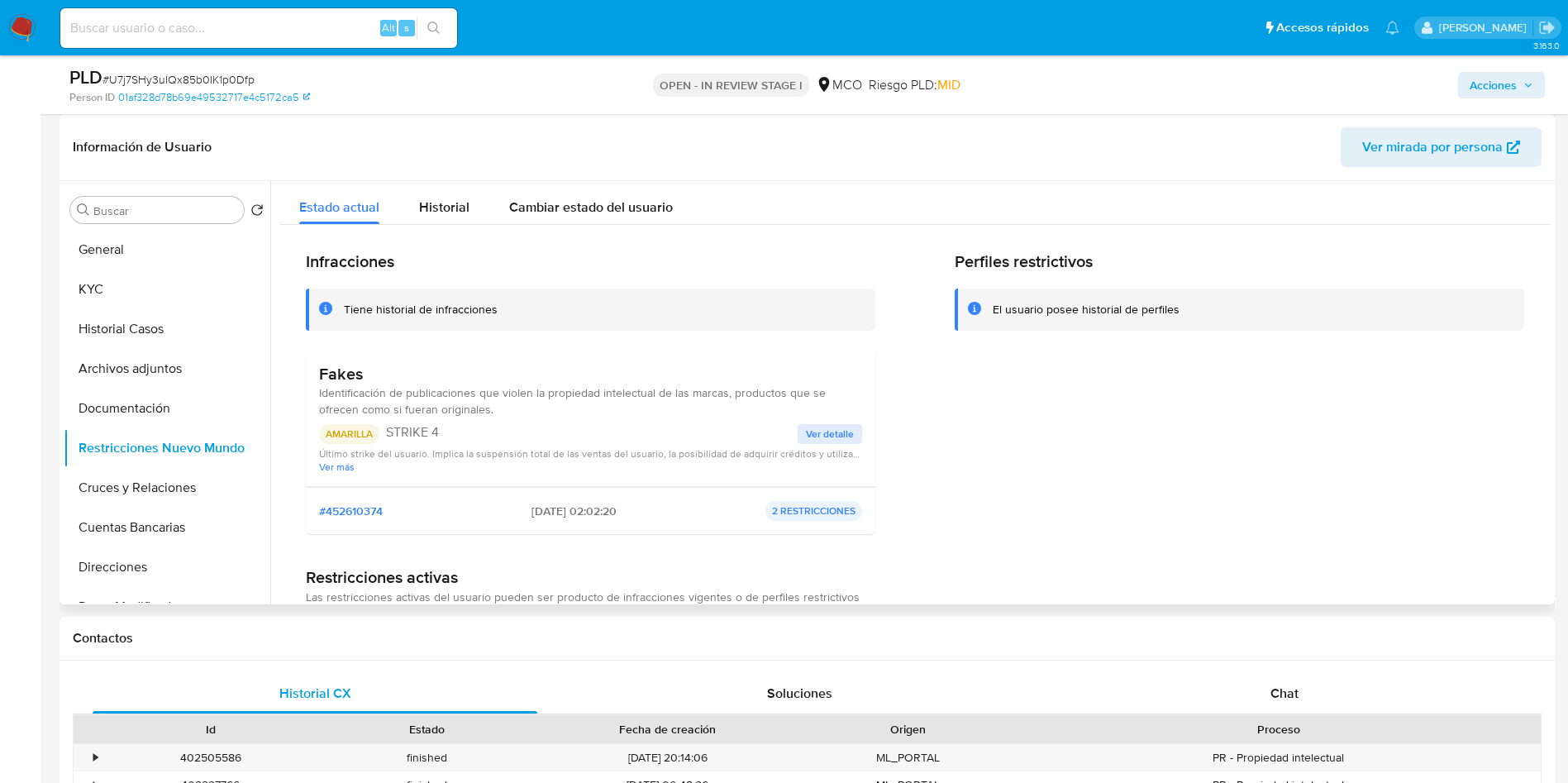
drag, startPoint x: 310, startPoint y: 396, endPoint x: 504, endPoint y: 409, distance: 194.4
click at [504, 409] on div "Fakes Identificación de publicaciones que violen la propiedad intelectual de la…" at bounding box center [590, 418] width 569 height 137
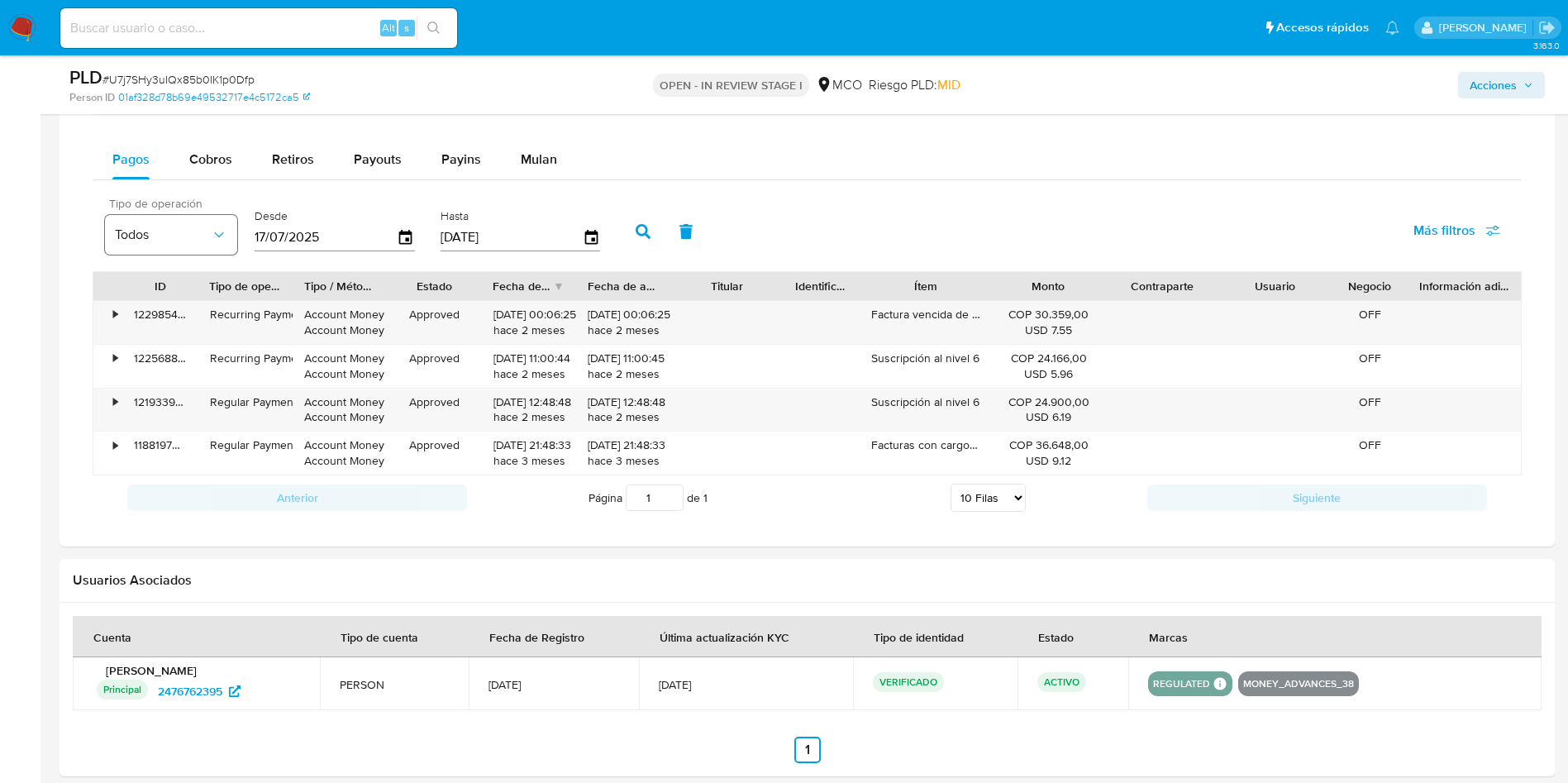
scroll to position [1240, 0]
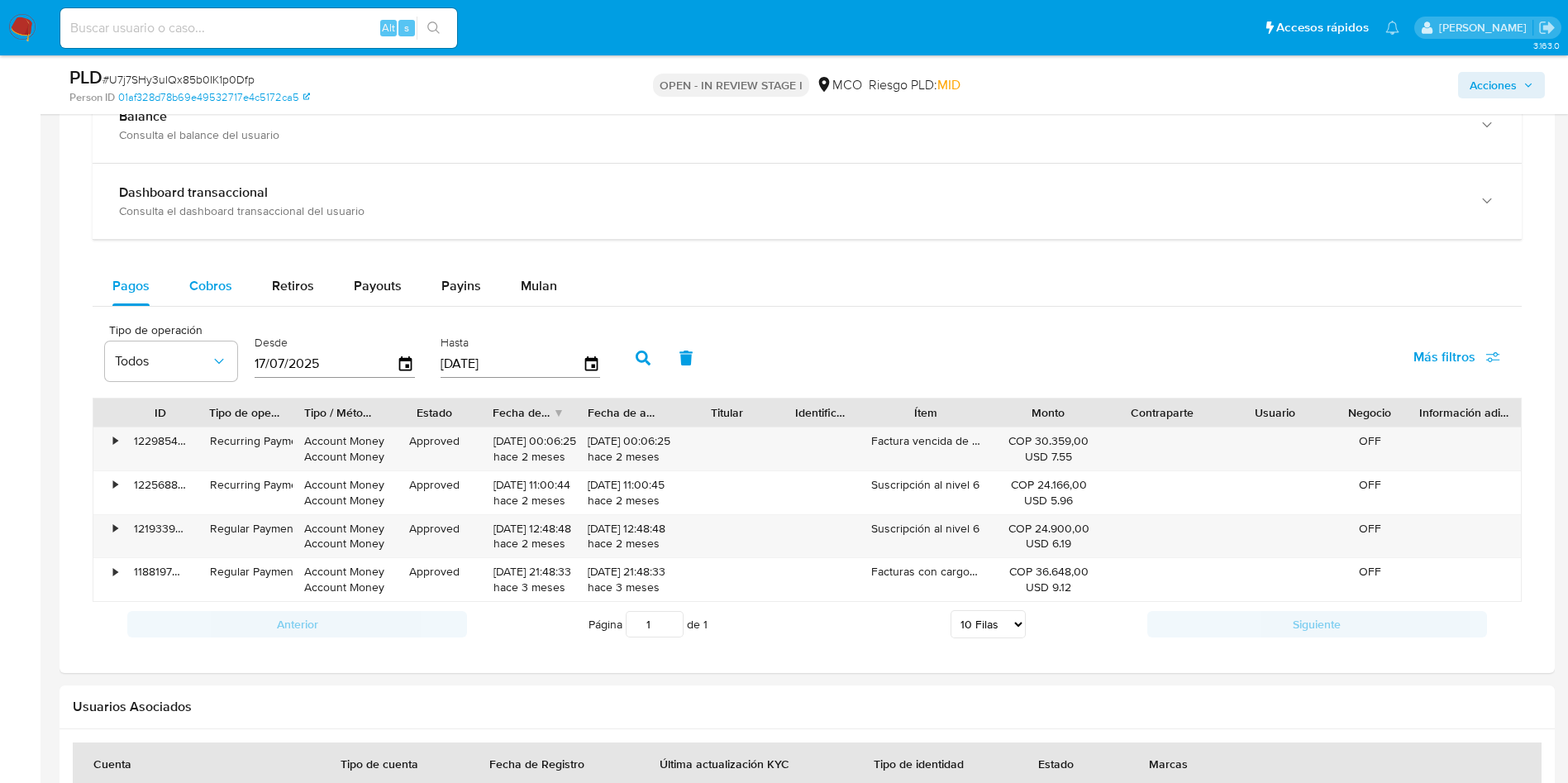
drag, startPoint x: 208, startPoint y: 302, endPoint x: 326, endPoint y: 310, distance: 118.3
click at [209, 302] on div "Cobros" at bounding box center [210, 286] width 43 height 40
select select "10"
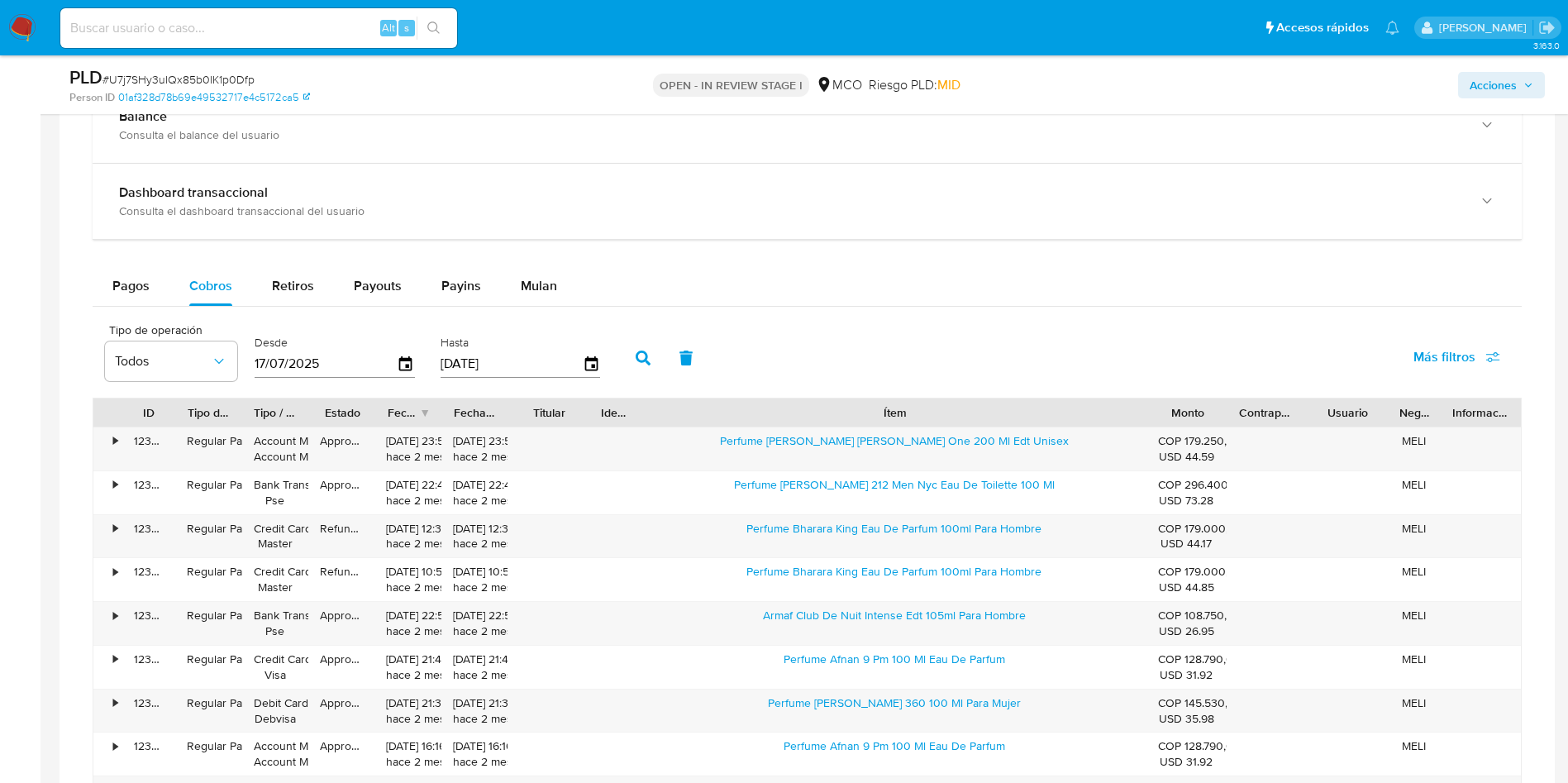
drag, startPoint x: 1000, startPoint y: 415, endPoint x: 1357, endPoint y: 423, distance: 357.1
click at [1370, 422] on div "ID Tipo de operación Tipo / Método Estado Fecha de creación Fecha de aprobación…" at bounding box center [807, 412] width 1428 height 28
drag, startPoint x: 729, startPoint y: 434, endPoint x: 1047, endPoint y: 443, distance: 318.1
click at [1047, 443] on div "Perfume Calvin Klein Ck One 200 Ml Edt Unisex" at bounding box center [894, 448] width 506 height 43
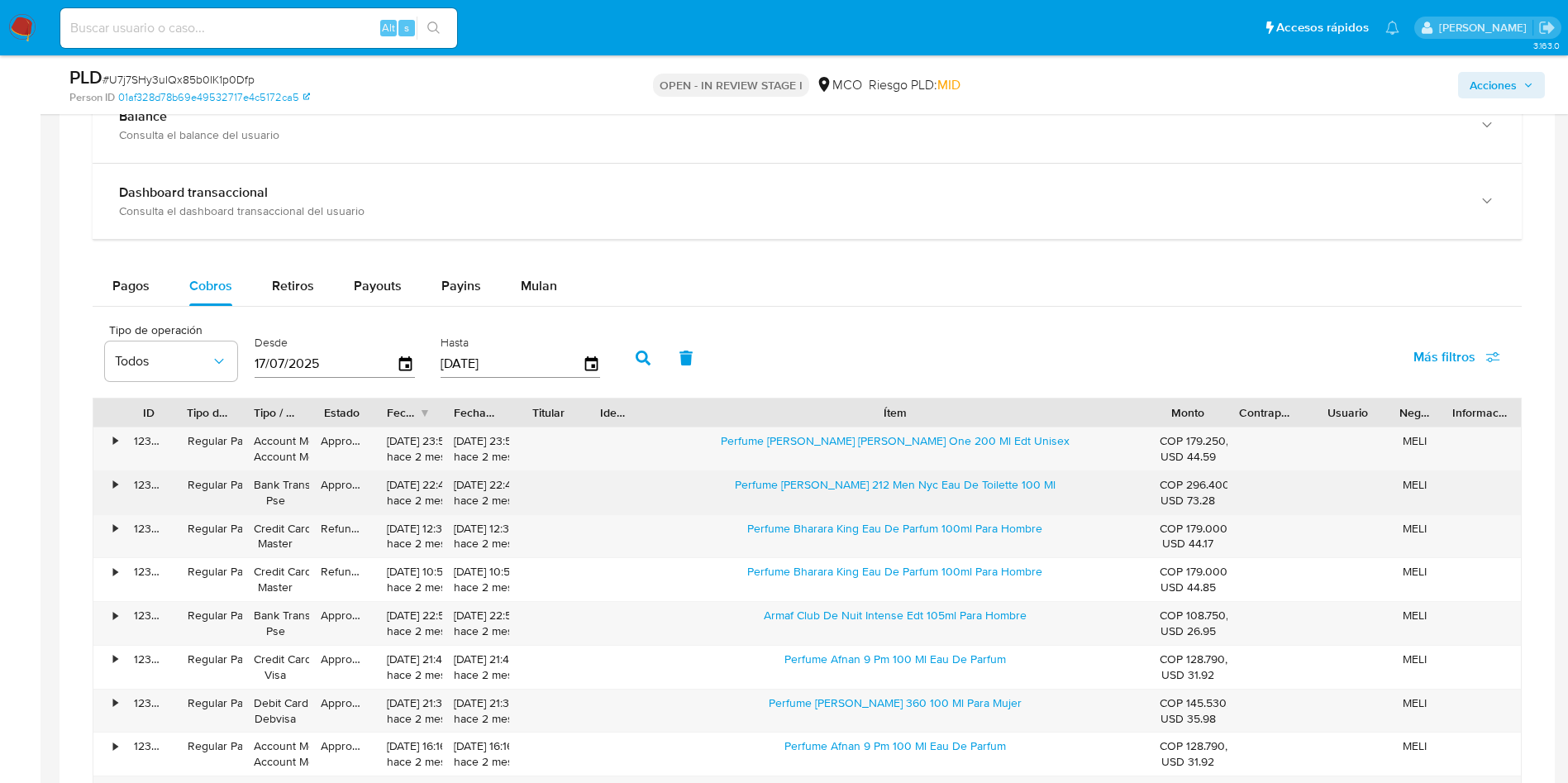
drag, startPoint x: 731, startPoint y: 489, endPoint x: 913, endPoint y: 493, distance: 182.0
click at [913, 493] on div "Perfume Carolina Herrera 212 Men Nyc Eau De Toilette 100 Ml" at bounding box center [894, 492] width 506 height 43
click at [727, 498] on div "Perfume Carolina Herrera 212 Men Nyc Eau De Toilette 100 Ml" at bounding box center [894, 492] width 506 height 43
drag, startPoint x: 725, startPoint y: 481, endPoint x: 911, endPoint y: 503, distance: 187.3
click at [911, 503] on div "Perfume Carolina Herrera 212 Men Nyc Eau De Toilette 100 Ml" at bounding box center [894, 492] width 506 height 43
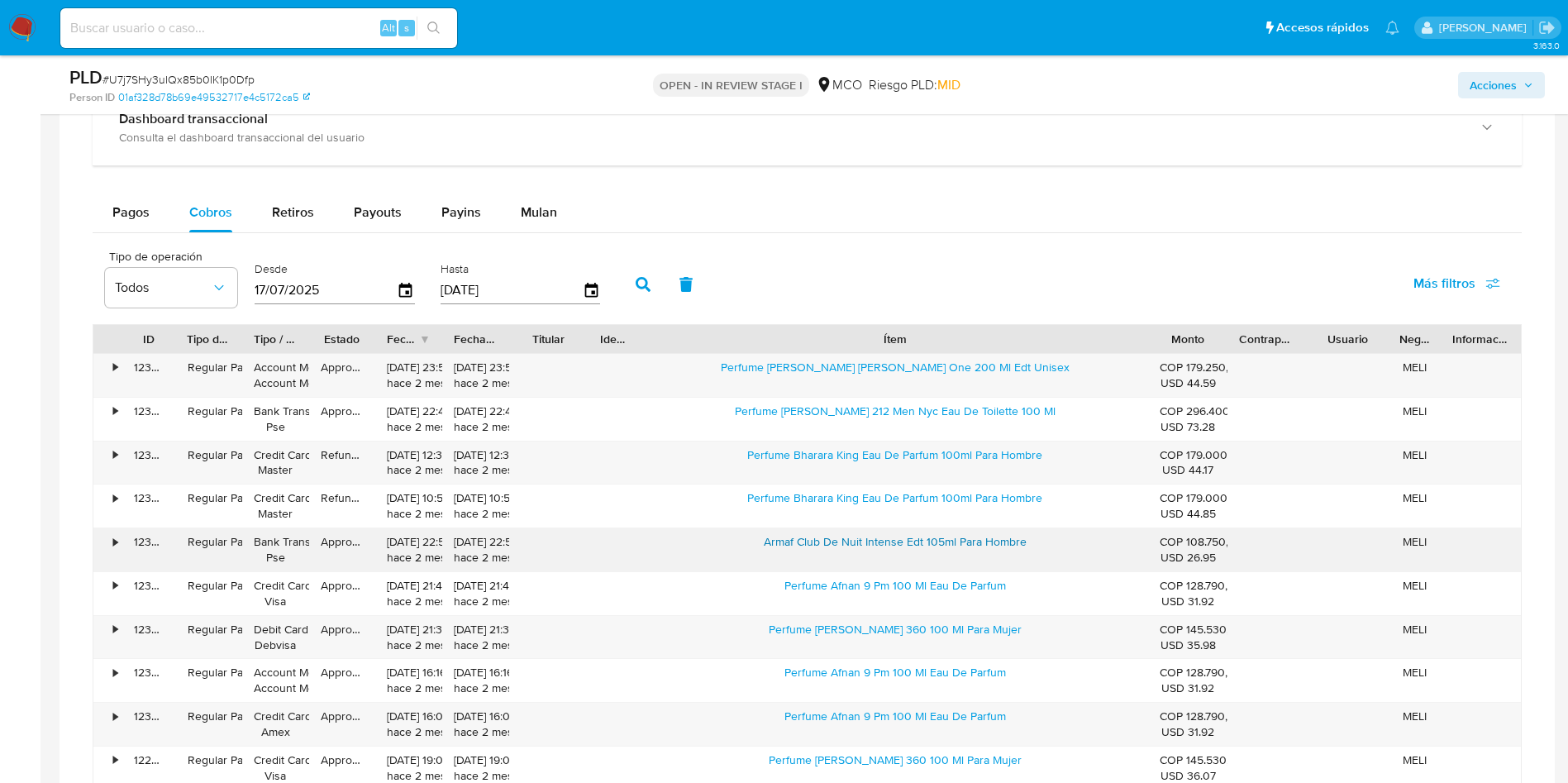
scroll to position [1364, 0]
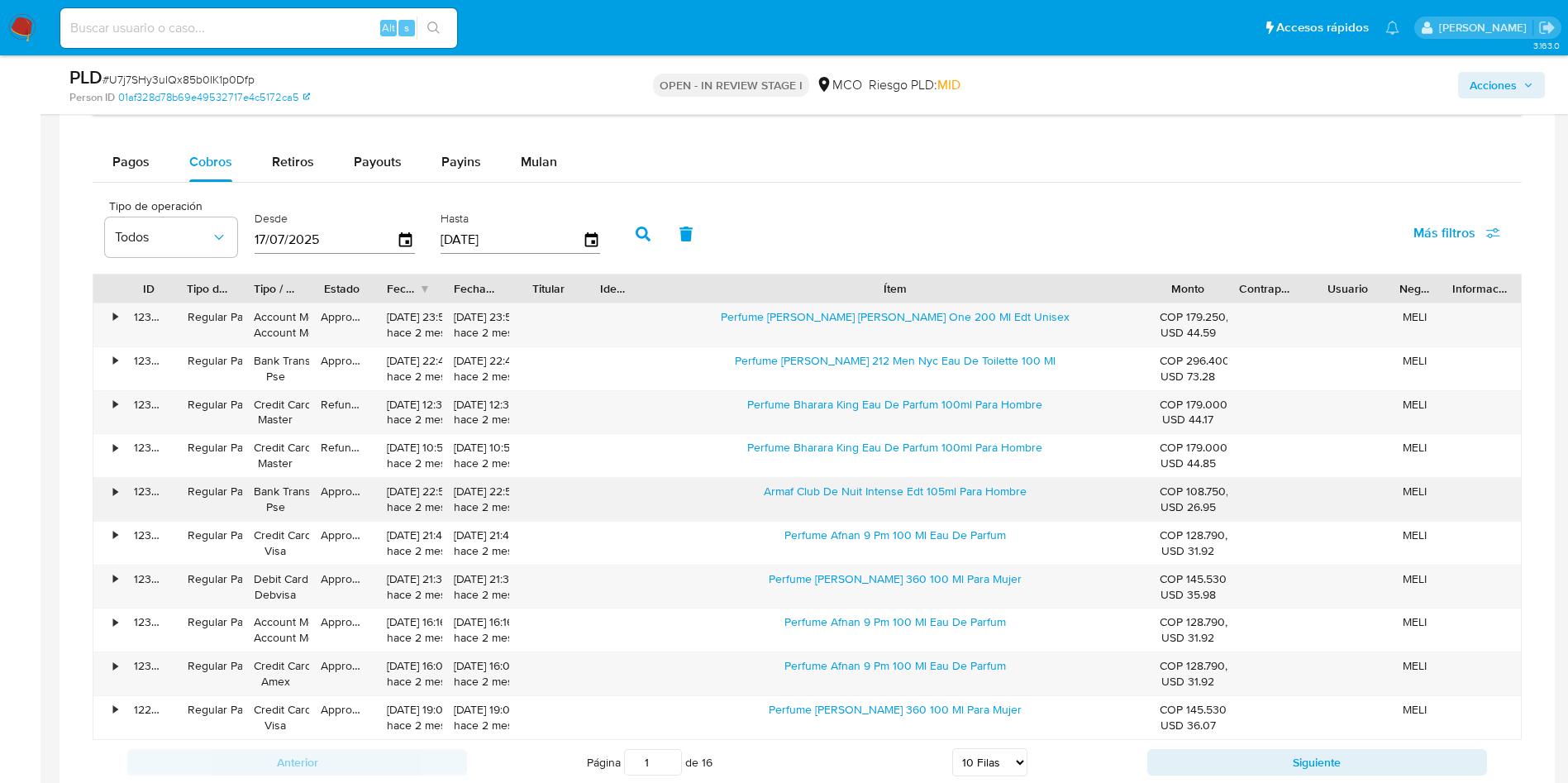
drag, startPoint x: 758, startPoint y: 496, endPoint x: 956, endPoint y: 511, distance: 198.6
click at [956, 511] on div "Armaf Club De Nuit Intense Edt 105ml Para Hombre" at bounding box center [894, 499] width 506 height 43
drag, startPoint x: 1168, startPoint y: 497, endPoint x: 1211, endPoint y: 500, distance: 43.1
click at [1211, 500] on div "COP 108.750,00 USD 26.95" at bounding box center [1188, 499] width 57 height 32
click at [1188, 500] on div "USD 26.95" at bounding box center [1188, 507] width 57 height 15
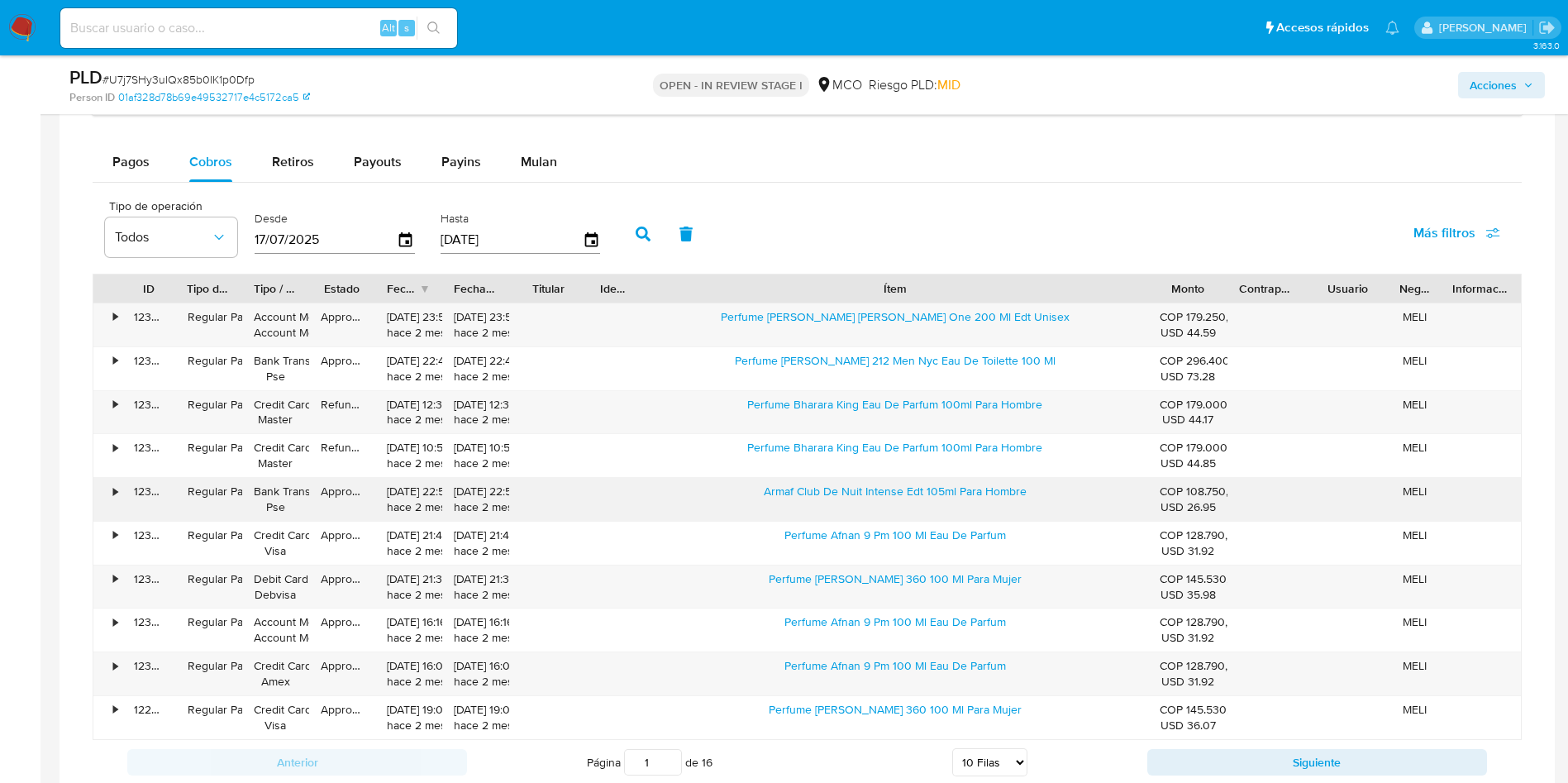
drag, startPoint x: 1171, startPoint y: 491, endPoint x: 1204, endPoint y: 490, distance: 33.0
click at [1204, 490] on div "COP 108.750,00 USD 26.95" at bounding box center [1188, 499] width 57 height 32
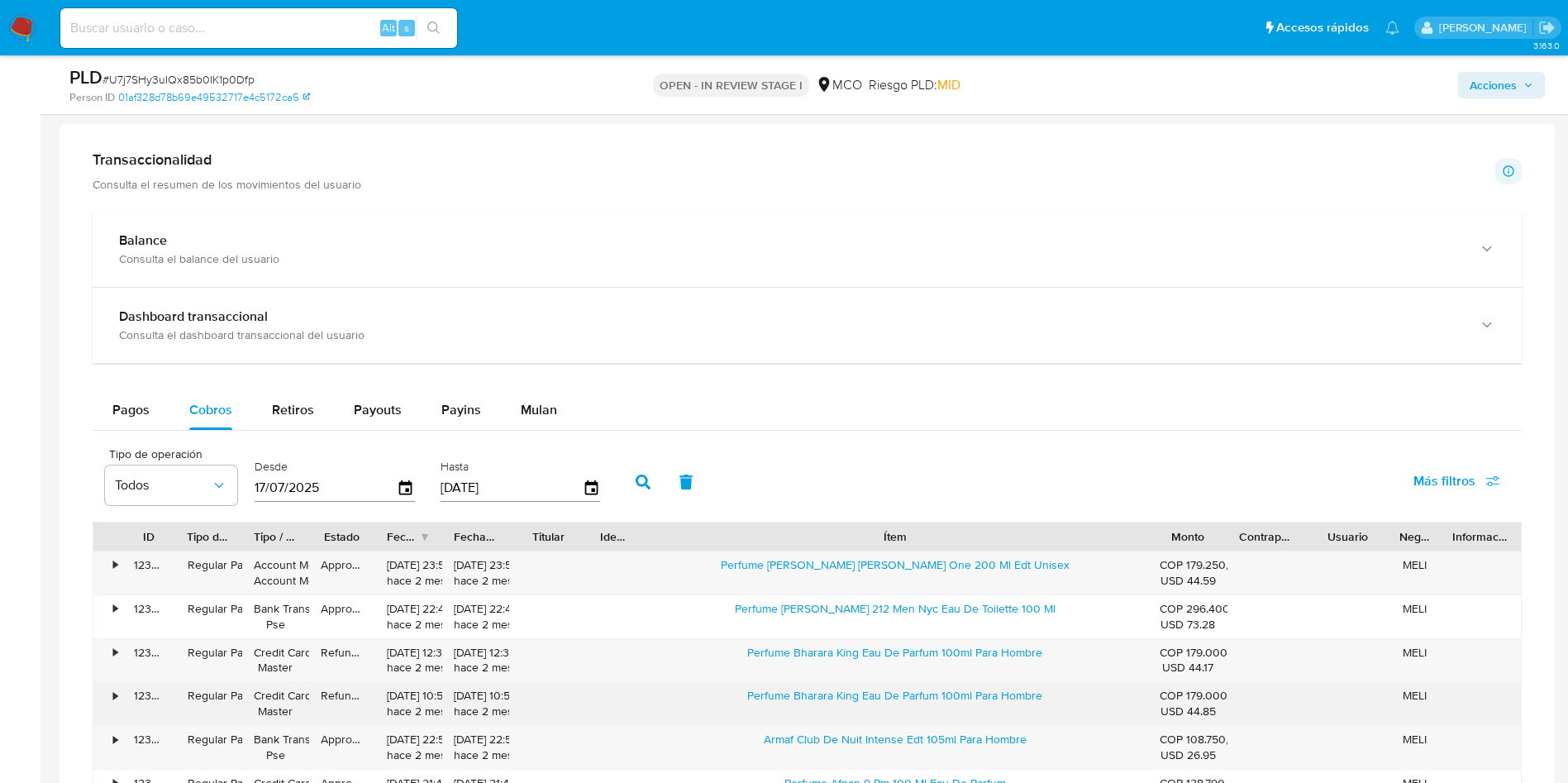
scroll to position [1240, 0]
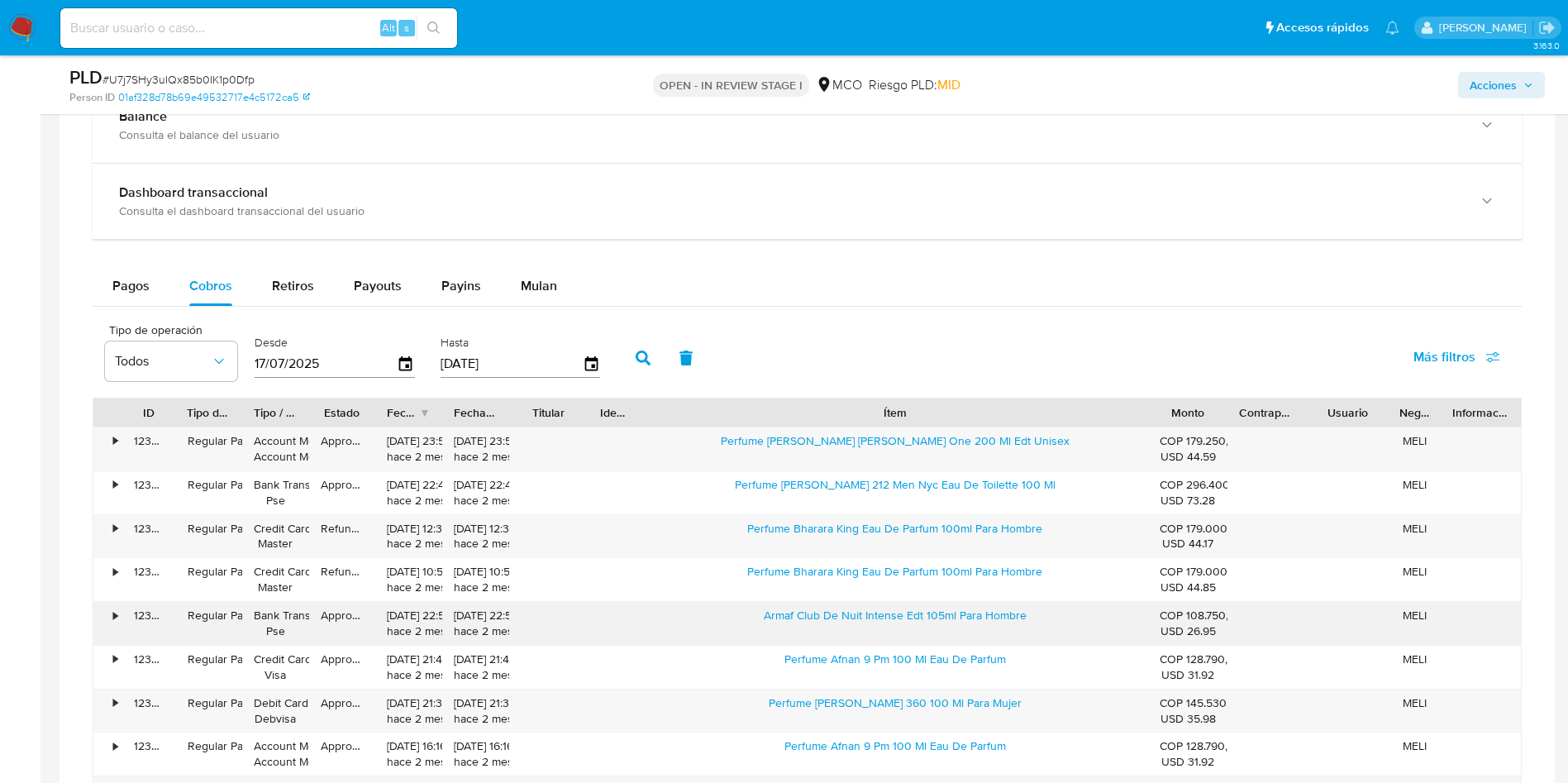
drag, startPoint x: 789, startPoint y: 619, endPoint x: 956, endPoint y: 633, distance: 167.6
click at [956, 633] on div "Armaf Club De Nuit Intense Edt 105ml Para Hombre" at bounding box center [894, 623] width 506 height 43
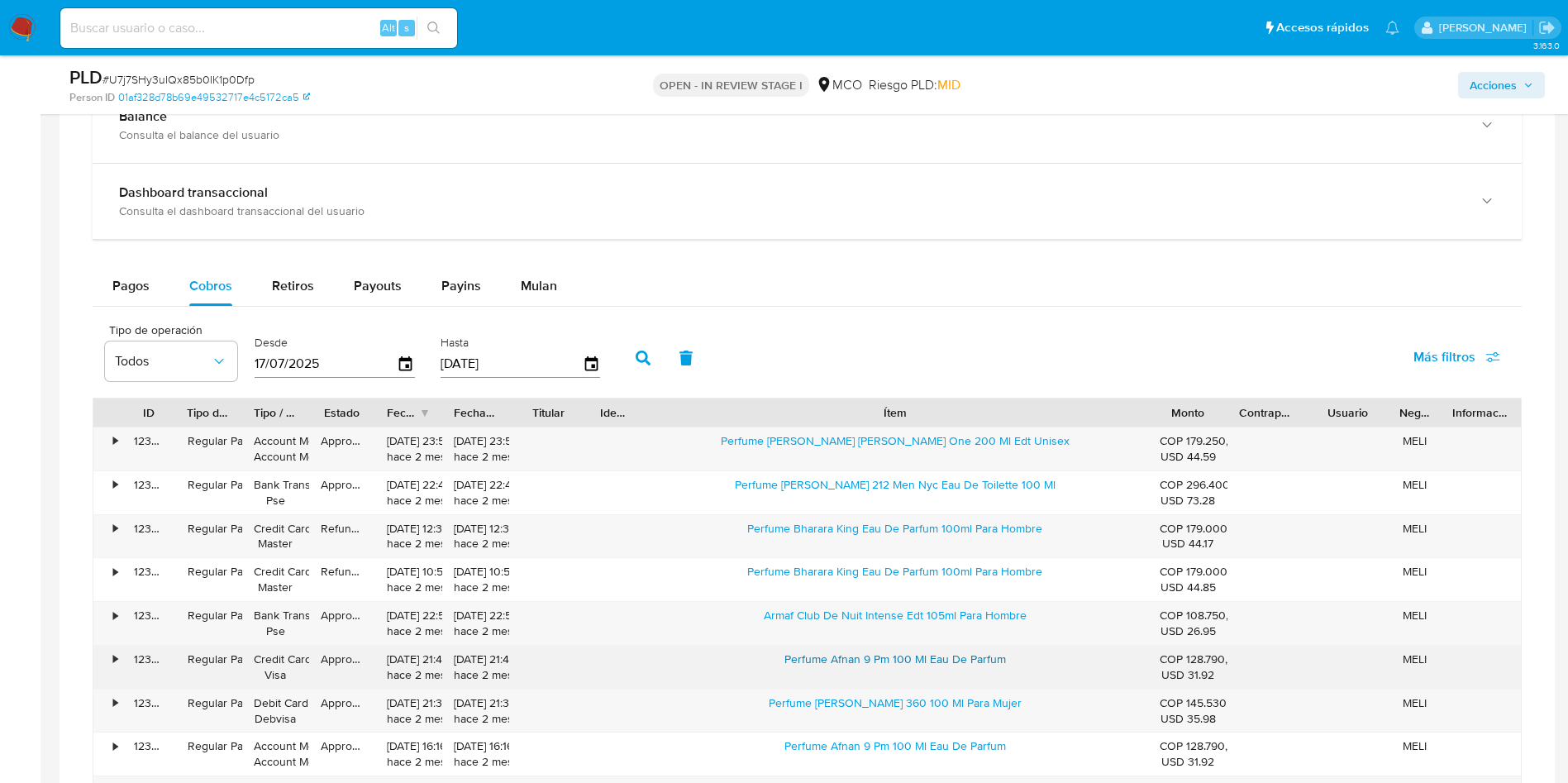
scroll to position [1364, 0]
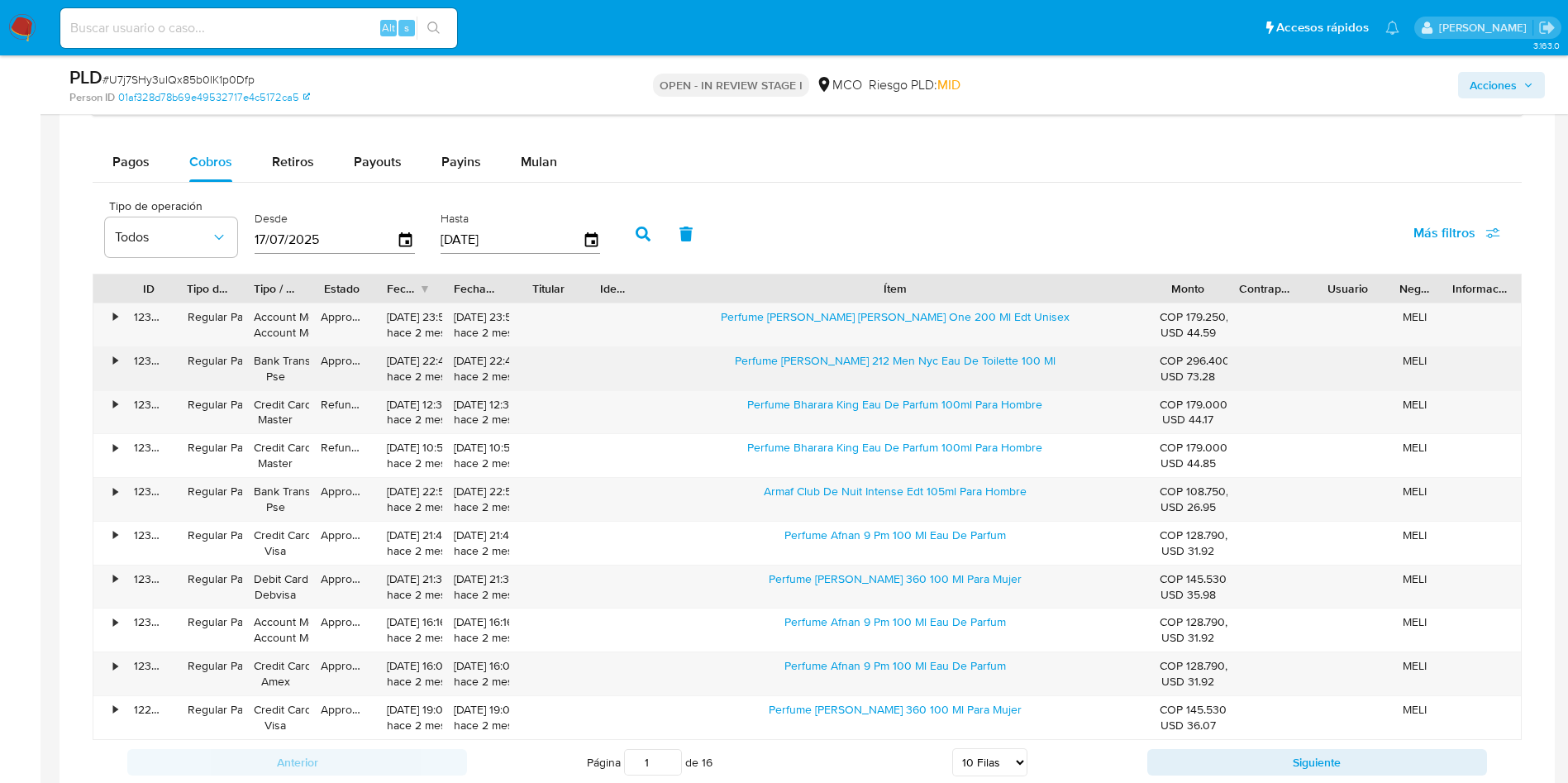
drag, startPoint x: 709, startPoint y: 358, endPoint x: 936, endPoint y: 373, distance: 227.5
click at [936, 373] on div "Perfume Carolina Herrera 212 Men Nyc Eau De Toilette 100 Ml" at bounding box center [894, 368] width 506 height 43
drag, startPoint x: 709, startPoint y: 349, endPoint x: 716, endPoint y: 356, distance: 9.9
click at [710, 349] on div "Perfume Carolina Herrera 212 Men Nyc Eau De Toilette 100 Ml" at bounding box center [894, 368] width 506 height 43
click at [725, 361] on div "Perfume Carolina Herrera 212 Men Nyc Eau De Toilette 100 Ml" at bounding box center [894, 368] width 506 height 43
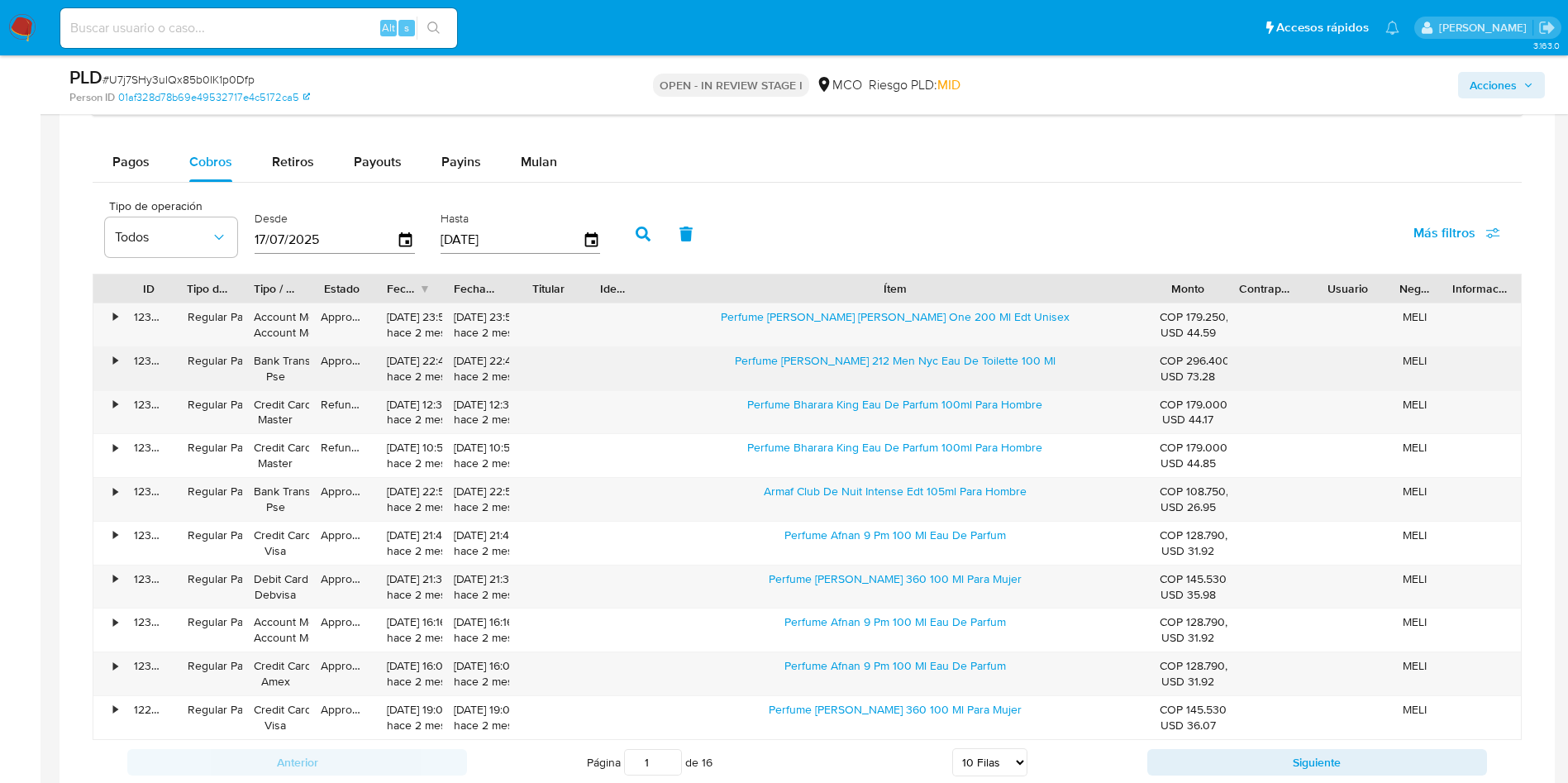
drag, startPoint x: 726, startPoint y: 362, endPoint x: 1059, endPoint y: 376, distance: 333.3
click at [1059, 376] on div "Perfume Carolina Herrera 212 Men Nyc Eau De Toilette 100 Ml" at bounding box center [894, 368] width 506 height 43
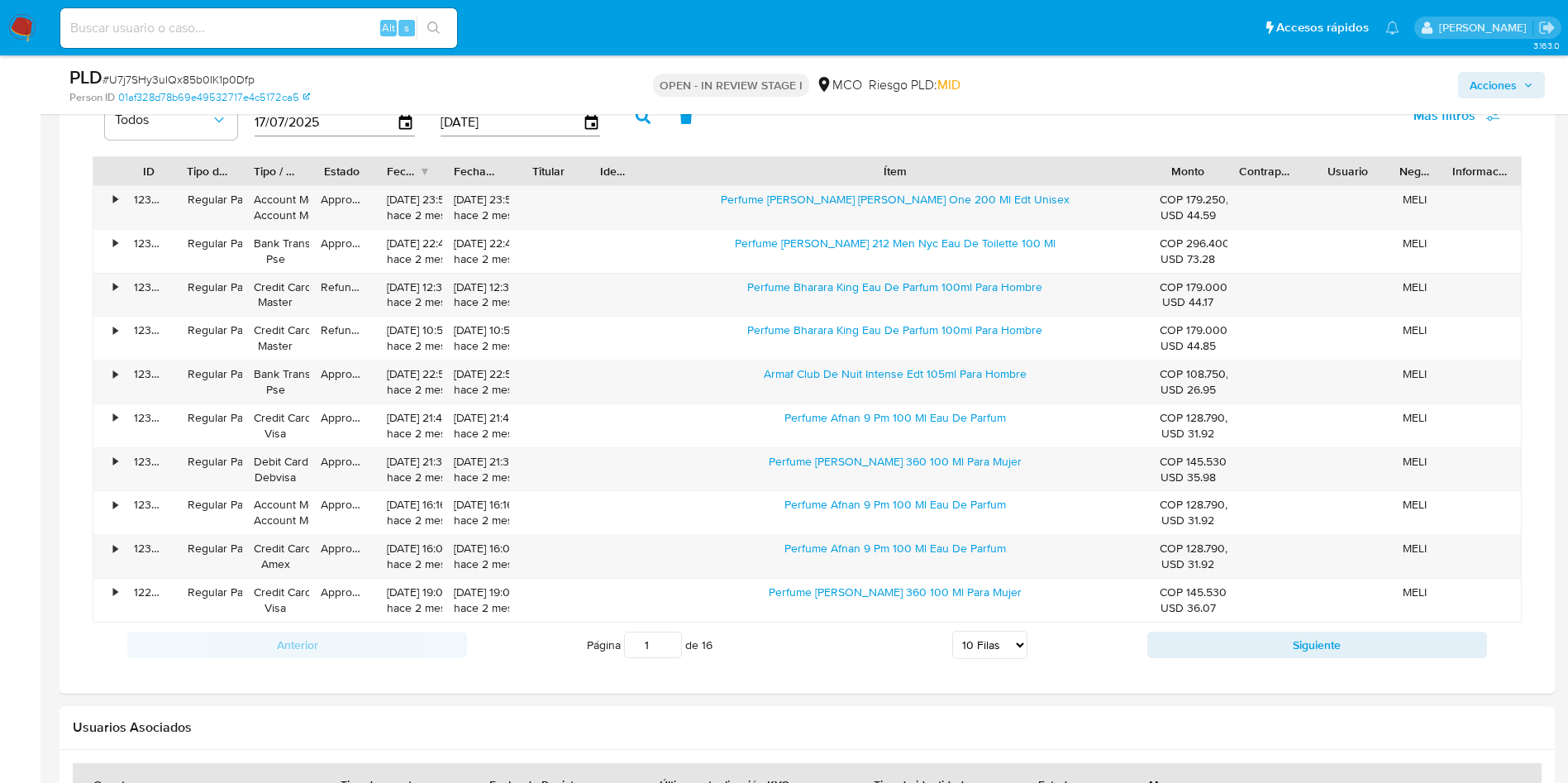
scroll to position [1612, 0]
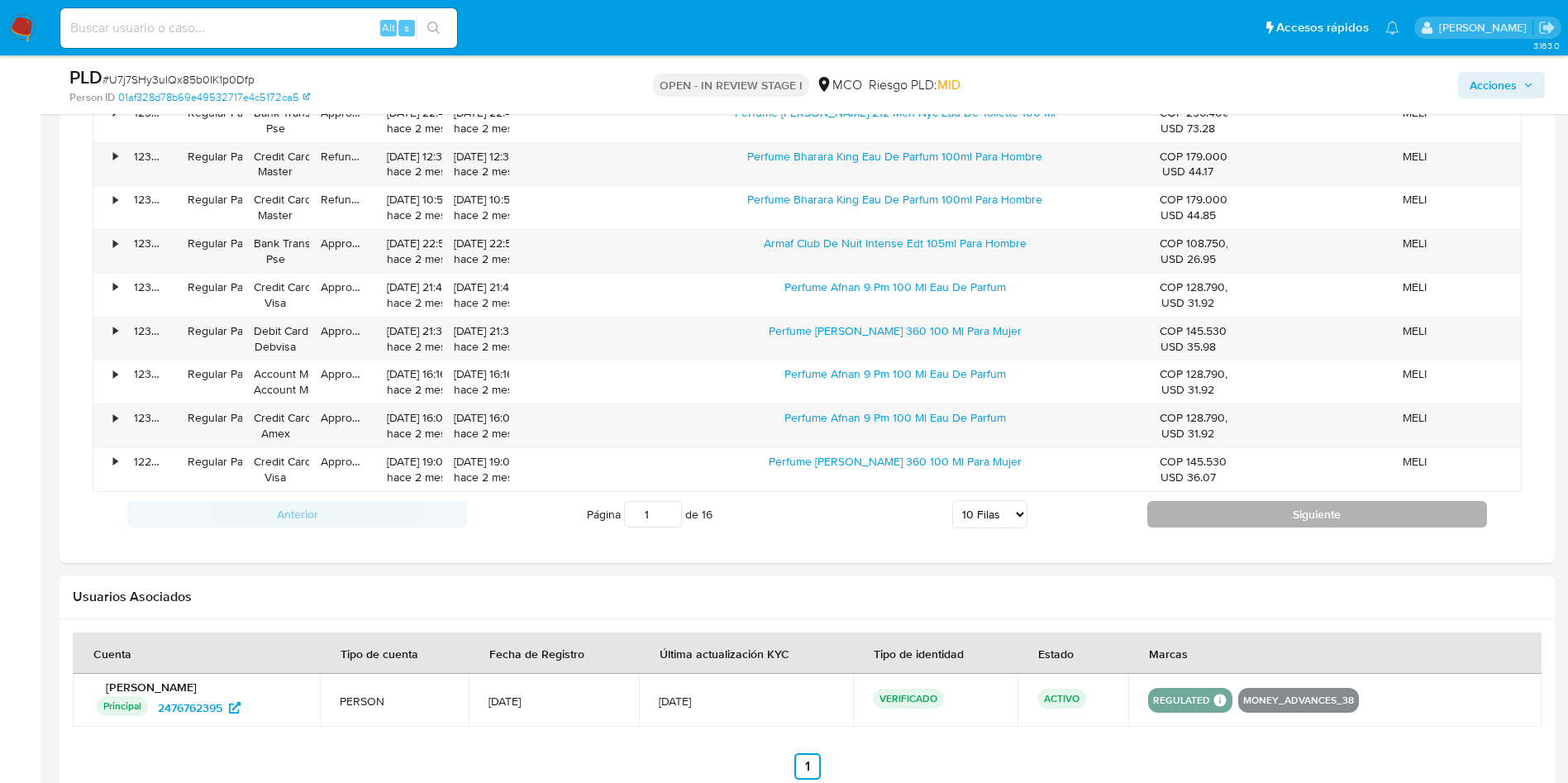
click at [1260, 516] on button "Siguiente" at bounding box center [1316, 513] width 339 height 26
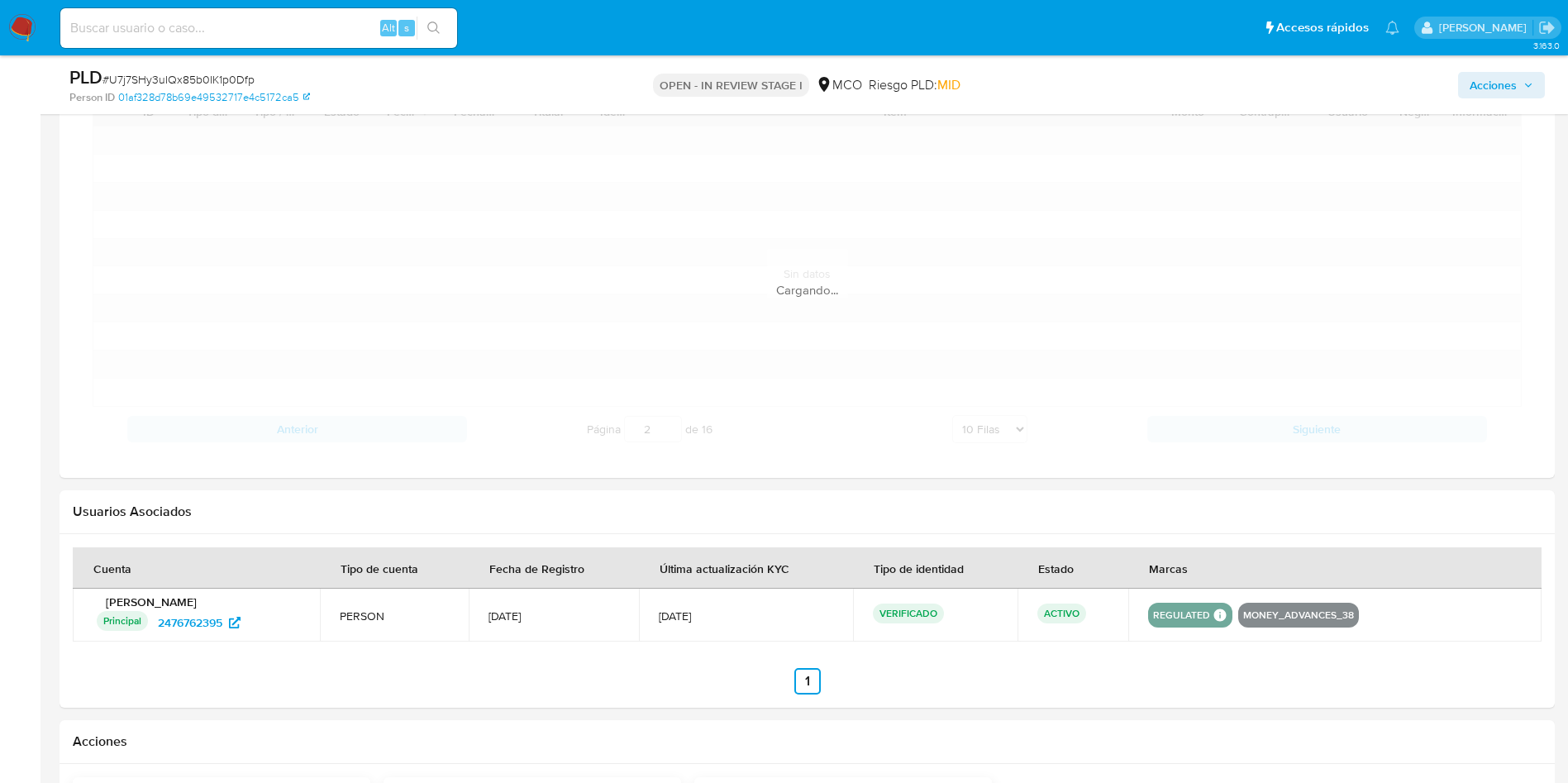
scroll to position [1488, 0]
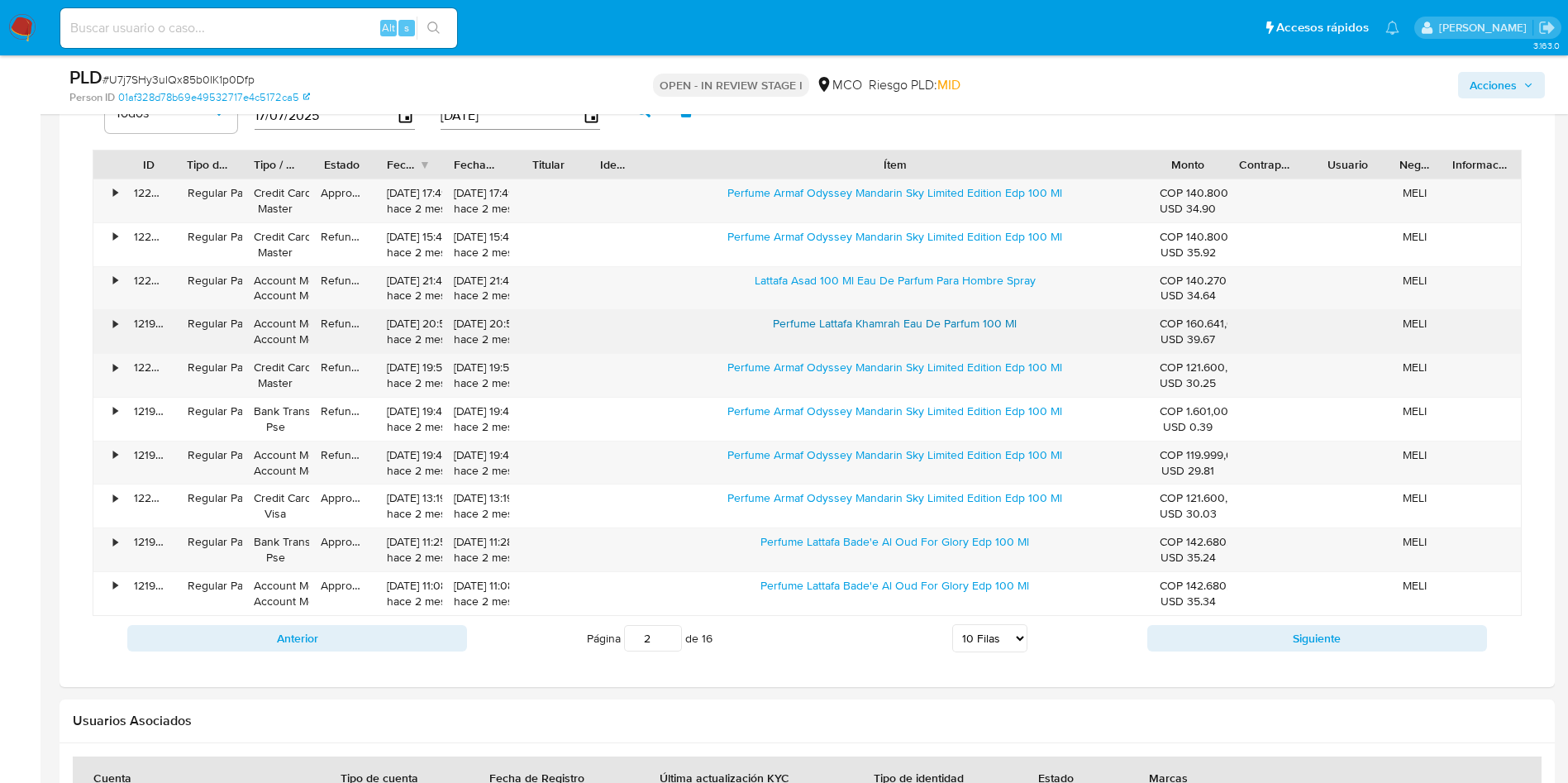
drag, startPoint x: 767, startPoint y: 326, endPoint x: 928, endPoint y: 325, distance: 161.0
click at [907, 324] on div "Perfume Lattafa Khamrah Eau De Parfum 100 Ml" at bounding box center [894, 330] width 506 height 43
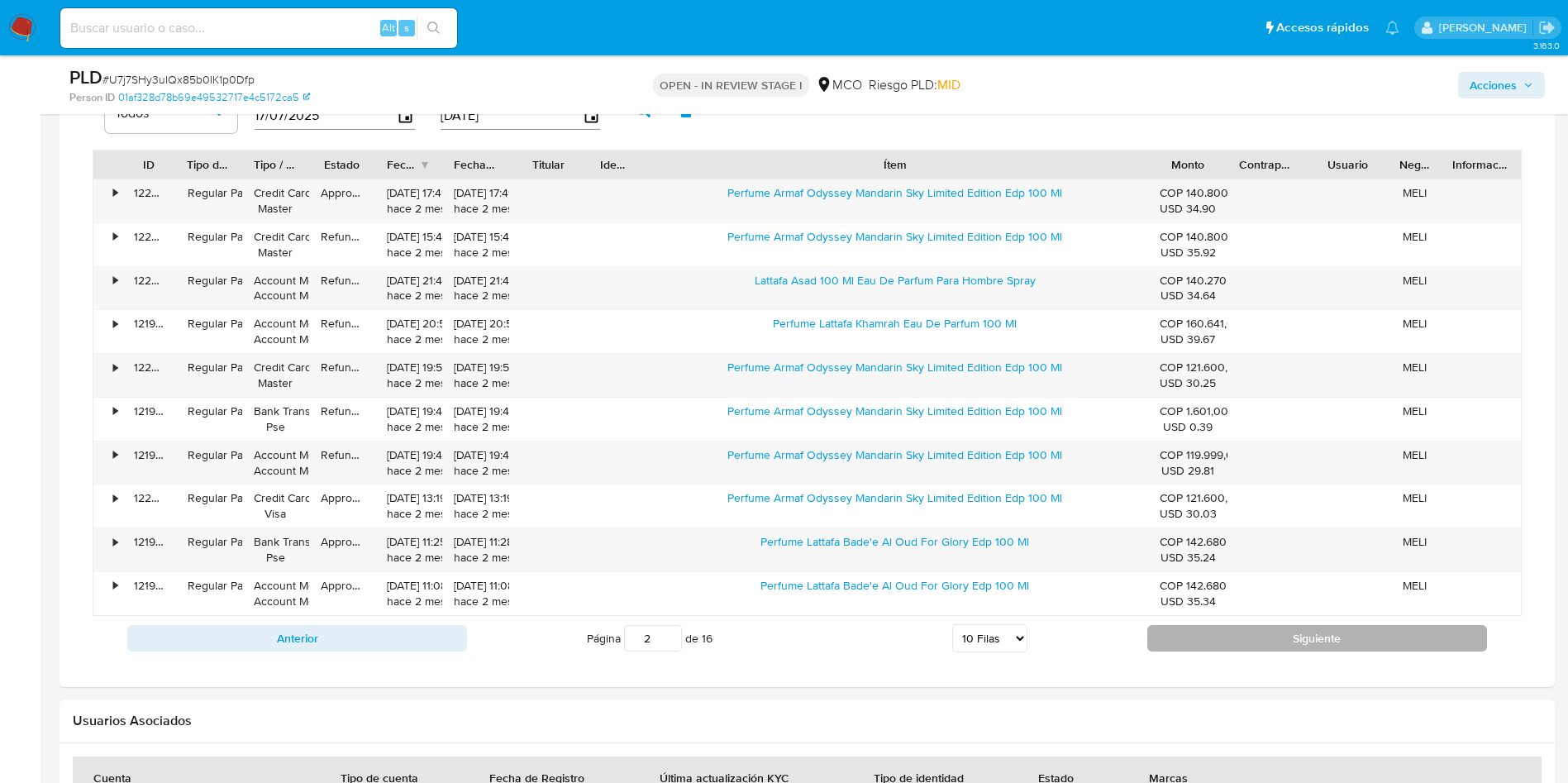
click at [1238, 626] on button "Siguiente" at bounding box center [1316, 637] width 339 height 26
click at [1232, 635] on button "Siguiente" at bounding box center [1316, 637] width 339 height 26
click at [1240, 629] on button "Siguiente" at bounding box center [1316, 637] width 339 height 26
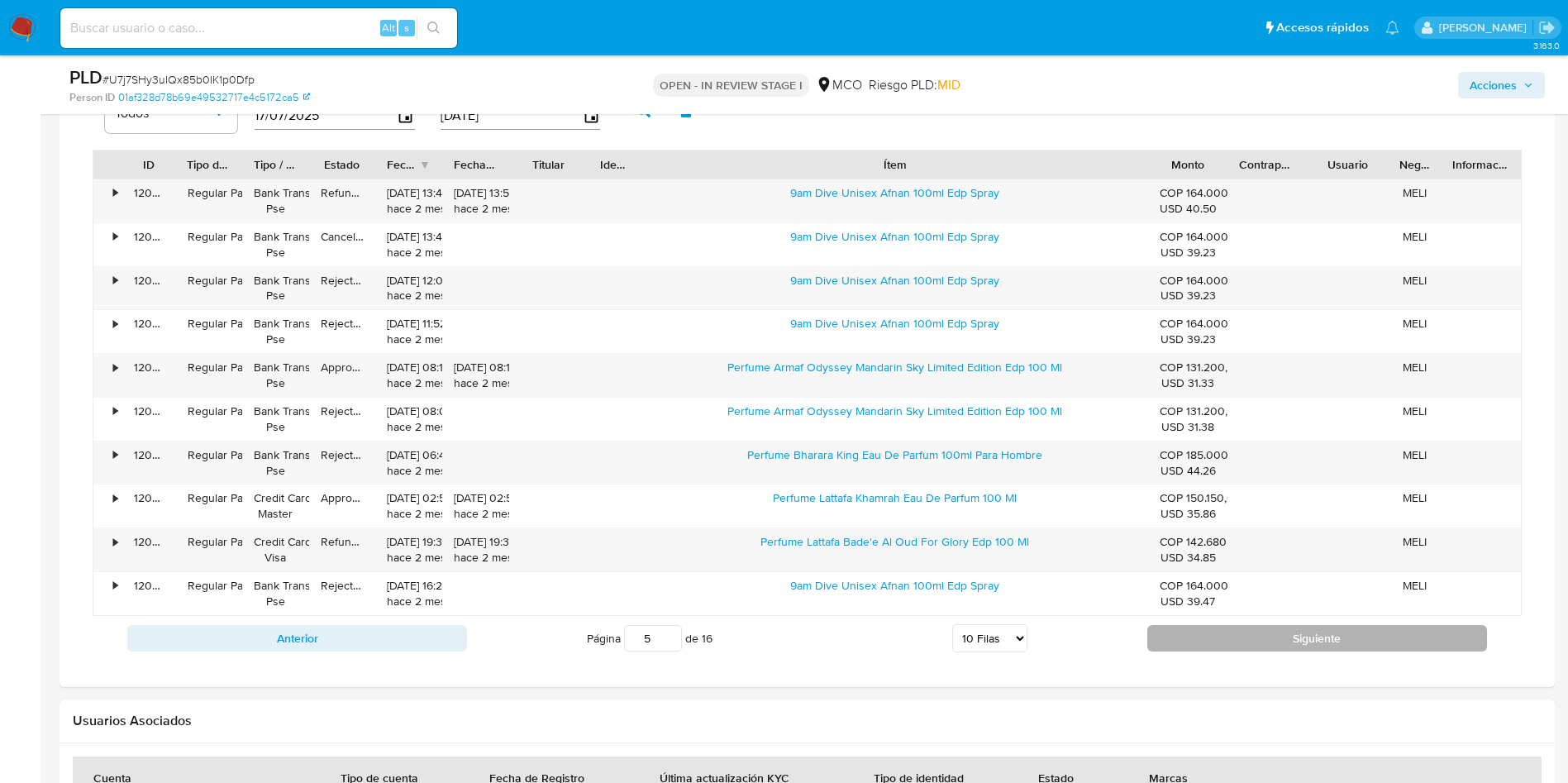
click at [1243, 630] on button "Siguiente" at bounding box center [1316, 637] width 339 height 26
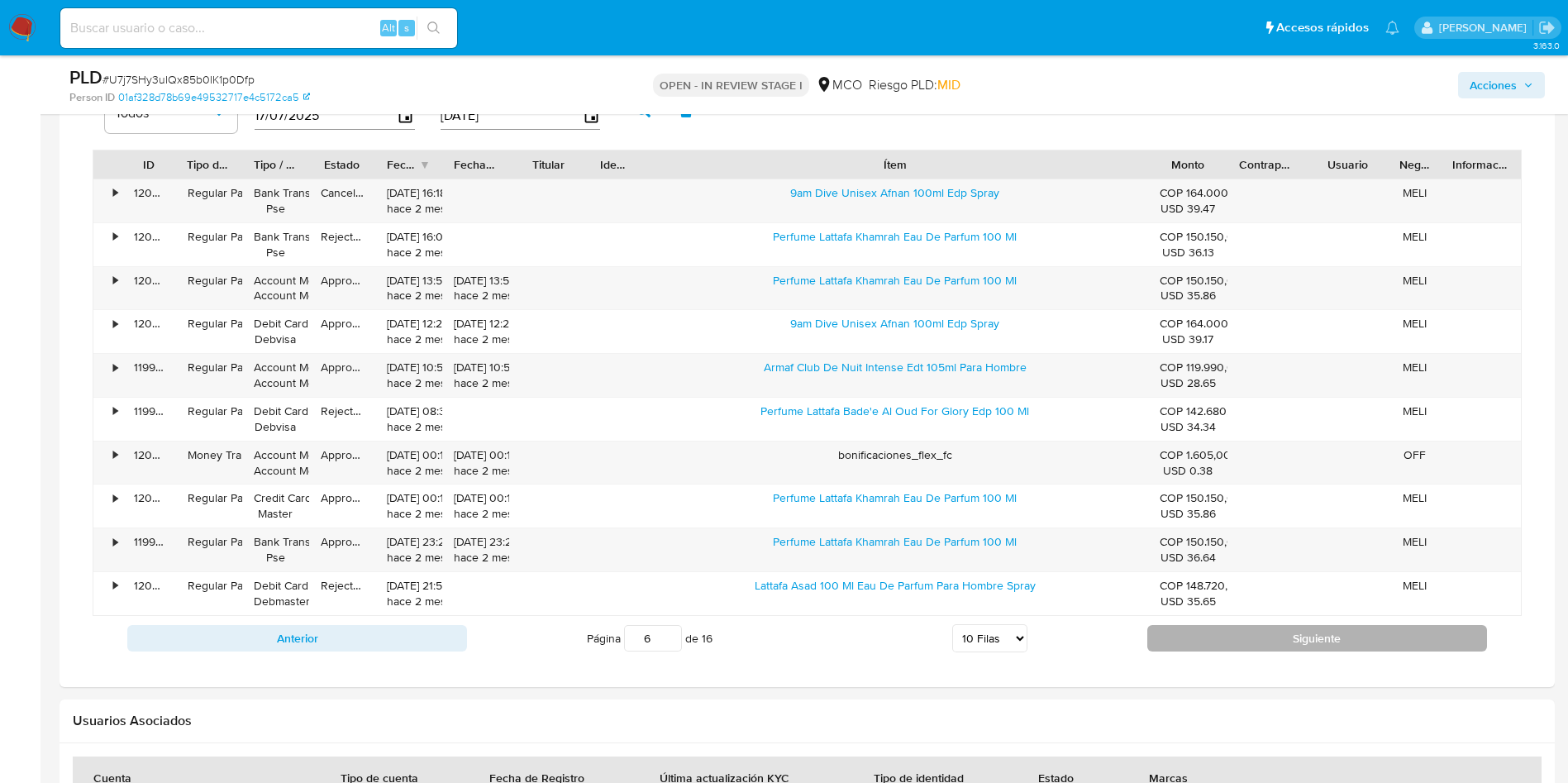
click at [1243, 630] on button "Siguiente" at bounding box center [1316, 637] width 339 height 26
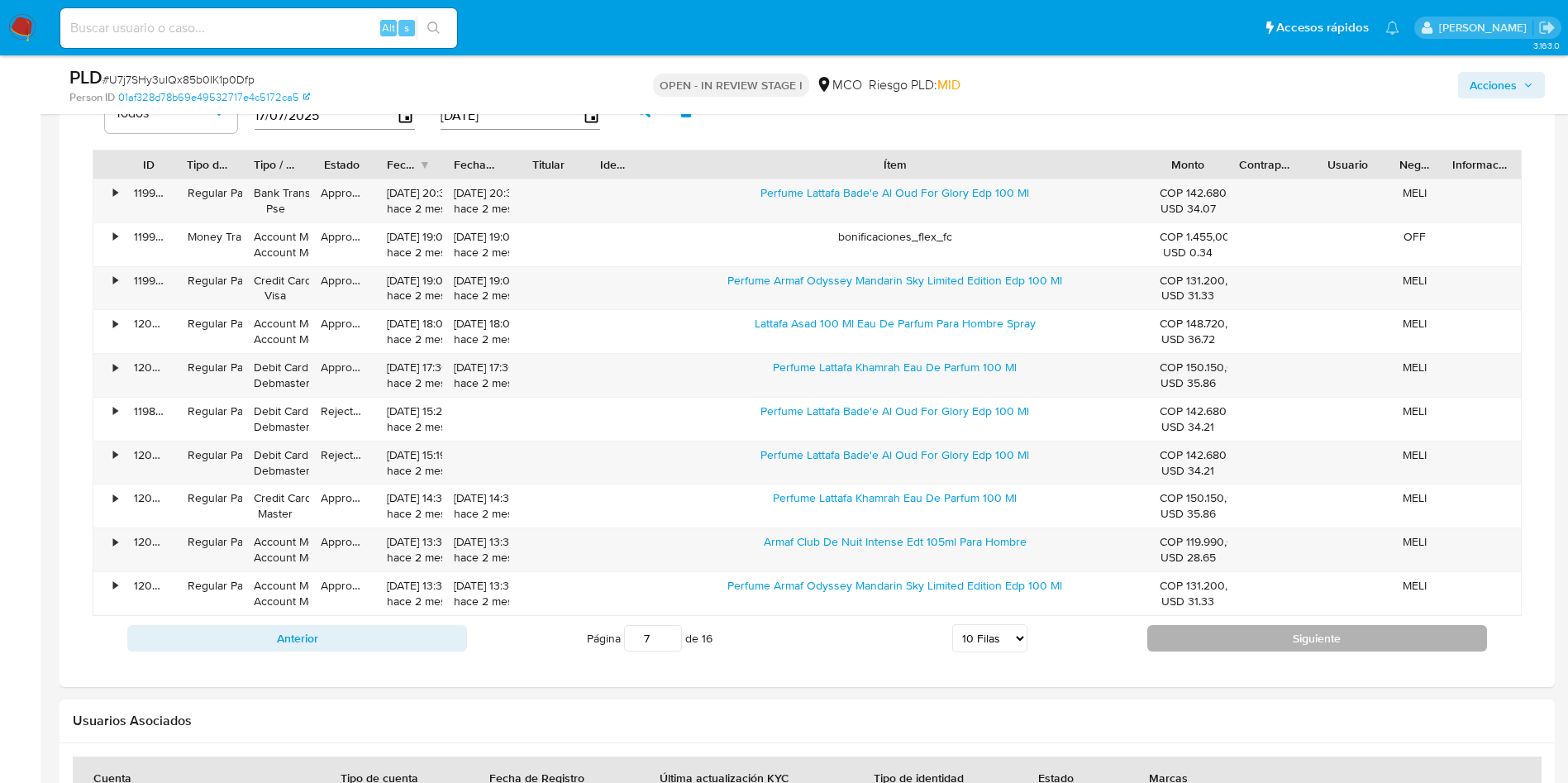
click at [1243, 630] on button "Siguiente" at bounding box center [1316, 637] width 339 height 26
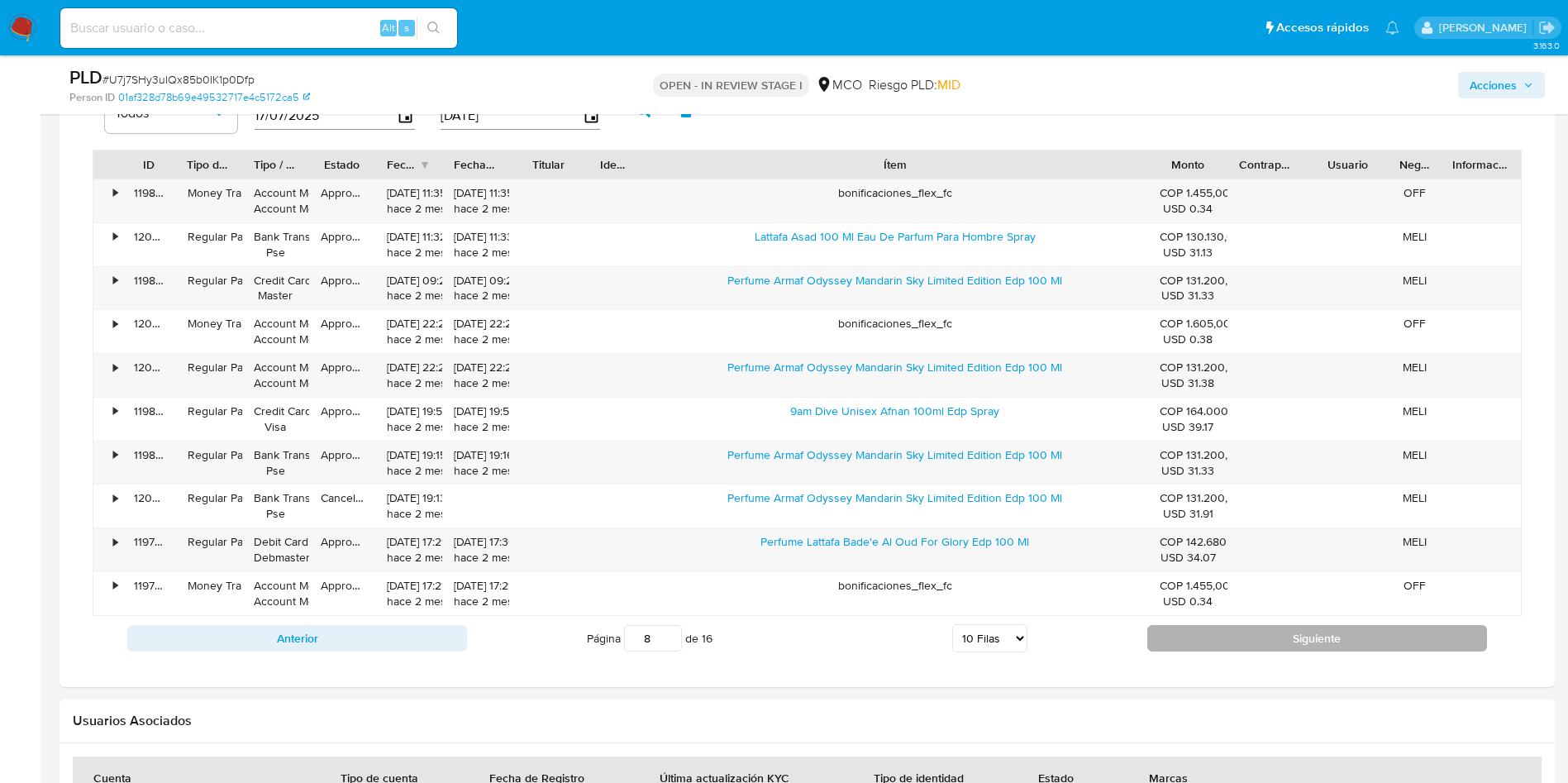
click at [1243, 630] on button "Siguiente" at bounding box center [1316, 637] width 339 height 26
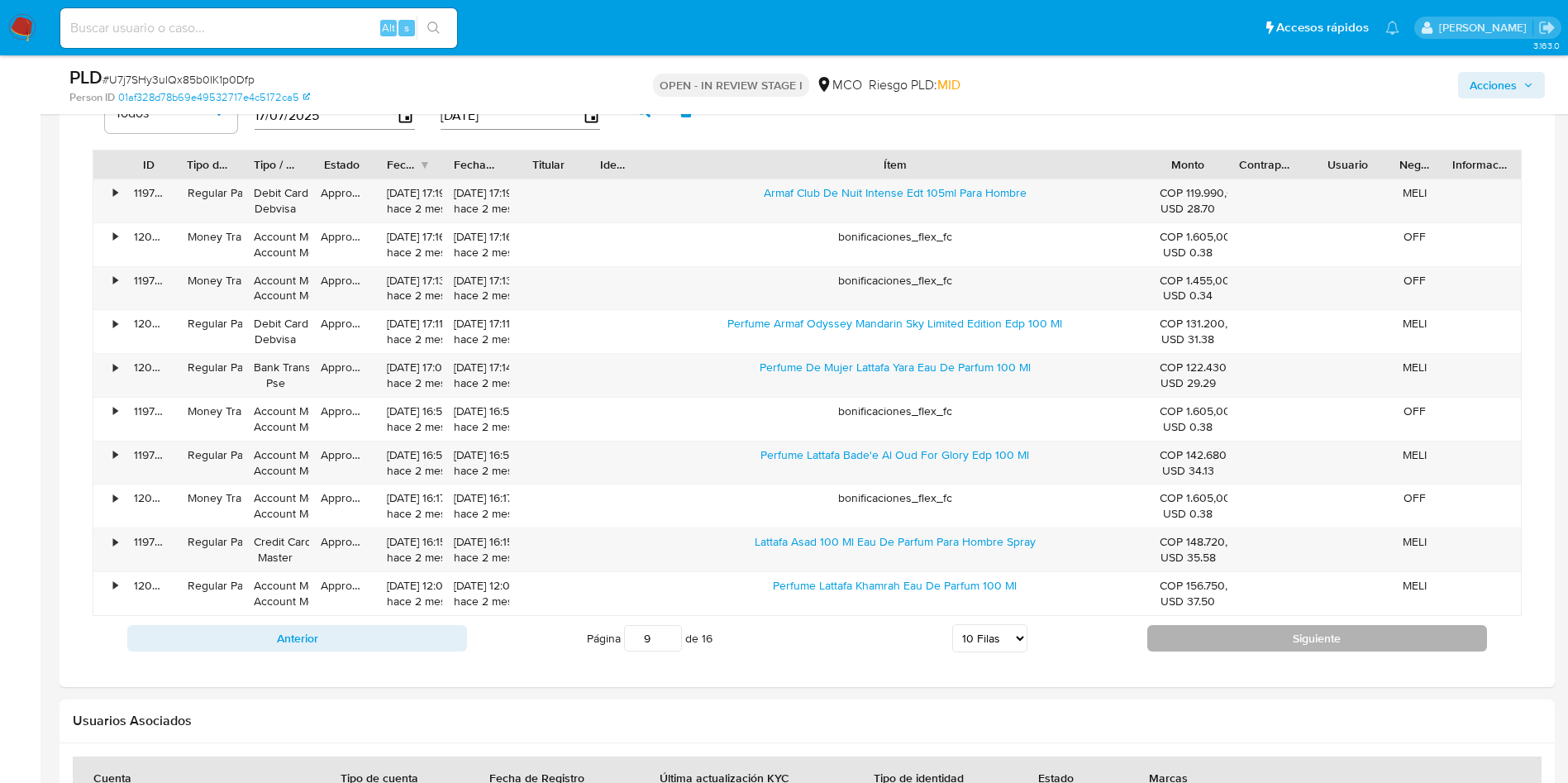
click at [1243, 630] on button "Siguiente" at bounding box center [1316, 637] width 339 height 26
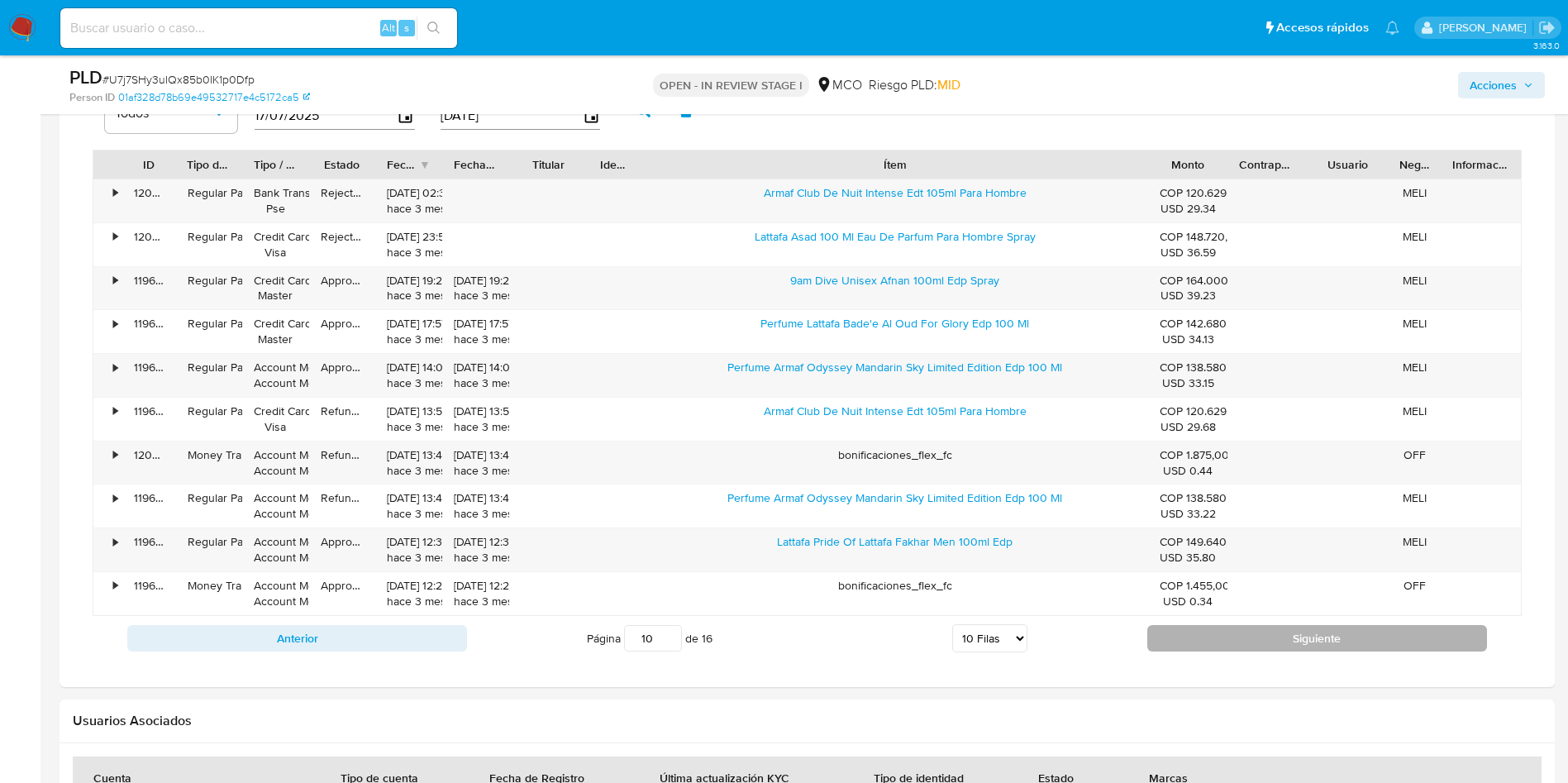
click at [1246, 637] on button "Siguiente" at bounding box center [1316, 637] width 339 height 26
type input "11"
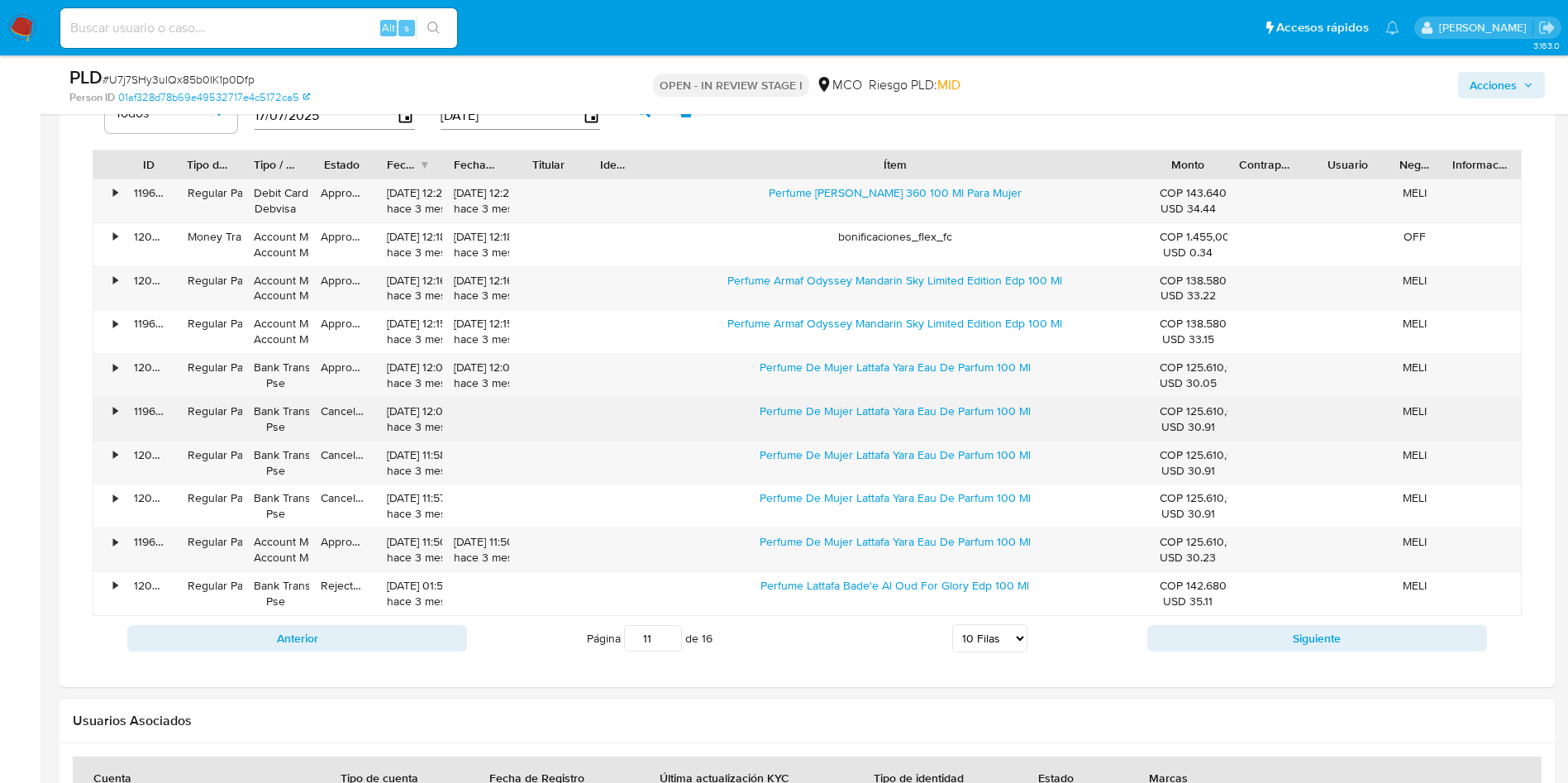
drag, startPoint x: 751, startPoint y: 424, endPoint x: 1071, endPoint y: 417, distance: 320.1
click at [1071, 417] on div "Perfume De Mujer Lattafa Yara Eau De Parfum 100 Ml" at bounding box center [894, 418] width 506 height 43
drag, startPoint x: 731, startPoint y: 414, endPoint x: 744, endPoint y: 412, distance: 13.2
click at [731, 414] on div "Perfume De Mujer Lattafa Yara Eau De Parfum 100 Ml" at bounding box center [894, 418] width 506 height 43
click at [749, 412] on div "Perfume De Mujer Lattafa Yara Eau De Parfum 100 Ml" at bounding box center [894, 418] width 506 height 43
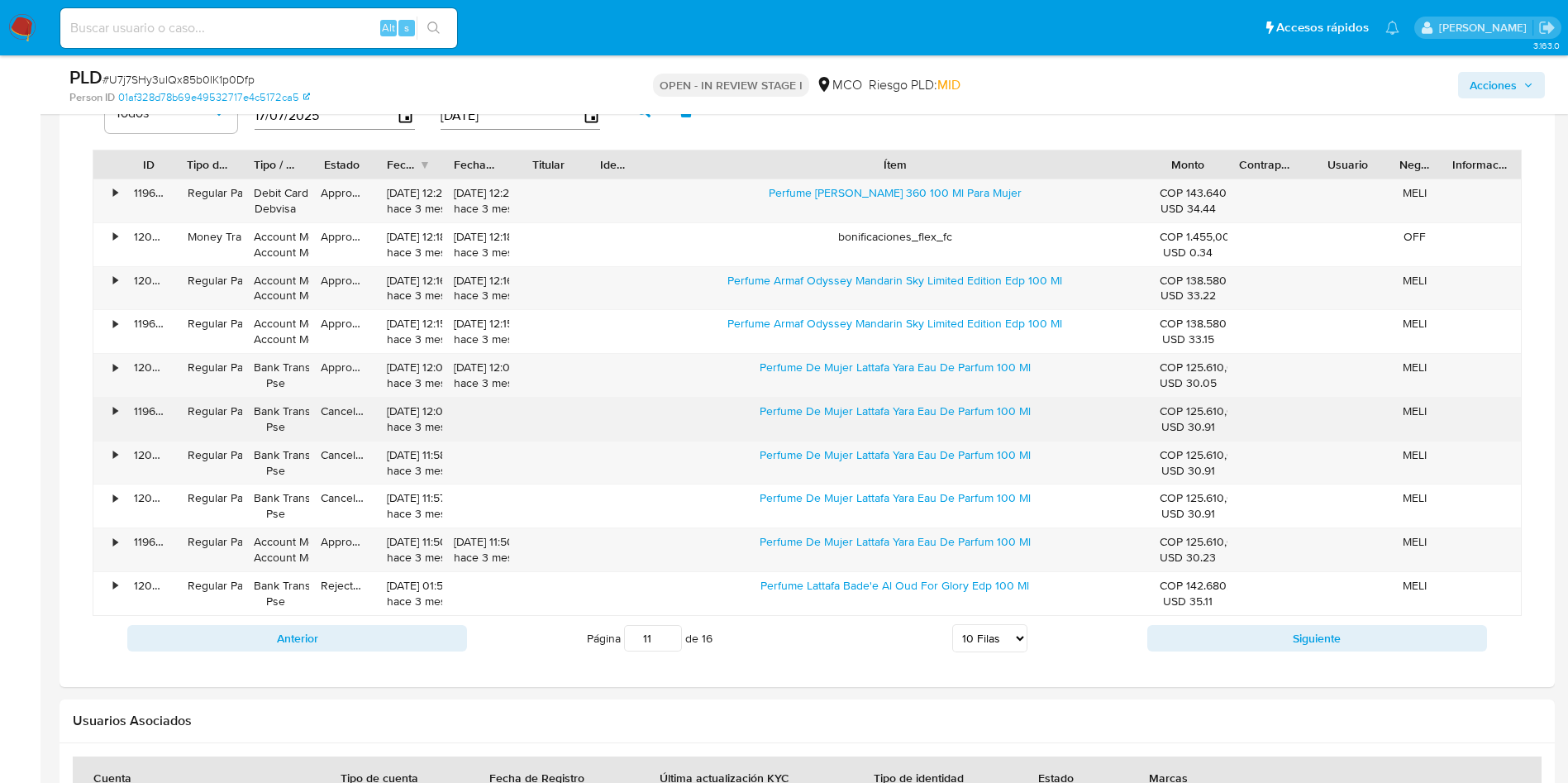
drag, startPoint x: 753, startPoint y: 408, endPoint x: 1056, endPoint y: 417, distance: 303.1
click at [1056, 417] on div "Perfume De Mujer Lattafa Yara Eau De Parfum 100 Ml" at bounding box center [894, 418] width 506 height 43
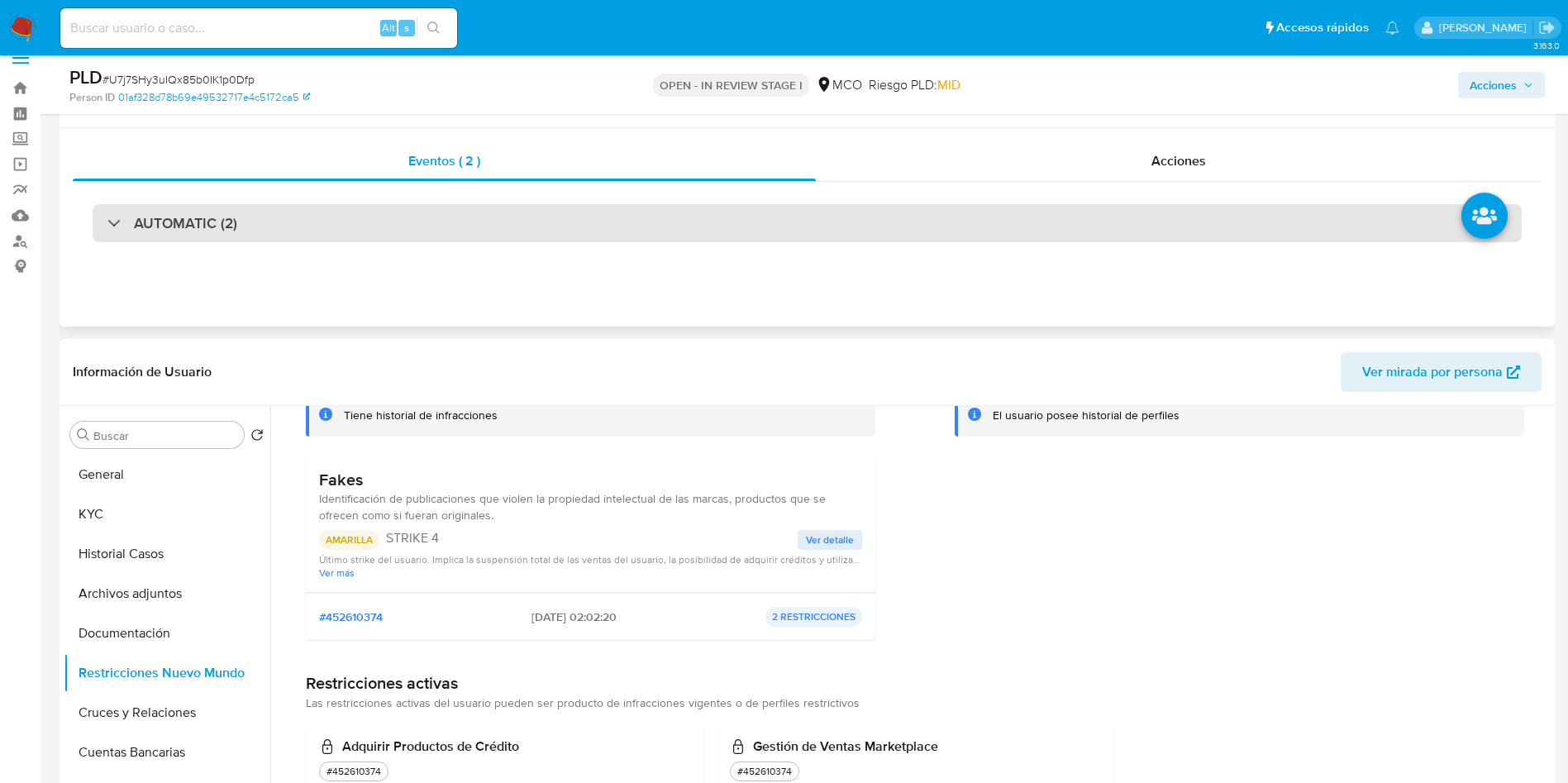
scroll to position [0, 0]
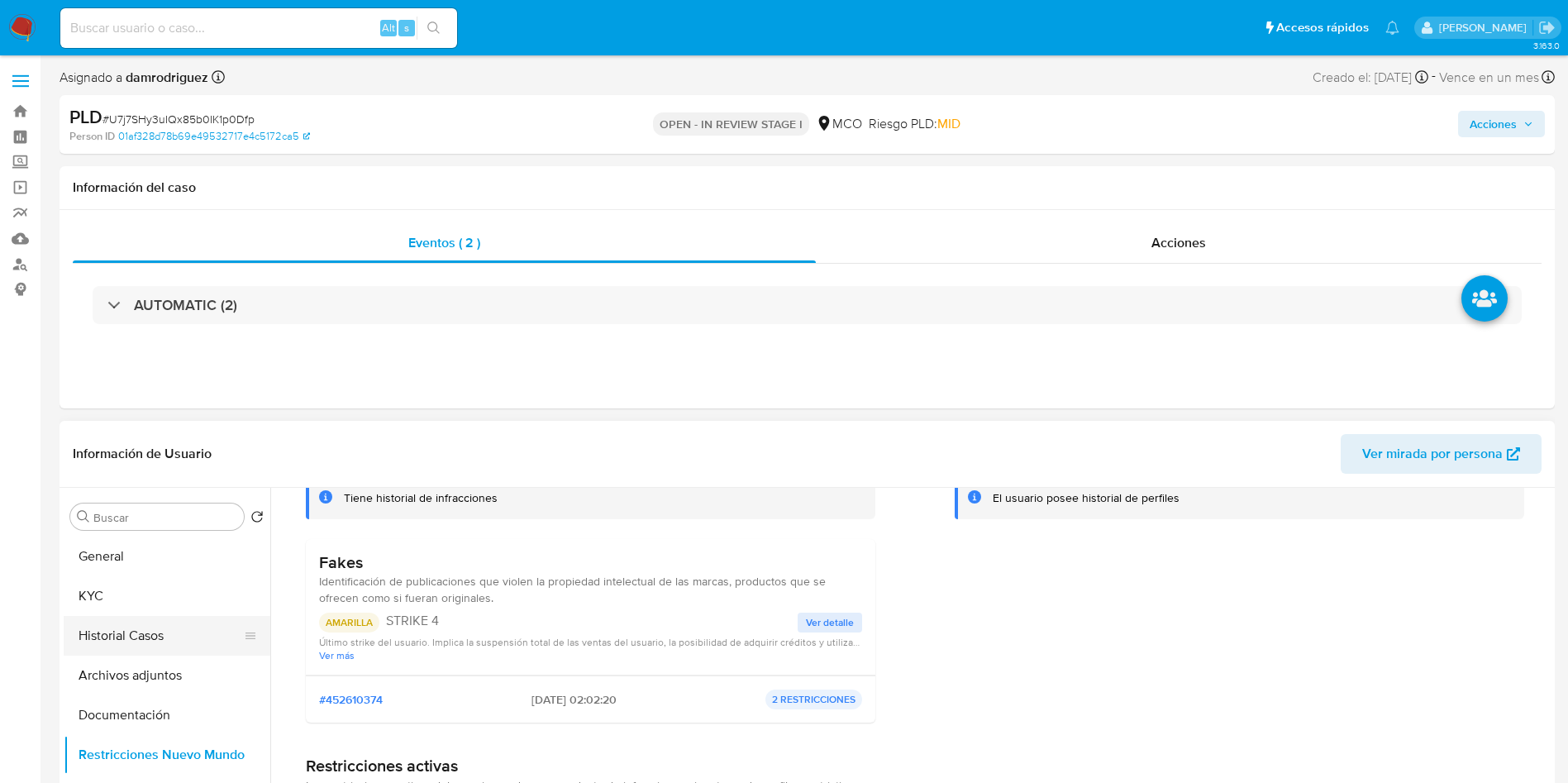
click at [129, 622] on button "Historial Casos" at bounding box center [160, 635] width 194 height 40
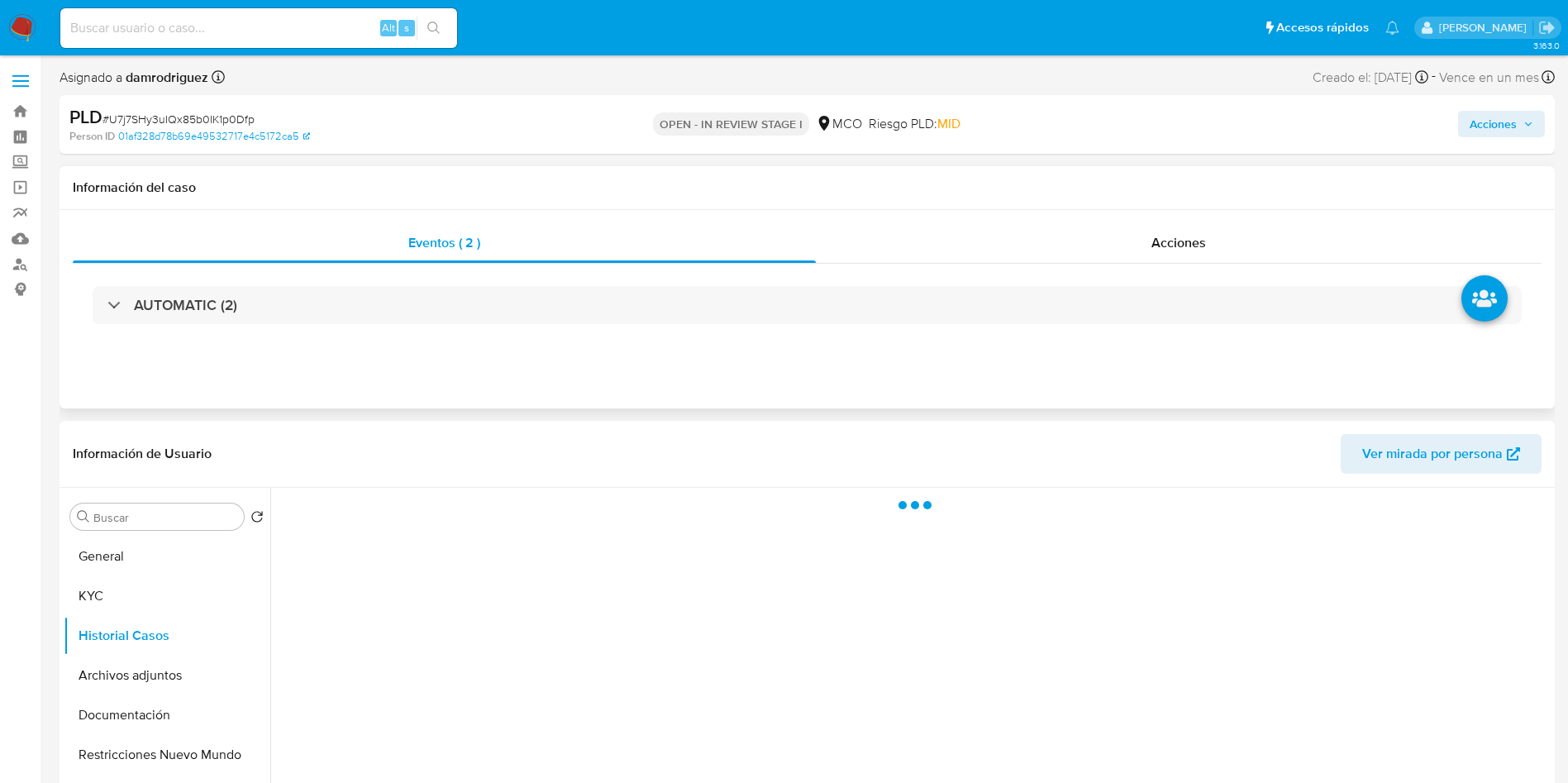
click at [261, 376] on div "Eventos ( 2 ) Acciones AUTOMATIC (2)" at bounding box center [808, 309] width 1496 height 198
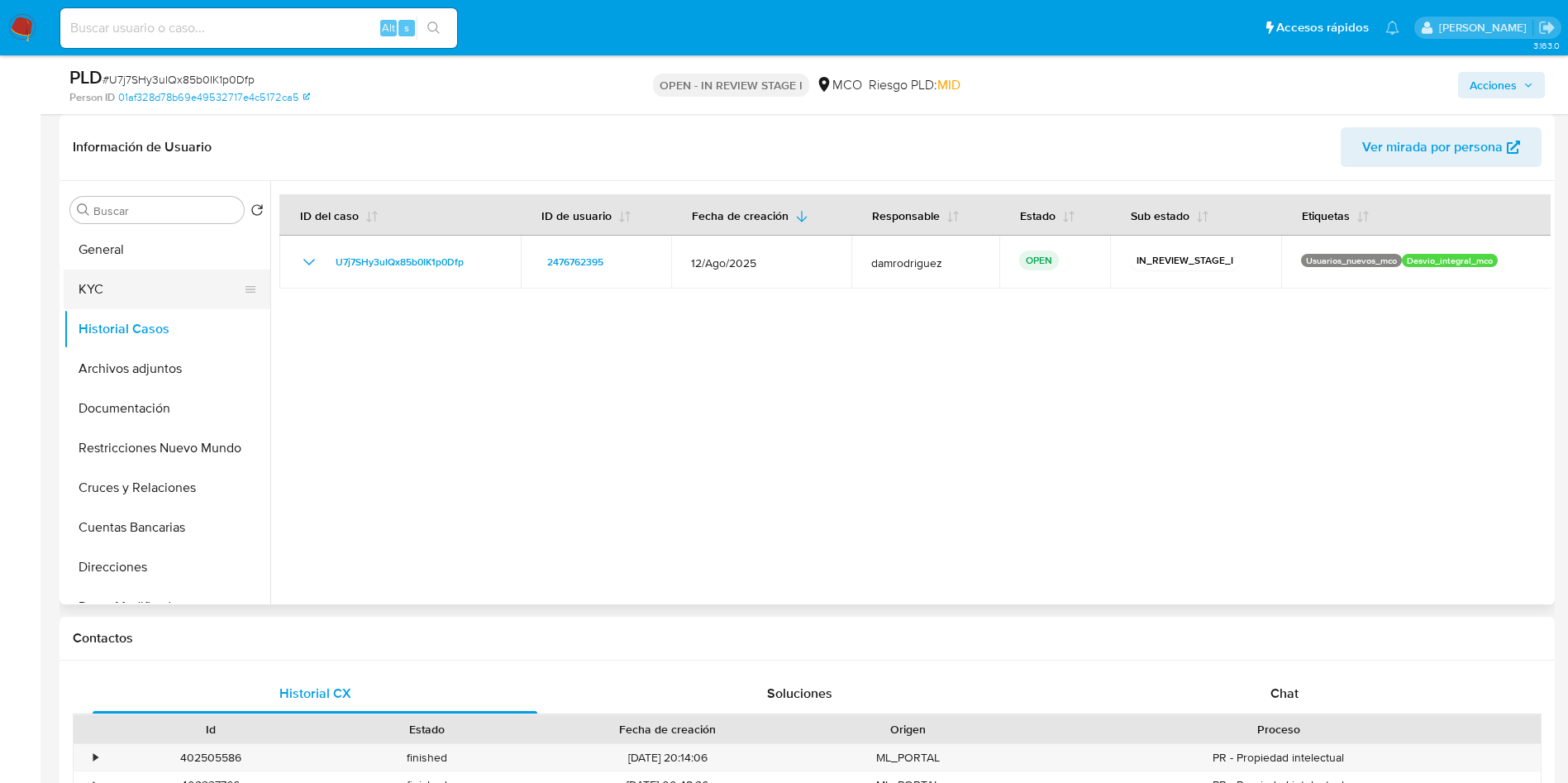
click at [92, 283] on button "KYC" at bounding box center [160, 290] width 194 height 40
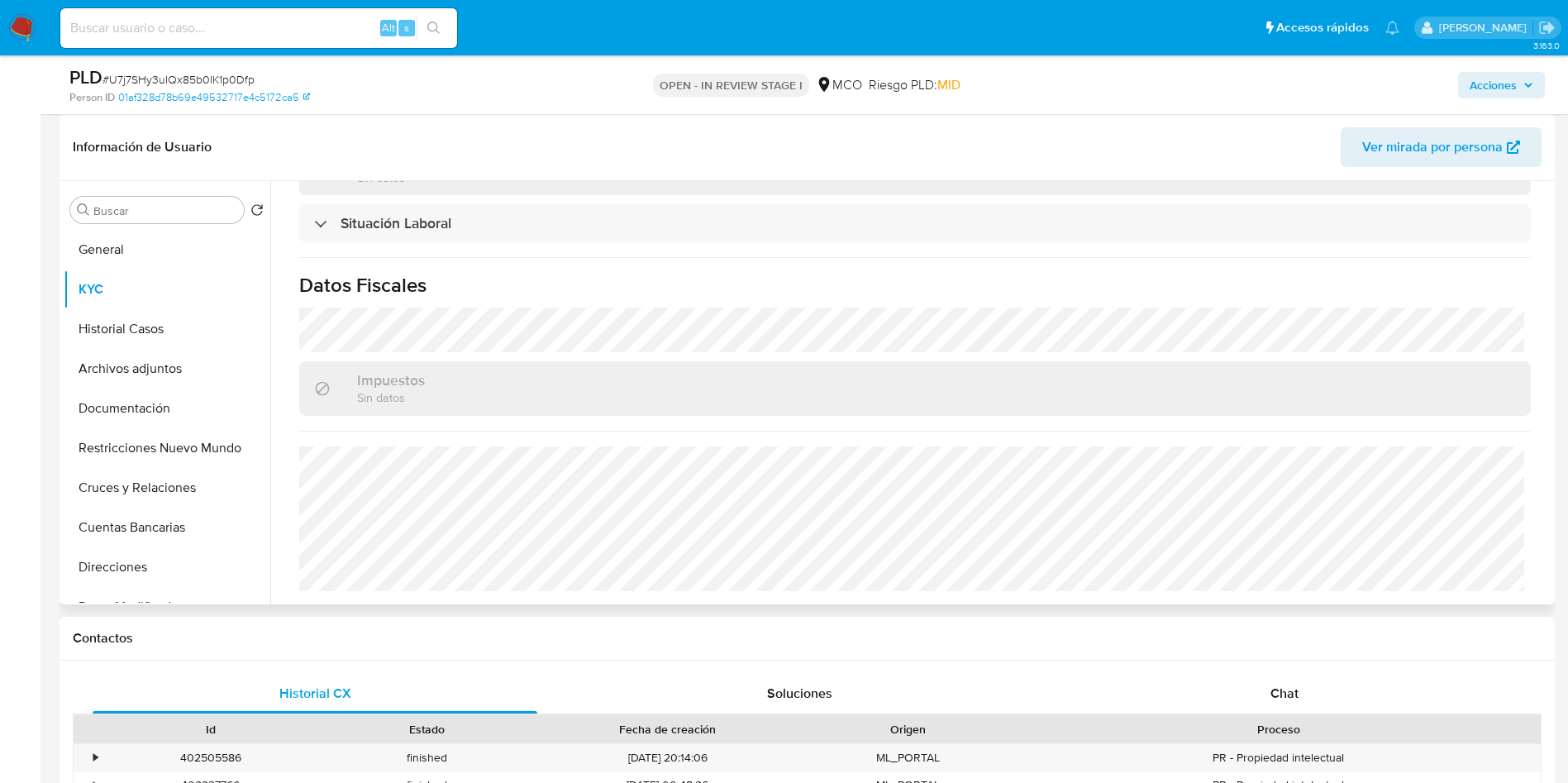
scroll to position [0, 0]
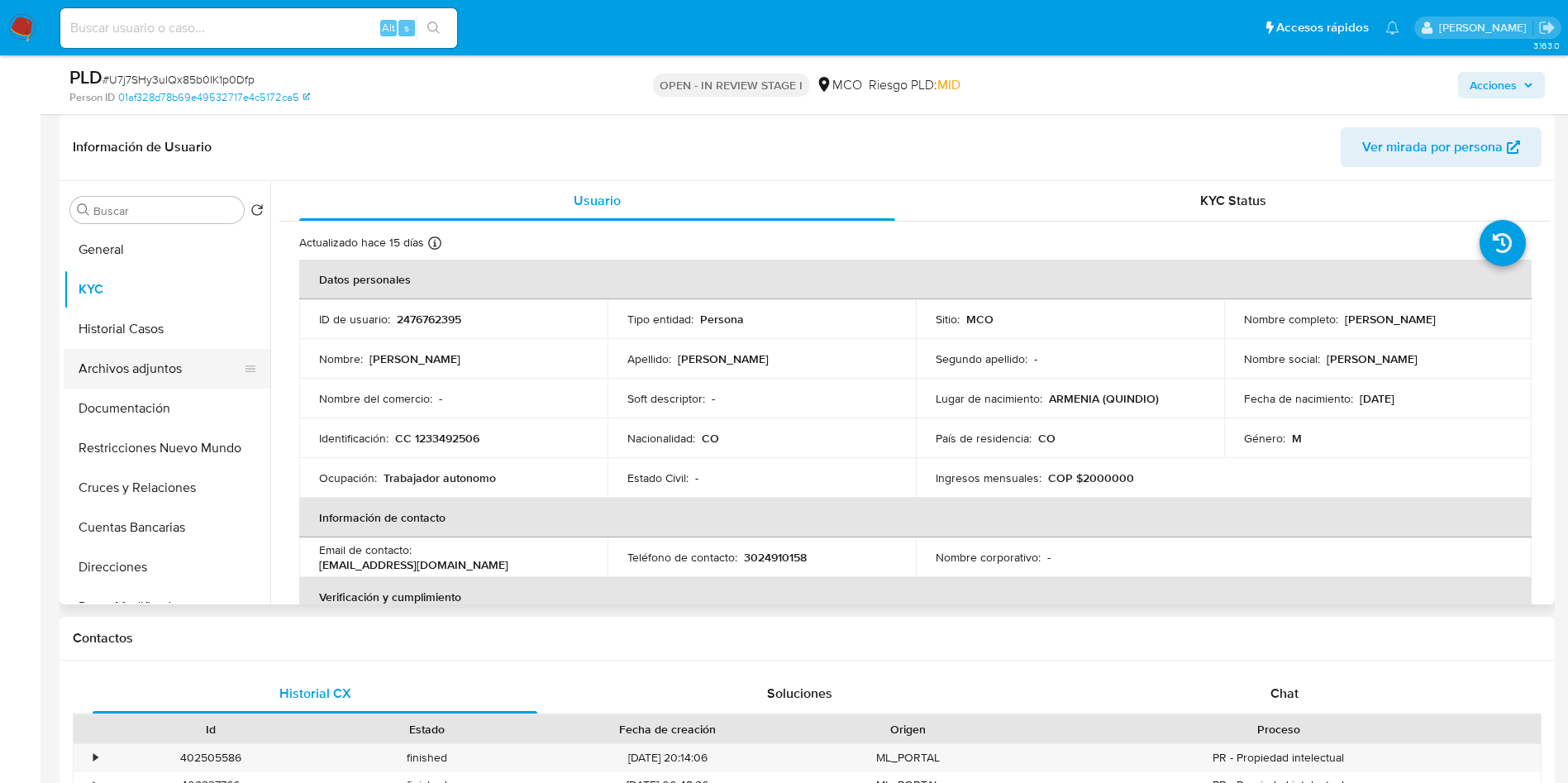
click at [177, 360] on button "Archivos adjuntos" at bounding box center [160, 368] width 194 height 40
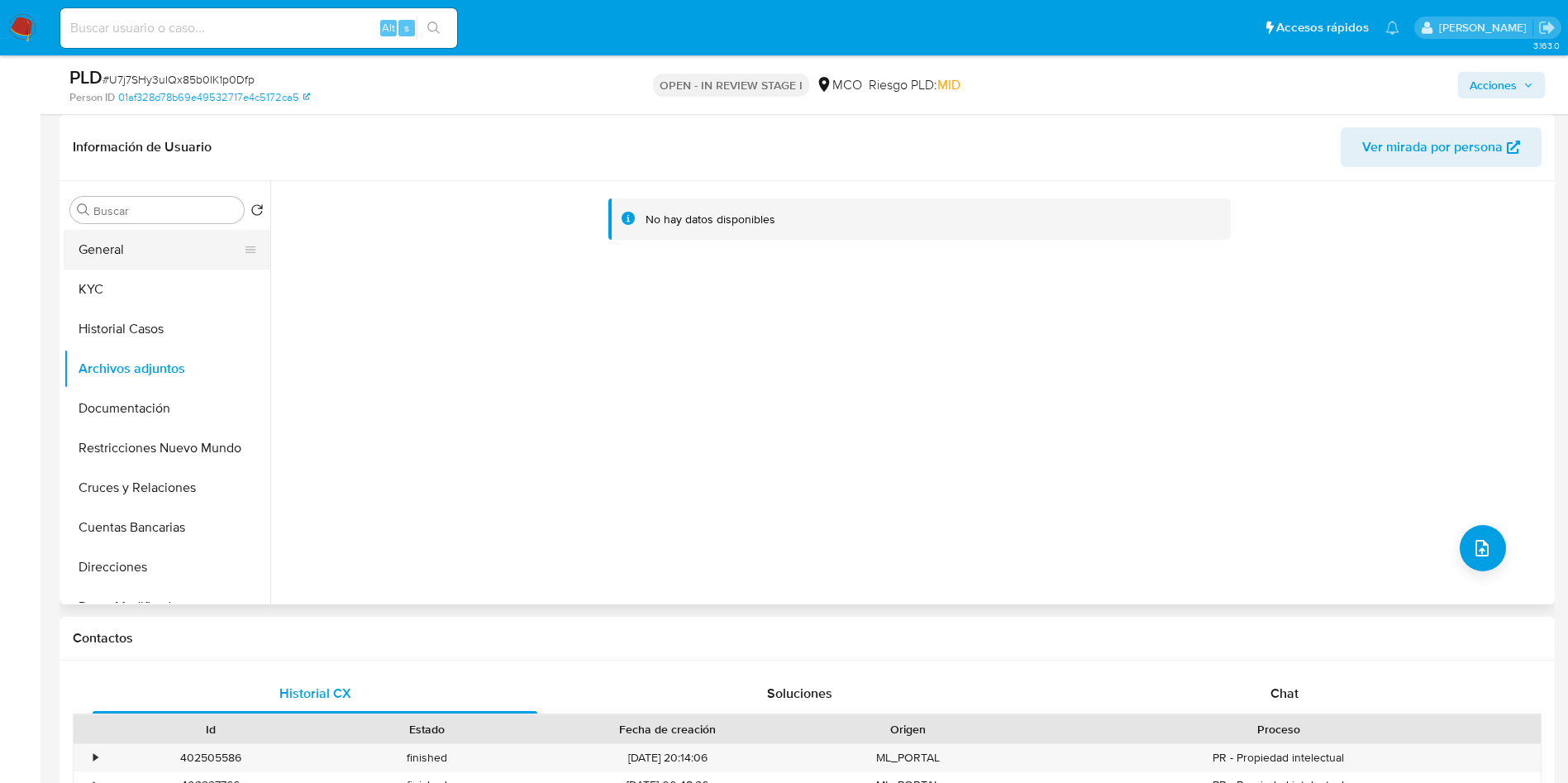
click at [158, 254] on button "General" at bounding box center [160, 250] width 194 height 40
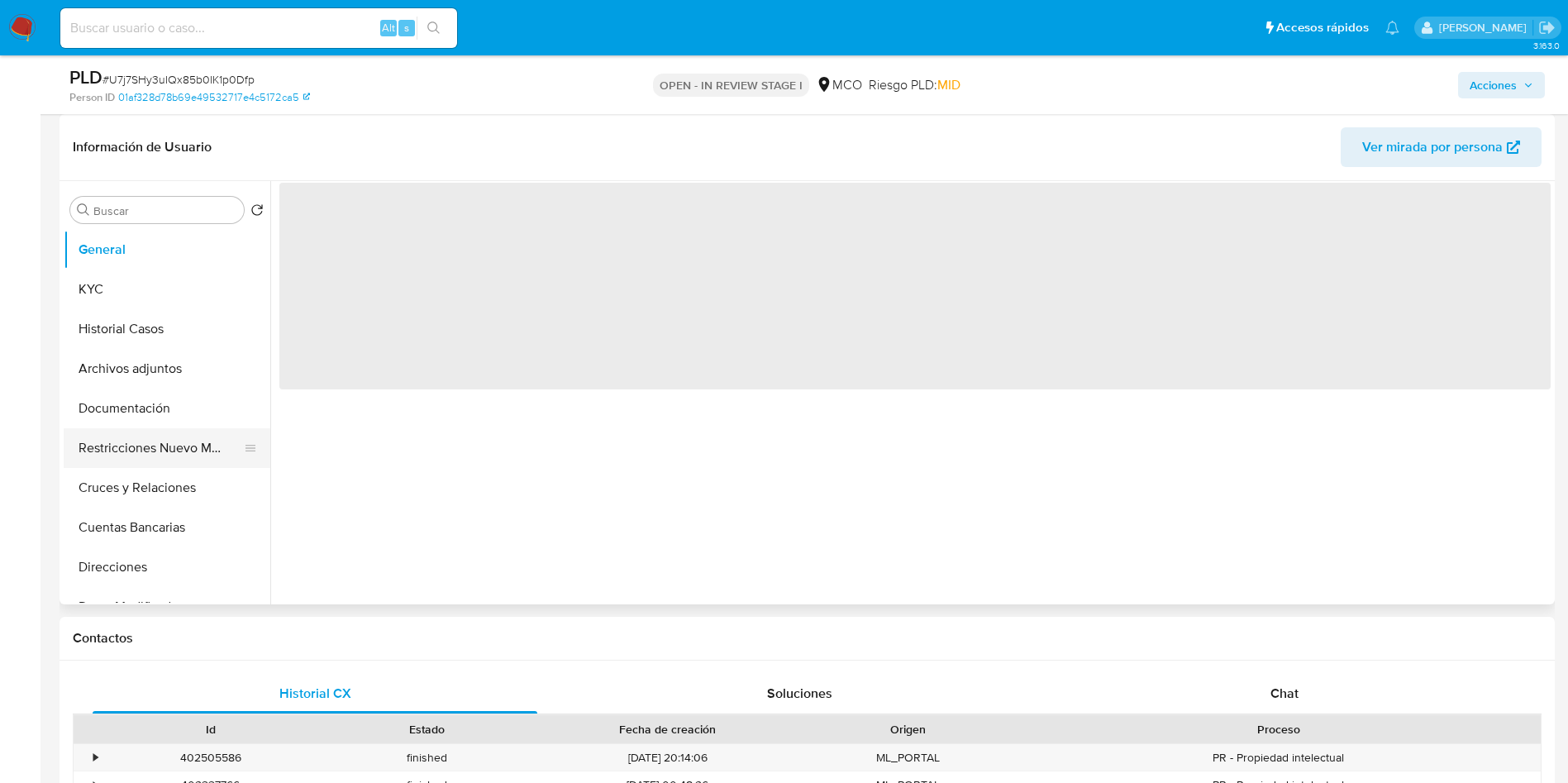
click at [177, 446] on button "Restricciones Nuevo Mundo" at bounding box center [160, 448] width 194 height 40
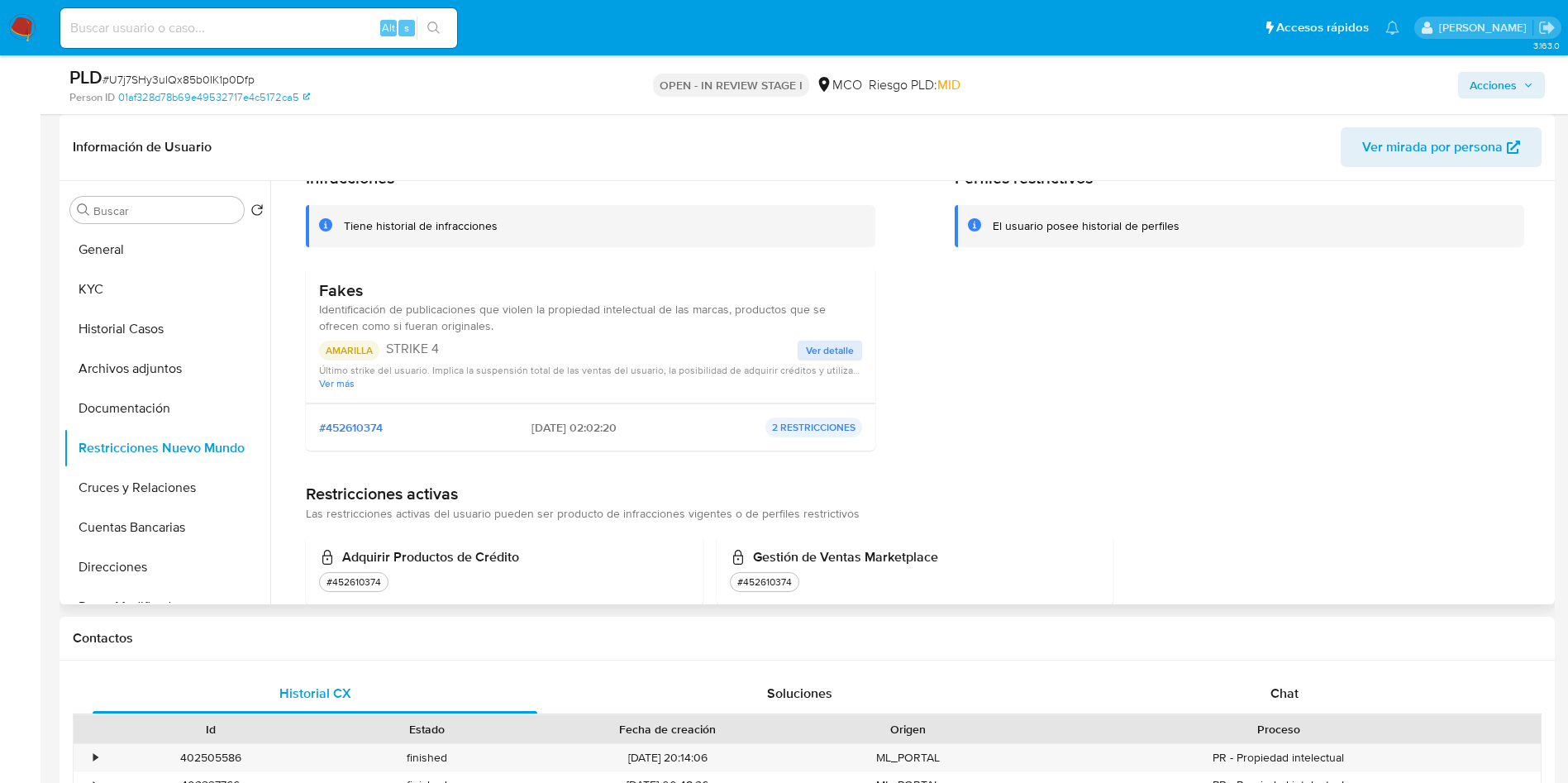
scroll to position [119, 0]
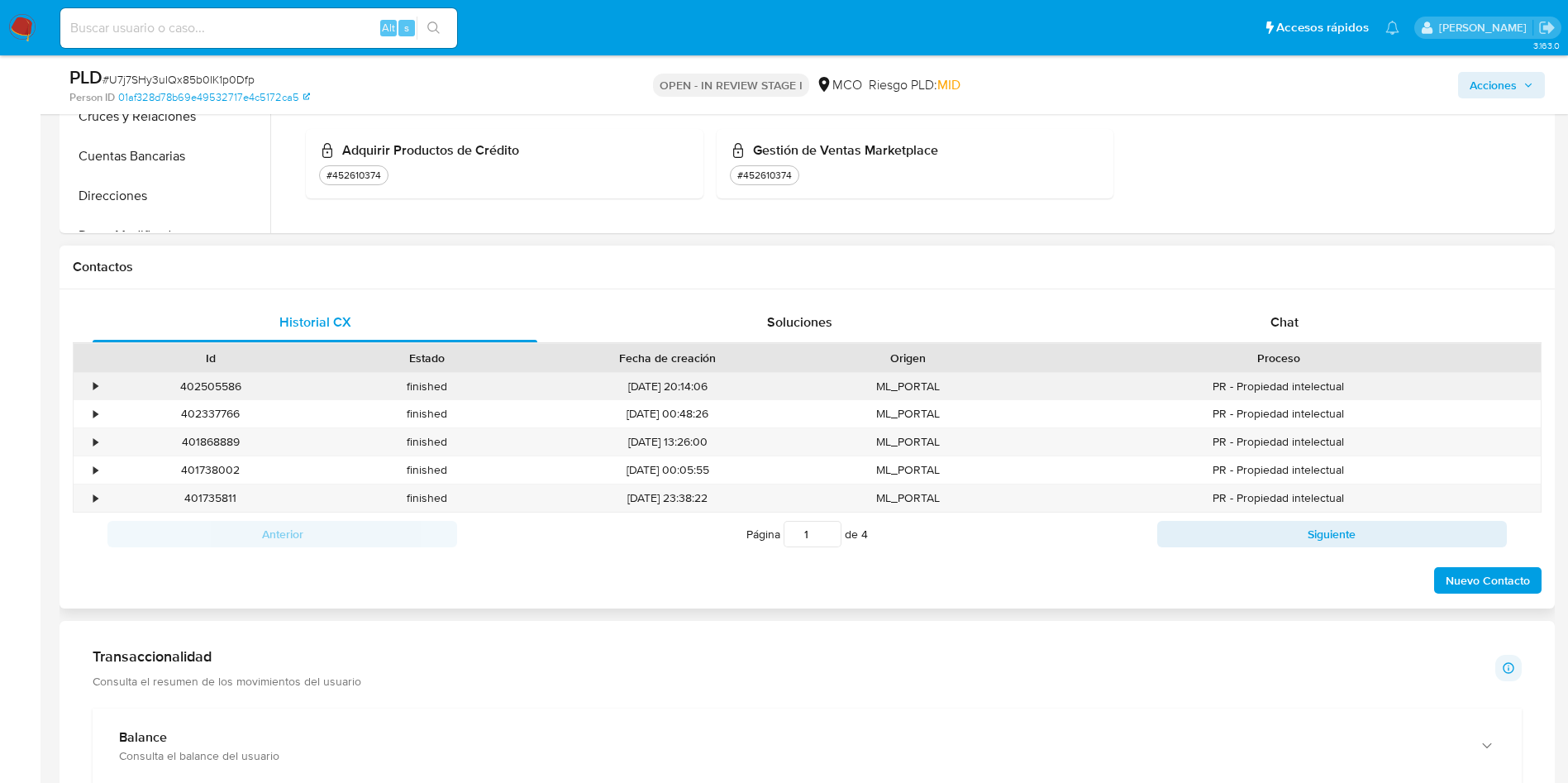
scroll to position [620, 0]
click at [1248, 313] on div "Chat" at bounding box center [1284, 321] width 445 height 40
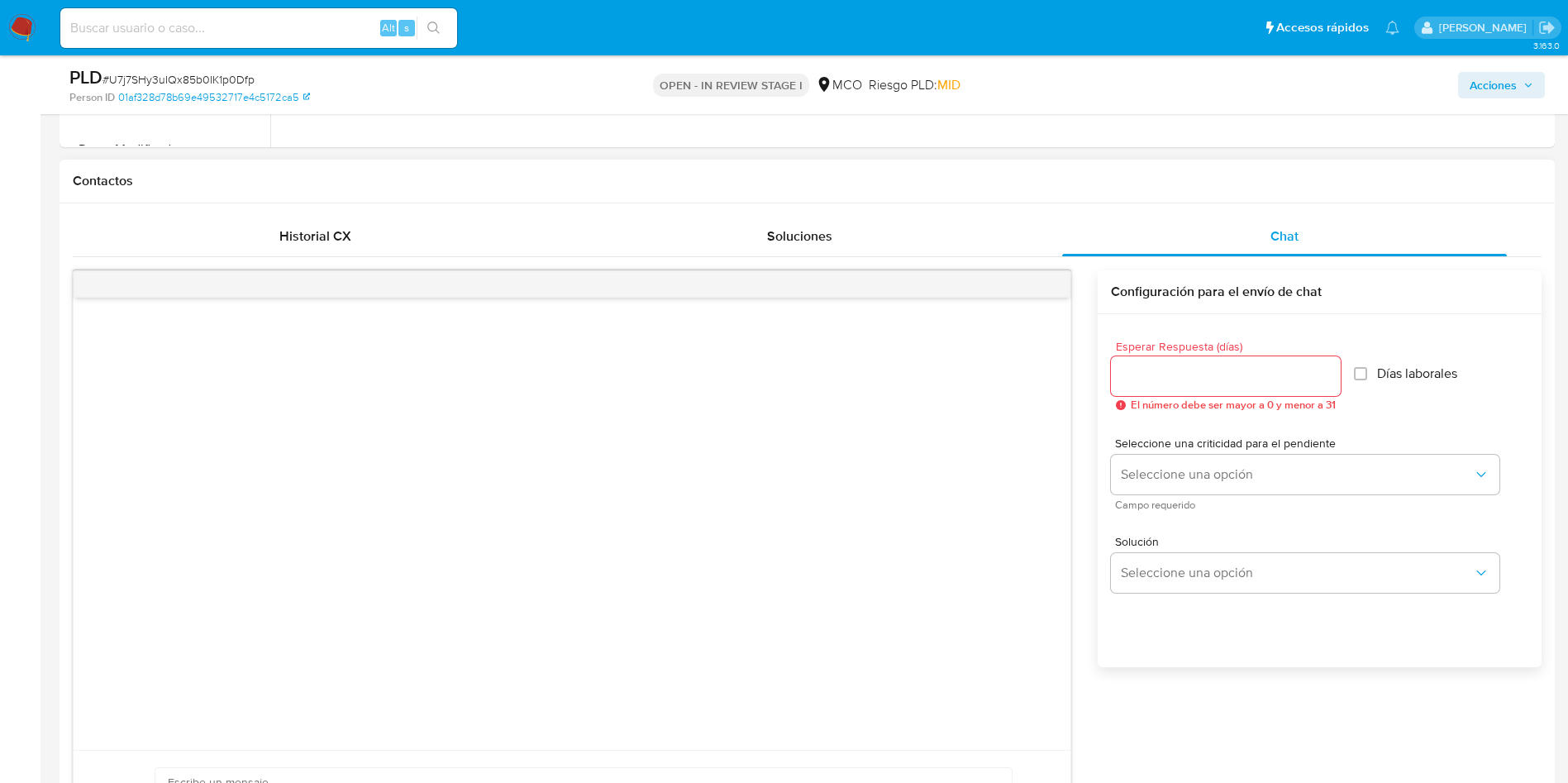
scroll to position [744, 0]
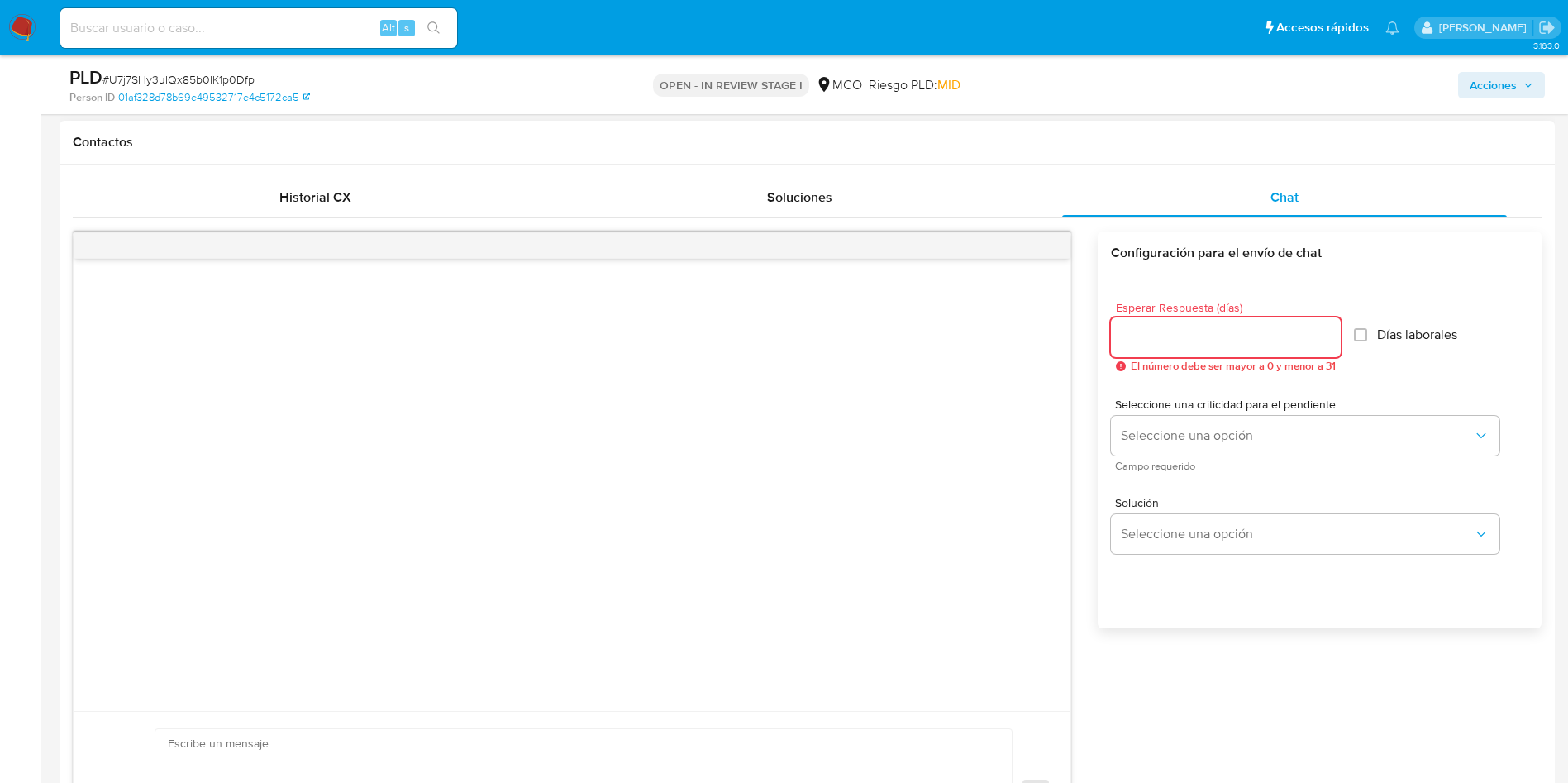
click at [1215, 344] on input "Esperar Respuesta (días)" at bounding box center [1226, 338] width 230 height 22
type input "3"
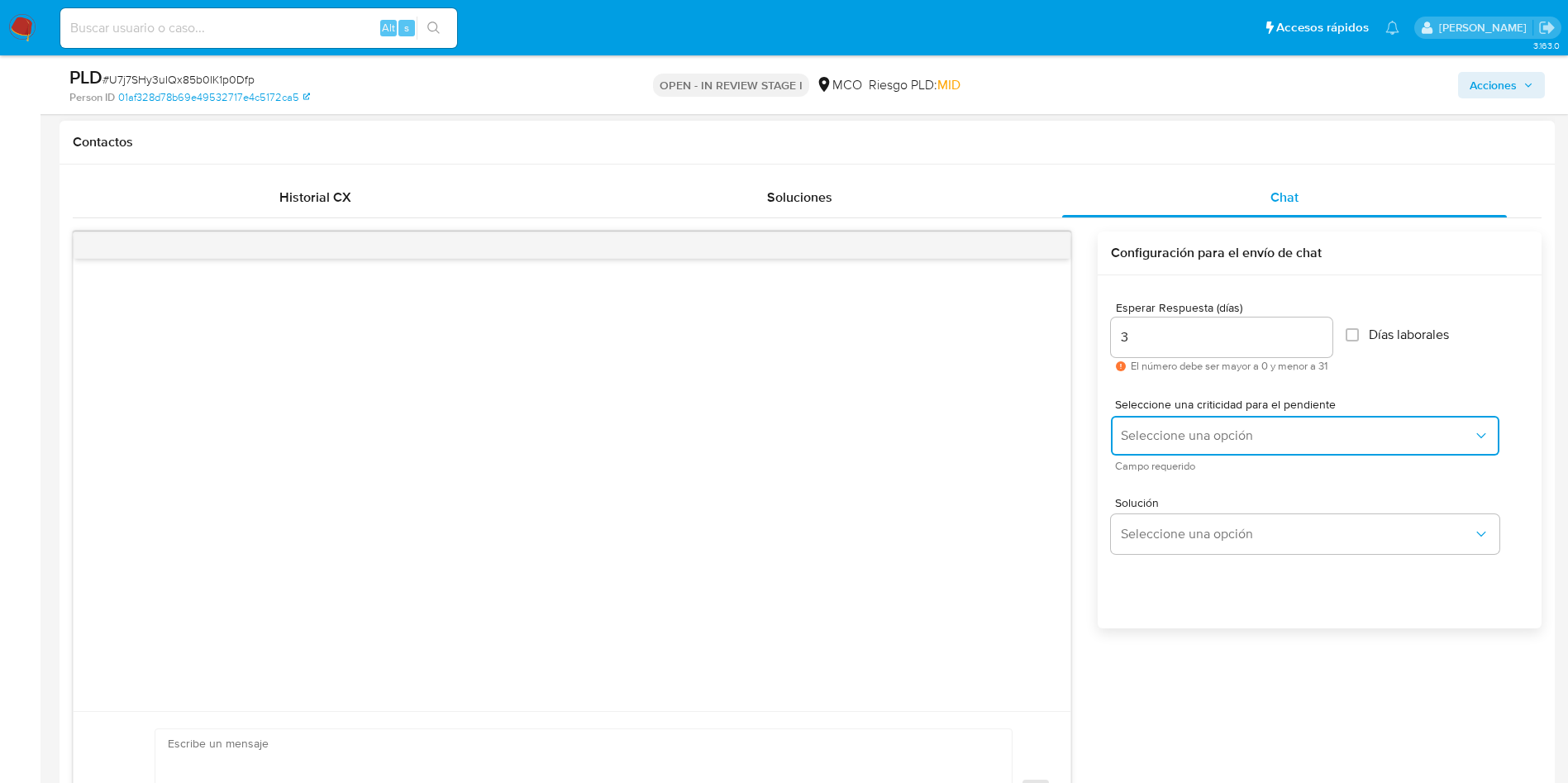
click at [1206, 435] on span "Seleccione una opción" at bounding box center [1296, 435] width 352 height 16
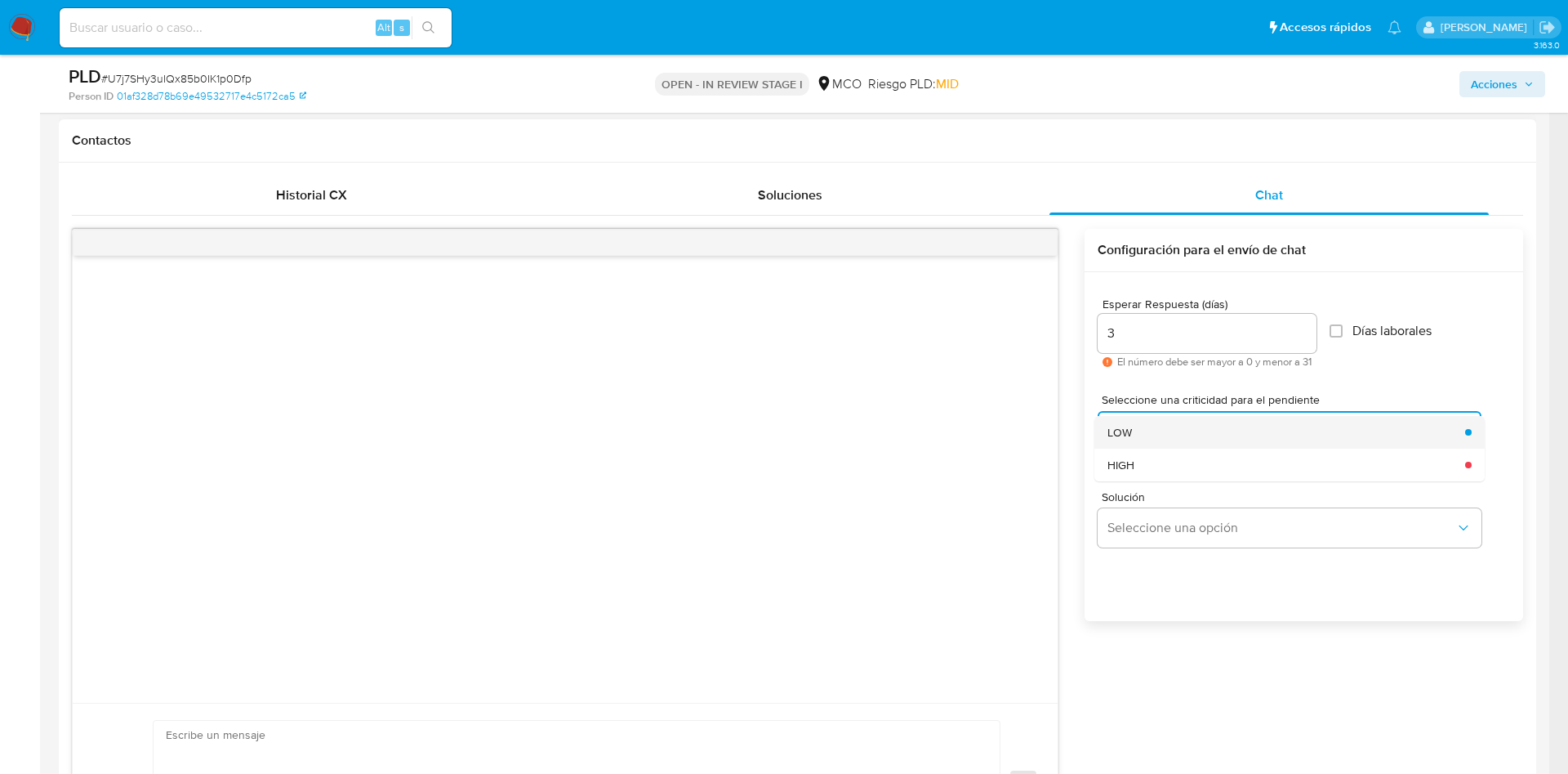
click at [1155, 429] on div "LOW" at bounding box center [1281, 432] width 348 height 33
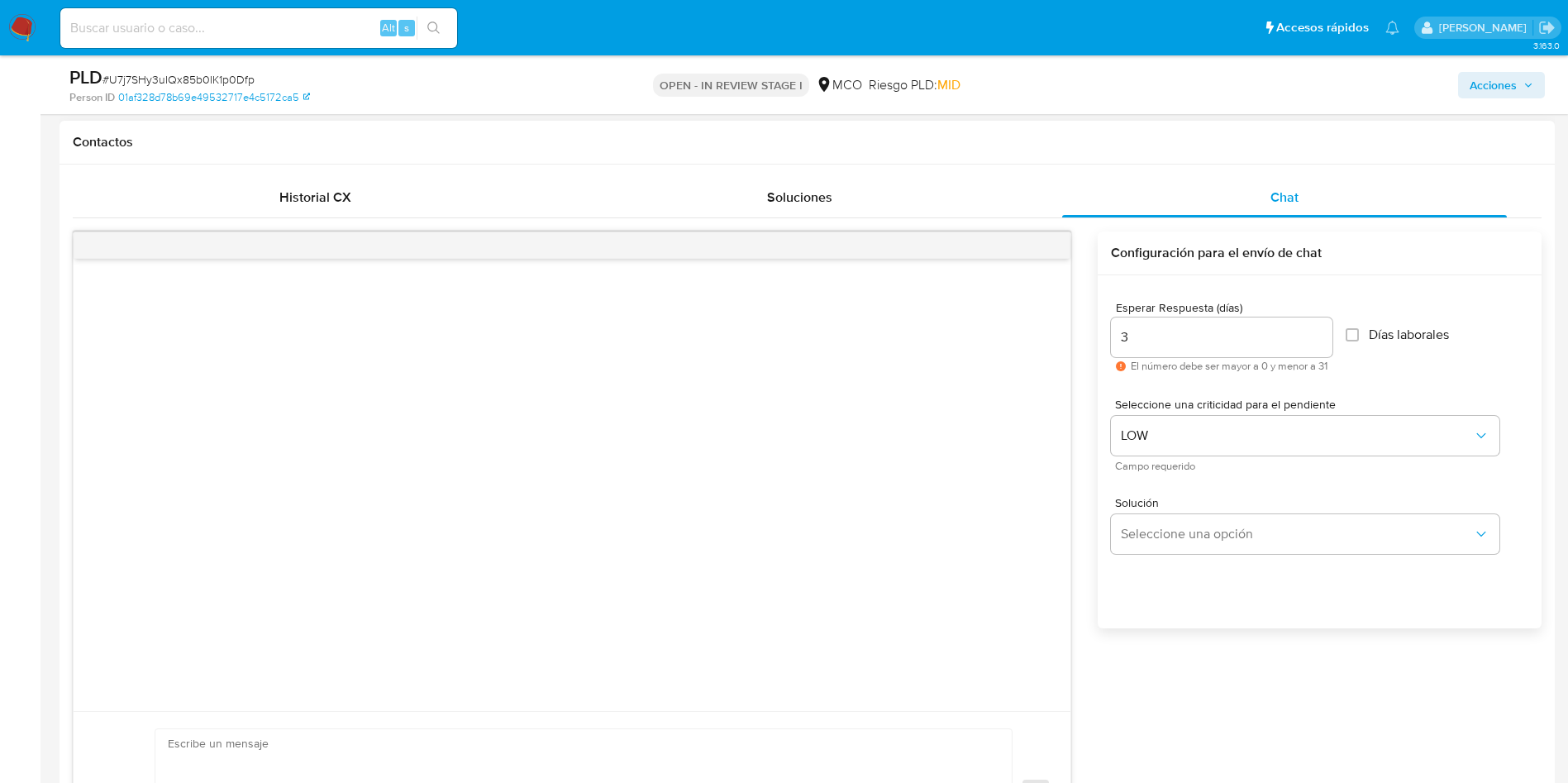
click at [1208, 570] on div "Solución Seleccione una opción" at bounding box center [1319, 529] width 417 height 91
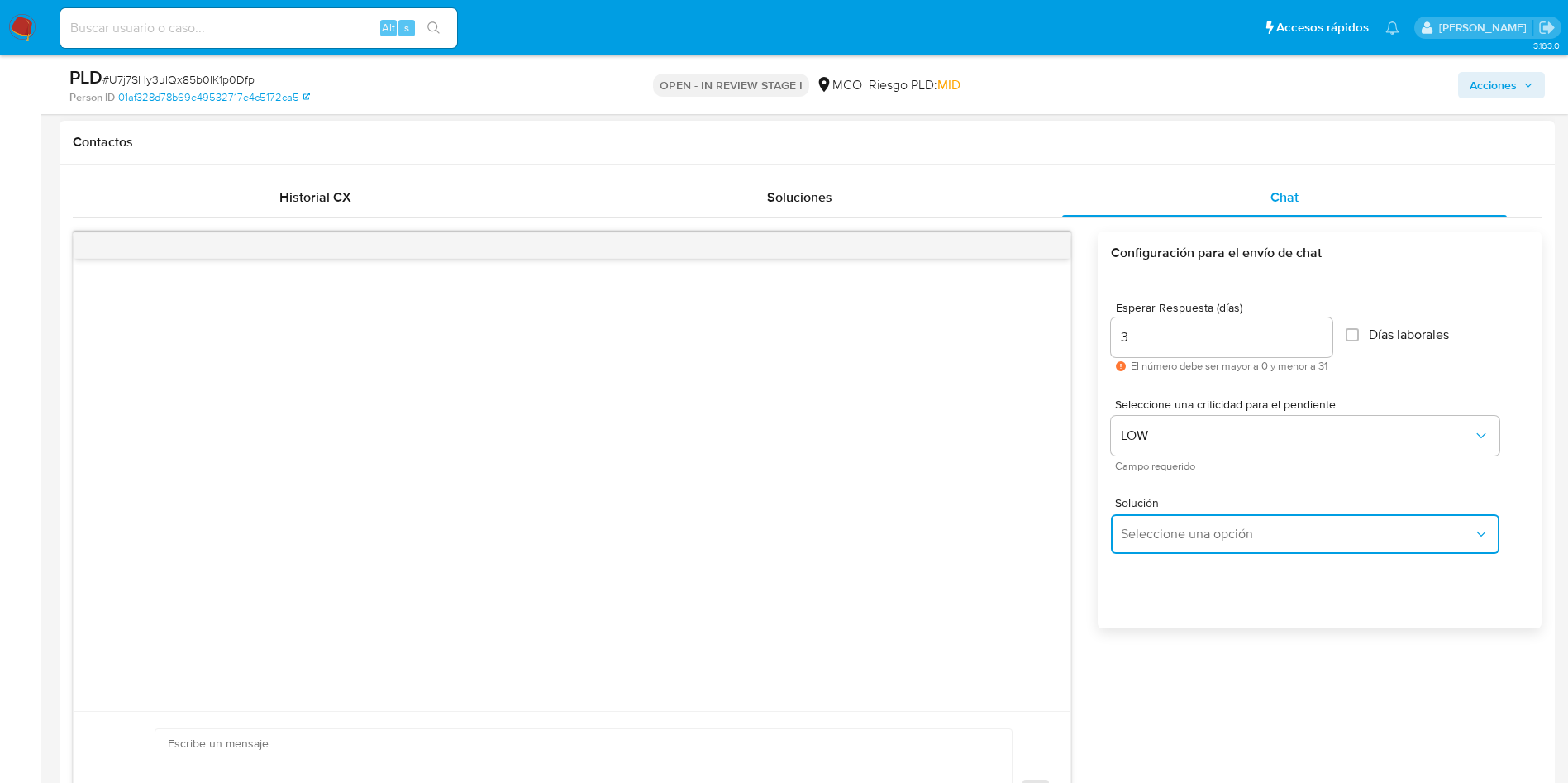
click at [1200, 532] on span "Seleccione una opción" at bounding box center [1296, 534] width 352 height 16
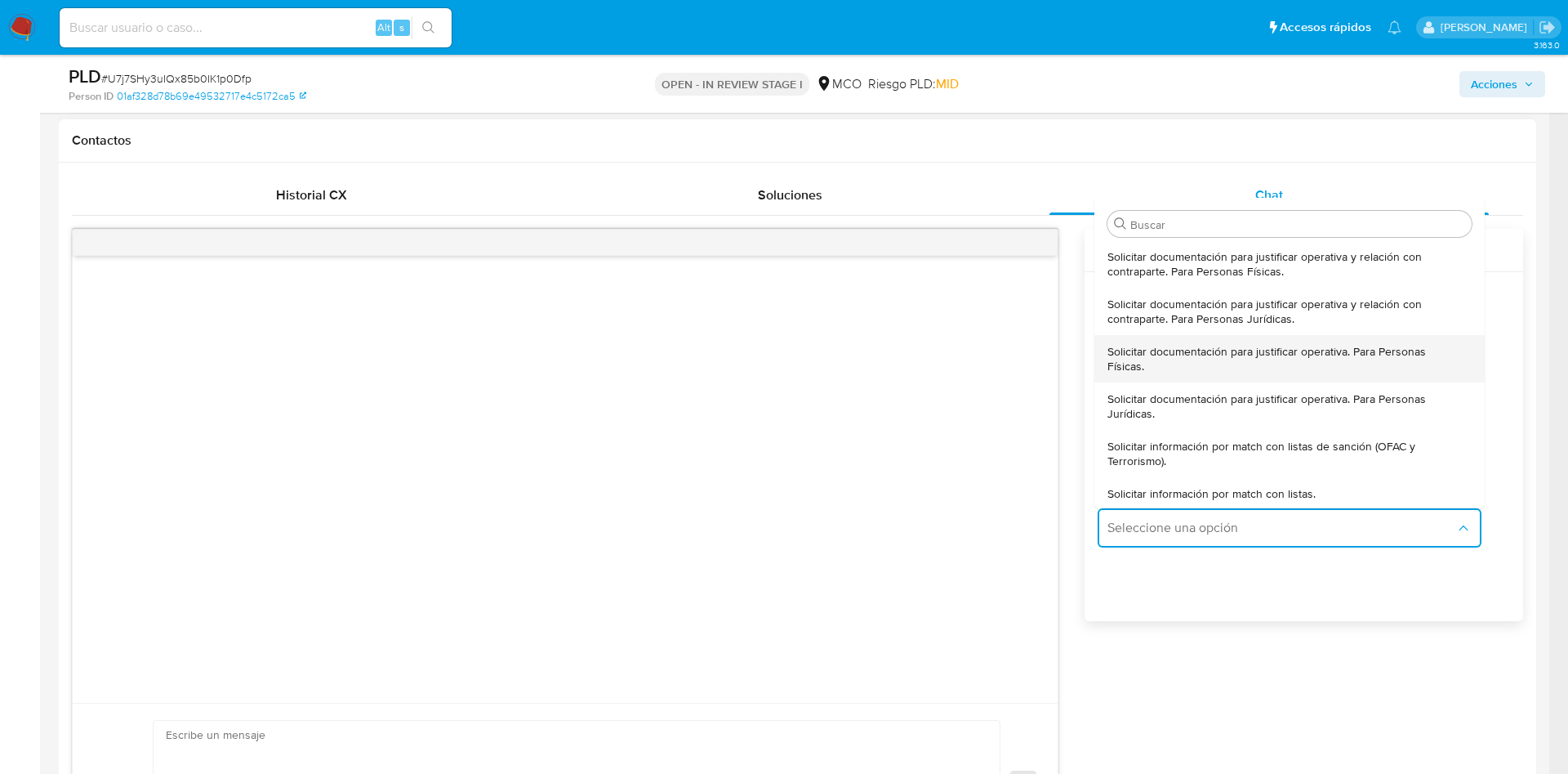
click at [1210, 360] on span "Solicitar documentación para justificar operativa. Para Personas Físicas." at bounding box center [1284, 358] width 354 height 30
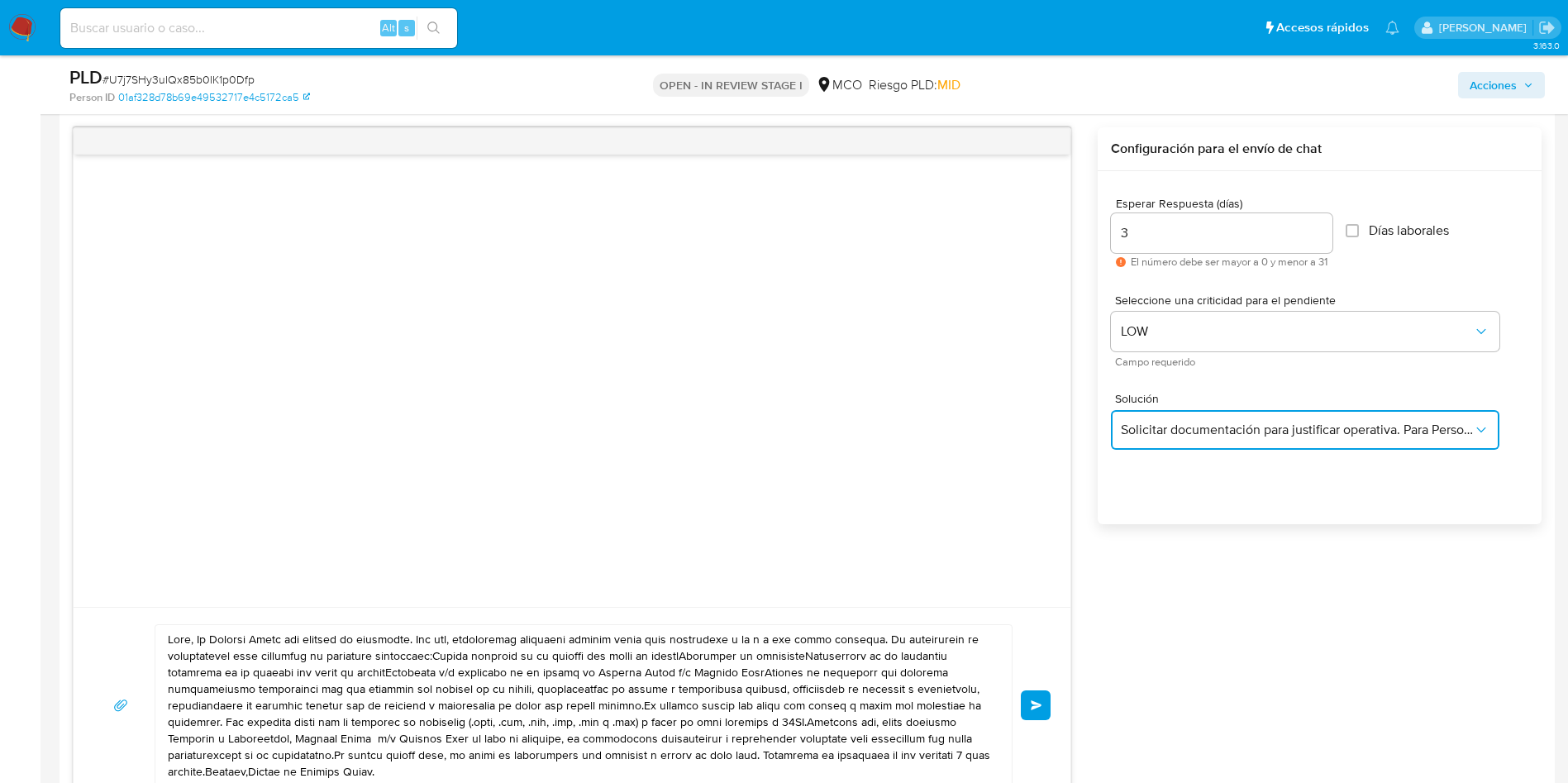
scroll to position [992, 0]
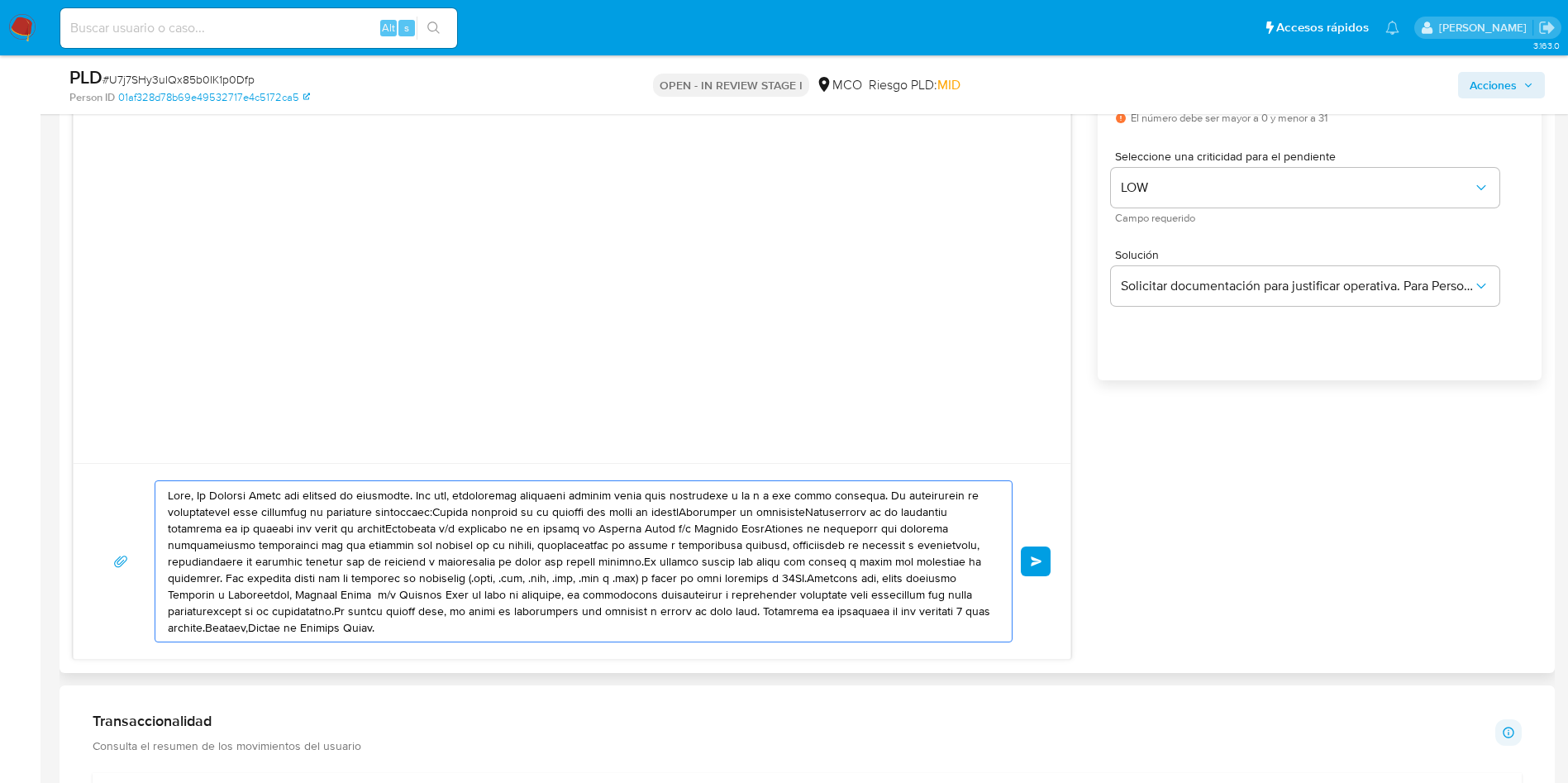
click at [201, 497] on textarea at bounding box center [578, 560] width 823 height 160
click at [196, 495] on textarea at bounding box center [578, 560] width 823 height 160
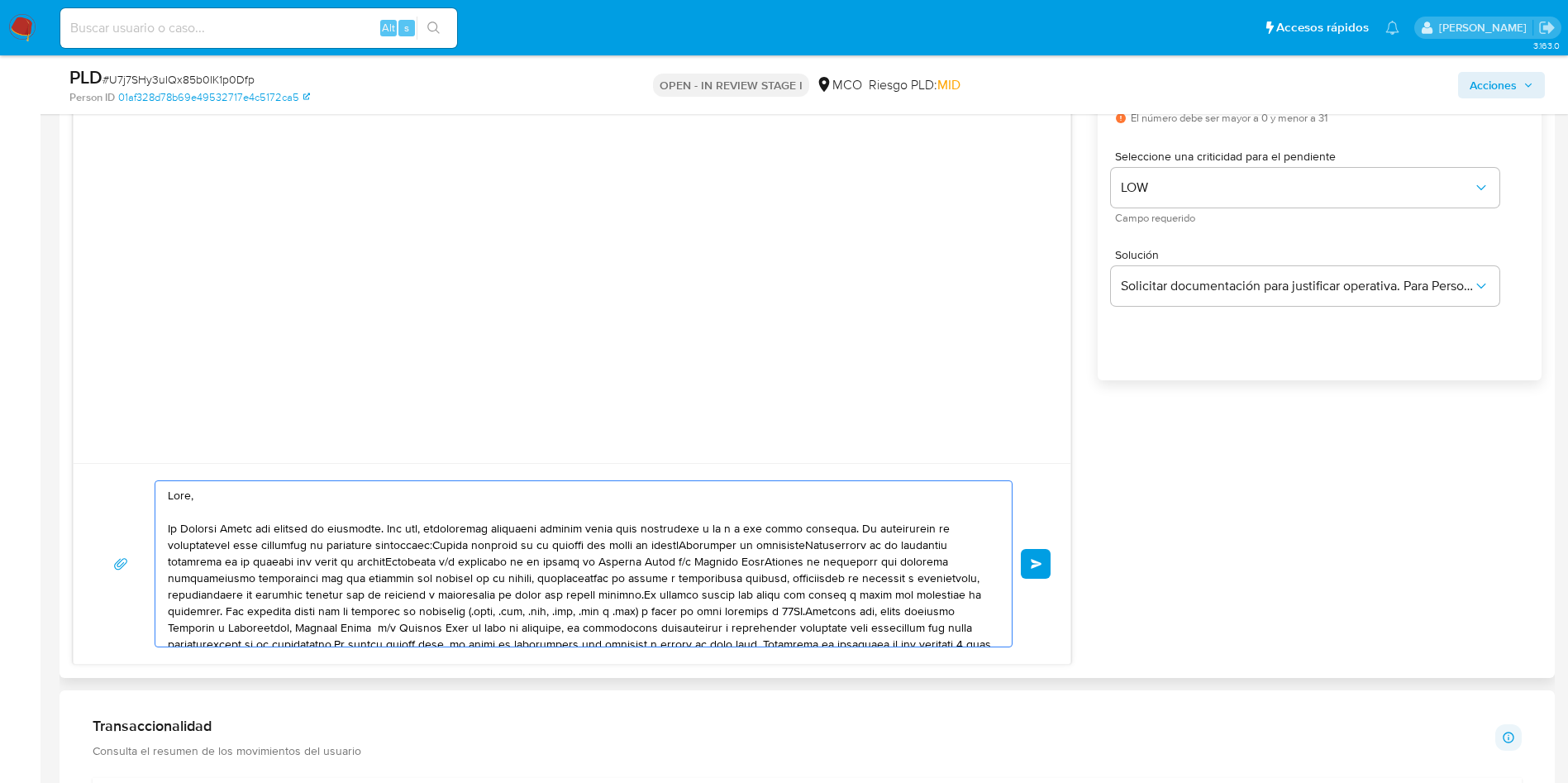
click at [434, 547] on textarea at bounding box center [578, 563] width 823 height 166
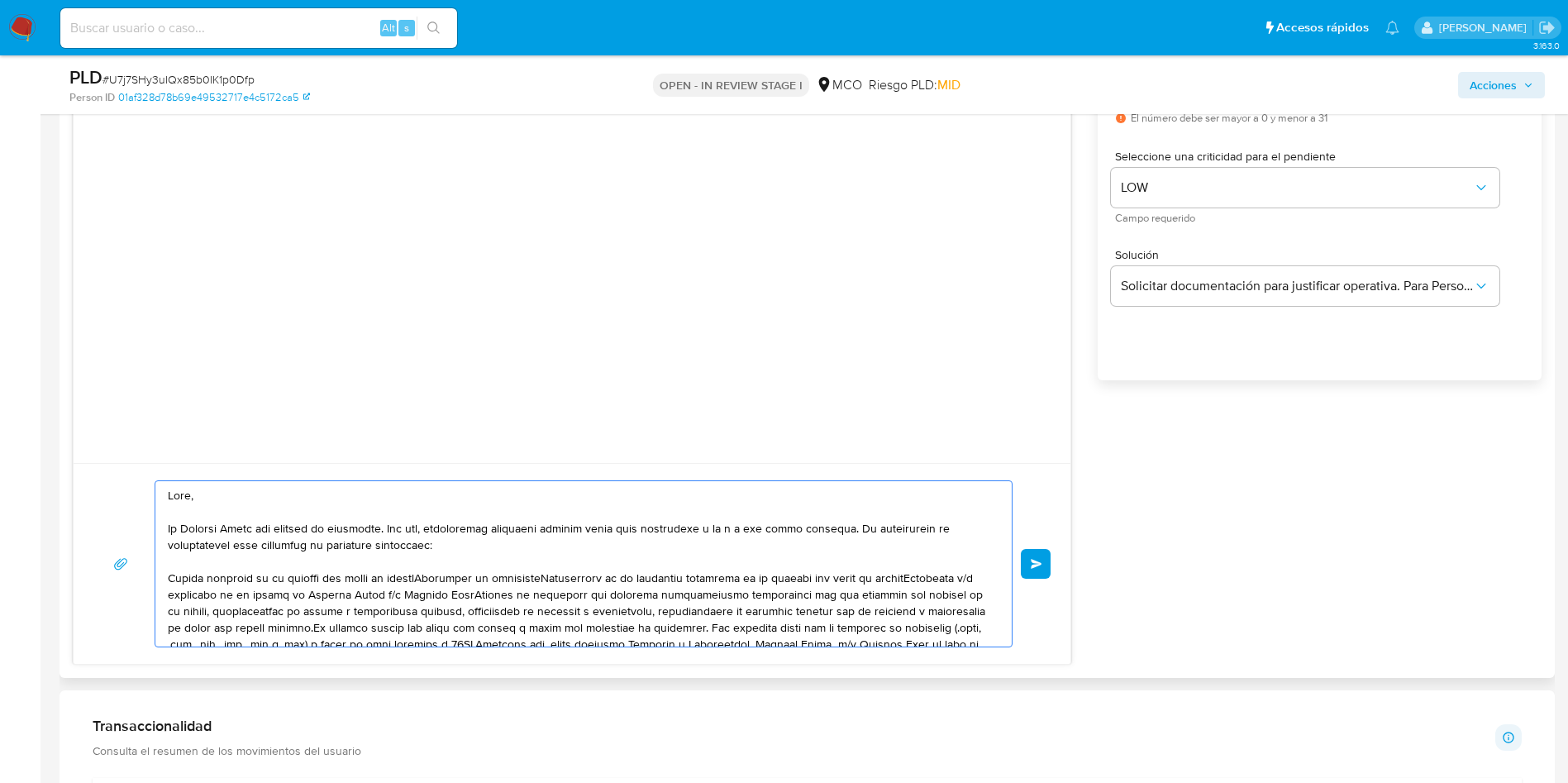
click at [437, 578] on textarea at bounding box center [578, 563] width 823 height 166
click at [297, 596] on textarea at bounding box center [578, 563] width 823 height 166
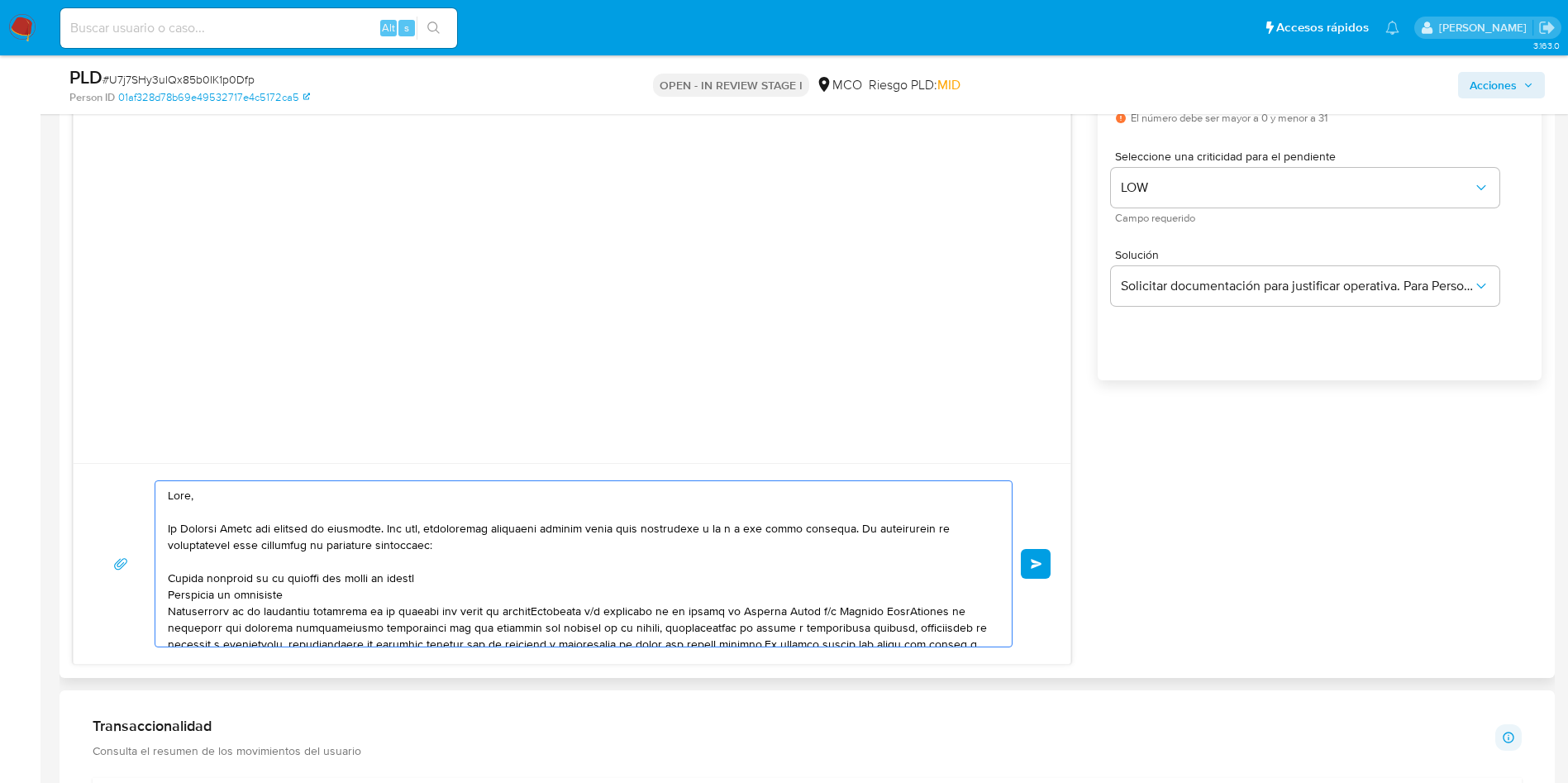
click at [540, 612] on textarea at bounding box center [578, 563] width 823 height 166
click at [537, 628] on textarea at bounding box center [578, 563] width 823 height 166
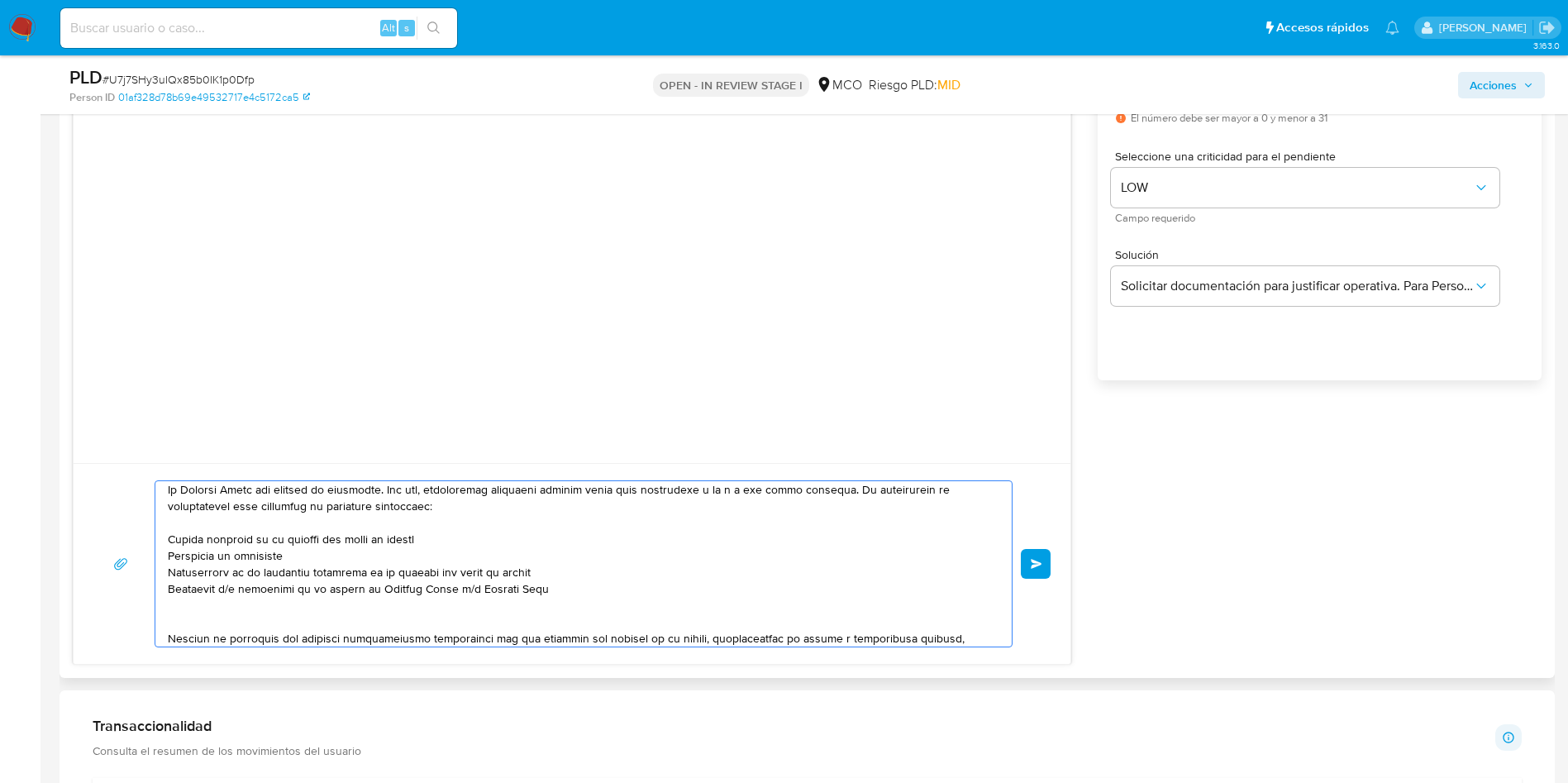
scroll to position [128, 0]
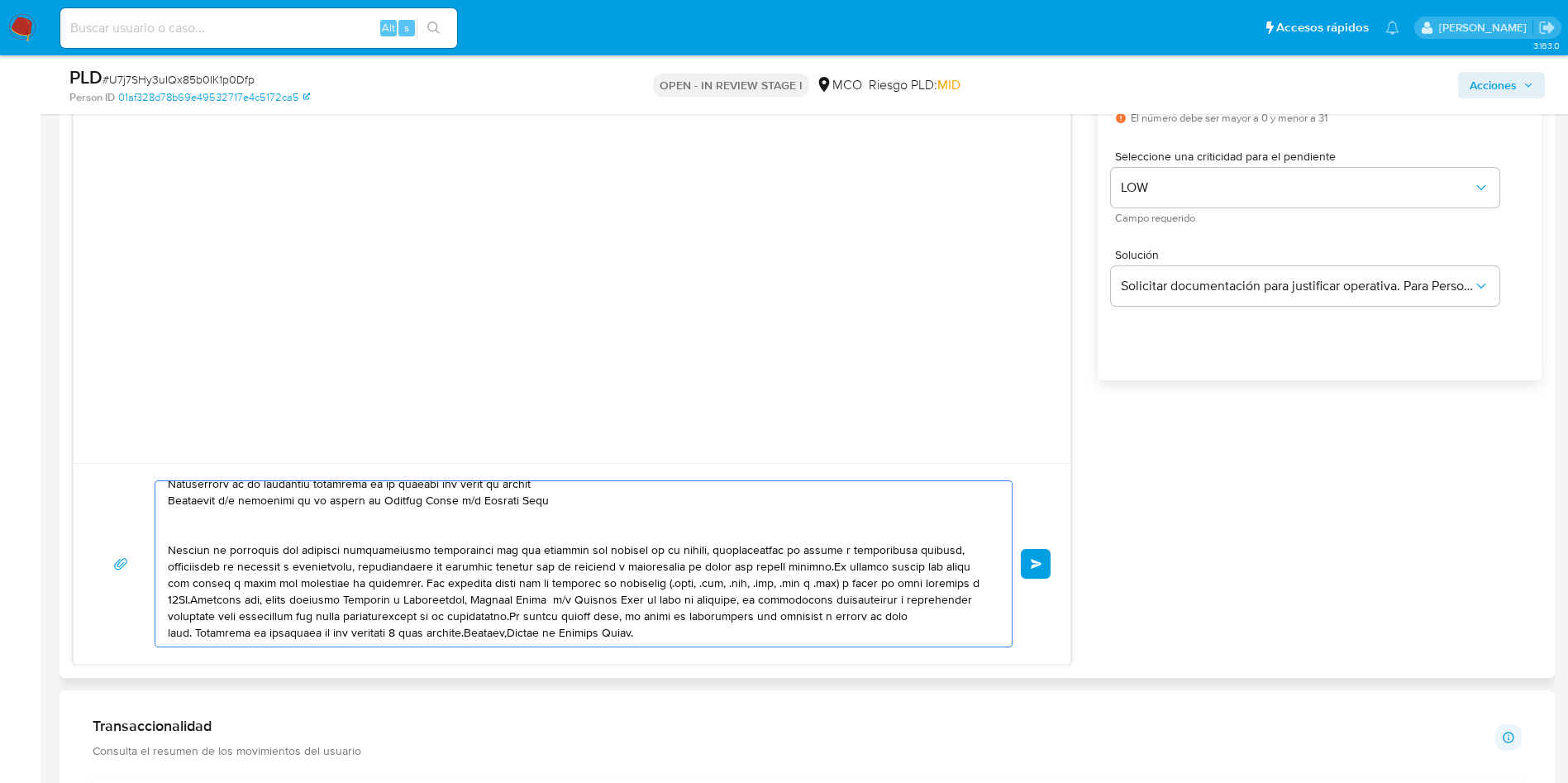
click at [824, 569] on textarea at bounding box center [578, 563] width 823 height 166
click at [410, 585] on textarea at bounding box center [578, 563] width 823 height 166
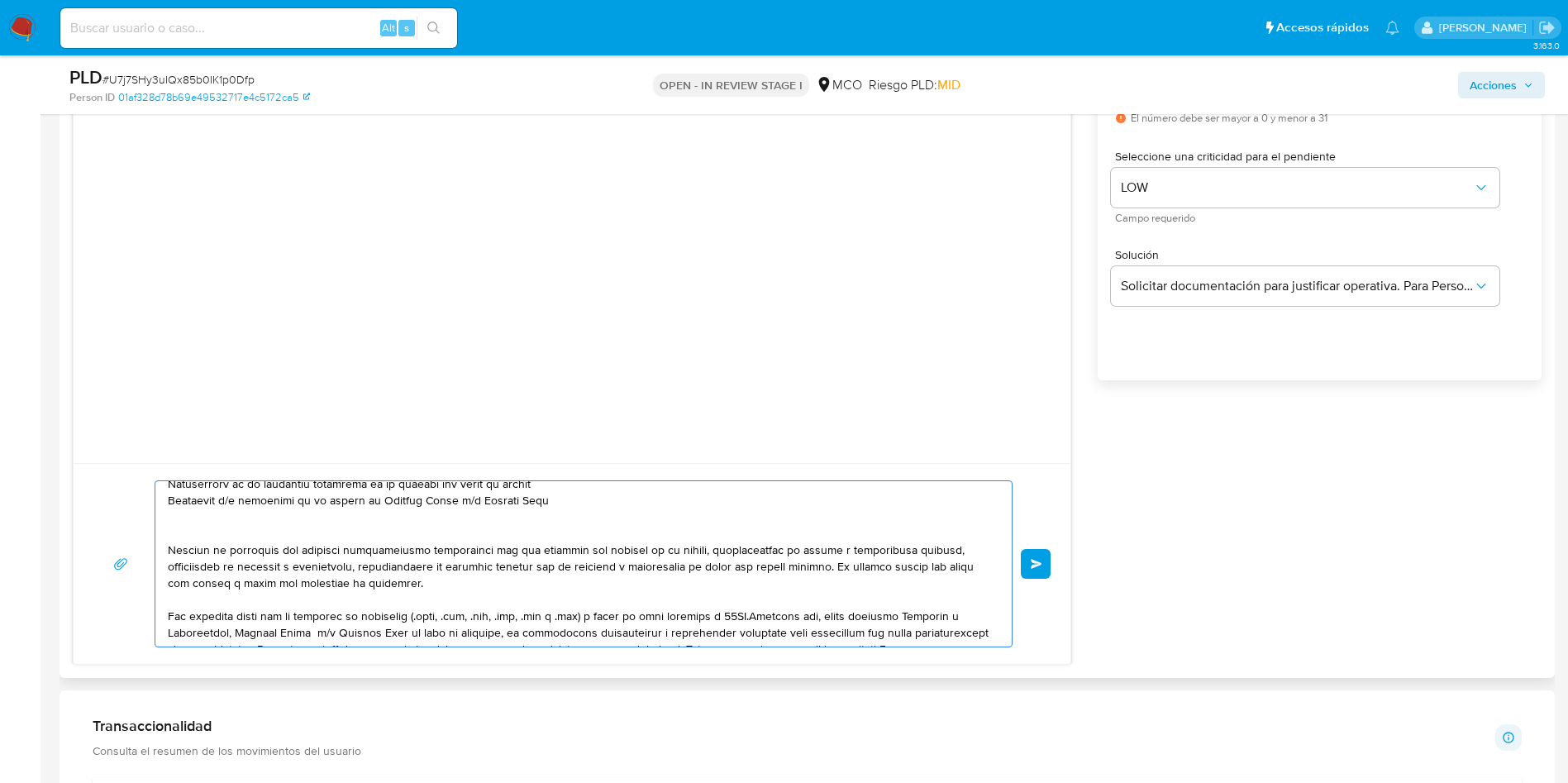
scroll to position [160, 0]
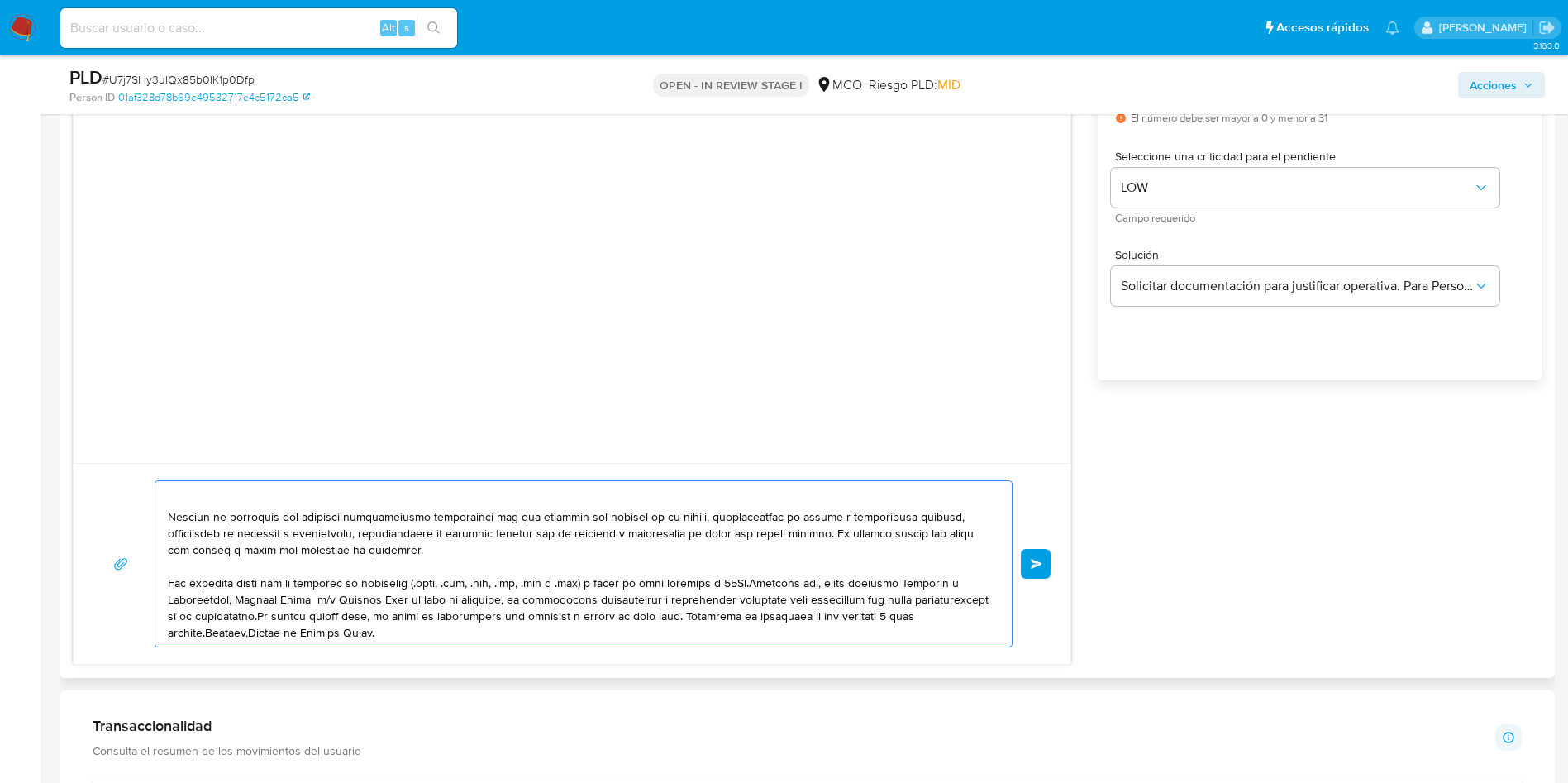
click at [752, 585] on textarea at bounding box center [578, 563] width 823 height 166
click at [748, 585] on textarea at bounding box center [578, 563] width 823 height 166
click at [339, 616] on textarea at bounding box center [578, 563] width 823 height 166
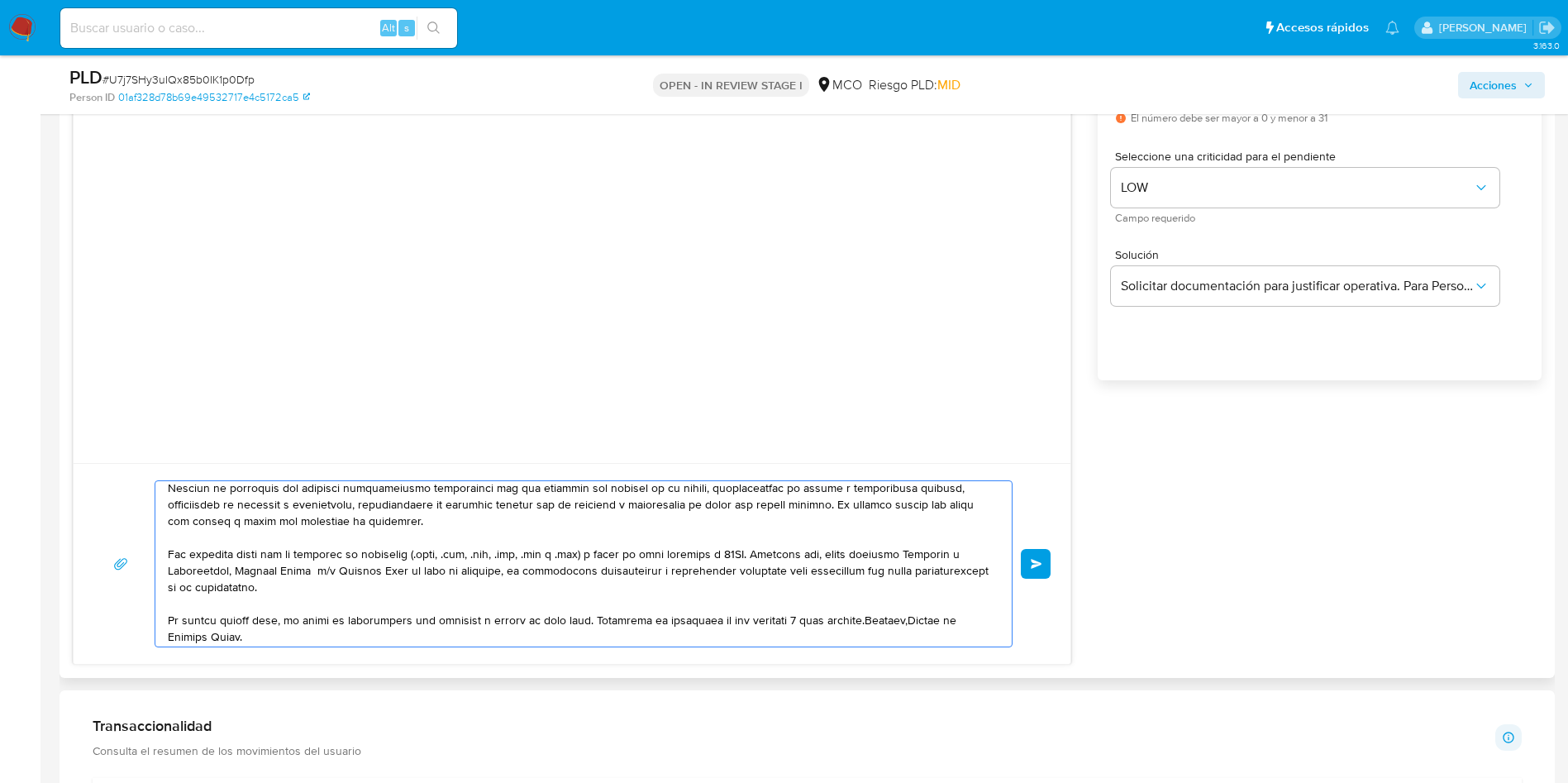
scroll to position [194, 0]
click at [596, 616] on textarea at bounding box center [578, 563] width 823 height 166
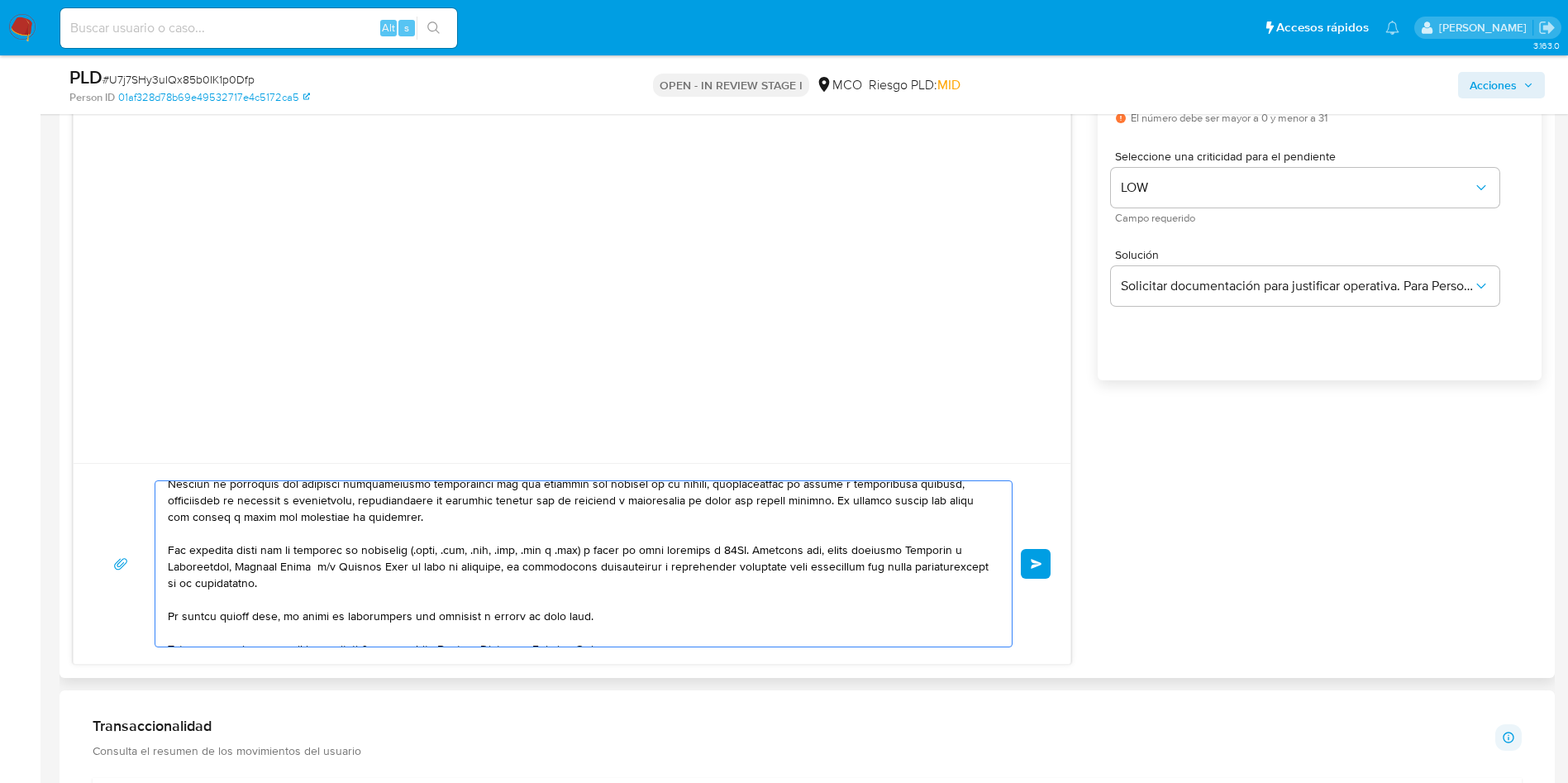
scroll to position [205, 0]
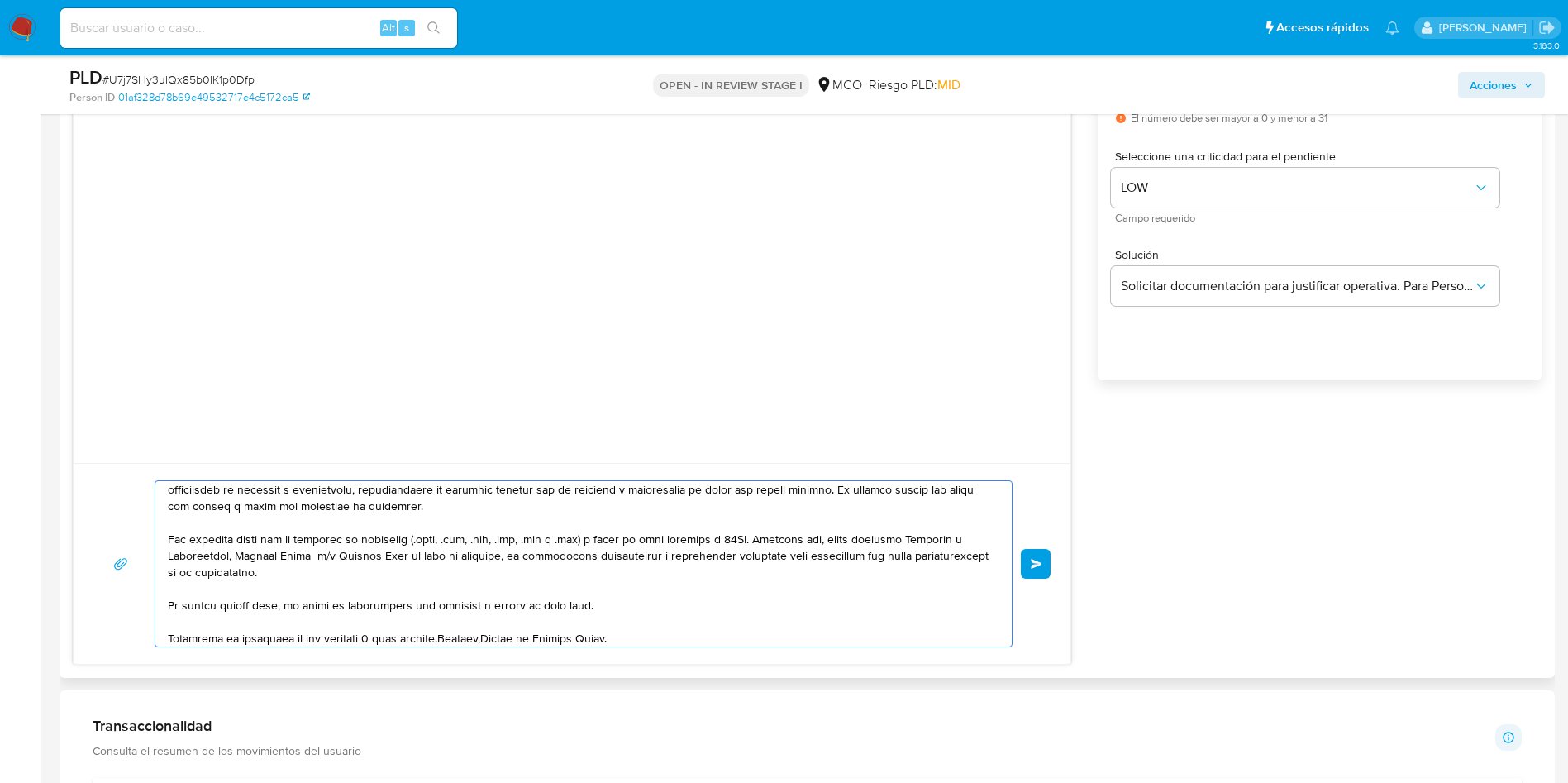
click at [452, 635] on textarea at bounding box center [578, 563] width 823 height 166
click at [451, 635] on textarea at bounding box center [578, 563] width 823 height 166
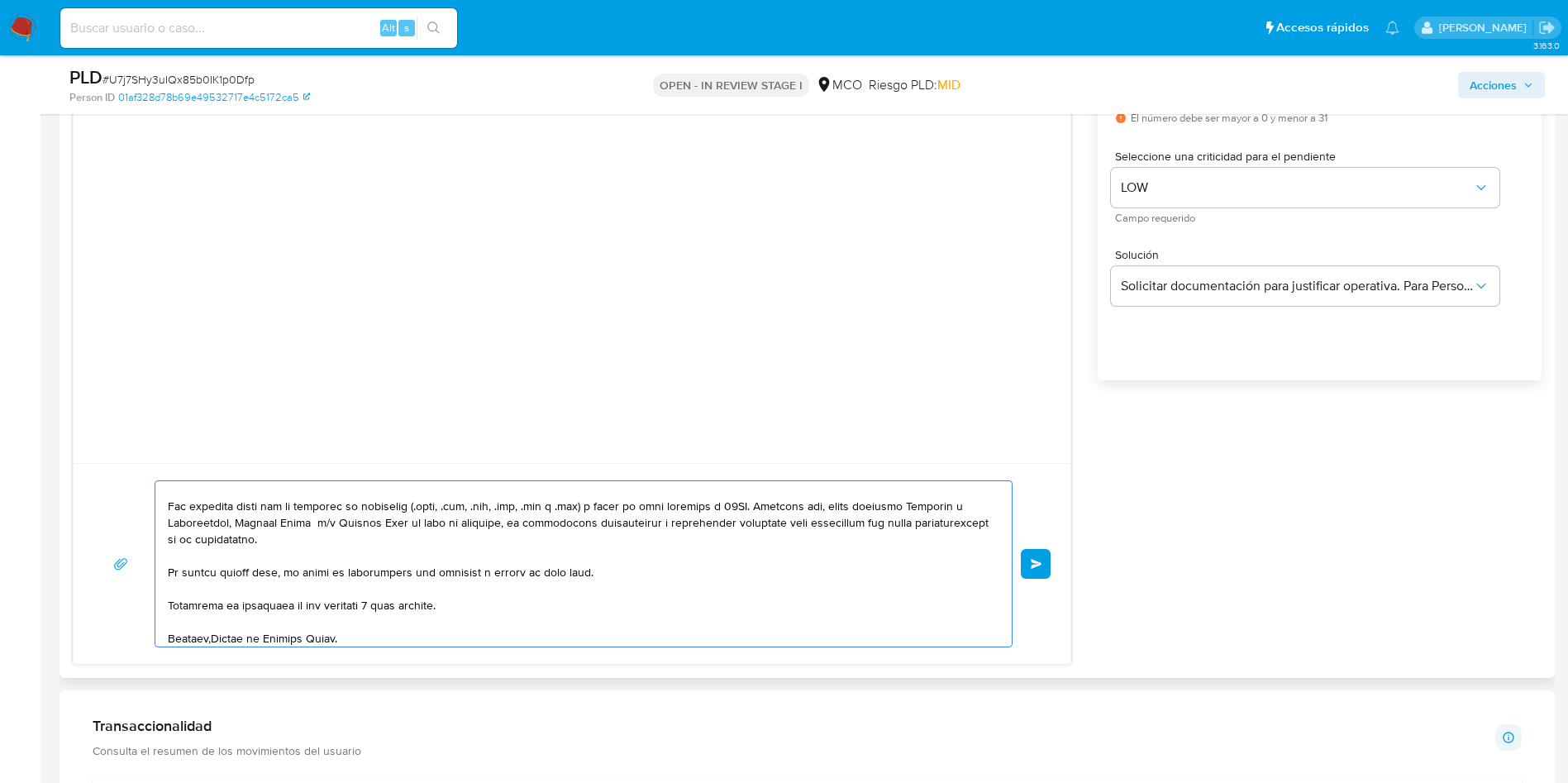
click at [213, 640] on textarea at bounding box center [578, 563] width 823 height 166
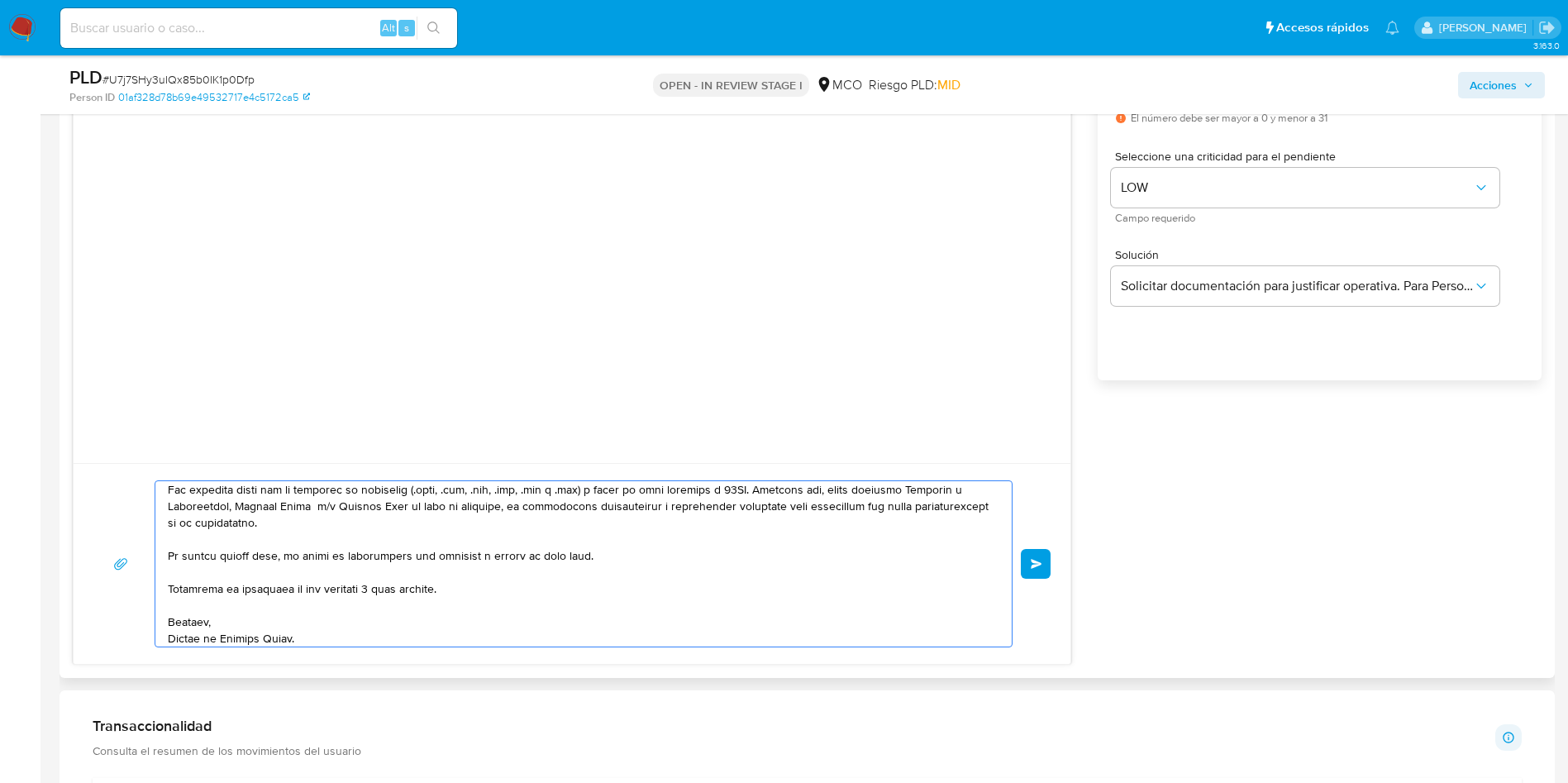
click at [315, 642] on textarea at bounding box center [578, 563] width 823 height 166
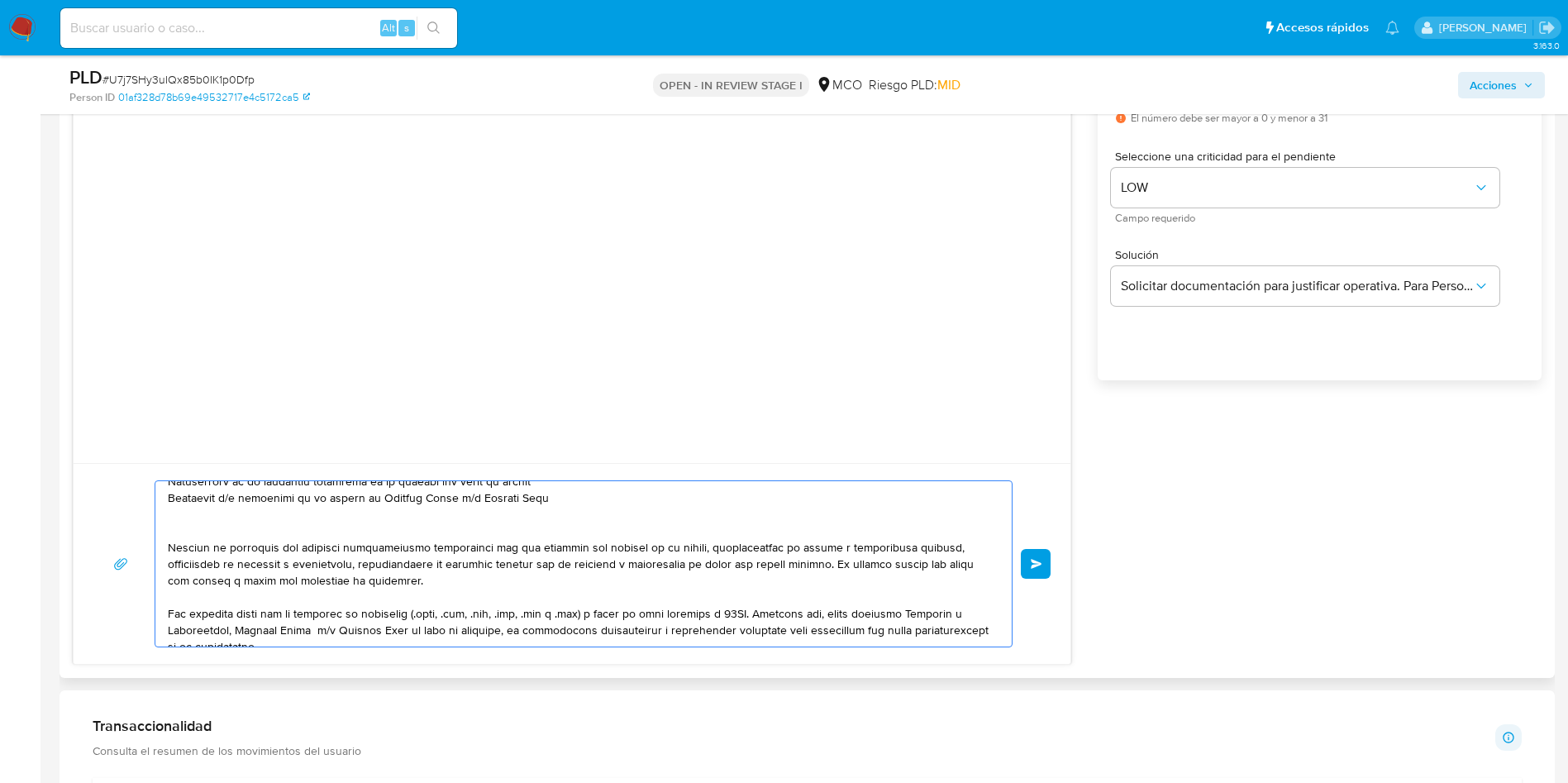
scroll to position [5, 0]
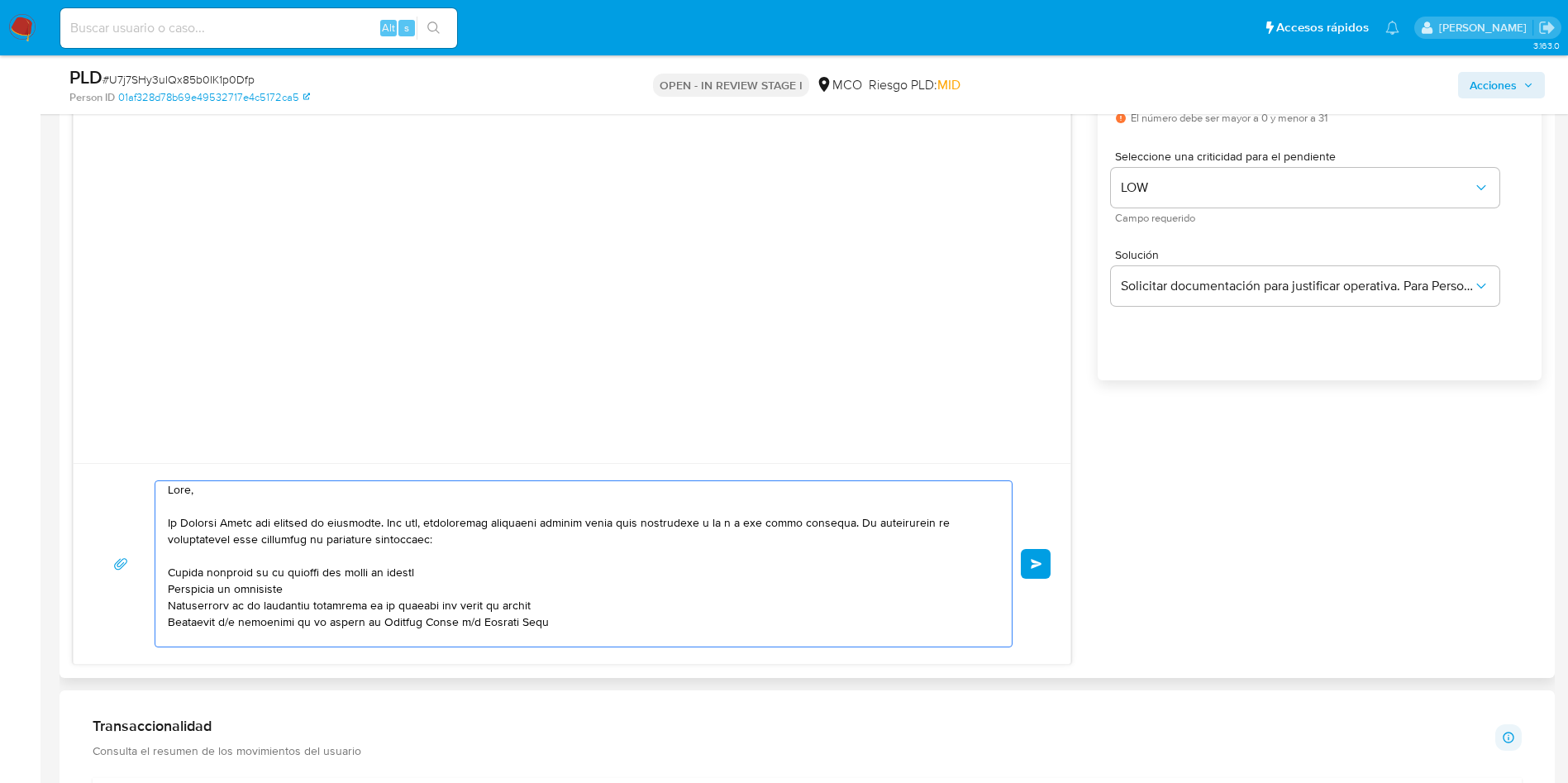
click at [222, 634] on textarea at bounding box center [578, 563] width 823 height 166
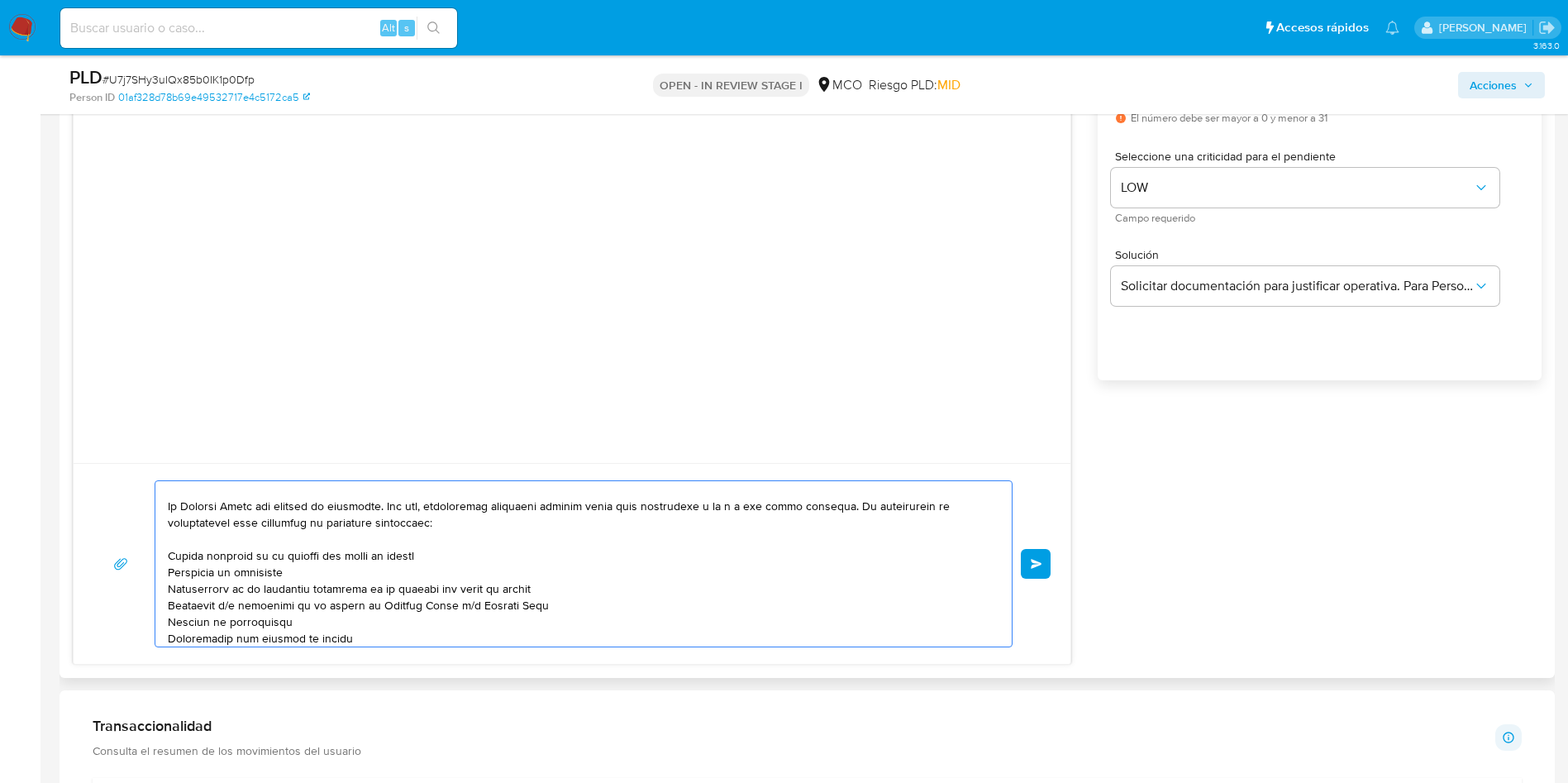
click at [225, 639] on textarea at bounding box center [578, 563] width 823 height 166
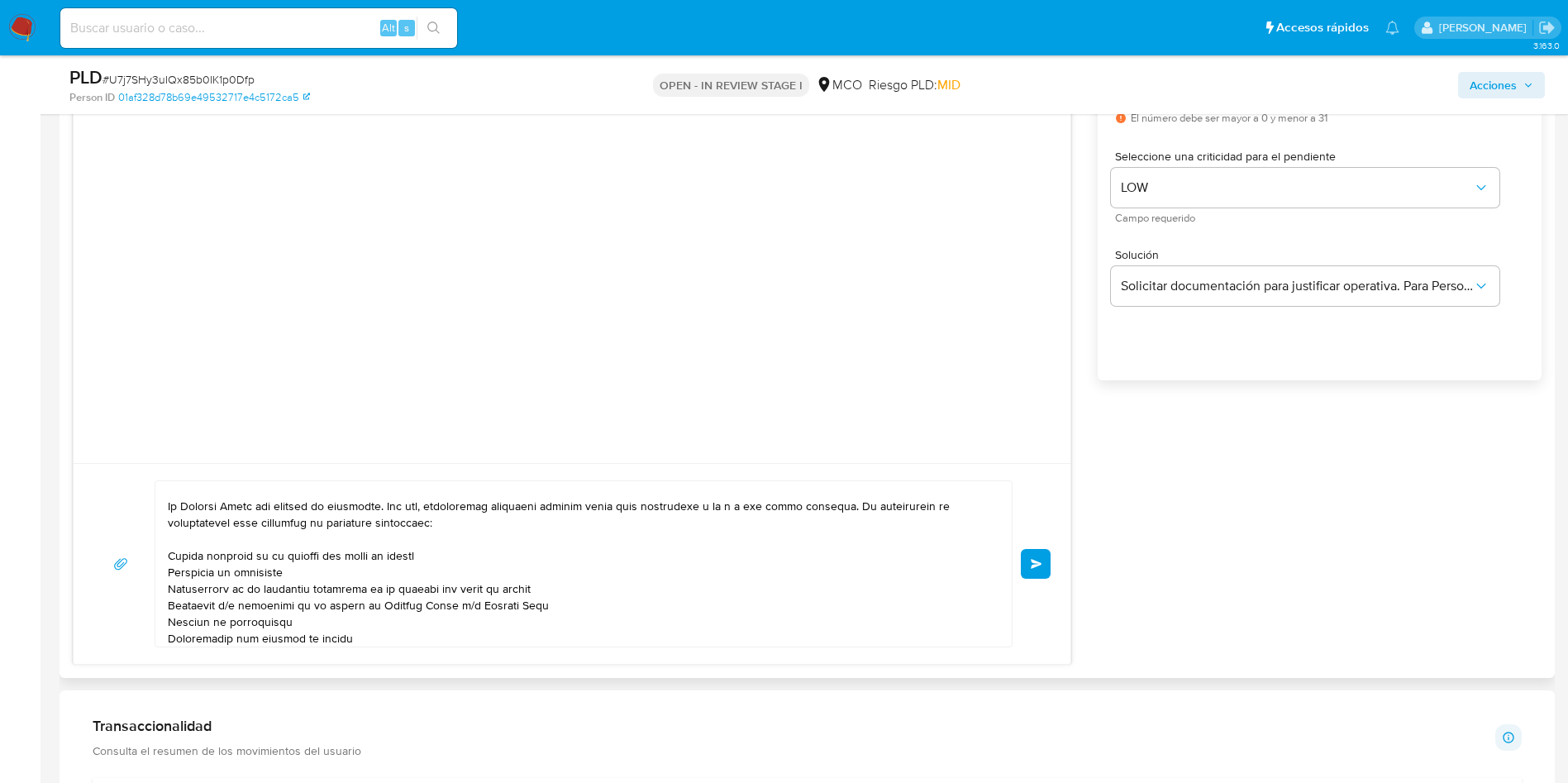
click at [373, 639] on textarea at bounding box center [578, 563] width 823 height 166
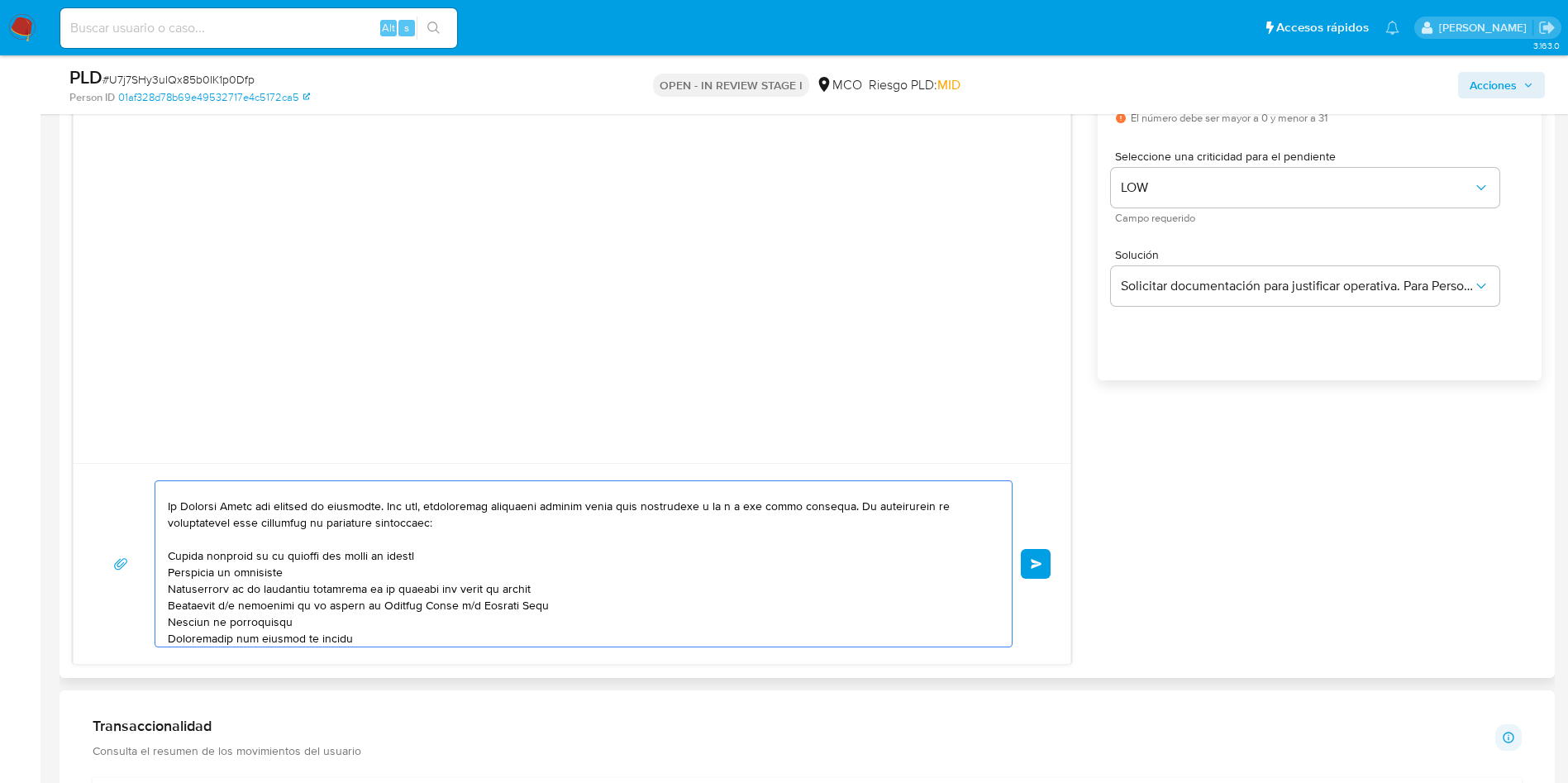
paste textarea "Santiago Cardona Barreto"
click at [538, 641] on textarea at bounding box center [578, 563] width 823 height 166
paste textarea "Laura Camila Gallego"
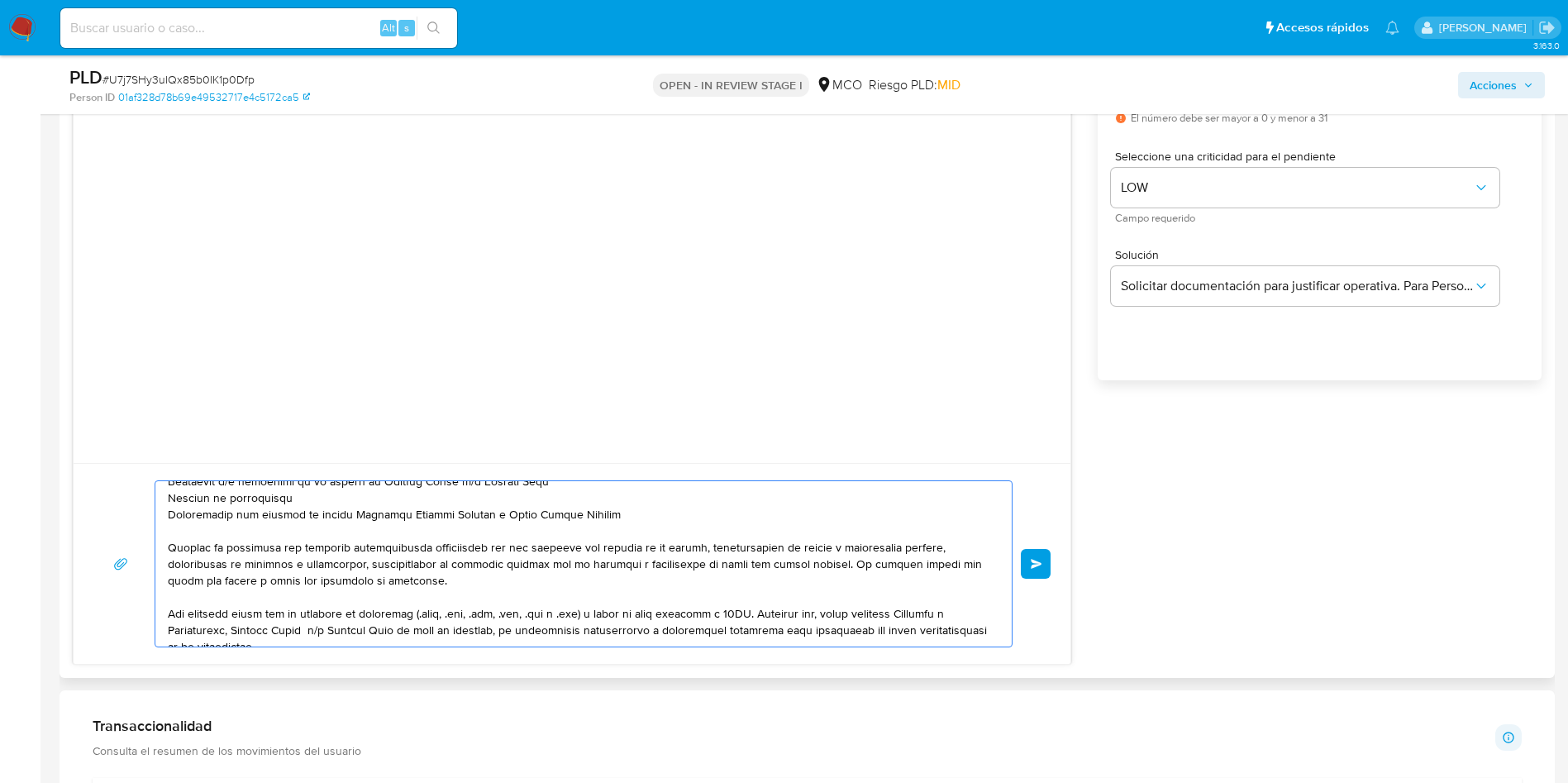
click at [184, 518] on textarea at bounding box center [578, 563] width 823 height 166
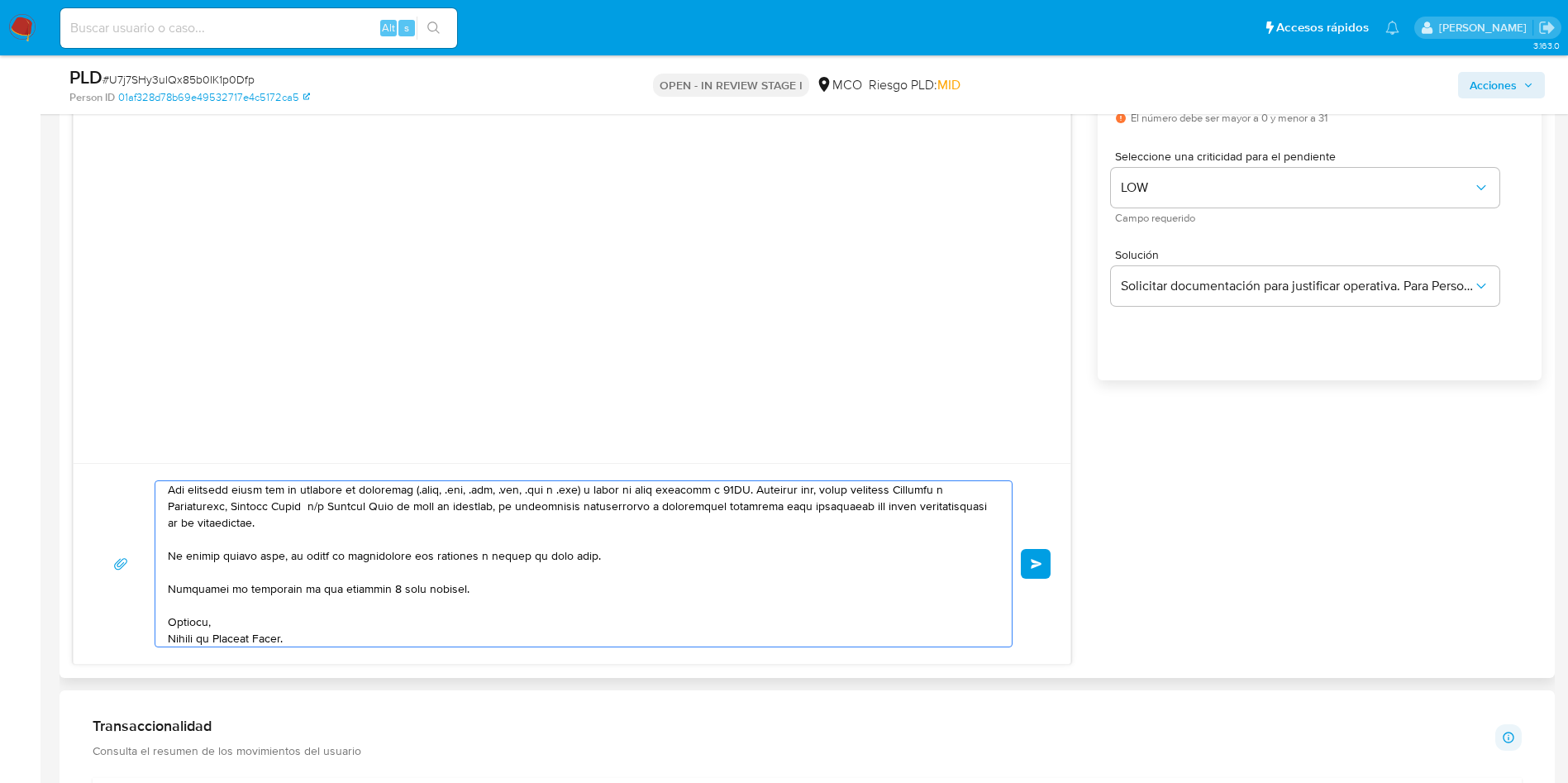
click at [536, 577] on textarea at bounding box center [578, 563] width 823 height 166
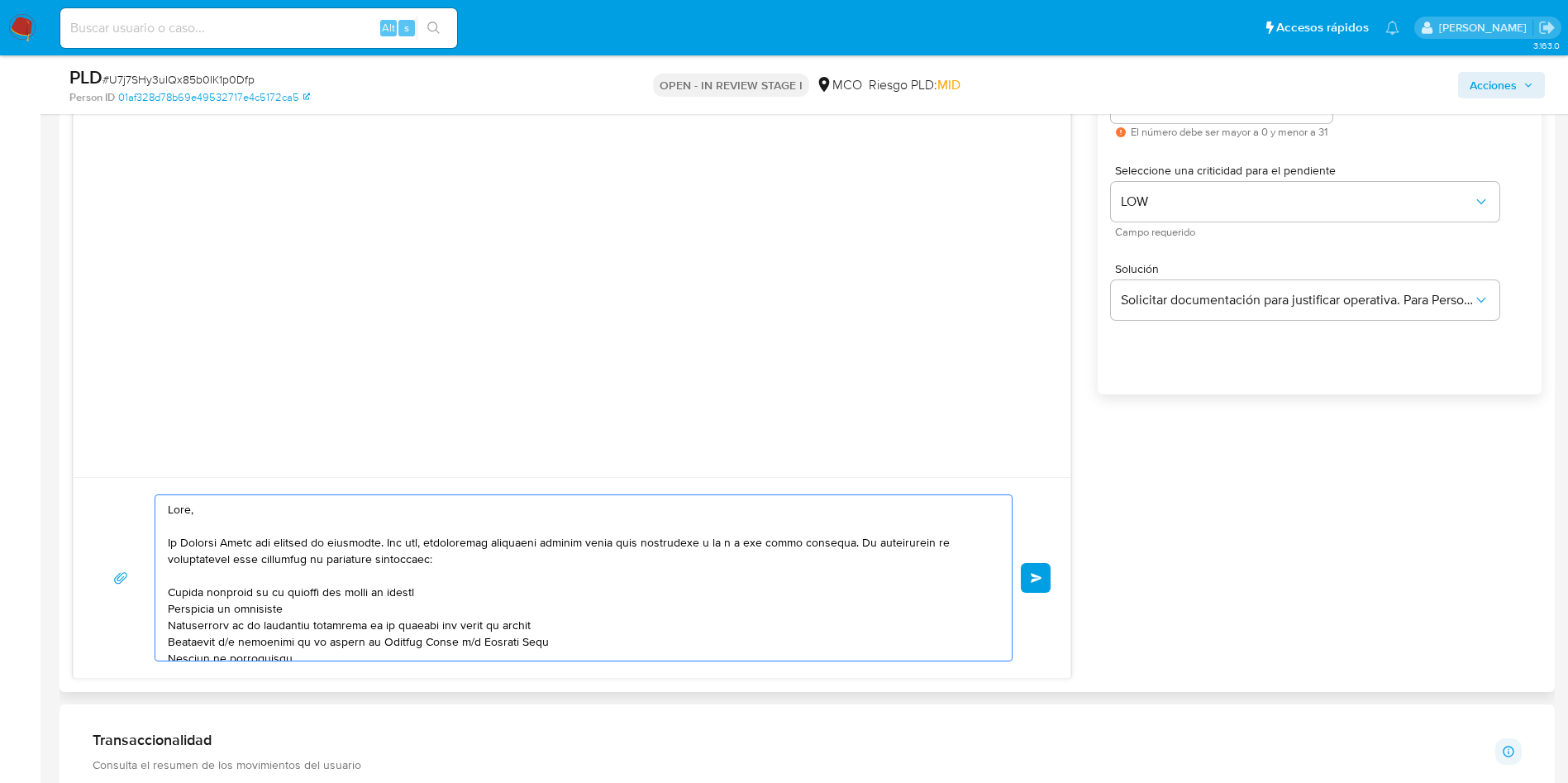
scroll to position [992, 0]
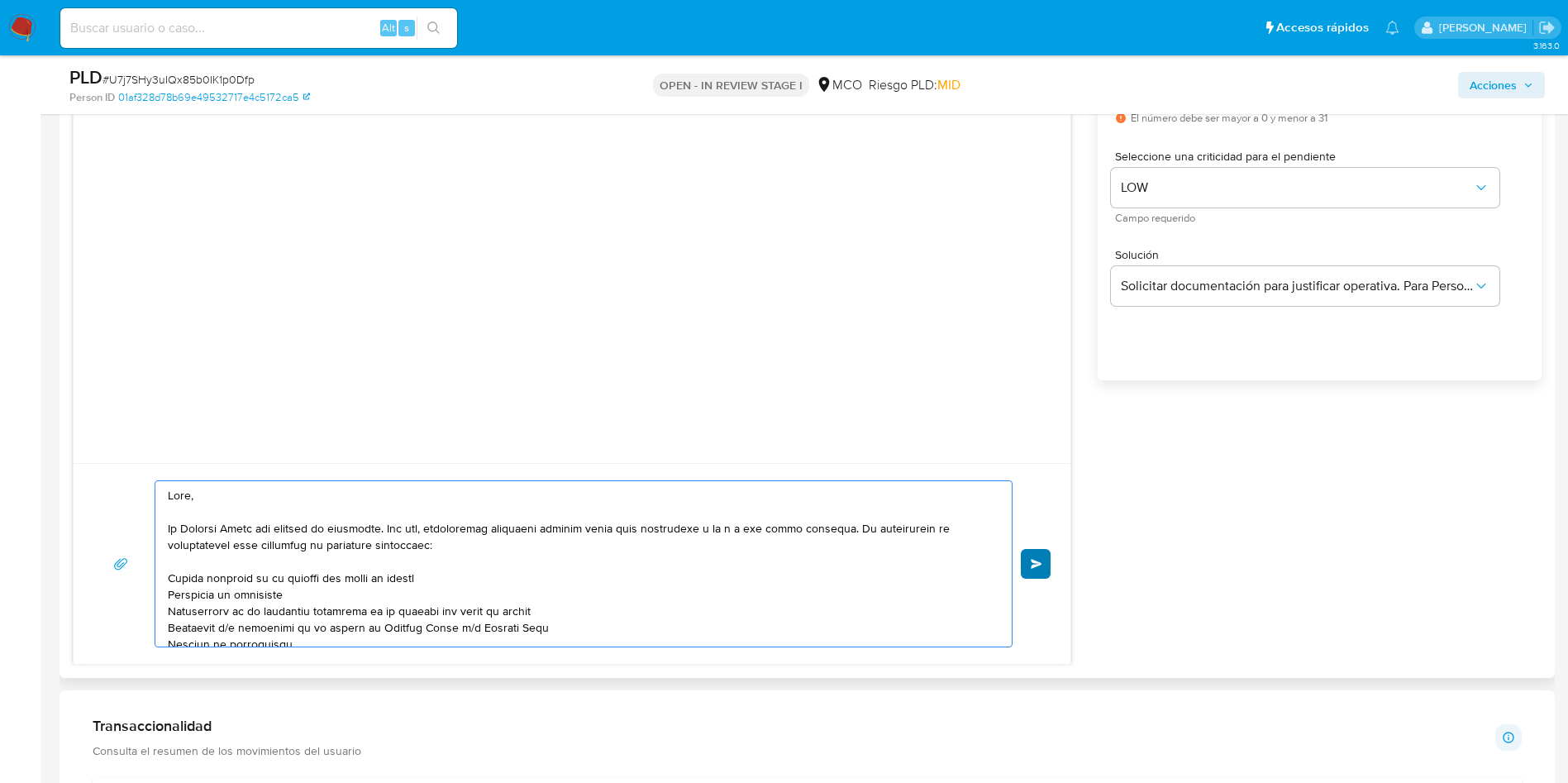
type textarea "Hola, En Mercado Libre nos importa tu seguridad. Por eso, necesitamos verificar…"
click at [1029, 560] on button "Enviar" at bounding box center [1036, 563] width 30 height 30
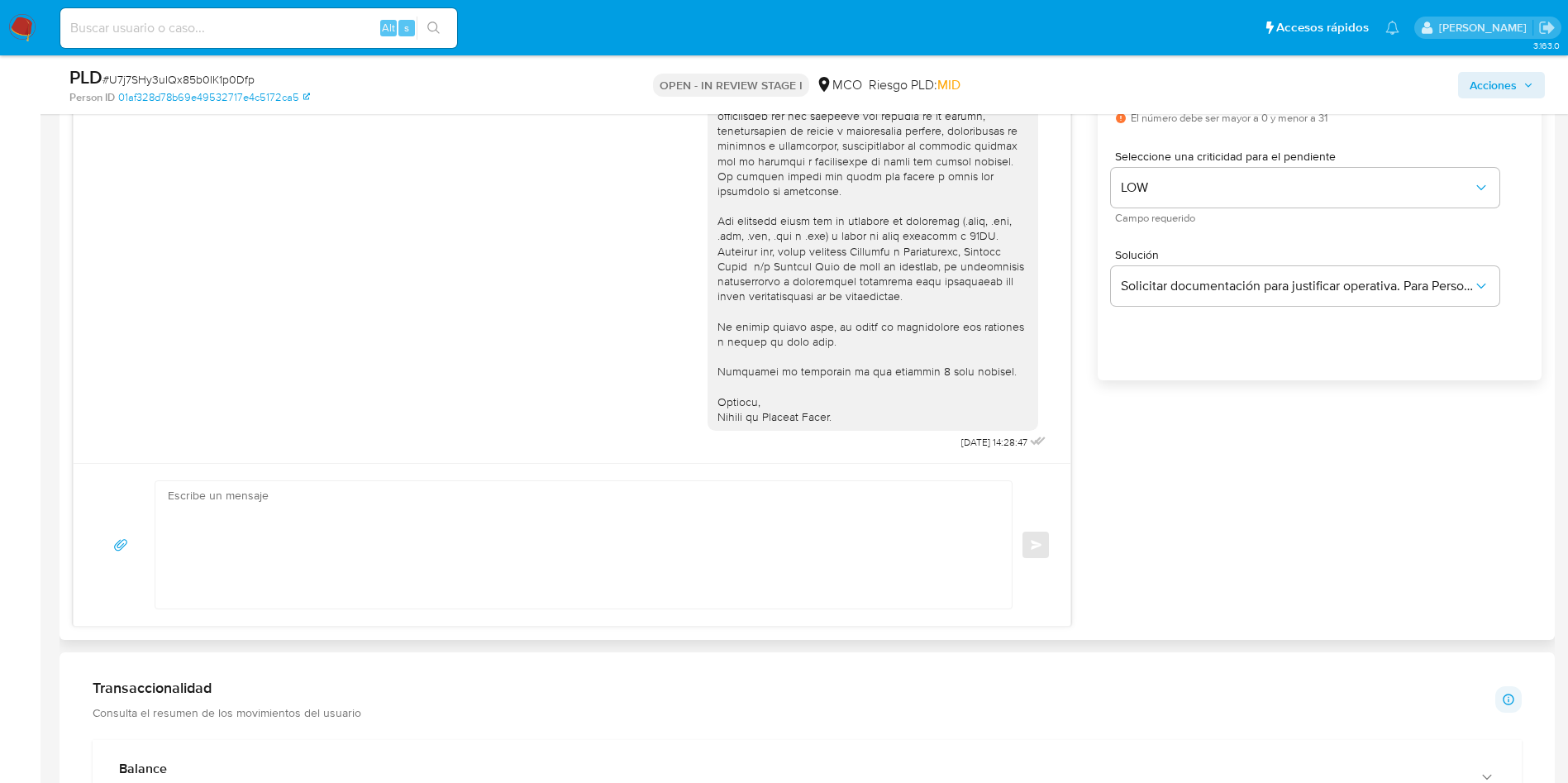
scroll to position [868, 0]
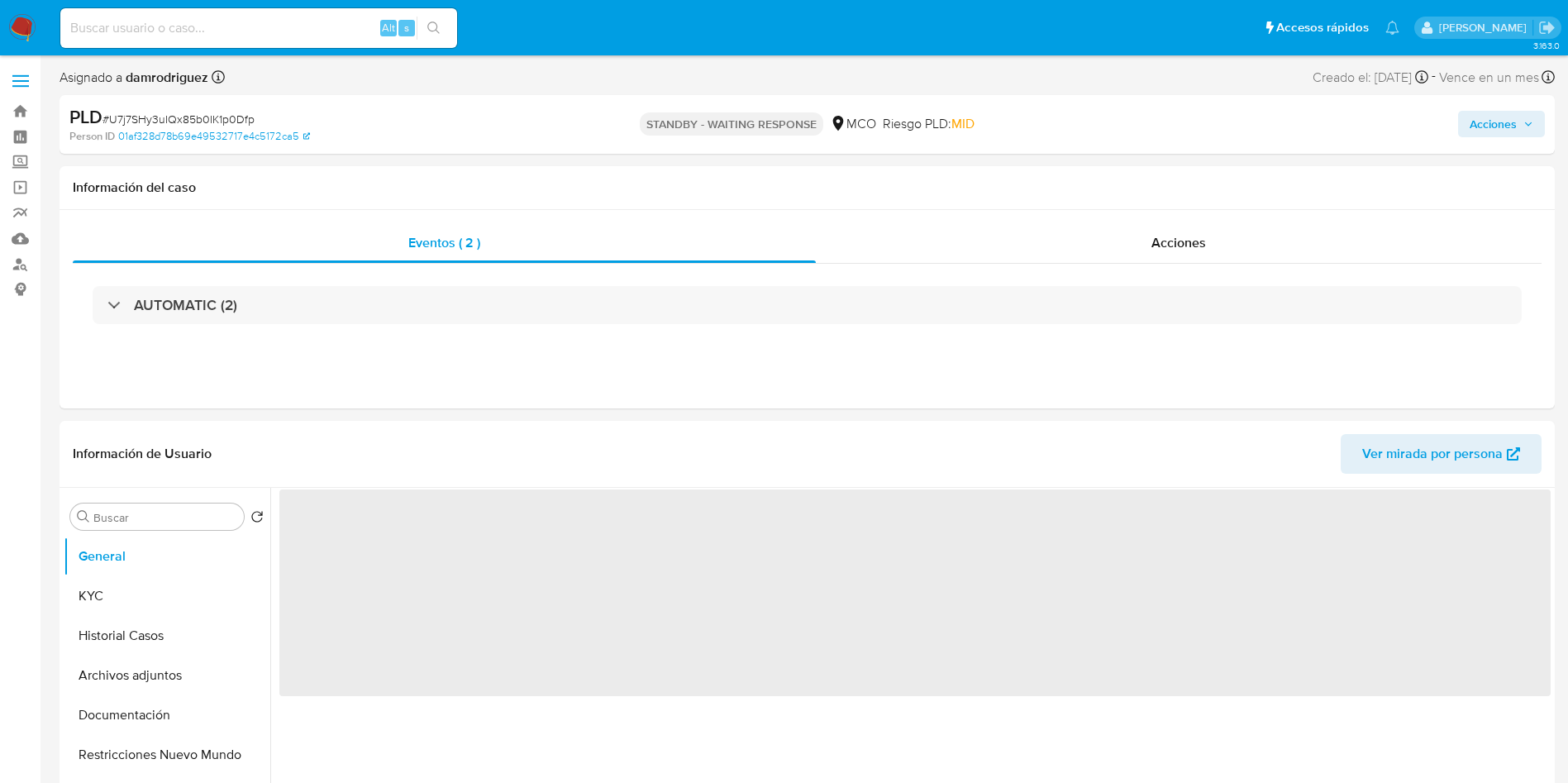
select select "10"
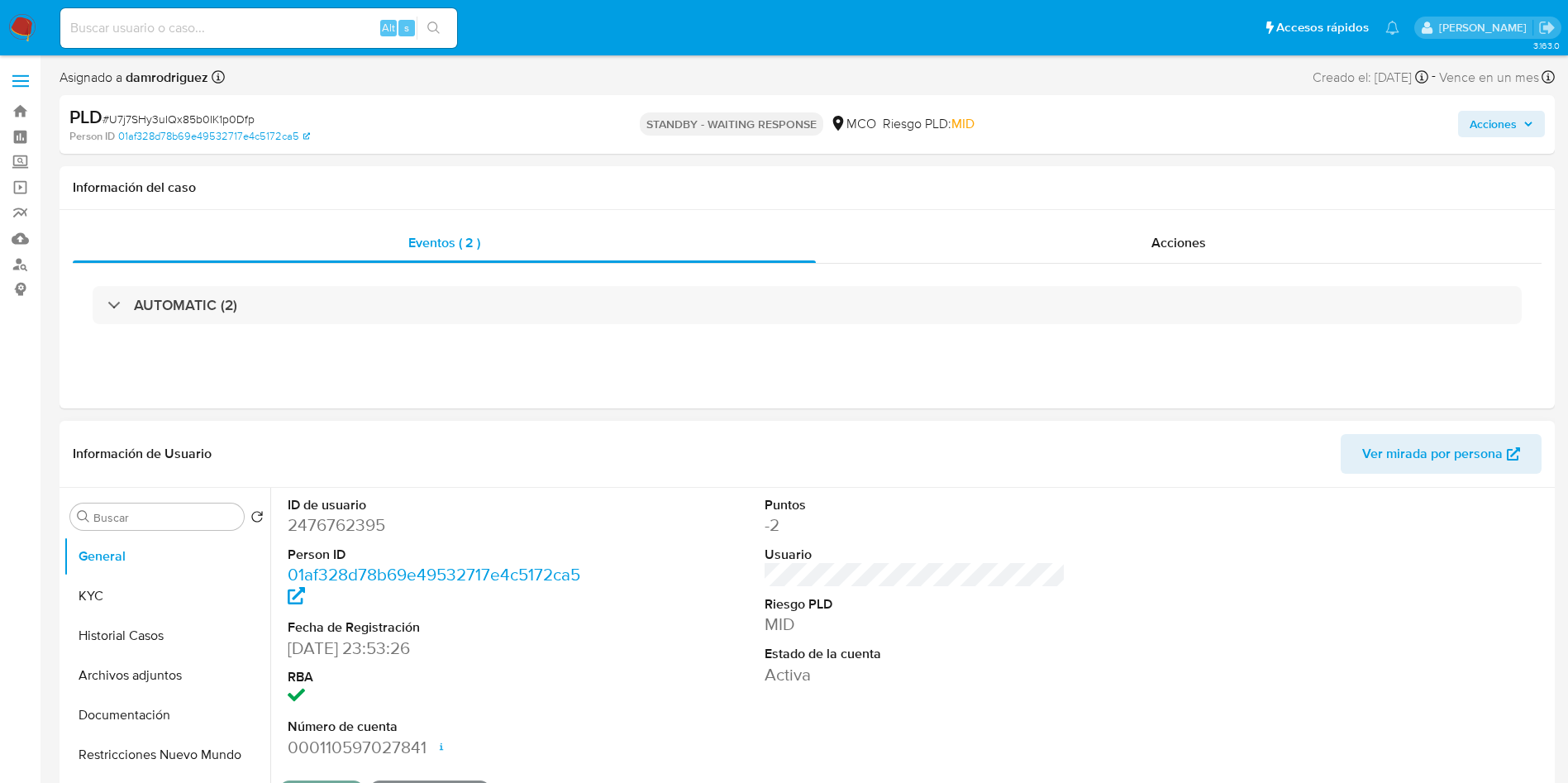
click at [682, 578] on div "ID de usuario 2476762395 Person ID 01af328d78b69e49532717e4c5172ca5 Fecha de Re…" at bounding box center [915, 627] width 1271 height 280
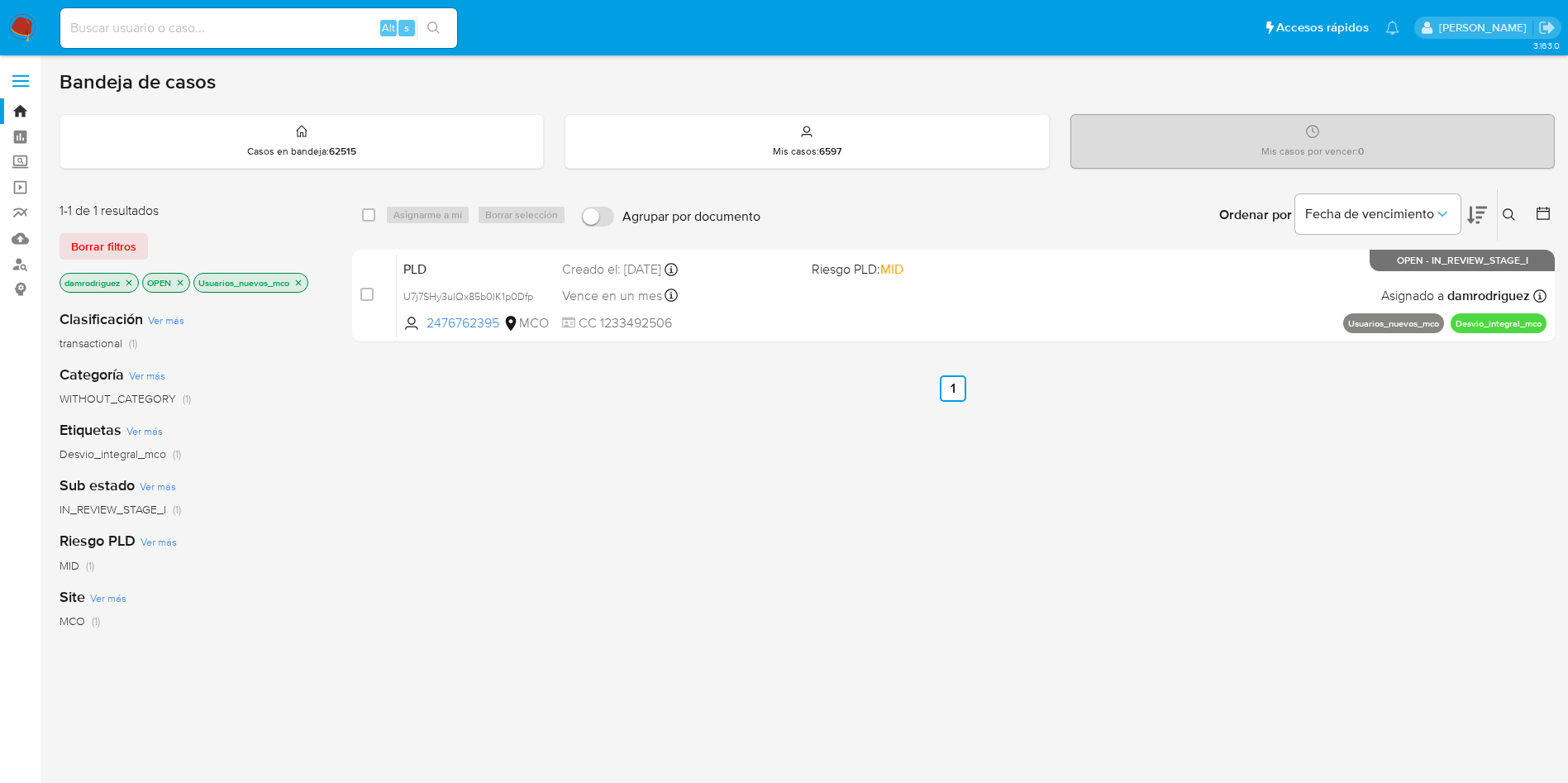
click at [10, 24] on img at bounding box center [22, 28] width 28 height 28
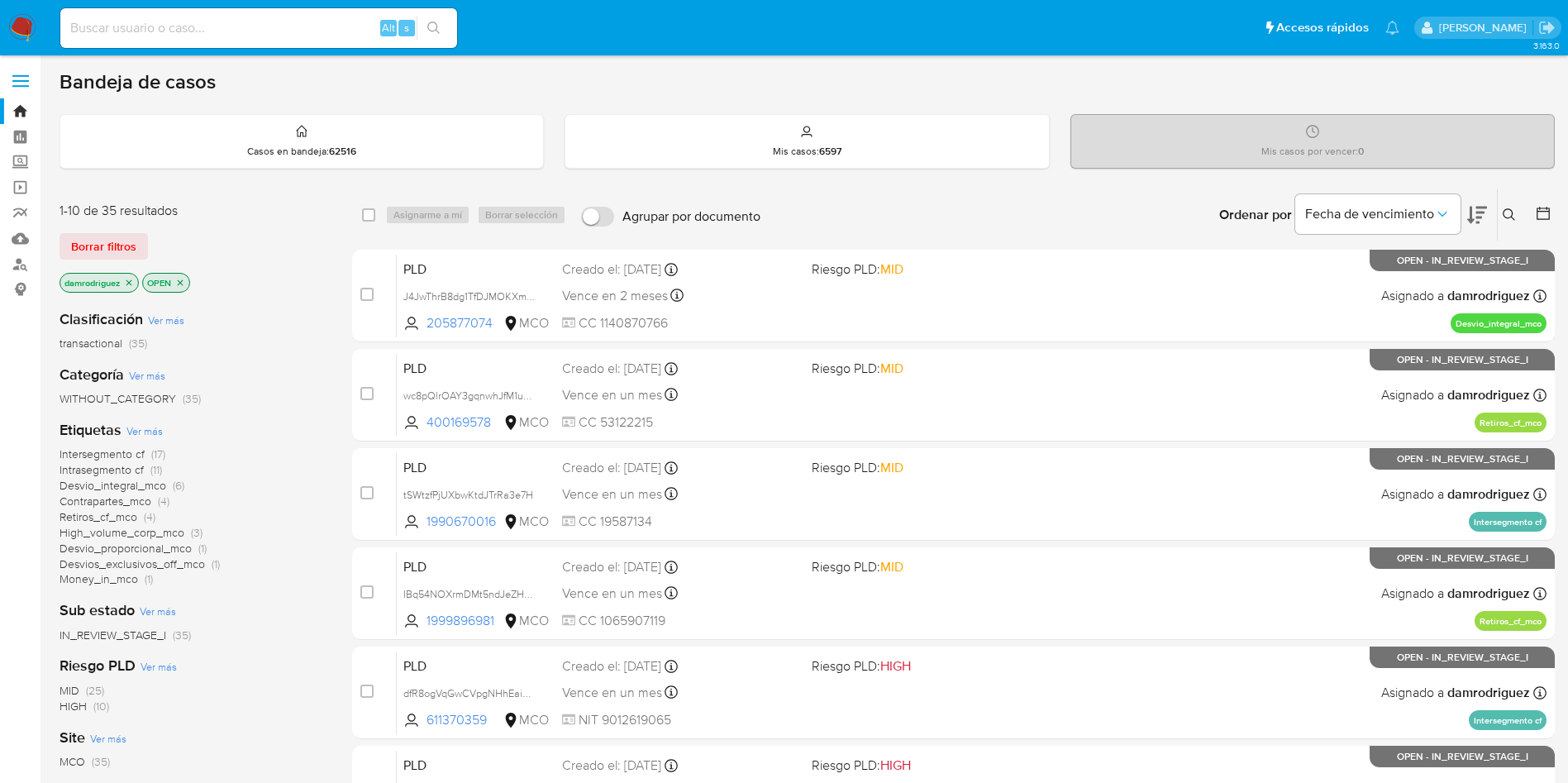
click at [138, 562] on span "Desvios_exclusivos_off_mco" at bounding box center [132, 564] width 146 height 16
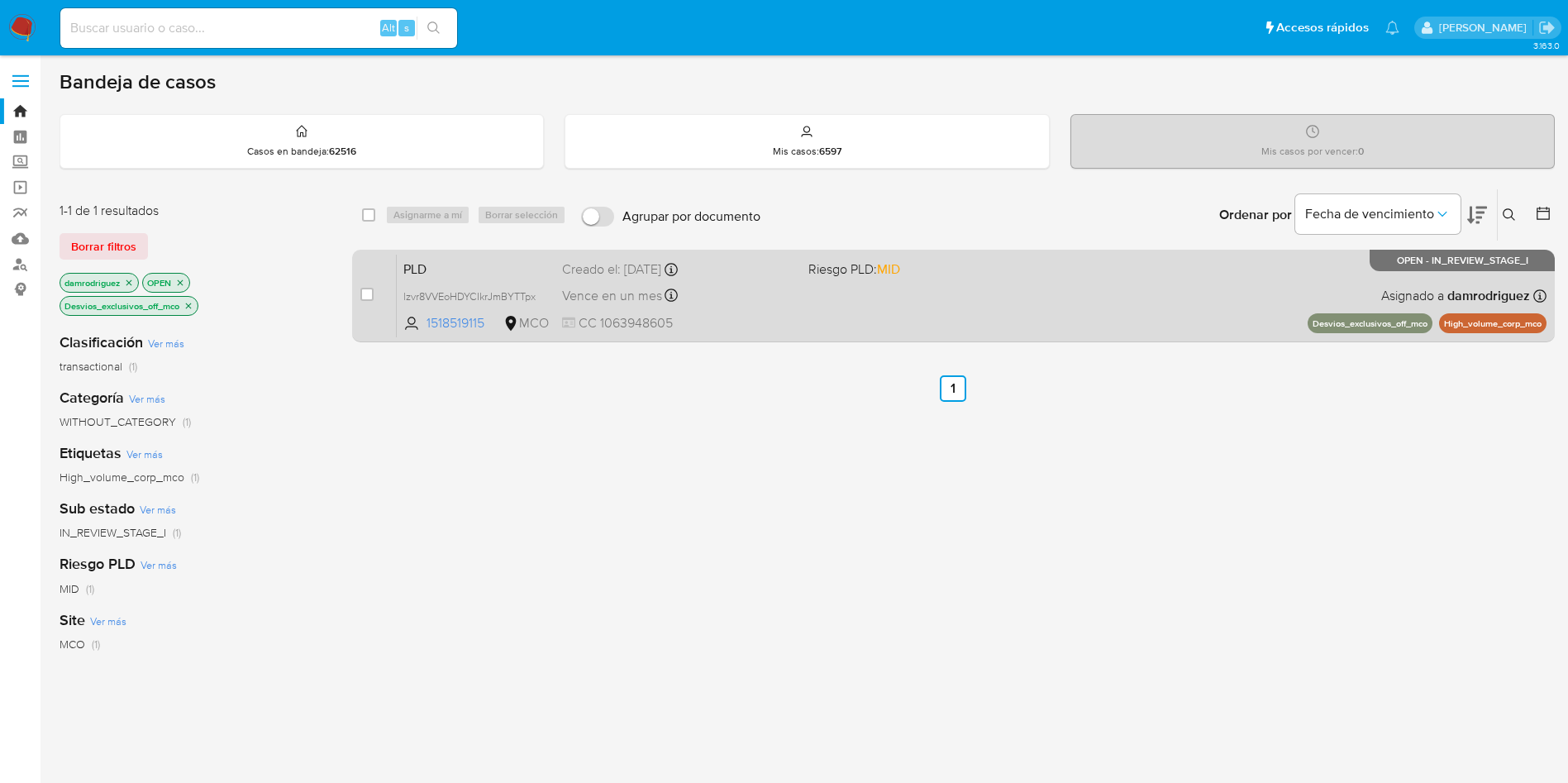
click at [413, 272] on span "PLD" at bounding box center [476, 268] width 146 height 22
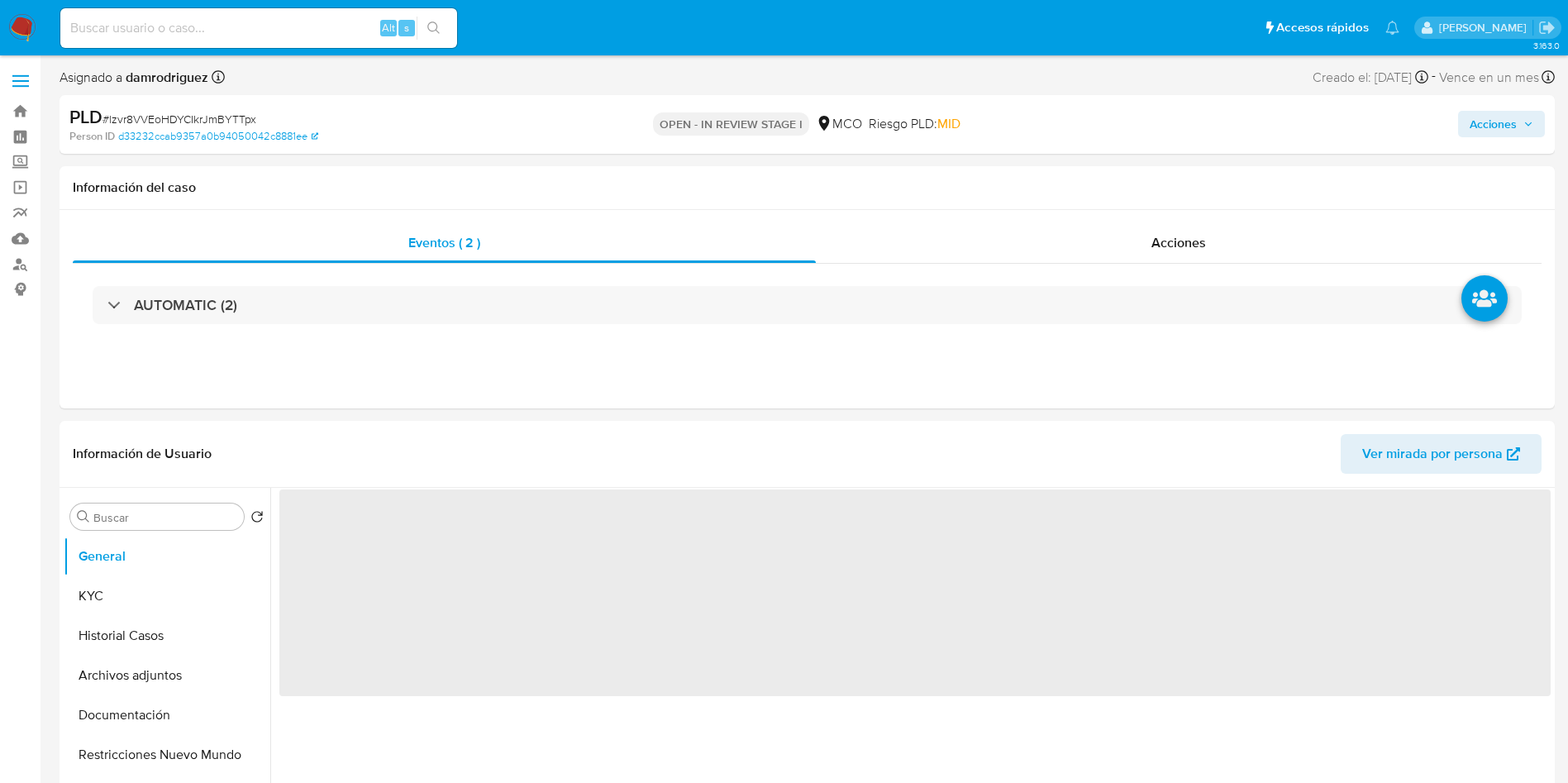
select select "10"
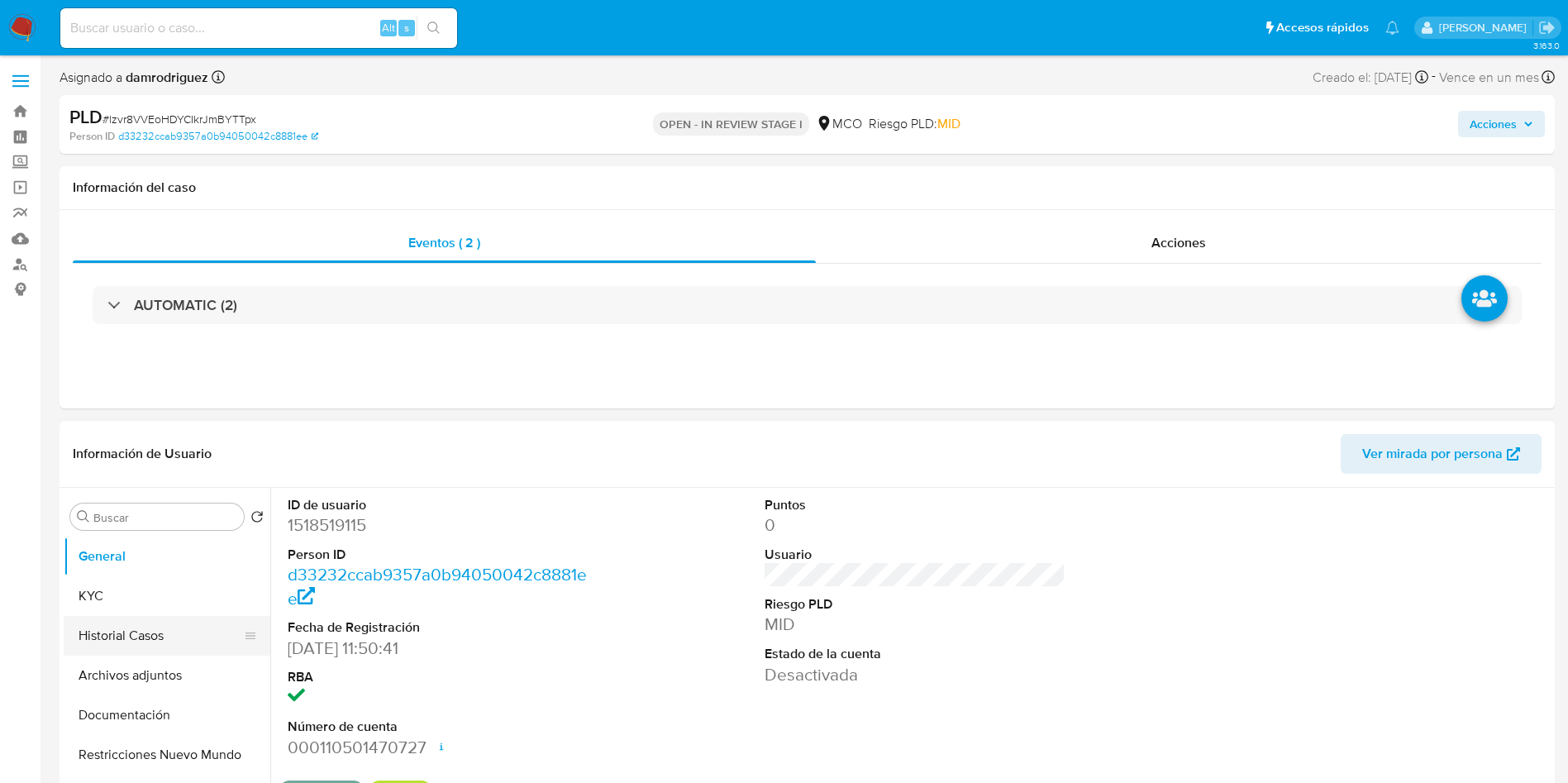
click at [136, 637] on button "Historial Casos" at bounding box center [160, 635] width 194 height 40
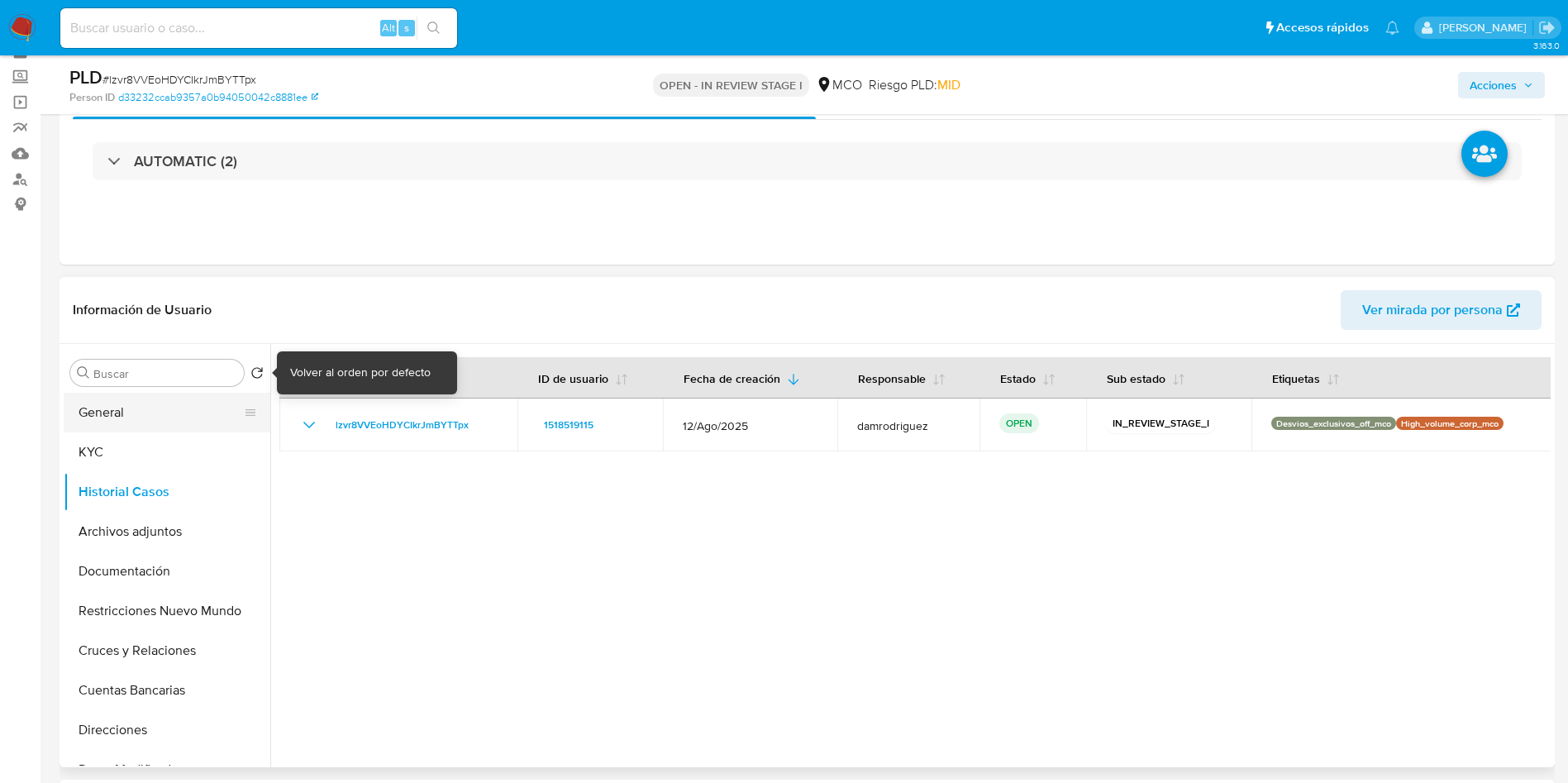
scroll to position [124, 0]
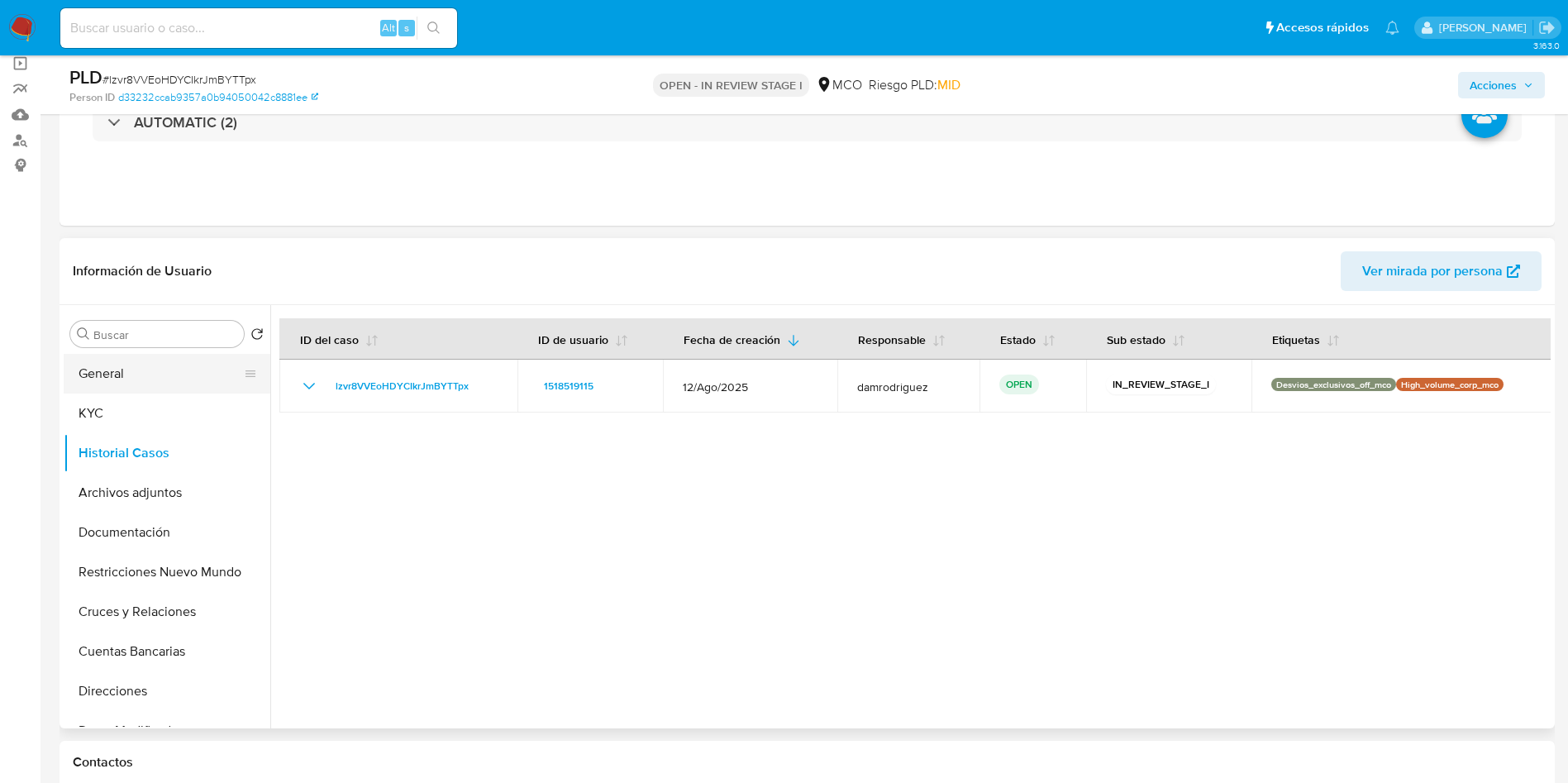
click at [153, 369] on button "General" at bounding box center [160, 374] width 194 height 40
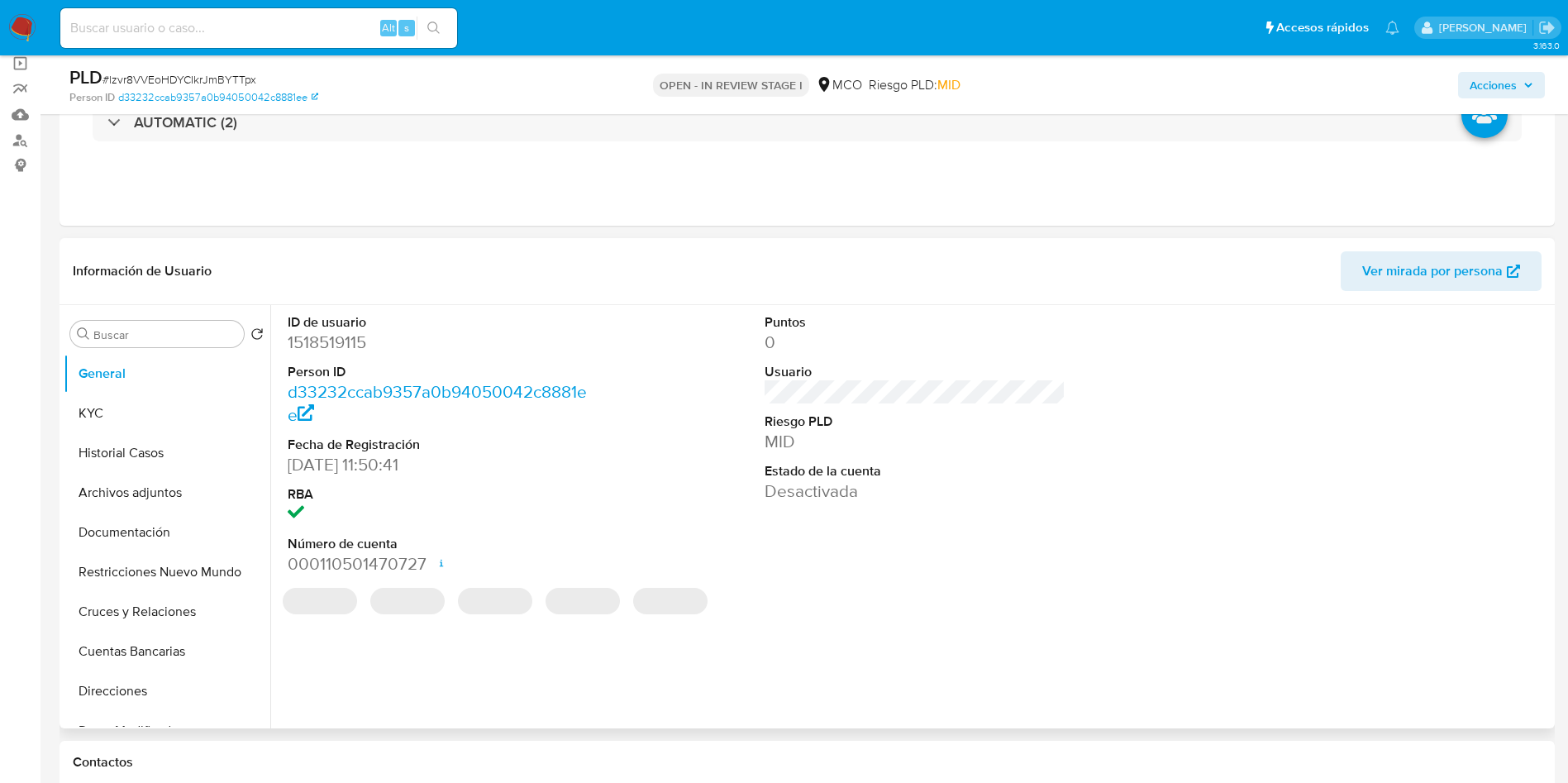
click at [329, 348] on dd "1518519115" at bounding box center [438, 342] width 301 height 24
copy dd "1518519115"
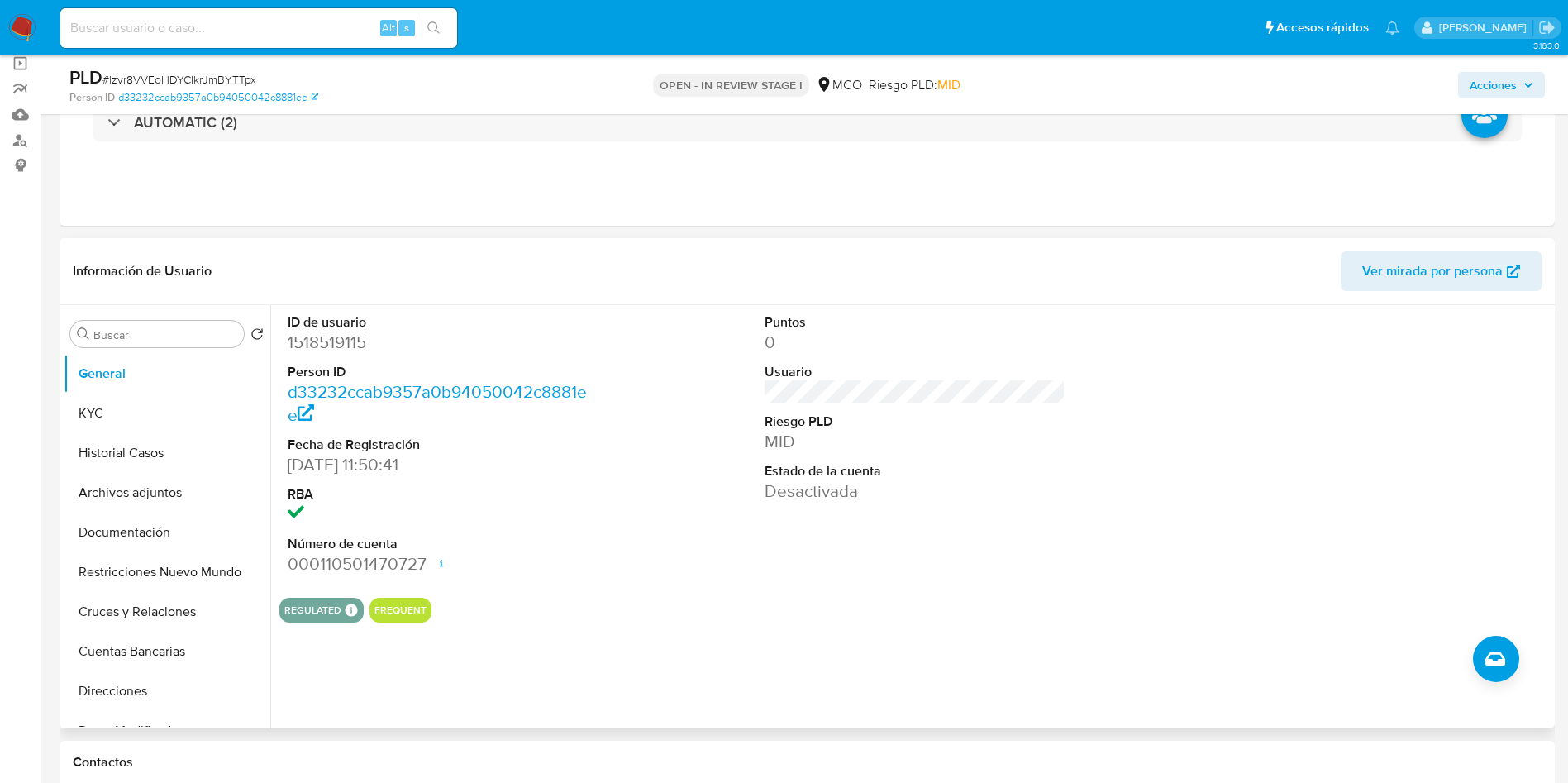
click at [519, 259] on header "Información de Usuario Ver mirada por persona" at bounding box center [807, 272] width 1469 height 40
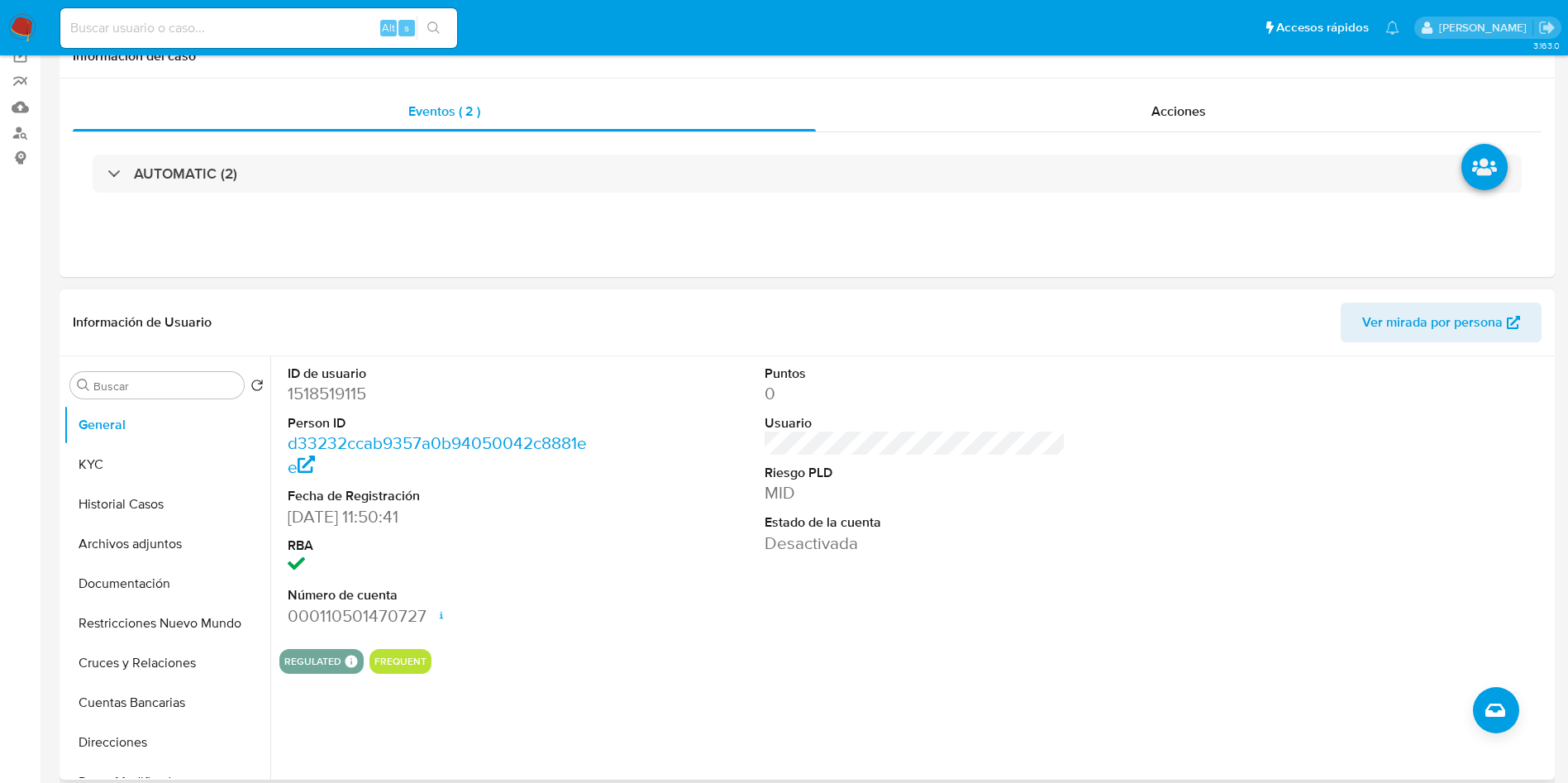
scroll to position [248, 0]
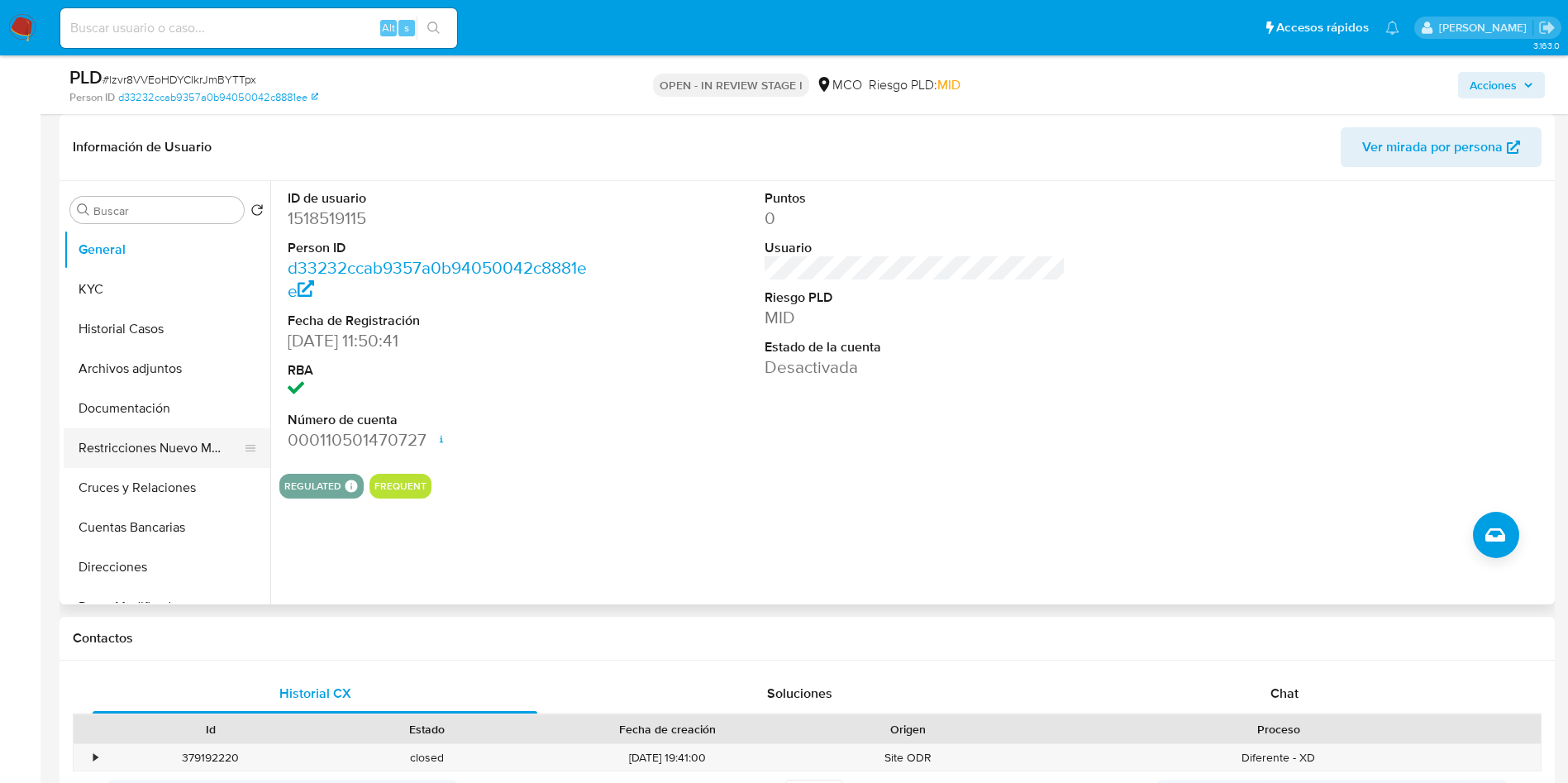
click at [151, 449] on button "Restricciones Nuevo Mundo" at bounding box center [160, 448] width 194 height 40
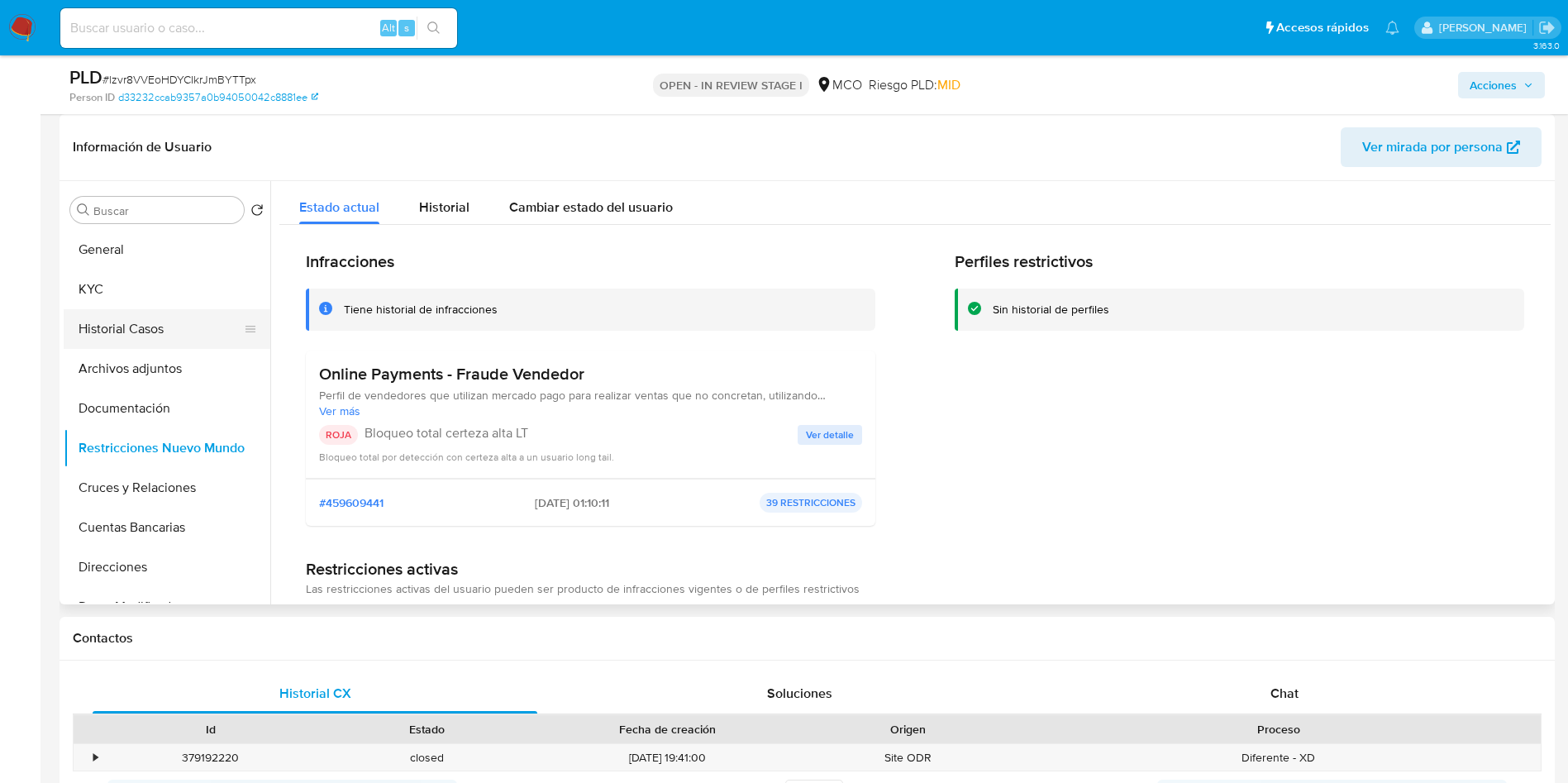
click at [130, 347] on button "Historial Casos" at bounding box center [160, 329] width 194 height 40
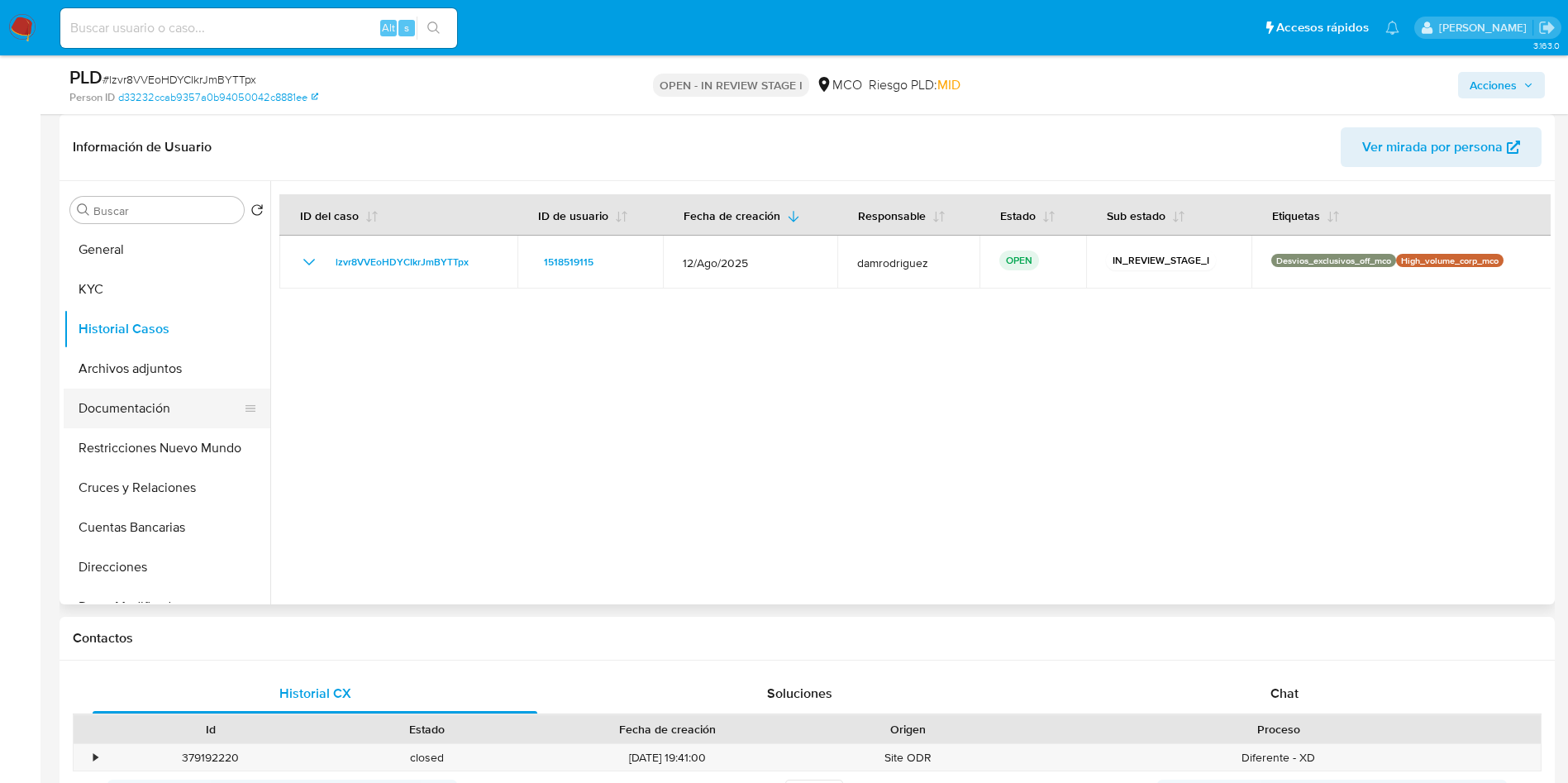
click at [183, 420] on button "Documentación" at bounding box center [160, 408] width 194 height 40
click at [177, 435] on button "Restricciones Nuevo Mundo" at bounding box center [160, 448] width 194 height 40
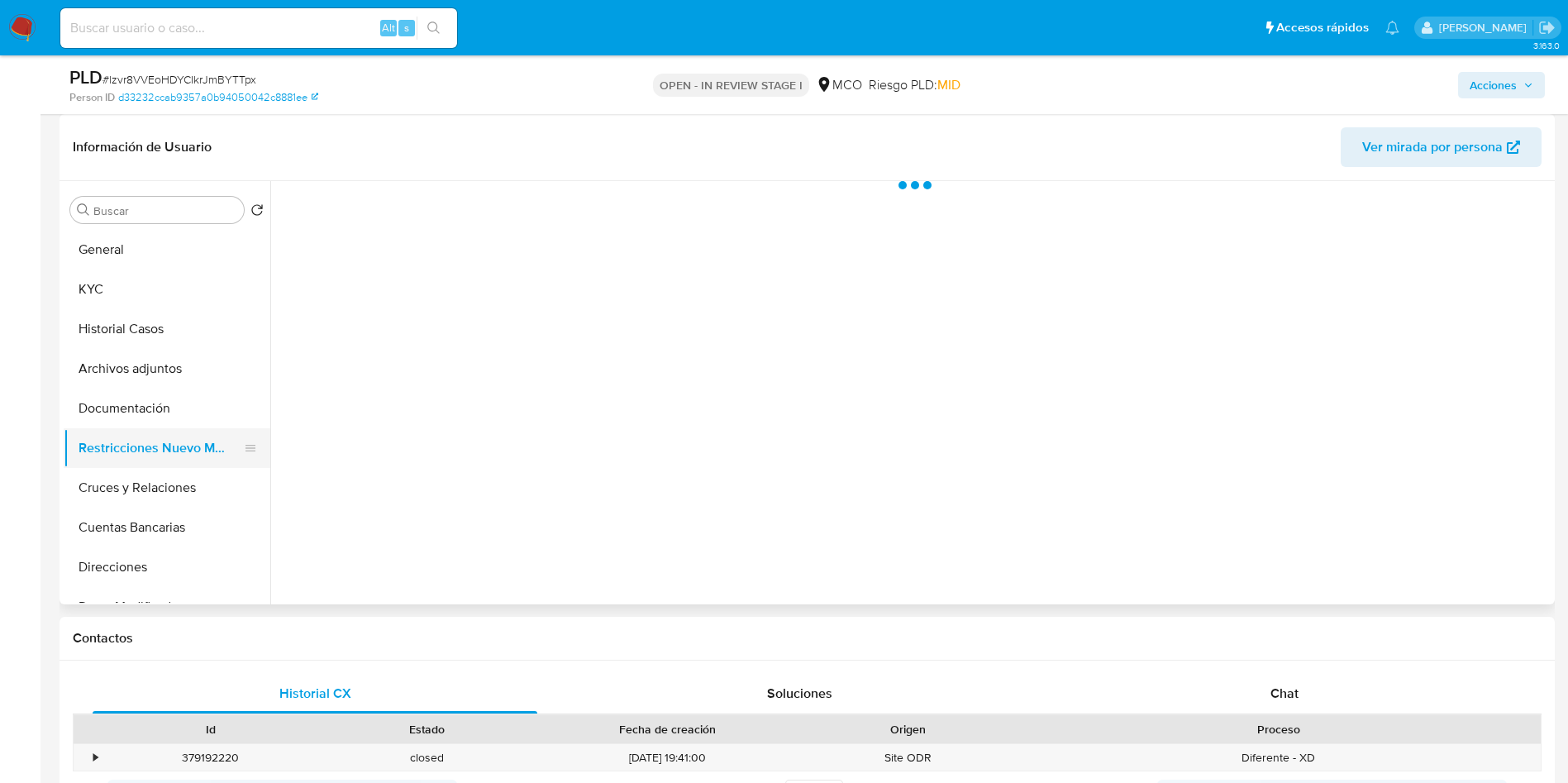
drag, startPoint x: 177, startPoint y: 442, endPoint x: 183, endPoint y: 451, distance: 10.8
click at [178, 442] on button "Restricciones Nuevo Mundo" at bounding box center [160, 448] width 194 height 40
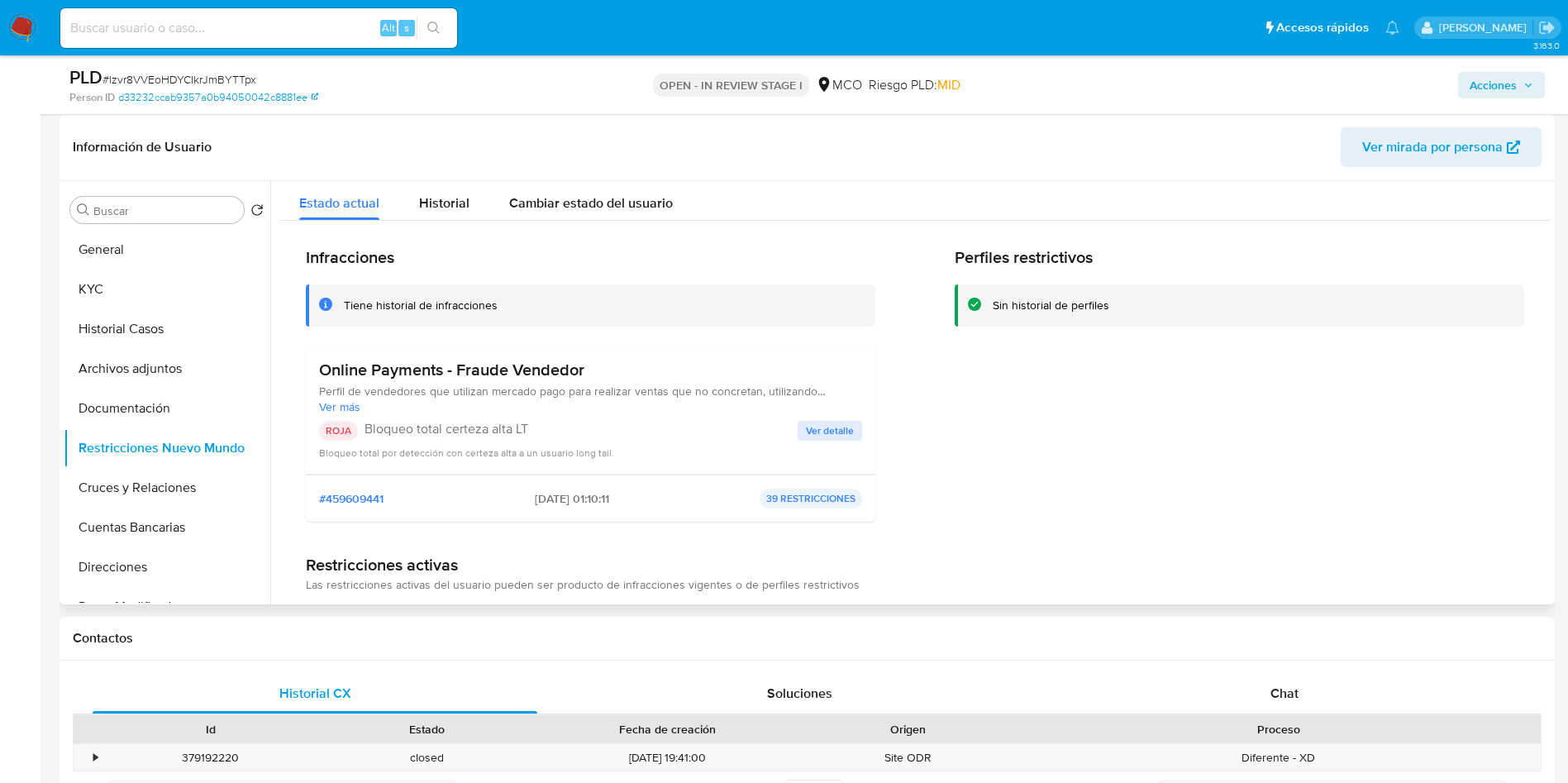
scroll to position [0, 0]
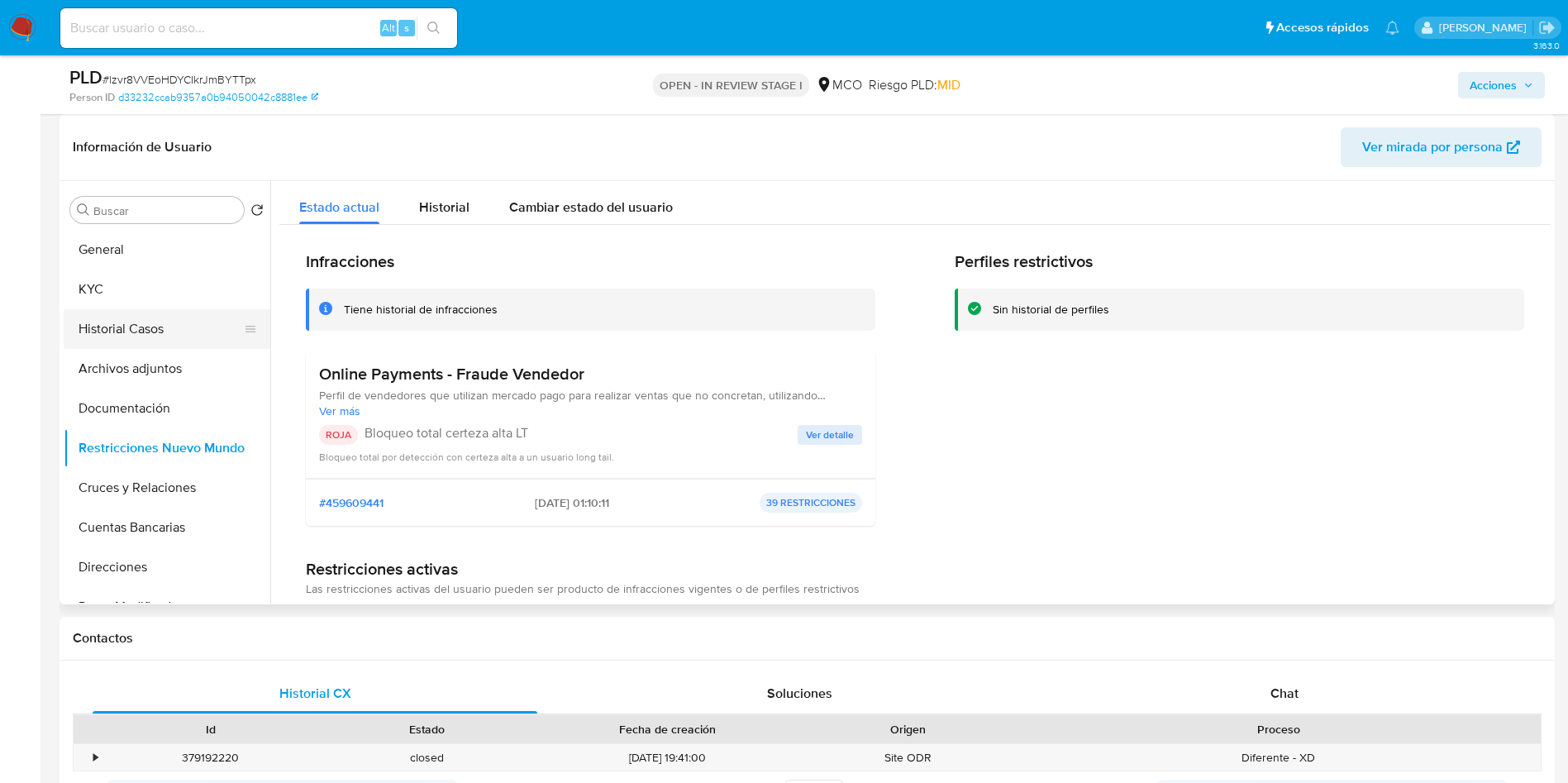
drag, startPoint x: 99, startPoint y: 331, endPoint x: 190, endPoint y: 328, distance: 91.0
click at [99, 330] on button "Historial Casos" at bounding box center [160, 329] width 194 height 40
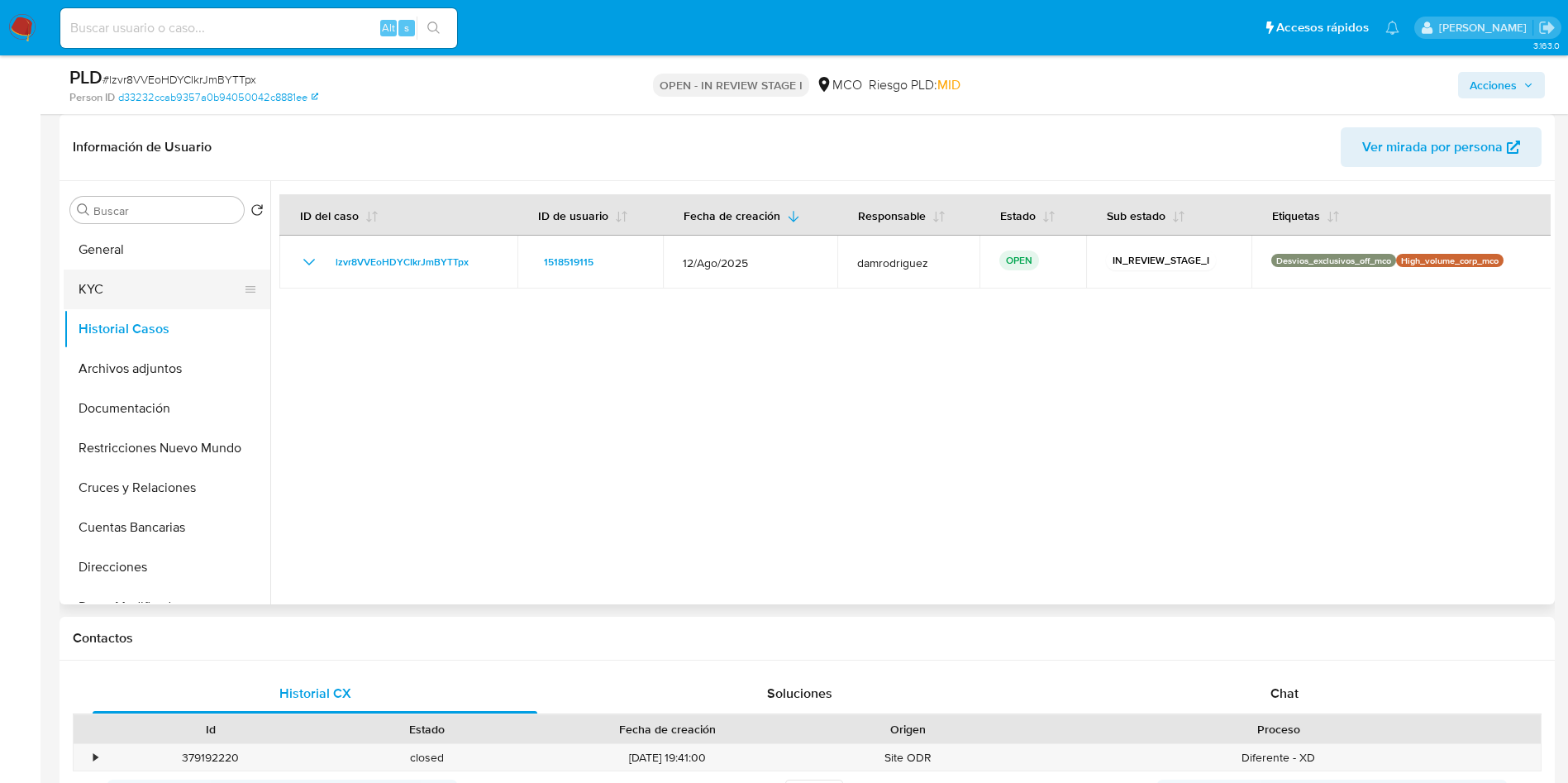
click at [129, 296] on button "KYC" at bounding box center [160, 290] width 194 height 40
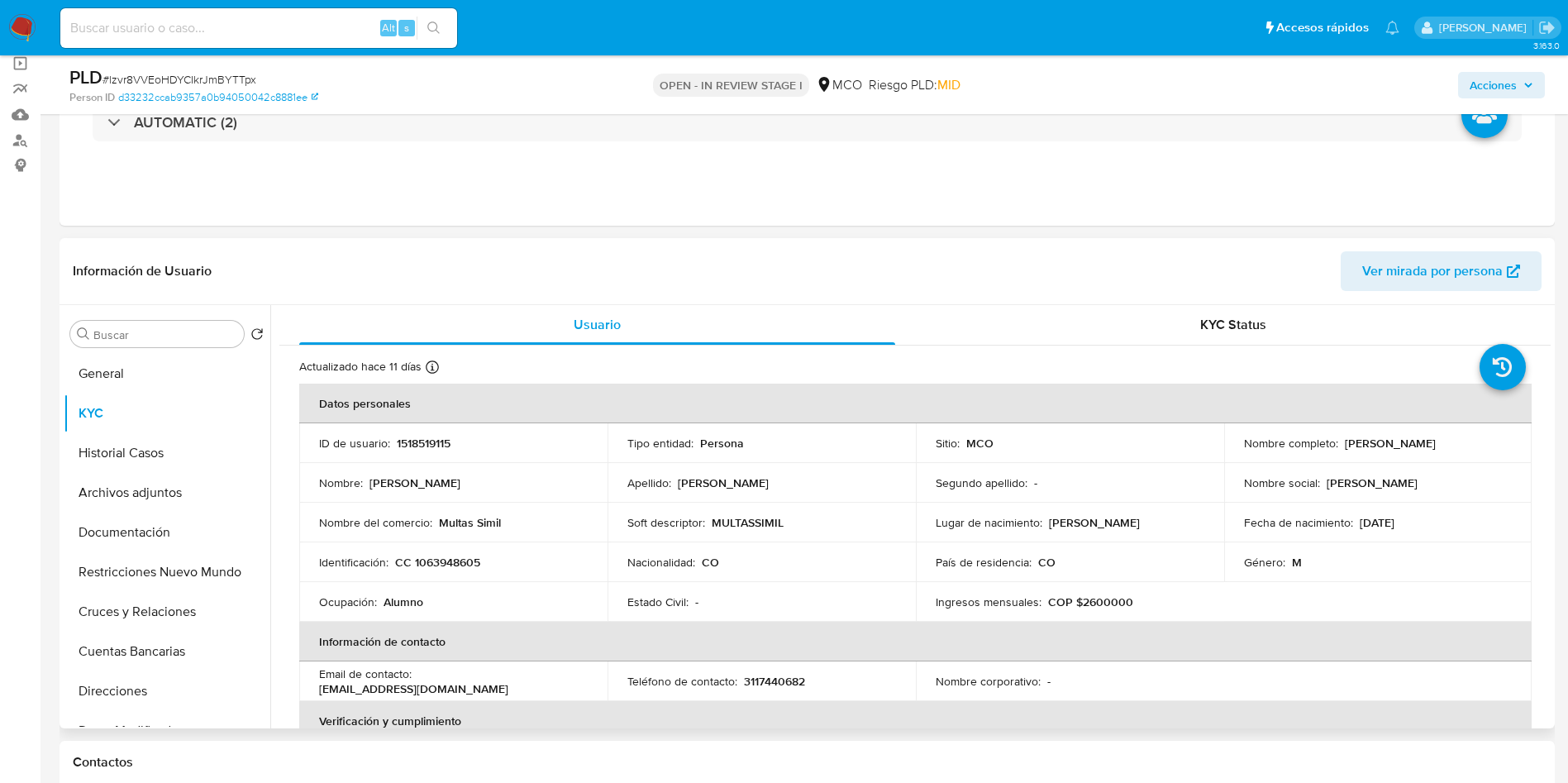
click at [760, 530] on td "Soft descriptor : MULTASSIMIL" at bounding box center [761, 522] width 309 height 40
click at [763, 523] on p "MULTASSIMIL" at bounding box center [747, 522] width 72 height 14
copy p "MULTASSIMIL"
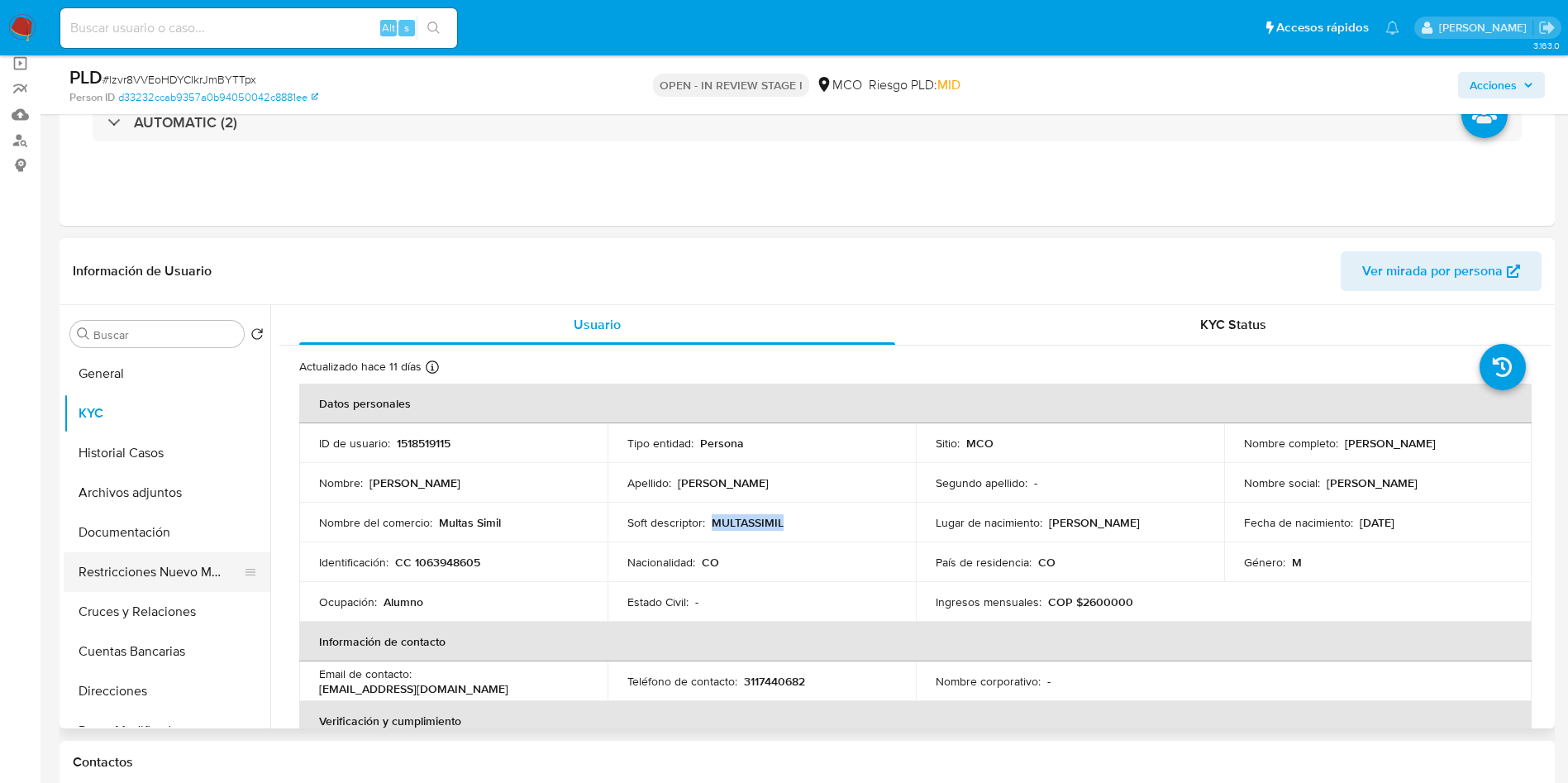
click at [194, 568] on button "Restricciones Nuevo Mundo" at bounding box center [160, 572] width 194 height 40
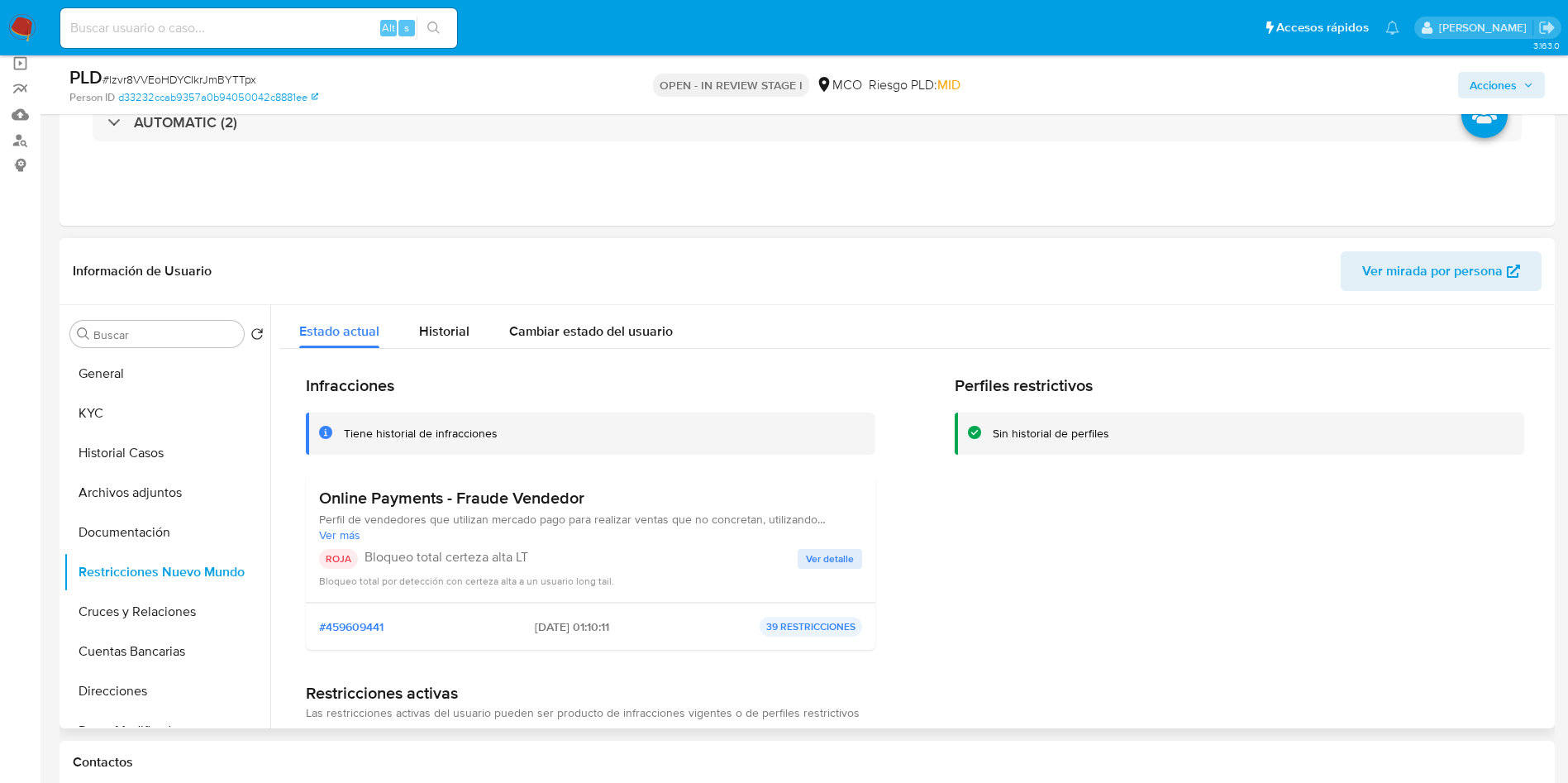
drag, startPoint x: 599, startPoint y: 491, endPoint x: 304, endPoint y: 490, distance: 295.0
click at [799, 545] on div "Online Payments - Fraude Vendedor Perfil de vendedores que utilizan mercado pag…" at bounding box center [590, 538] width 543 height 100
click at [817, 562] on span "Ver detalle" at bounding box center [829, 559] width 48 height 16
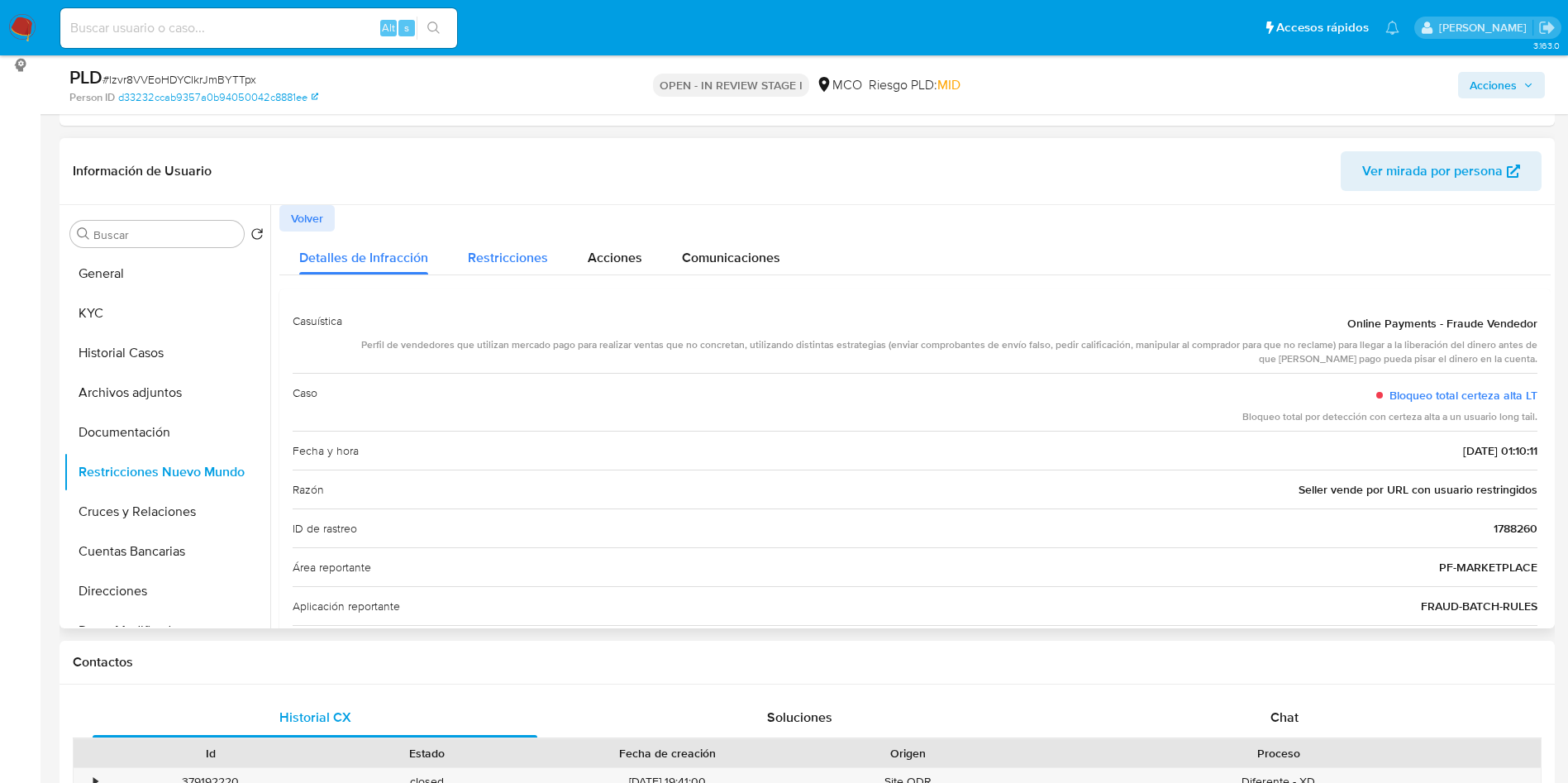
scroll to position [248, 0]
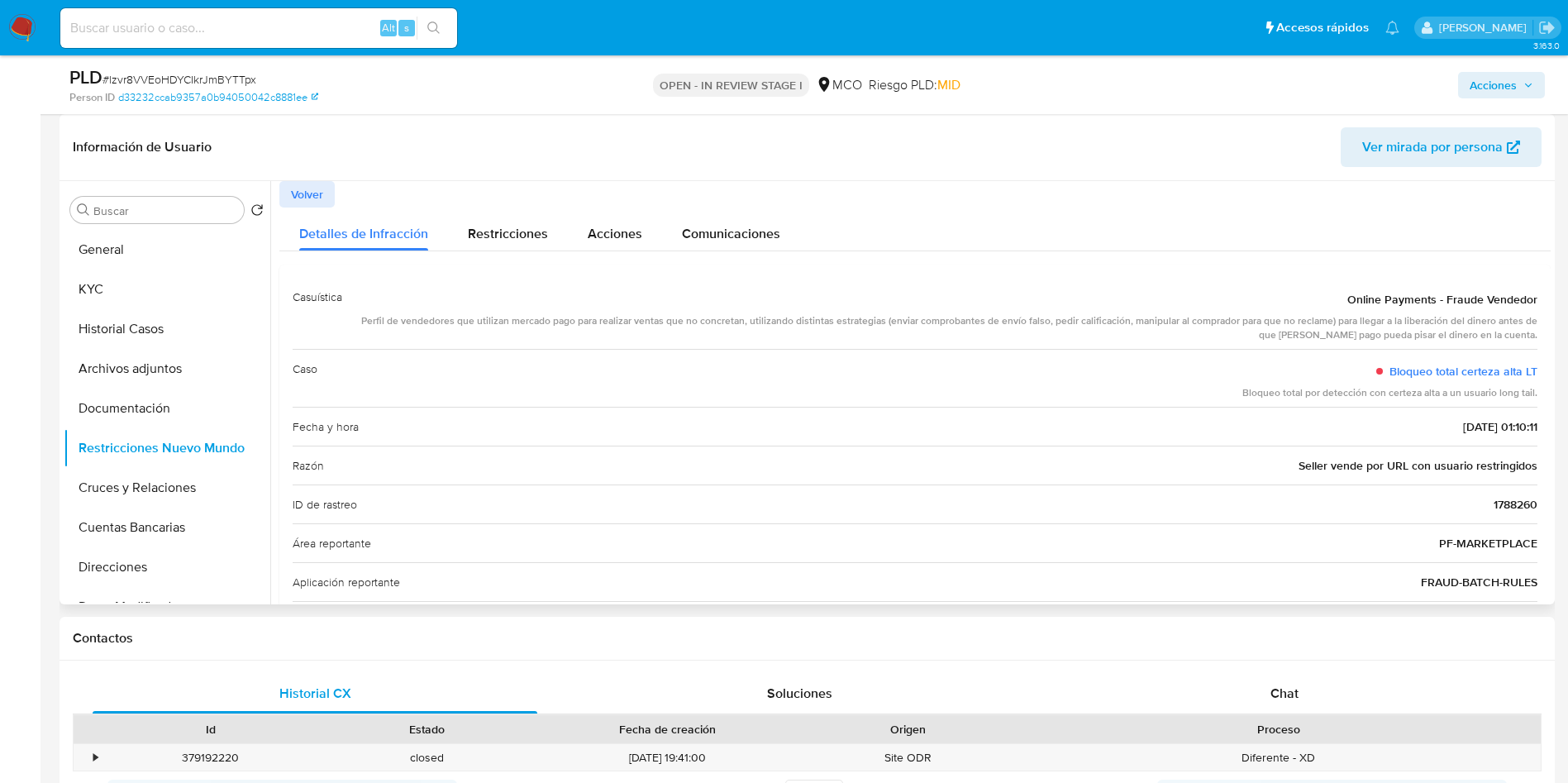
drag, startPoint x: 370, startPoint y: 318, endPoint x: 1531, endPoint y: 346, distance: 1161.3
click at [1531, 346] on div "Casuística Online Payments - Fraude Vendedor Perfil de vendedores que utilizan …" at bounding box center [915, 536] width 1271 height 543
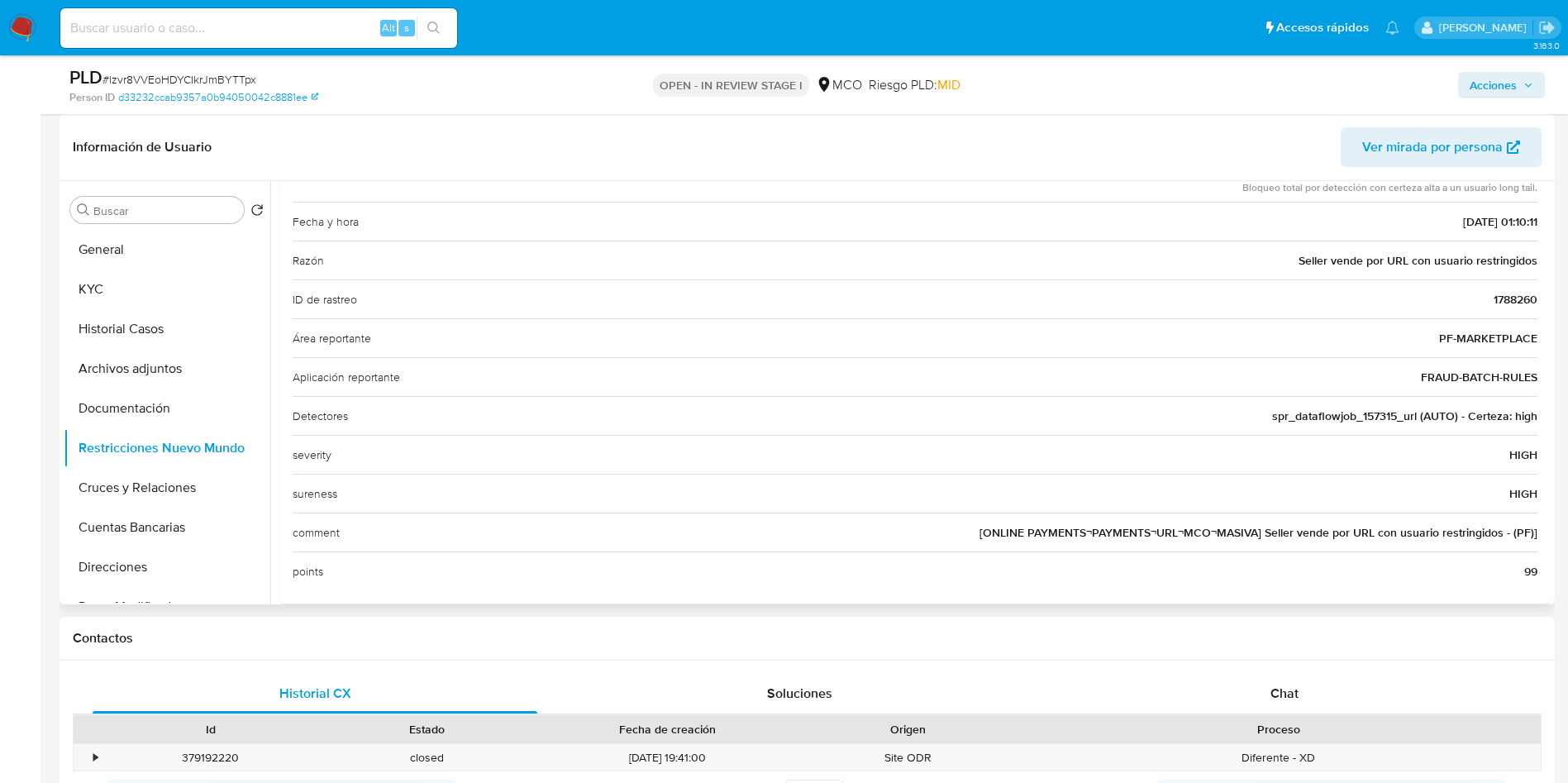
scroll to position [225, 0]
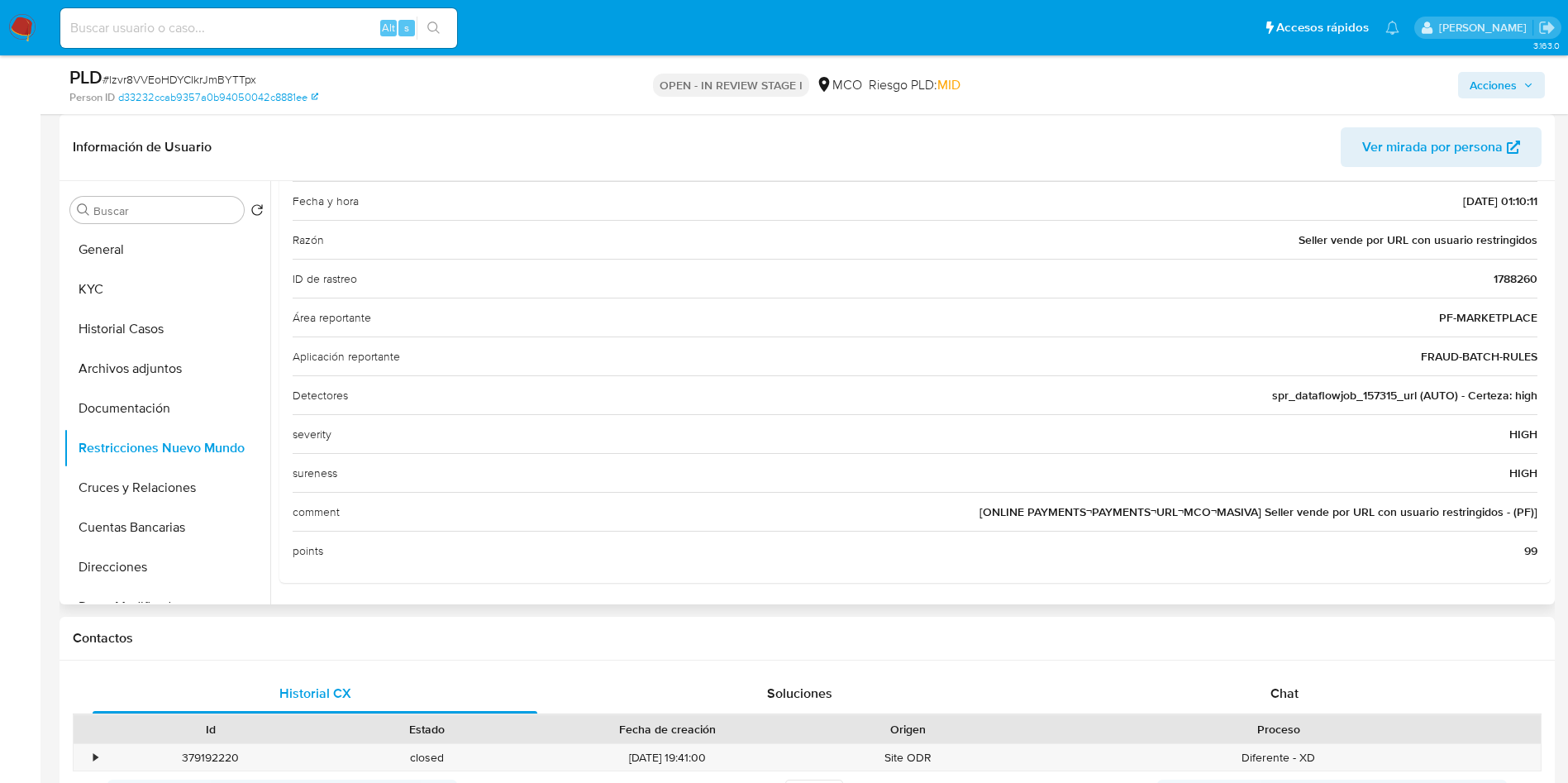
drag, startPoint x: 1336, startPoint y: 512, endPoint x: 1487, endPoint y: 514, distance: 151.0
click at [1487, 514] on span "[ONLINE PAYMENTS¬PAYMENTS¬URL¬MCO¬MASIVA] Seller vende por URL con usuario rest…" at bounding box center [1258, 511] width 558 height 16
click at [1349, 518] on span "[ONLINE PAYMENTS¬PAYMENTS¬URL¬MCO¬MASIVA] Seller vende por URL con usuario rest…" at bounding box center [1258, 511] width 558 height 16
drag, startPoint x: 1413, startPoint y: 514, endPoint x: 1432, endPoint y: 514, distance: 19.0
click at [1463, 514] on span "[ONLINE PAYMENTS¬PAYMENTS¬URL¬MCO¬MASIVA] Seller vende por URL con usuario rest…" at bounding box center [1258, 511] width 558 height 16
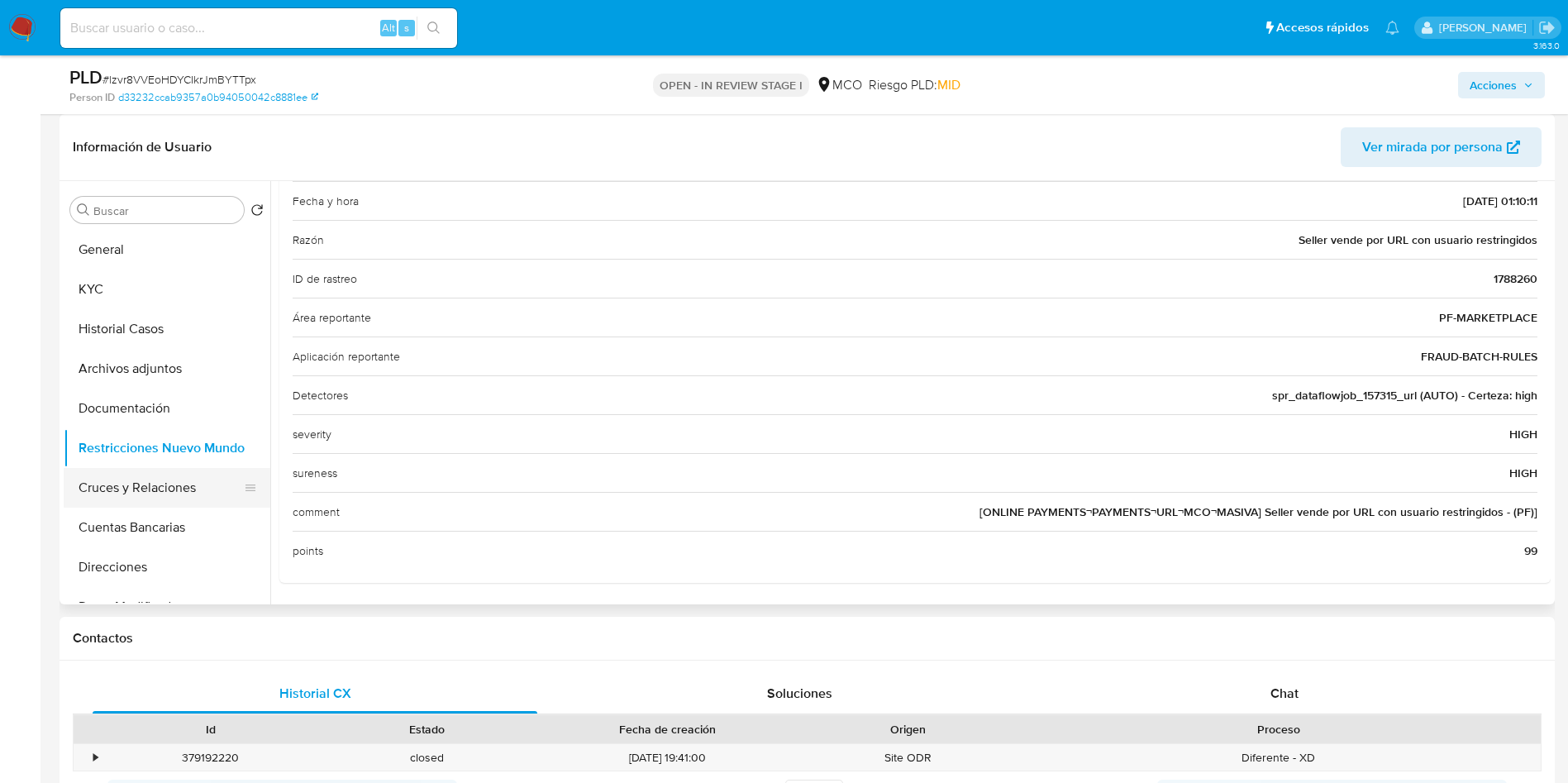
click at [167, 475] on button "Cruces y Relaciones" at bounding box center [160, 488] width 194 height 40
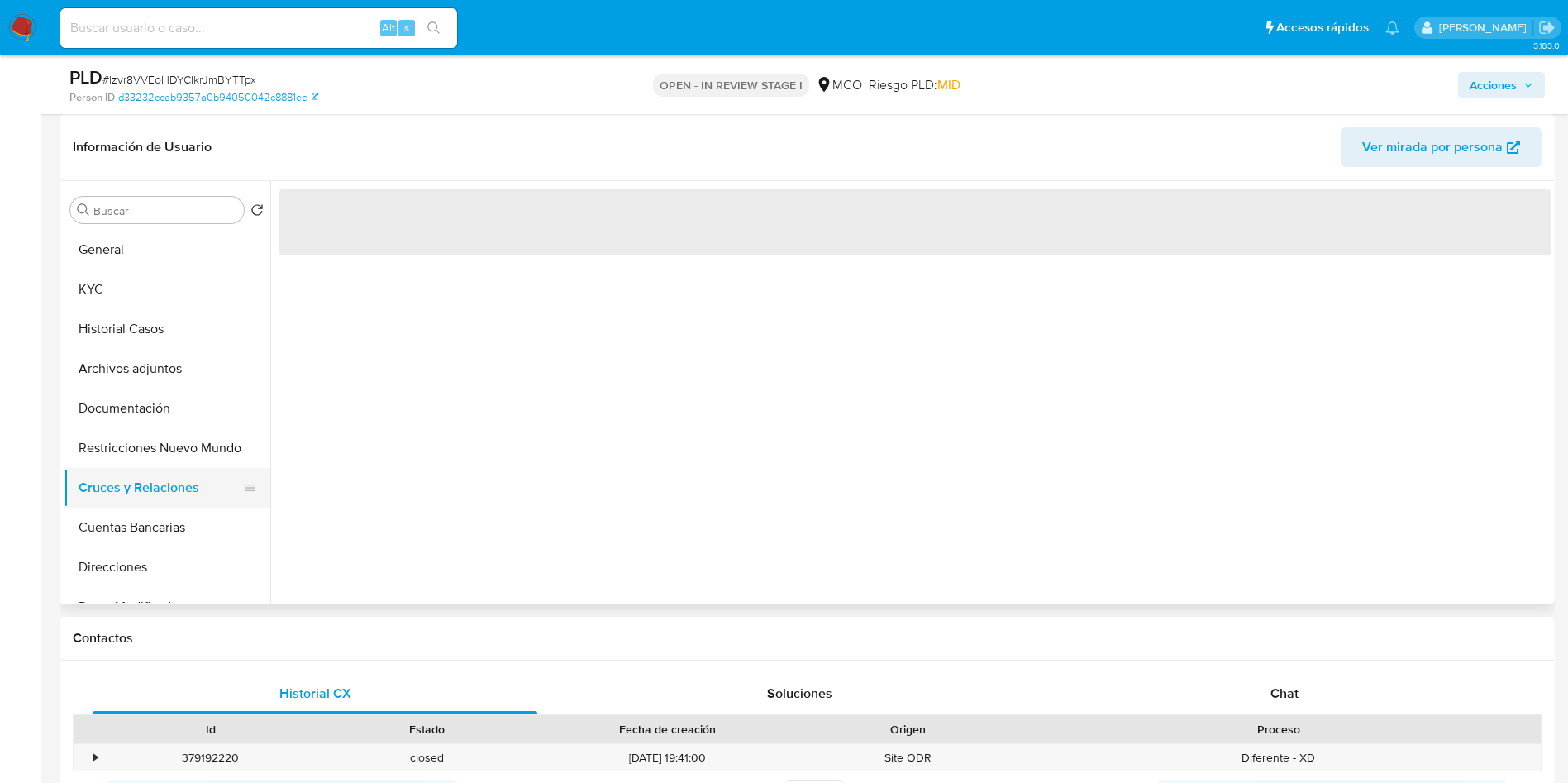
scroll to position [0, 0]
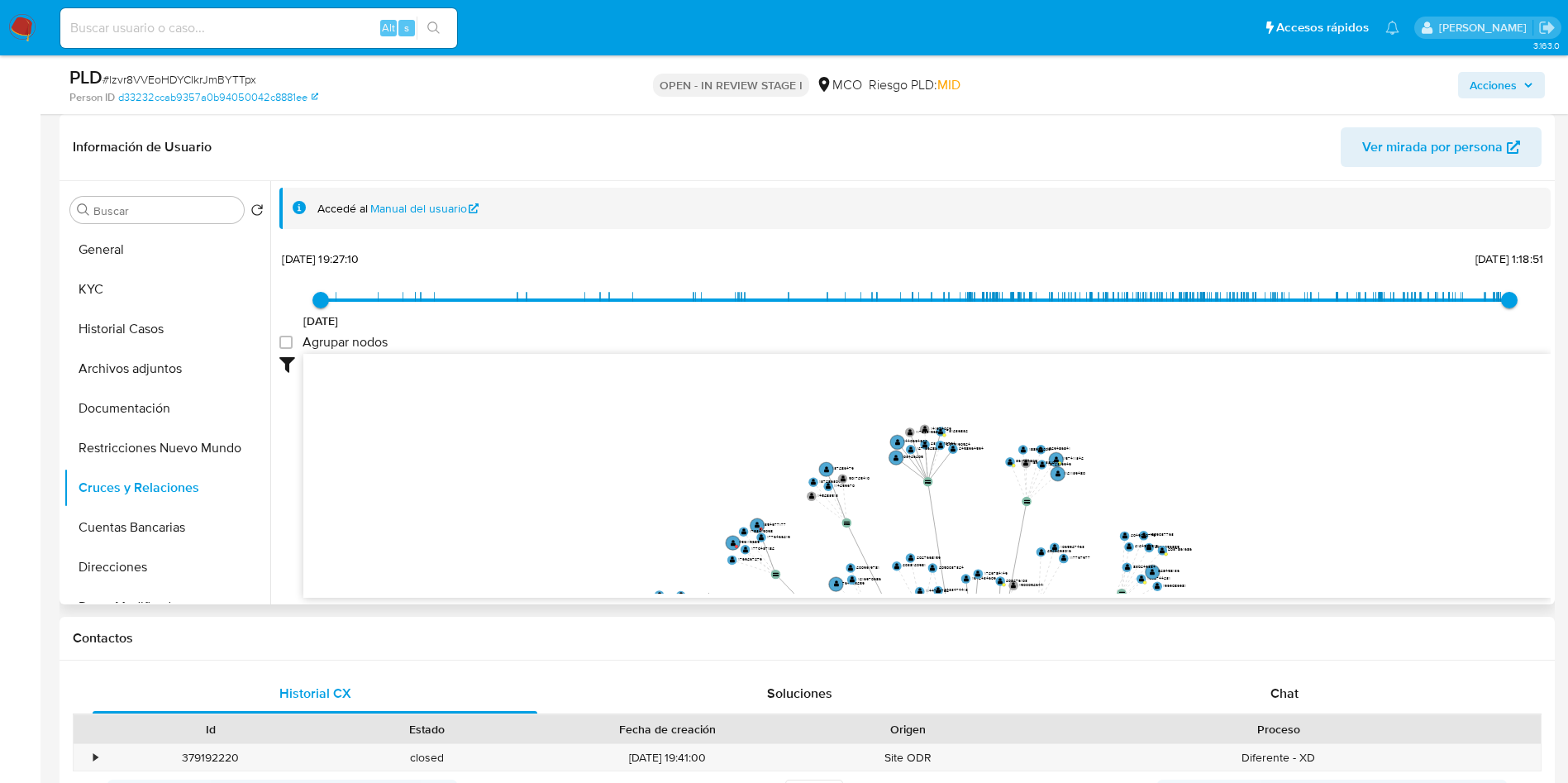
drag, startPoint x: 612, startPoint y: 482, endPoint x: 633, endPoint y: 307, distance: 176.3
click at [633, 308] on div "[DATE] [DATE] 19:27:10 [DATE] 1:18:51 Agrupar nodos Filtros Confianza alta Devi…" at bounding box center [915, 452] width 1271 height 411
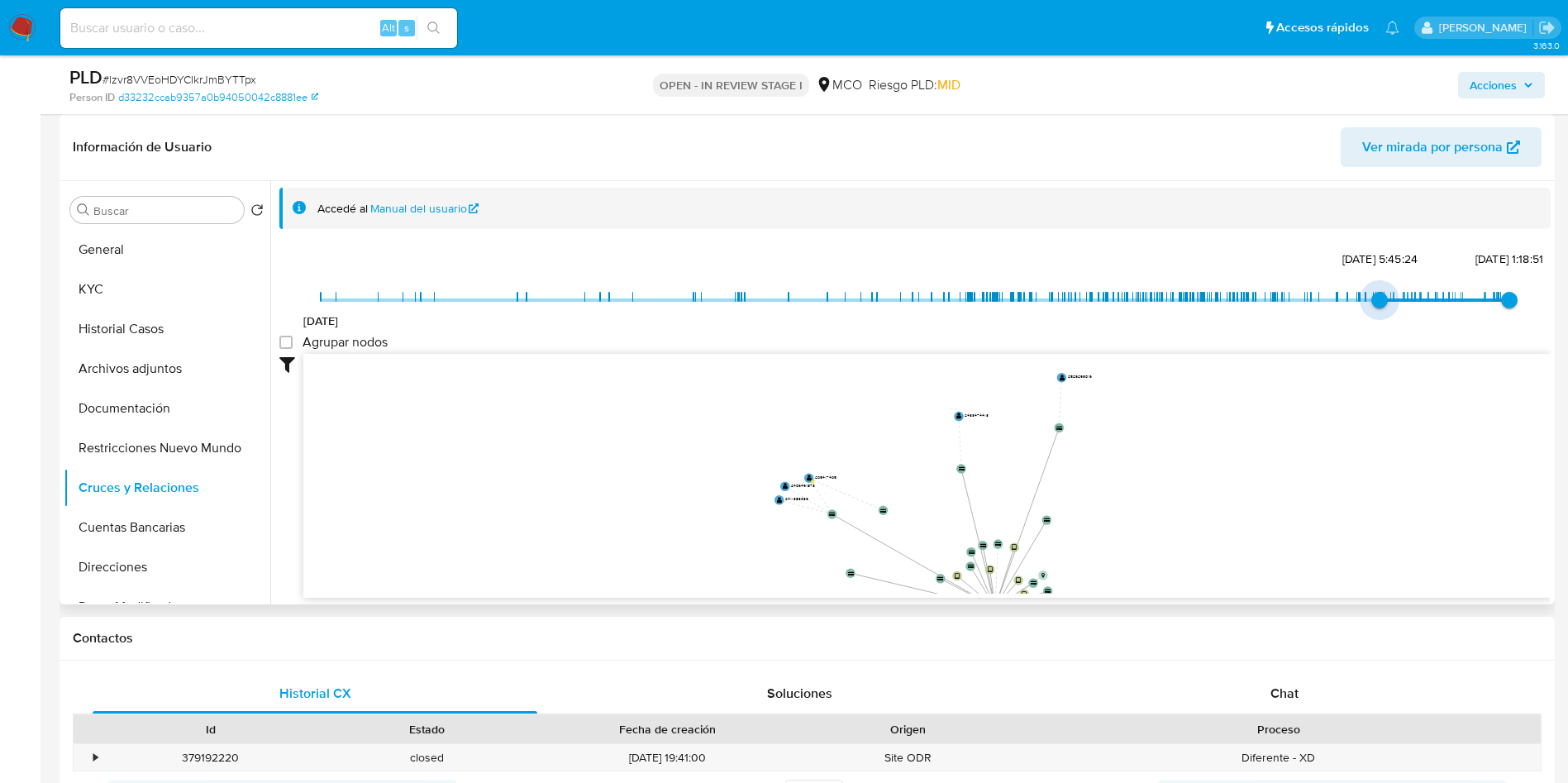
type input "1746771727000"
drag, startPoint x: 319, startPoint y: 300, endPoint x: 1384, endPoint y: 295, distance: 1065.0
click at [1384, 295] on span "[DATE] 3:22:07" at bounding box center [1391, 300] width 16 height 16
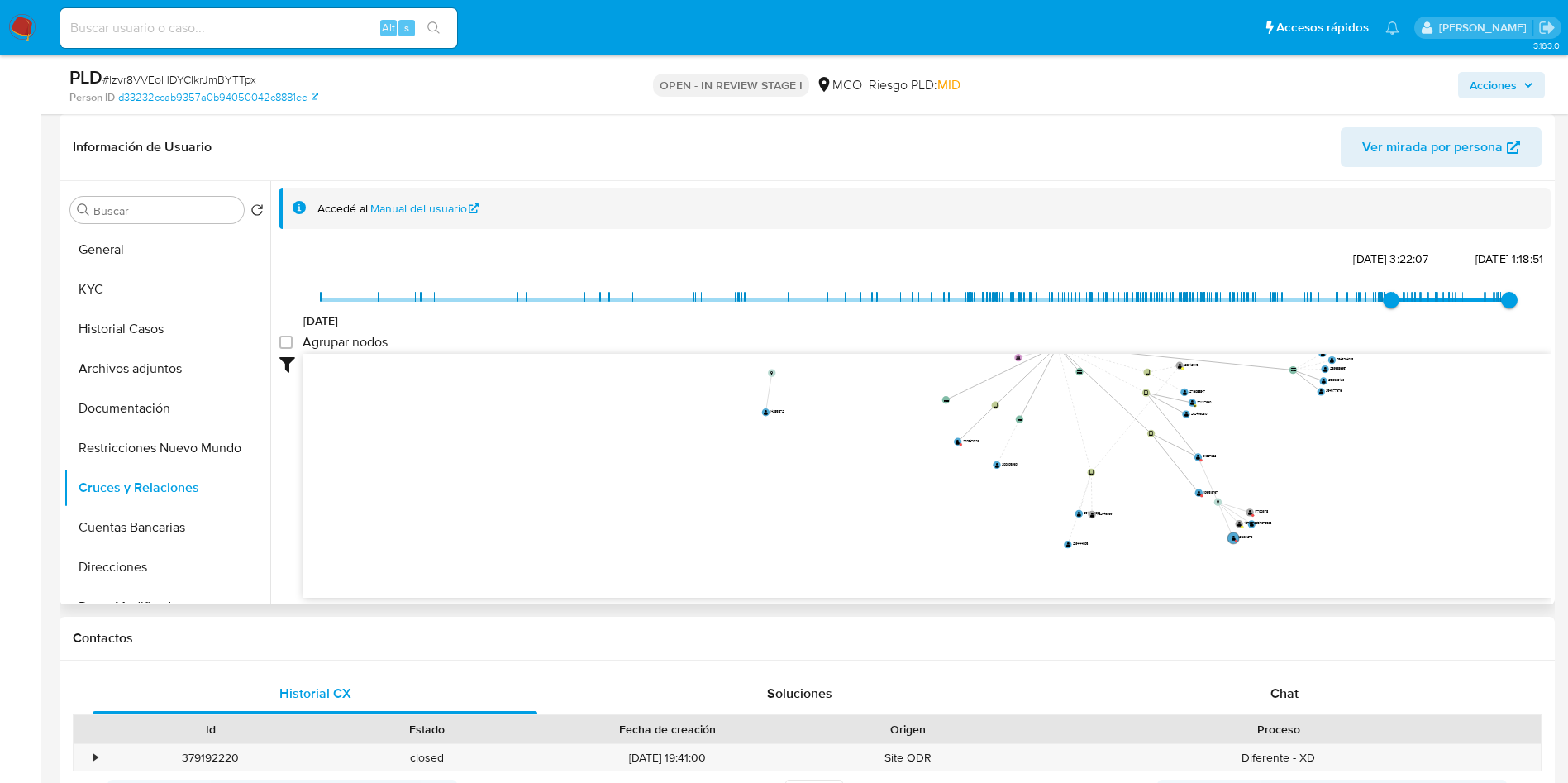
drag, startPoint x: 1193, startPoint y: 479, endPoint x: 1193, endPoint y: 287, distance: 192.0
click at [1193, 287] on div "[DATE] [DATE] 3:22:07 [DATE] 1:18:51 Agrupar nodos Filtros Confianza alta Devic…" at bounding box center [915, 452] width 1271 height 411
drag, startPoint x: 1140, startPoint y: 505, endPoint x: 1141, endPoint y: 524, distance: 19.0
click at [1141, 524] on icon "device-666d61e8202eecf3f109ff01  device-65fd24bc80e3e1dada16470d  device-6883…" at bounding box center [927, 473] width 1248 height 240
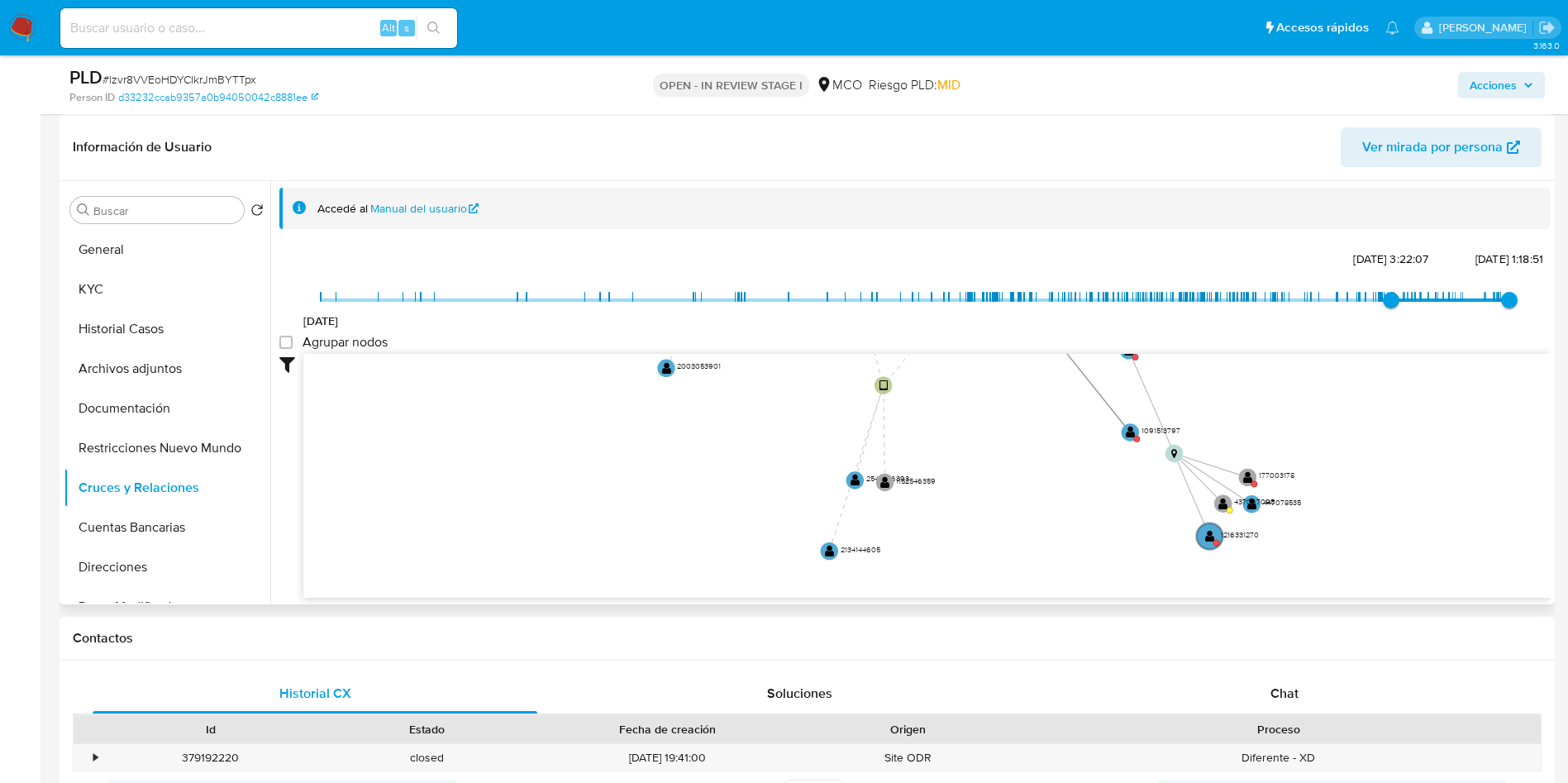
drag, startPoint x: 1131, startPoint y: 532, endPoint x: 993, endPoint y: 439, distance: 166.4
click at [993, 439] on icon "device-666d61e8202eecf3f109ff01  device-65fd24bc80e3e1dada16470d  device-6883…" at bounding box center [927, 473] width 1248 height 240
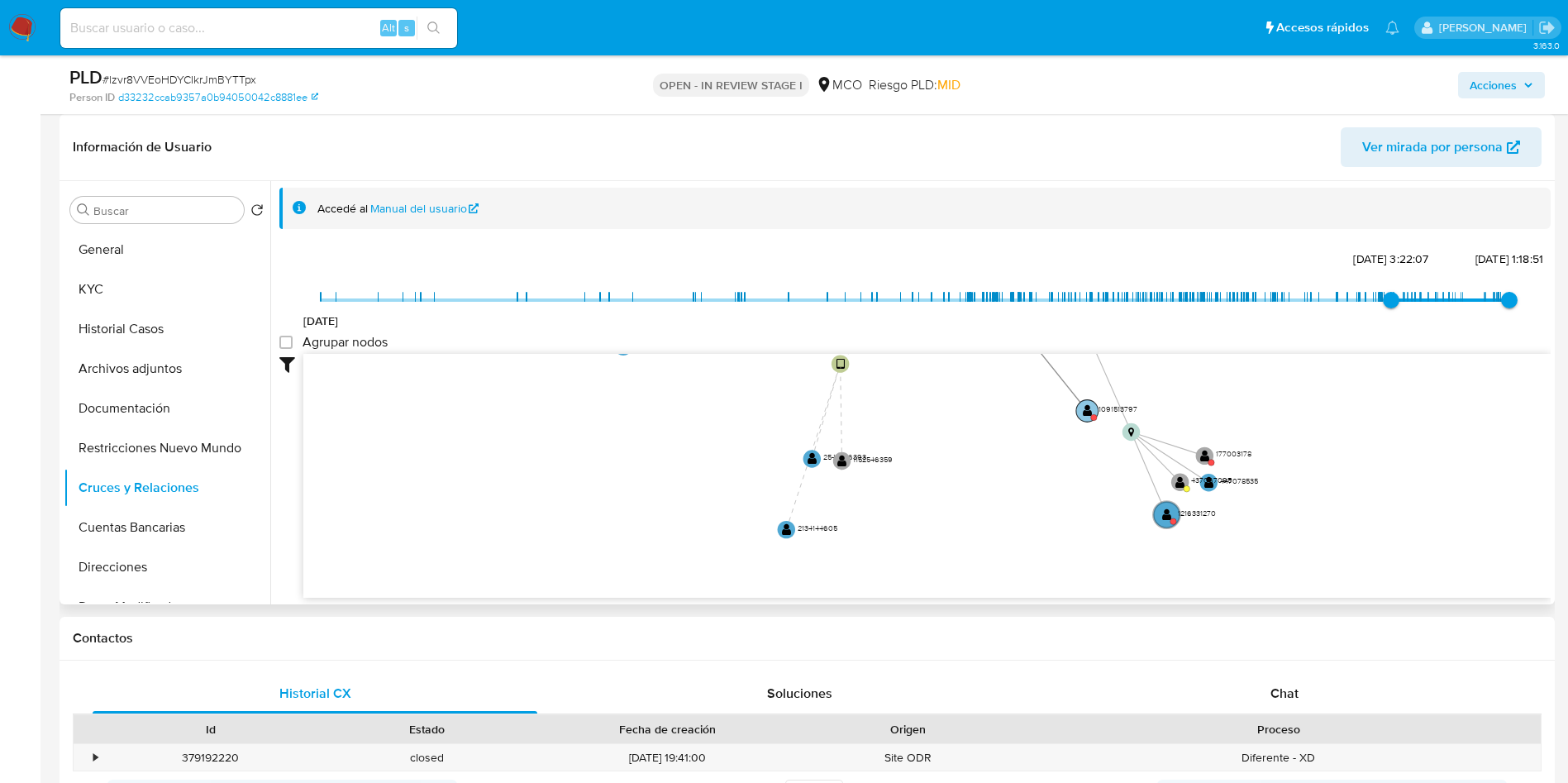
click at [1081, 412] on circle at bounding box center [1087, 410] width 23 height 23
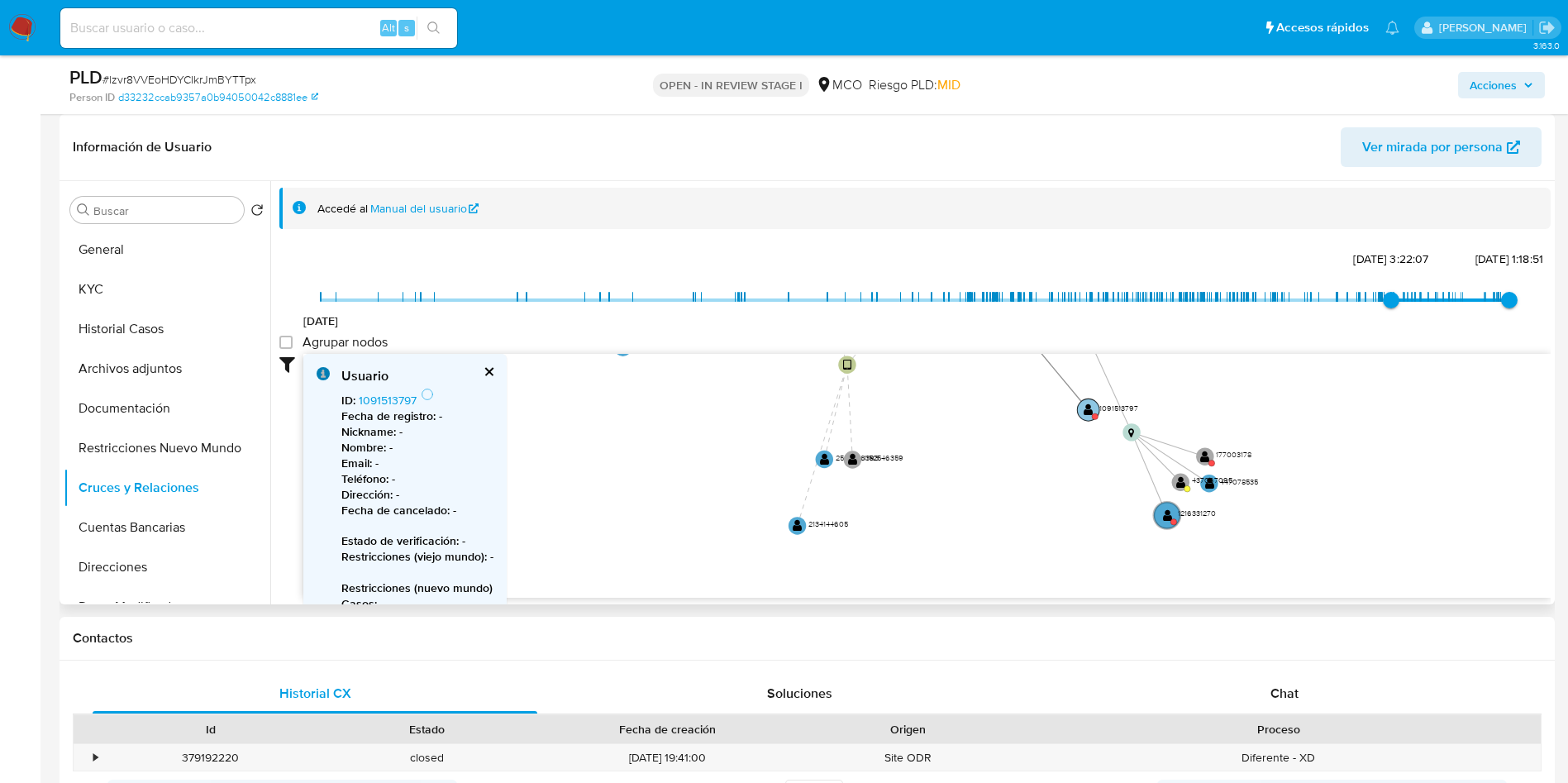
click at [1089, 406] on text "" at bounding box center [1088, 410] width 10 height 13
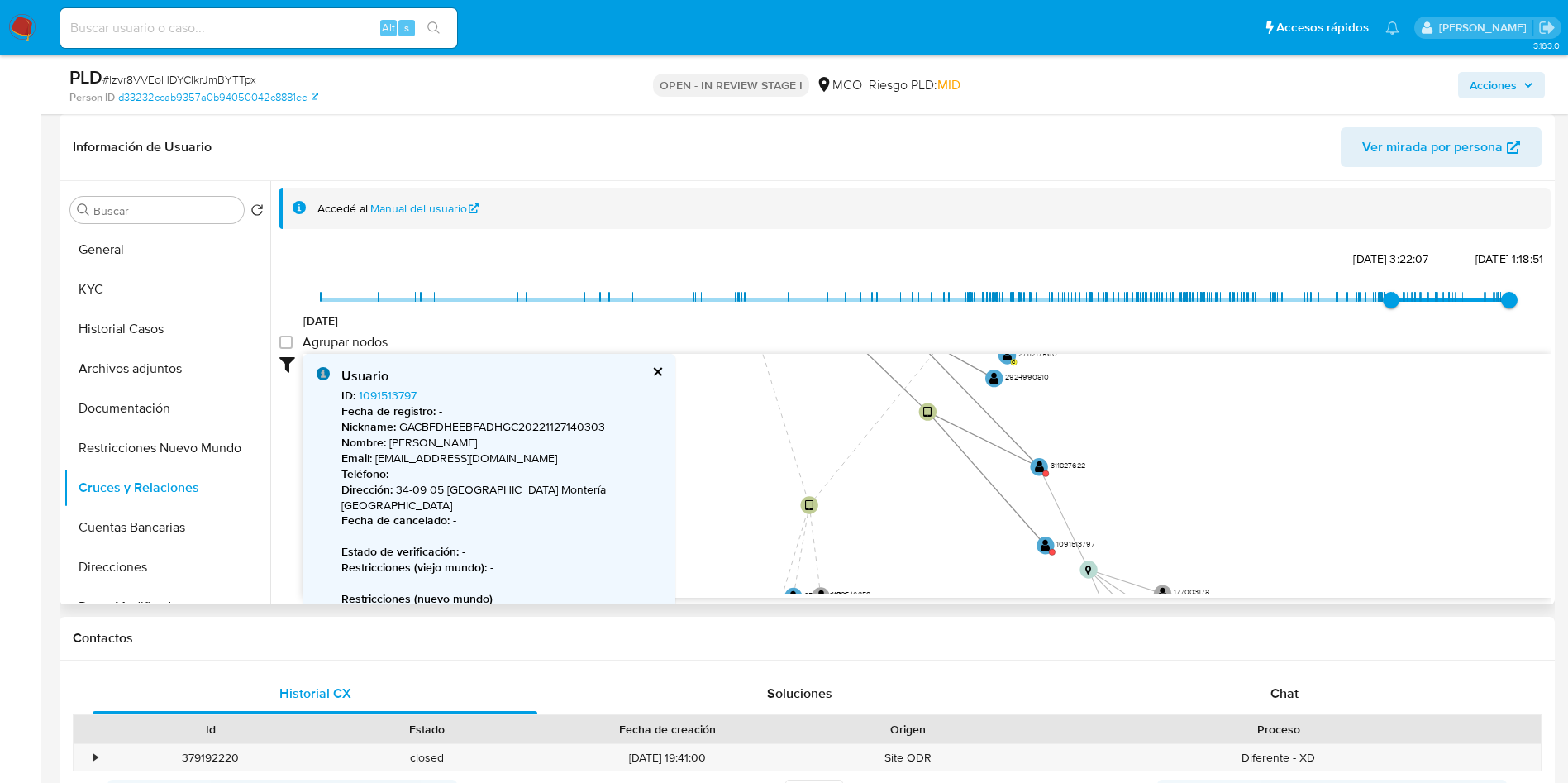
drag, startPoint x: 999, startPoint y: 481, endPoint x: 955, endPoint y: 594, distance: 121.3
click at [955, 594] on div "device-666d61e8202eecf3f109ff01  device-65fd24bc80e3e1dada16470d  device-6883…" at bounding box center [927, 476] width 1248 height 244
click at [1041, 465] on text "" at bounding box center [1039, 467] width 10 height 13
click at [1040, 465] on text "" at bounding box center [1039, 467] width 10 height 13
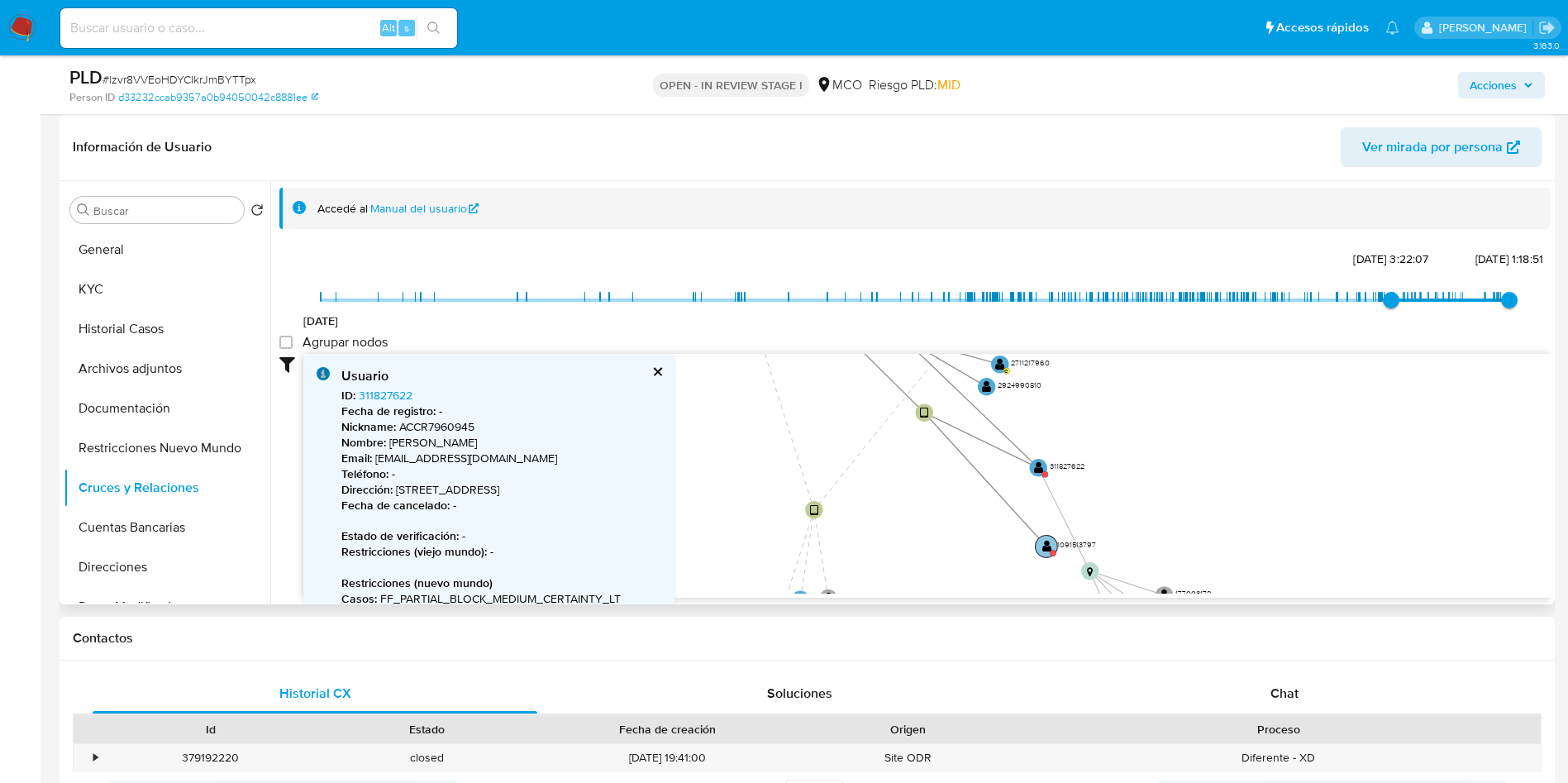
click at [1047, 545] on text "" at bounding box center [1047, 546] width 10 height 13
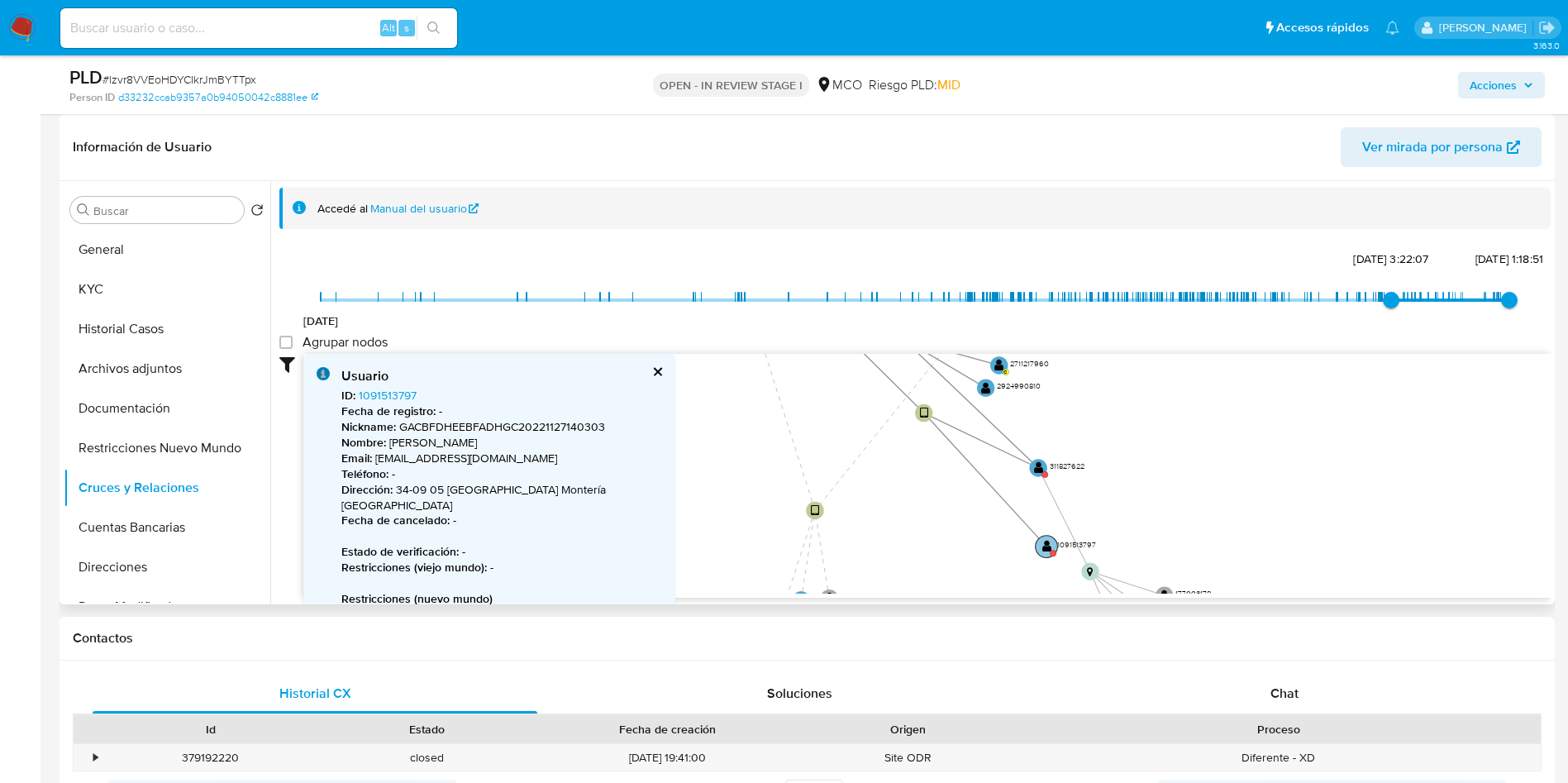
click at [1047, 545] on text "" at bounding box center [1047, 546] width 10 height 13
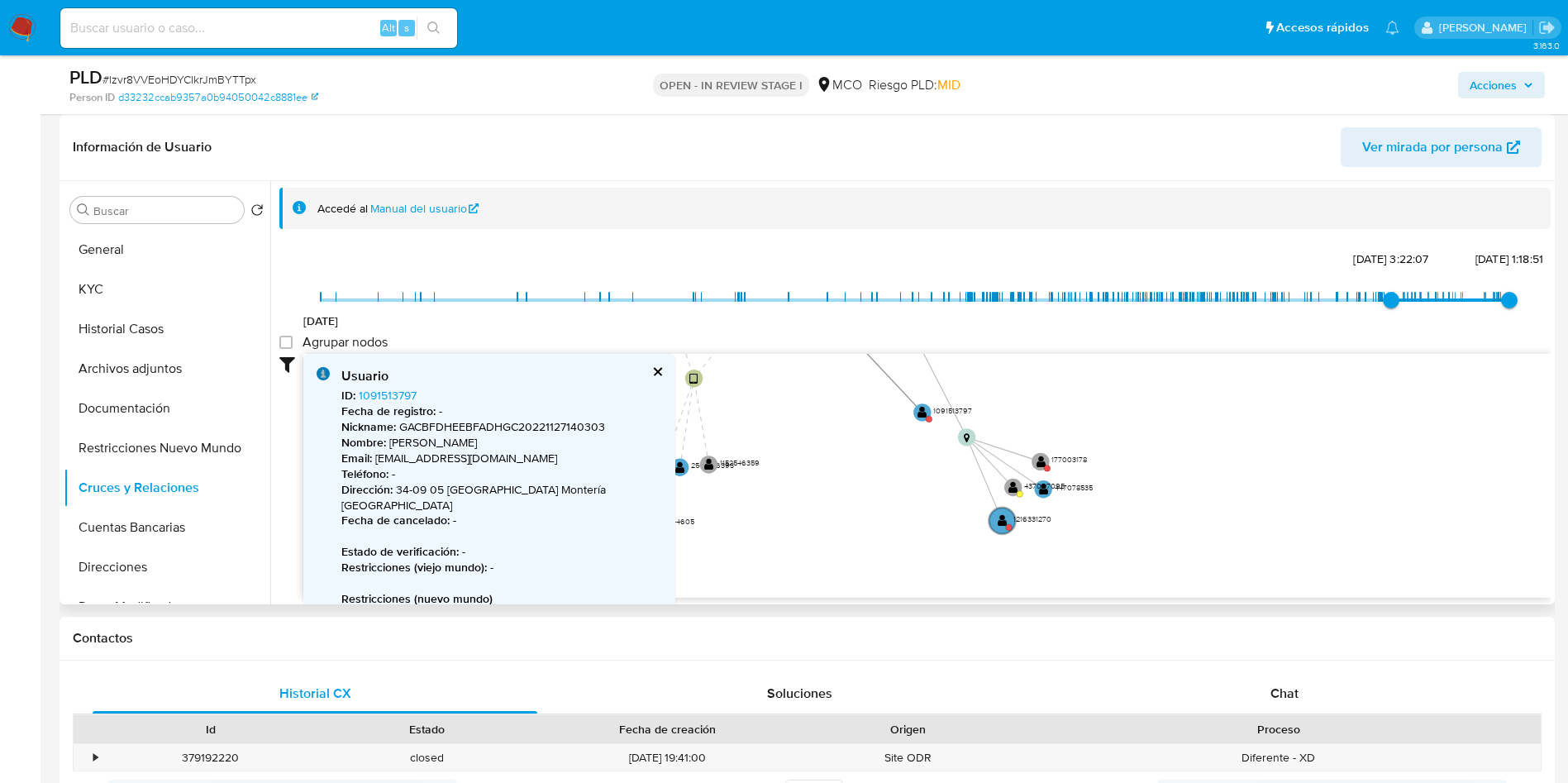
drag, startPoint x: 921, startPoint y: 527, endPoint x: 795, endPoint y: 384, distance: 190.6
click at [795, 384] on icon "device-666d61e8202eecf3f109ff01  device-65fd24bc80e3e1dada16470d  device-6883…" at bounding box center [927, 473] width 1248 height 240
drag, startPoint x: 900, startPoint y: 493, endPoint x: 1063, endPoint y: 595, distance: 192.3
click at [1060, 595] on div "device-666d61e8202eecf3f109ff01  device-65fd24bc80e3e1dada16470d  device-6883…" at bounding box center [927, 476] width 1248 height 244
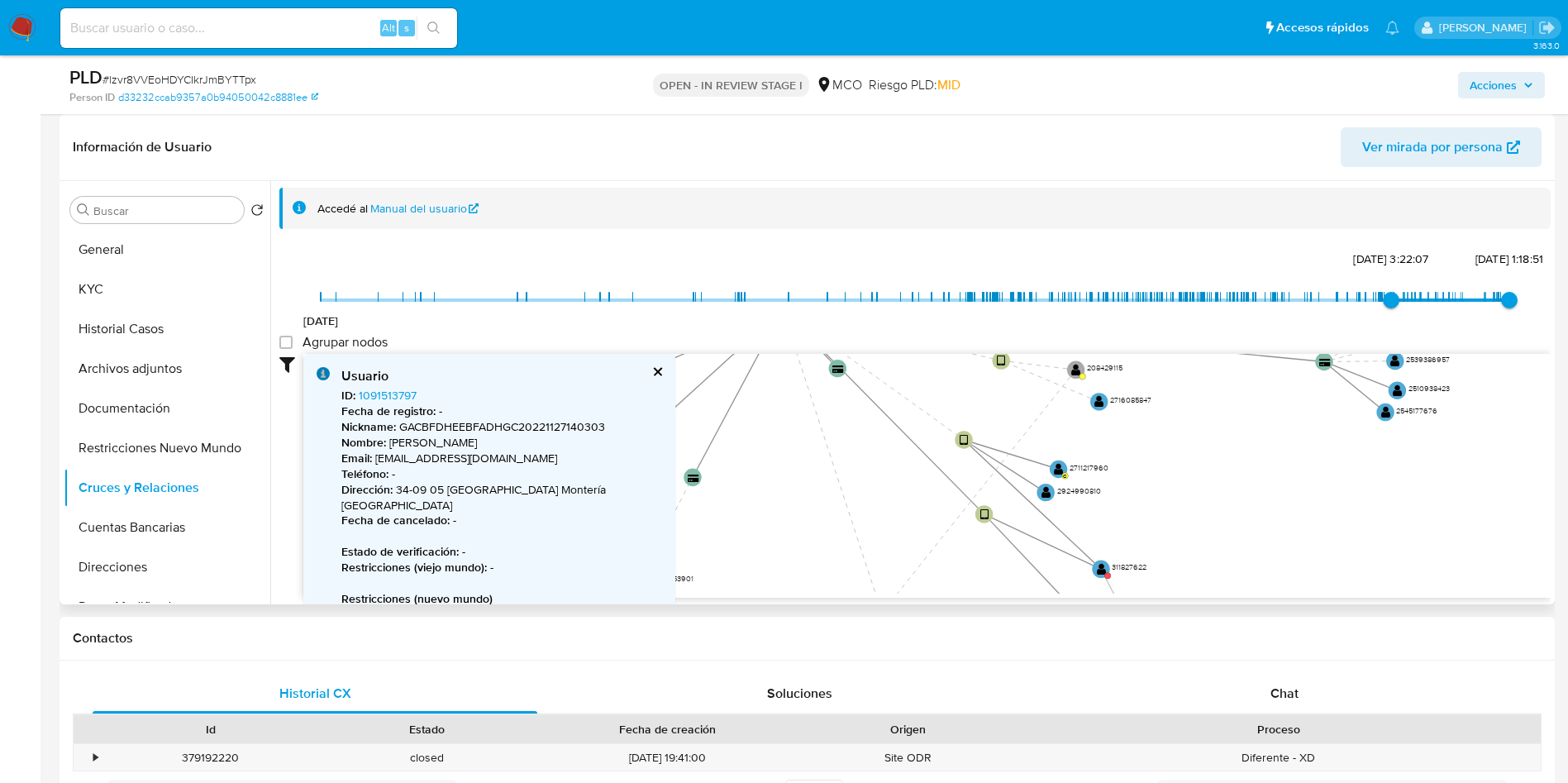
drag, startPoint x: 925, startPoint y: 442, endPoint x: 940, endPoint y: 584, distance: 142.8
click at [940, 584] on icon "device-666d61e8202eecf3f109ff01  device-65fd24bc80e3e1dada16470d  device-6883…" at bounding box center [927, 473] width 1248 height 240
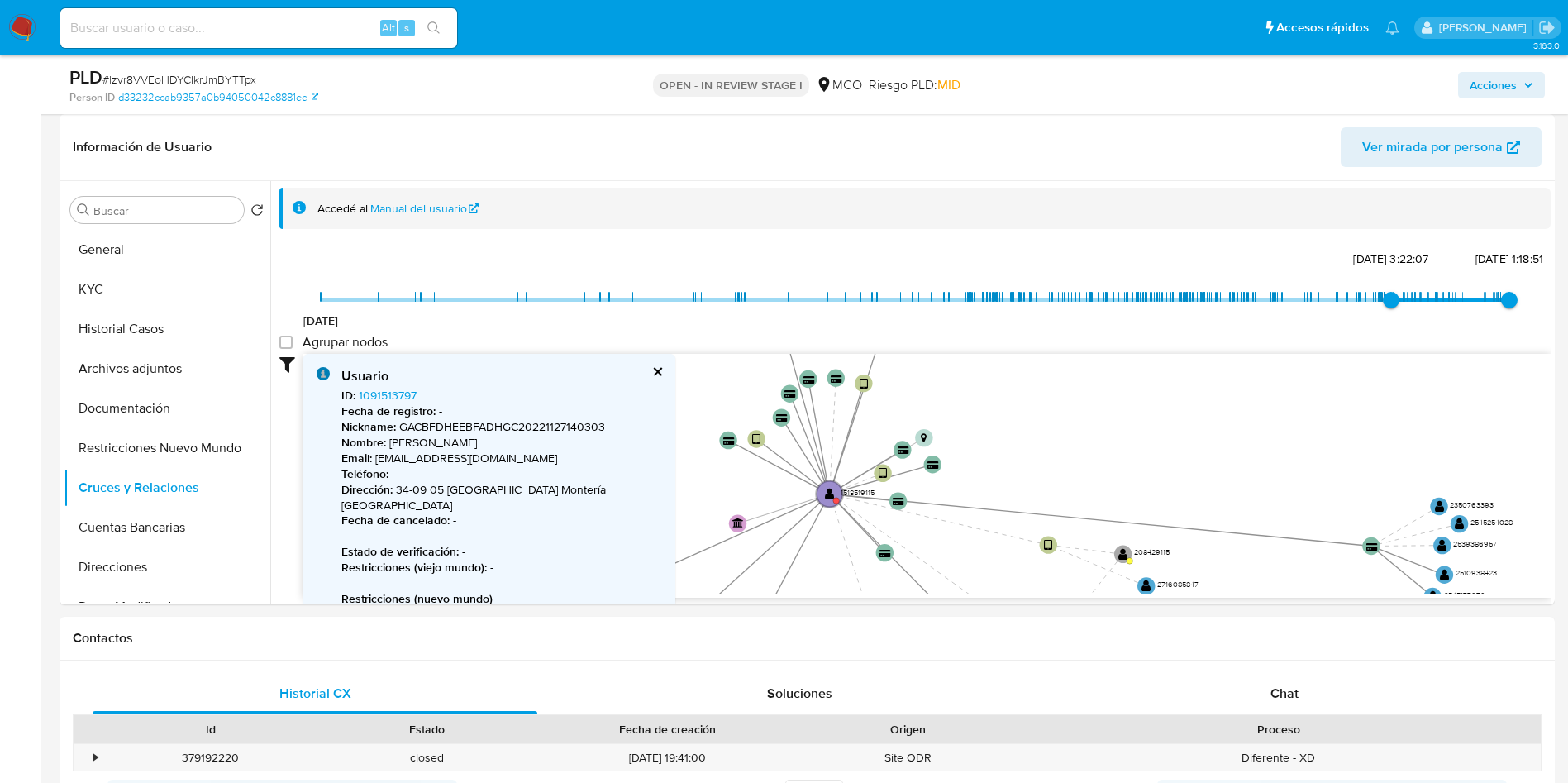
drag, startPoint x: 889, startPoint y: 458, endPoint x: 939, endPoint y: 614, distance: 163.8
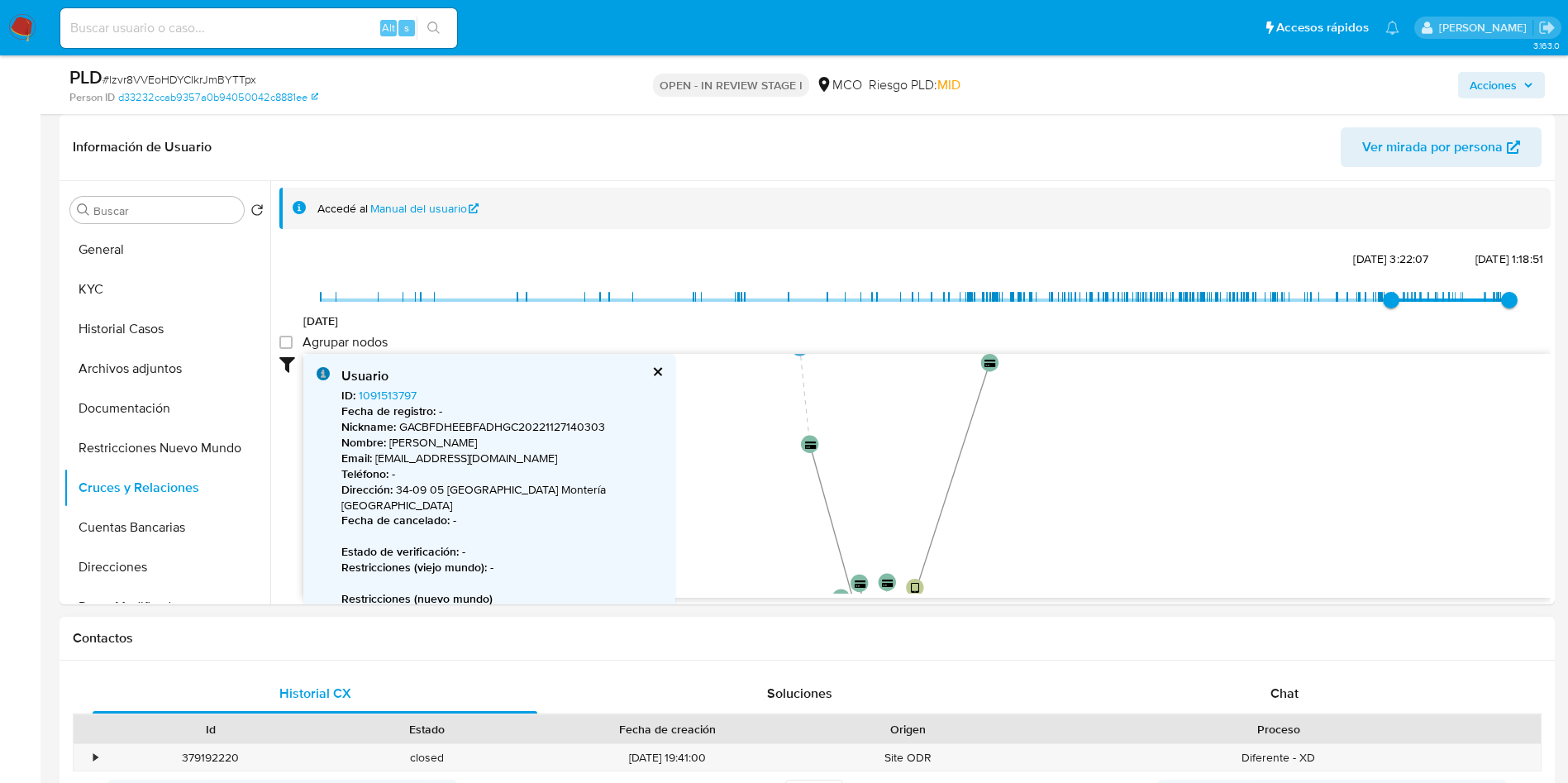
drag, startPoint x: 1035, startPoint y: 448, endPoint x: 1074, endPoint y: 628, distance: 184.2
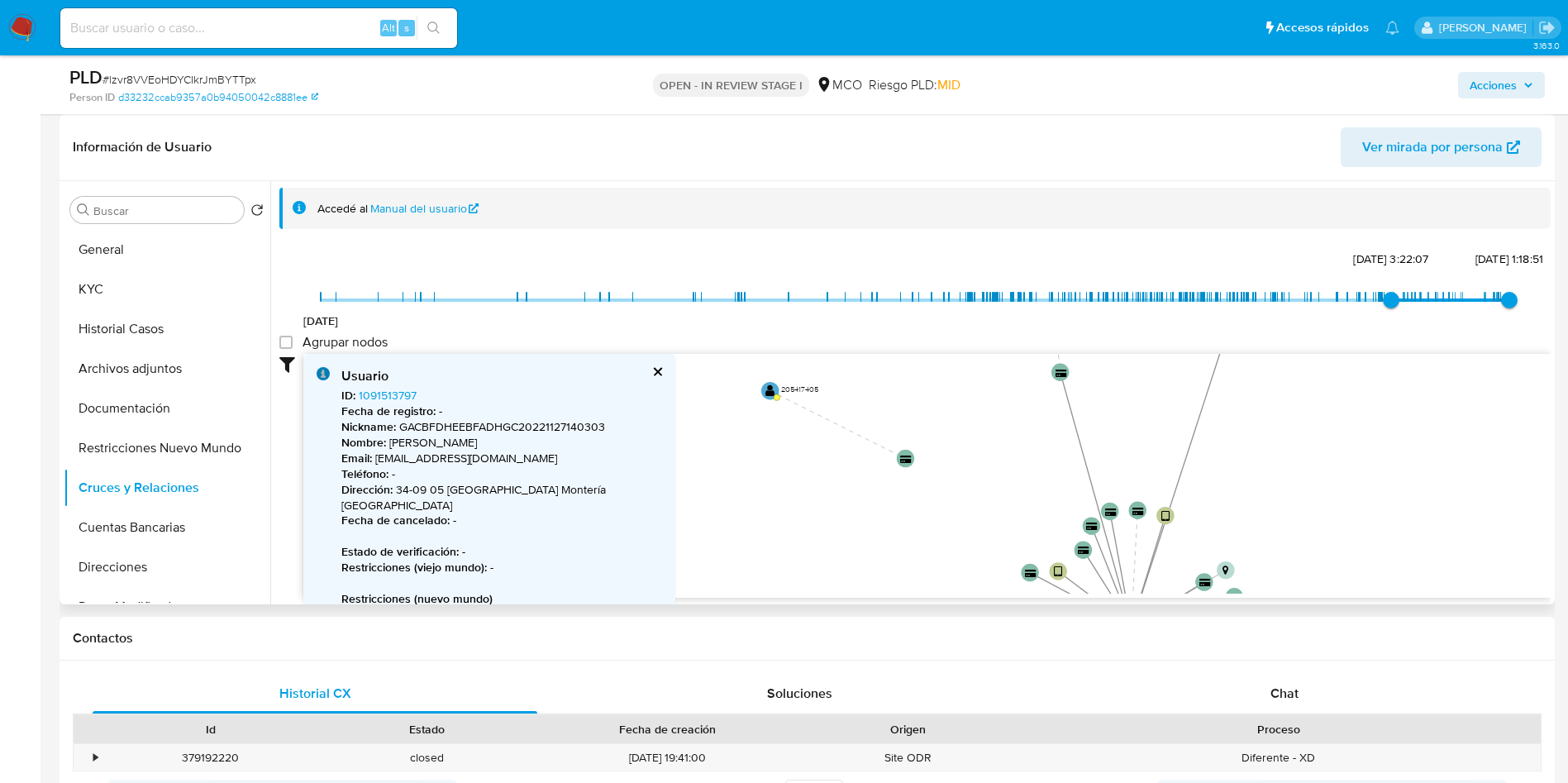
drag, startPoint x: 1066, startPoint y: 475, endPoint x: 1375, endPoint y: 349, distance: 333.7
click at [1402, 322] on div "[DATE] [DATE] 3:22:07 [DATE] 1:18:51 Agrupar nodos Filtros Confianza alta Devic…" at bounding box center [915, 452] width 1271 height 411
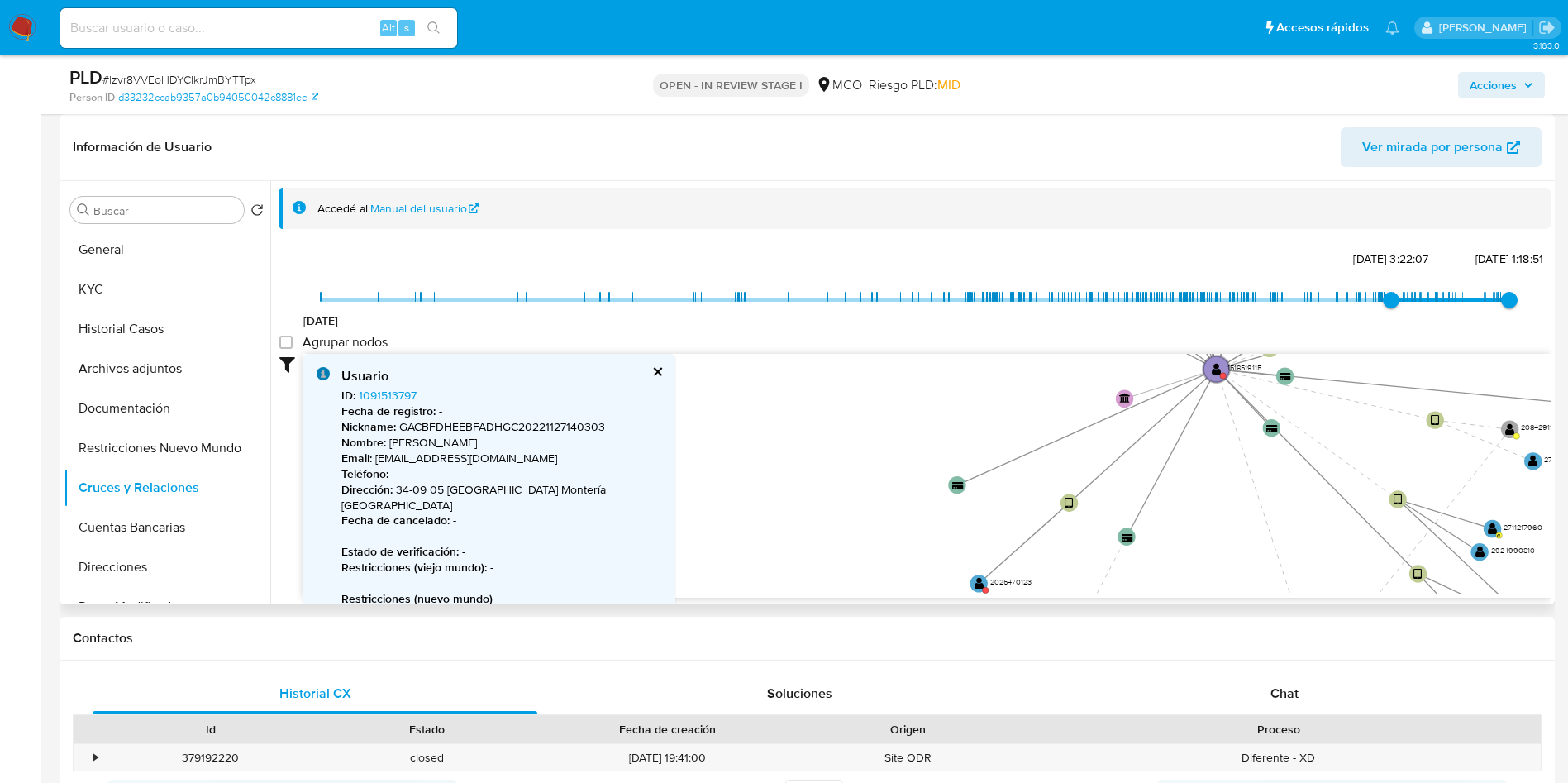
drag, startPoint x: 983, startPoint y: 563, endPoint x: 981, endPoint y: 385, distance: 178.0
click at [981, 385] on icon "device-666d61e8202eecf3f109ff01  device-65fd24bc80e3e1dada16470d  device-6883…" at bounding box center [927, 473] width 1248 height 240
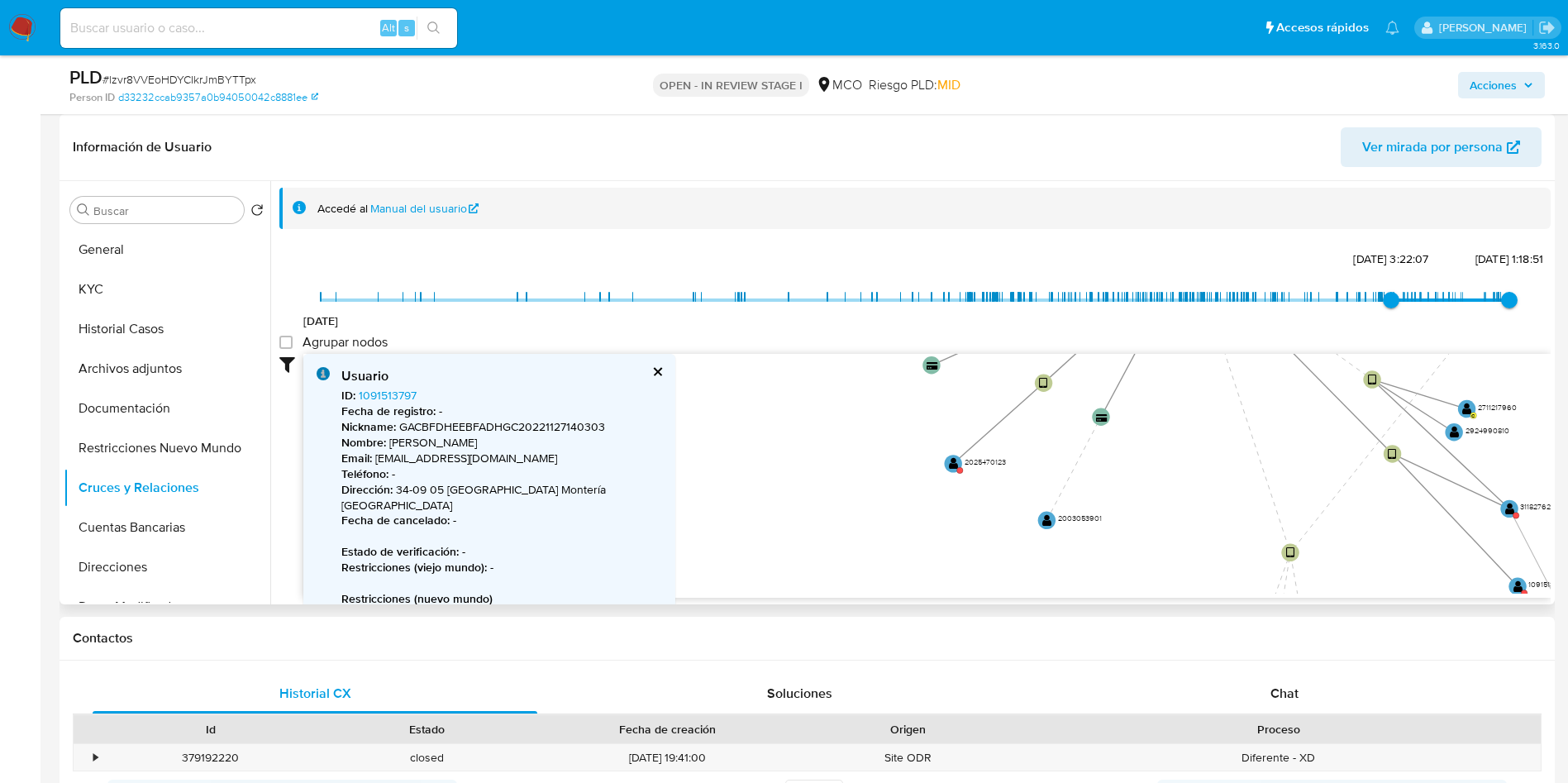
drag, startPoint x: 899, startPoint y: 515, endPoint x: 875, endPoint y: 397, distance: 120.4
click at [875, 397] on icon "device-666d61e8202eecf3f109ff01  device-65fd24bc80e3e1dada16470d  device-6883…" at bounding box center [927, 473] width 1248 height 240
click at [951, 463] on text "" at bounding box center [953, 463] width 10 height 13
click at [954, 462] on text "" at bounding box center [953, 463] width 10 height 13
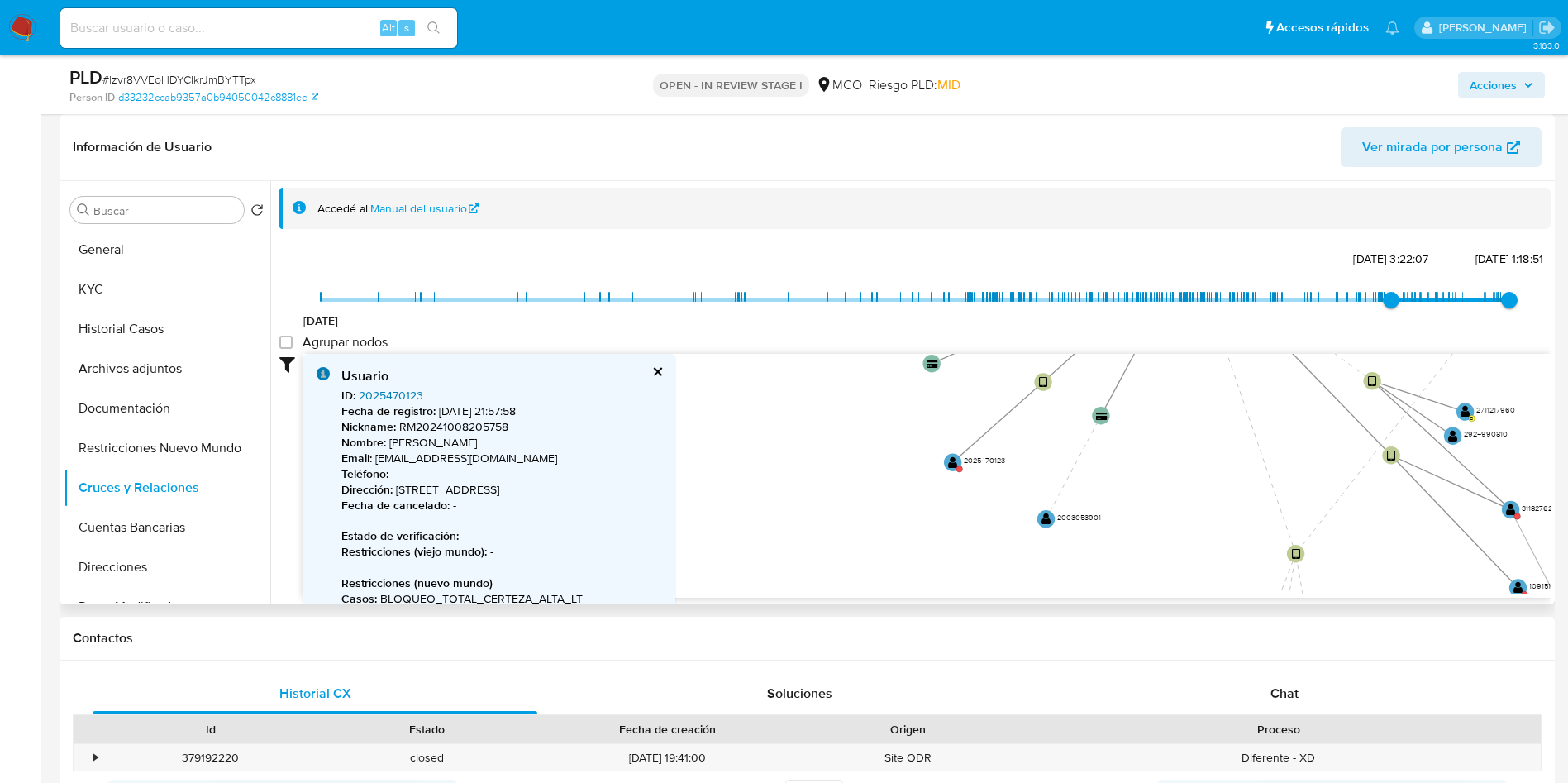
click at [386, 394] on link "2025470123" at bounding box center [390, 395] width 64 height 16
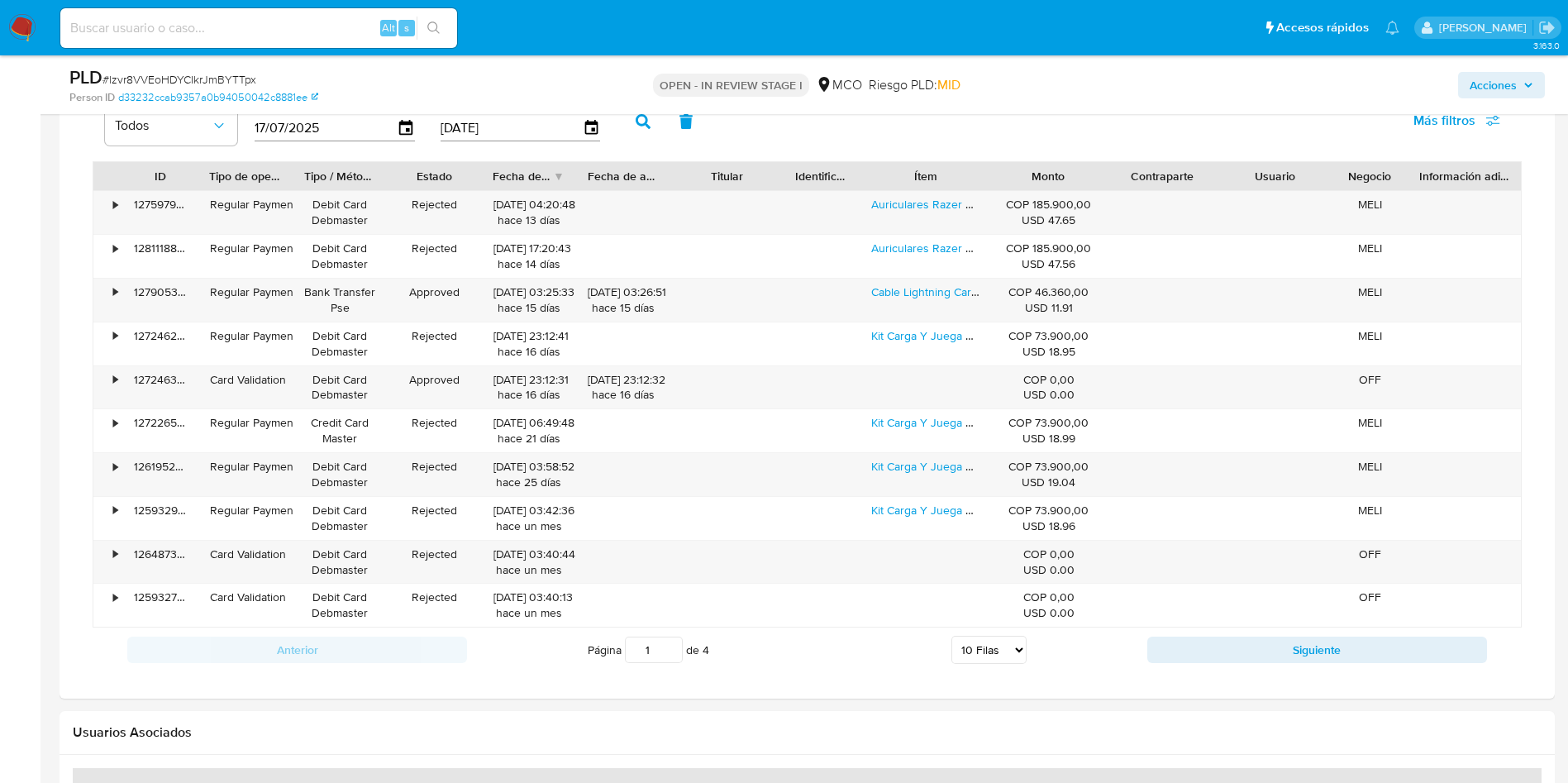
scroll to position [1240, 0]
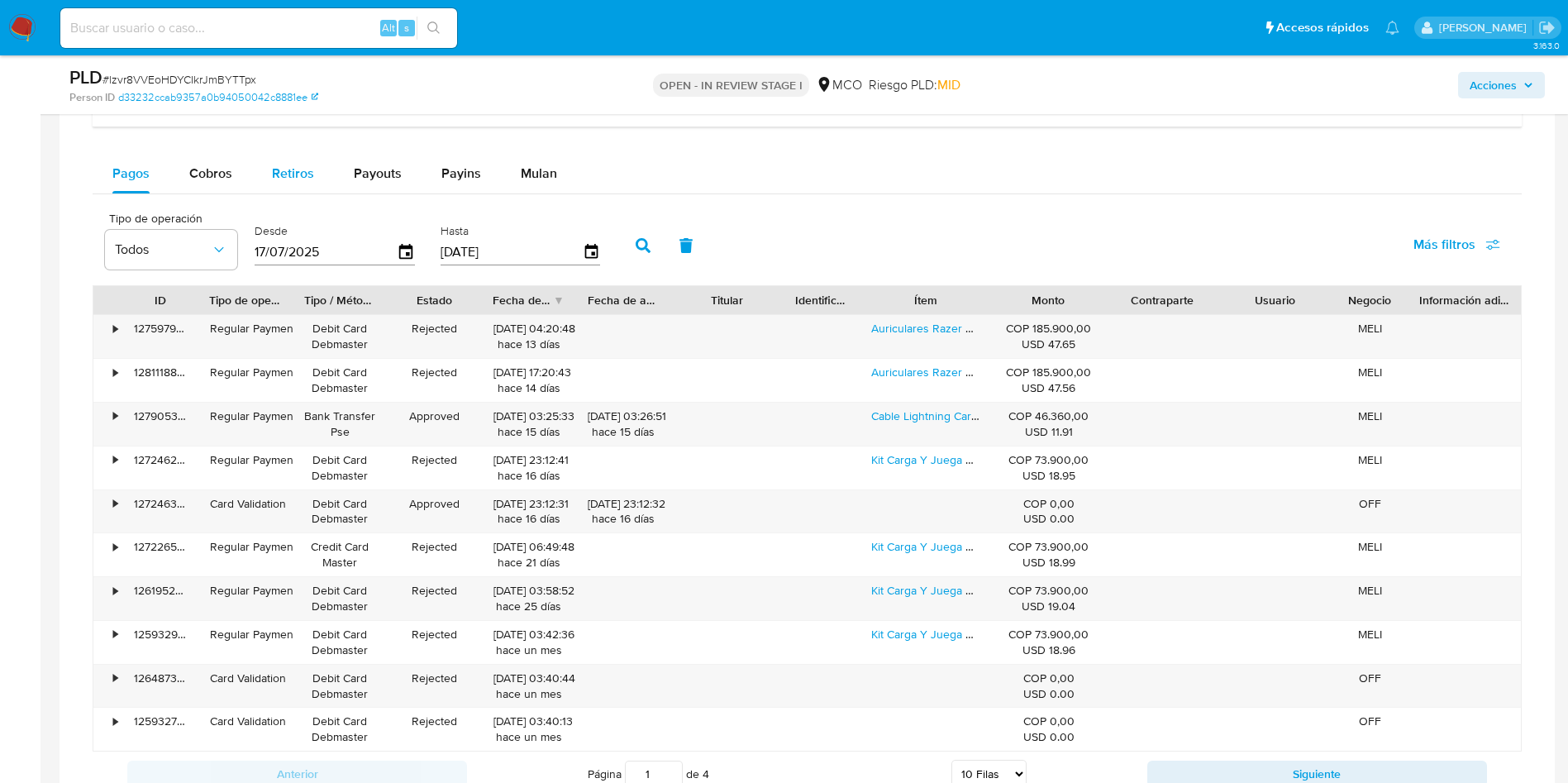
click at [233, 175] on button "Cobros" at bounding box center [210, 174] width 82 height 40
select select "10"
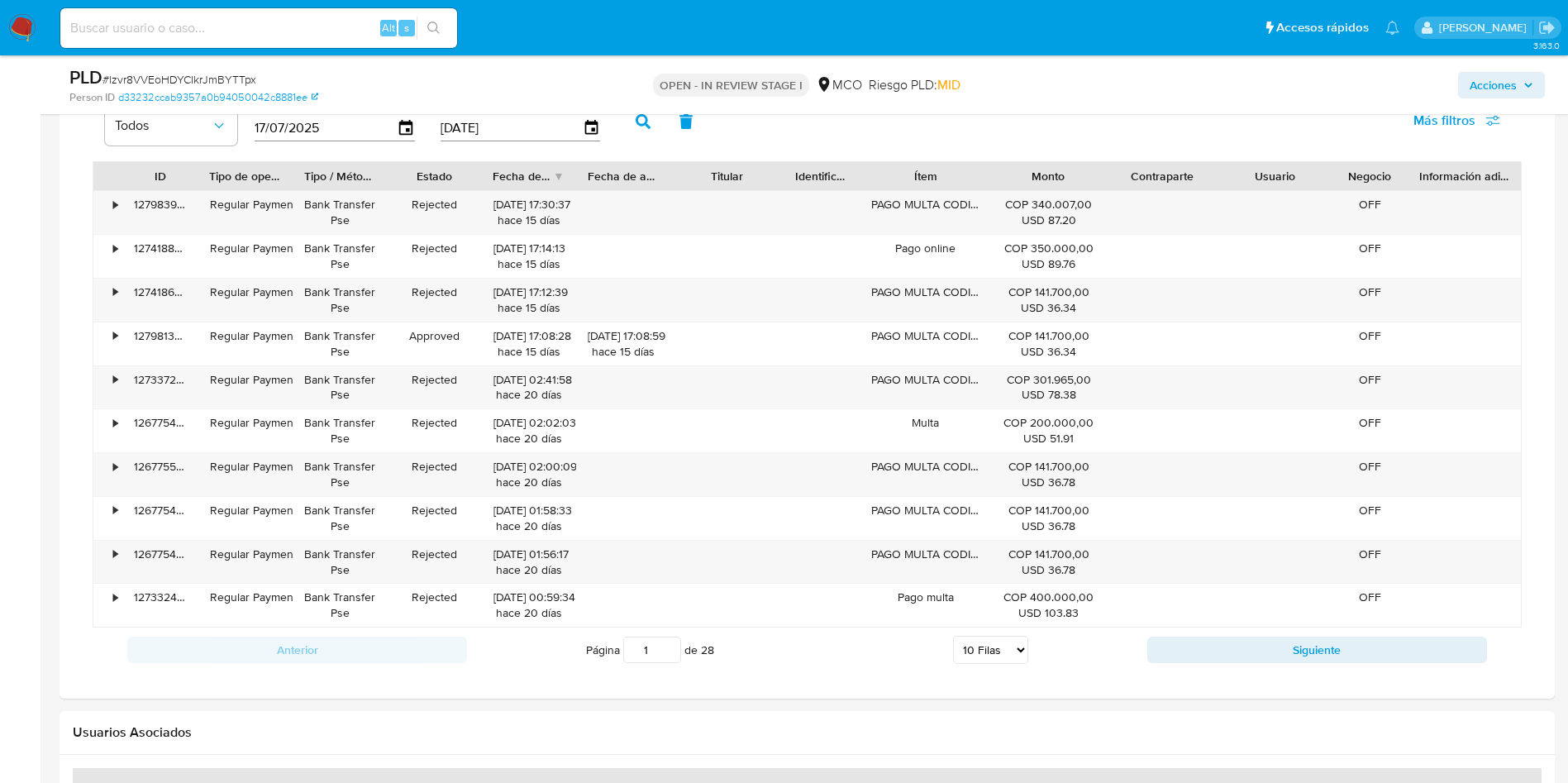
scroll to position [1116, 0]
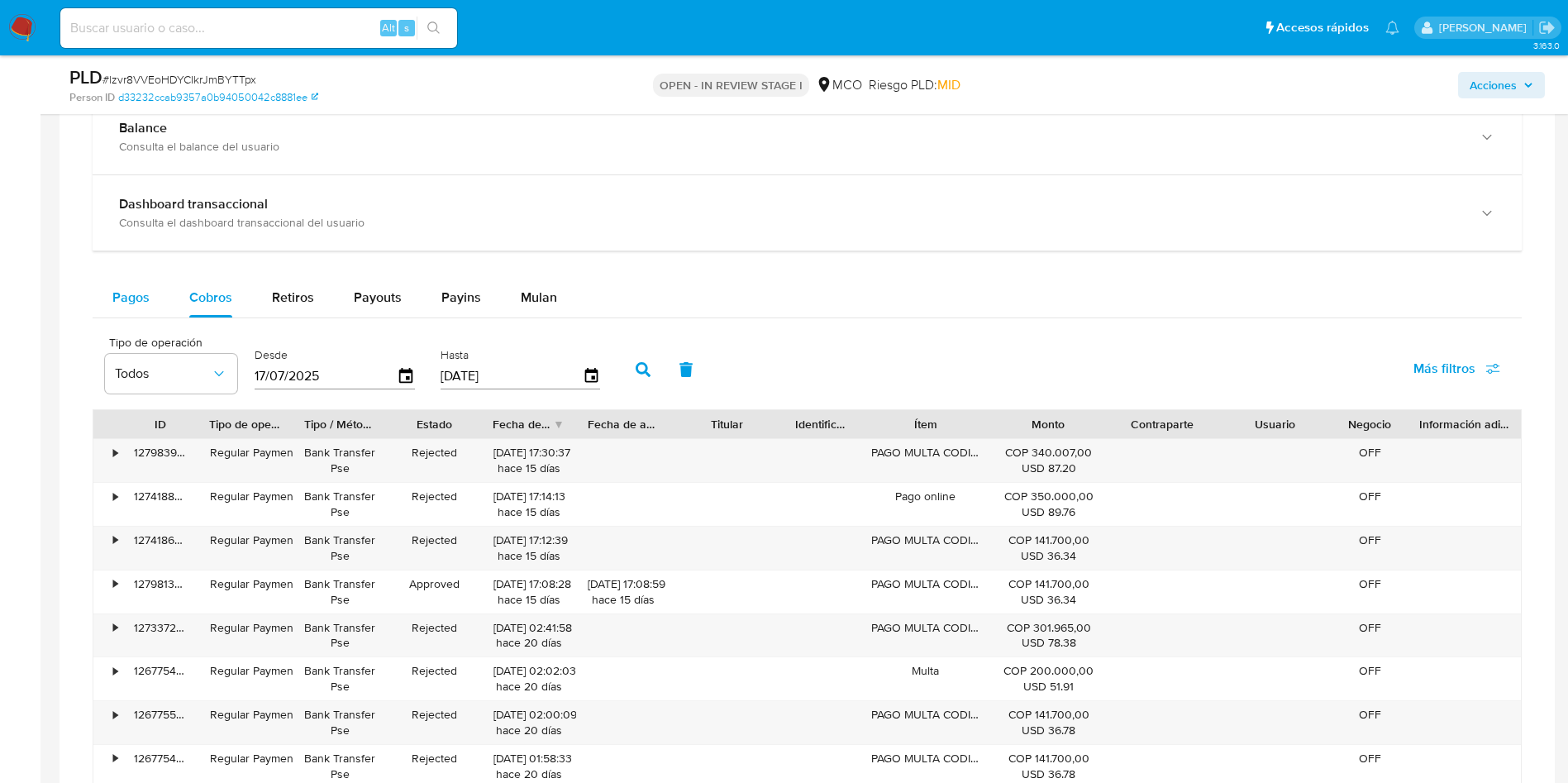
click at [139, 288] on div "Pagos" at bounding box center [130, 298] width 37 height 40
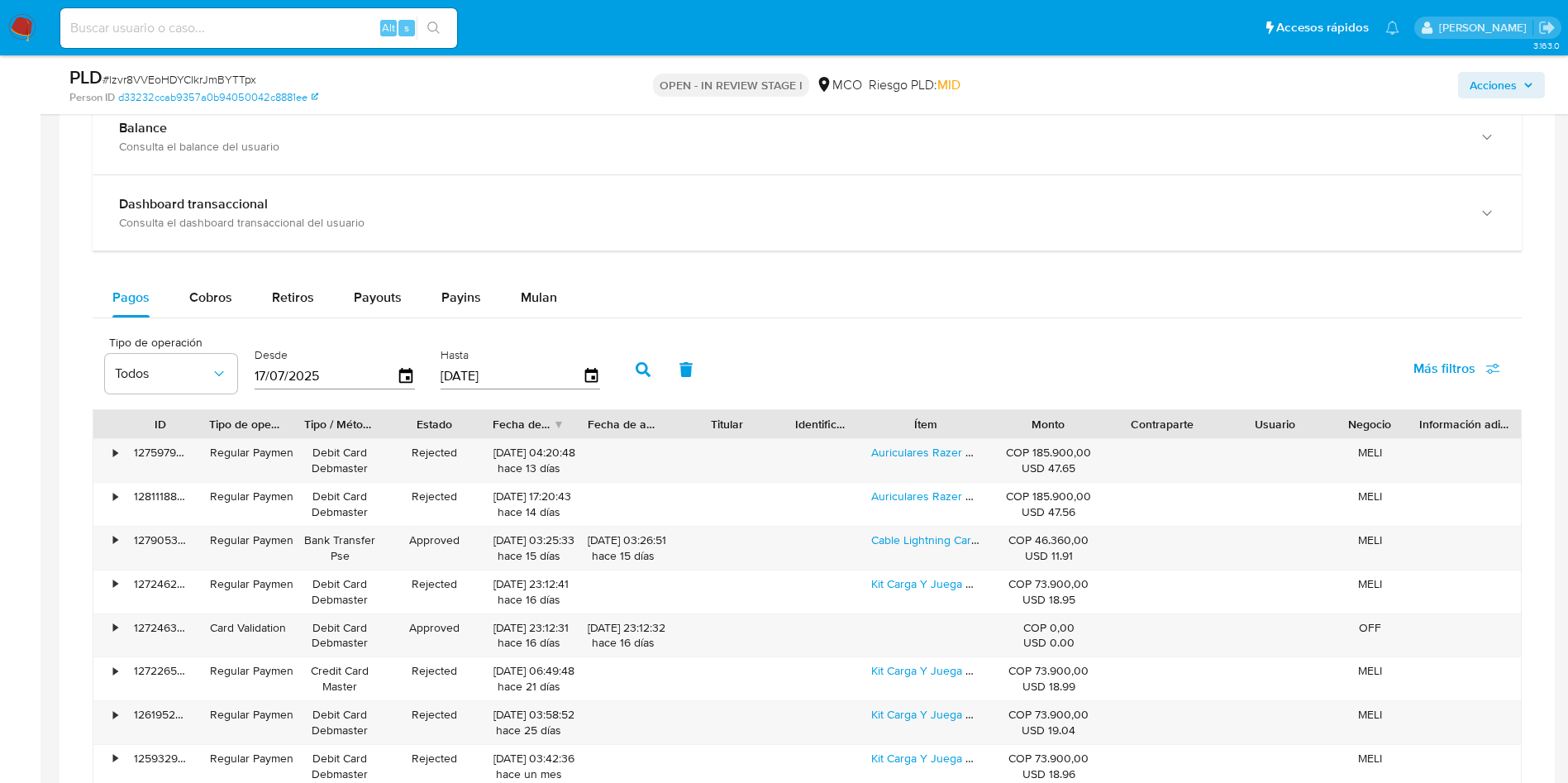
click at [1104, 287] on div "Pagos Cobros Retiros Payouts Payins Mulan" at bounding box center [807, 298] width 1429 height 40
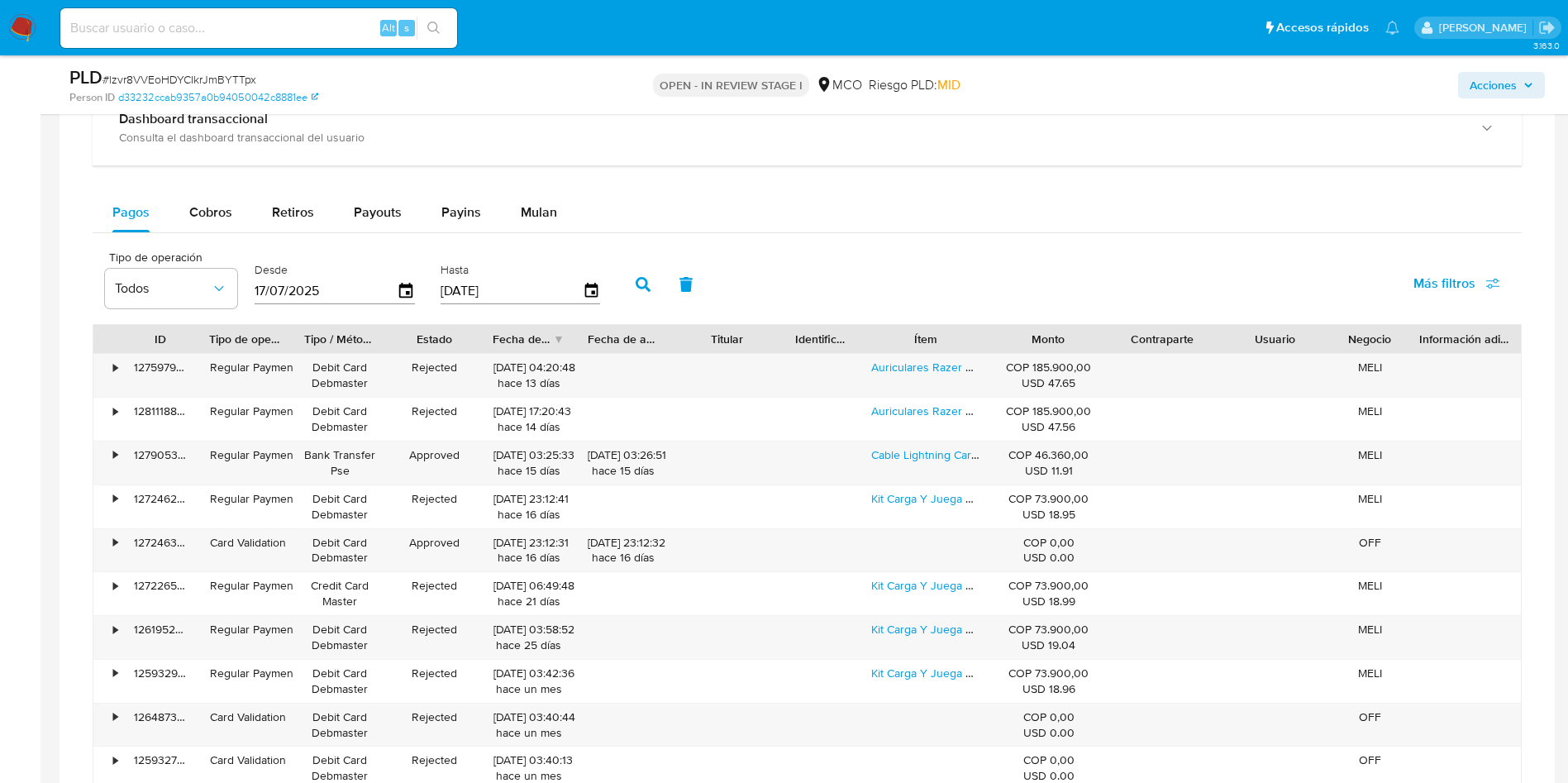
scroll to position [1240, 0]
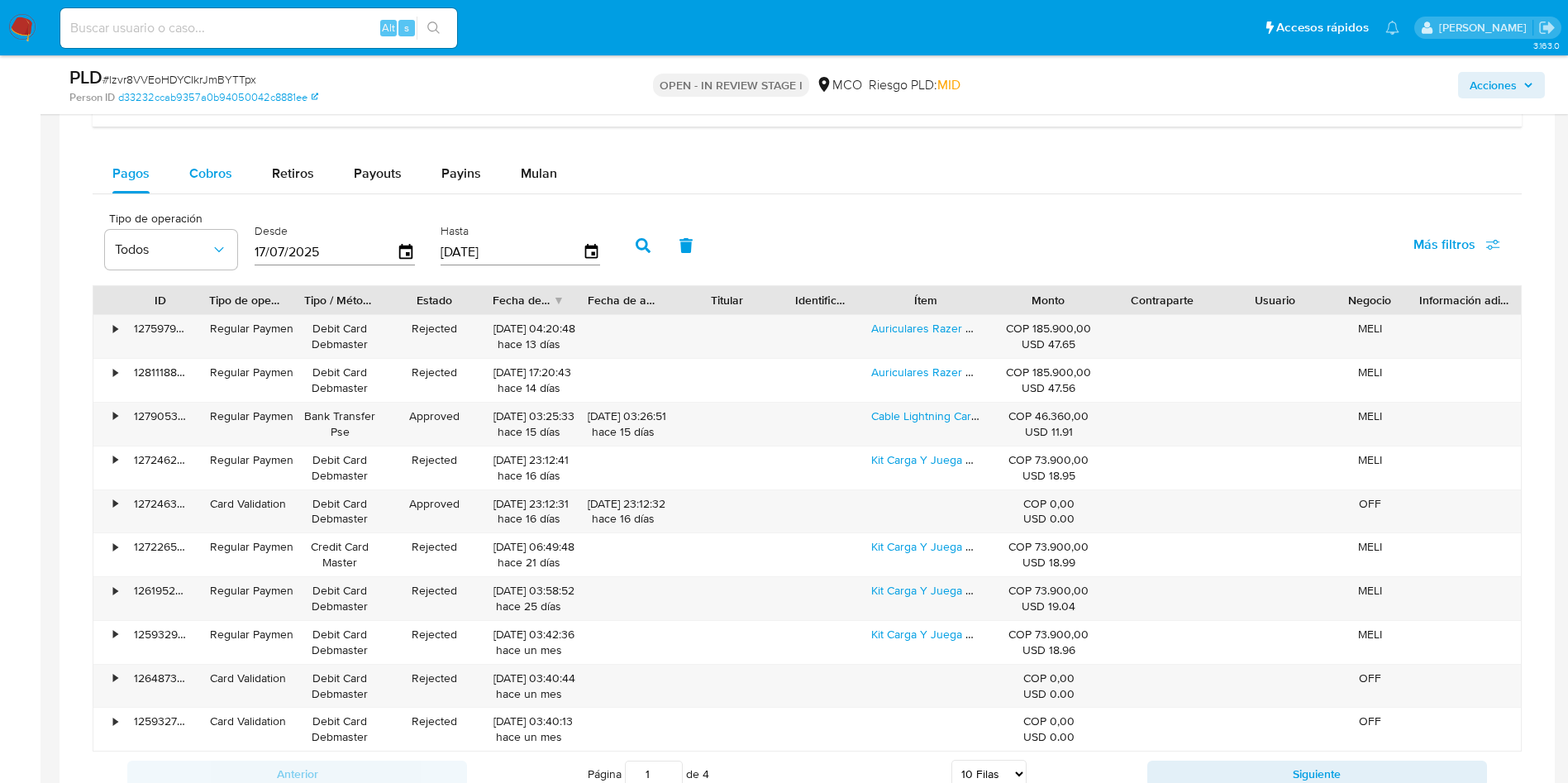
click at [227, 188] on div "Cobros" at bounding box center [210, 174] width 43 height 40
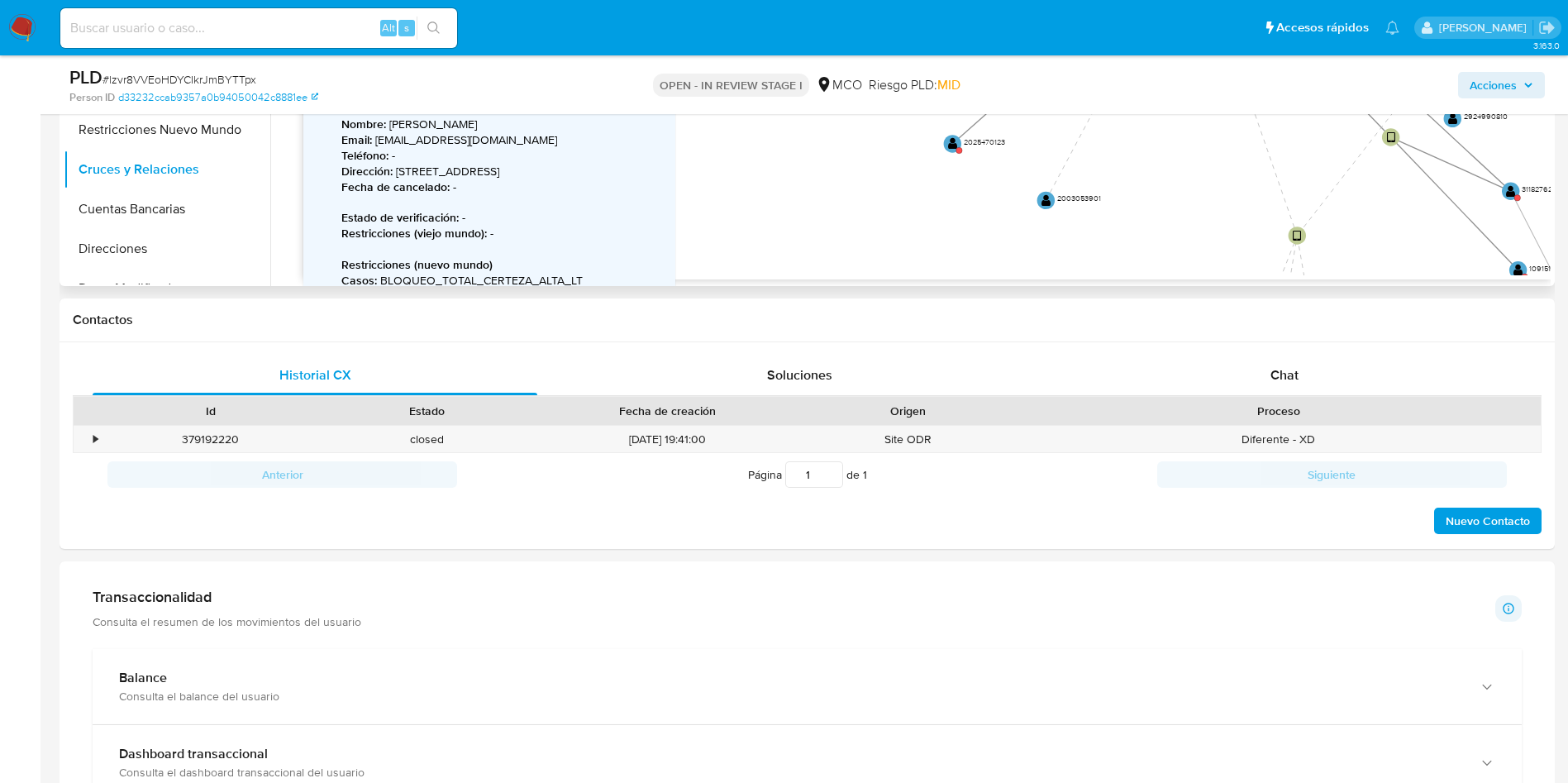
scroll to position [124, 0]
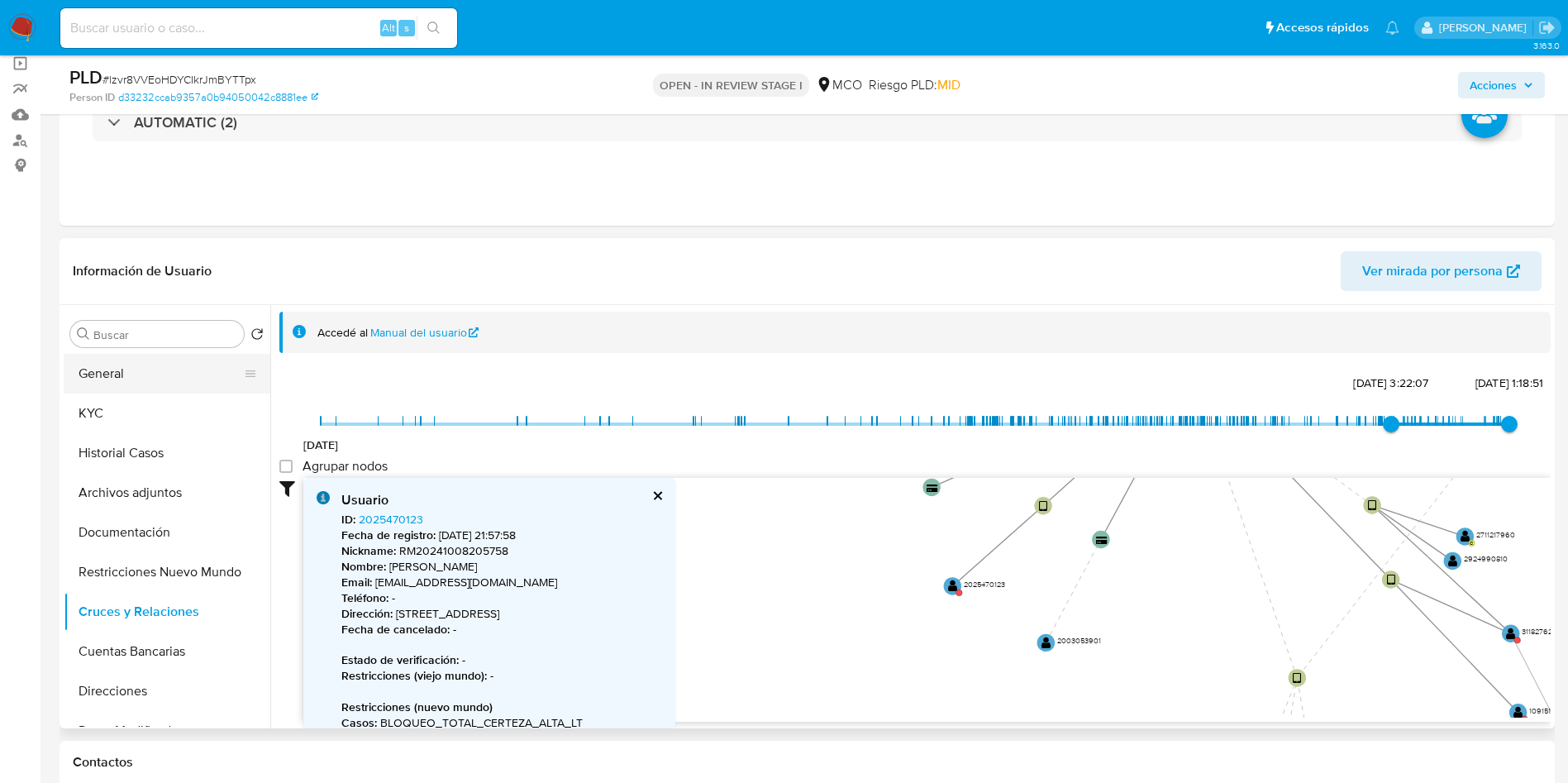
click at [156, 381] on button "General" at bounding box center [160, 374] width 194 height 40
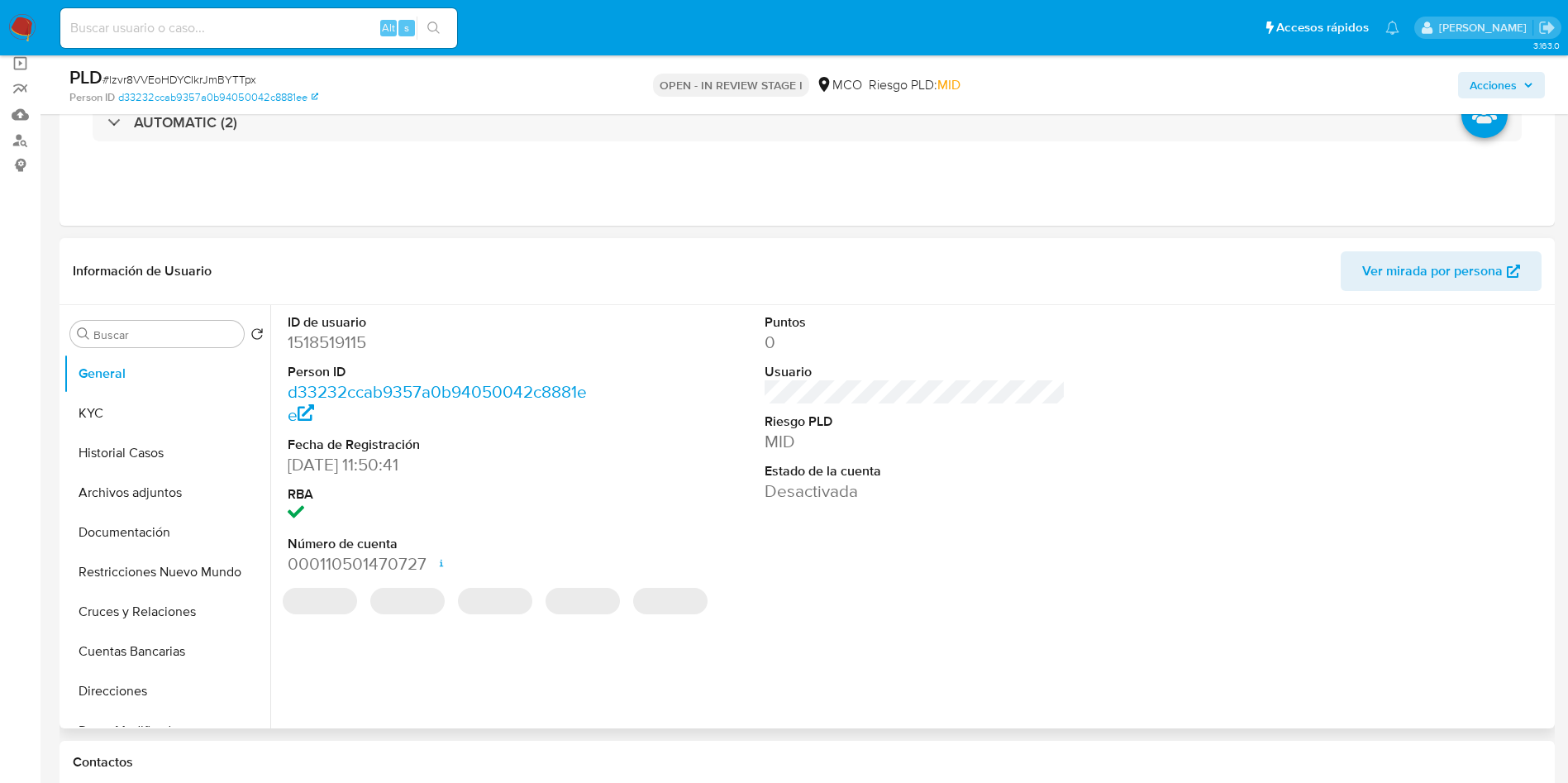
click at [331, 336] on dd "1518519115" at bounding box center [438, 342] width 301 height 24
copy dd "1518519115"
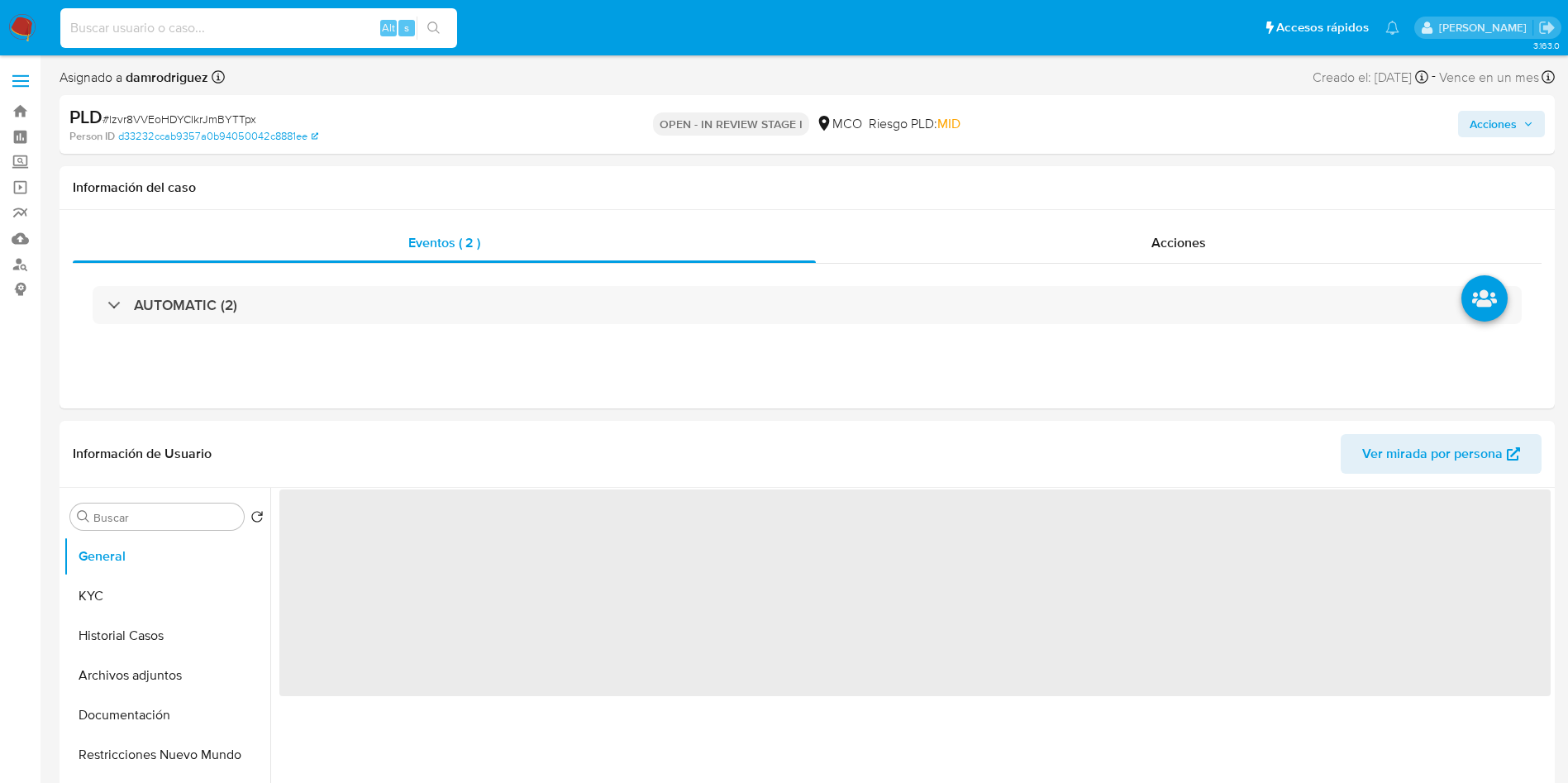
click at [184, 35] on input at bounding box center [259, 28] width 397 height 22
paste input "2593706280"
type input "2593706280"
select select "10"
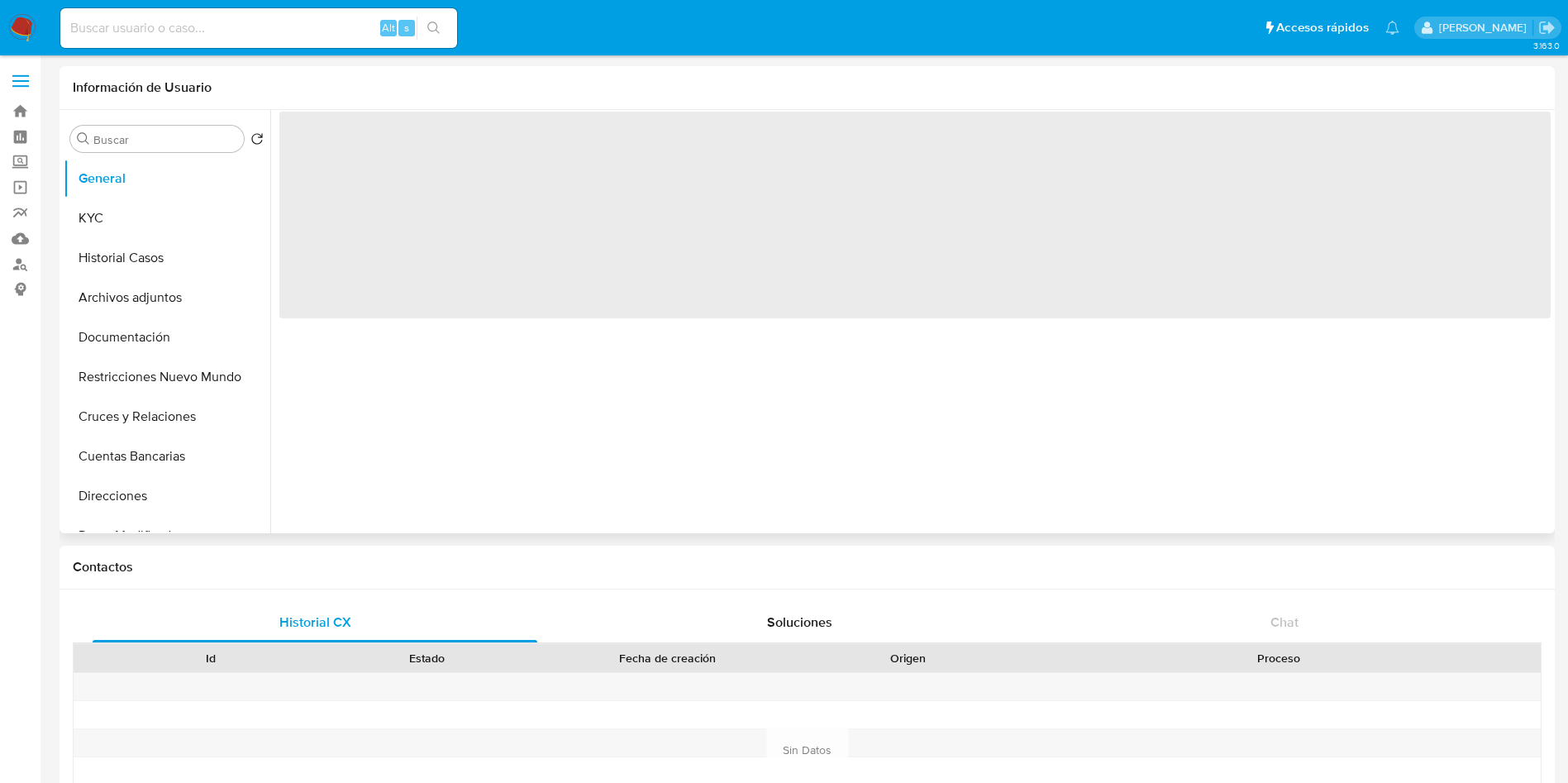
select select "10"
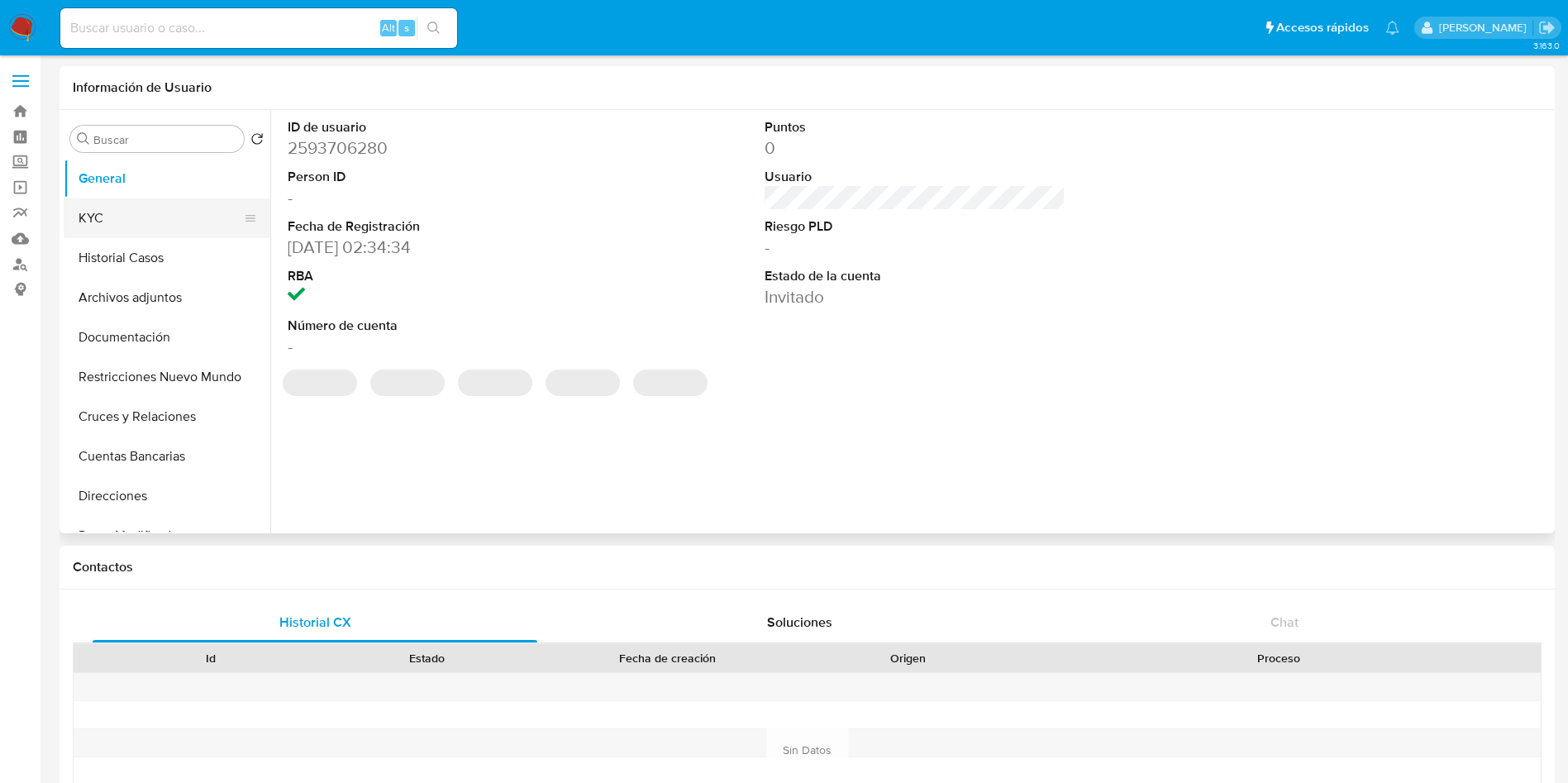
click at [152, 217] on button "KYC" at bounding box center [160, 218] width 194 height 40
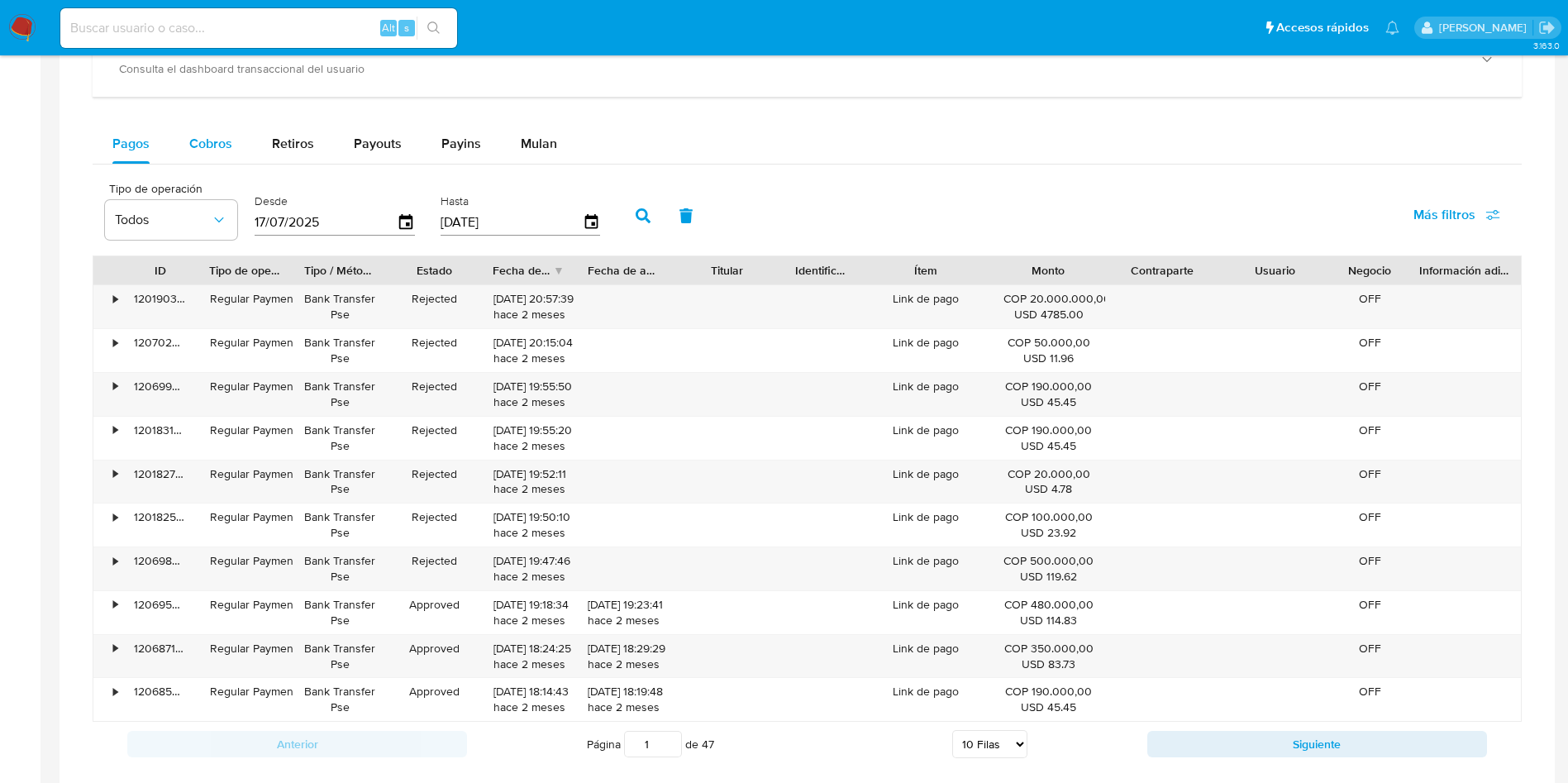
scroll to position [992, 0]
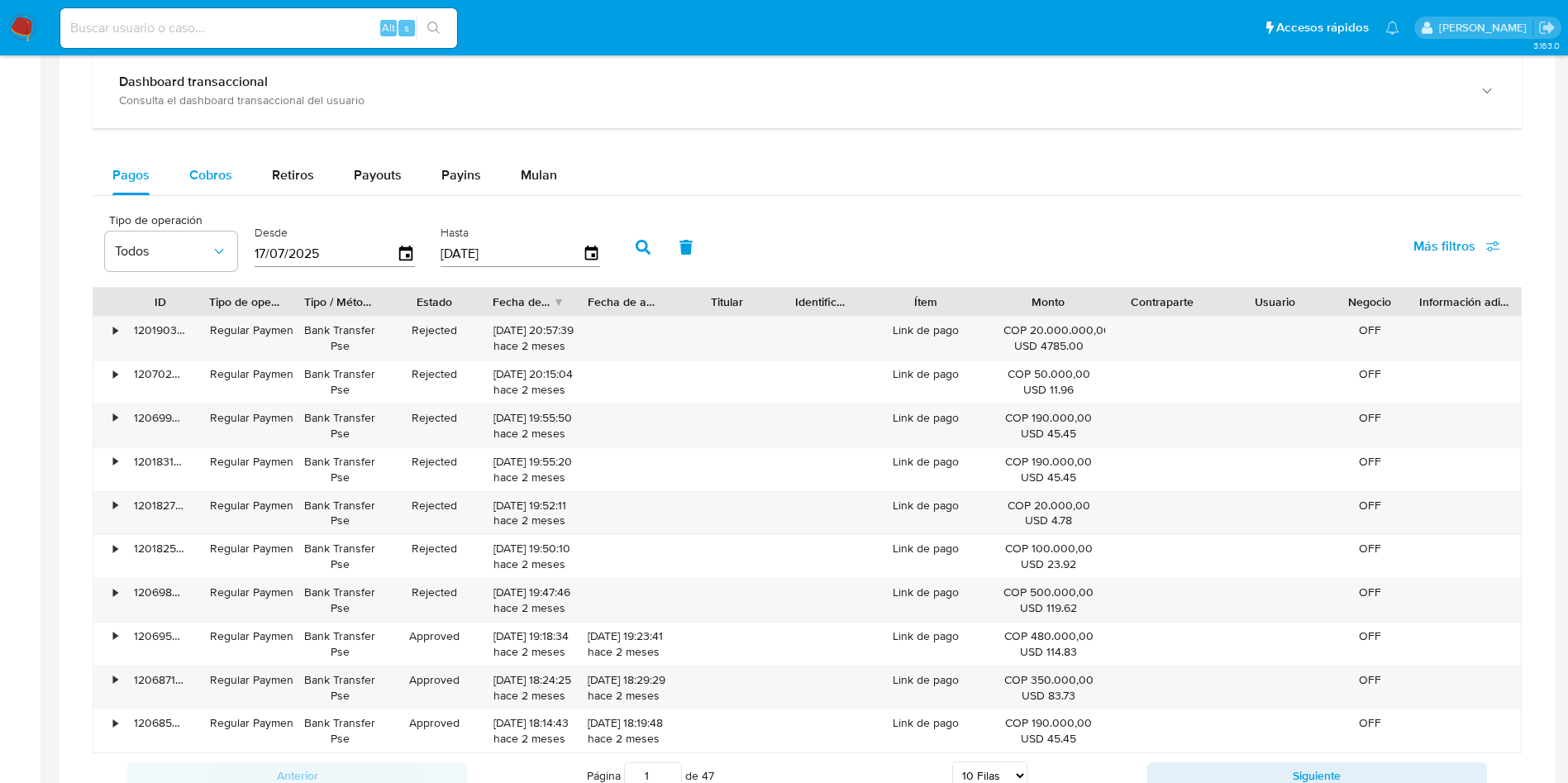
click at [190, 195] on div "Cobros" at bounding box center [210, 176] width 43 height 40
select select "10"
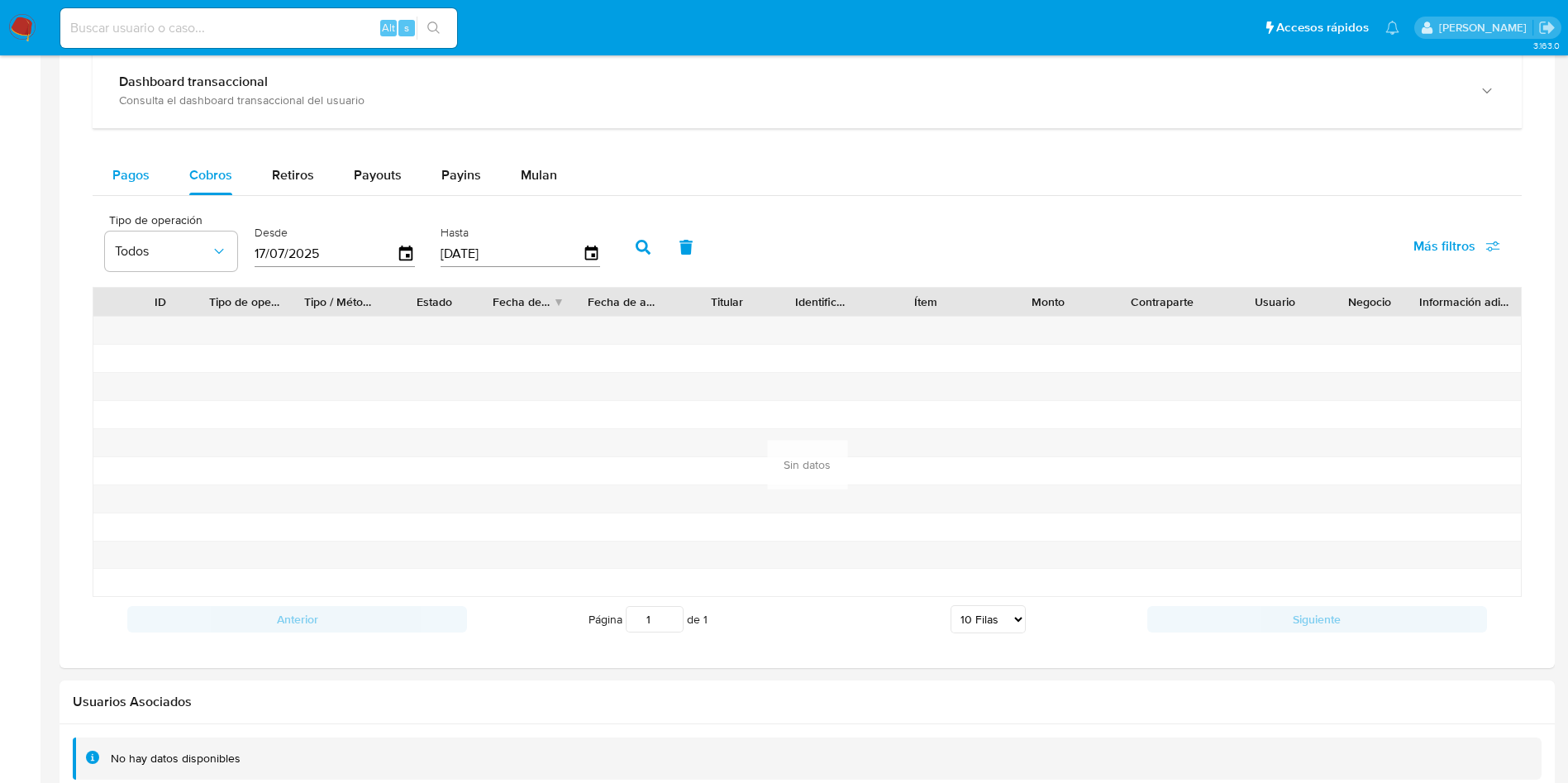
click at [117, 176] on span "Pagos" at bounding box center [130, 175] width 37 height 19
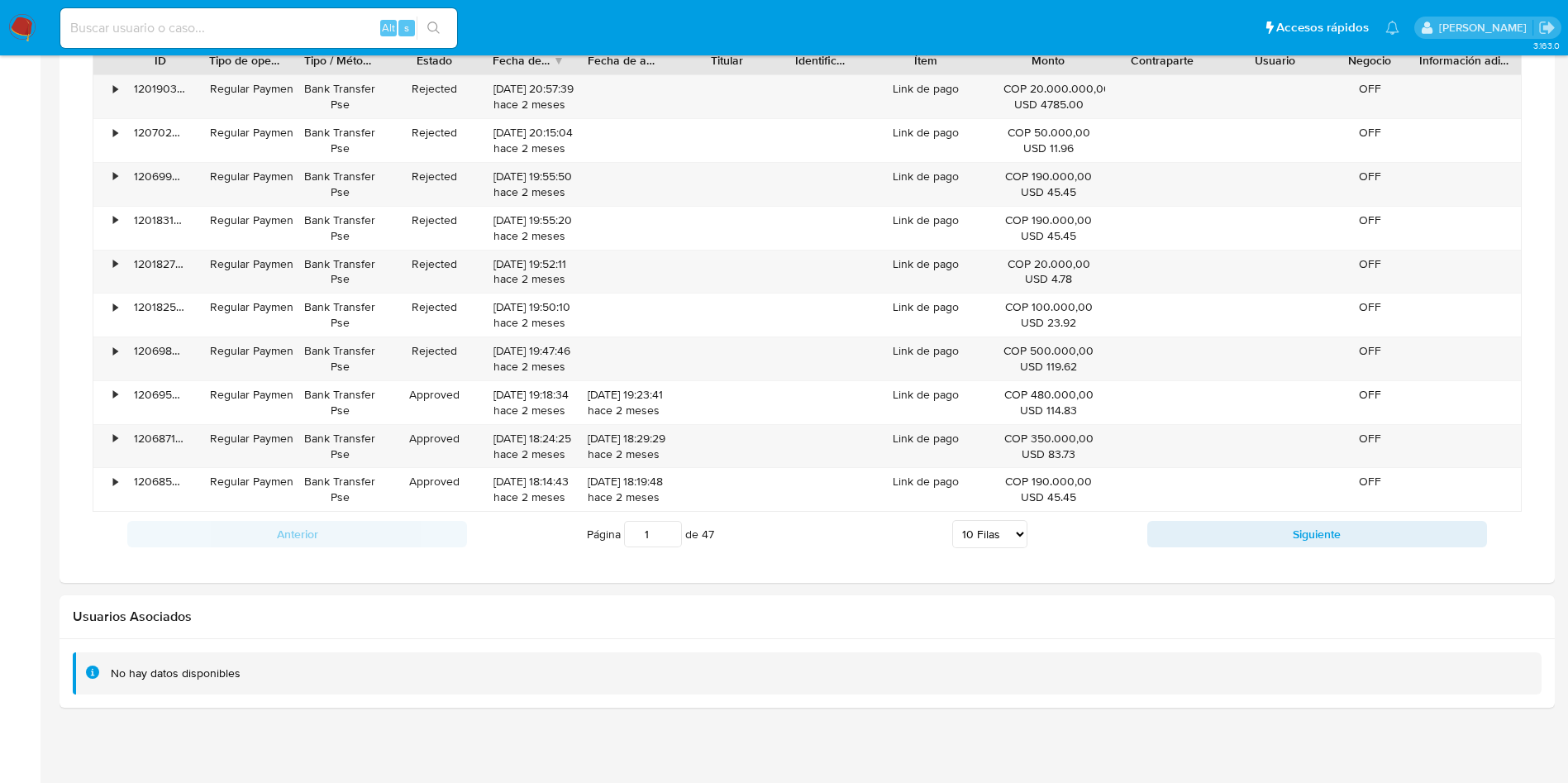
scroll to position [1240, 0]
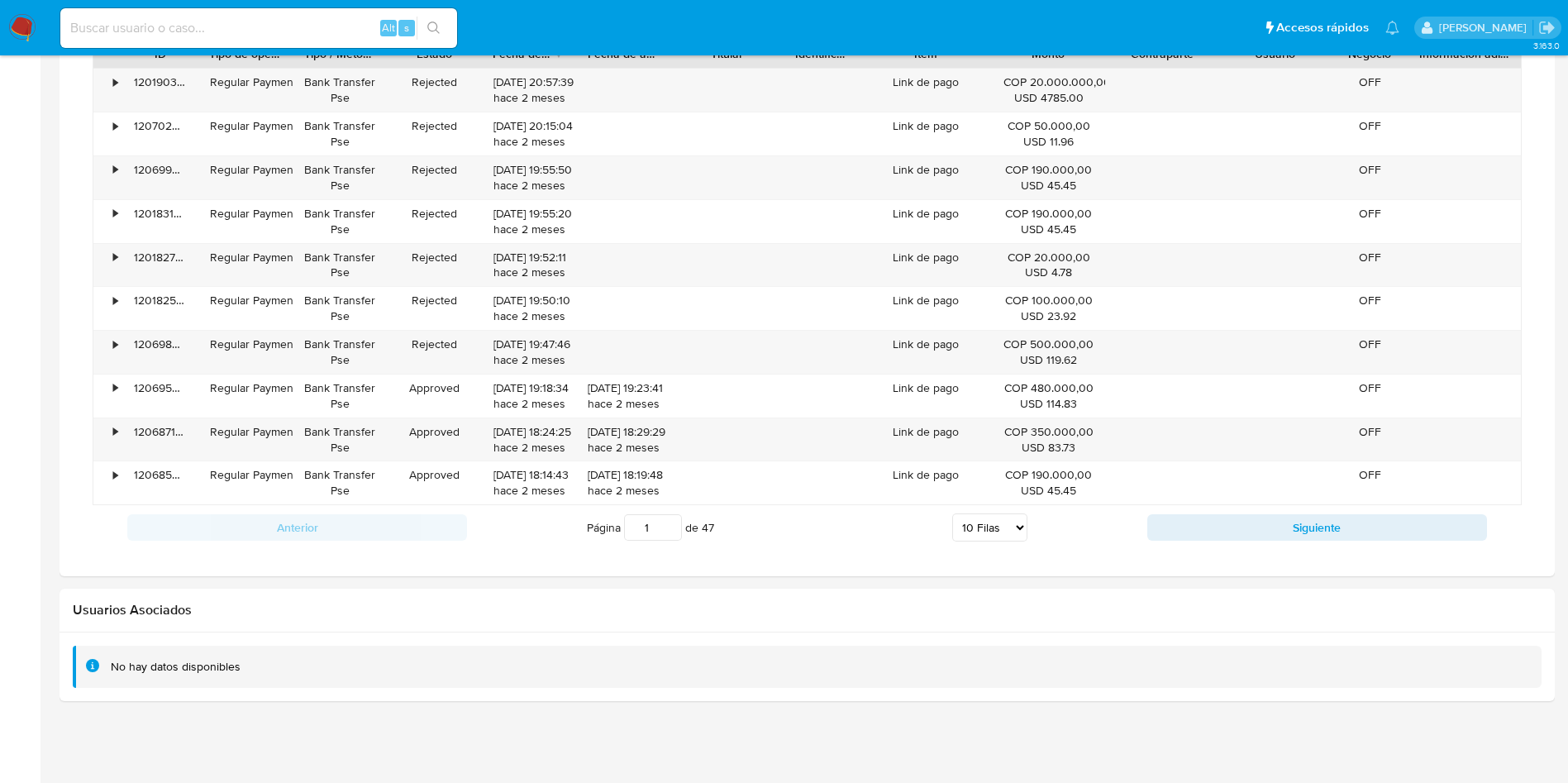
click at [1001, 527] on select "5 Filas 10 Filas 20 Filas 25 Filas 50 Filas 100 Filas" at bounding box center [990, 527] width 75 height 28
select select "100"
click at [952, 513] on select "5 Filas 10 Filas 20 Filas 25 Filas 50 Filas 100 Filas" at bounding box center [990, 527] width 75 height 28
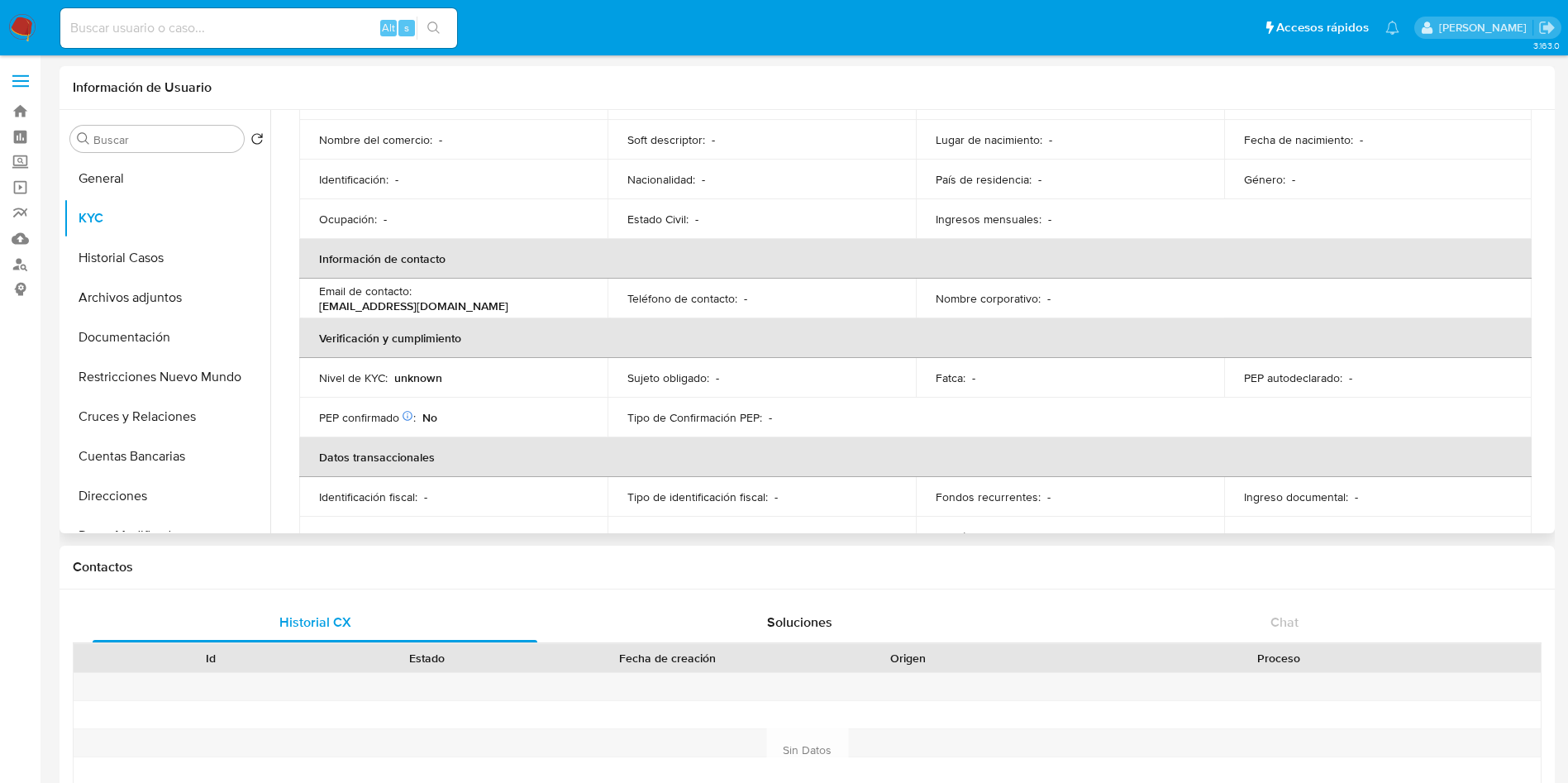
scroll to position [154, 0]
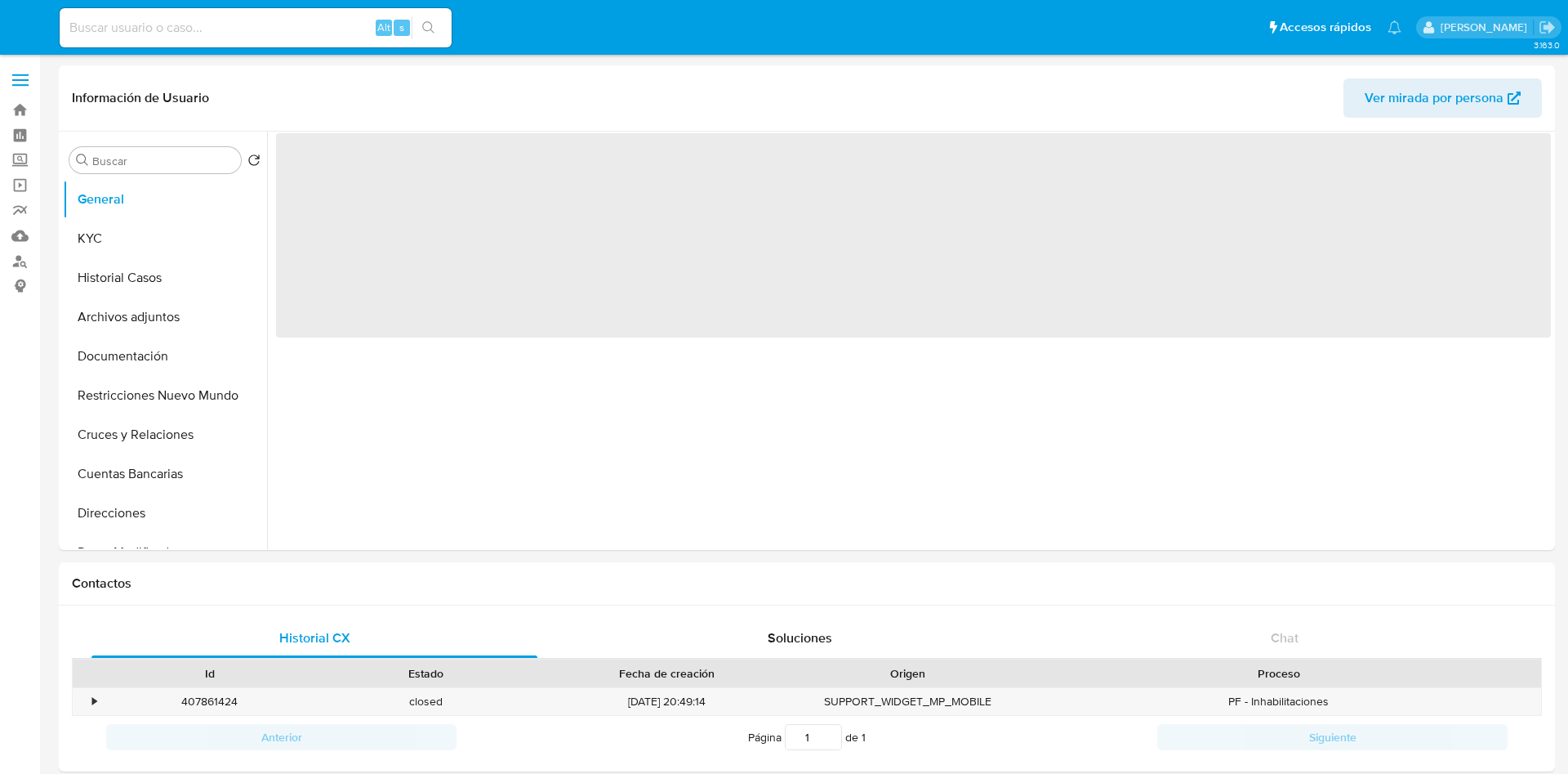
select select "10"
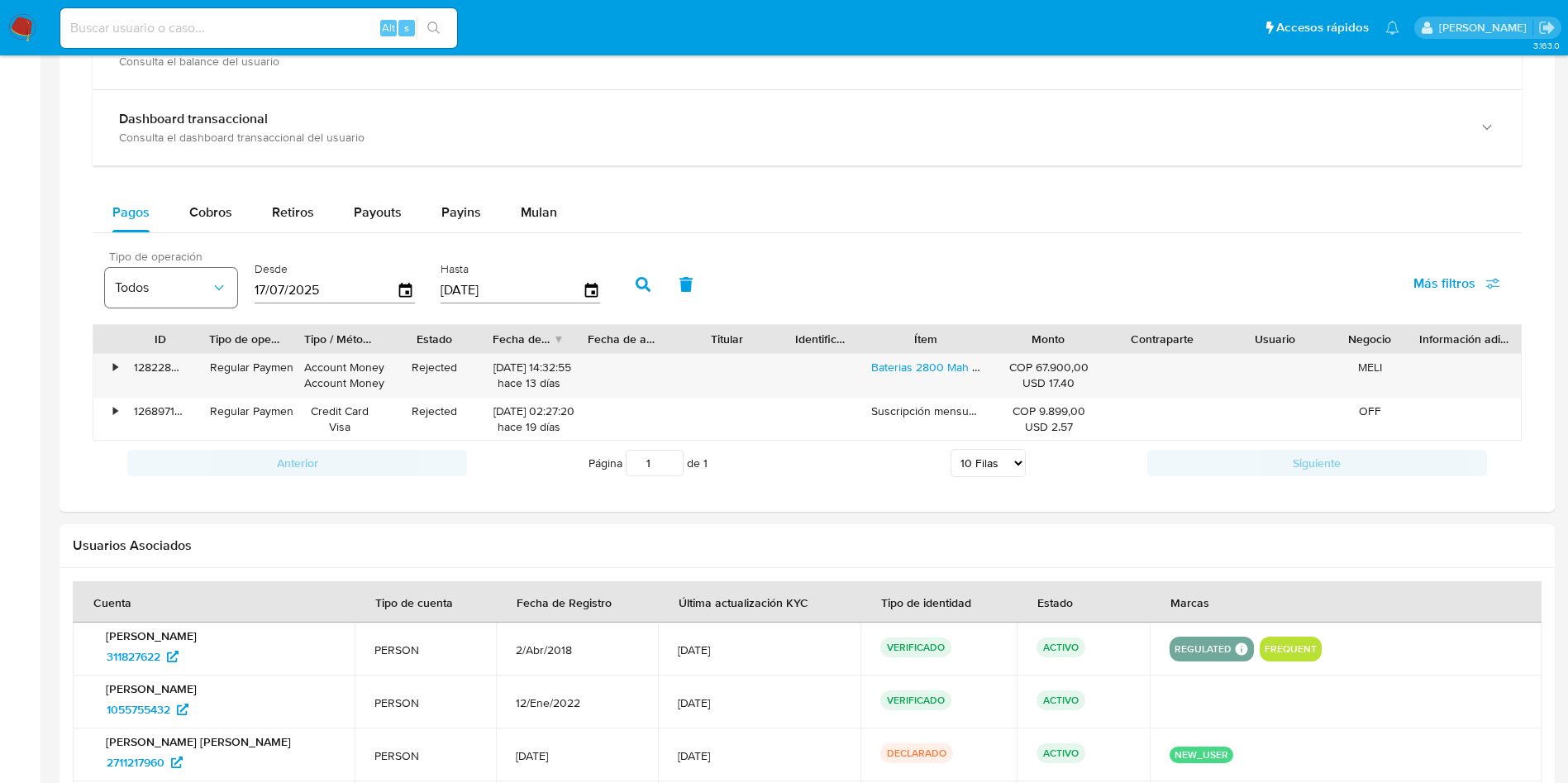
scroll to position [868, 0]
click at [216, 209] on span "Cobros" at bounding box center [210, 210] width 43 height 19
select select "10"
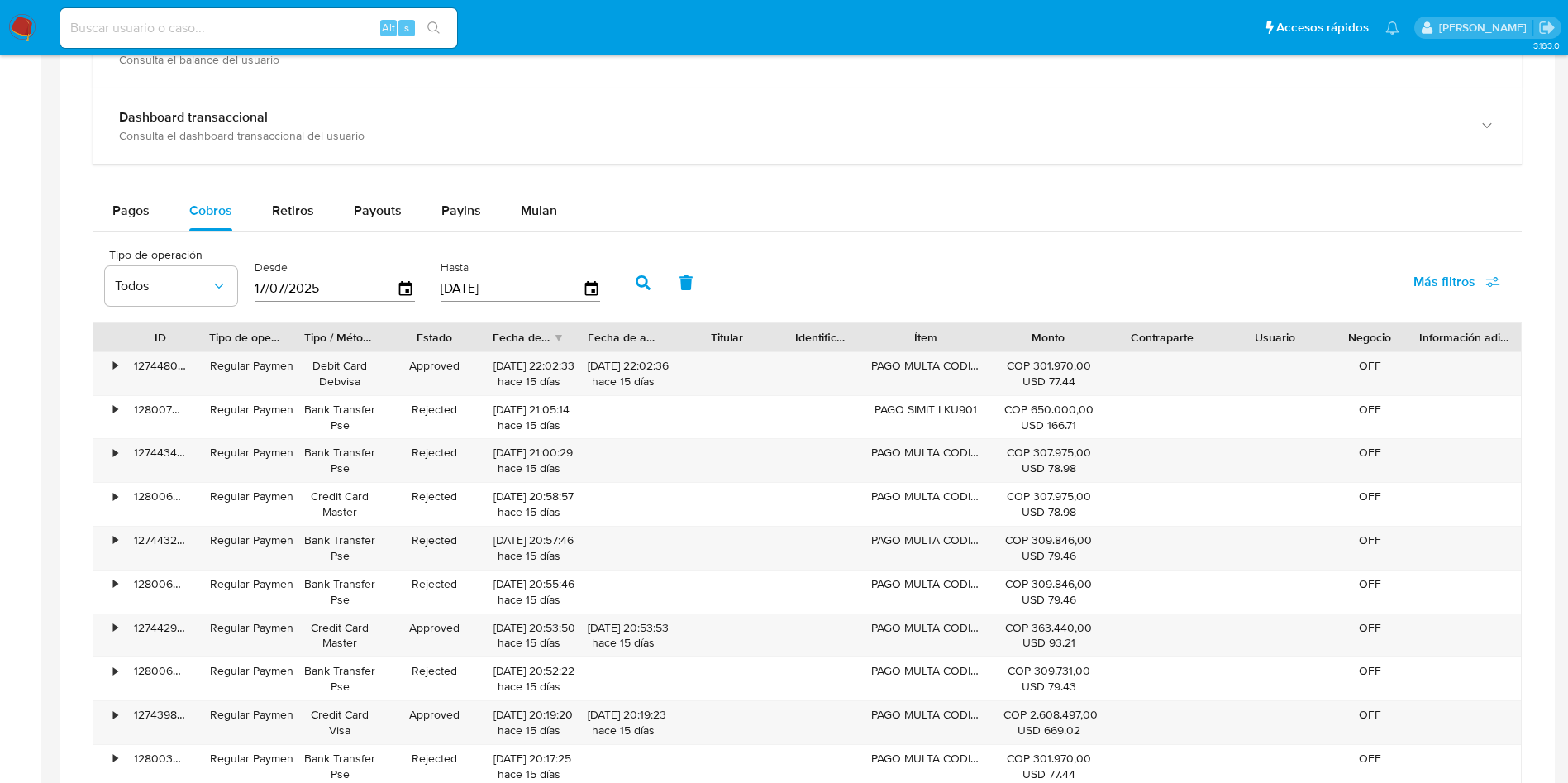
drag, startPoint x: 1005, startPoint y: 350, endPoint x: 1185, endPoint y: 349, distance: 180.0
click at [1185, 349] on div "ID Tipo de operación Tipo / Método Estado Fecha de creación Fecha de aprobación…" at bounding box center [807, 555] width 1429 height 466
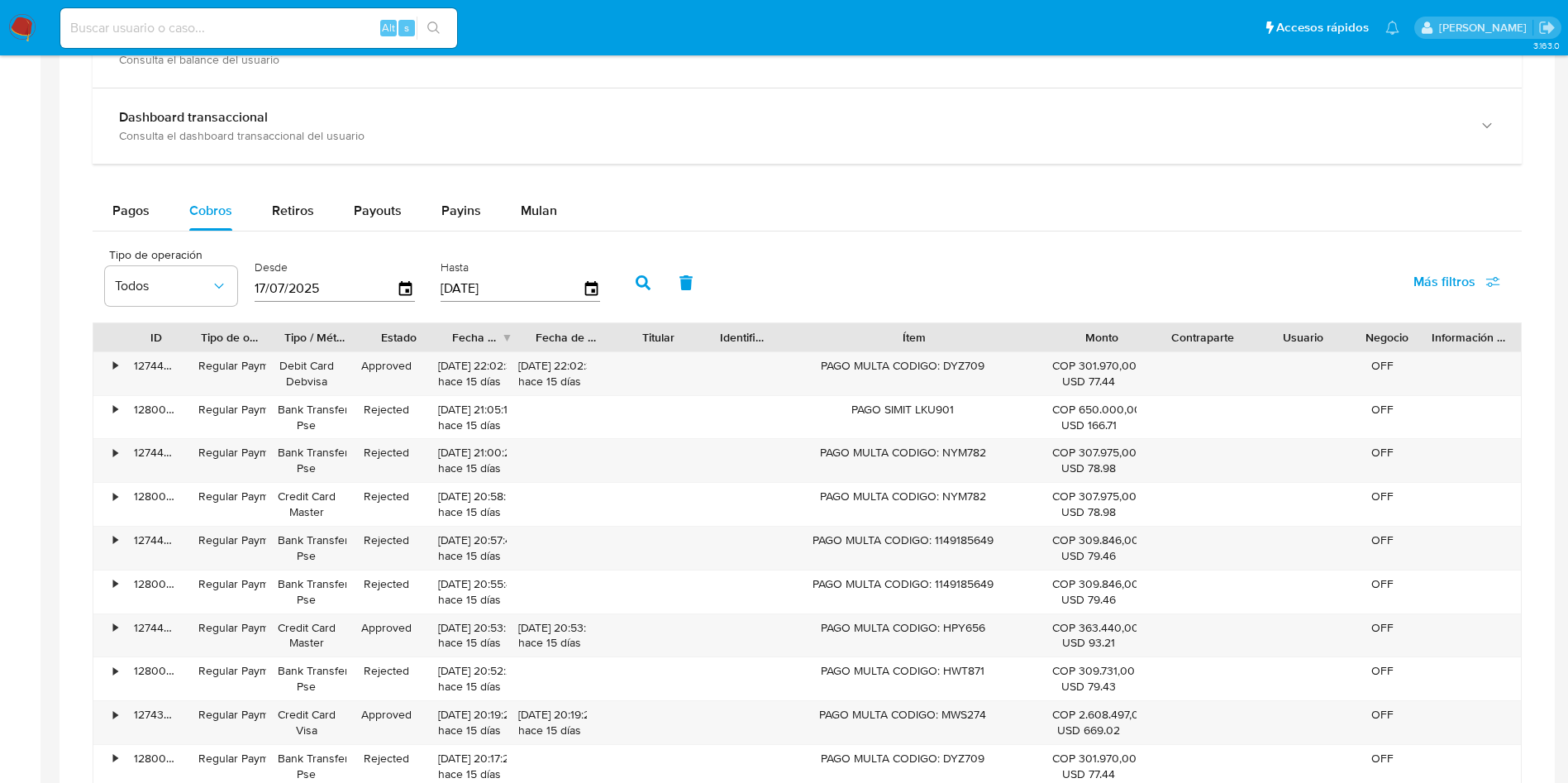
drag, startPoint x: 985, startPoint y: 341, endPoint x: 1142, endPoint y: 335, distance: 157.1
click at [1162, 341] on div "ID Tipo de operación Tipo / Método Estado Fecha de creación Fecha de aprobación…" at bounding box center [807, 337] width 1428 height 28
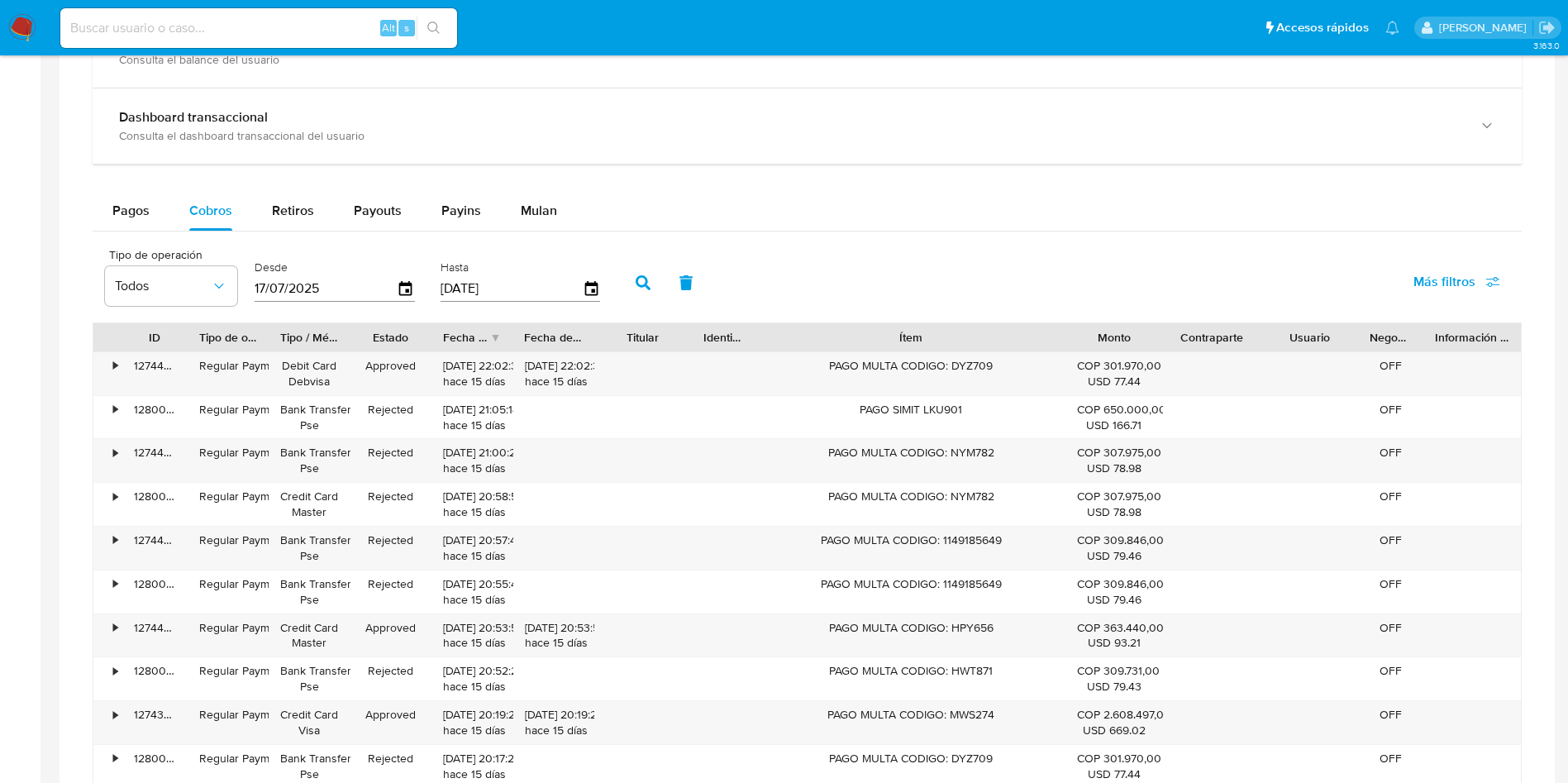
click at [954, 253] on div "Tipo de operación Todos Desde [DATE] Hasta [DATE] Más filtros" at bounding box center [807, 281] width 1429 height 82
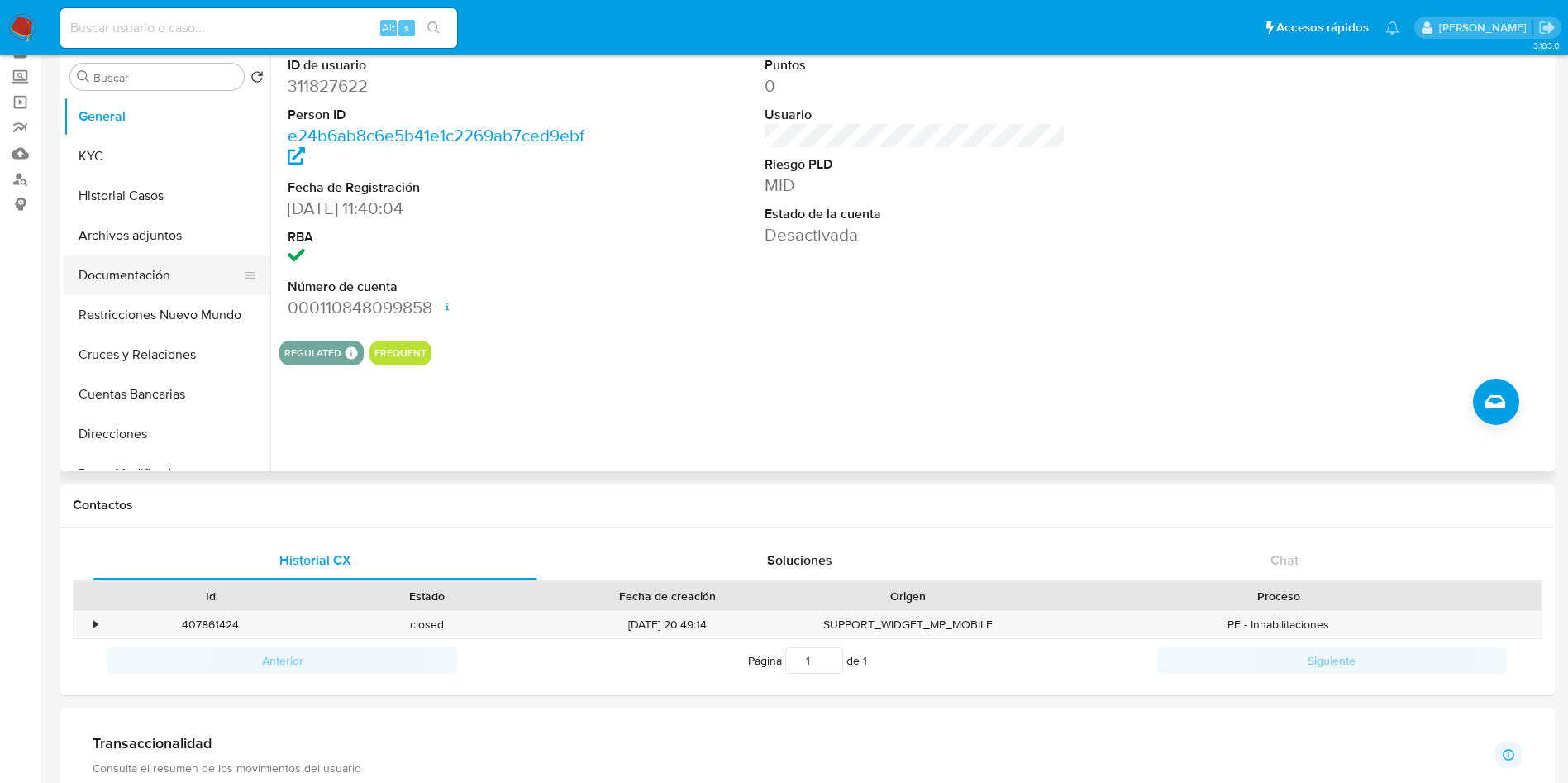
scroll to position [124, 0]
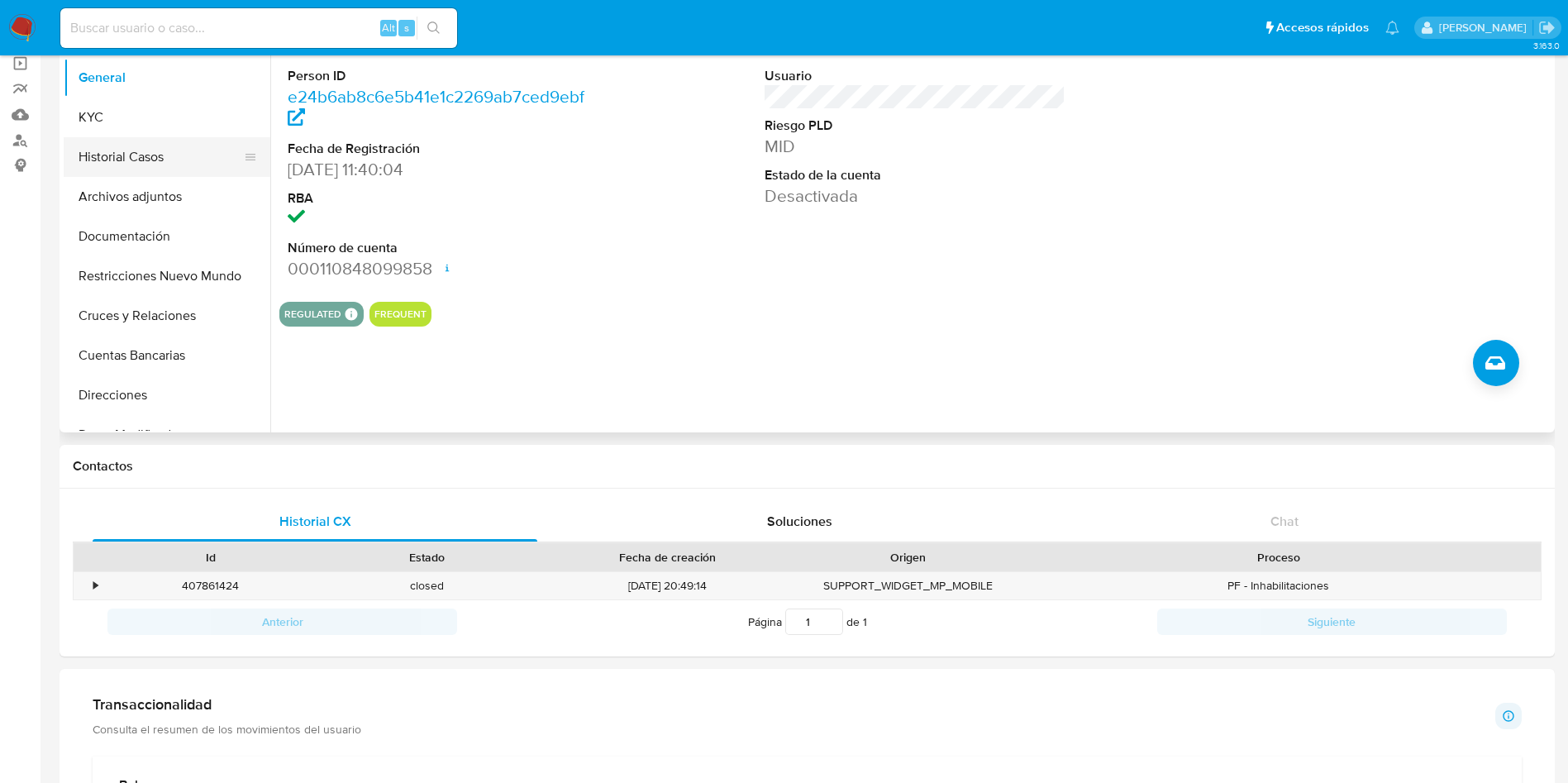
click at [128, 167] on button "Historial Casos" at bounding box center [160, 158] width 194 height 40
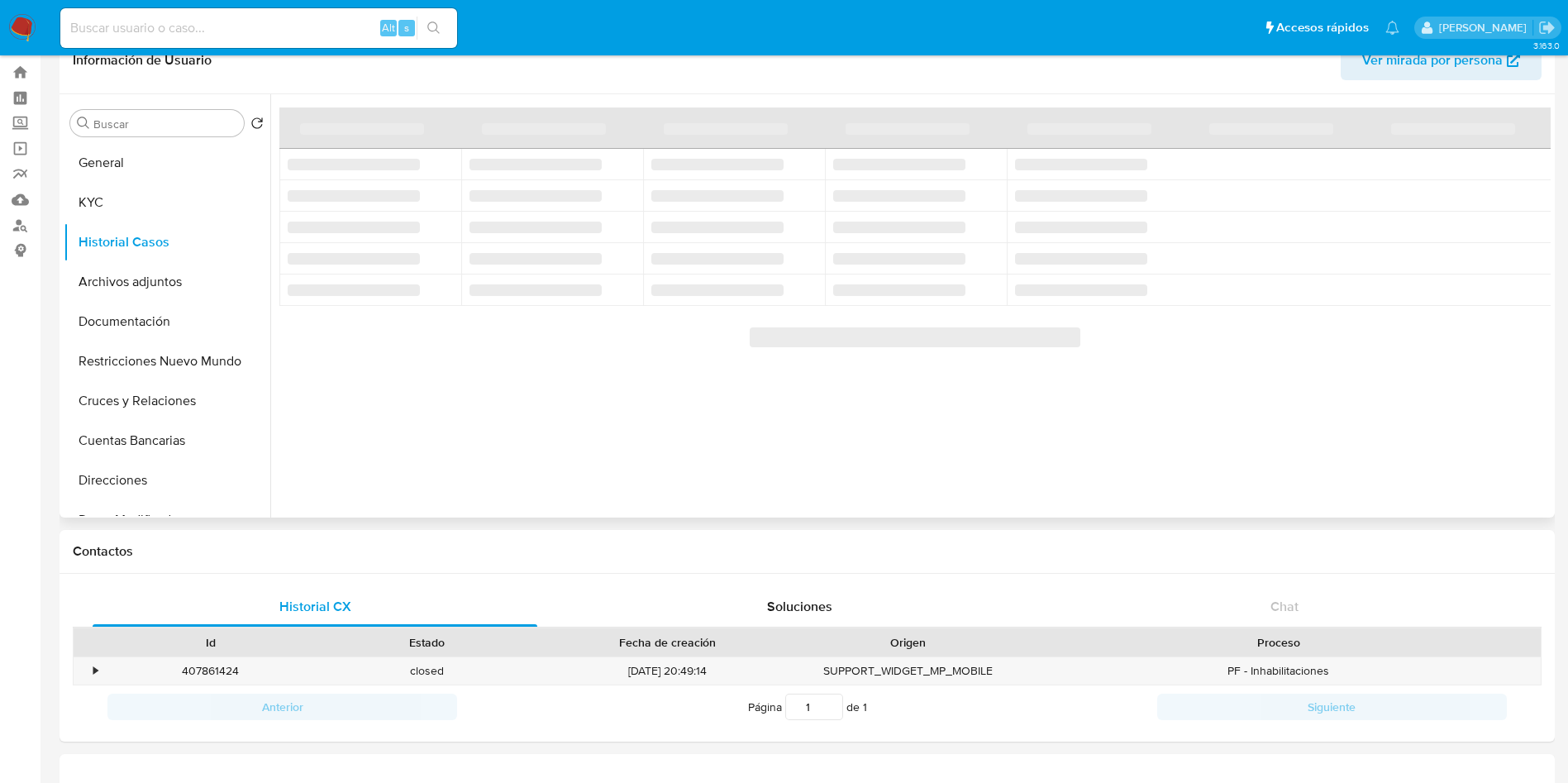
scroll to position [0, 0]
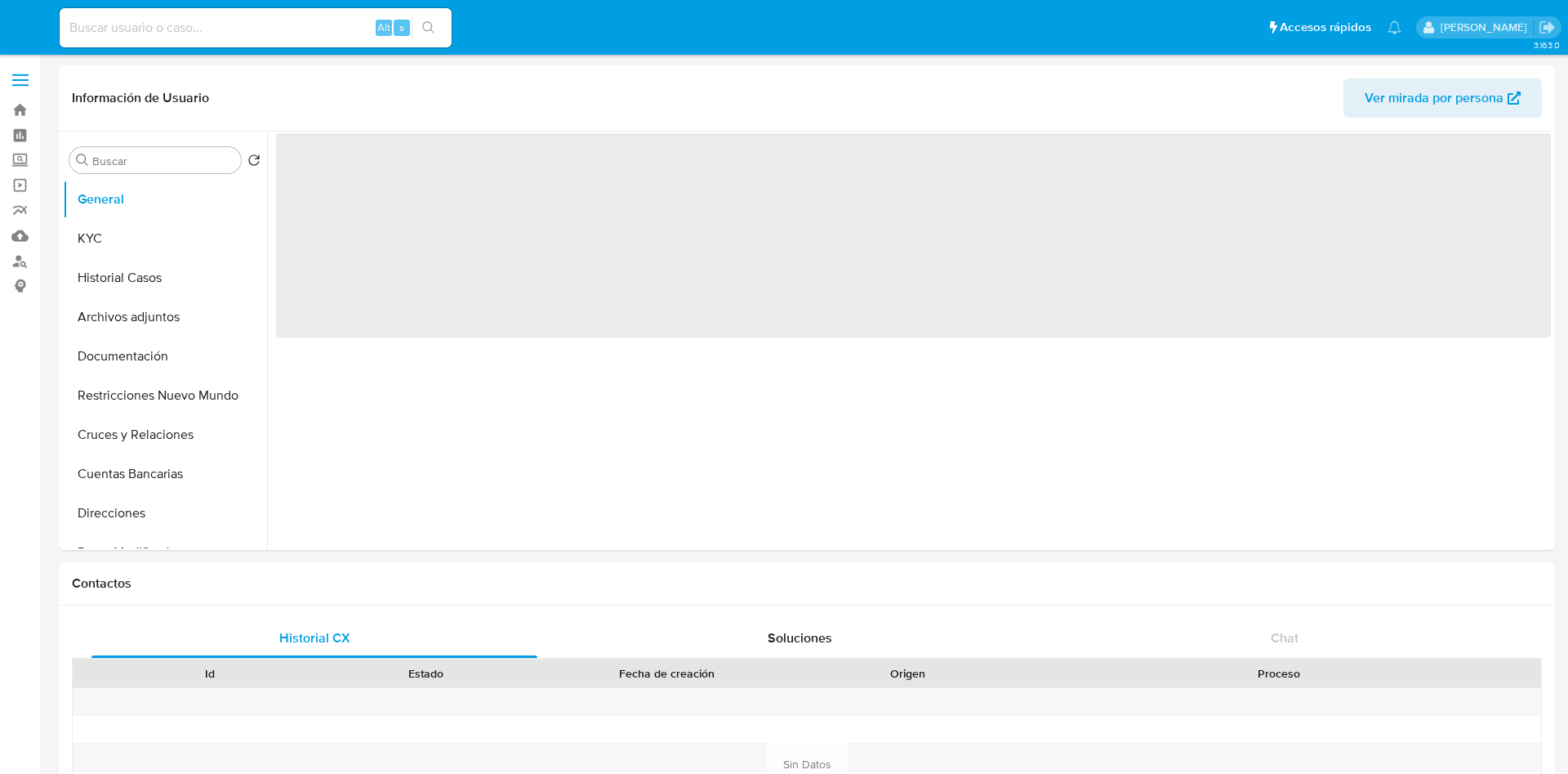
select select "10"
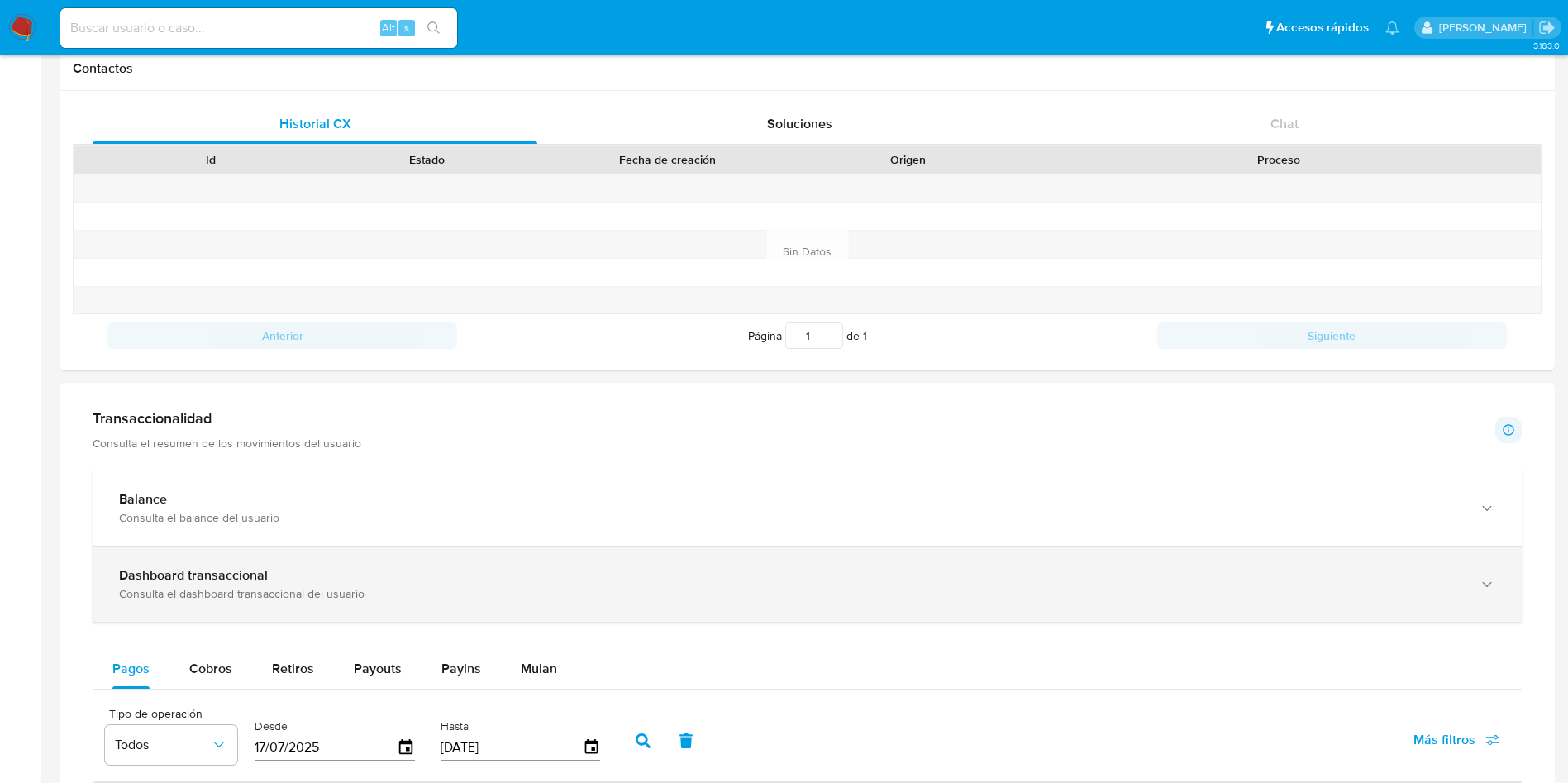
scroll to position [744, 0]
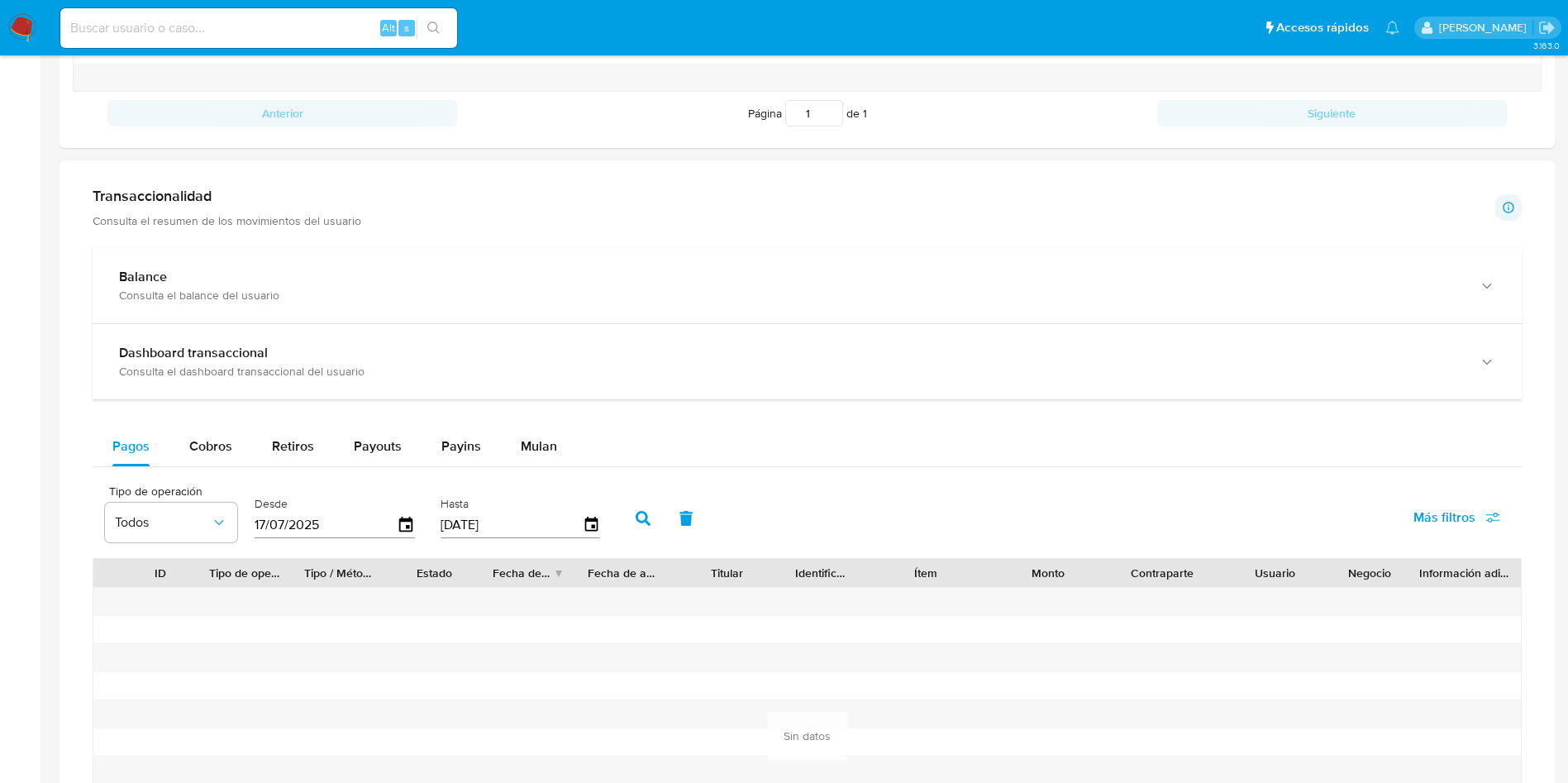
click at [194, 470] on div "Pagos Cobros Retiros Payouts Payins Mulan Tipo de operación Todos Desde [DATE] …" at bounding box center [807, 669] width 1429 height 486
drag, startPoint x: 213, startPoint y: 447, endPoint x: 235, endPoint y: 448, distance: 22.0
click at [214, 448] on span "Cobros" at bounding box center [210, 445] width 43 height 19
select select "10"
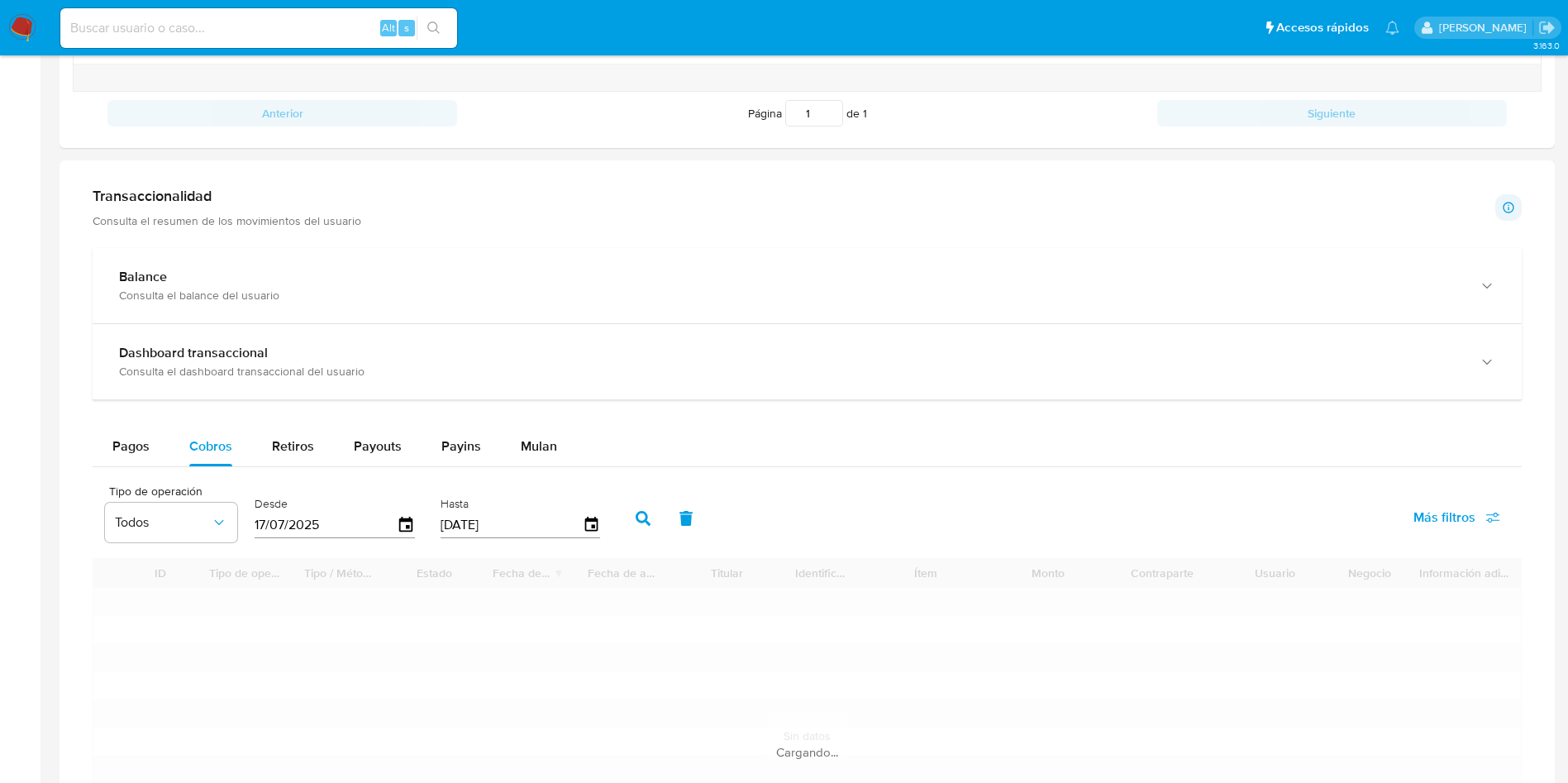
scroll to position [976, 0]
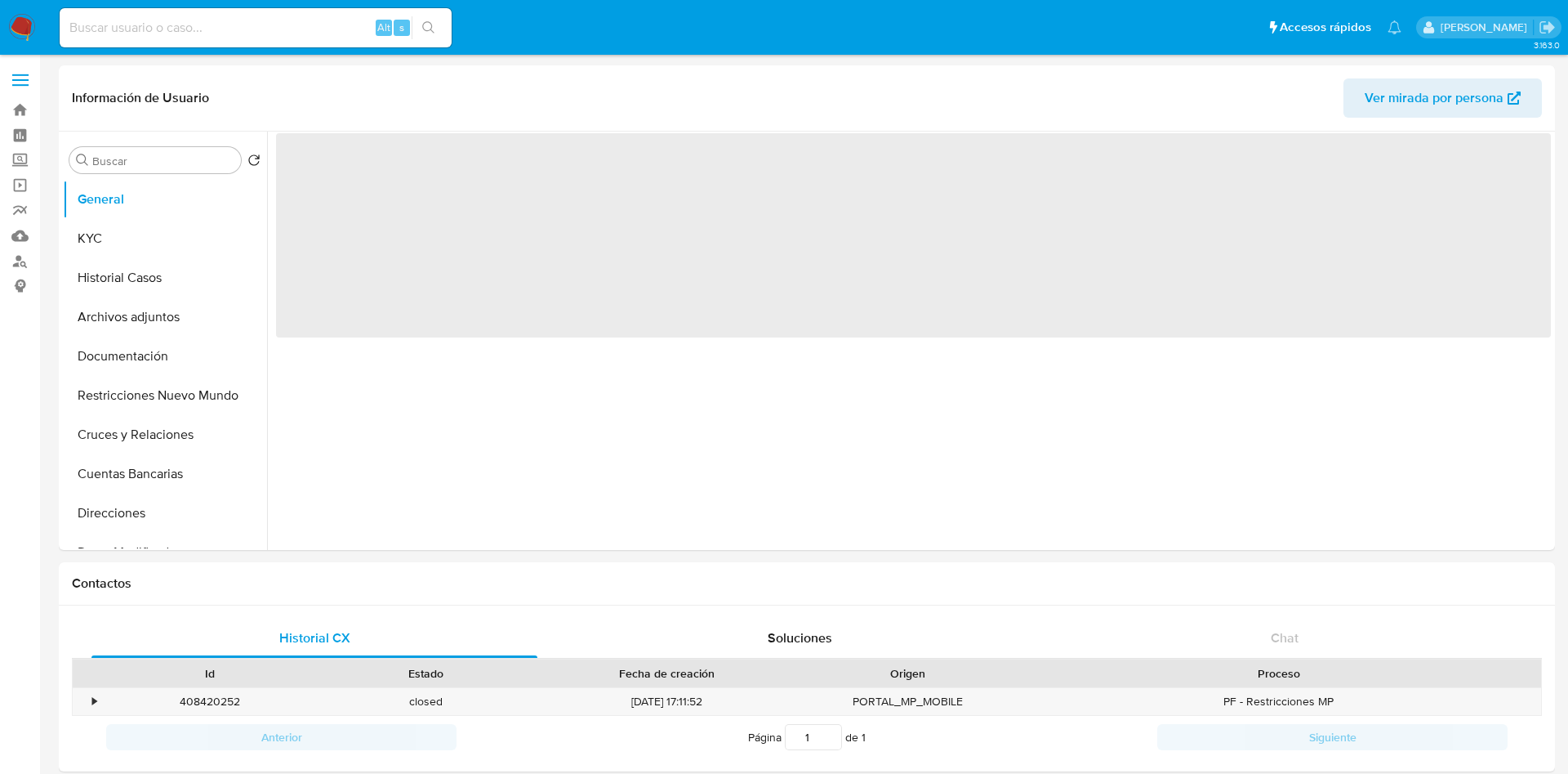
select select "10"
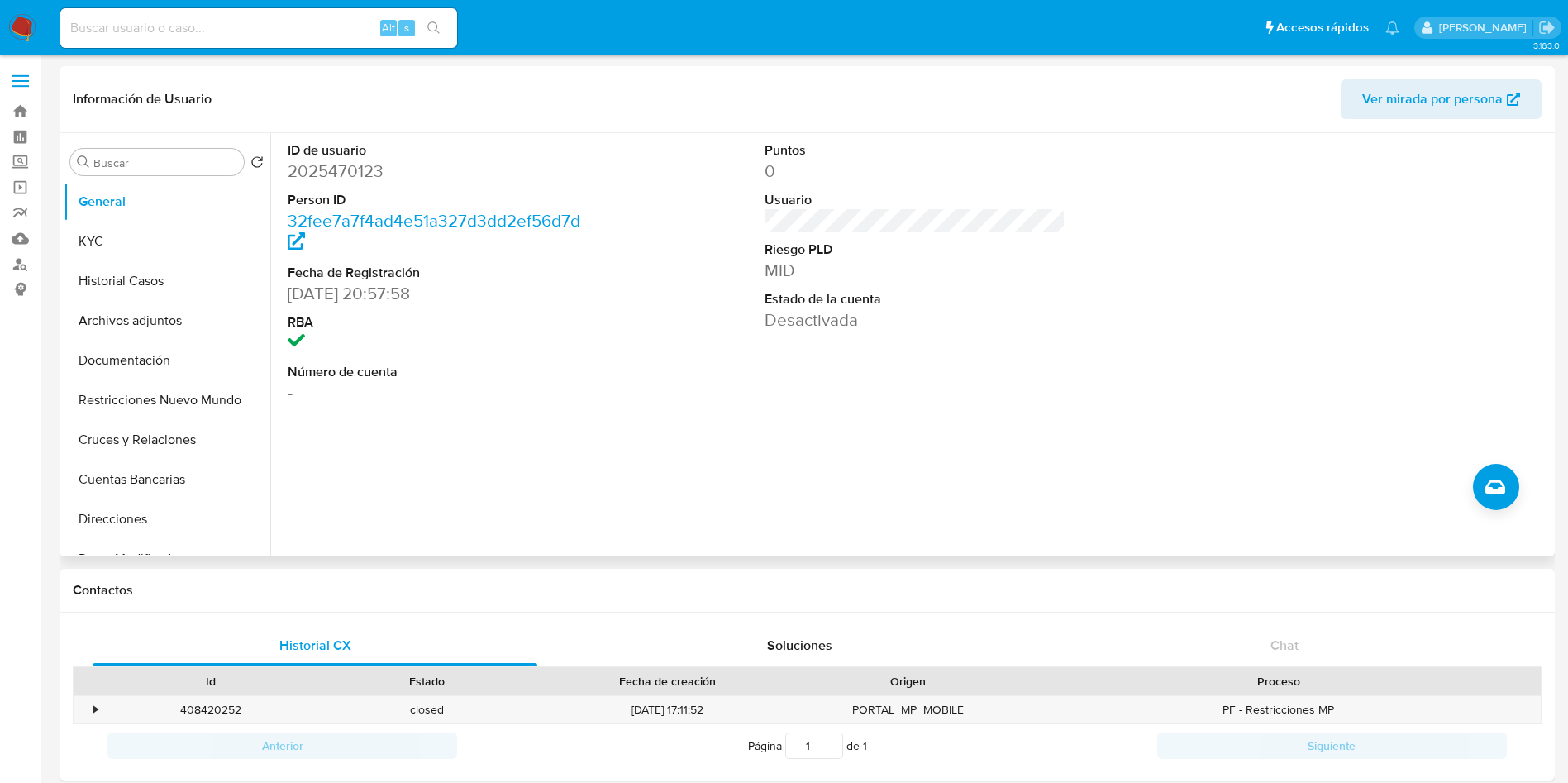
click at [722, 443] on div "ID de usuario 2025470123 Person ID 32fee7a7f4ad4e51a327d3dd2ef56d7d Fecha de Re…" at bounding box center [911, 345] width 1280 height 424
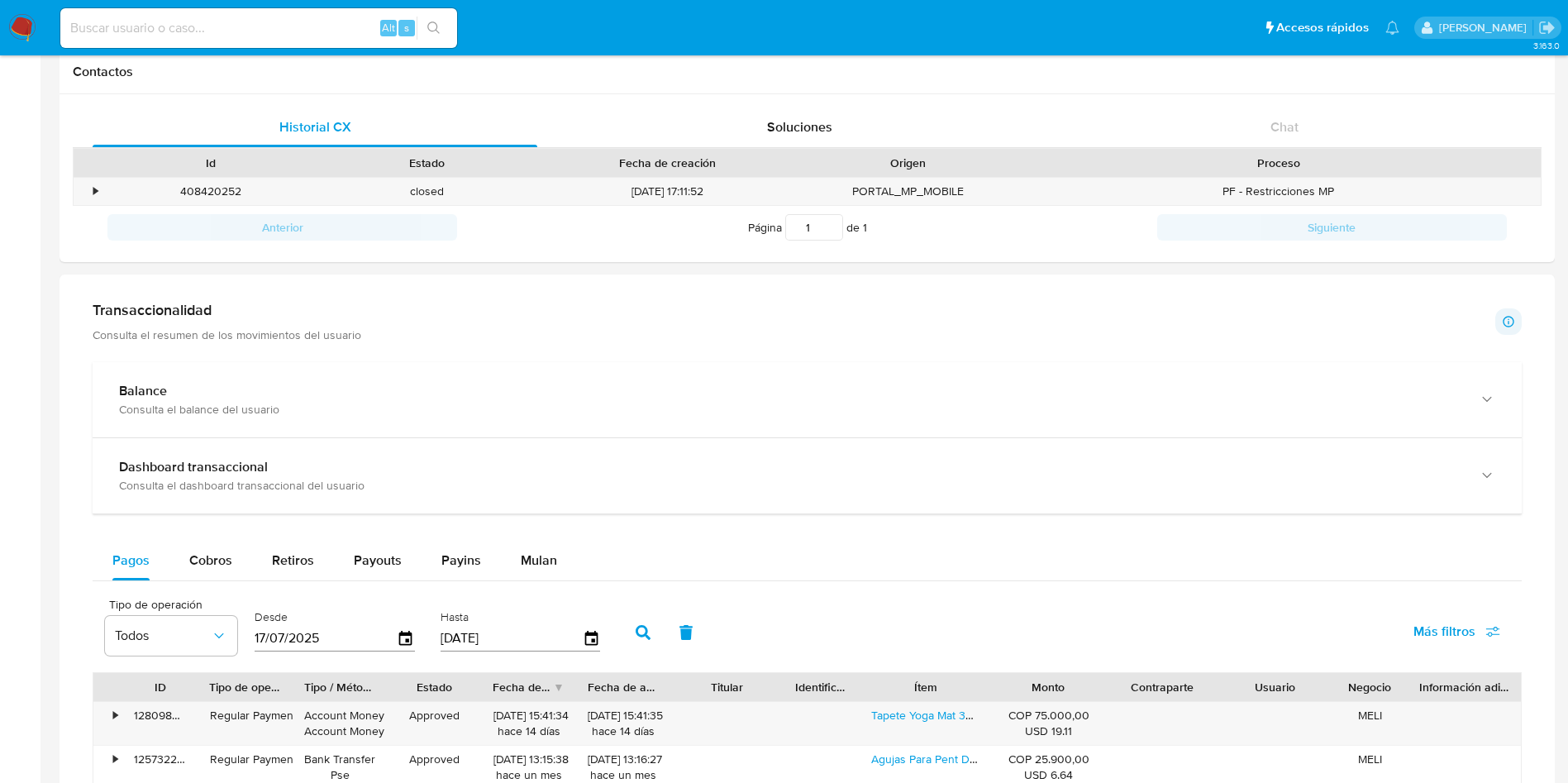
scroll to position [744, 0]
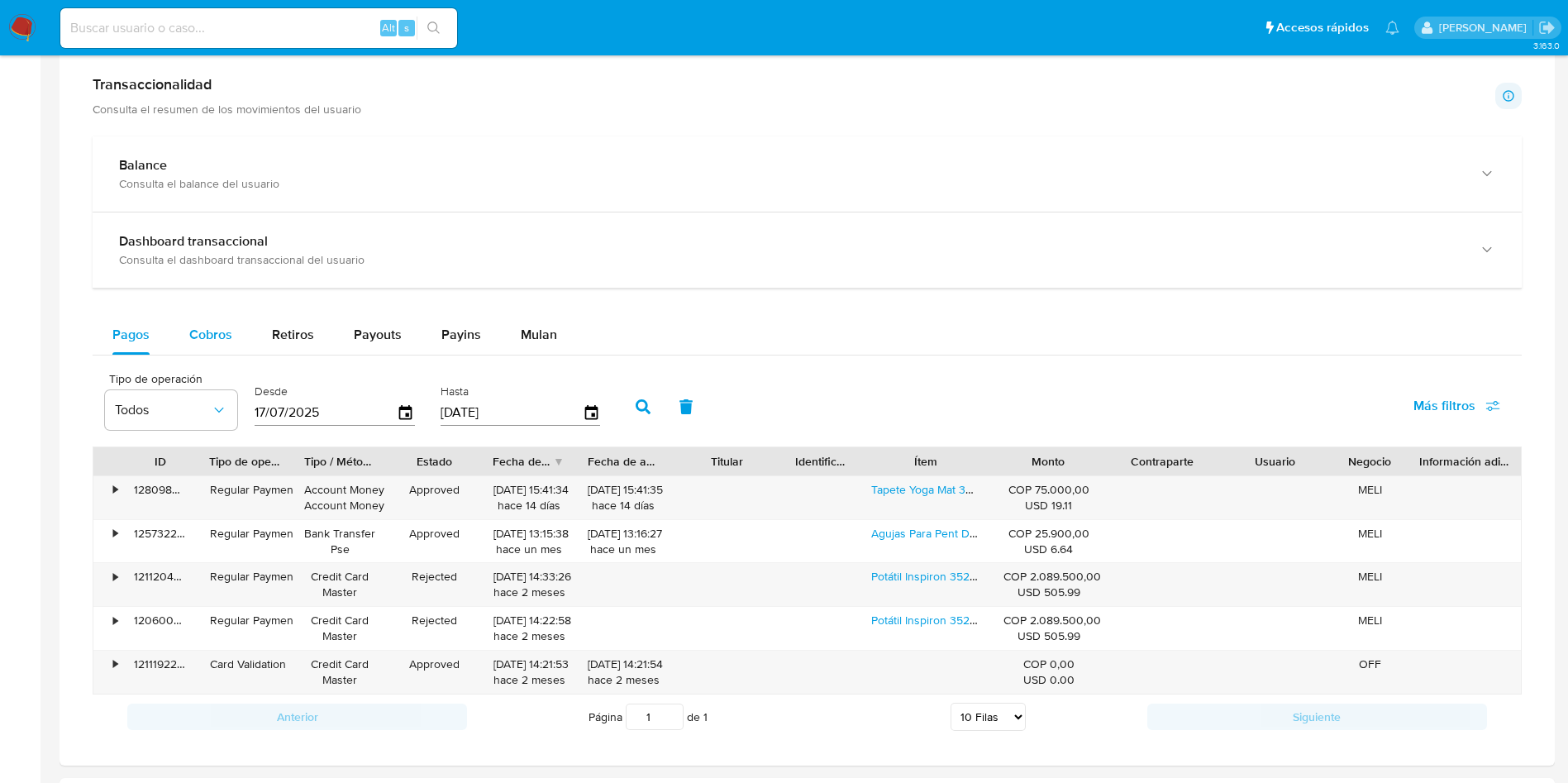
click at [199, 327] on span "Cobros" at bounding box center [210, 334] width 43 height 19
select select "10"
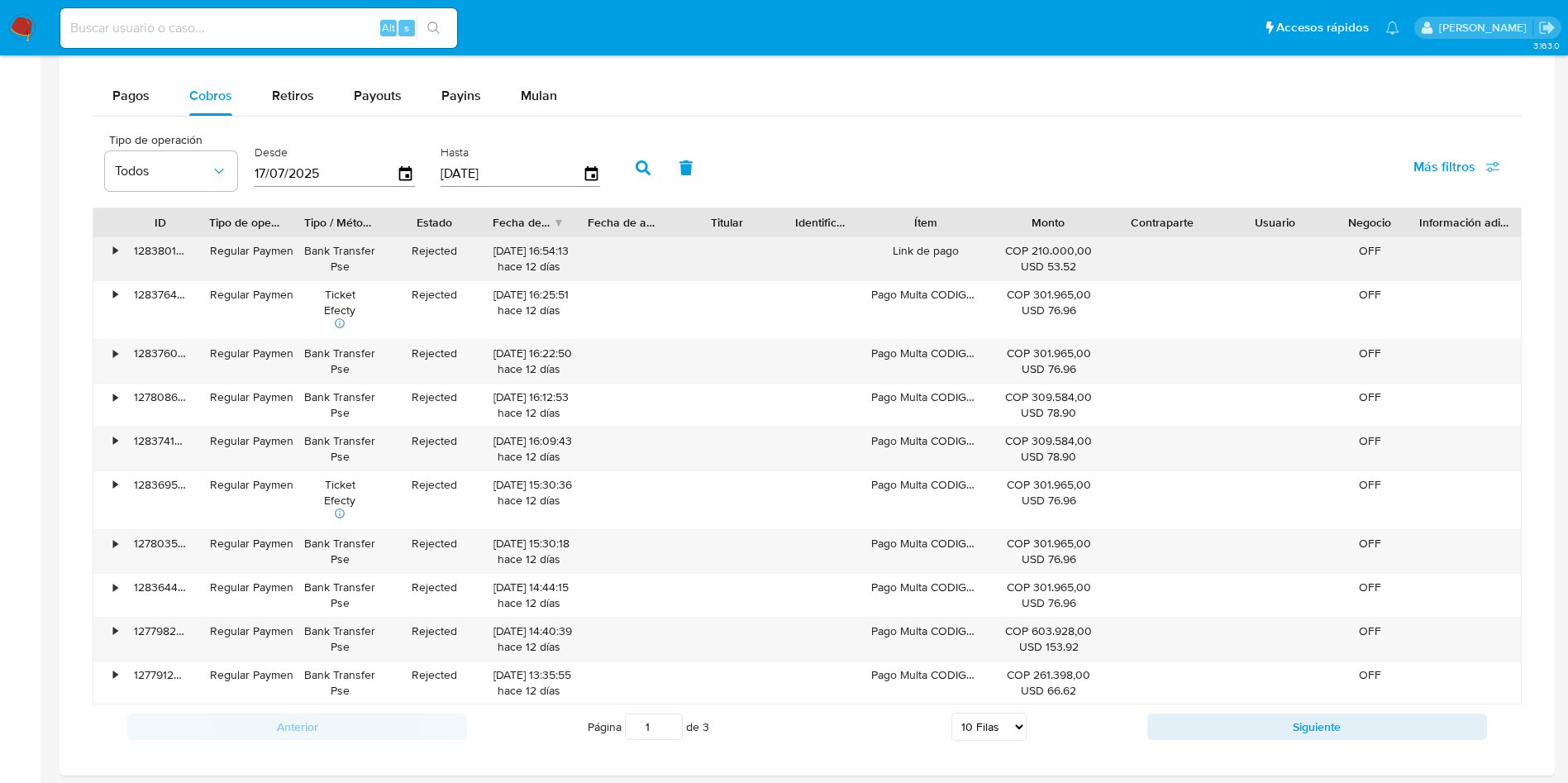
scroll to position [992, 0]
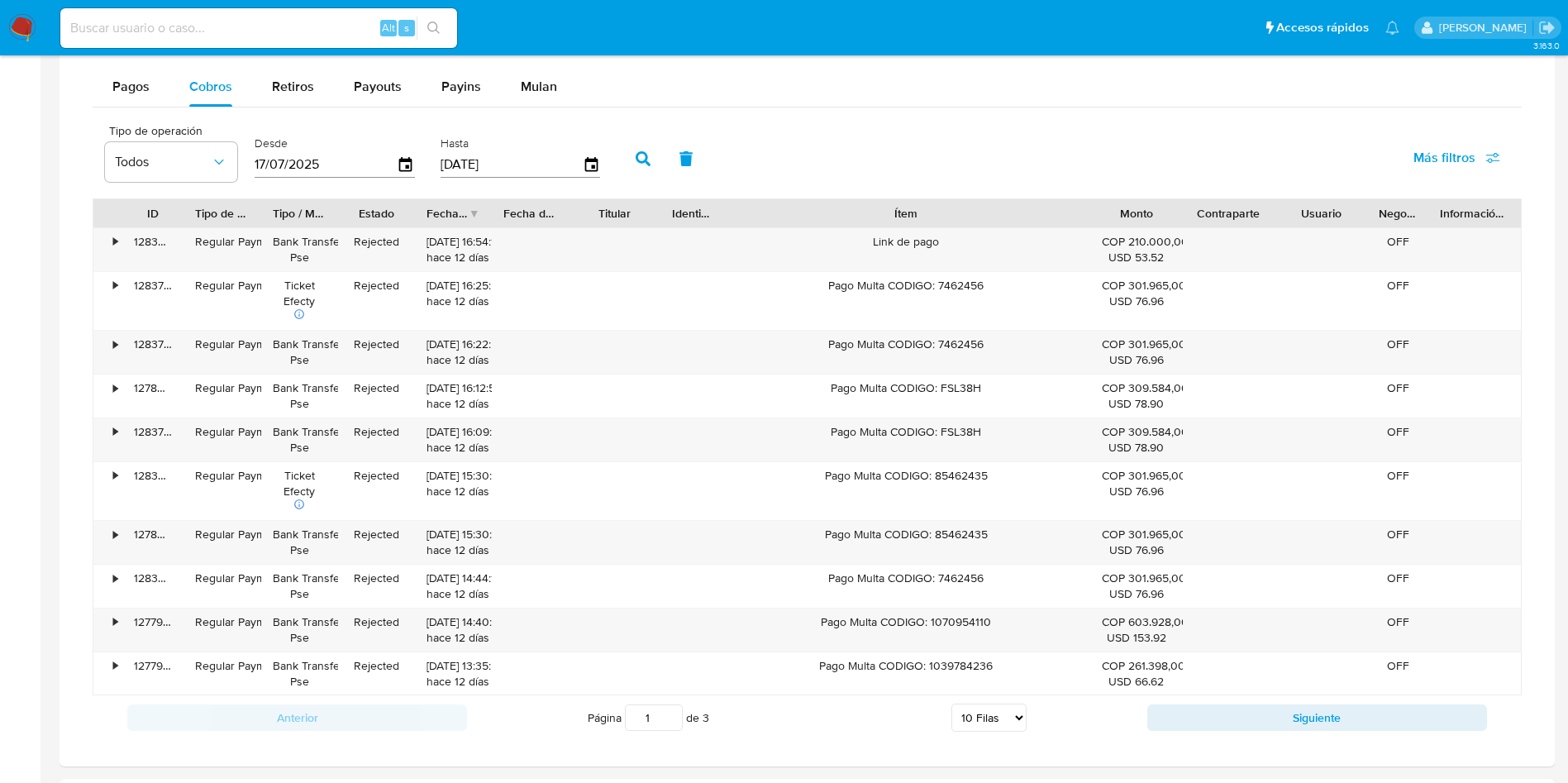
drag, startPoint x: 988, startPoint y: 207, endPoint x: 1152, endPoint y: 189, distance: 165.0
click at [1178, 209] on div "ID Tipo de operación Tipo / Método Estado Fecha de creación Fecha de aprobación…" at bounding box center [807, 213] width 1428 height 28
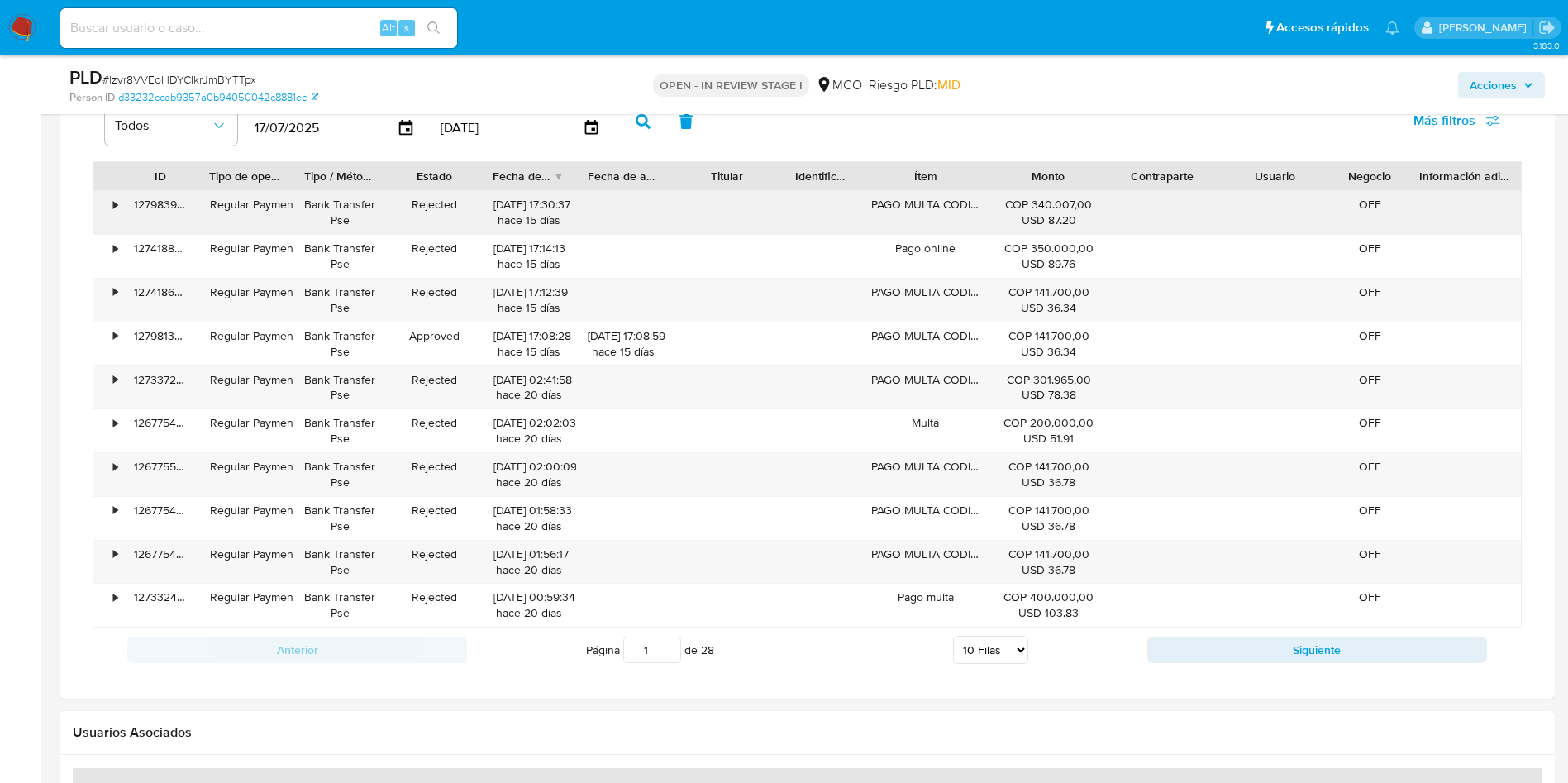
scroll to position [1240, 0]
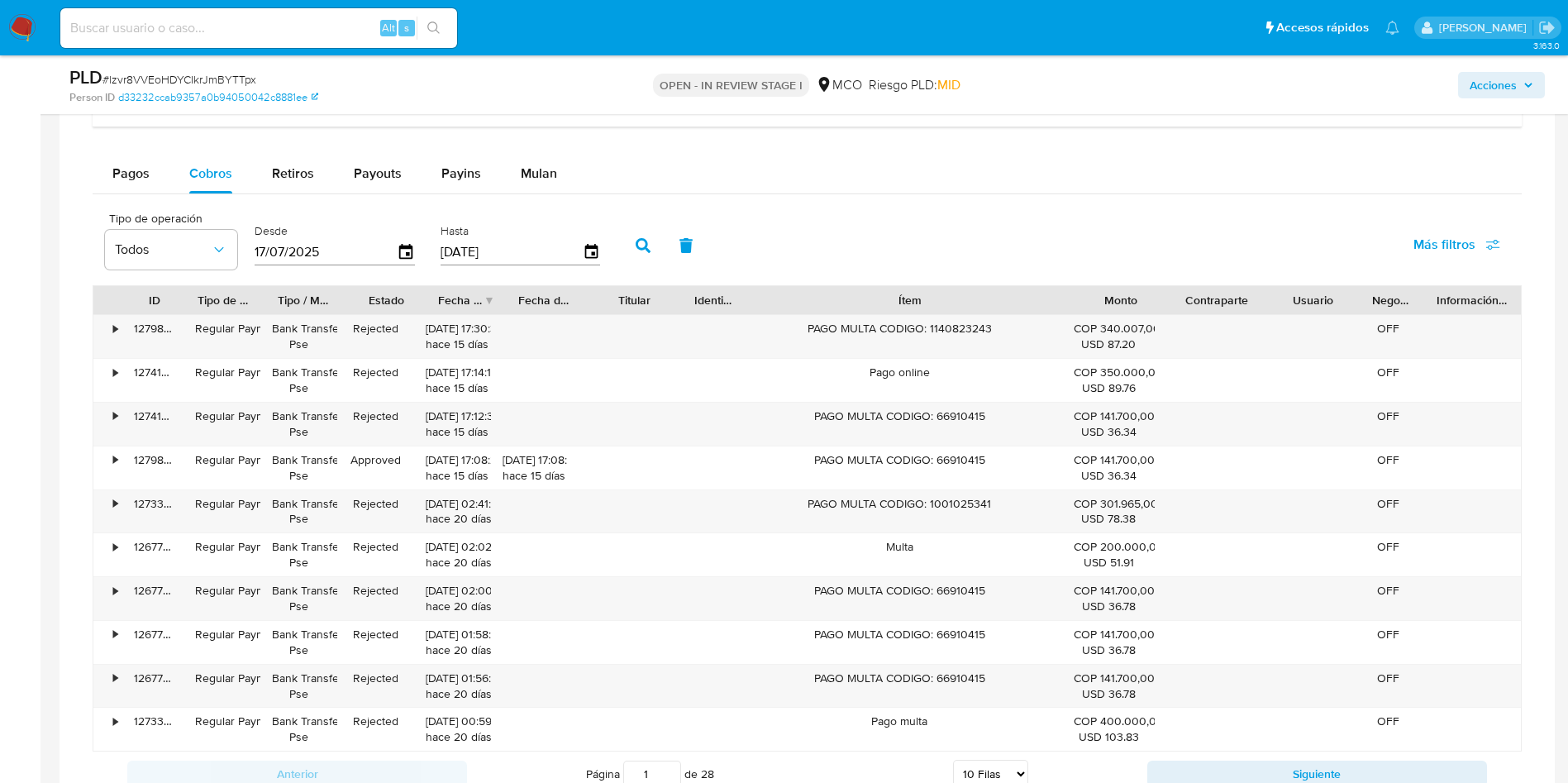
drag, startPoint x: 1001, startPoint y: 300, endPoint x: 1260, endPoint y: 312, distance: 259.3
click at [1260, 312] on div "ID Tipo de operación Tipo / Método Estado Fecha de creación Fecha de aprobación…" at bounding box center [807, 300] width 1428 height 28
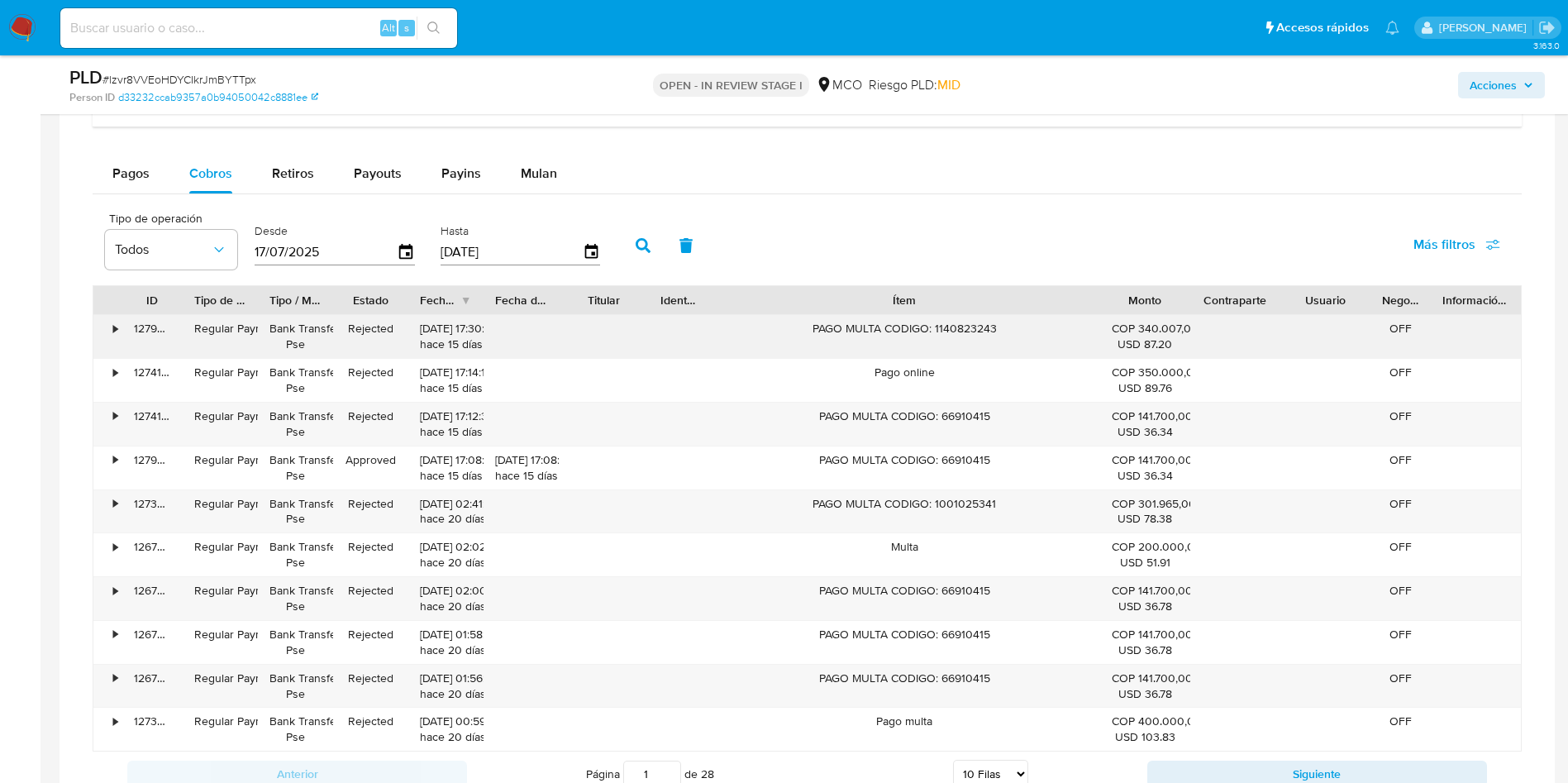
click at [899, 318] on div "PAGO MULTA CODIGO: 1140823243" at bounding box center [904, 336] width 391 height 43
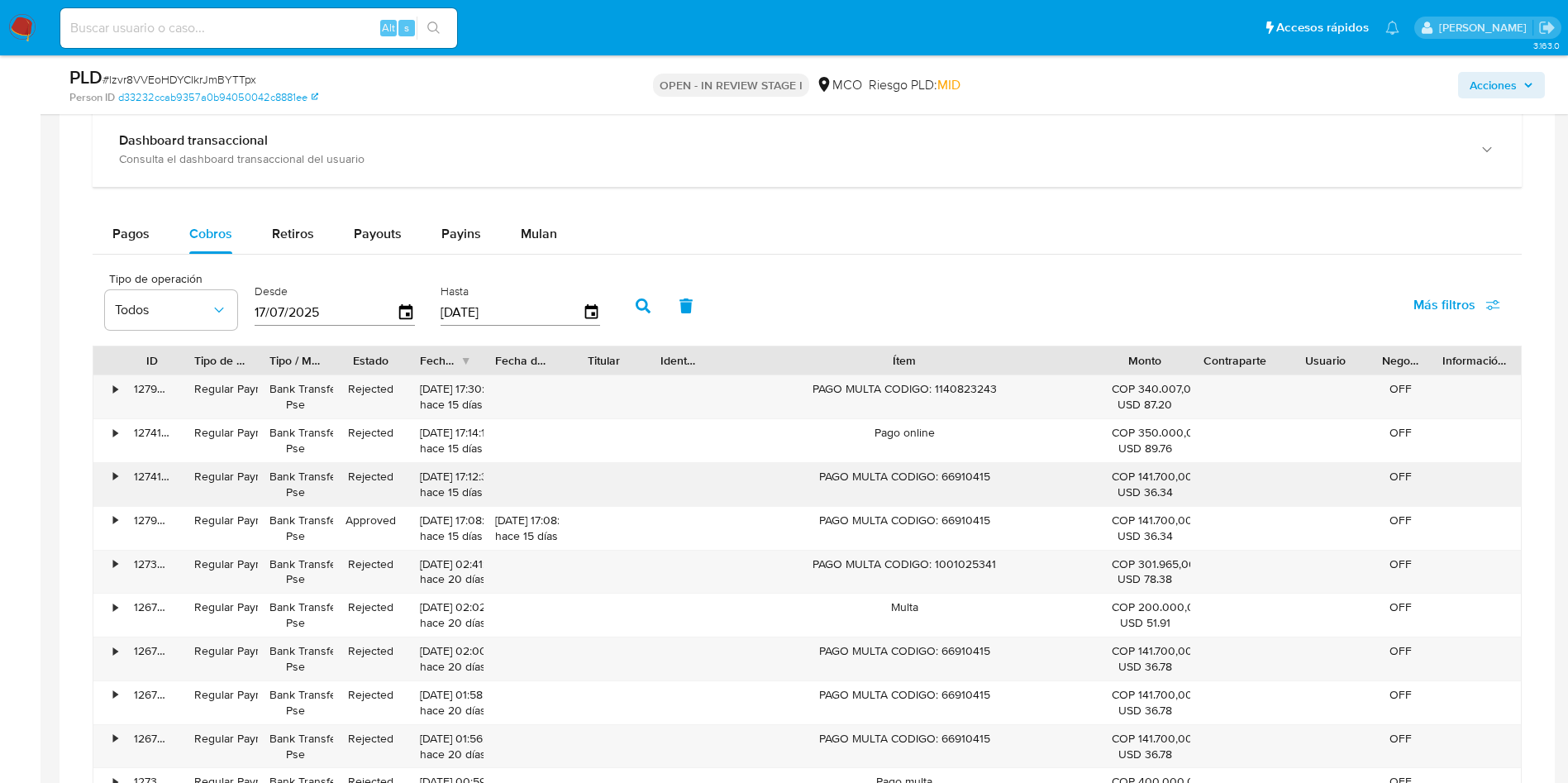
scroll to position [1364, 0]
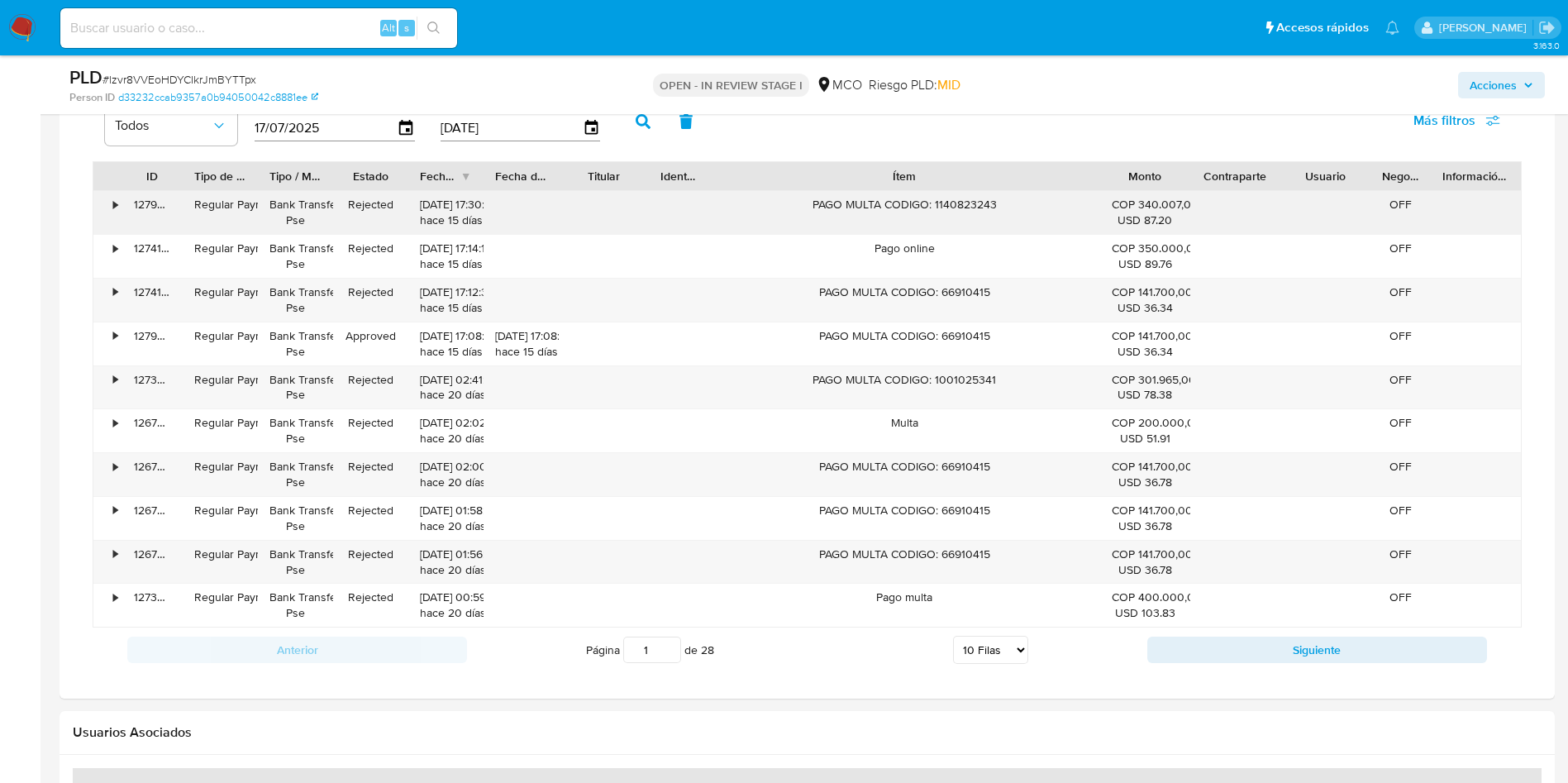
click at [844, 210] on div "PAGO MULTA CODIGO: 1140823243" at bounding box center [904, 212] width 391 height 43
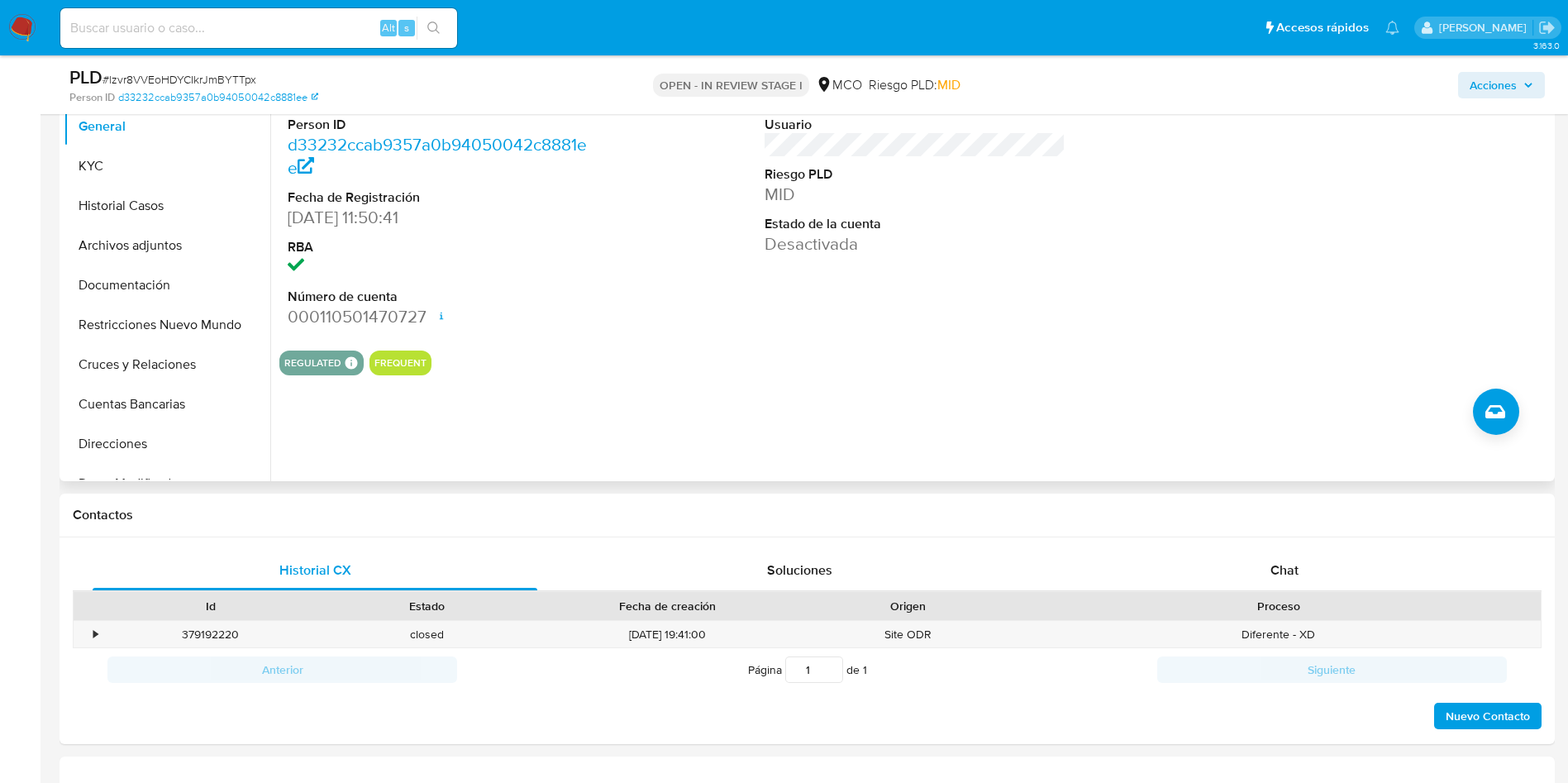
scroll to position [248, 0]
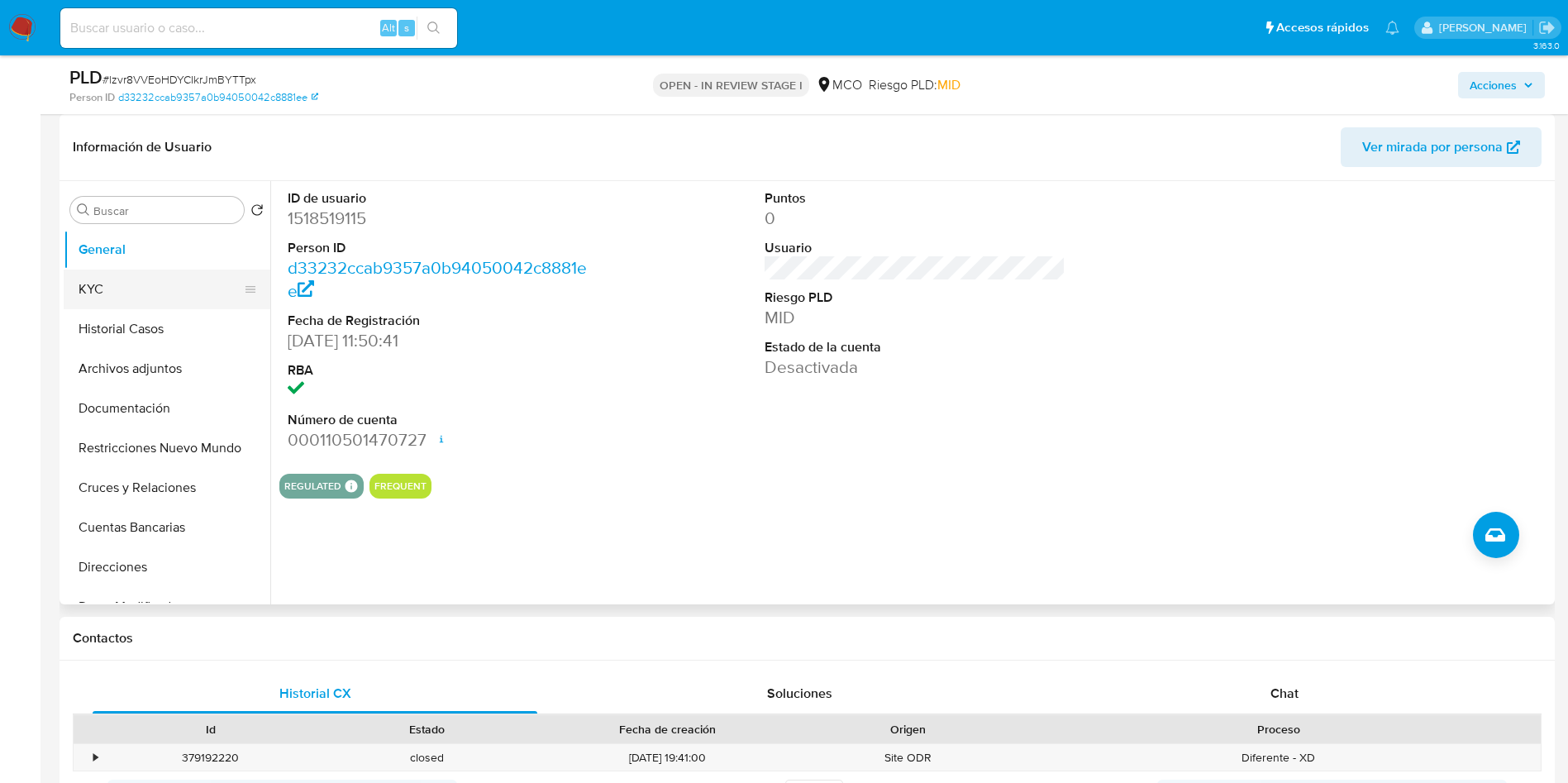
click at [104, 280] on button "KYC" at bounding box center [160, 290] width 194 height 40
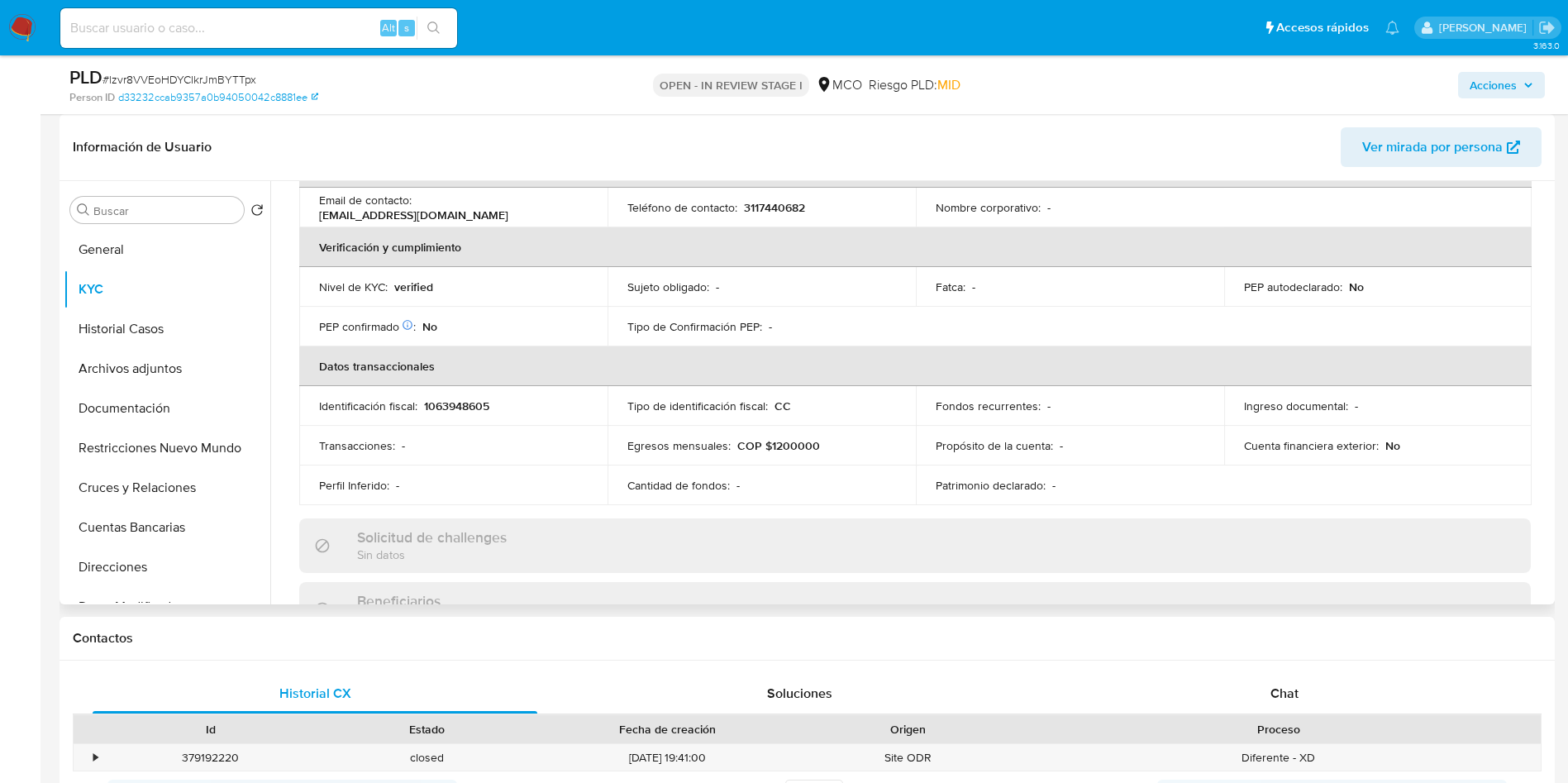
scroll to position [0, 0]
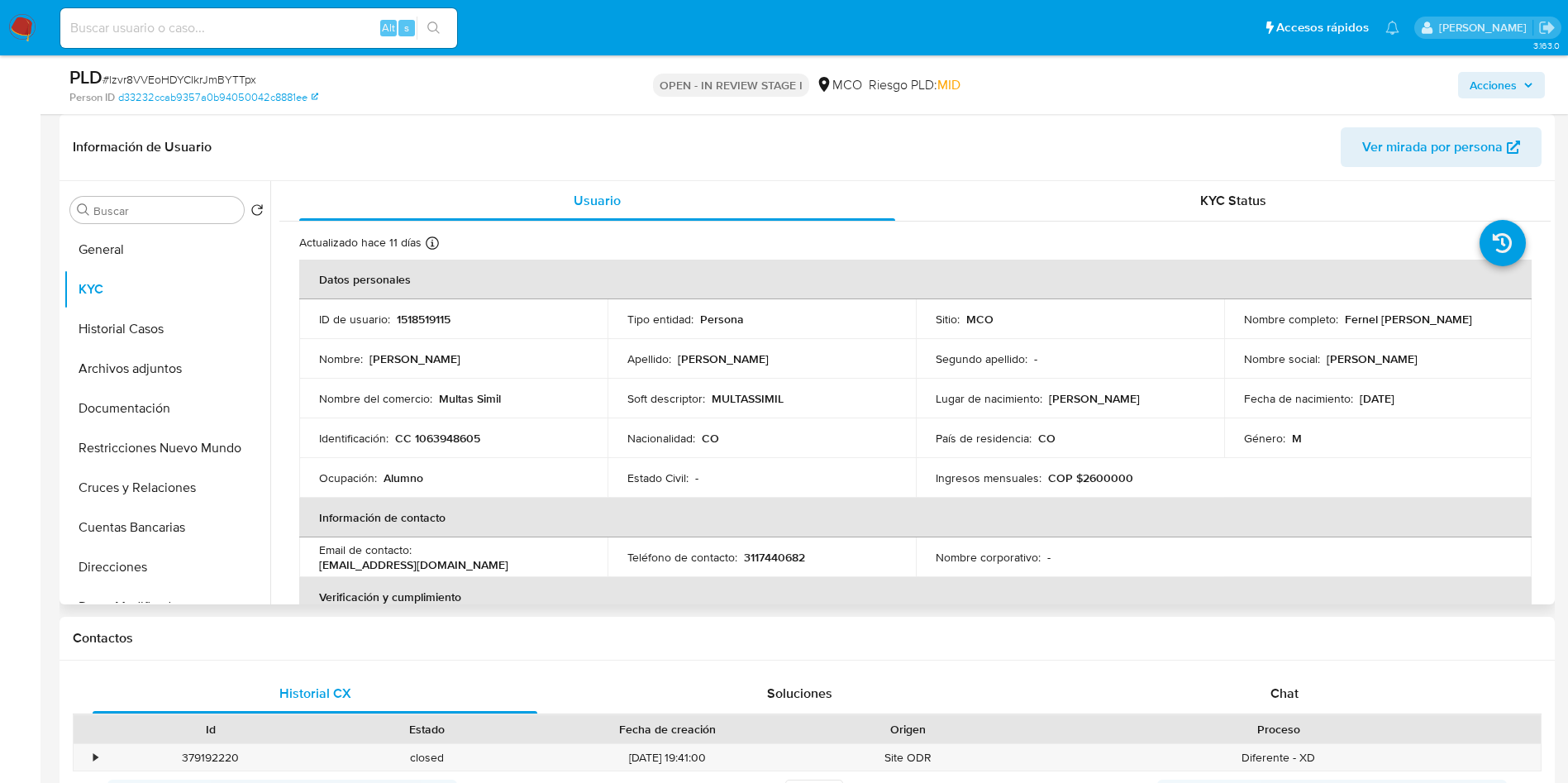
click at [747, 408] on td "Soft descriptor : MULTASSIMIL" at bounding box center [761, 398] width 309 height 40
click at [747, 402] on p "MULTASSIMIL" at bounding box center [747, 398] width 72 height 14
copy p "MULTASSIMIL"
click at [154, 405] on button "Documentación" at bounding box center [160, 408] width 194 height 40
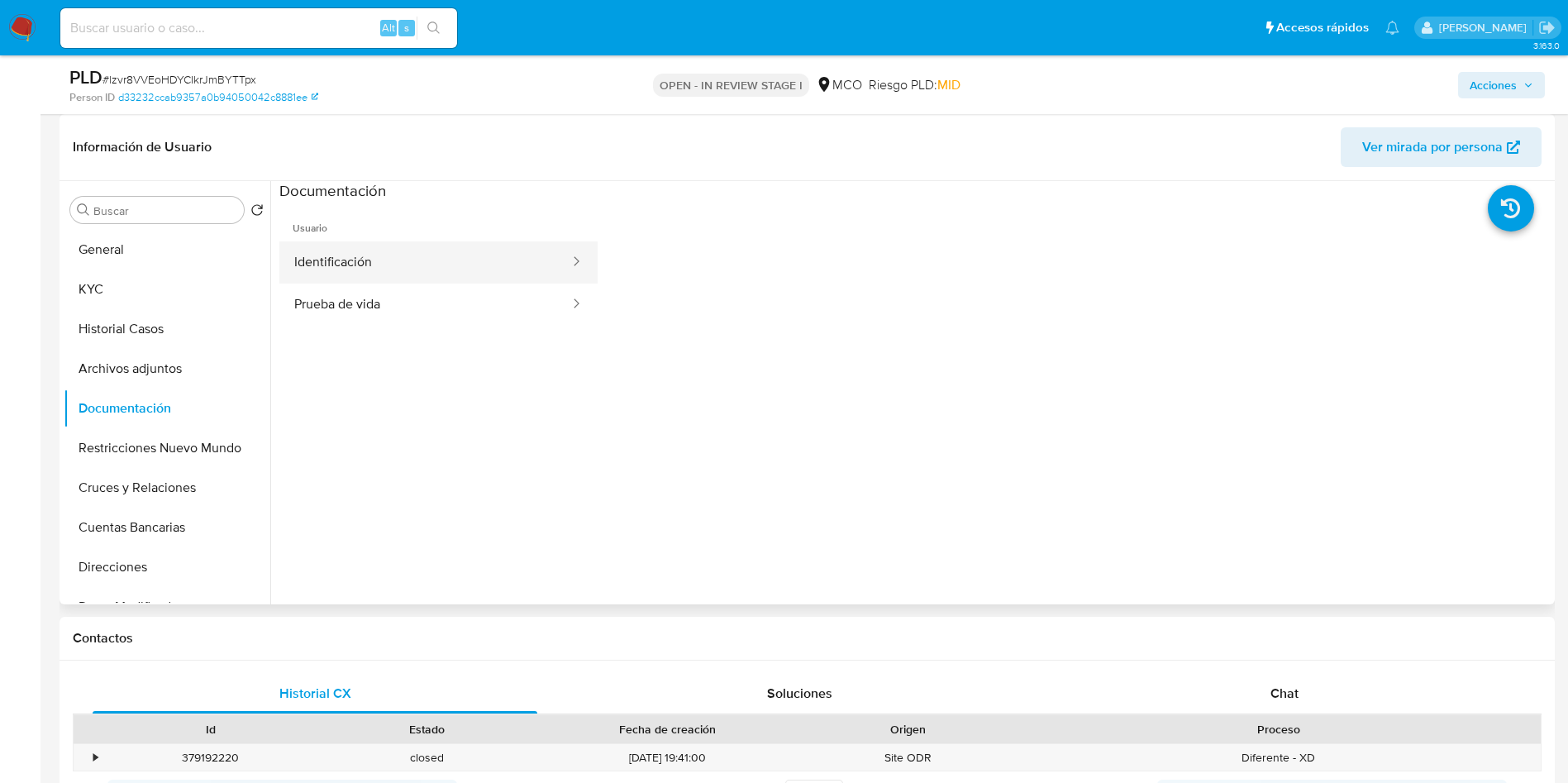
click at [404, 258] on button "Identificación" at bounding box center [425, 263] width 292 height 43
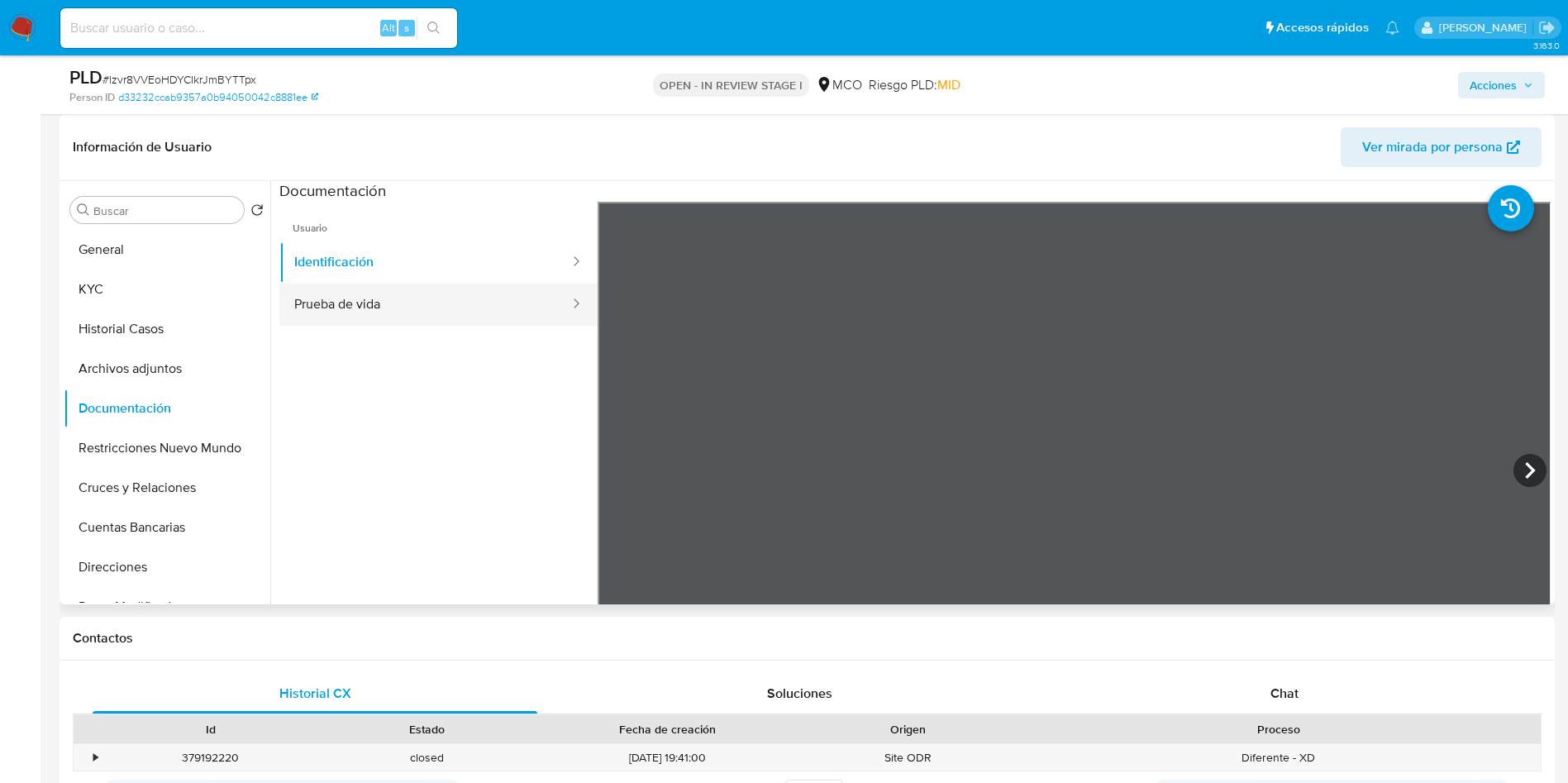
click at [355, 304] on button "Prueba de vida" at bounding box center [425, 304] width 292 height 43
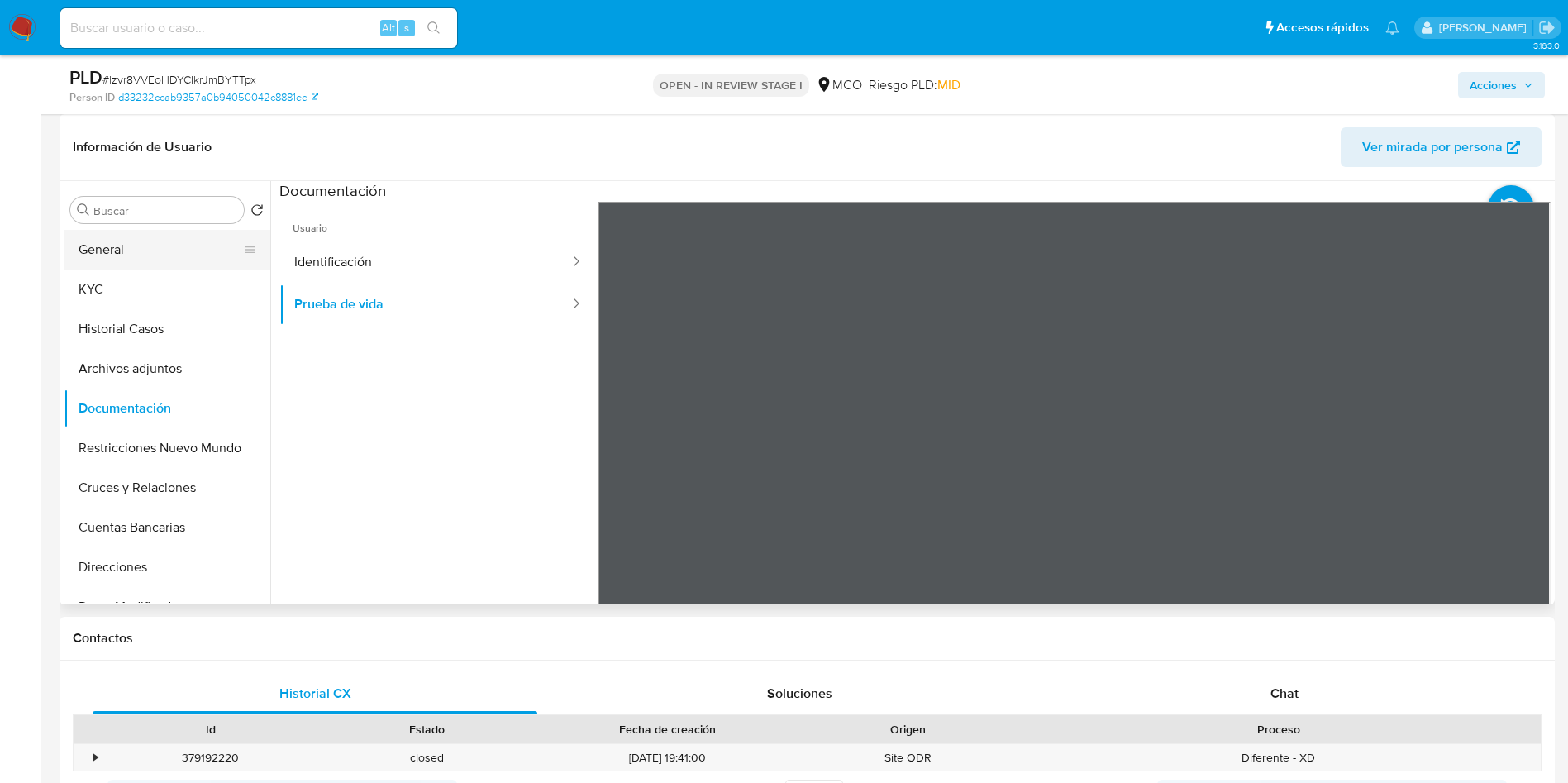
click at [170, 255] on button "General" at bounding box center [160, 250] width 194 height 40
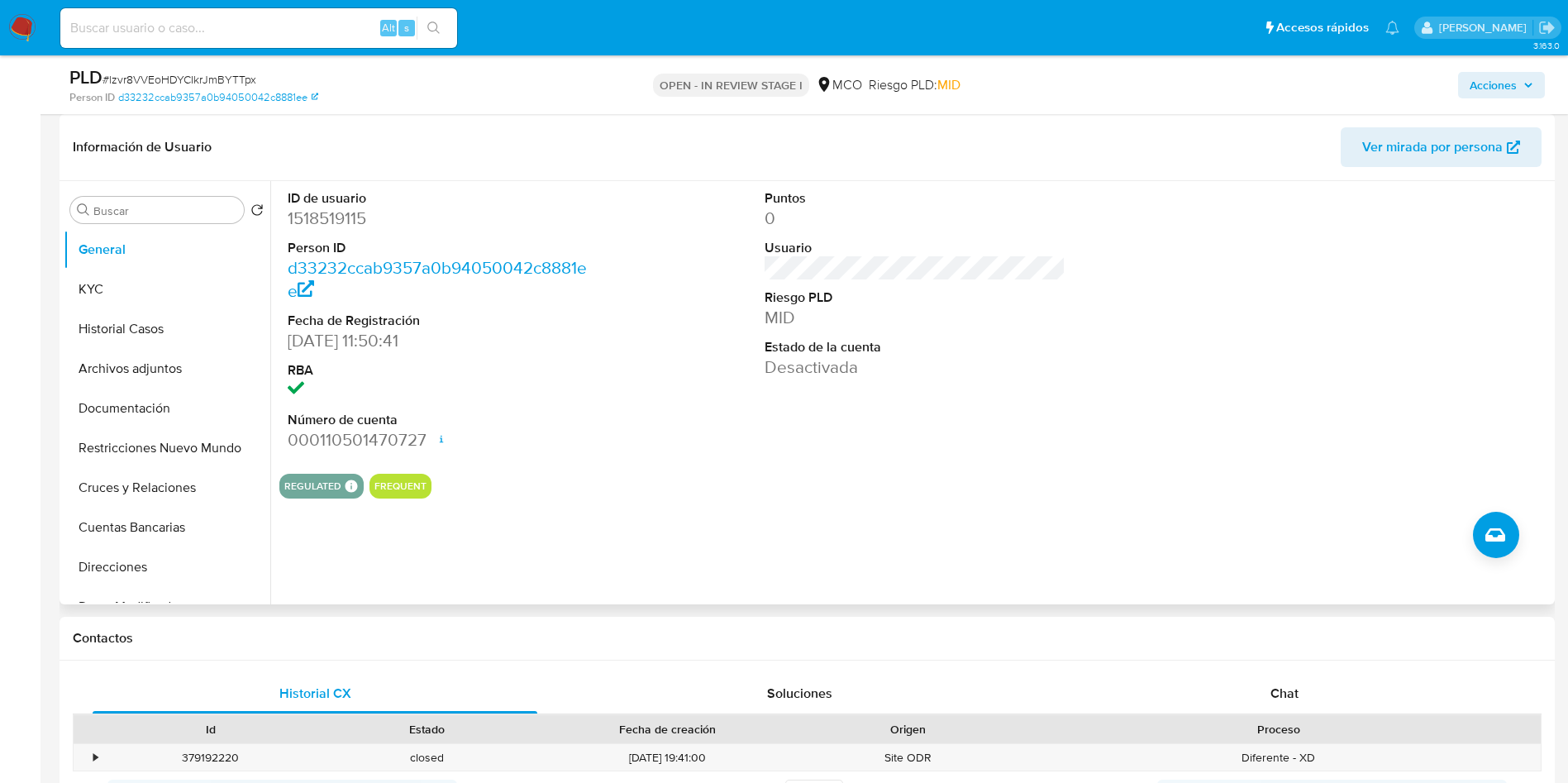
click at [593, 377] on div "ID de usuario 1518519115 Person ID d33232ccab9357a0b94050042c8881ee Fecha de Re…" at bounding box center [439, 320] width 319 height 280
drag, startPoint x: 73, startPoint y: 285, endPoint x: 88, endPoint y: 285, distance: 15.0
click at [73, 285] on button "KYC" at bounding box center [160, 290] width 194 height 40
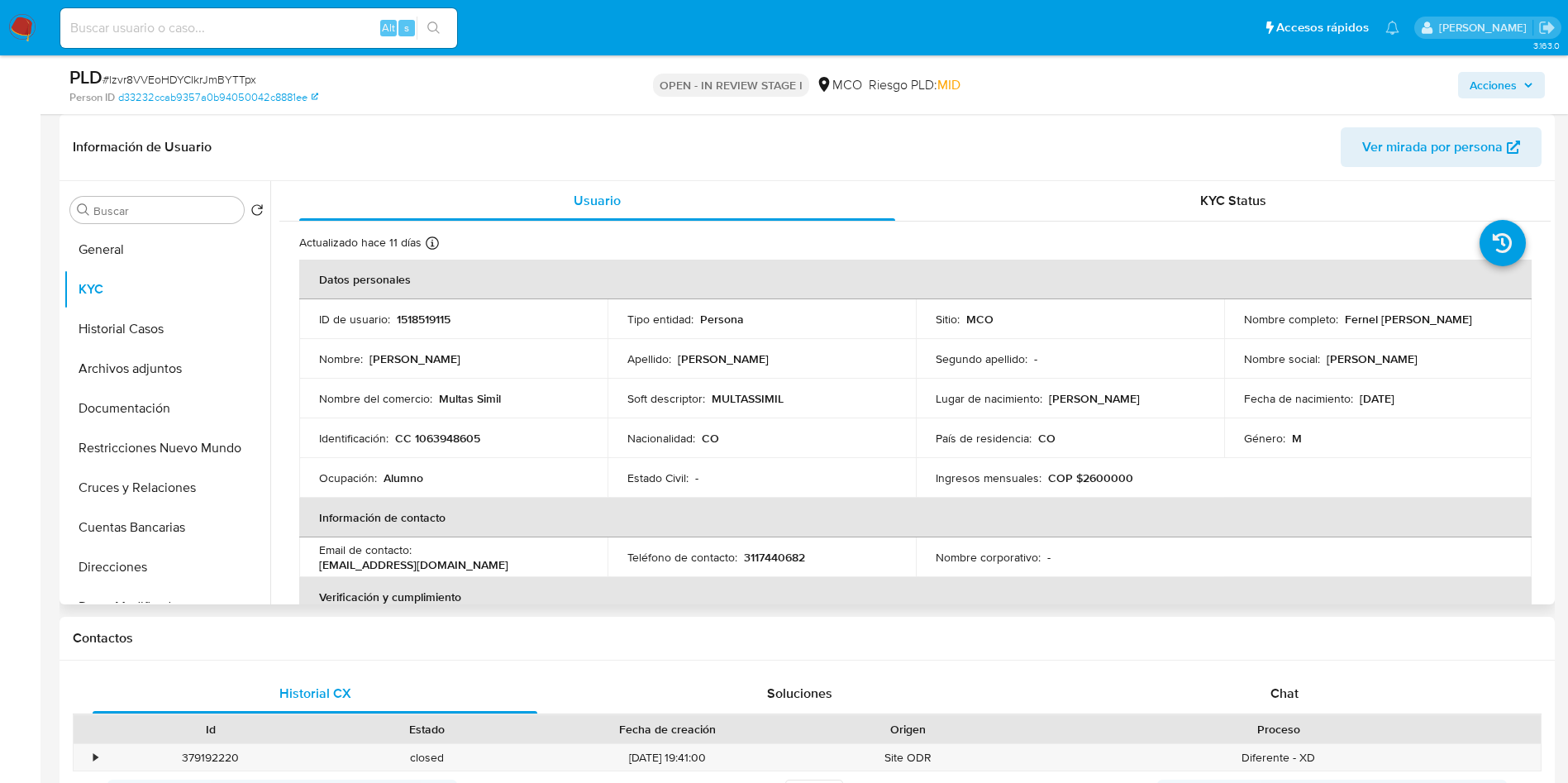
drag, startPoint x: 1493, startPoint y: 320, endPoint x: 1337, endPoint y: 324, distance: 156.1
click at [1337, 324] on div "Nombre completo : Fernel Antonio Estrella Vides" at bounding box center [1378, 319] width 269 height 14
click at [712, 405] on p "MULTASSIMIL" at bounding box center [747, 398] width 72 height 14
drag, startPoint x: 713, startPoint y: 396, endPoint x: 809, endPoint y: 396, distance: 96.0
click at [785, 400] on div "Soft descriptor : MULTASSIMIL" at bounding box center [761, 398] width 269 height 14
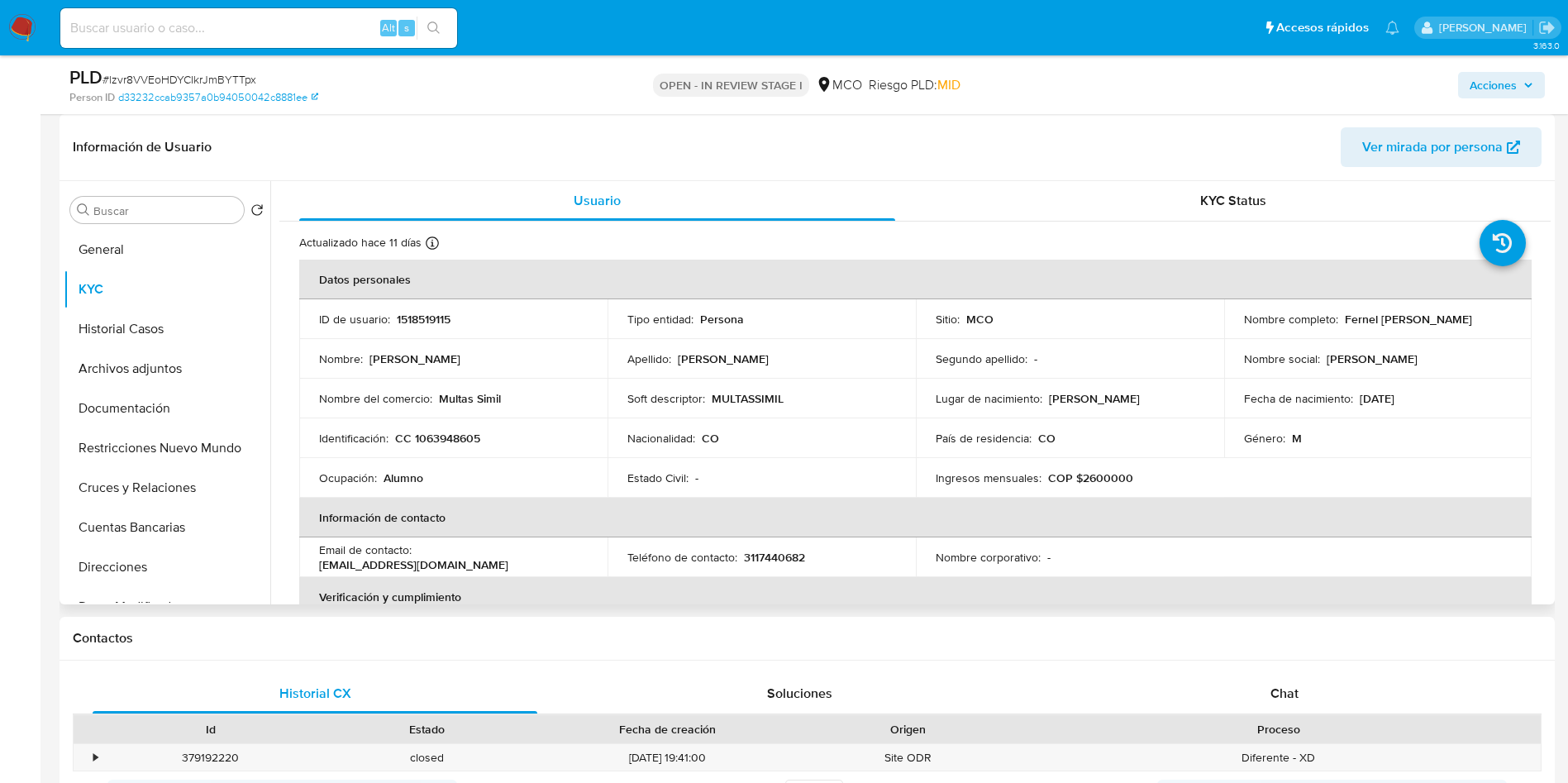
click at [813, 396] on div "Soft descriptor : MULTASSIMIL" at bounding box center [761, 398] width 269 height 14
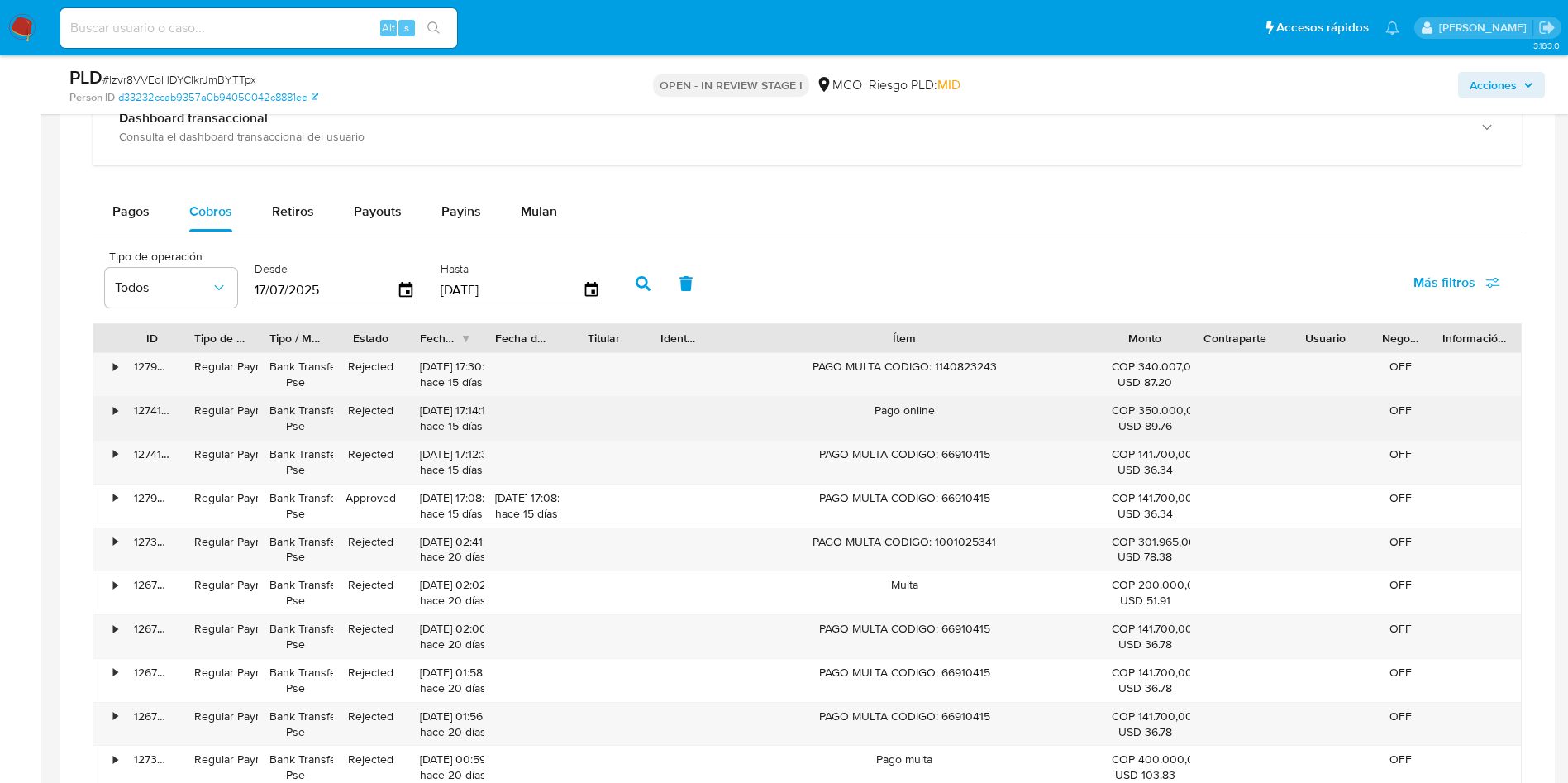
scroll to position [1240, 0]
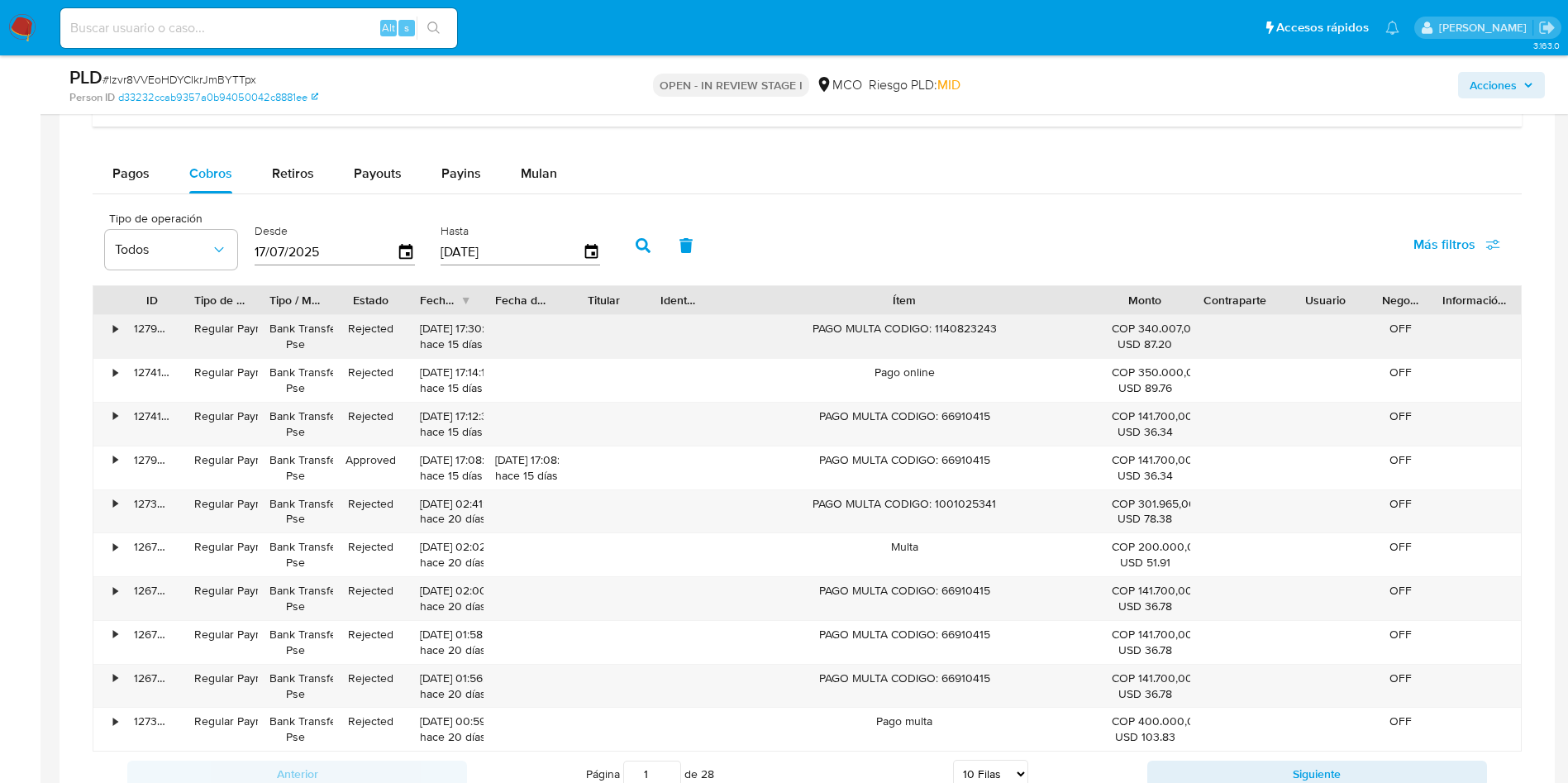
drag, startPoint x: 827, startPoint y: 332, endPoint x: 985, endPoint y: 329, distance: 158.0
click at [984, 329] on div "PAGO MULTA CODIGO: 1140823243" at bounding box center [904, 336] width 391 height 43
drag, startPoint x: 863, startPoint y: 426, endPoint x: 1027, endPoint y: 425, distance: 164.0
click at [1027, 425] on div "PAGO MULTA CODIGO: 66910415" at bounding box center [904, 424] width 391 height 43
drag, startPoint x: 871, startPoint y: 479, endPoint x: 1024, endPoint y: 522, distance: 158.9
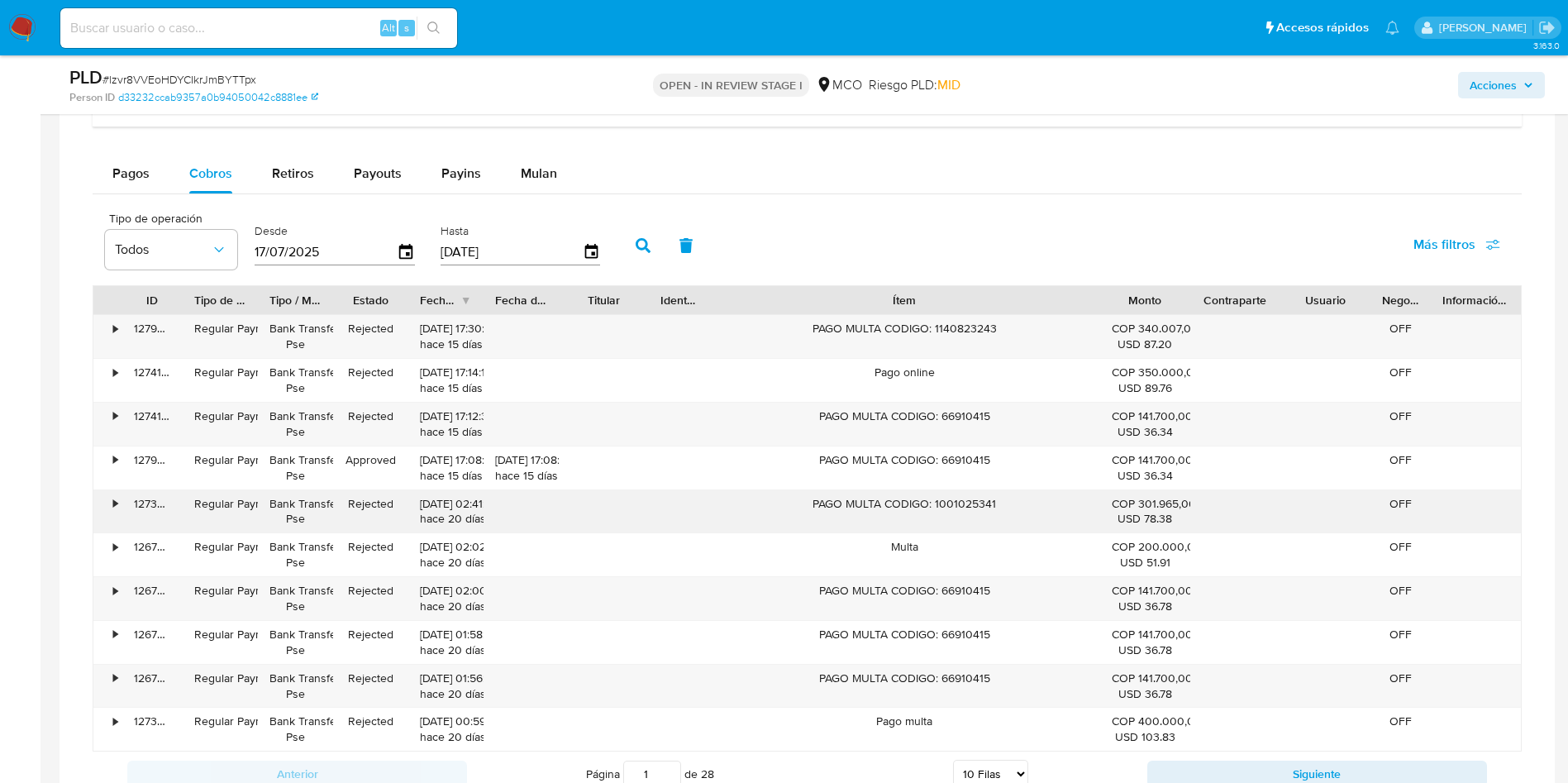
click at [1032, 485] on div "PAGO MULTA CODIGO: 66910415" at bounding box center [904, 467] width 391 height 43
drag, startPoint x: 931, startPoint y: 557, endPoint x: 991, endPoint y: 606, distance: 77.5
click at [994, 572] on div "Multa" at bounding box center [904, 554] width 391 height 43
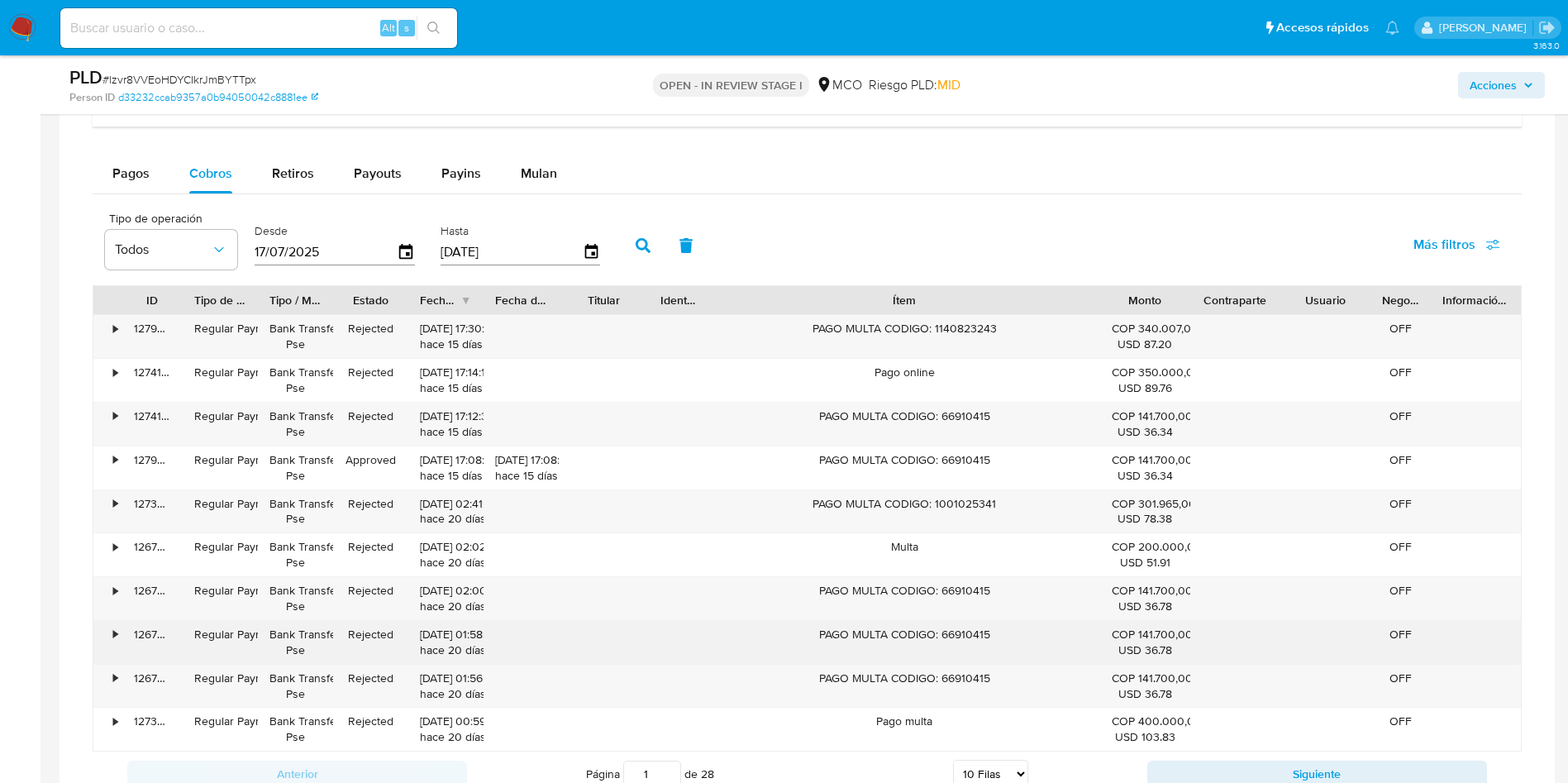
drag, startPoint x: 826, startPoint y: 651, endPoint x: 1068, endPoint y: 662, distance: 242.2
click at [1007, 650] on div "PAGO MULTA CODIGO: 66910415" at bounding box center [904, 642] width 391 height 43
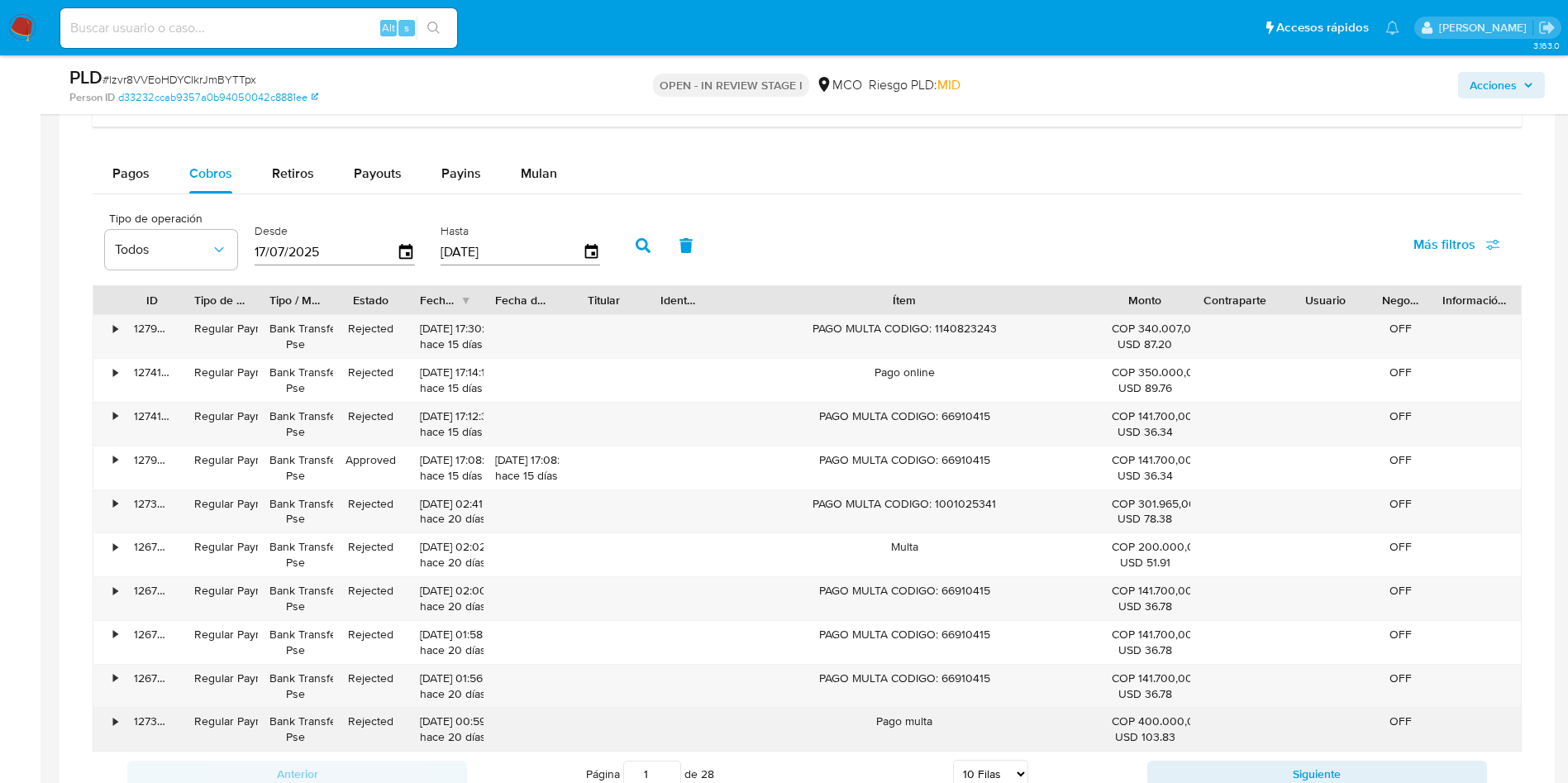
drag, startPoint x: 837, startPoint y: 724, endPoint x: 1003, endPoint y: 725, distance: 166.0
click at [961, 727] on div "Pago multa" at bounding box center [904, 729] width 391 height 43
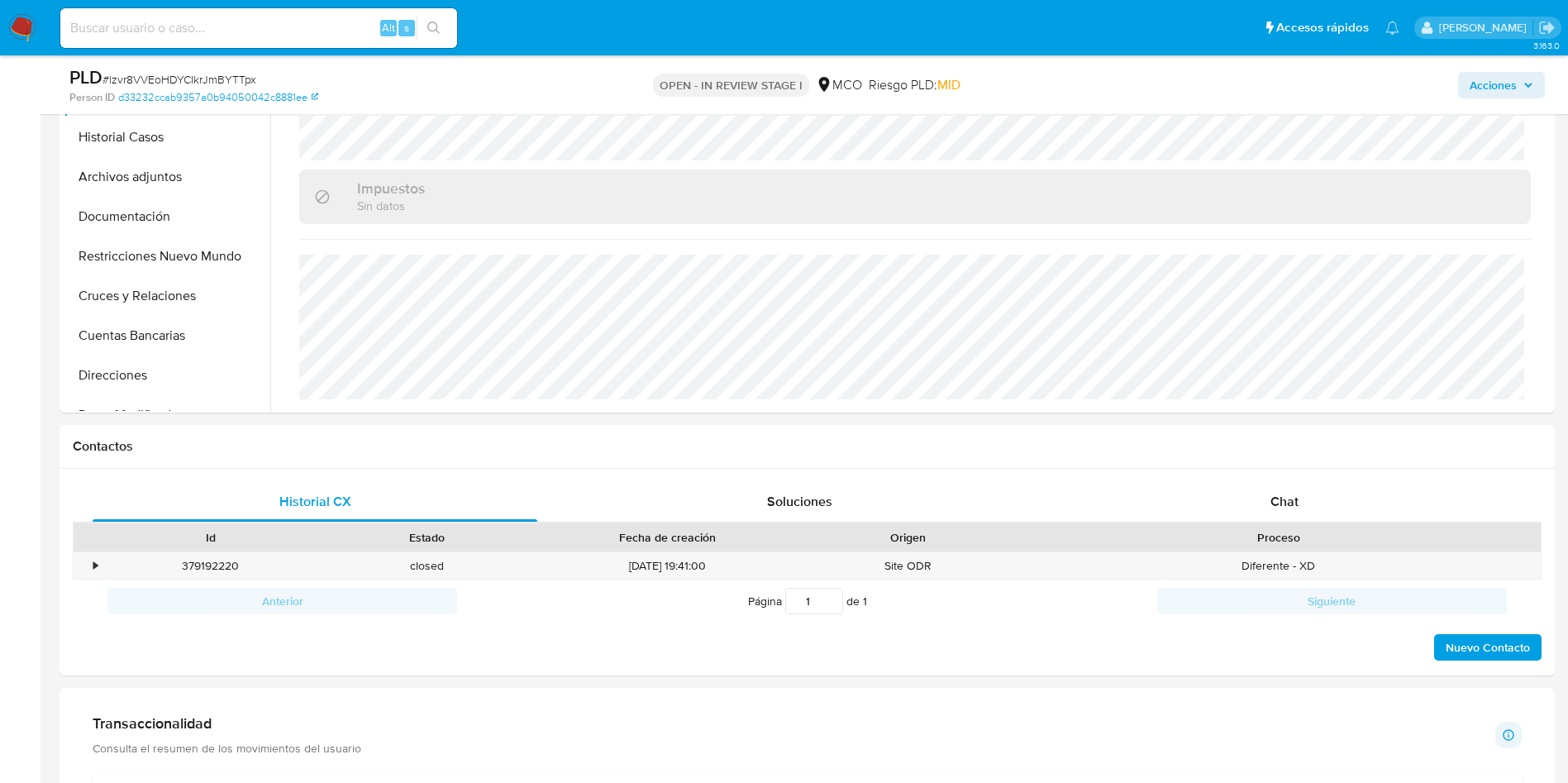
scroll to position [248, 0]
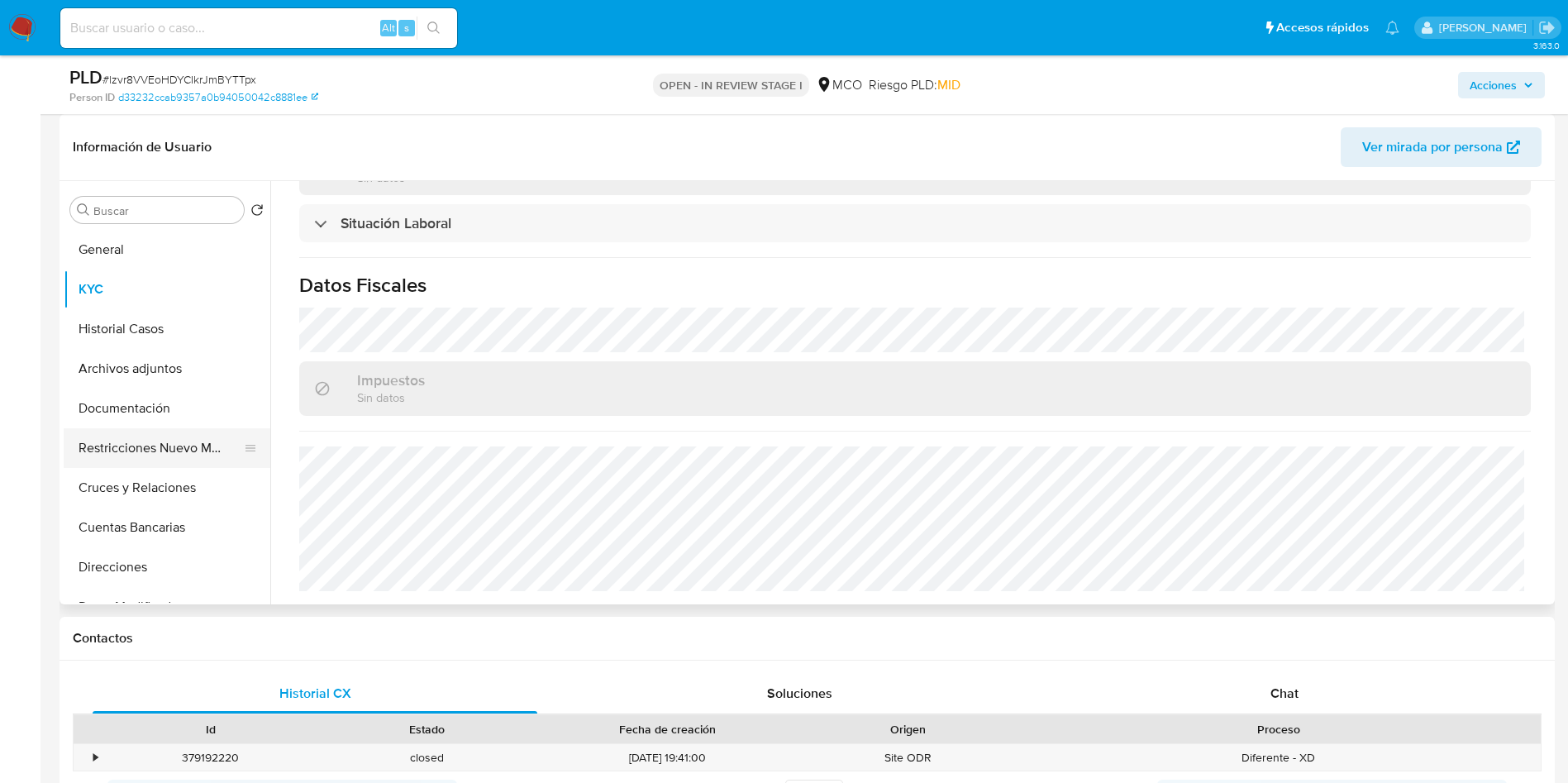
click at [146, 439] on button "Restricciones Nuevo Mundo" at bounding box center [160, 448] width 194 height 40
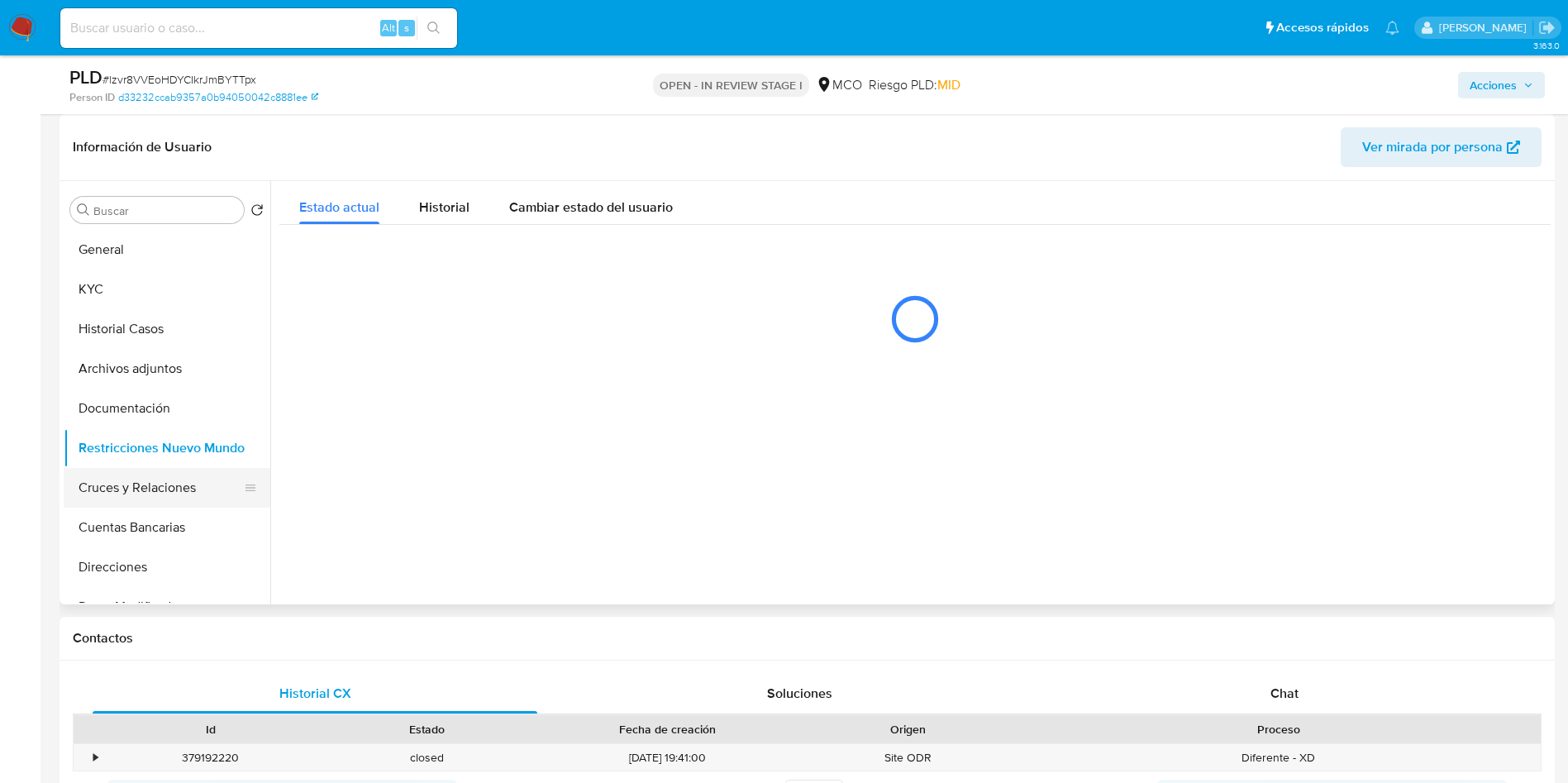
click at [151, 492] on button "Cruces y Relaciones" at bounding box center [160, 488] width 194 height 40
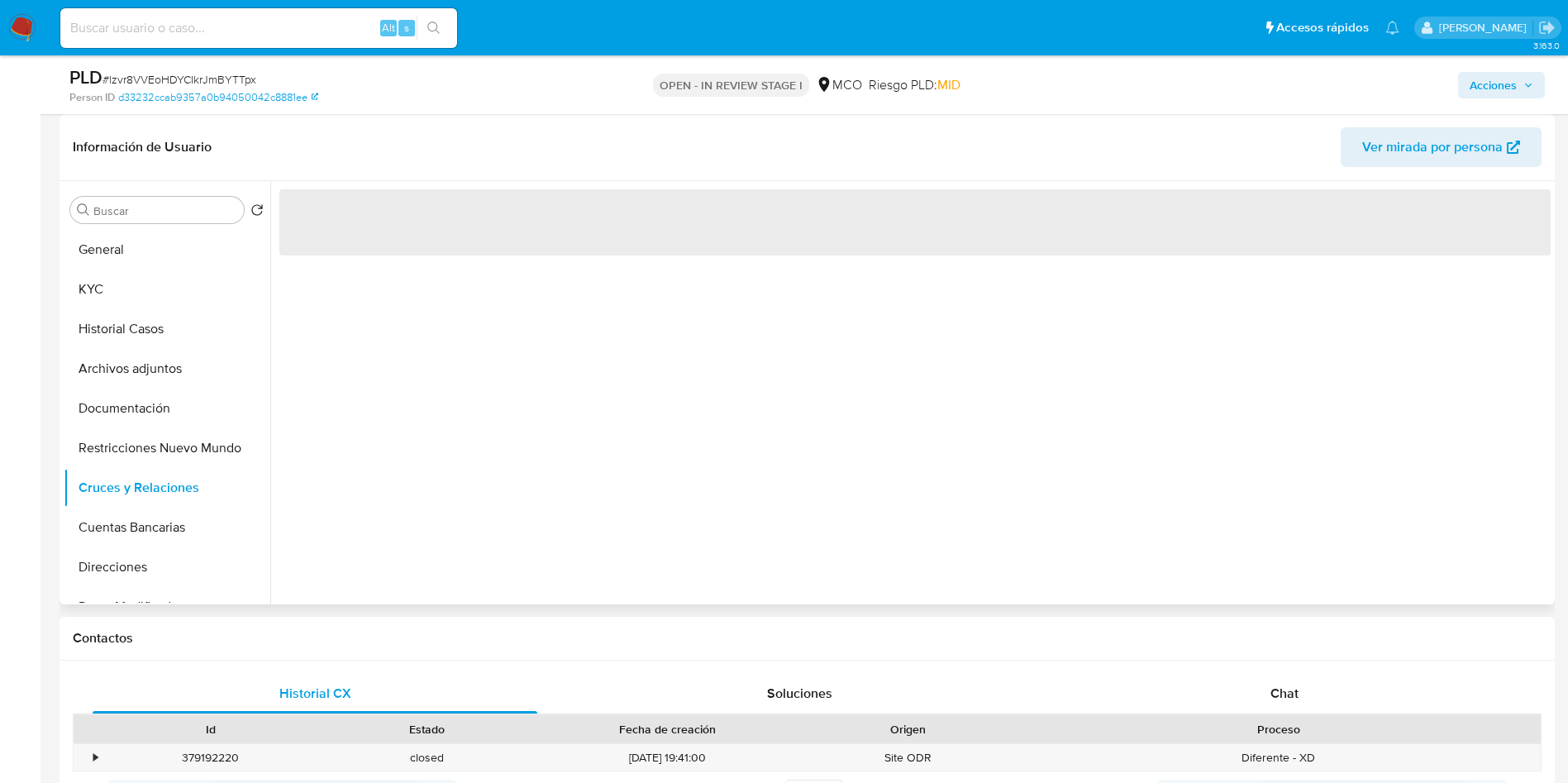
click at [309, 152] on header "Información de Usuario Ver mirada por persona" at bounding box center [807, 148] width 1469 height 40
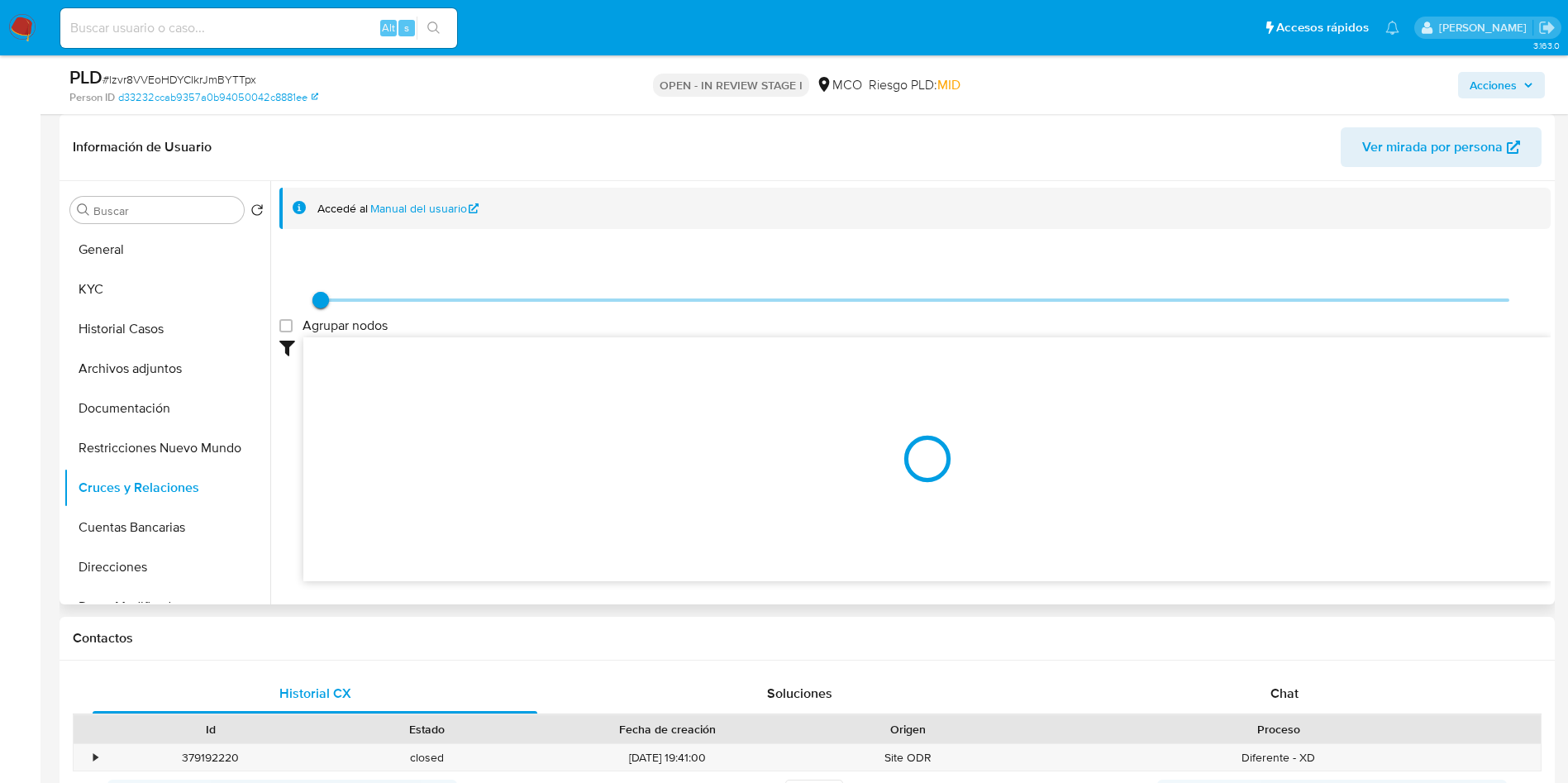
click at [319, 140] on header "Información de Usuario Ver mirada por persona" at bounding box center [807, 148] width 1469 height 40
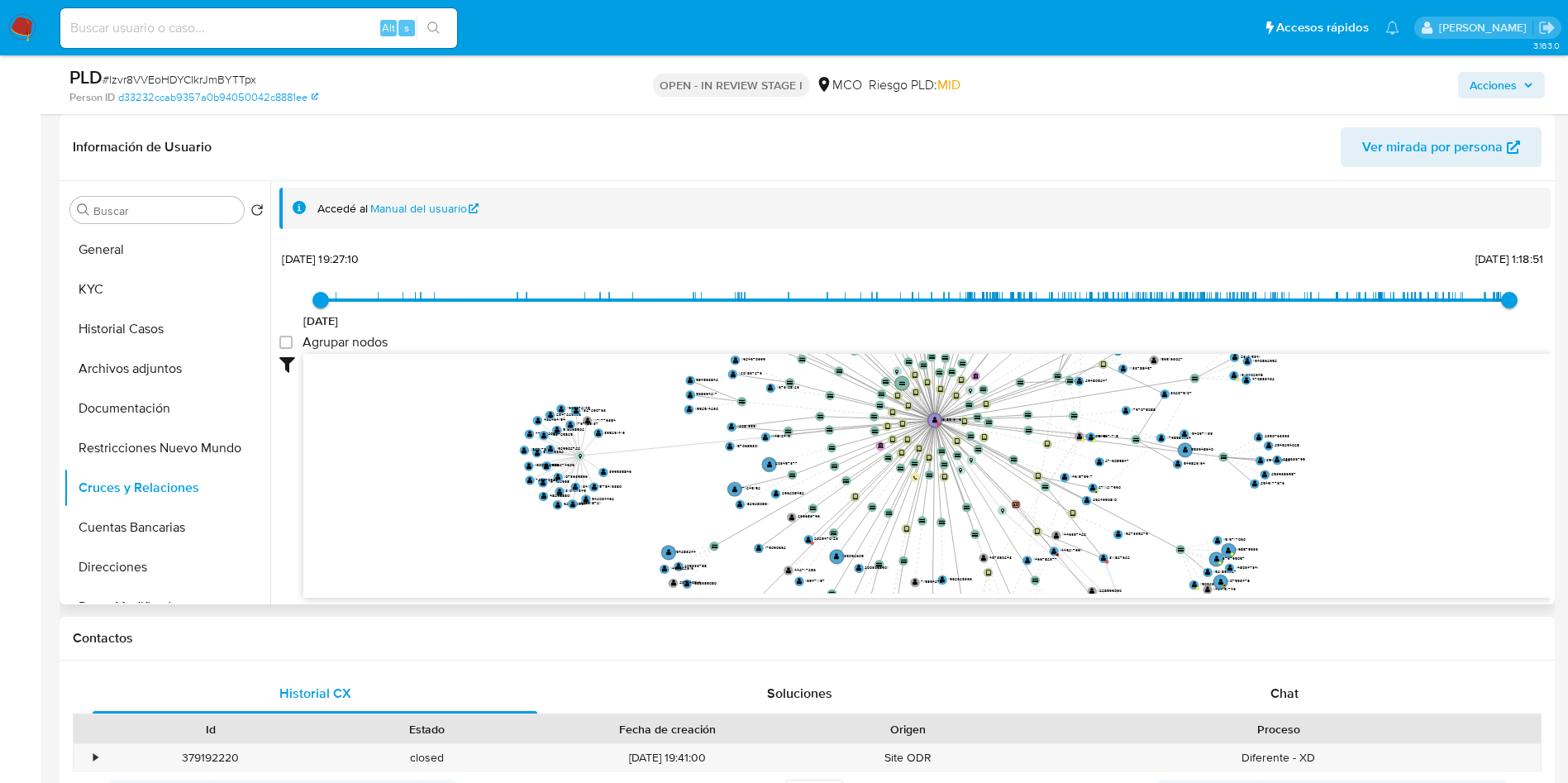
drag, startPoint x: 1379, startPoint y: 482, endPoint x: 1372, endPoint y: 421, distance: 61.4
click at [1376, 422] on icon "device-666d61e8202eecf3f109ff01  device-65fd24bc80e3e1dada16470d  device-6883…" at bounding box center [927, 473] width 1248 height 240
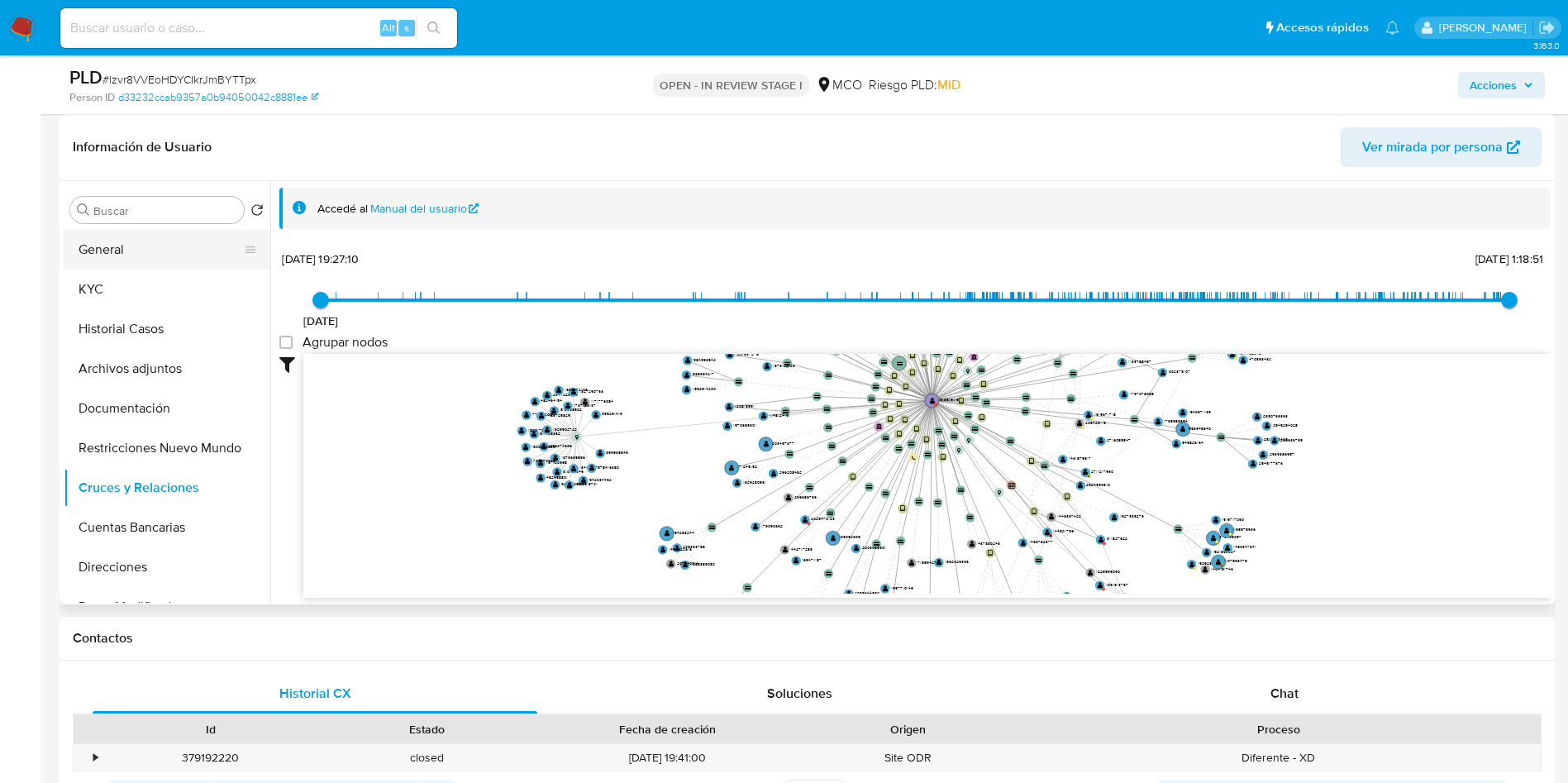
click at [117, 244] on button "General" at bounding box center [160, 250] width 194 height 40
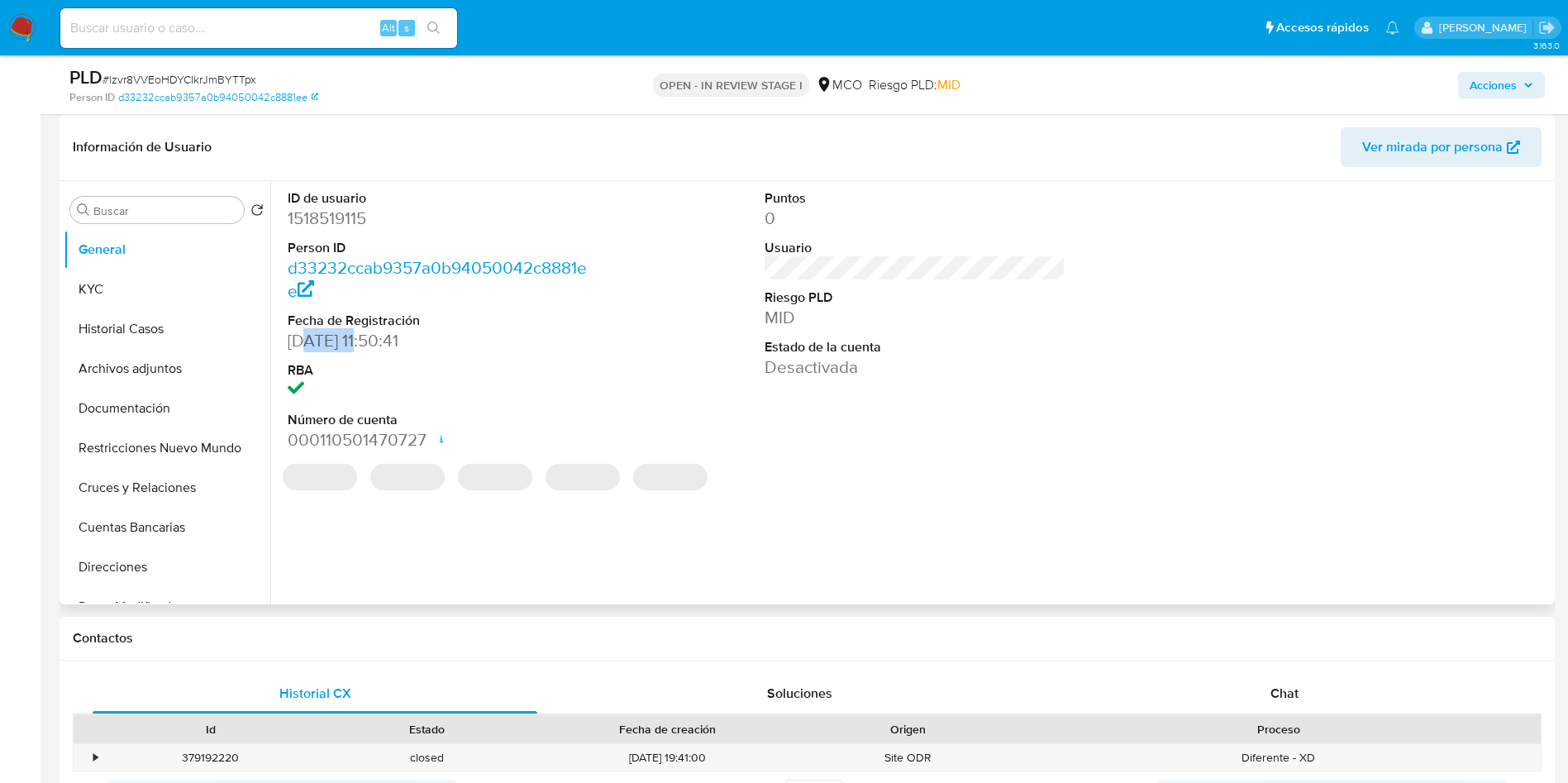
drag, startPoint x: 306, startPoint y: 336, endPoint x: 397, endPoint y: 339, distance: 91.0
click at [397, 339] on dd "[DATE] 11:50:41" at bounding box center [438, 340] width 301 height 24
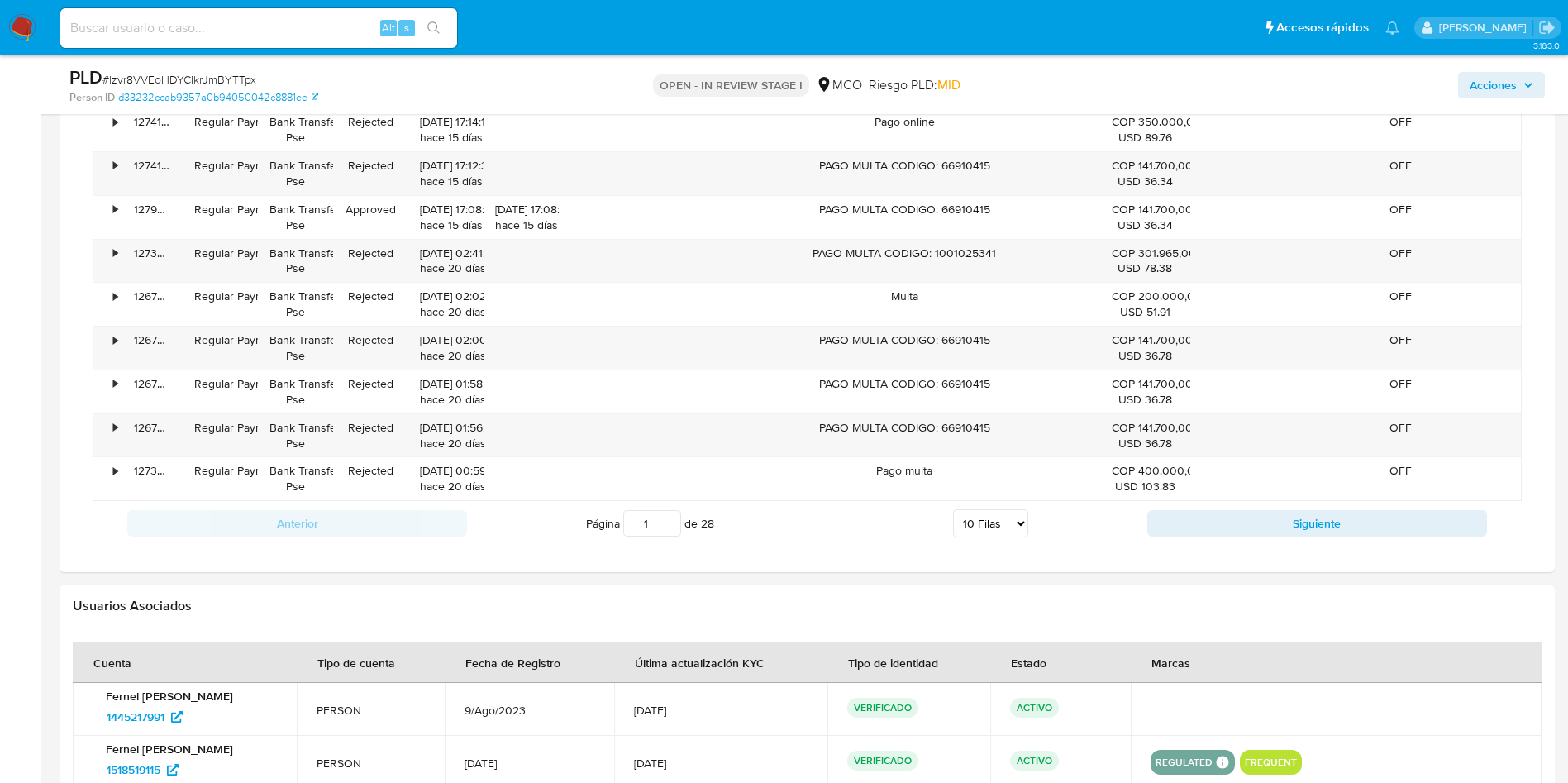
scroll to position [1612, 0]
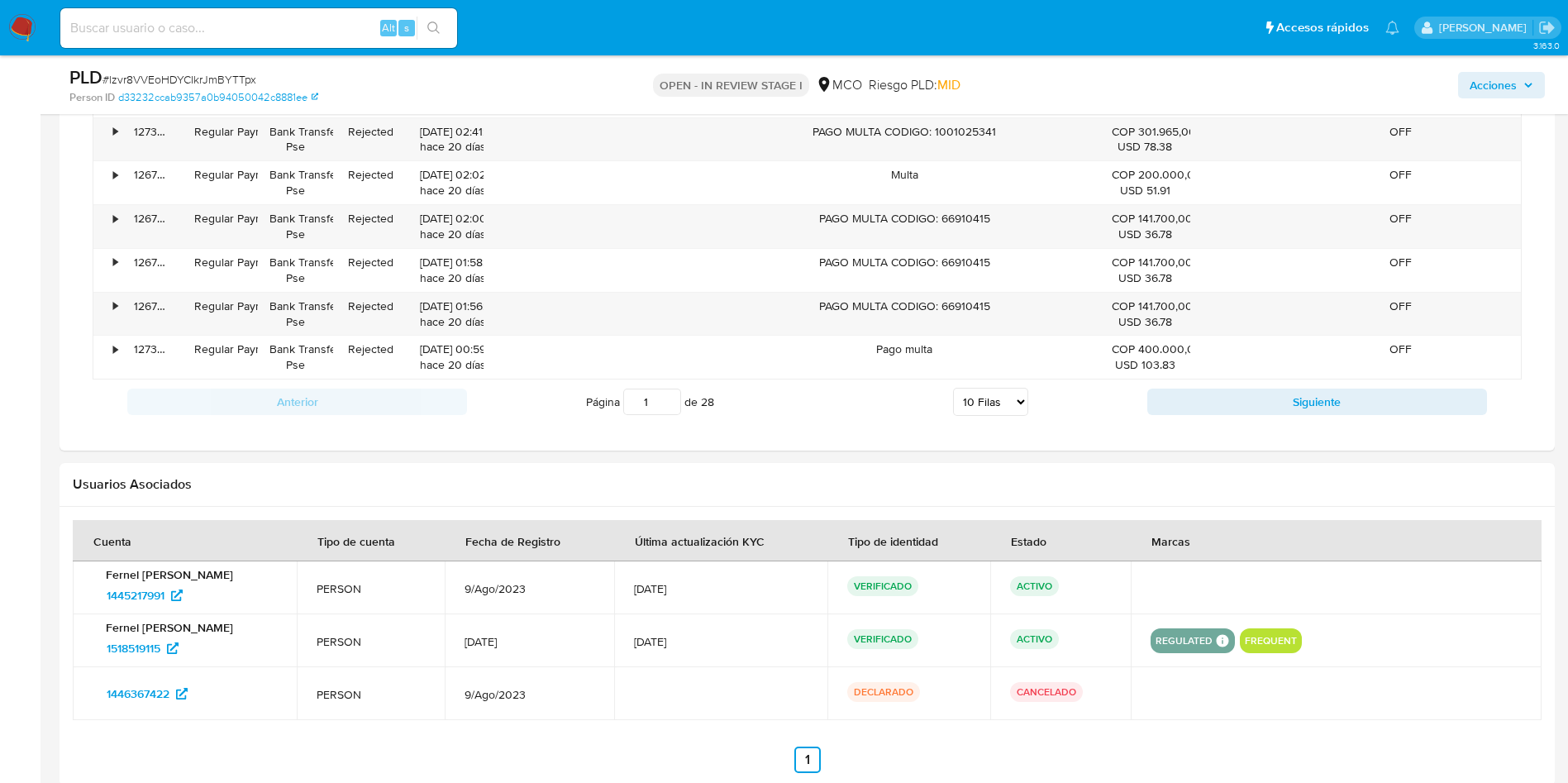
drag, startPoint x: 1025, startPoint y: 401, endPoint x: 1022, endPoint y: 414, distance: 13.3
click at [1025, 401] on select "5 Filas 10 Filas 20 Filas 25 Filas 50 Filas 100 Filas" at bounding box center [990, 401] width 75 height 28
select select "100"
click at [953, 387] on select "5 Filas 10 Filas 20 Filas 25 Filas 50 Filas 100 Filas" at bounding box center [990, 401] width 75 height 28
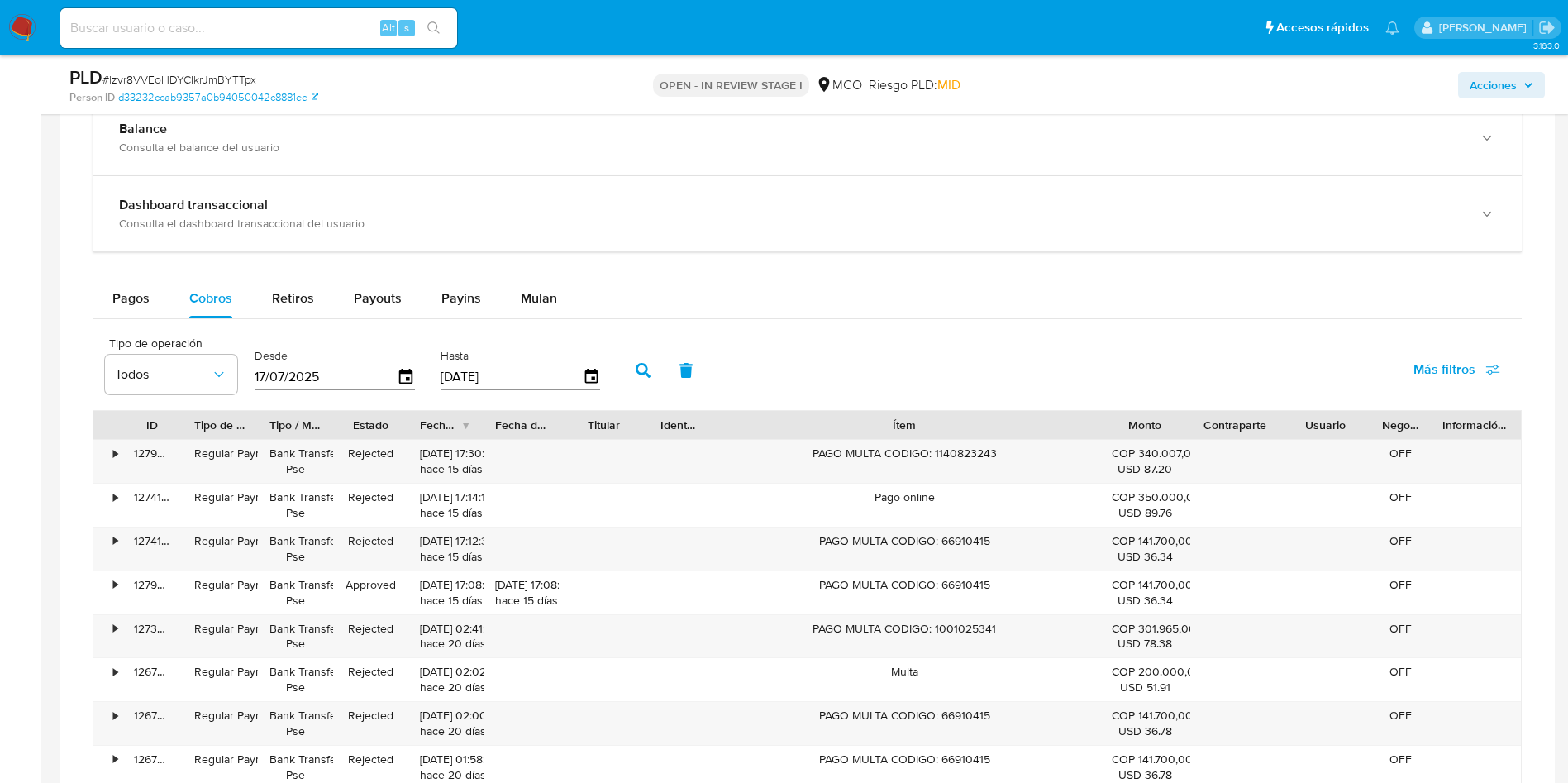
scroll to position [1116, 0]
click at [409, 380] on icon "button" at bounding box center [406, 377] width 29 height 29
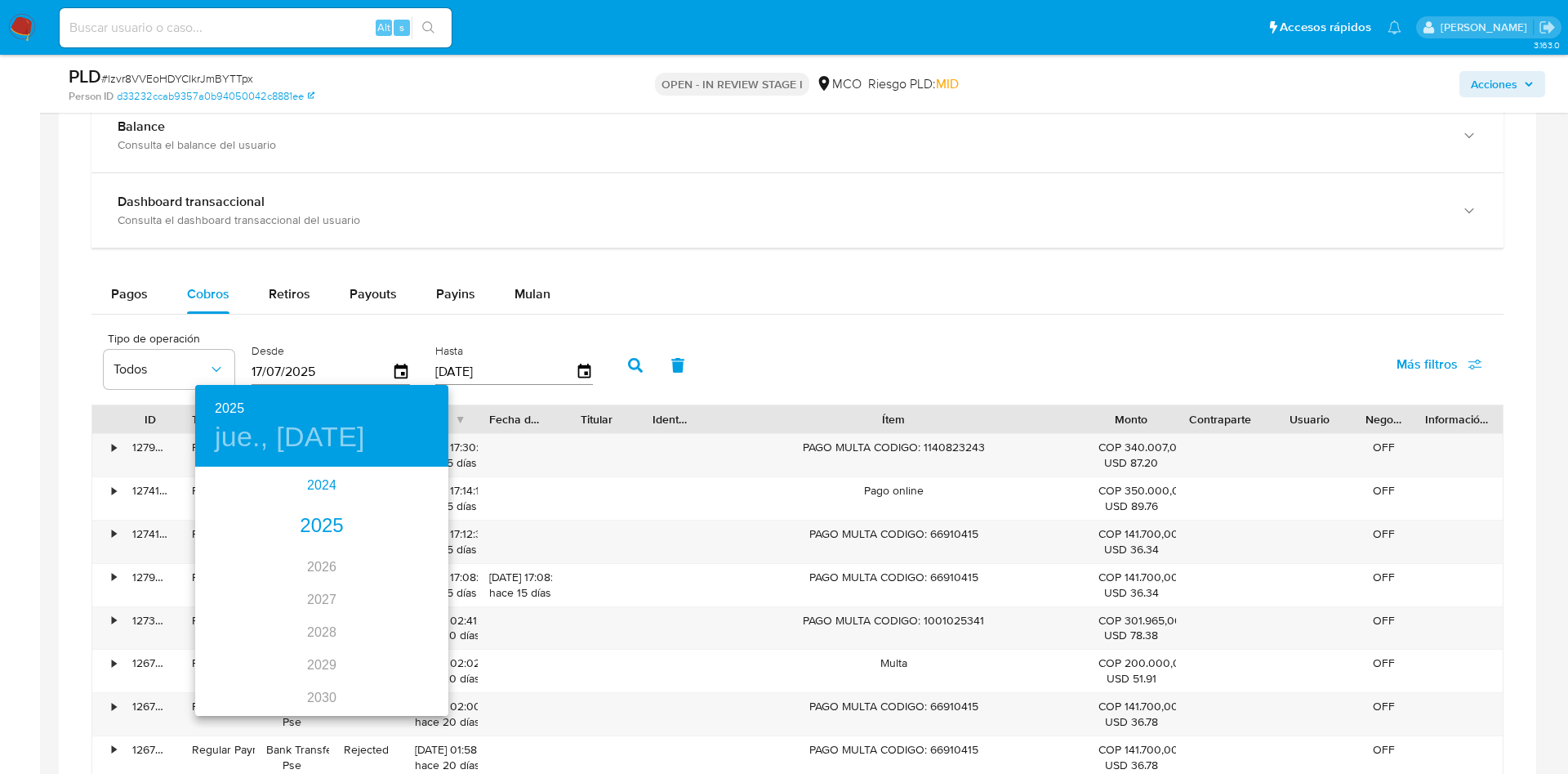
click at [292, 493] on div "2024" at bounding box center [321, 485] width 253 height 33
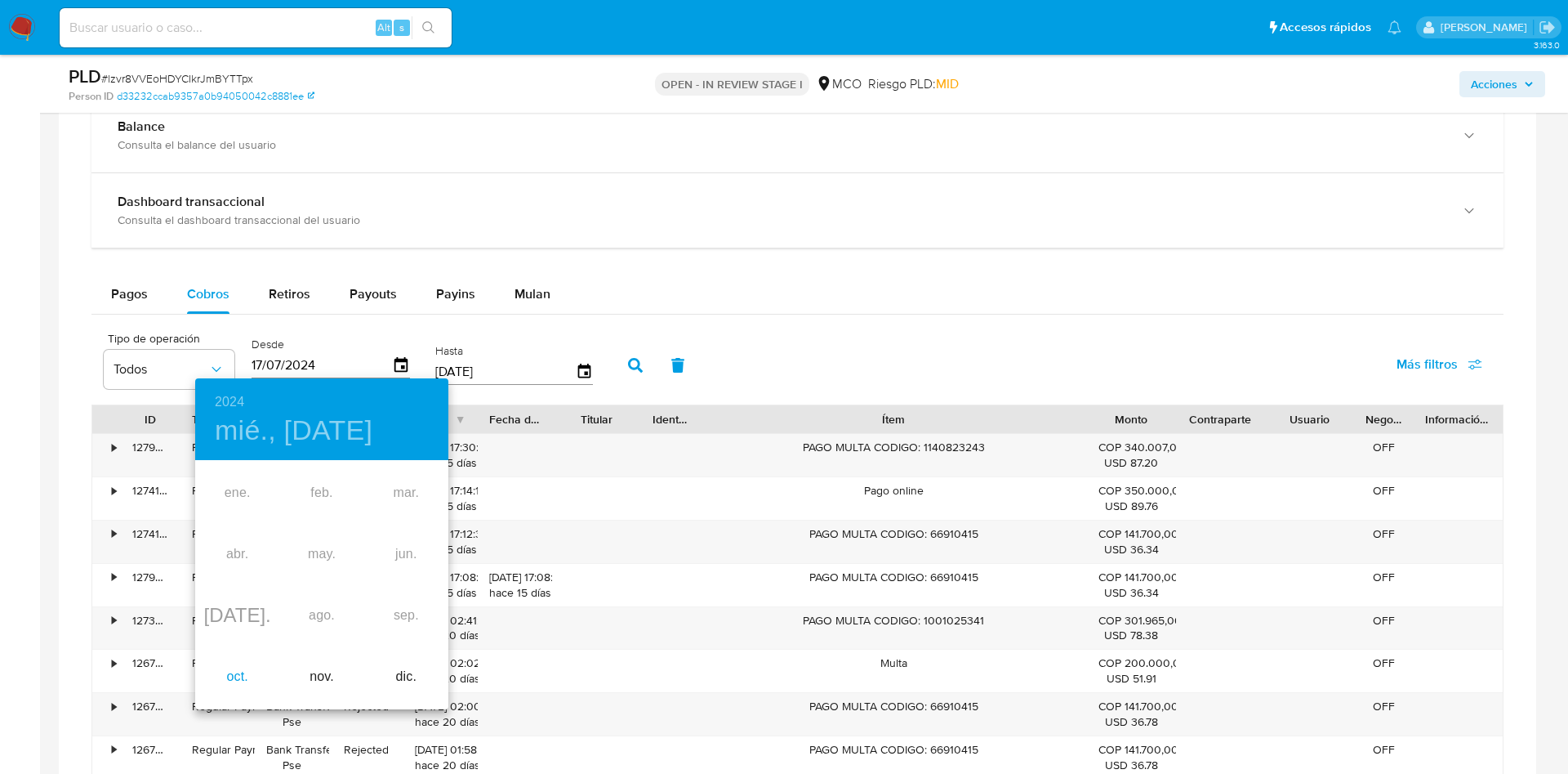
click at [251, 684] on div "oct." at bounding box center [237, 676] width 84 height 61
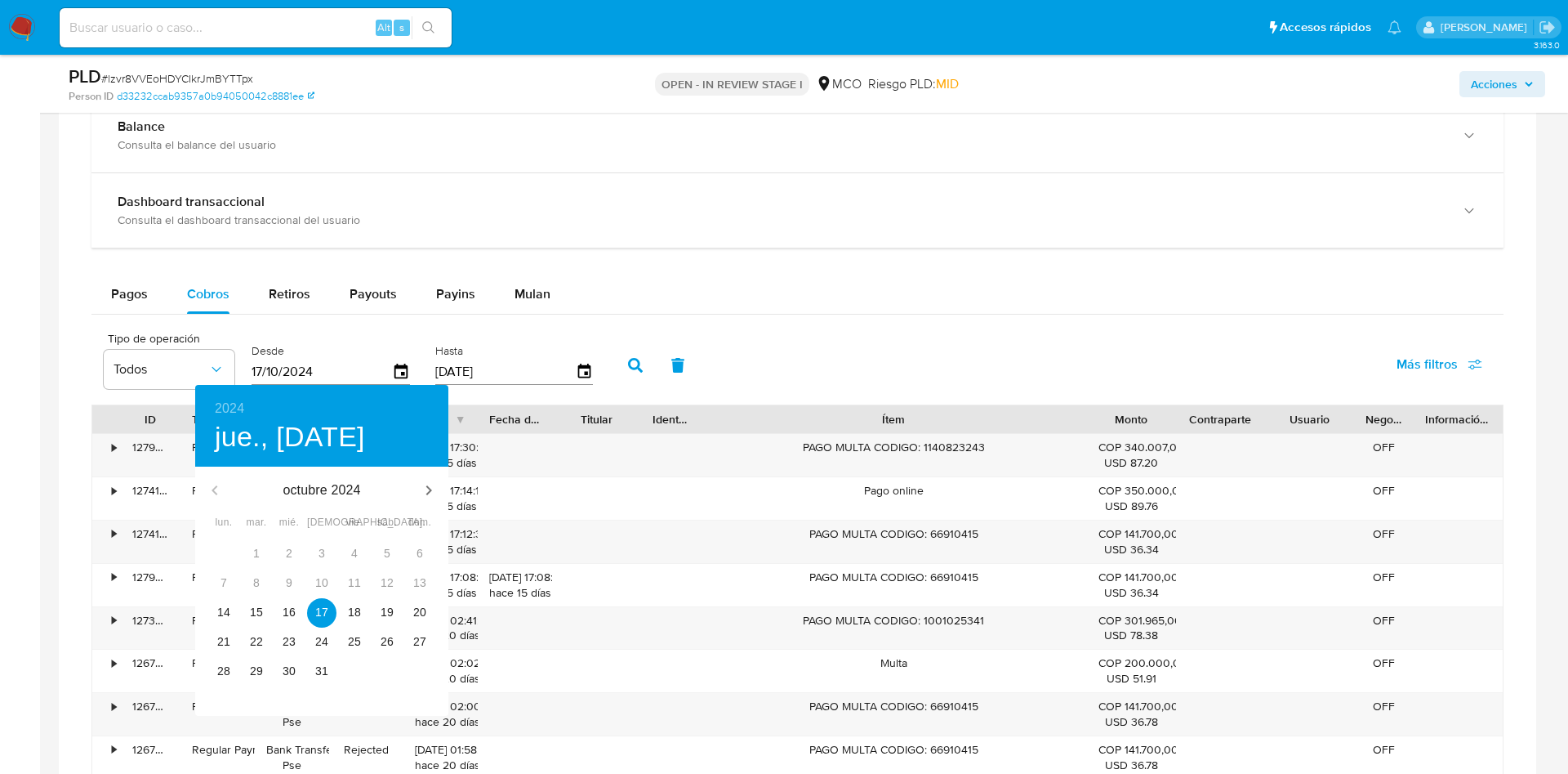
click at [306, 647] on div "24" at bounding box center [322, 642] width 33 height 30
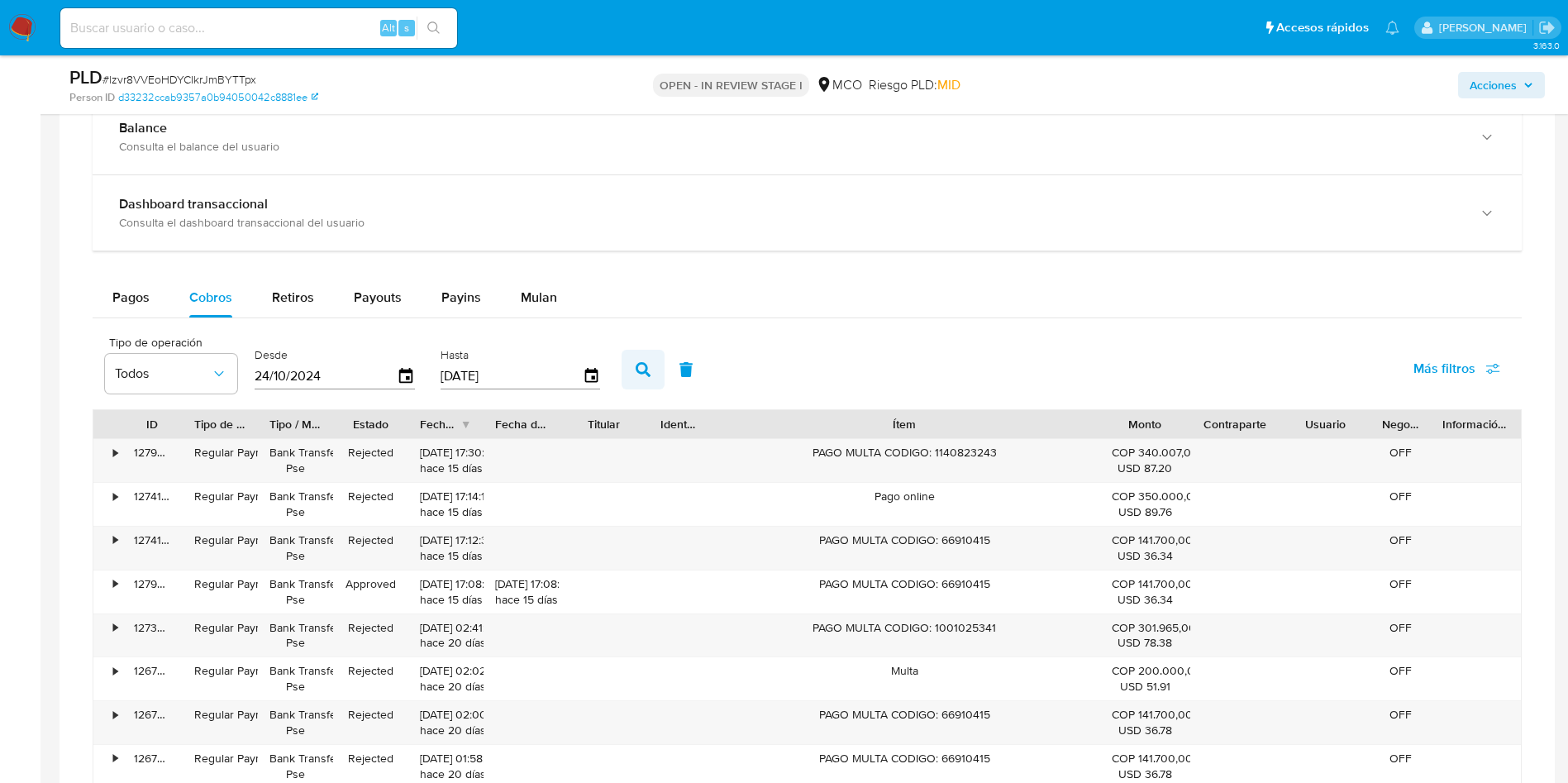
click at [652, 371] on button "button" at bounding box center [643, 369] width 43 height 40
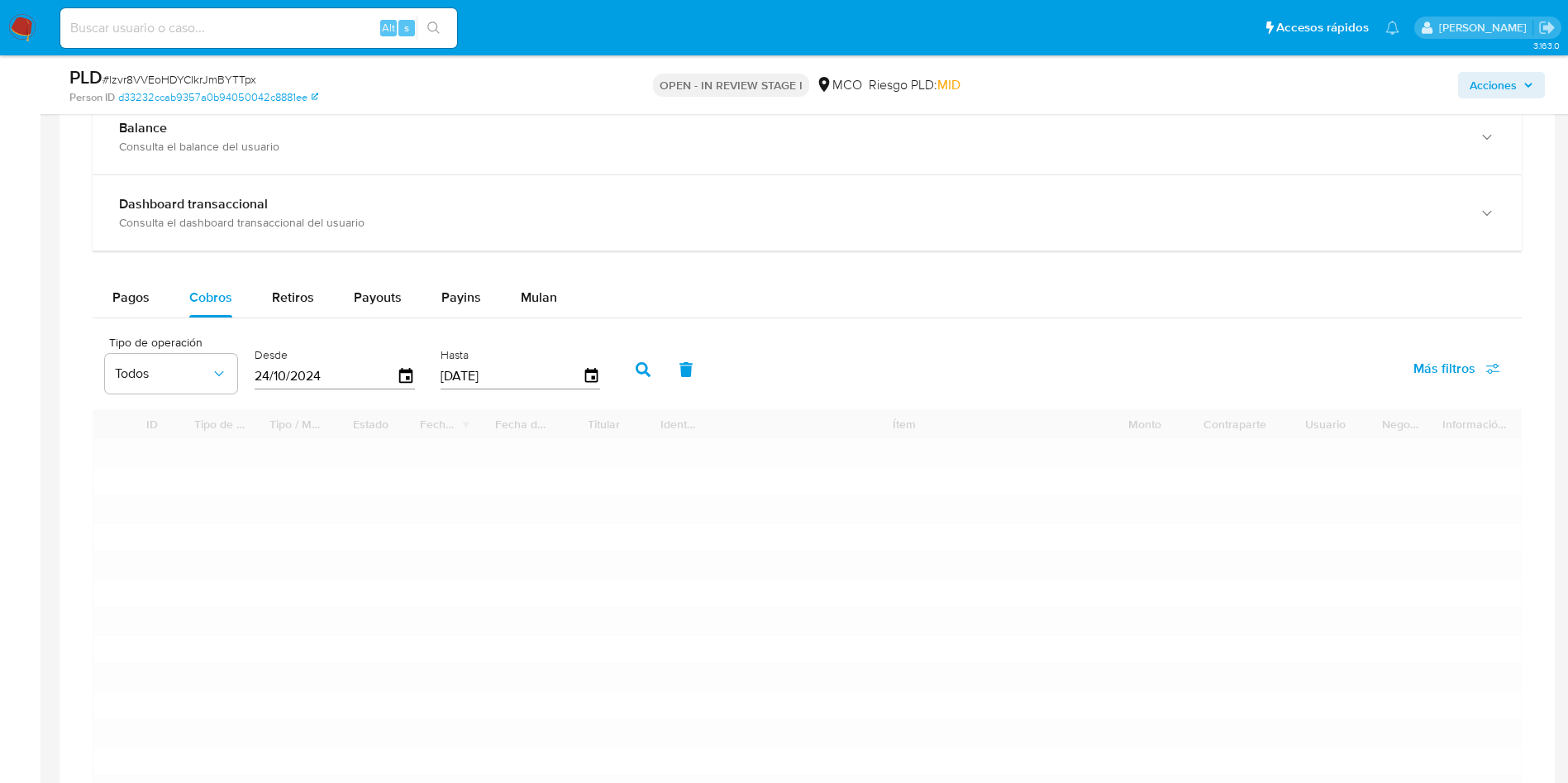
click at [1010, 304] on div "Pagos Cobros Retiros Payouts Payins Mulan" at bounding box center [807, 298] width 1429 height 40
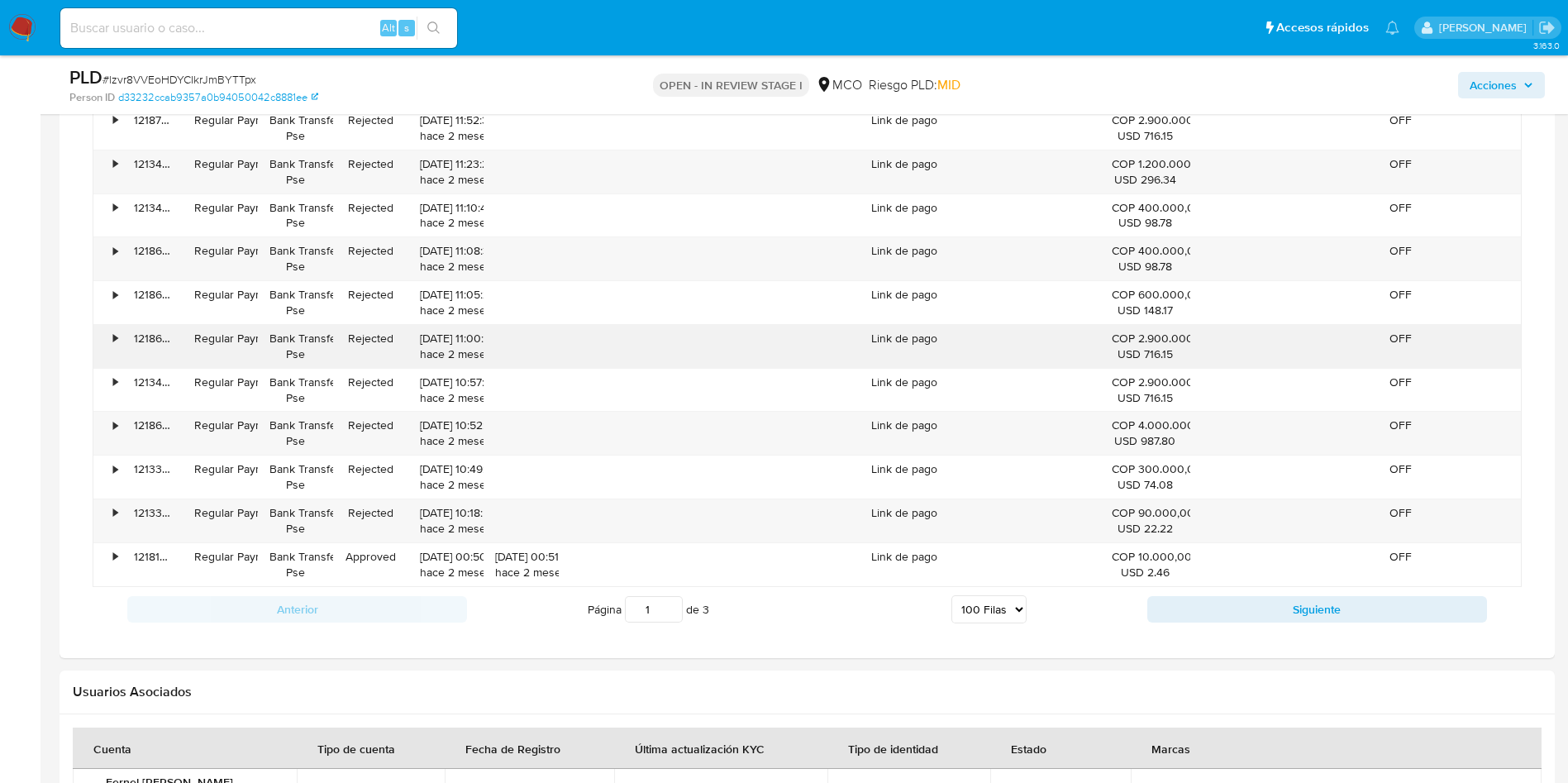
scroll to position [5456, 0]
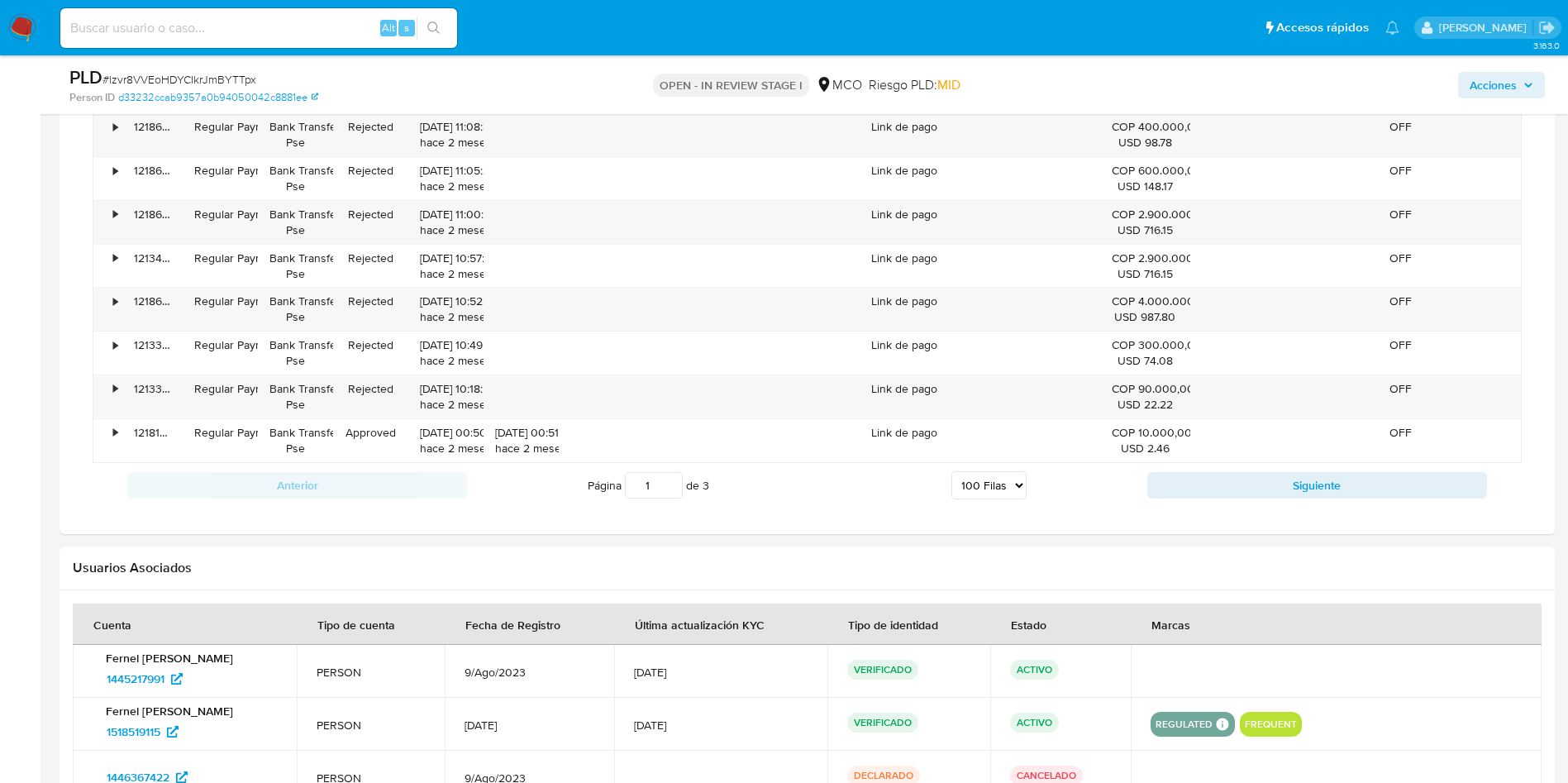
click at [678, 493] on input "1" at bounding box center [654, 484] width 58 height 26
click at [673, 492] on input "1" at bounding box center [654, 484] width 58 height 26
click at [671, 492] on input "1" at bounding box center [654, 484] width 58 height 26
click at [669, 481] on input "2" at bounding box center [654, 484] width 58 height 26
click at [669, 481] on input "3" at bounding box center [654, 484] width 58 height 26
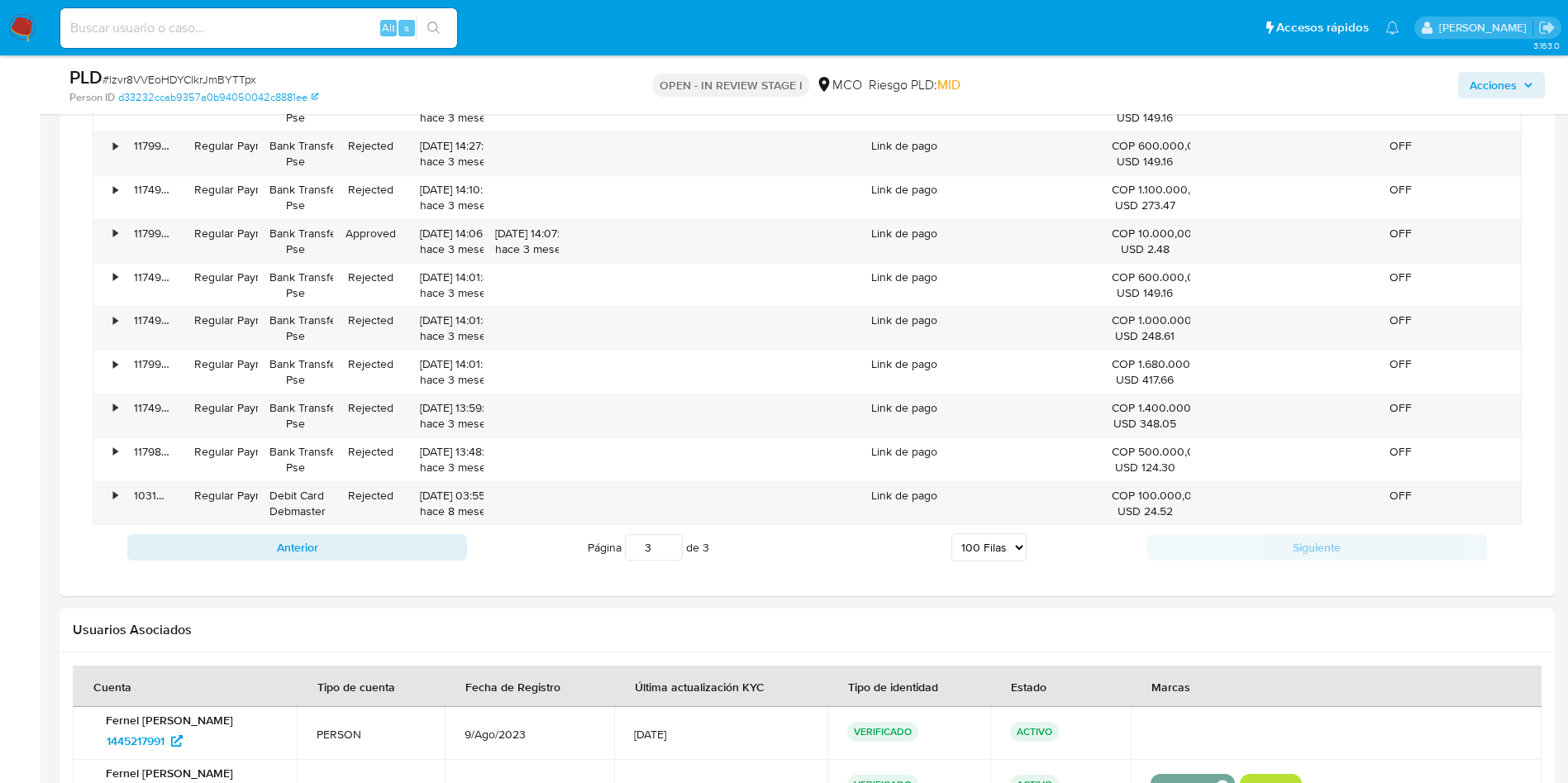
scroll to position [4980, 0]
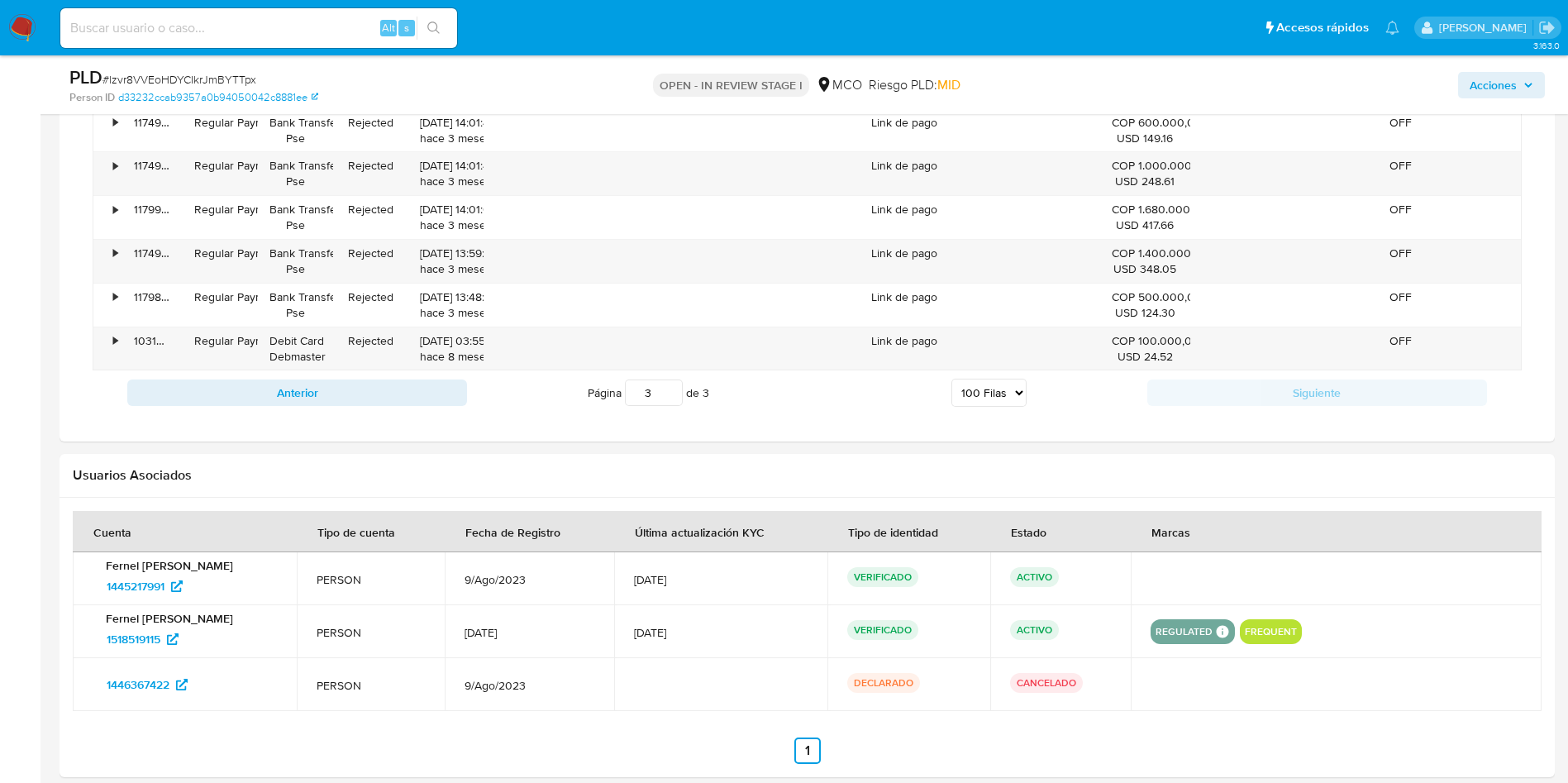
click at [667, 388] on input "3" at bounding box center [654, 392] width 58 height 26
type input "2"
click at [667, 398] on input "2" at bounding box center [654, 392] width 58 height 26
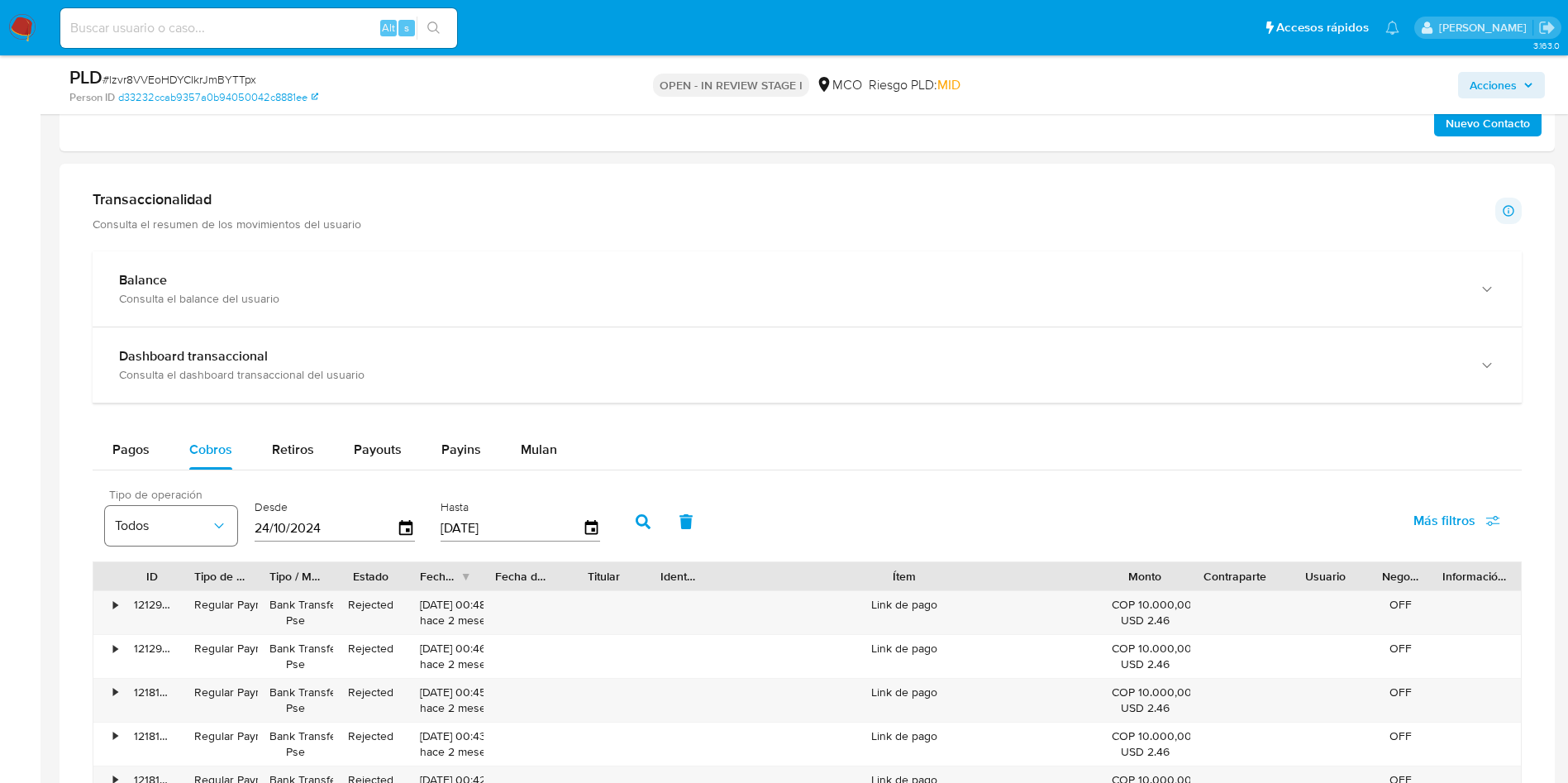
scroll to position [1137, 0]
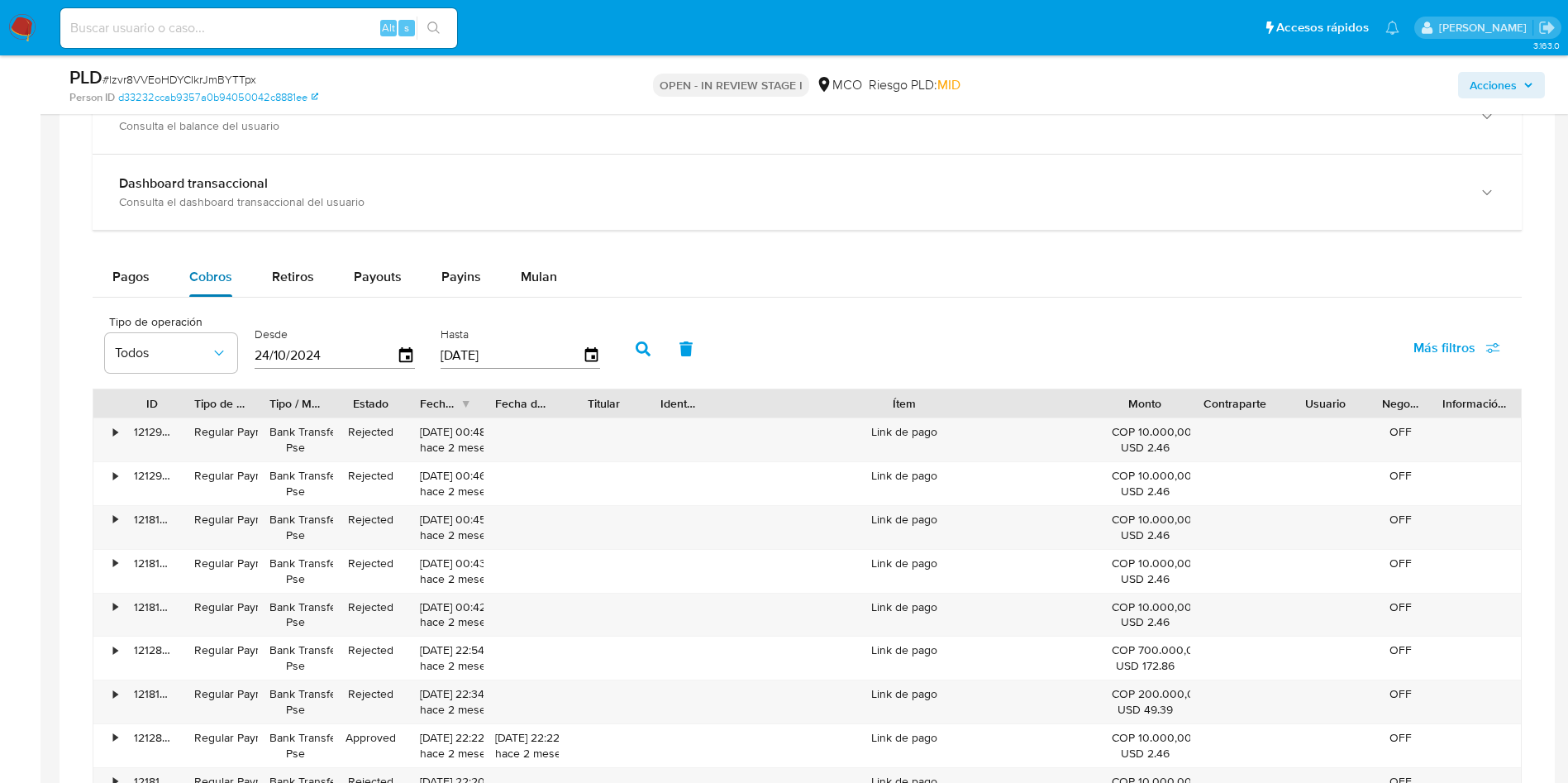
click at [129, 277] on span "Pagos" at bounding box center [130, 276] width 37 height 19
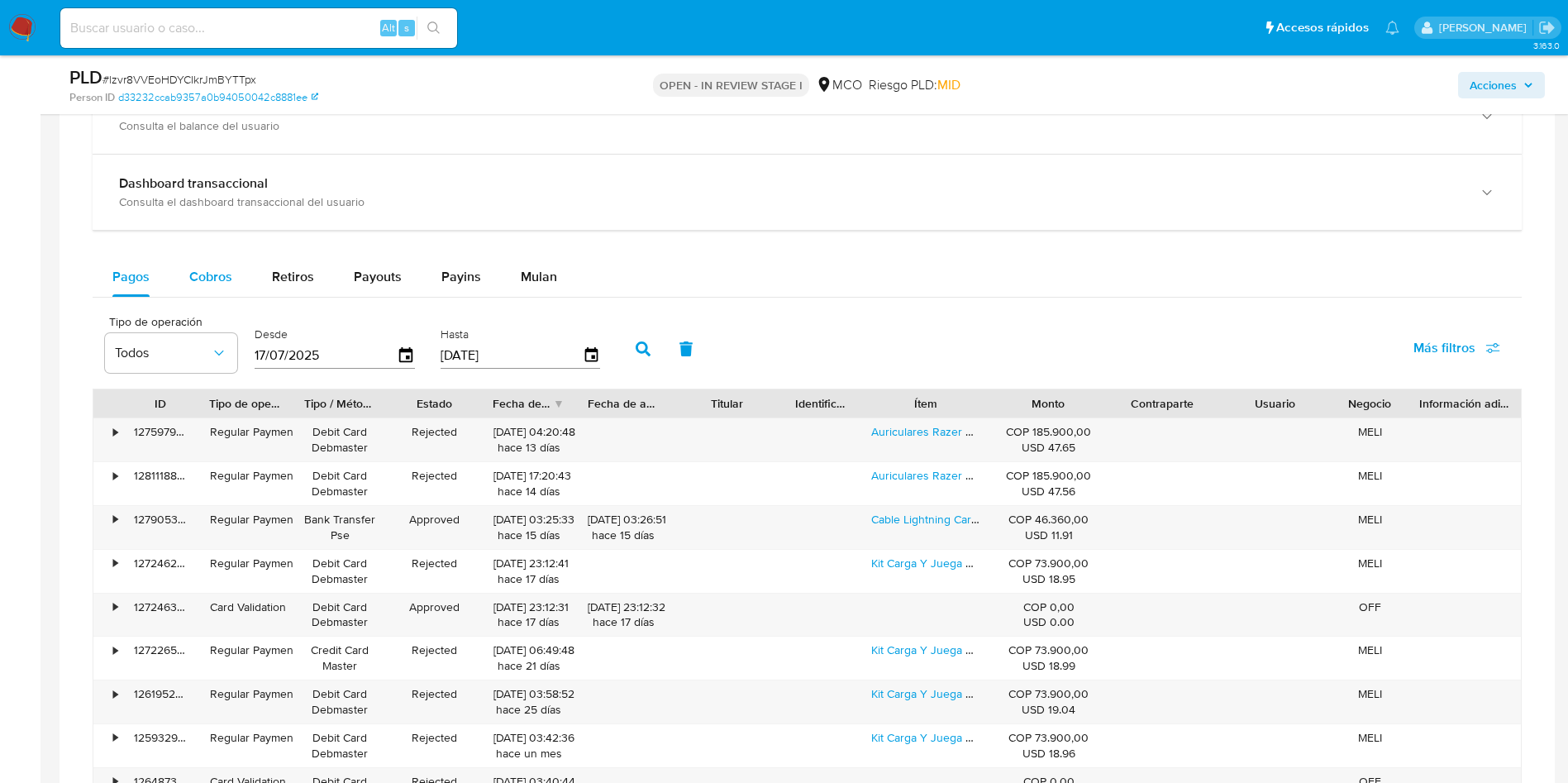
click at [198, 277] on span "Cobros" at bounding box center [210, 276] width 43 height 19
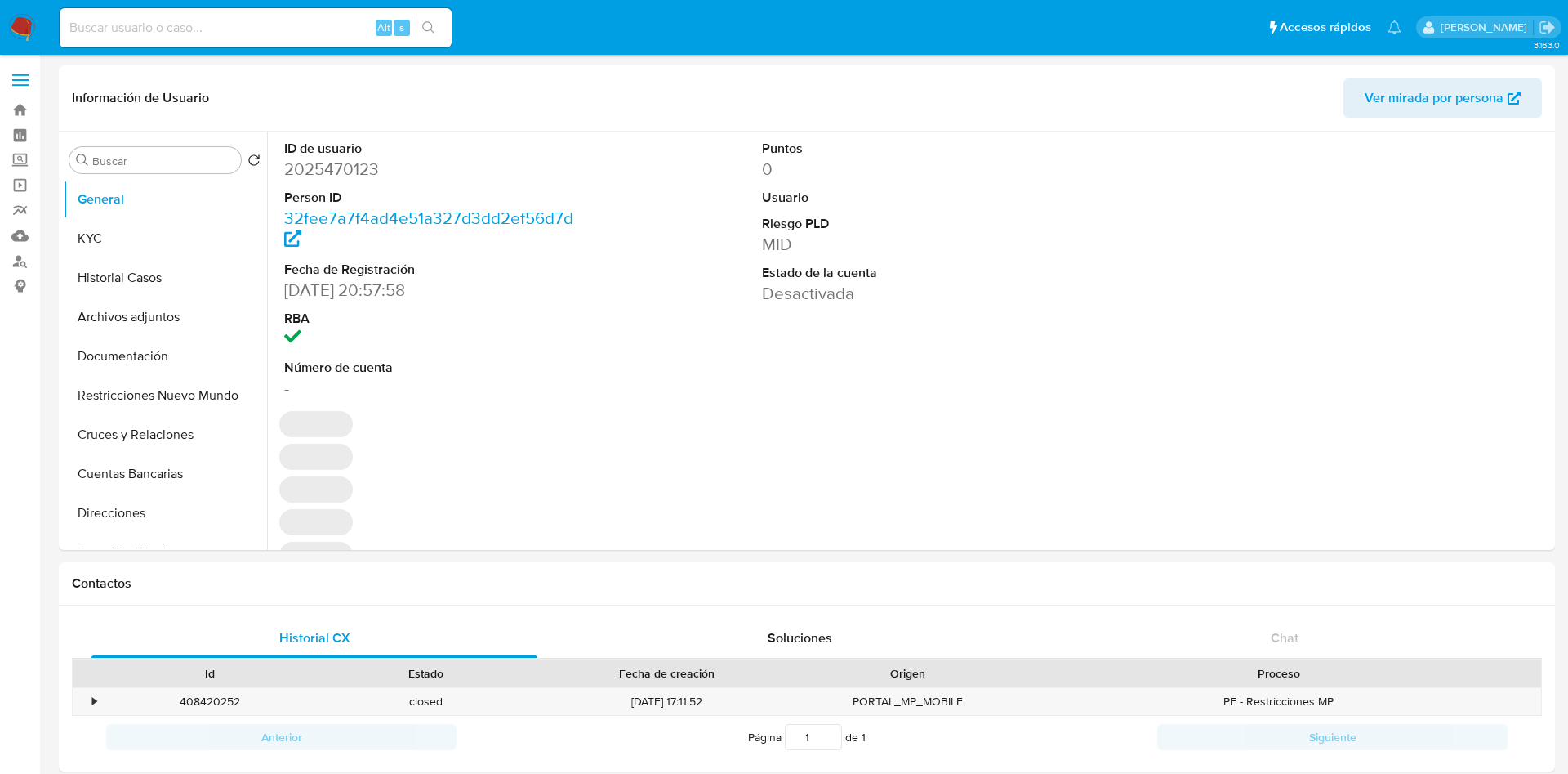
select select "10"
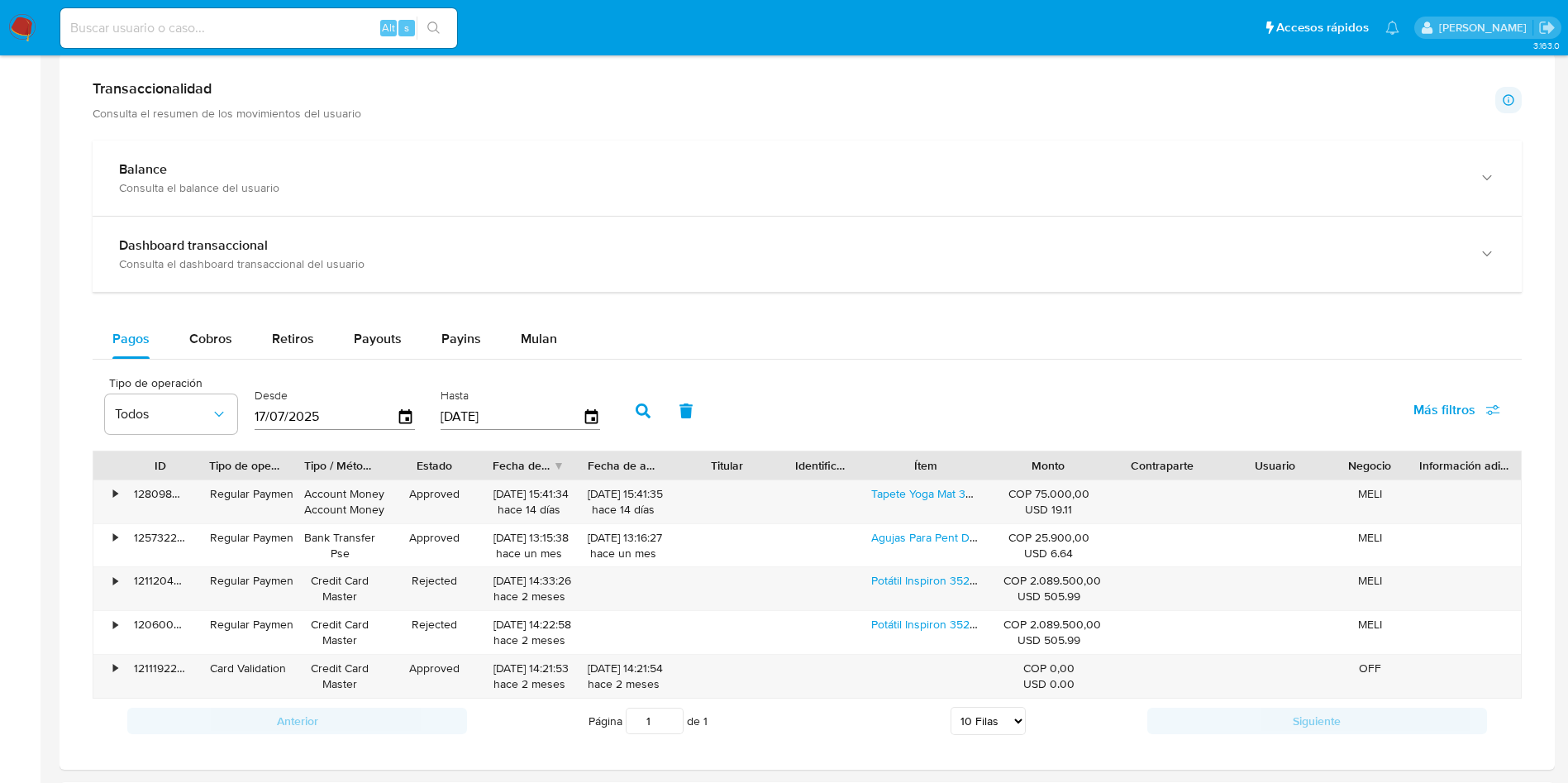
scroll to position [744, 0]
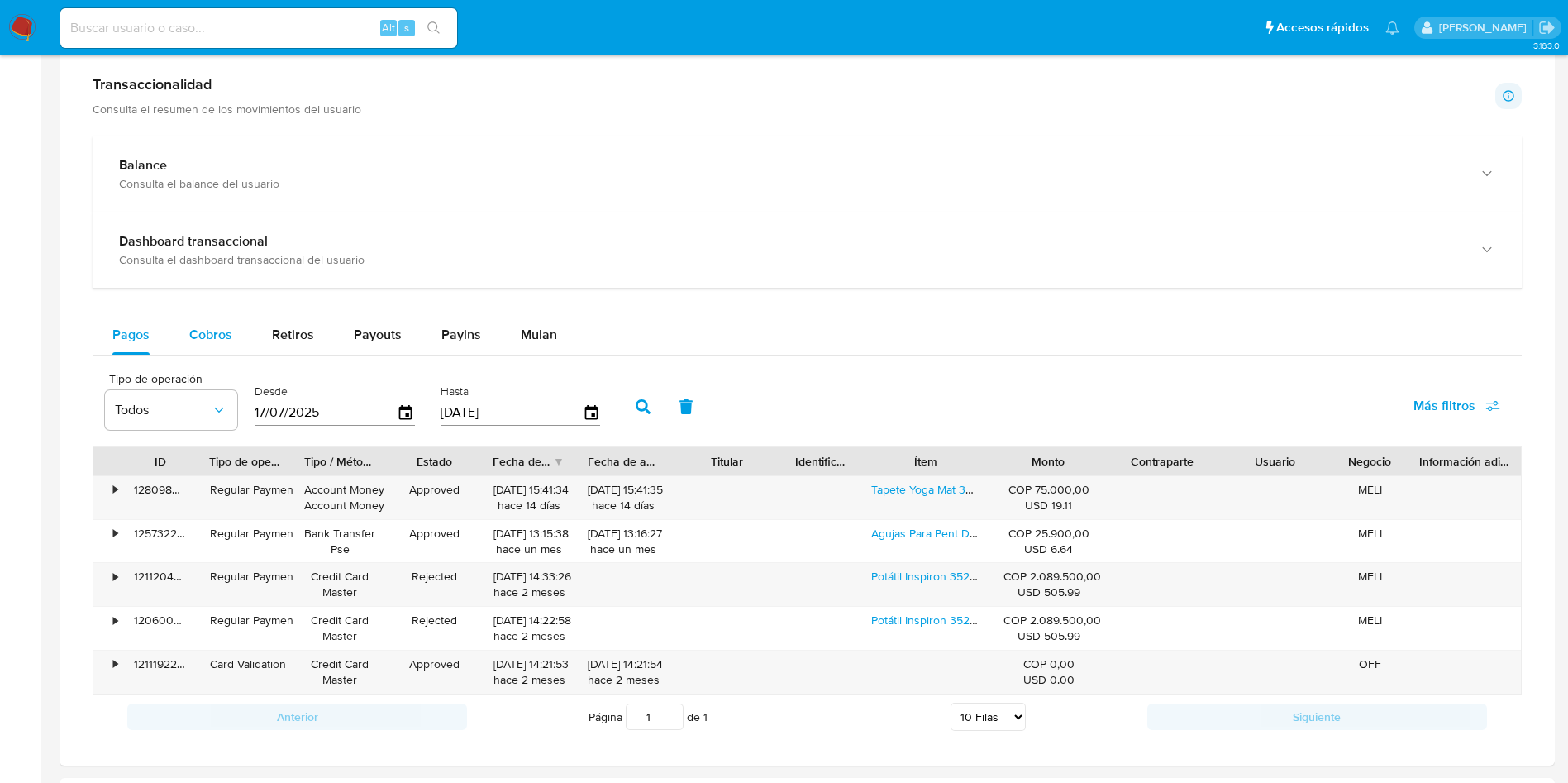
drag, startPoint x: 215, startPoint y: 310, endPoint x: 215, endPoint y: 327, distance: 17.0
click at [215, 310] on div "Balance Consulta el balance del usuario Dashboard transaccional Consulta el das…" at bounding box center [807, 438] width 1429 height 603
click at [215, 331] on span "Cobros" at bounding box center [210, 334] width 43 height 19
select select "10"
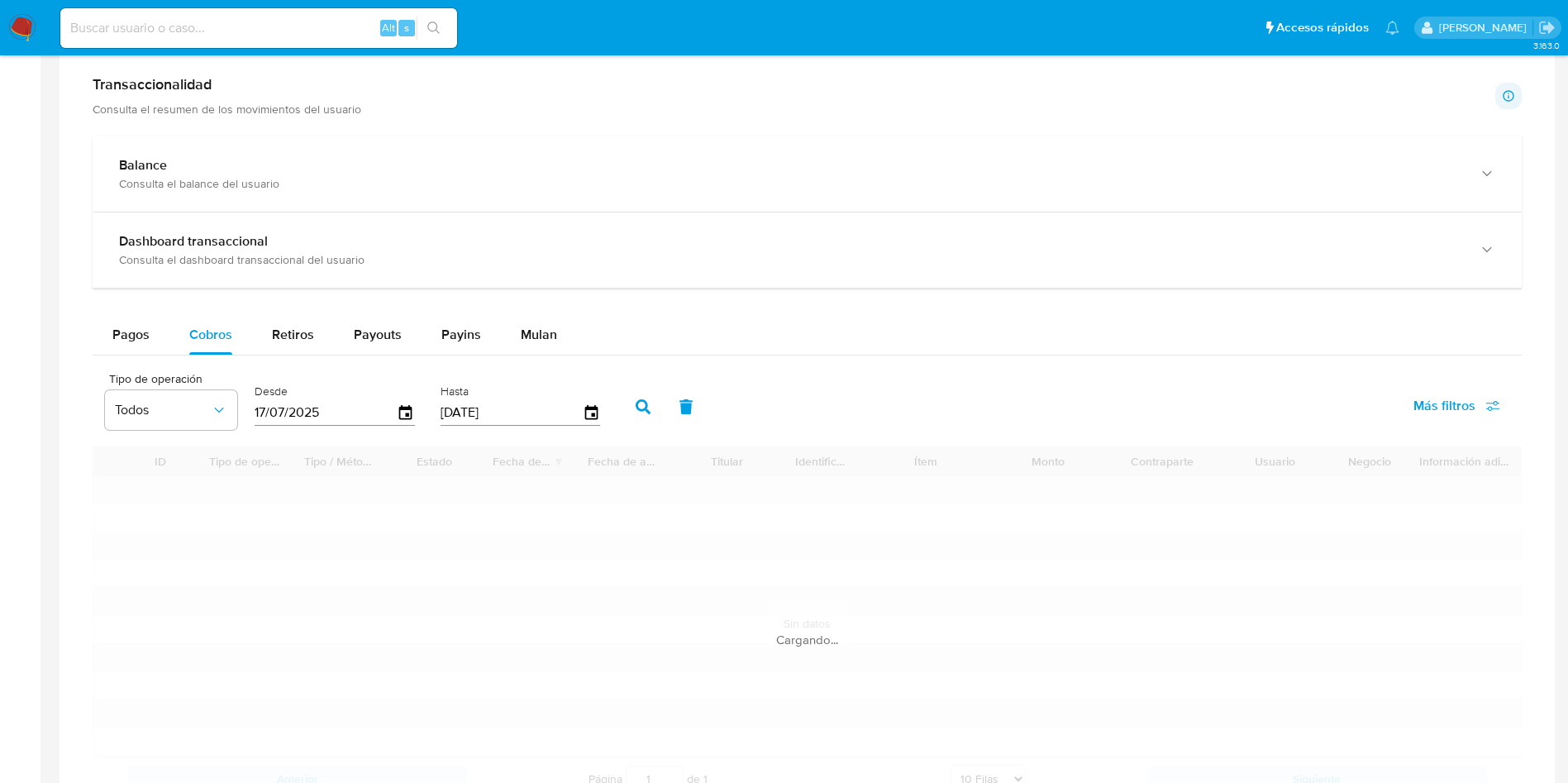
click at [1058, 348] on div "Pagos Cobros Retiros Payouts Payins Mulan" at bounding box center [807, 335] width 1429 height 40
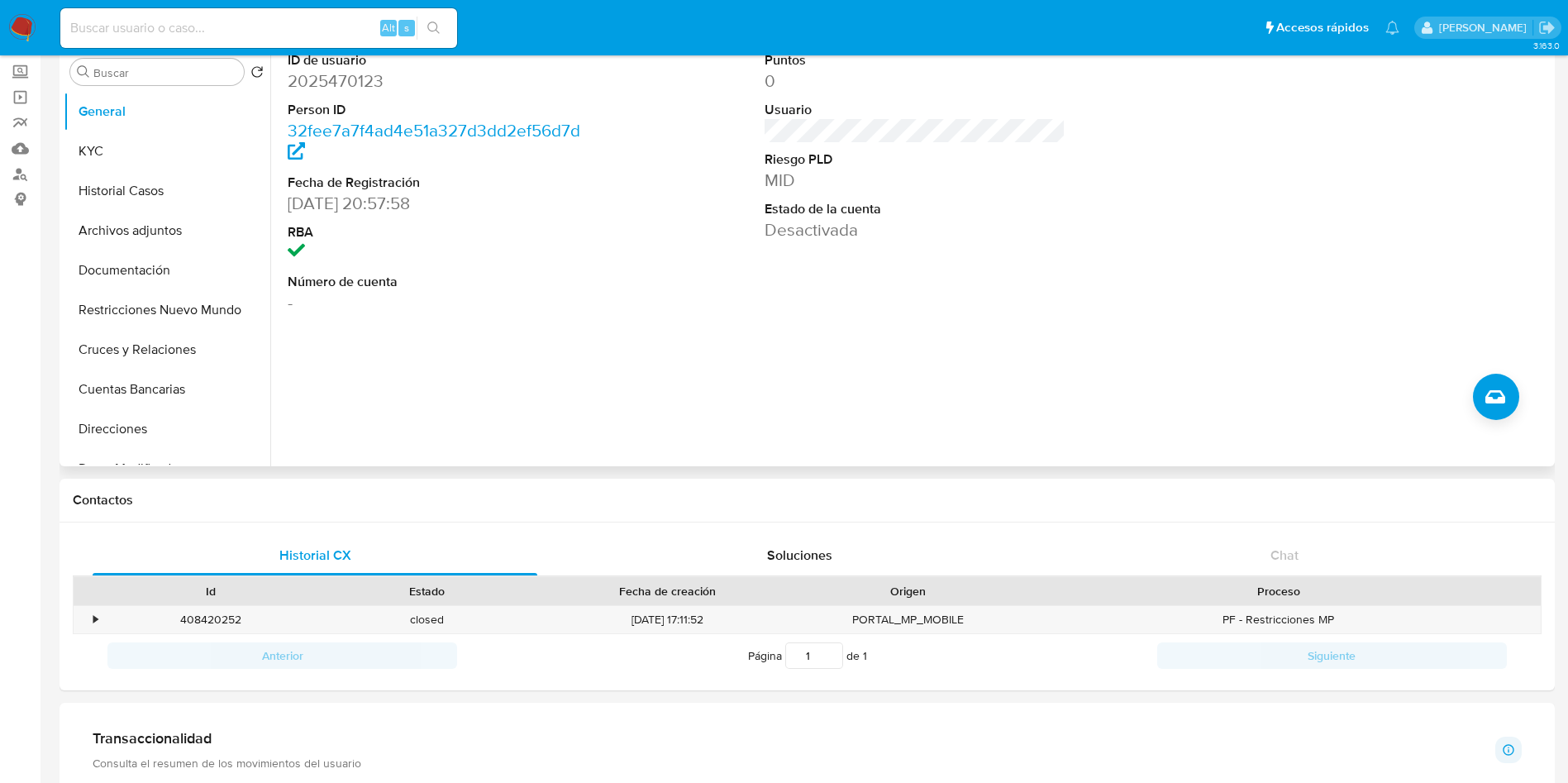
scroll to position [0, 0]
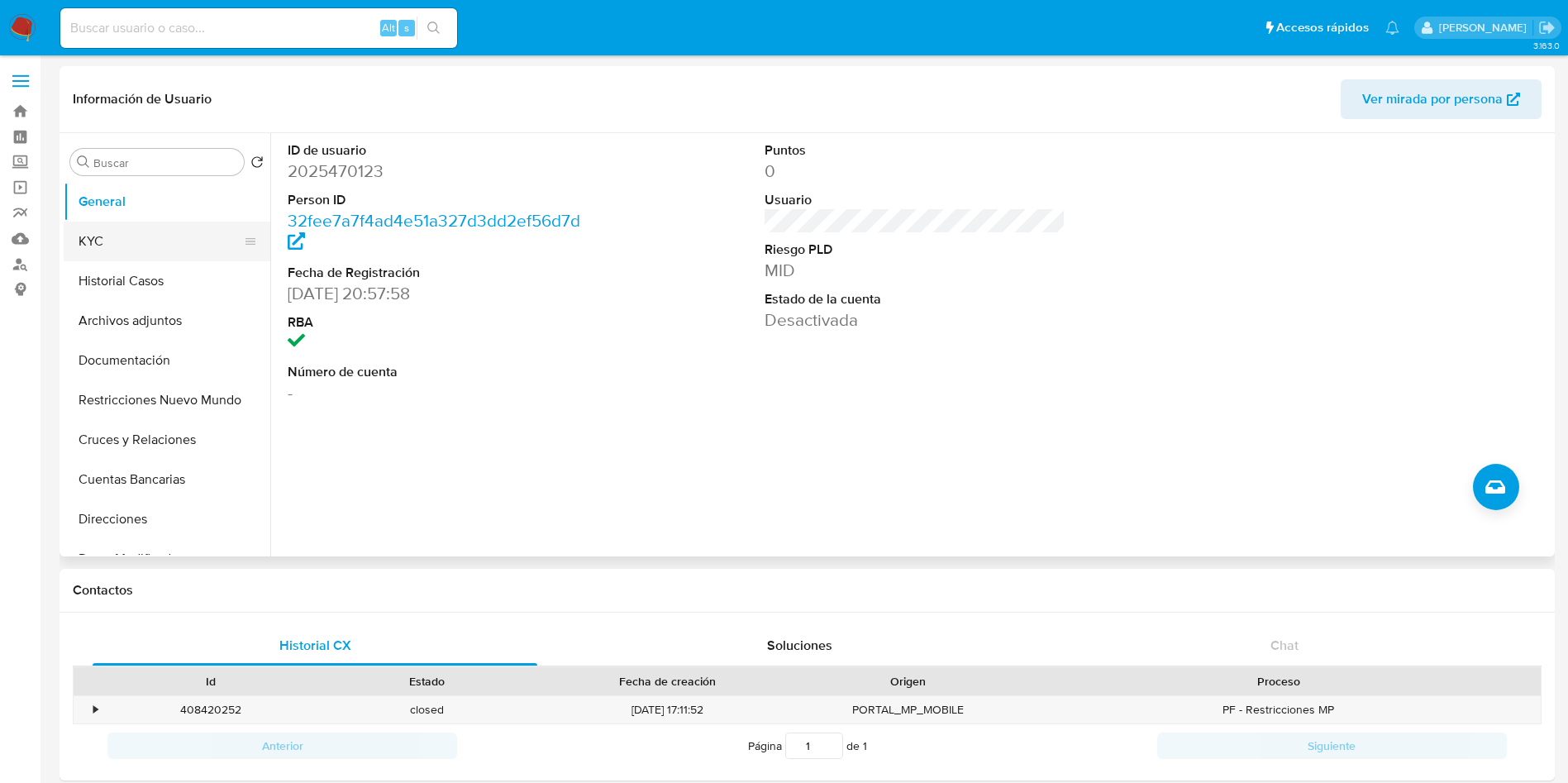
click at [142, 244] on button "KYC" at bounding box center [160, 242] width 194 height 40
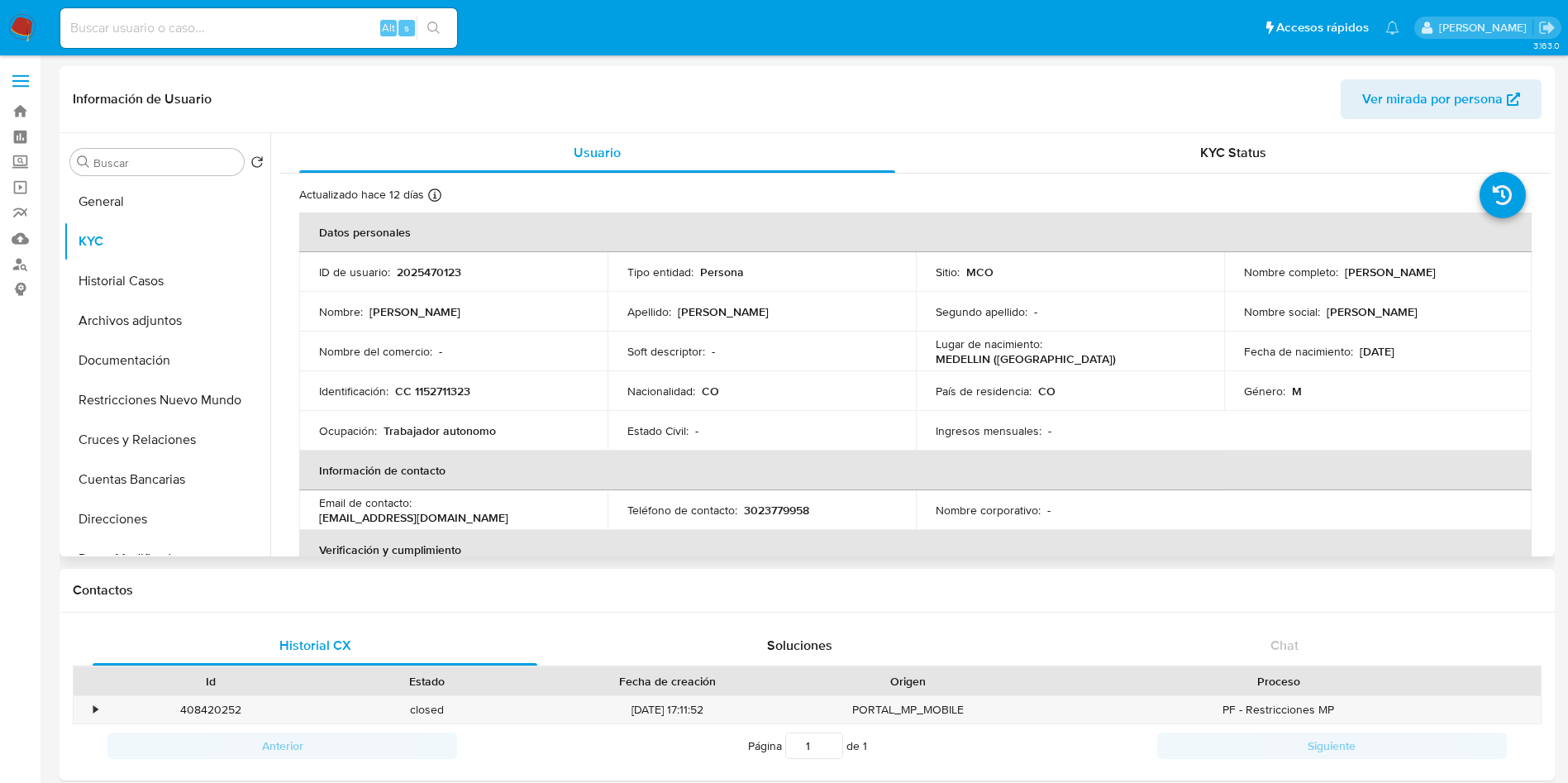
drag, startPoint x: 1507, startPoint y: 271, endPoint x: 1339, endPoint y: 278, distance: 168.1
click at [1339, 278] on td "Nombre completo : Richard David Morales Sierra" at bounding box center [1378, 272] width 309 height 40
copy p "Richard David Morales Sierra"
click at [130, 295] on button "Historial Casos" at bounding box center [160, 282] width 194 height 40
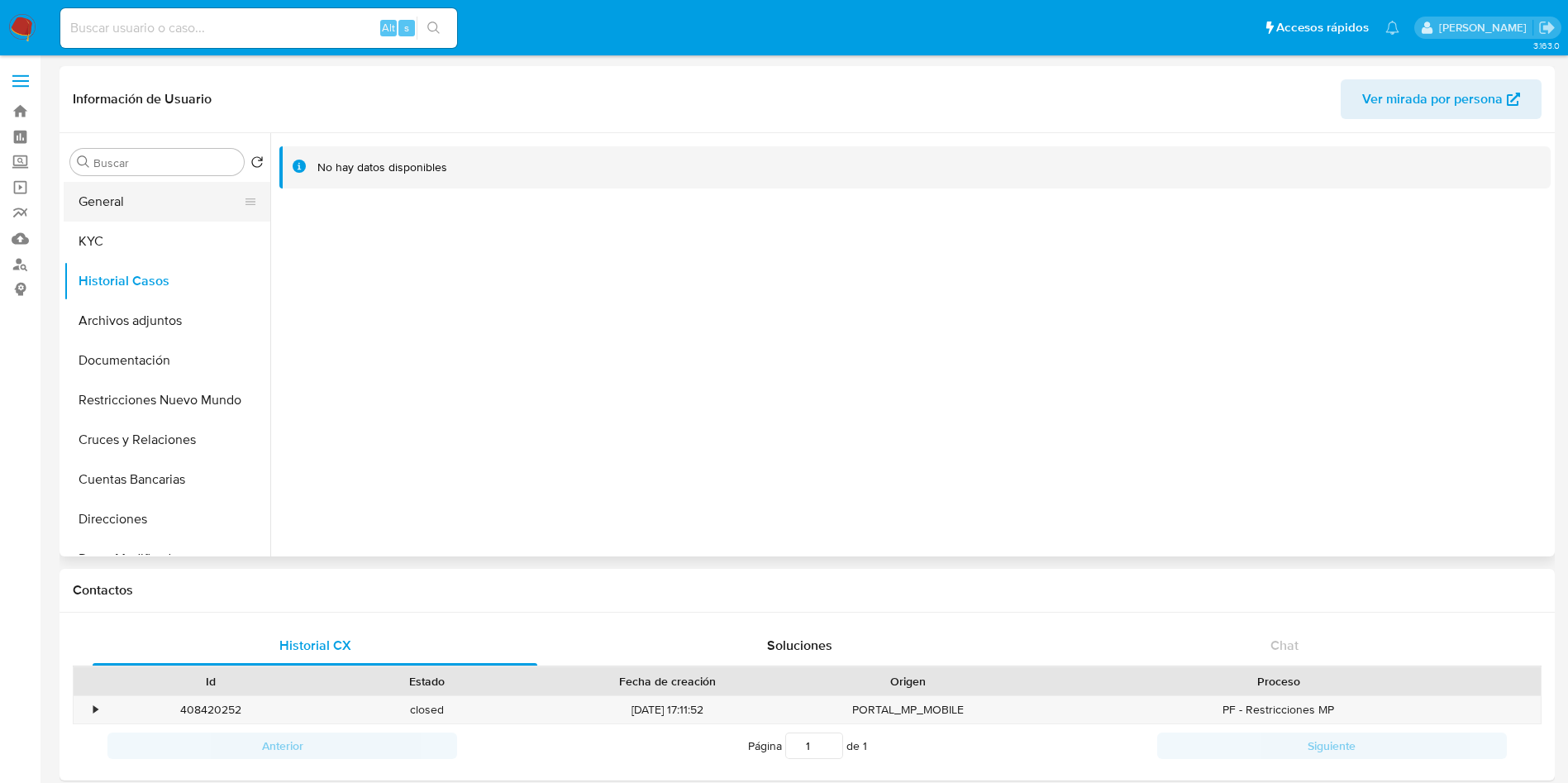
click at [144, 217] on button "General" at bounding box center [160, 202] width 194 height 40
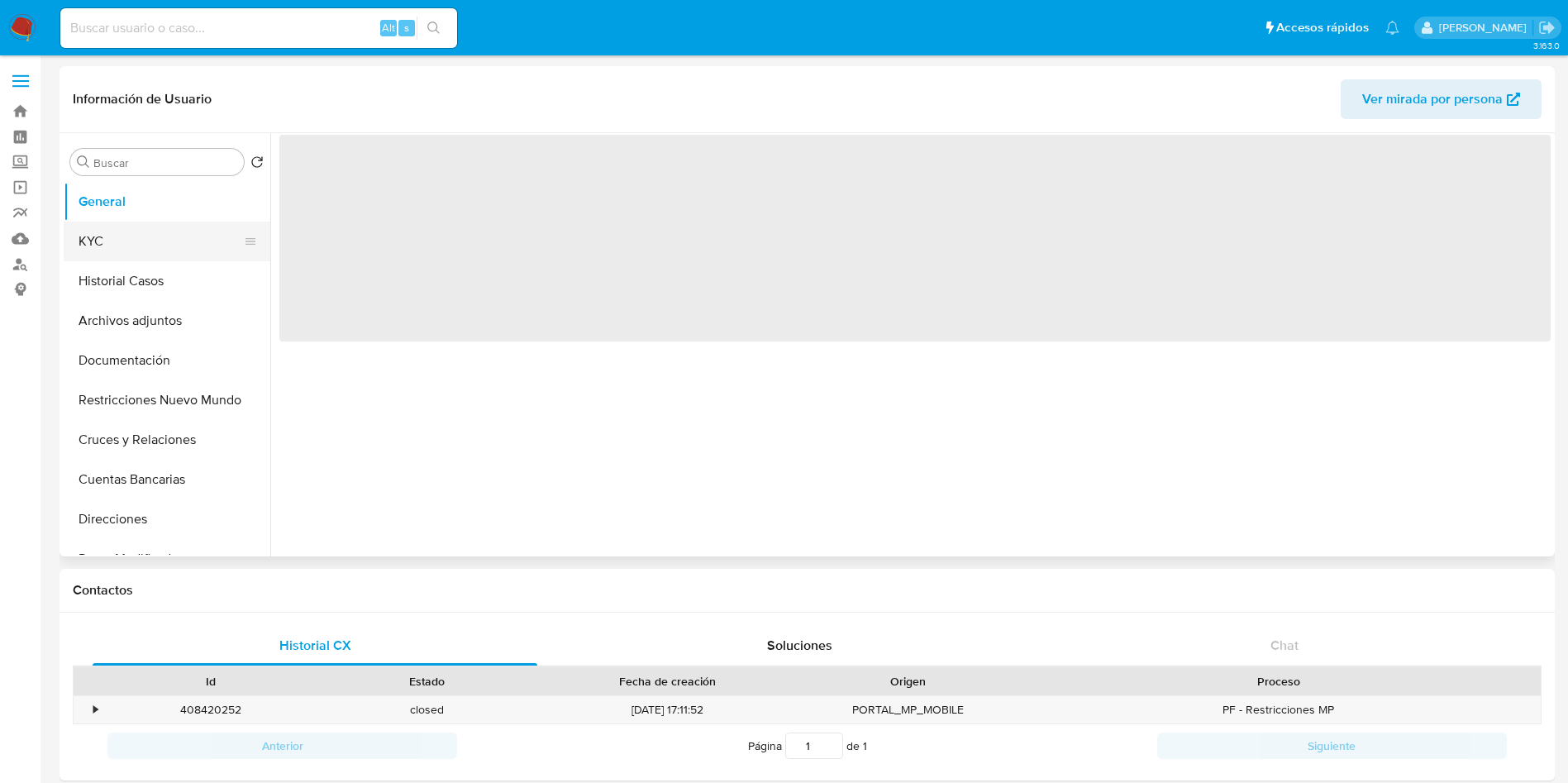
click at [108, 252] on button "KYC" at bounding box center [160, 242] width 194 height 40
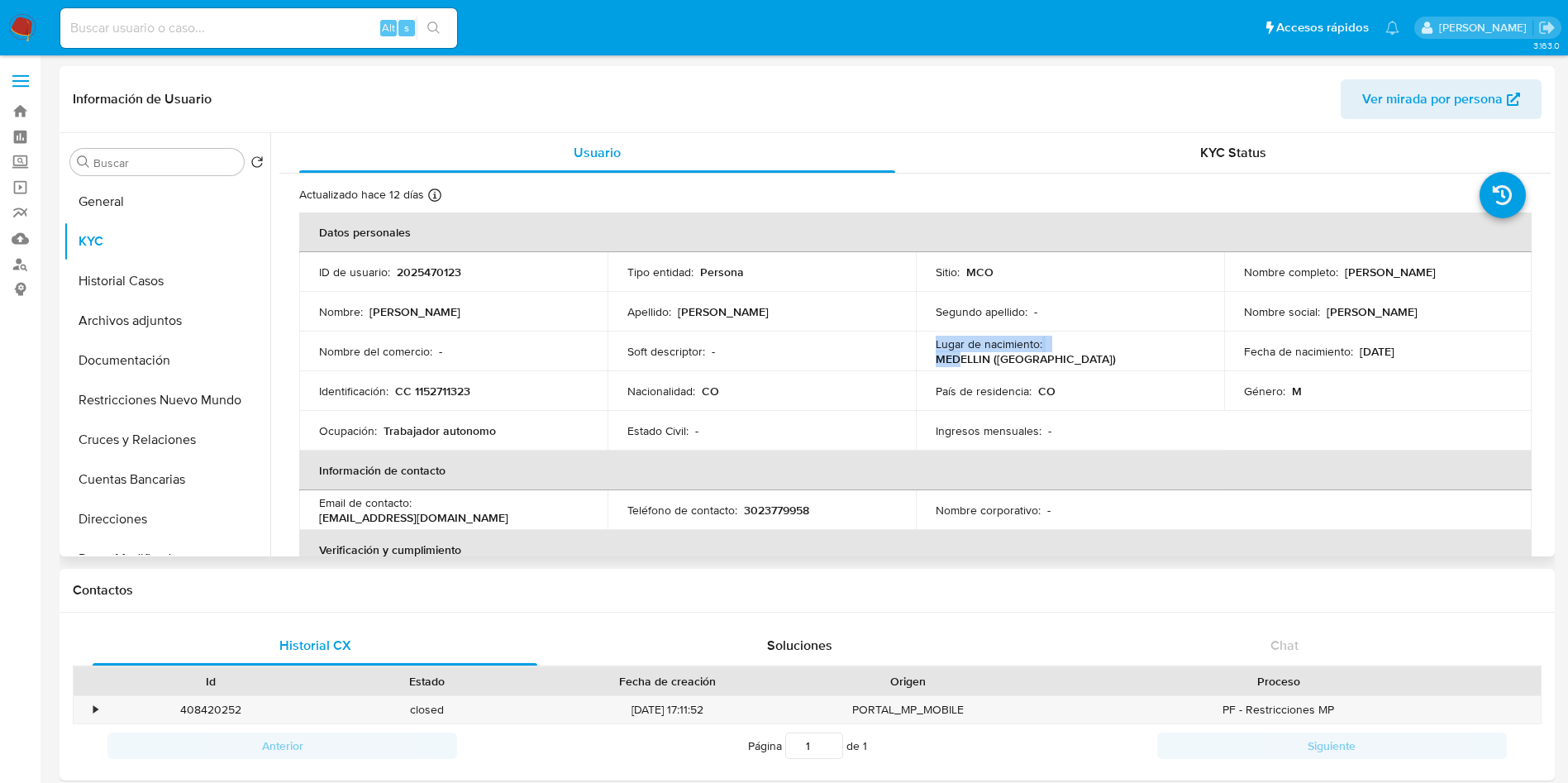
drag, startPoint x: 1070, startPoint y: 349, endPoint x: 794, endPoint y: 350, distance: 276.0
click at [888, 349] on tr "Nombre del comercio : - Soft descriptor : - Lugar de nacimiento : MEDELLIN (ANT…" at bounding box center [915, 351] width 1232 height 40
click at [692, 351] on p "Soft descriptor :" at bounding box center [666, 351] width 78 height 14
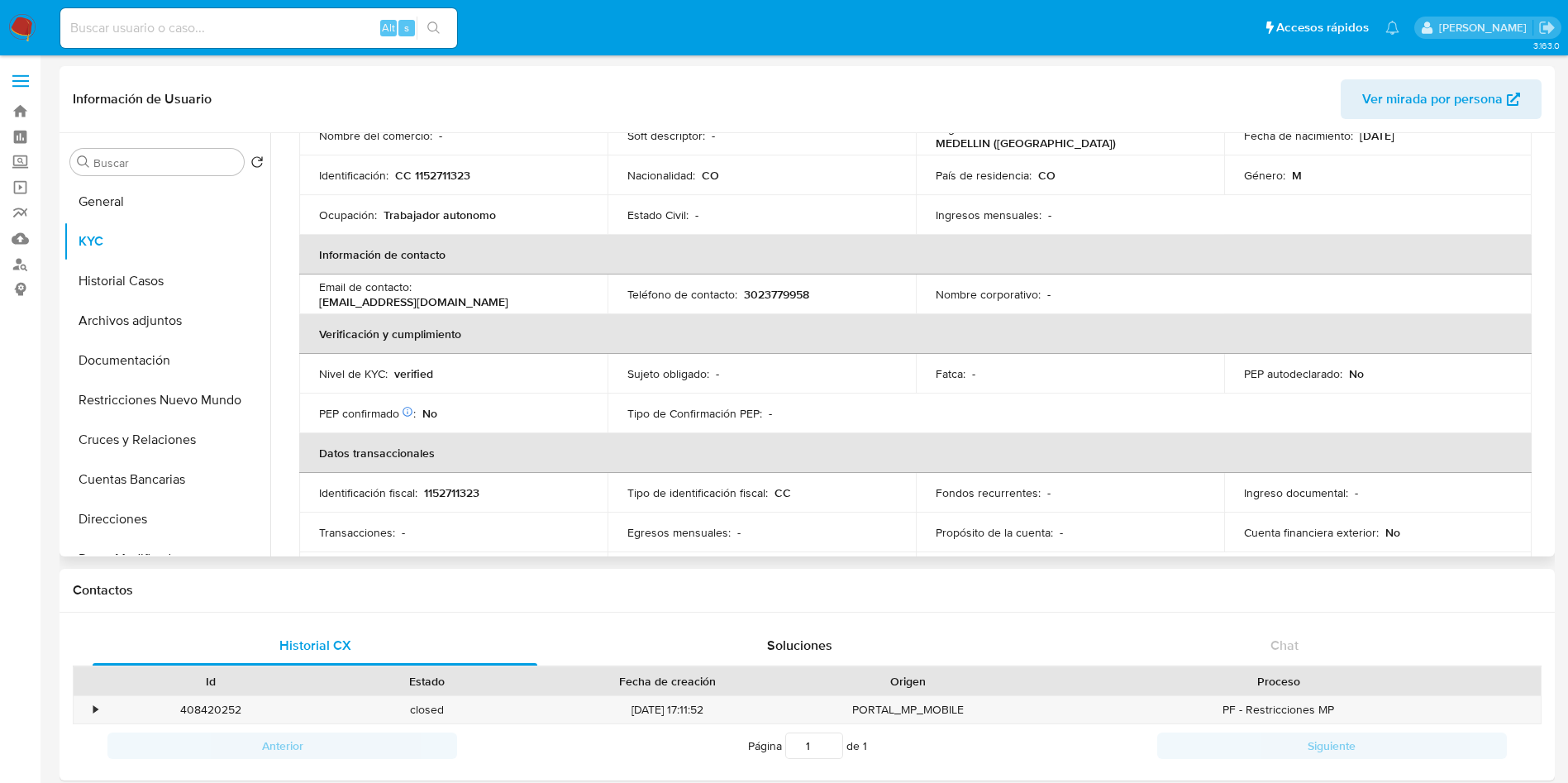
scroll to position [248, 0]
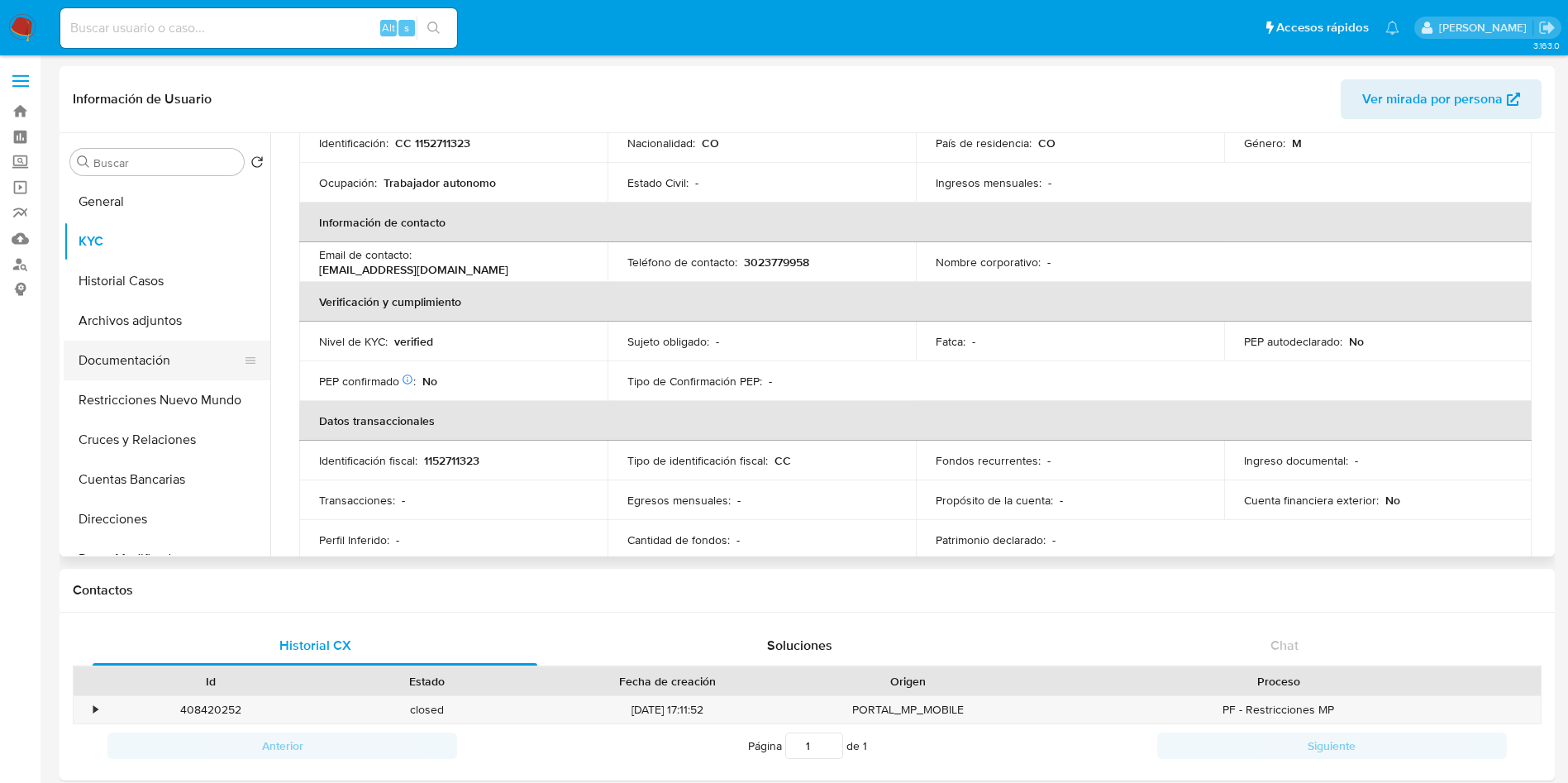
click at [138, 376] on button "Documentación" at bounding box center [160, 360] width 194 height 40
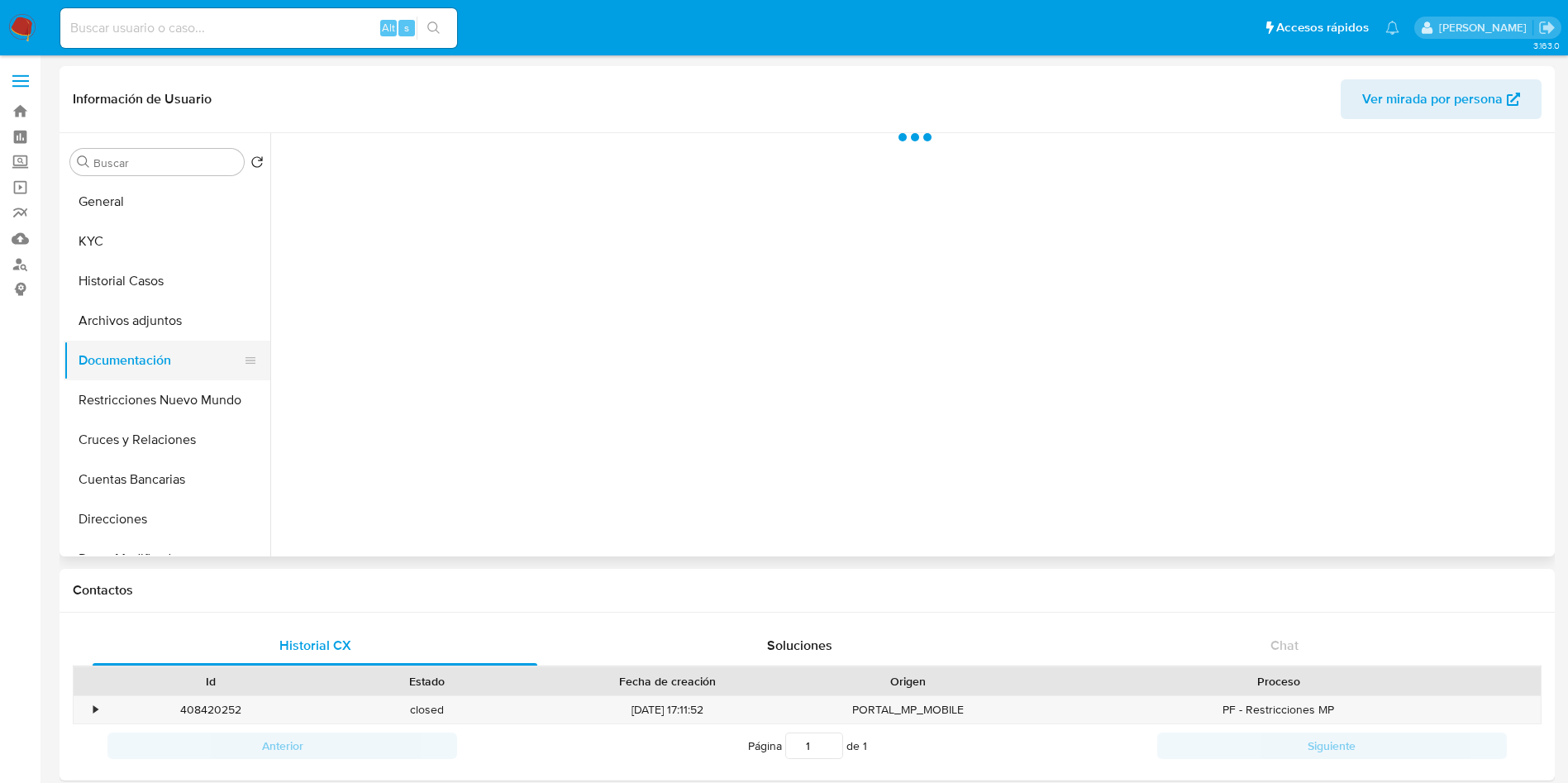
scroll to position [0, 0]
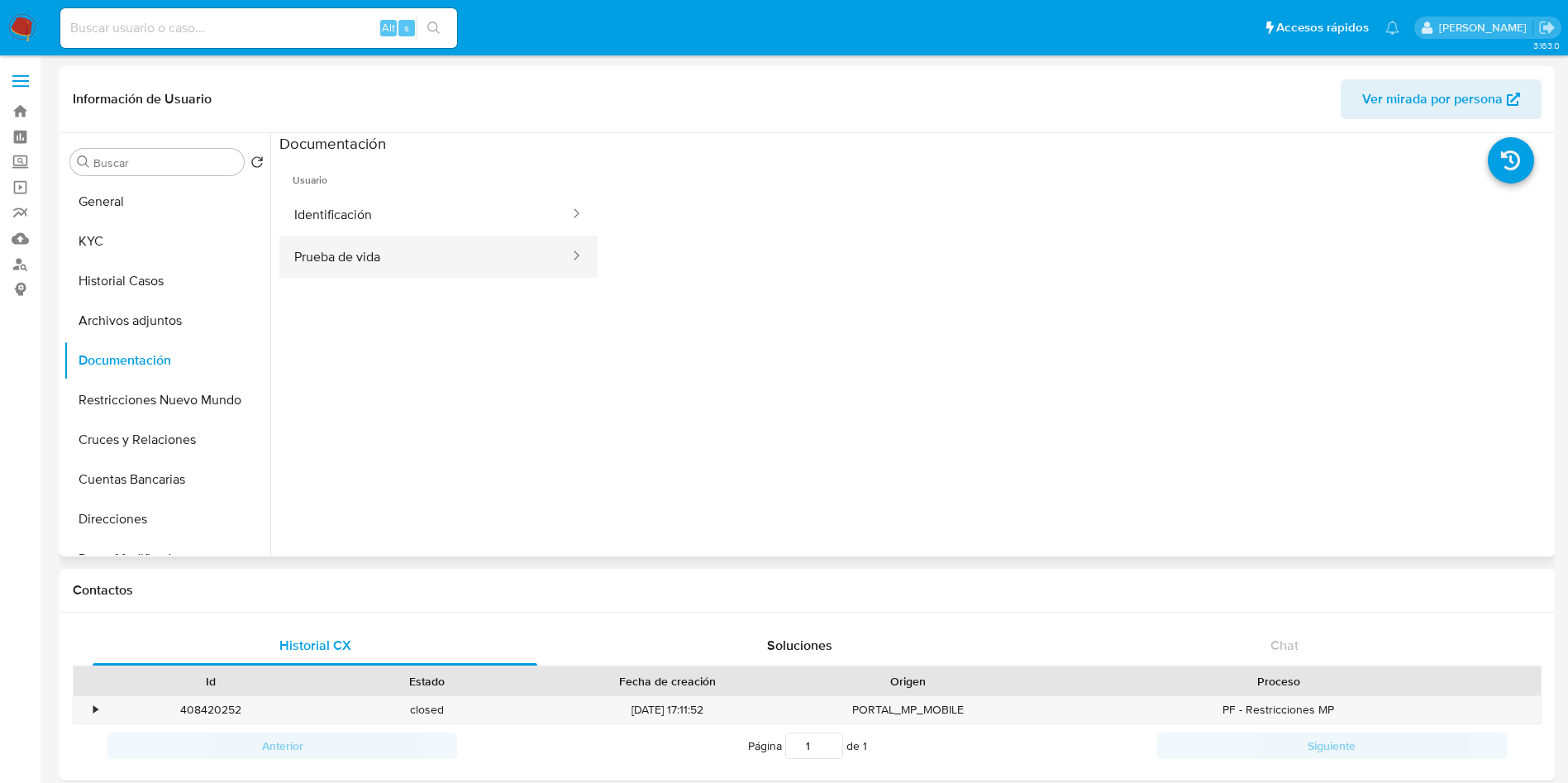
click at [433, 243] on button "Prueba de vida" at bounding box center [425, 256] width 292 height 43
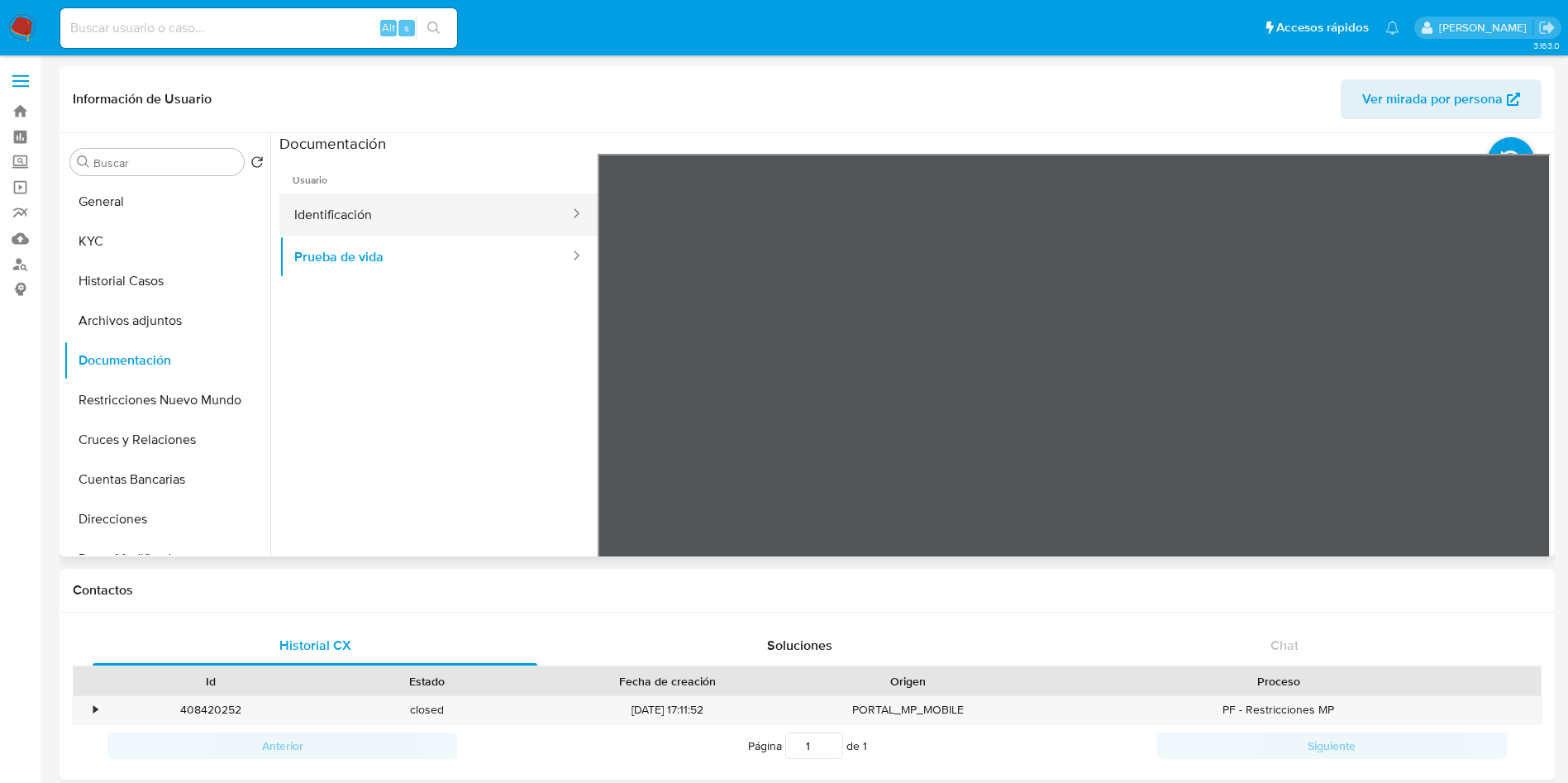
click at [425, 214] on button "Identificación" at bounding box center [425, 215] width 292 height 43
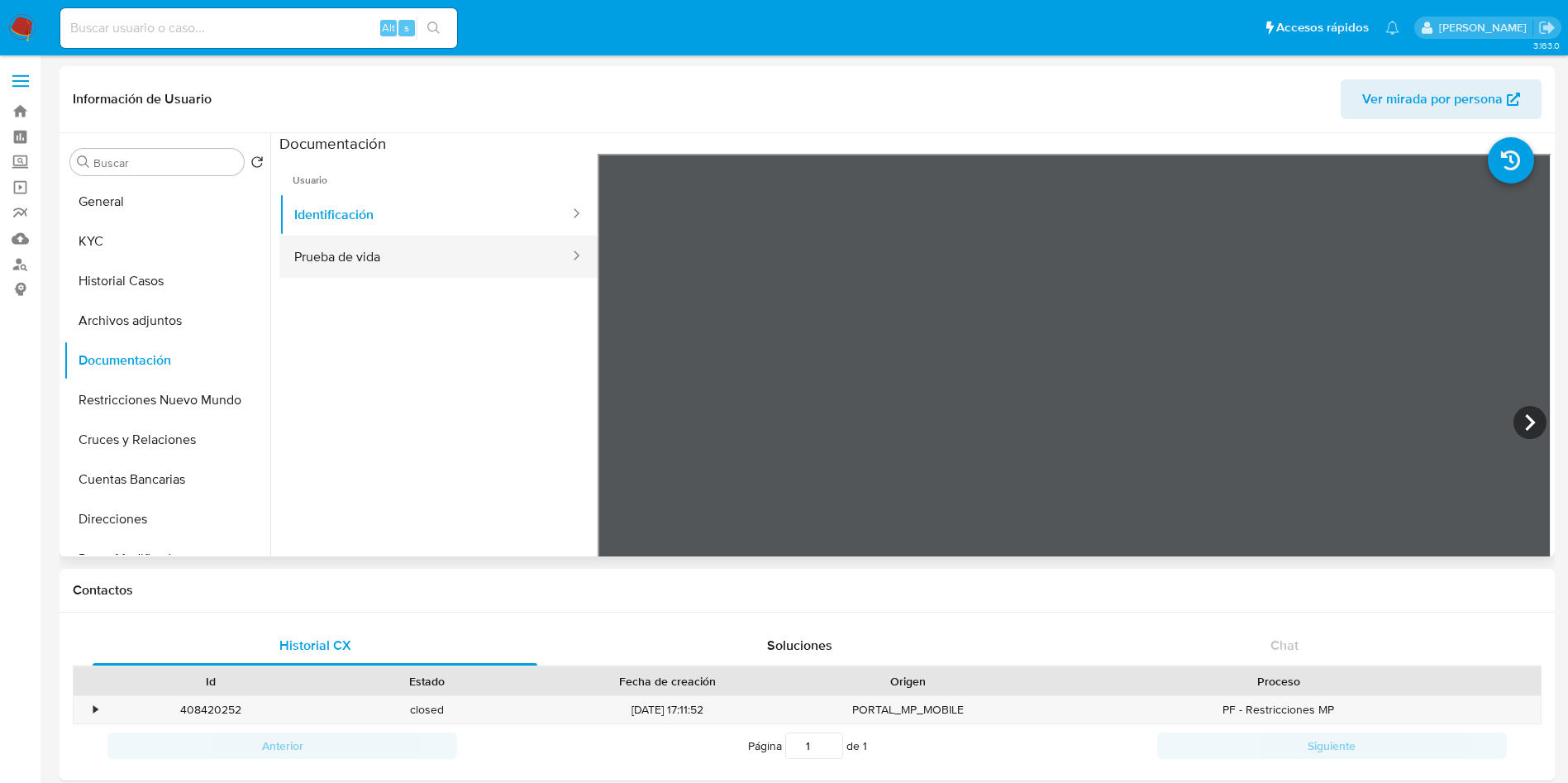
click at [338, 259] on button "Prueba de vida" at bounding box center [425, 256] width 292 height 43
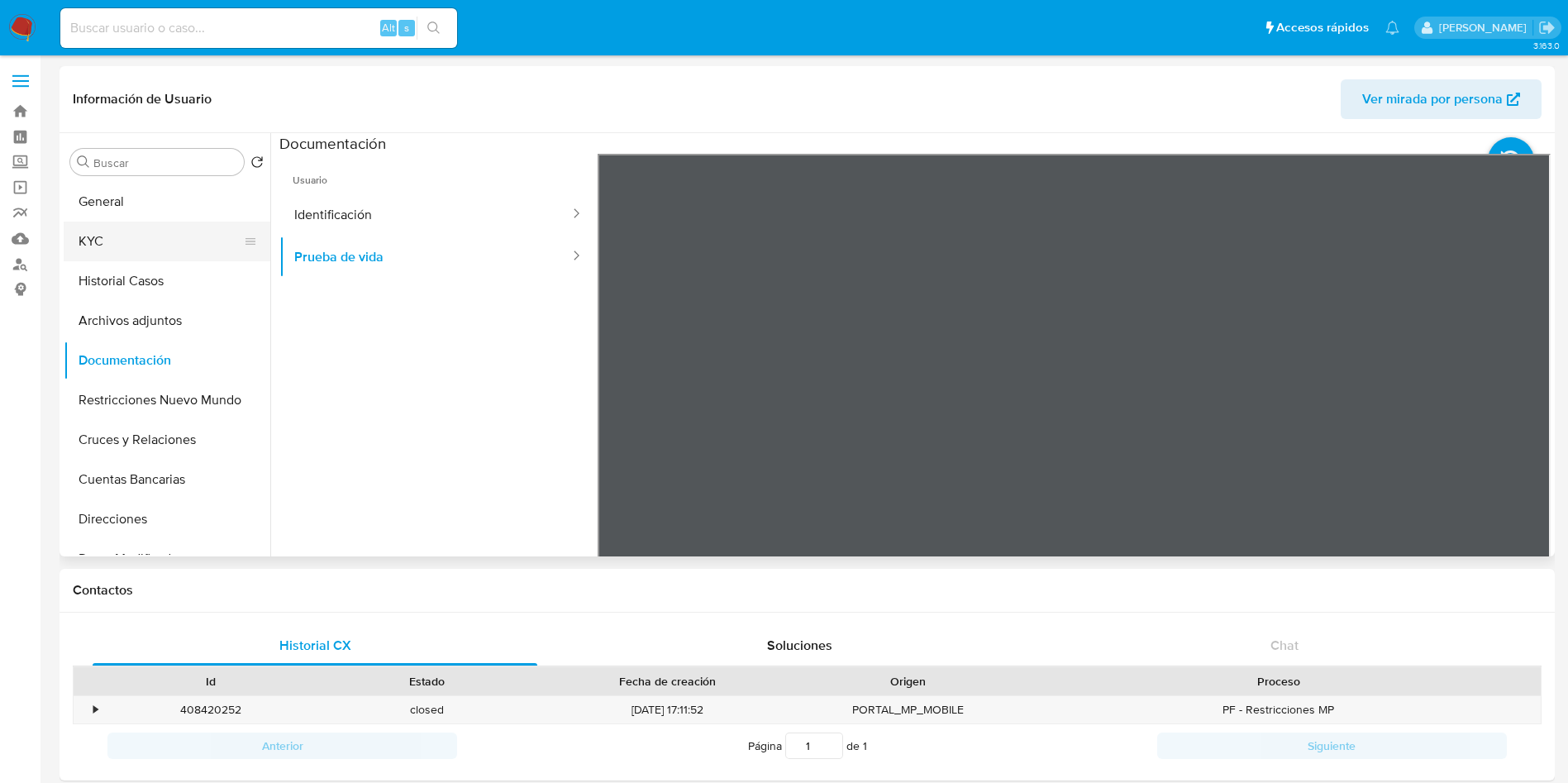
click at [148, 244] on button "KYC" at bounding box center [160, 242] width 194 height 40
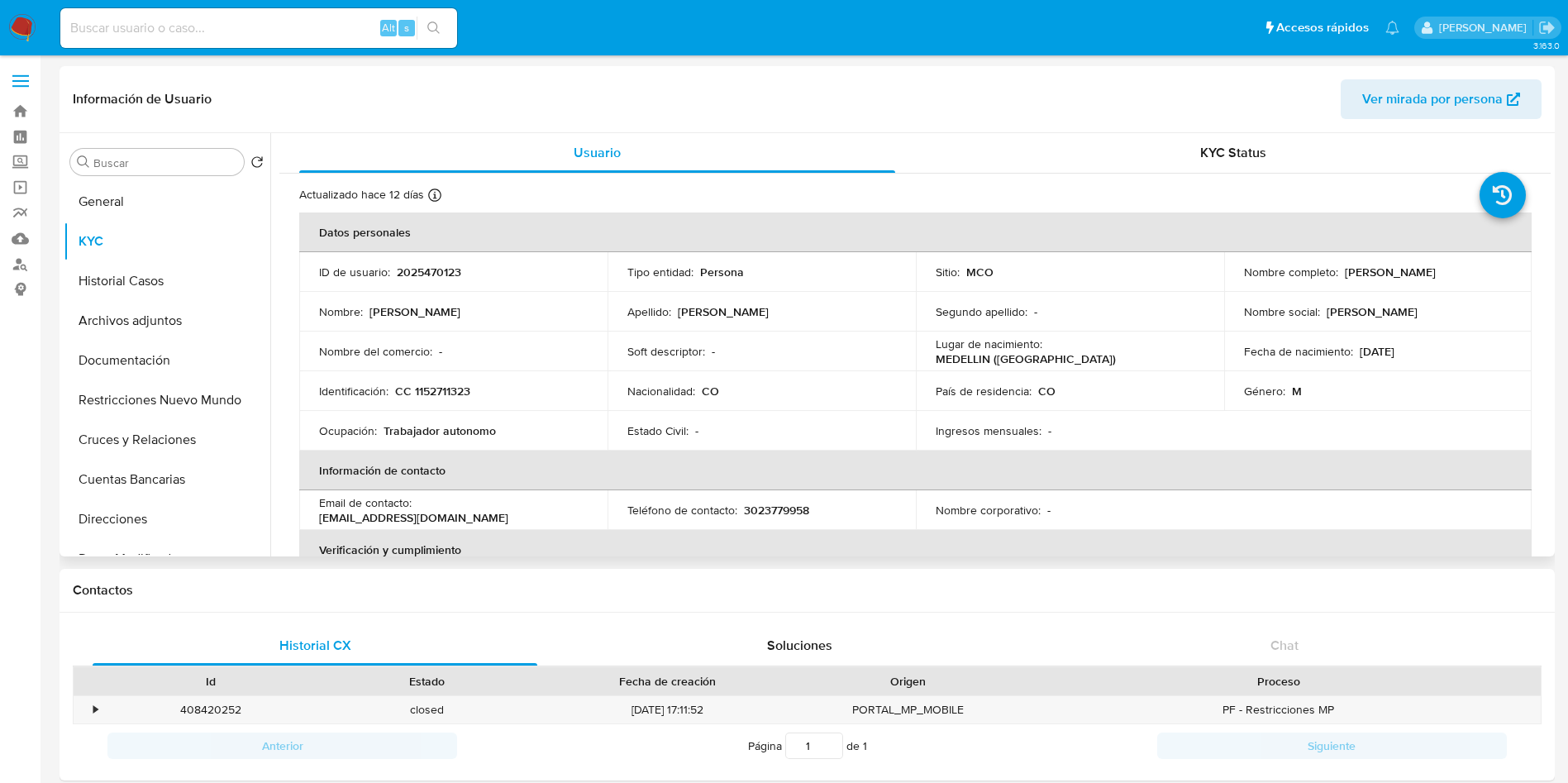
drag, startPoint x: 1359, startPoint y: 266, endPoint x: 1470, endPoint y: 272, distance: 111.2
click at [1436, 272] on p "Richard David Morales Sierra" at bounding box center [1391, 272] width 91 height 14
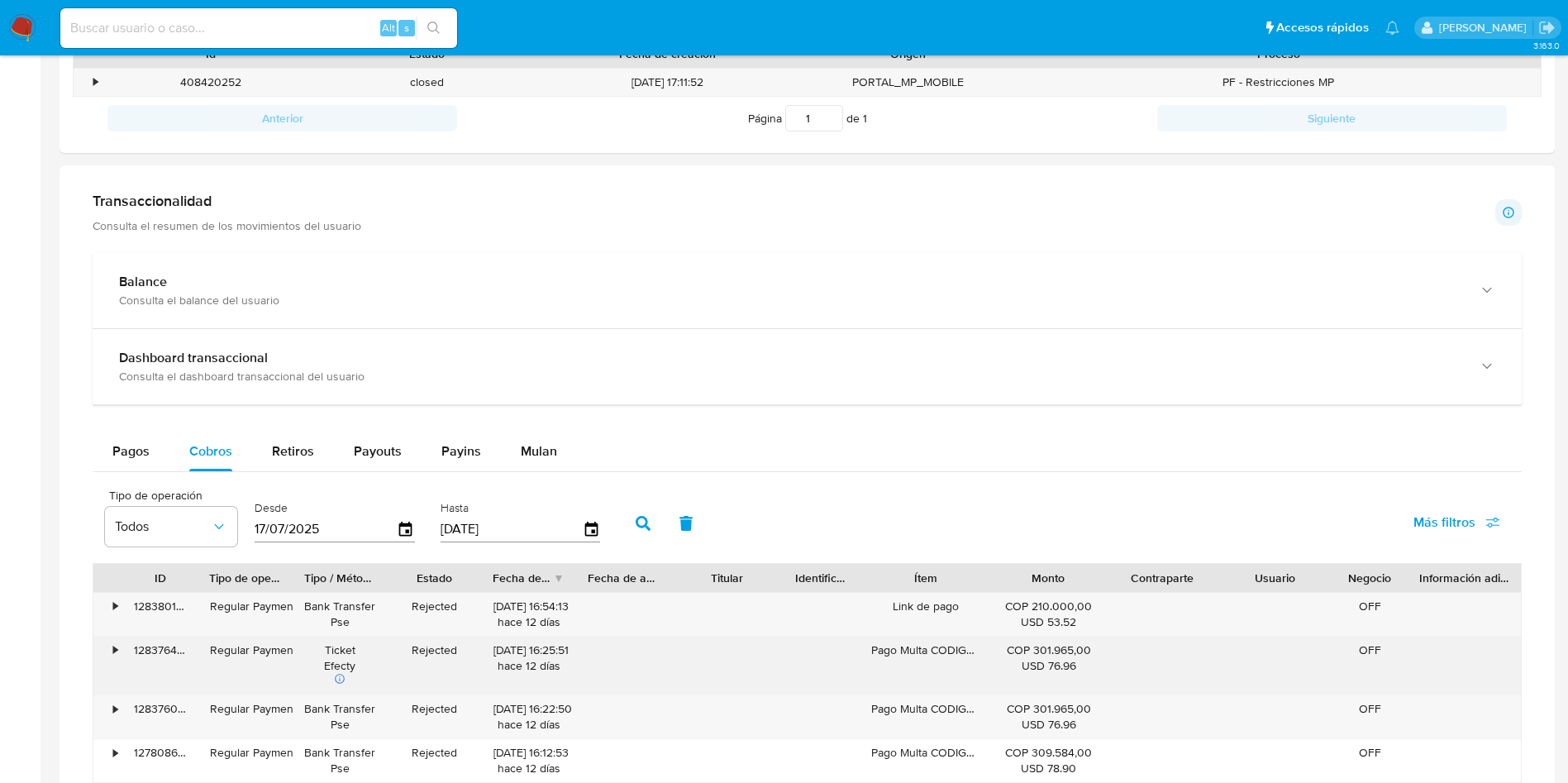
scroll to position [992, 0]
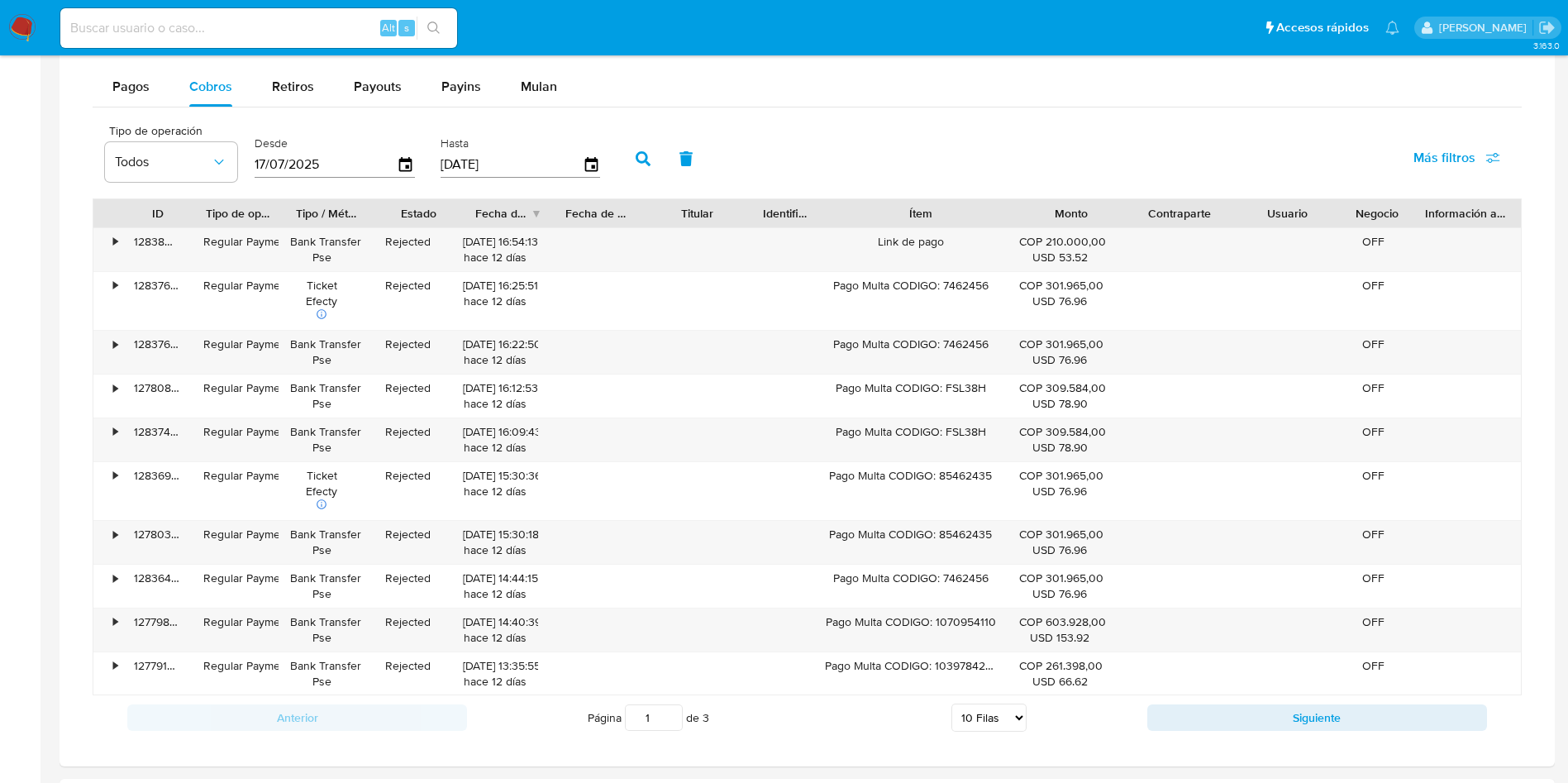
drag, startPoint x: 985, startPoint y: 216, endPoint x: 1259, endPoint y: 210, distance: 274.1
click at [1259, 210] on div "ID Tipo de operación Tipo / Método Estado Fecha de creación Fecha de aprobación…" at bounding box center [807, 213] width 1428 height 28
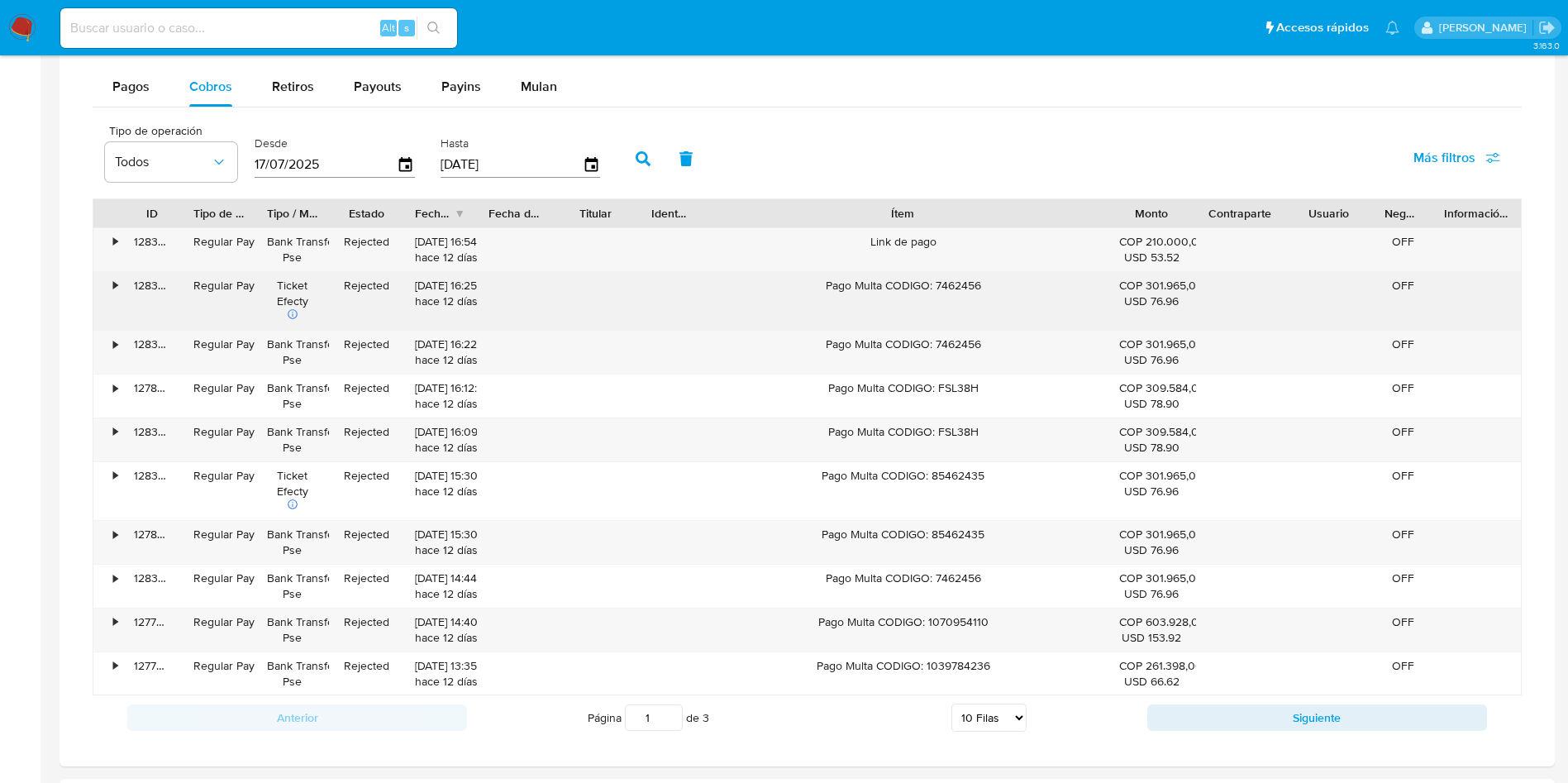
drag, startPoint x: 829, startPoint y: 285, endPoint x: 988, endPoint y: 312, distance: 161.3
click at [987, 305] on div "Pago Multa CODIGO: 7462456" at bounding box center [903, 301] width 408 height 59
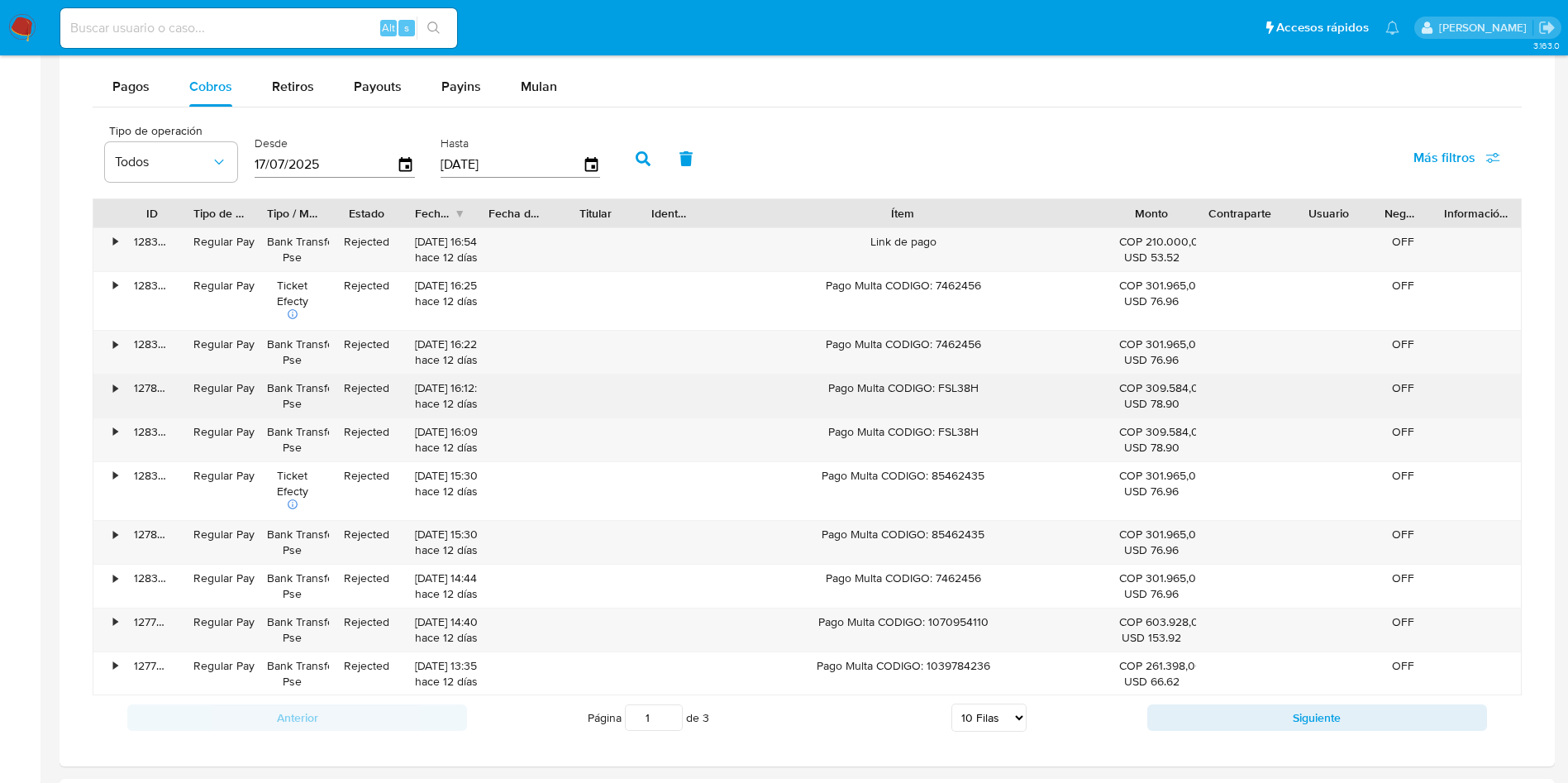
drag, startPoint x: 856, startPoint y: 382, endPoint x: 1054, endPoint y: 389, distance: 198.1
click at [1054, 387] on div "Pago Multa CODIGO: FSL38H" at bounding box center [903, 396] width 408 height 43
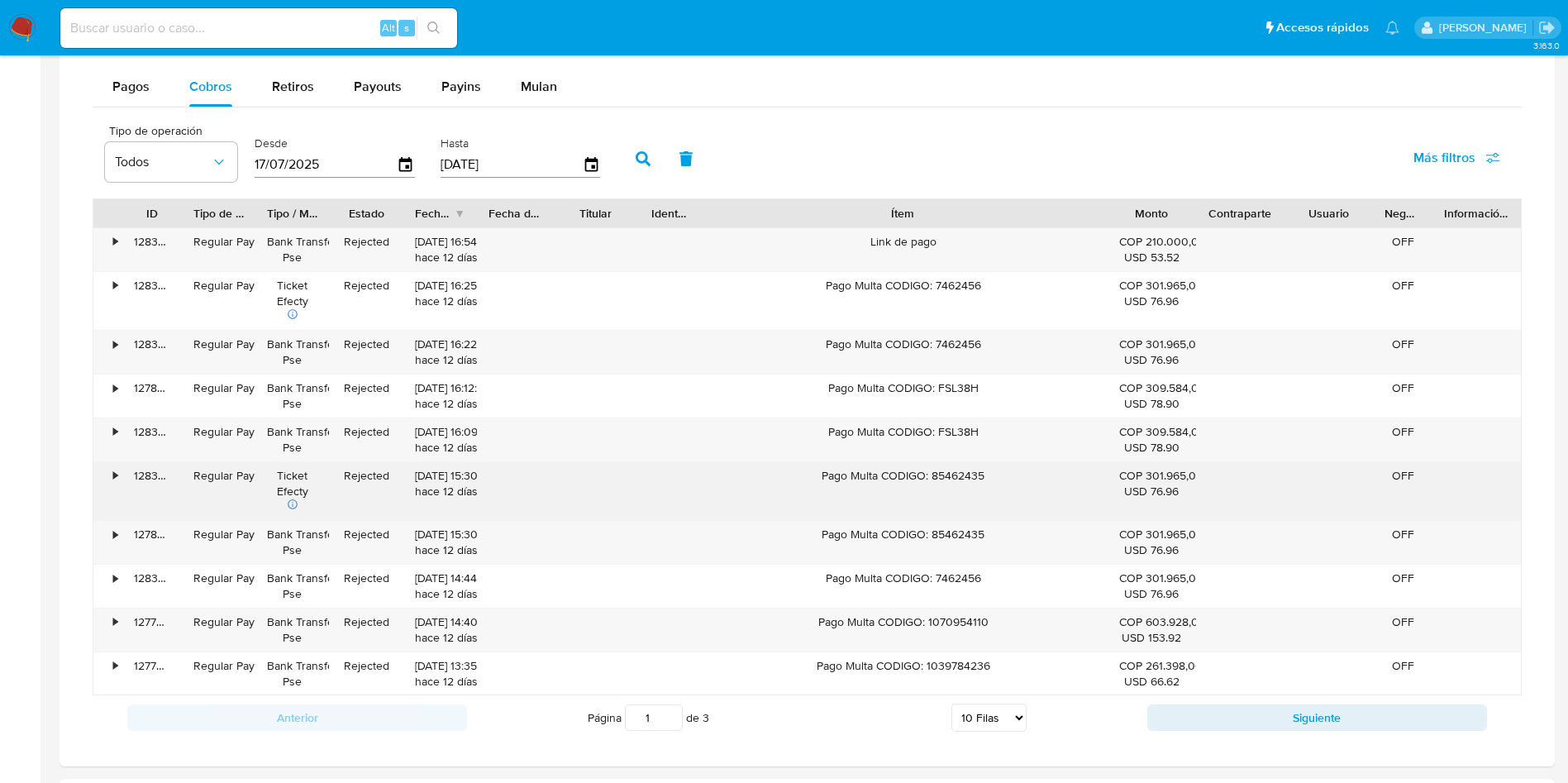
drag, startPoint x: 829, startPoint y: 462, endPoint x: 922, endPoint y: 492, distance: 97.7
click at [947, 470] on div "• 128380181430 Regular Payment Bank Transfer Pse Rejected 02/10/2025 16:54:13 h…" at bounding box center [807, 462] width 1429 height 469
drag, startPoint x: 837, startPoint y: 525, endPoint x: 856, endPoint y: 519, distance: 19.9
click at [852, 522] on div "Pago Multa CODIGO: 85462435" at bounding box center [903, 541] width 408 height 43
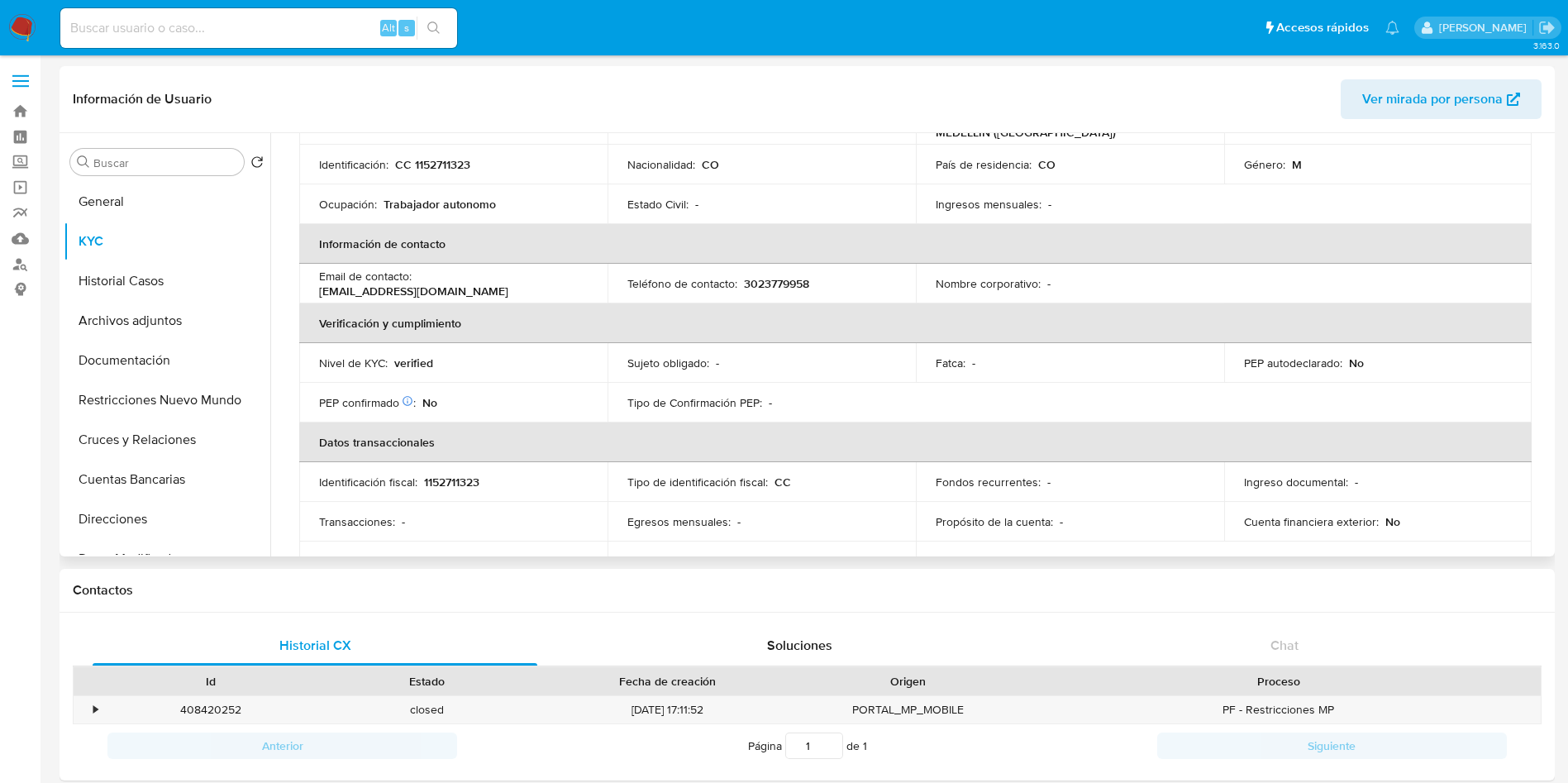
scroll to position [0, 0]
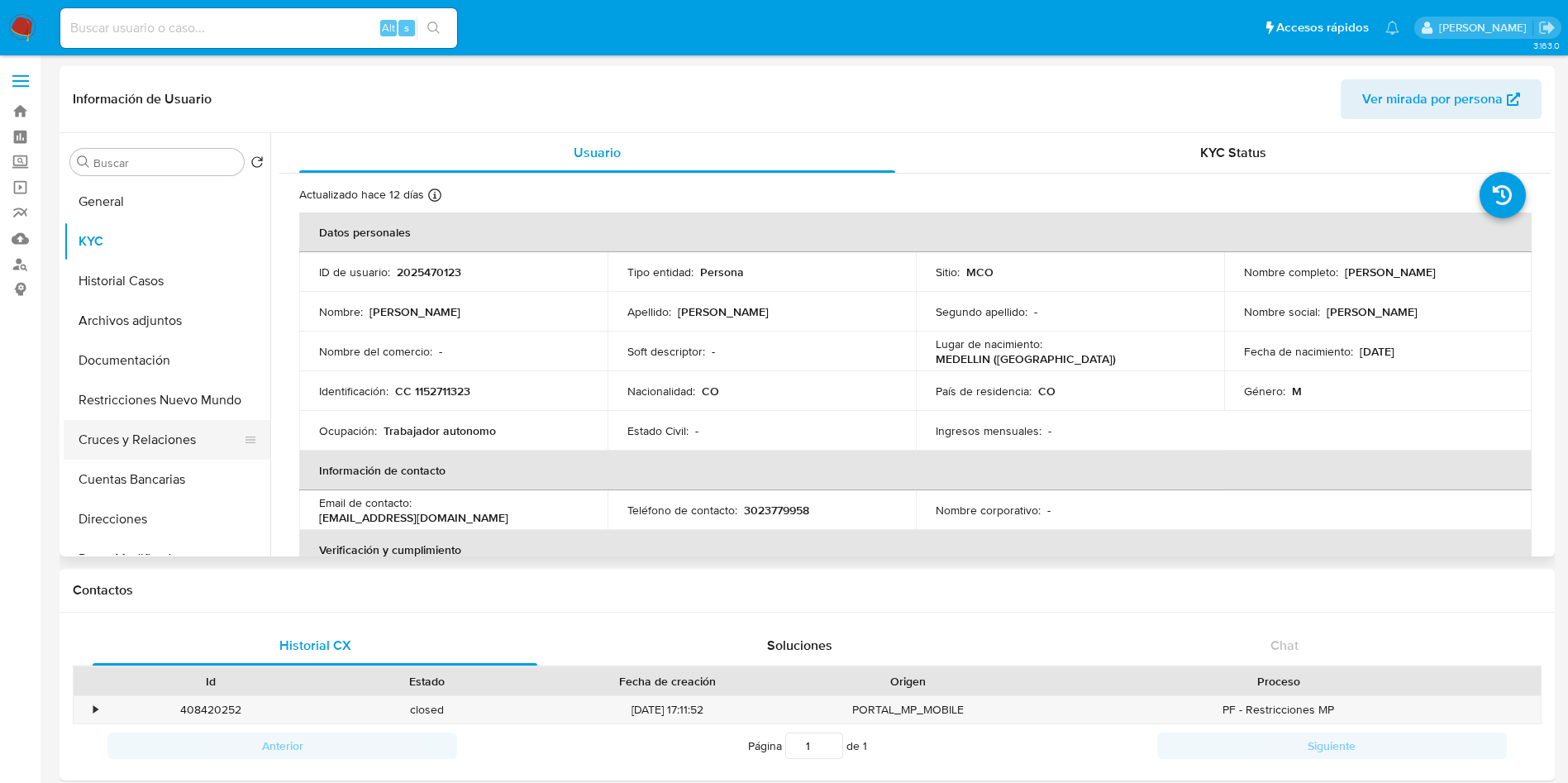
click at [127, 451] on button "Cruces y Relaciones" at bounding box center [160, 440] width 194 height 40
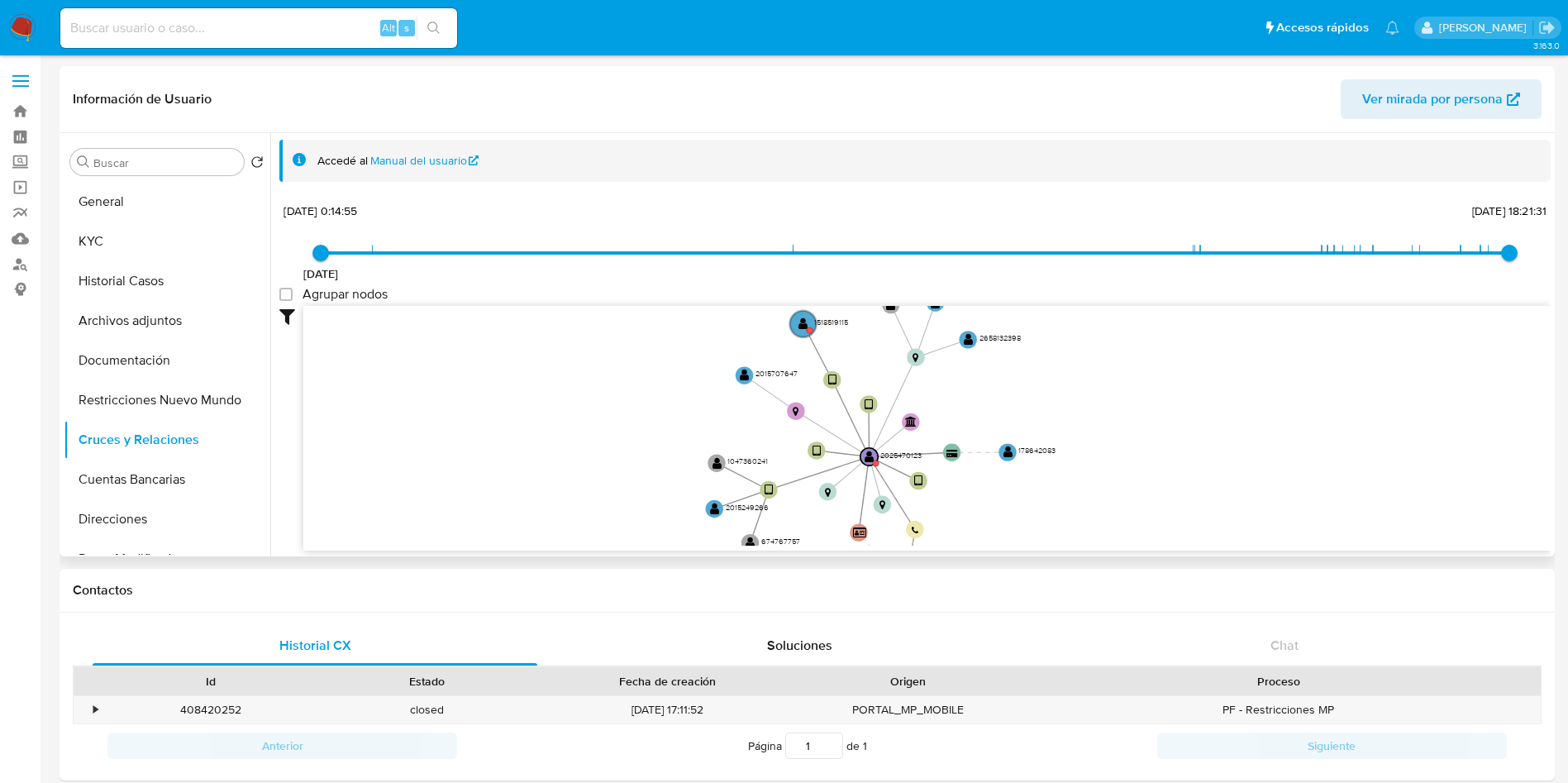
drag, startPoint x: 591, startPoint y: 411, endPoint x: 596, endPoint y: 458, distance: 47.3
click at [596, 458] on icon "user-2025470123  2025470123 device-603ad37408813b0018bcd4f8  device-67d44a6dd…" at bounding box center [927, 425] width 1248 height 240
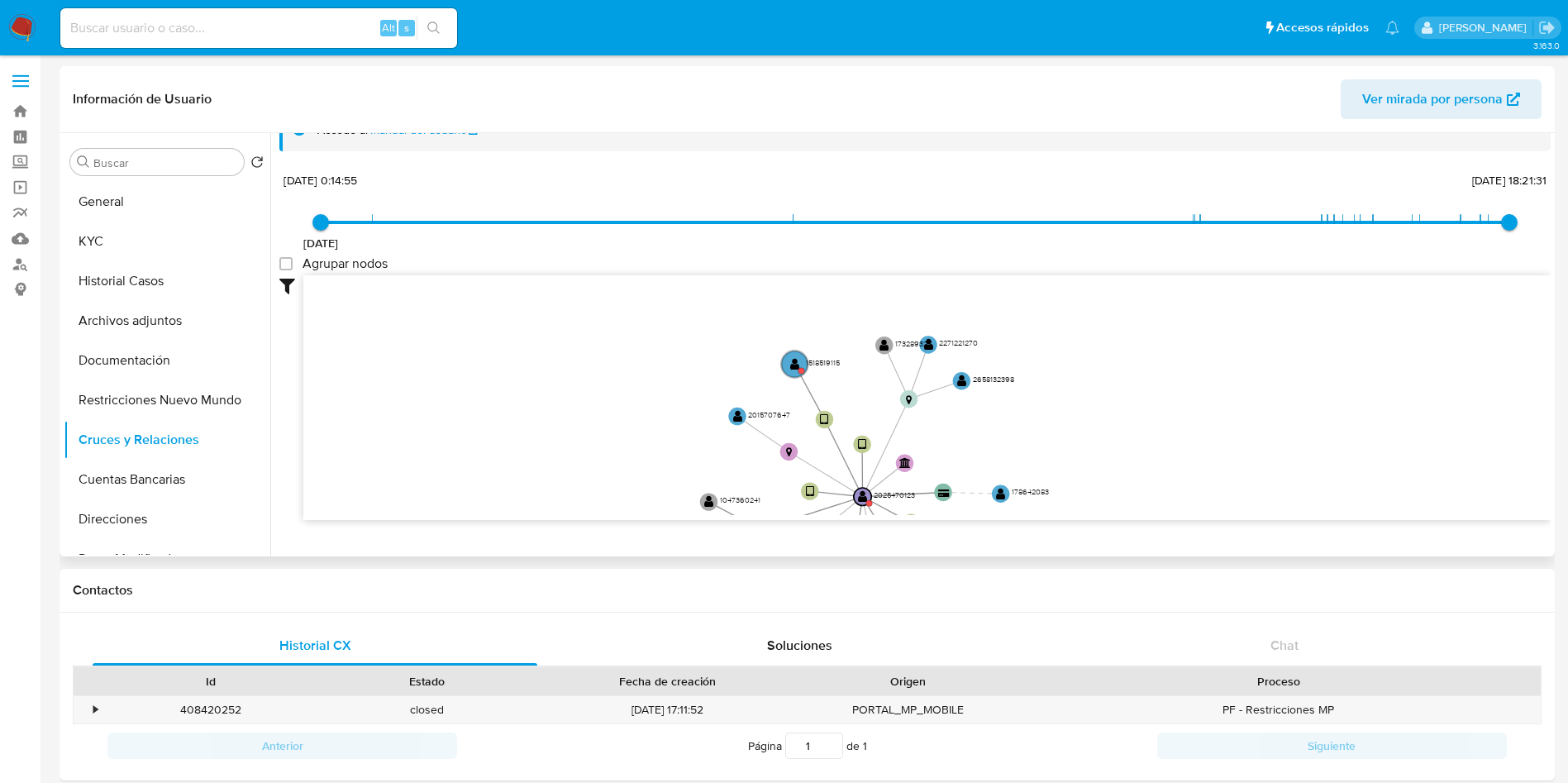
scroll to position [62, 0]
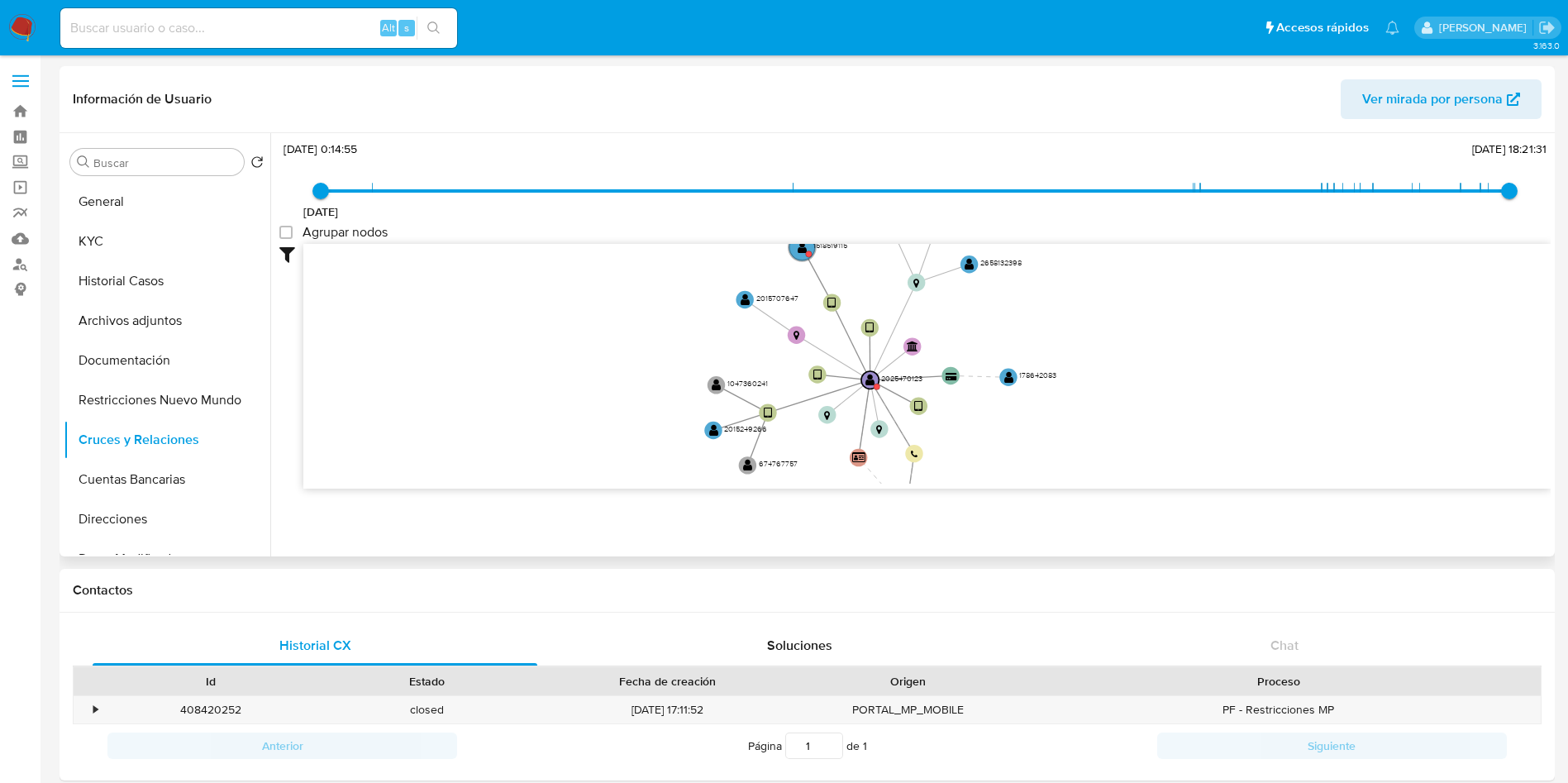
drag, startPoint x: 594, startPoint y: 492, endPoint x: 613, endPoint y: 380, distance: 113.6
click at [592, 415] on icon "user-2025470123  2025470123 device-603ad37408813b0018bcd4f8  device-67d44a6dd…" at bounding box center [927, 363] width 1248 height 240
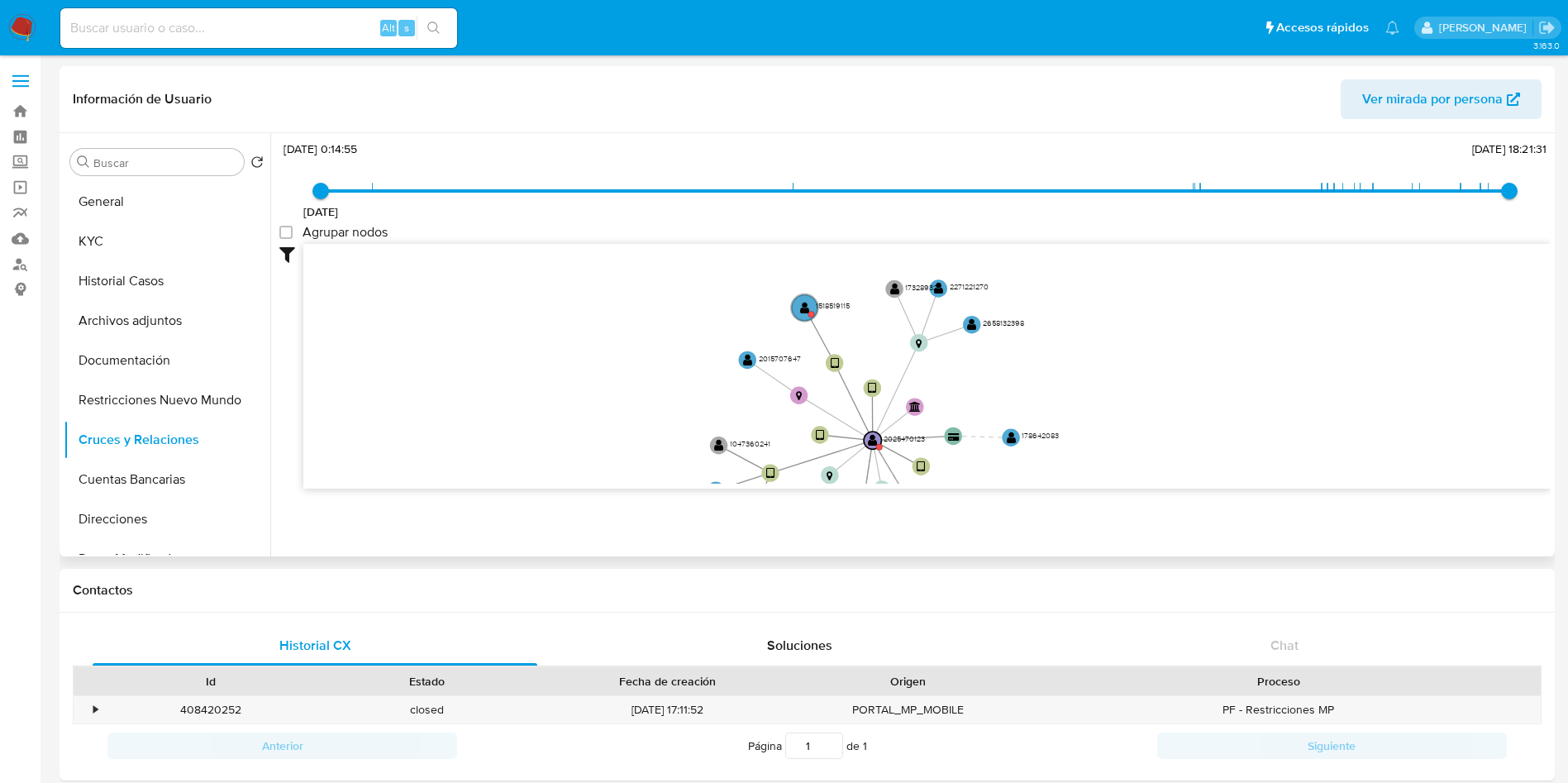
drag, startPoint x: 647, startPoint y: 298, endPoint x: 650, endPoint y: 352, distance: 54.1
click at [650, 352] on icon "user-2025470123  2025470123 device-603ad37408813b0018bcd4f8  device-67d44a6dd…" at bounding box center [927, 363] width 1248 height 240
click at [844, 308] on text "1518519115" at bounding box center [833, 306] width 33 height 11
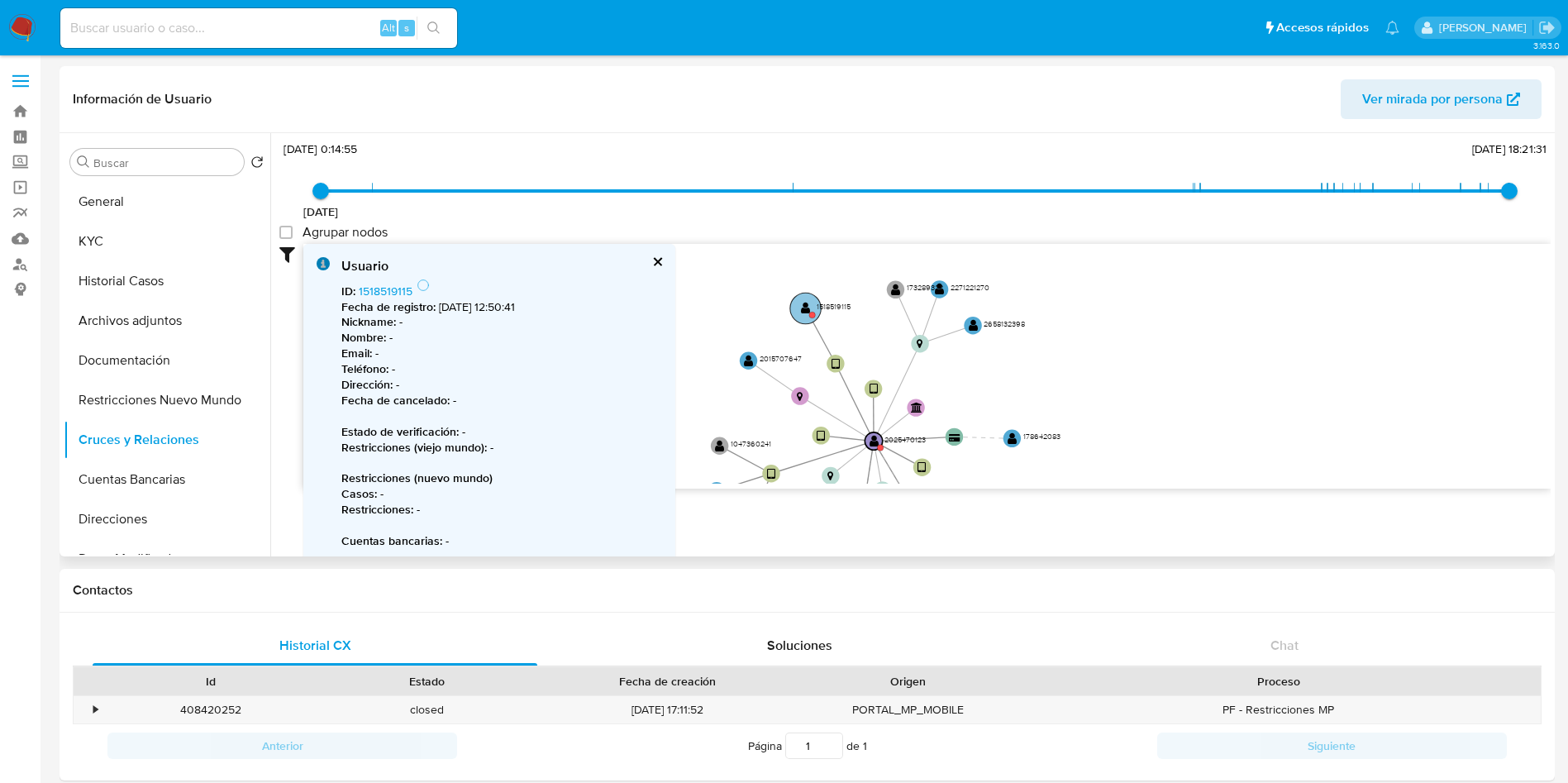
click at [836, 301] on text "1518519115" at bounding box center [833, 306] width 33 height 11
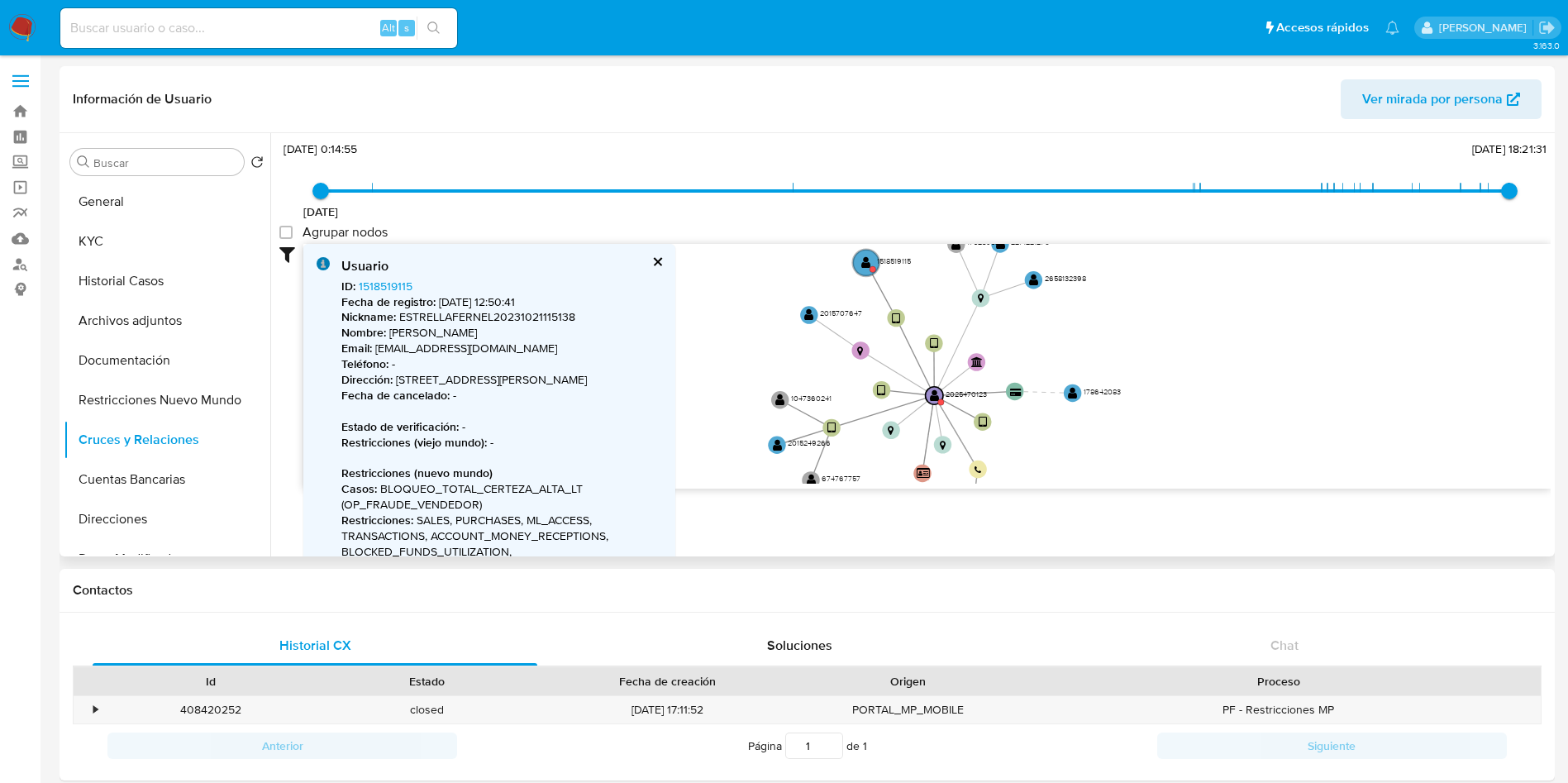
drag, startPoint x: 1289, startPoint y: 346, endPoint x: 1370, endPoint y: 278, distance: 105.8
click at [1370, 278] on icon "user-2025470123  2025470123 device-603ad37408813b0018bcd4f8  device-67d44a6dd…" at bounding box center [927, 363] width 1248 height 240
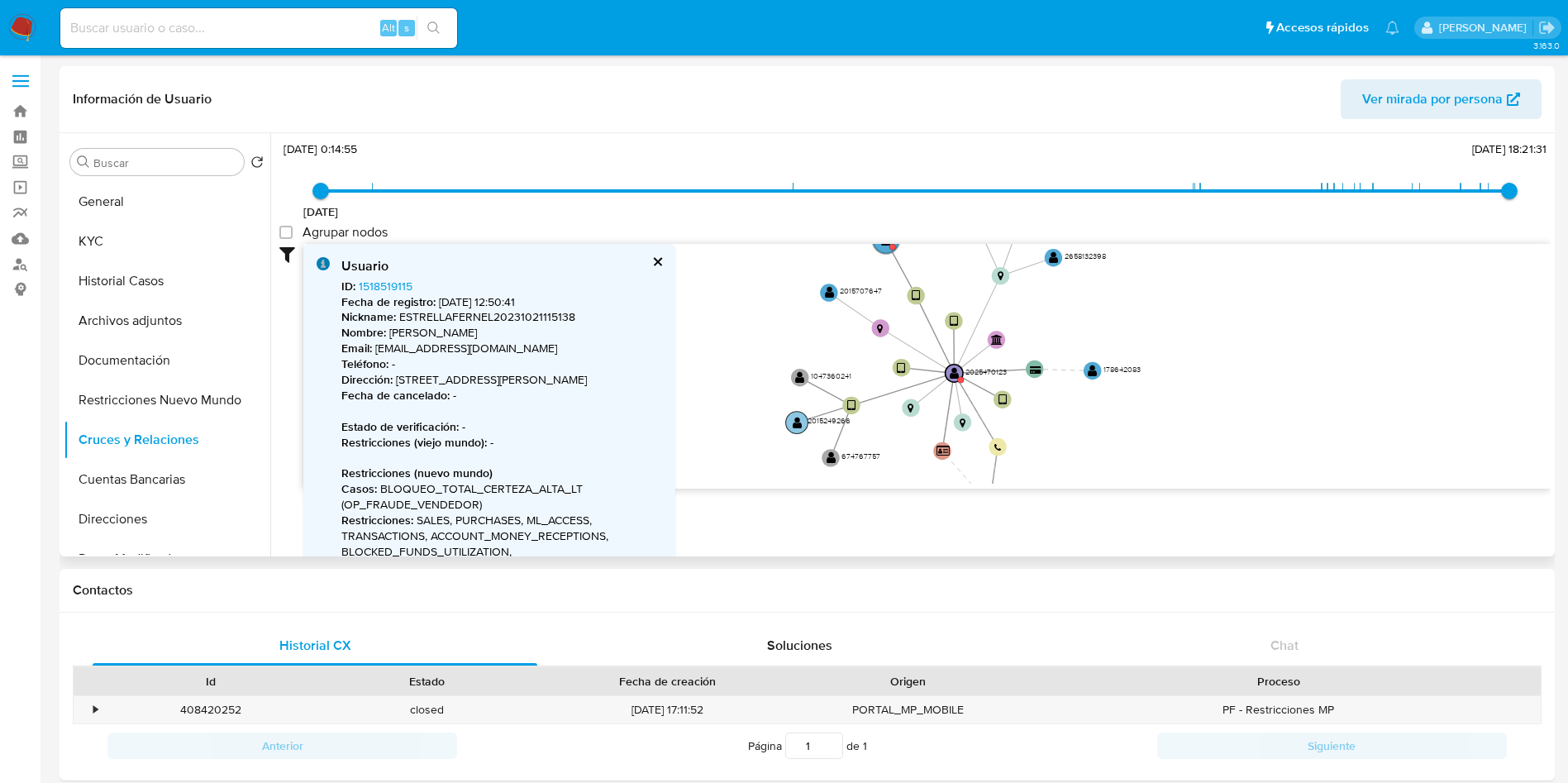
click at [804, 425] on circle at bounding box center [797, 423] width 23 height 23
click at [799, 422] on text "" at bounding box center [798, 422] width 10 height 13
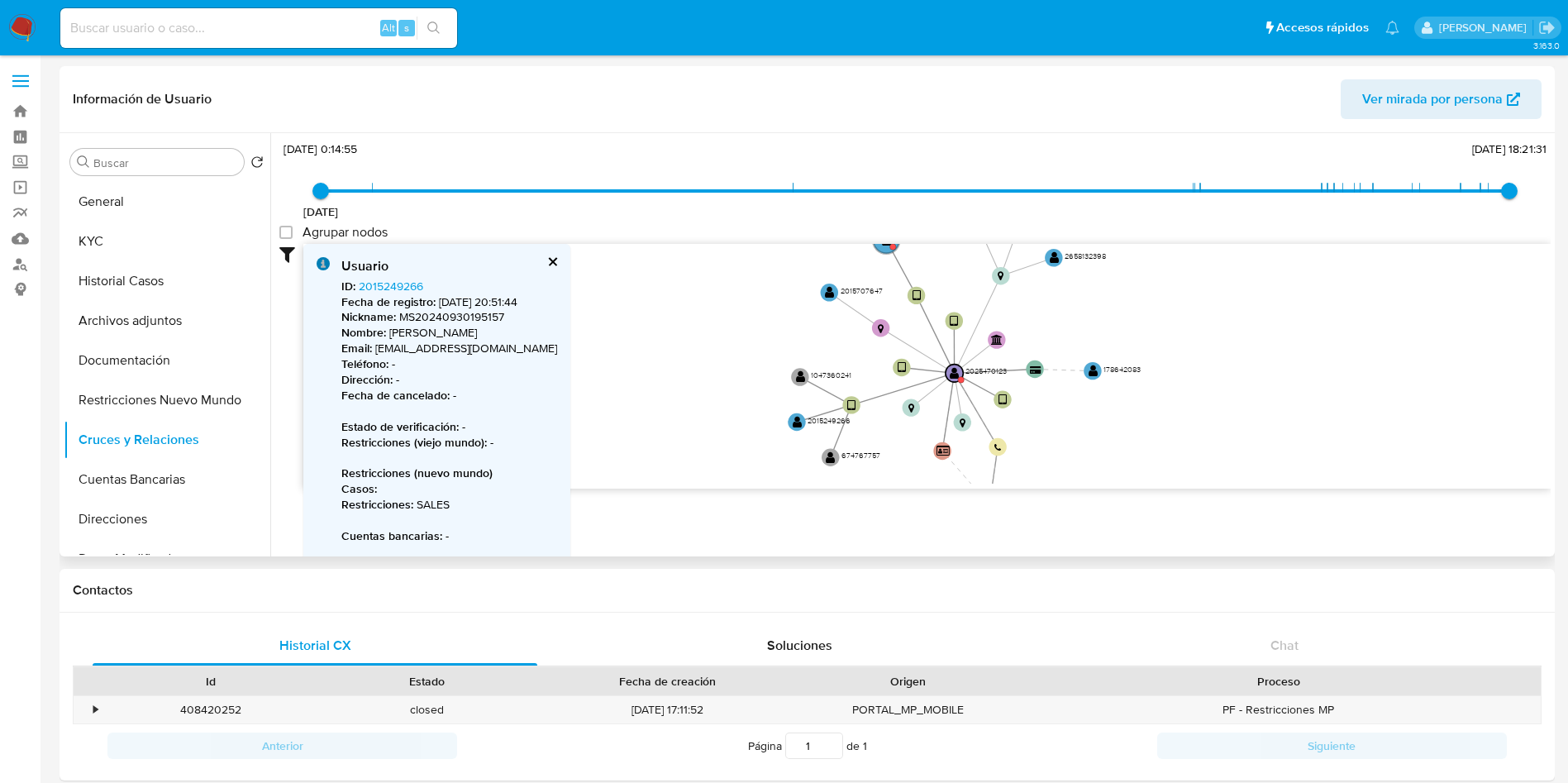
click at [547, 262] on button "cerrar" at bounding box center [552, 262] width 11 height 11
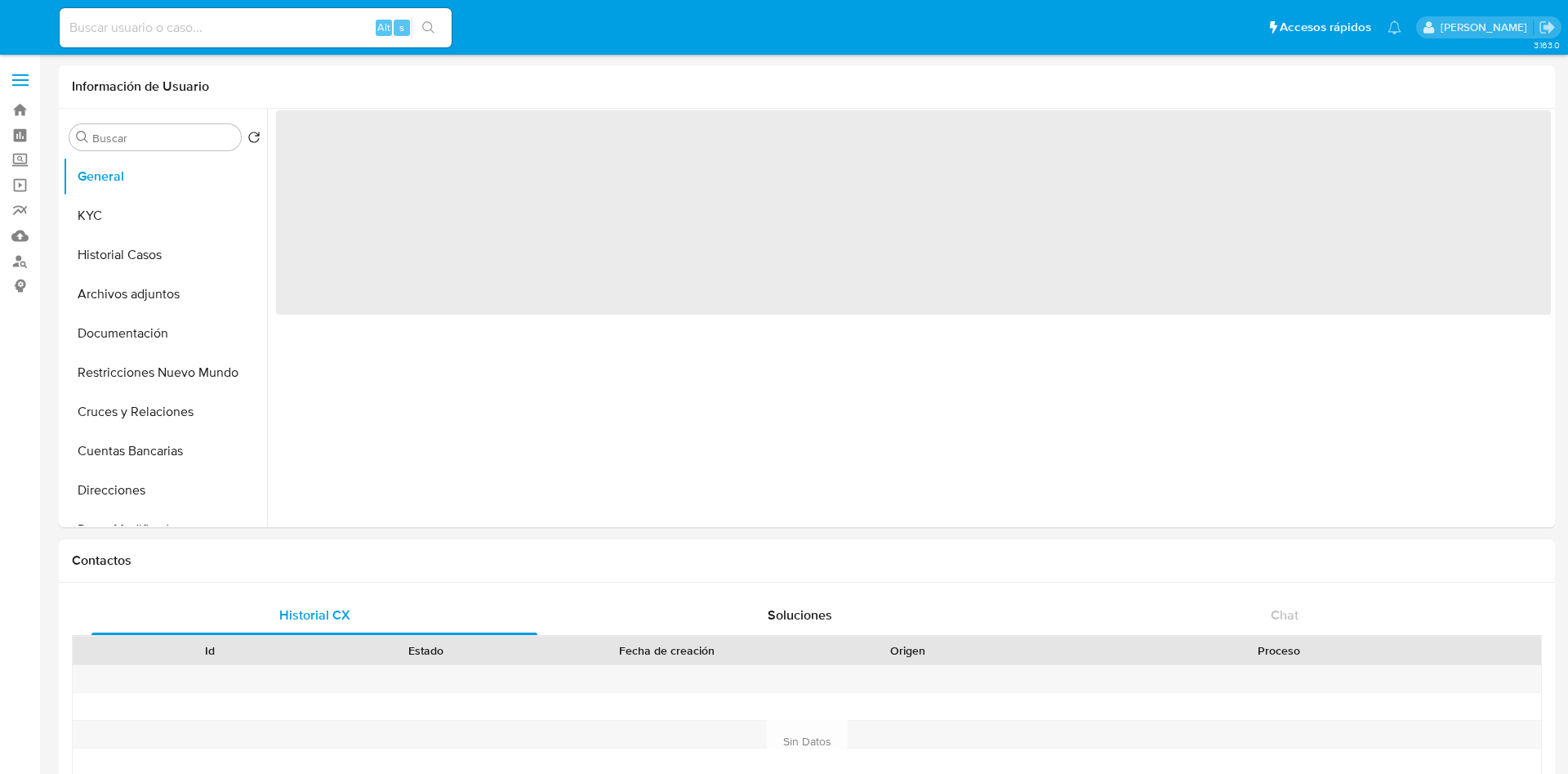
select select "10"
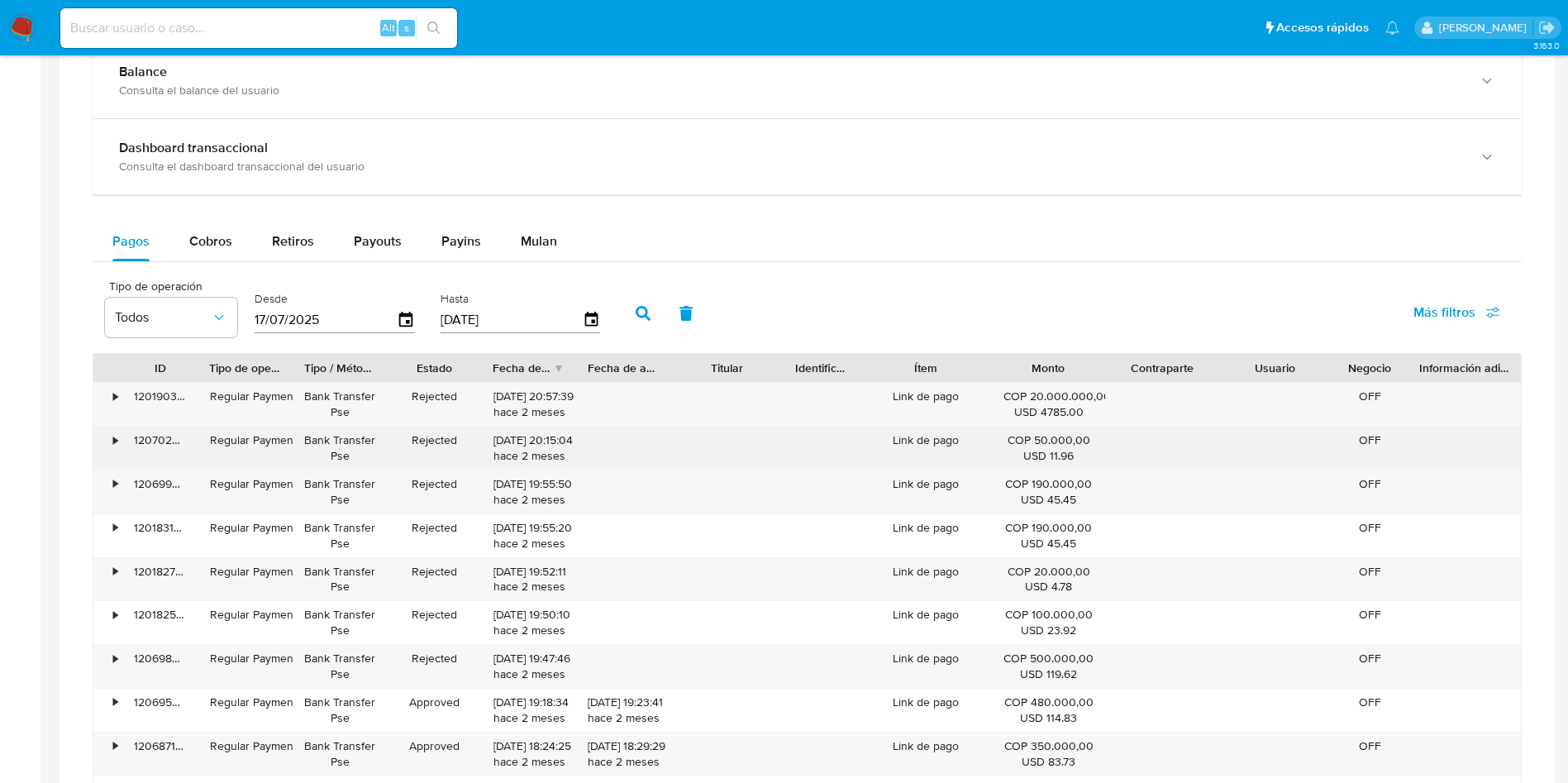
scroll to position [992, 0]
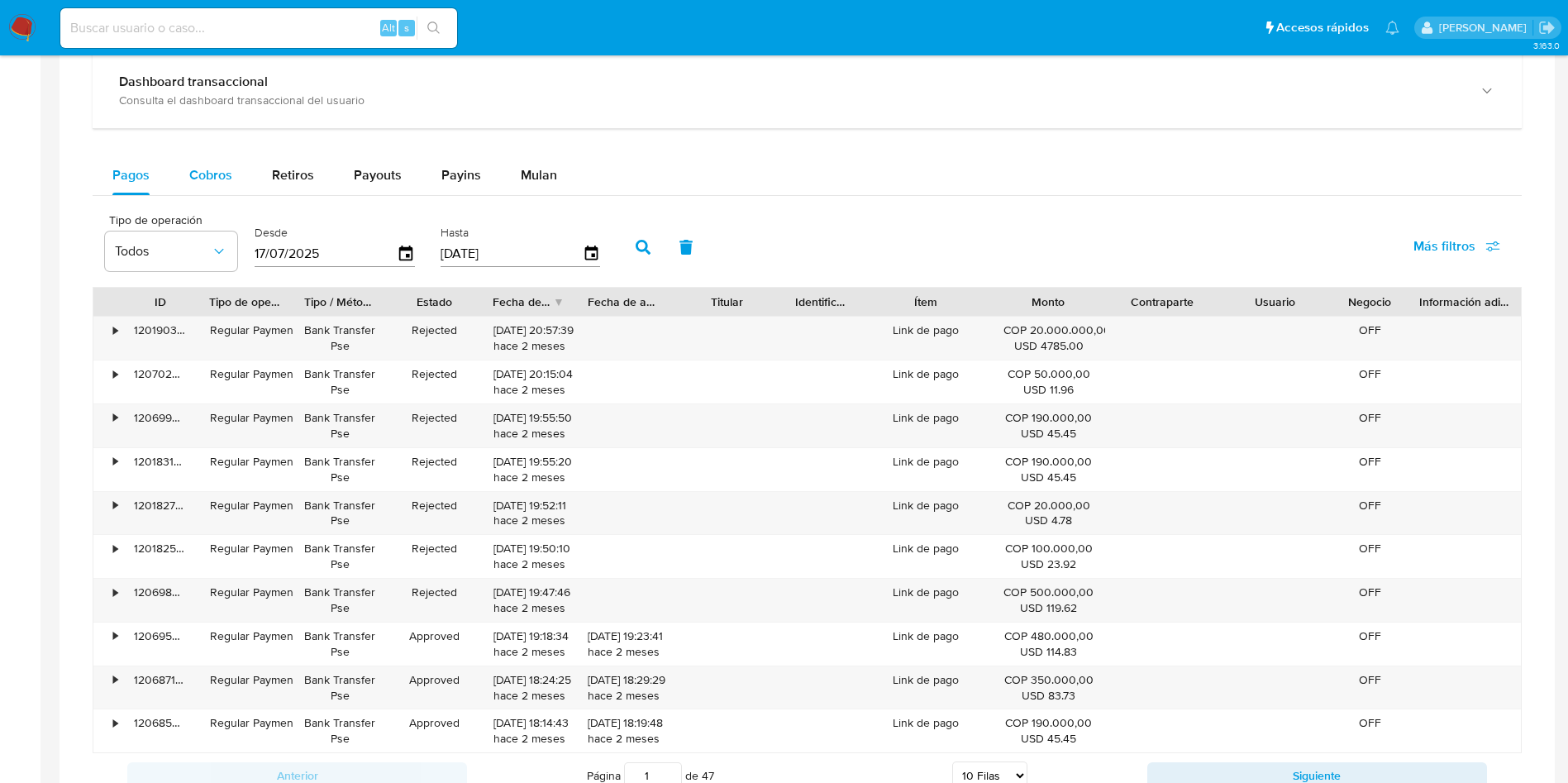
click at [214, 177] on span "Cobros" at bounding box center [210, 175] width 43 height 19
select select "10"
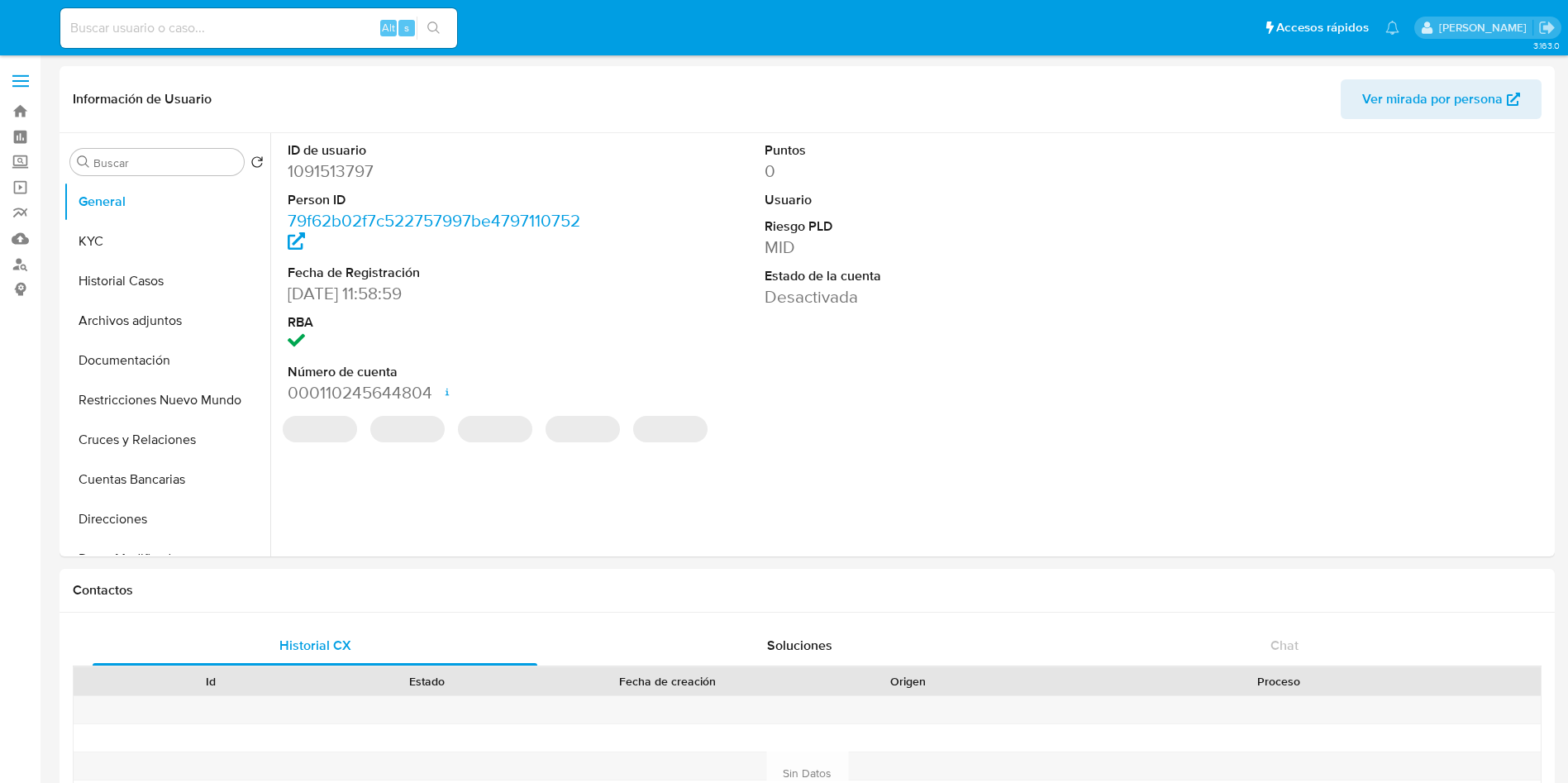
select select "10"
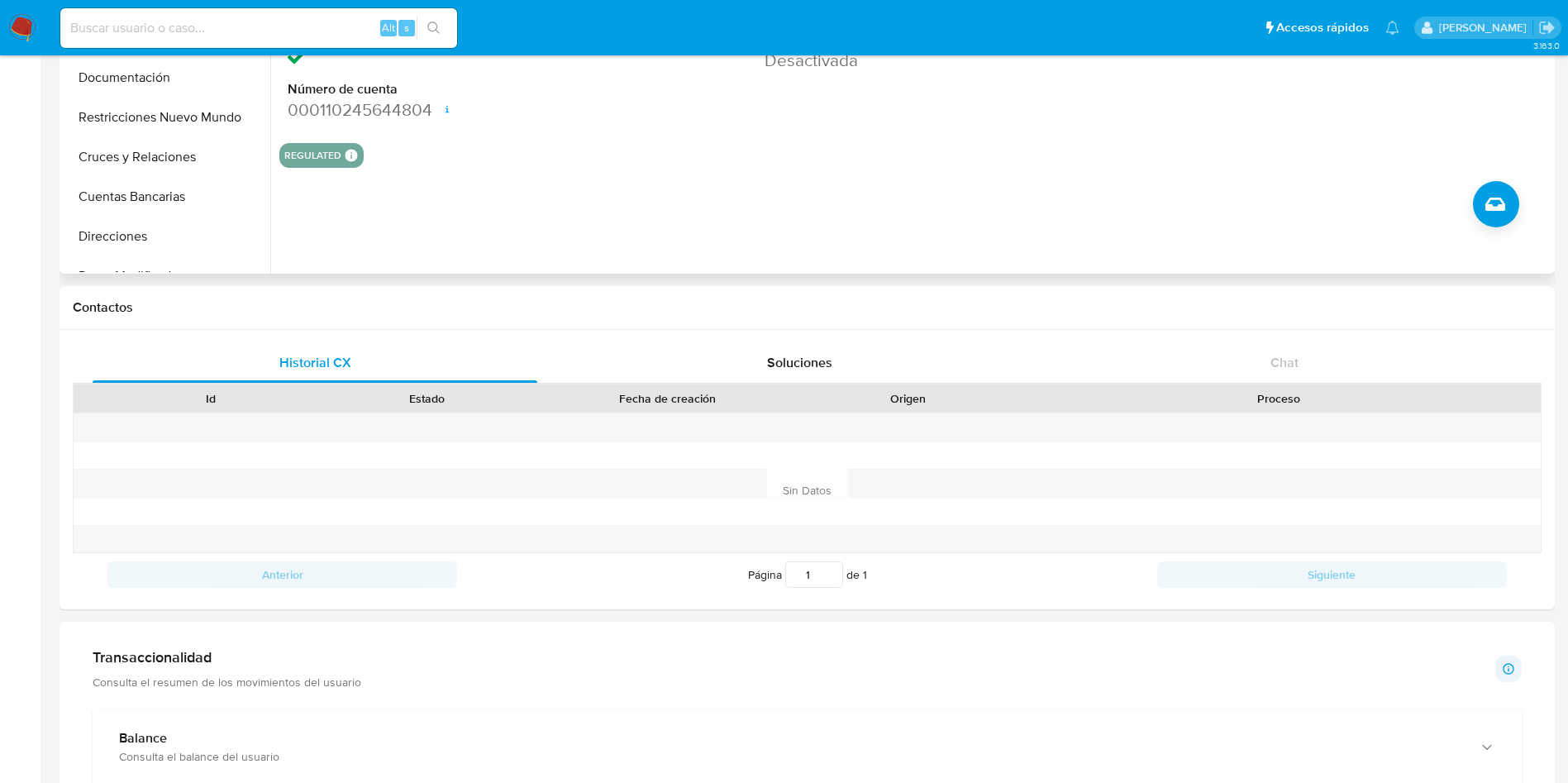
scroll to position [744, 0]
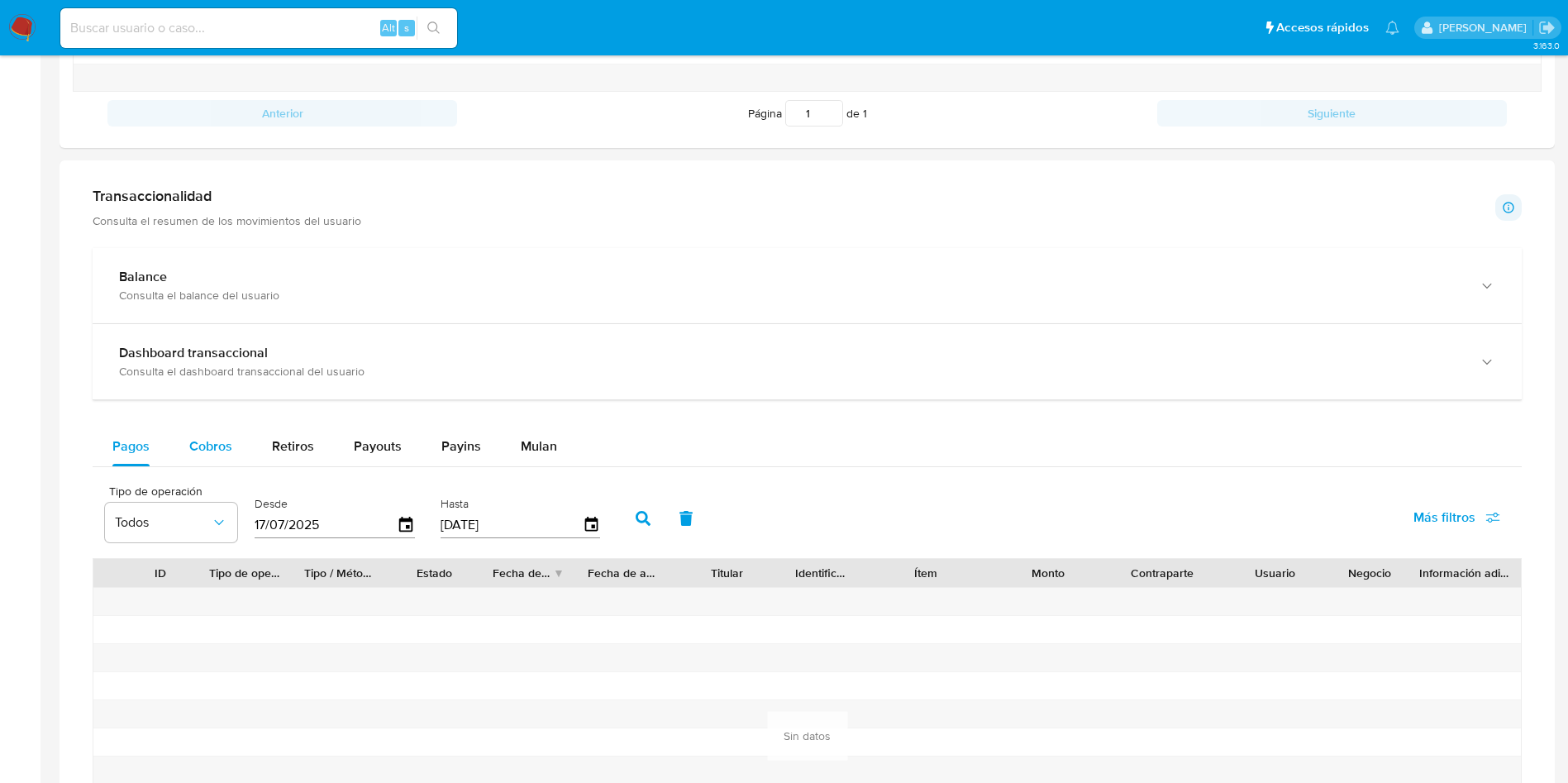
click at [213, 439] on span "Cobros" at bounding box center [210, 445] width 43 height 19
select select "10"
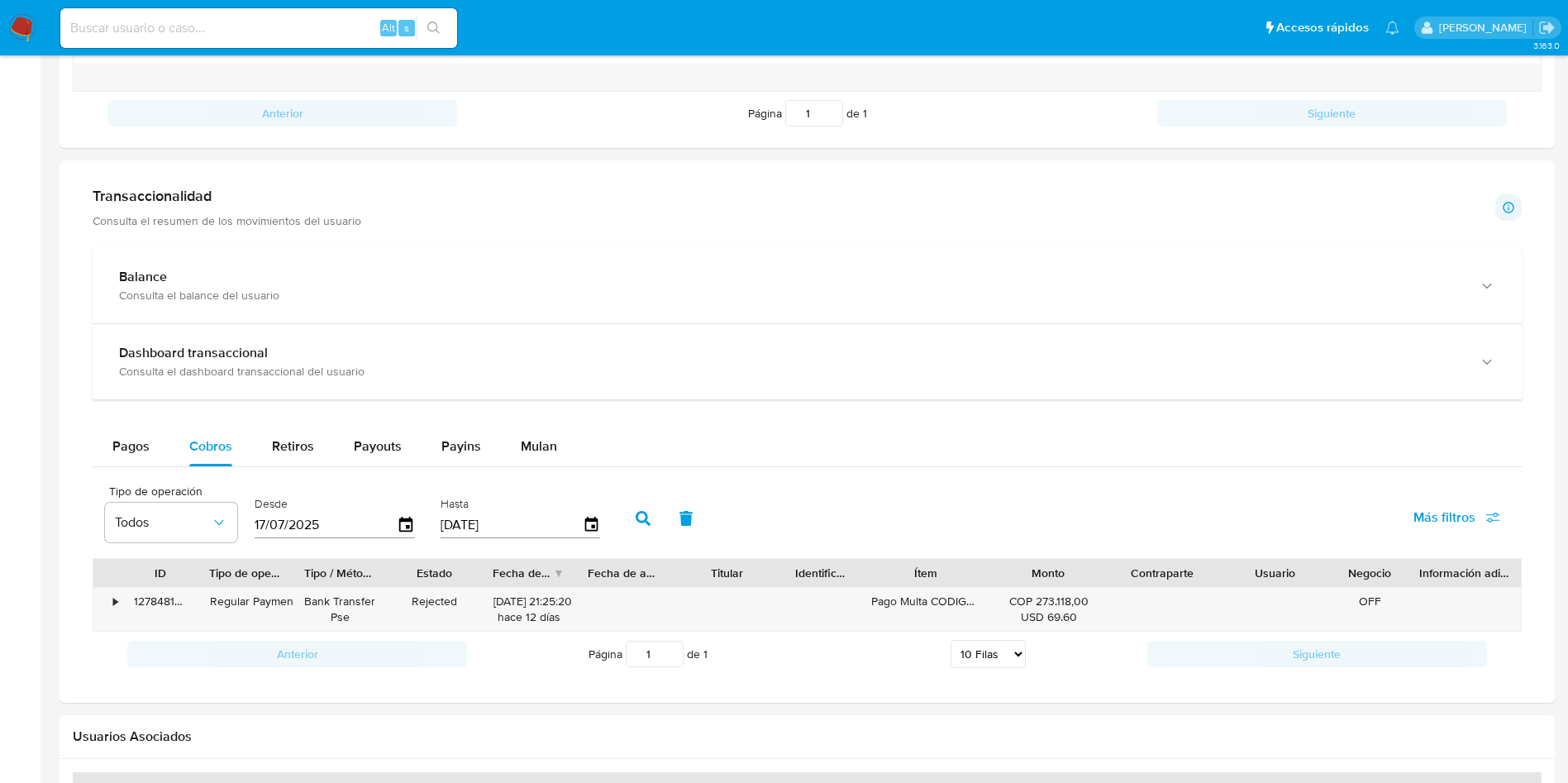
scroll to position [976, 0]
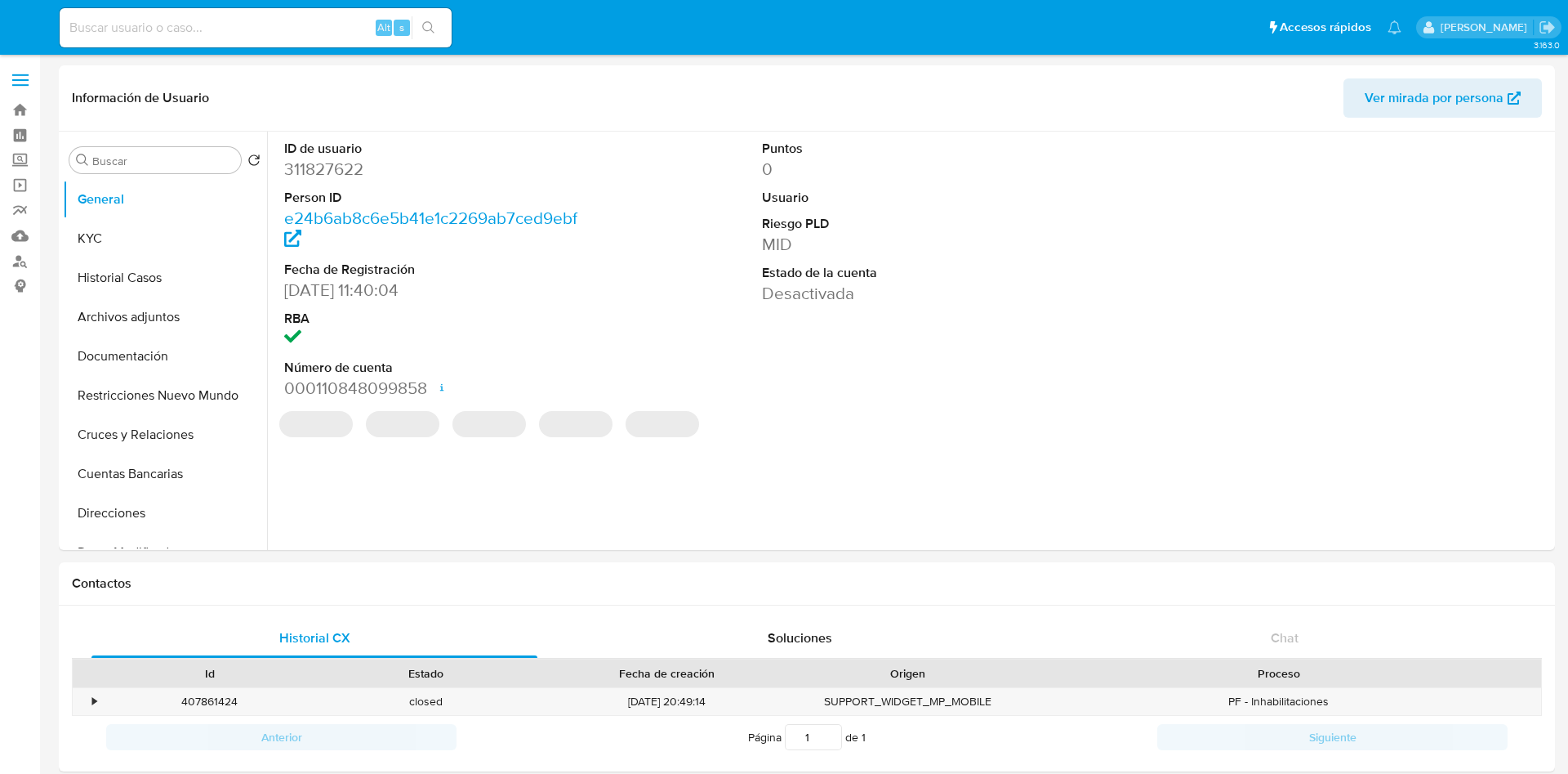
select select "10"
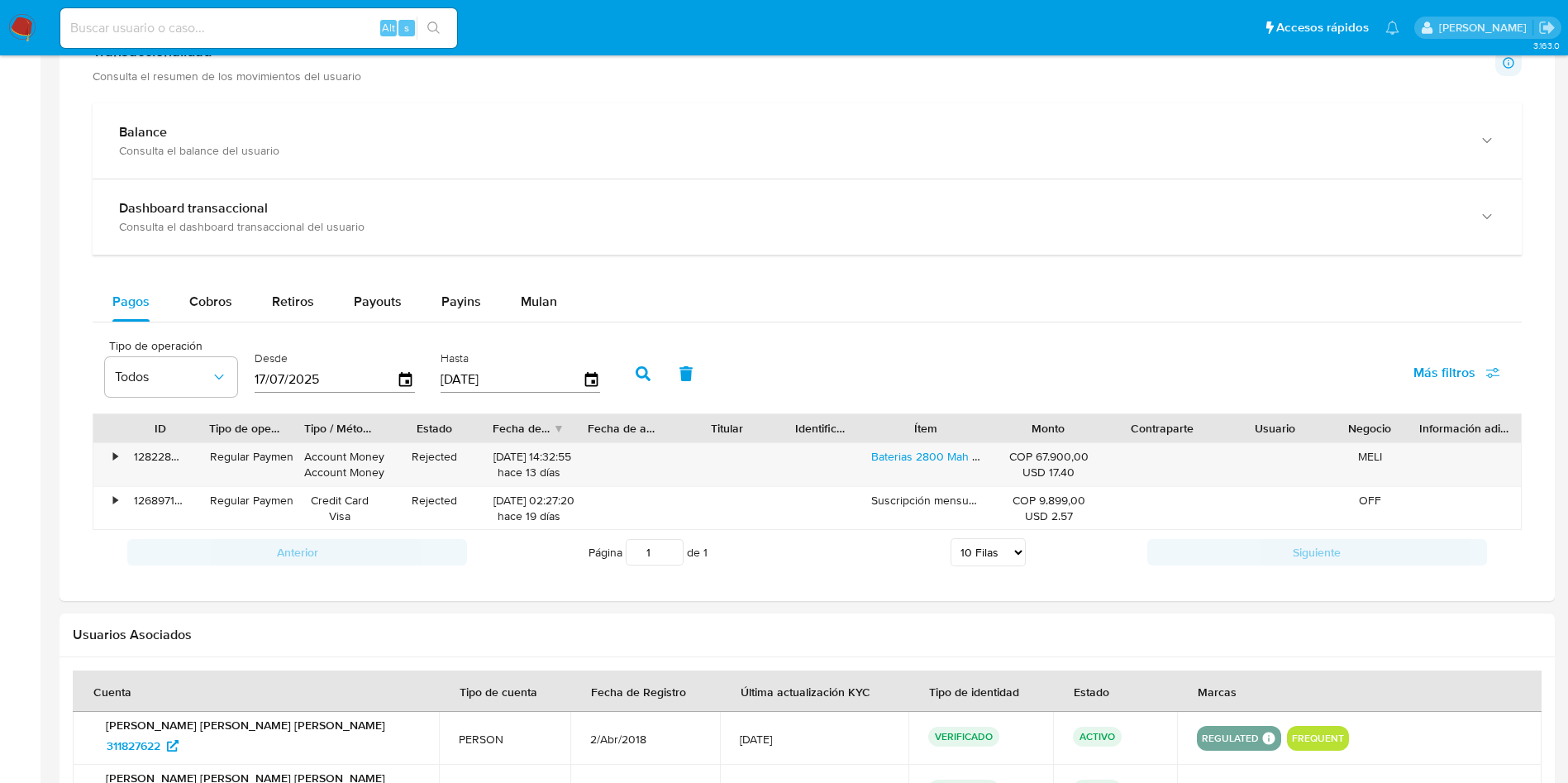
scroll to position [868, 0]
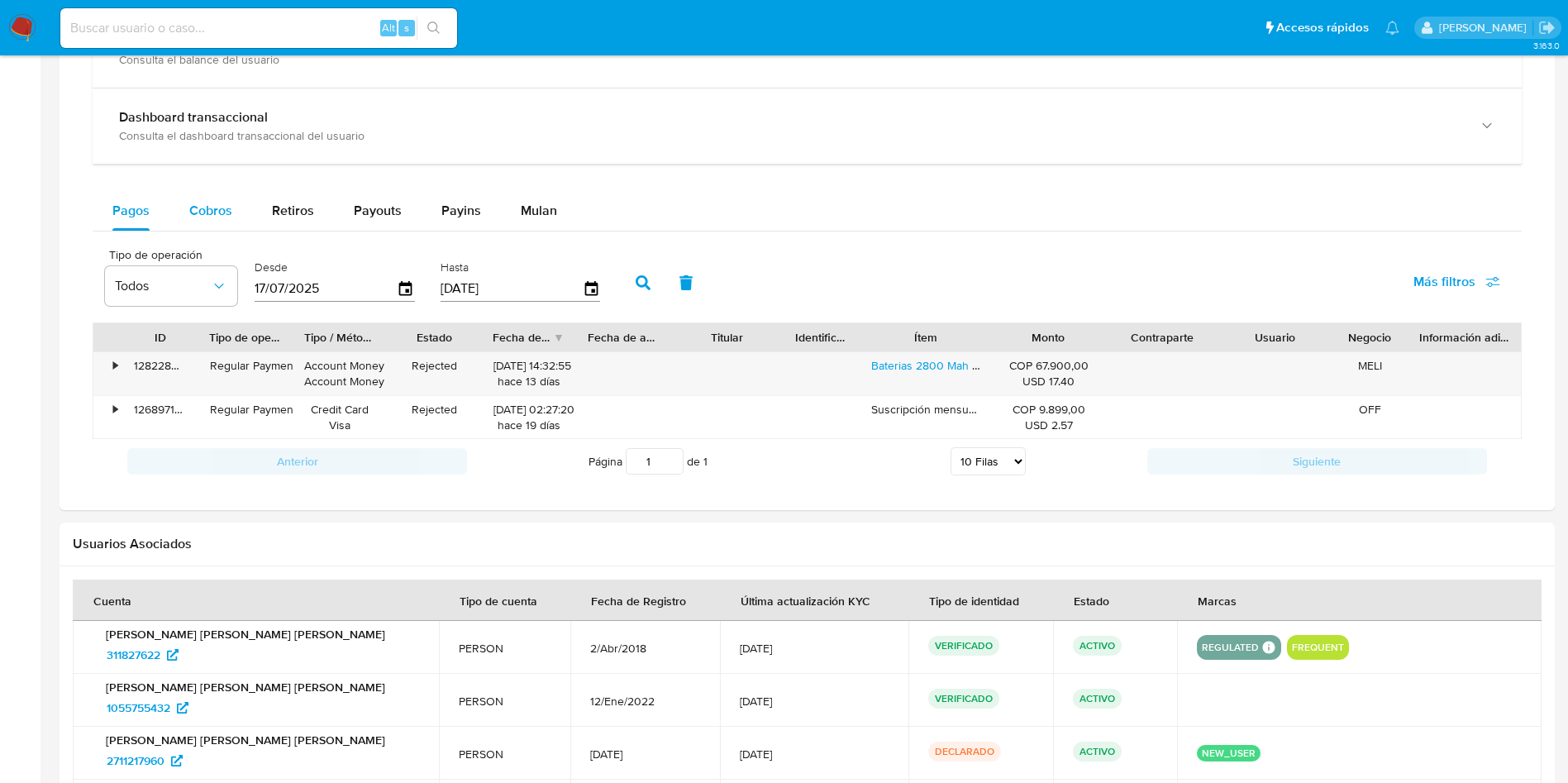
click at [225, 208] on span "Cobros" at bounding box center [210, 210] width 43 height 19
select select "10"
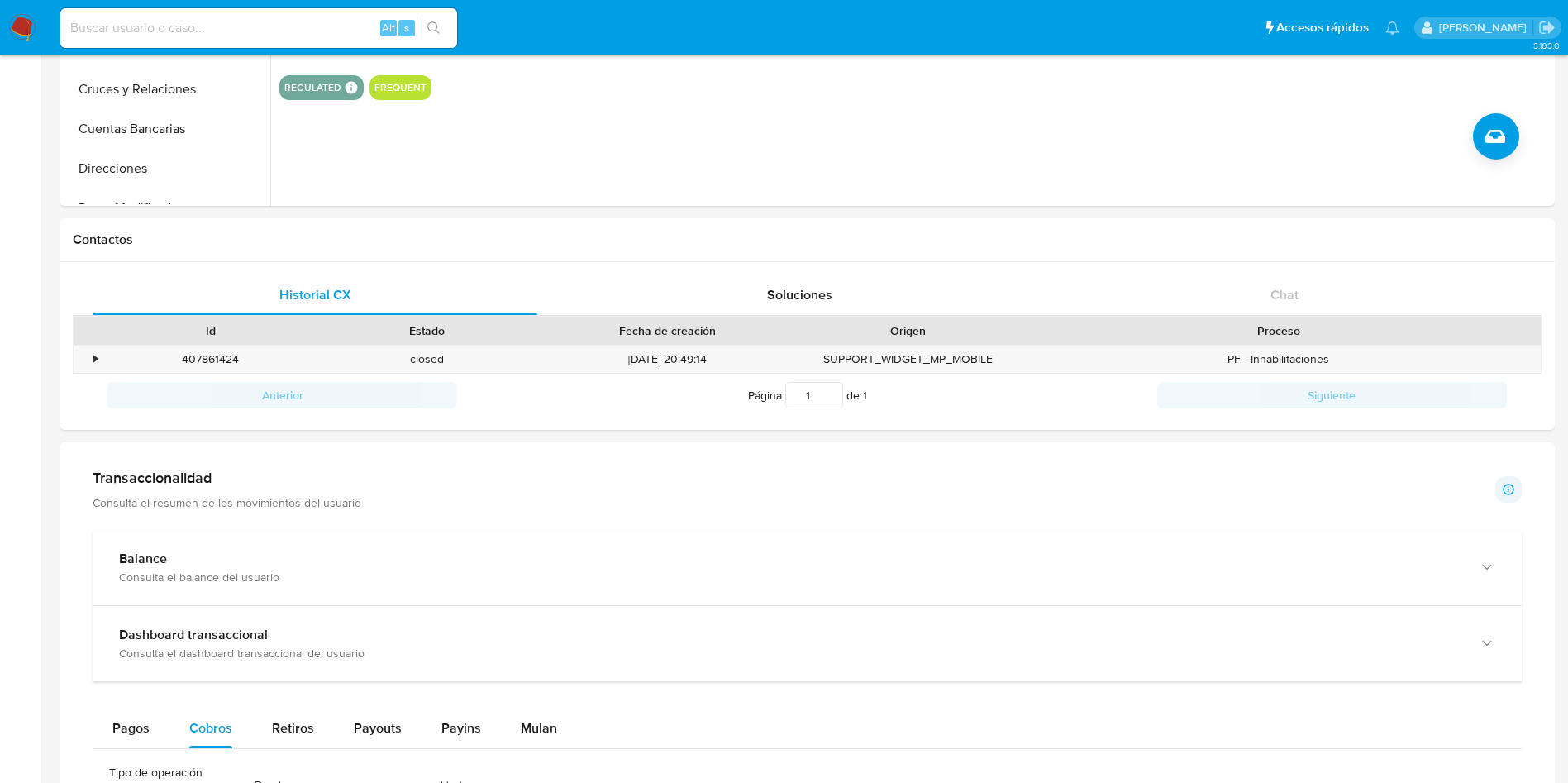
scroll to position [0, 0]
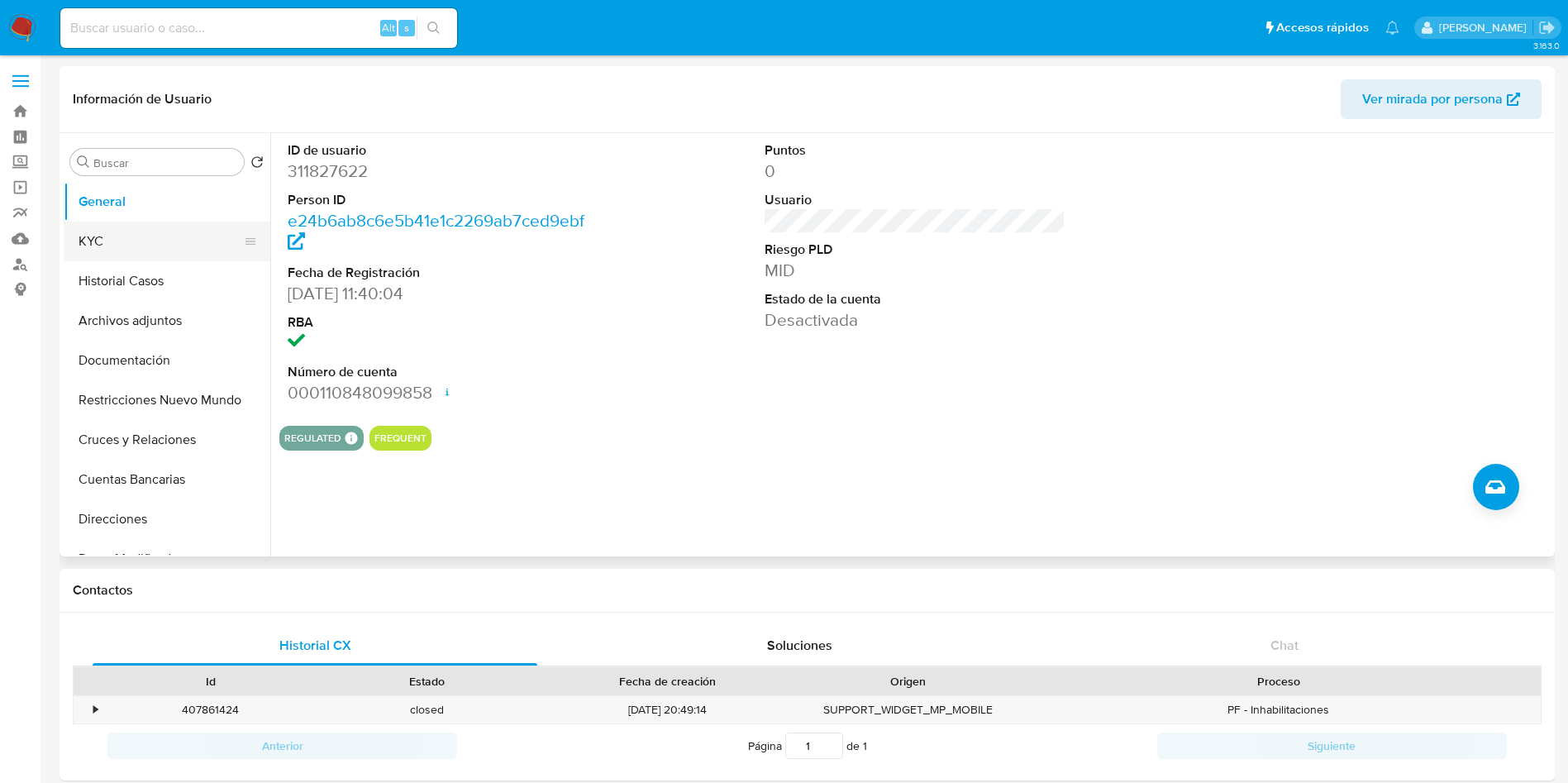
click at [120, 246] on button "KYC" at bounding box center [160, 242] width 194 height 40
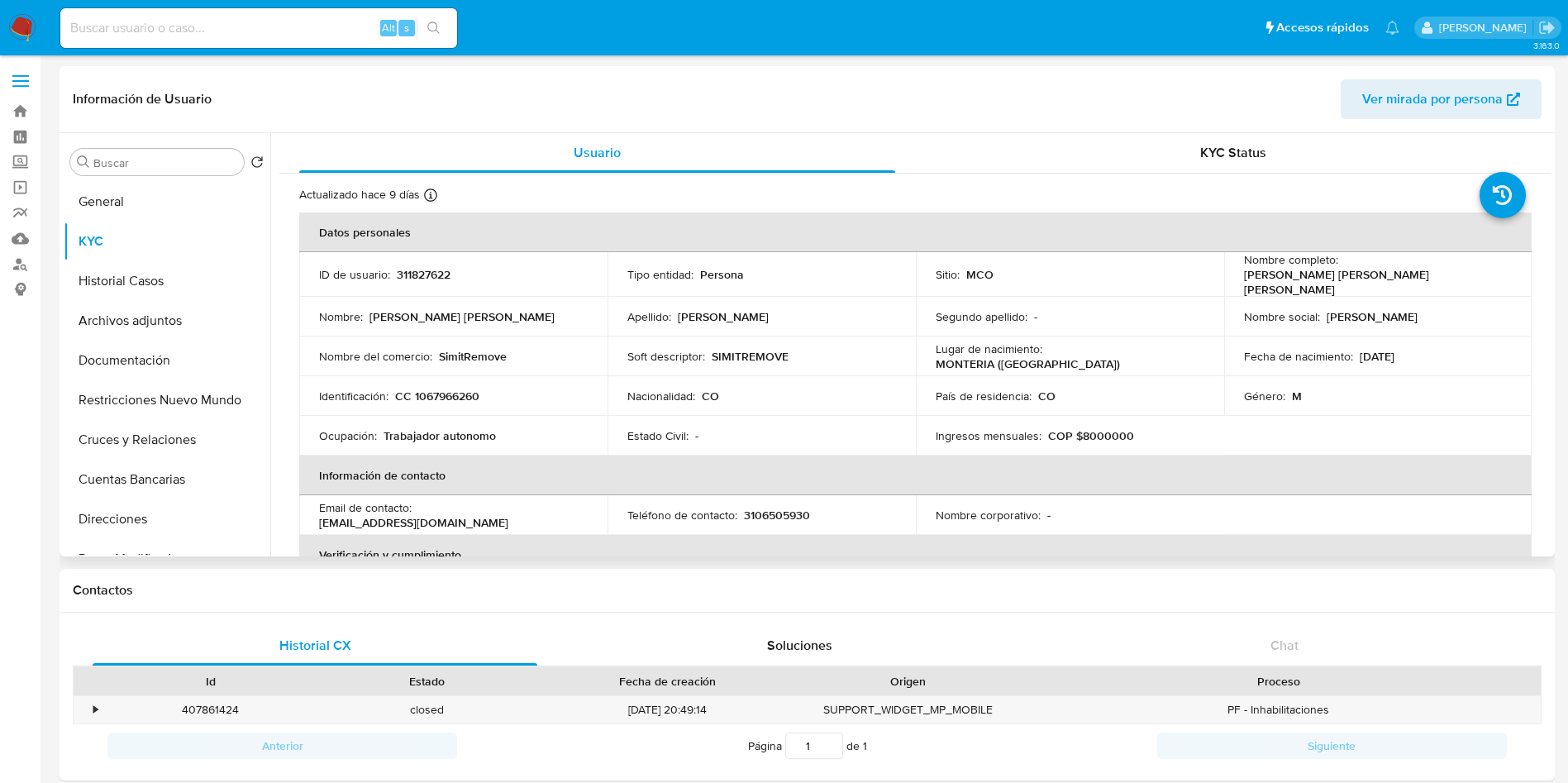
click at [757, 349] on p "SIMITREMOVE" at bounding box center [750, 356] width 77 height 14
copy p "SIMITREMOVE"
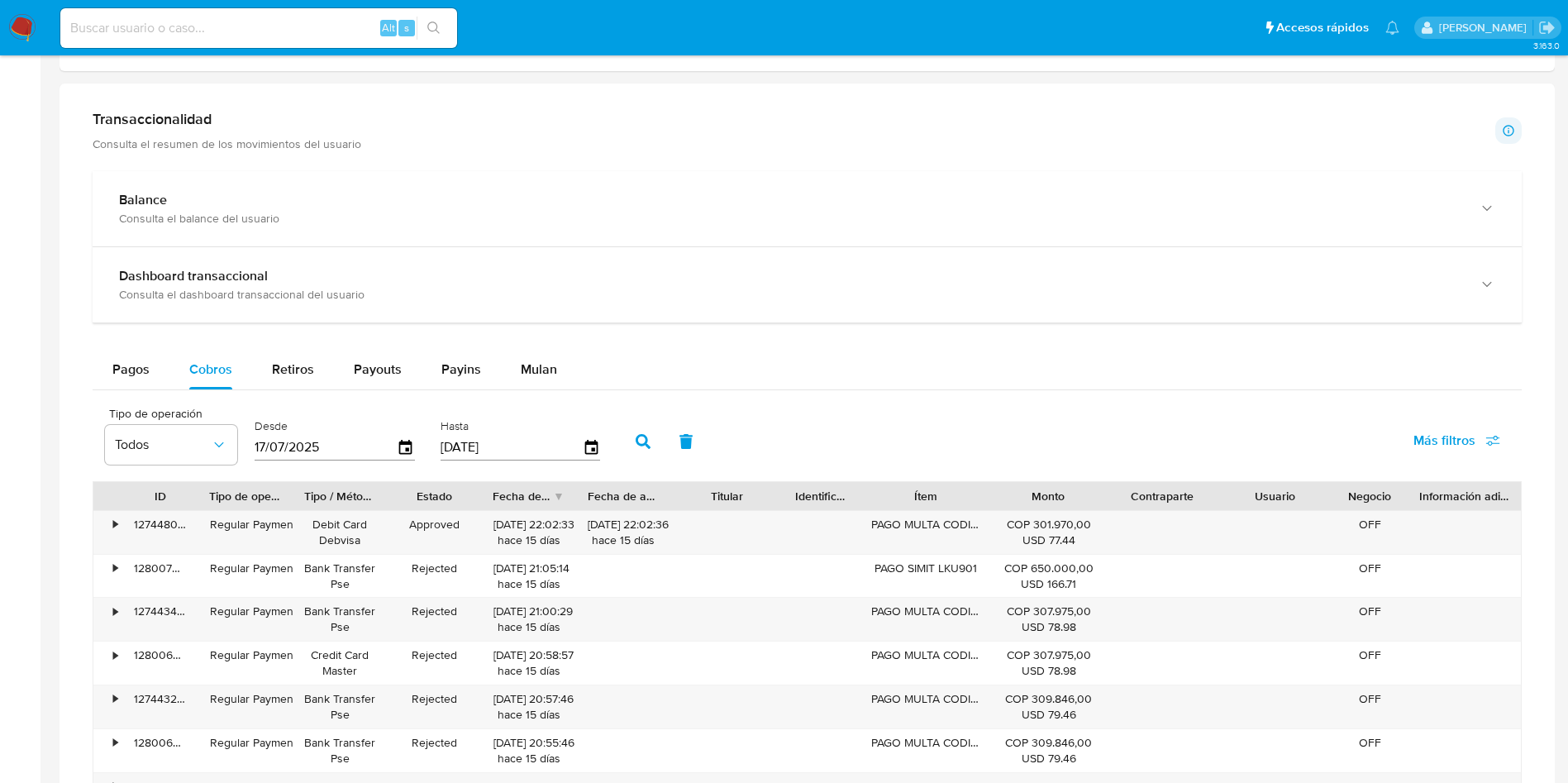
scroll to position [744, 0]
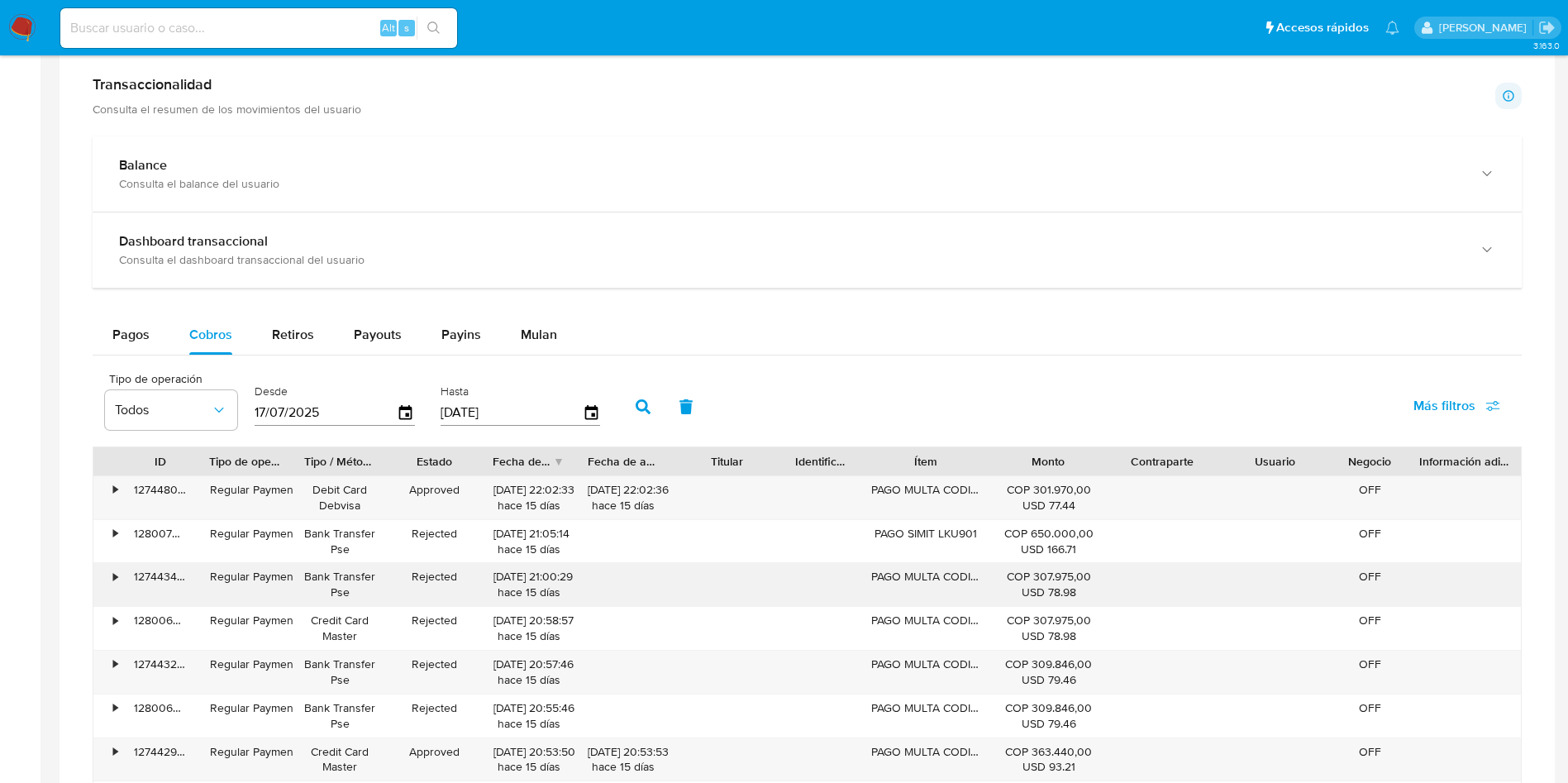
click at [923, 599] on div "PAGO MULTA CODIGO: NYM782" at bounding box center [926, 584] width 132 height 43
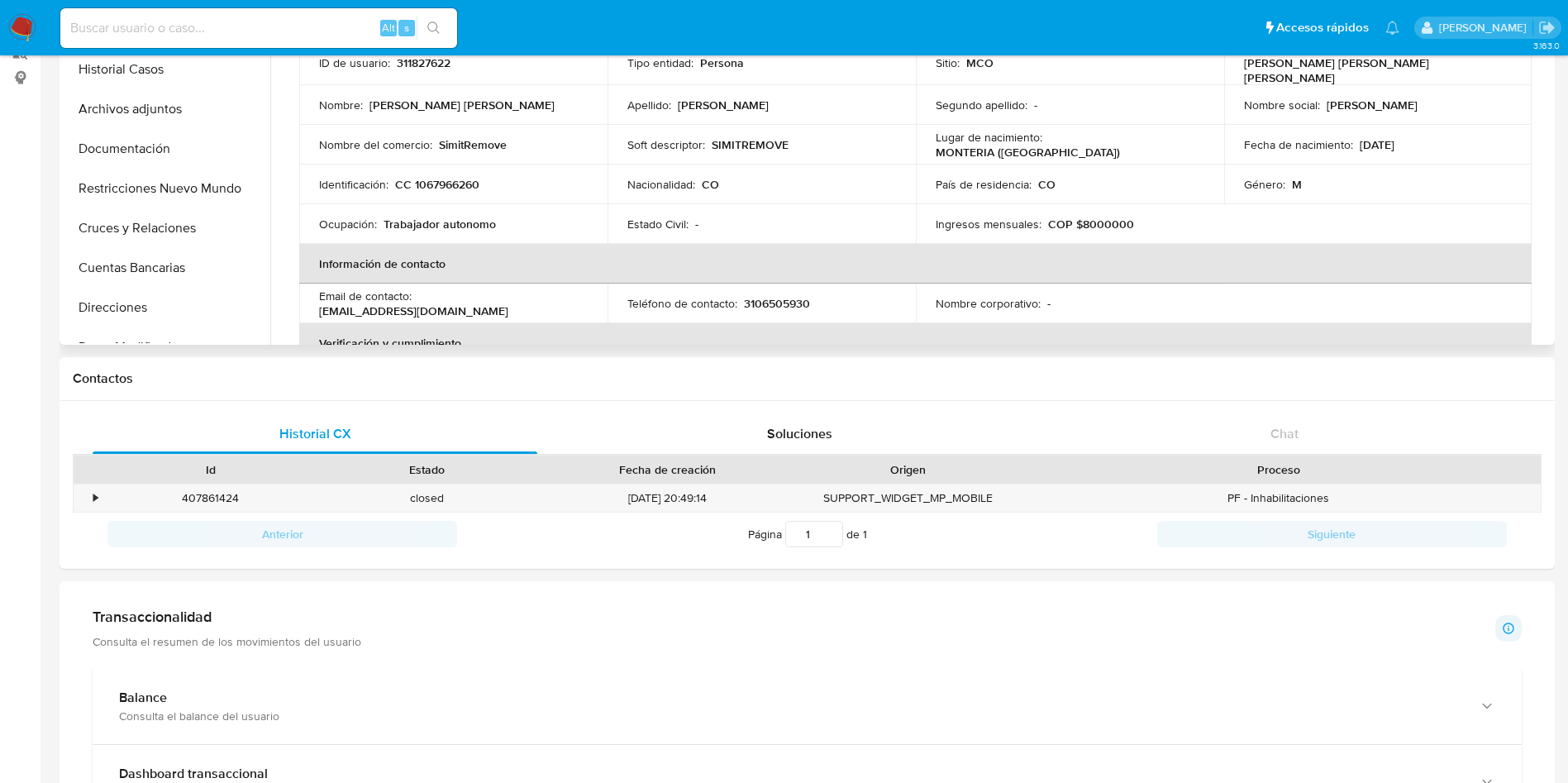
scroll to position [0, 0]
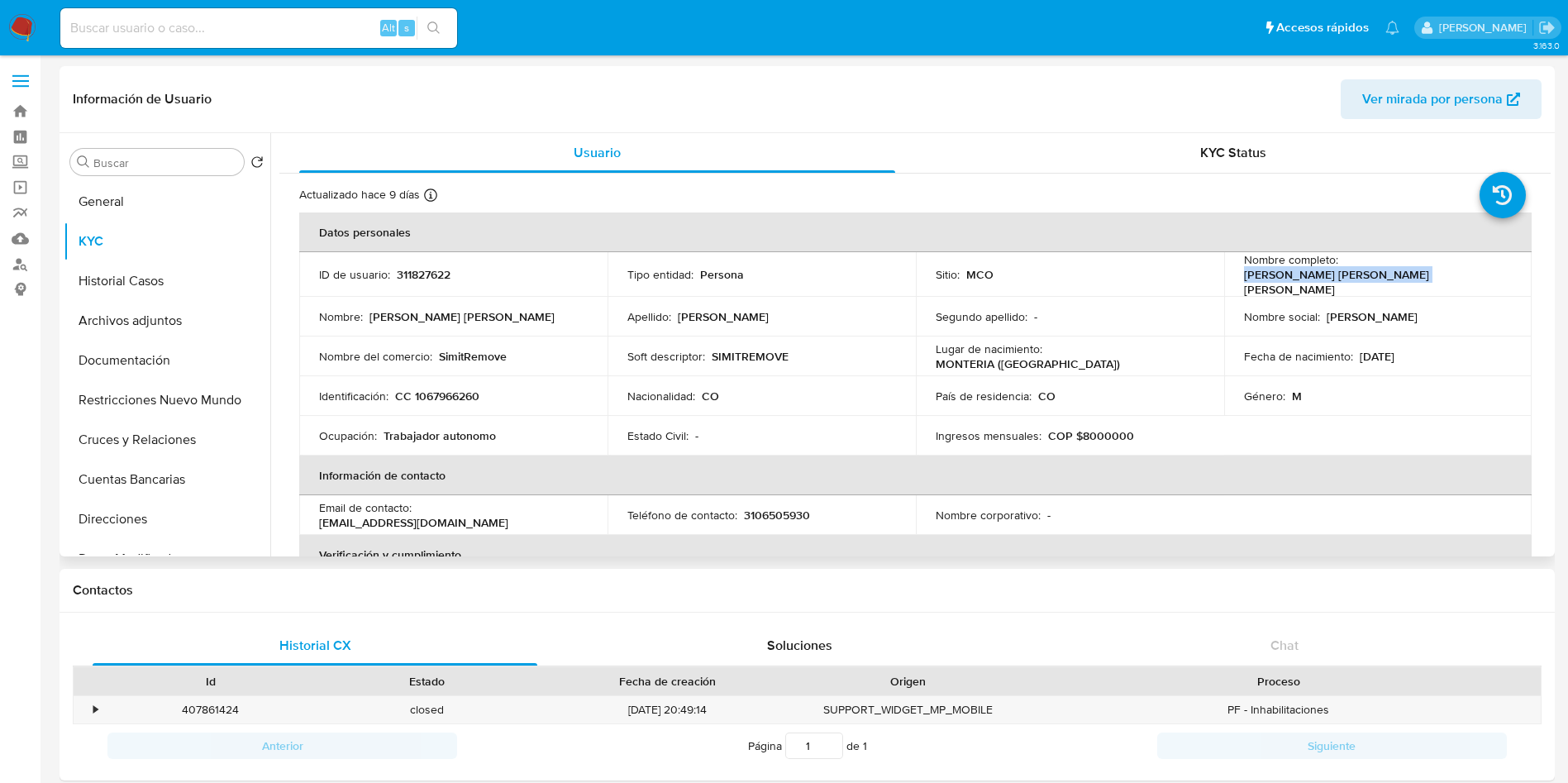
drag, startPoint x: 1504, startPoint y: 270, endPoint x: 1339, endPoint y: 274, distance: 165.0
click at [1339, 274] on div "Nombre completo : Cristian Andrey Acosta Zappa" at bounding box center [1378, 274] width 269 height 44
copy p "Cristian Andrey Acosta Zappa"
drag, startPoint x: 129, startPoint y: 283, endPoint x: 158, endPoint y: 272, distance: 31.0
click at [129, 283] on button "Historial Casos" at bounding box center [160, 282] width 194 height 40
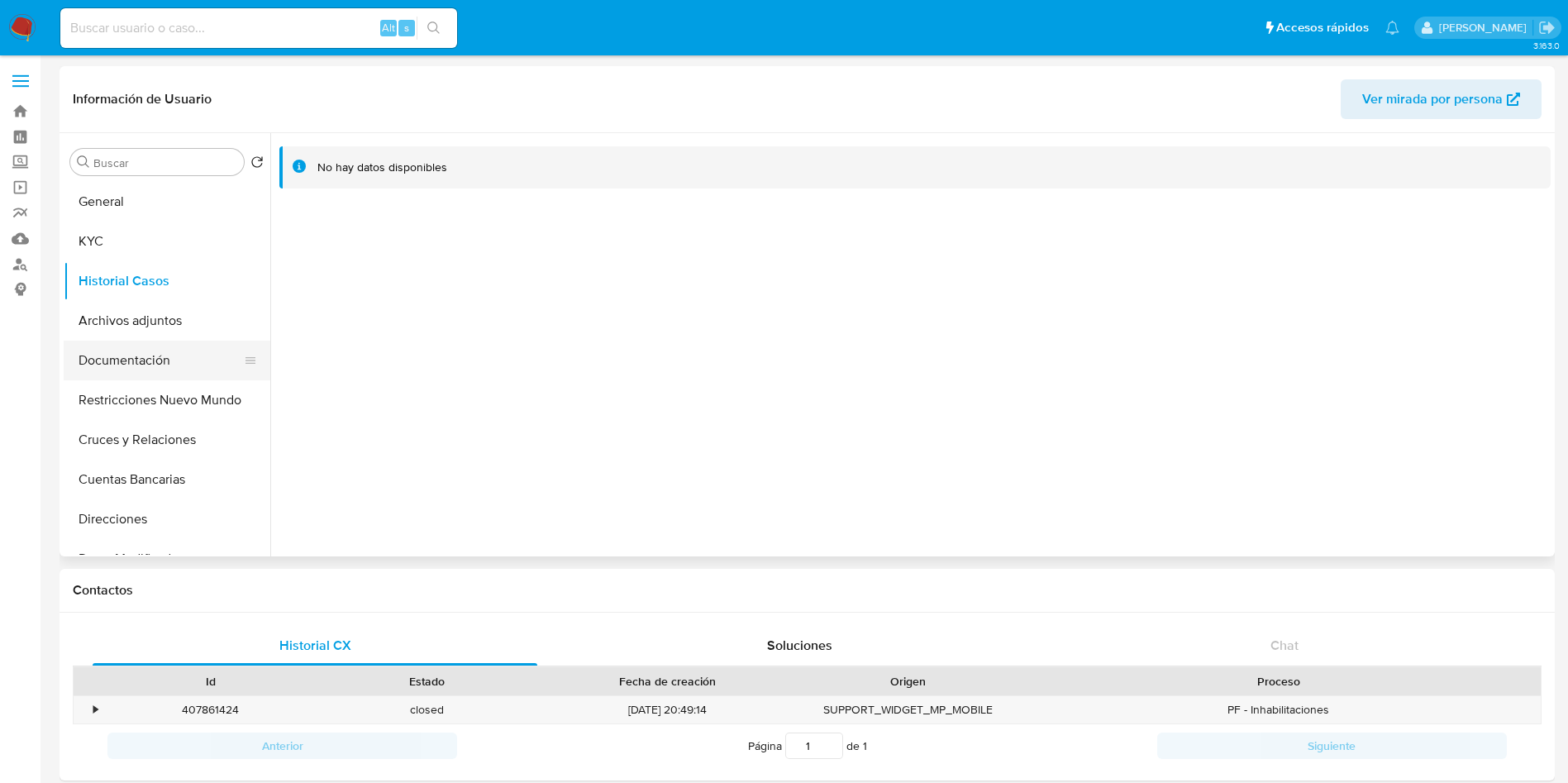
click at [138, 352] on button "Documentación" at bounding box center [160, 360] width 194 height 40
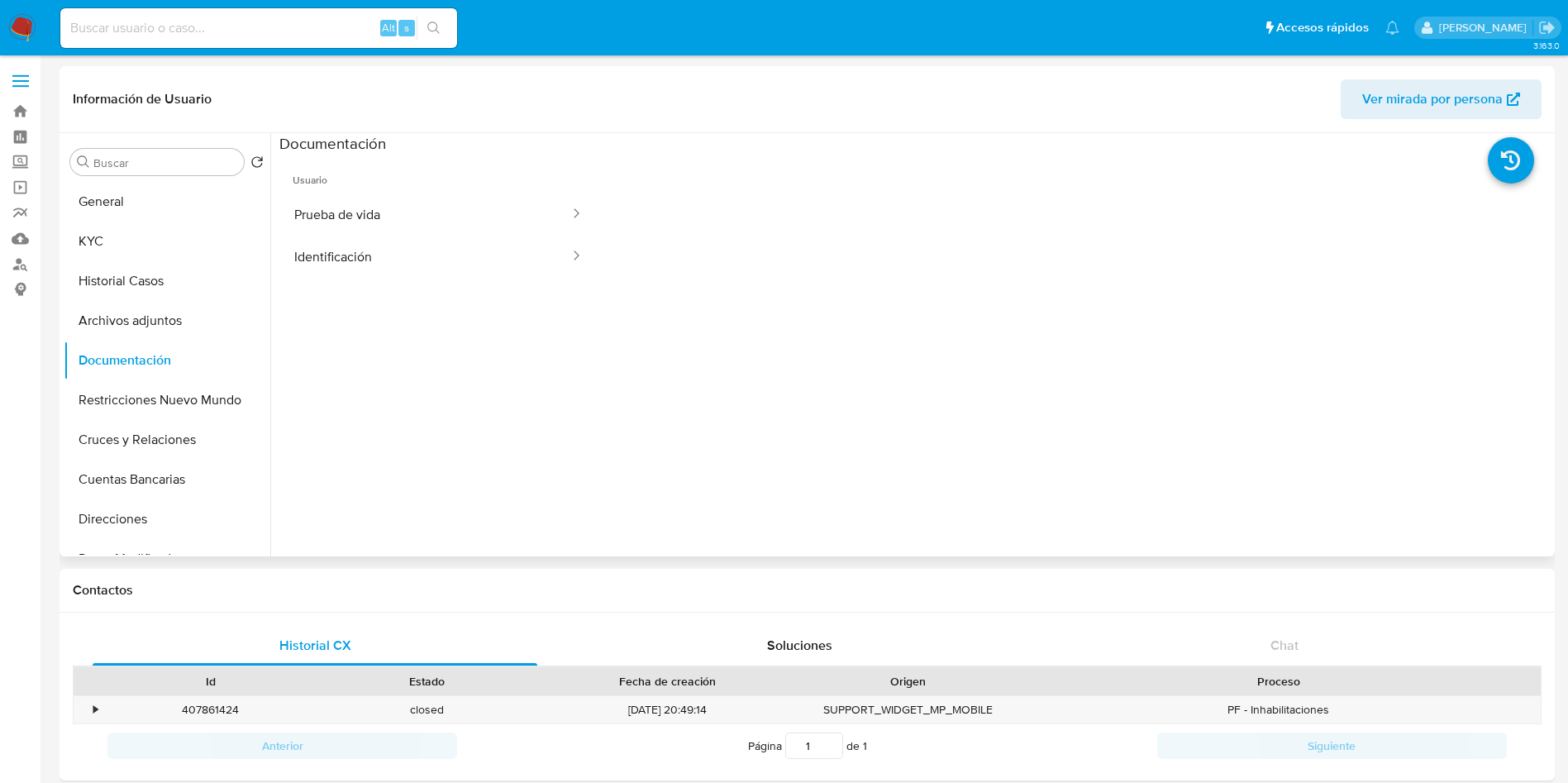
click at [368, 188] on span "Usuario" at bounding box center [439, 174] width 319 height 40
click at [369, 212] on button "Prueba de vida" at bounding box center [425, 215] width 292 height 43
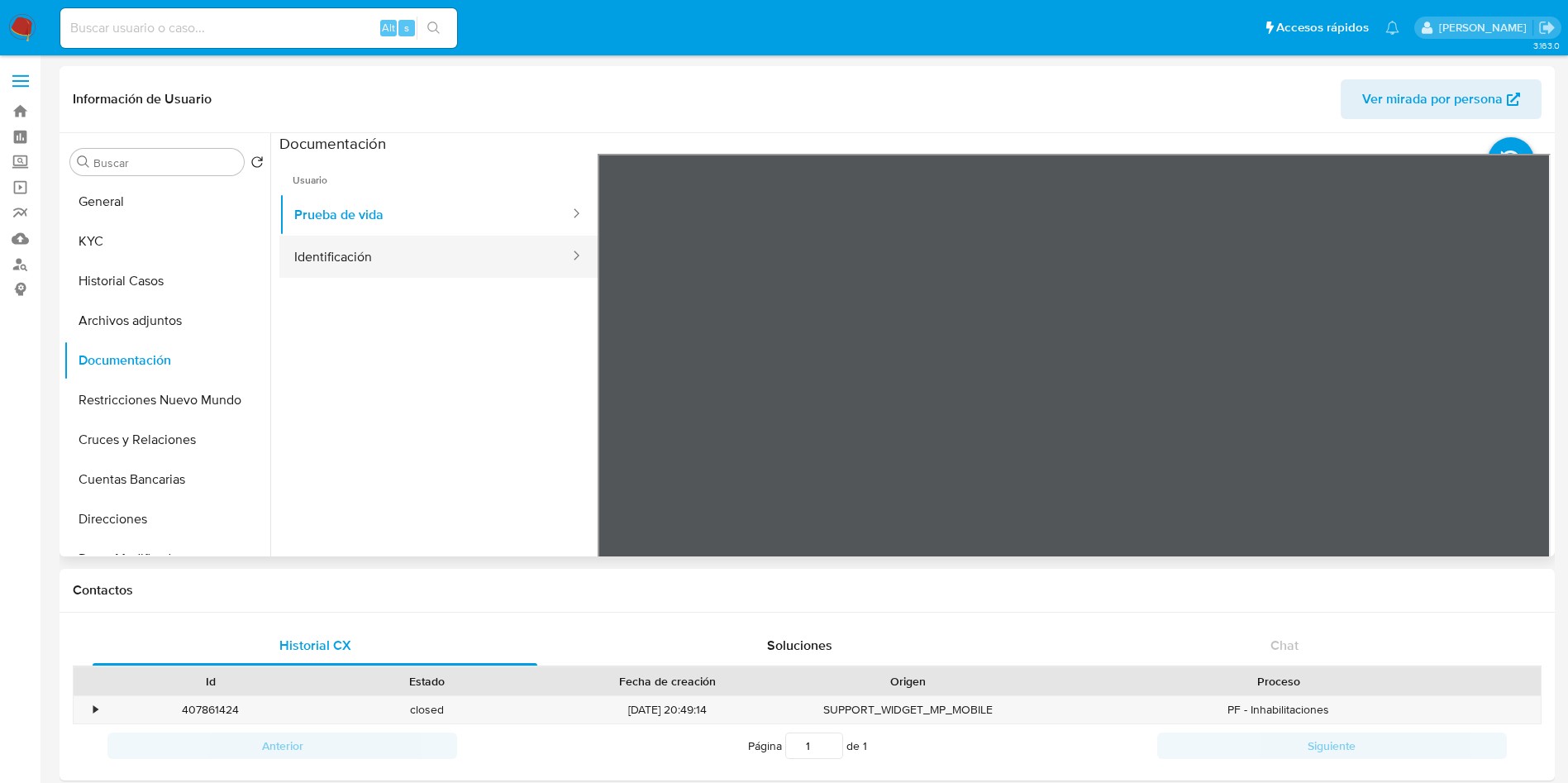
click at [385, 243] on button "Identificación" at bounding box center [425, 256] width 292 height 43
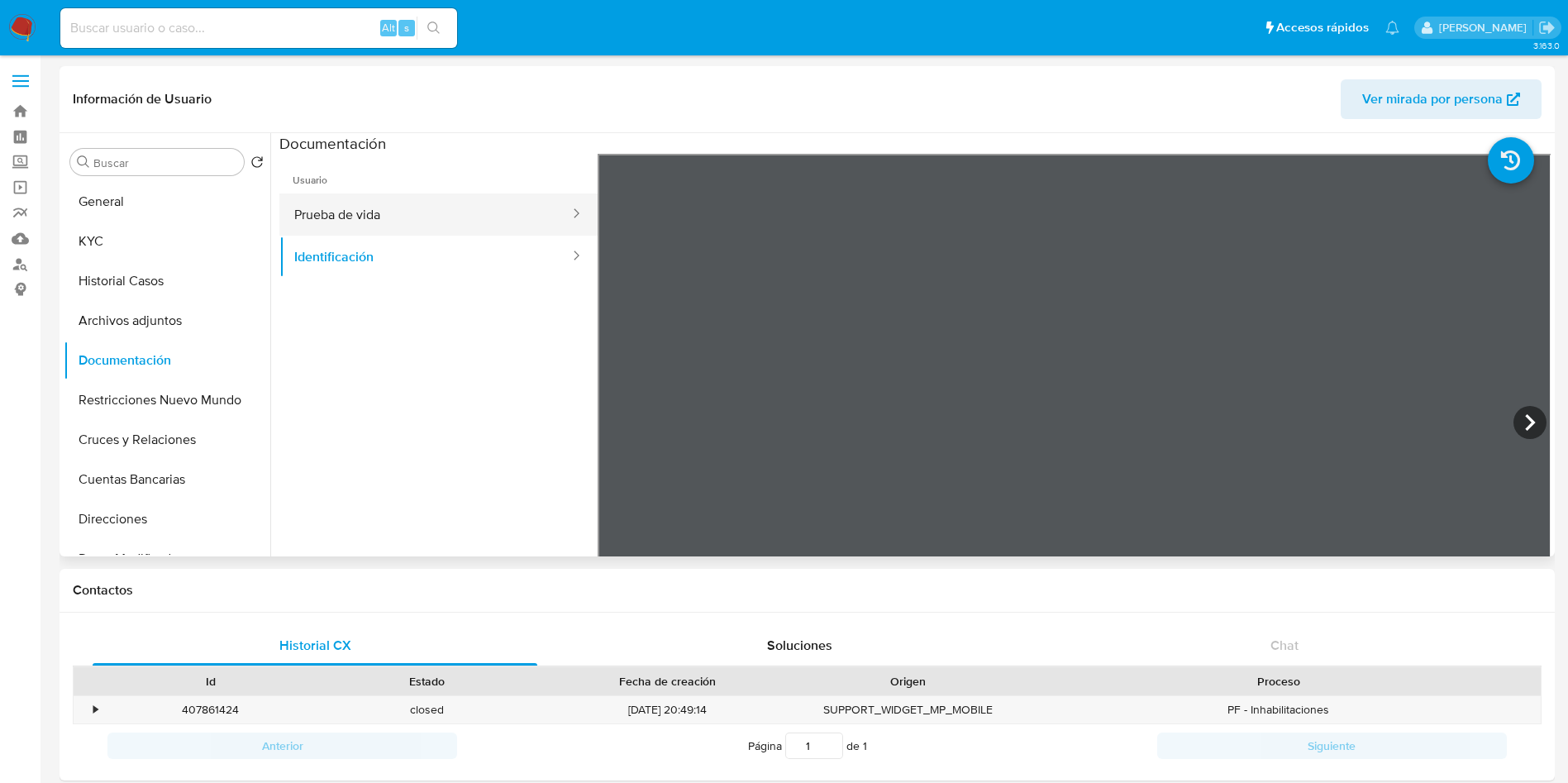
click at [318, 201] on button "Prueba de vida" at bounding box center [425, 215] width 292 height 43
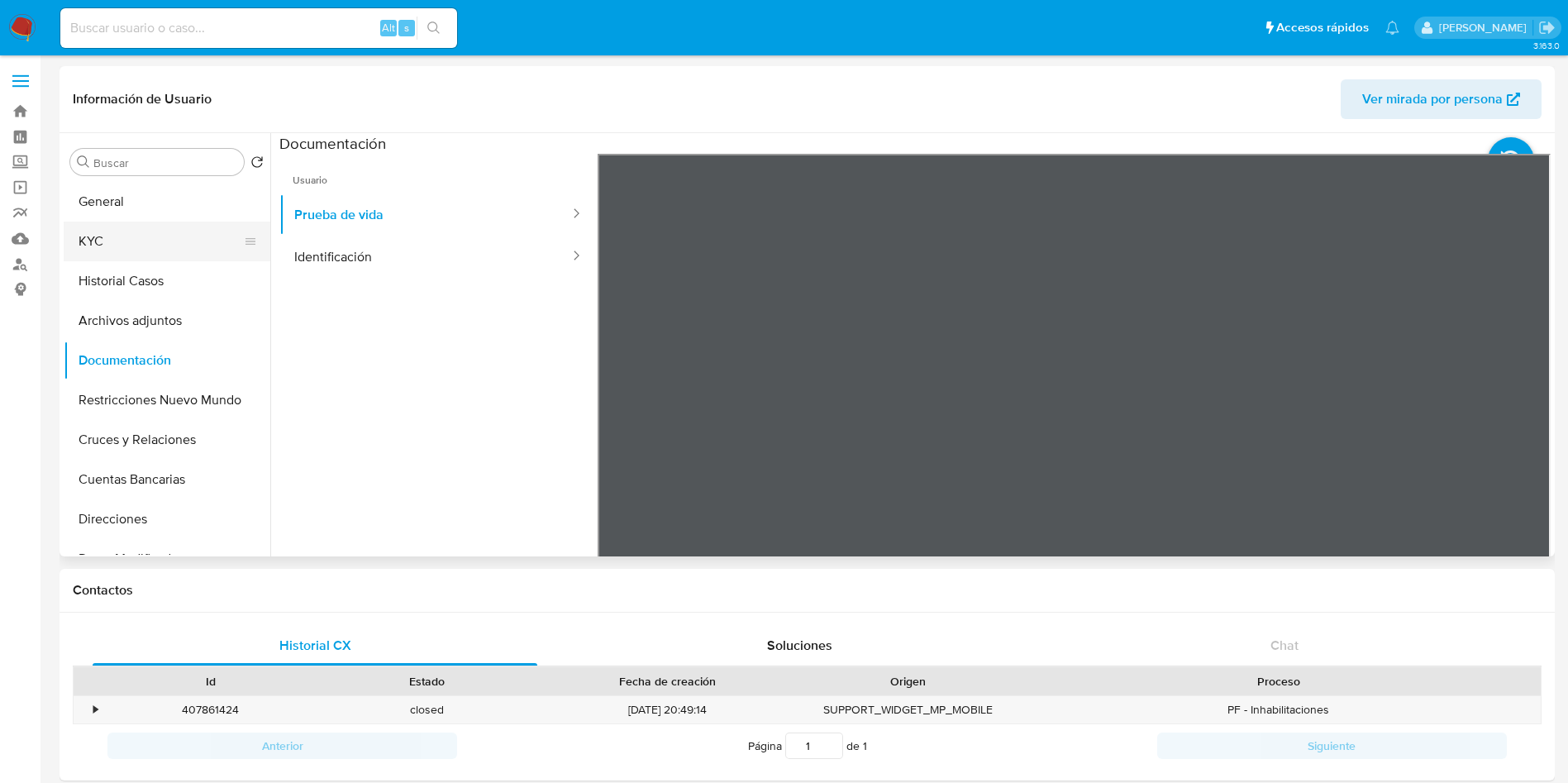
click at [156, 254] on button "KYC" at bounding box center [160, 242] width 194 height 40
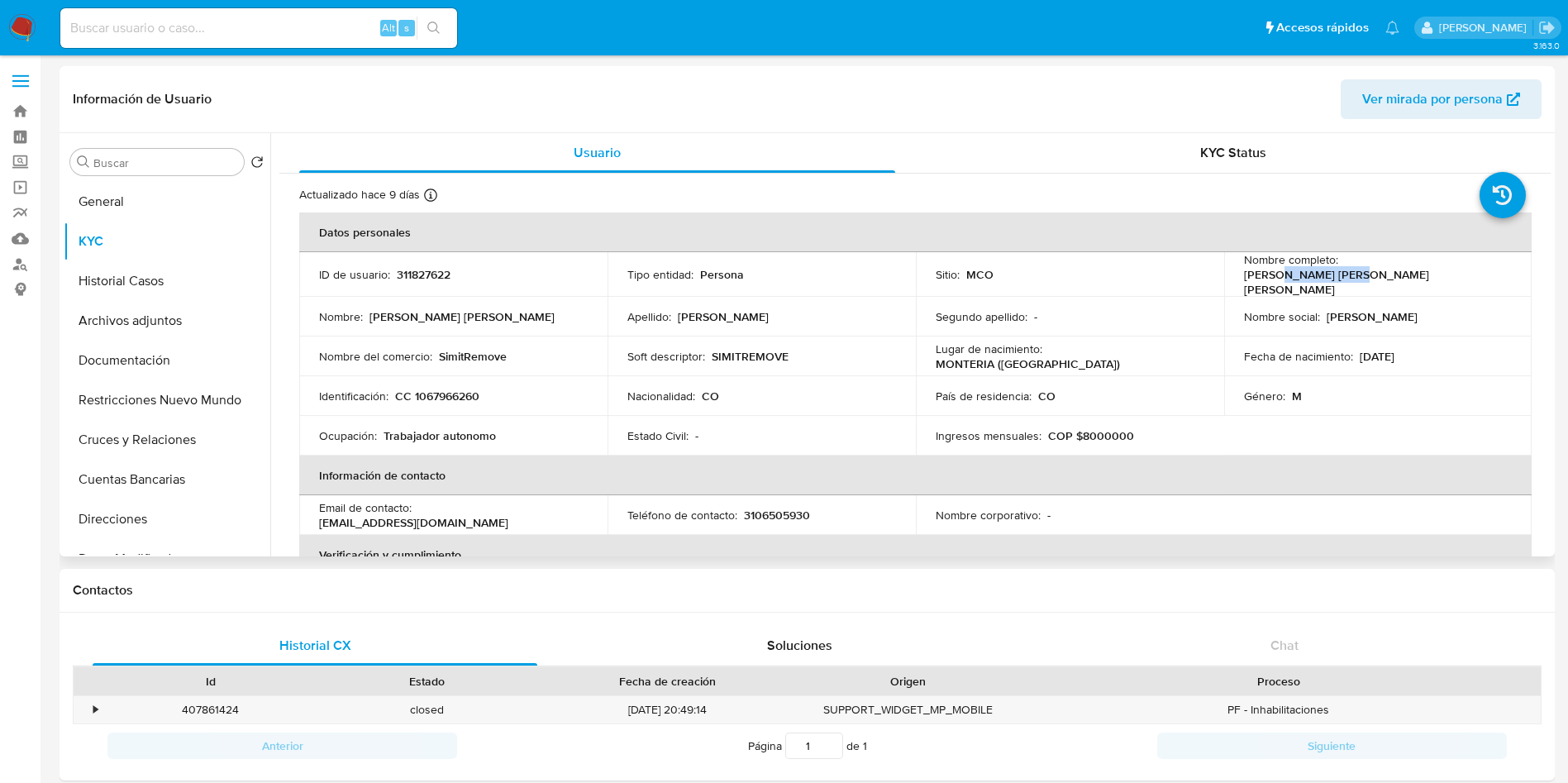
drag, startPoint x: 1365, startPoint y: 270, endPoint x: 1419, endPoint y: 317, distance: 71.6
click at [1447, 272] on p "Cristian Andrey Acosta Zappa" at bounding box center [1374, 282] width 262 height 30
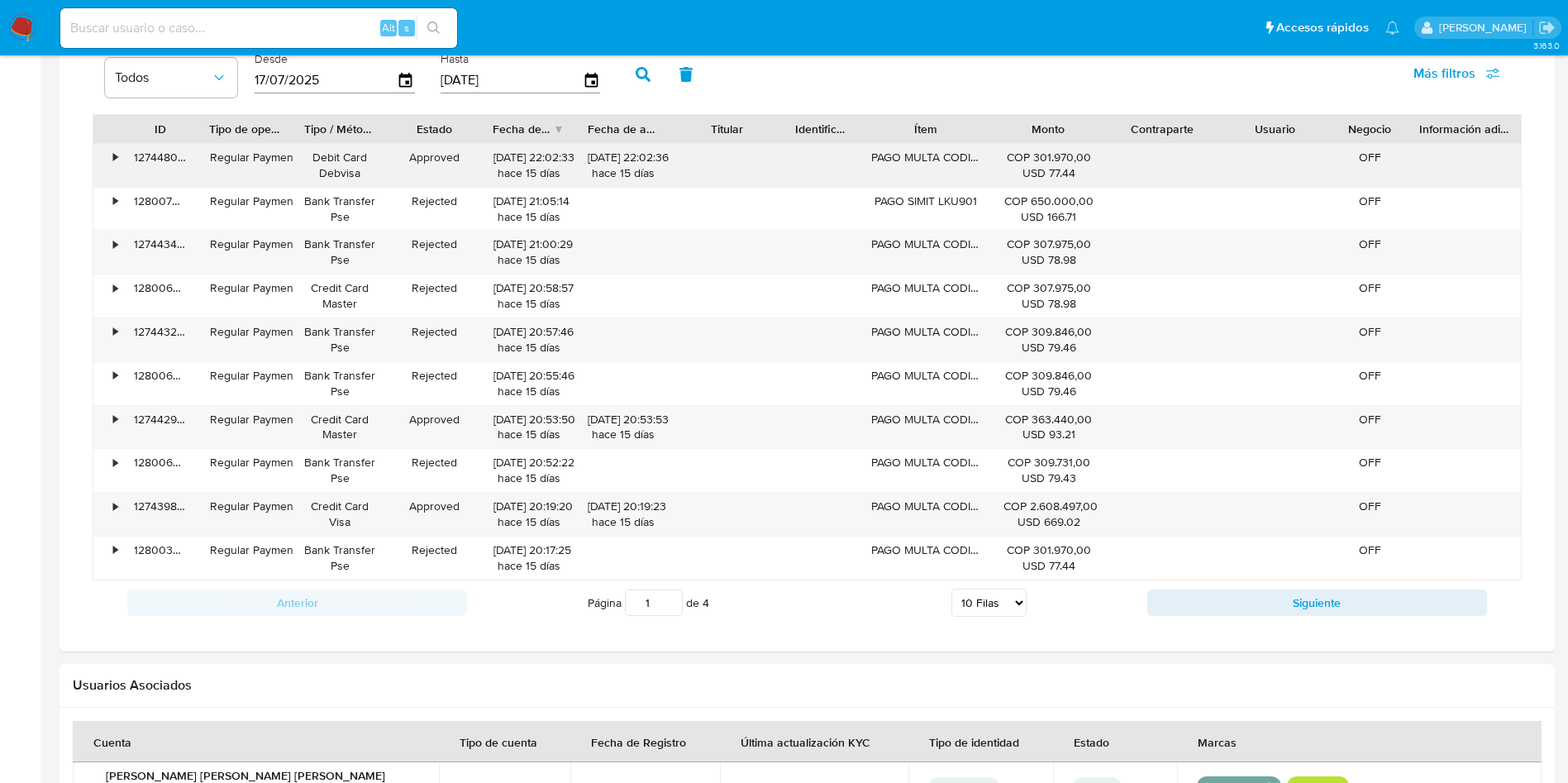
scroll to position [992, 0]
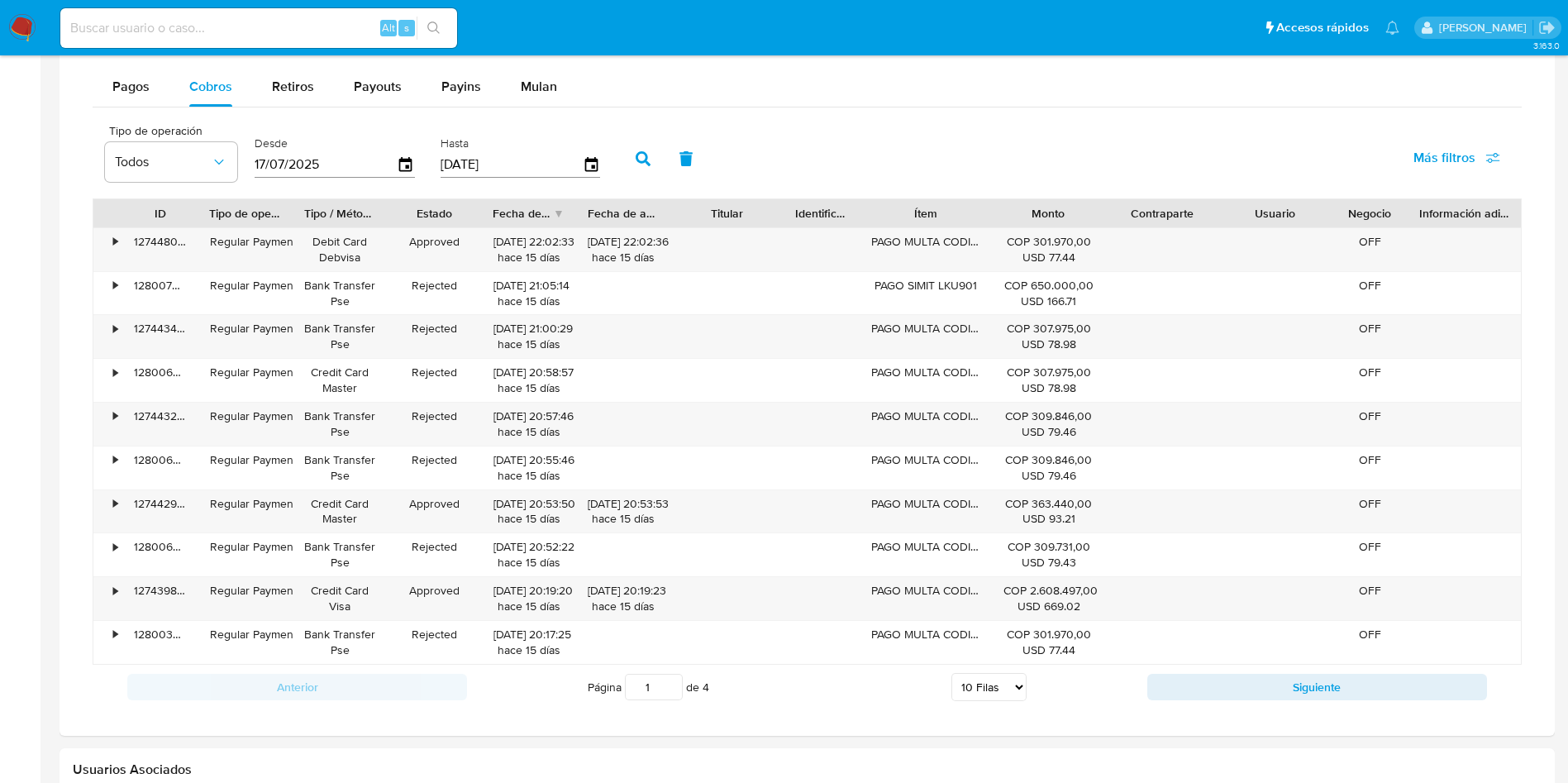
click at [980, 209] on div at bounding box center [991, 213] width 30 height 28
drag, startPoint x: 1014, startPoint y: 213, endPoint x: 1152, endPoint y: 202, distance: 138.4
click at [1136, 199] on div "ID Tipo de operación Tipo / Método Estado Fecha de creación Fecha de aprobación…" at bounding box center [807, 213] width 1428 height 28
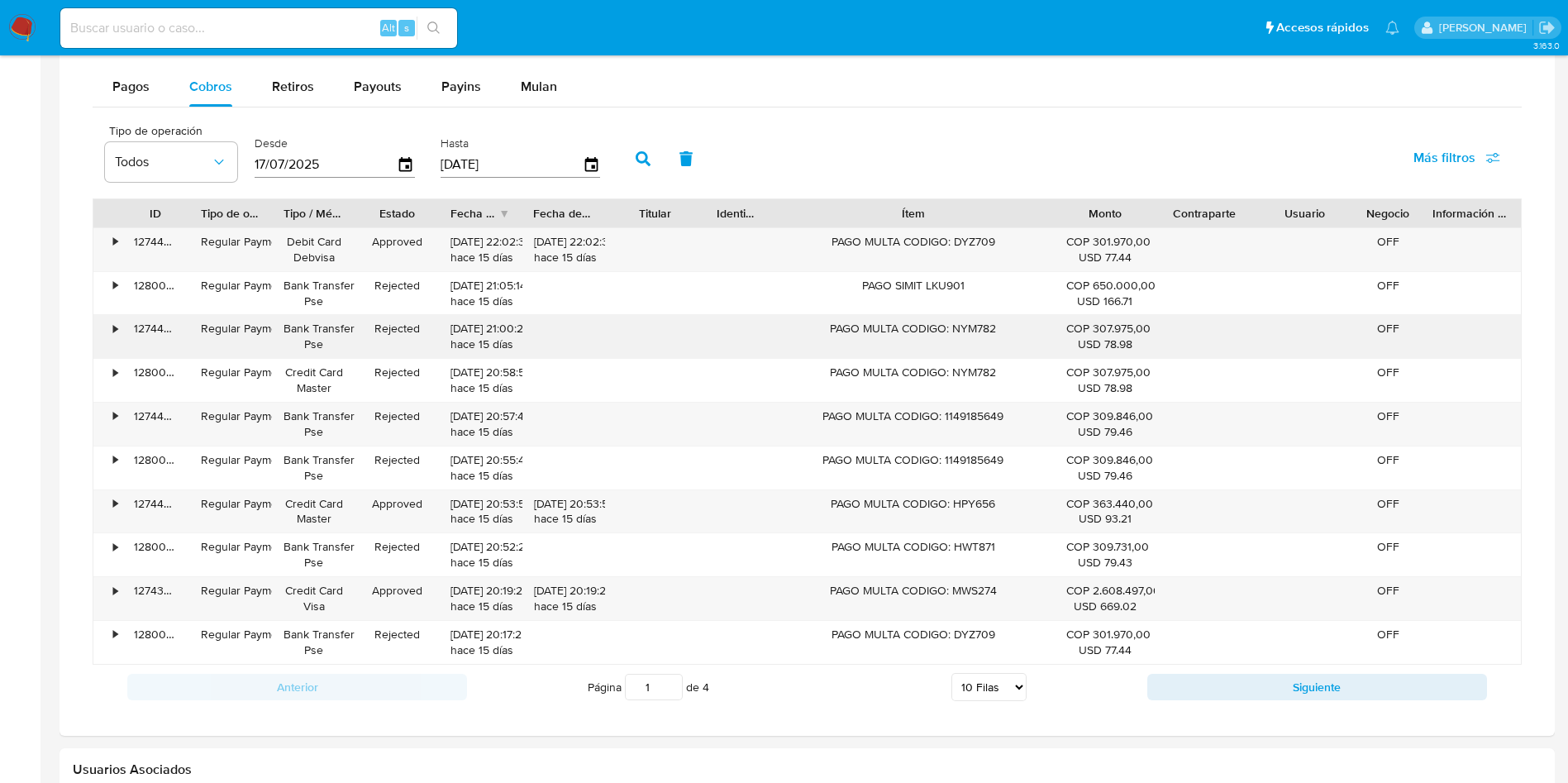
drag, startPoint x: 805, startPoint y: 312, endPoint x: 928, endPoint y: 329, distance: 124.2
click at [931, 318] on div "• 127448048517 Regular Payment Debit Card Debvisa Approved 29/09/2025 22:02:33 …" at bounding box center [807, 445] width 1429 height 437
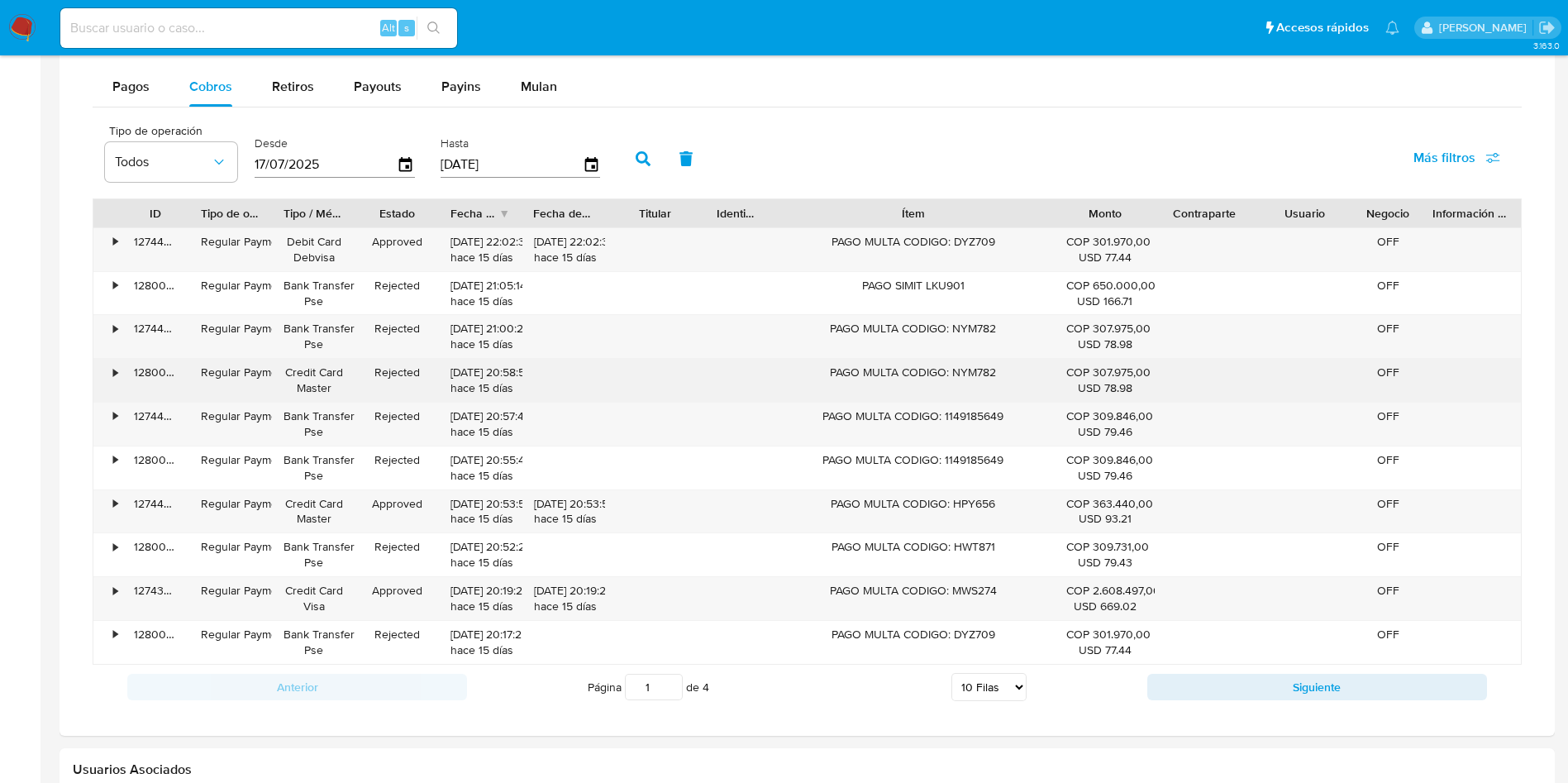
drag, startPoint x: 892, startPoint y: 387, endPoint x: 1000, endPoint y: 400, distance: 108.8
click at [991, 392] on div "PAGO MULTA CODIGO: NYM782" at bounding box center [913, 379] width 283 height 43
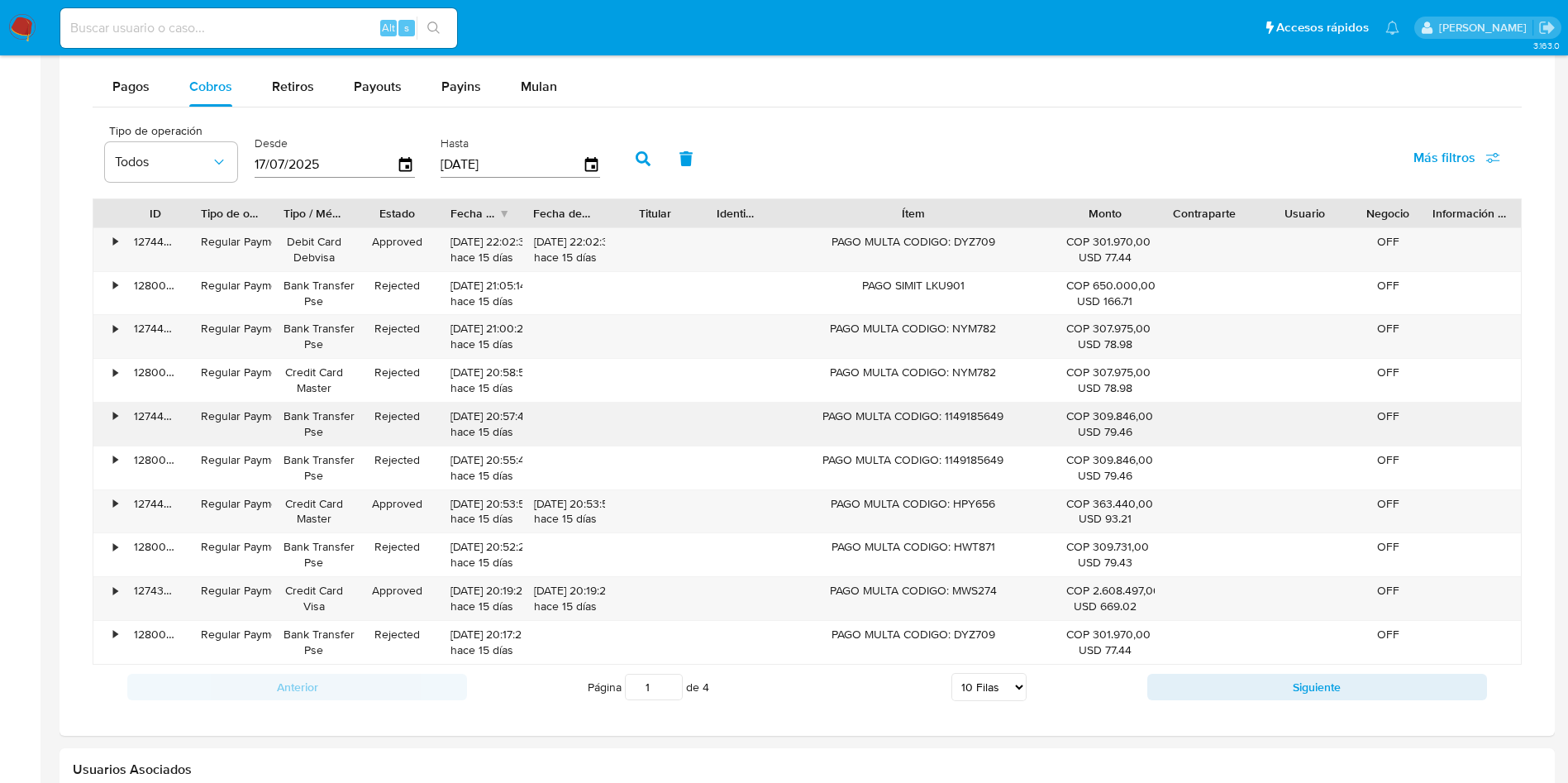
click at [845, 433] on div "PAGO MULTA CODIGO: 1149185649" at bounding box center [913, 424] width 283 height 43
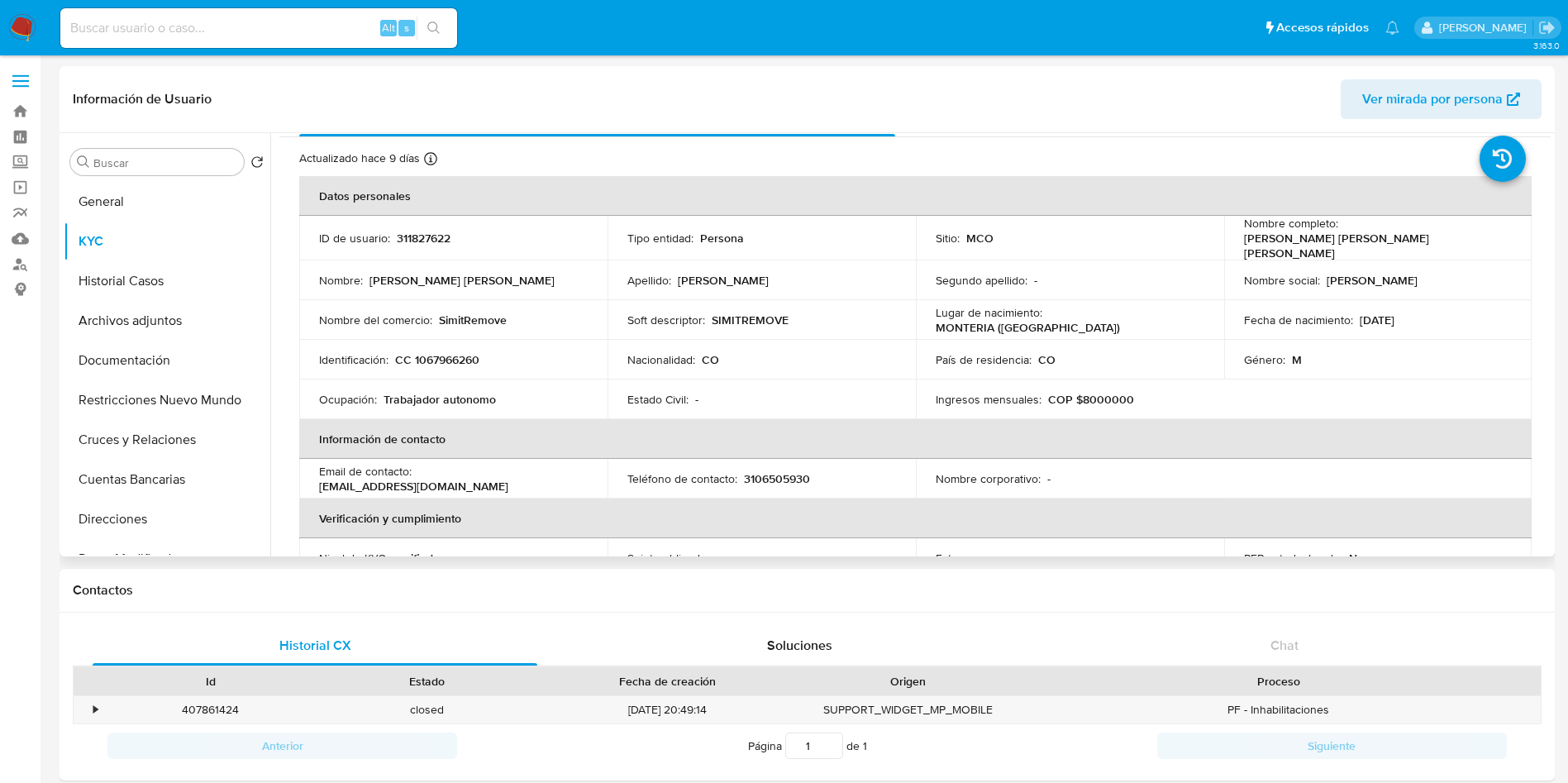
scroll to position [2, 0]
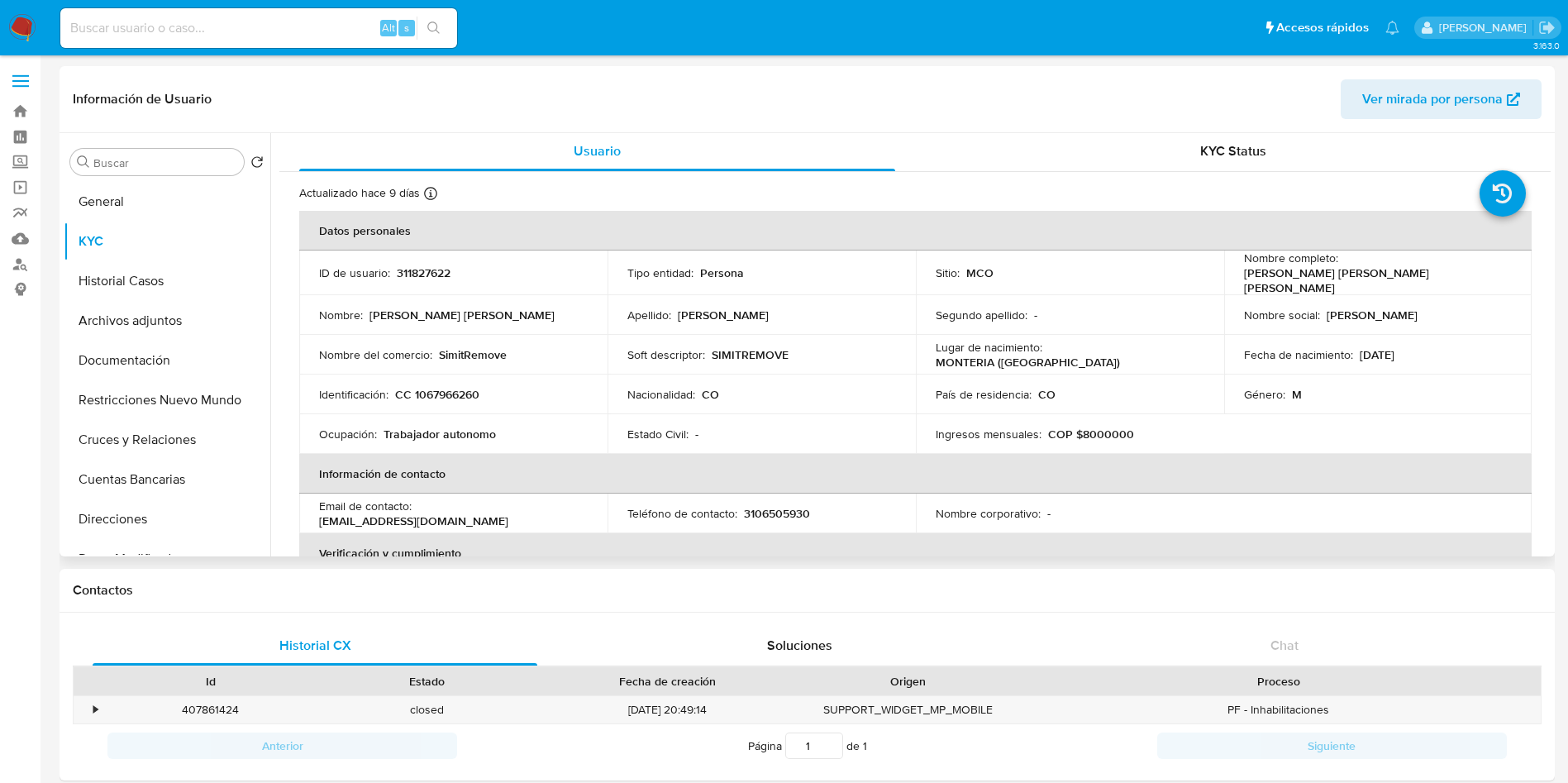
click at [738, 349] on p "SIMITREMOVE" at bounding box center [750, 355] width 77 height 14
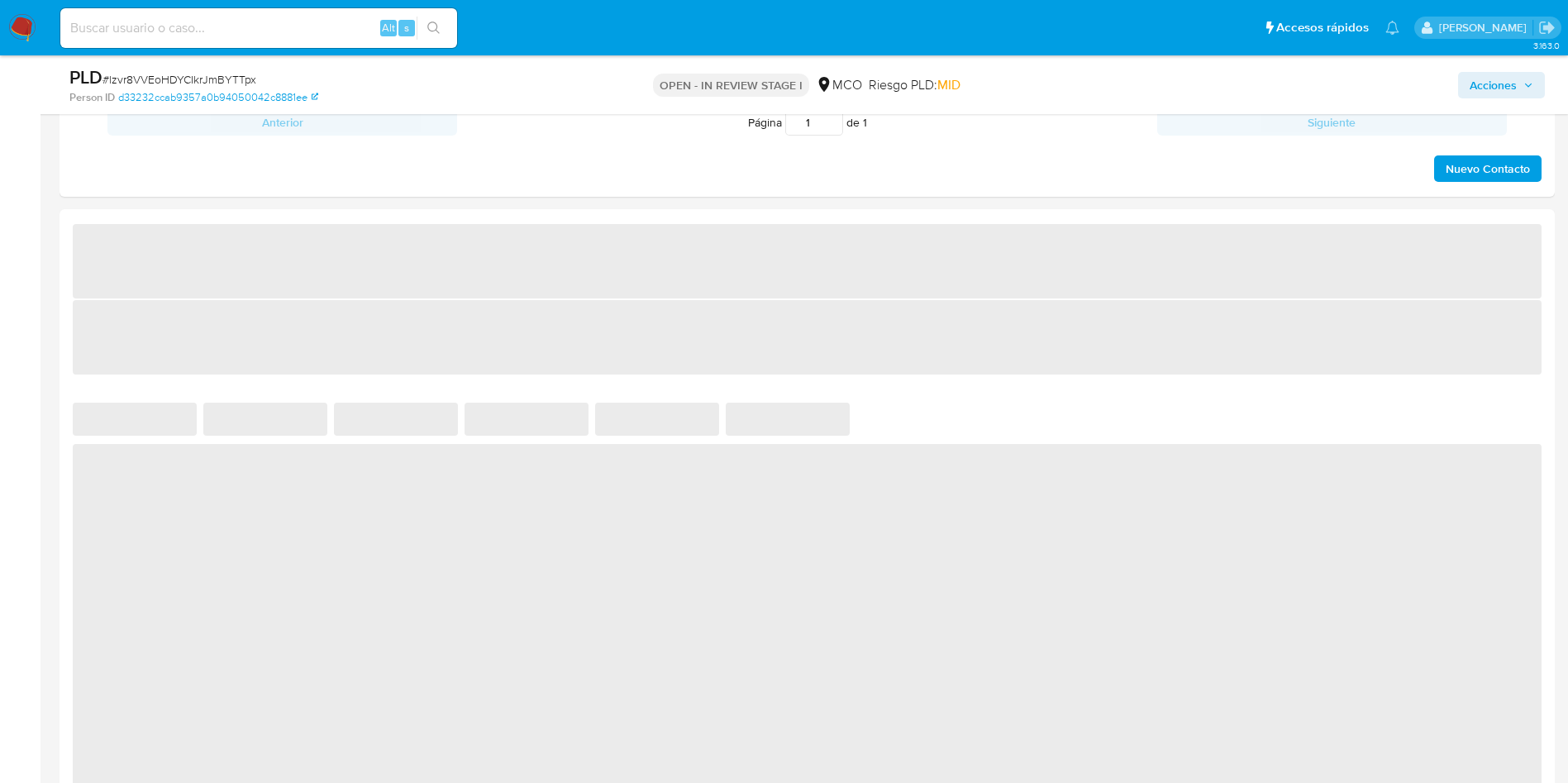
scroll to position [1116, 0]
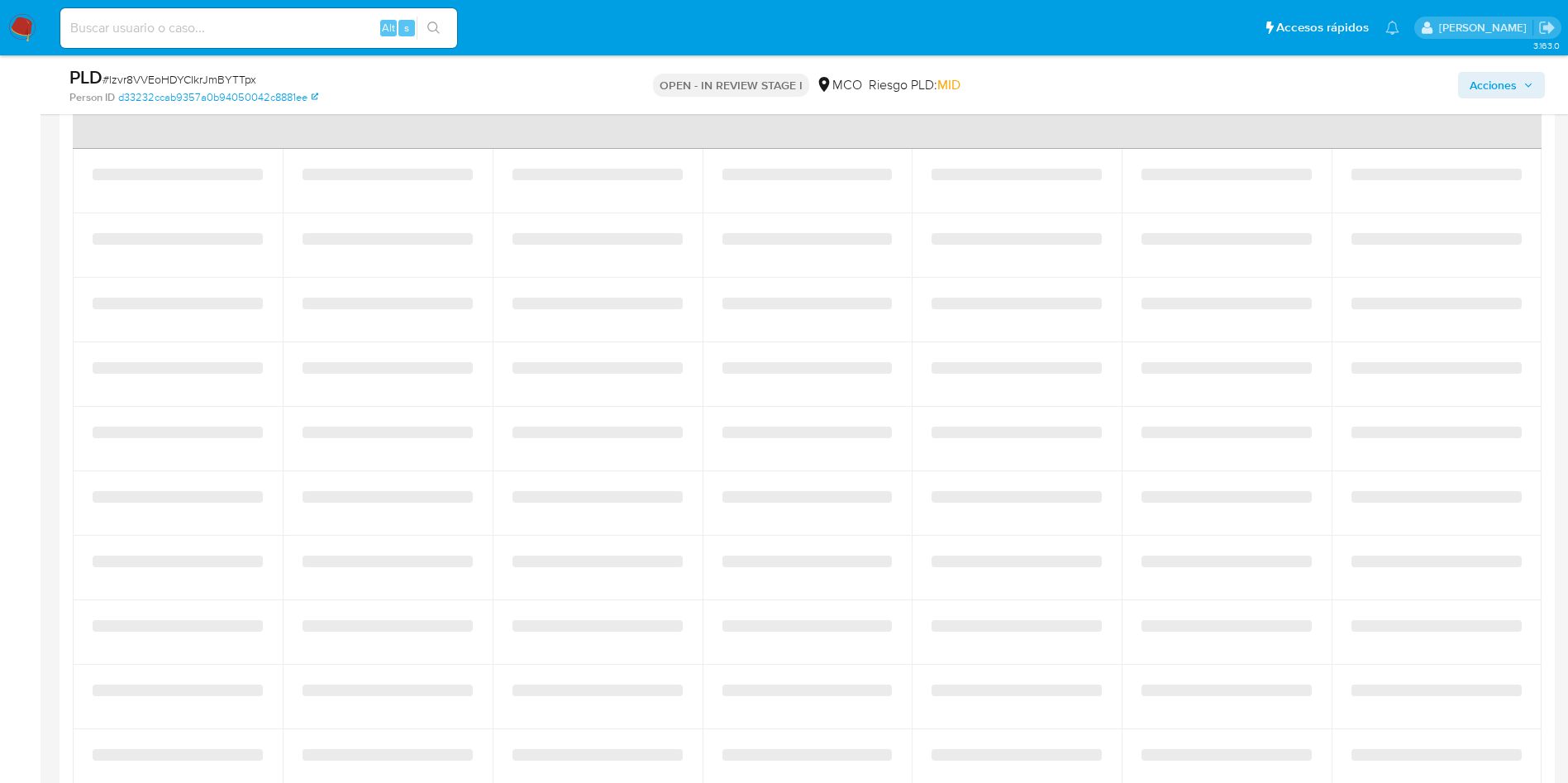
select select "10"
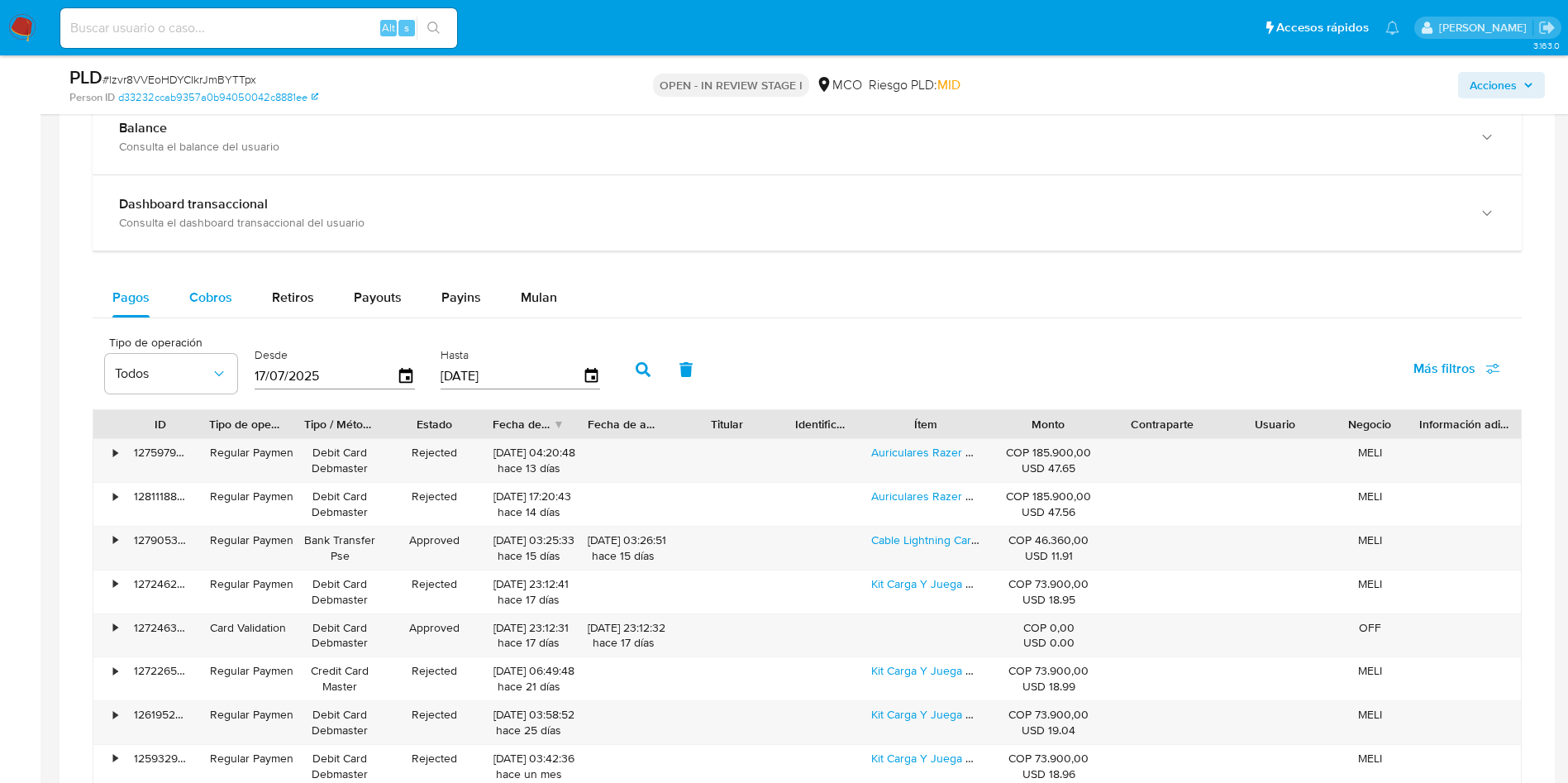
click at [205, 296] on span "Cobros" at bounding box center [210, 297] width 43 height 19
select select "10"
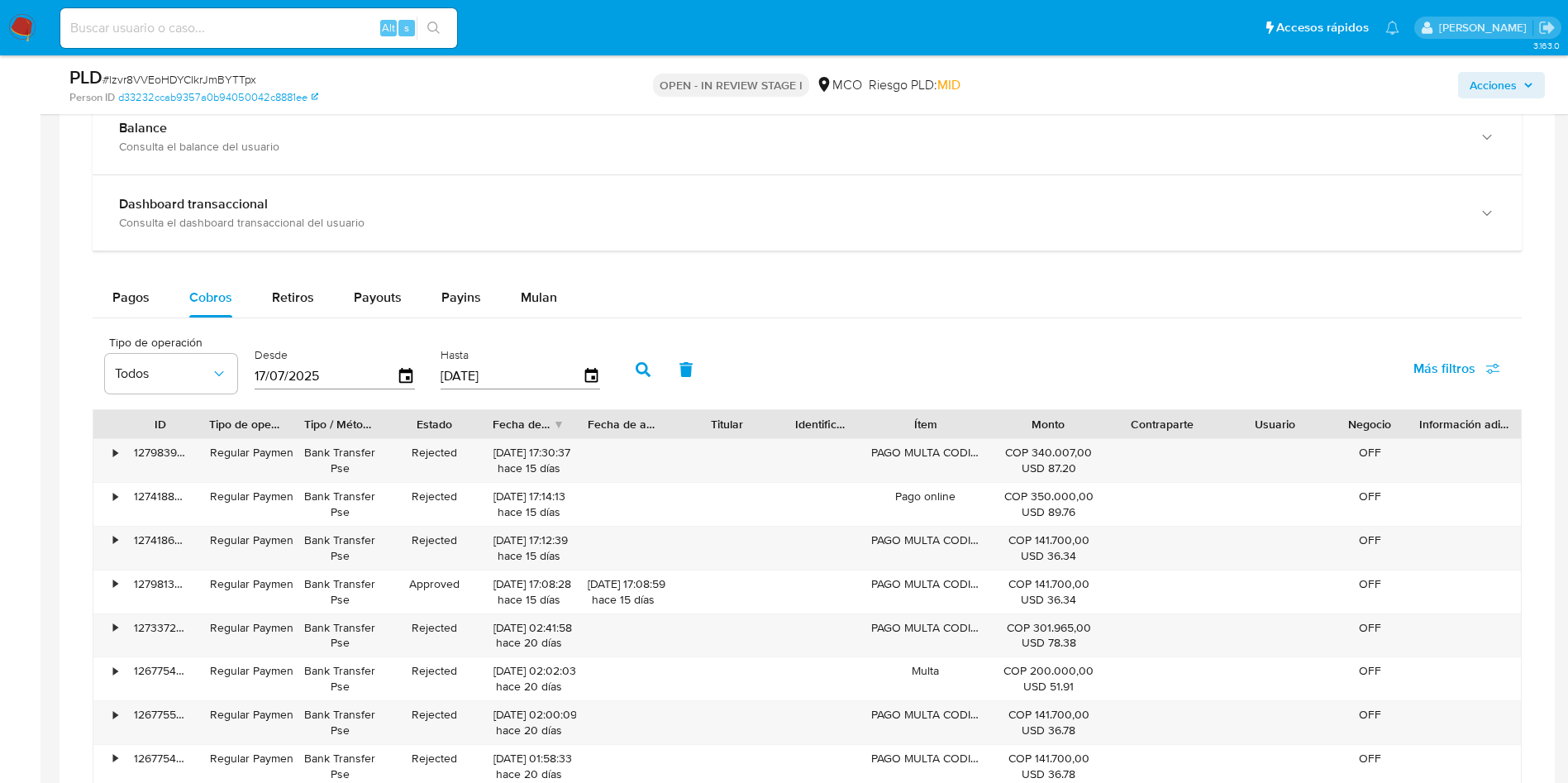
click at [940, 337] on div "Tipo de operación Todos Desde [DATE] Hasta [DATE] Más filtros" at bounding box center [807, 368] width 1429 height 82
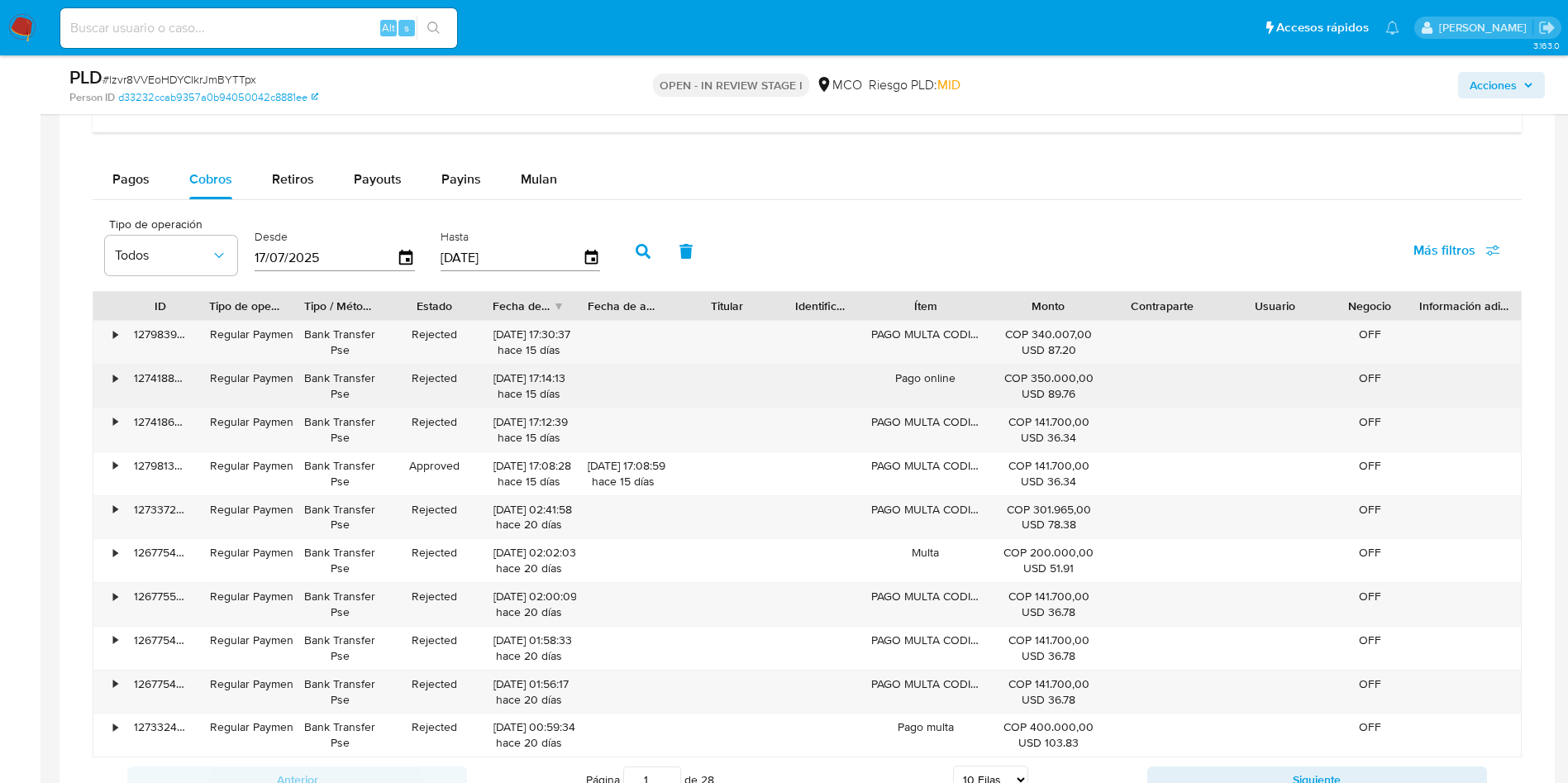
scroll to position [1364, 0]
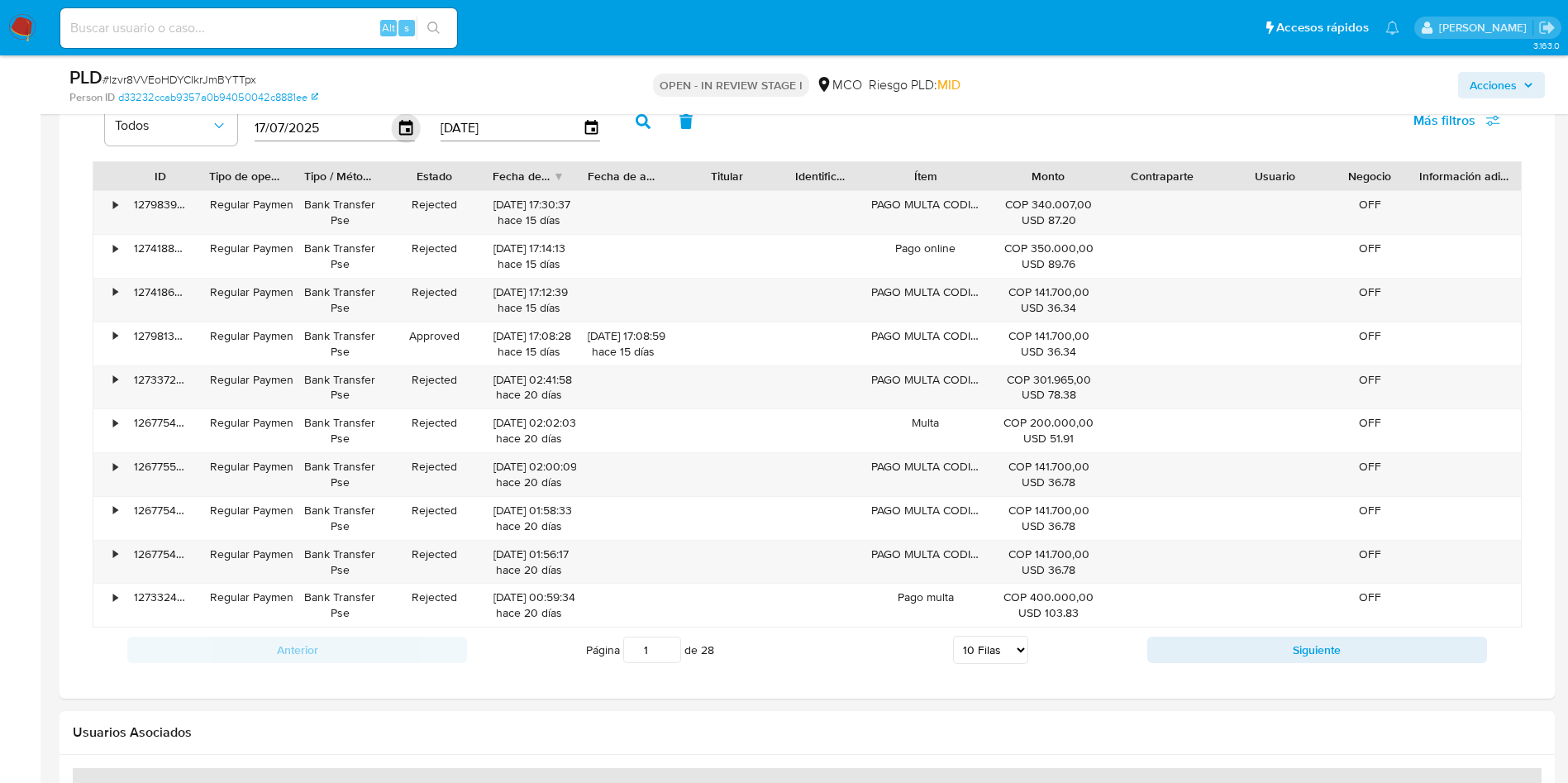
click at [406, 131] on icon "button" at bounding box center [406, 129] width 29 height 29
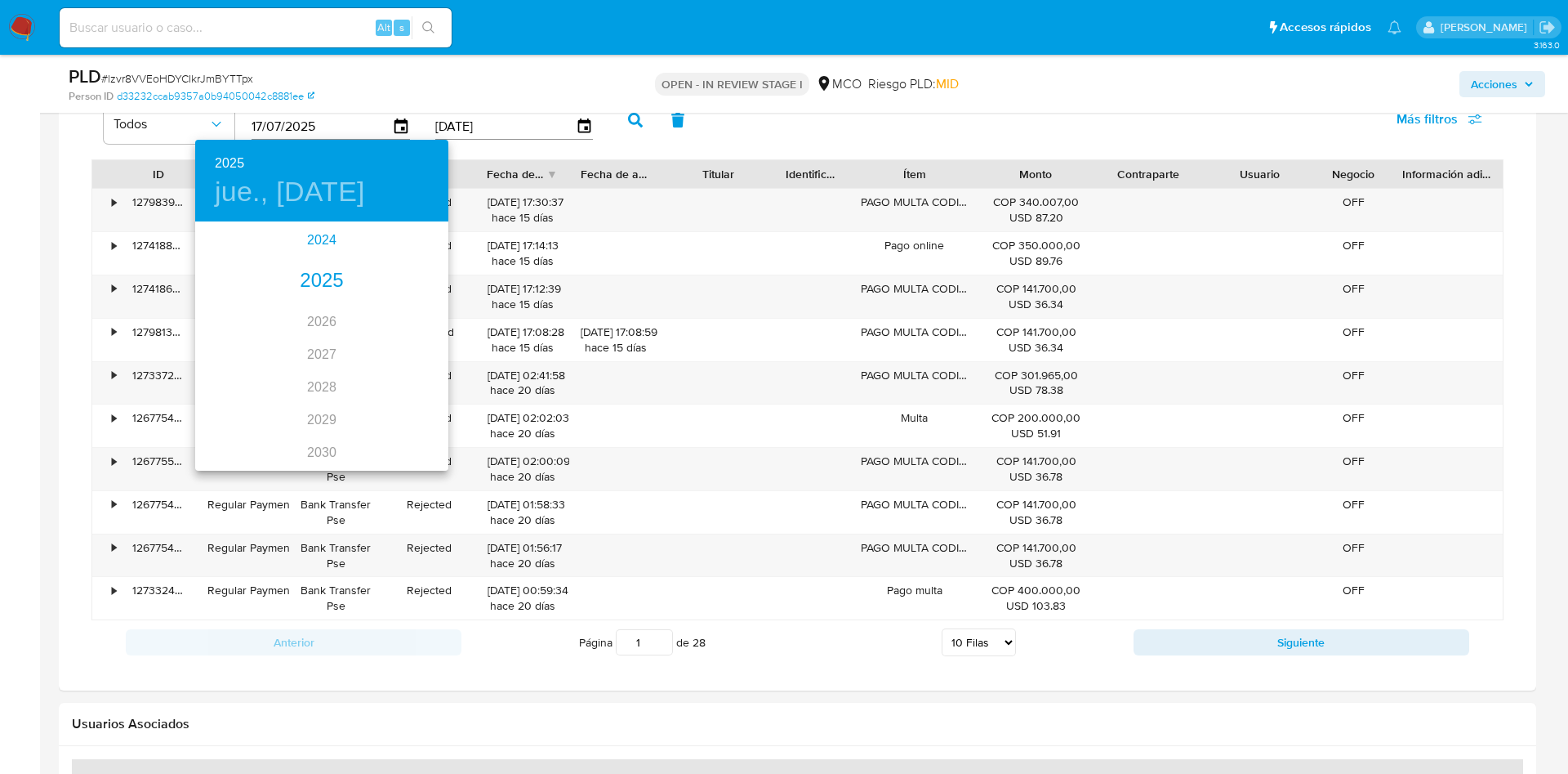
click at [321, 243] on div "2024" at bounding box center [321, 240] width 253 height 33
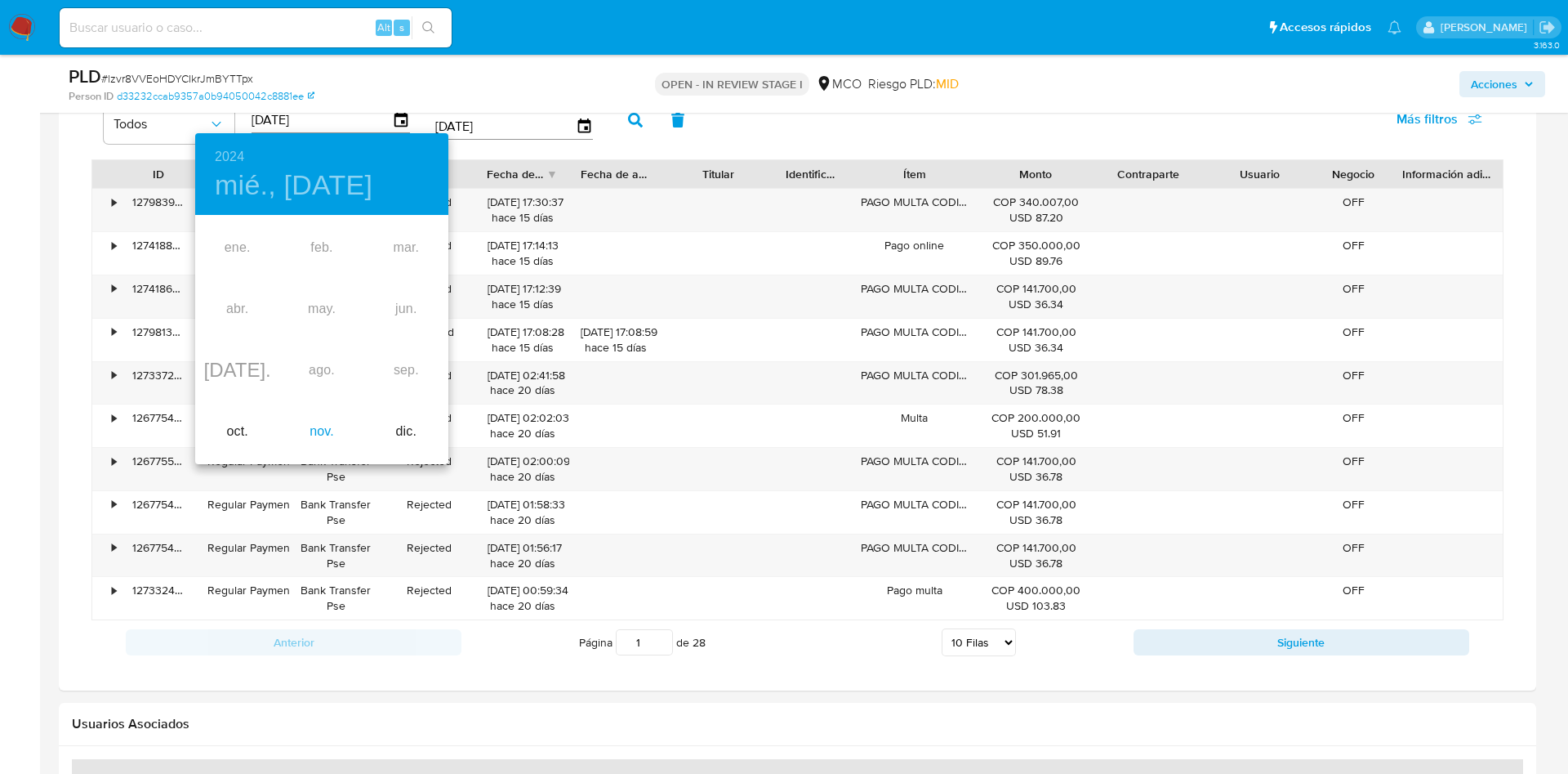
click at [322, 430] on div "nov." at bounding box center [321, 431] width 84 height 61
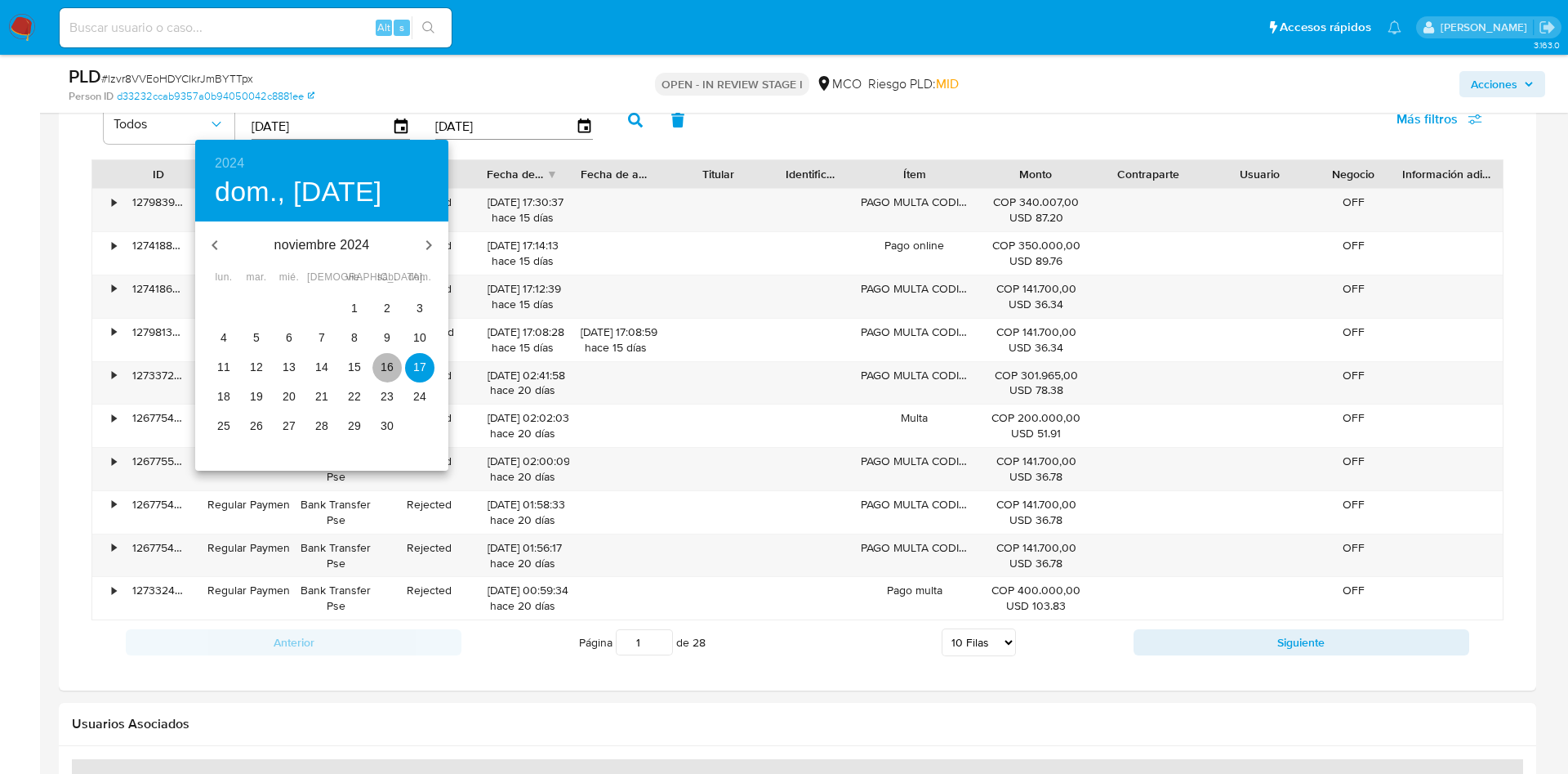
click at [390, 370] on p "16" at bounding box center [387, 367] width 13 height 16
type input "[DATE]"
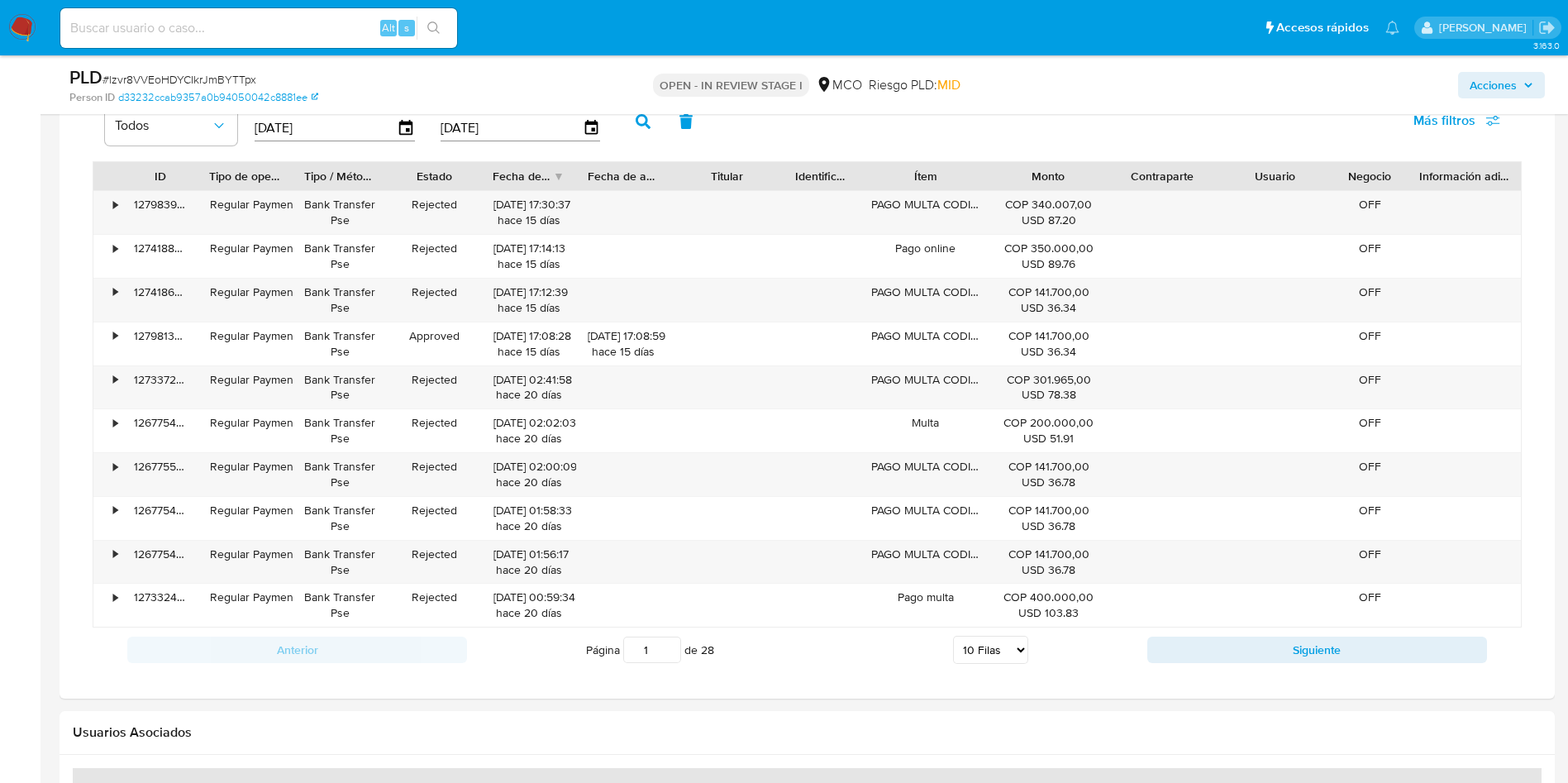
click at [635, 120] on button "button" at bounding box center [643, 121] width 43 height 40
drag, startPoint x: 661, startPoint y: 654, endPoint x: 612, endPoint y: 655, distance: 49.0
click at [612, 655] on span "Página 1 de 29" at bounding box center [650, 649] width 129 height 26
type input "29"
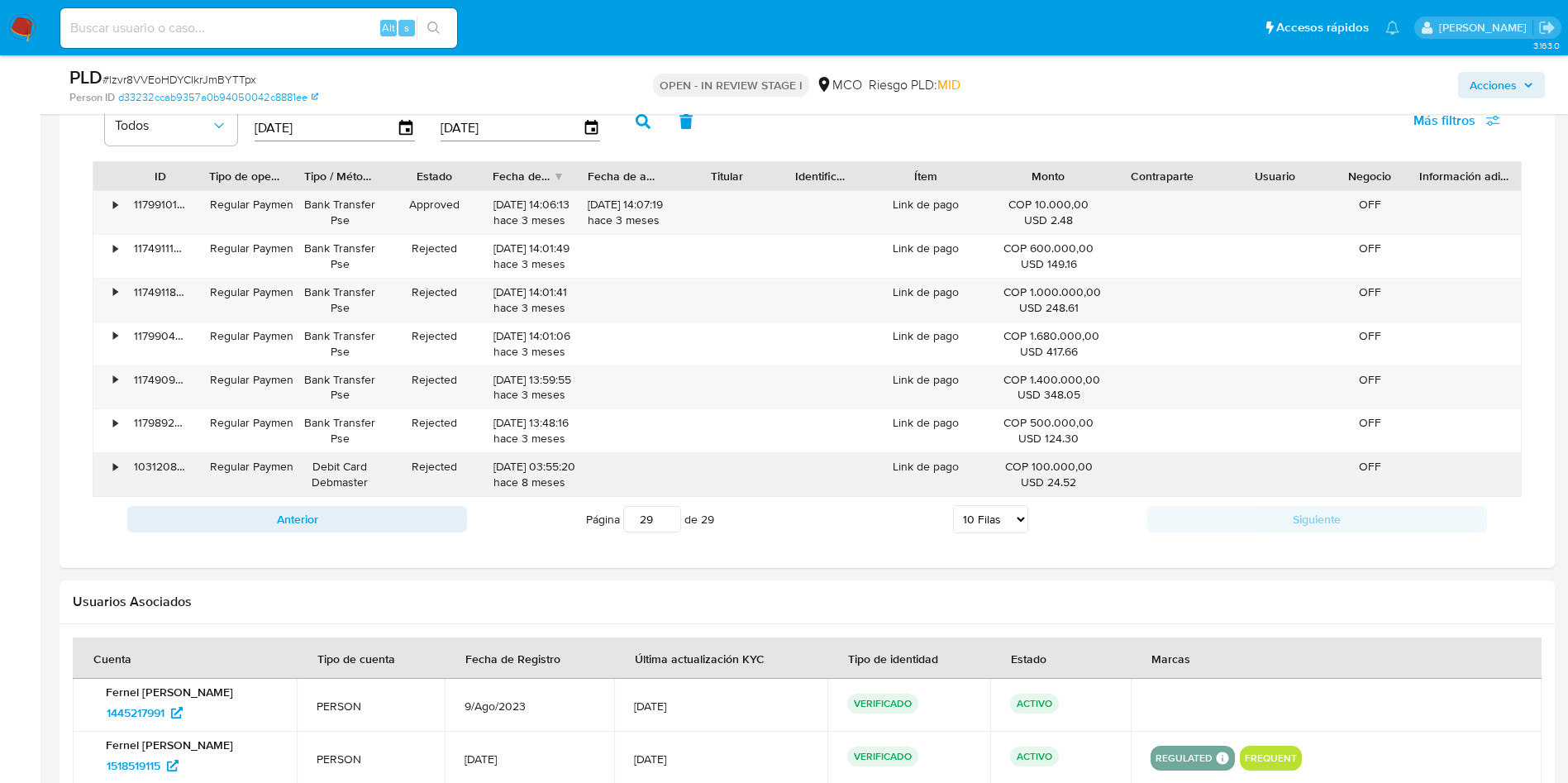
drag, startPoint x: 497, startPoint y: 467, endPoint x: 565, endPoint y: 466, distance: 68.0
click at [565, 465] on div "[DATE] 03:55:20 hace 8 meses" at bounding box center [529, 474] width 72 height 32
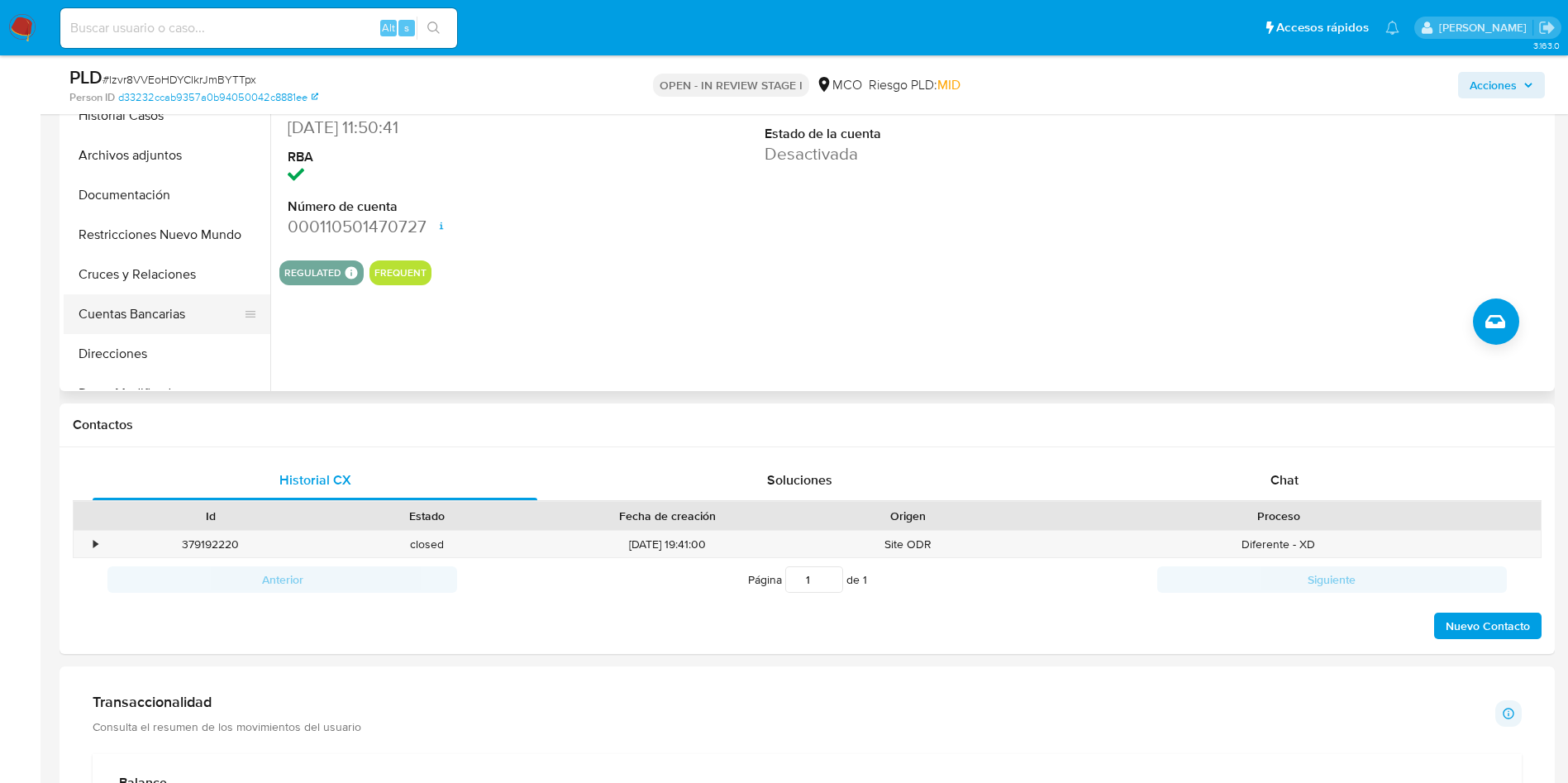
scroll to position [372, 0]
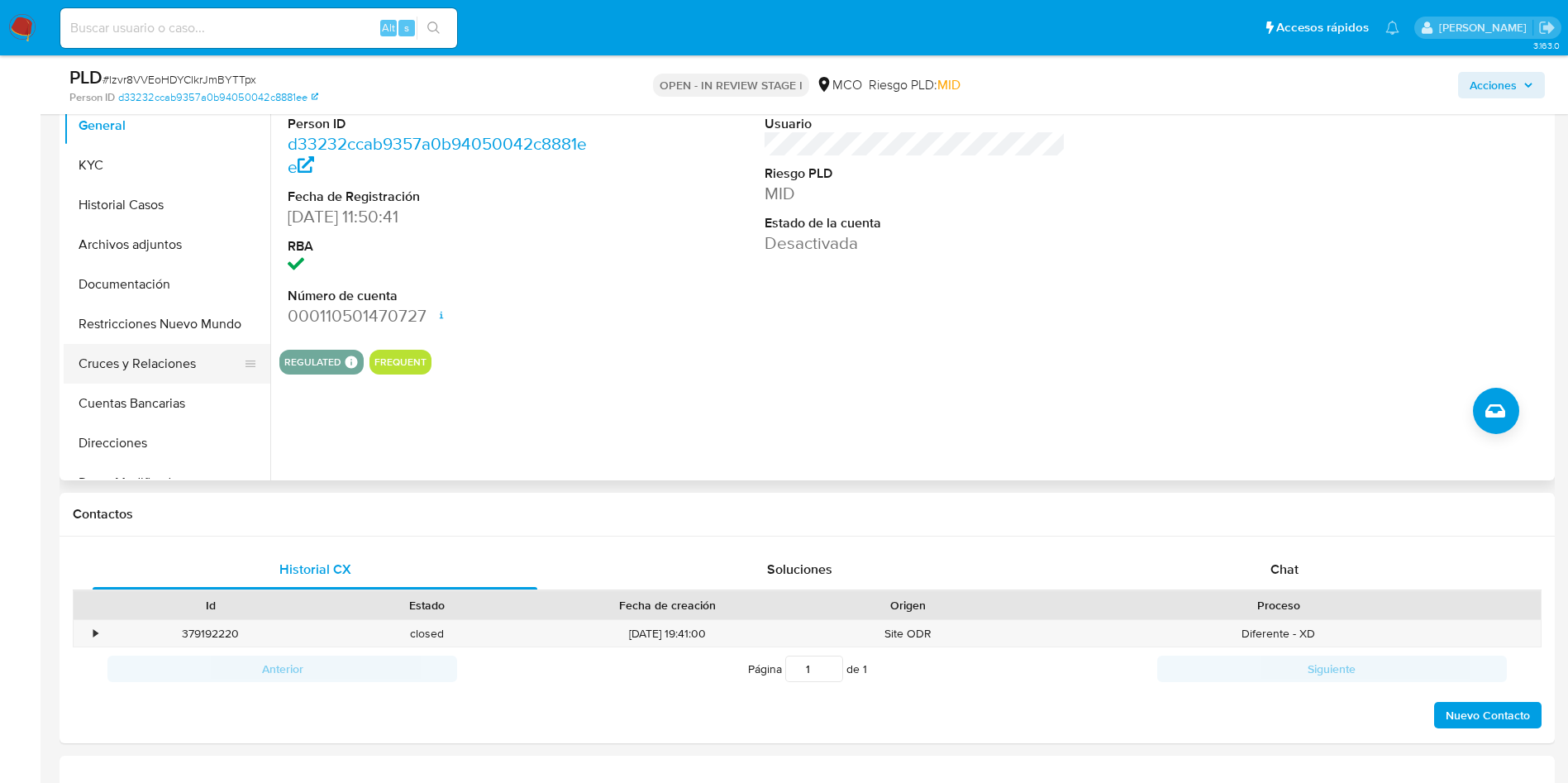
click at [173, 369] on button "Cruces y Relaciones" at bounding box center [160, 364] width 194 height 40
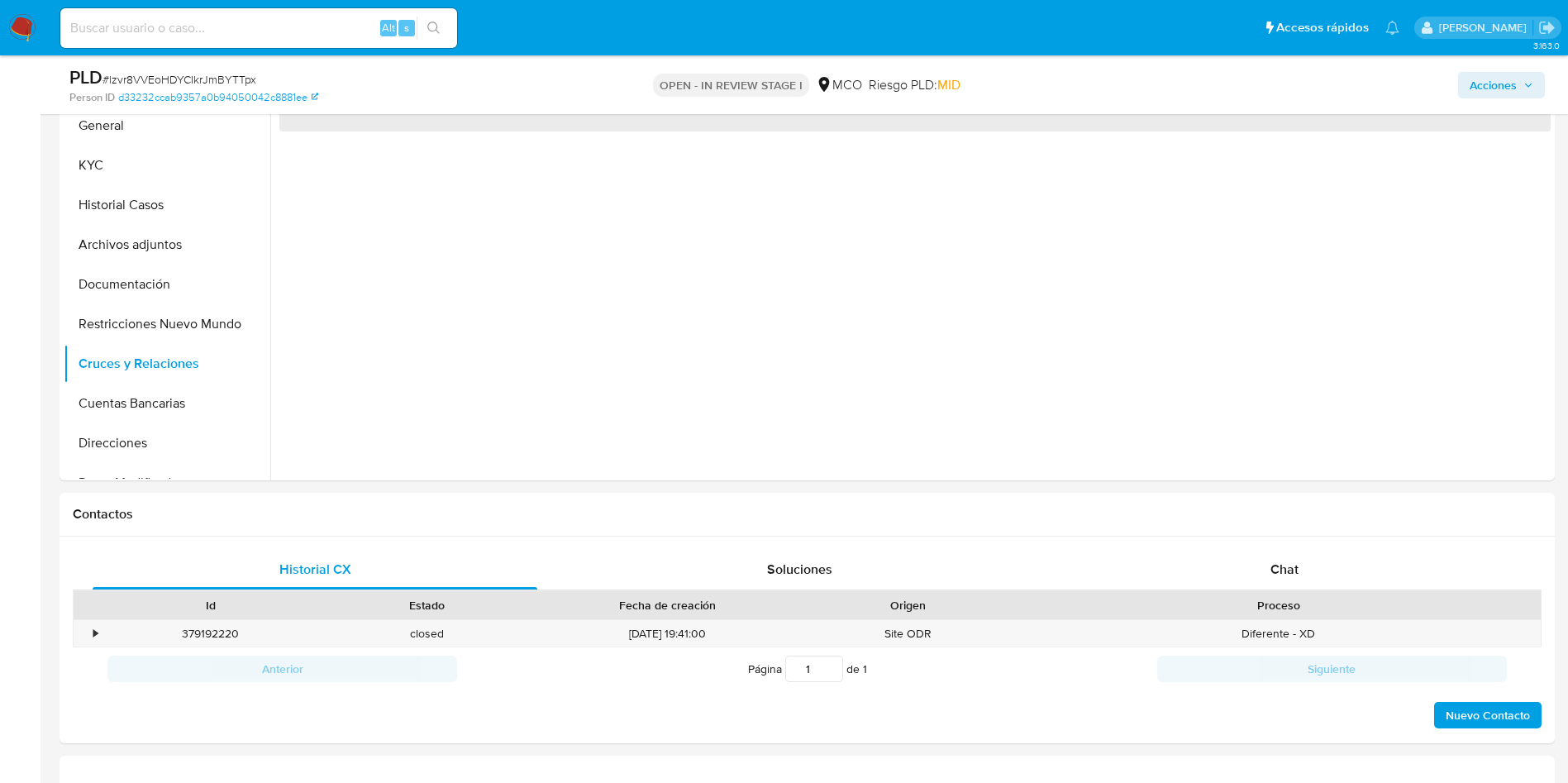
scroll to position [248, 0]
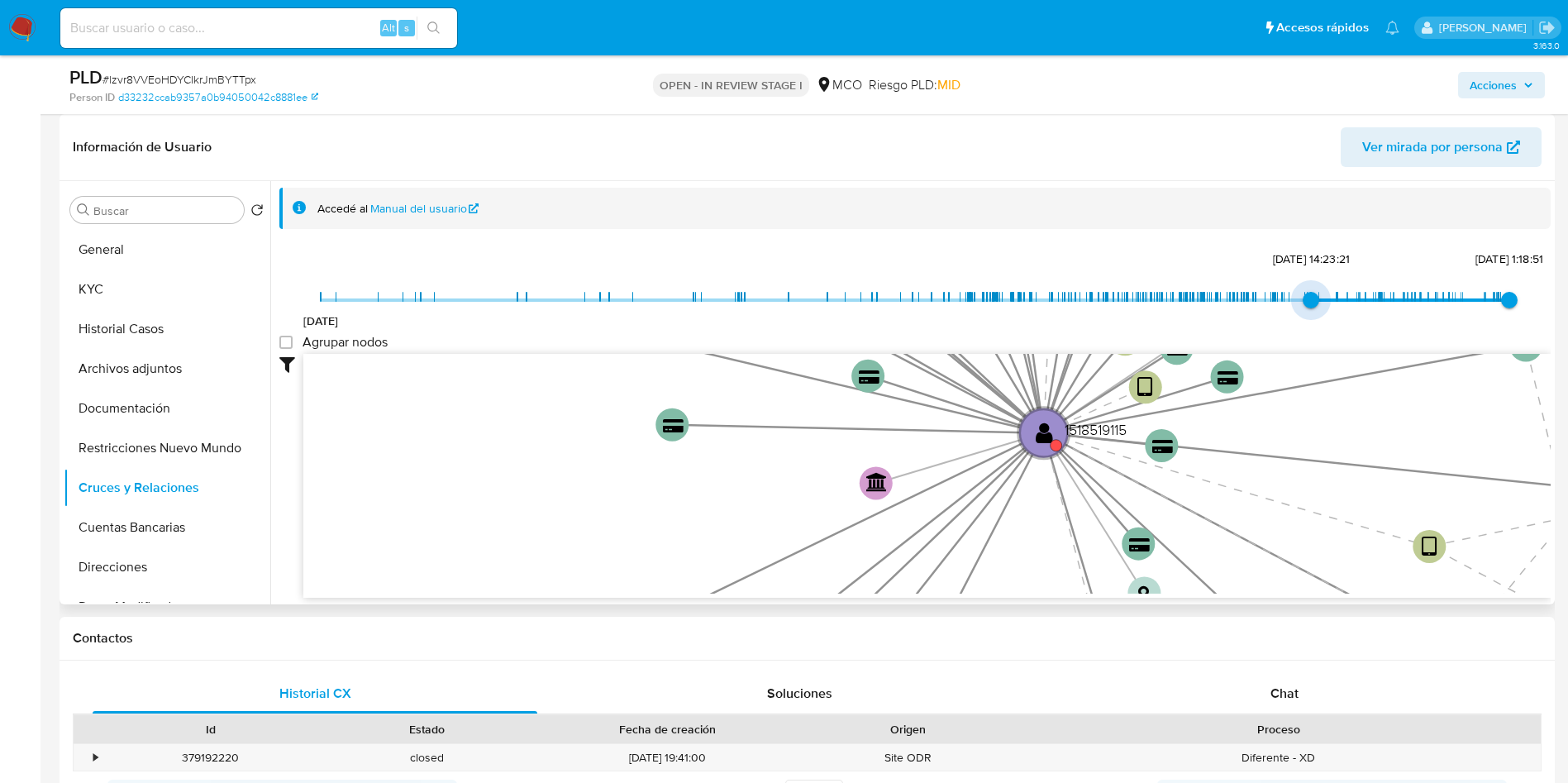
type input "1738437553000"
drag, startPoint x: 324, startPoint y: 299, endPoint x: 1320, endPoint y: 307, distance: 996.0
click at [1320, 307] on span "[DATE] 16:19:13" at bounding box center [1319, 300] width 16 height 16
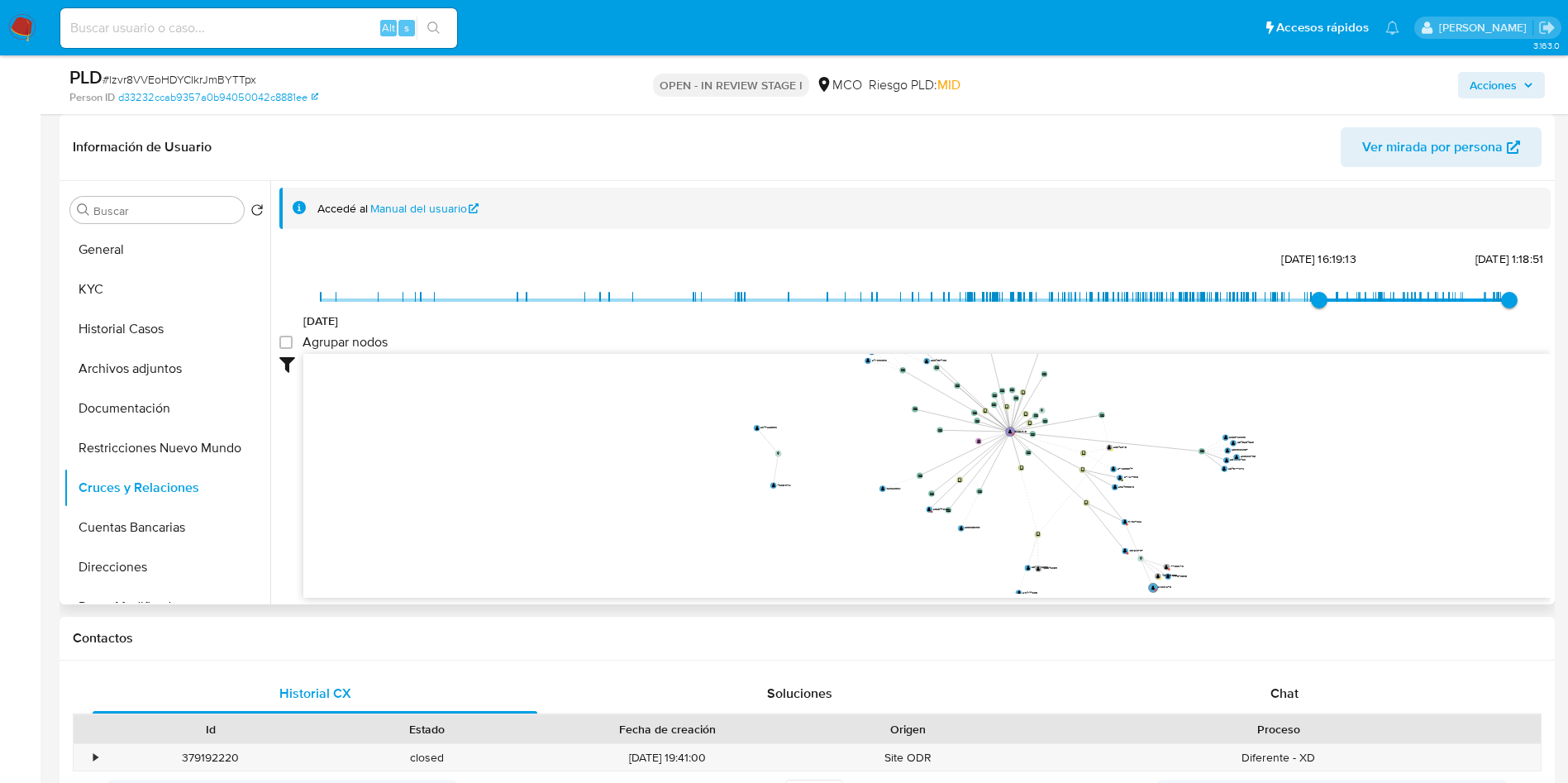
drag, startPoint x: 1307, startPoint y: 393, endPoint x: 1143, endPoint y: 349, distance: 169.8
click at [1143, 349] on div "[DATE] [DATE] 16:19:13 [DATE] 1:18:51 Agrupar nodos Filtros Confianza alta Devi…" at bounding box center [915, 452] width 1271 height 411
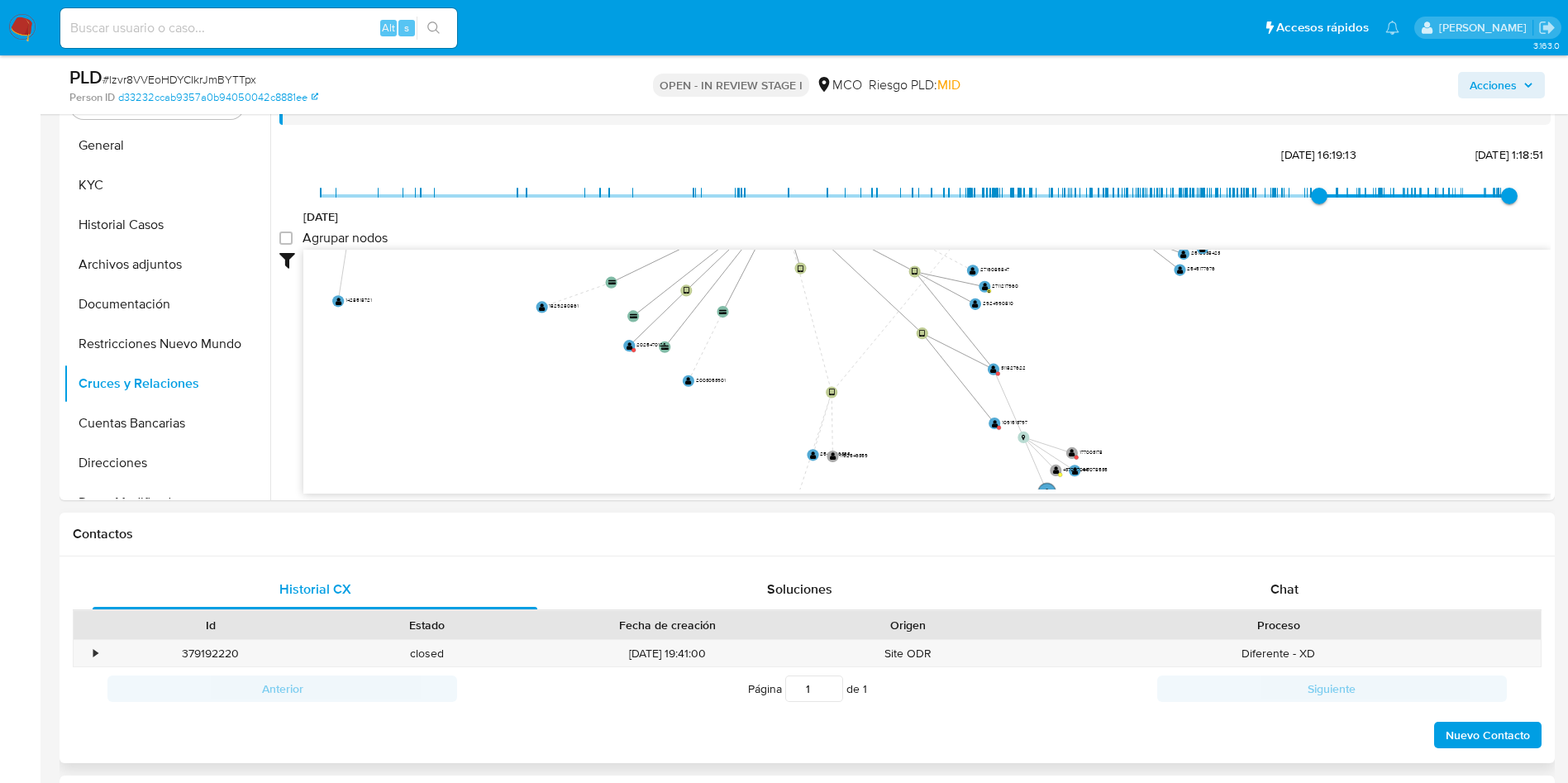
scroll to position [372, 0]
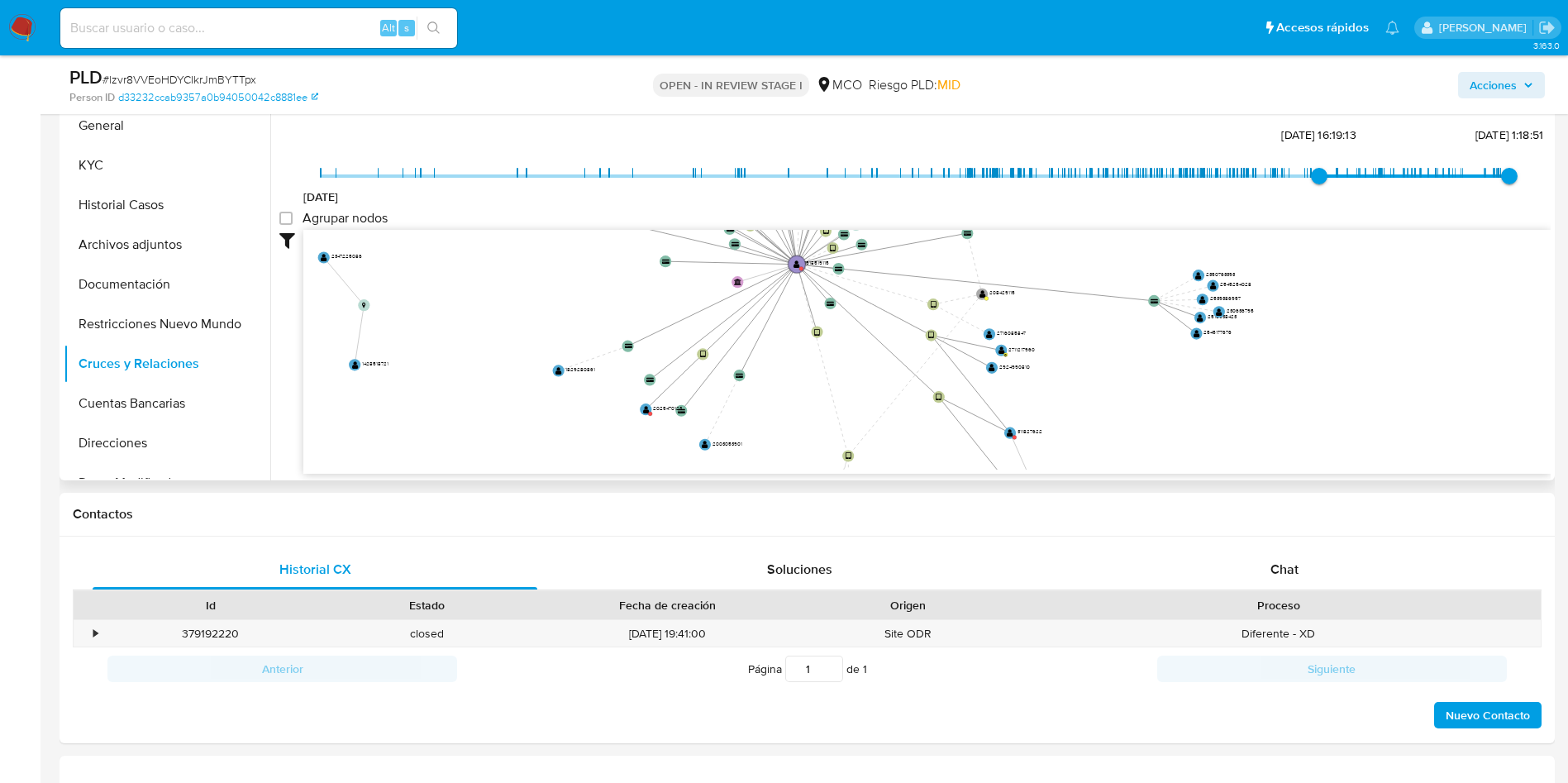
drag, startPoint x: 898, startPoint y: 375, endPoint x: 902, endPoint y: 400, distance: 25.3
click at [902, 399] on icon "device-666d61e8202eecf3f109ff01  device-65fd24bc80e3e1dada16470d  device-6883…" at bounding box center [927, 349] width 1248 height 240
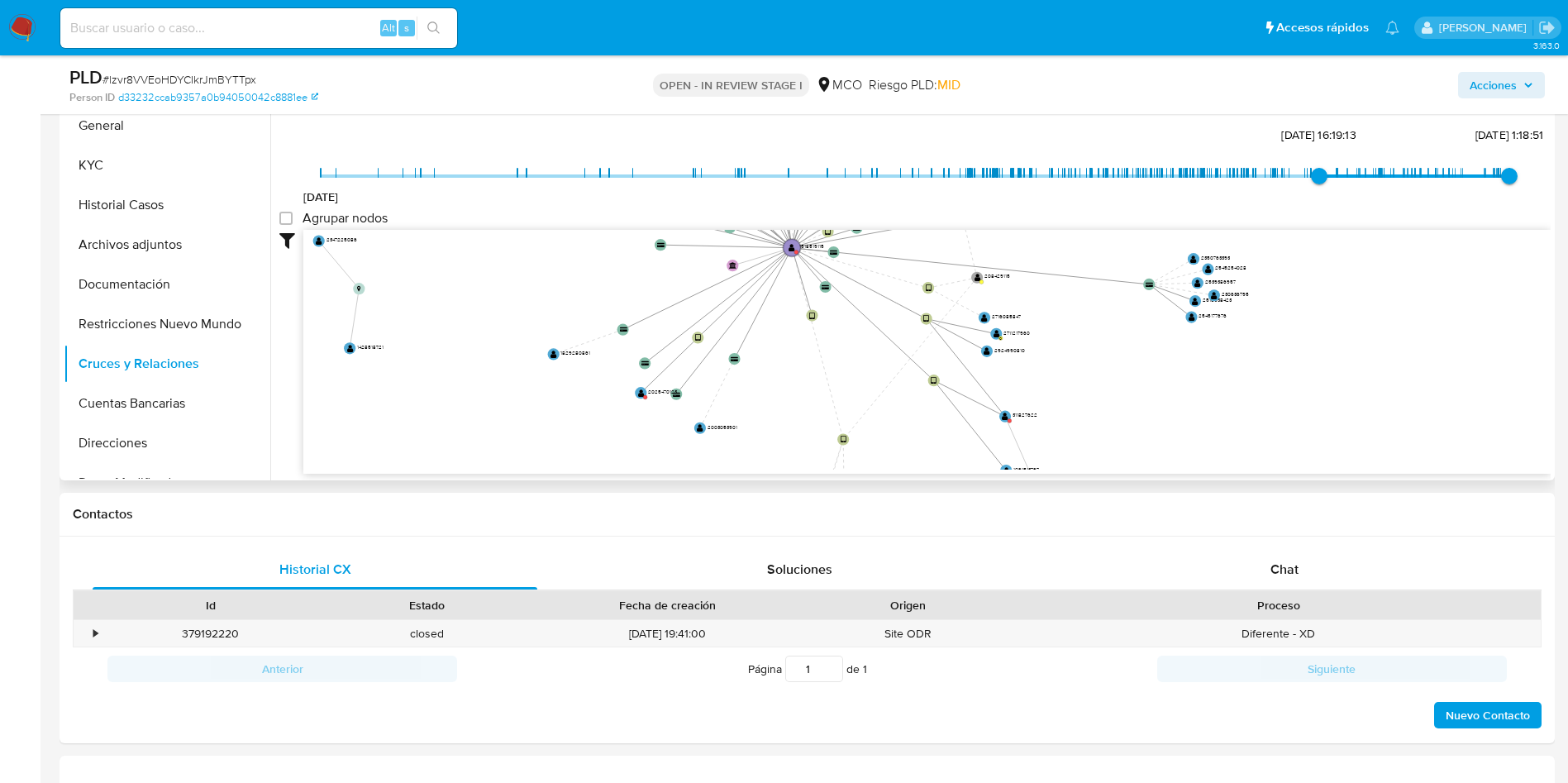
drag, startPoint x: 888, startPoint y: 417, endPoint x: 871, endPoint y: 328, distance: 90.6
click at [871, 328] on icon "device-666d61e8202eecf3f109ff01  device-65fd24bc80e3e1dada16470d  device-6883…" at bounding box center [927, 349] width 1248 height 240
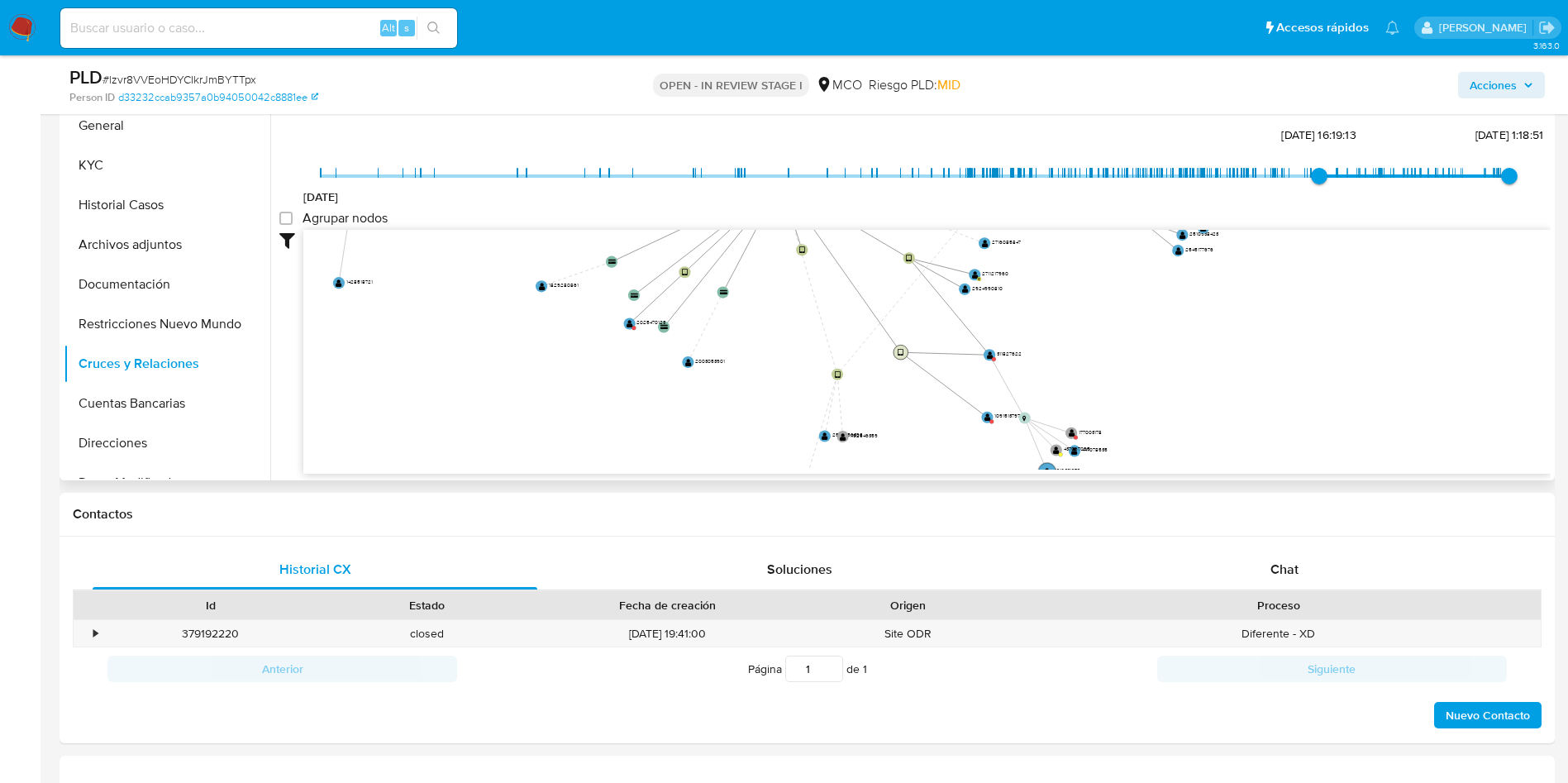
click at [902, 348] on text "" at bounding box center [901, 351] width 5 height 8
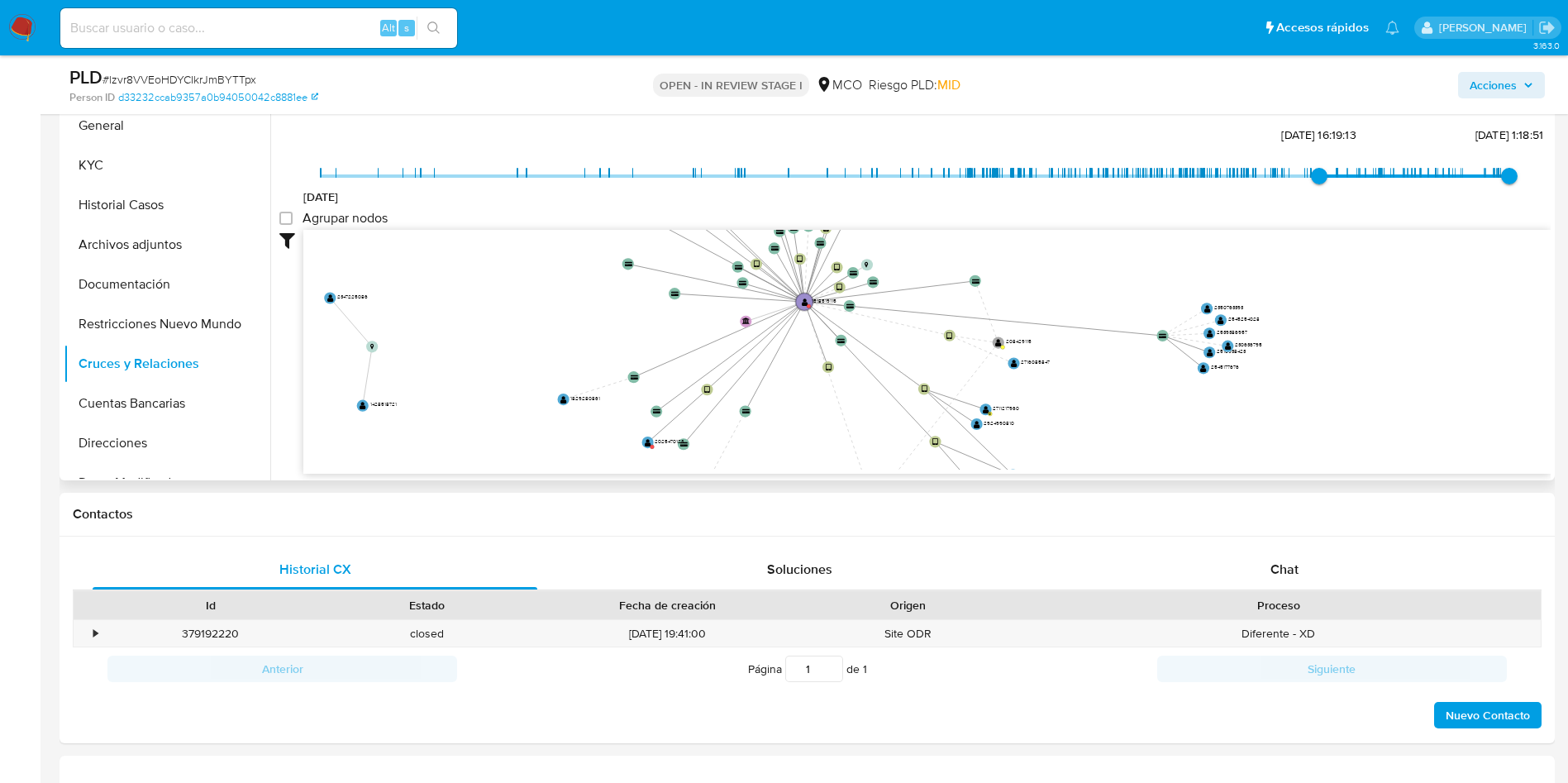
drag, startPoint x: 798, startPoint y: 280, endPoint x: 817, endPoint y: 367, distance: 89.1
click at [817, 367] on icon "device-666d61e8202eecf3f109ff01  device-65fd24bc80e3e1dada16470d  device-6883…" at bounding box center [927, 349] width 1248 height 240
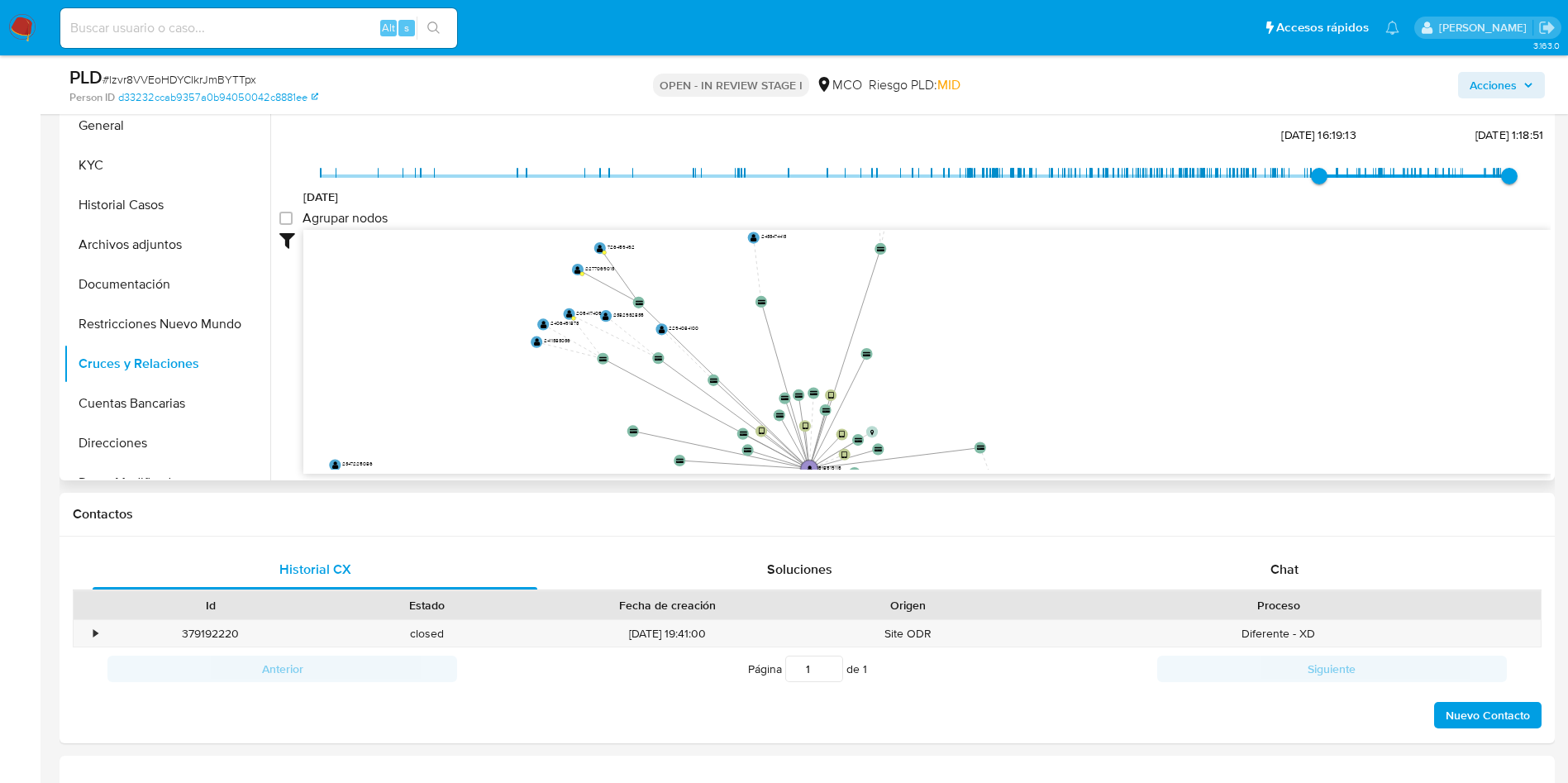
drag, startPoint x: 555, startPoint y: 321, endPoint x: 555, endPoint y: 458, distance: 137.0
click at [555, 458] on icon "device-666d61e8202eecf3f109ff01  device-65fd24bc80e3e1dada16470d  device-6883…" at bounding box center [927, 349] width 1248 height 240
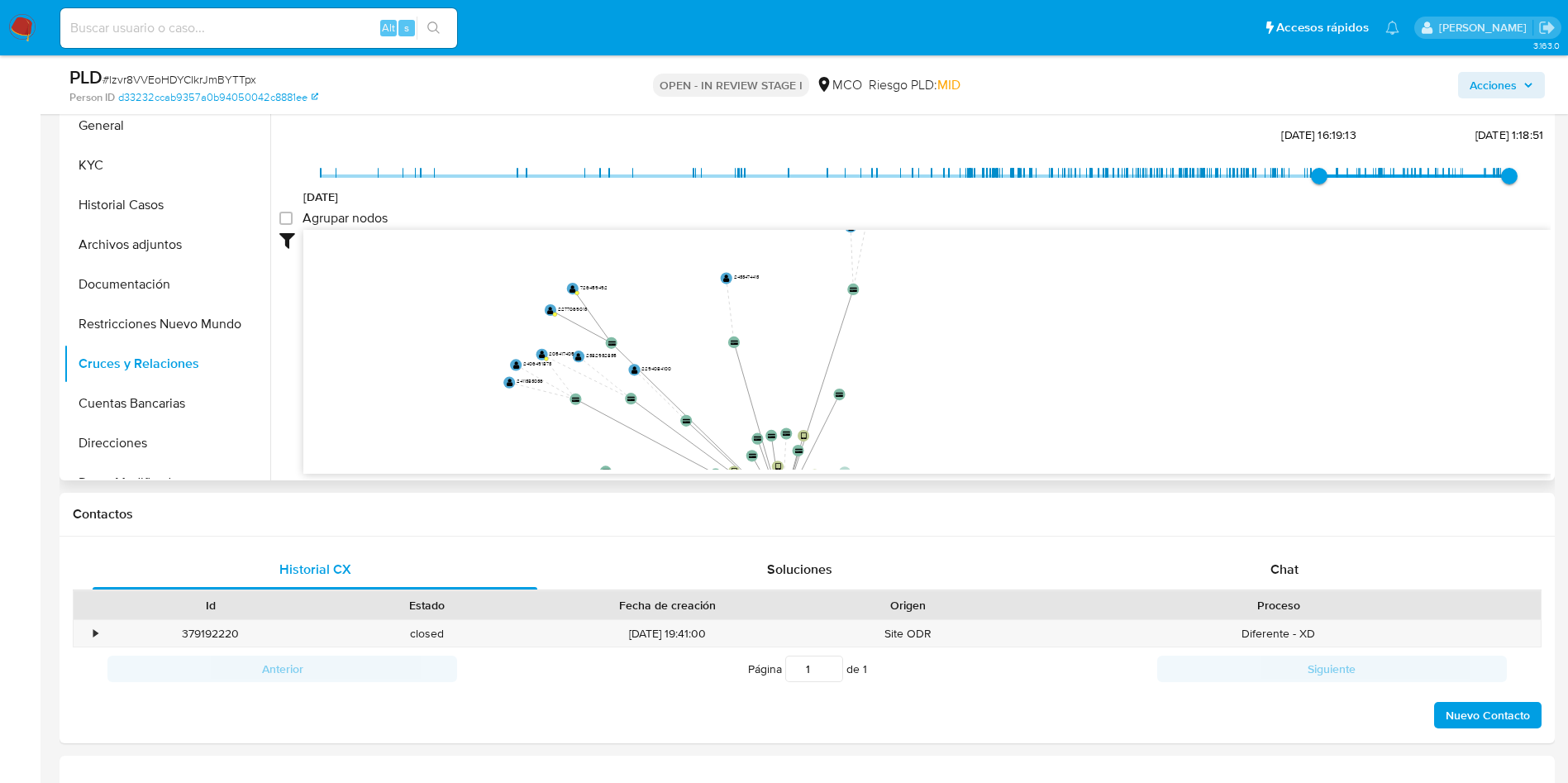
click at [993, 361] on icon "device-666d61e8202eecf3f109ff01  device-65fd24bc80e3e1dada16470d  device-6883…" at bounding box center [927, 349] width 1248 height 240
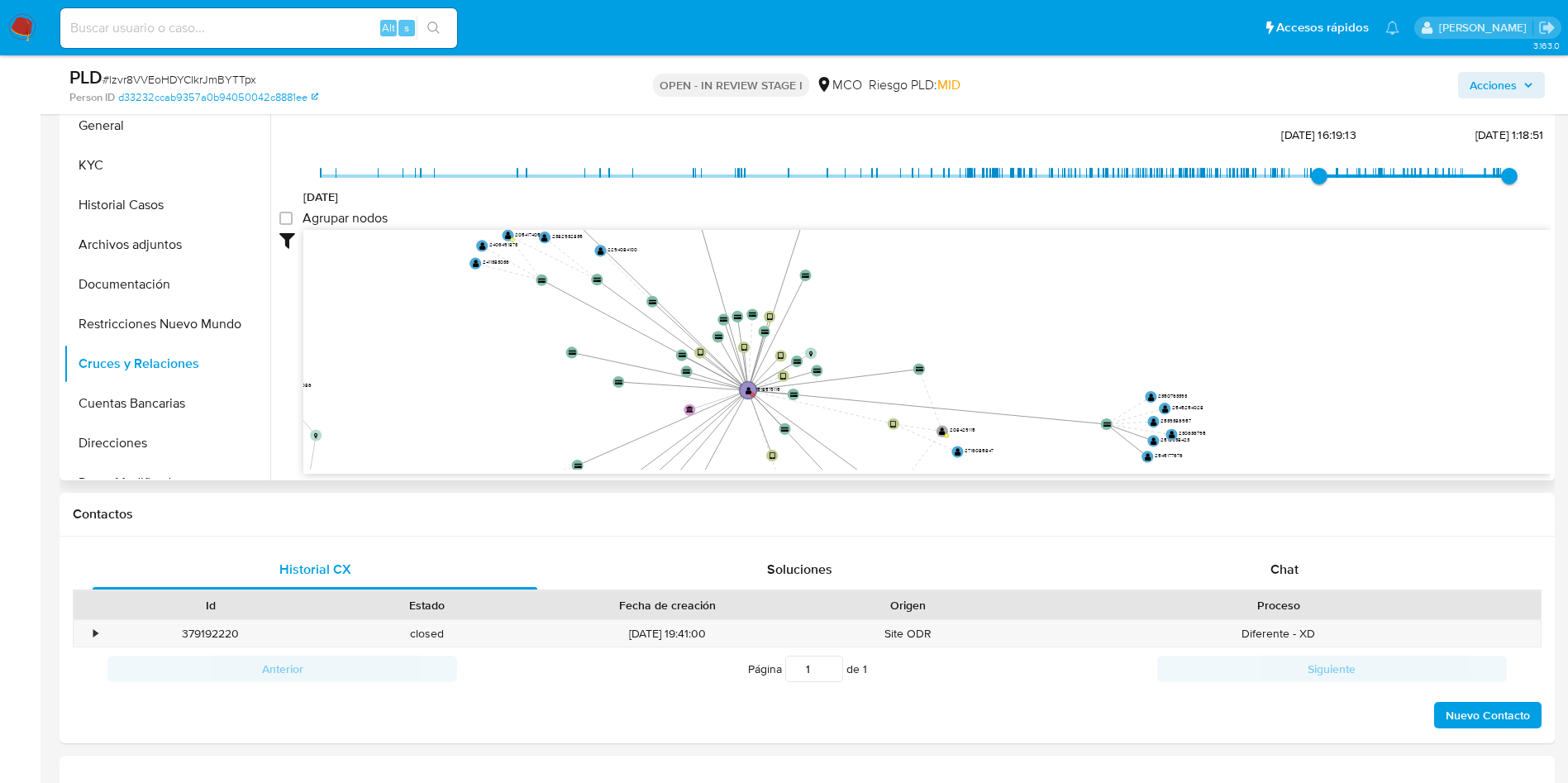
drag, startPoint x: 1020, startPoint y: 272, endPoint x: 1011, endPoint y: 246, distance: 27.5
click at [1011, 246] on icon "device-666d61e8202eecf3f109ff01  device-65fd24bc80e3e1dada16470d  device-6883…" at bounding box center [927, 349] width 1248 height 240
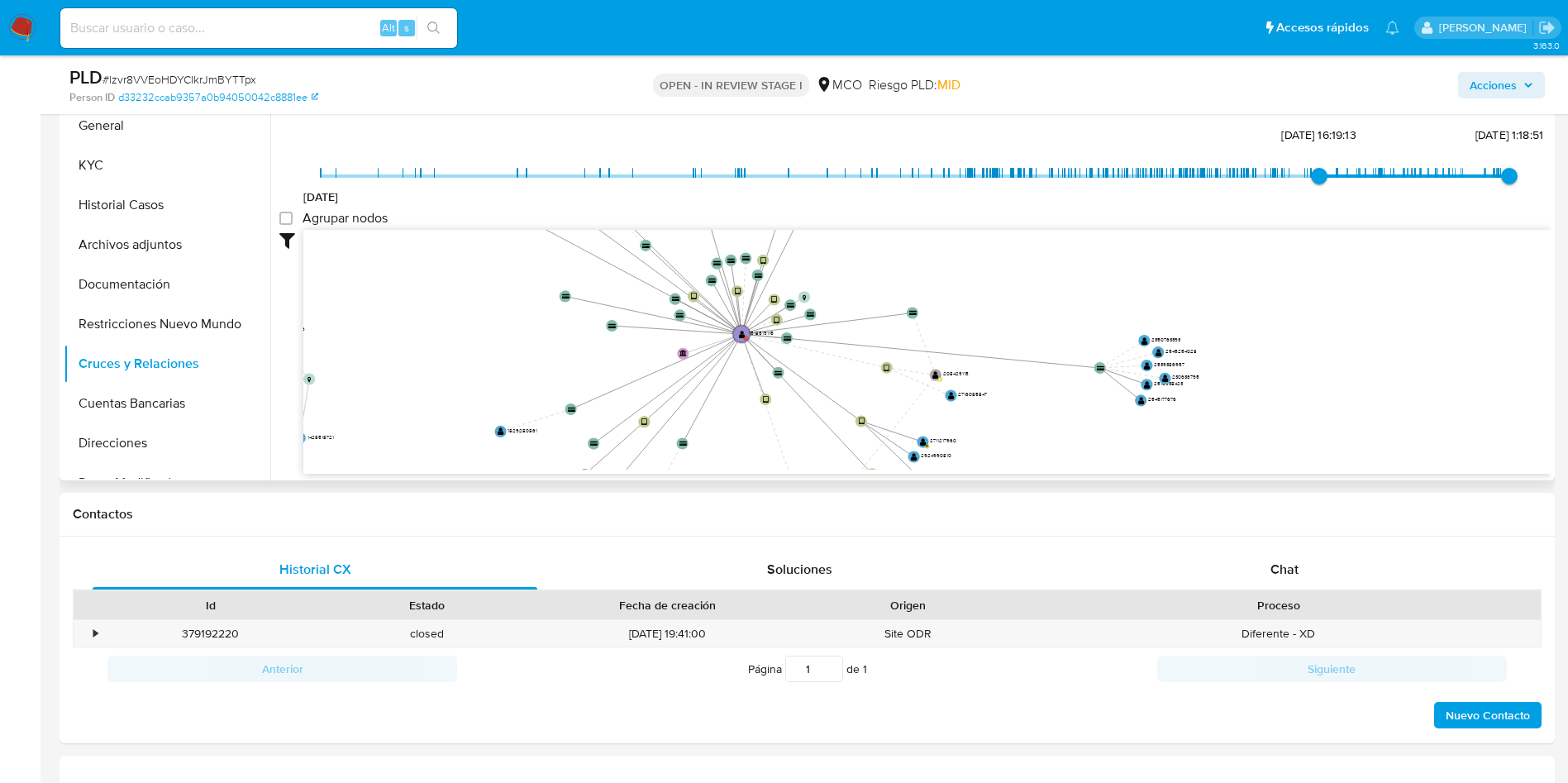
drag, startPoint x: 1084, startPoint y: 355, endPoint x: 1079, endPoint y: 303, distance: 52.2
click at [1079, 303] on icon "device-666d61e8202eecf3f109ff01  device-65fd24bc80e3e1dada16470d  device-6883…" at bounding box center [927, 349] width 1248 height 240
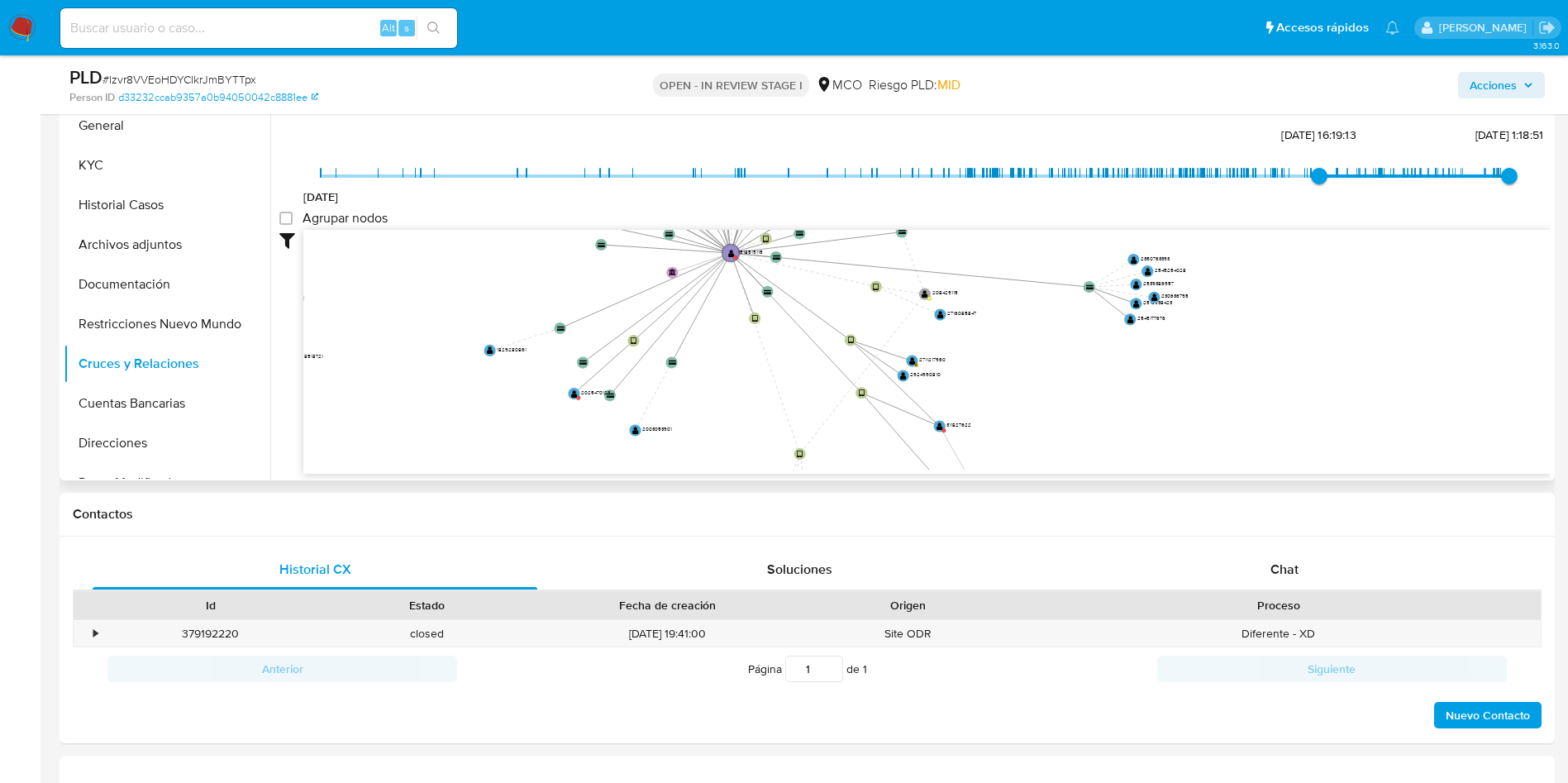
drag, startPoint x: 1082, startPoint y: 434, endPoint x: 1075, endPoint y: 357, distance: 77.3
click at [1075, 357] on icon "device-666d61e8202eecf3f109ff01  device-65fd24bc80e3e1dada16470d  device-6883…" at bounding box center [927, 349] width 1248 height 240
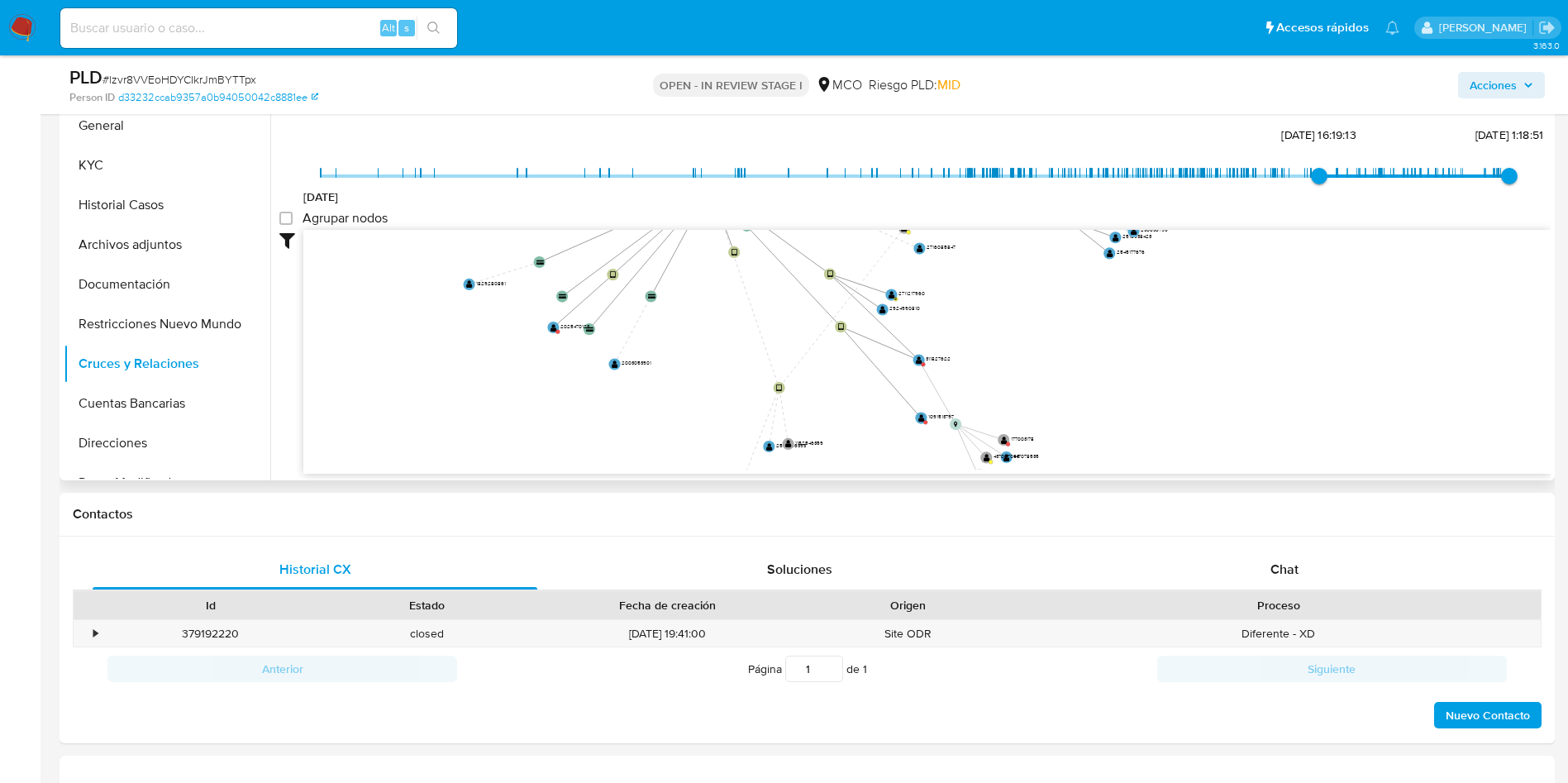
drag, startPoint x: 1254, startPoint y: 419, endPoint x: 1159, endPoint y: 387, distance: 100.2
click at [1244, 388] on icon "device-666d61e8202eecf3f109ff01  device-65fd24bc80e3e1dada16470d  device-6883…" at bounding box center [927, 349] width 1248 height 240
